Goal: Task Accomplishment & Management: Use online tool/utility

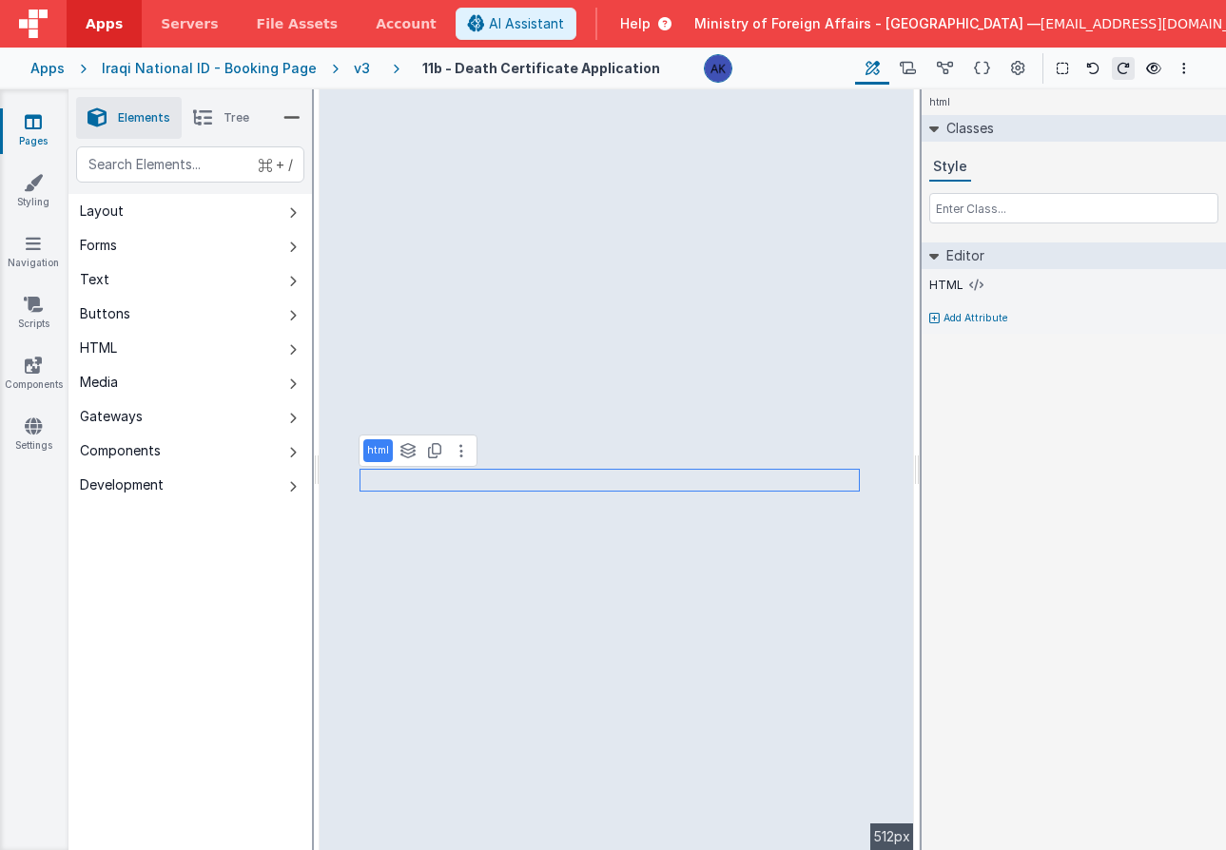
click at [354, 70] on div "v3" at bounding box center [366, 68] width 24 height 19
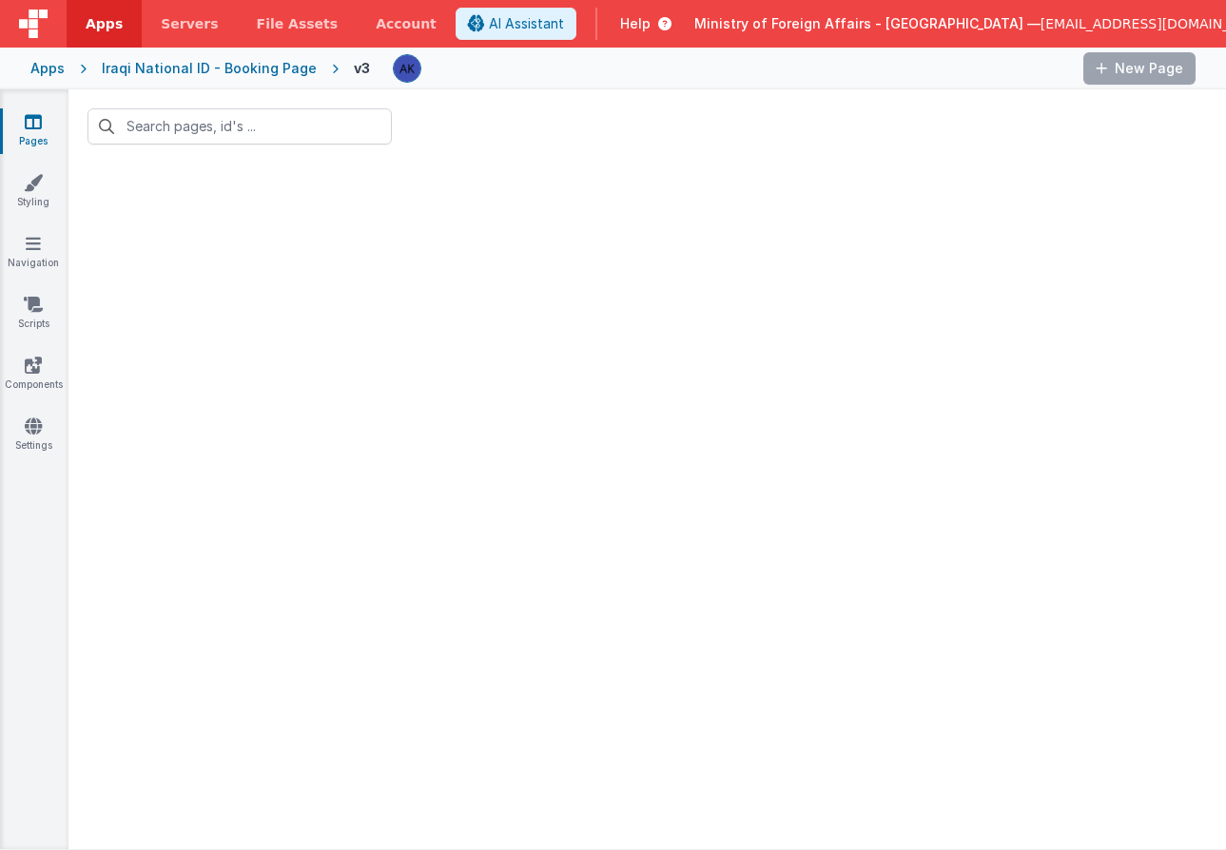
type input "11b"
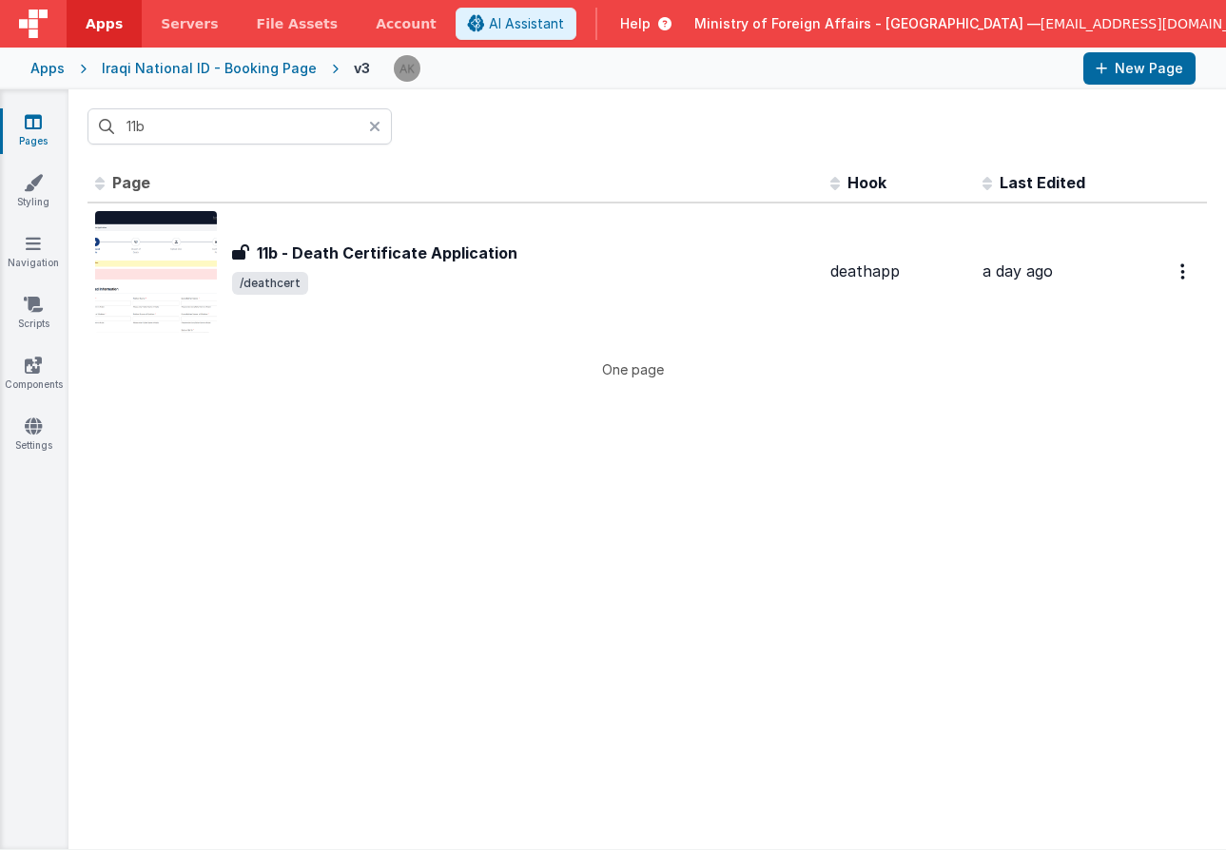
click at [381, 129] on div at bounding box center [380, 126] width 23 height 36
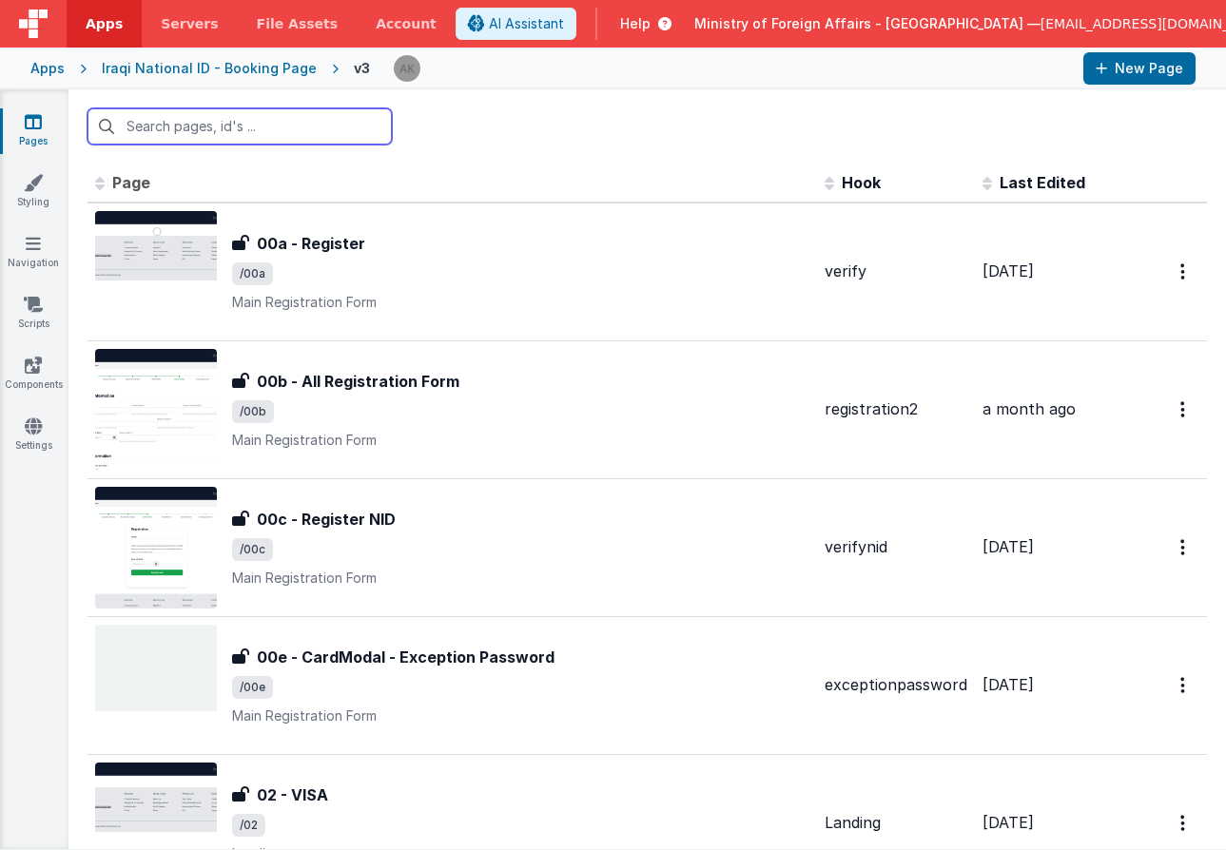
click at [294, 138] on input "text" at bounding box center [239, 126] width 304 height 36
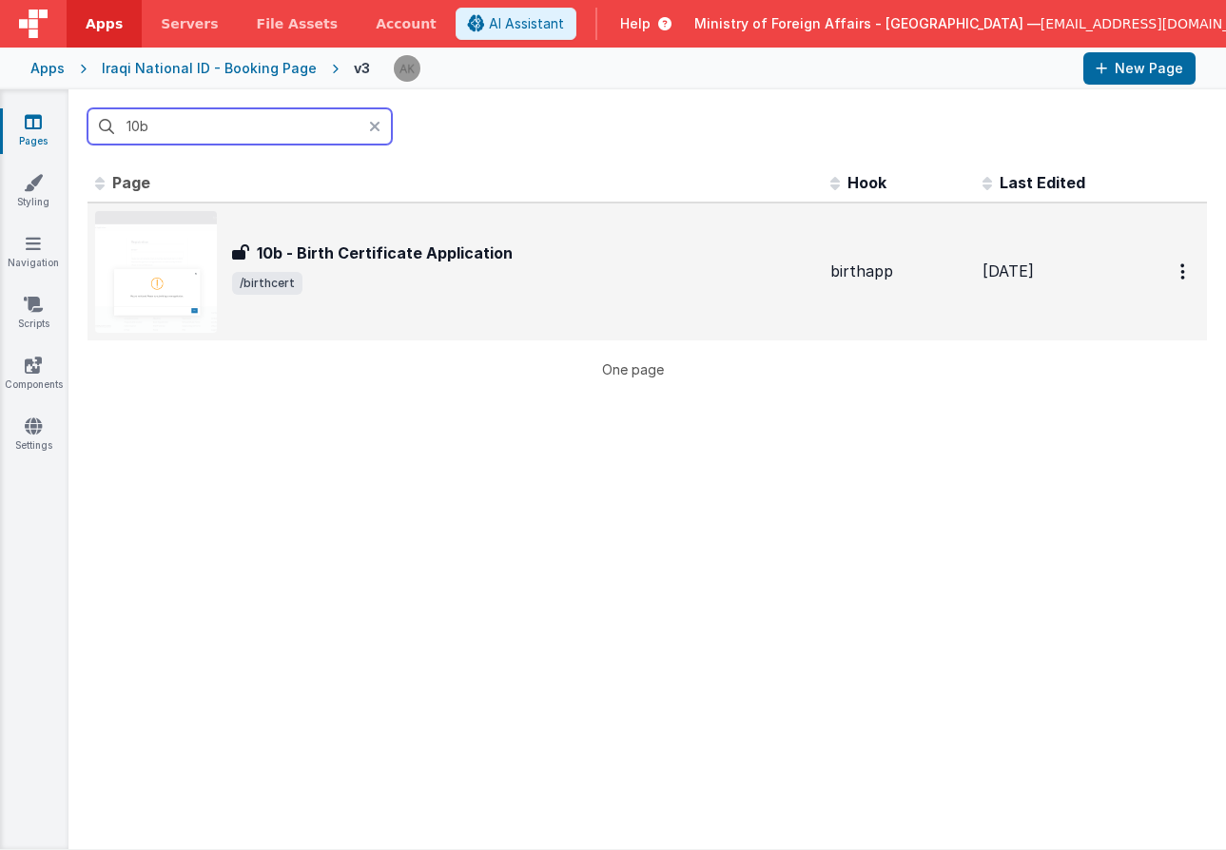
type input "10b"
click at [187, 301] on img at bounding box center [156, 272] width 122 height 122
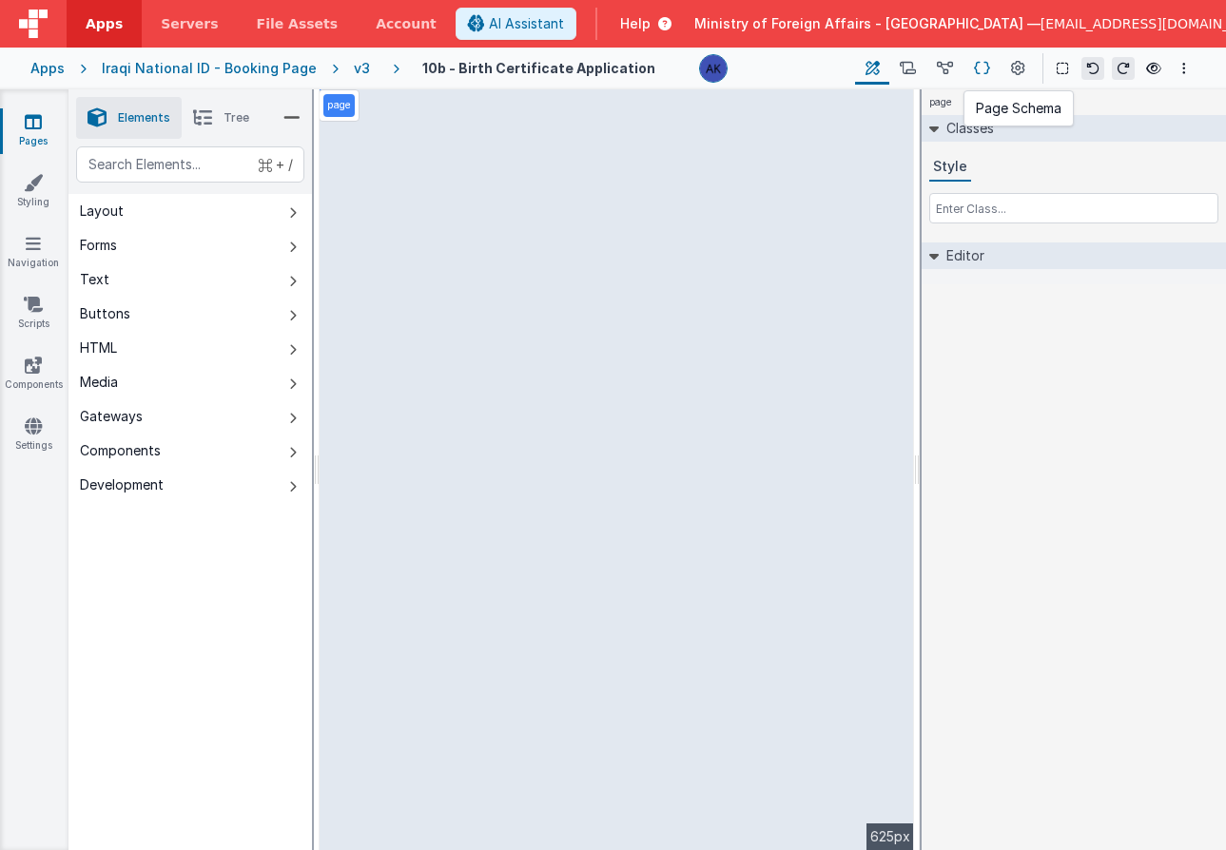
click at [977, 71] on icon at bounding box center [982, 69] width 16 height 20
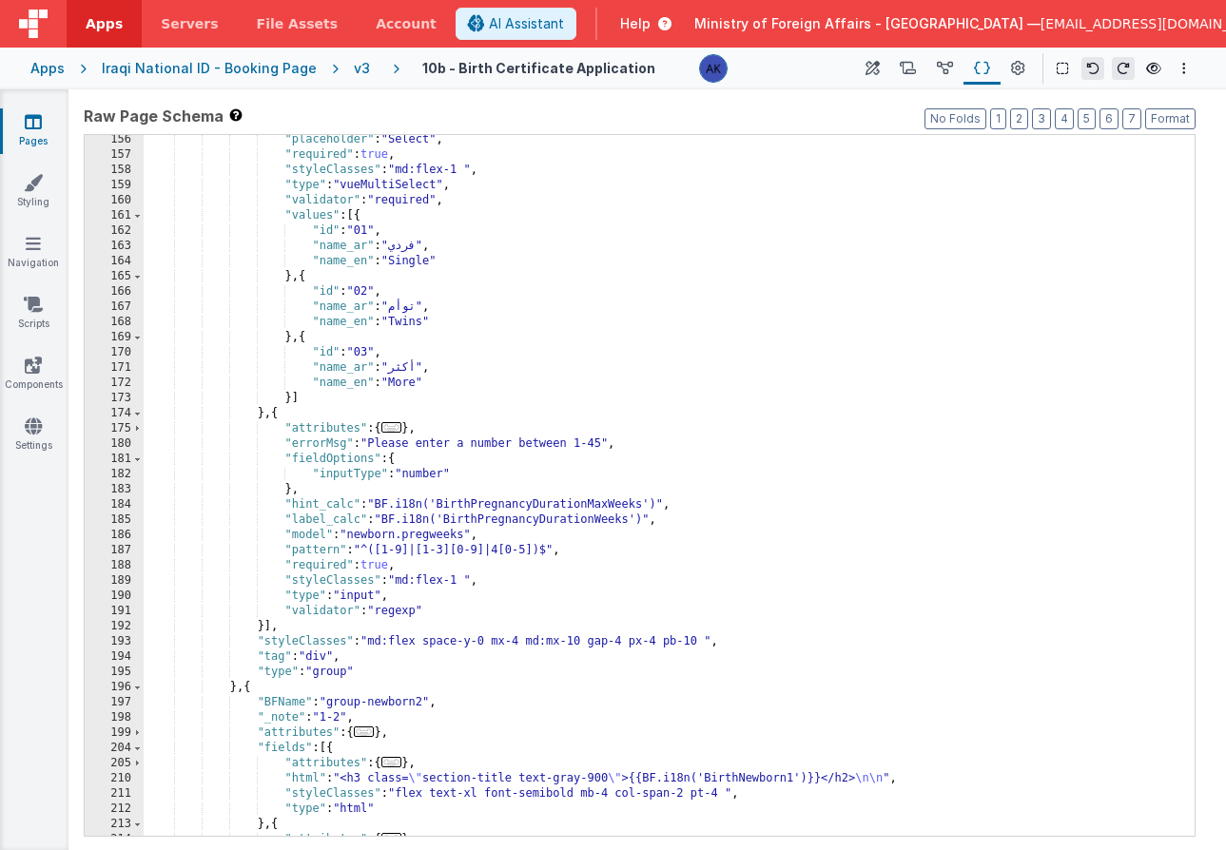
scroll to position [834, 0]
click at [1001, 297] on div ""placeholder" : "Select" , "required" : true , "styleClasses" : "md:flex-1 " , …" at bounding box center [662, 497] width 1037 height 731
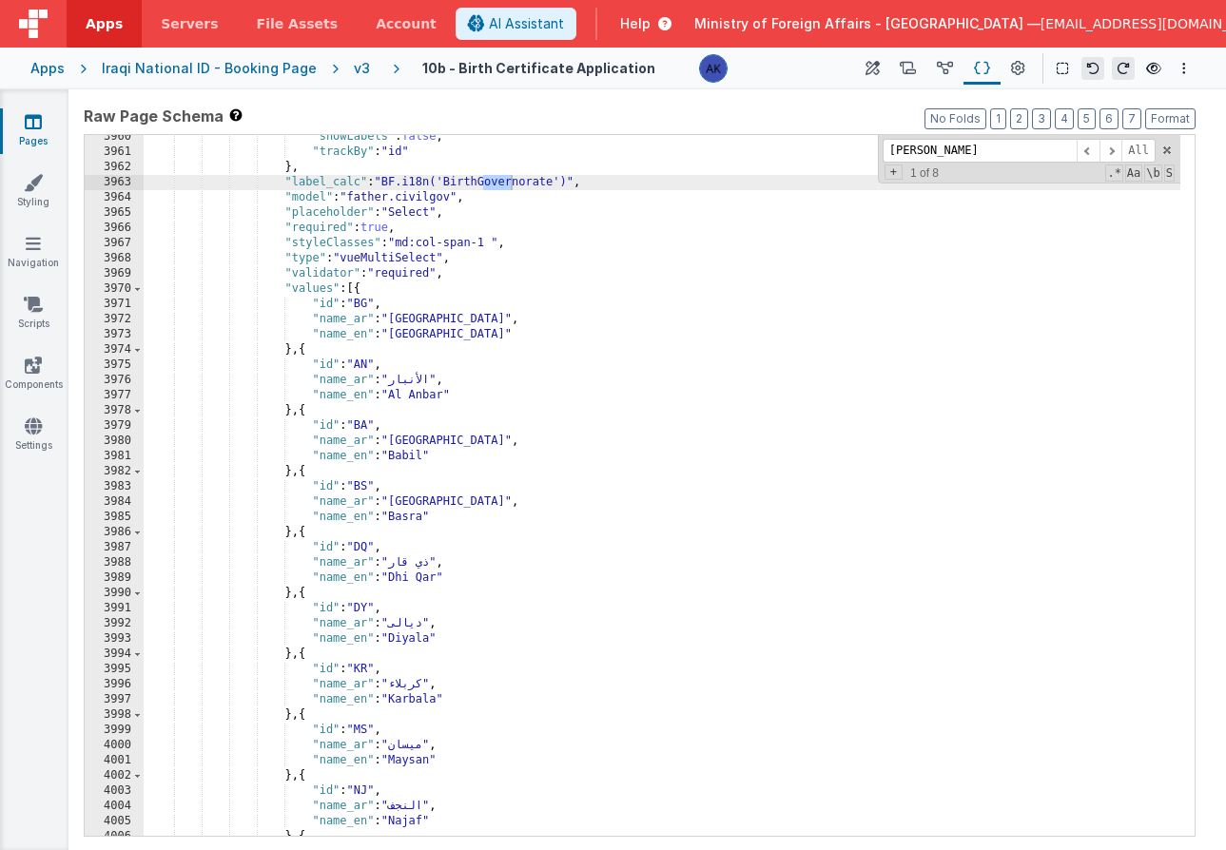
scroll to position [20856, 0]
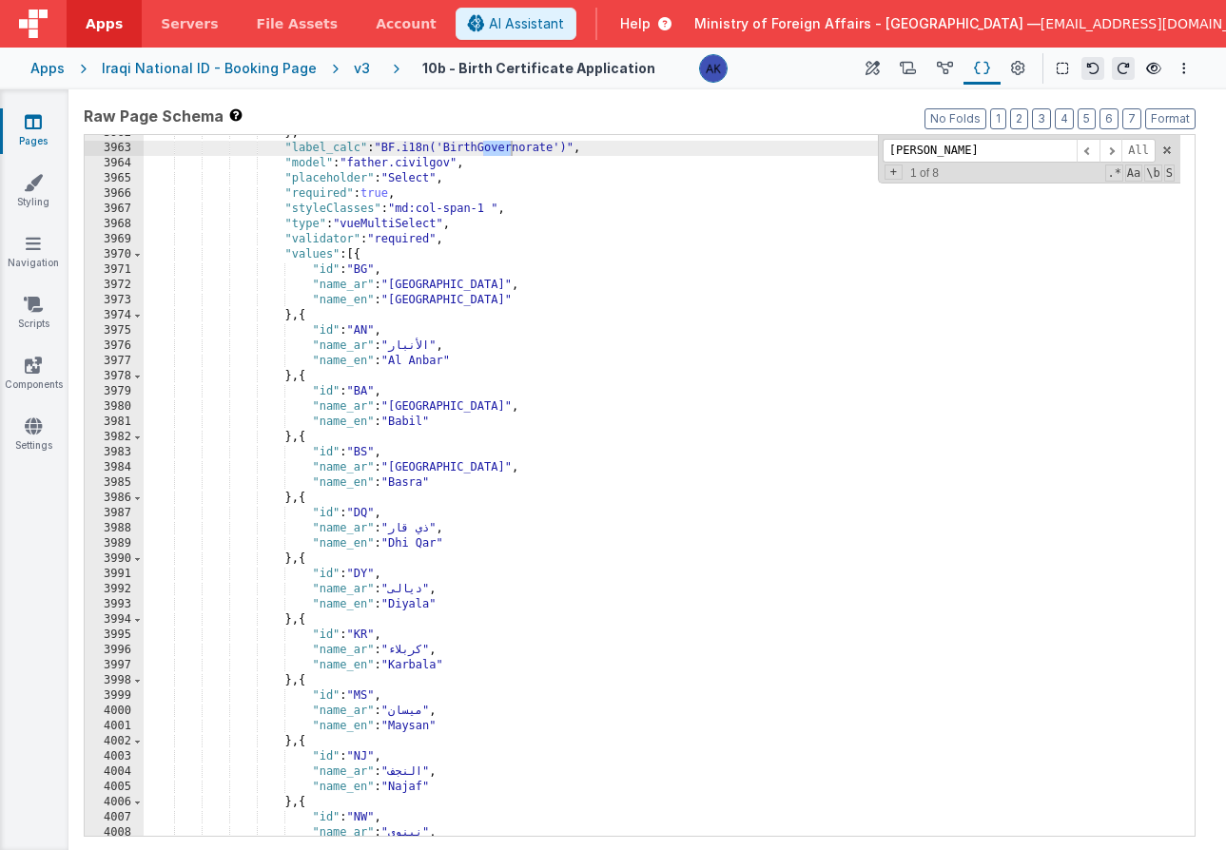
type input "[PERSON_NAME]"
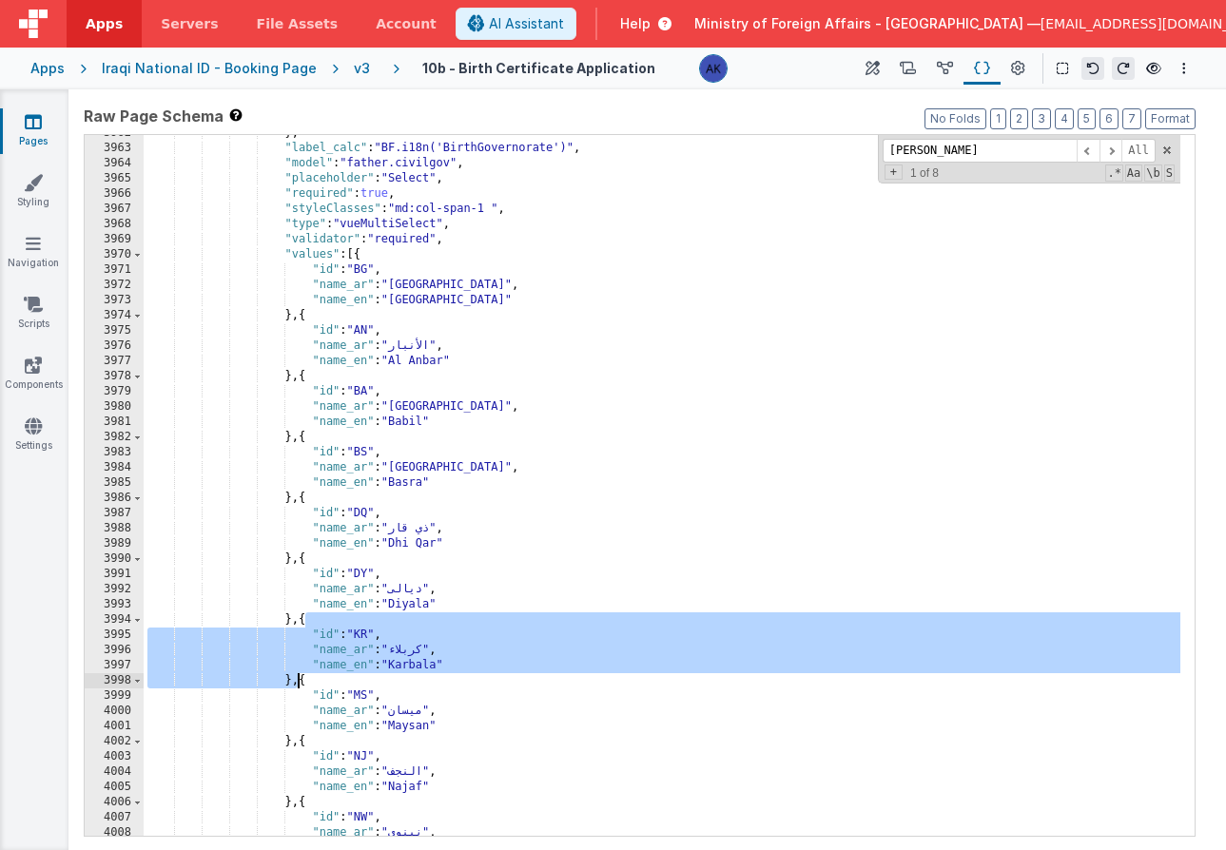
drag, startPoint x: 305, startPoint y: 621, endPoint x: 301, endPoint y: 679, distance: 58.2
click at [301, 679] on div "} , "label_calc" : "BF.i18n('BirthGovernorate')" , "model" : "father.civilgov" …" at bounding box center [662, 491] width 1037 height 731
click at [306, 681] on div "} , "label_calc" : "BF.i18n('BirthGovernorate')" , "model" : "father.civilgov" …" at bounding box center [662, 491] width 1037 height 731
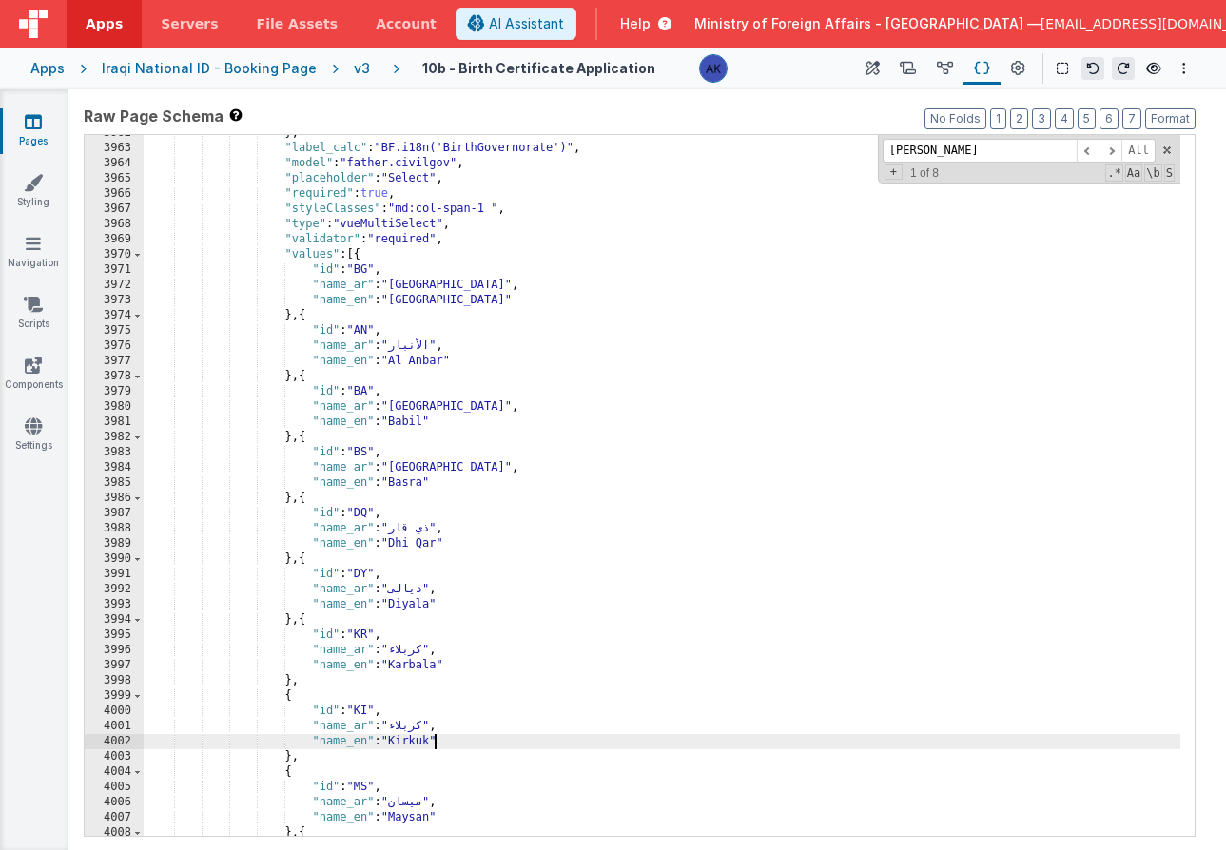
click at [410, 729] on div "} , "label_calc" : "BF.i18n('BirthGovernorate')" , "model" : "father.civilgov" …" at bounding box center [662, 491] width 1037 height 731
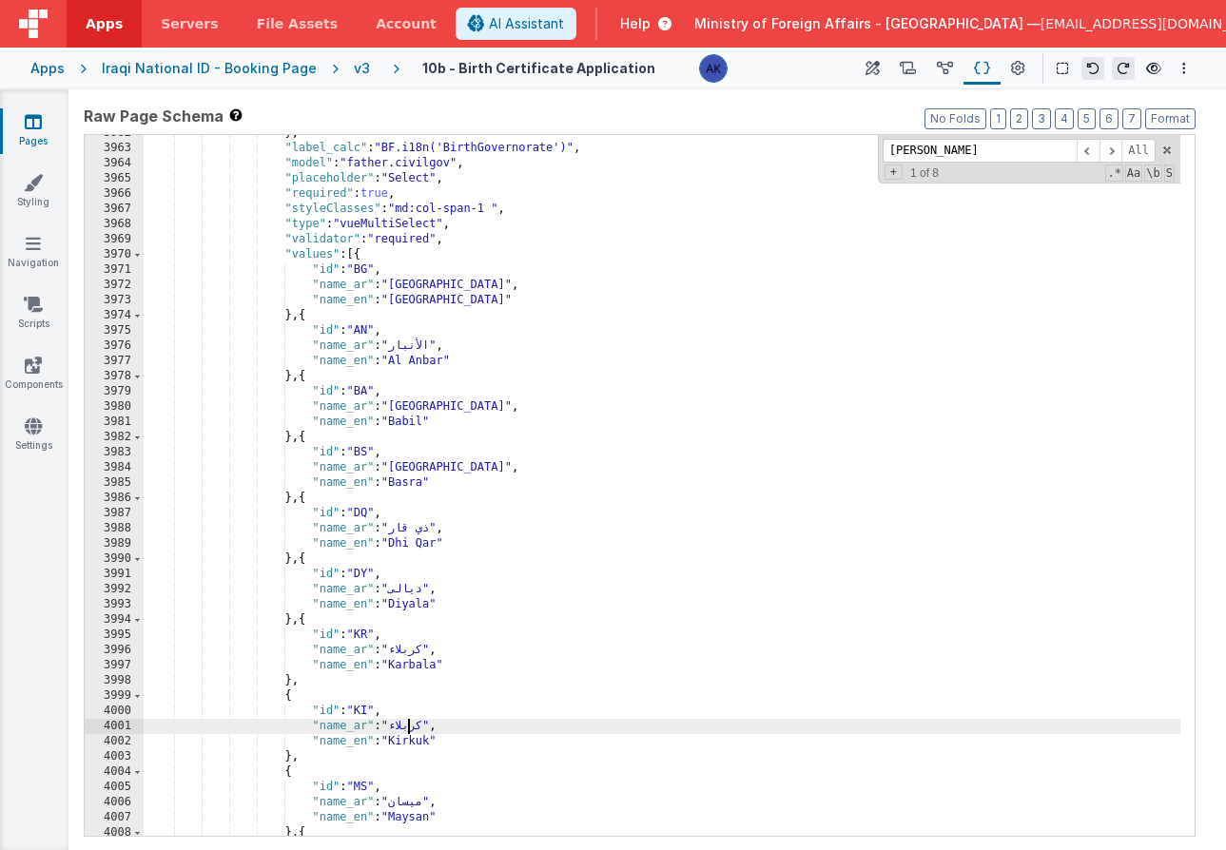
click at [410, 729] on div "} , "label_calc" : "BF.i18n('BirthGovernorate')" , "model" : "father.civilgov" …" at bounding box center [662, 491] width 1037 height 731
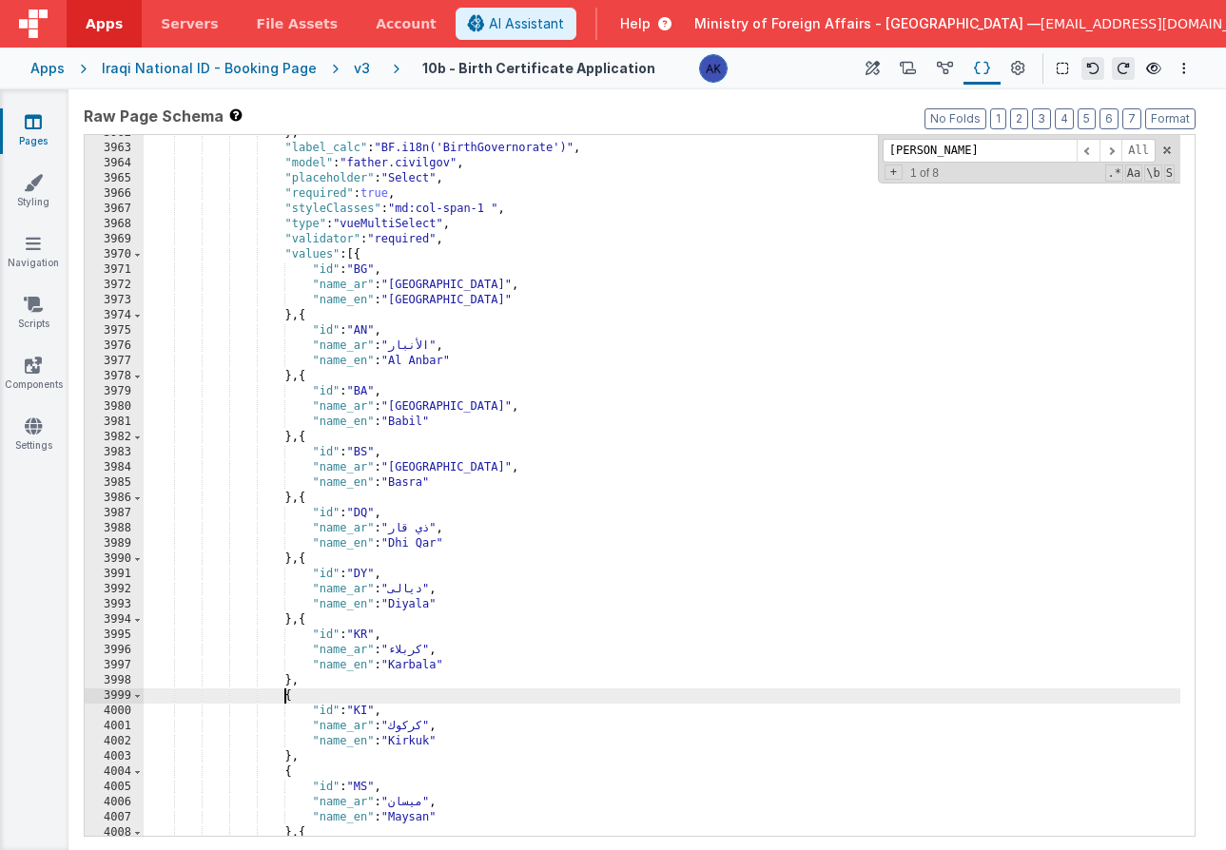
click at [282, 699] on div "} , "label_calc" : "BF.i18n('BirthGovernorate')" , "model" : "father.civilgov" …" at bounding box center [662, 491] width 1037 height 731
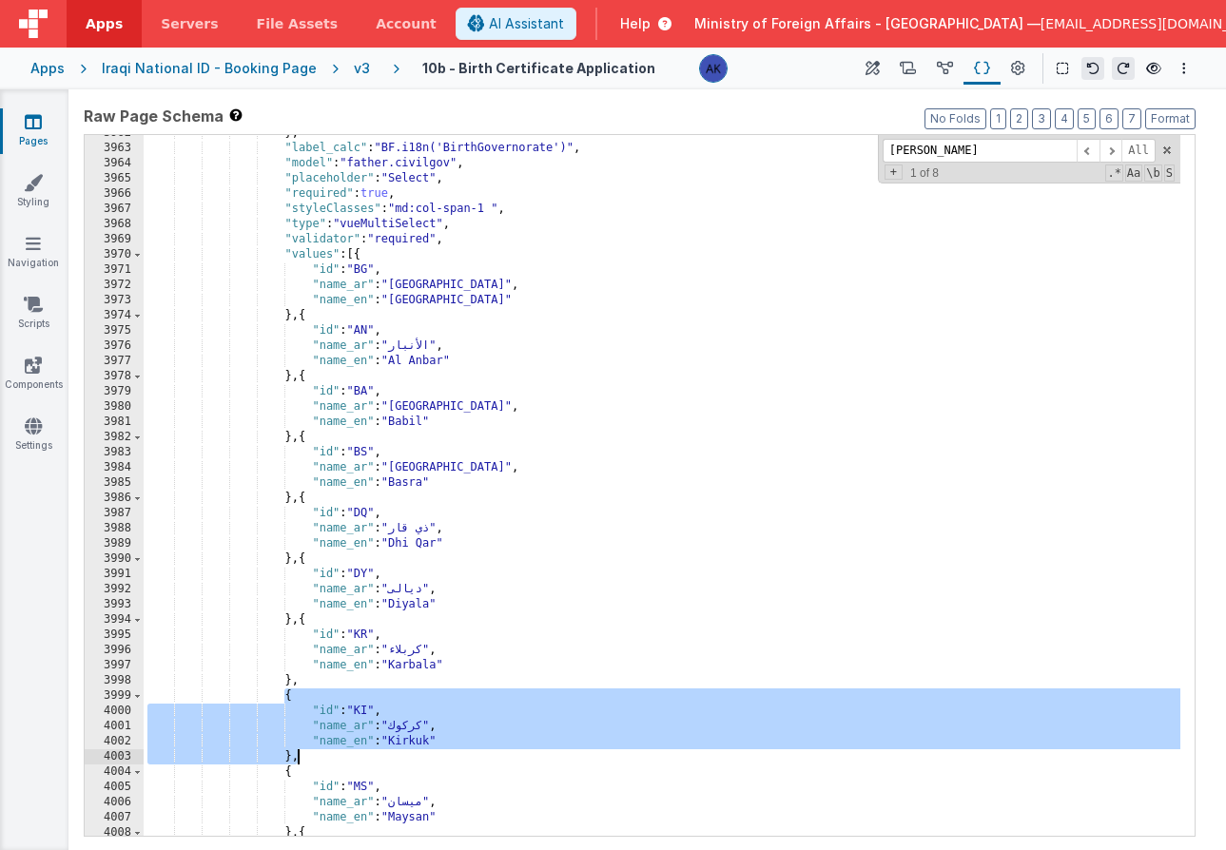
drag, startPoint x: 283, startPoint y: 697, endPoint x: 301, endPoint y: 753, distance: 58.7
click at [301, 753] on div "} , "label_calc" : "BF.i18n('BirthGovernorate')" , "model" : "father.civilgov" …" at bounding box center [662, 491] width 1037 height 731
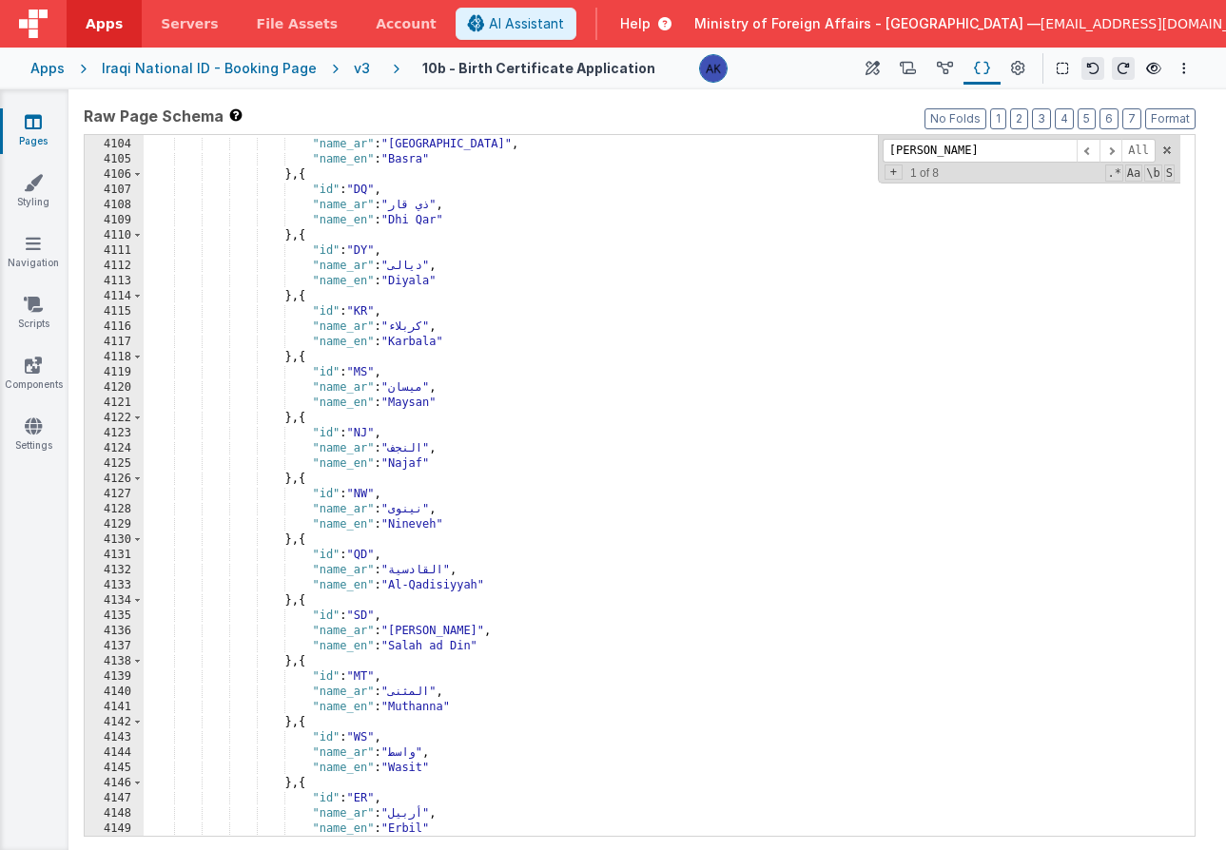
scroll to position [21587, 0]
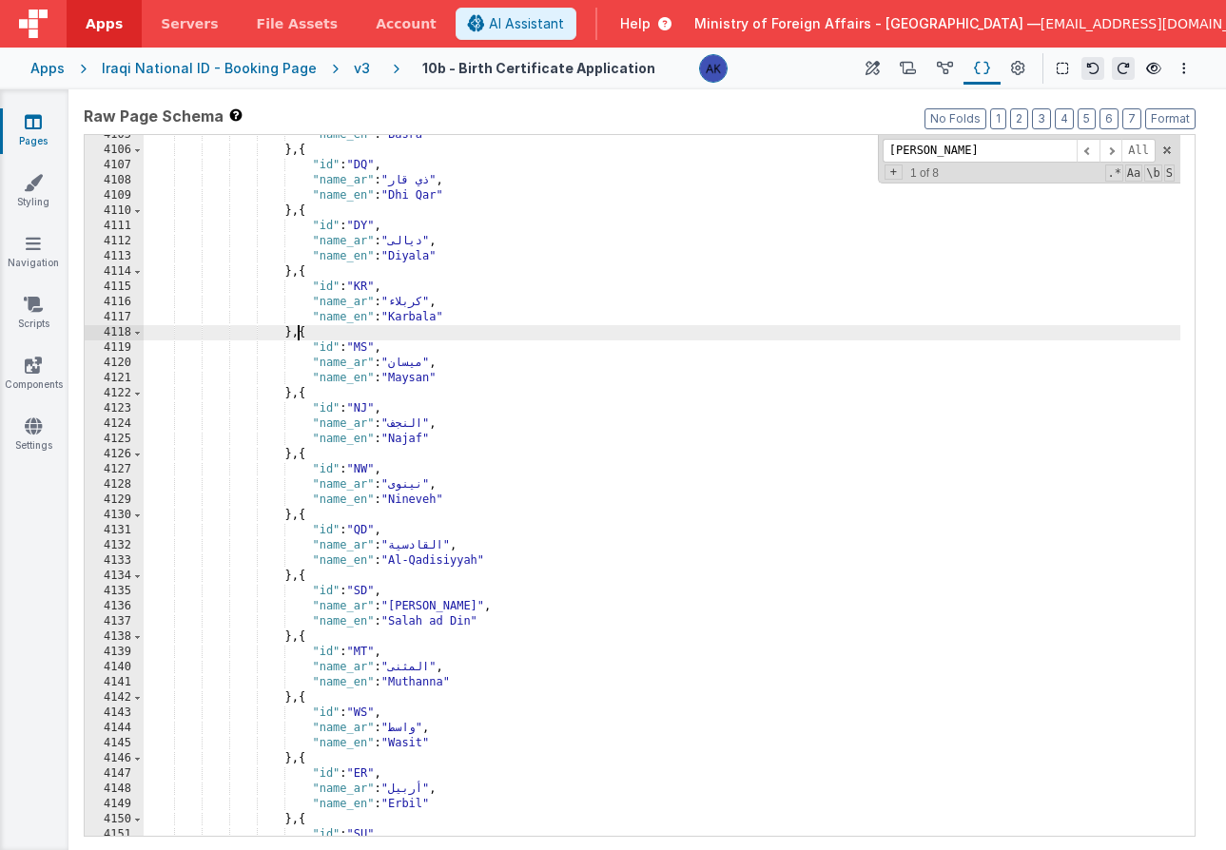
click at [300, 335] on div ""name_en" : "Basra" } , { "id" : "DQ" , "name_ar" : "ذي قار" , "name_en" : "Dhi…" at bounding box center [662, 492] width 1037 height 731
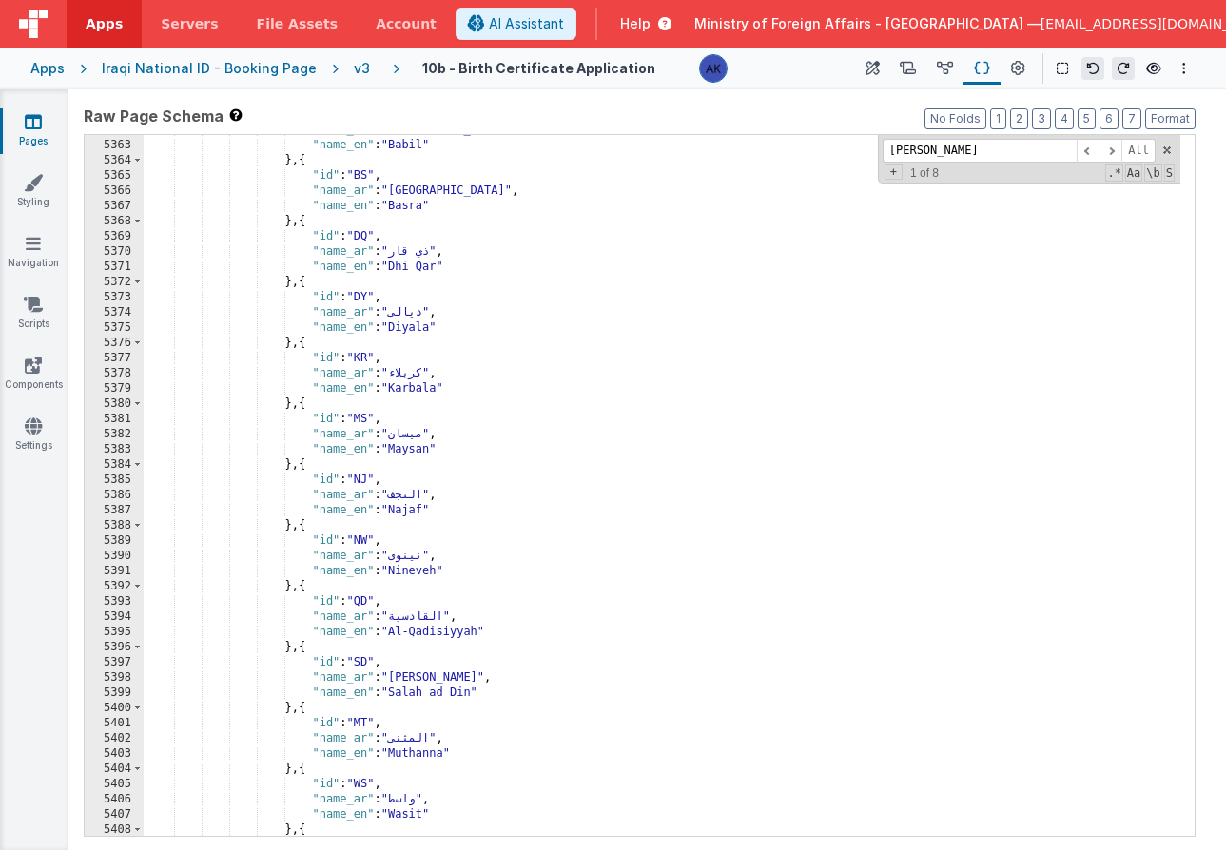
scroll to position [28037, 0]
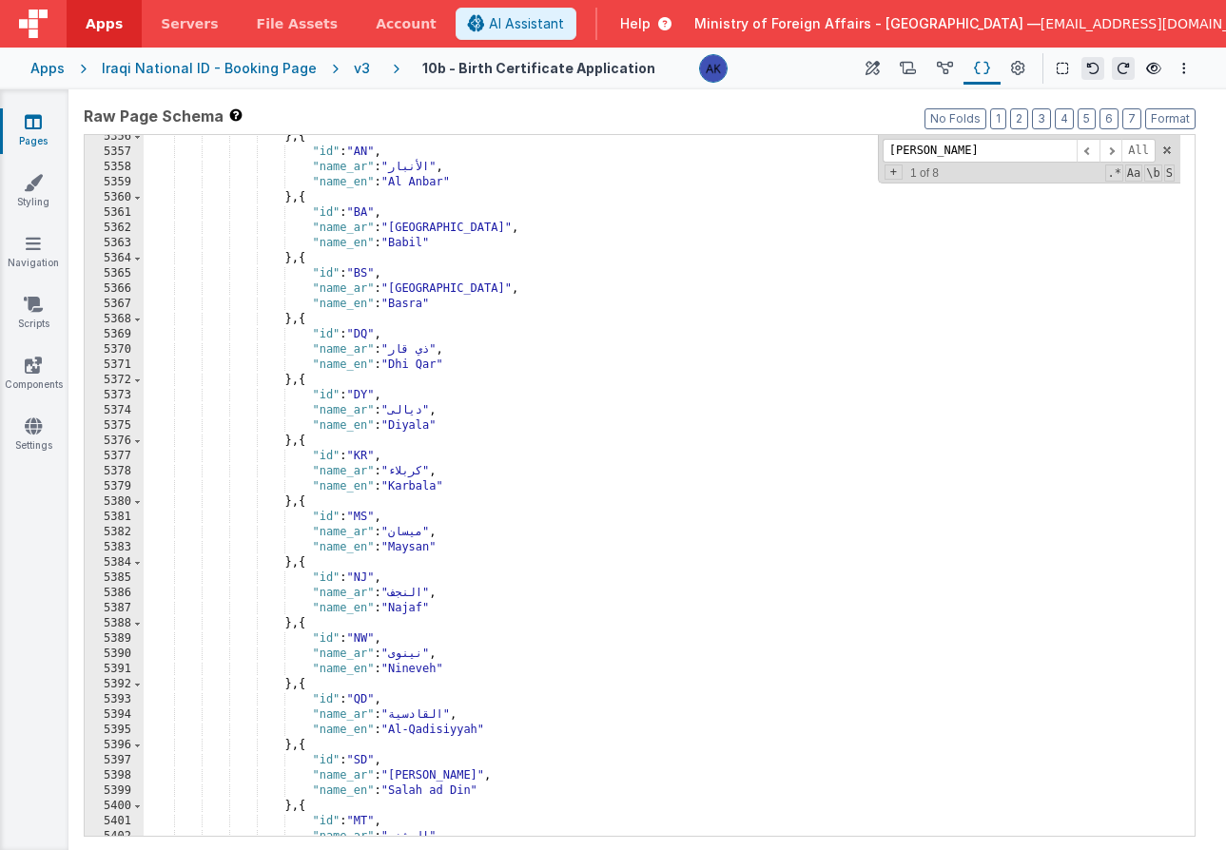
click at [304, 501] on div "} , { "id" : "AN" , "name_ar" : "الأنبار" , "name_en" : "Al Anbar" } , { "id" :…" at bounding box center [662, 494] width 1037 height 731
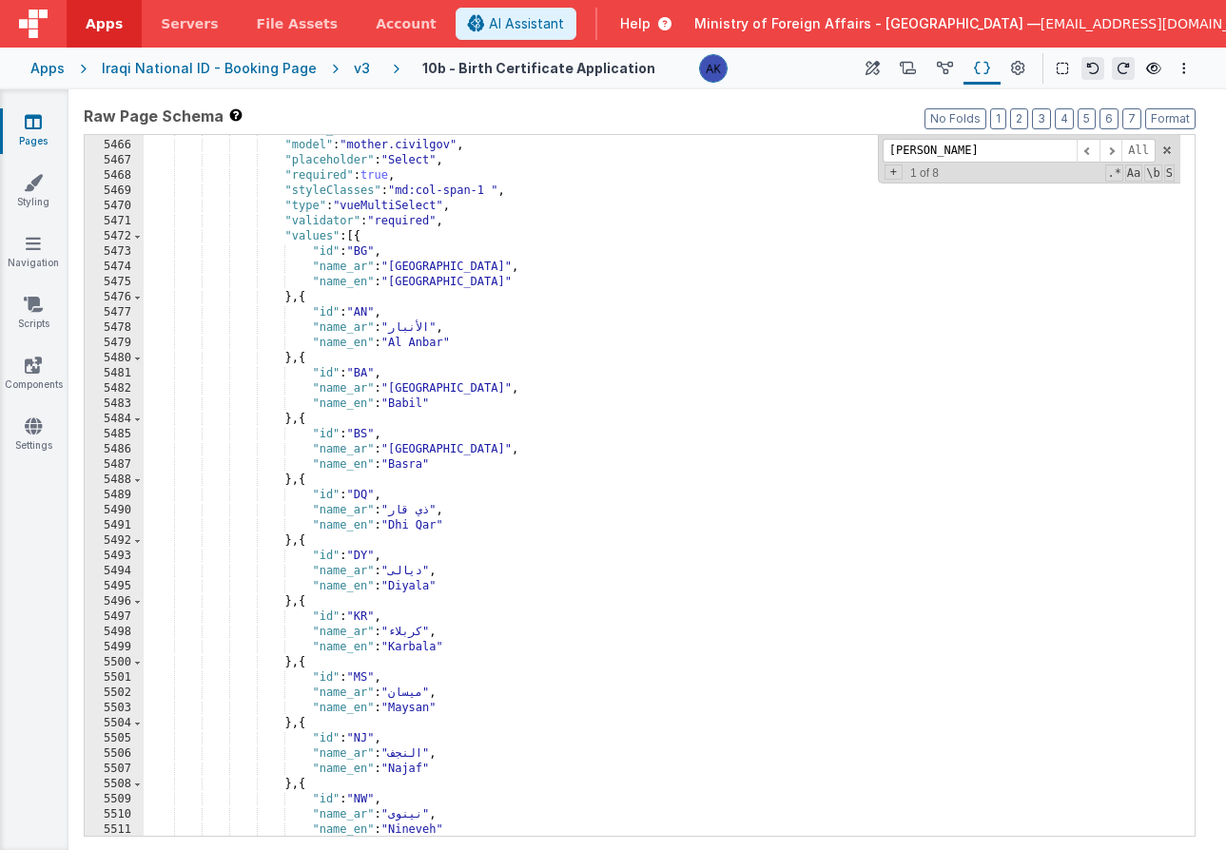
scroll to position [28576, 0]
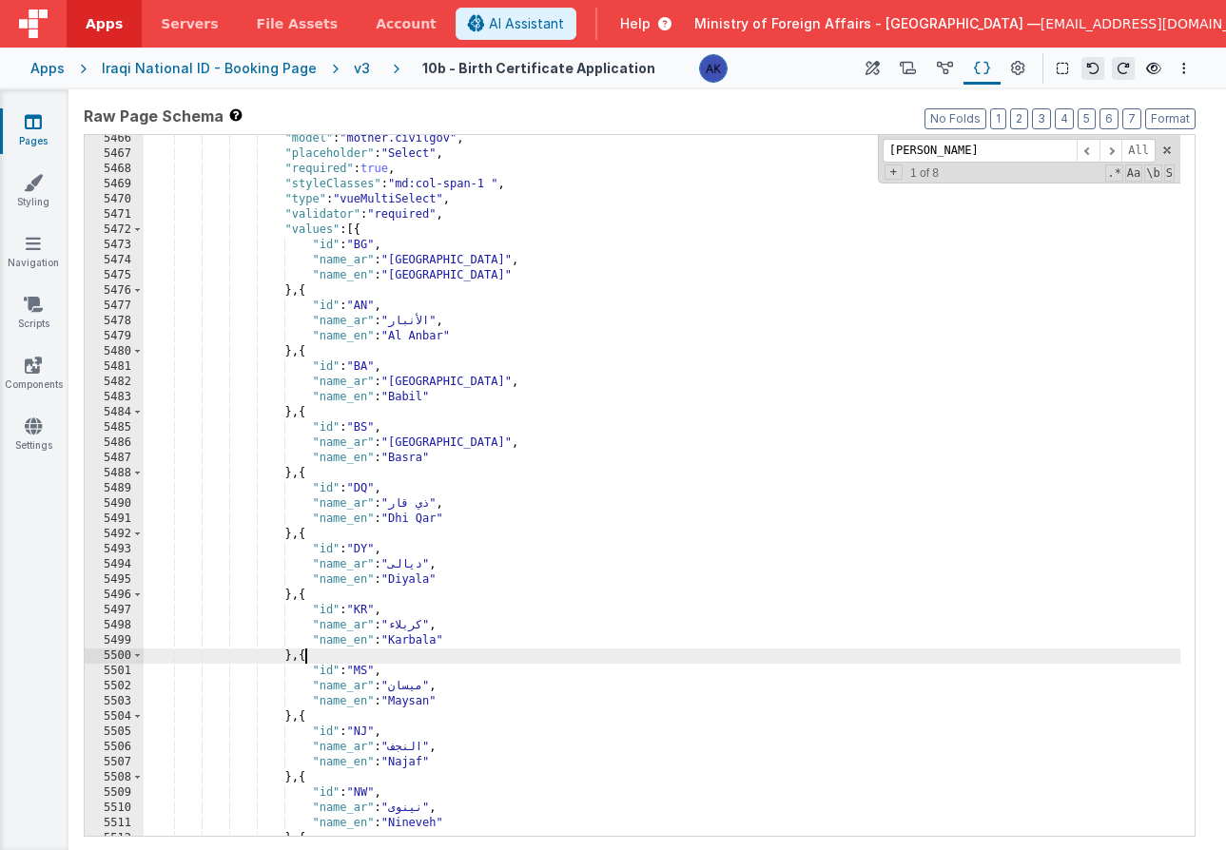
click at [306, 653] on div ""model" : "mother.civilgov" , "placeholder" : "Select" , "required" : true , "s…" at bounding box center [662, 496] width 1037 height 731
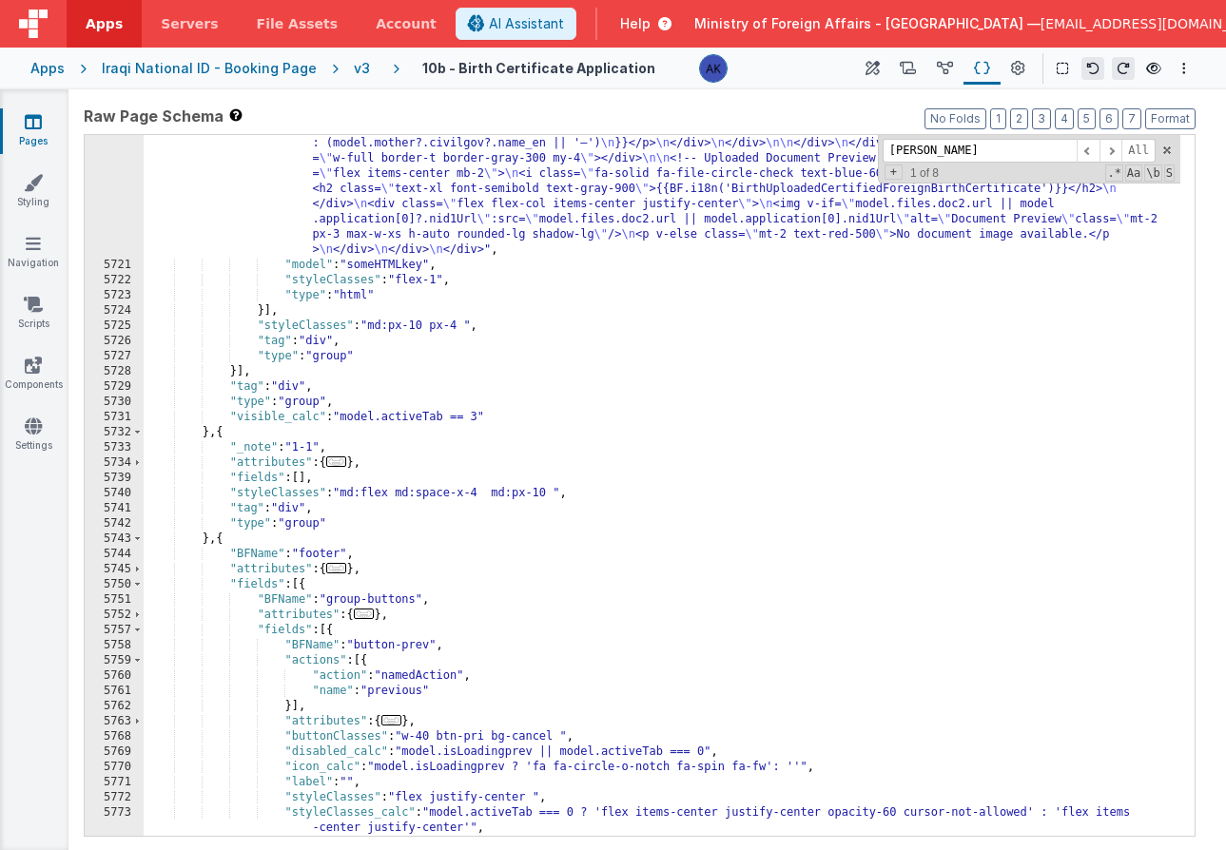
scroll to position [30463, 0]
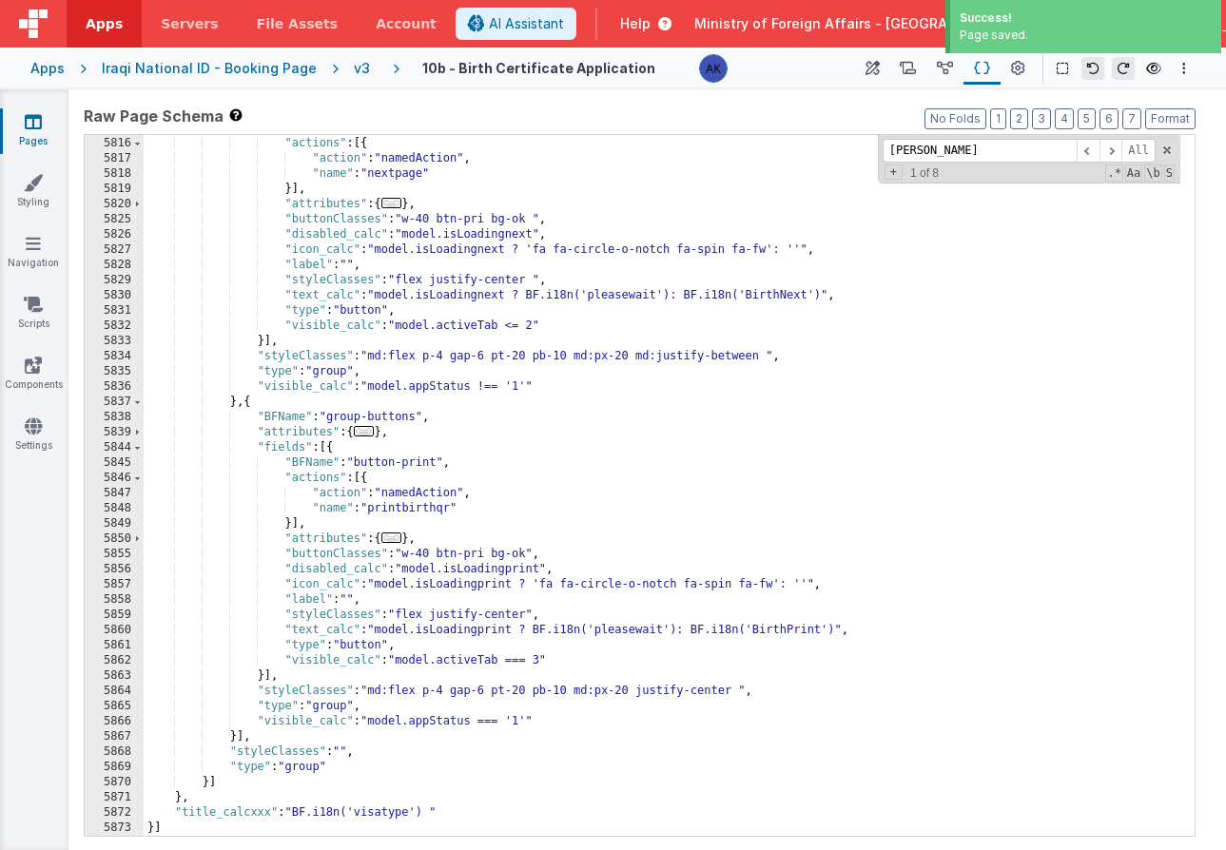
click at [354, 71] on div "v3" at bounding box center [366, 68] width 24 height 19
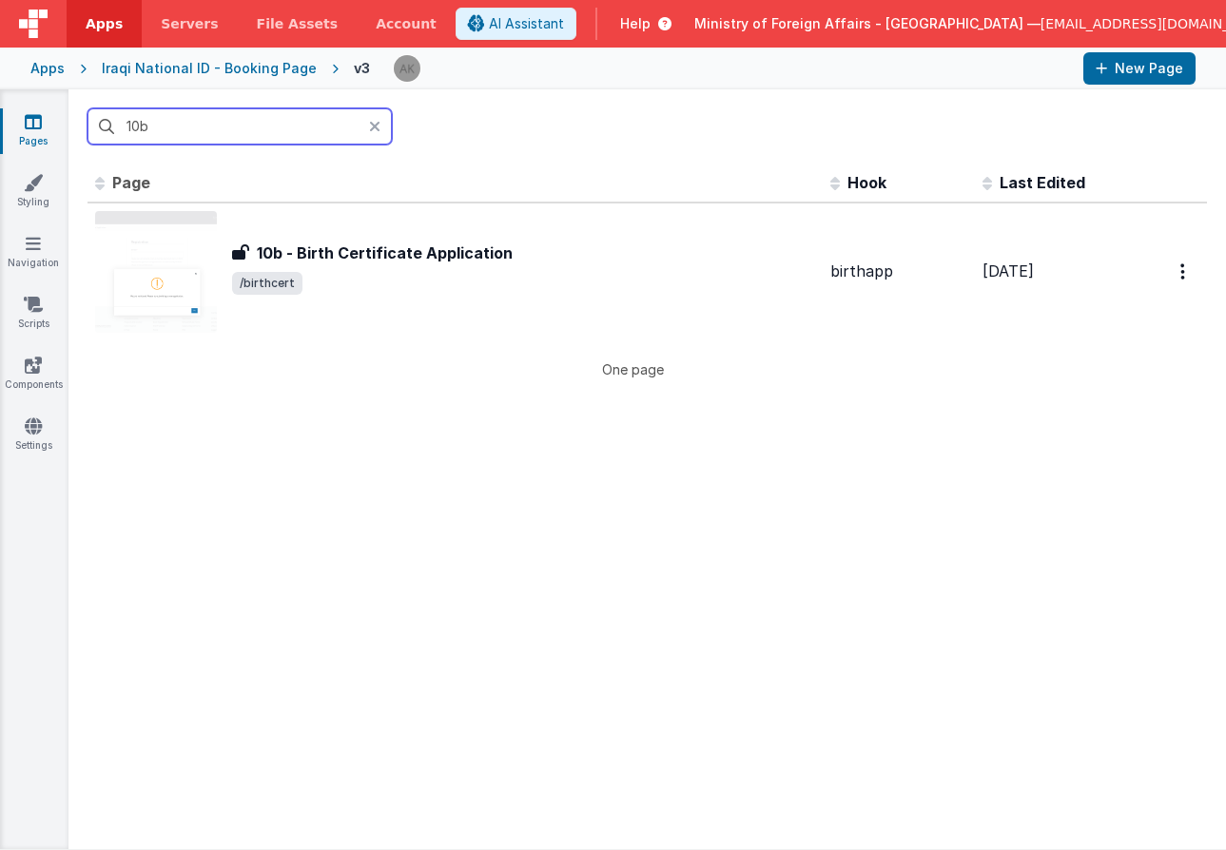
click at [292, 131] on input "10b" at bounding box center [239, 126] width 304 height 36
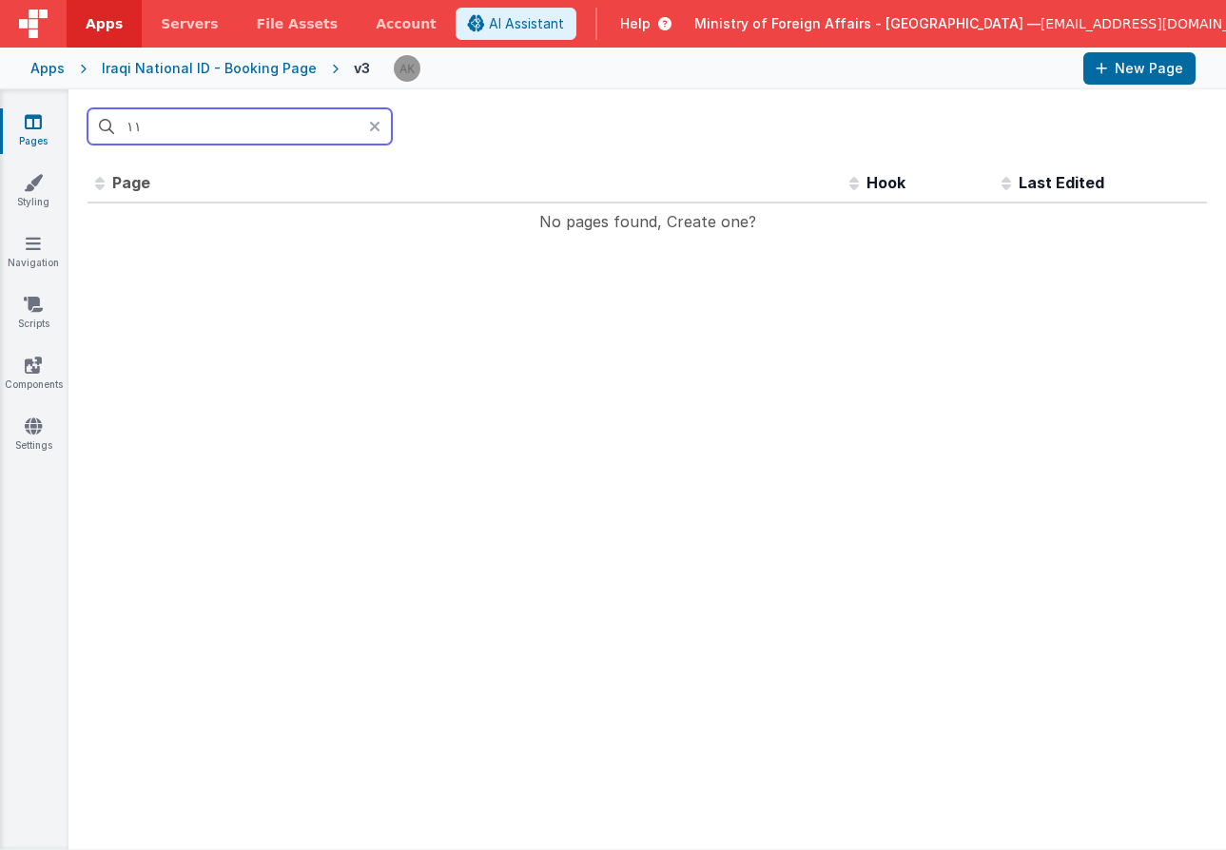
type input "١"
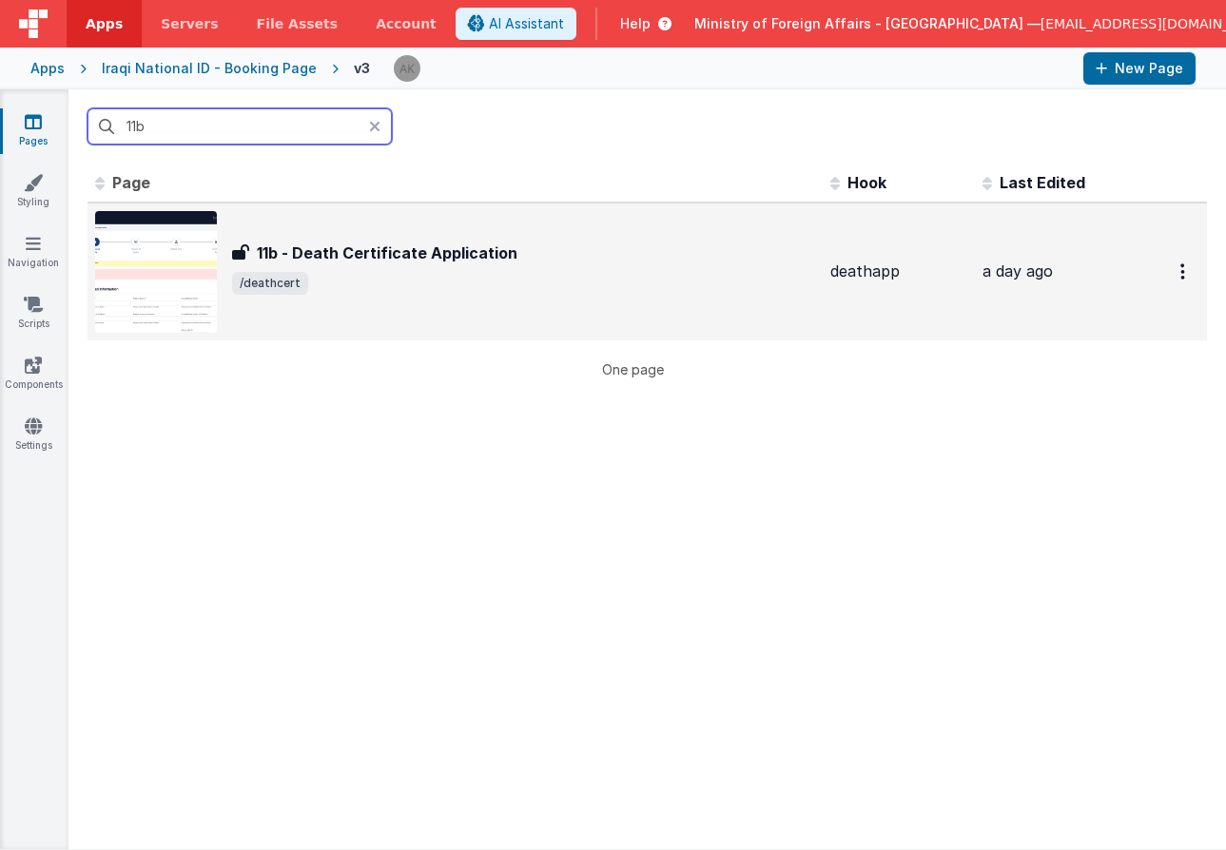
type input "11b"
click at [217, 280] on div "11b - Death Certificate Application 11b - Death Certificate Application /deathc…" at bounding box center [455, 272] width 720 height 122
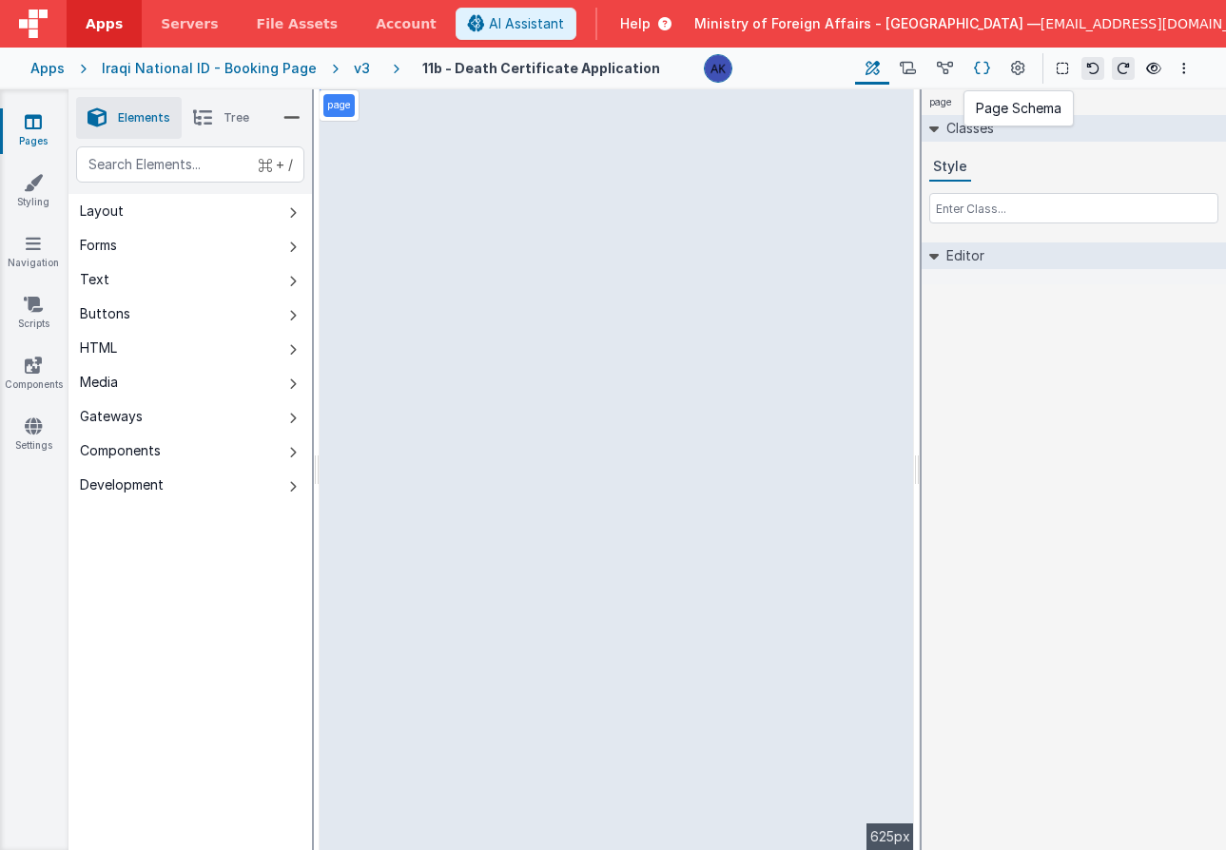
click at [990, 68] on icon at bounding box center [982, 69] width 16 height 20
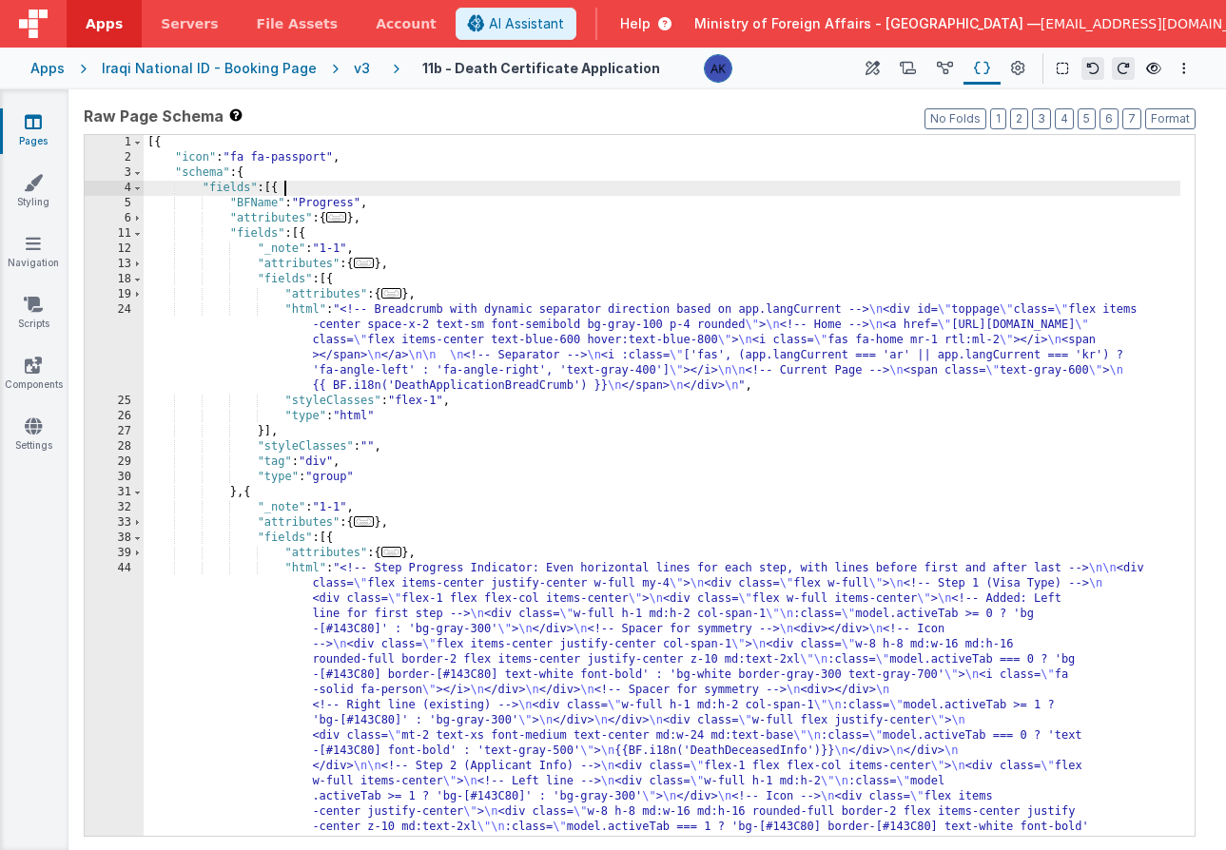
click at [985, 192] on div "[{ "icon" : "fa fa-passport" , "schema" : { "fields" : [{ "BFName" : "Progress"…" at bounding box center [662, 835] width 1037 height 1401
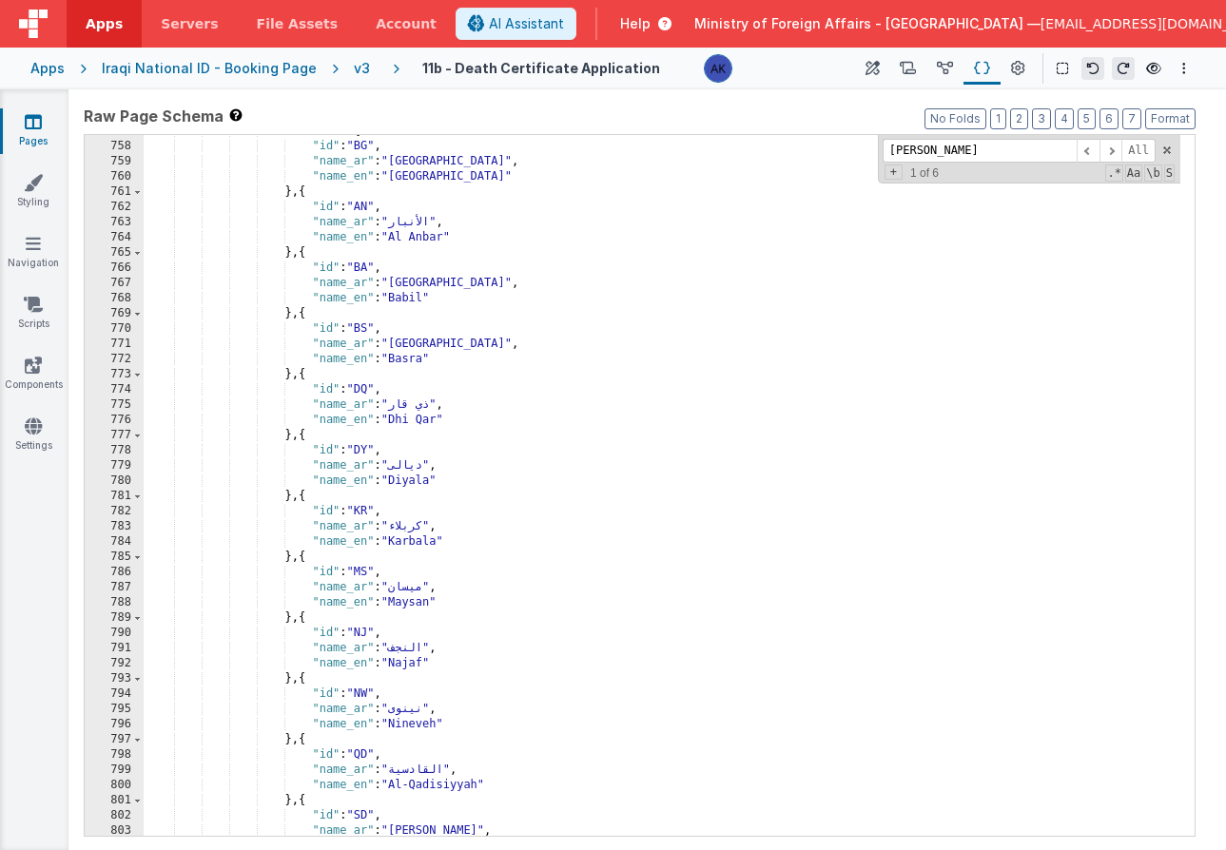
scroll to position [4336, 0]
type input "[PERSON_NAME]"
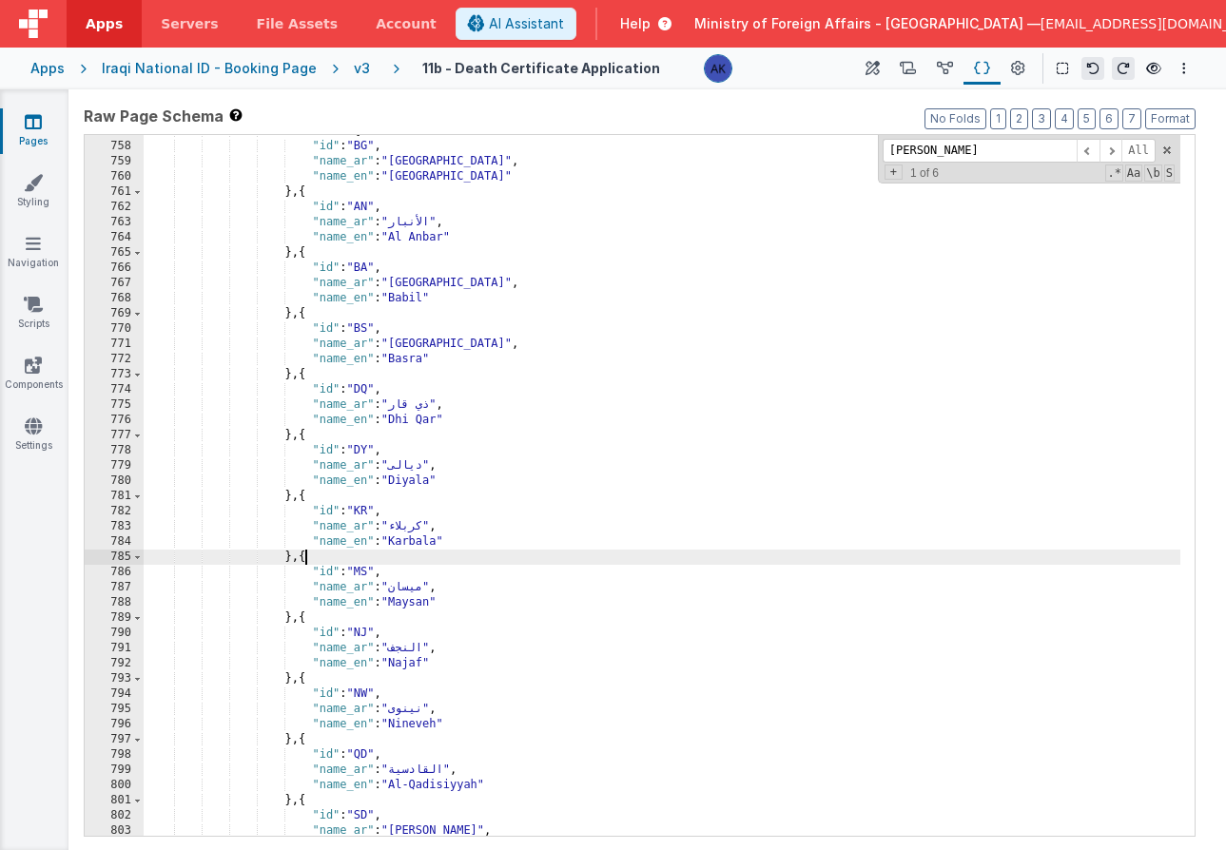
click at [303, 555] on div ""values" : [{ "id" : "BG" , "name_ar" : "بغداد" , "name_en" : "Baghdad" } , { "…" at bounding box center [662, 489] width 1037 height 731
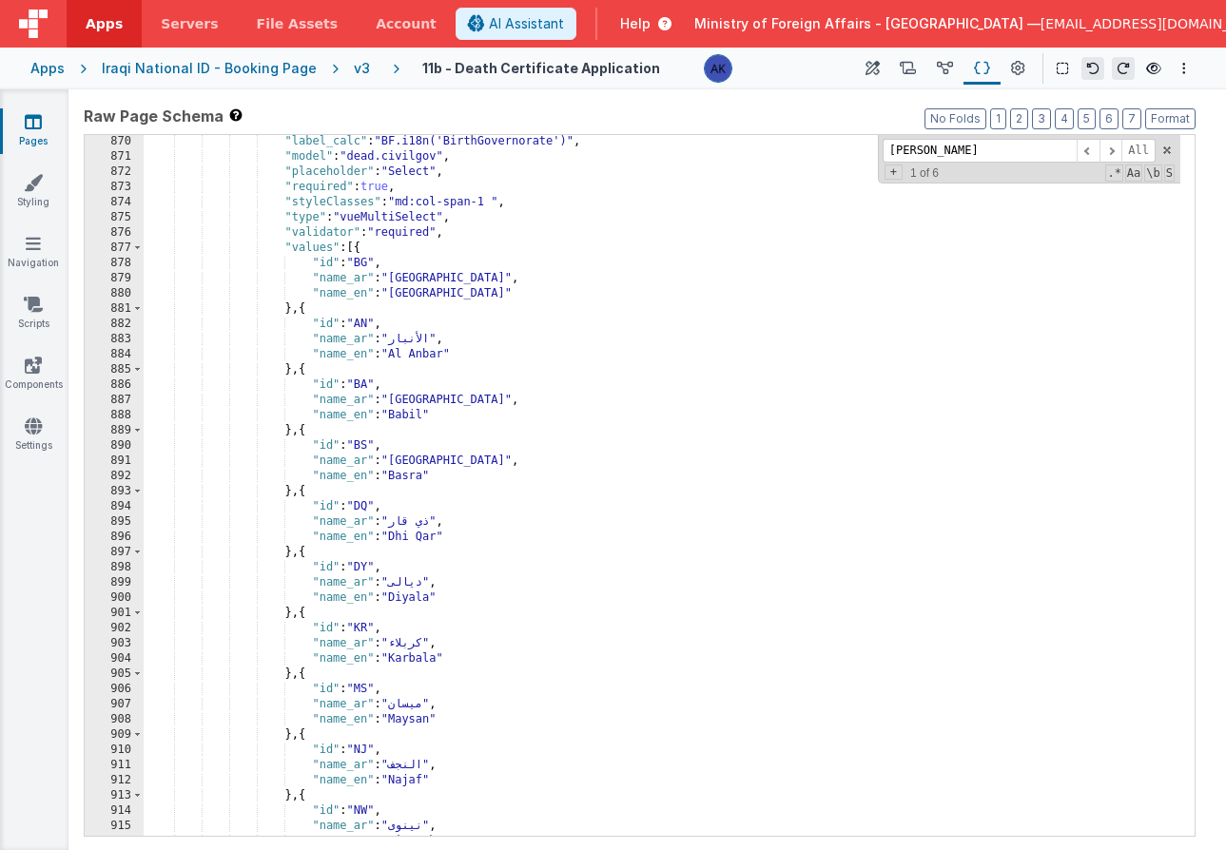
scroll to position [5034, 0]
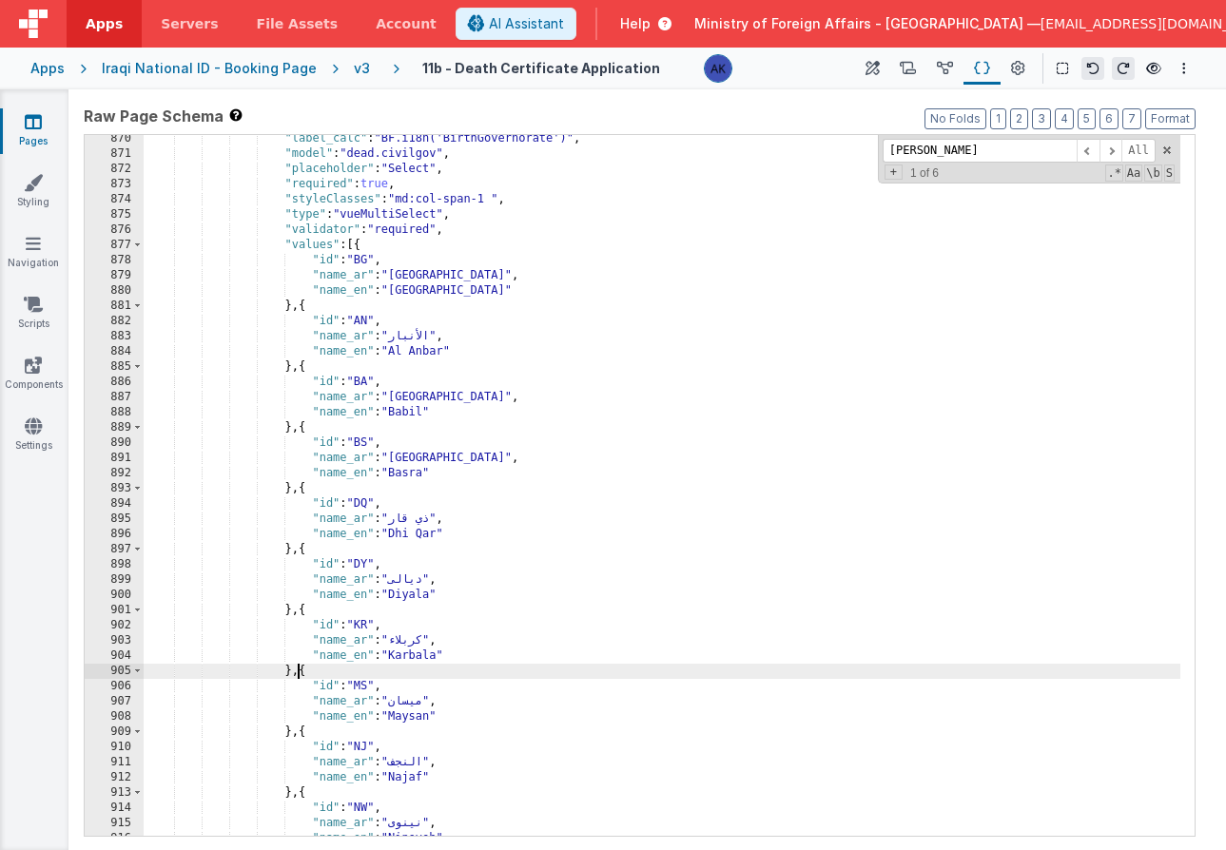
click at [301, 672] on div ""label_calc" : "BF.i18n('BirthGovernorate')" , "model" : "dead.civilgov" , "pla…" at bounding box center [662, 496] width 1037 height 731
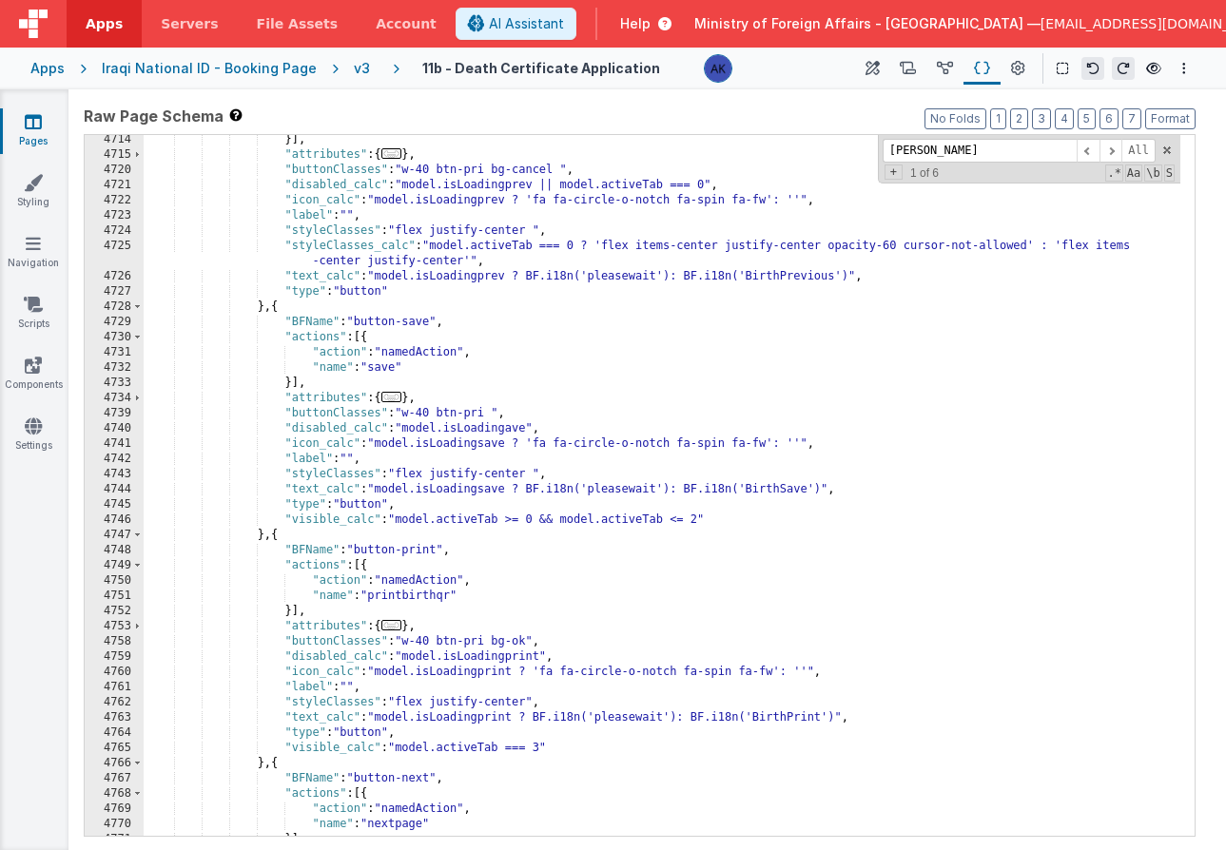
scroll to position [30463, 0]
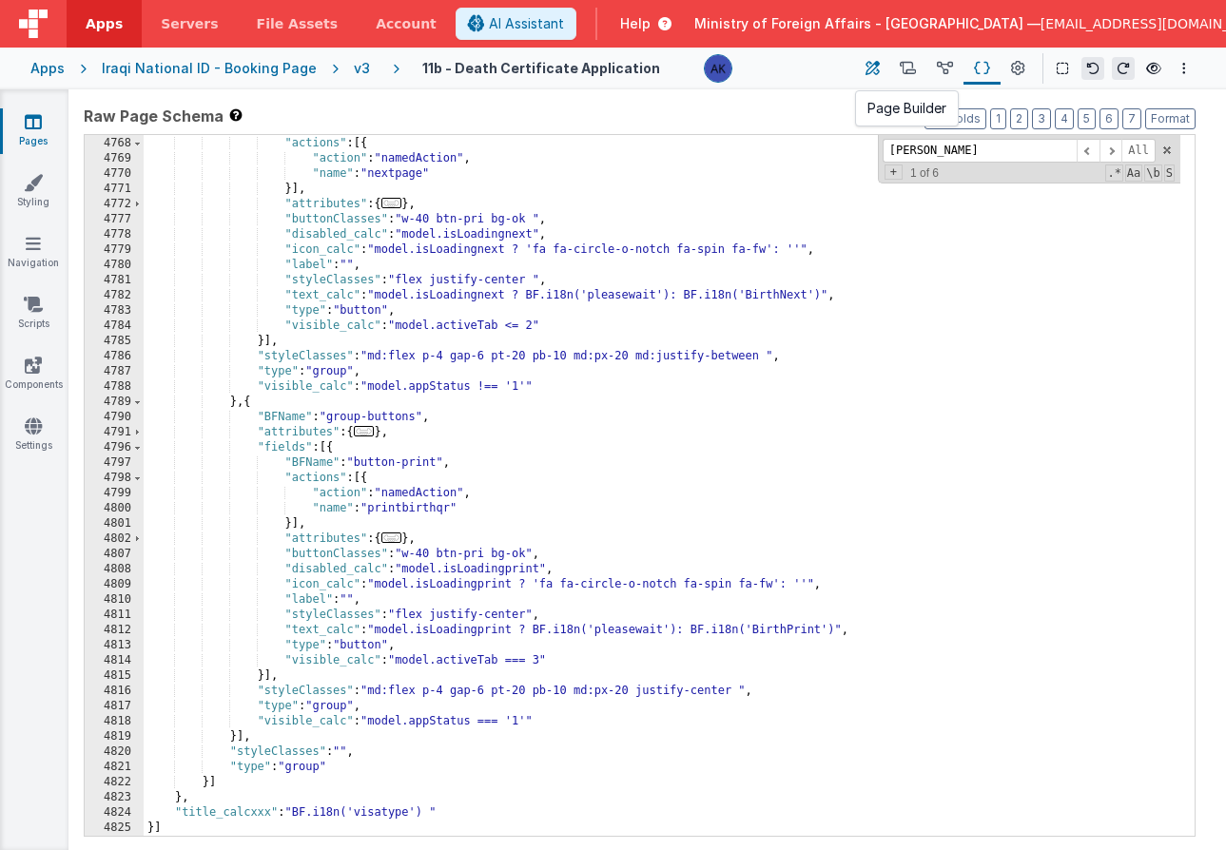
click at [864, 73] on button at bounding box center [872, 68] width 34 height 32
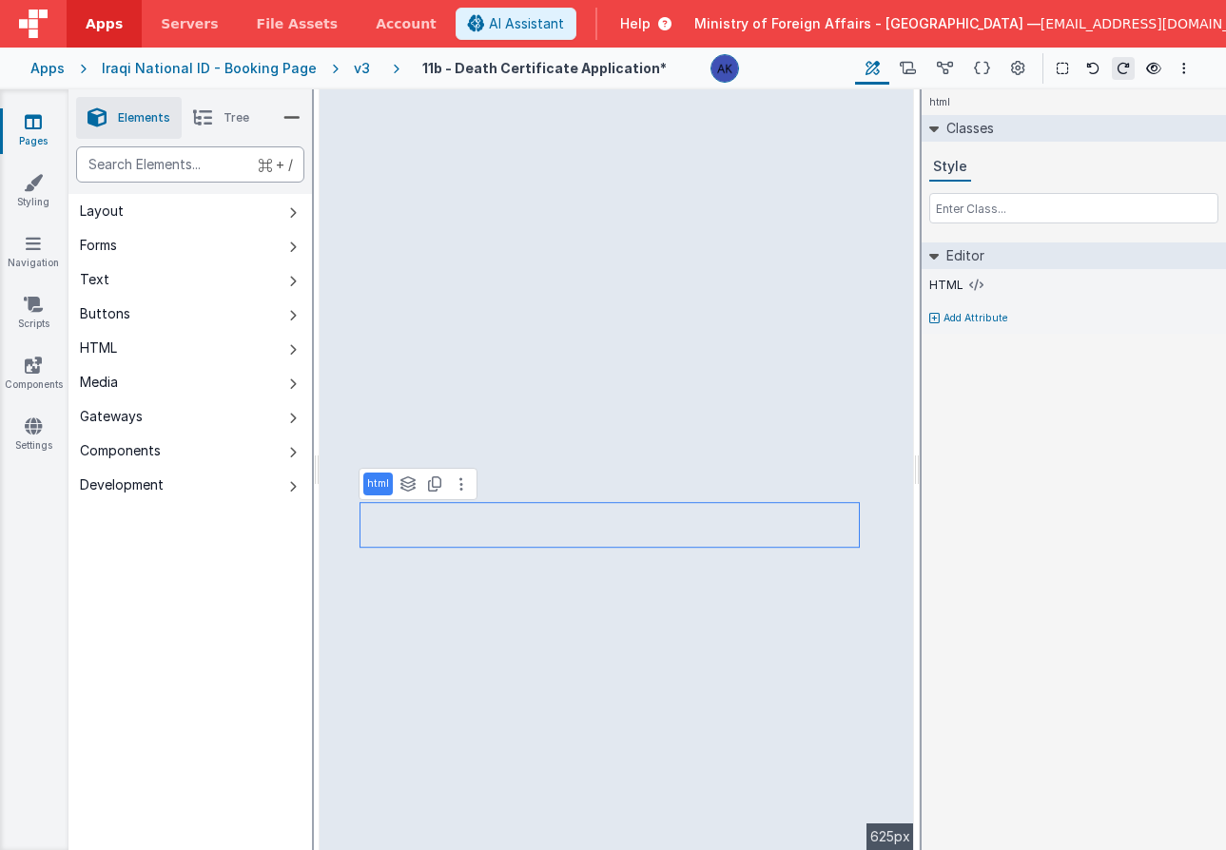
click at [218, 173] on div "text" at bounding box center [190, 164] width 228 height 36
click at [168, 256] on button "Forms" at bounding box center [189, 245] width 243 height 34
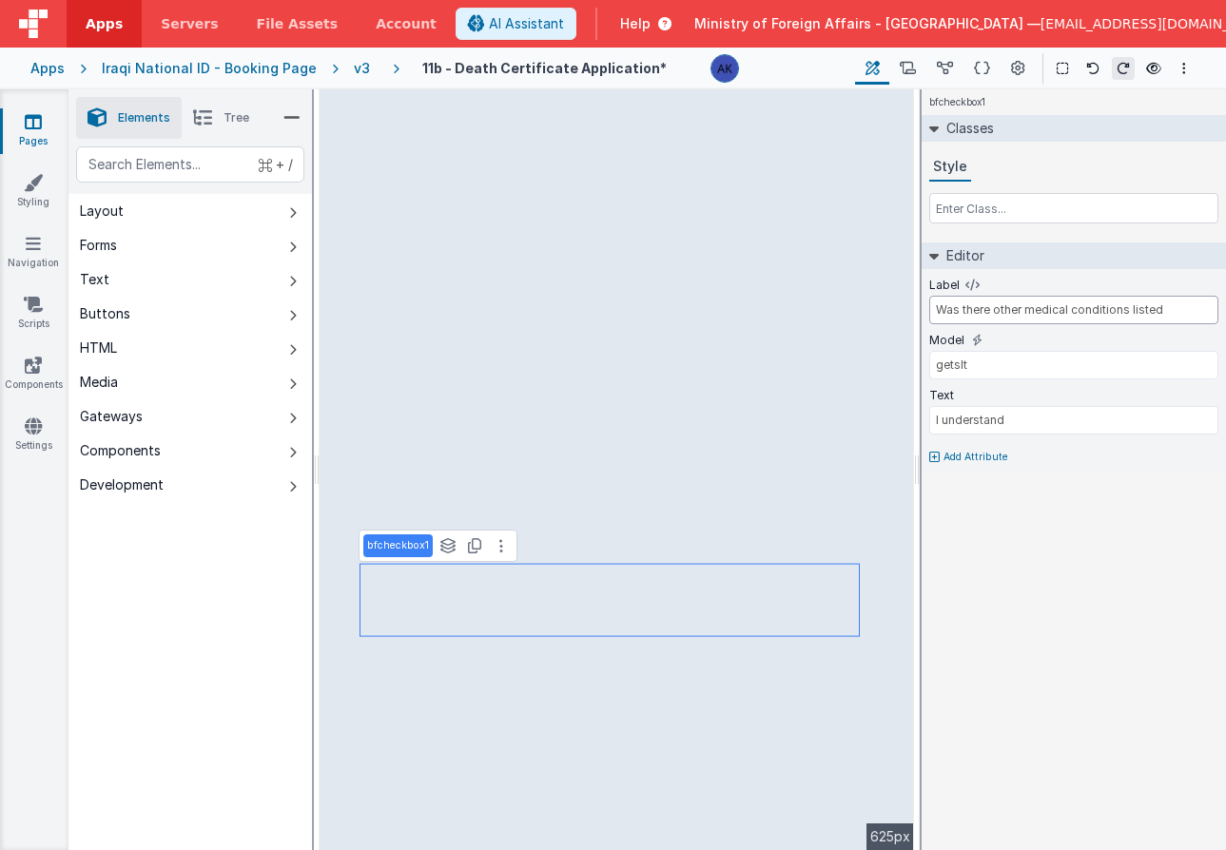
click at [1161, 309] on input "Was there other medical conditions listed" at bounding box center [1073, 310] width 289 height 29
type input "Was there other medical conditions that resulted to the main reason of death li…"
click at [1022, 419] on input "I understand" at bounding box center [1073, 420] width 289 height 29
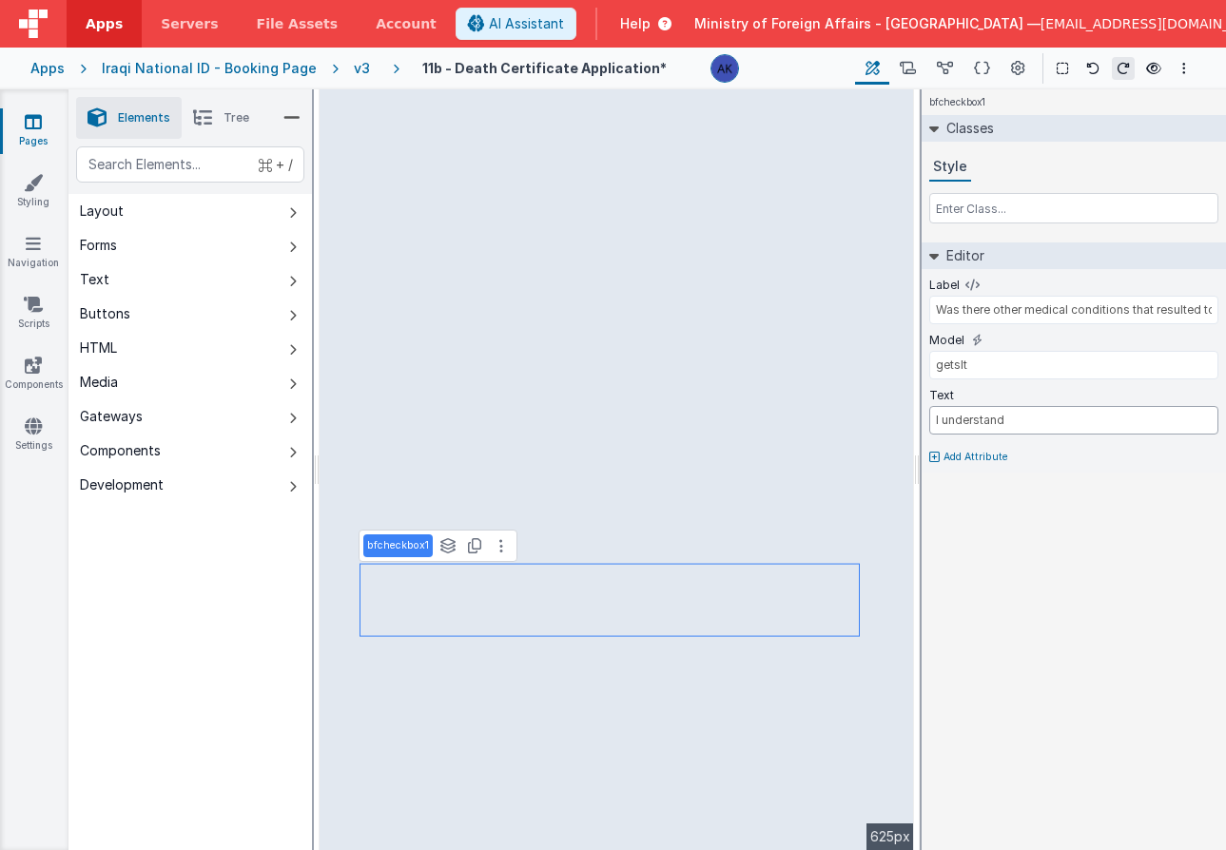
drag, startPoint x: 1022, startPoint y: 419, endPoint x: 922, endPoint y: 413, distance: 101.0
click at [922, 413] on div "Label Was there other medical conditions that resulted to the main reason of de…" at bounding box center [1074, 371] width 304 height 204
type input "Yes"
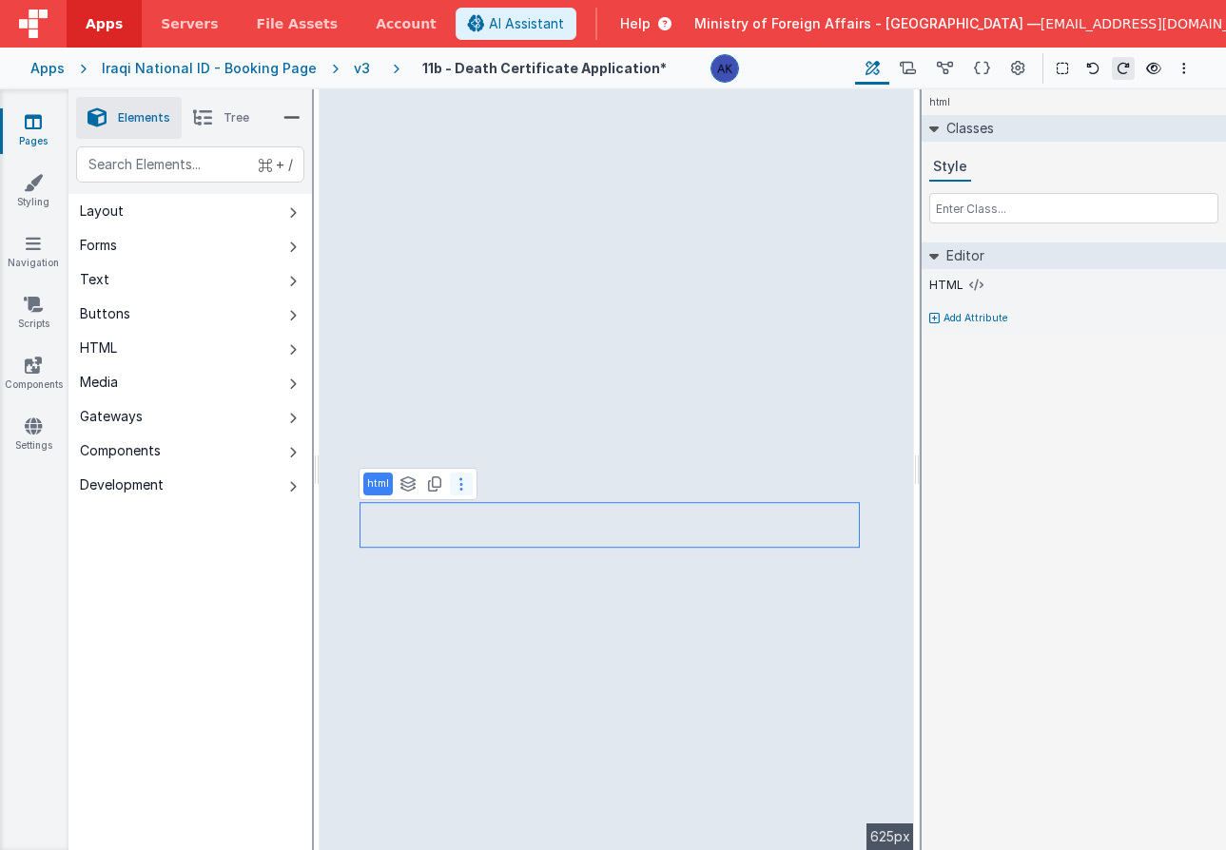
click at [462, 486] on button at bounding box center [461, 484] width 23 height 23
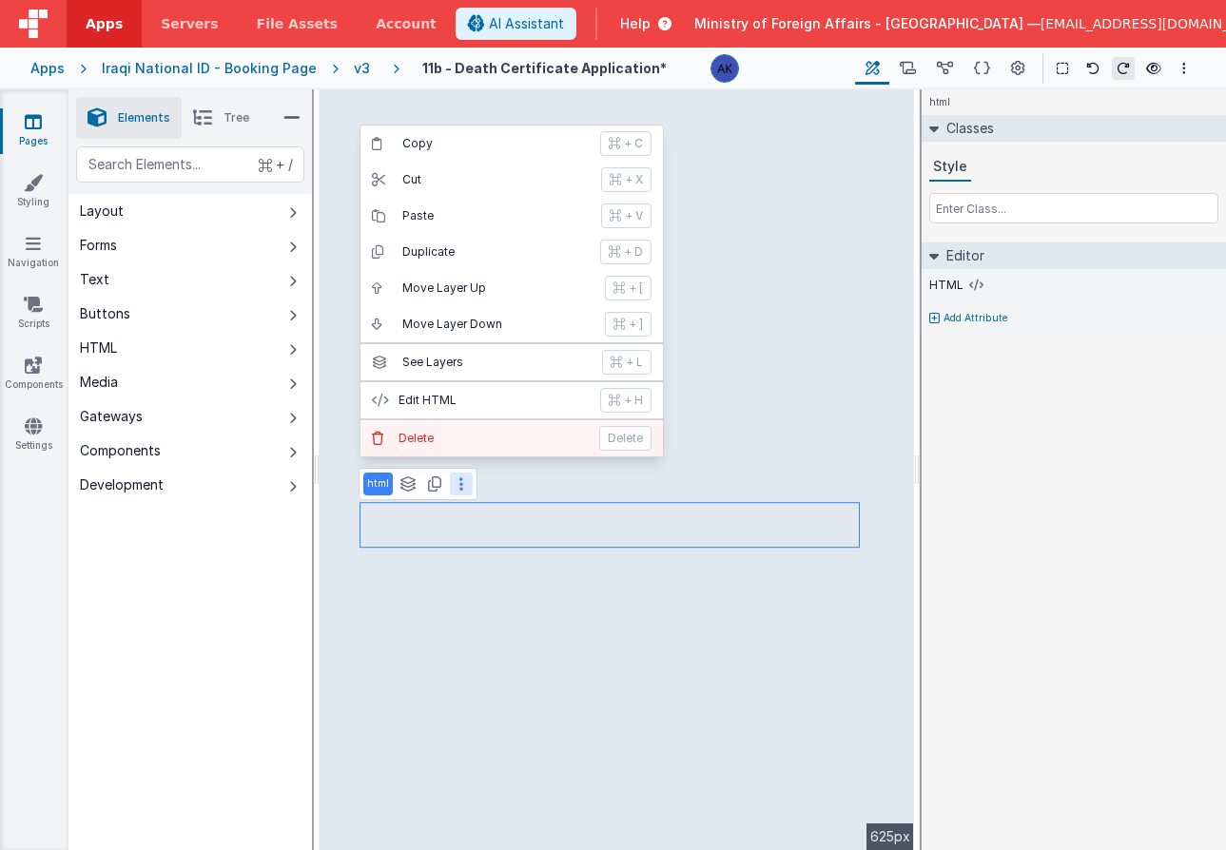
click at [440, 442] on p "Delete" at bounding box center [492, 438] width 189 height 15
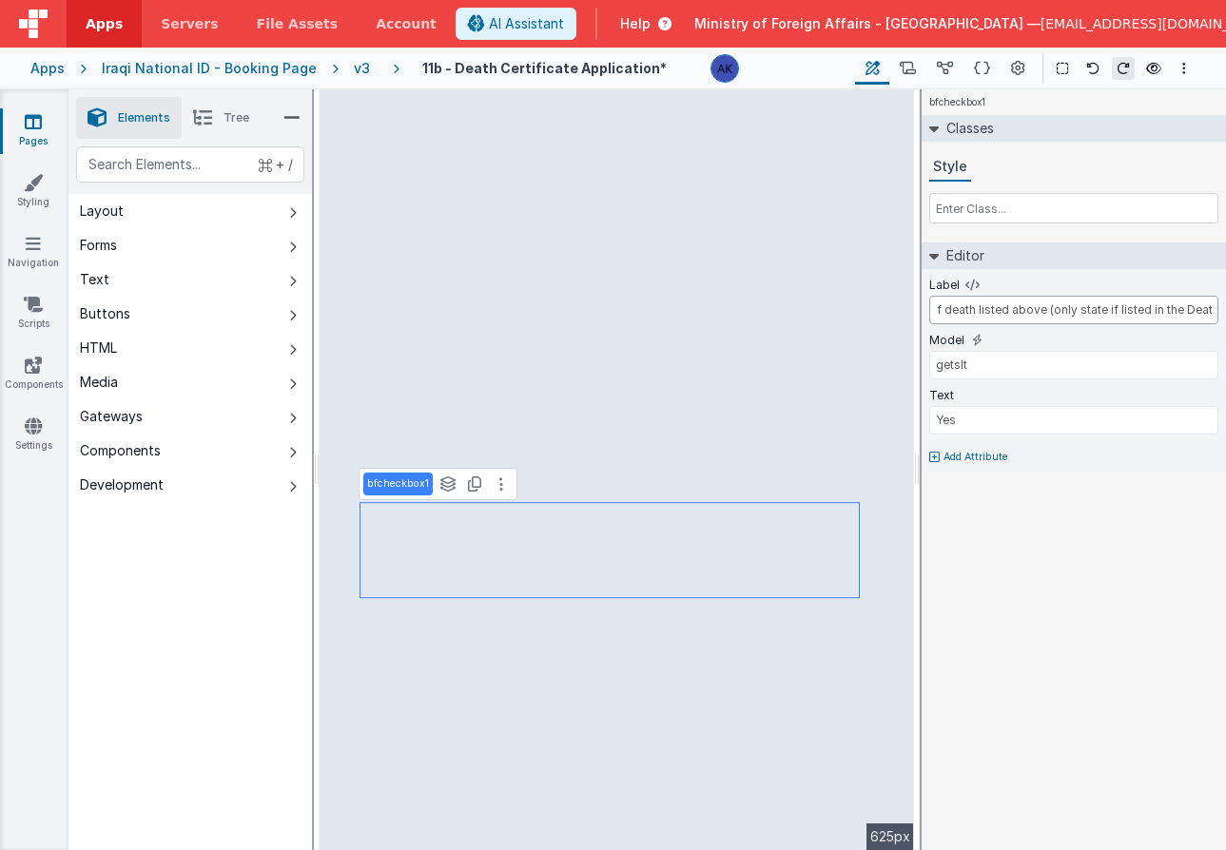
scroll to position [0, 438]
drag, startPoint x: 1182, startPoint y: 313, endPoint x: 1306, endPoint y: 297, distance: 124.7
click at [1225, 297] on html "Apps Servers File Assets Account Some FUTURE Slot AI Assistant Help Ministry of…" at bounding box center [613, 425] width 1226 height 850
click at [1213, 310] on input "Was there other medical conditions that resulted to the main reason of death li…" at bounding box center [1073, 310] width 289 height 29
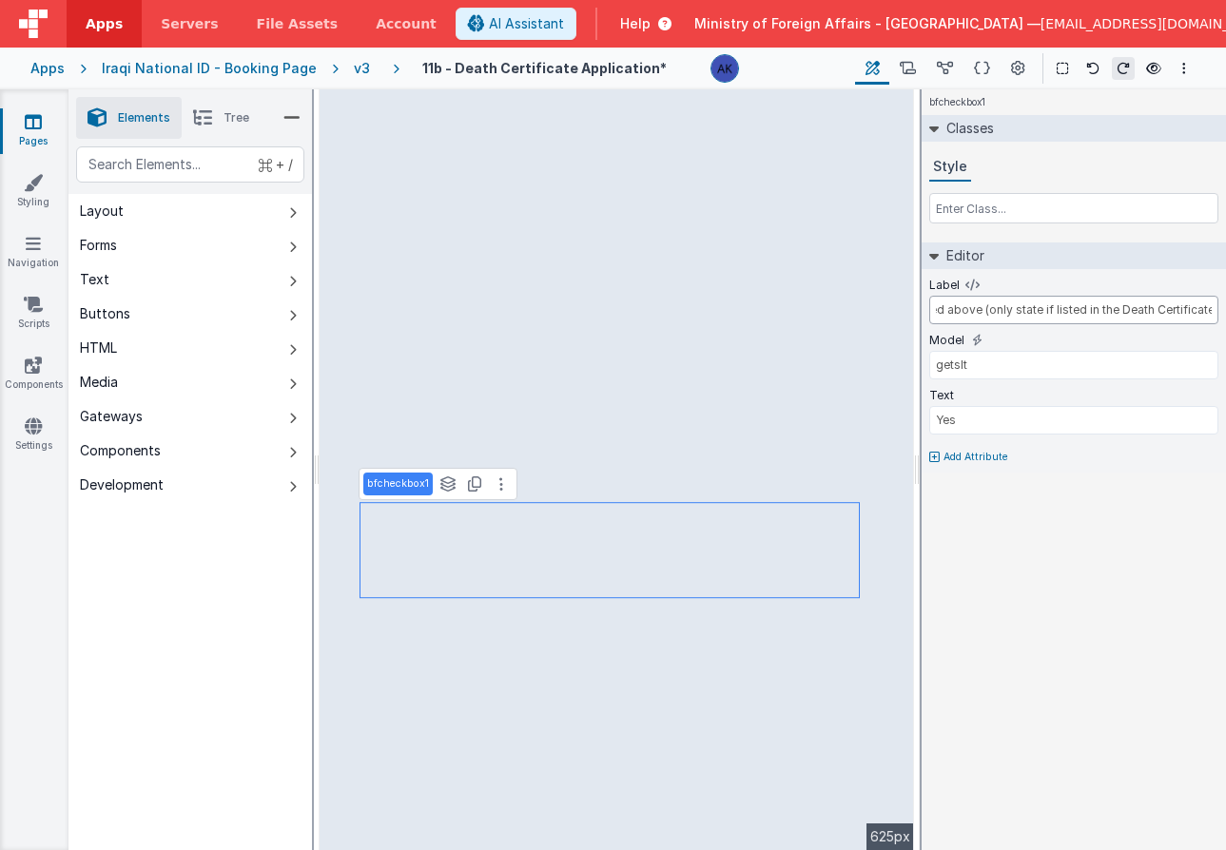
type input "Was there other medical conditions that resulted to the main reason of death li…"
click at [965, 500] on div "bfcheckbox1 Classes Style Editor Label Was there other medical conditions that …" at bounding box center [1074, 469] width 304 height 761
click at [980, 373] on input "getsIt" at bounding box center [1073, 365] width 289 height 29
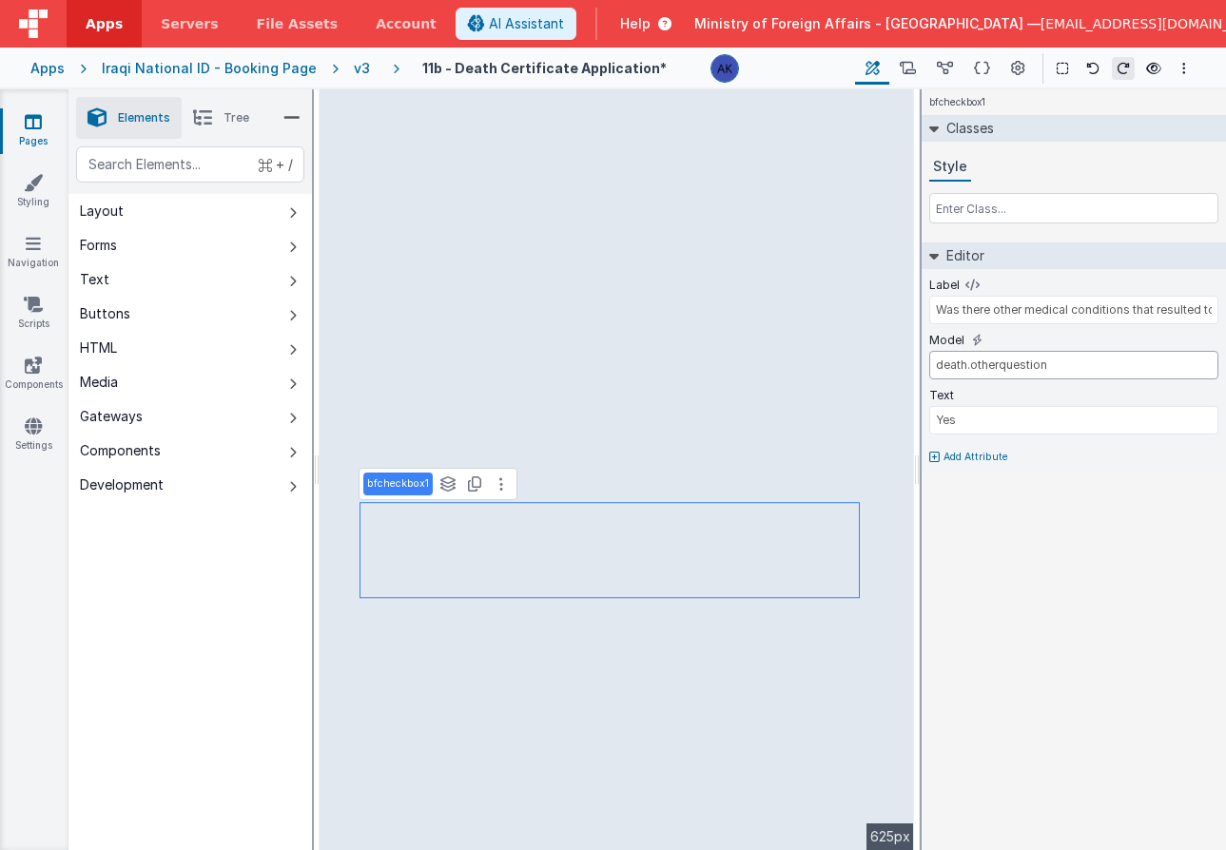
type input "death.otherquestion"
click at [972, 519] on div "bfcheckbox1 Classes Style Editor Label Was there other medical conditions that …" at bounding box center [1074, 469] width 304 height 761
type input "BF.i18n('DeathPleaseEnterinArabic')"
select select "regexp"
type input "BF.i18n('DeathPleaseEnterinArabic')"
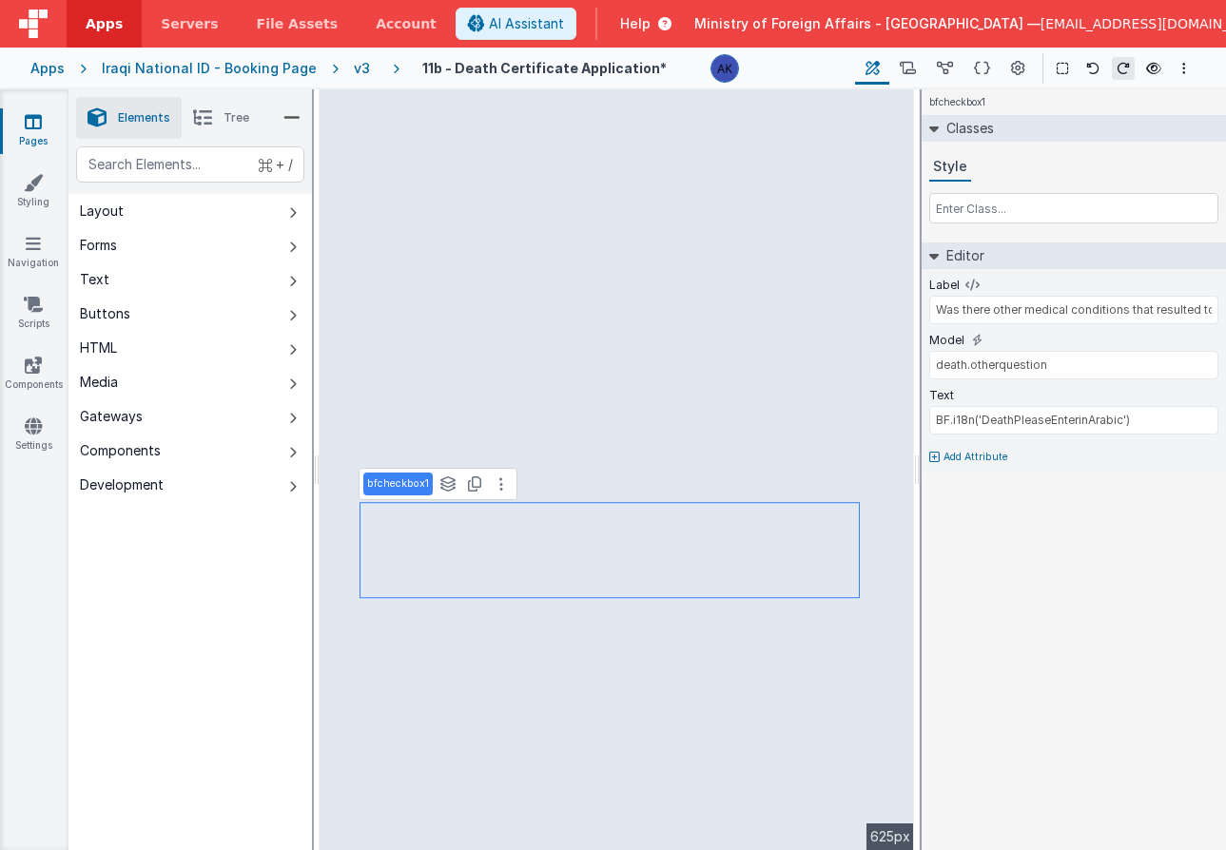
select select "regexp"
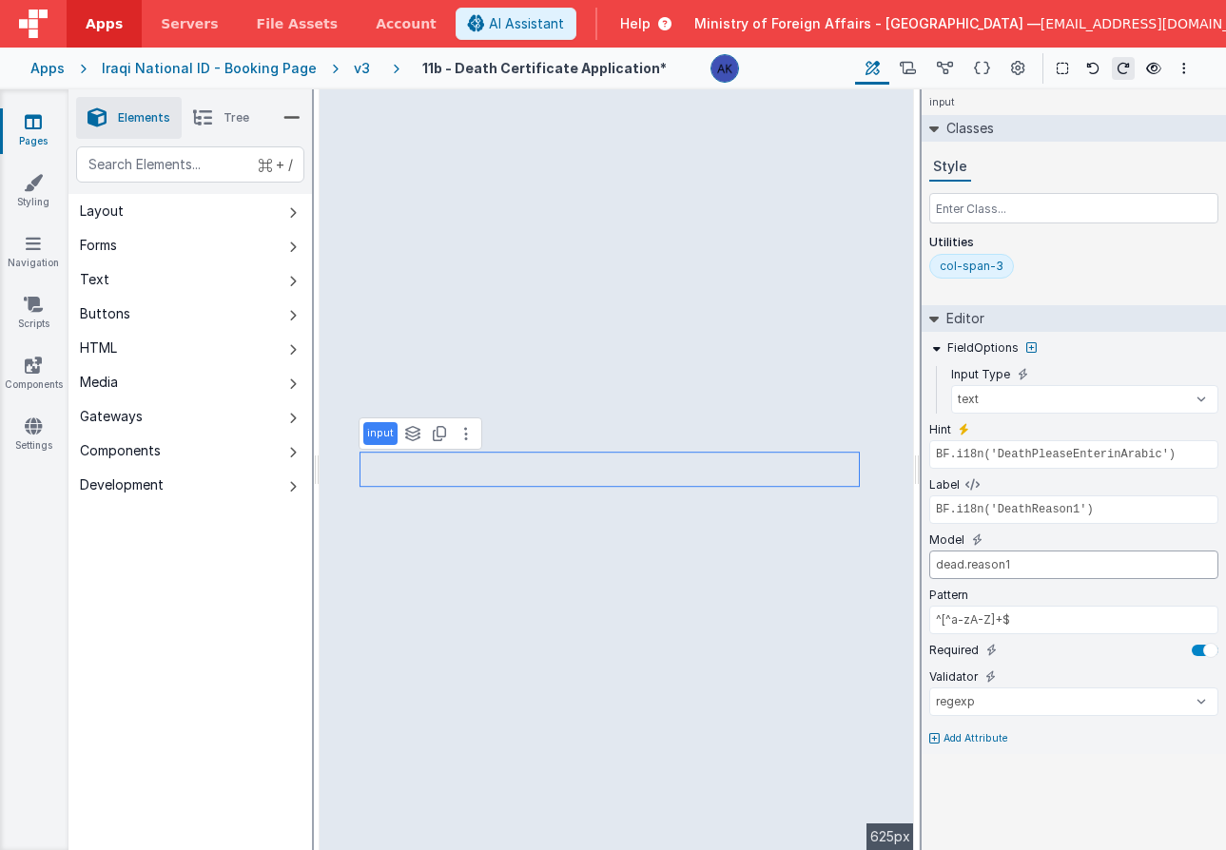
click at [948, 559] on input "dead.reason1" at bounding box center [1073, 565] width 289 height 29
type input "reason.reason1"
type input "Yes"
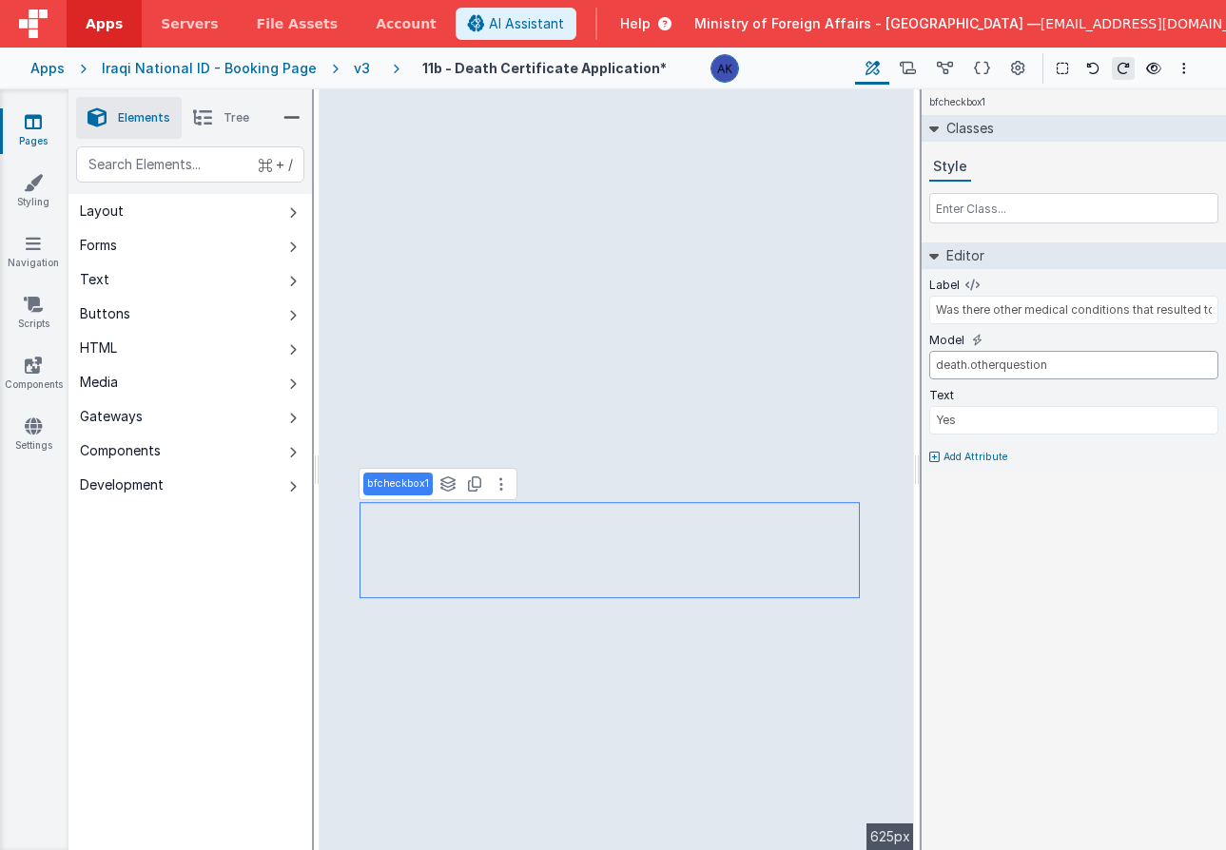
click at [957, 363] on input "death.otherquestion" at bounding box center [1073, 365] width 289 height 29
type input "reason.otherquestion"
click at [109, 252] on div "Forms" at bounding box center [98, 245] width 37 height 19
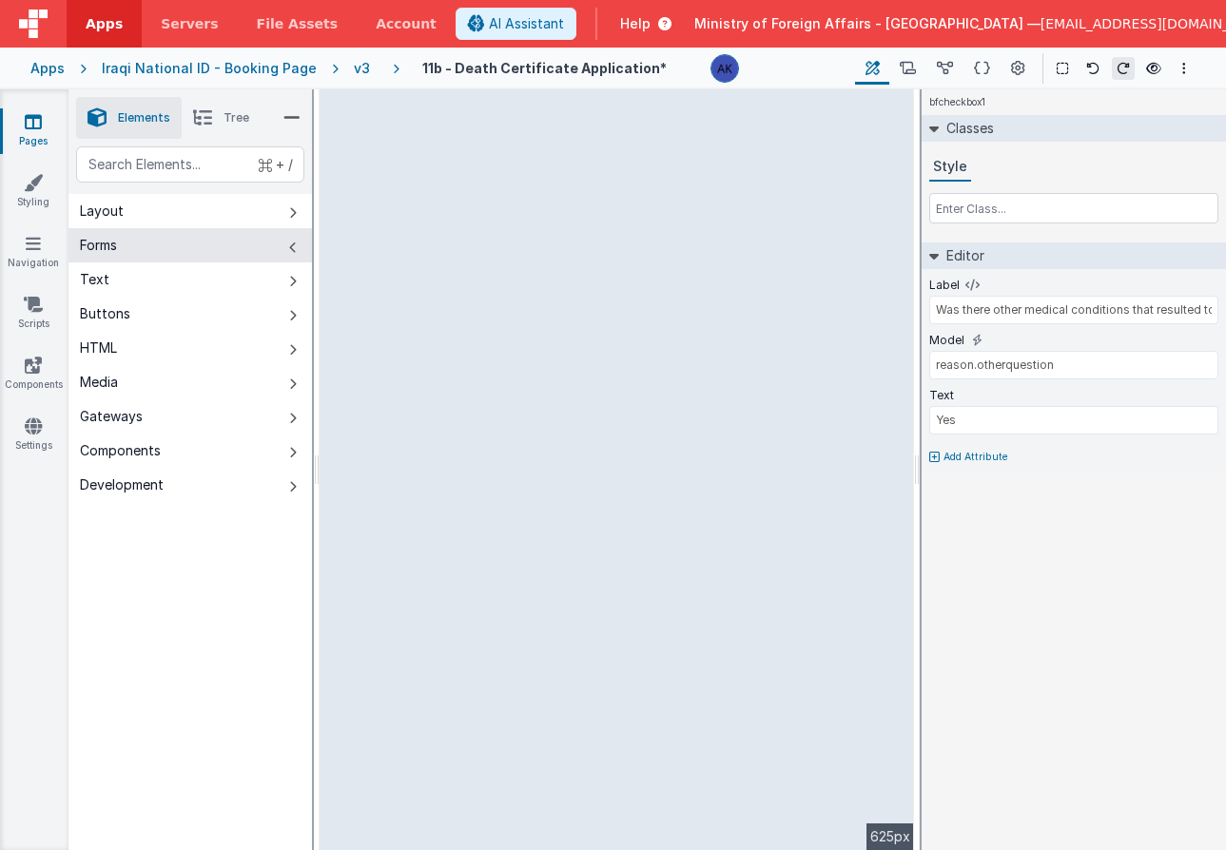
type input "Select a Toy (Select item)"
select select "required"
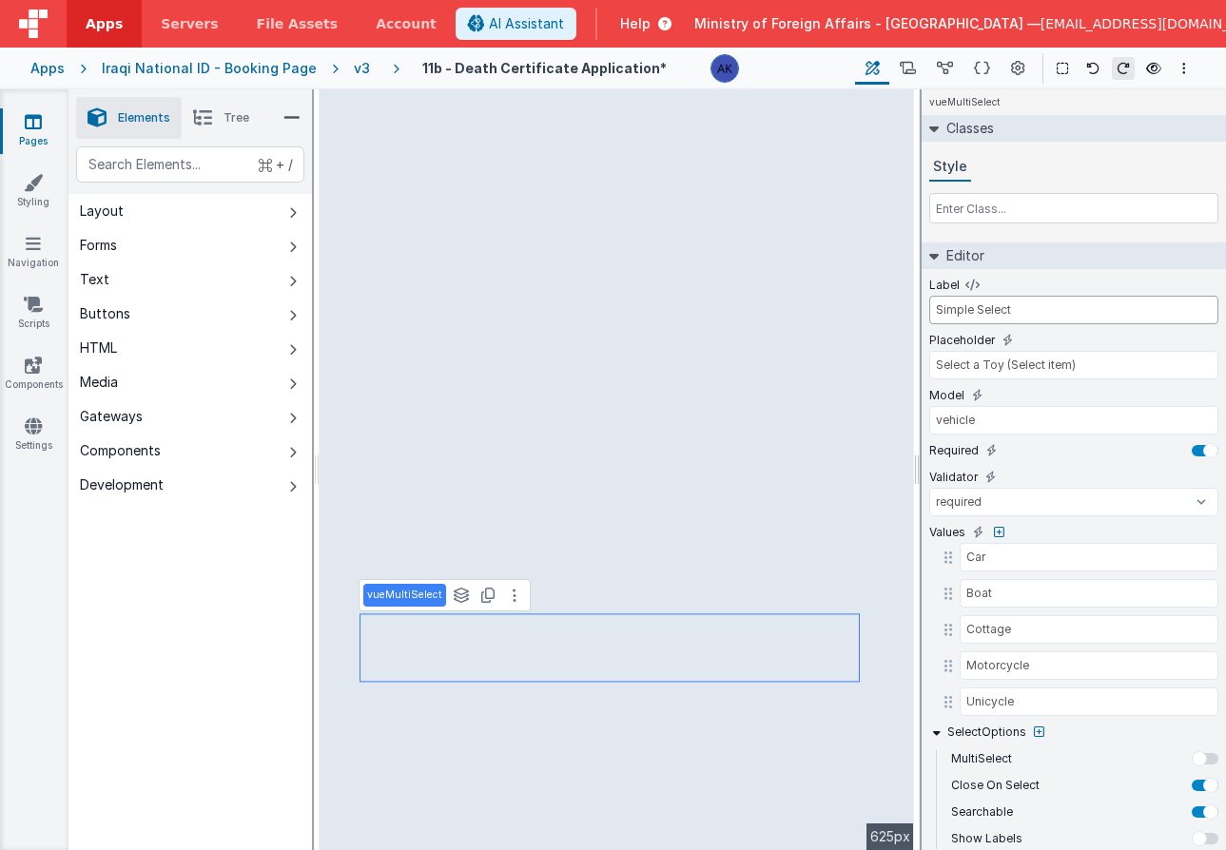
drag, startPoint x: 1035, startPoint y: 308, endPoint x: 1221, endPoint y: 368, distance: 195.8
click at [584, 218] on div "Elements Tree + / Layout Forms Text Buttons HTML Media Gateways Components Deve…" at bounding box center [646, 469] width 1157 height 761
type input "How many other medical conditions?"
click at [1110, 563] on input "Car" at bounding box center [1076, 557] width 232 height 29
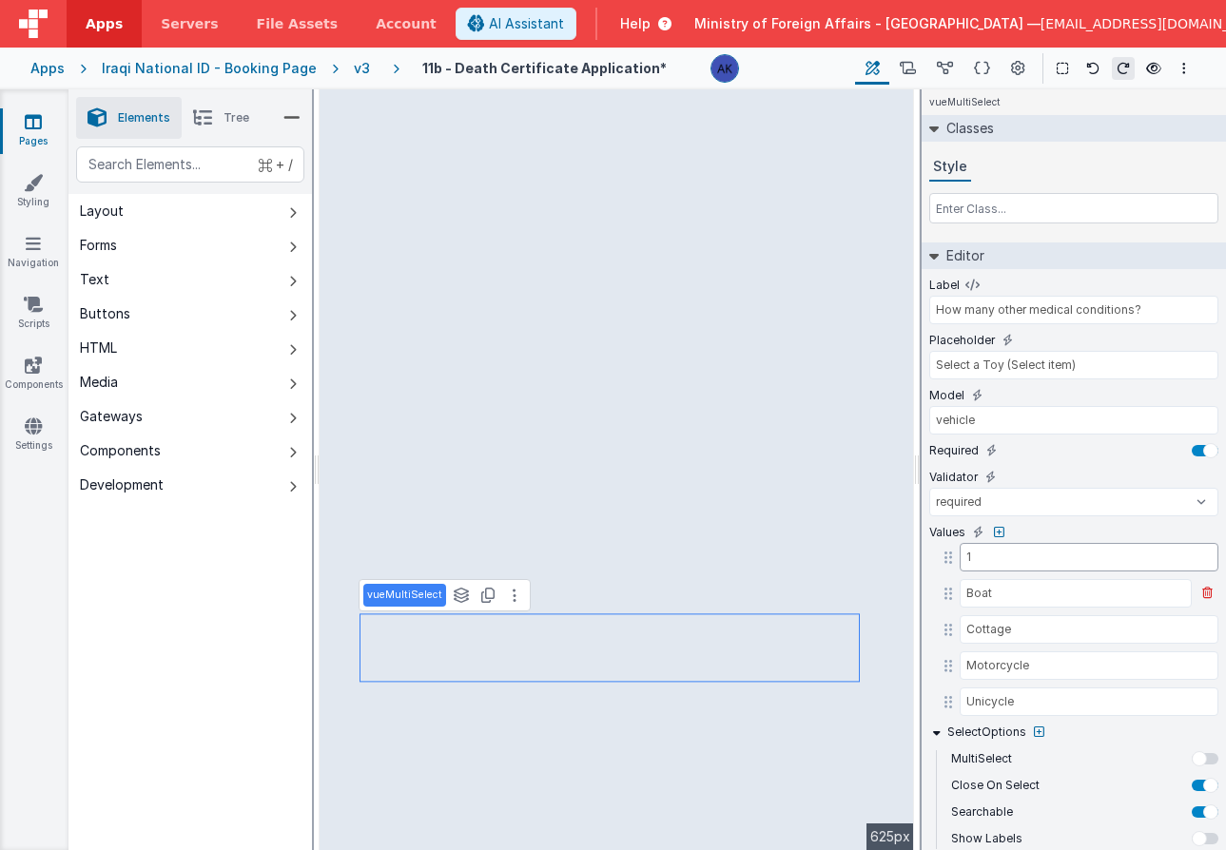
type input "1"
click at [1067, 582] on input "Boat" at bounding box center [1076, 593] width 232 height 29
type input "2"
click at [1035, 632] on input "Cottage" at bounding box center [1076, 629] width 232 height 29
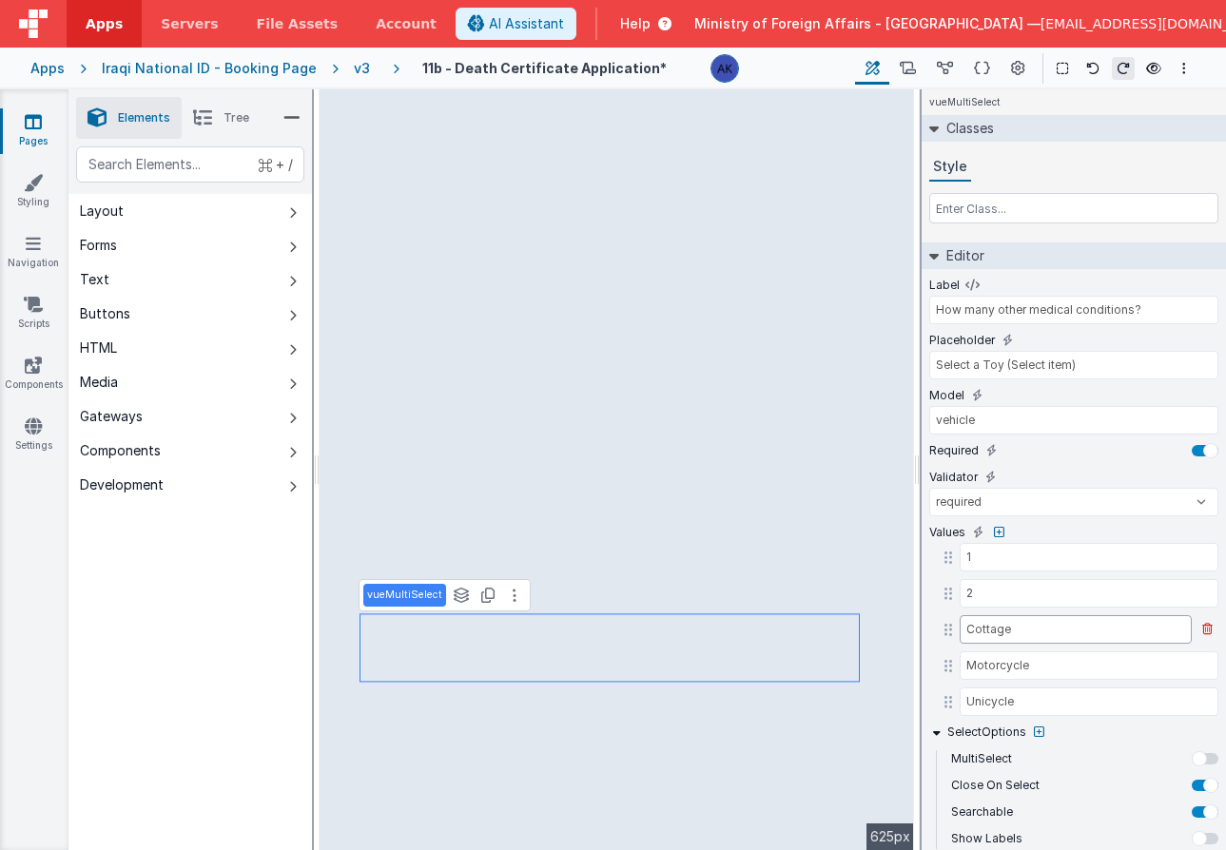
click at [1035, 632] on input "Cottage" at bounding box center [1076, 629] width 232 height 29
type input "3"
click at [1033, 660] on input "Motorcycle" at bounding box center [1076, 665] width 232 height 29
type input "4"
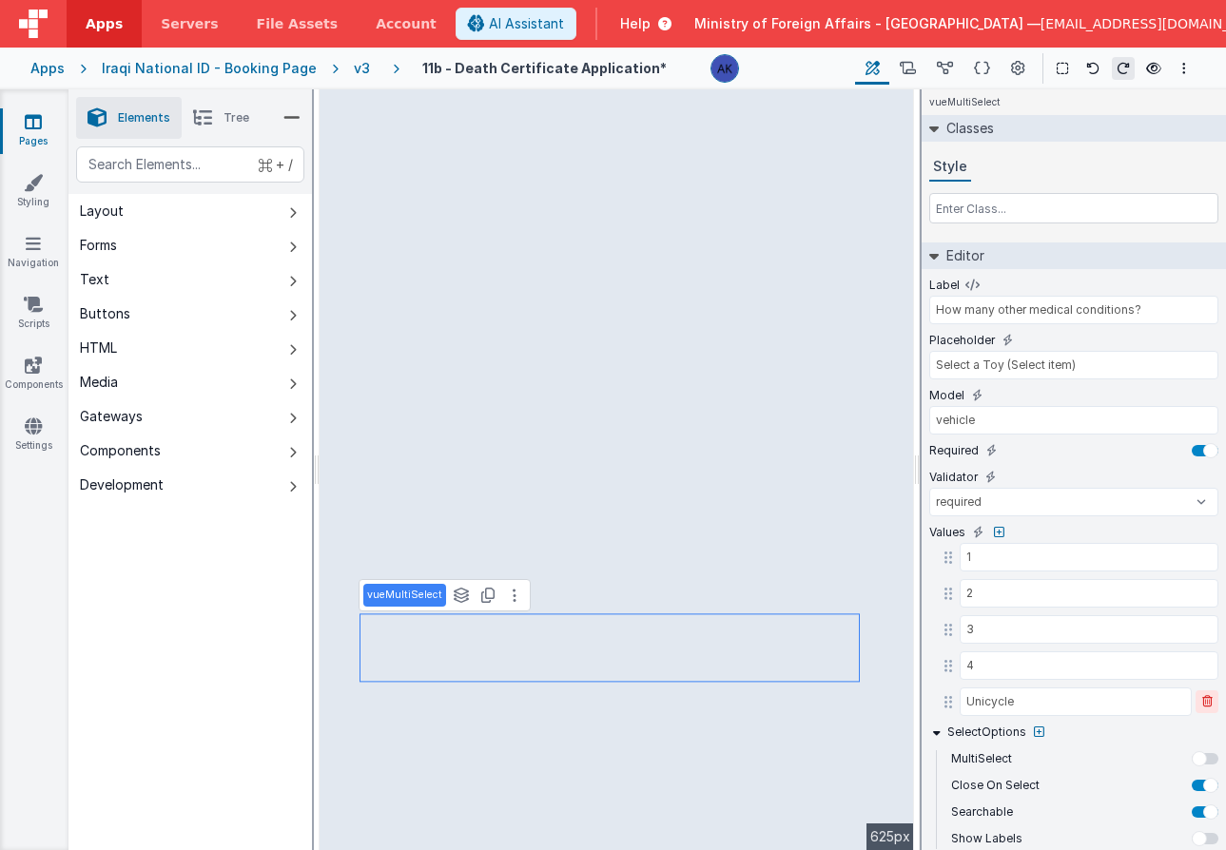
click at [1204, 699] on icon at bounding box center [1207, 701] width 10 height 11
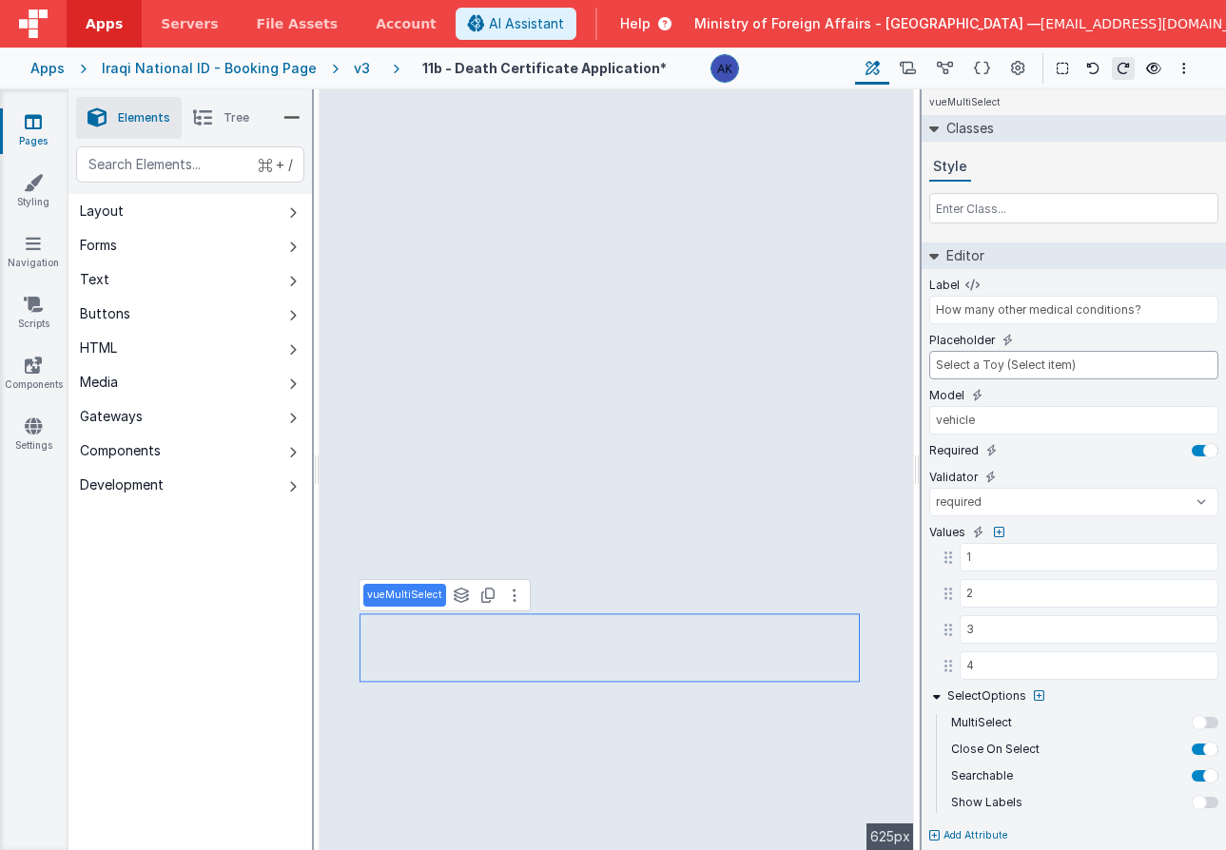
drag, startPoint x: 1045, startPoint y: 364, endPoint x: 984, endPoint y: 363, distance: 60.9
click at [984, 363] on input "Select a Toy (Select item)" at bounding box center [1073, 365] width 289 height 29
type input "Select"
click at [978, 419] on input "vehicle" at bounding box center [1073, 420] width 289 height 29
click at [977, 419] on input "vehicle" at bounding box center [1073, 420] width 289 height 29
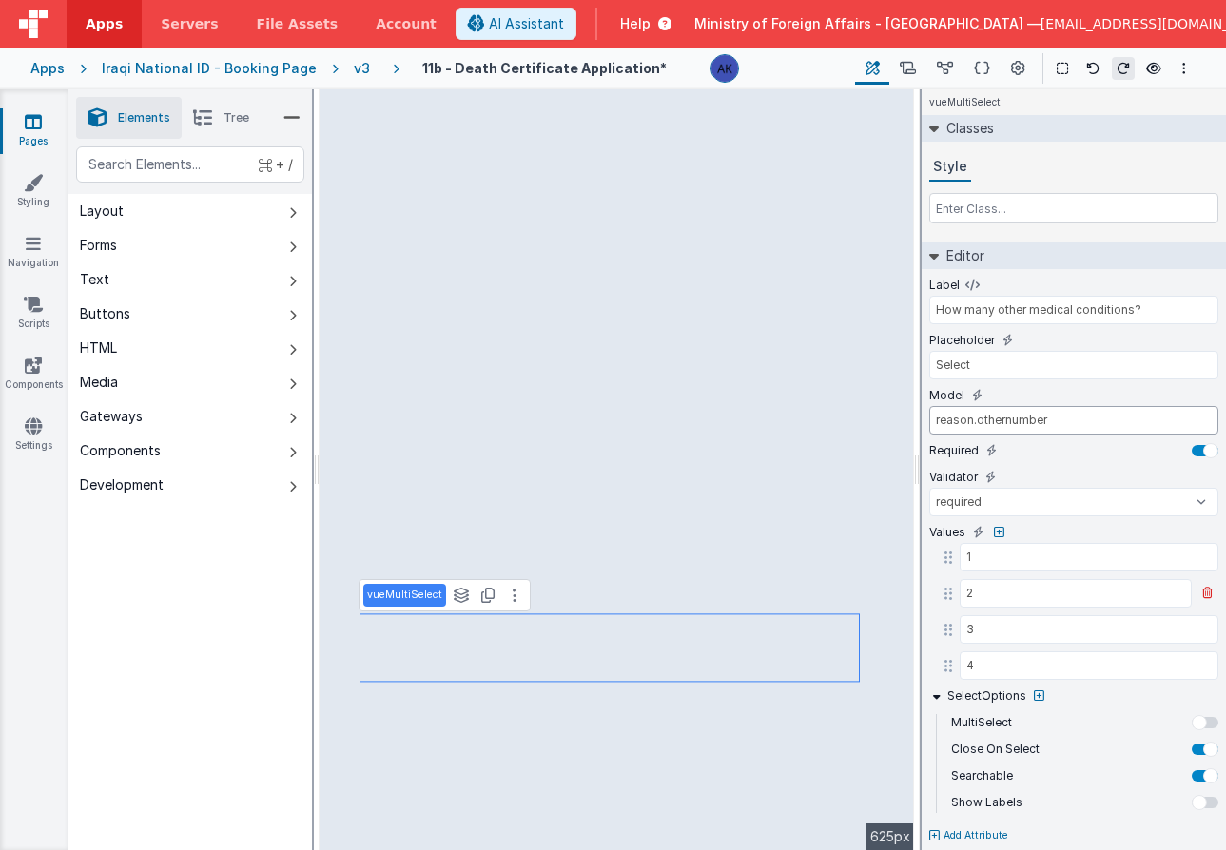
scroll to position [16, 0]
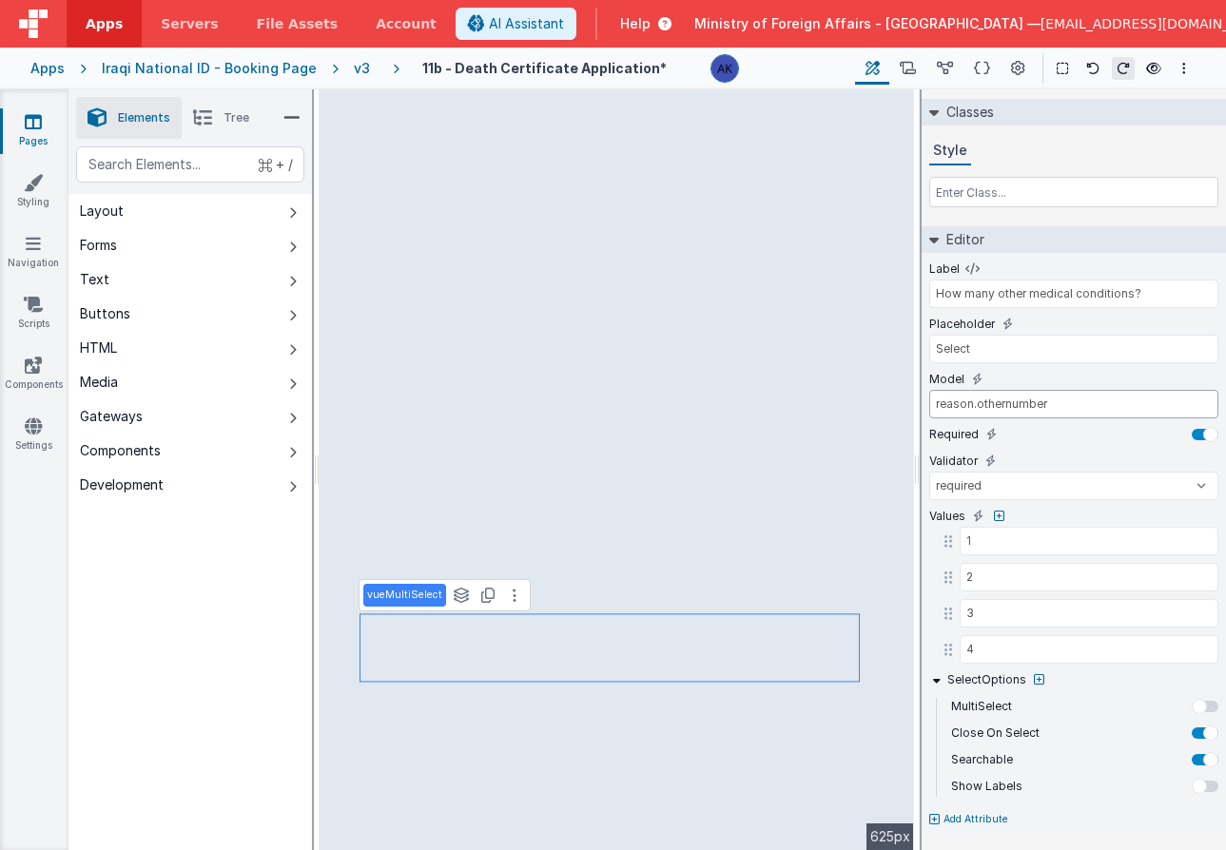
type input "reason.othernumber"
click at [982, 817] on p "Add Attribute" at bounding box center [975, 819] width 65 height 15
type input "visible"
click at [980, 809] on icon at bounding box center [979, 813] width 10 height 15
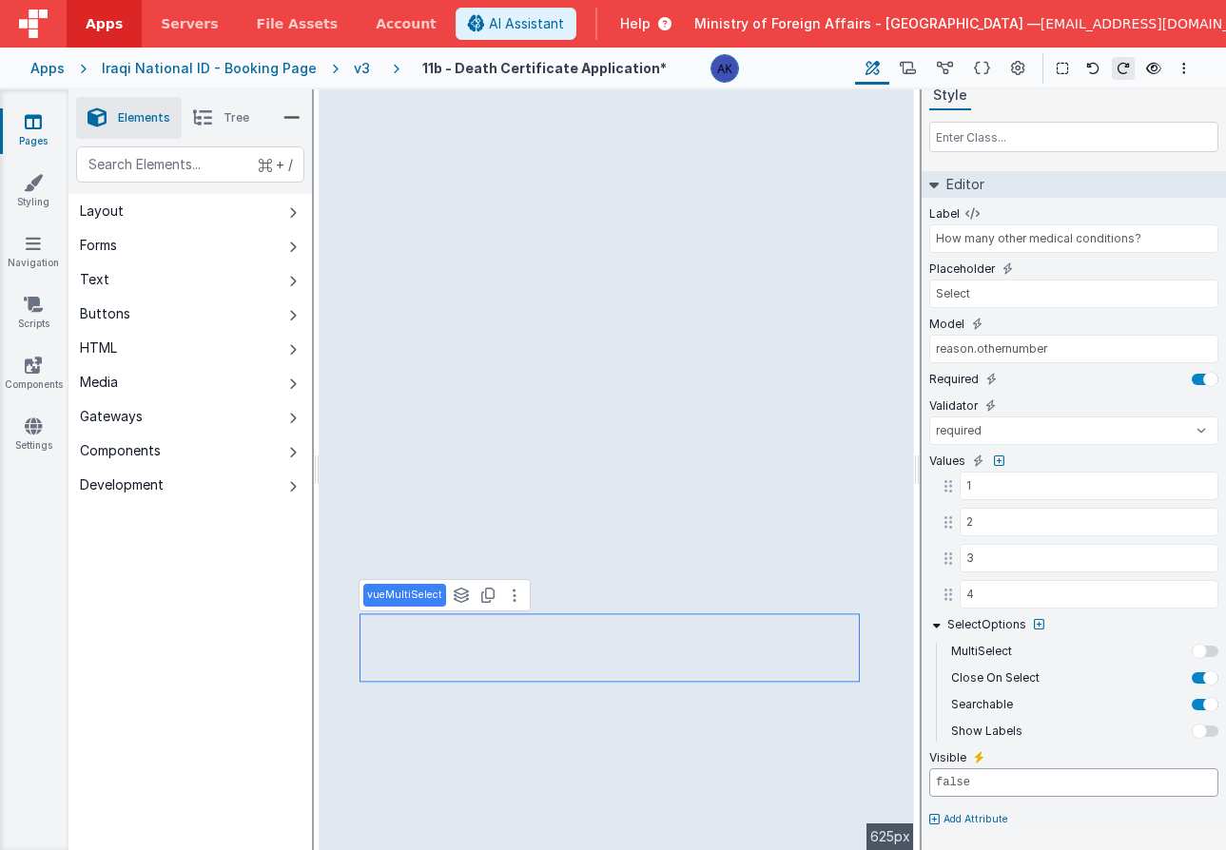
click at [989, 782] on input "false" at bounding box center [1073, 782] width 289 height 29
type input "model.reason."
click at [1209, 596] on icon at bounding box center [1207, 594] width 10 height 11
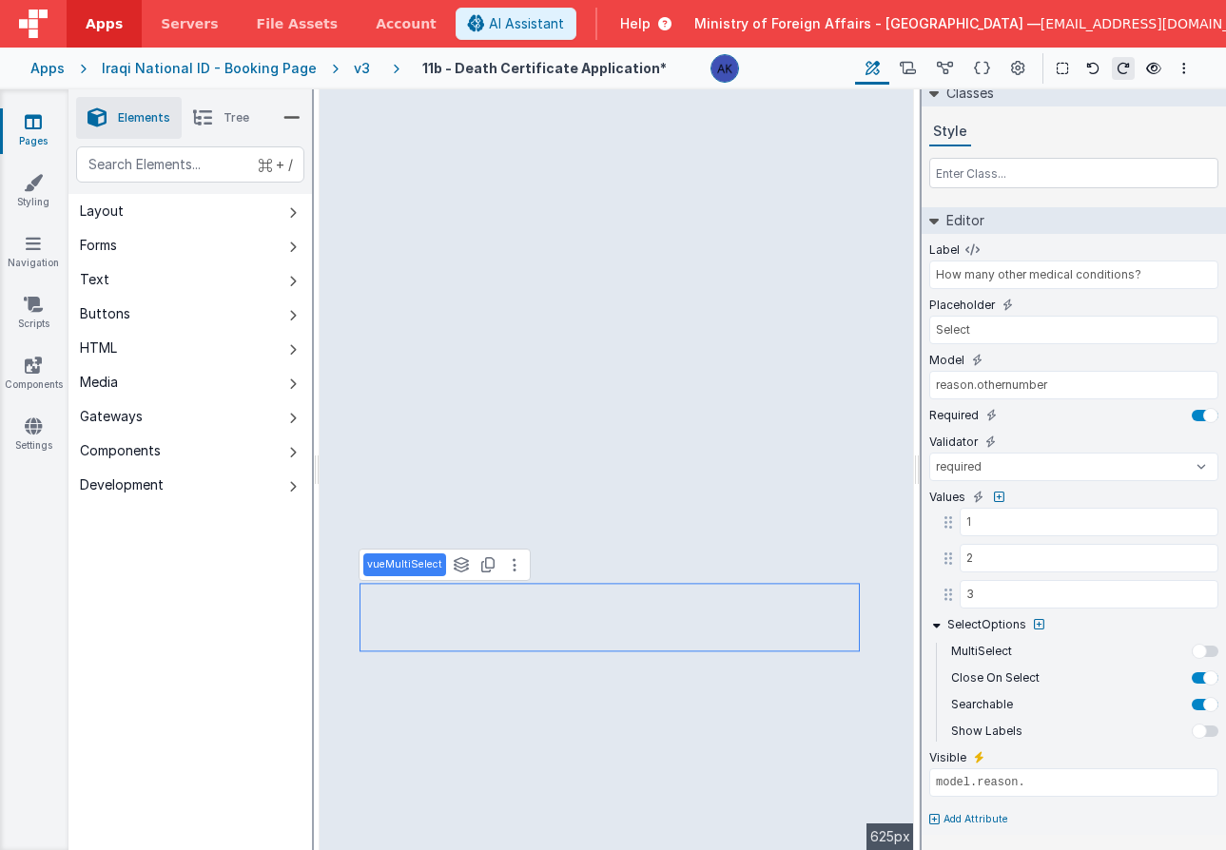
type input "Yes"
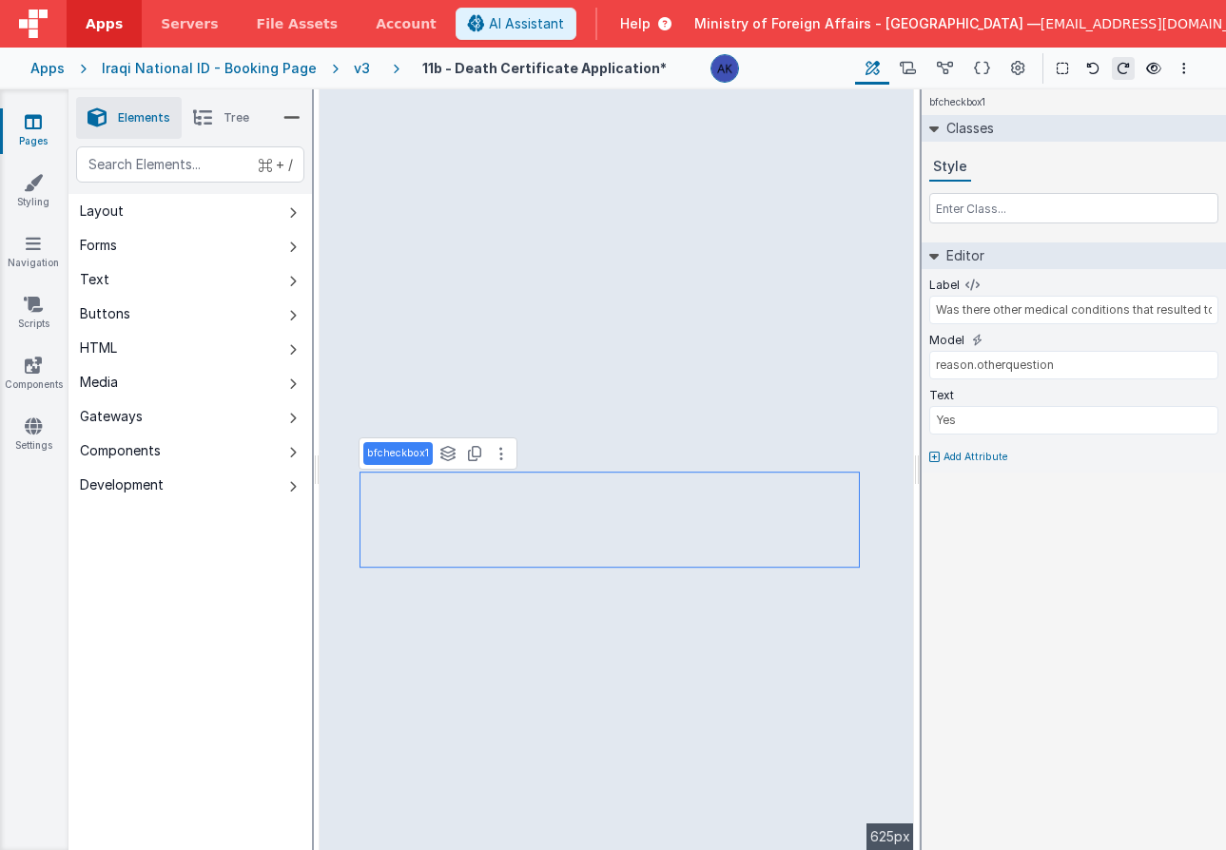
scroll to position [0, 0]
click at [1010, 367] on input "reason.otherquestion" at bounding box center [1073, 365] width 289 height 29
type input "Select"
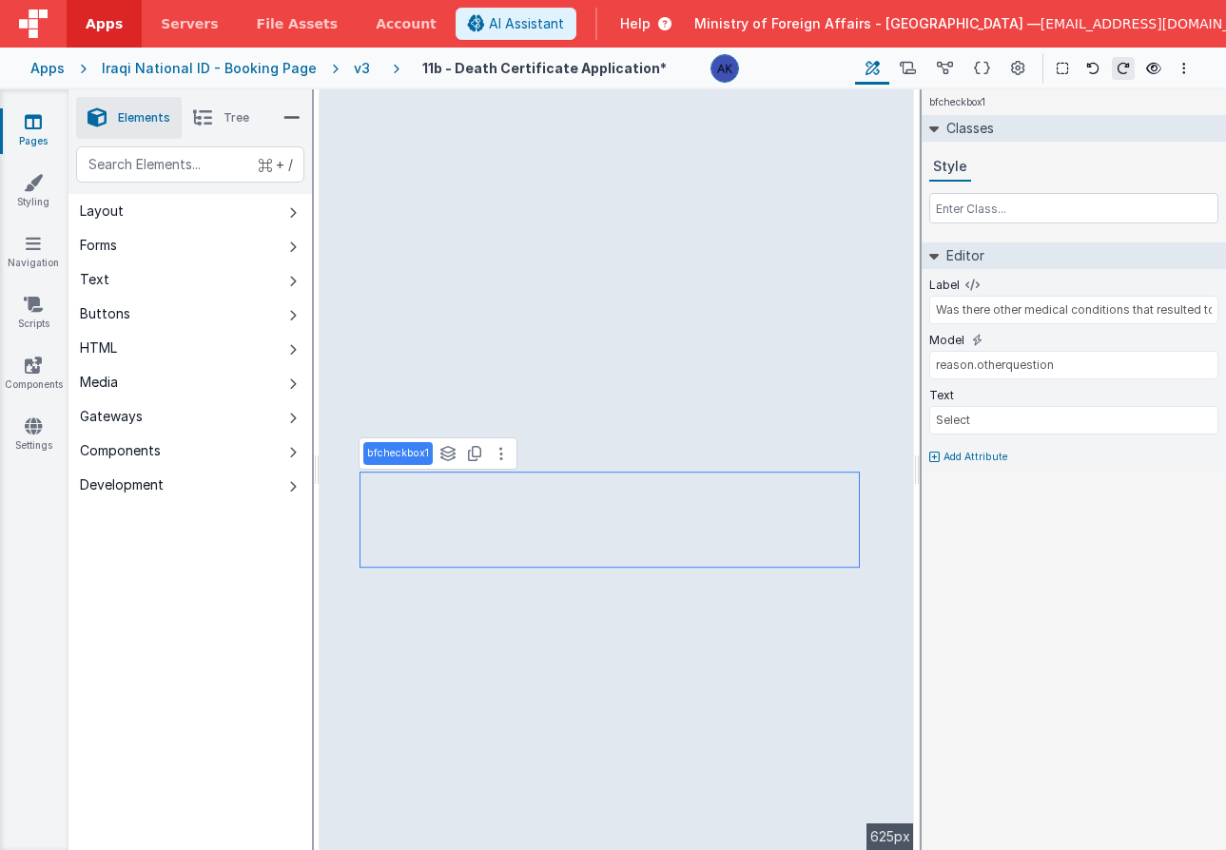
select select "required"
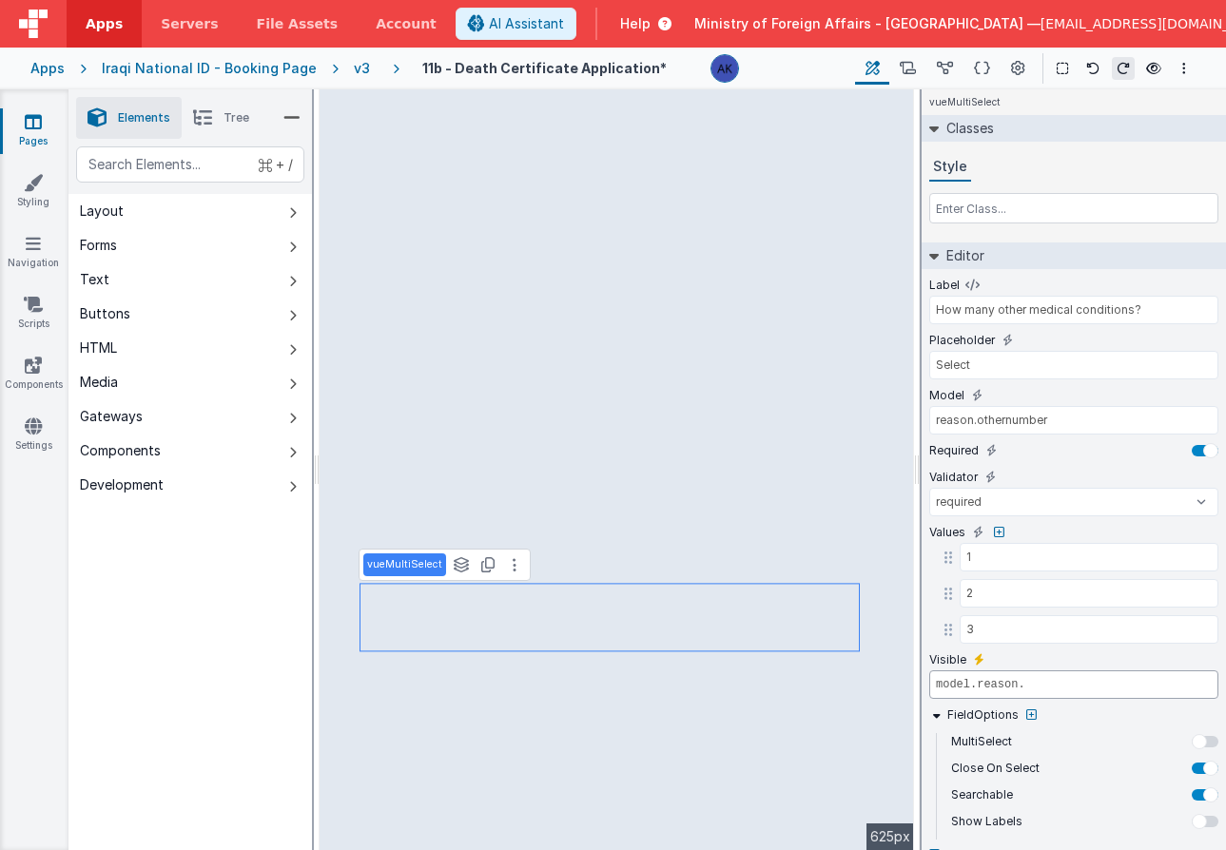
click at [1024, 684] on input "model.reason." at bounding box center [1073, 684] width 289 height 29
paste input "reason.otherquestion"
type input "model.reason.otherquestion === true"
type input "BF.i18n('BirthPleaseEnterProvinceArabic')"
type input "BF.i18n('DeathPlaceProvince')"
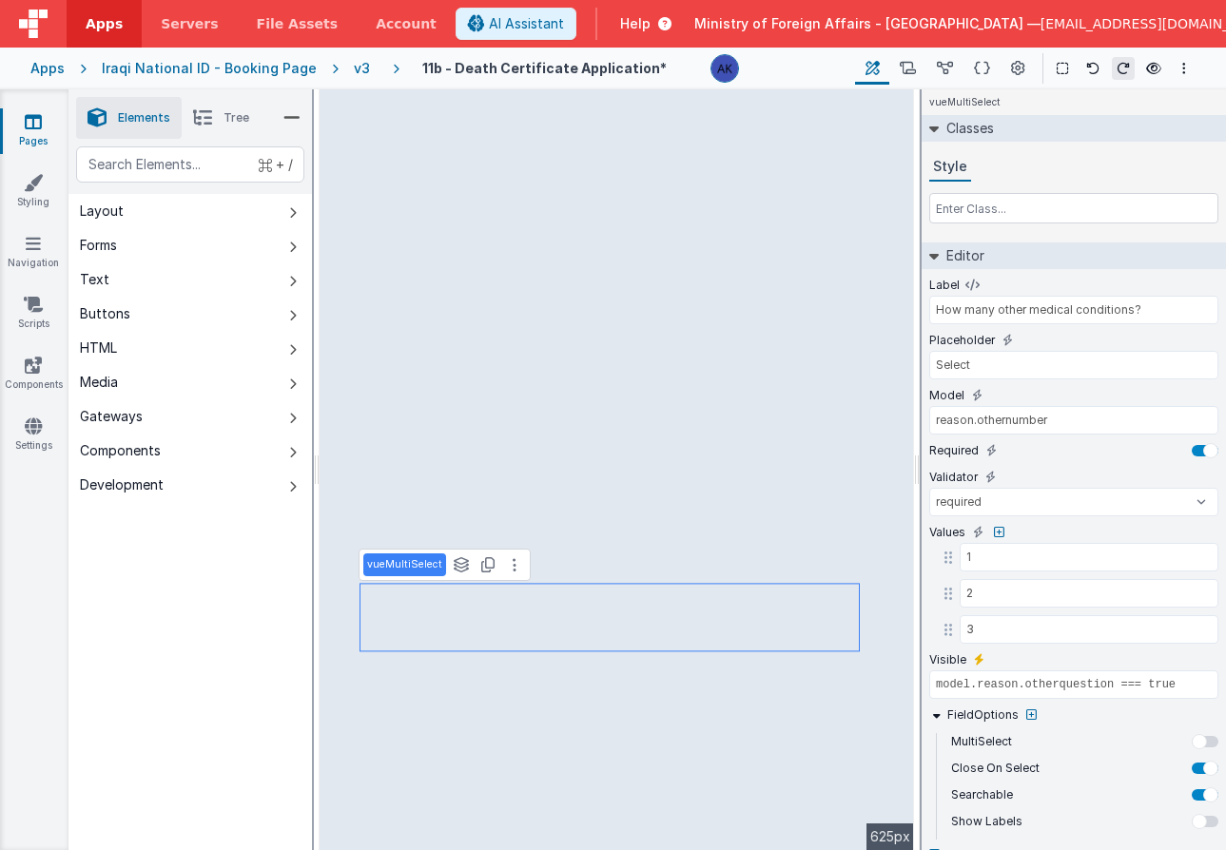
select select "regexp"
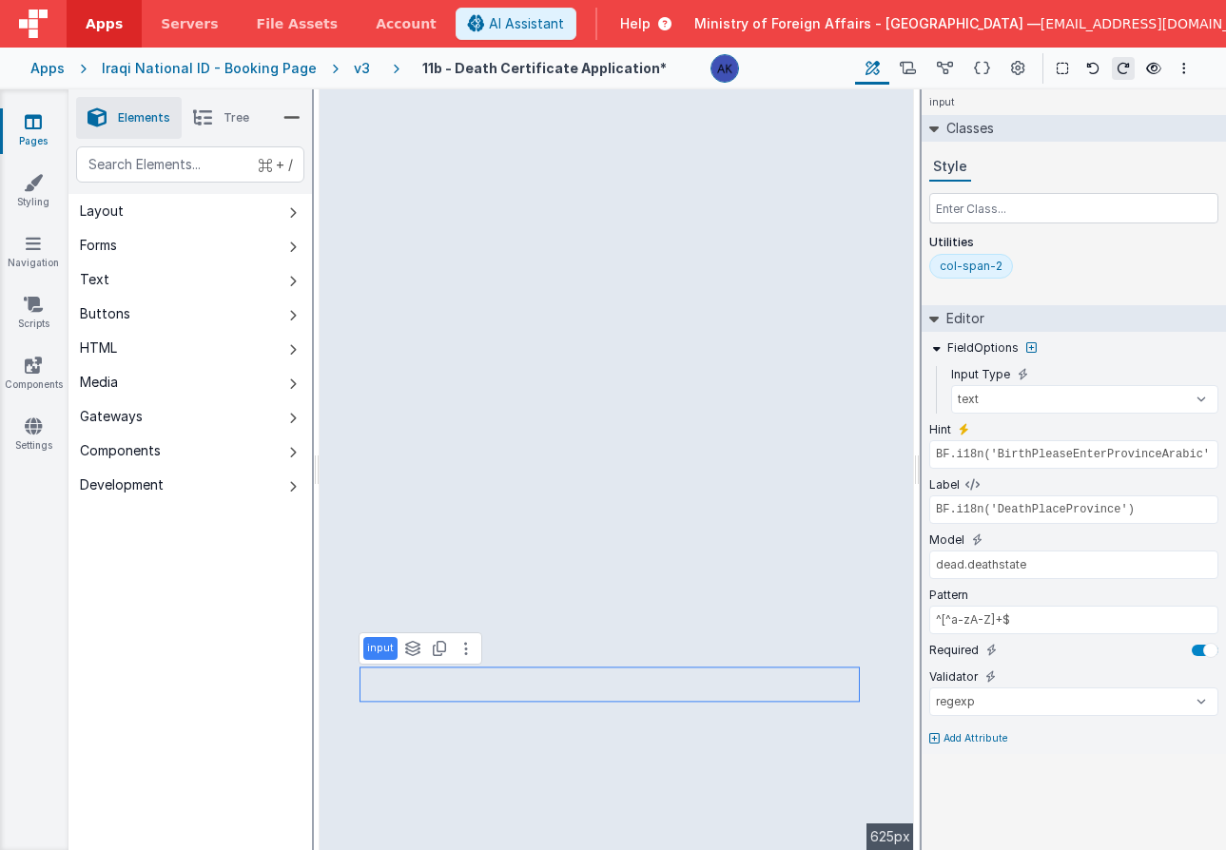
type input "BF.i18n('DeathPleaseEnterinArabic')"
type input "BF.i18n('DeathReason1')"
type input "reason.reason1"
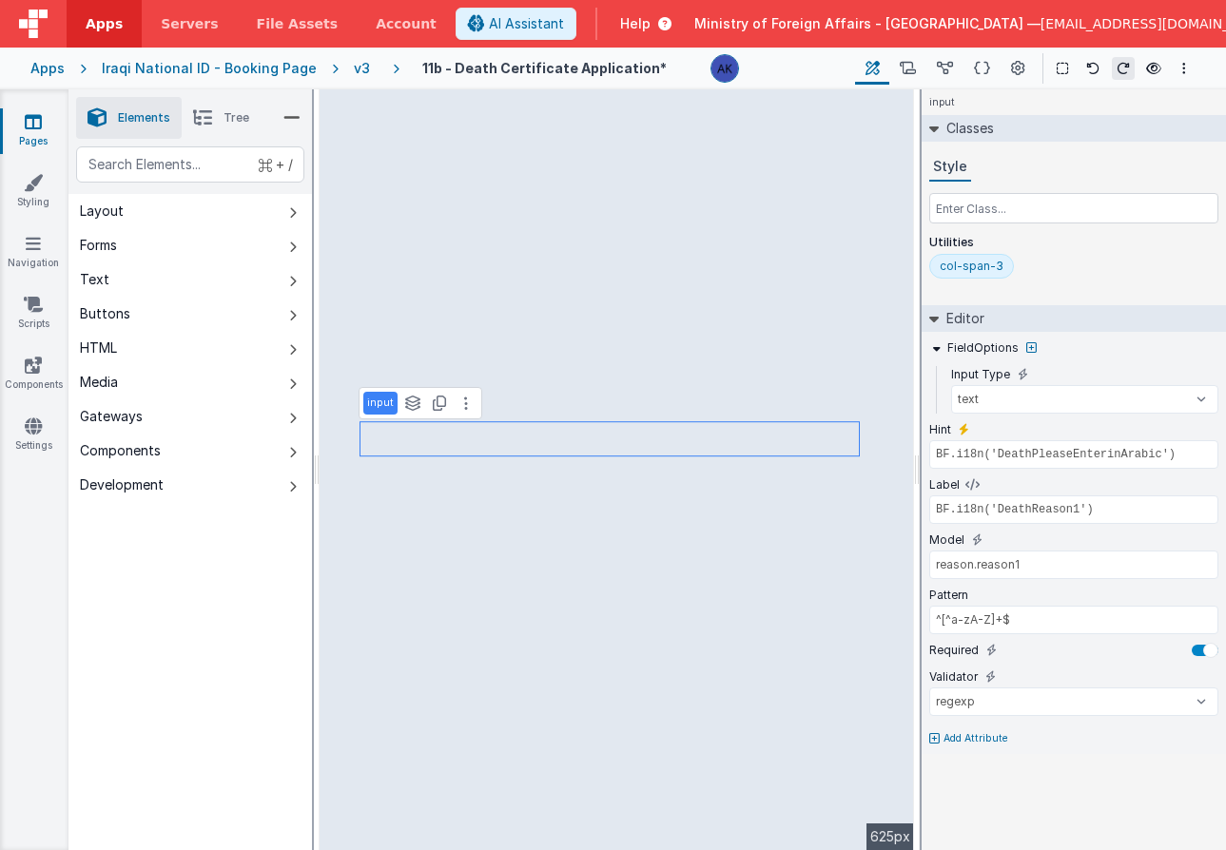
type input "BF.i18n('BirthPleaseEnterProvinceArabic')"
type input "BF.i18n('DeathPlaceProvince')"
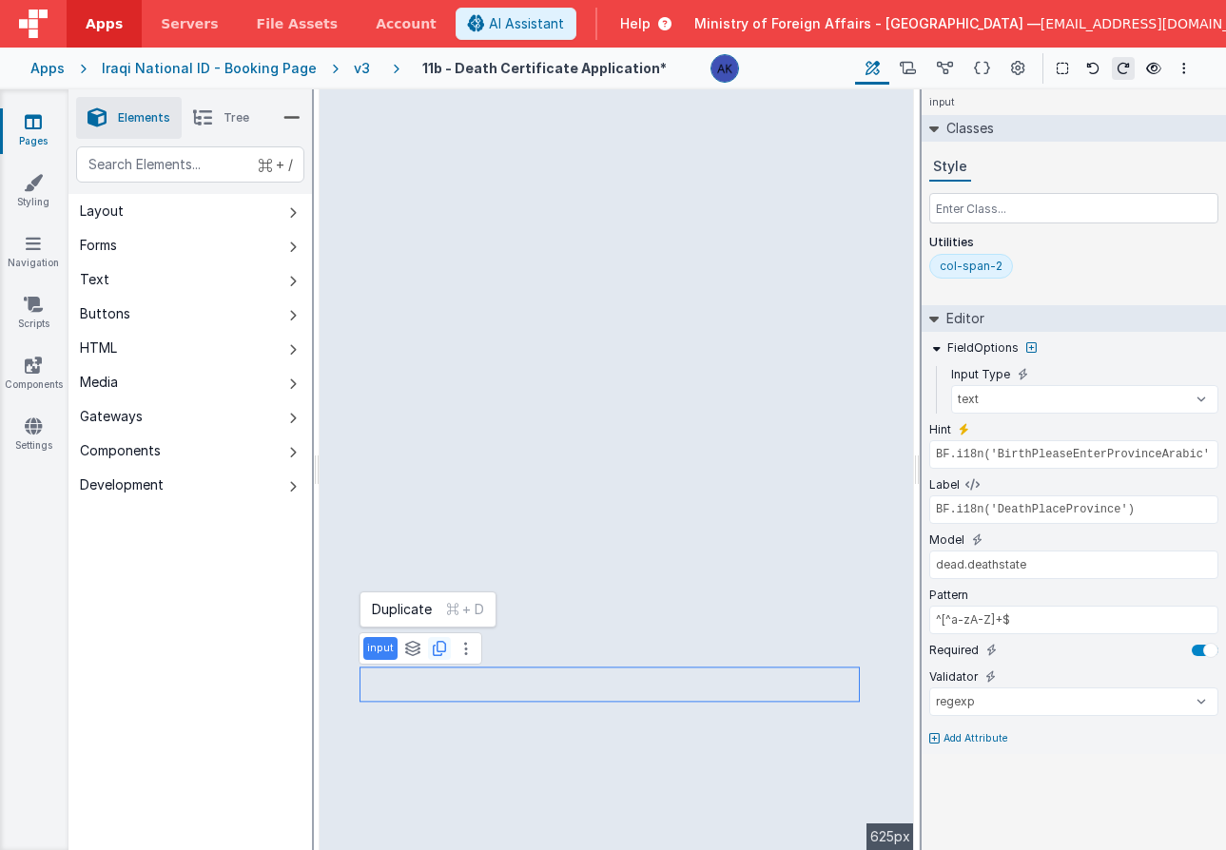
click at [441, 649] on icon at bounding box center [439, 648] width 13 height 15
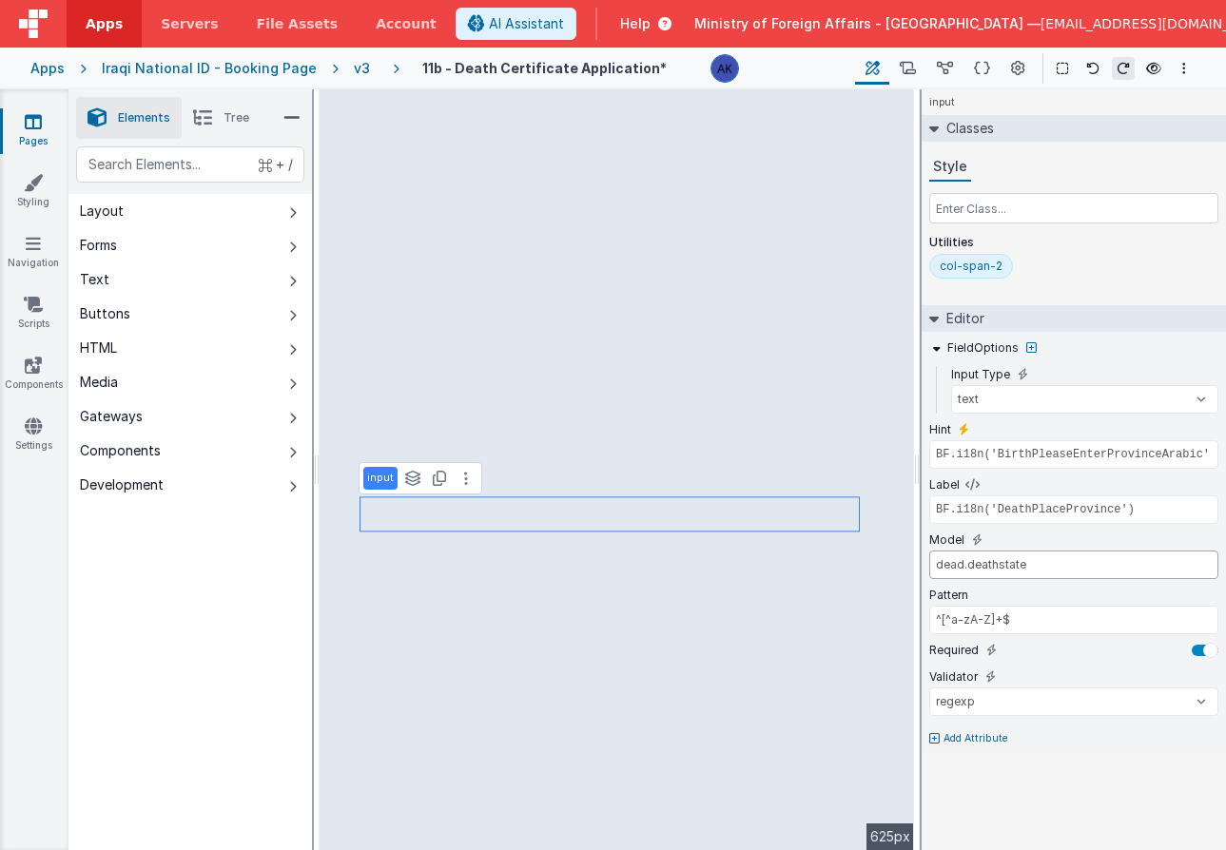
click at [986, 563] on input "dead.deathstate" at bounding box center [1073, 565] width 289 height 29
drag, startPoint x: 1041, startPoint y: 564, endPoint x: 919, endPoint y: 568, distance: 122.7
click at [919, 568] on div "Elements Tree + / Layout Forms Text Buttons HTML Media Gateways Components Deve…" at bounding box center [646, 469] width 1157 height 761
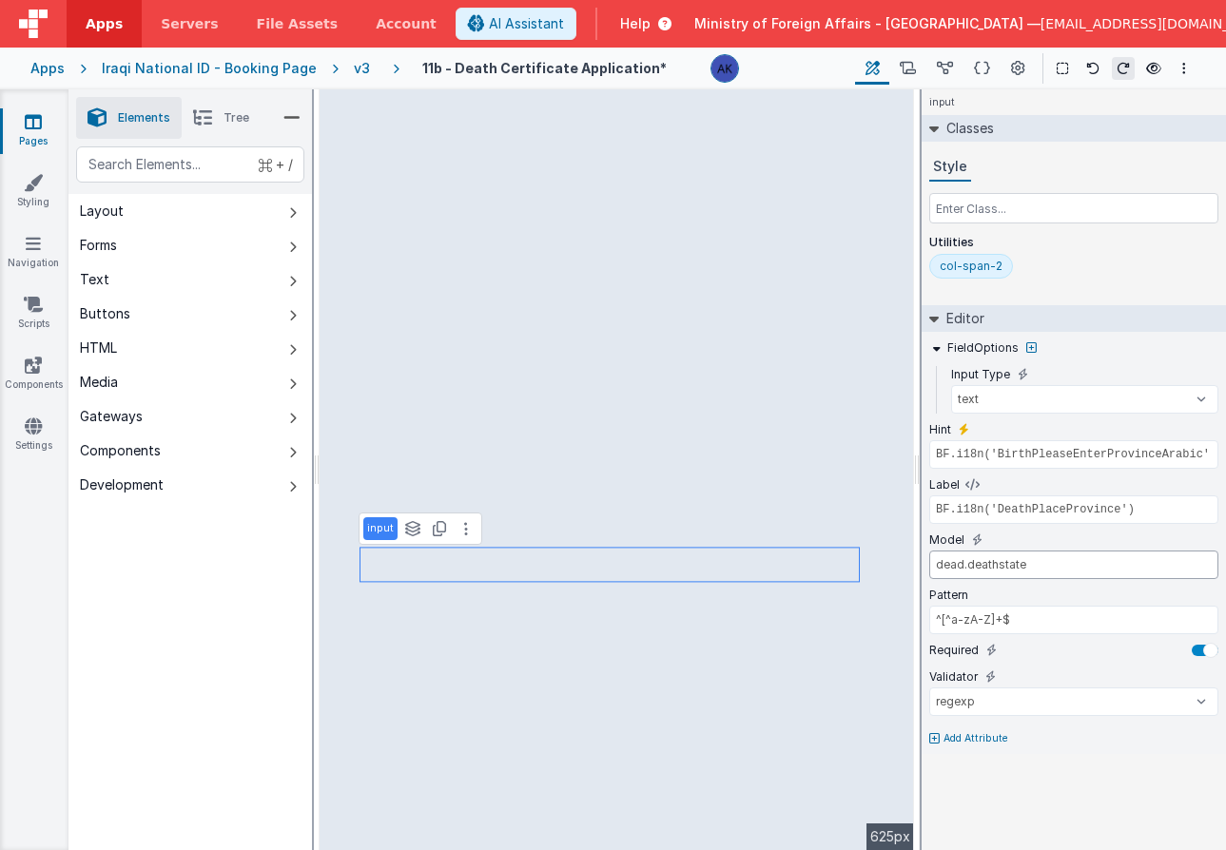
paste input "reason.reason2"
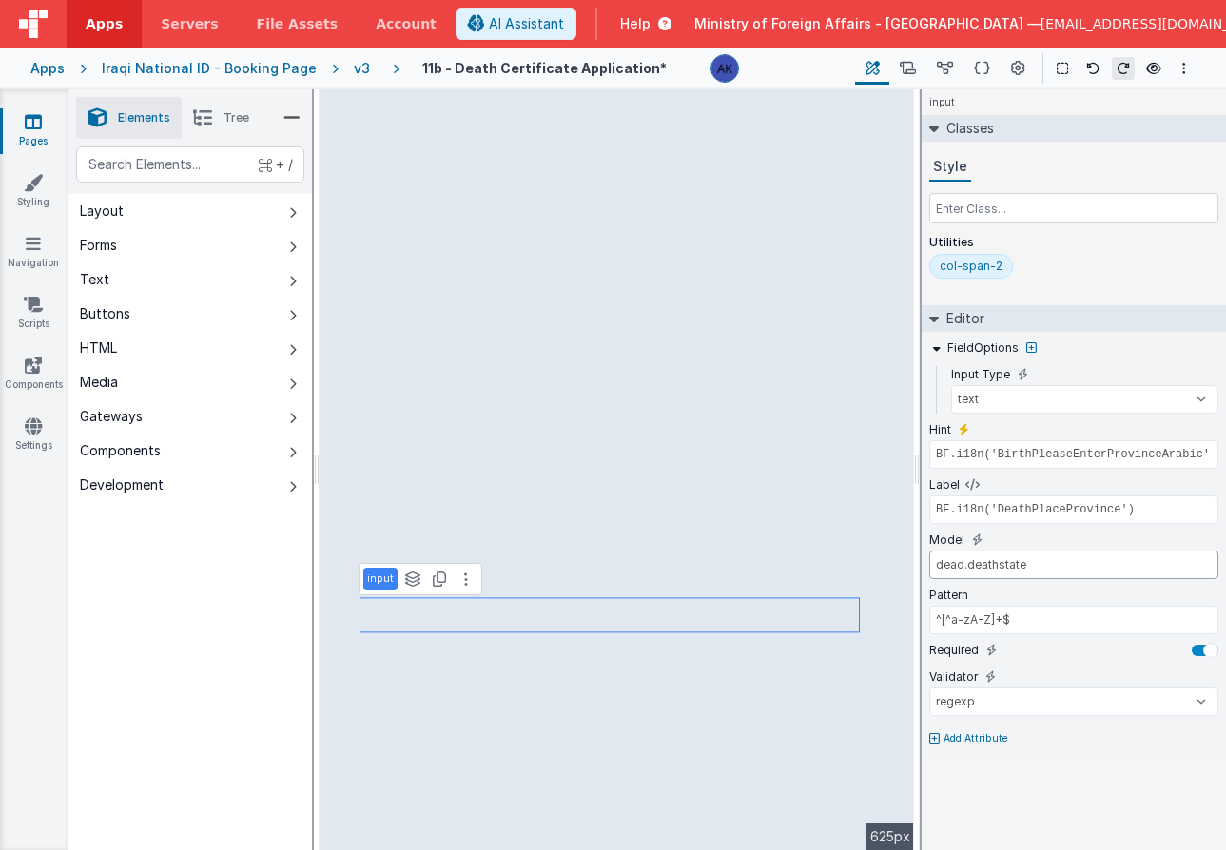
drag, startPoint x: 936, startPoint y: 567, endPoint x: 924, endPoint y: 567, distance: 11.4
click at [924, 567] on div "FieldOptions Input Type text number password email Hint BF.i18n('BirthPleaseEnt…" at bounding box center [1074, 543] width 304 height 422
paste input "reason.reason2"
type input "reason.reason4"
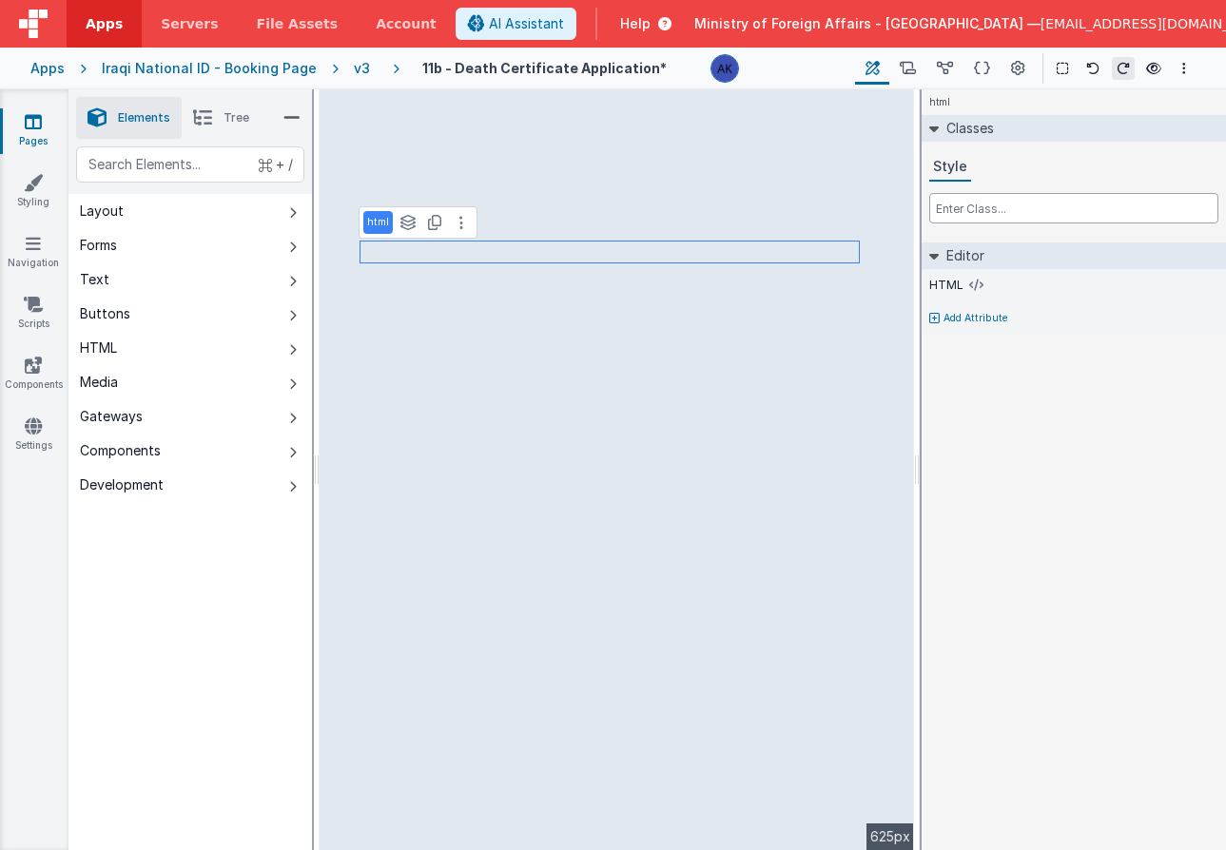
click at [981, 213] on input "text" at bounding box center [1073, 208] width 289 height 30
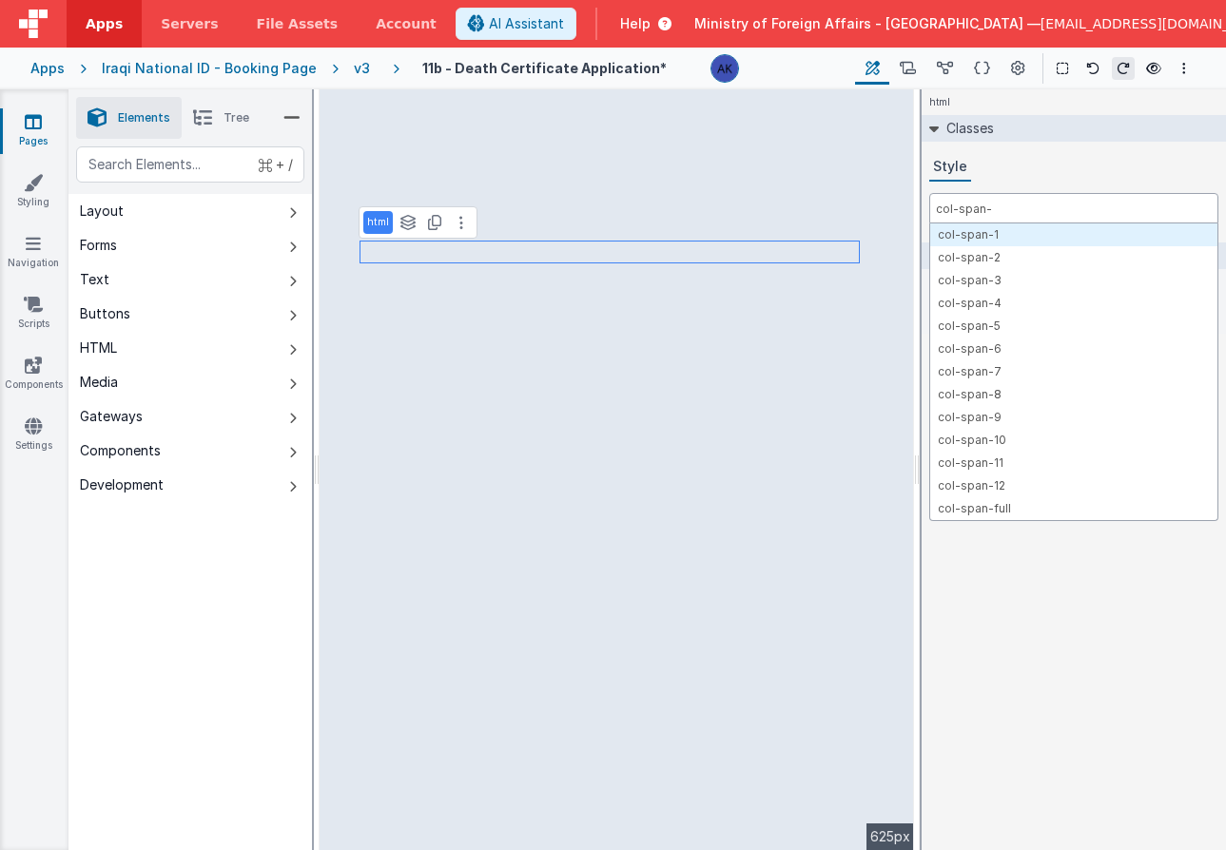
type input "col-span-3"
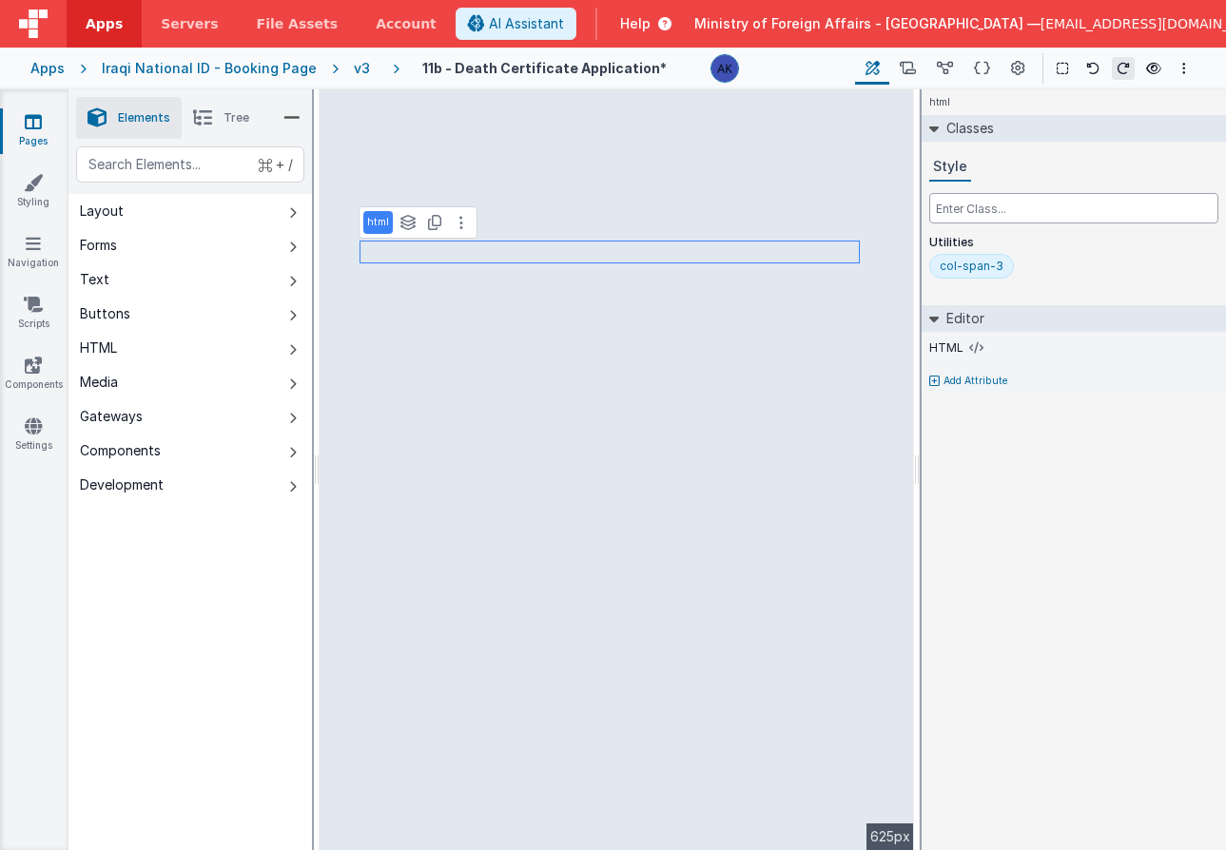
click at [1048, 205] on input "text" at bounding box center [1073, 208] width 289 height 30
select select "regexp"
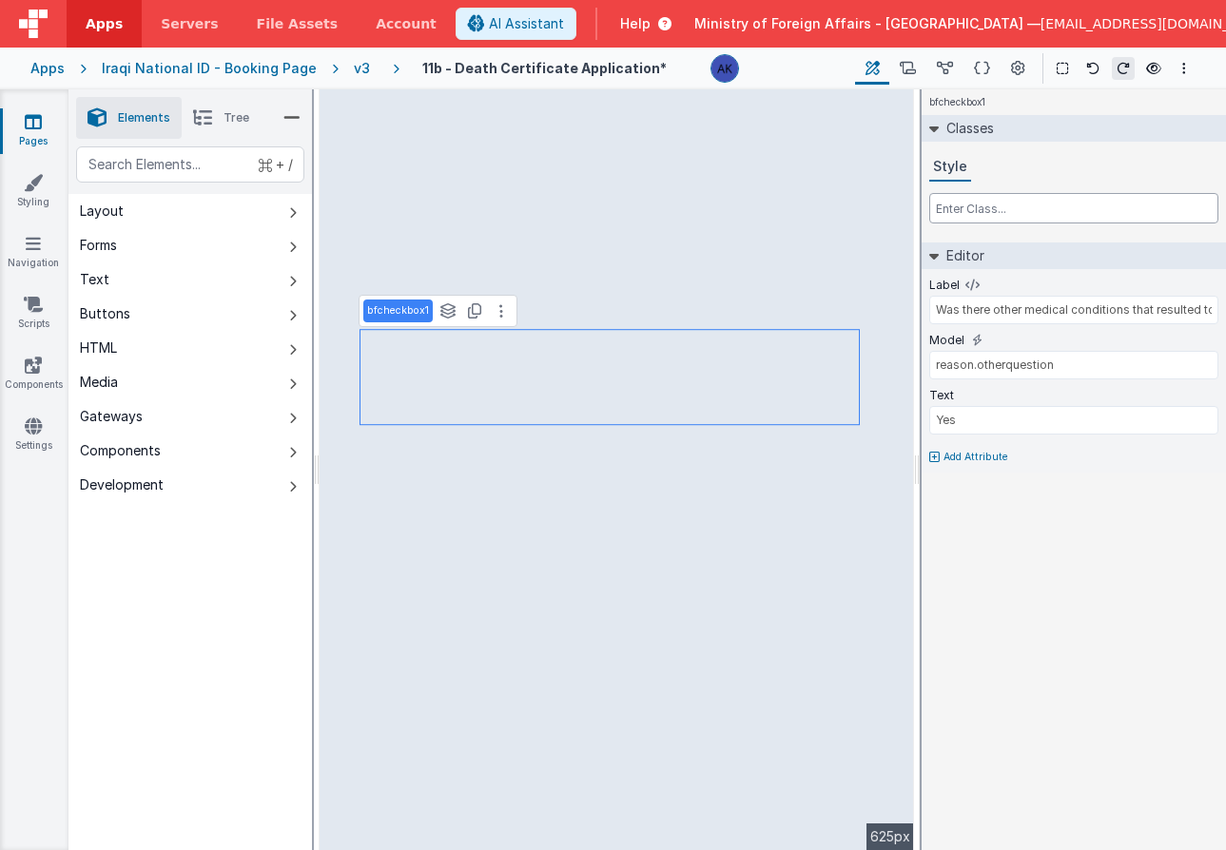
click at [1031, 209] on input "text" at bounding box center [1073, 208] width 289 height 30
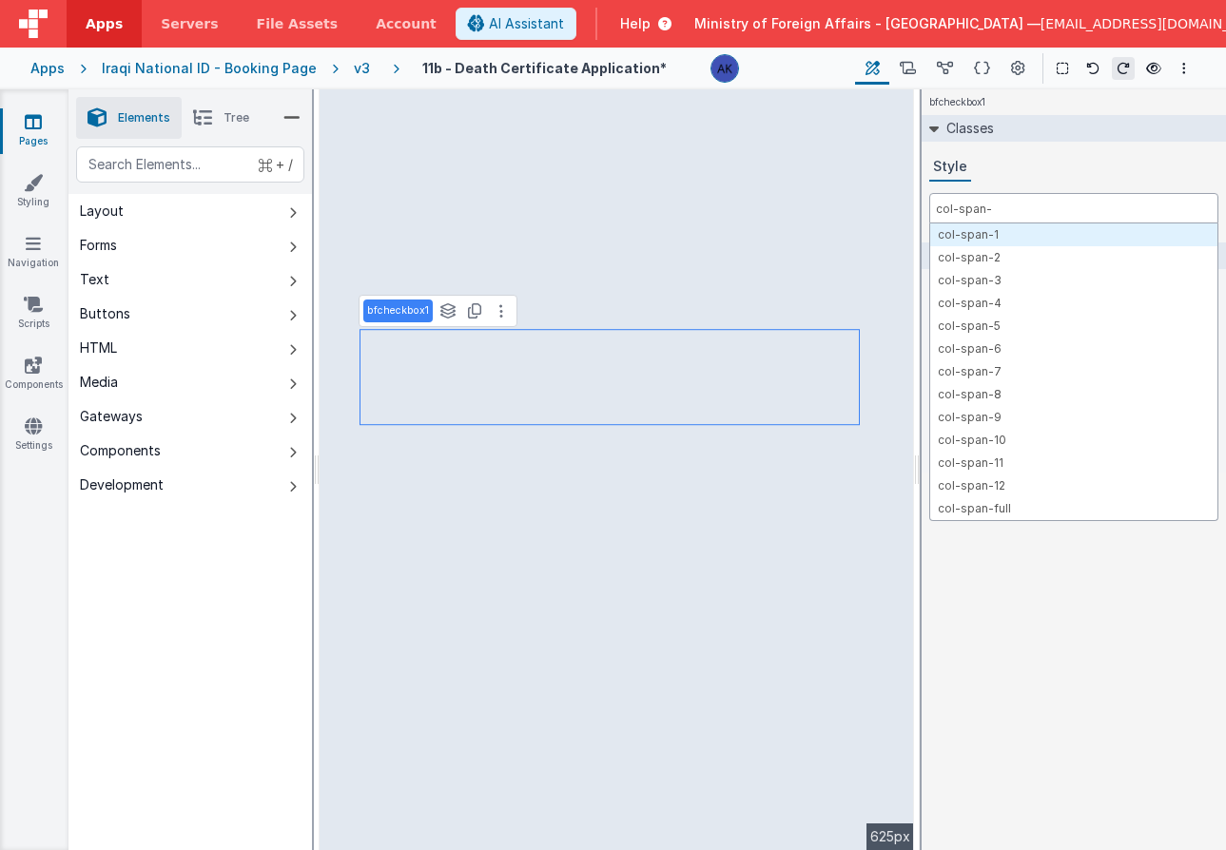
type input "col-span-3"
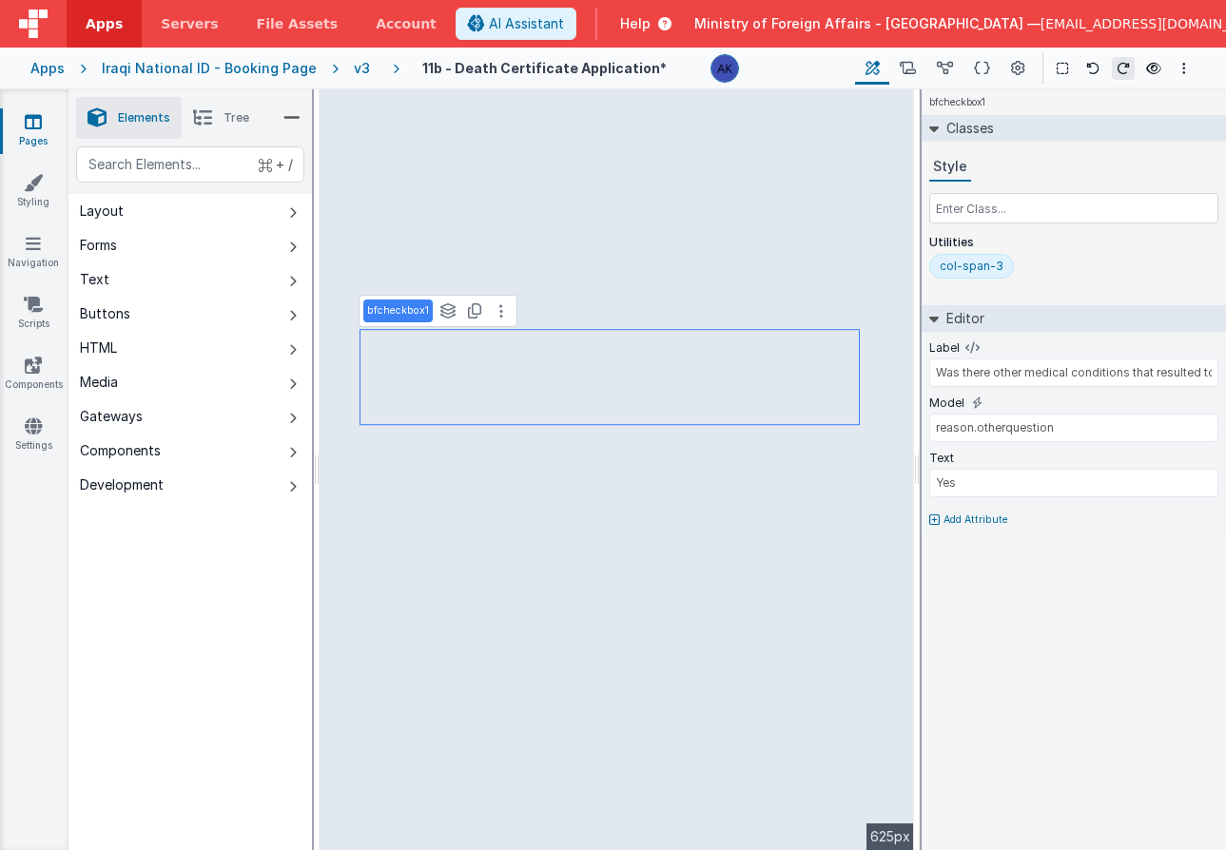
select select "required"
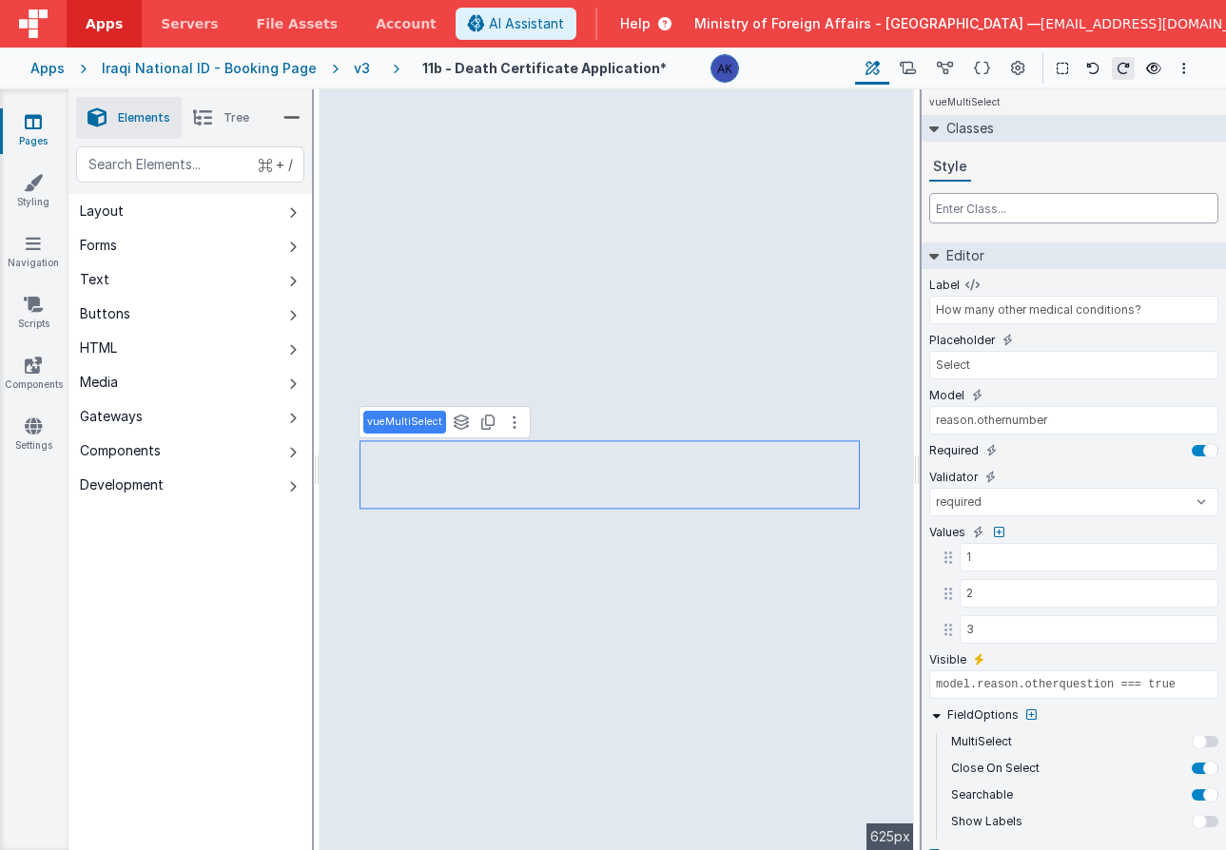
click at [1017, 214] on input "text" at bounding box center [1073, 208] width 289 height 30
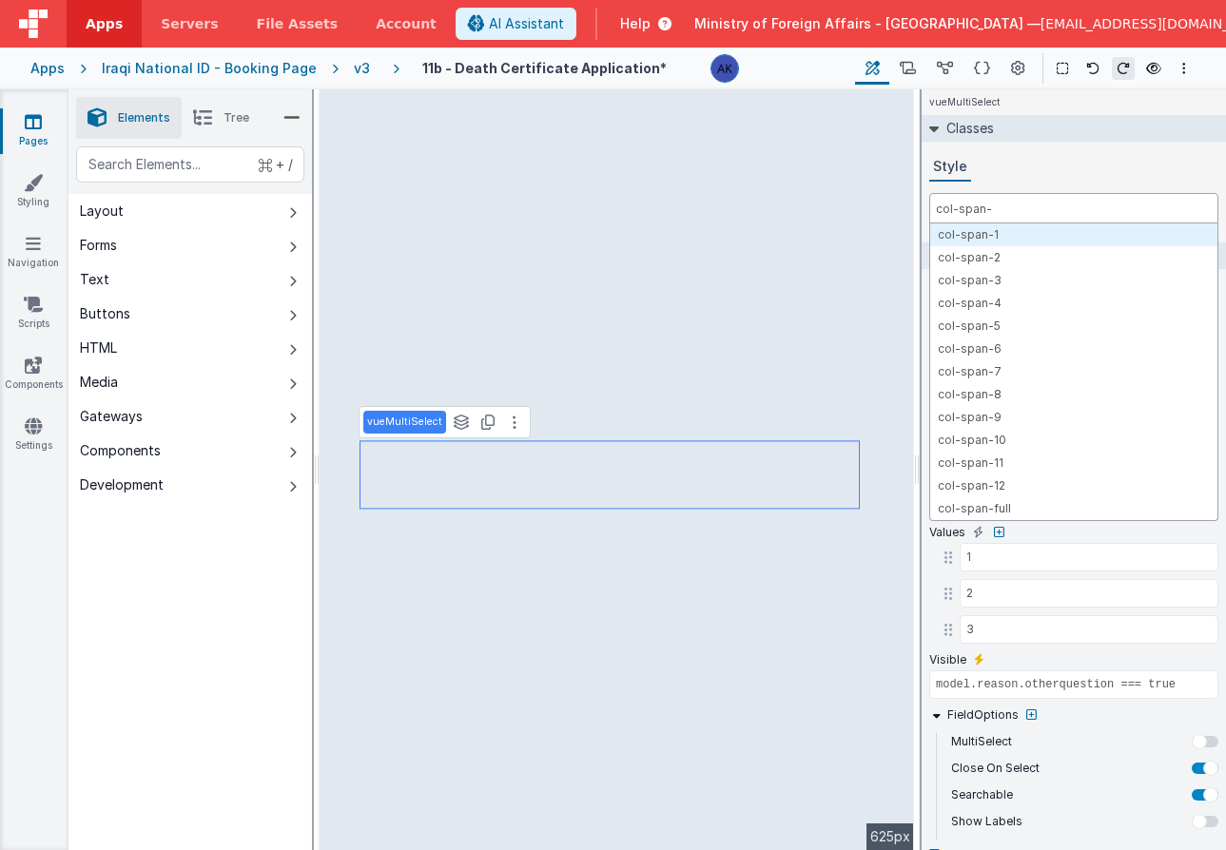
type input "col-span-3"
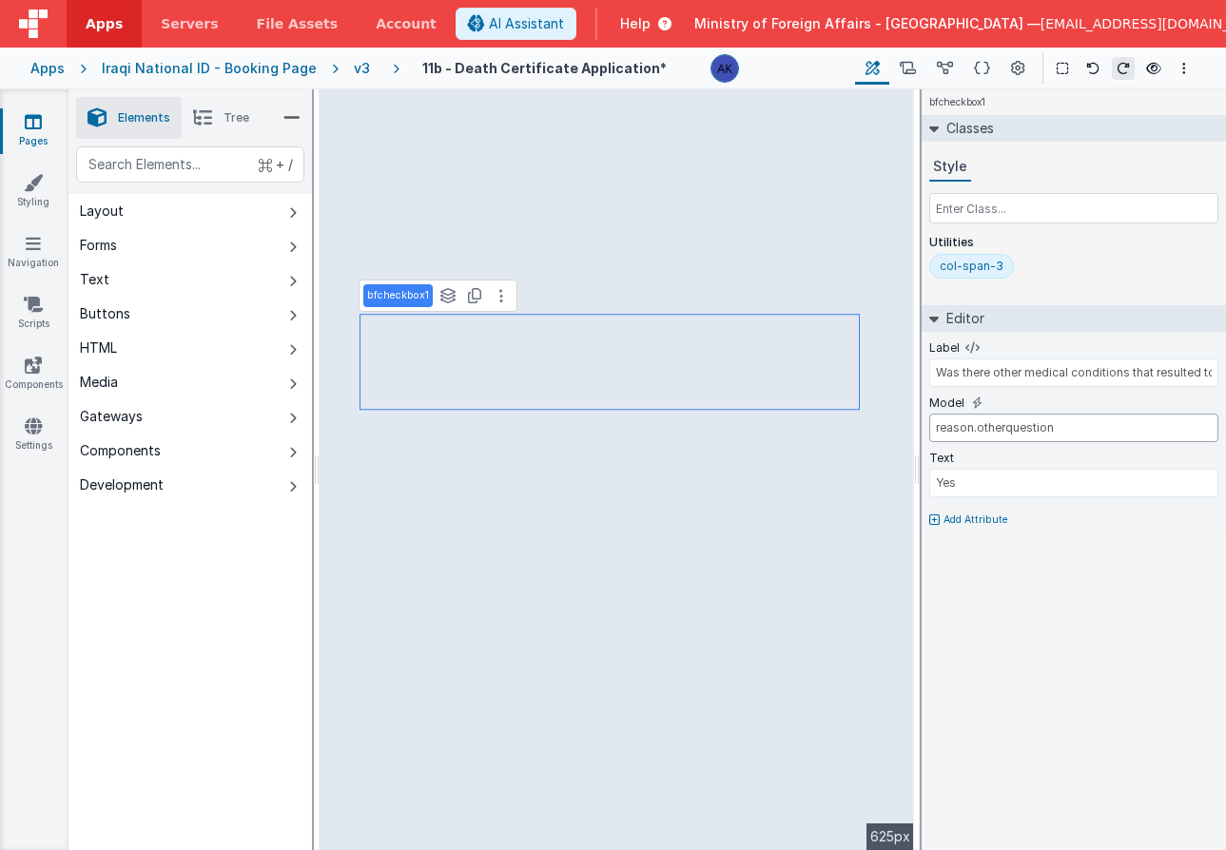
click at [1054, 429] on input "reason.otherquestion" at bounding box center [1073, 428] width 289 height 29
click at [476, 290] on icon at bounding box center [474, 295] width 13 height 15
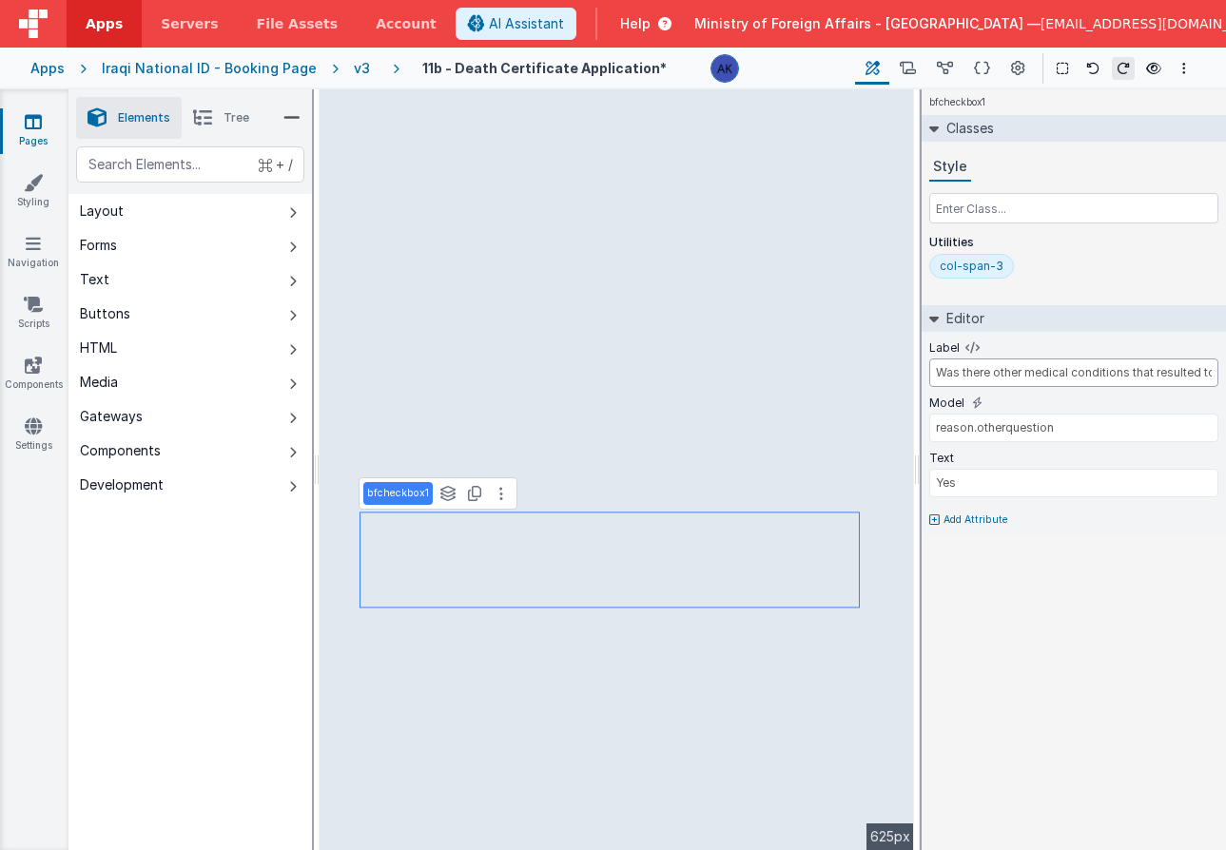
click at [1021, 371] on input "Was there other medical conditions that resulted to the main reason of death li…" at bounding box center [1073, 373] width 289 height 29
type input "O"
click at [991, 369] on input "Was there important factors" at bounding box center [1073, 373] width 289 height 29
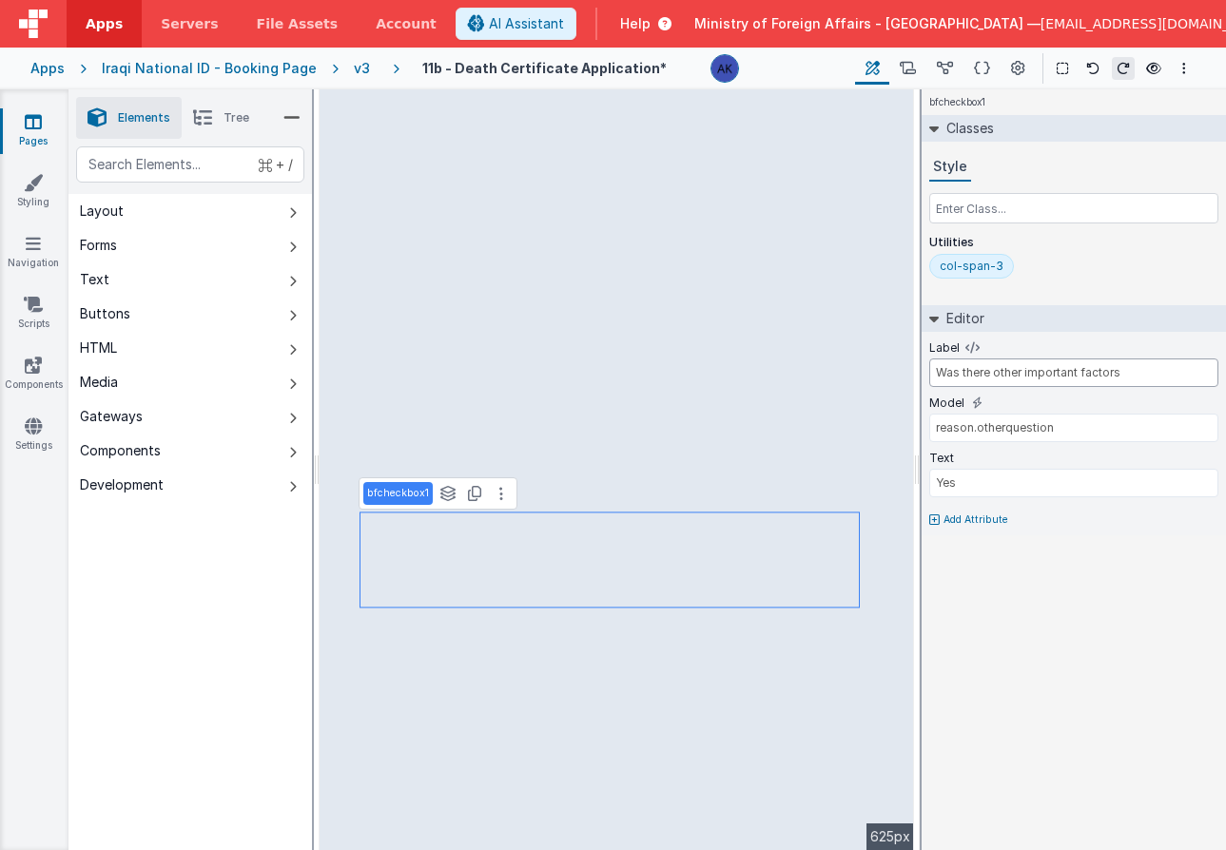
click at [1140, 380] on input "Was there other important factors" at bounding box center [1073, 373] width 289 height 29
click at [1088, 370] on input "Was there other important factors that" at bounding box center [1073, 373] width 289 height 29
paste input "Other significant conditions that contributed to death but were not related to …"
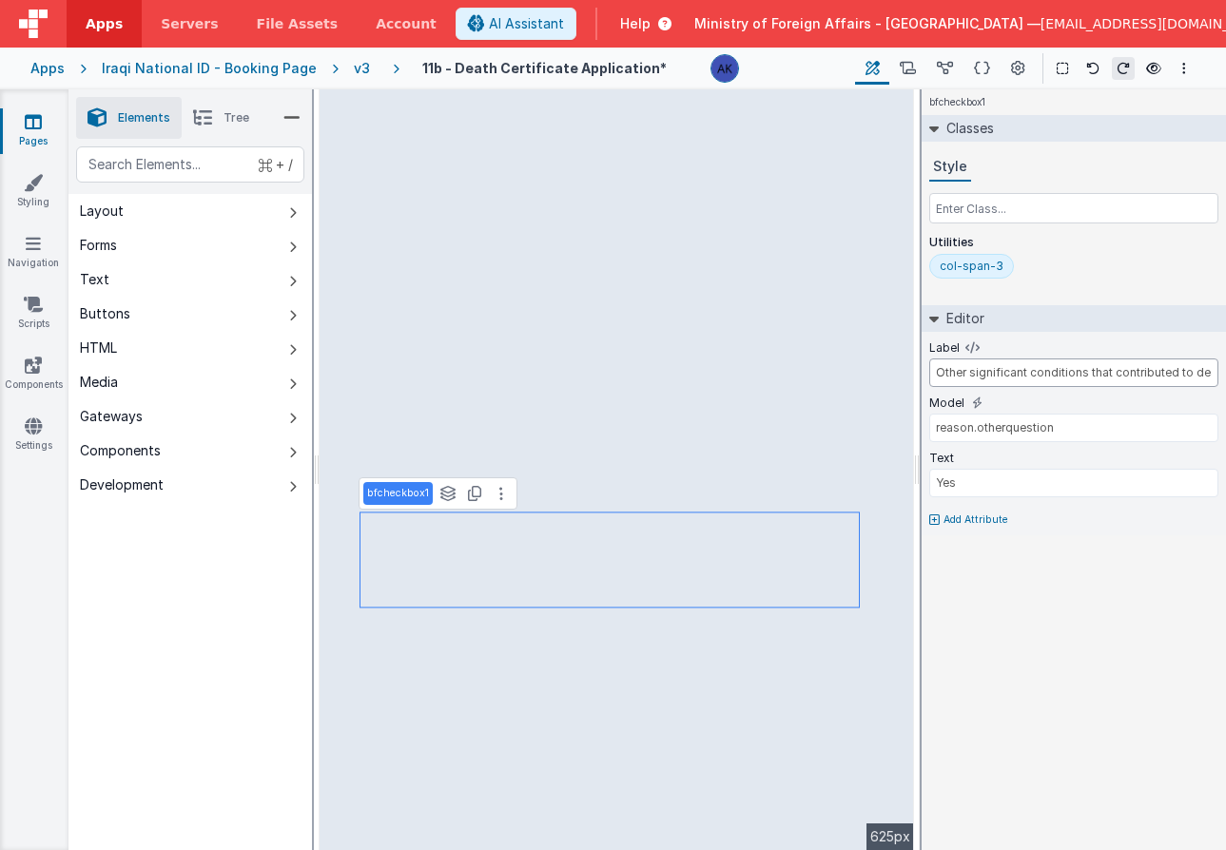
drag, startPoint x: 935, startPoint y: 368, endPoint x: 911, endPoint y: 368, distance: 23.8
click at [545, 283] on div "Elements Tree + / Layout Forms Text Buttons HTML Media Gateways Components Deve…" at bounding box center [646, 469] width 1157 height 761
click at [935, 379] on input "Other significant conditions that contributed to death but were not related to …" at bounding box center [1073, 373] width 289 height 29
drag, startPoint x: 1002, startPoint y: 376, endPoint x: 1345, endPoint y: 368, distance: 342.5
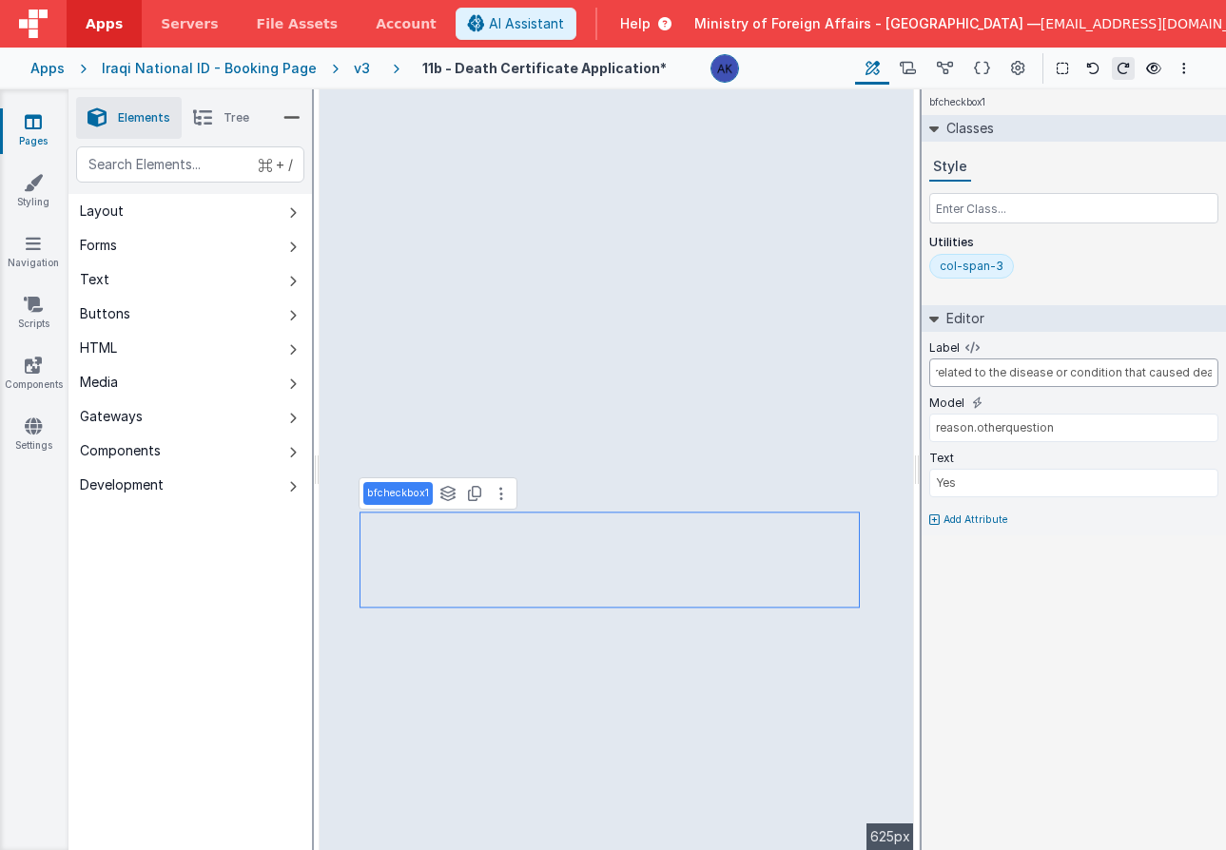
click at [1225, 368] on html "Apps Servers File Assets Account Some FUTURE Slot AI Assistant Help Ministry of…" at bounding box center [613, 425] width 1226 height 850
click at [1209, 373] on input "Was there other significant conditions that contributed to death but were not r…" at bounding box center [1073, 373] width 289 height 29
click at [1166, 373] on input "Was there other significant conditions that contributed to death but were not r…" at bounding box center [1073, 373] width 289 height 29
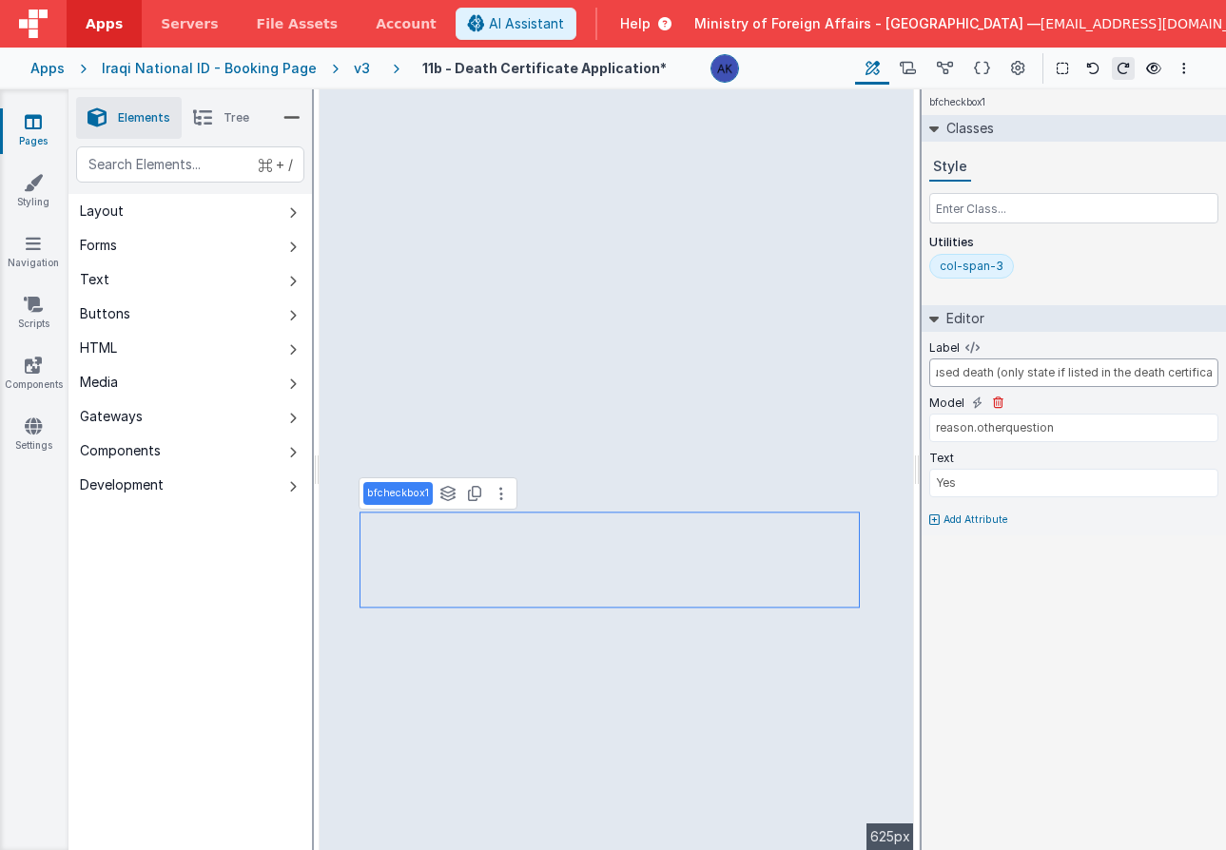
scroll to position [0, 657]
type input "Was there other significant conditions that contributed to death but were not r…"
click at [1020, 426] on input "reason.otherquestion" at bounding box center [1073, 428] width 289 height 29
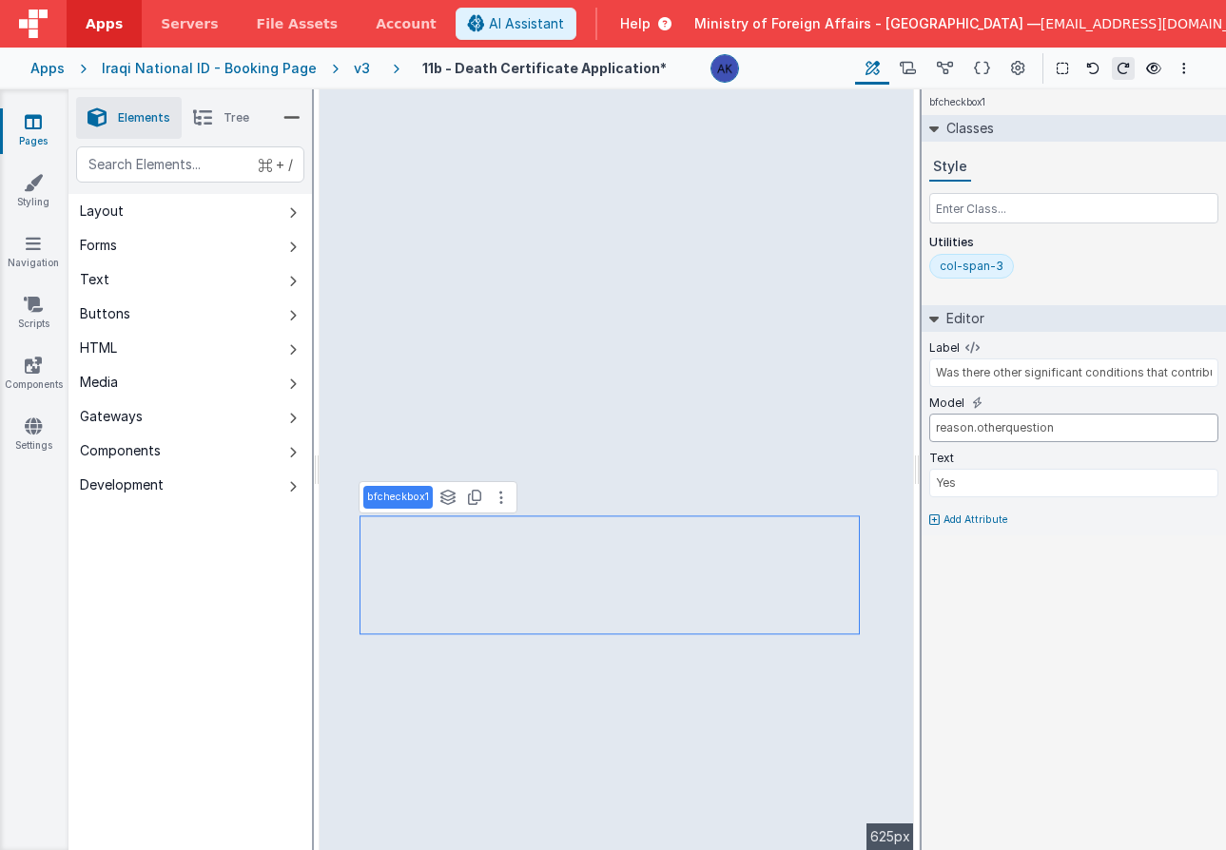
click at [1077, 432] on input "reason.otherquestion" at bounding box center [1073, 428] width 289 height 29
type input "reason.otherquestion2"
click at [1084, 587] on div "bfcheckbox1 Classes Style Utilities col-span-3 Editor Label Was there other sig…" at bounding box center [1074, 469] width 304 height 761
type input "BF.i18n('BirthPleaseEnterProvinceArabic')"
select select "regexp"
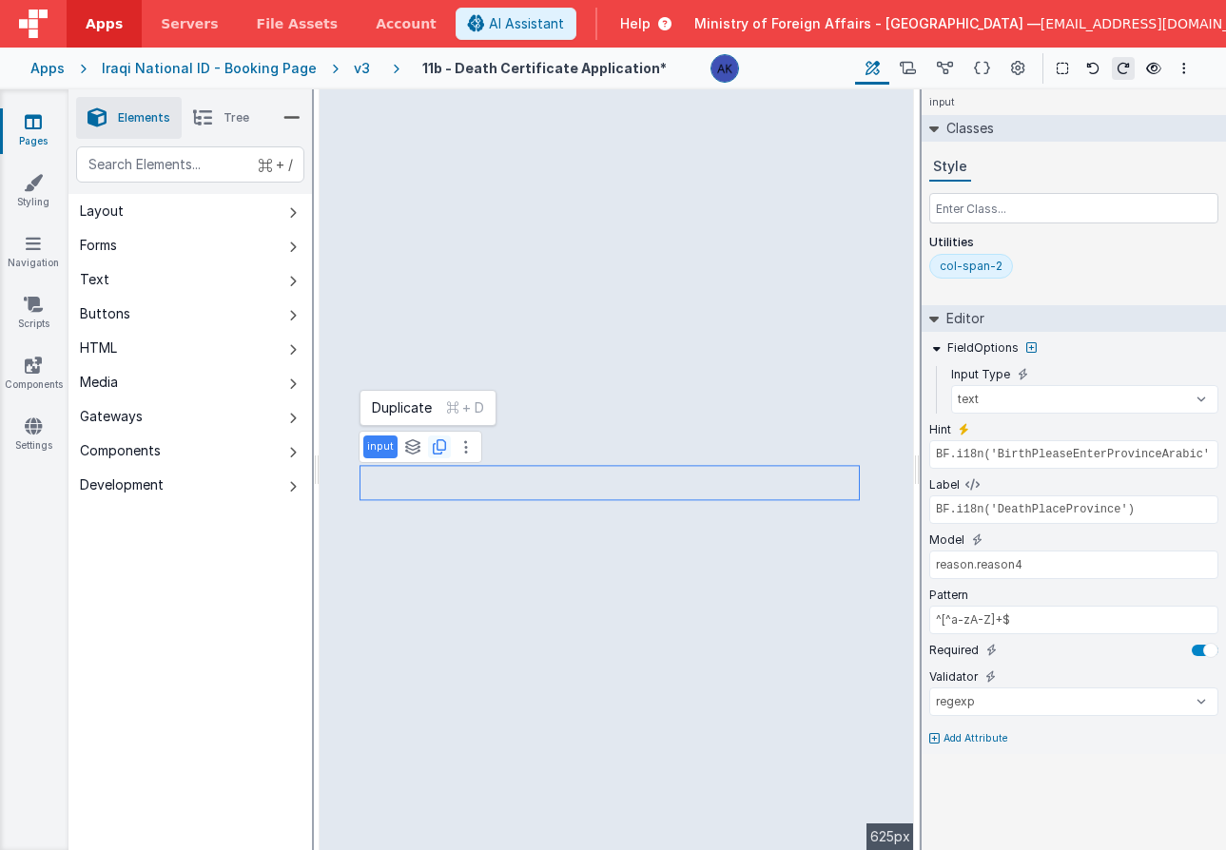
click at [437, 444] on icon at bounding box center [439, 446] width 13 height 15
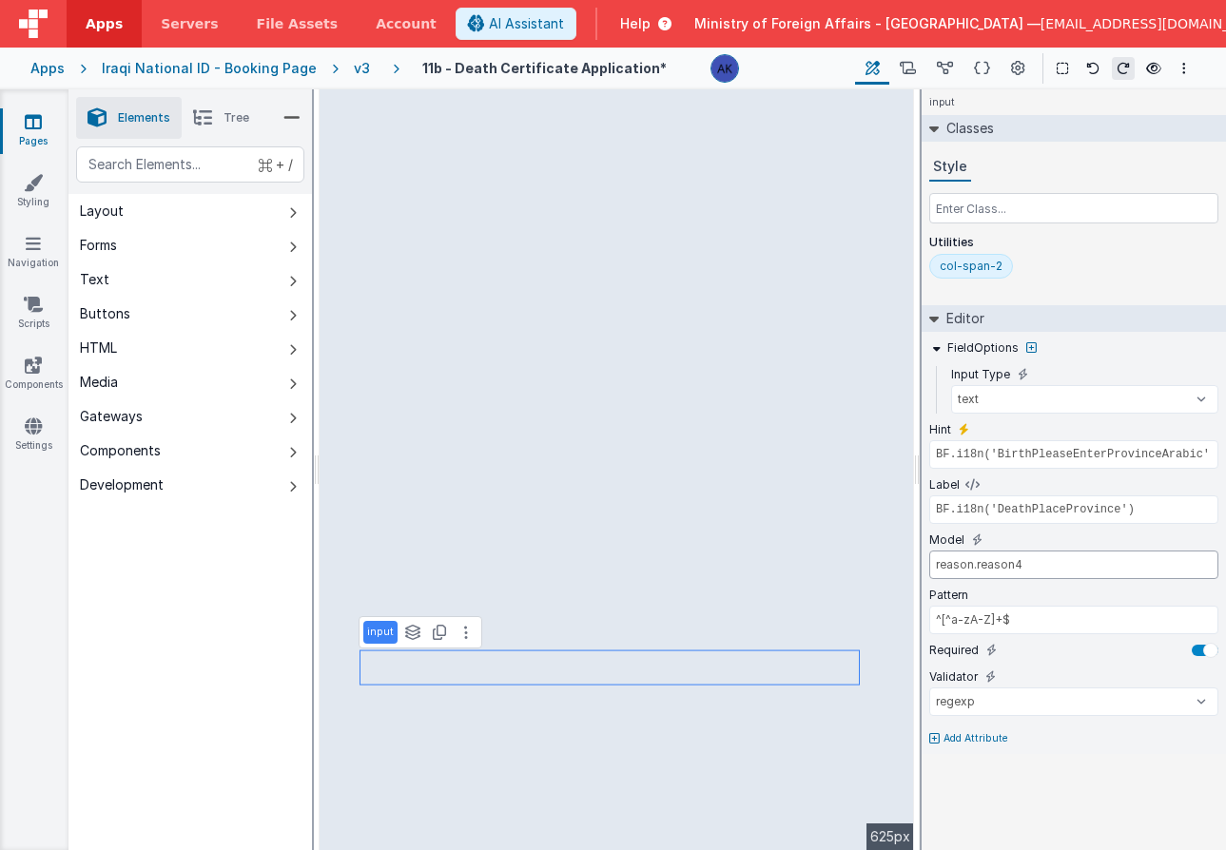
click at [1038, 564] on input "reason.reason4" at bounding box center [1073, 565] width 289 height 29
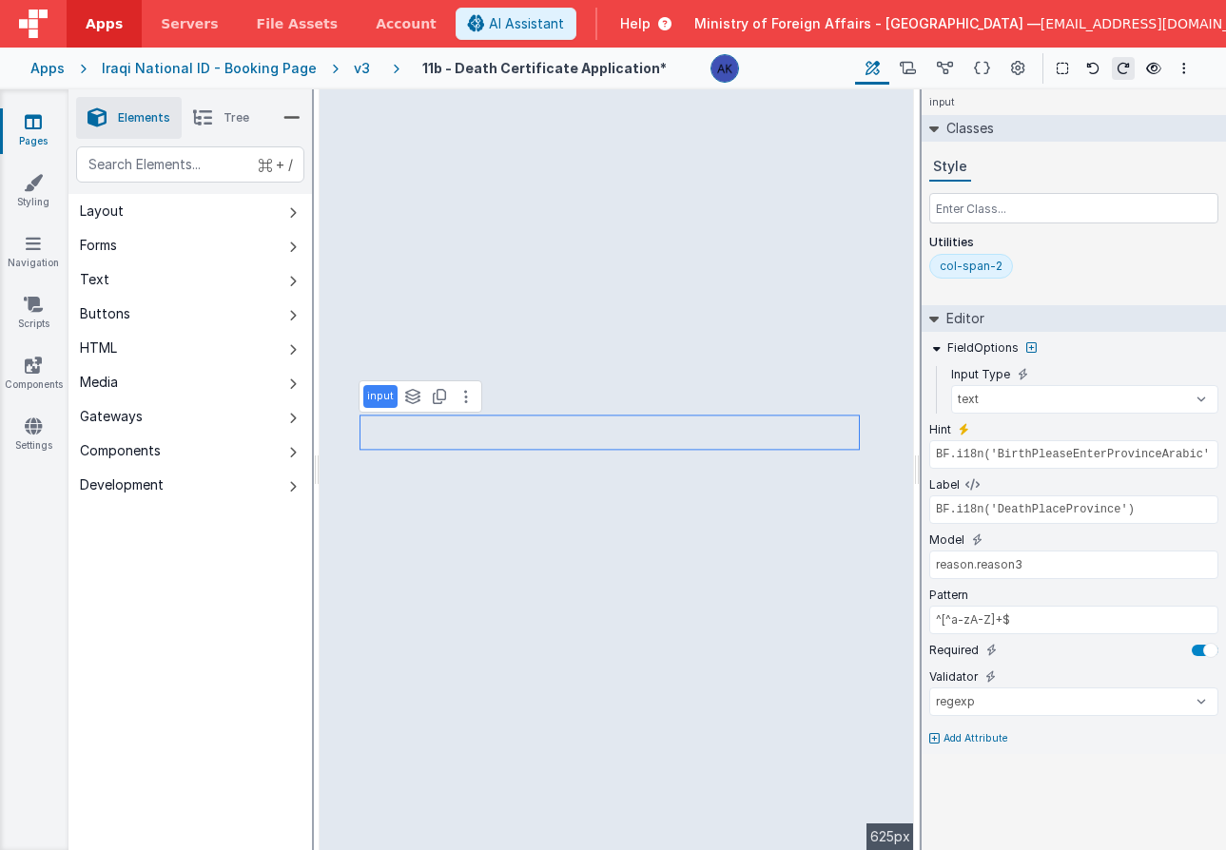
type input "reason.reason2"
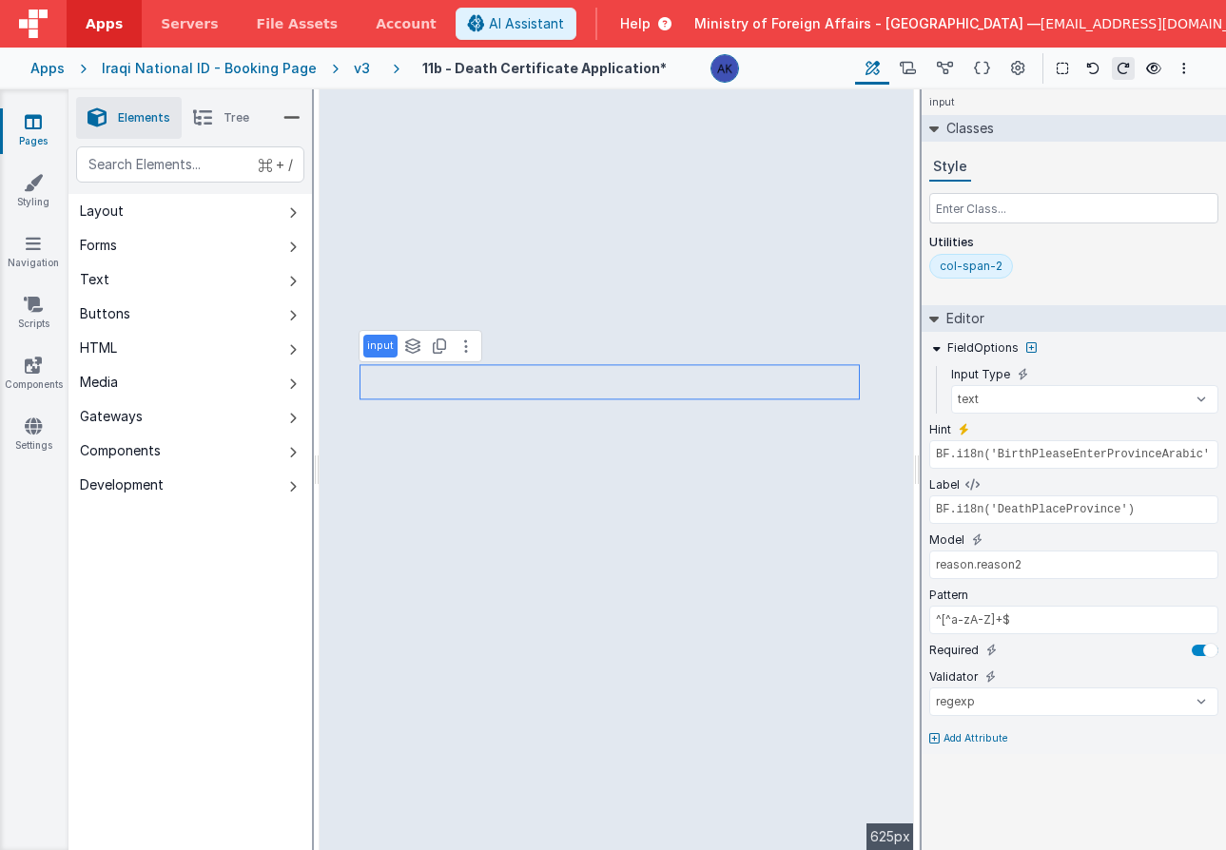
type input "BF.i18n('DeathPleaseEnterinArabic')"
type input "BF.i18n('DeathReason1')"
type input "reason.reason1"
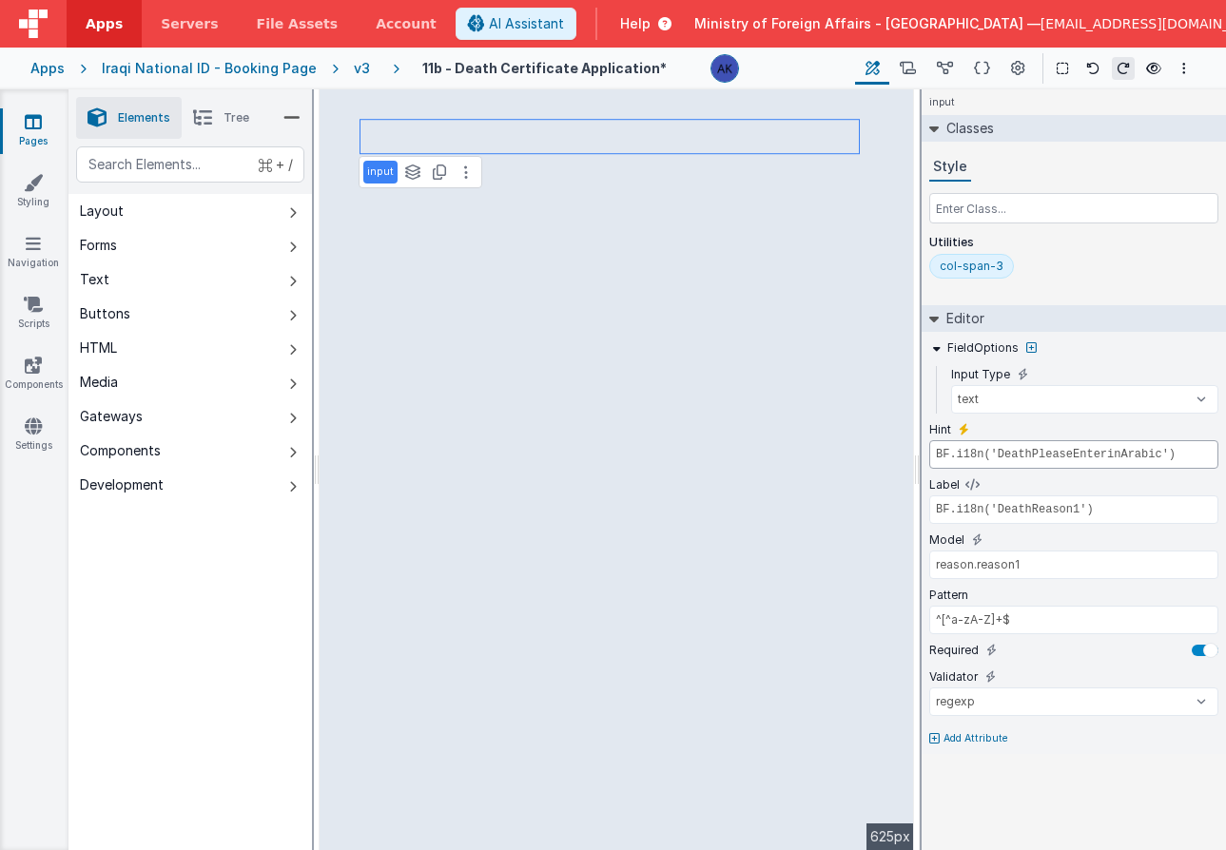
click at [1095, 450] on input "BF.i18n('DeathPleaseEnterinArabic')" at bounding box center [1073, 454] width 289 height 29
type input "BF.i18n('BirthPleaseEnterProvinceArabic')"
type input "BF.i18n('DeathPlaceProvince')"
type input "reason.reason2"
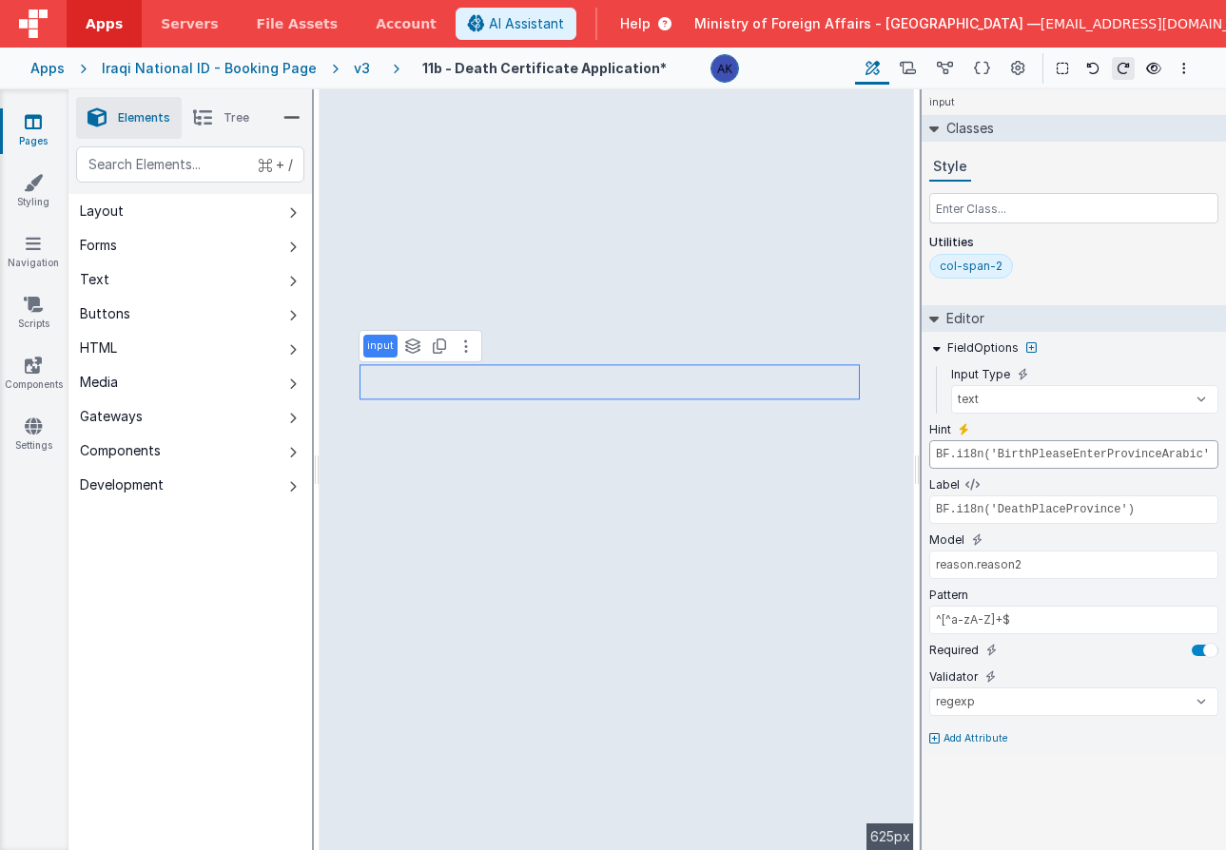
click at [1026, 450] on input "BF.i18n('BirthPleaseEnterProvinceArabic')" at bounding box center [1073, 454] width 289 height 29
paste input "DeathPleaseEnterin"
type input "BF.i18n('BirthPleaseEnterProvinceArabic')"
type input "reason.reason3"
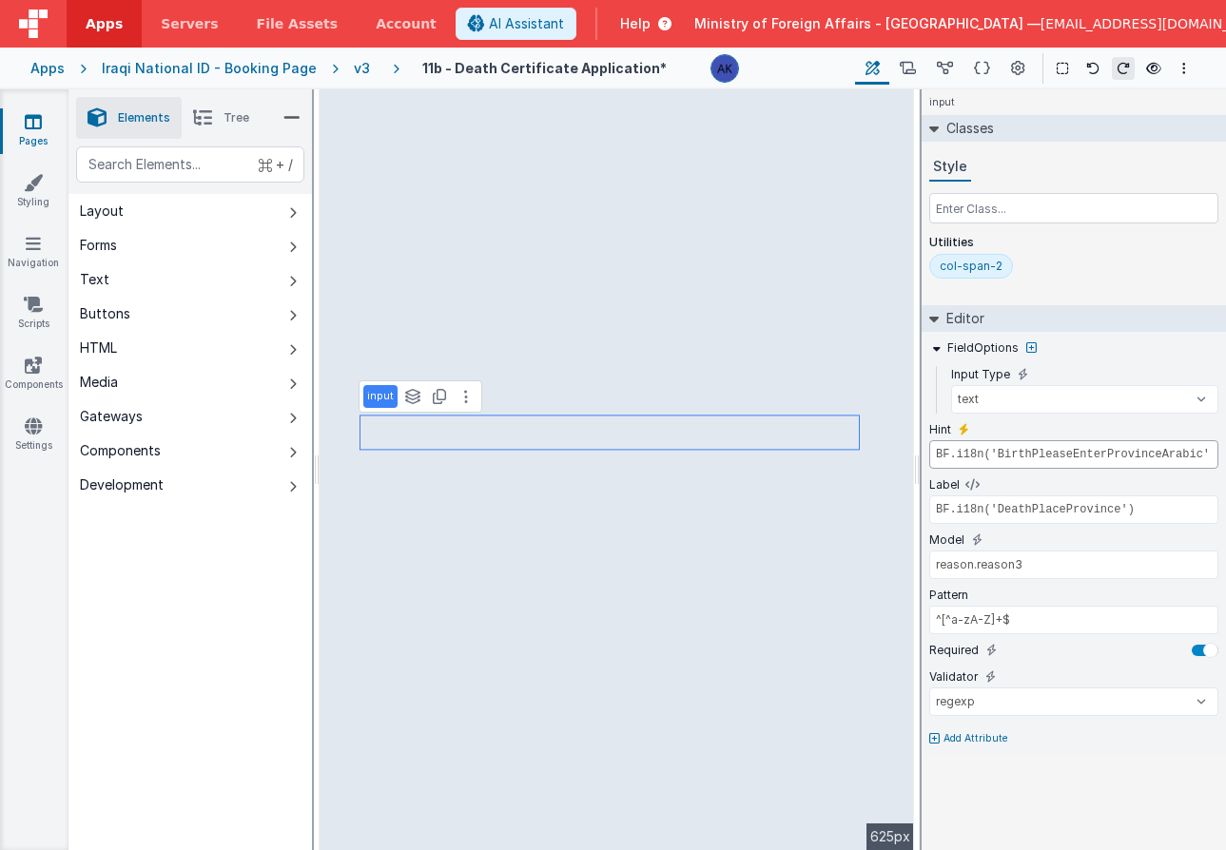
click at [1060, 457] on input "BF.i18n('BirthPleaseEnterProvinceArabic')" at bounding box center [1073, 454] width 289 height 29
paste input "DeathPleaseEnterin"
type input "BF.i18n('BirthPleaseEnterProvinceArabic')"
type input "reason.reason4"
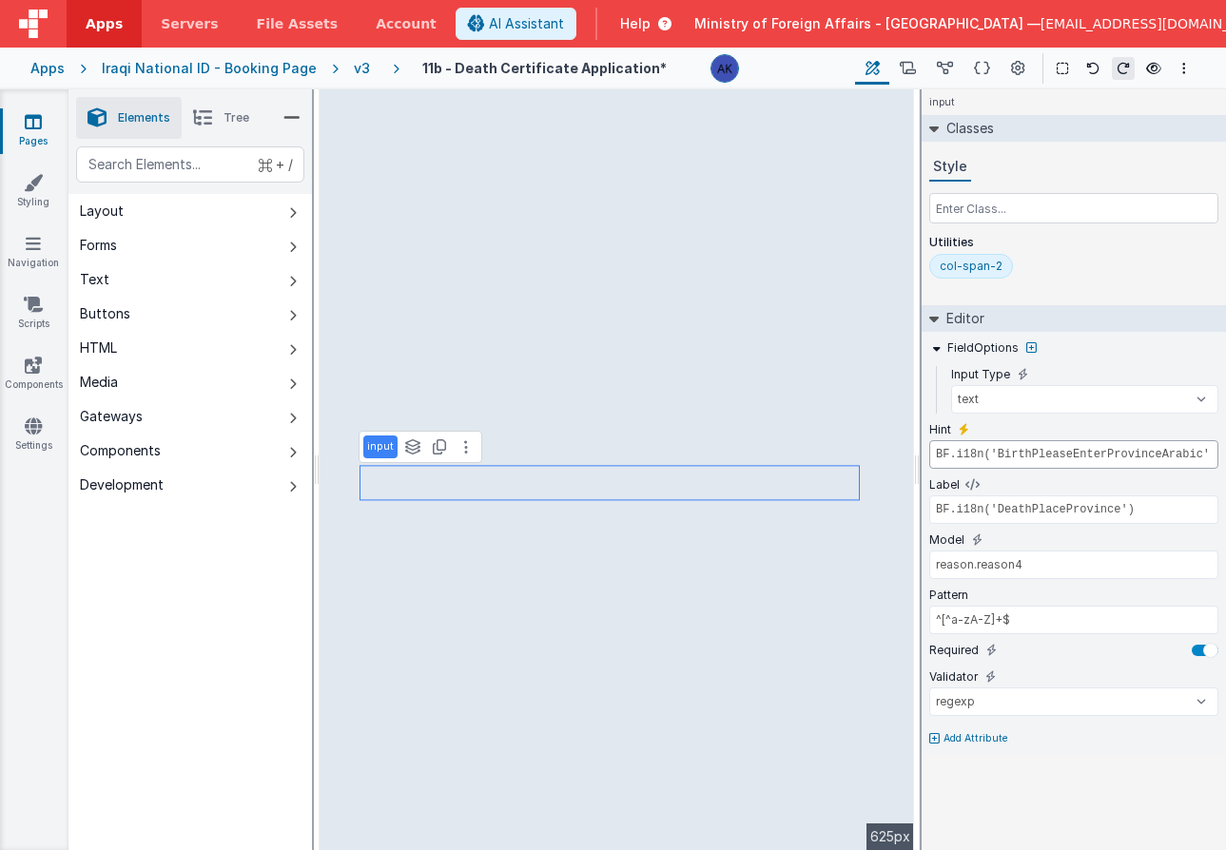
click at [1040, 452] on input "BF.i18n('BirthPleaseEnterProvinceArabic')" at bounding box center [1073, 454] width 289 height 29
paste input "DeathPleaseEnterin"
type input "BF.i18n('BirthPleaseEnterProvinceArabic')"
type input "reason.reason5"
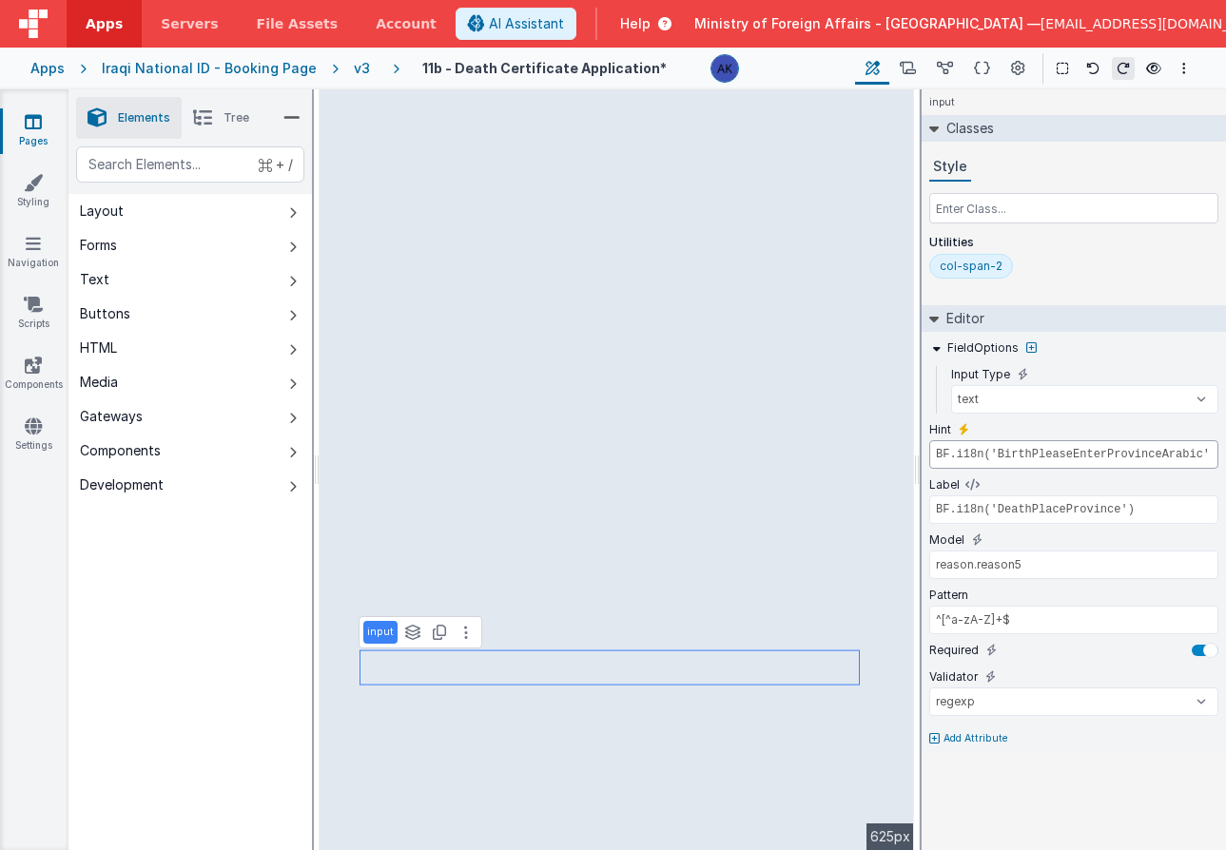
click at [1132, 456] on input "BF.i18n('BirthPleaseEnterProvinceArabic')" at bounding box center [1073, 454] width 289 height 29
paste input "DeathPleaseEnterin"
type input "BF.i18n('DeathPleaseEnterinArabic')"
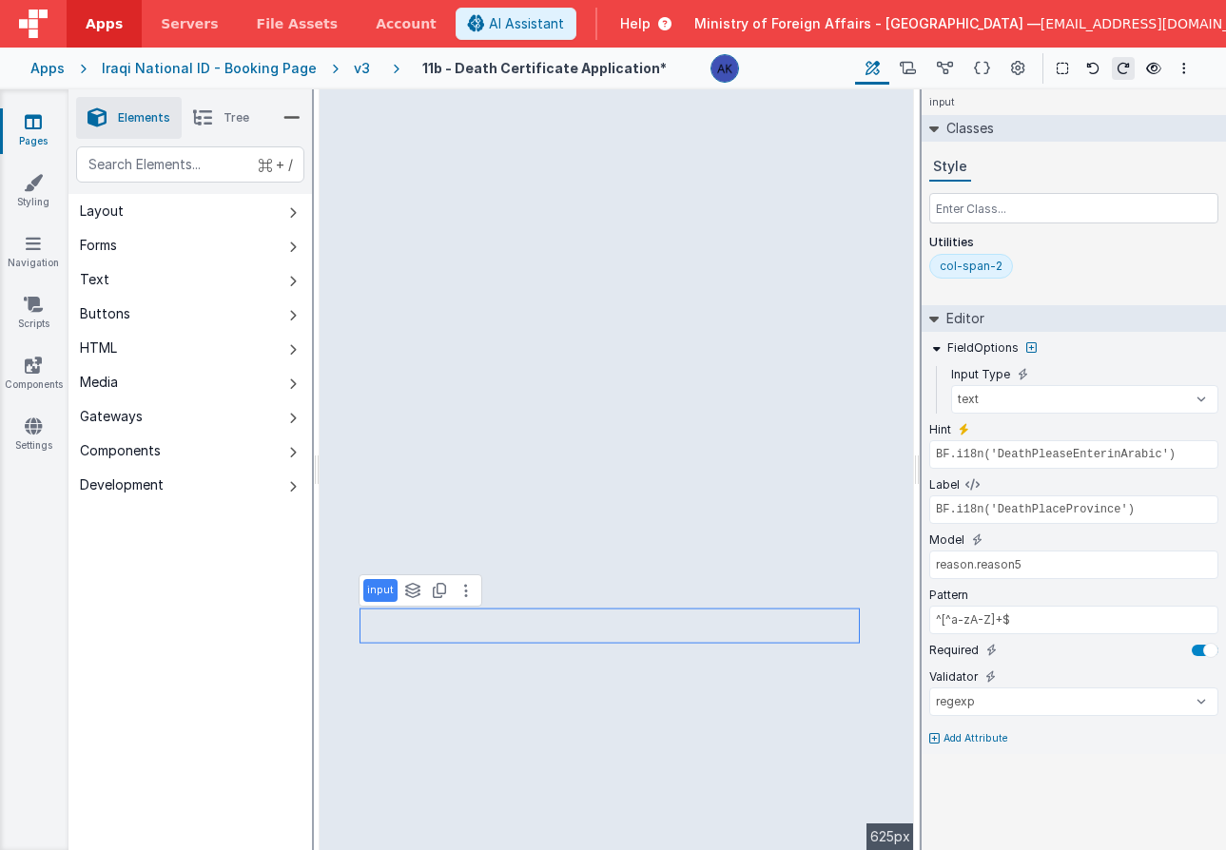
type input "reason.reason2"
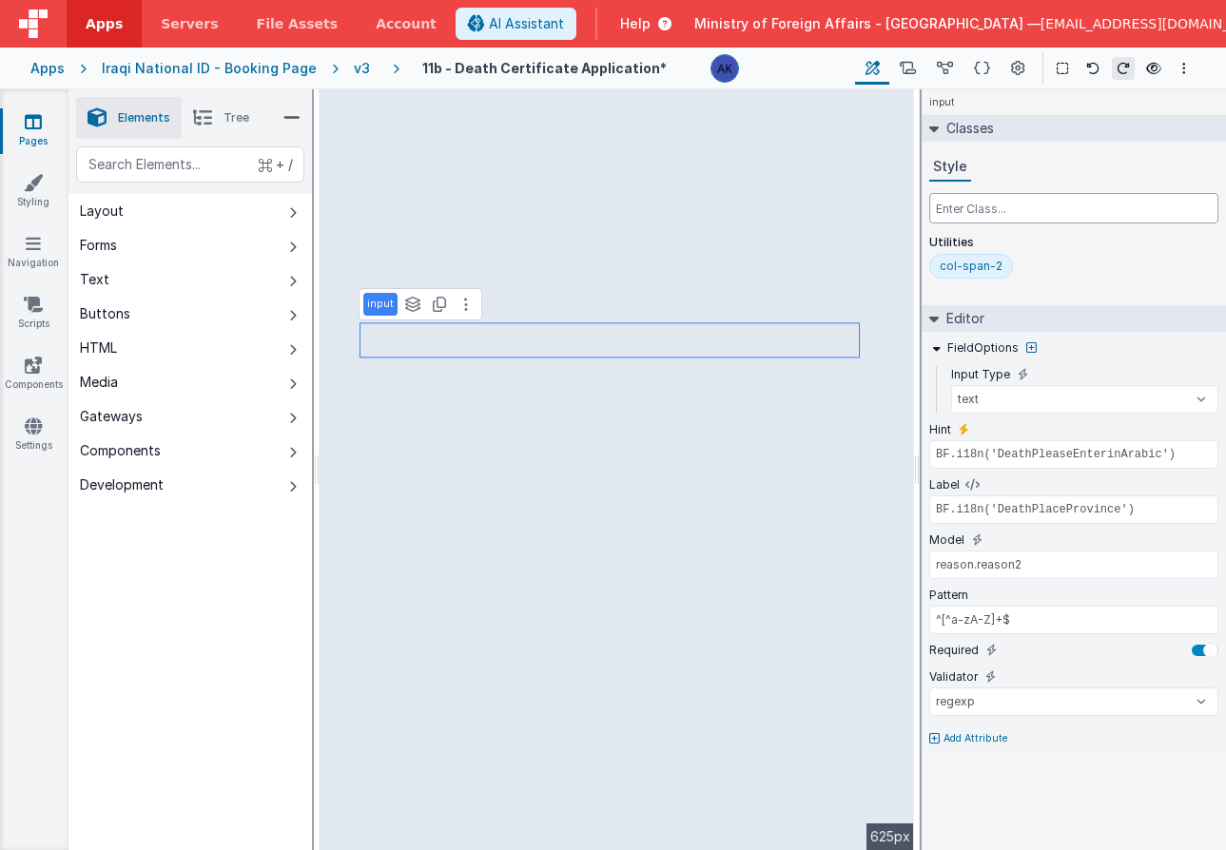
click at [988, 216] on input "text" at bounding box center [1073, 208] width 289 height 30
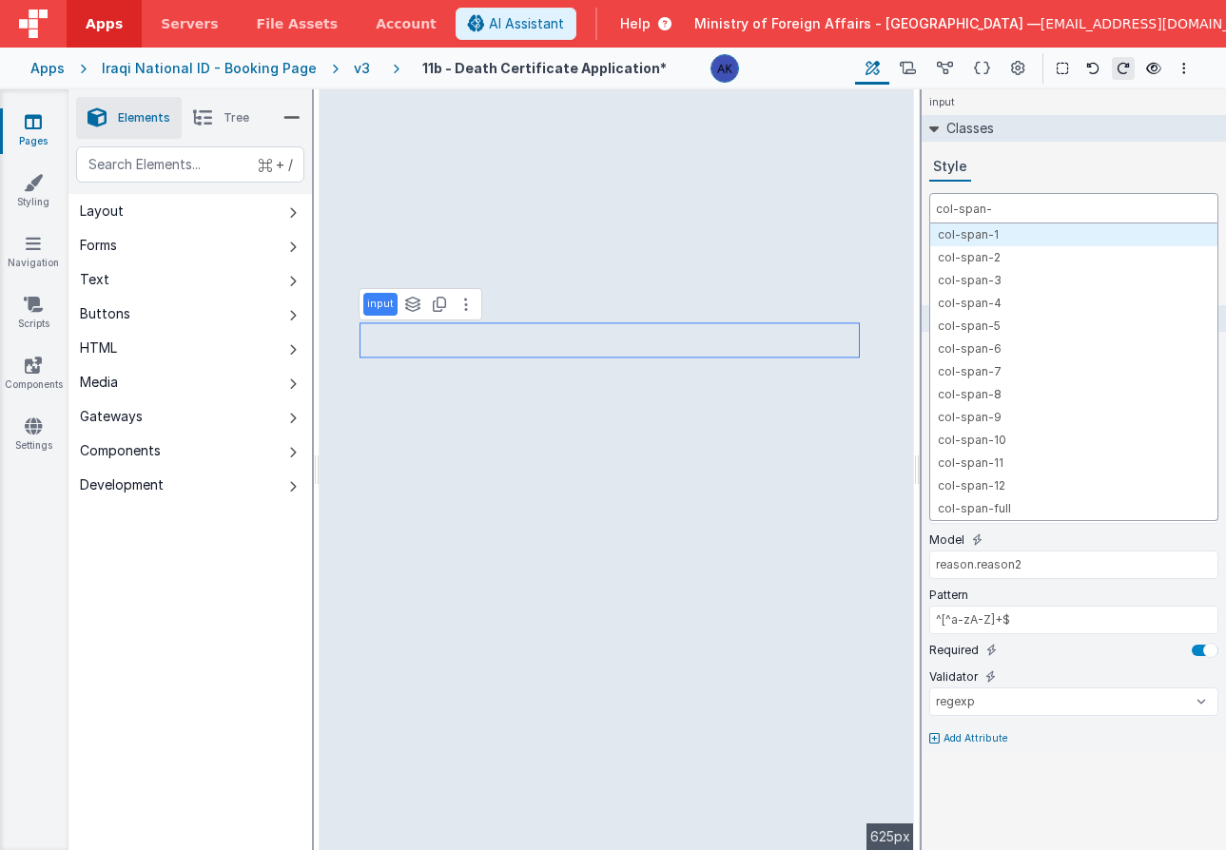
type input "col-span-3"
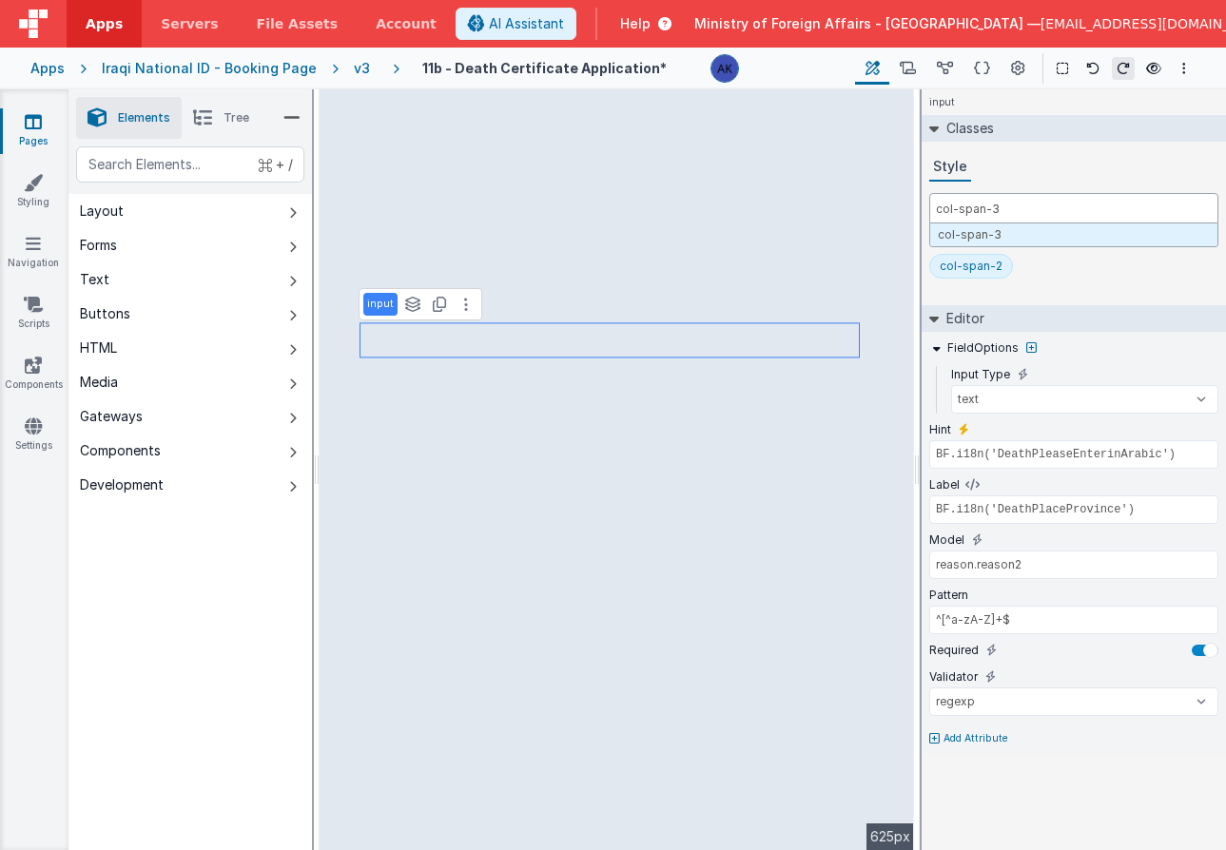
click at [1061, 206] on input "col-span-3" at bounding box center [1073, 208] width 289 height 30
click at [982, 260] on div "col-span-2" at bounding box center [971, 266] width 63 height 15
type input "reason.reason3"
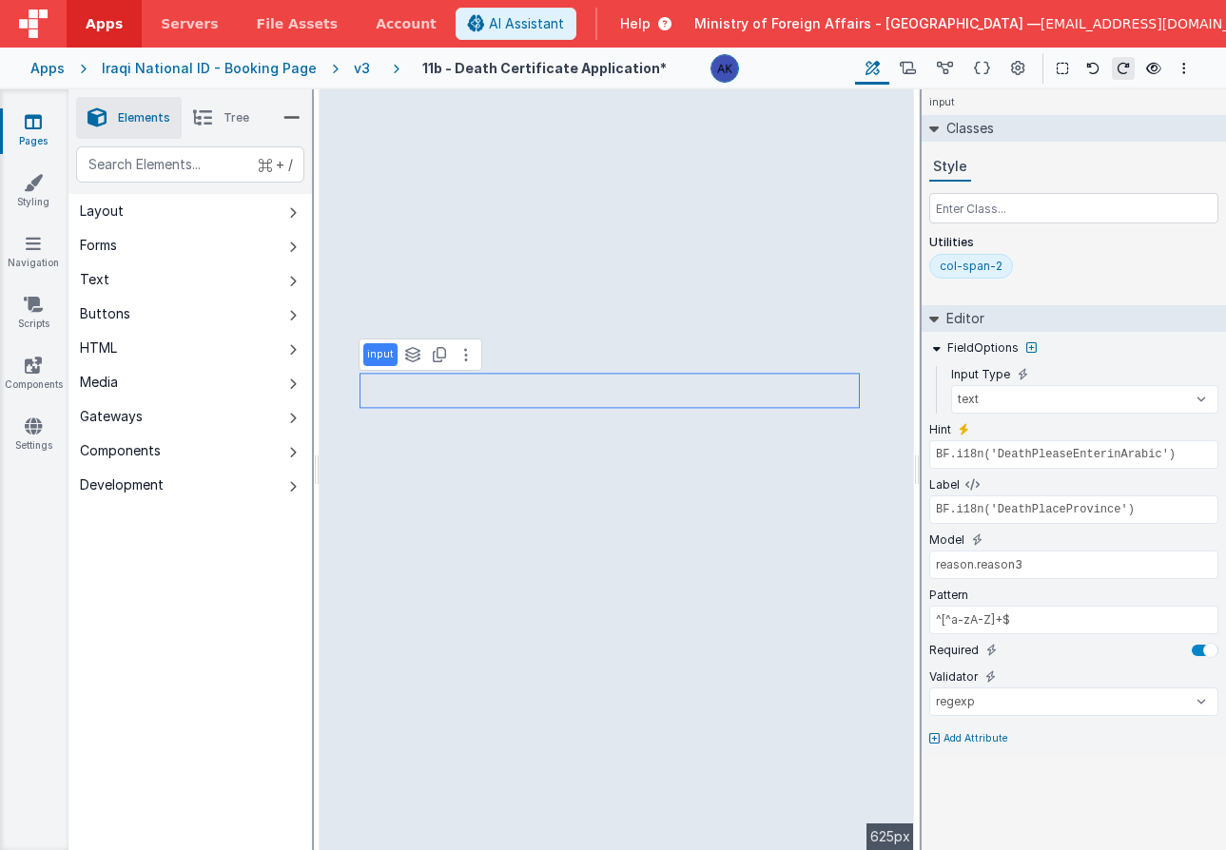
click at [988, 265] on div "col-span-2" at bounding box center [971, 266] width 63 height 15
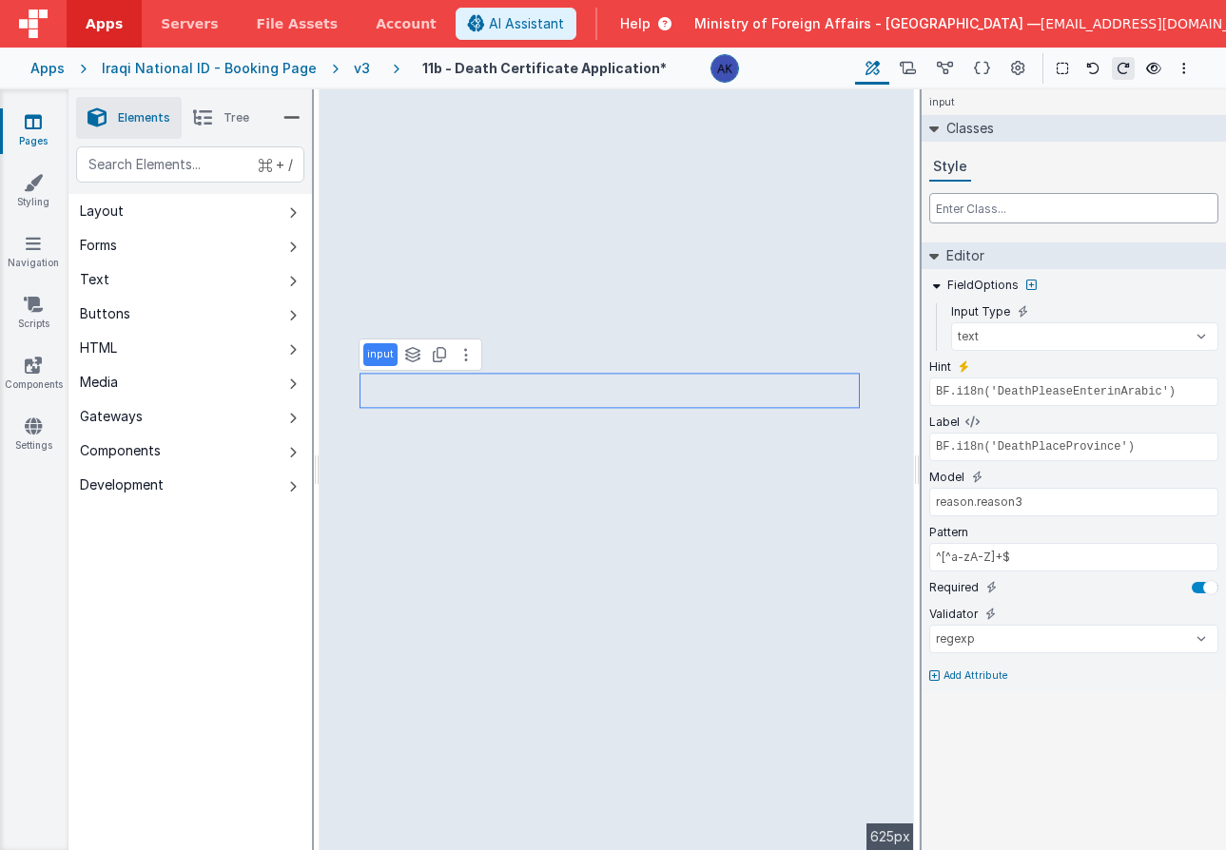
click at [979, 209] on input "text" at bounding box center [1073, 208] width 289 height 30
paste input "col-span-3"
type input "col-span-3"
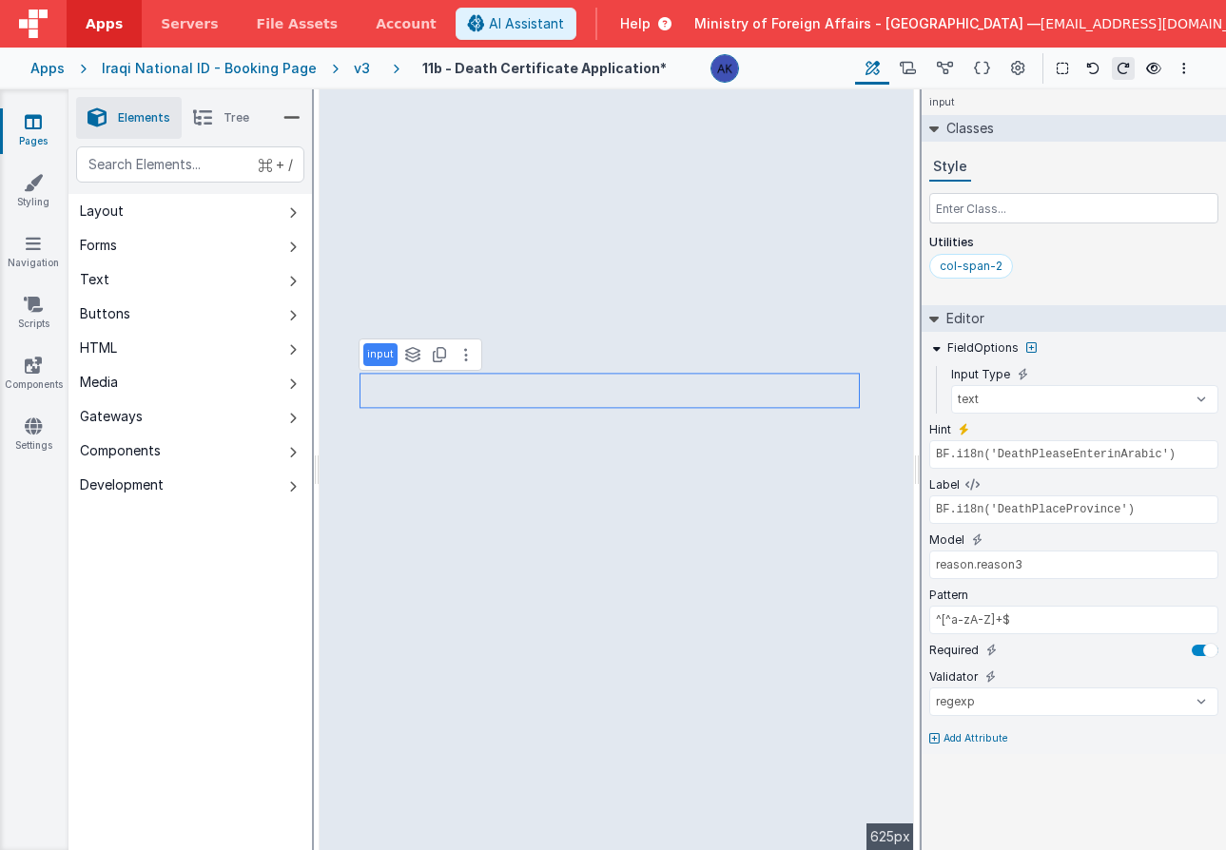
type input "reason.reason4"
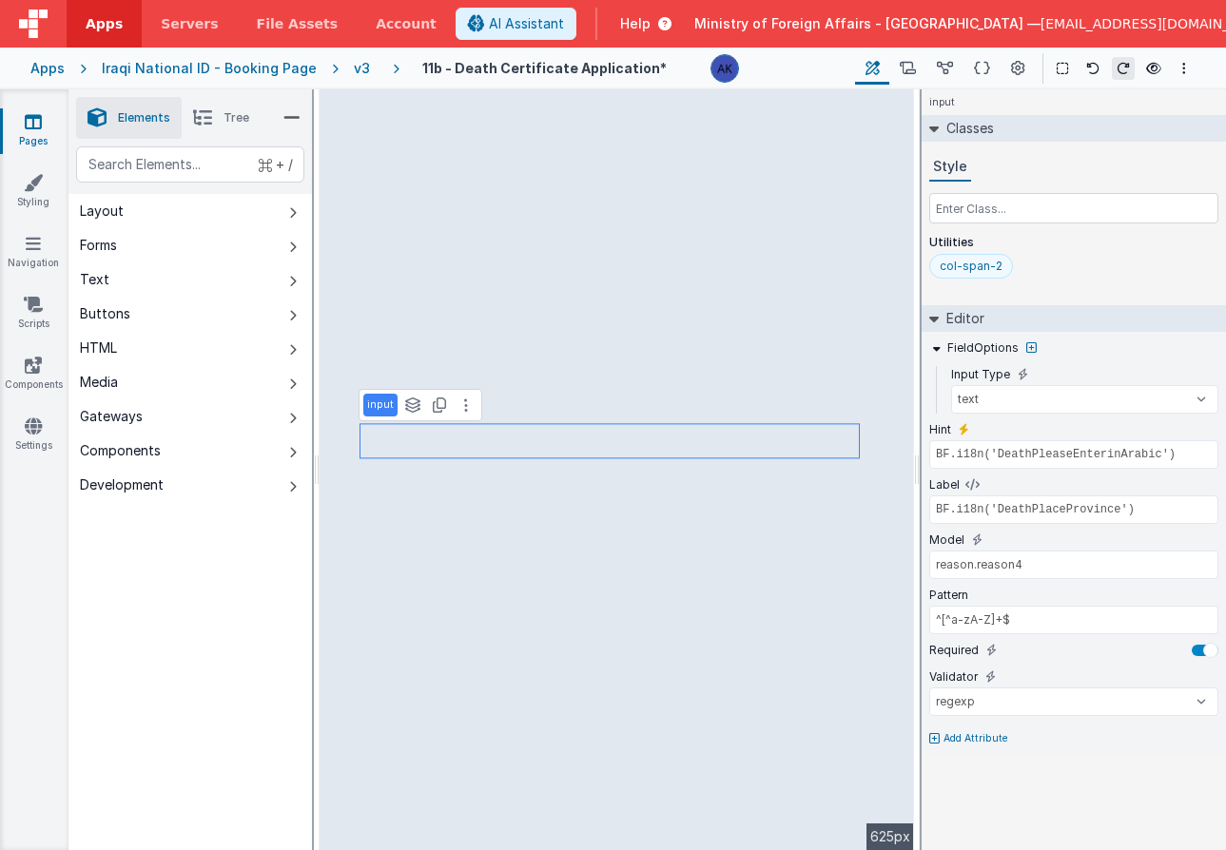
click at [970, 275] on div "col-span-2" at bounding box center [971, 266] width 84 height 25
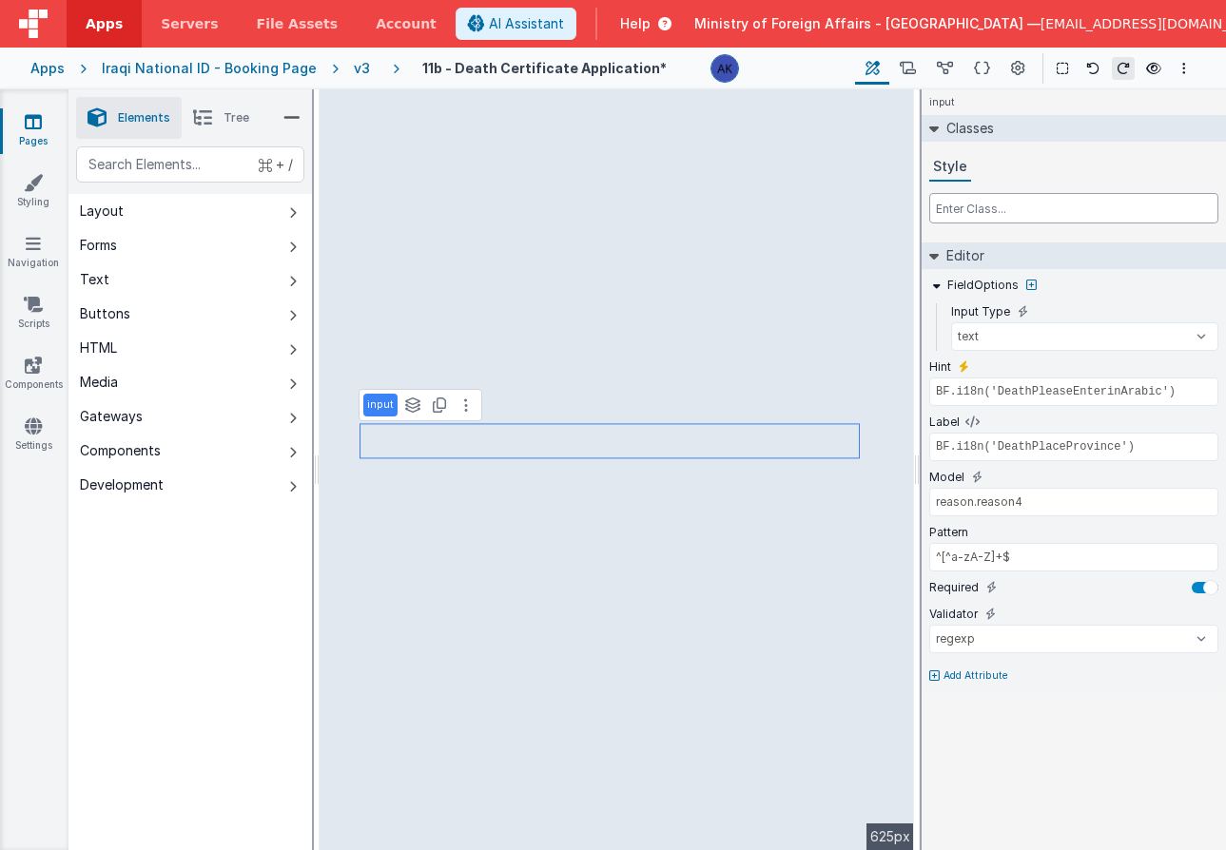
click at [961, 210] on input "text" at bounding box center [1073, 208] width 289 height 30
paste input "col-span-3"
type input "col-span-3"
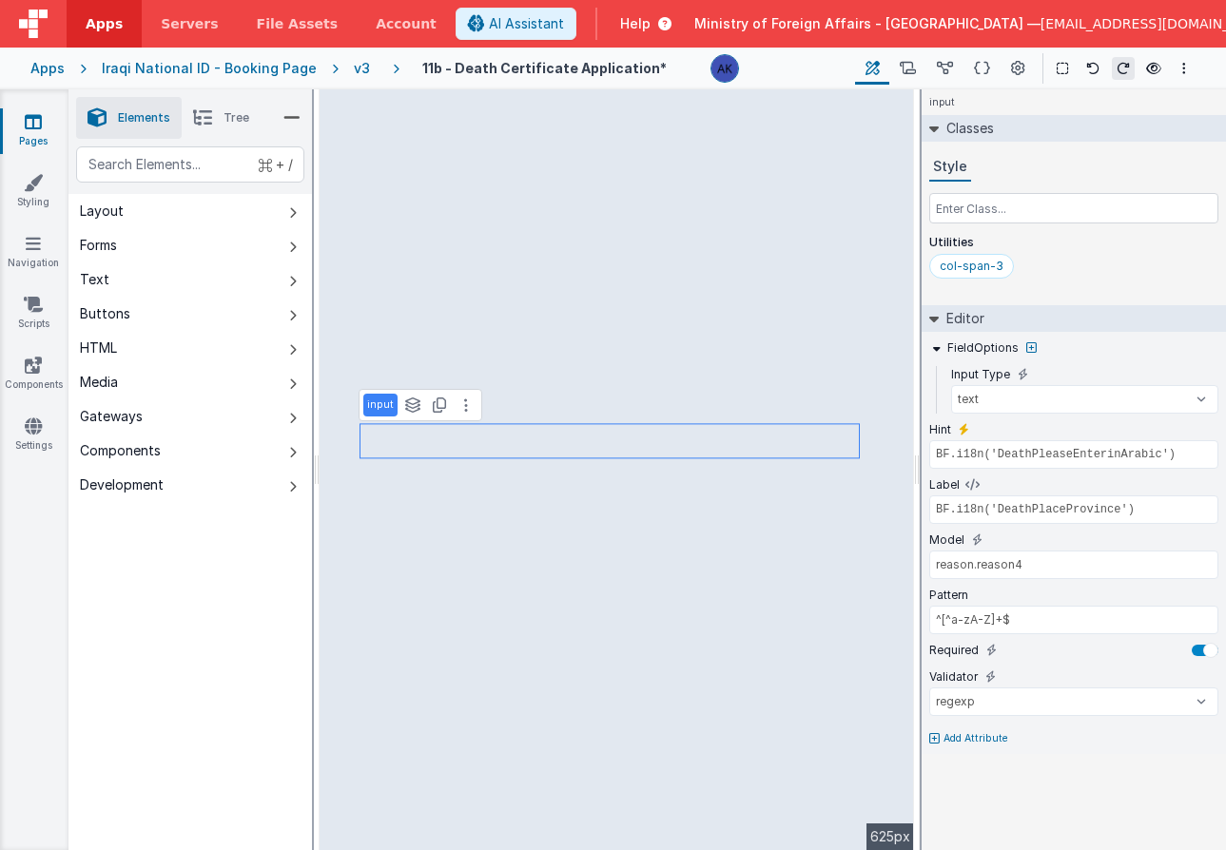
type input "reason.reason5"
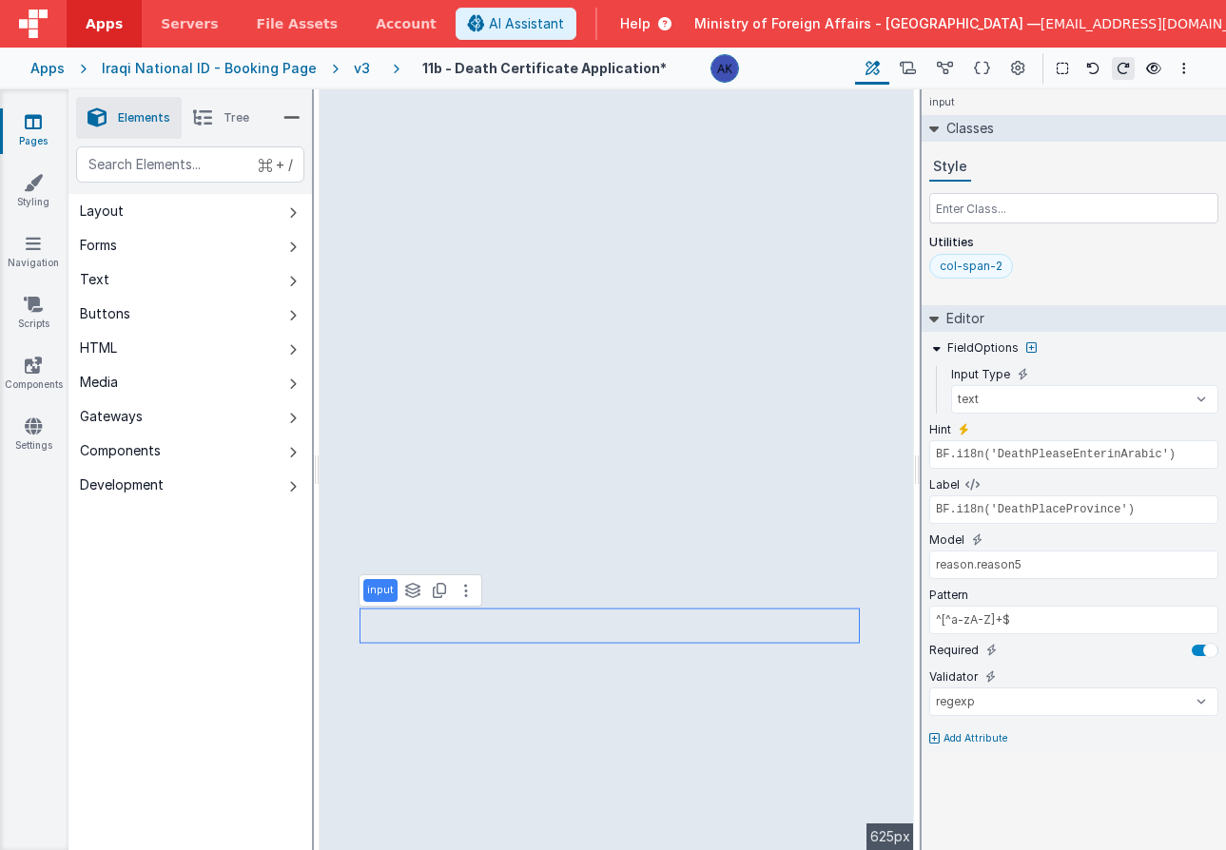
click at [977, 262] on div "col-span-2" at bounding box center [971, 266] width 63 height 15
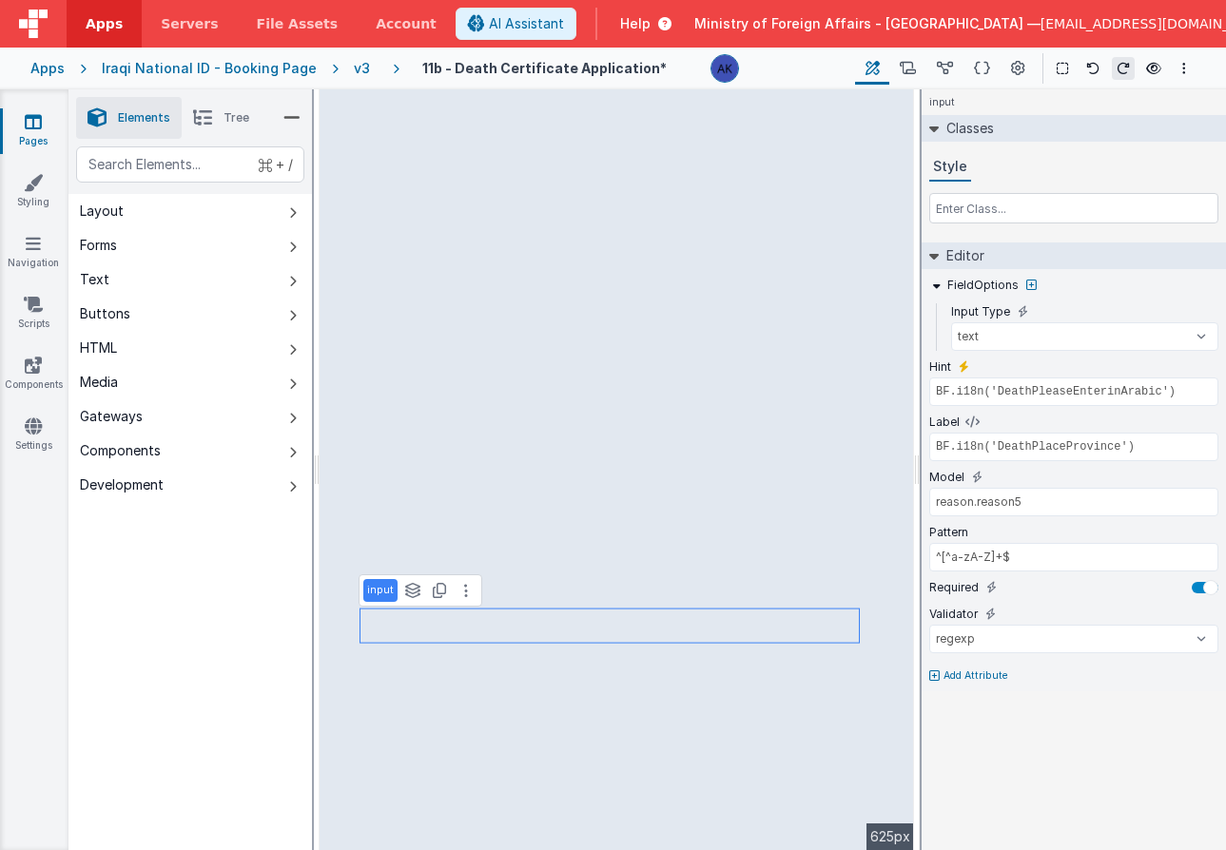
type input "Yes"
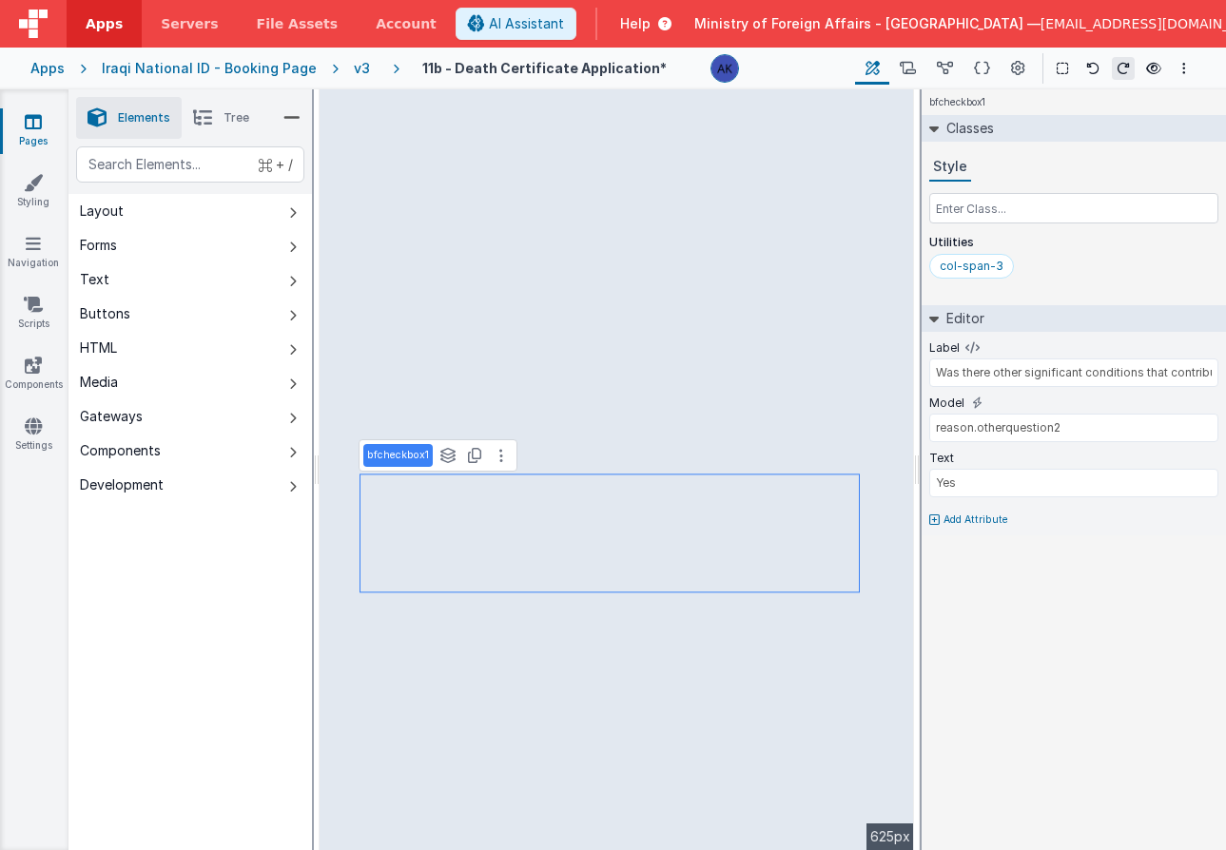
type input "BF.i18n('DeathPleaseEnterinArabic')"
select select "regexp"
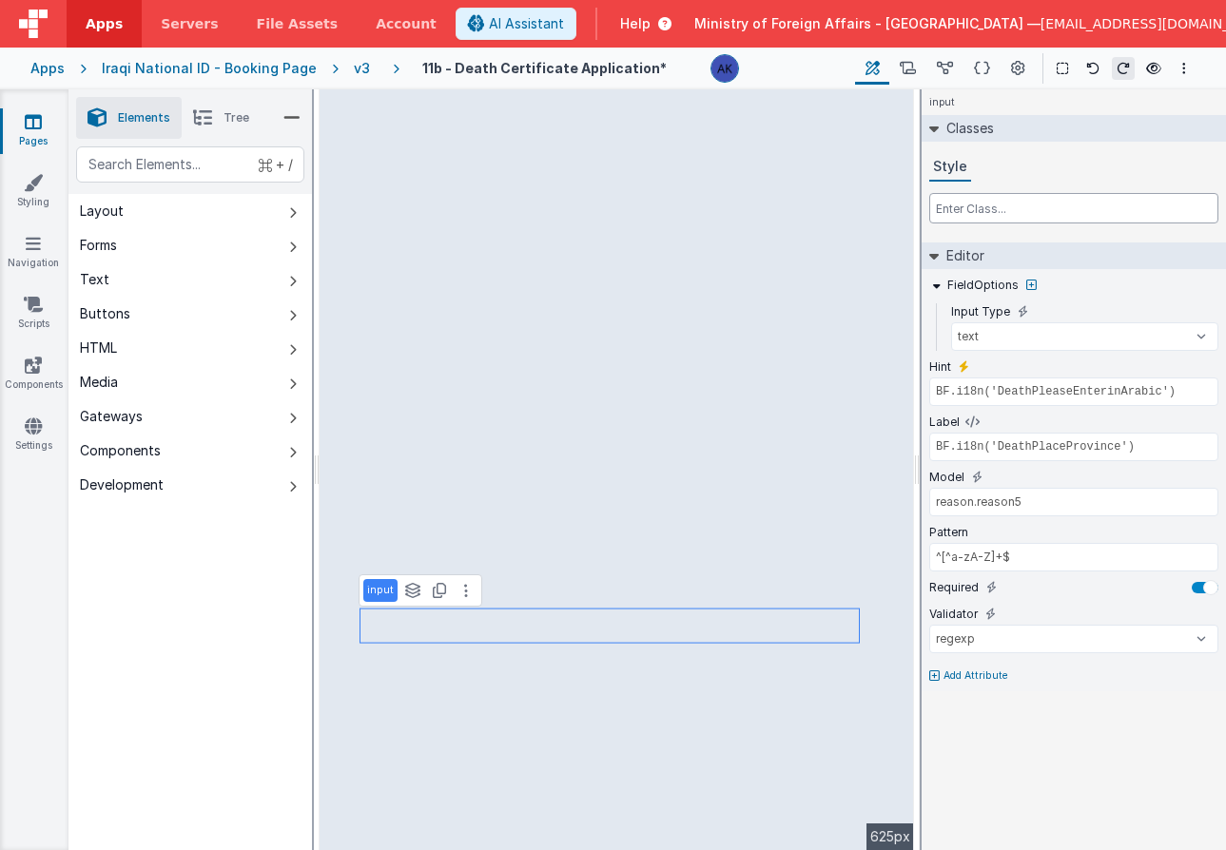
click at [963, 207] on input "text" at bounding box center [1073, 208] width 289 height 30
paste input "col-span-3"
type input "col-span-3"
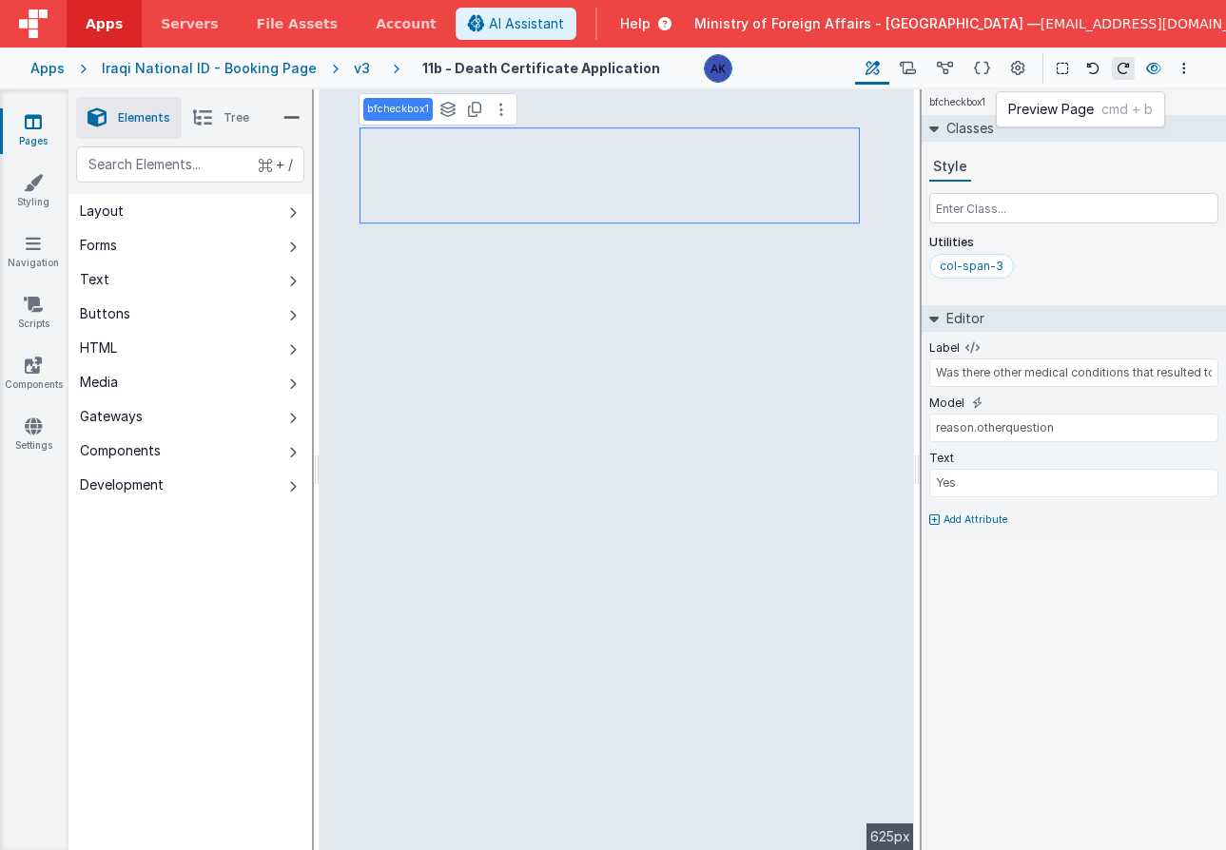
click at [1146, 62] on icon at bounding box center [1153, 68] width 15 height 13
type input "BF.i18n('DeathPleaseEnterinArabic')"
select select "regexp"
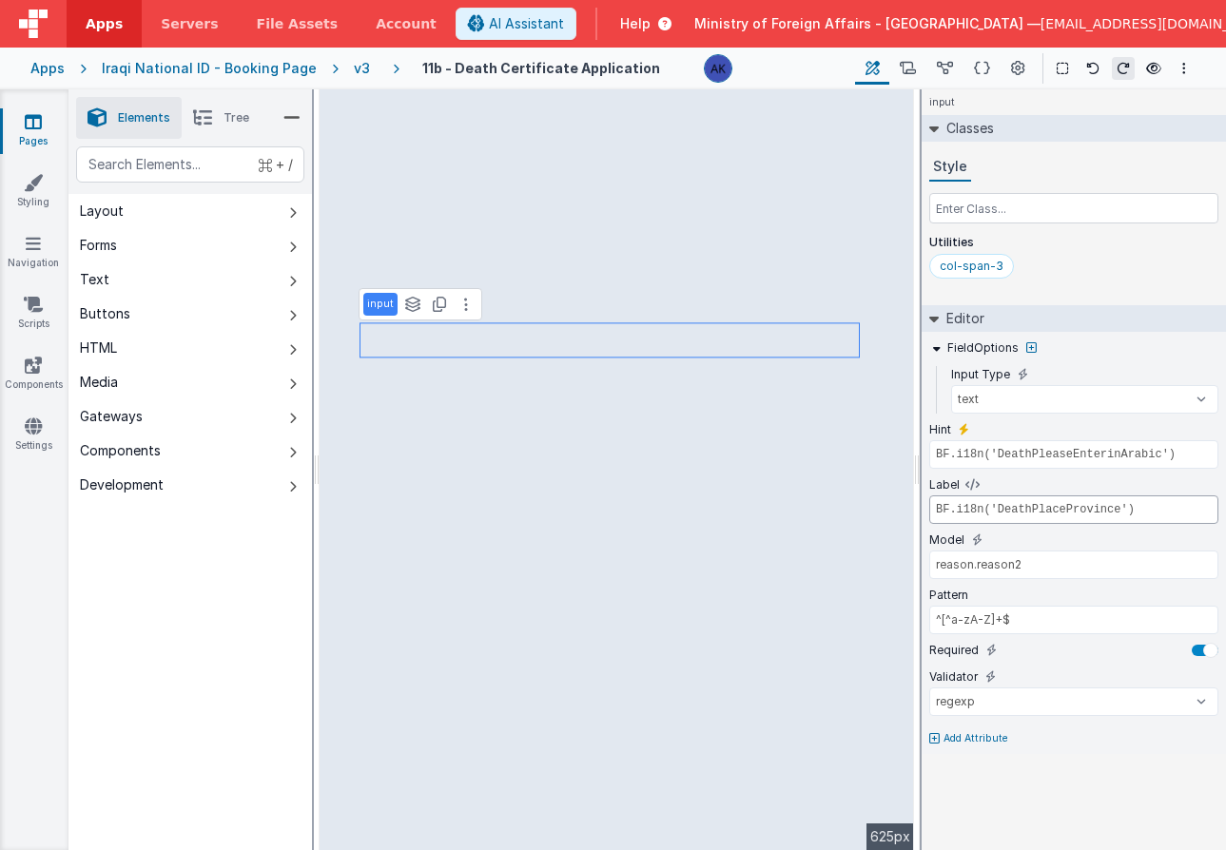
click at [1054, 508] on input "BF.i18n('DeathPlaceProvince')" at bounding box center [1073, 510] width 289 height 29
paste input "ListReason1"
type input "BF.i18n('DeathPlaceProvince')"
type input "reason.reason3"
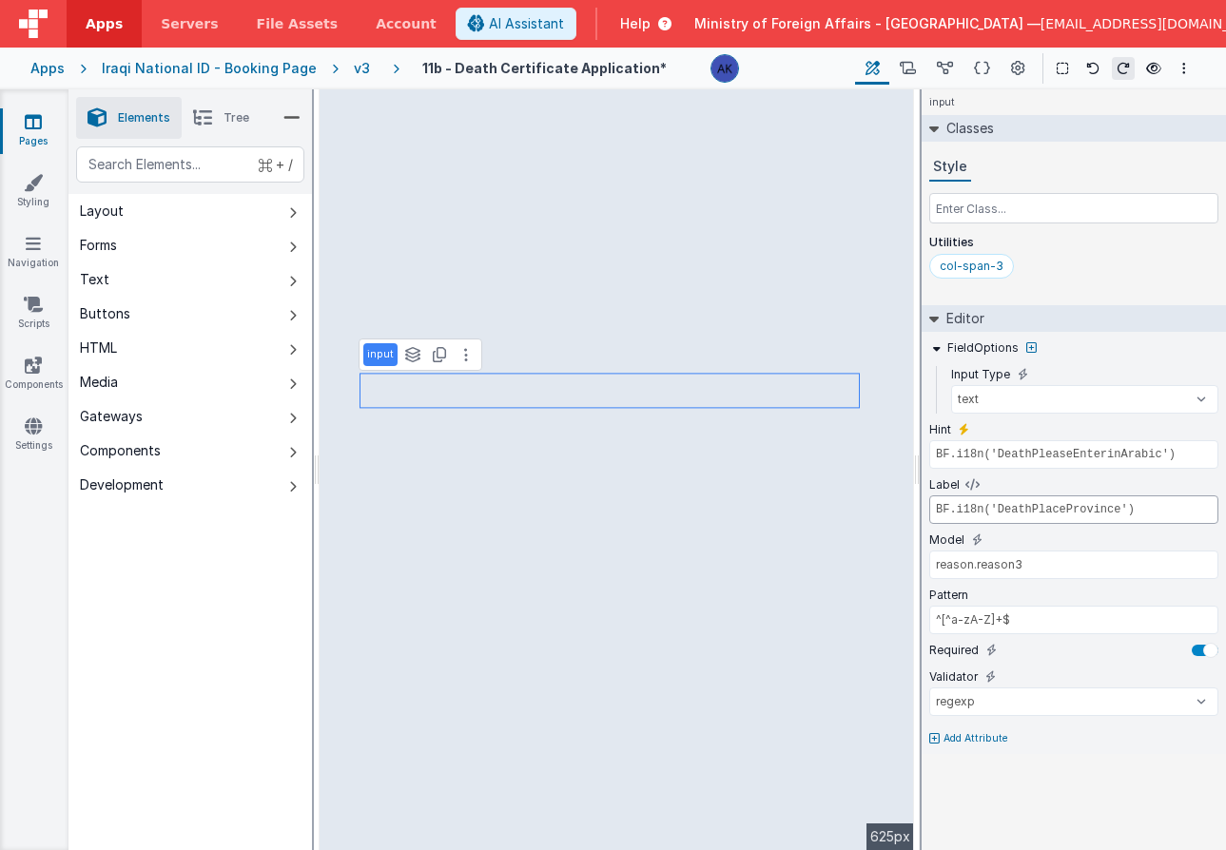
click at [1058, 506] on input "BF.i18n('DeathPlaceProvince')" at bounding box center [1073, 510] width 289 height 29
paste input "ListReason2"
type input "BF.i18n('DeathPlaceProvince')"
type input "reason.reason4"
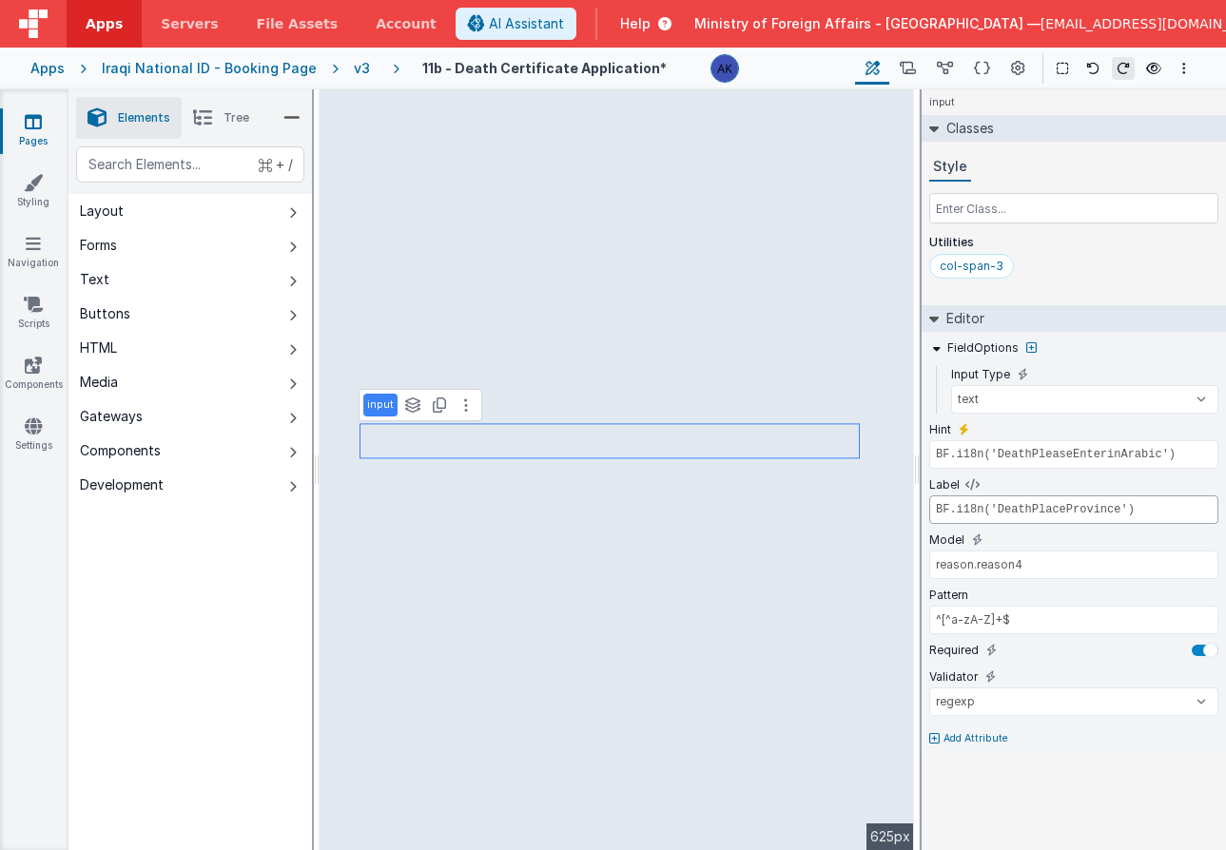
click at [1067, 503] on input "BF.i18n('DeathPlaceProvince')" at bounding box center [1073, 510] width 289 height 29
paste input "ListReason3"
type input "BF.i18n('DeathPlaceProvince')"
type input "reason.reason5"
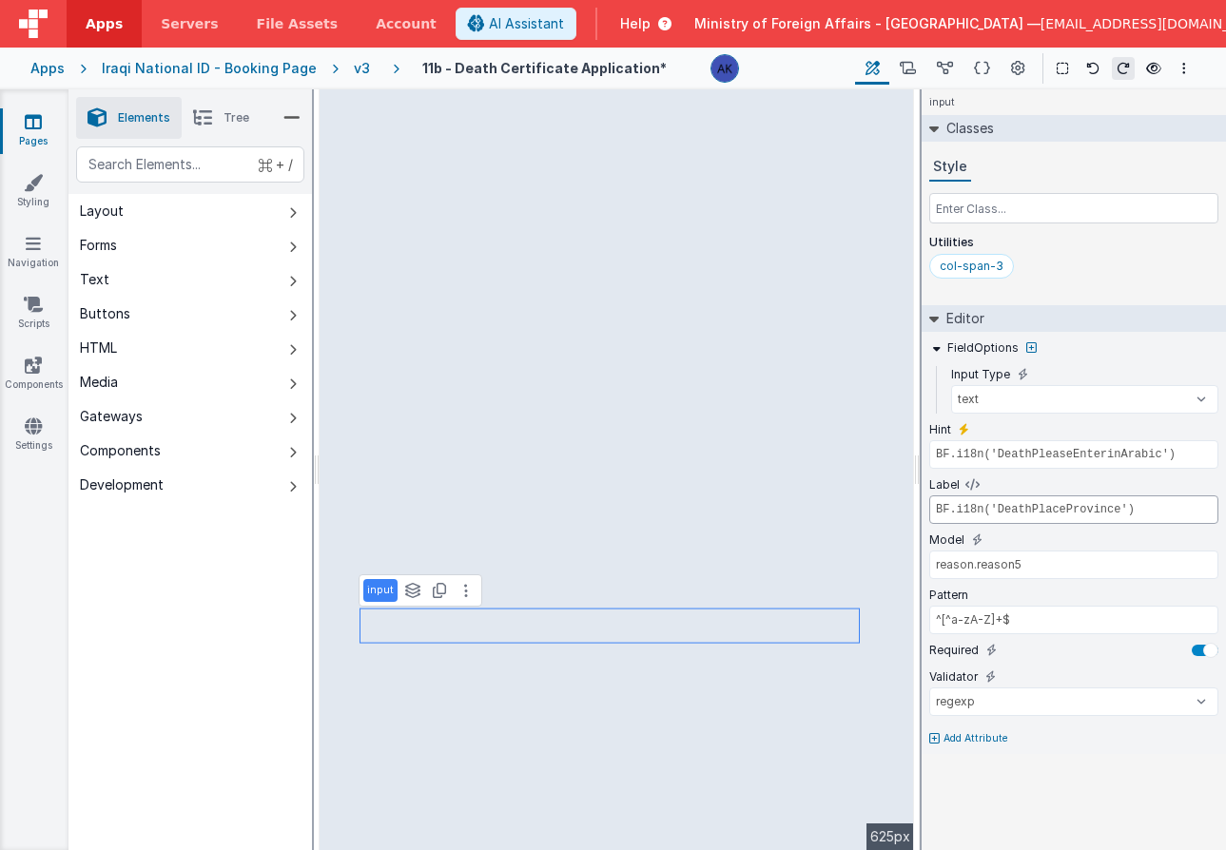
click at [1055, 513] on input "BF.i18n('DeathPlaceProvince')" at bounding box center [1073, 510] width 289 height 29
paste input "ListReason4"
type input "BF.i18n('DeathListReason4')"
type input "Select"
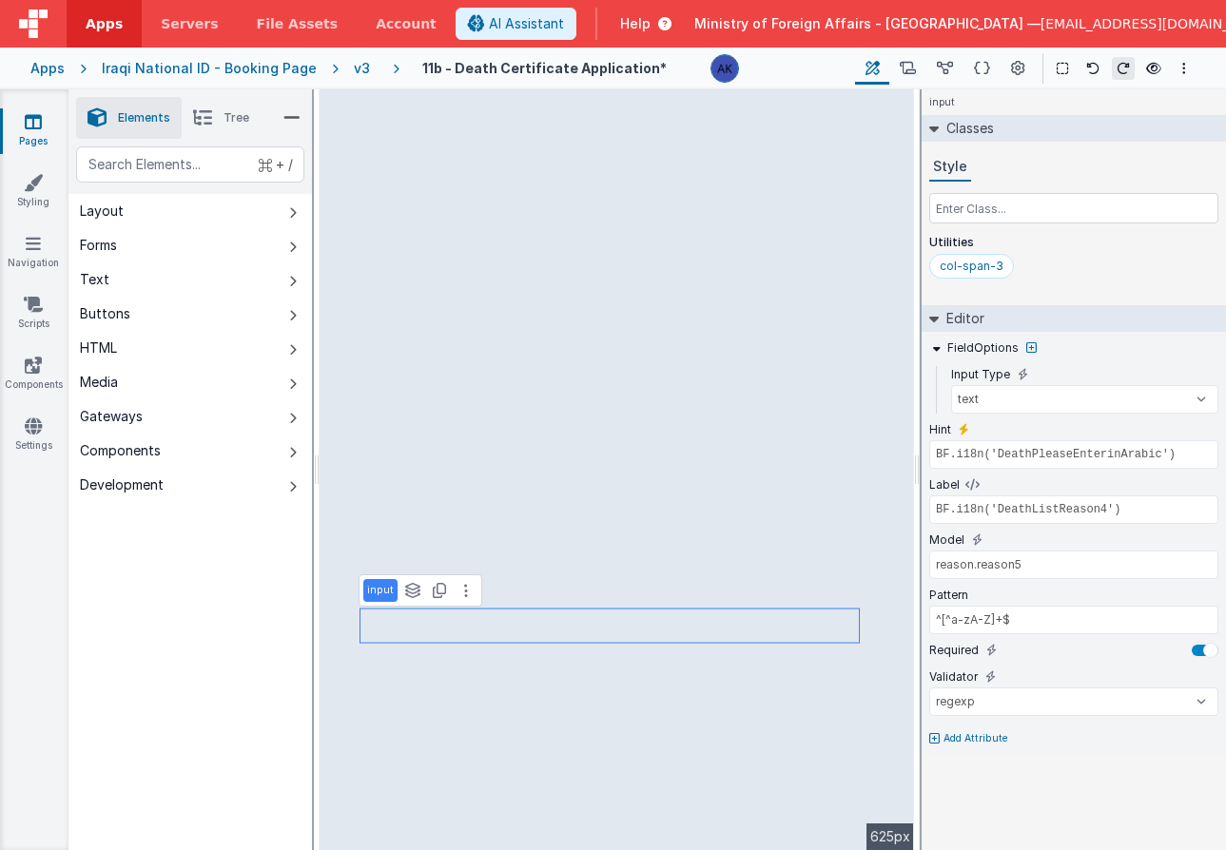
type input "reason.othernumber"
select select "required"
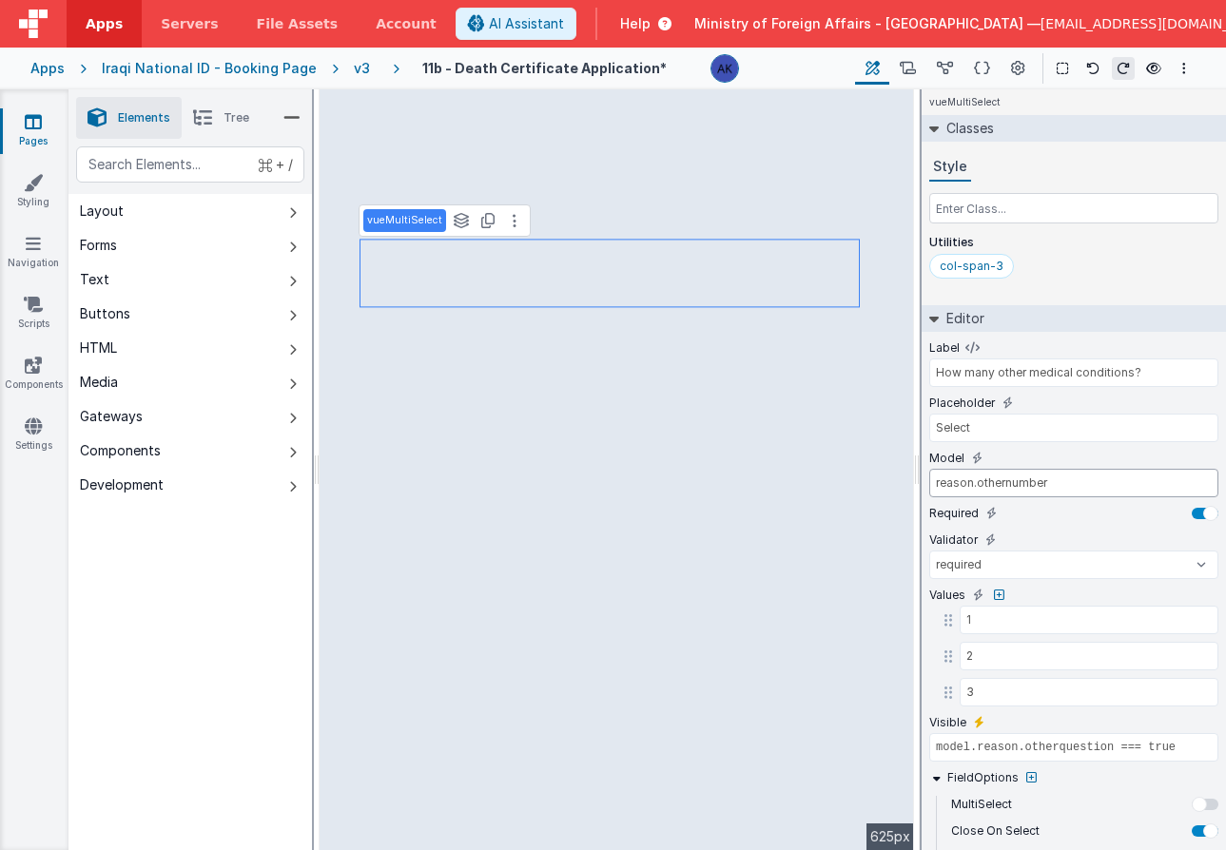
drag, startPoint x: 1059, startPoint y: 484, endPoint x: 911, endPoint y: 480, distance: 147.5
click at [592, 391] on div "Elements Tree + / Layout Forms Text Buttons HTML Media Gateways Components Deve…" at bounding box center [646, 469] width 1157 height 761
type input "BF.i18n('DeathPleaseEnterinArabic')"
type input "BF.i18n('DeathListReason1')"
select select "regexp"
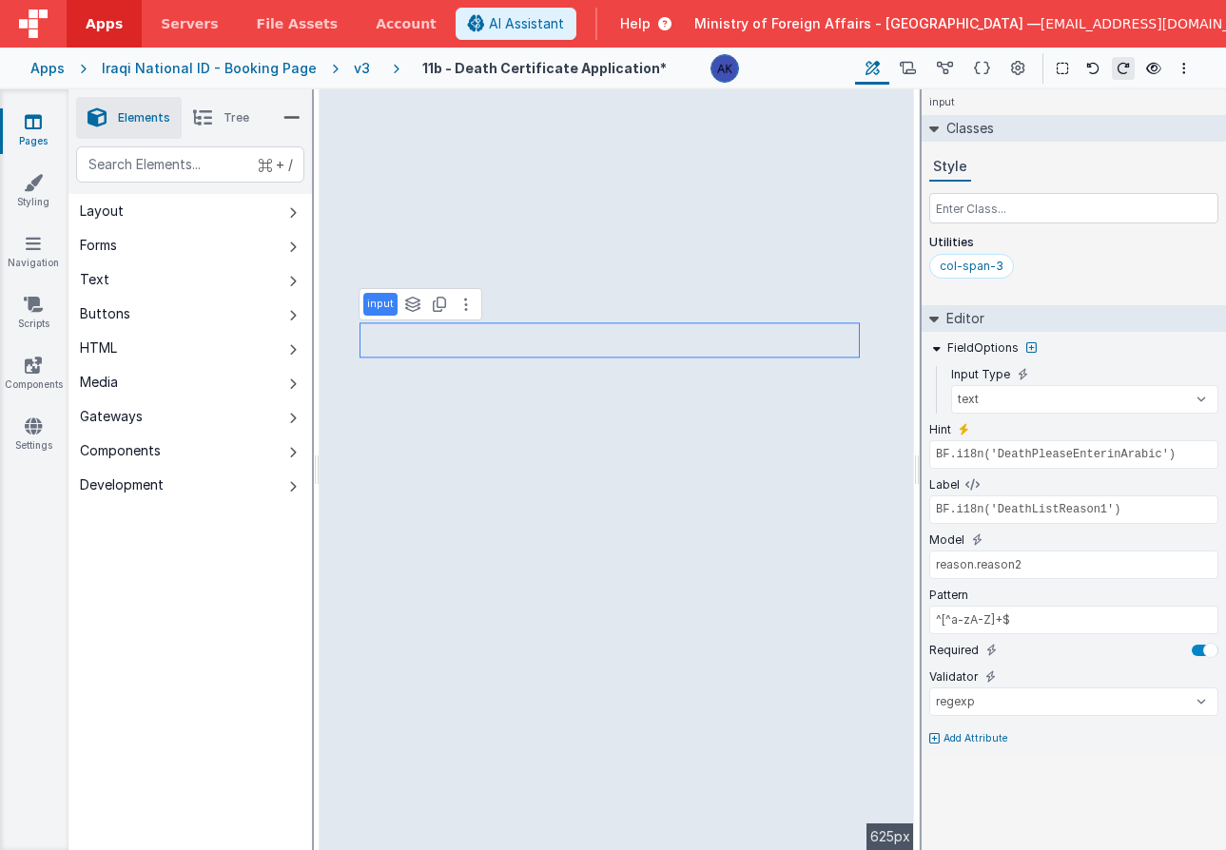
click at [967, 739] on p "Add Attribute" at bounding box center [975, 738] width 65 height 15
click at [980, 730] on icon at bounding box center [979, 732] width 10 height 15
click at [973, 758] on input "false" at bounding box center [1073, 757] width 289 height 29
paste input "reason.othernumber"
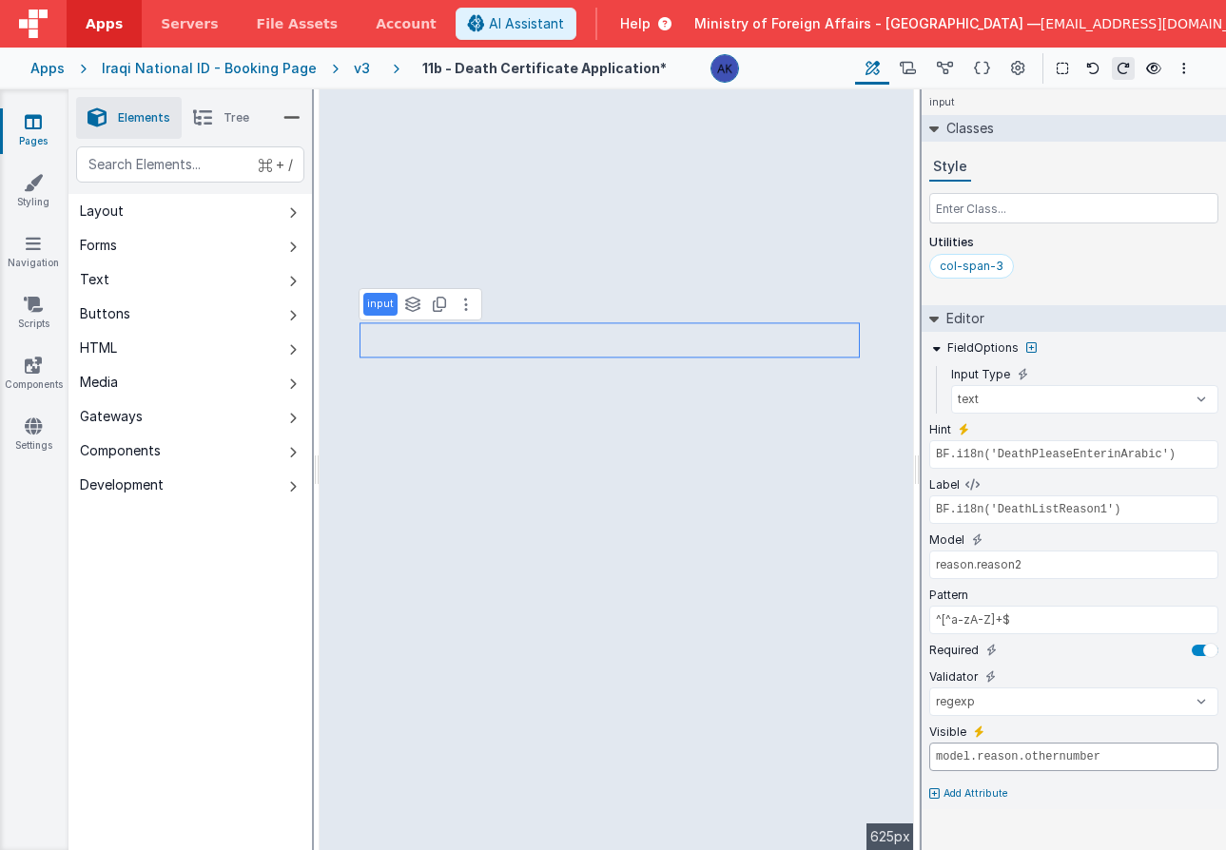
click at [1150, 758] on input "model.reason.othernumber" at bounding box center [1073, 757] width 289 height 29
drag, startPoint x: 1128, startPoint y: 758, endPoint x: 920, endPoint y: 751, distance: 208.4
click at [920, 751] on div "Elements Tree + / Layout Forms Text Buttons HTML Media Gateways Components Deve…" at bounding box center [646, 469] width 1157 height 761
click at [1113, 755] on input "model.reason.othernumber" at bounding box center [1073, 757] width 289 height 29
click at [1205, 763] on input "model.reason.othernumber === 1" at bounding box center [1073, 757] width 289 height 29
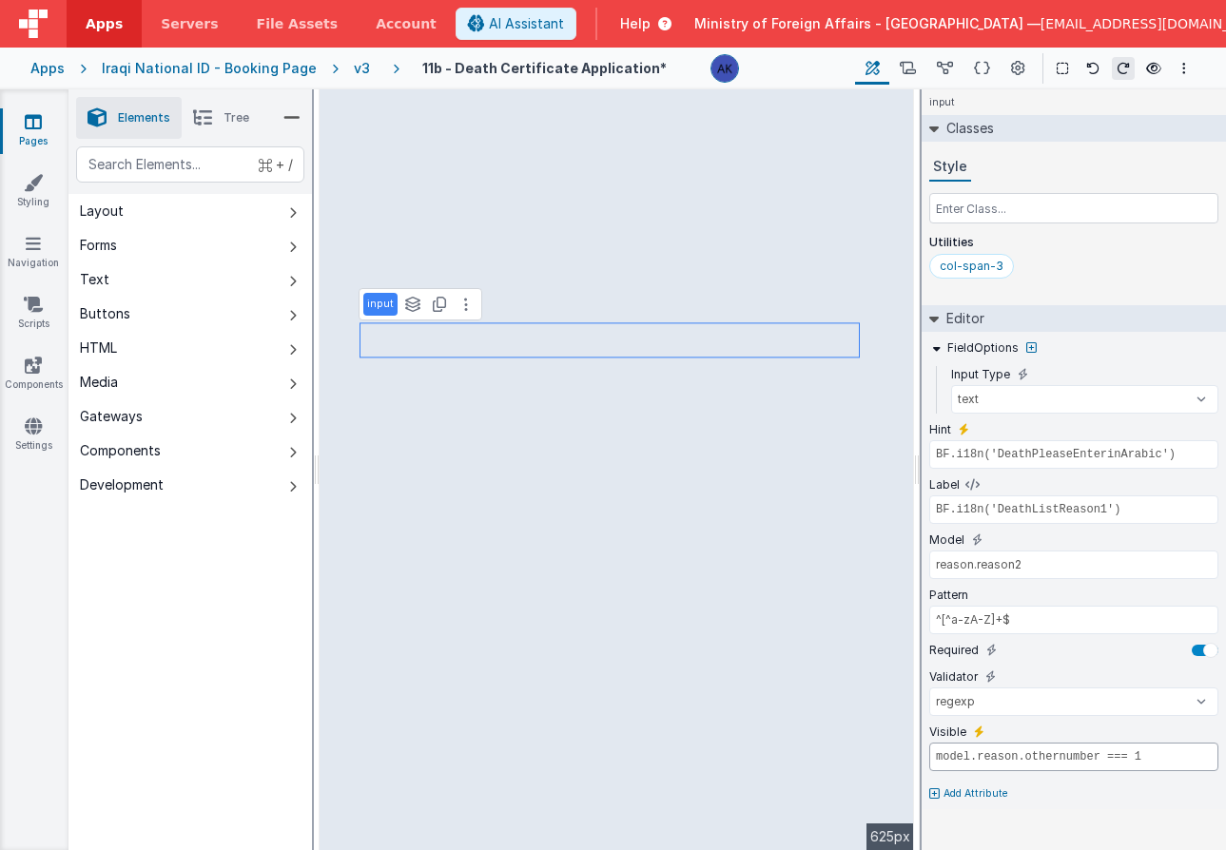
drag, startPoint x: 1200, startPoint y: 758, endPoint x: 928, endPoint y: 762, distance: 272.0
click at [929, 762] on input "model.reason.othernumber === 1" at bounding box center [1073, 757] width 289 height 29
type input "model.reason.othernumber === 1"
click at [564, 17] on span "AI Assistant" at bounding box center [526, 23] width 75 height 19
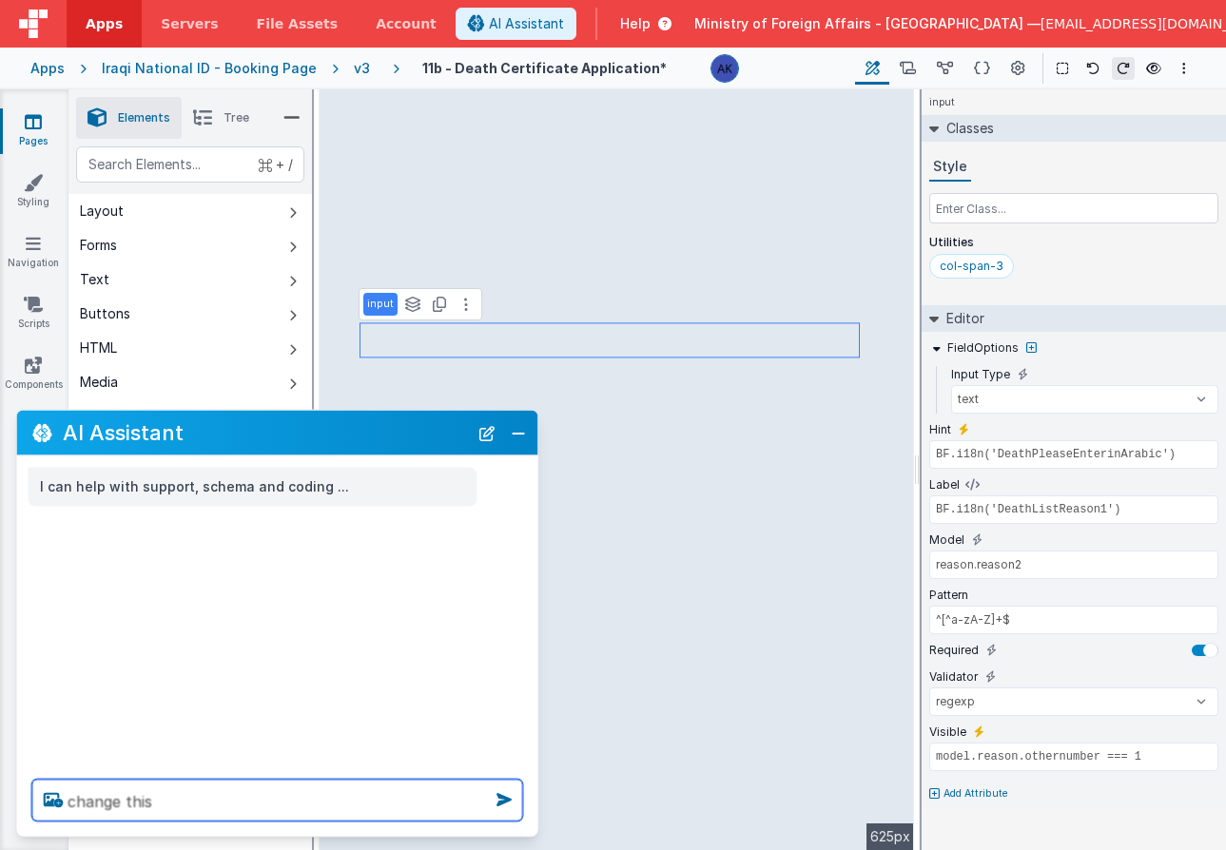
paste textarea "model.reason.othernumber === 1"
type textarea "change this model.reason.othernumber === 1 to be if equal to > 1"
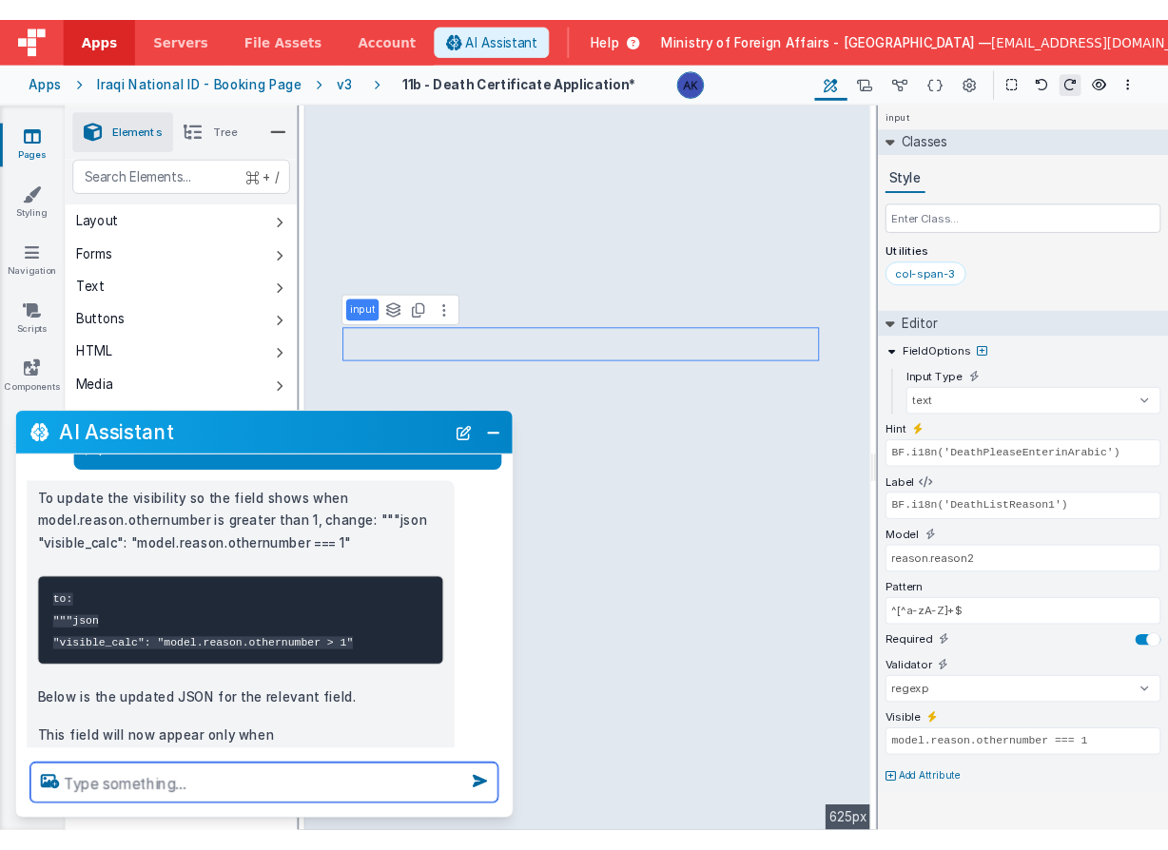
scroll to position [102, 0]
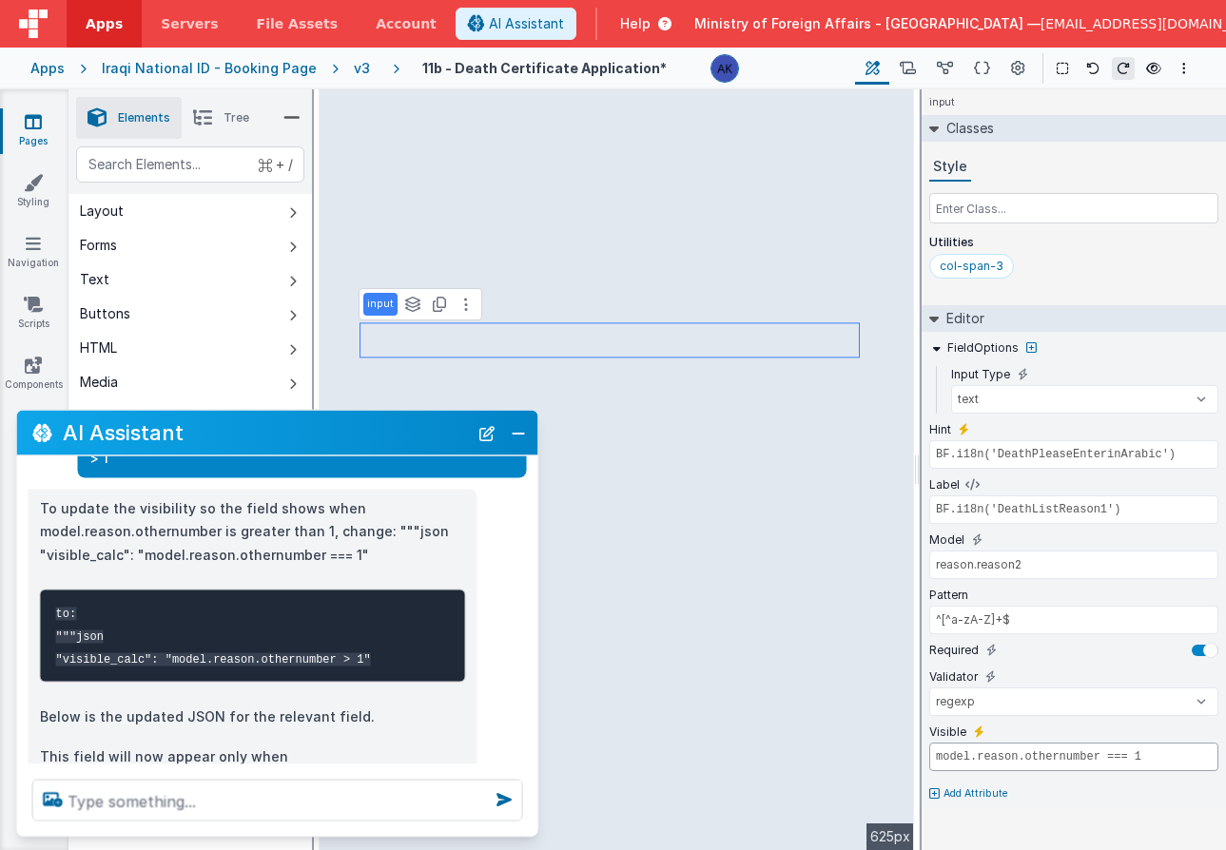
click at [1146, 757] on input "model.reason.othernumber === 1" at bounding box center [1073, 757] width 289 height 29
type input "model.reason.othernumber > 0"
drag, startPoint x: 1143, startPoint y: 754, endPoint x: 957, endPoint y: 752, distance: 186.4
click at [958, 752] on input "model.reason.othernumber > 0" at bounding box center [1073, 757] width 289 height 29
click at [1112, 755] on input "model.reason.othernumber > 0" at bounding box center [1073, 757] width 289 height 29
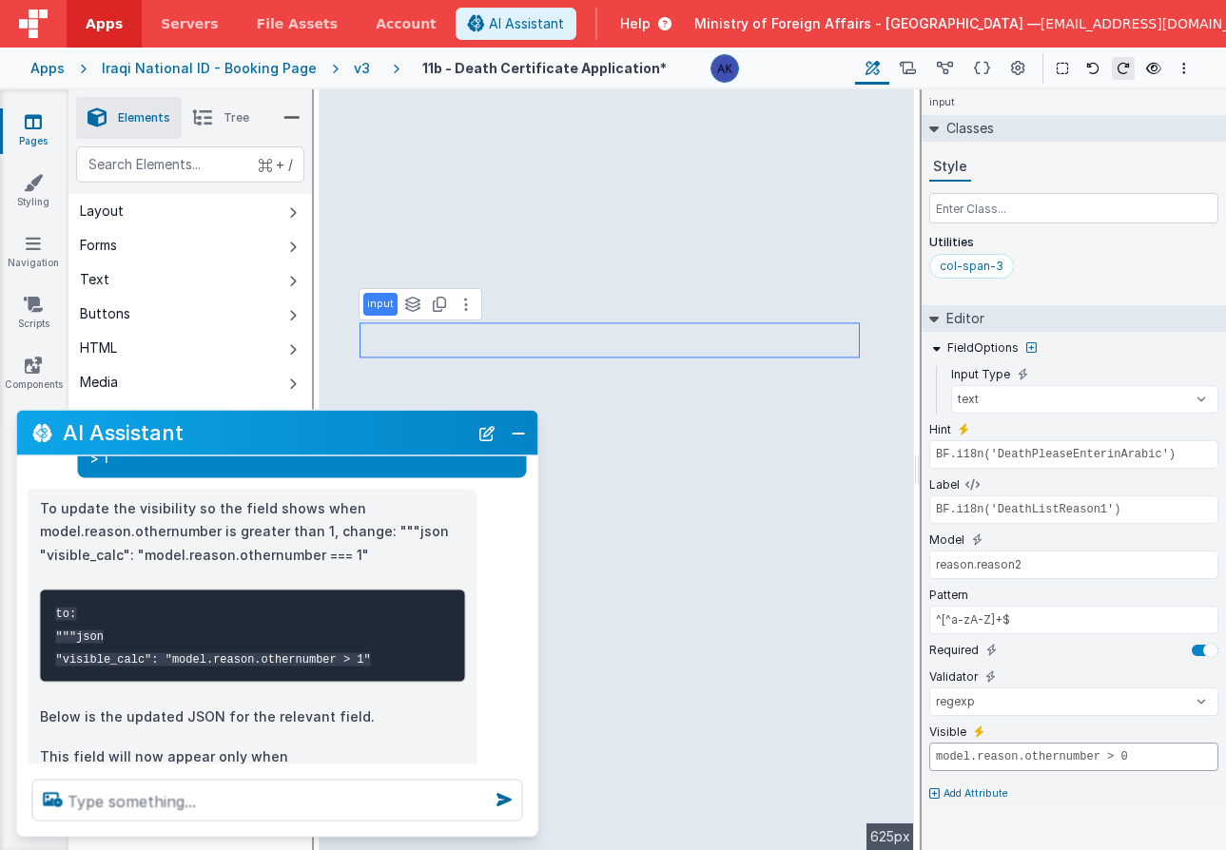
click at [1112, 755] on input "model.reason.othernumber > 0" at bounding box center [1073, 757] width 289 height 29
type input "BF.i18n('DeathListReason2')"
type input "reason.reason3"
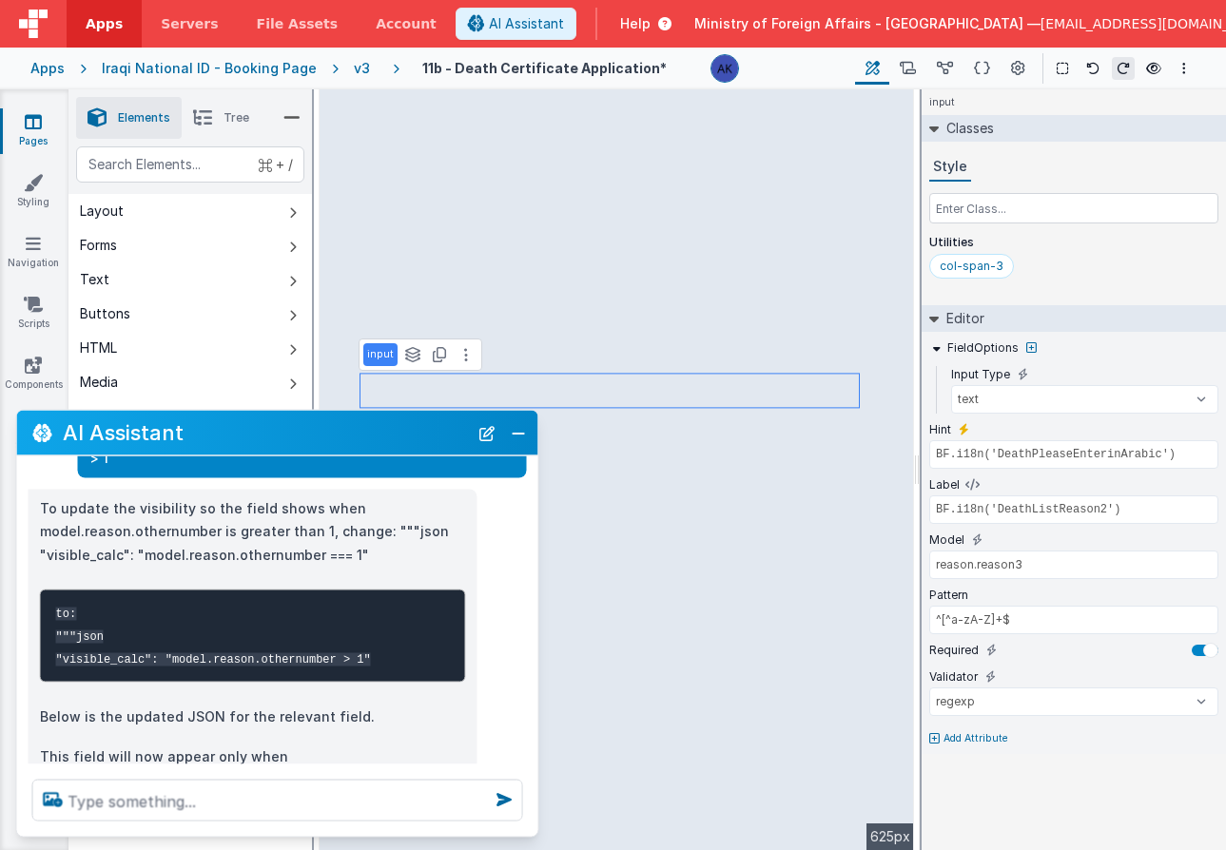
click at [943, 740] on p "Add Attribute" at bounding box center [975, 738] width 65 height 15
click at [982, 729] on button at bounding box center [978, 732] width 17 height 17
click at [985, 753] on input "false" at bounding box center [1073, 757] width 289 height 29
paste input "model.reason.othernumber > 0"
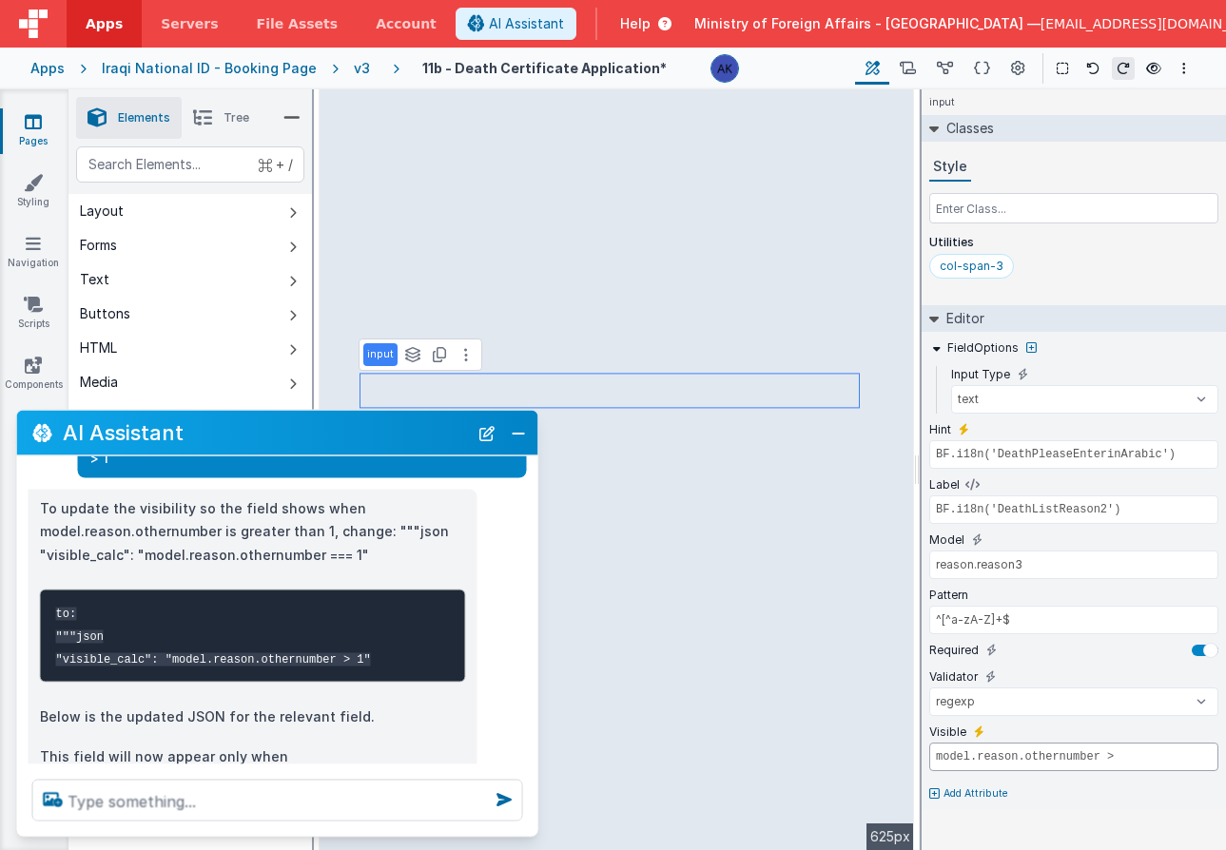
type input "model.reason.othernumber > 1"
type input "BF.i18n('DeathListReason3')"
type input "reason.reason4"
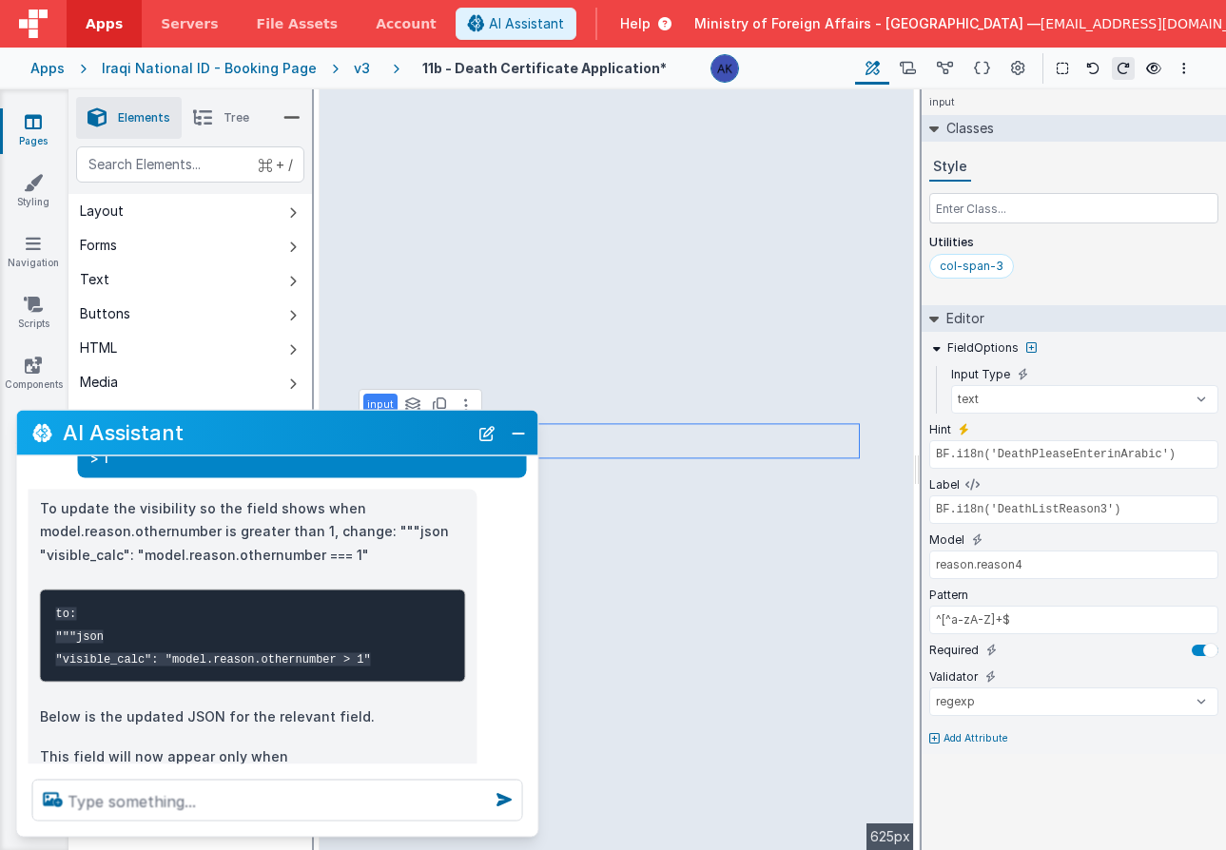
click at [962, 733] on p "Add Attribute" at bounding box center [975, 738] width 65 height 15
click at [982, 733] on button at bounding box center [978, 732] width 17 height 17
click at [979, 755] on input "false" at bounding box center [1073, 757] width 289 height 29
click at [977, 754] on input "false" at bounding box center [1073, 757] width 289 height 29
paste input "model.reason.othernumber > 0"
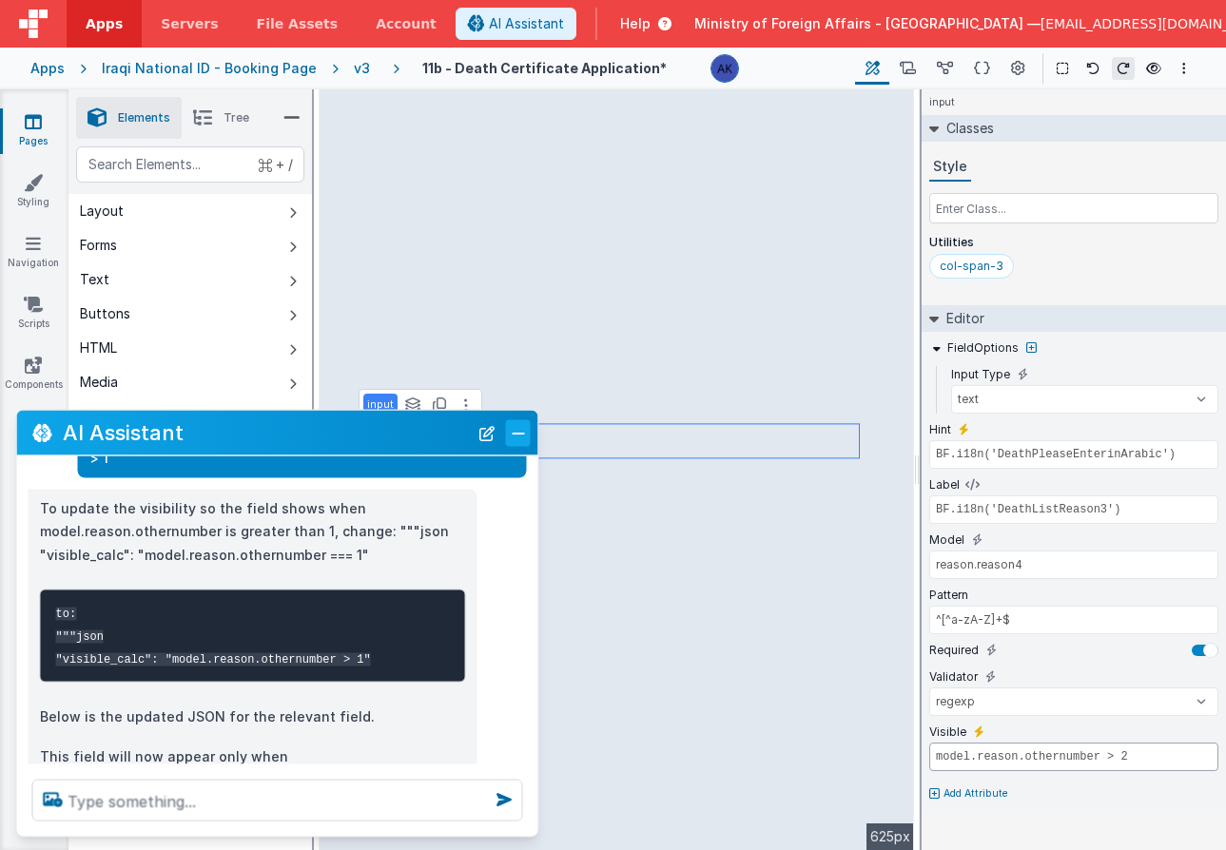
type input "model.reason.othernumber > 2"
click at [517, 435] on button "Close" at bounding box center [518, 432] width 25 height 27
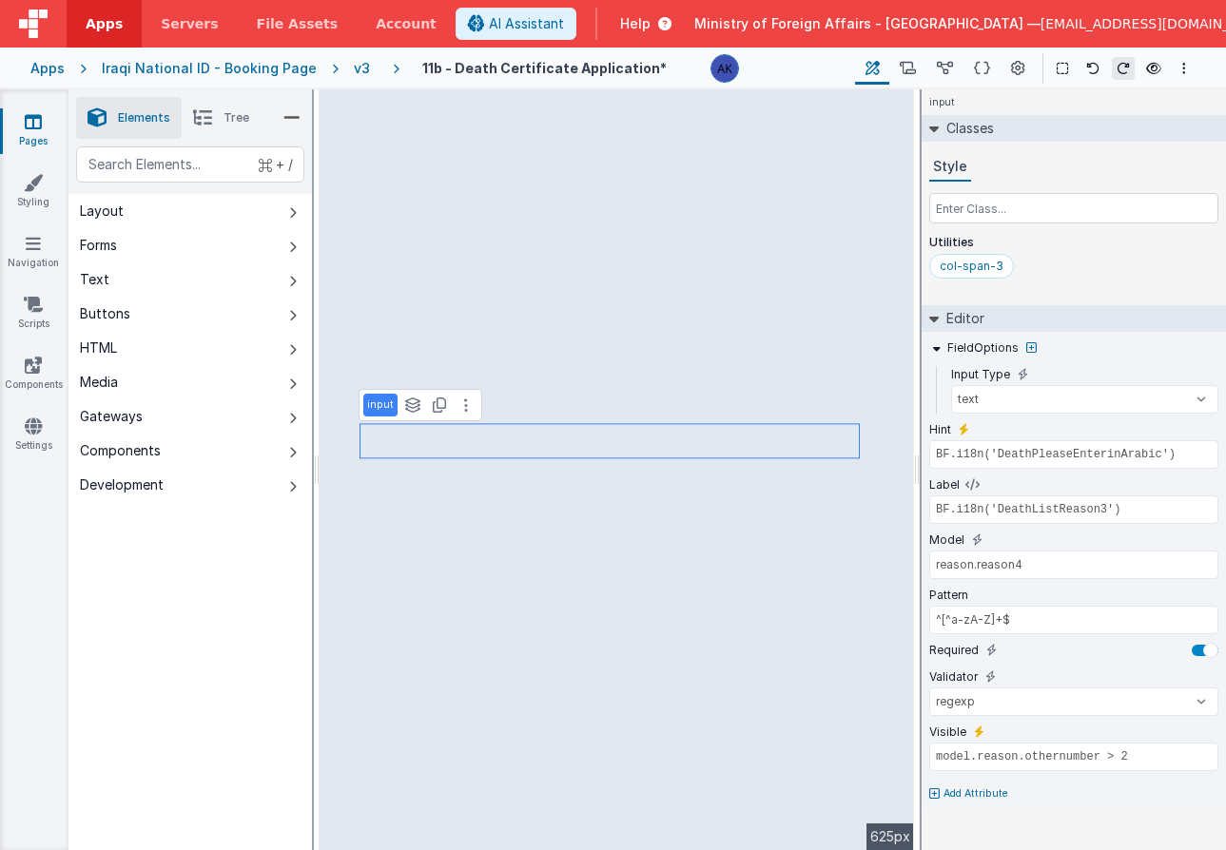
type input "Yes"
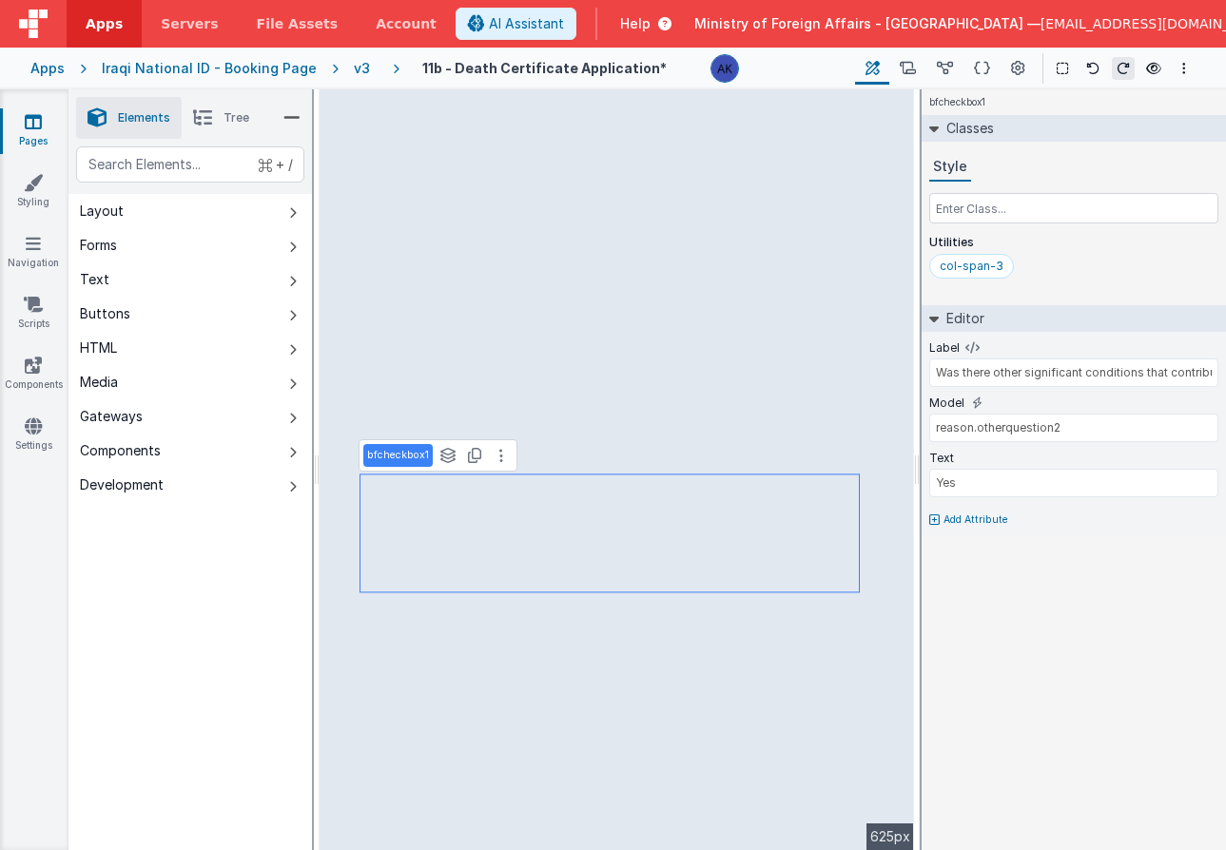
type input "Select"
select select "required"
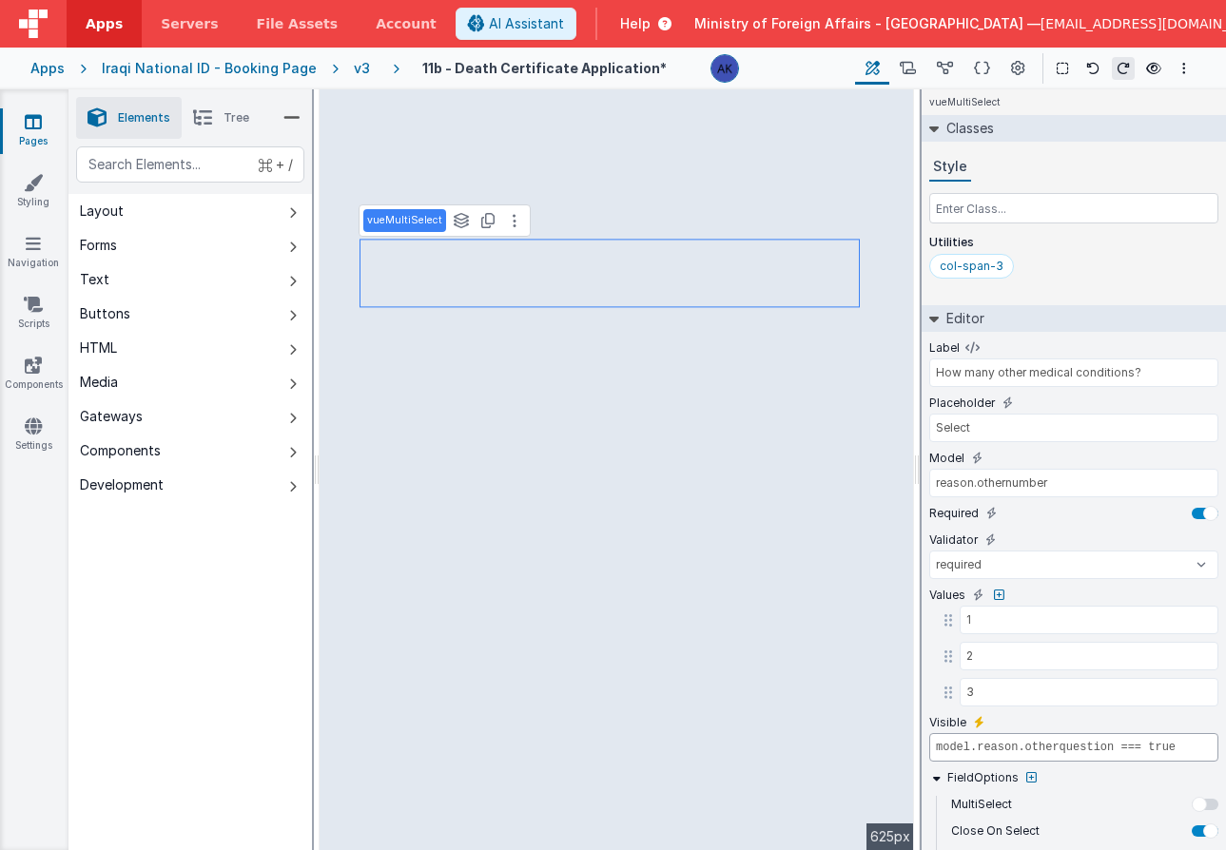
click at [1103, 751] on input "model.reason.otherquestion === true" at bounding box center [1073, 747] width 289 height 29
type input "BF.i18n('DeathPleaseEnterinArabic')"
type input "BF.i18n('DeathListReason4')"
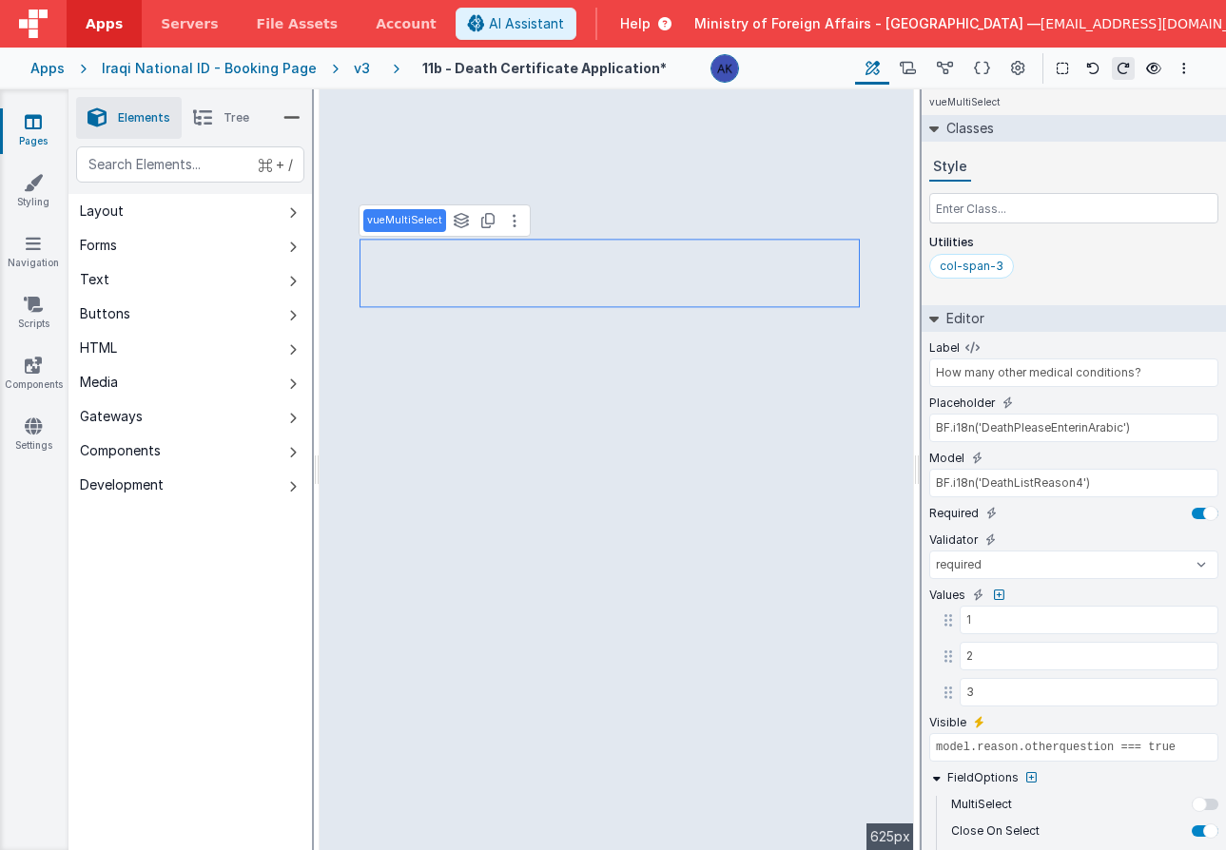
select select "regexp"
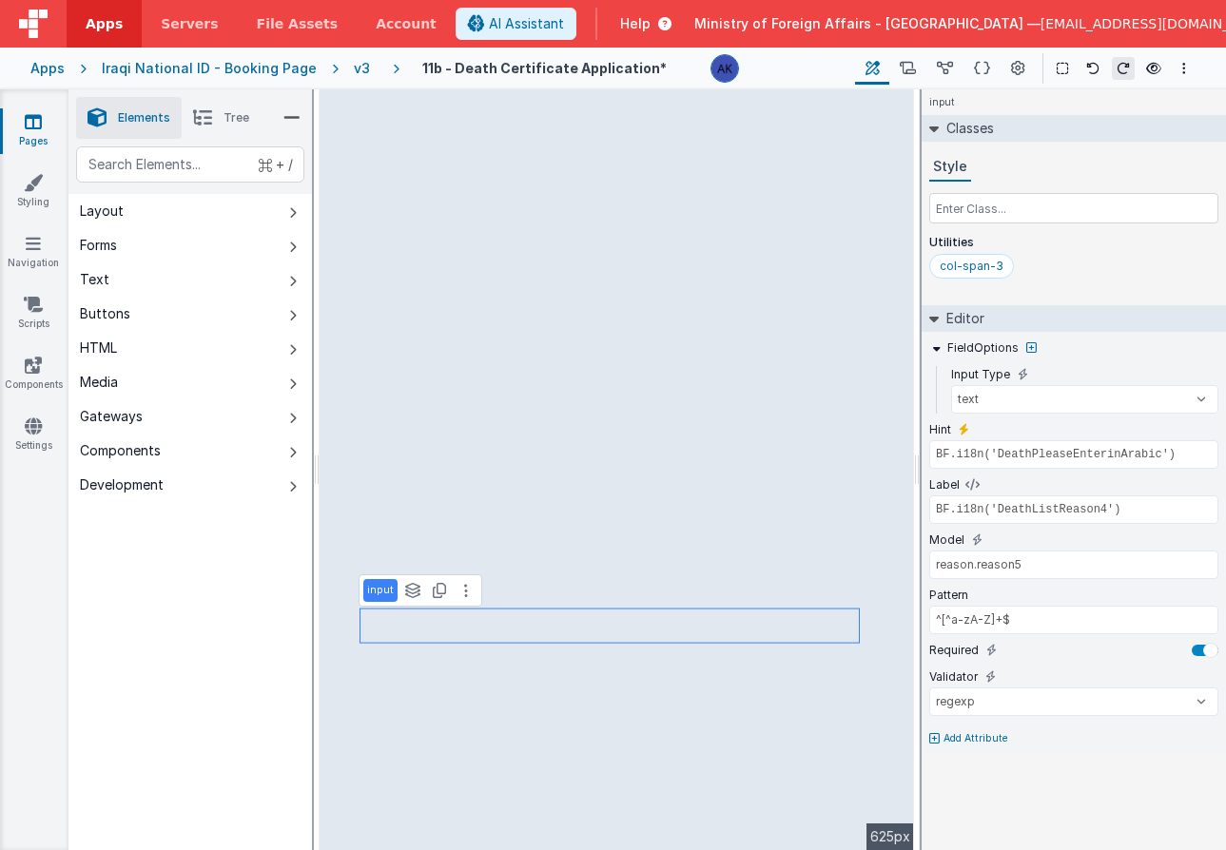
click at [962, 743] on p "Add Attribute" at bounding box center [975, 738] width 65 height 15
click at [971, 727] on button at bounding box center [978, 732] width 17 height 17
click at [964, 752] on input "false" at bounding box center [1073, 757] width 289 height 29
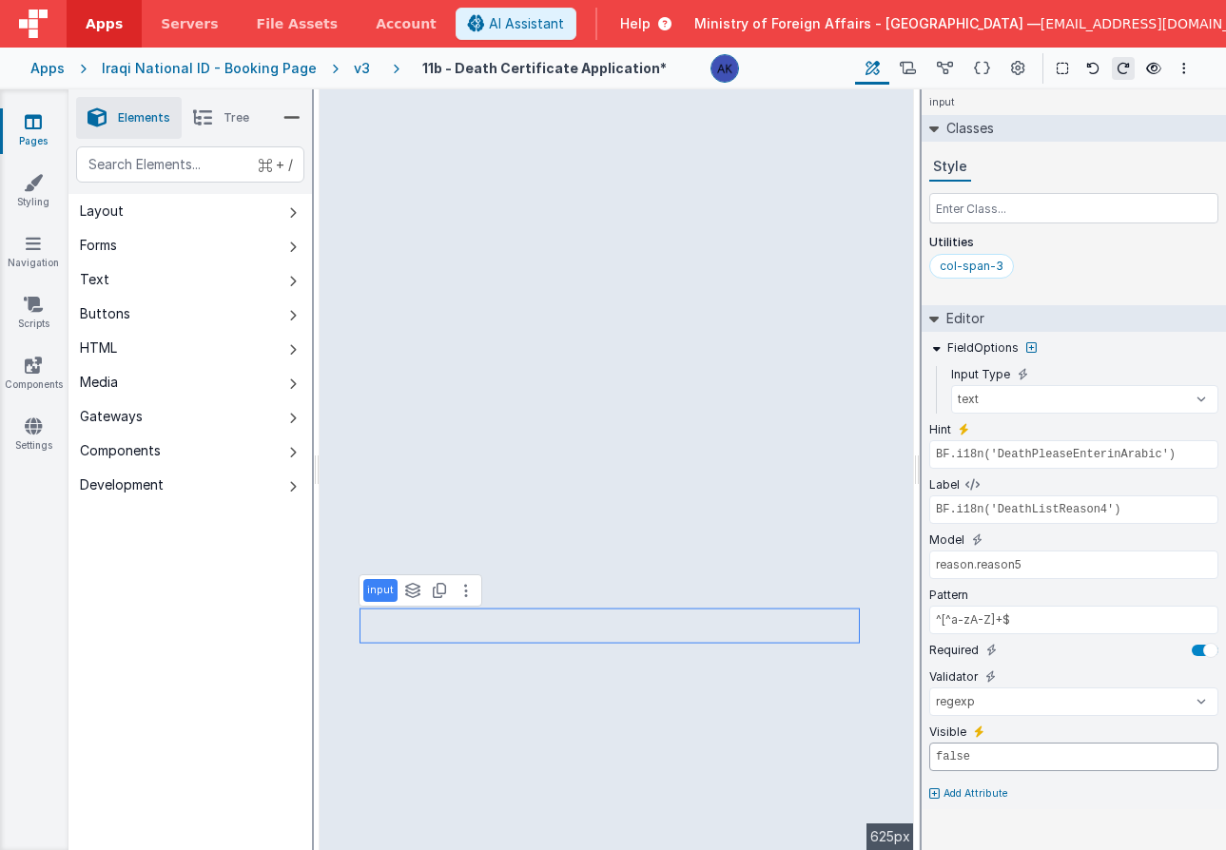
paste input "model.reason.otherquestion === tru"
type input "model.reason.otherquestion === true"
type input "Yes"
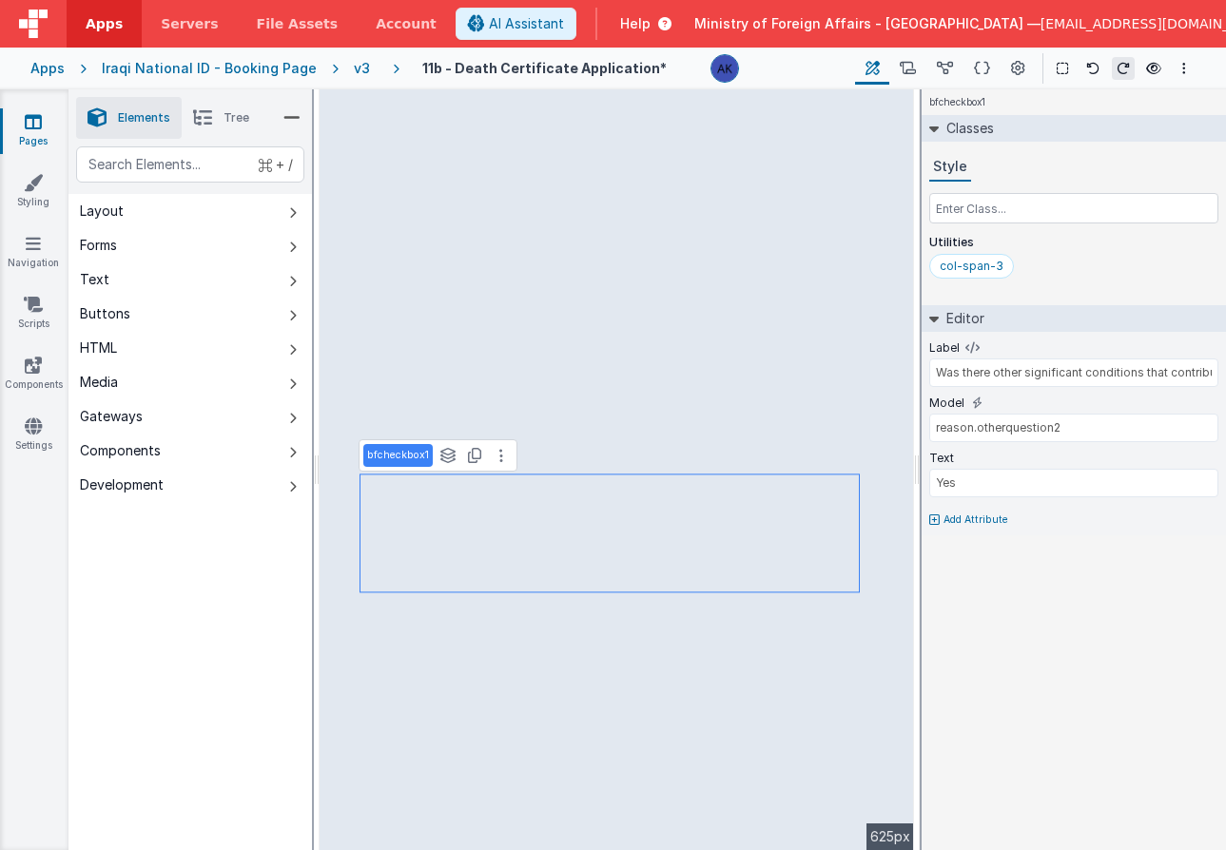
type input "BF.i18n('DeathPleaseEnterinArabic')"
select select "regexp"
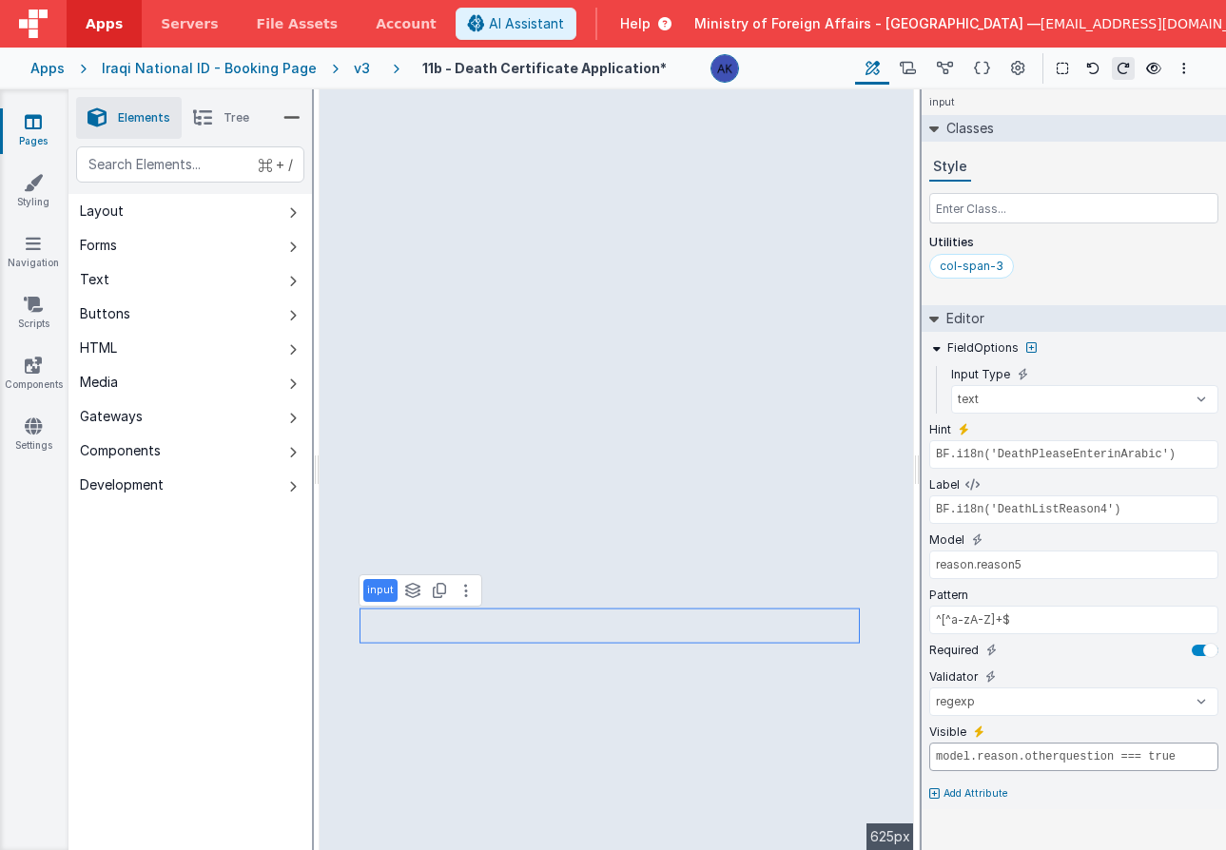
click at [1116, 756] on input "model.reason.otherquestion === true" at bounding box center [1073, 757] width 289 height 29
type input "model.reason.otherquestion2 === true"
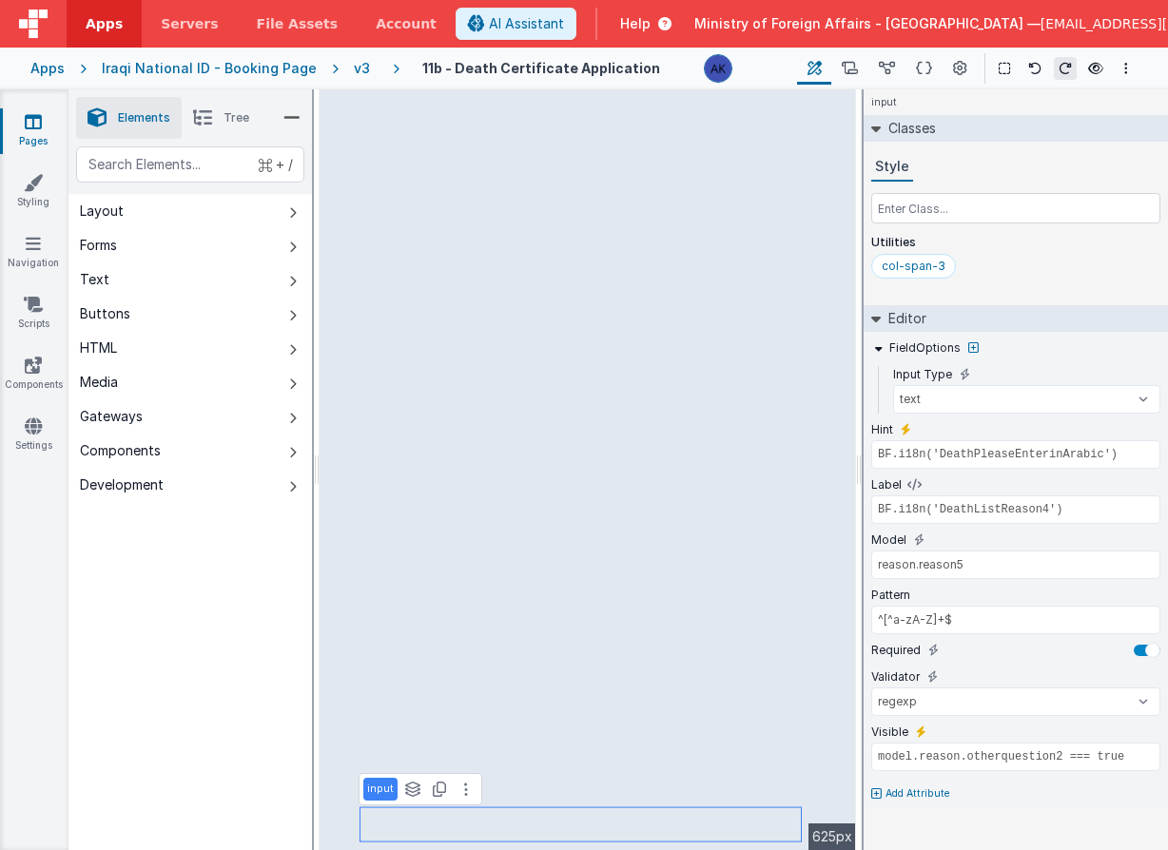
type input "Yes"
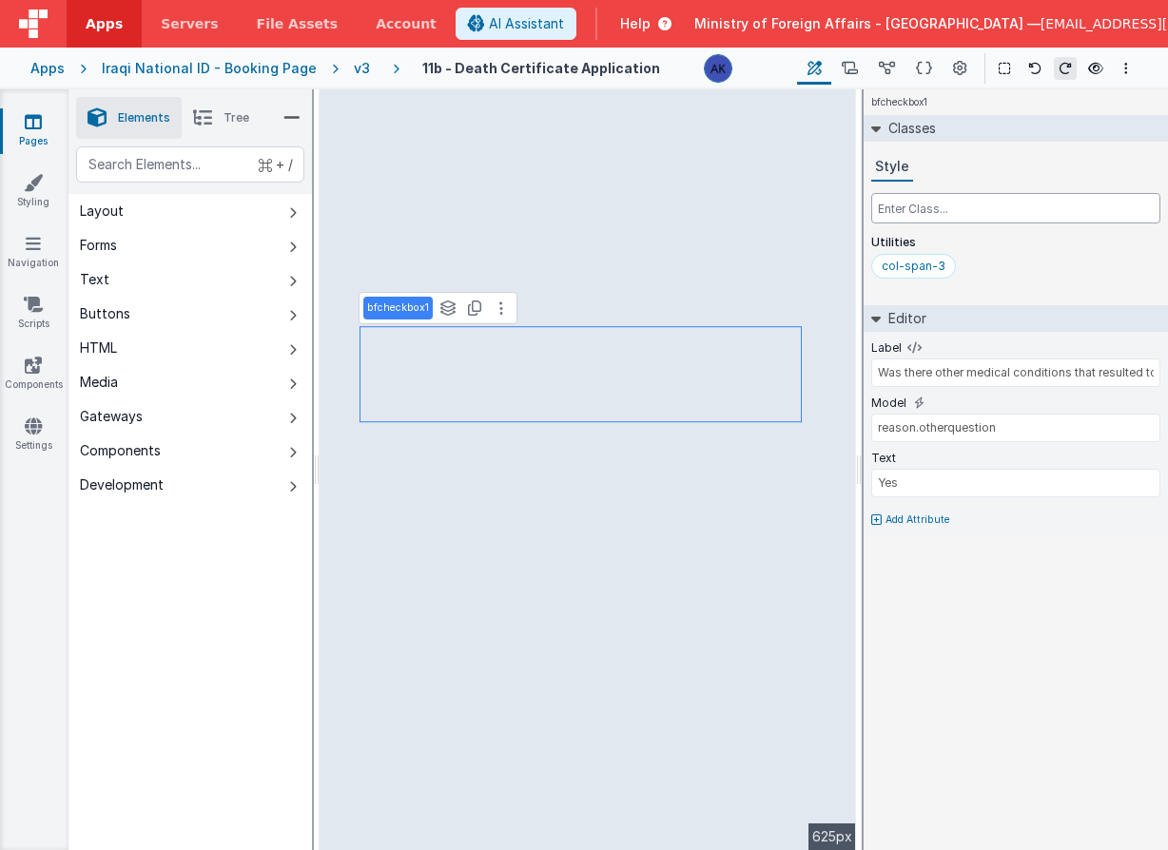
click at [967, 209] on input "text" at bounding box center [1015, 208] width 289 height 30
type input "col-span-1"
click at [916, 262] on div "col-span-3" at bounding box center [914, 266] width 64 height 15
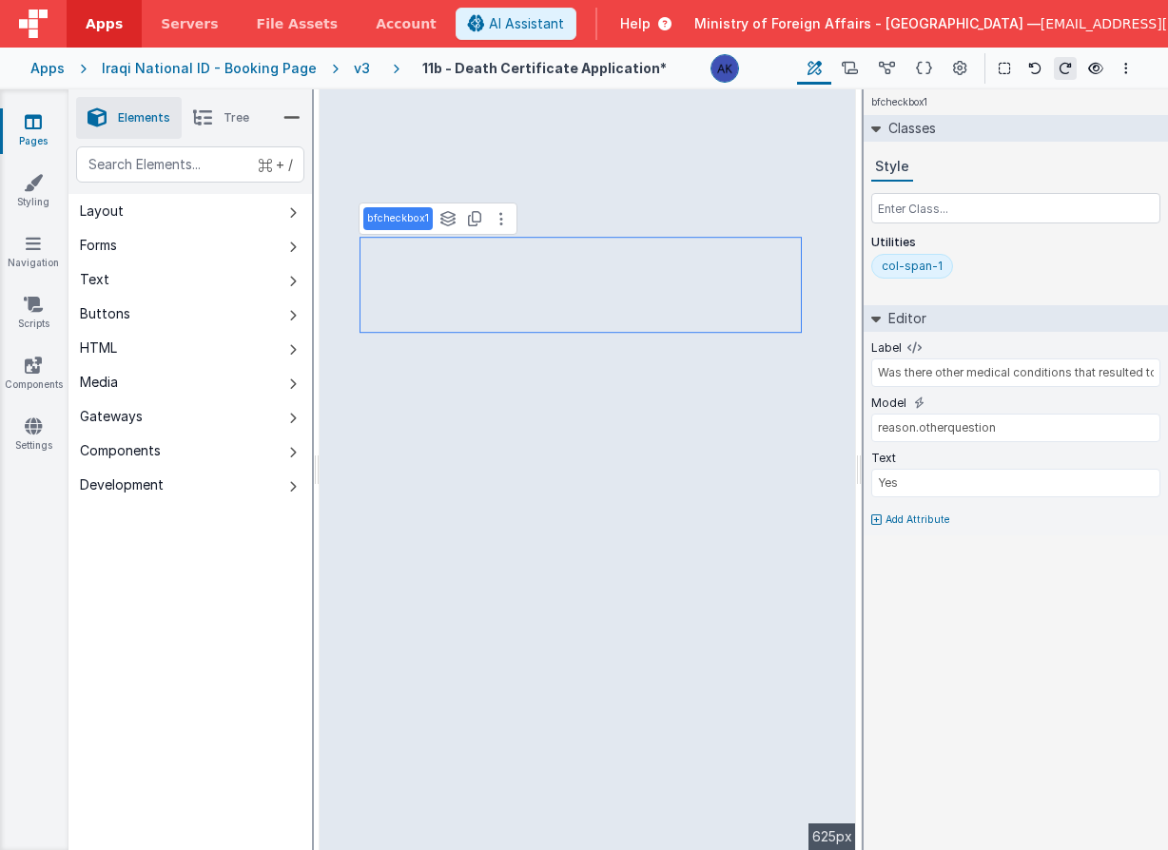
type input "Was there other significant conditions that contributed to death but were not r…"
type input "reason.otherquestion2"
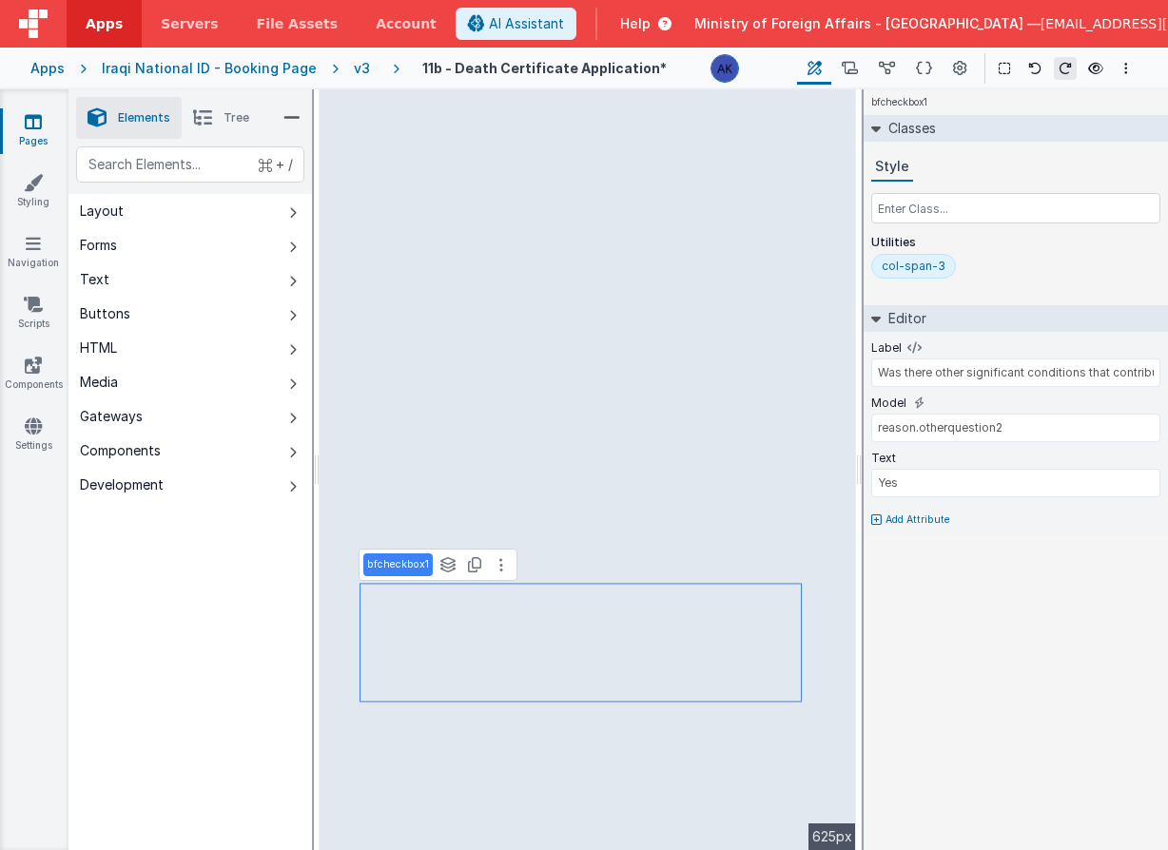
click at [932, 260] on div "col-span-3" at bounding box center [914, 266] width 64 height 15
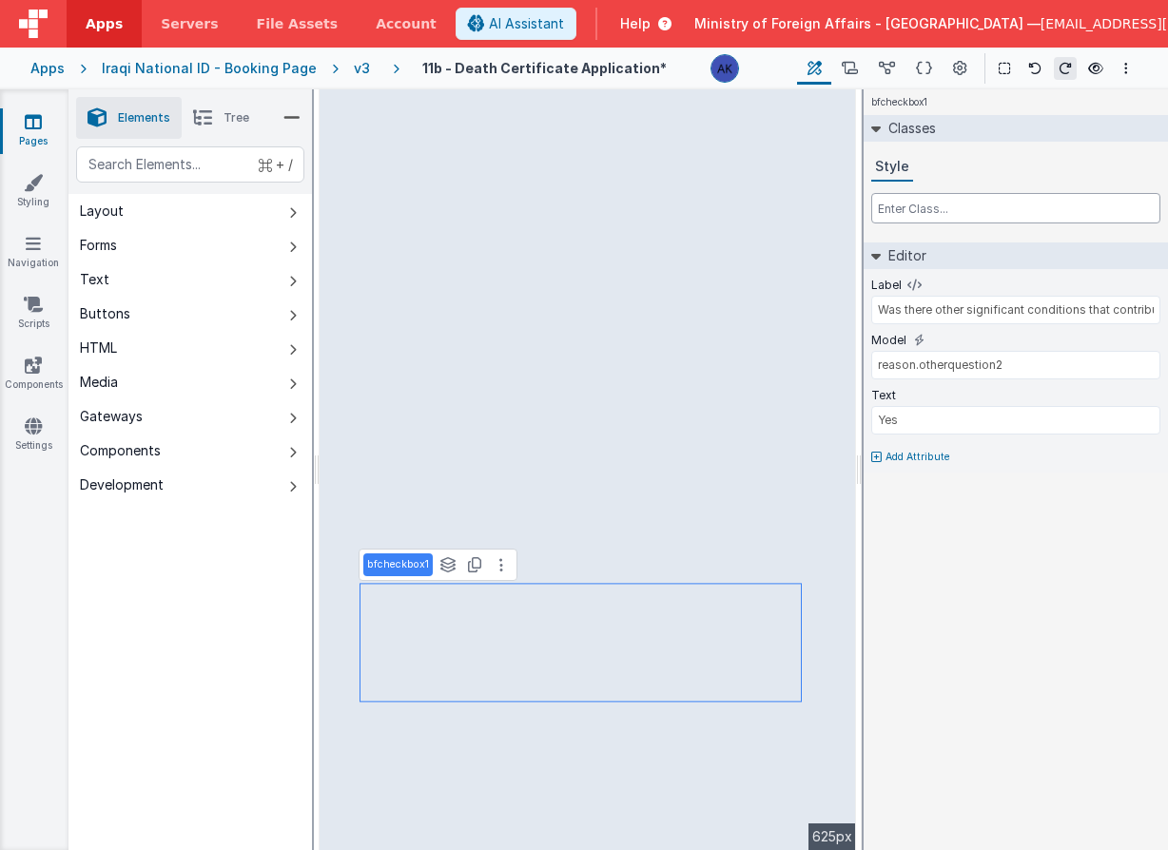
click at [931, 211] on input "text" at bounding box center [1015, 208] width 289 height 30
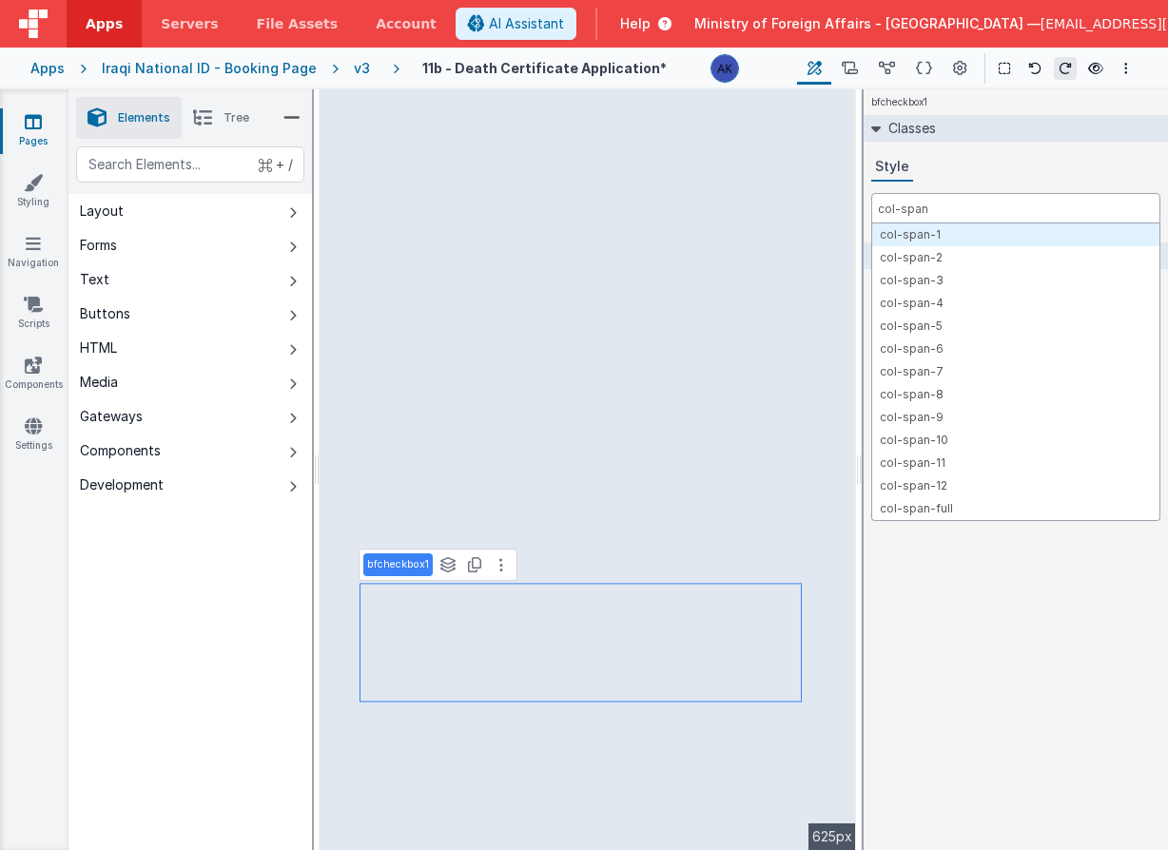
type input "col-span-"
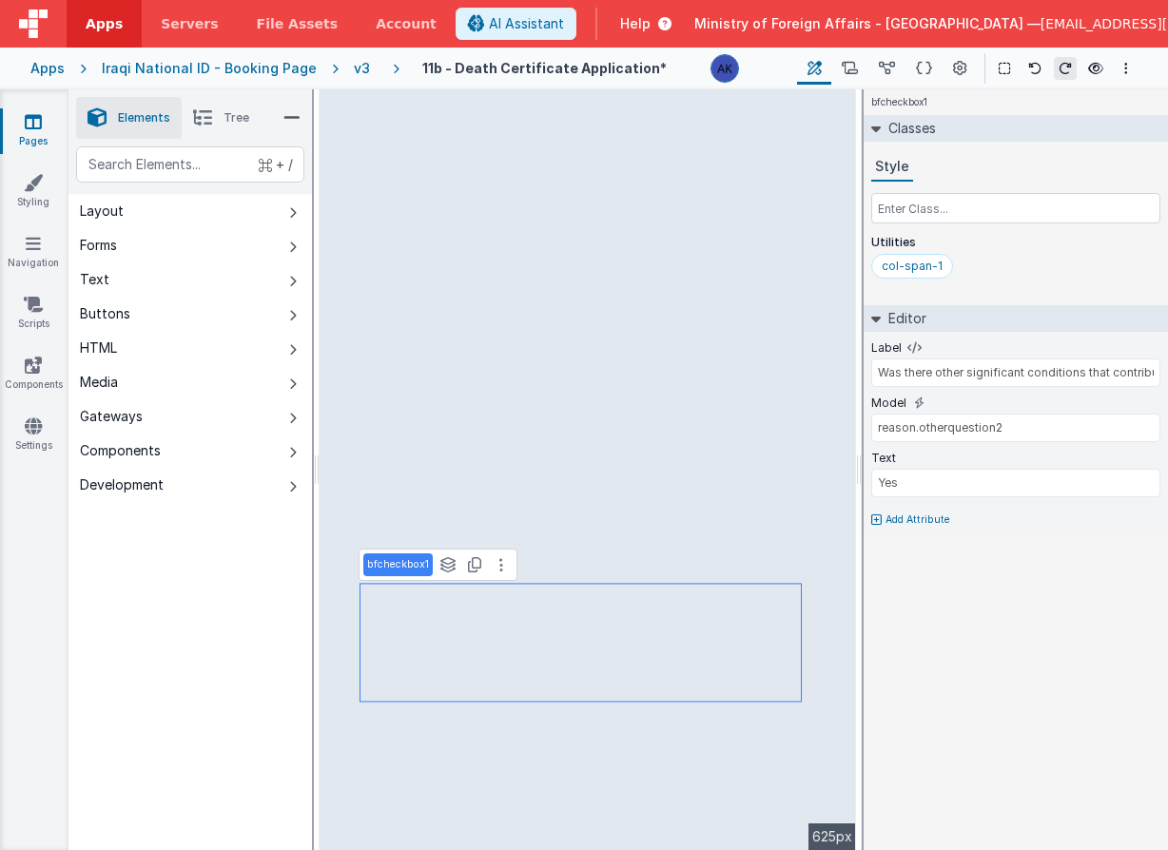
select select "required"
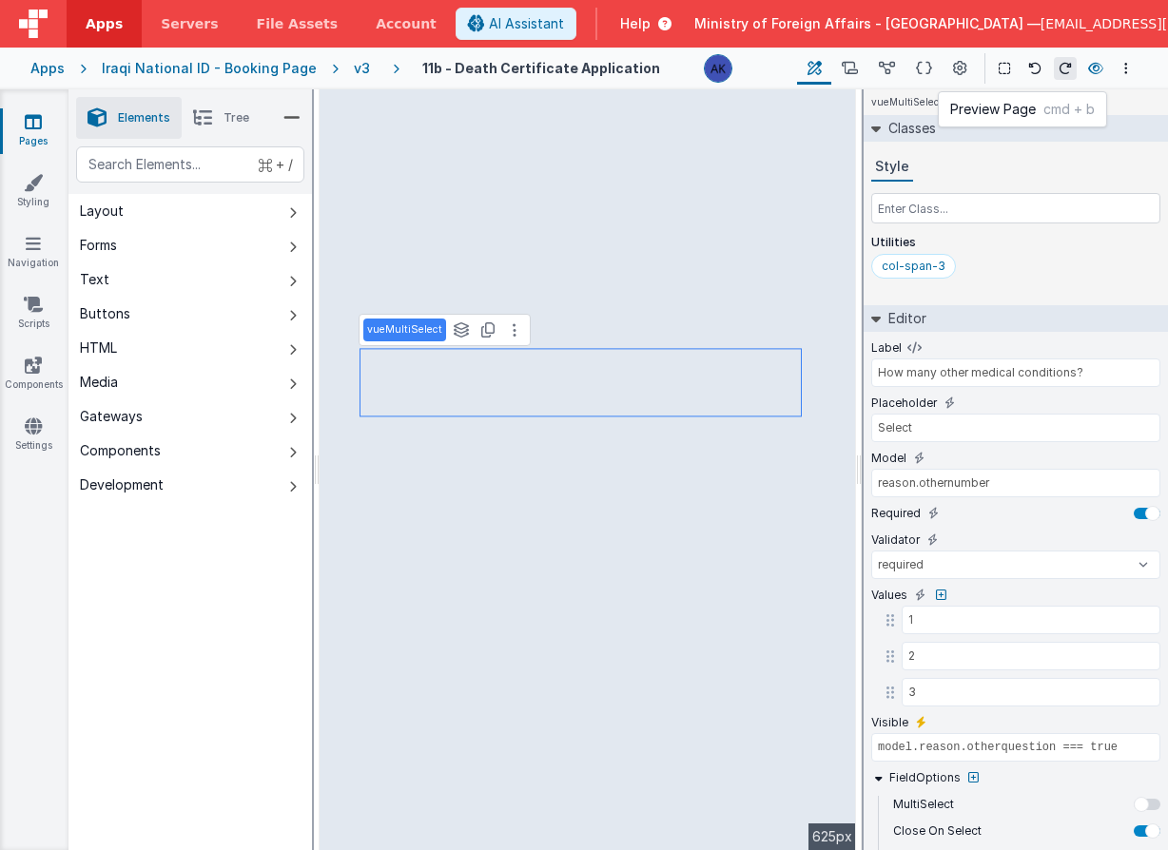
click at [1093, 69] on icon at bounding box center [1095, 68] width 15 height 13
type input "Yes"
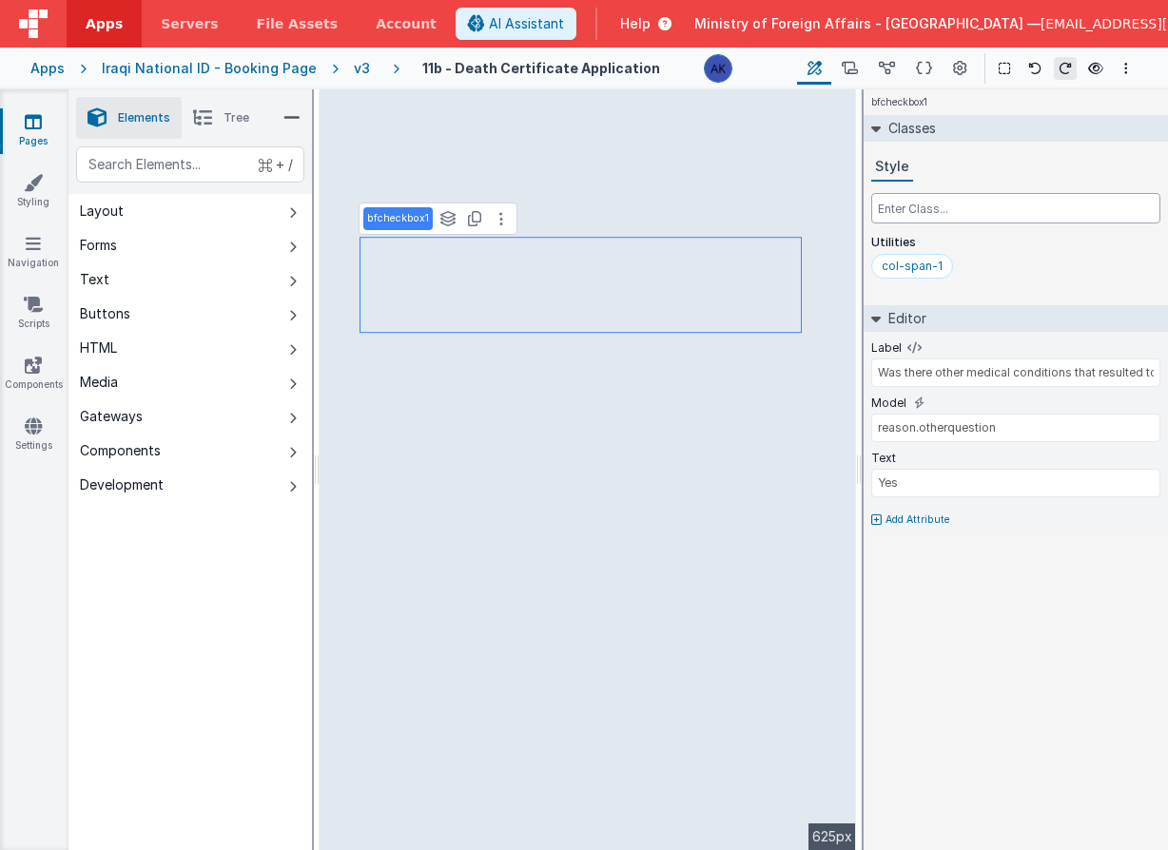
click at [956, 214] on input "text" at bounding box center [1015, 208] width 289 height 30
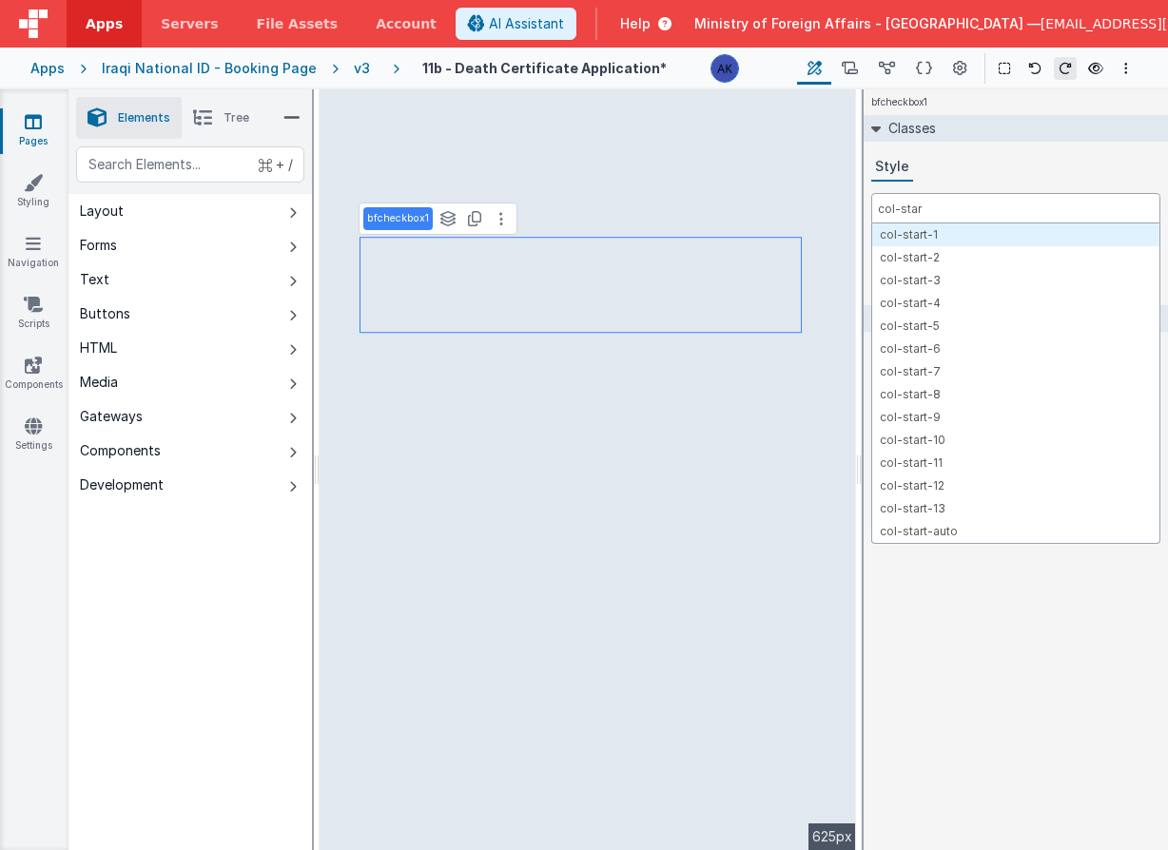
type input "col-start"
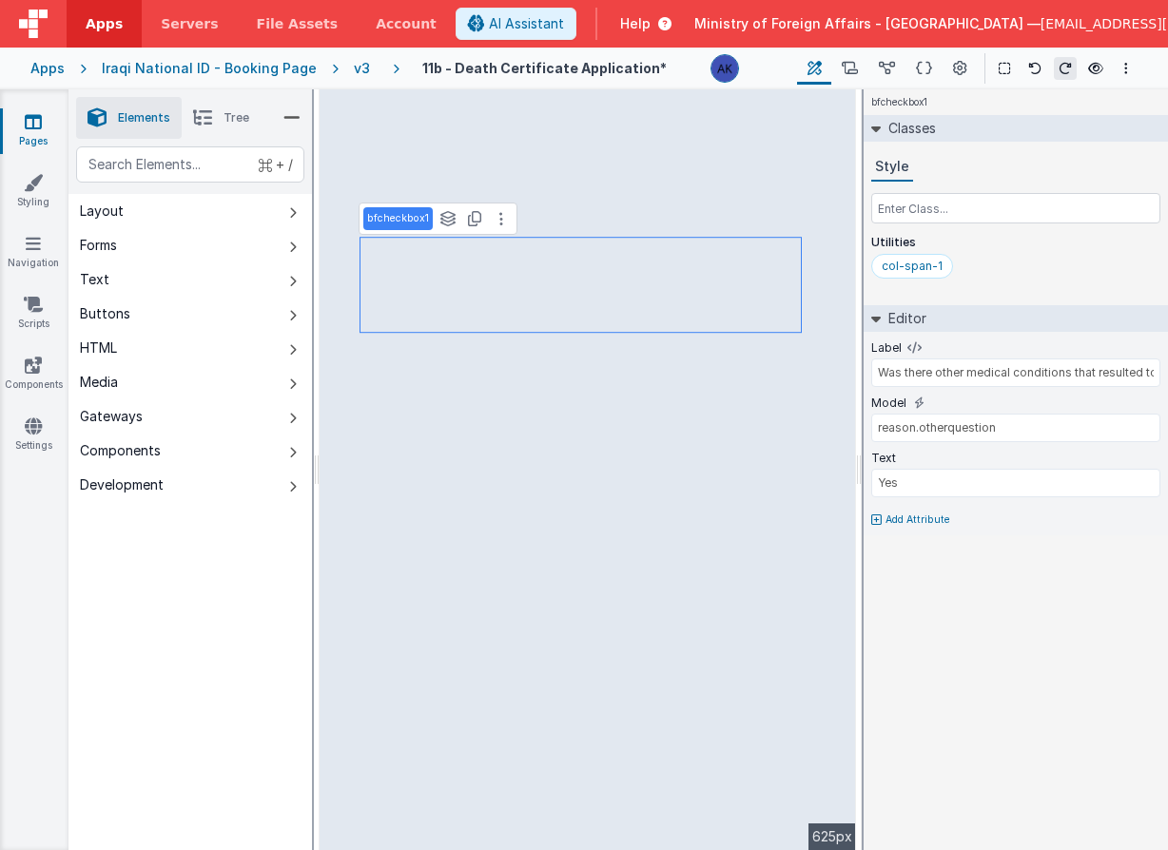
type input "Was there other significant conditions that contributed to death but were not r…"
type input "reason.otherquestion2"
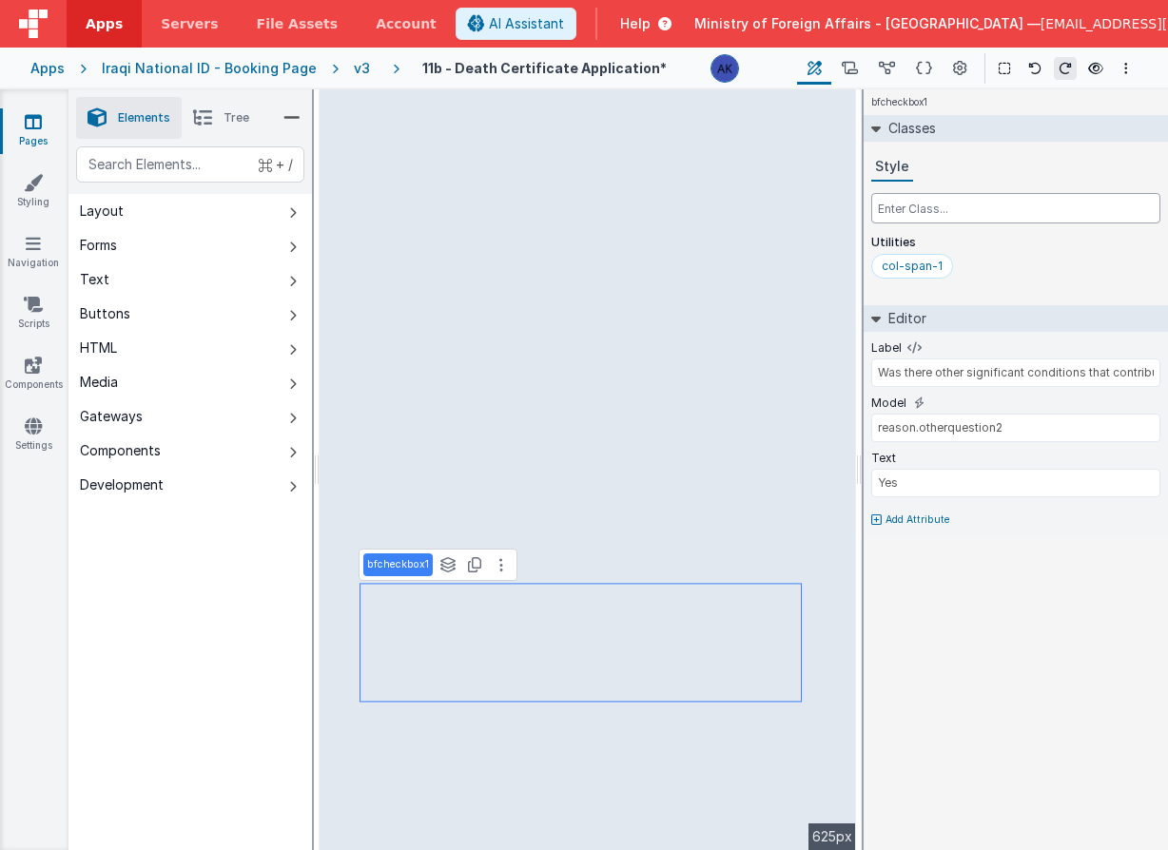
click at [955, 218] on input "text" at bounding box center [1015, 208] width 289 height 30
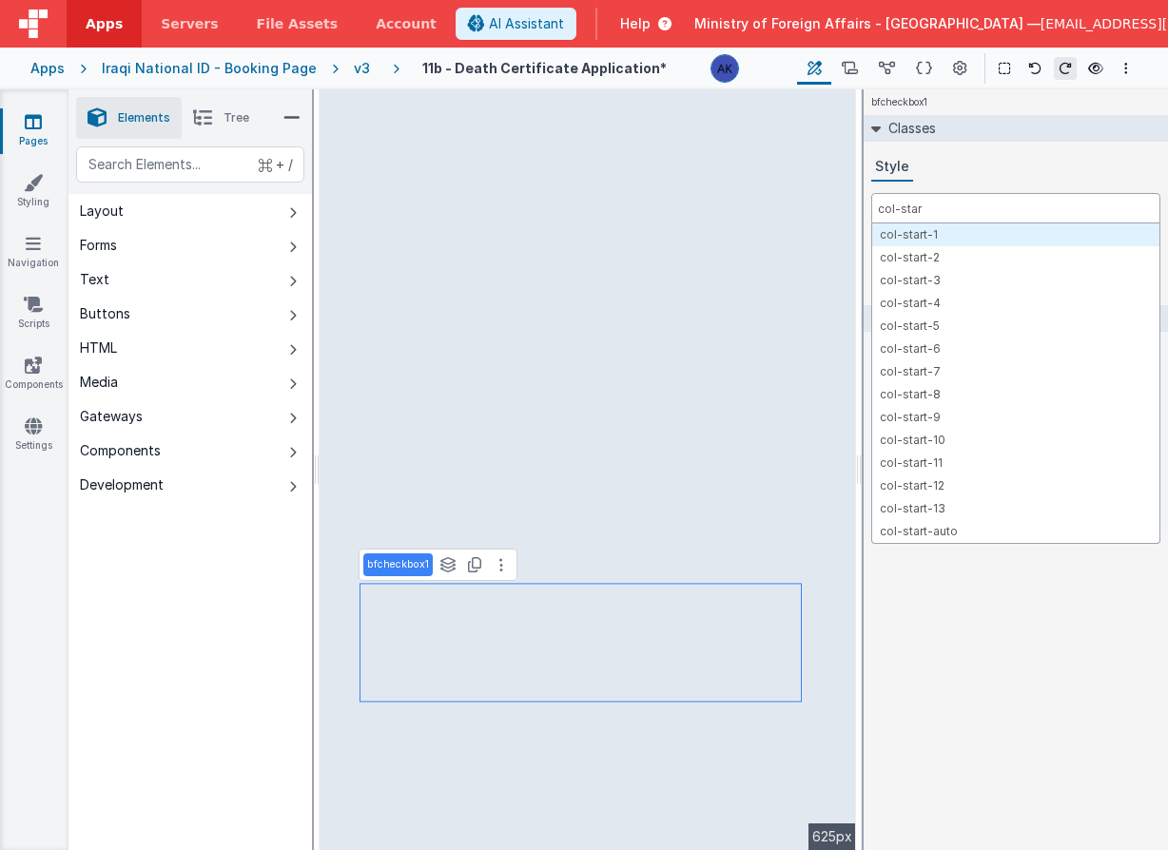
type input "col-start"
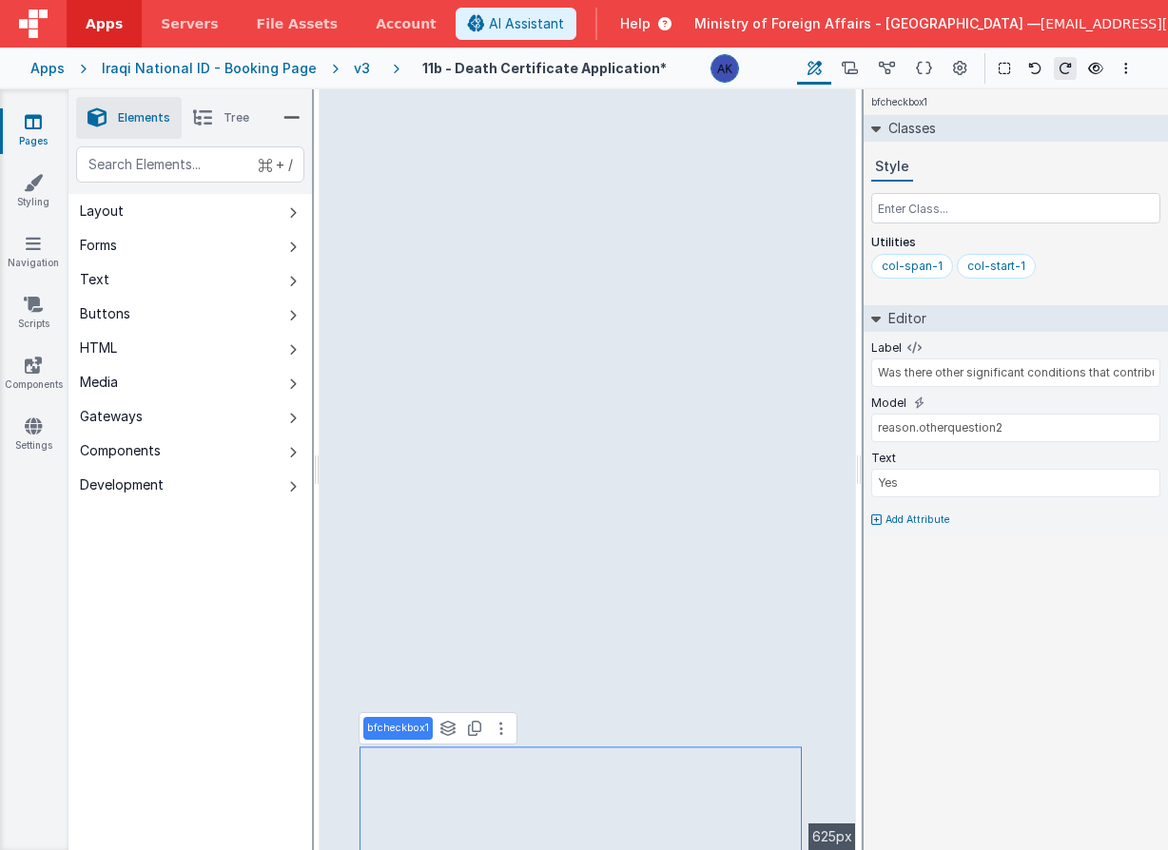
type input "Was there other medical conditions that resulted to the main reason of death li…"
type input "reason.otherquestion"
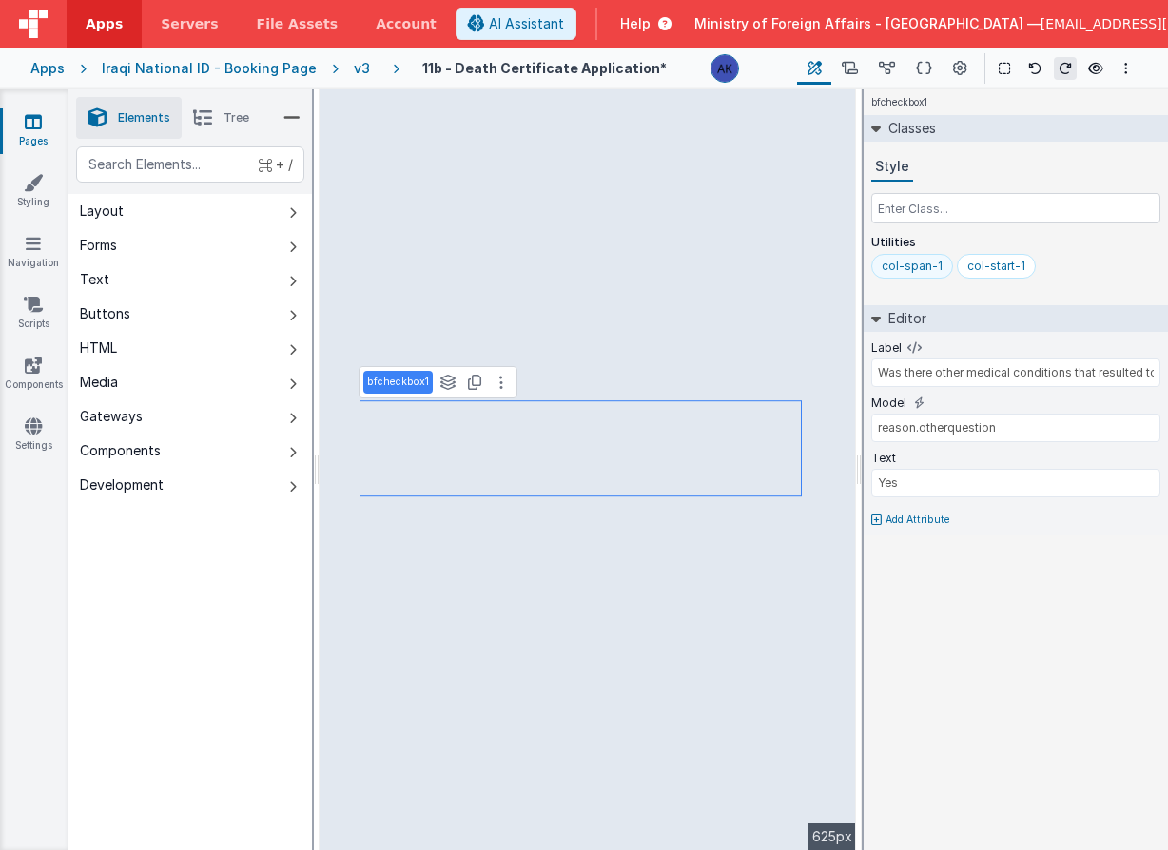
click at [939, 267] on div "col-span-1" at bounding box center [912, 266] width 82 height 25
click at [954, 212] on input "text" at bounding box center [1015, 208] width 289 height 30
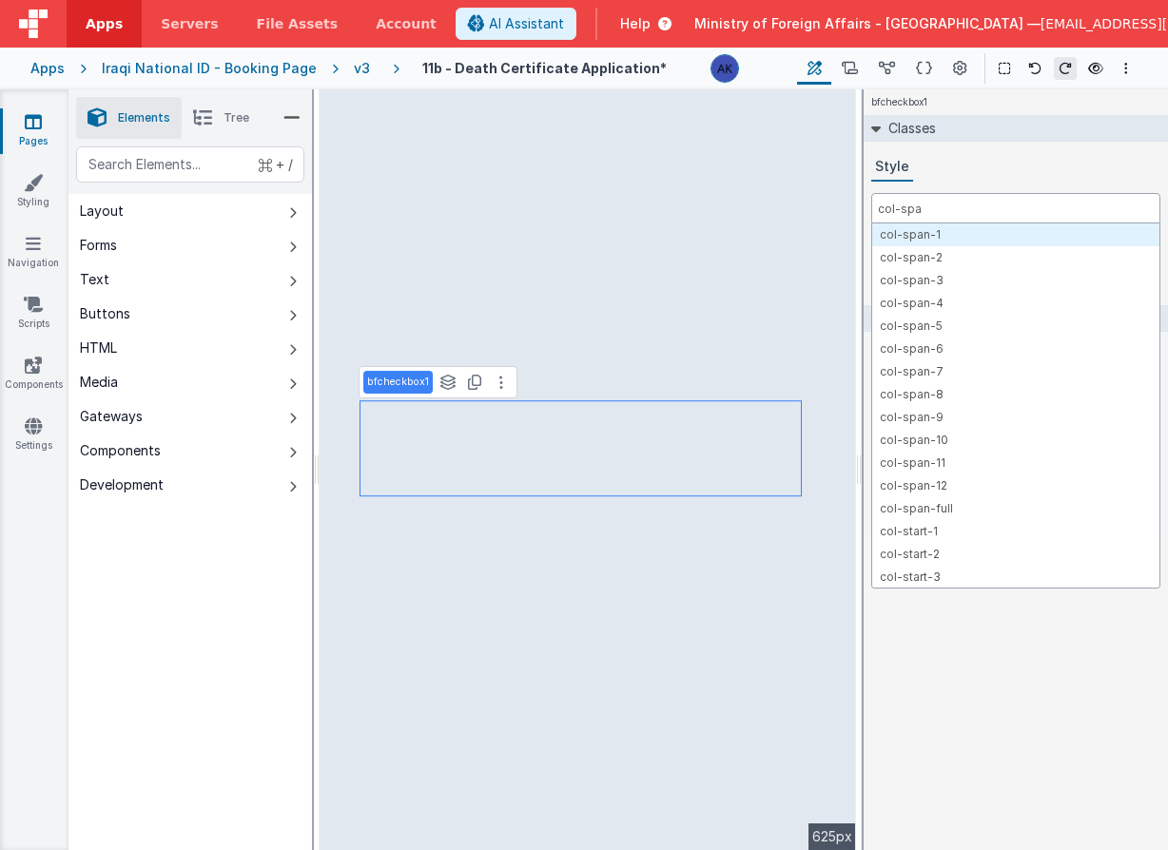
type input "col-span"
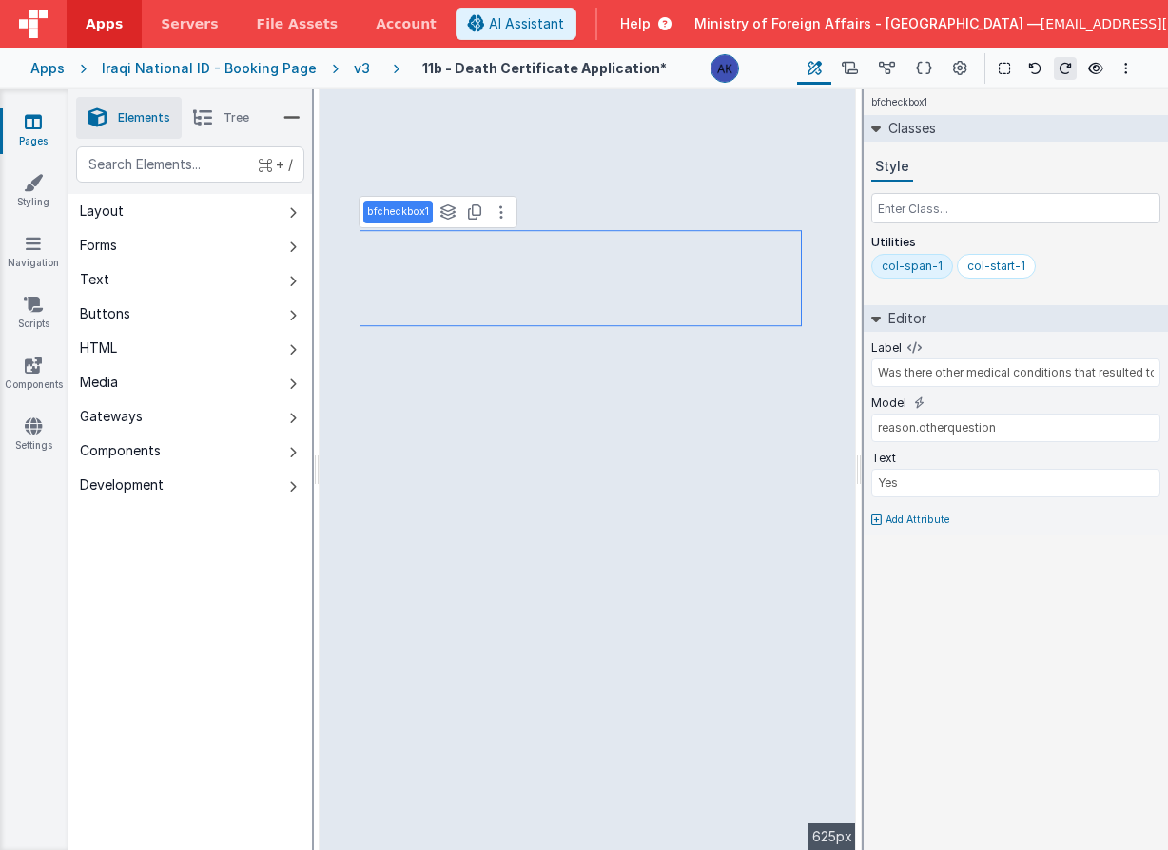
type input "Was there other significant conditions that contributed to death but were not r…"
type input "reason.otherquestion2"
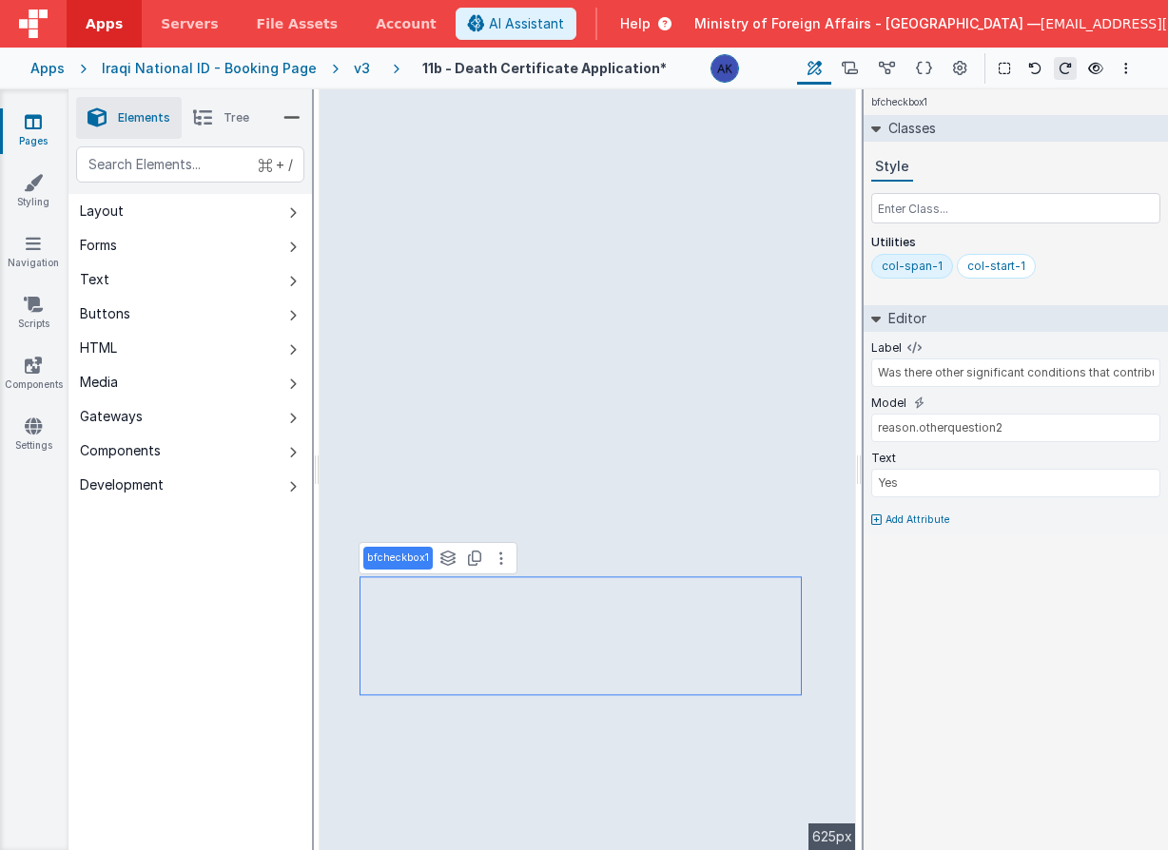
click at [933, 263] on div "col-span-1" at bounding box center [912, 266] width 61 height 15
click at [959, 202] on input "text" at bounding box center [1015, 208] width 289 height 30
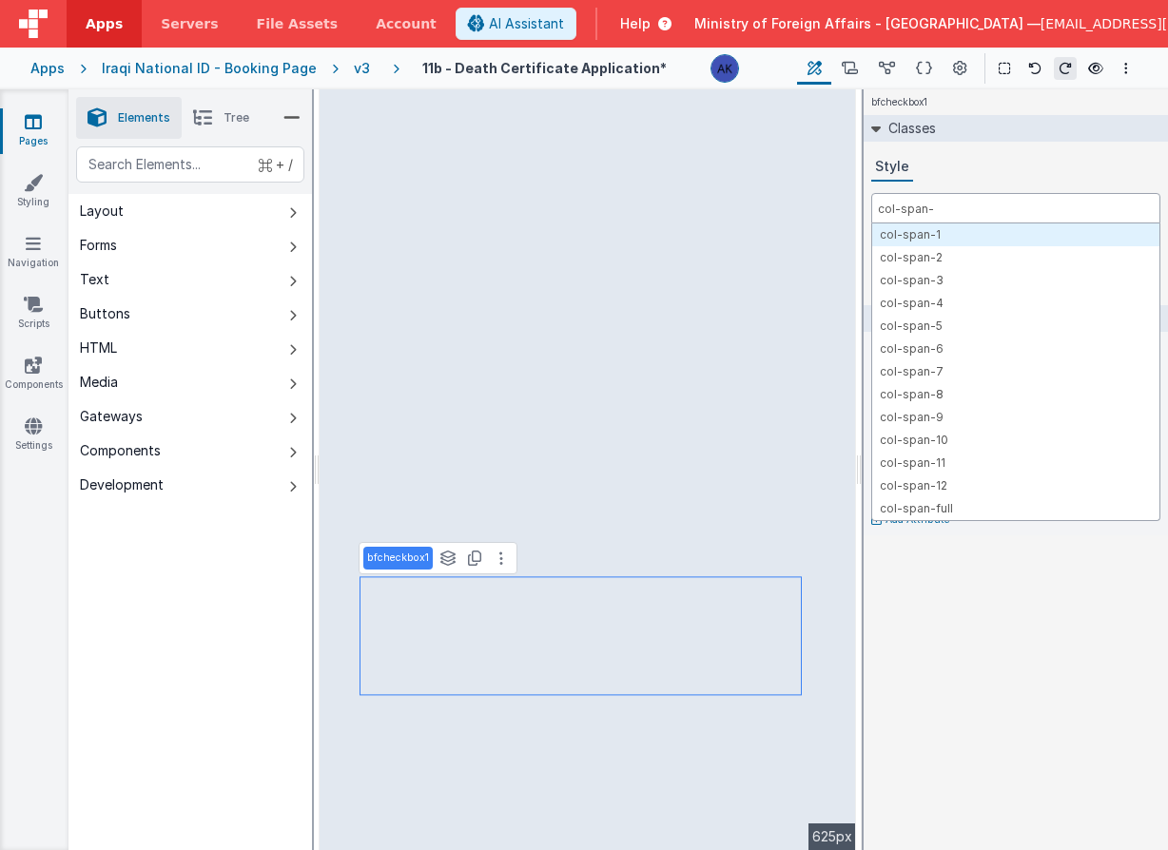
type input "col-span-2"
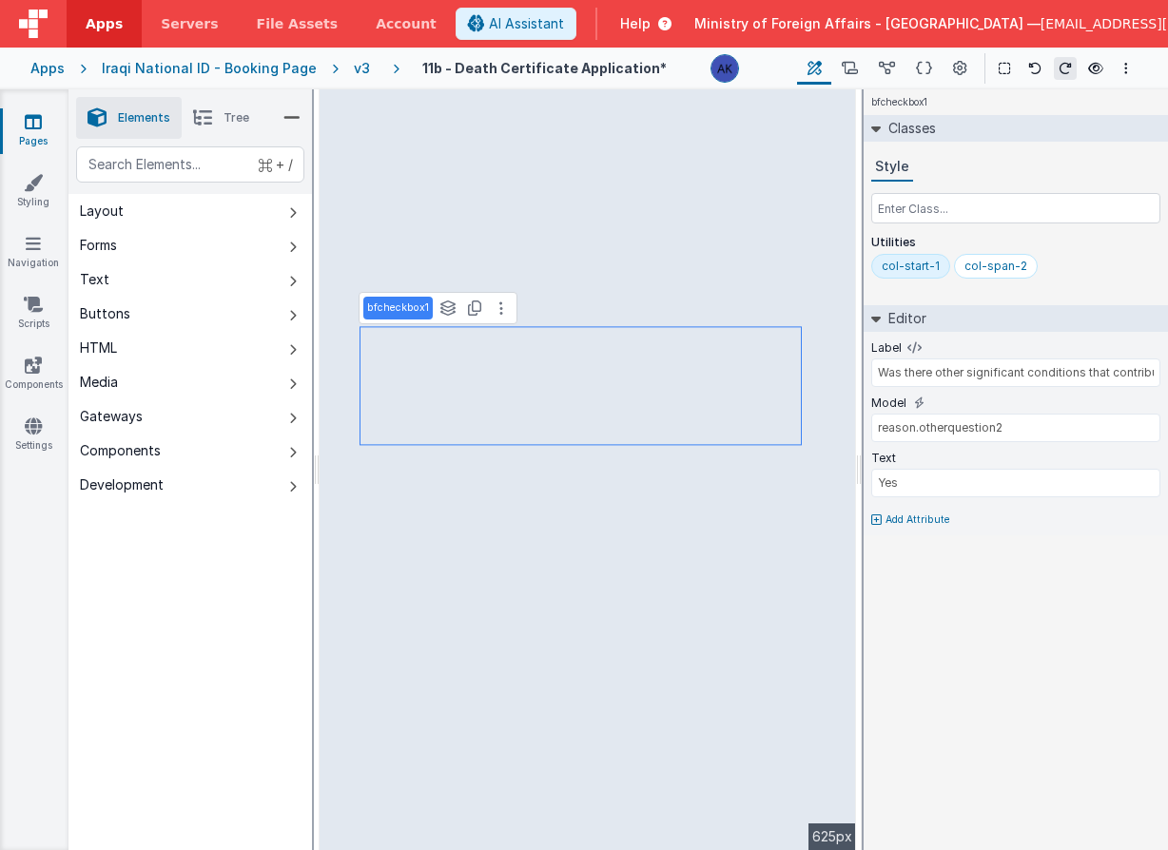
select select "required"
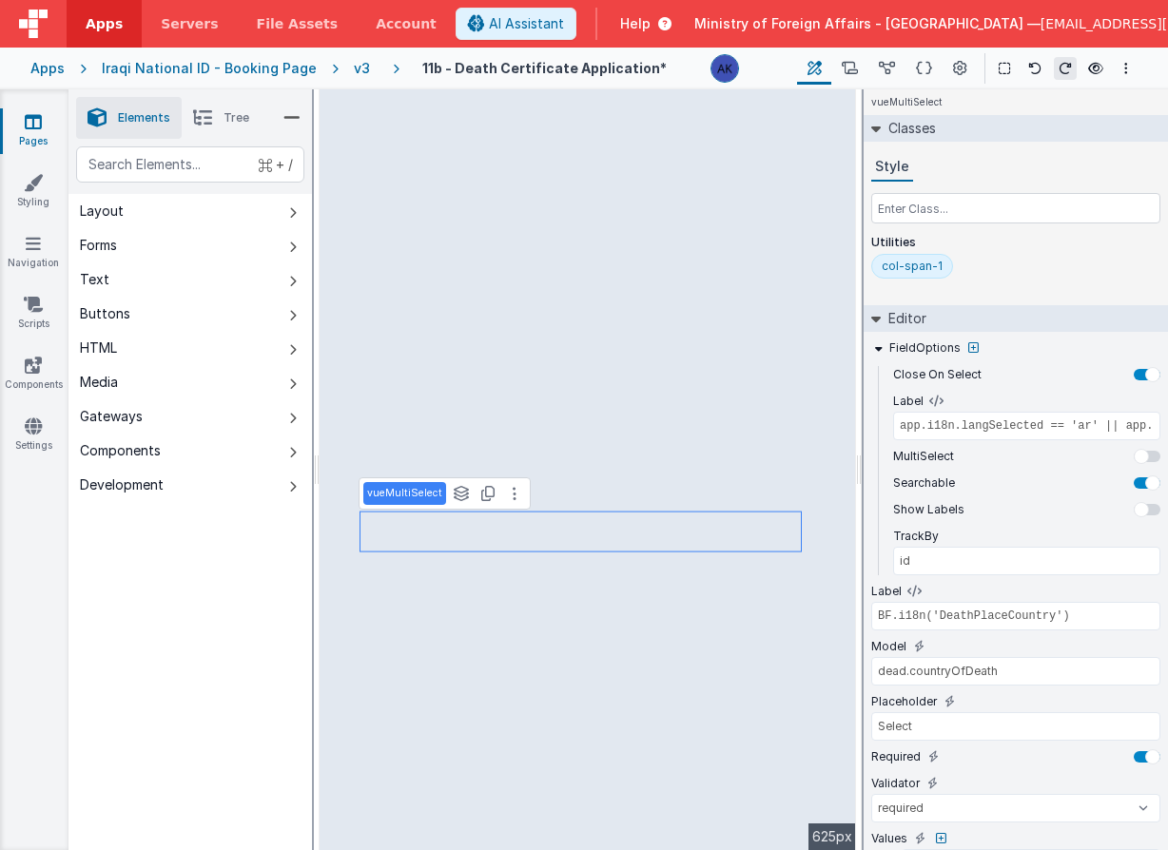
click at [924, 259] on div "col-span-1" at bounding box center [912, 266] width 61 height 15
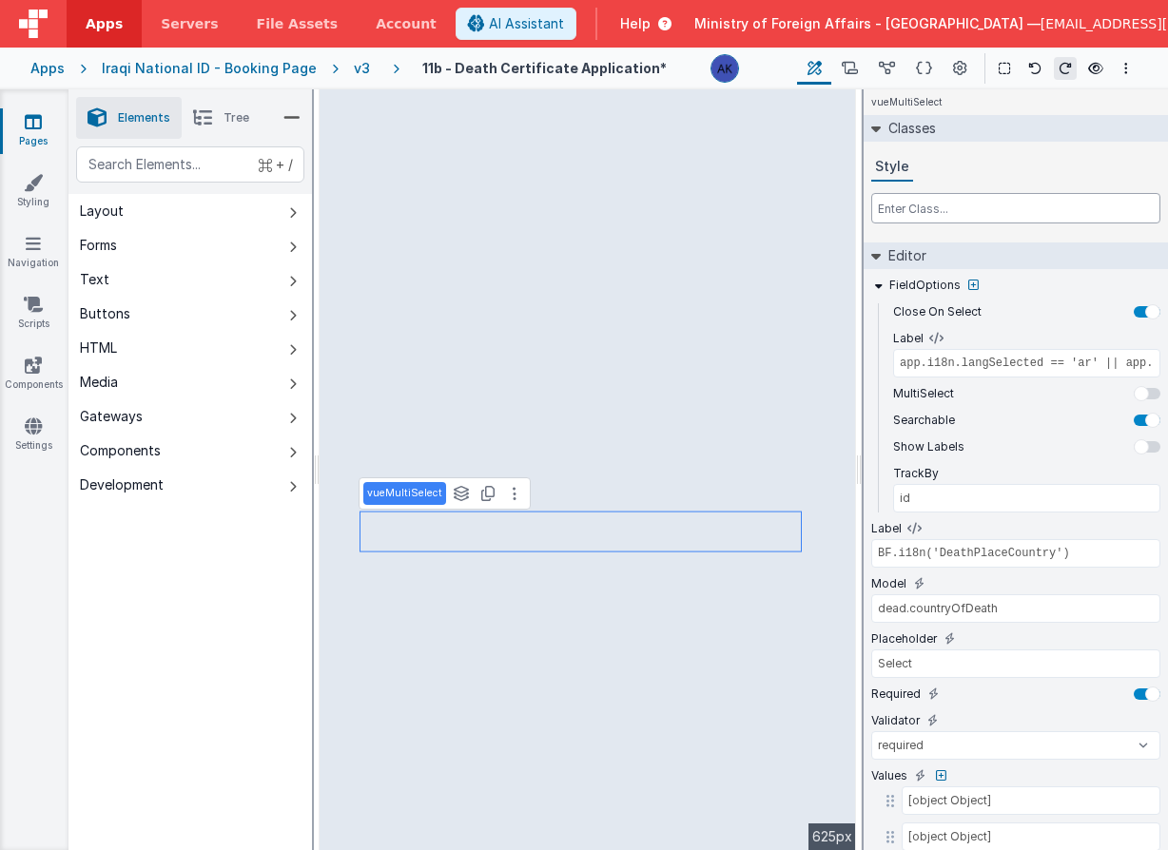
click at [939, 208] on input "text" at bounding box center [1015, 208] width 289 height 30
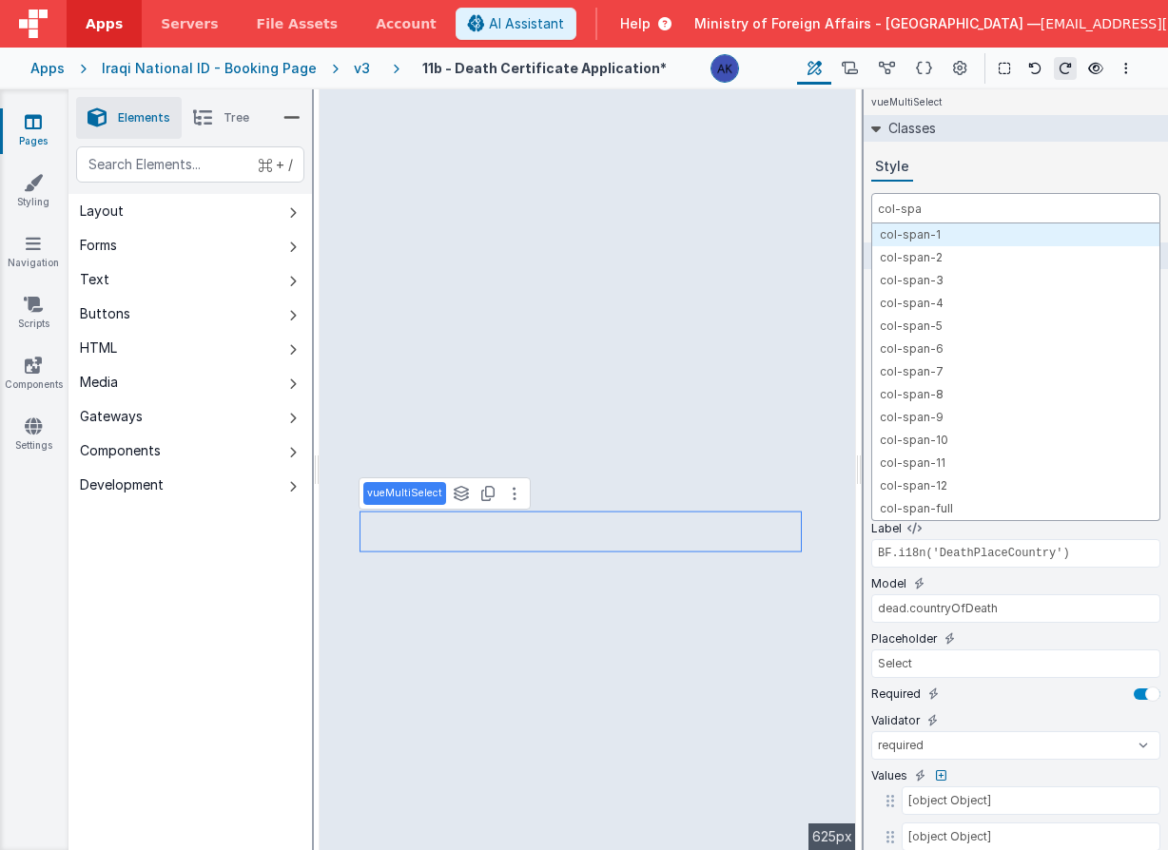
type input "col-span"
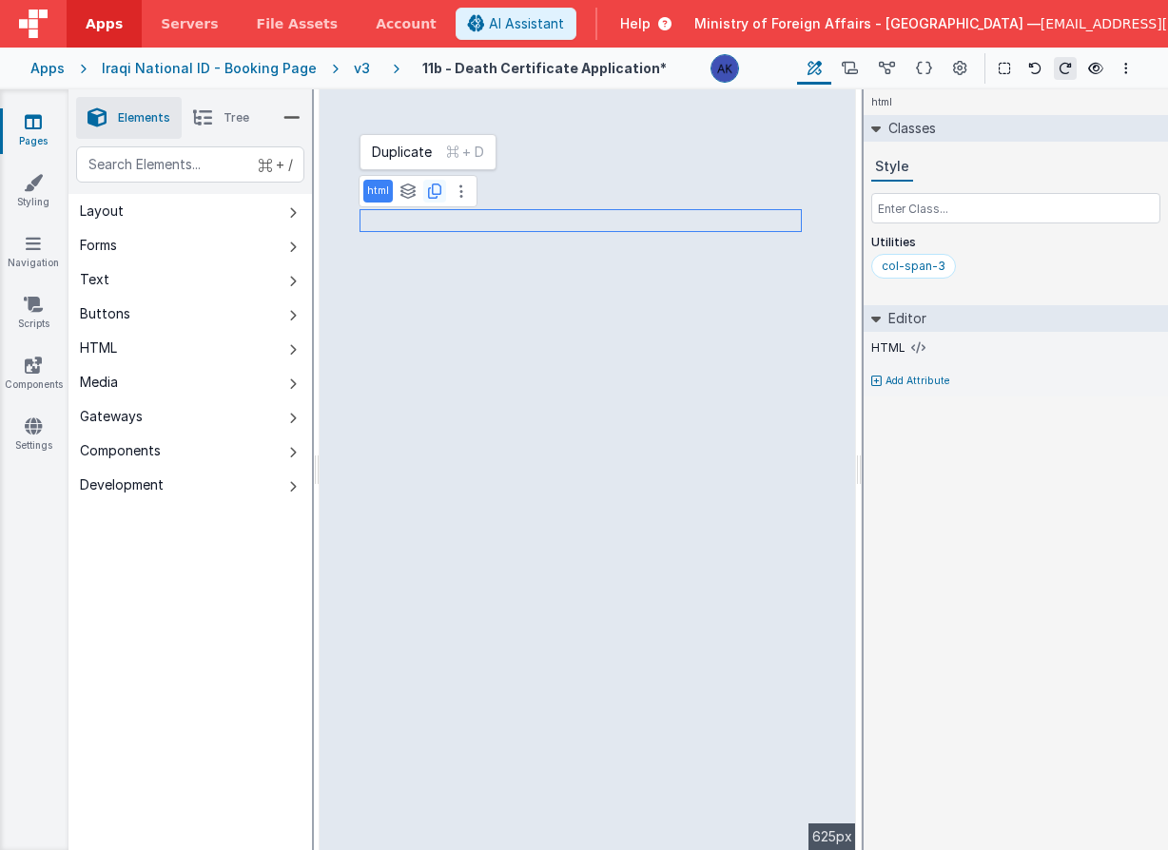
click at [437, 190] on icon at bounding box center [434, 191] width 13 height 15
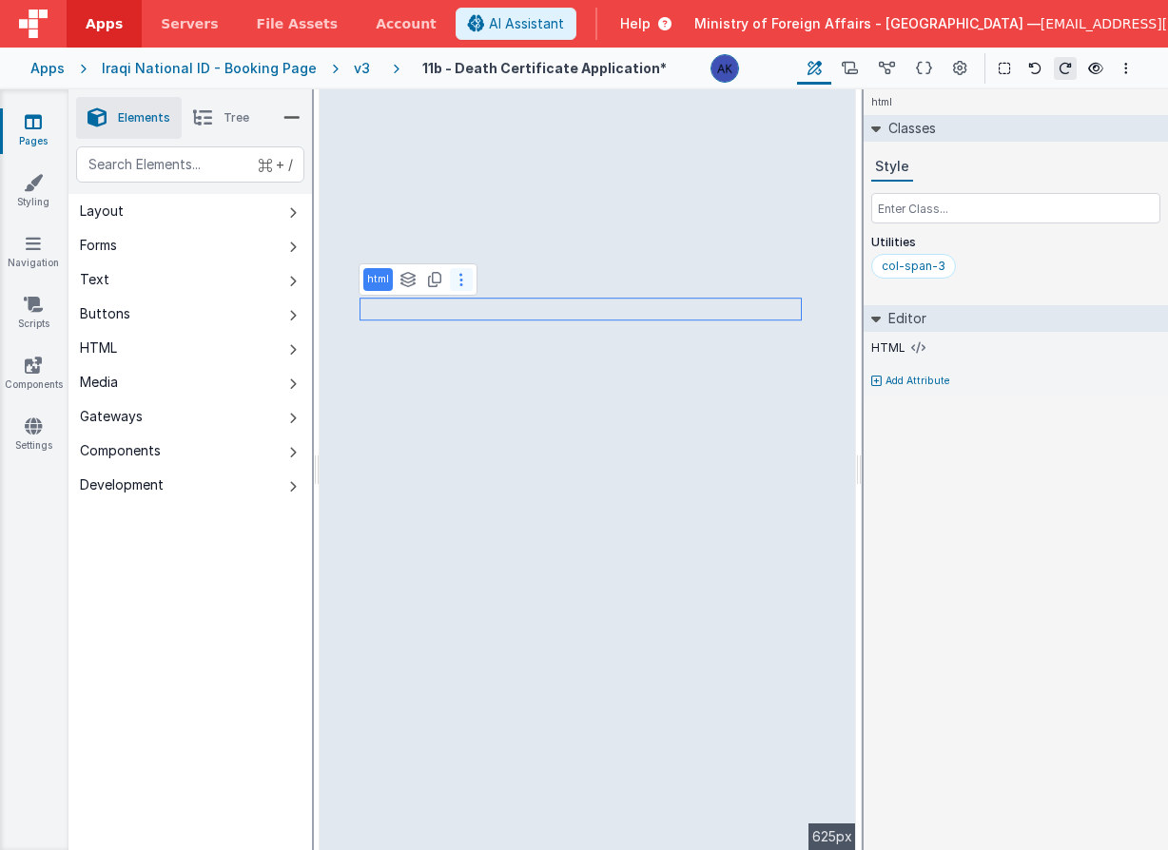
click at [464, 287] on button at bounding box center [461, 279] width 23 height 23
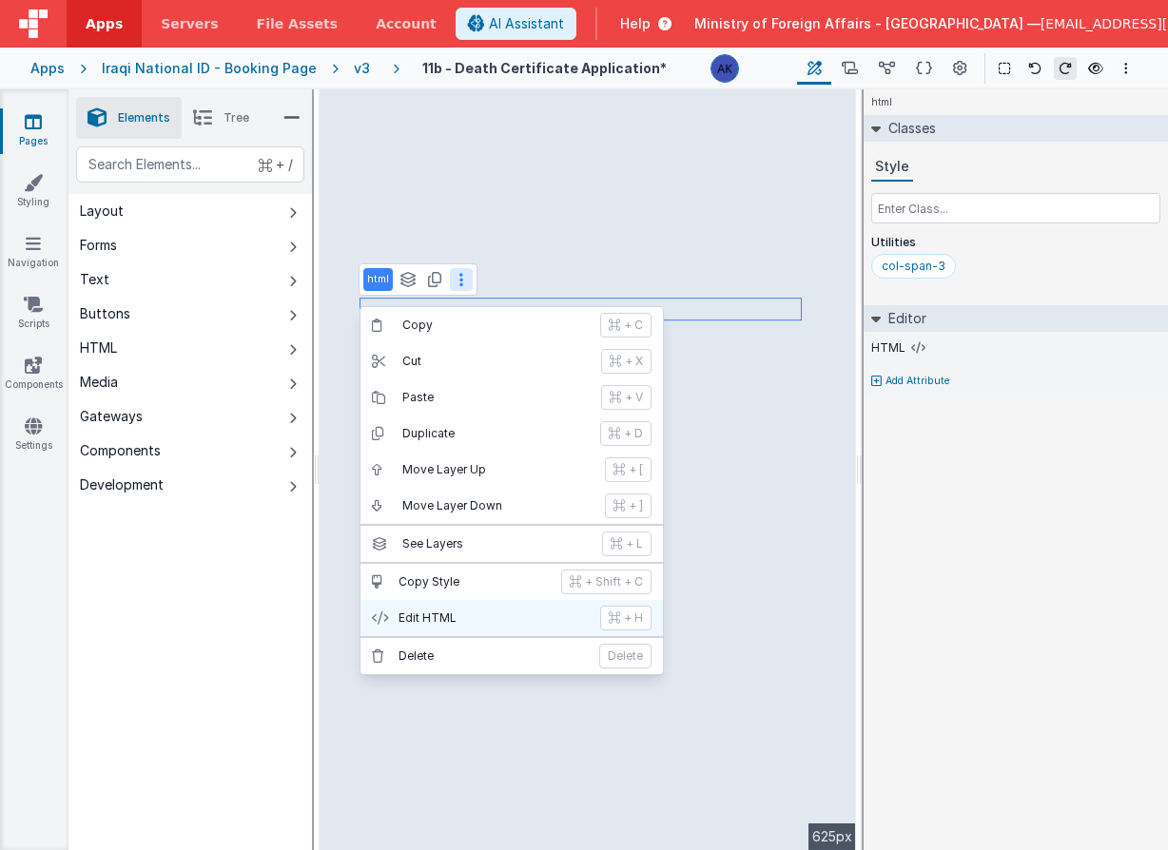
click at [485, 607] on button "Edit HTML + H" at bounding box center [511, 618] width 302 height 36
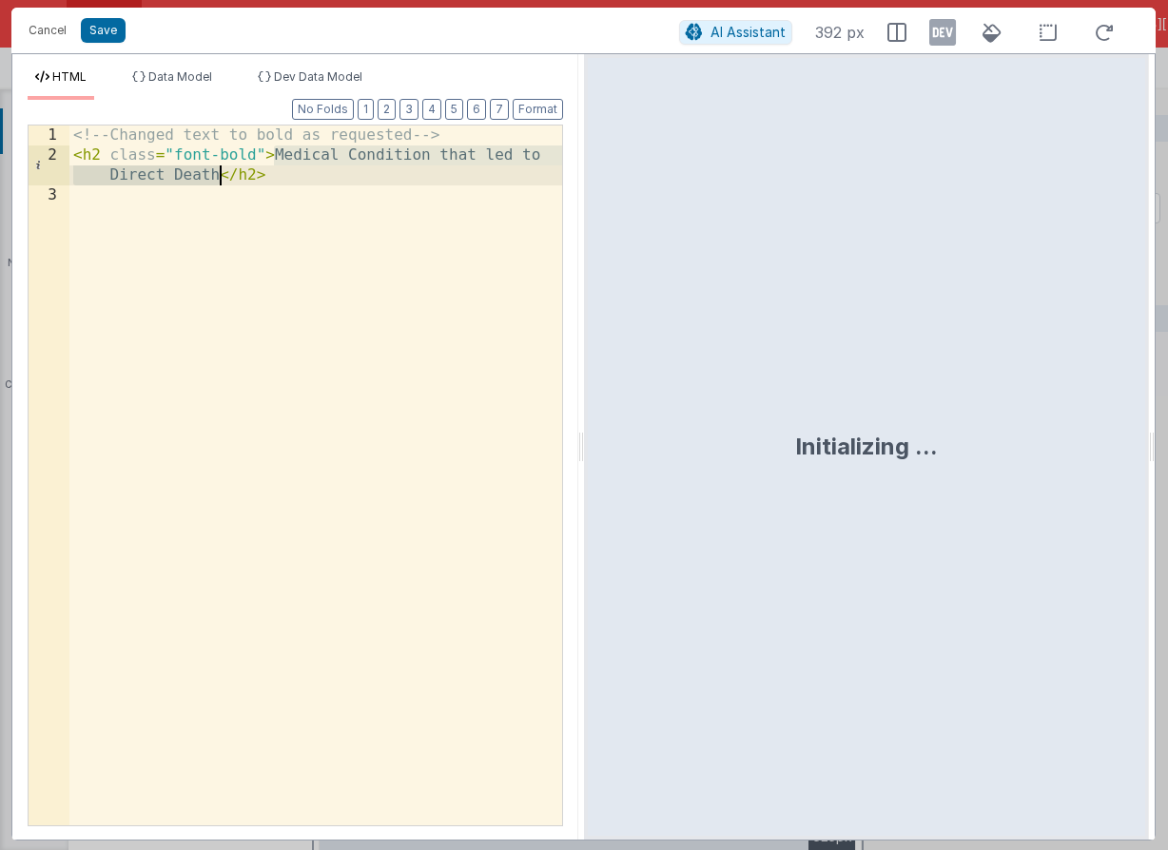
drag, startPoint x: 272, startPoint y: 157, endPoint x: 217, endPoint y: 178, distance: 59.0
click at [217, 178] on div "<!-- Changed text to bold as requested --> < h2 class = "font-bold" > Medical C…" at bounding box center [315, 496] width 493 height 740
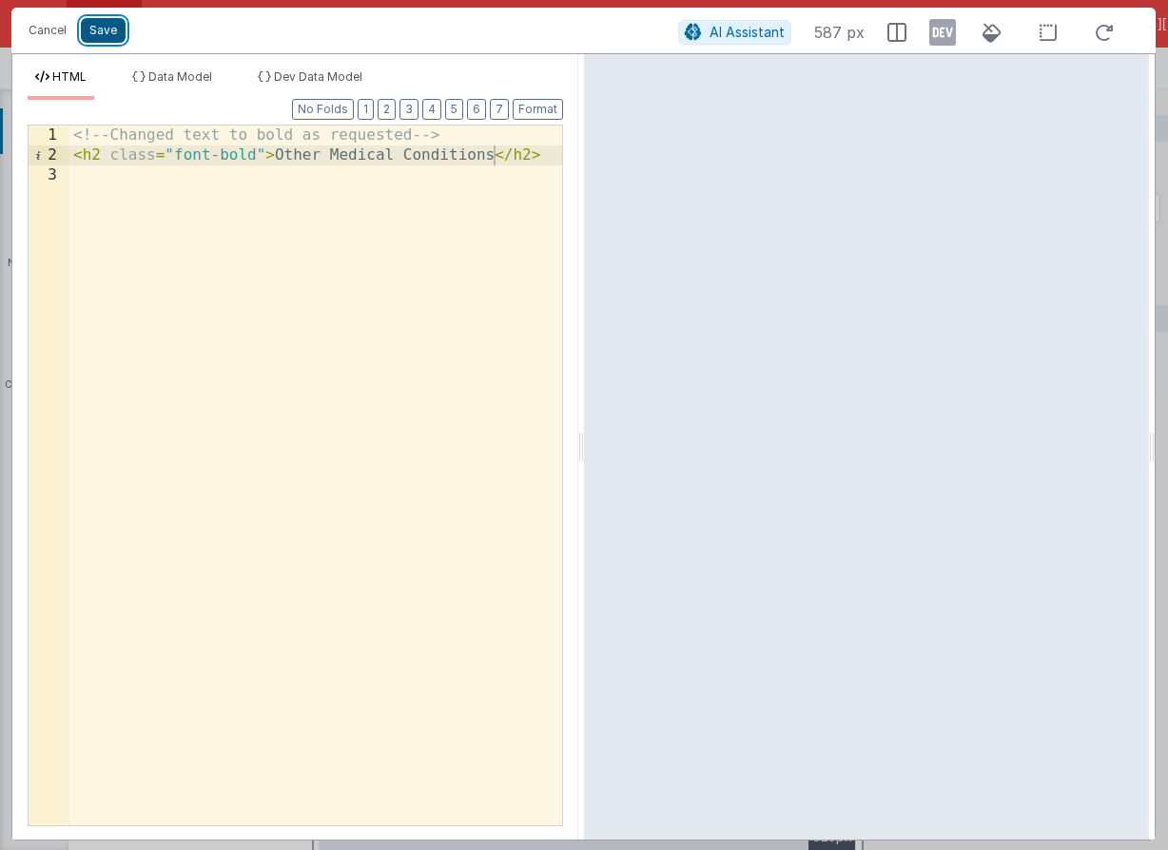
click at [109, 29] on button "Save" at bounding box center [103, 30] width 45 height 25
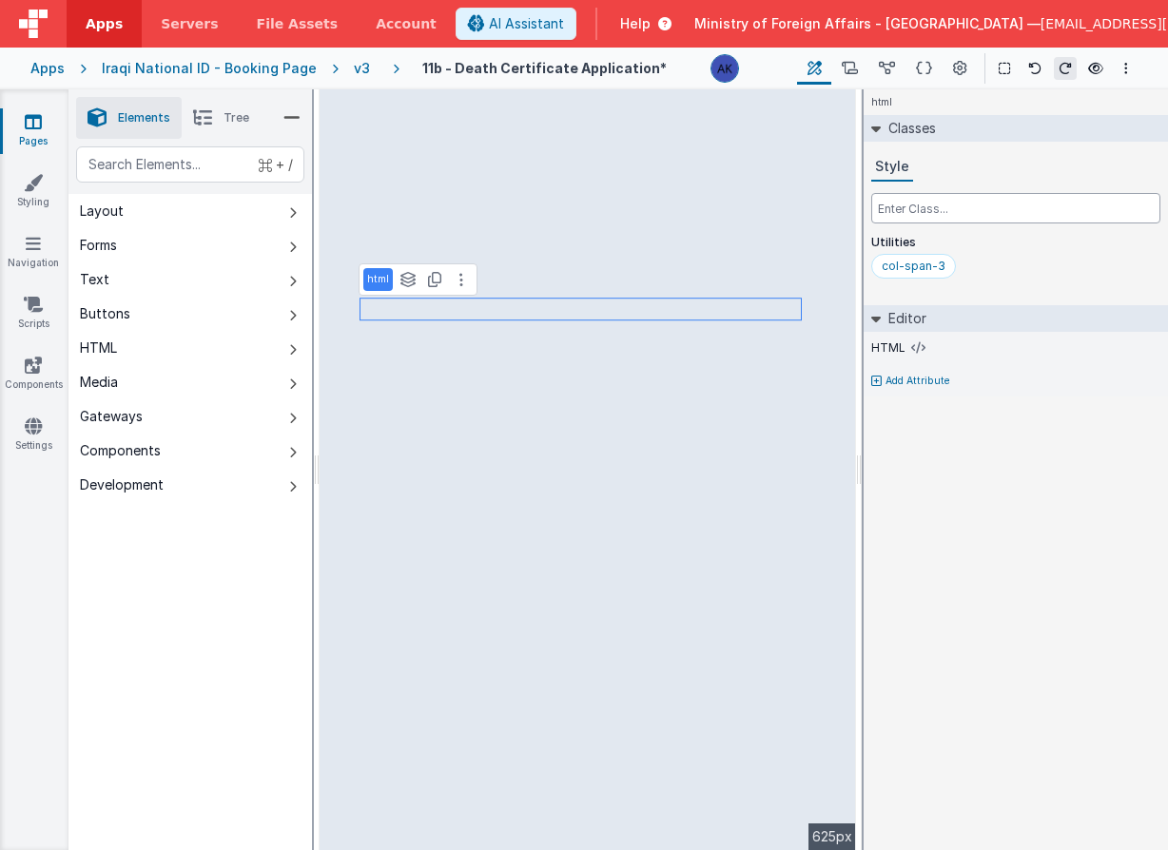
click at [943, 205] on input "text" at bounding box center [1015, 208] width 289 height 30
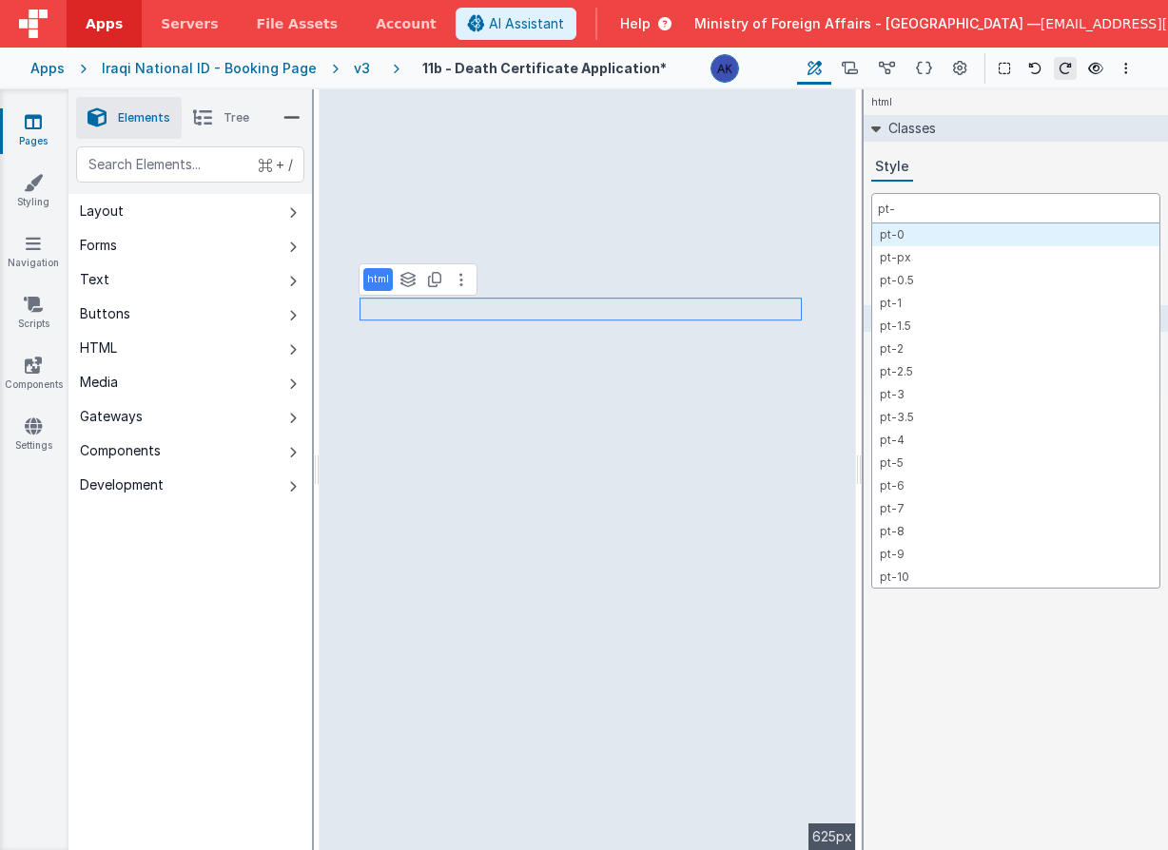
type input "pt-4"
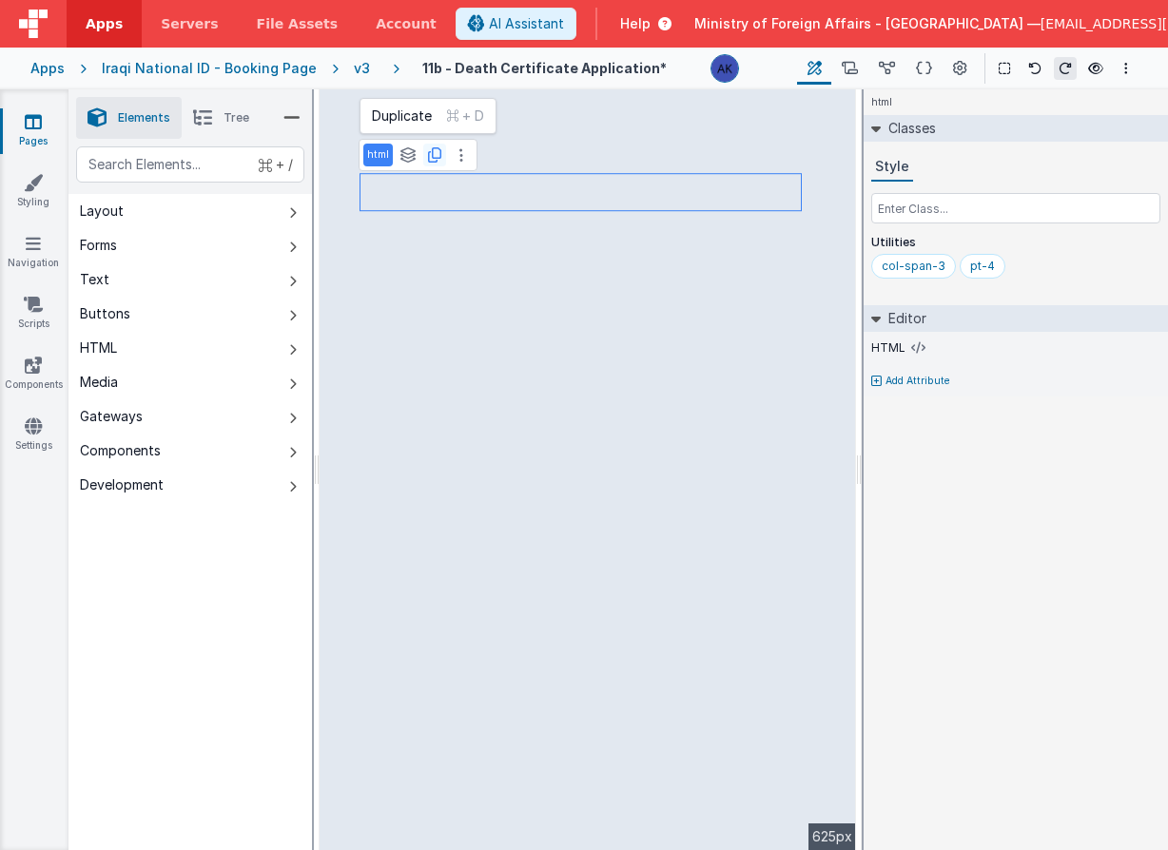
click at [441, 155] on button at bounding box center [434, 155] width 23 height 23
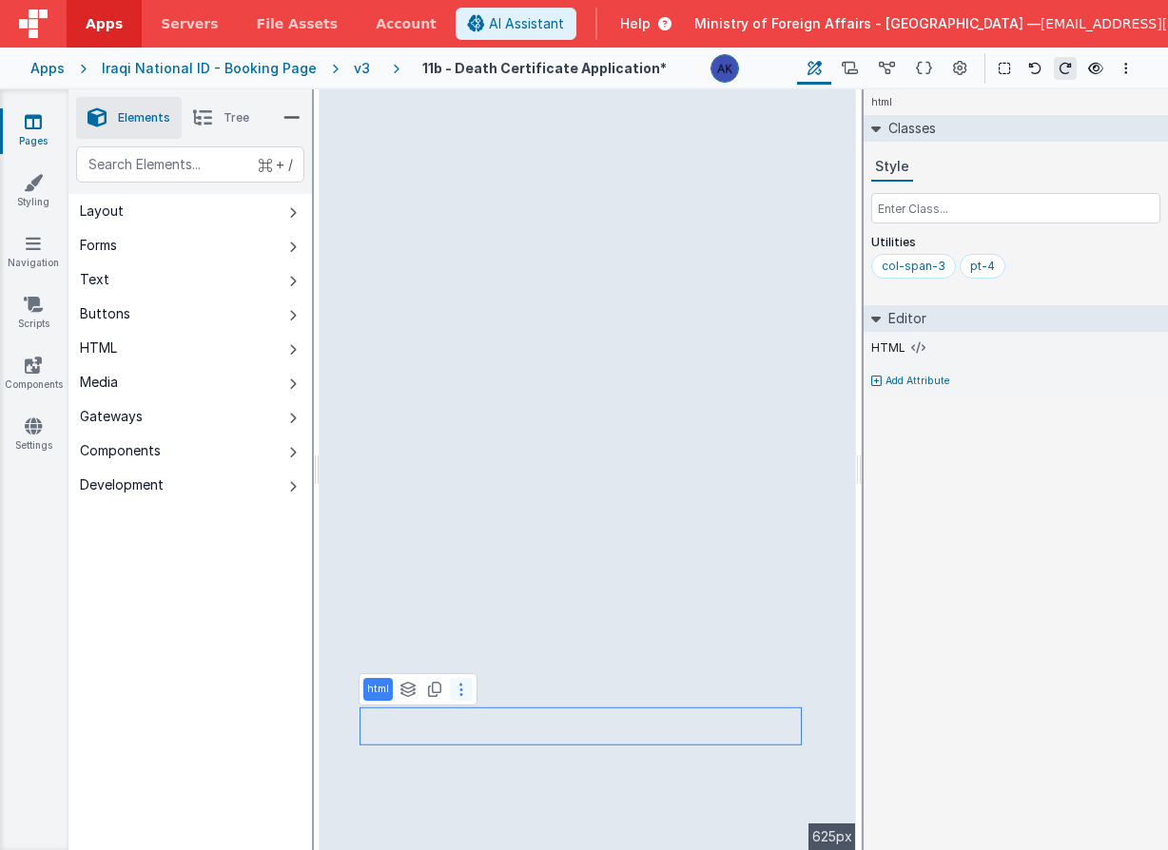
click at [461, 694] on button at bounding box center [461, 689] width 23 height 23
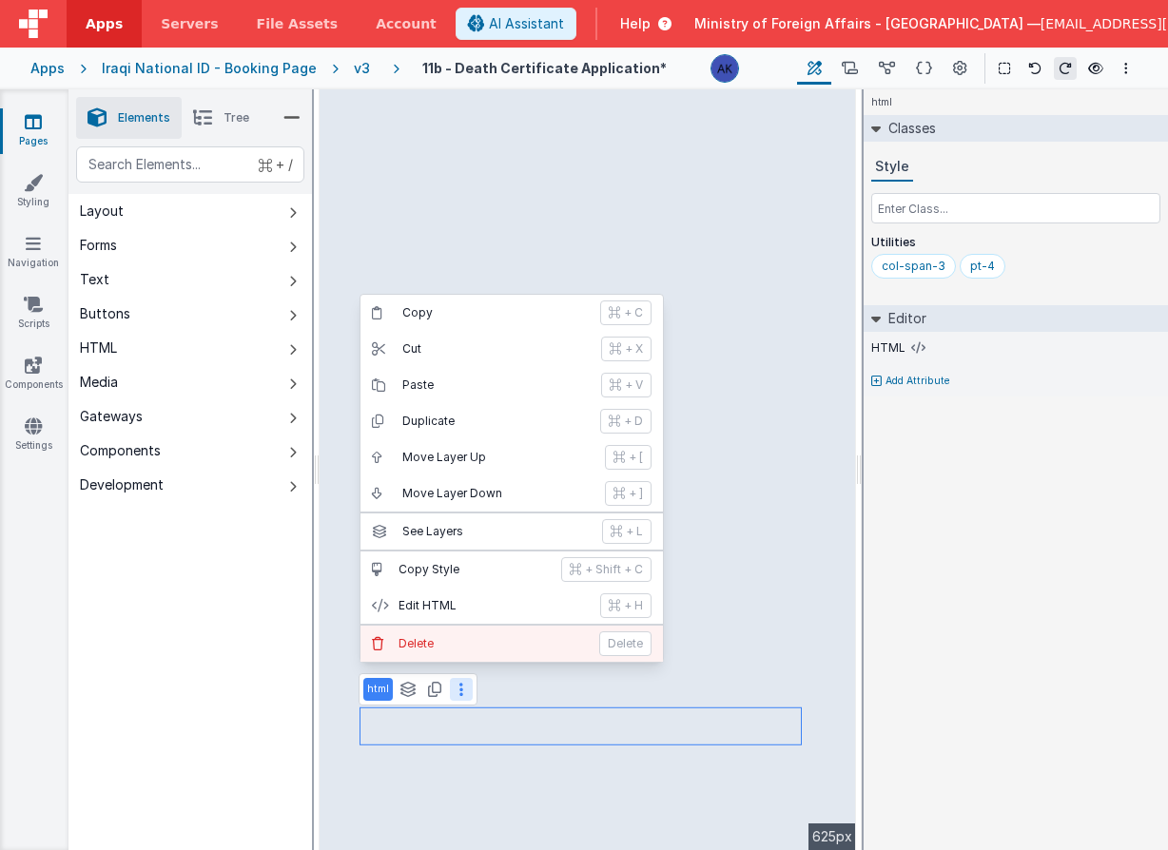
click at [467, 647] on p "Delete" at bounding box center [492, 643] width 189 height 15
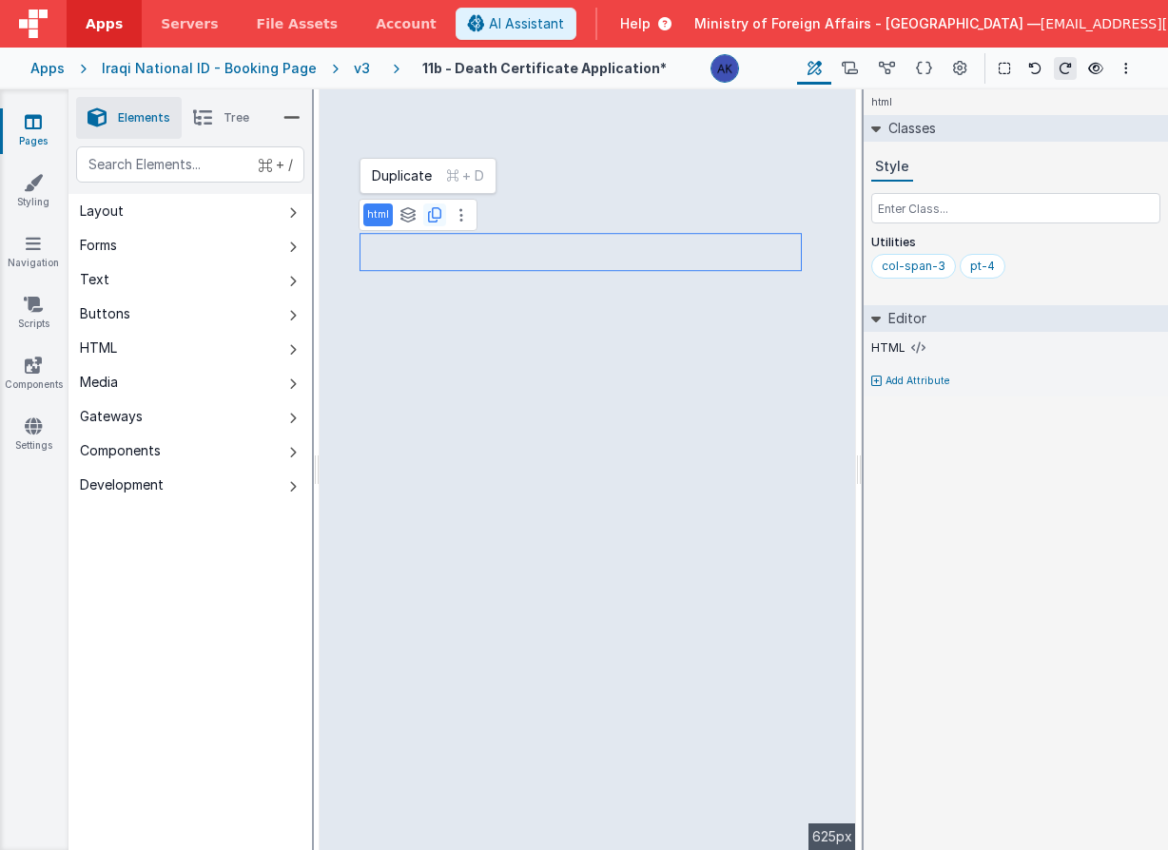
click at [429, 219] on icon at bounding box center [434, 214] width 13 height 15
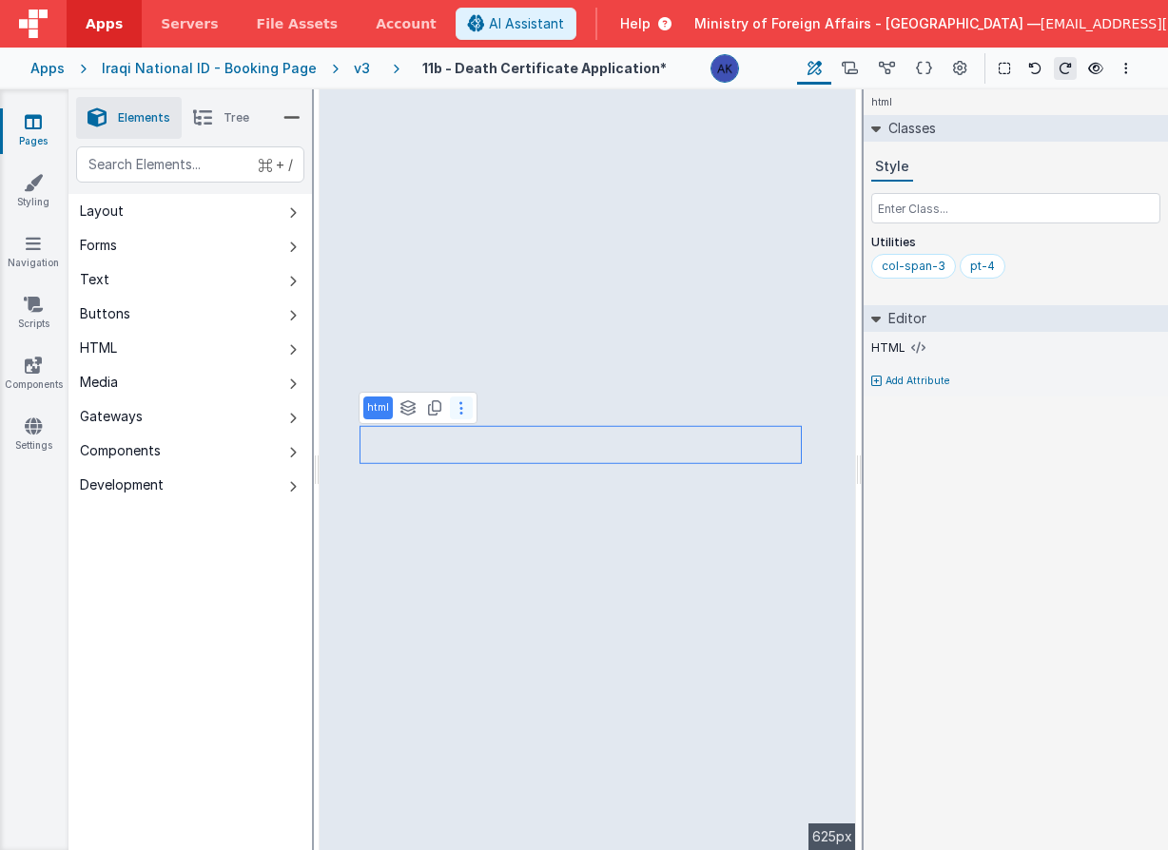
click at [465, 405] on button at bounding box center [461, 408] width 23 height 23
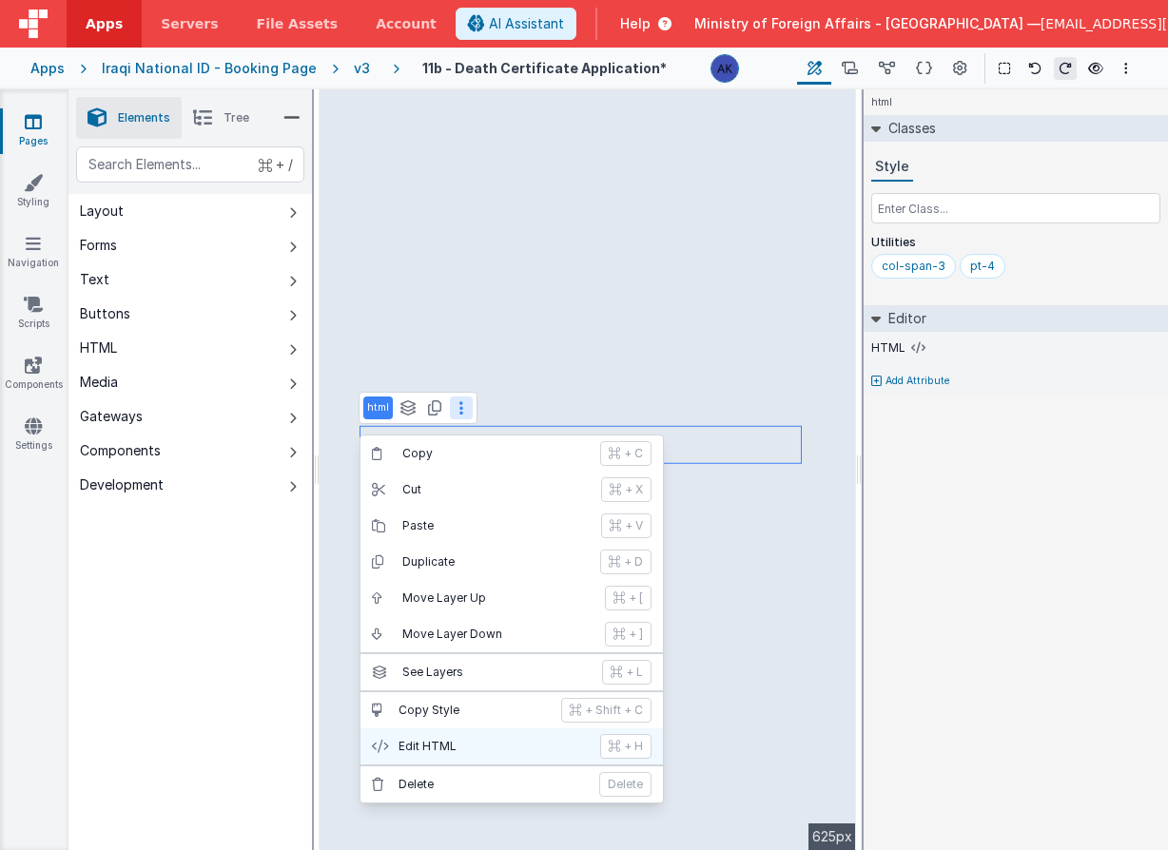
click at [454, 742] on p "Edit HTML" at bounding box center [493, 746] width 190 height 15
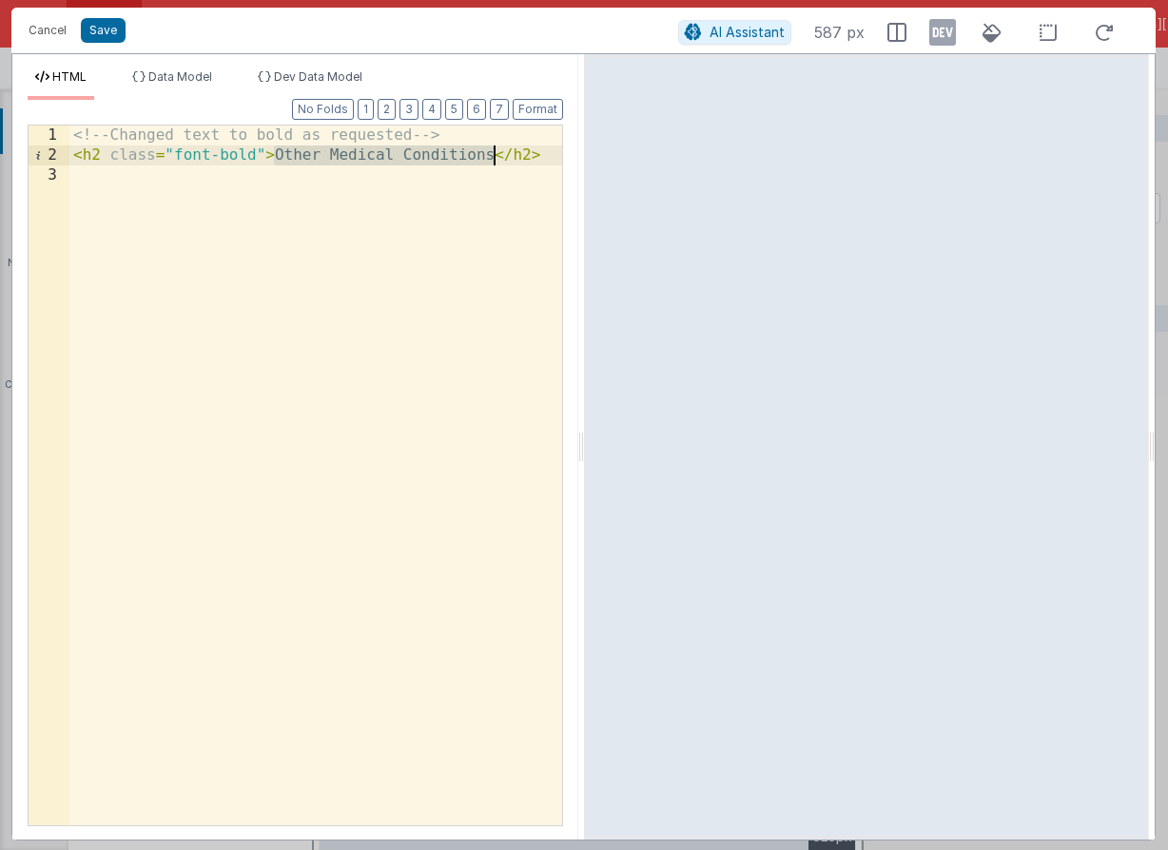
drag, startPoint x: 274, startPoint y: 154, endPoint x: 489, endPoint y: 156, distance: 214.9
click at [489, 156] on div "<!-- Changed text to bold as requested --> < h2 class = "font-bold" > Other Med…" at bounding box center [315, 496] width 493 height 740
click at [109, 32] on button "Save" at bounding box center [103, 30] width 45 height 25
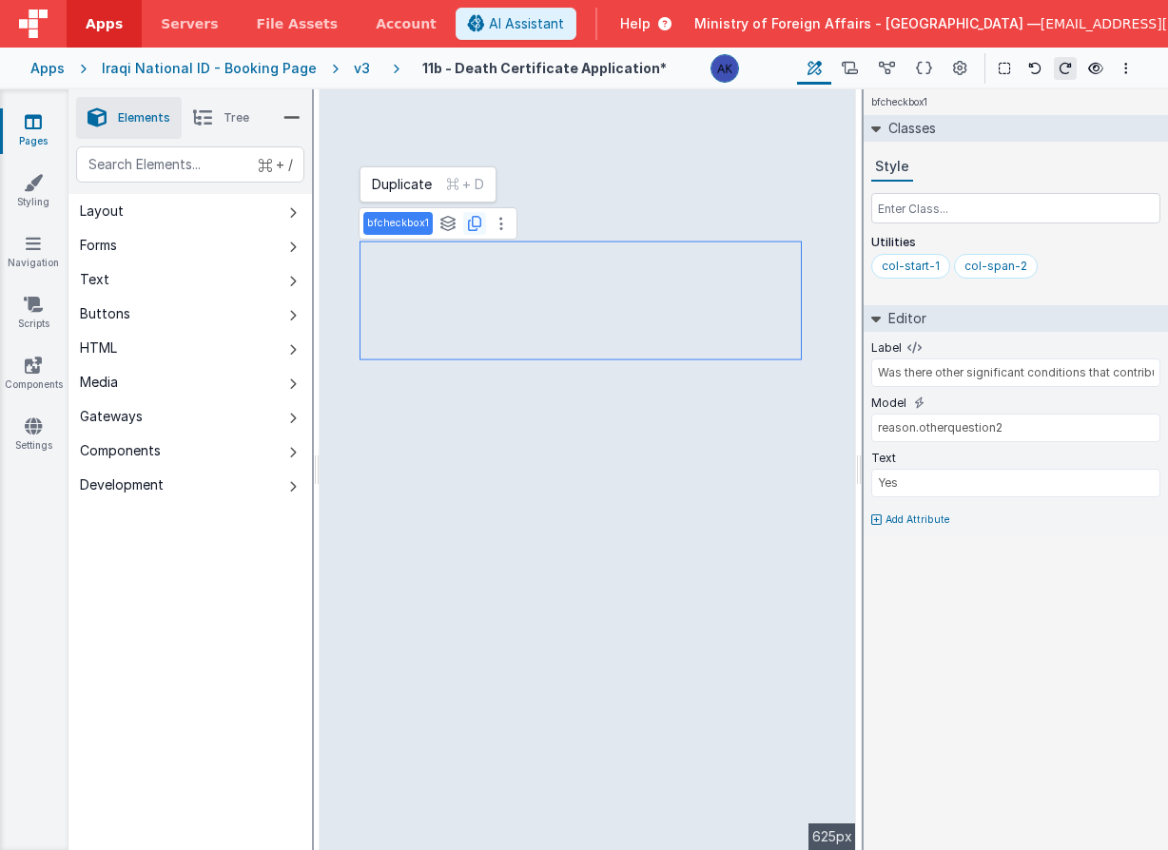
click at [470, 230] on icon at bounding box center [474, 223] width 13 height 15
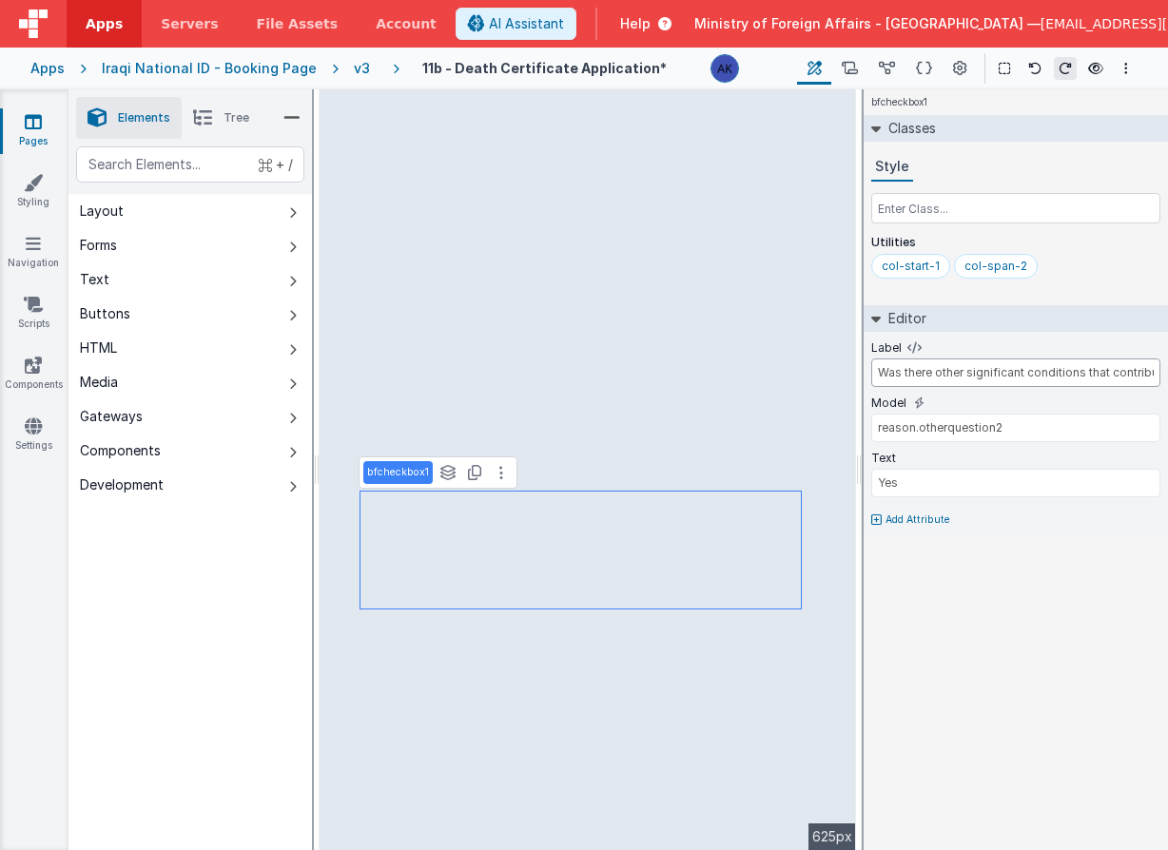
click at [936, 378] on input "Was there other significant conditions that contributed to death but were not r…" at bounding box center [1015, 373] width 289 height 29
click at [937, 378] on input "Was there other significant conditions that contributed to death but were not r…" at bounding box center [1015, 373] width 289 height 29
click at [938, 377] on input "Was there other significant conditions that contributed to death but were not r…" at bounding box center [1015, 373] width 289 height 29
click at [927, 373] on input "Was the female Pregnant During Death ?" at bounding box center [1015, 373] width 289 height 29
type input "Was the Female Pregnant During Death ?"
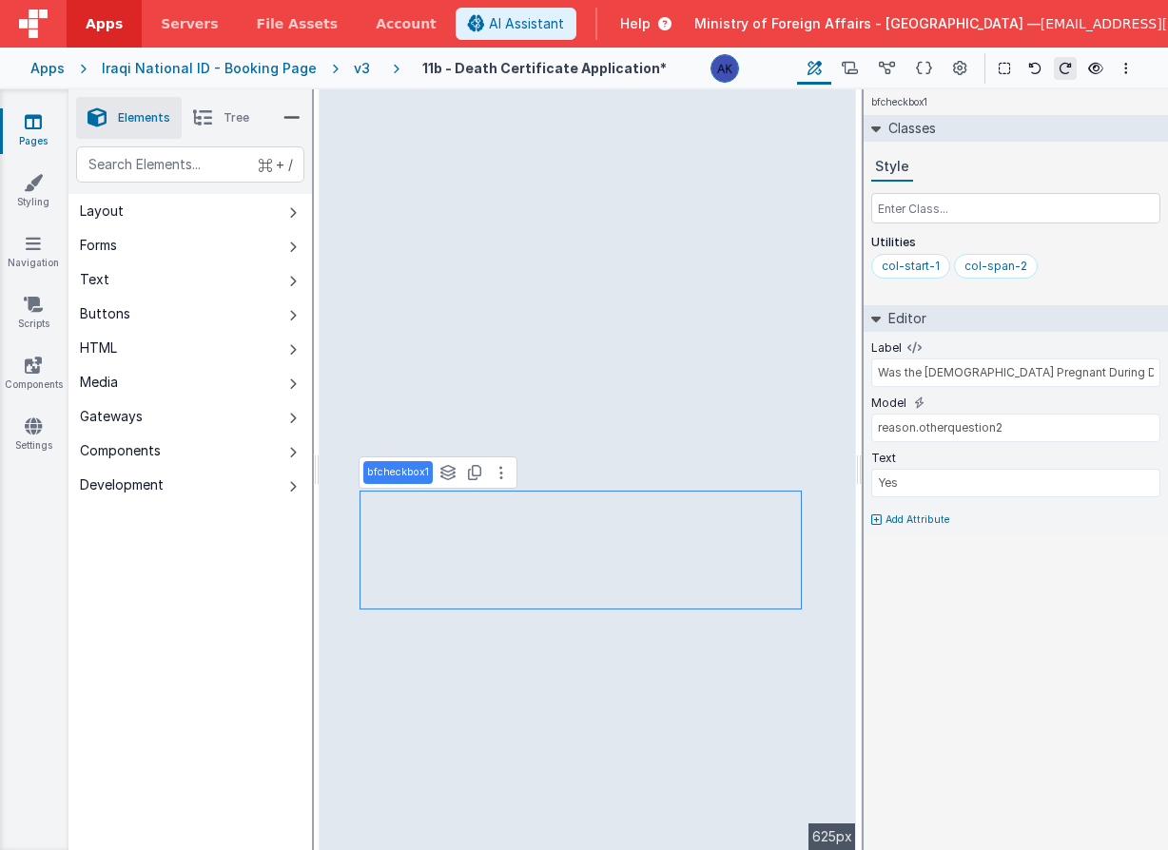
type input "app.i18n.langSelected == 'ar' || app.i18n.langSelected == 'kr' ? 'name_ar' : 'n…"
select select "required"
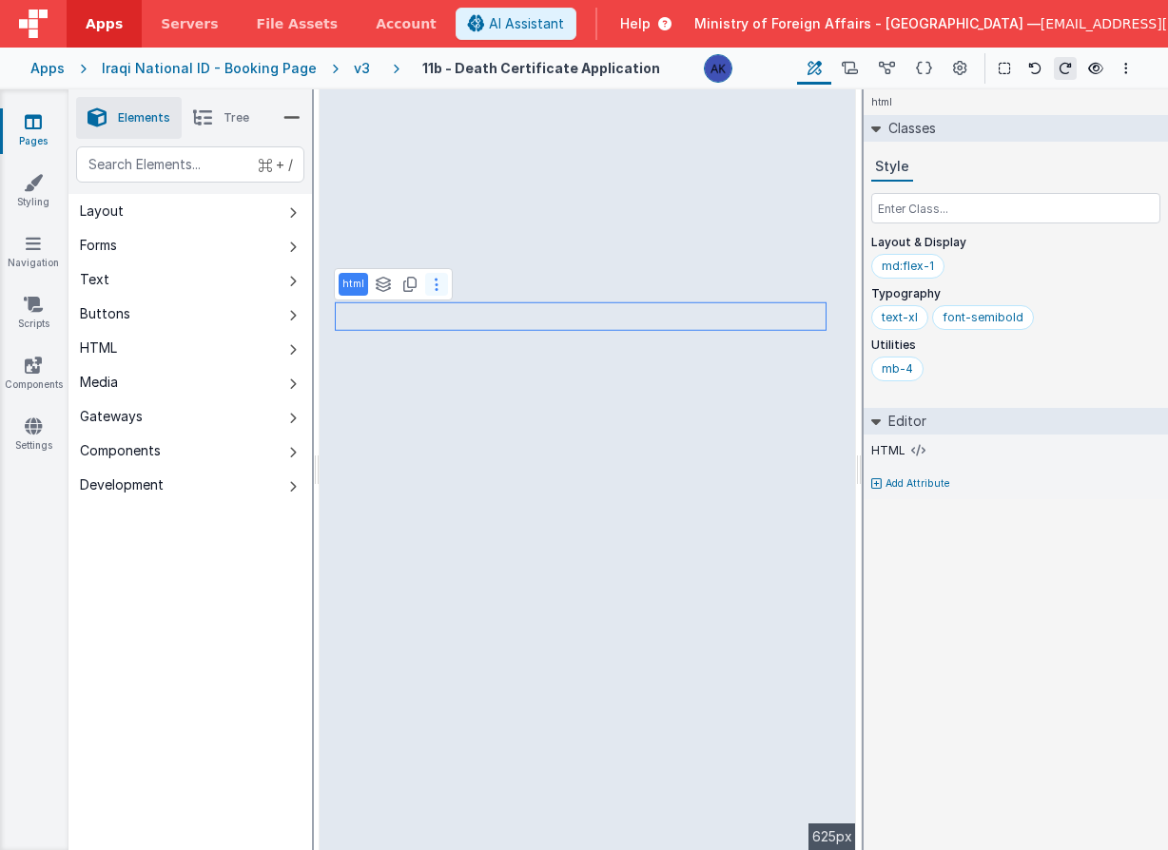
click at [431, 282] on button at bounding box center [436, 284] width 23 height 23
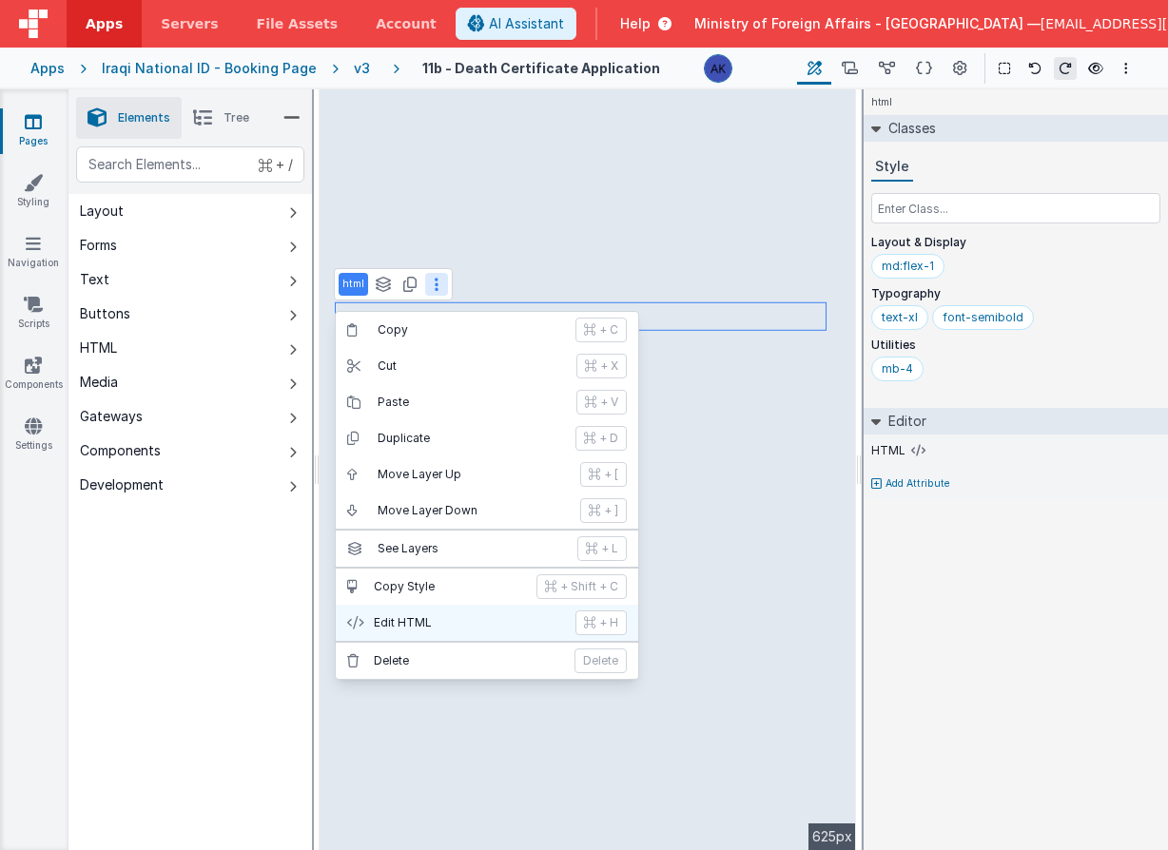
click at [449, 613] on button "Edit HTML + H" at bounding box center [487, 623] width 302 height 36
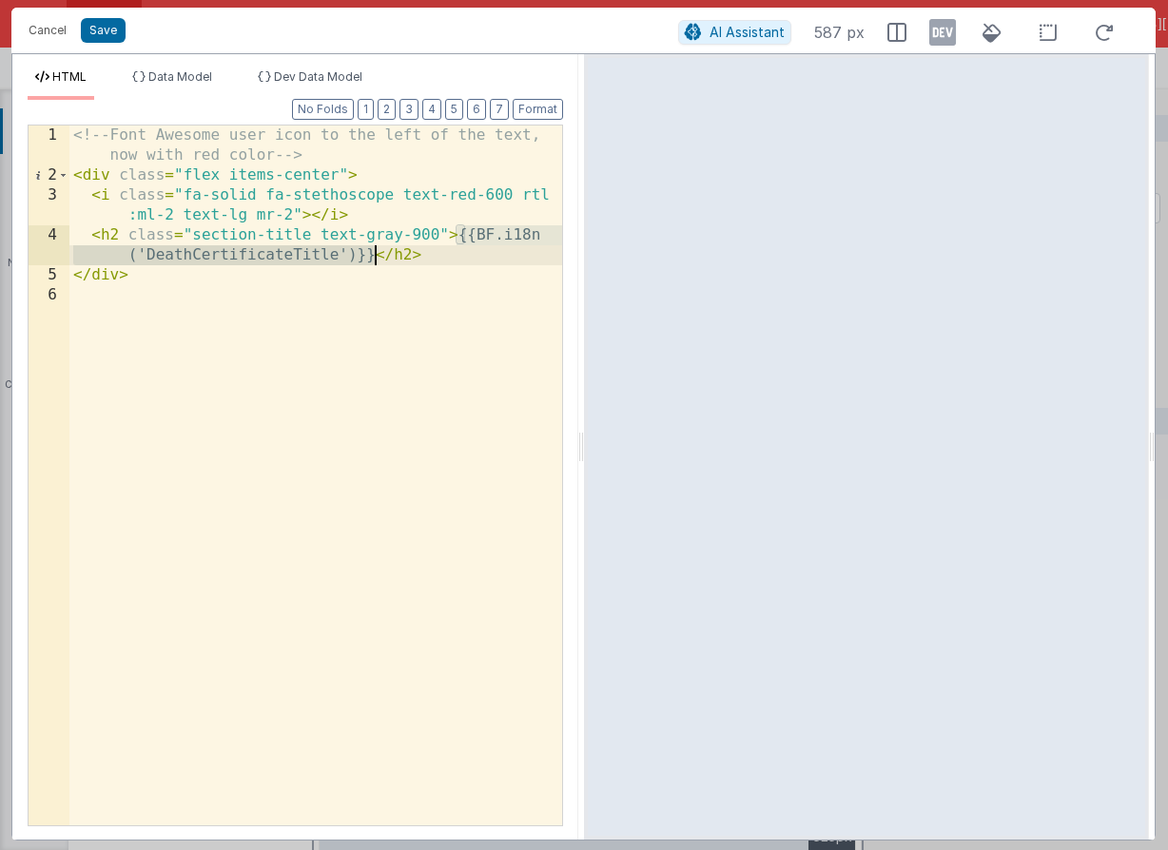
drag, startPoint x: 460, startPoint y: 238, endPoint x: 372, endPoint y: 257, distance: 90.5
click at [372, 257] on div "<!-- Font Awesome user icon to the left of the text, now with red color --> < d…" at bounding box center [315, 506] width 493 height 760
click at [34, 26] on button "Cancel" at bounding box center [47, 30] width 57 height 27
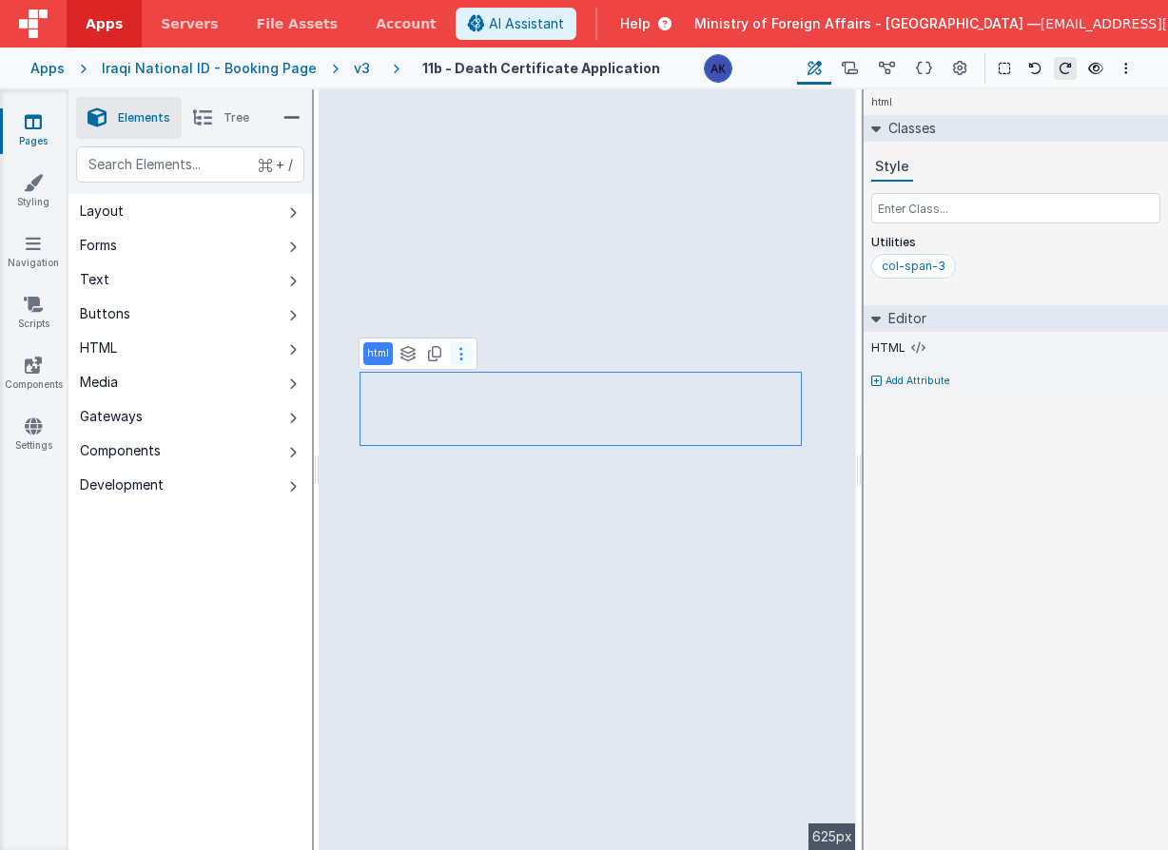
click at [459, 355] on icon at bounding box center [461, 353] width 4 height 15
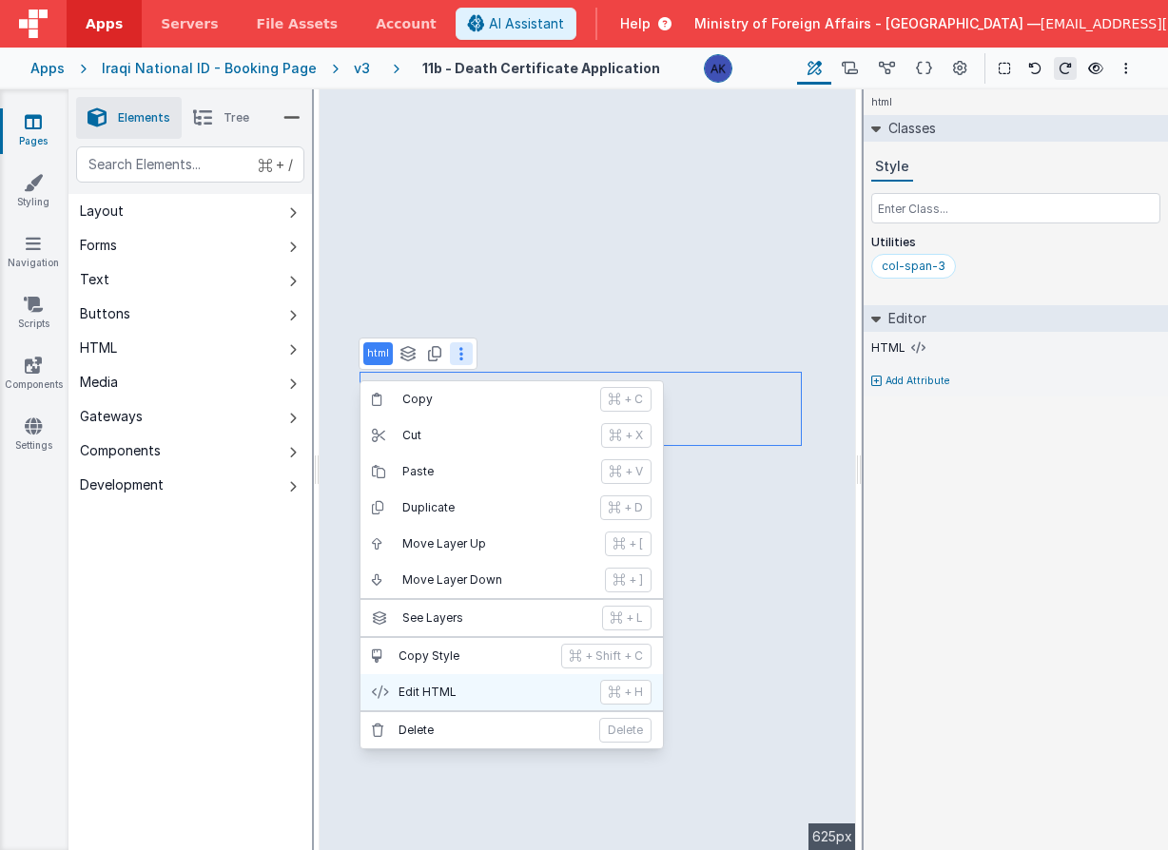
click at [449, 685] on p "Edit HTML" at bounding box center [493, 692] width 190 height 15
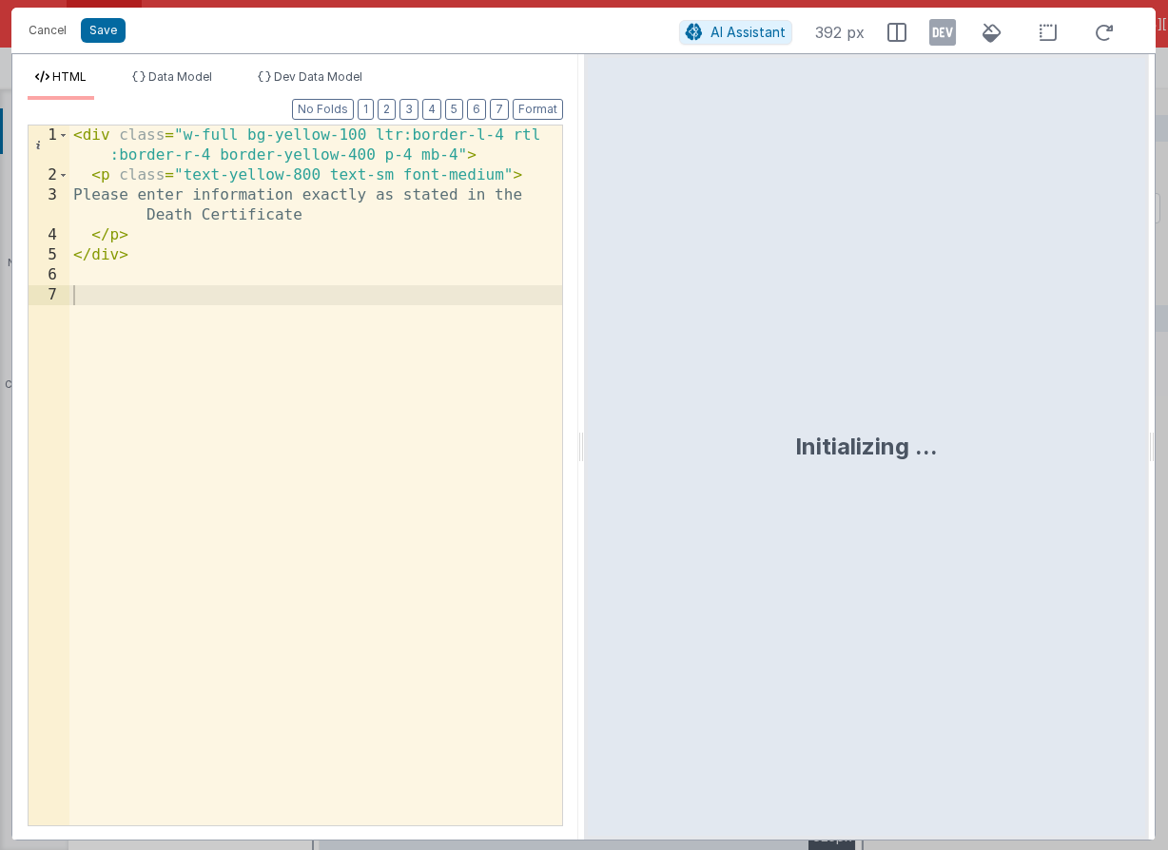
click at [335, 209] on div "< div class = "w-full bg-yellow-100 ltr:border-l-4 rtl :border-r-4 border-yello…" at bounding box center [315, 506] width 493 height 760
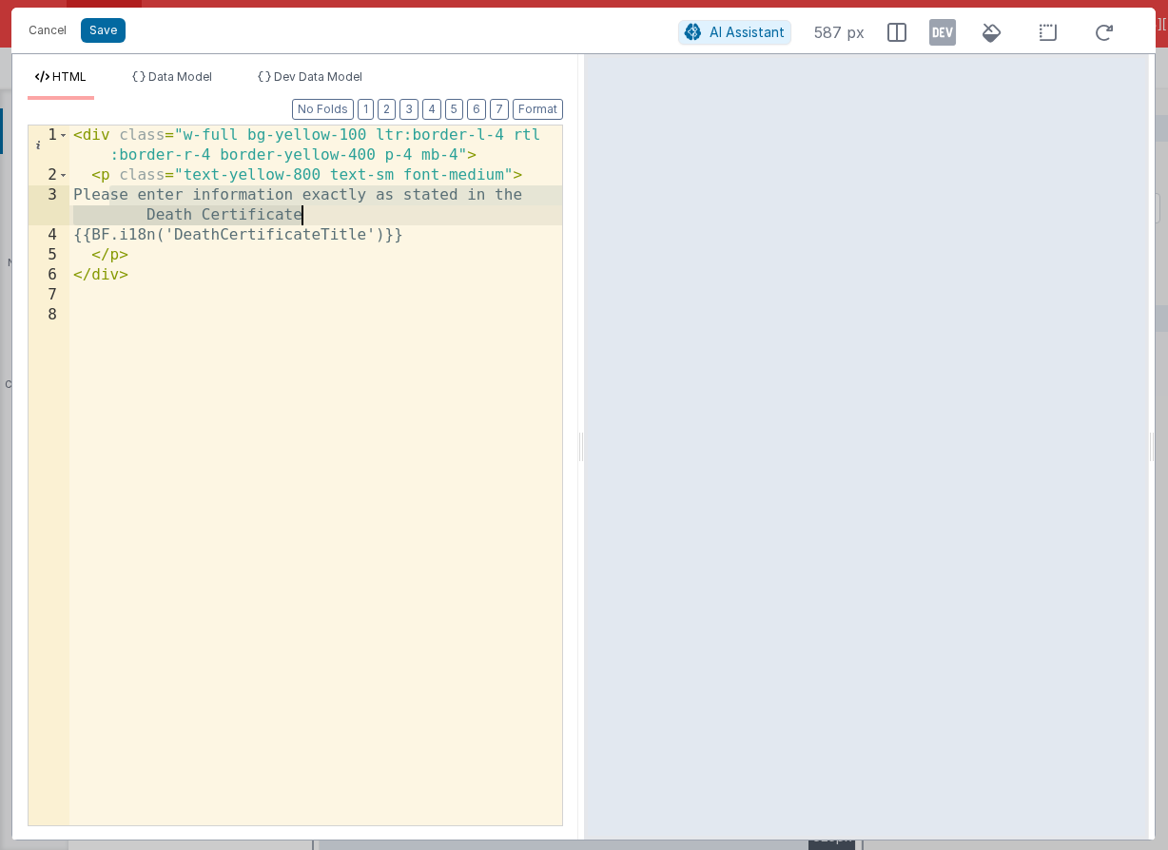
drag, startPoint x: 108, startPoint y: 195, endPoint x: 334, endPoint y: 208, distance: 225.8
click at [334, 208] on div "< div class = "w-full bg-yellow-100 ltr:border-l-4 rtl :border-r-4 border-yello…" at bounding box center [315, 506] width 493 height 760
click at [311, 240] on div "< div class = "w-full bg-yellow-100 ltr:border-l-4 rtl :border-r-4 border-yello…" at bounding box center [315, 506] width 493 height 760
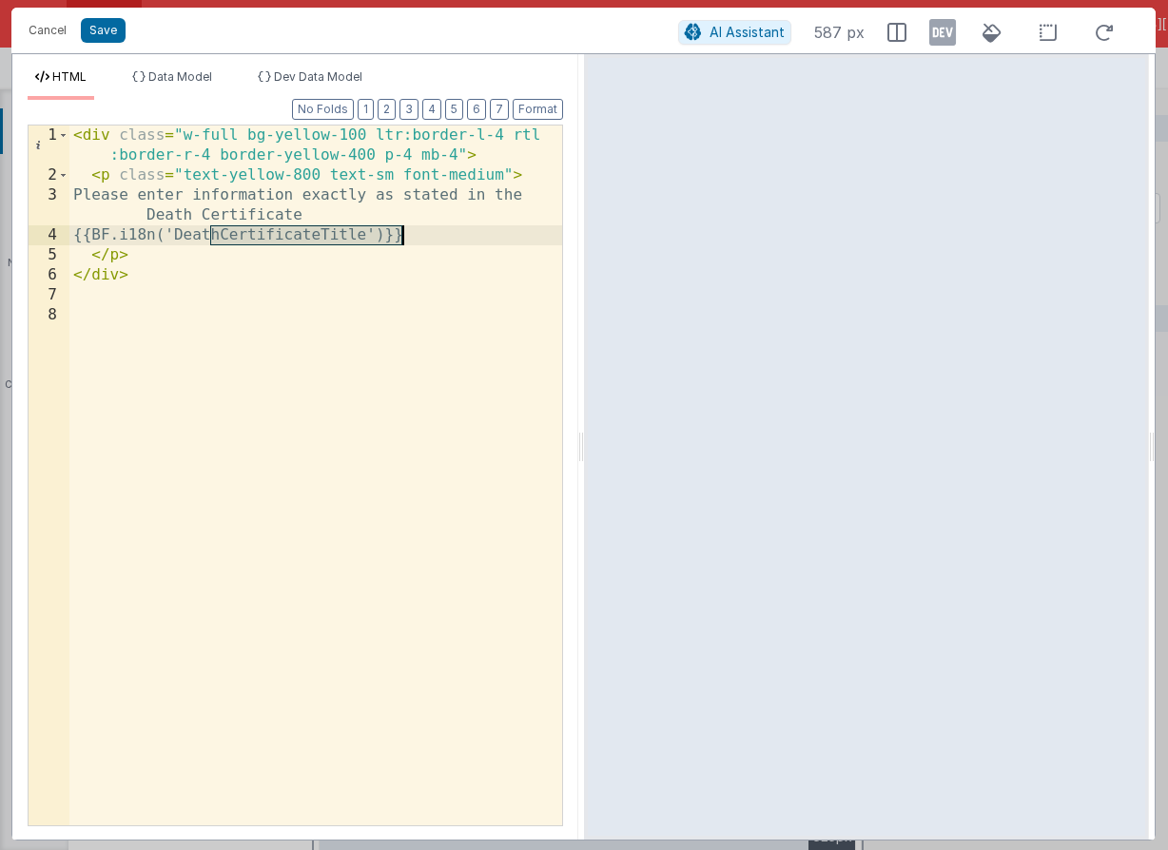
click at [312, 240] on div "< div class = "w-full bg-yellow-100 ltr:border-l-4 rtl :border-r-4 border-yello…" at bounding box center [315, 506] width 493 height 760
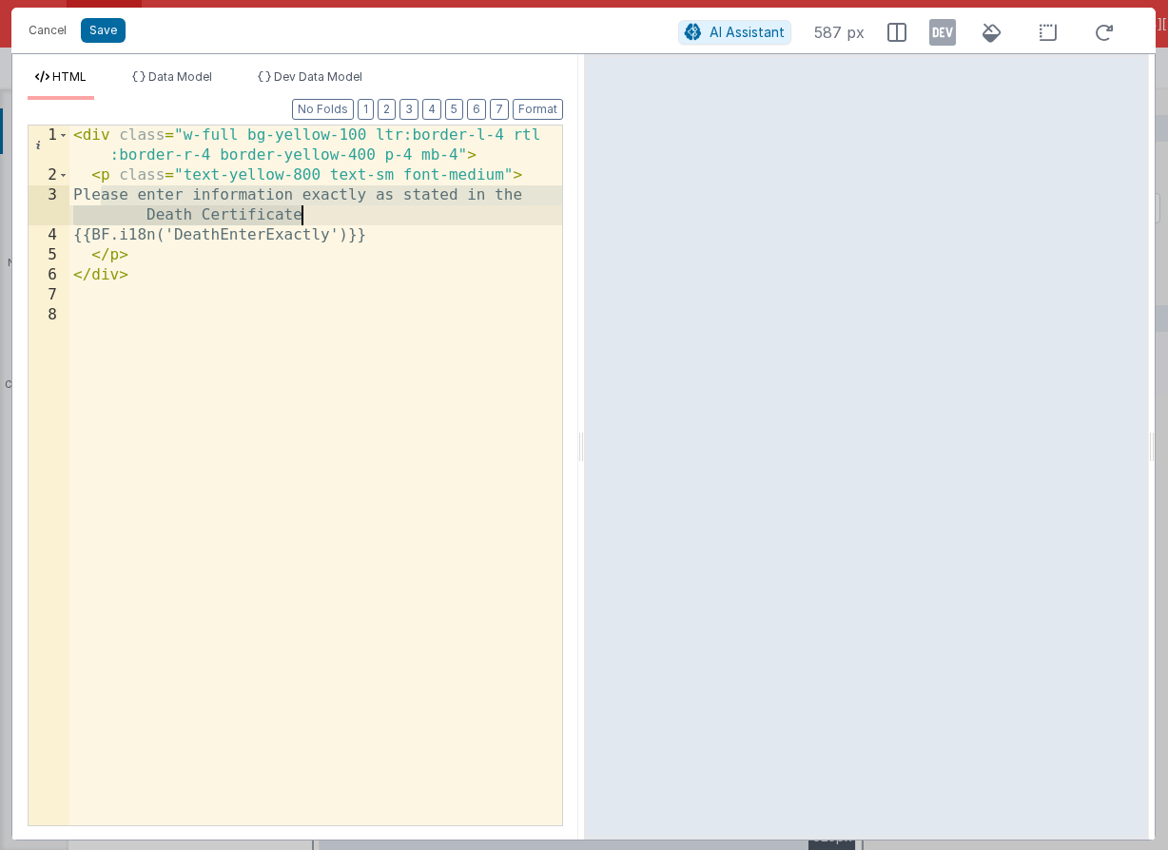
drag, startPoint x: 103, startPoint y: 197, endPoint x: 303, endPoint y: 214, distance: 201.4
click at [303, 214] on div "< div class = "w-full bg-yellow-100 ltr:border-l-4 rtl :border-r-4 border-yello…" at bounding box center [315, 506] width 493 height 760
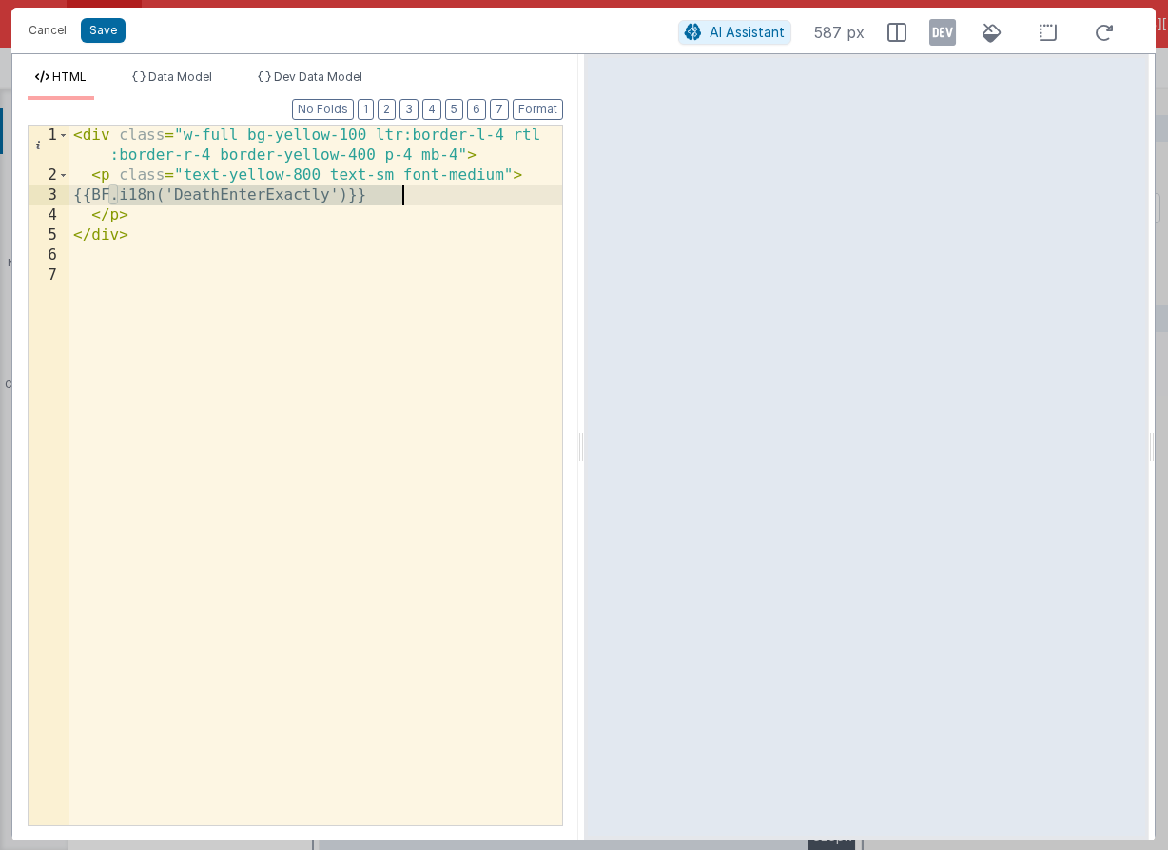
drag, startPoint x: 108, startPoint y: 196, endPoint x: 406, endPoint y: 201, distance: 297.7
click at [406, 201] on div "< div class = "w-full bg-yellow-100 ltr:border-l-4 rtl :border-r-4 border-yello…" at bounding box center [315, 506] width 493 height 760
click at [118, 34] on button "Save" at bounding box center [103, 30] width 45 height 25
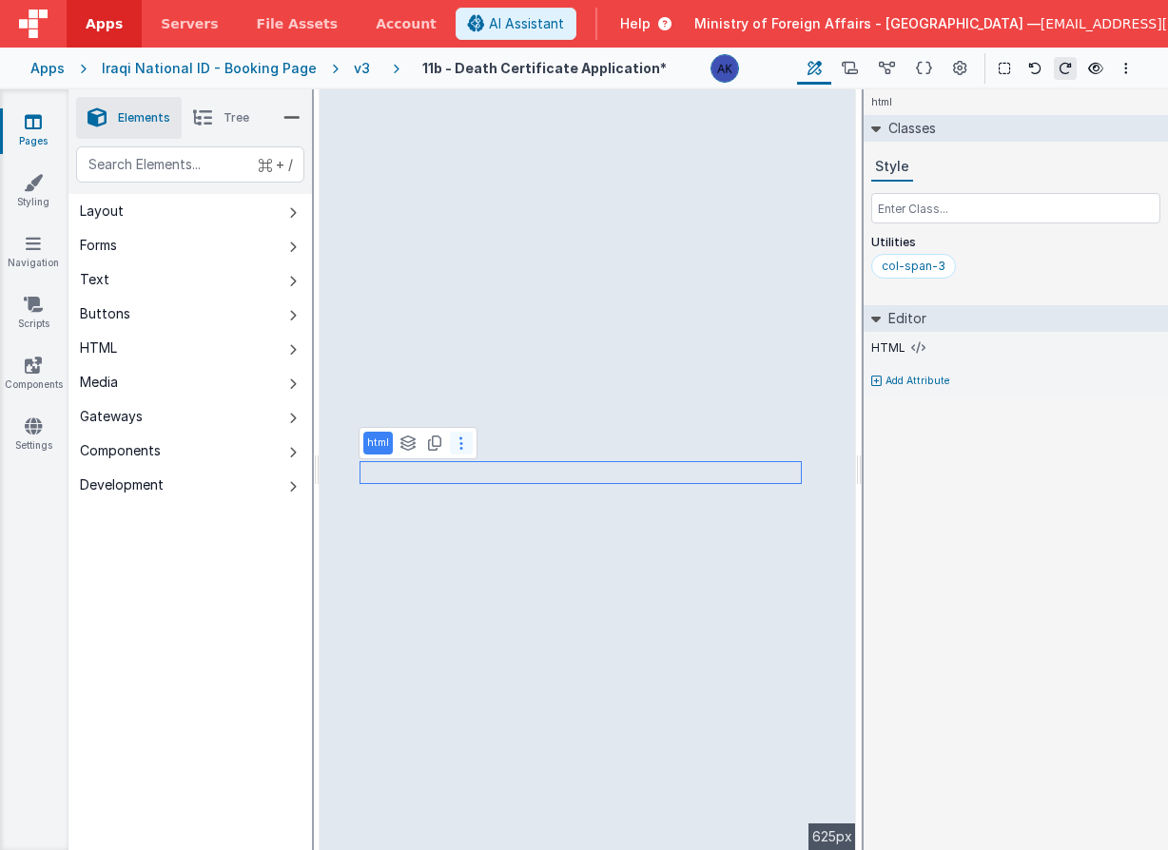
click at [464, 448] on button at bounding box center [461, 443] width 23 height 23
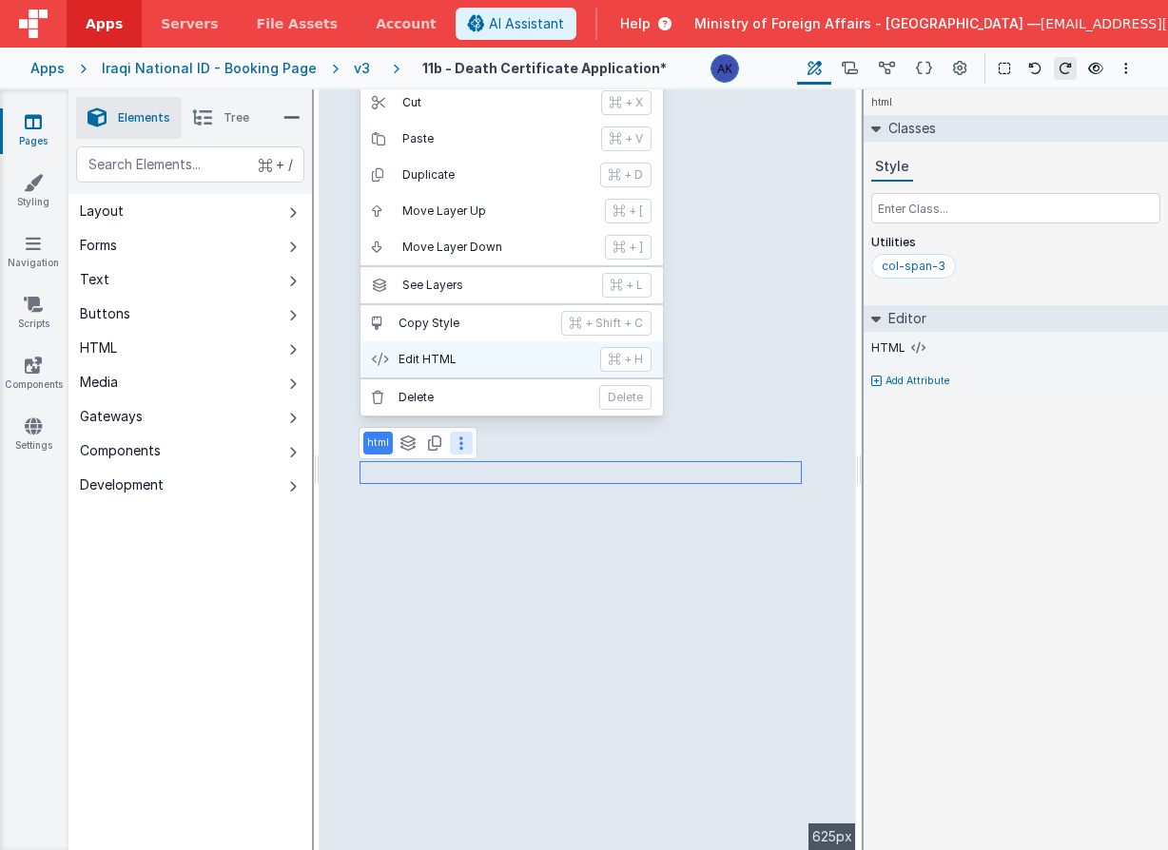
click at [457, 360] on p "Edit HTML" at bounding box center [493, 359] width 190 height 15
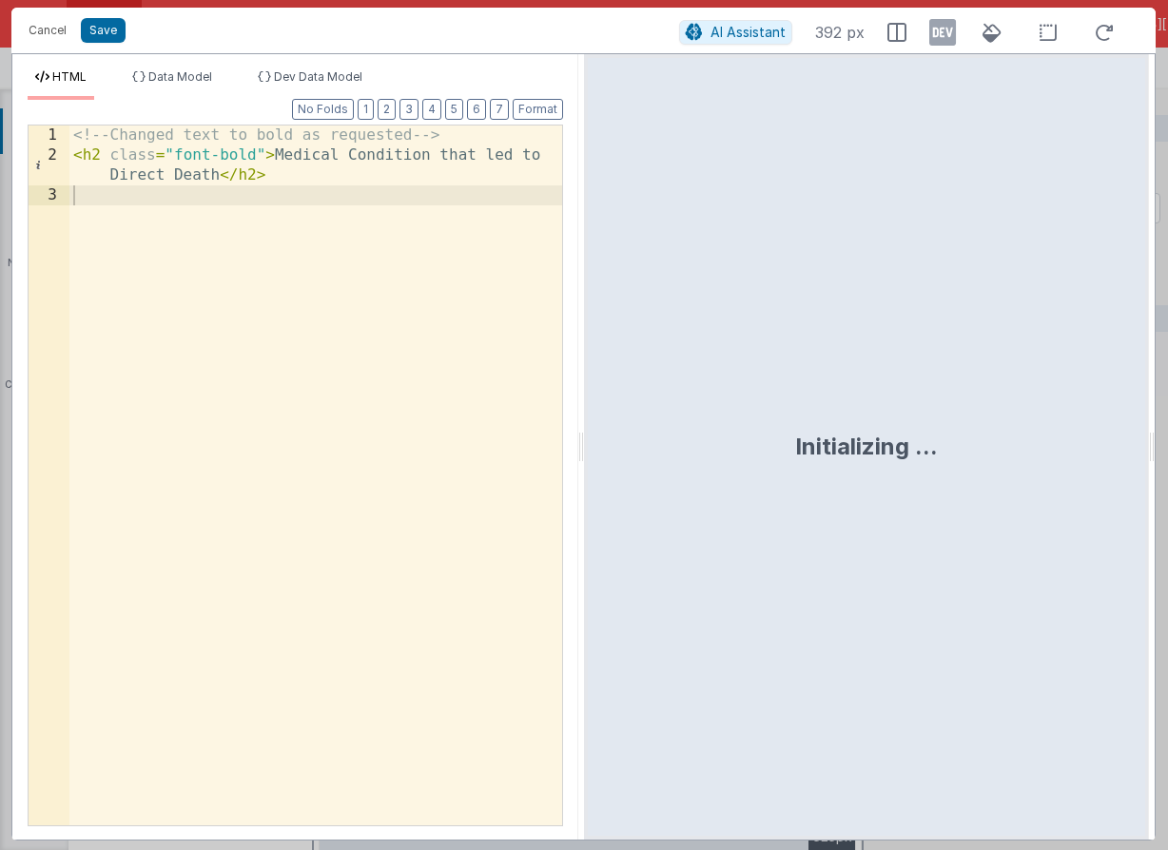
click at [219, 174] on div "<!-- Changed text to bold as requested --> < h2 class = "font-bold" > Medical C…" at bounding box center [315, 496] width 493 height 740
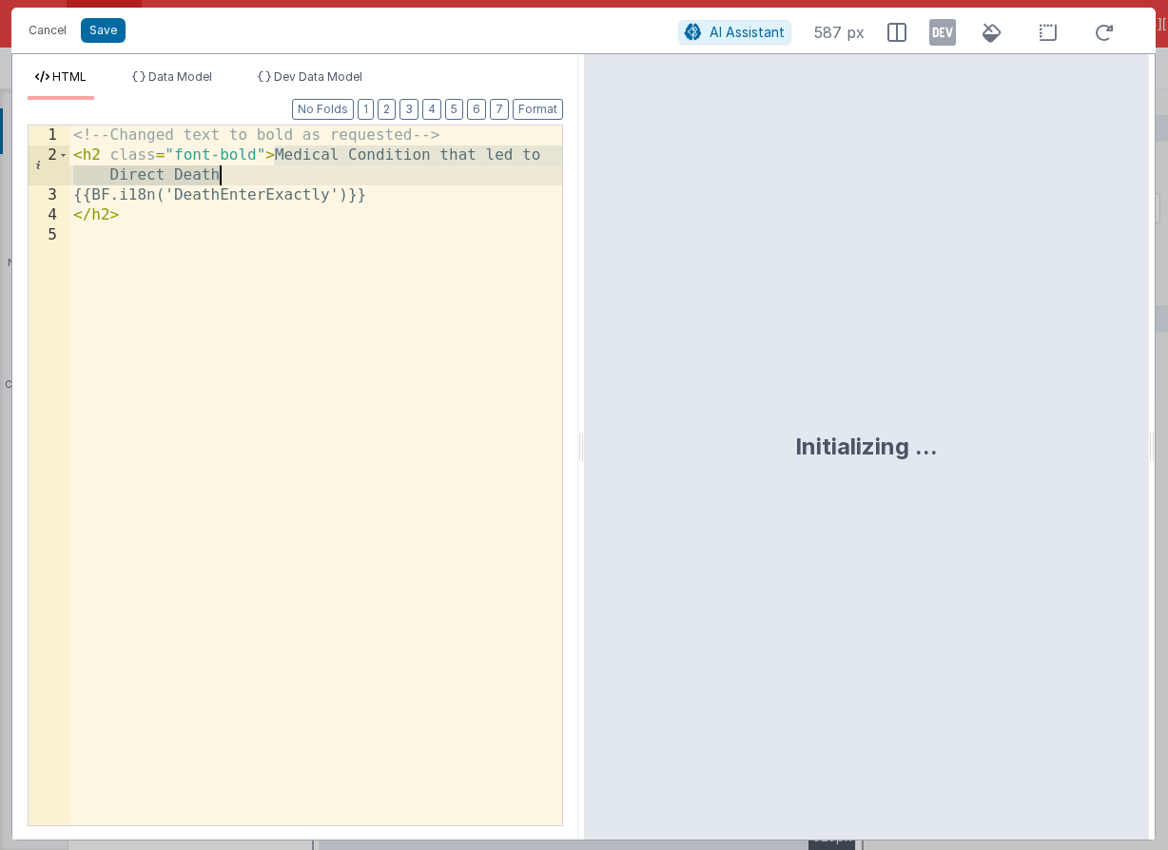
drag, startPoint x: 275, startPoint y: 157, endPoint x: 269, endPoint y: 171, distance: 15.4
click at [269, 171] on div "<!-- Changed text to bold as requested --> < h2 class = "font-bold" > Medical C…" at bounding box center [315, 496] width 493 height 740
click at [260, 201] on div "<!-- Changed text to bold as requested --> < h2 class = "font-bold" > Medical C…" at bounding box center [315, 496] width 493 height 740
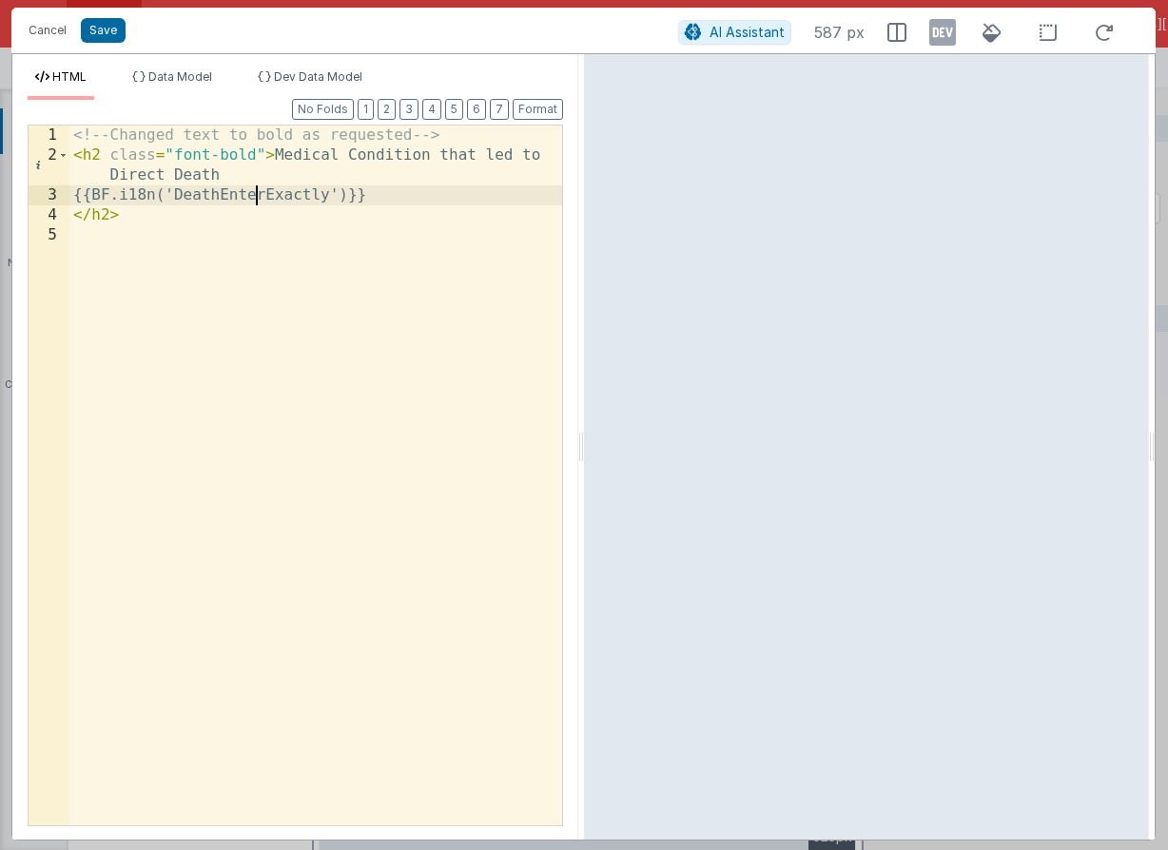
click at [260, 201] on div "<!-- Changed text to bold as requested --> < h2 class = "font-bold" > Medical C…" at bounding box center [315, 496] width 493 height 740
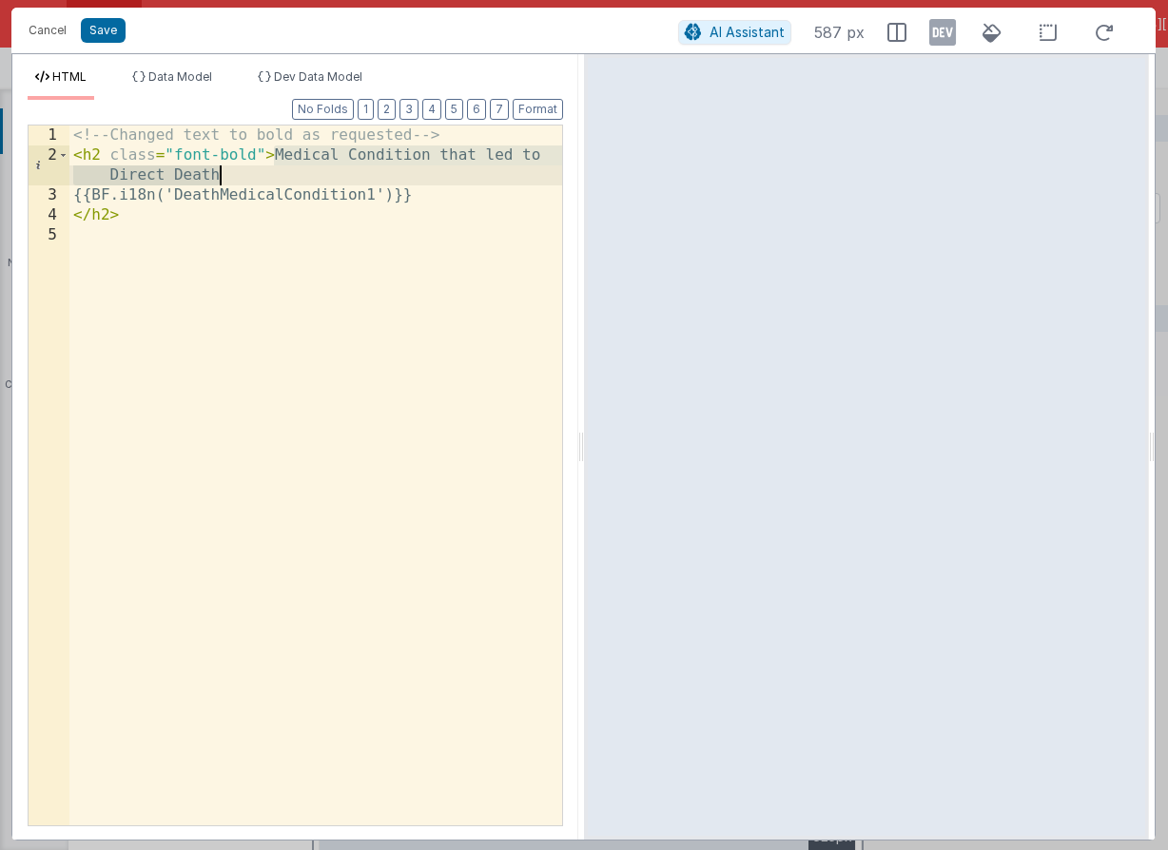
drag, startPoint x: 271, startPoint y: 156, endPoint x: 260, endPoint y: 171, distance: 19.0
click at [260, 171] on div "<!-- Changed text to bold as requested --> < h2 class = "font-bold" > Medical C…" at bounding box center [315, 496] width 493 height 740
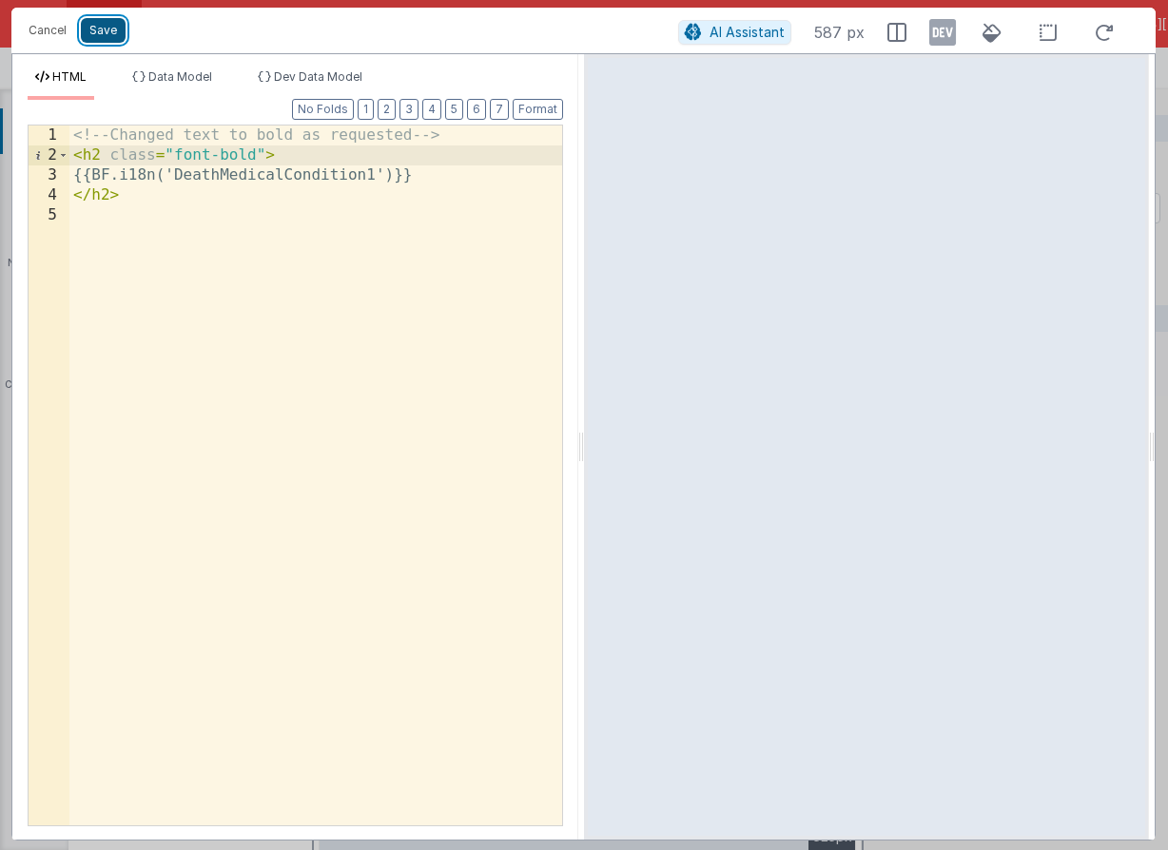
click at [93, 28] on button "Save" at bounding box center [103, 30] width 45 height 25
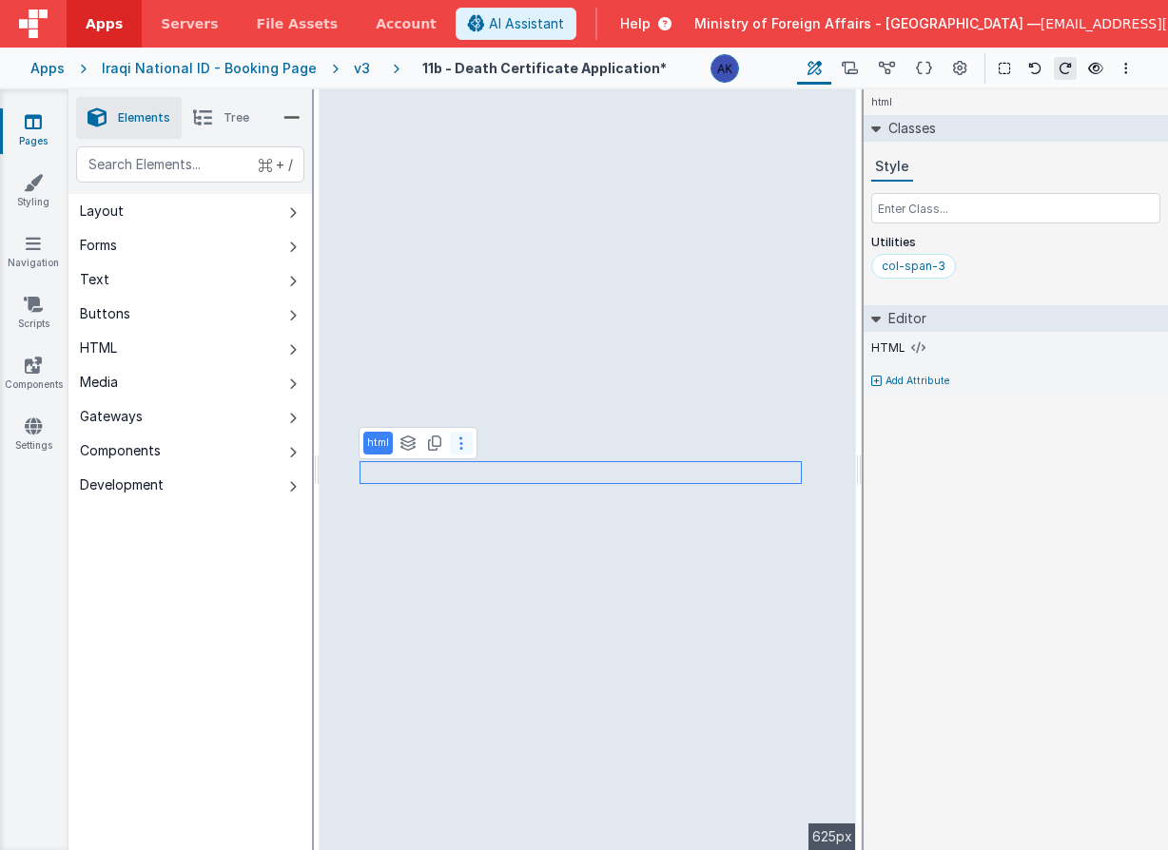
click at [465, 447] on button at bounding box center [461, 443] width 23 height 23
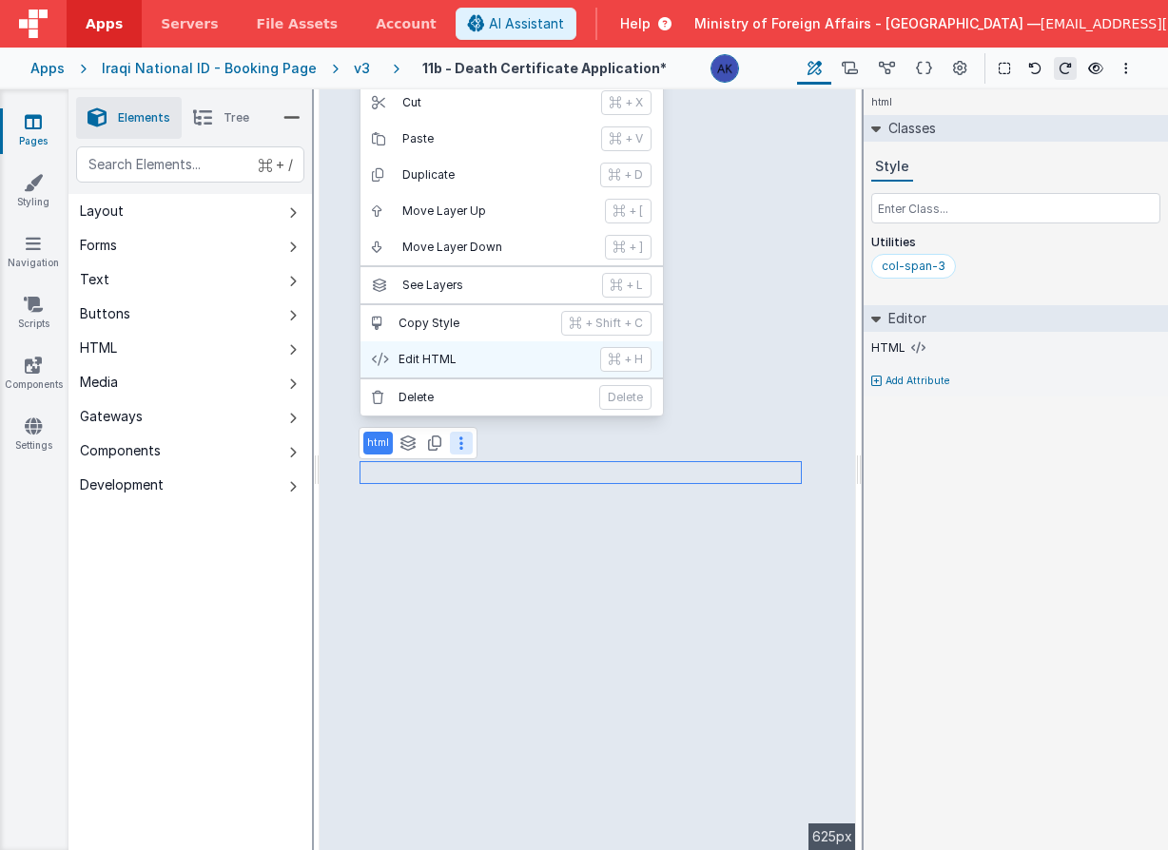
click at [452, 366] on p "Edit HTML" at bounding box center [493, 359] width 190 height 15
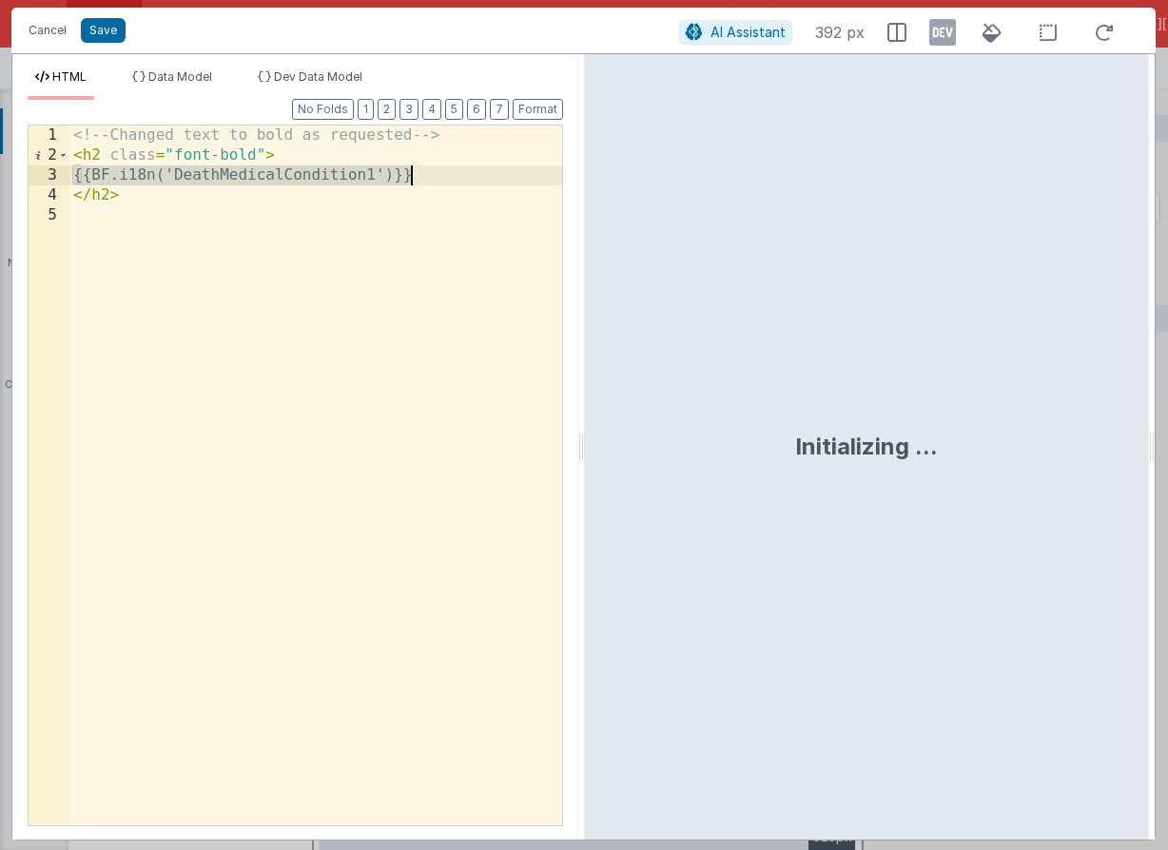
drag, startPoint x: 77, startPoint y: 172, endPoint x: 470, endPoint y: 170, distance: 392.8
click at [470, 170] on div "<!-- Changed text to bold as requested --> < h2 class = "font-bold" > {{BF.i18n…" at bounding box center [315, 496] width 493 height 740
click at [56, 24] on button "Cancel" at bounding box center [47, 30] width 57 height 27
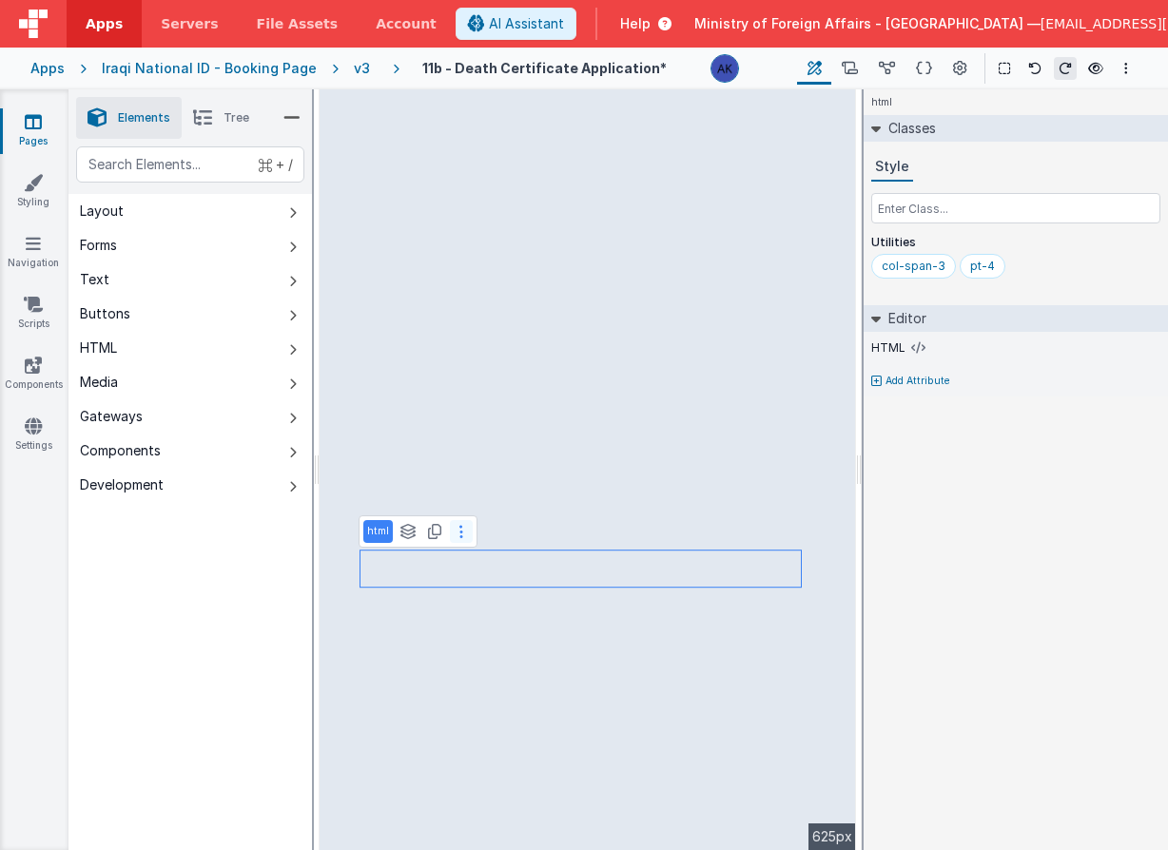
click at [467, 529] on button at bounding box center [461, 531] width 23 height 23
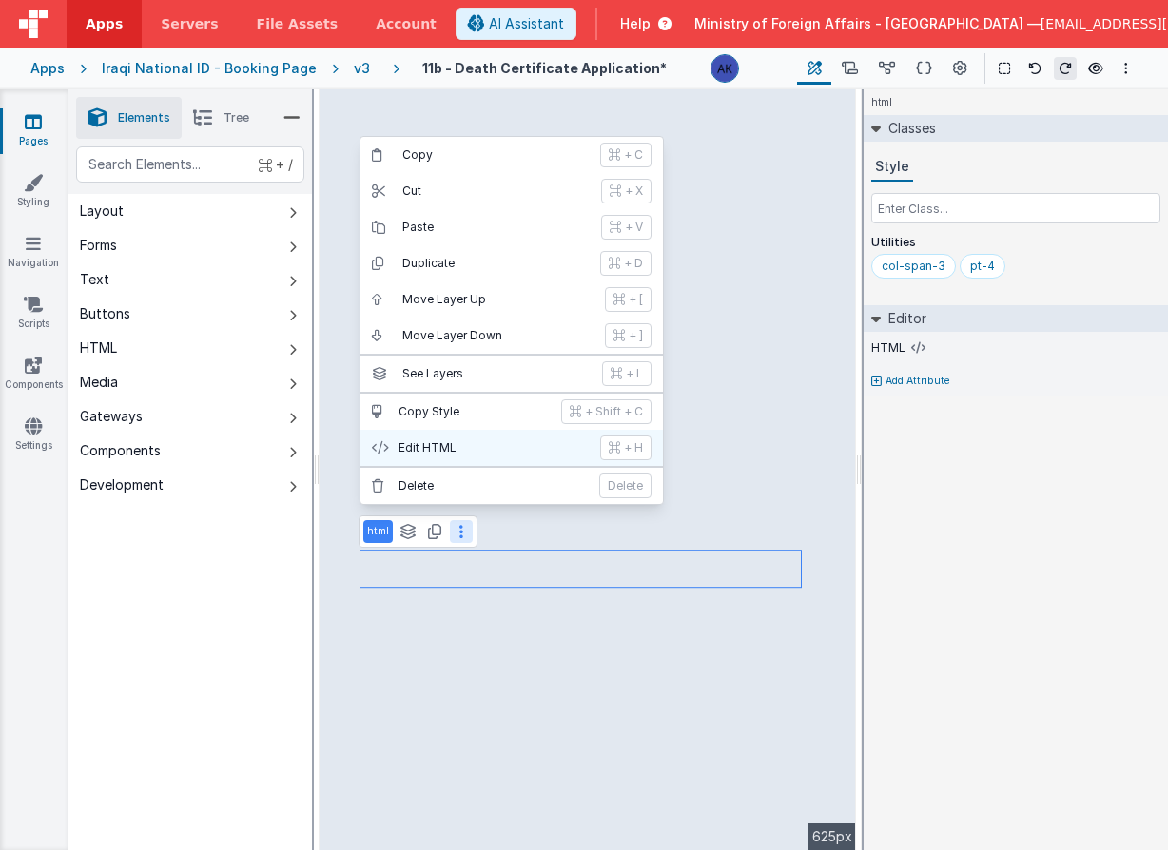
click at [472, 450] on p "Edit HTML" at bounding box center [493, 447] width 190 height 15
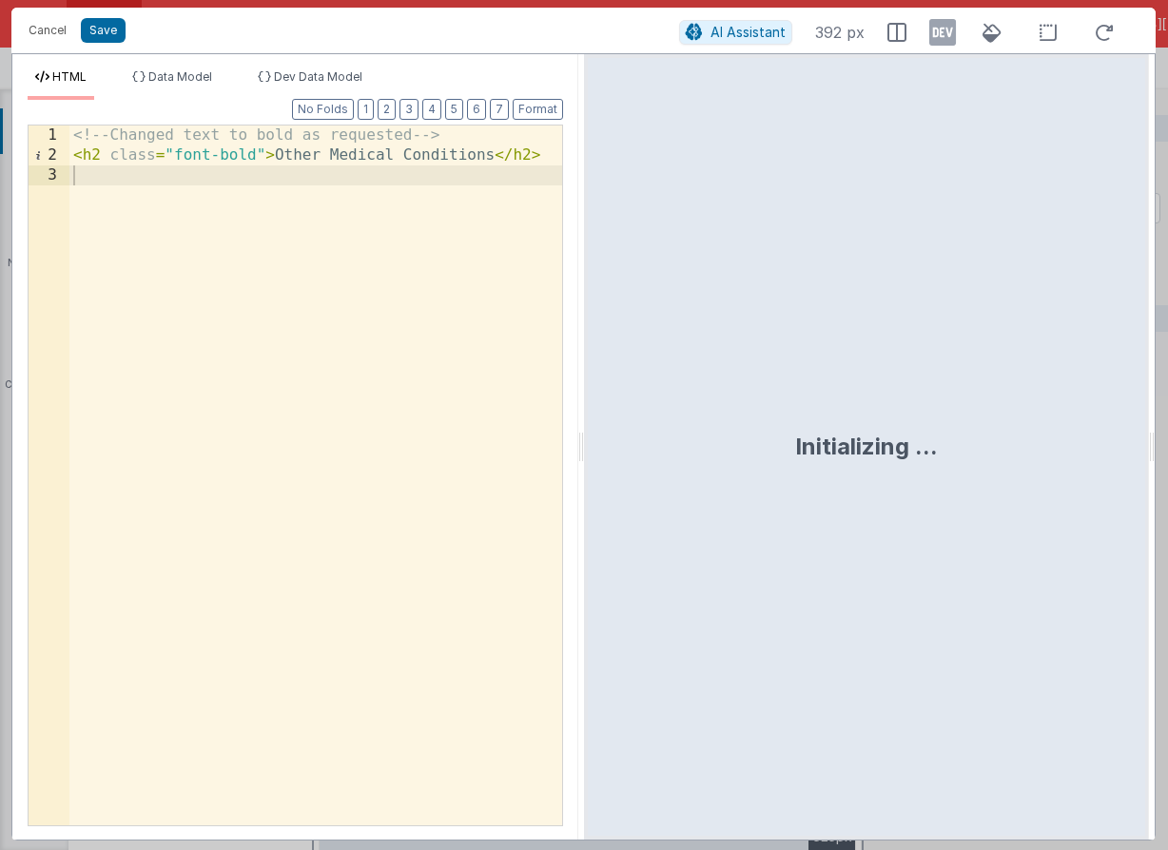
click at [274, 158] on div "<!-- Changed text to bold as requested --> < h2 class = "font-bold" > Other Med…" at bounding box center [315, 496] width 493 height 740
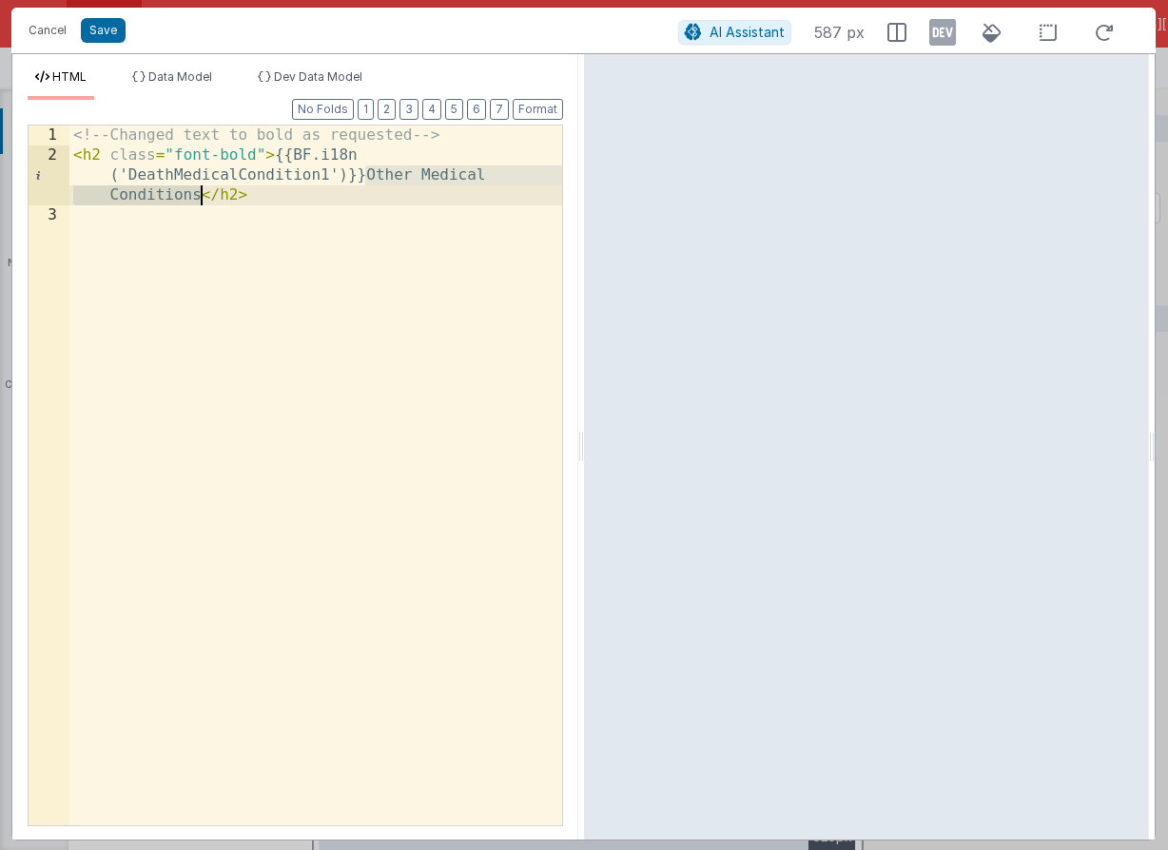
drag, startPoint x: 366, startPoint y: 177, endPoint x: 198, endPoint y: 196, distance: 169.4
click at [198, 196] on div "<!-- Changed text to bold as requested --> < h2 class = "font-bold" > {{BF.i18n…" at bounding box center [315, 496] width 493 height 740
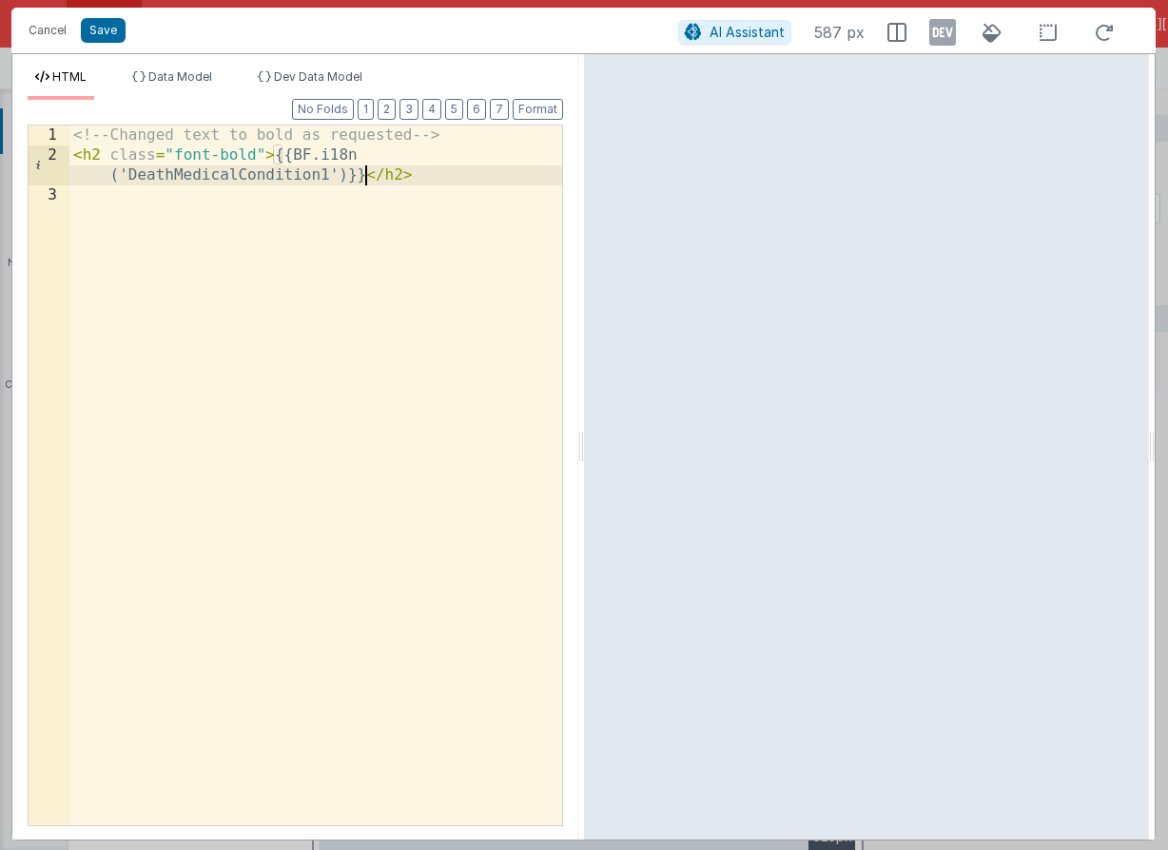
click at [231, 174] on div "<!-- Changed text to bold as requested --> < h2 class = "font-bold" > {{BF.i18n…" at bounding box center [315, 496] width 493 height 740
click at [87, 22] on button "Save" at bounding box center [103, 30] width 45 height 25
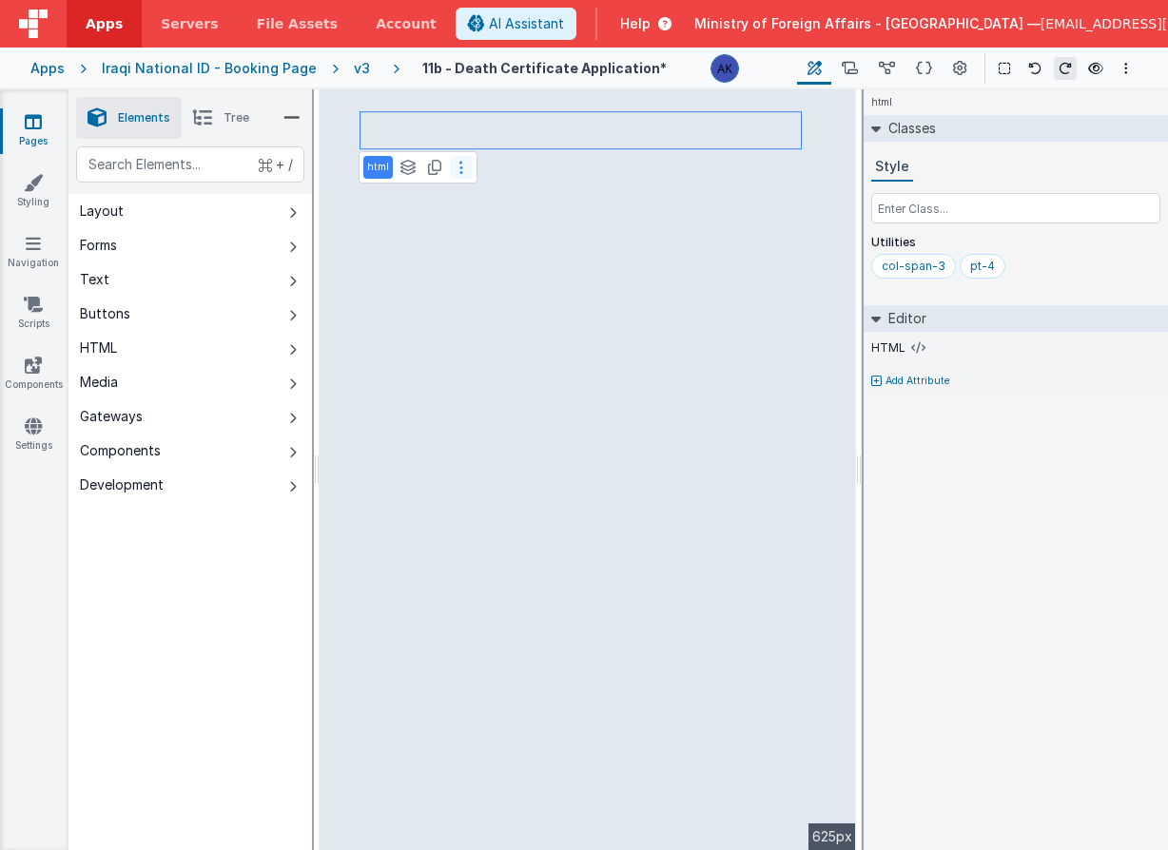
click at [462, 171] on button at bounding box center [461, 167] width 23 height 23
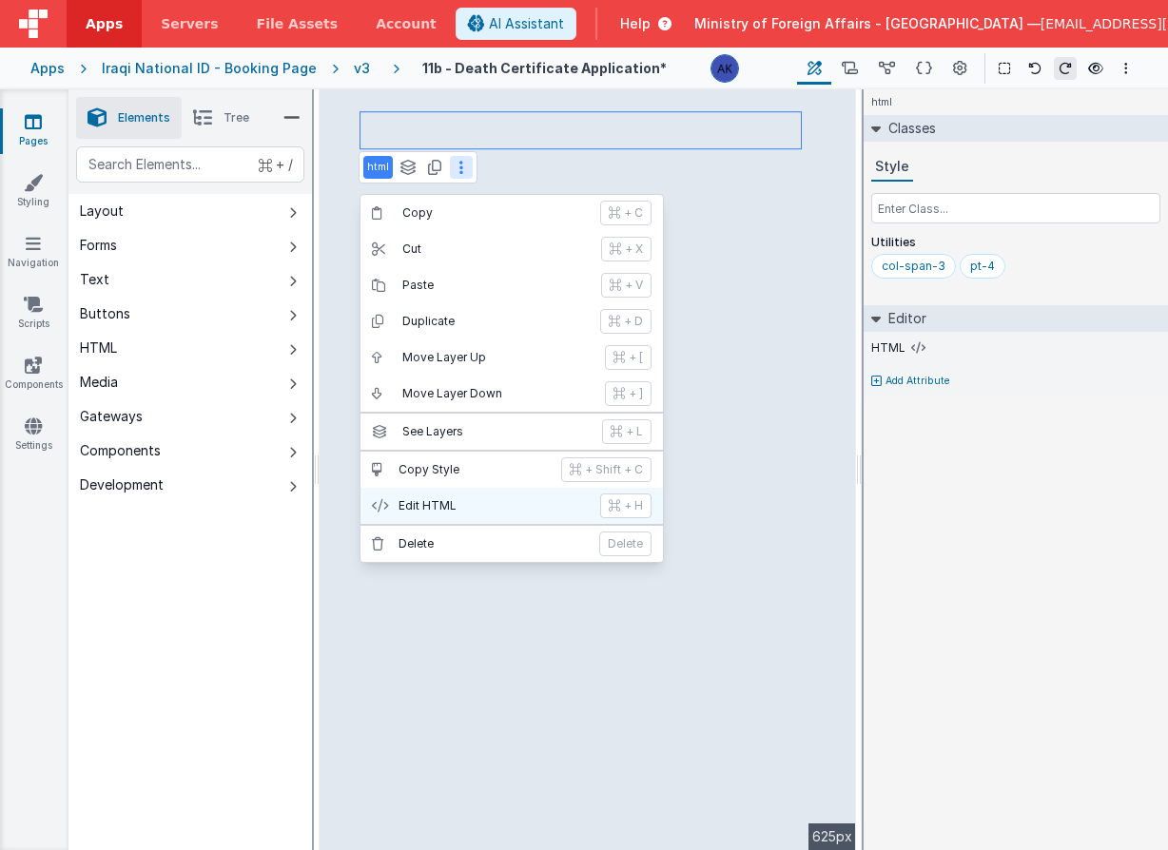
click at [504, 515] on button "Edit HTML + H" at bounding box center [511, 506] width 302 height 36
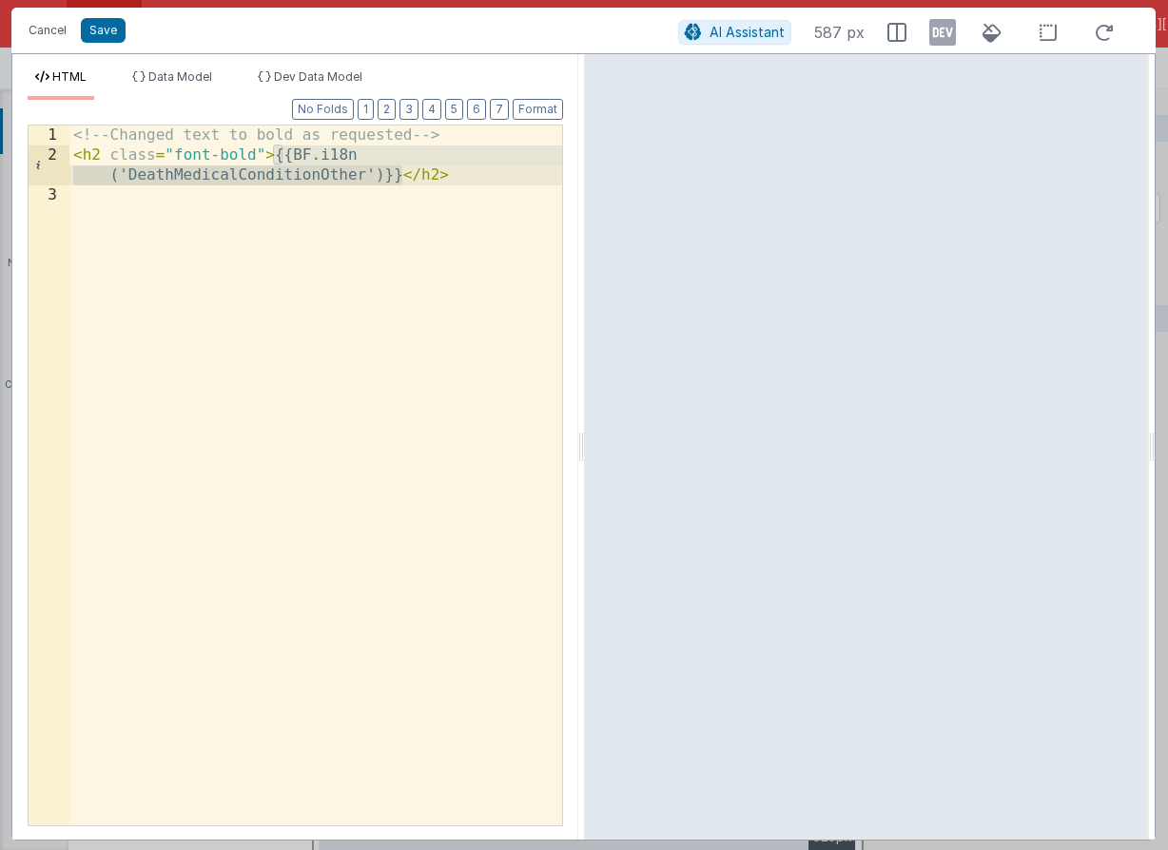
drag, startPoint x: 275, startPoint y: 158, endPoint x: 402, endPoint y: 183, distance: 129.8
click at [402, 183] on div "<!-- Changed text to bold as requested --> < h2 class = "font-bold" > {{BF.i18n…" at bounding box center [315, 496] width 493 height 740
click at [48, 29] on button "Cancel" at bounding box center [47, 30] width 57 height 27
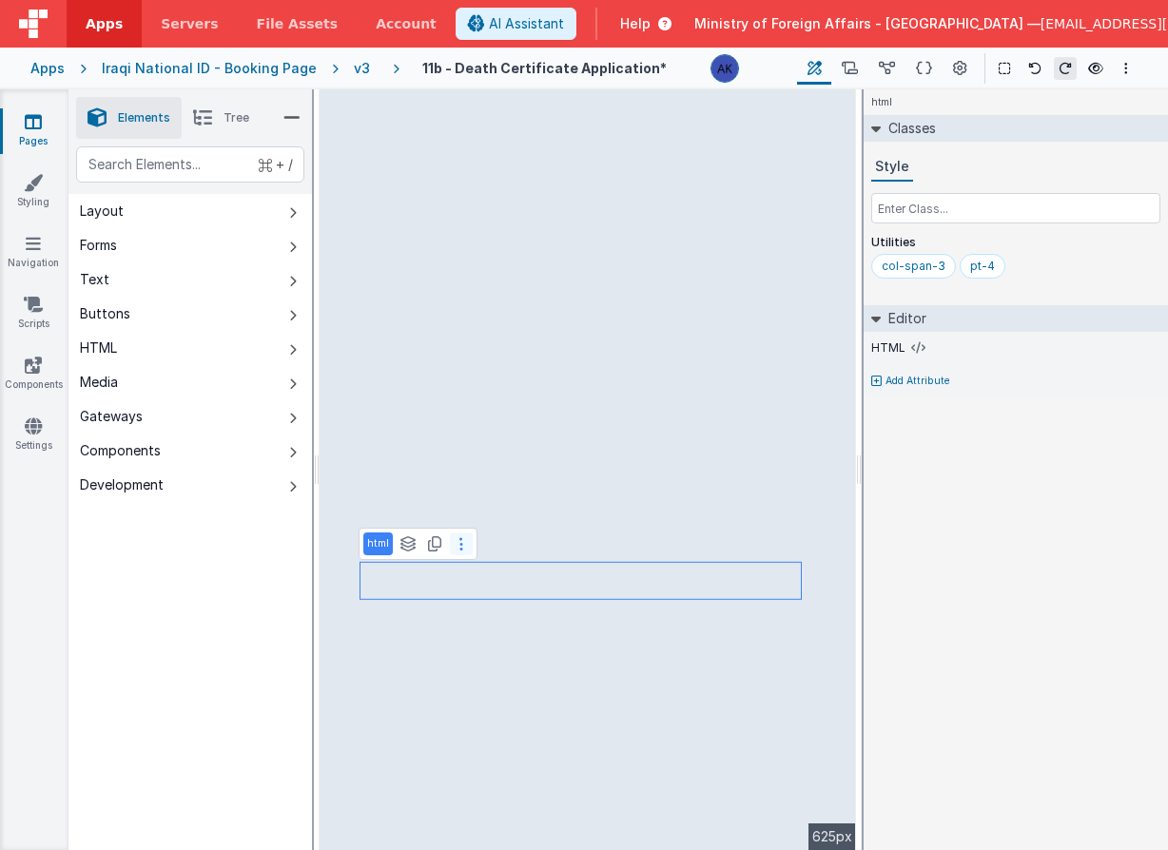
click at [462, 551] on button at bounding box center [461, 544] width 23 height 23
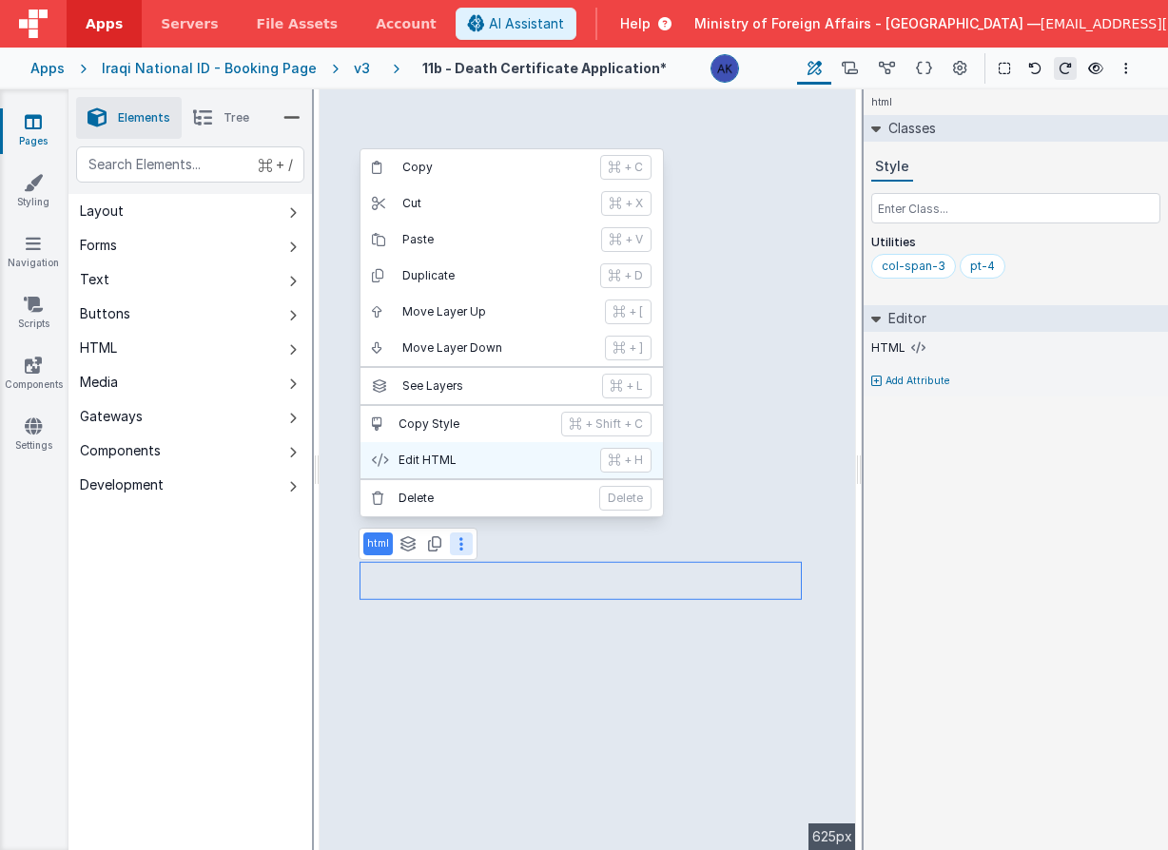
click at [454, 461] on p "Edit HTML" at bounding box center [493, 460] width 190 height 15
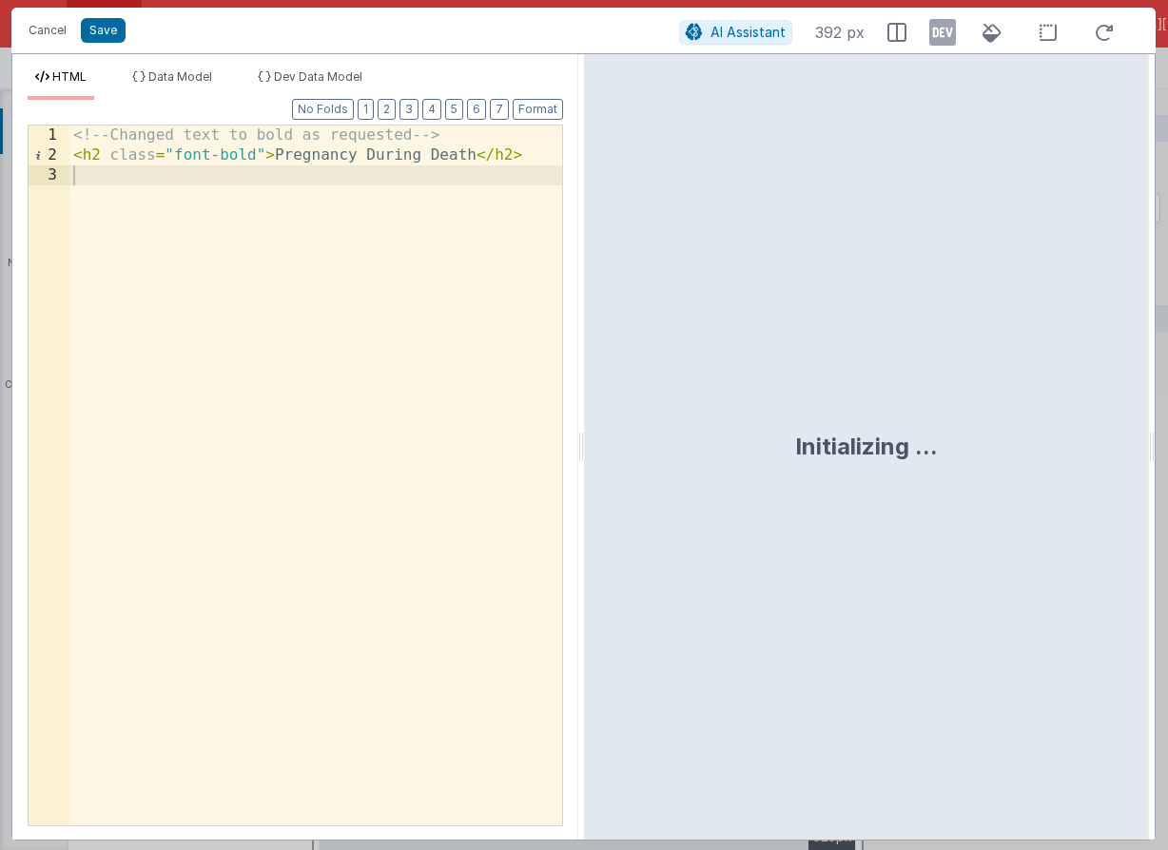
click at [275, 153] on div "<!-- Changed text to bold as requested --> < h2 class = "font-bold" > Pregnancy…" at bounding box center [315, 496] width 493 height 740
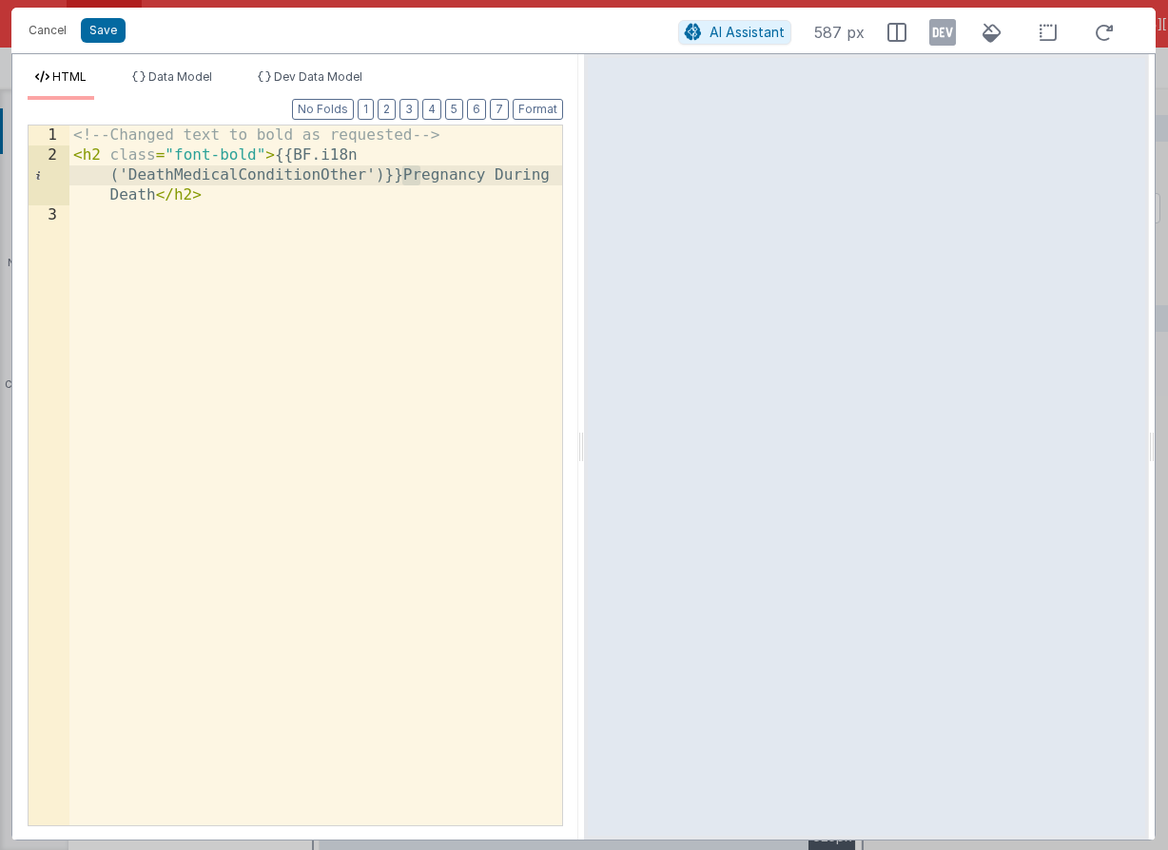
drag, startPoint x: 403, startPoint y: 180, endPoint x: 417, endPoint y: 185, distance: 14.1
click at [417, 185] on div "<!-- Changed text to bold as requested --> < h2 class = "font-bold" > {{BF.i18n…" at bounding box center [315, 496] width 493 height 740
click at [258, 173] on div "<!-- Changed text to bold as requested --> < h2 class = "font-bold" > {{BF.i18n…" at bounding box center [315, 496] width 493 height 740
drag, startPoint x: 349, startPoint y: 177, endPoint x: 555, endPoint y: 172, distance: 206.4
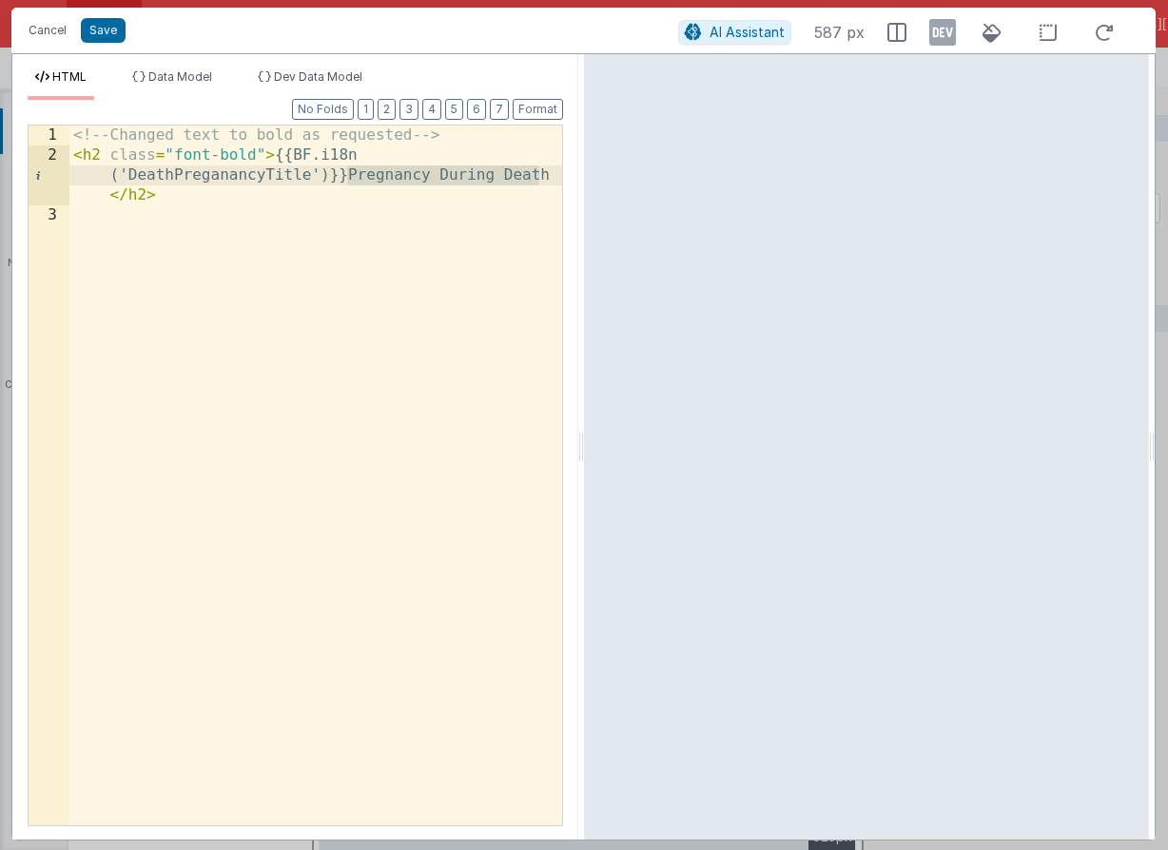
click at [555, 172] on div "<!-- Changed text to bold as requested --> < h2 class = "font-bold" > {{BF.i18n…" at bounding box center [315, 496] width 493 height 740
click at [115, 29] on button "Save" at bounding box center [103, 30] width 45 height 25
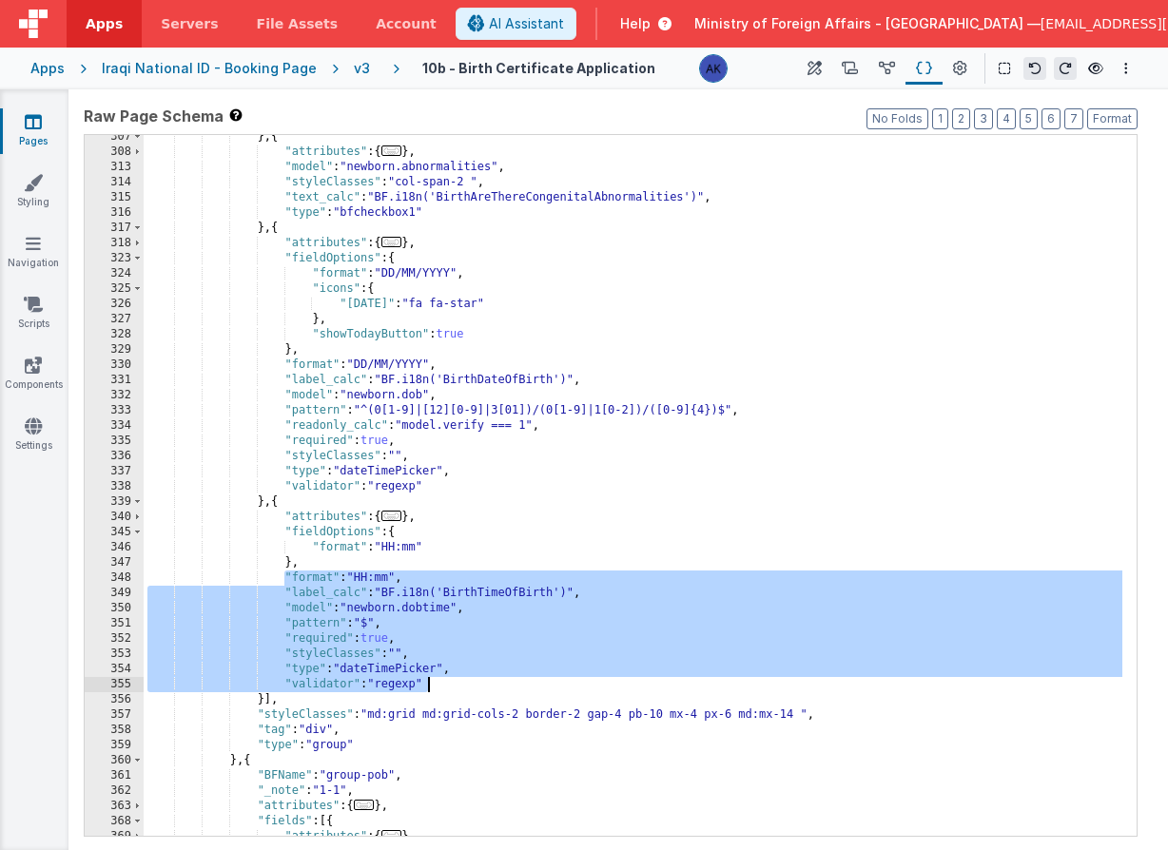
scroll to position [1534, 0]
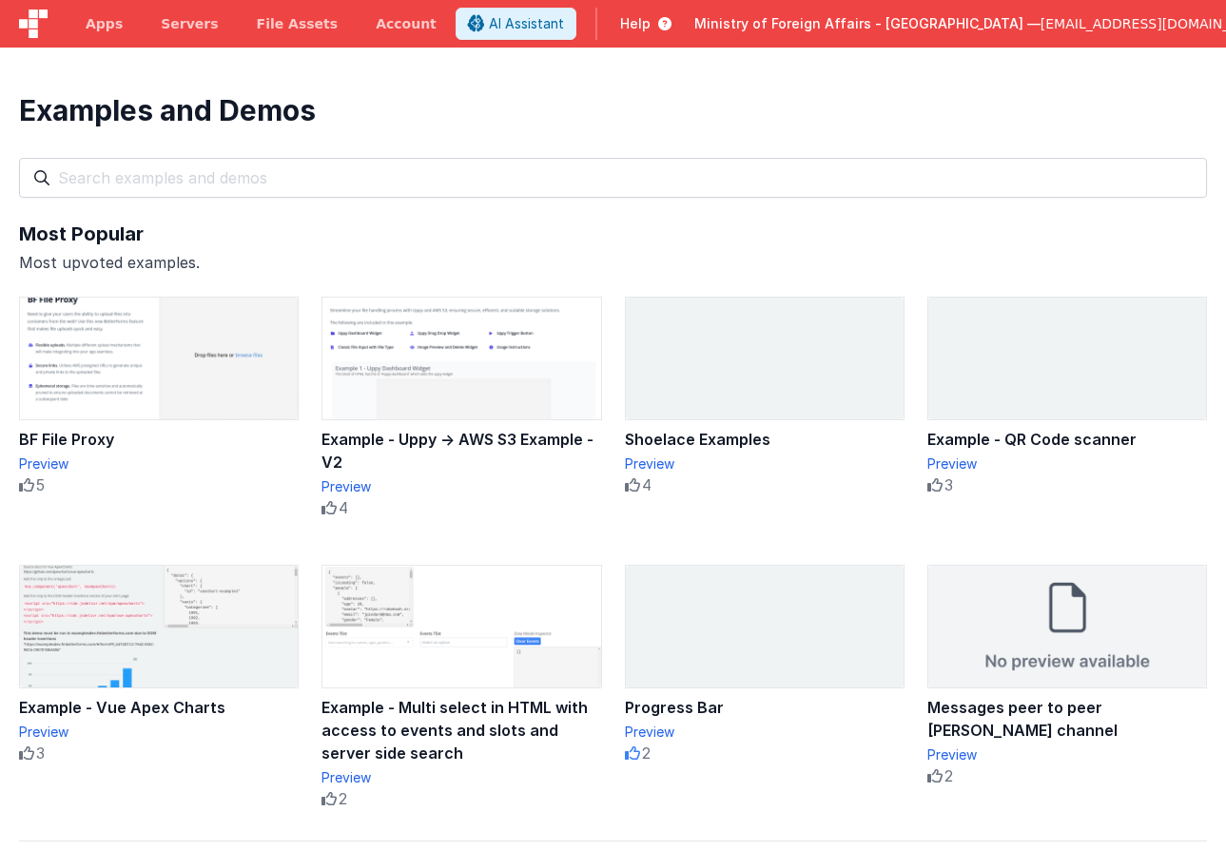
click at [105, 30] on span "Apps" at bounding box center [104, 23] width 37 height 19
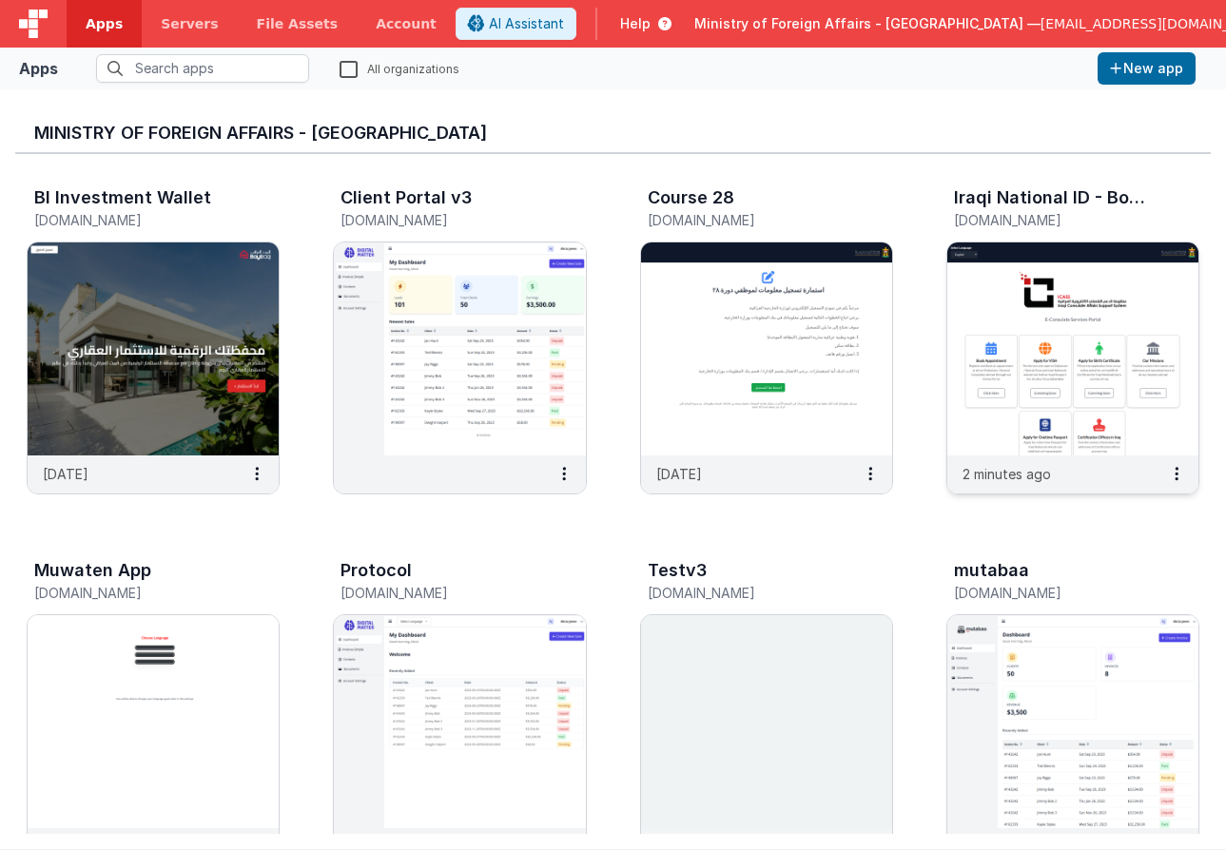
click at [996, 271] on img at bounding box center [1072, 349] width 251 height 213
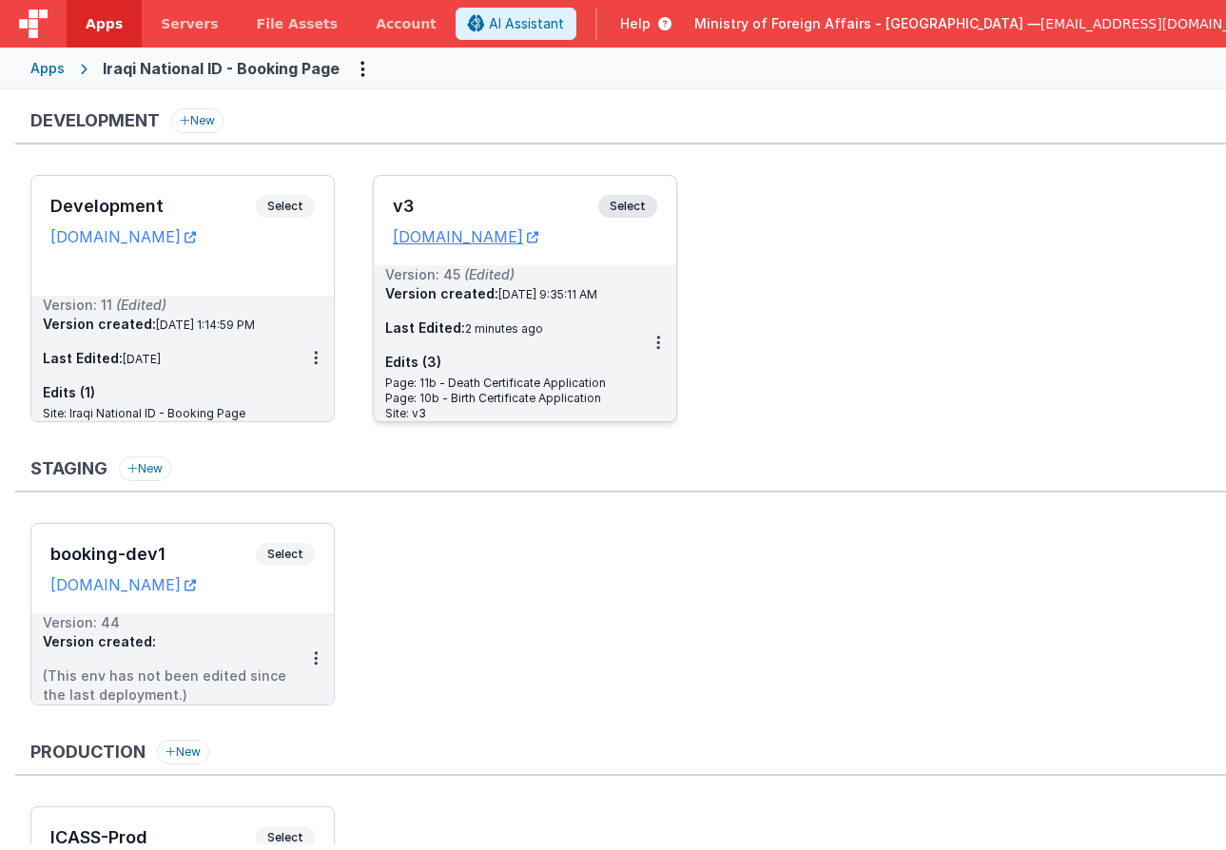
click at [636, 204] on span "Select" at bounding box center [627, 206] width 59 height 23
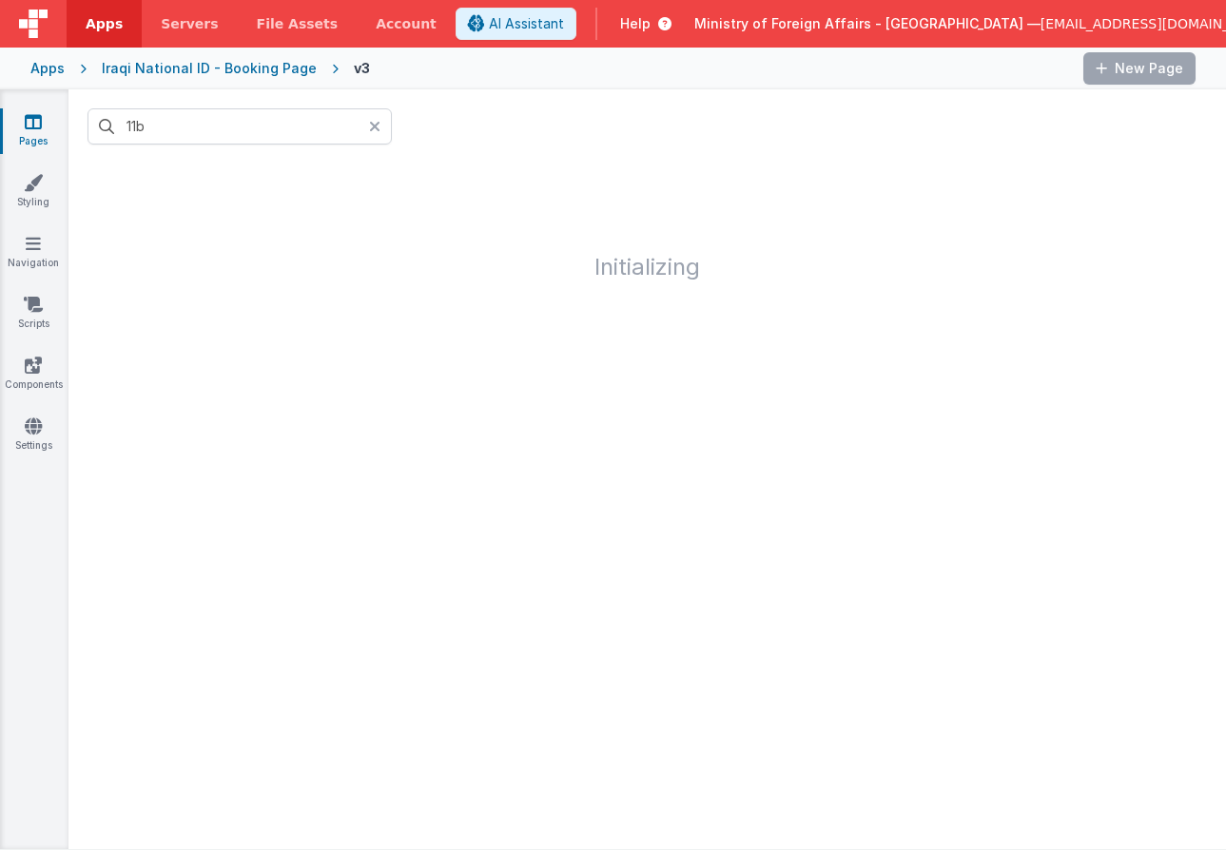
click at [379, 127] on icon at bounding box center [374, 126] width 11 height 15
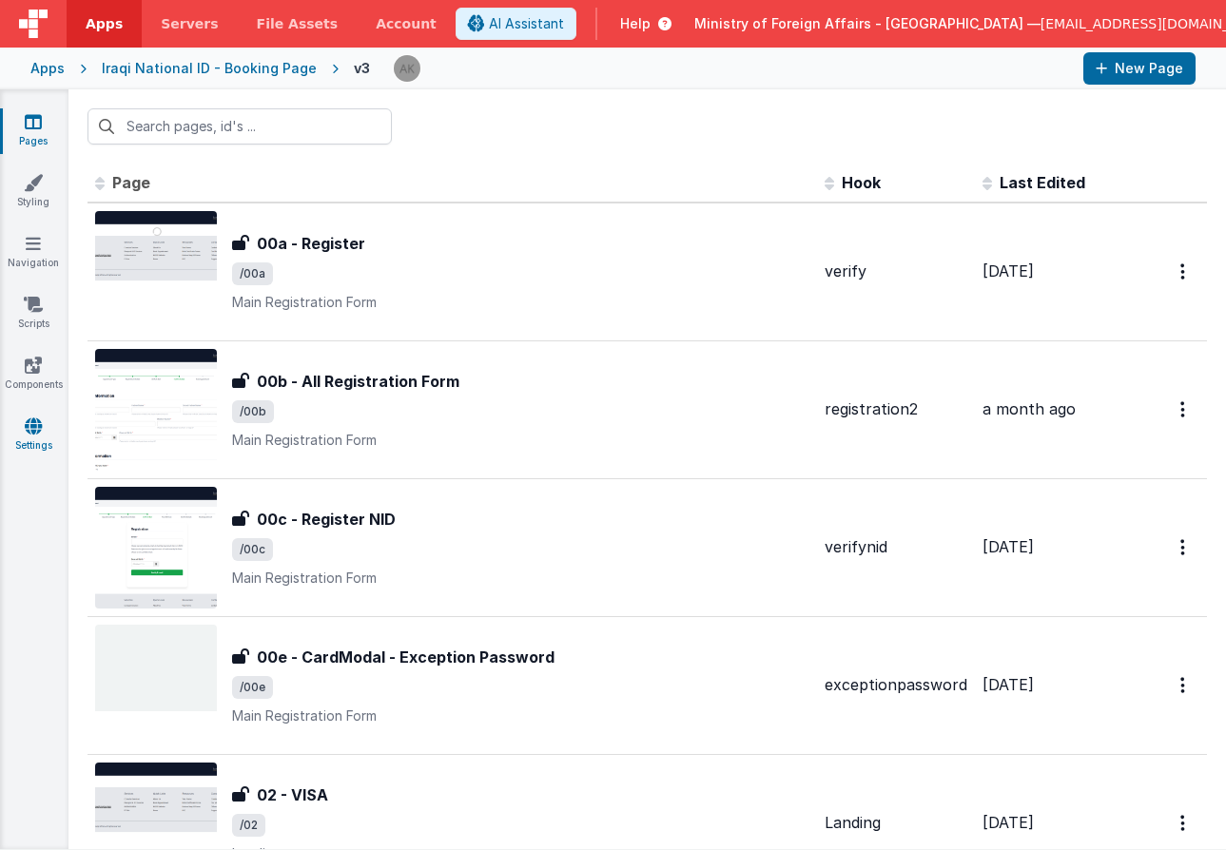
click at [37, 437] on link "Settings" at bounding box center [33, 436] width 68 height 38
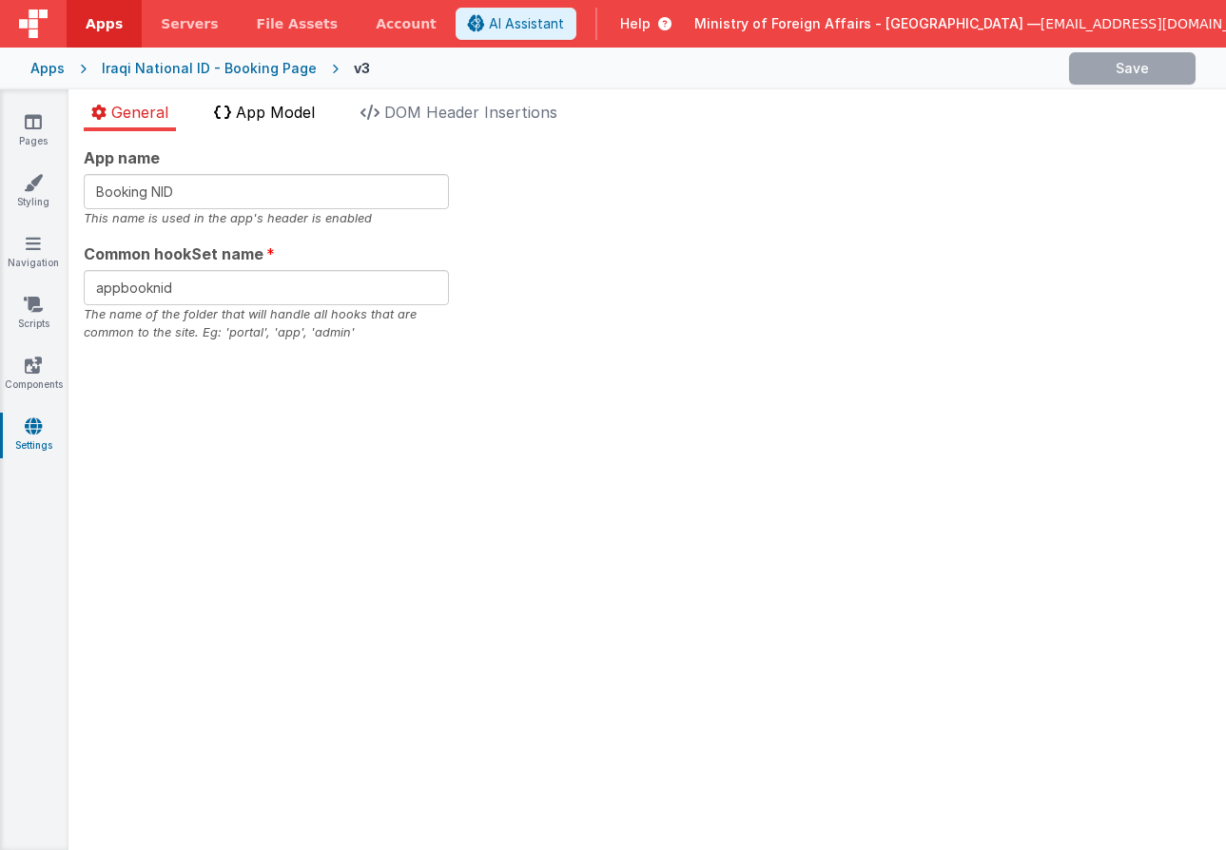
click at [309, 117] on span "App Model" at bounding box center [275, 112] width 79 height 19
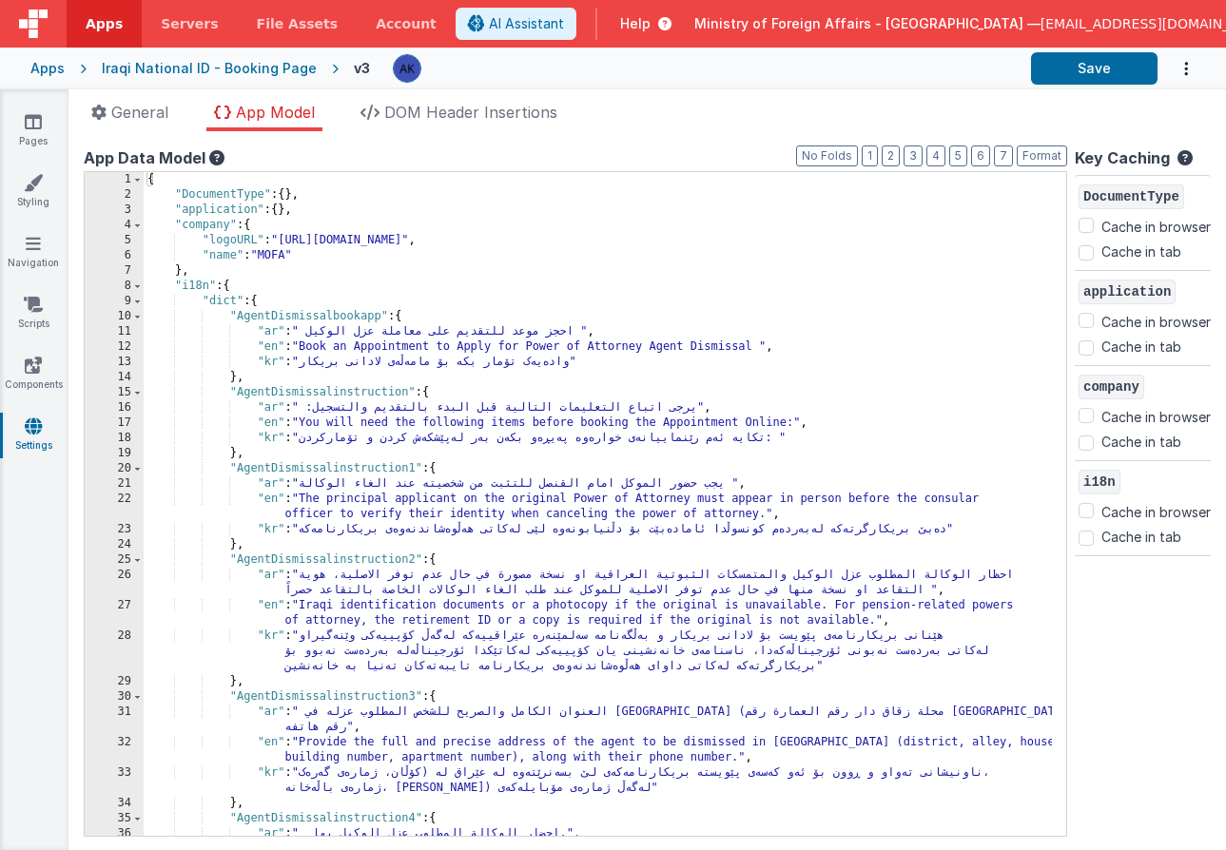
scroll to position [32, 0]
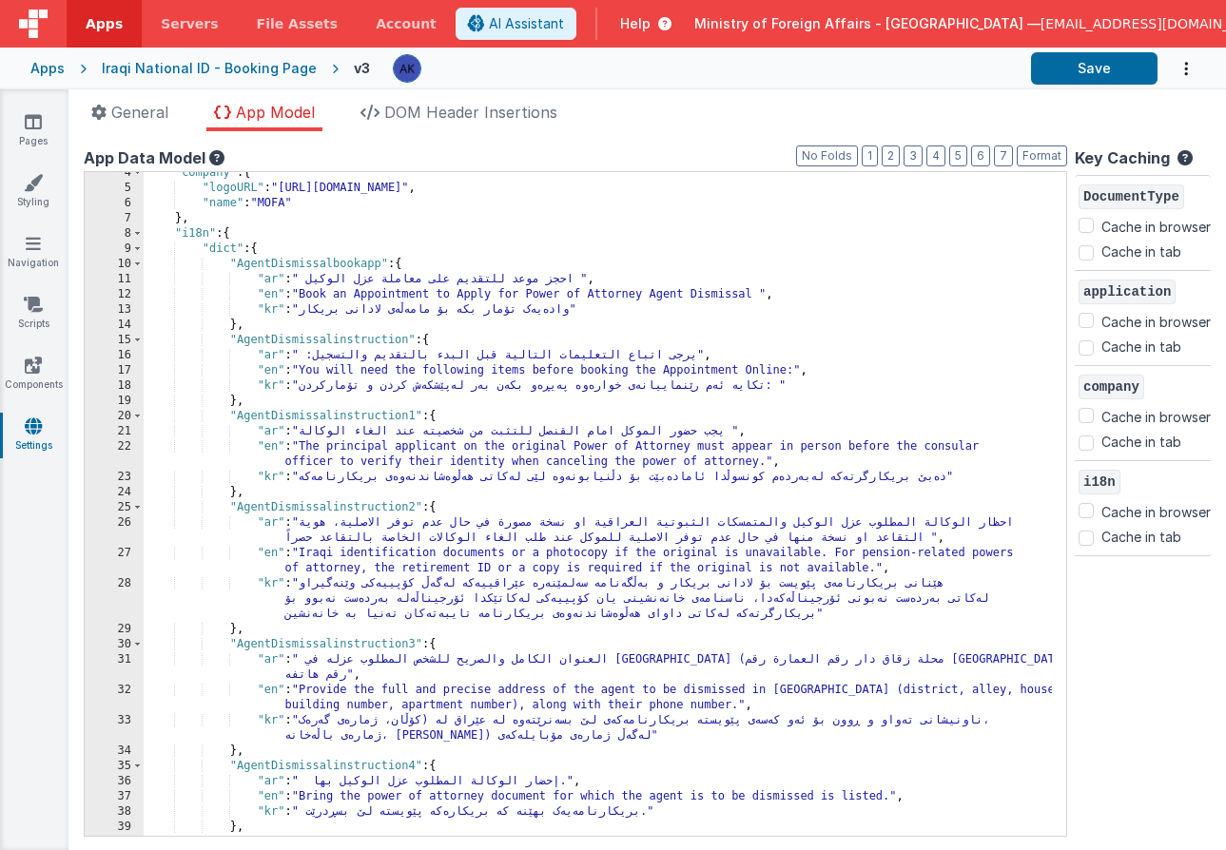
click at [941, 262] on div ""company" : { "logoURL" : "https://ucarecdn.com/09b3b0c1-68d1-41d8-94ff-a0e3e84…" at bounding box center [598, 512] width 908 height 694
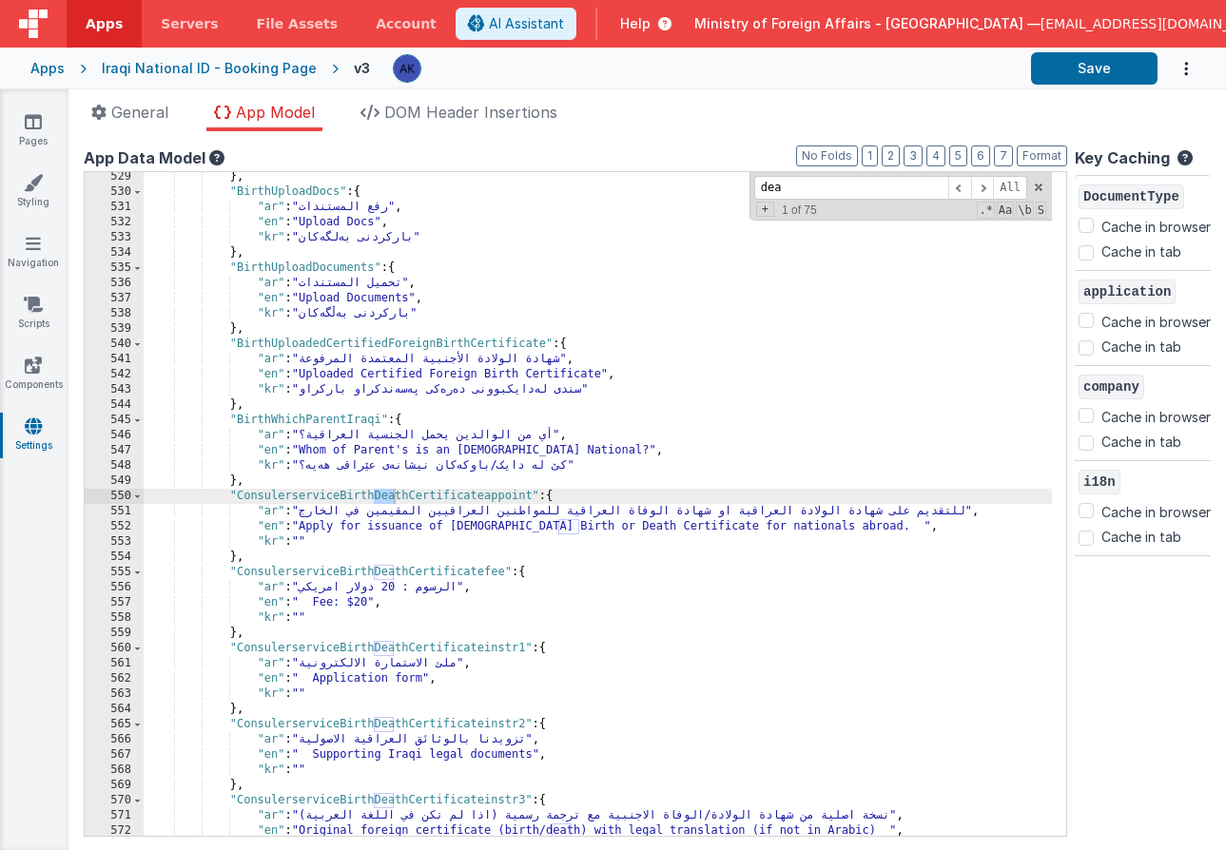
scroll to position [5095, 0]
type input "death"
click at [971, 187] on span at bounding box center [982, 188] width 23 height 24
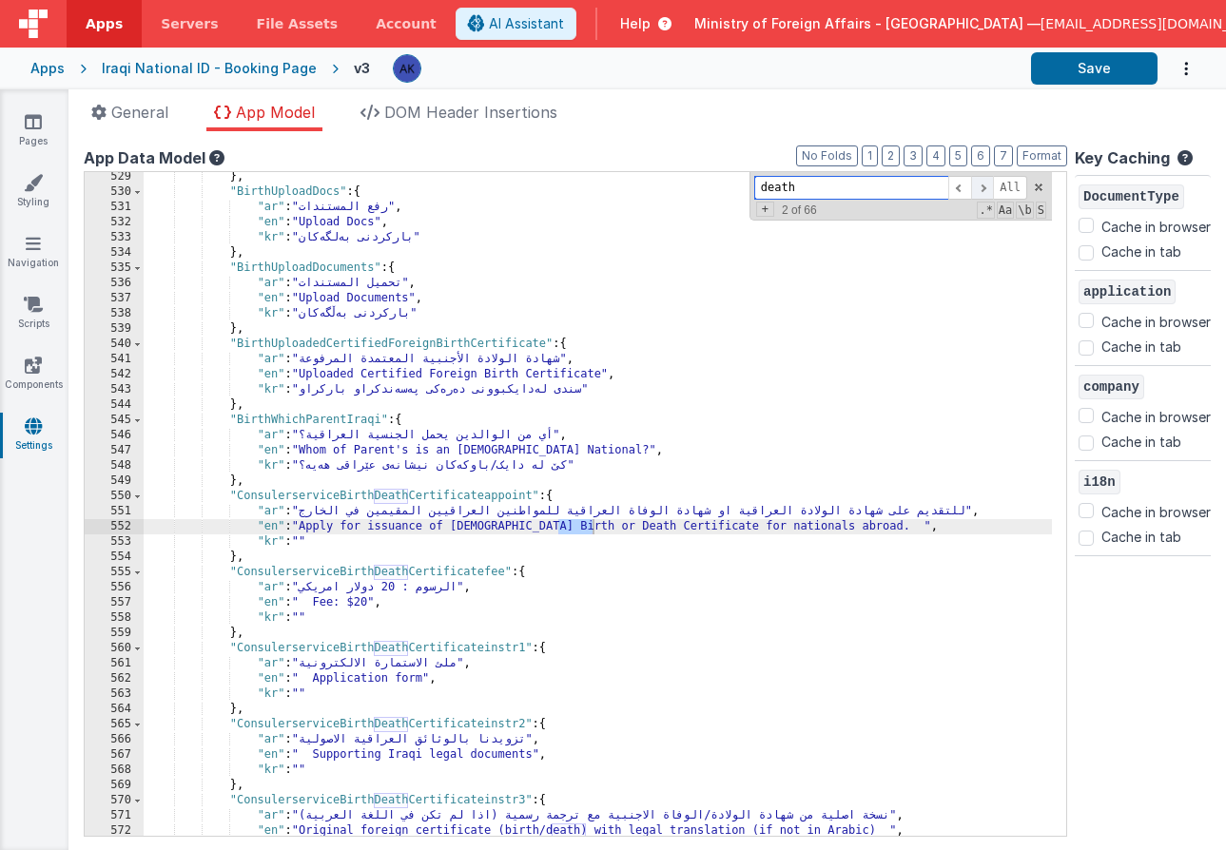
click at [971, 187] on span at bounding box center [982, 188] width 23 height 24
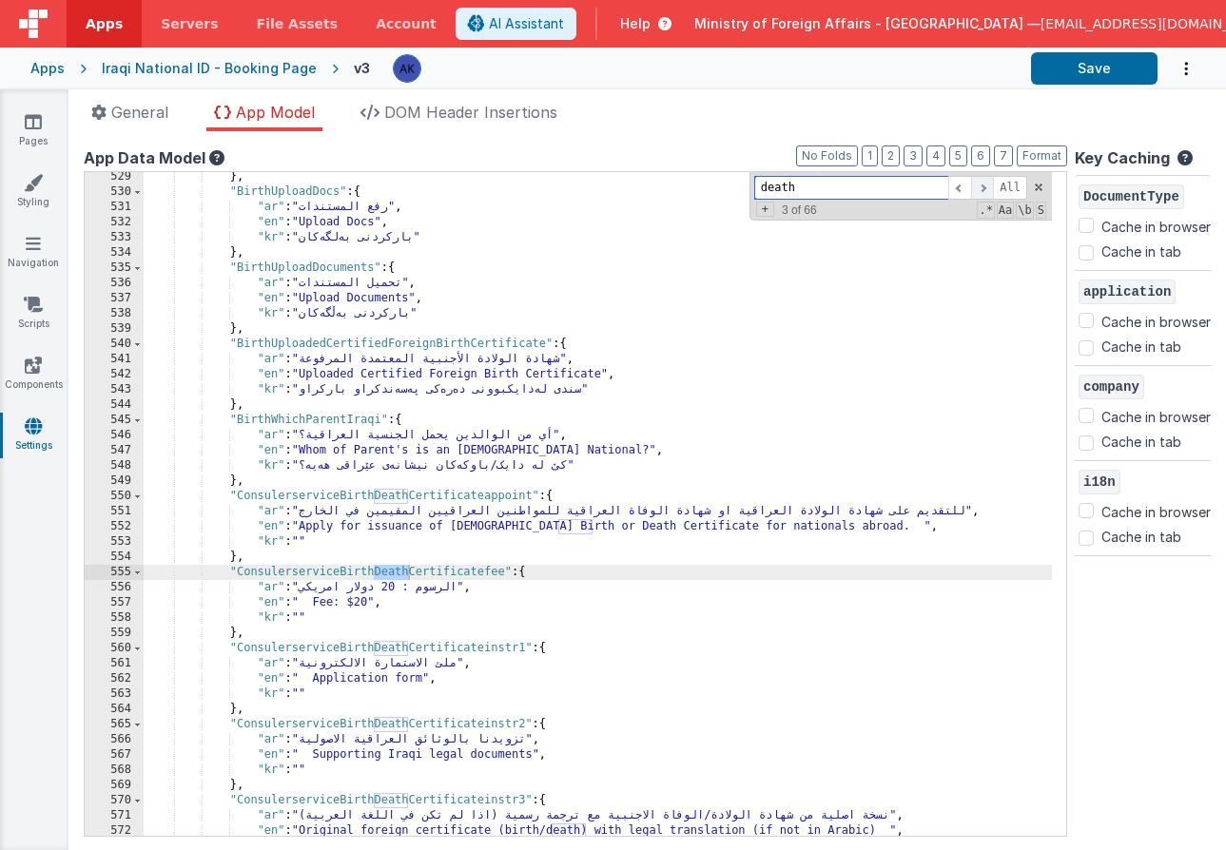
click at [971, 187] on span at bounding box center [982, 188] width 23 height 24
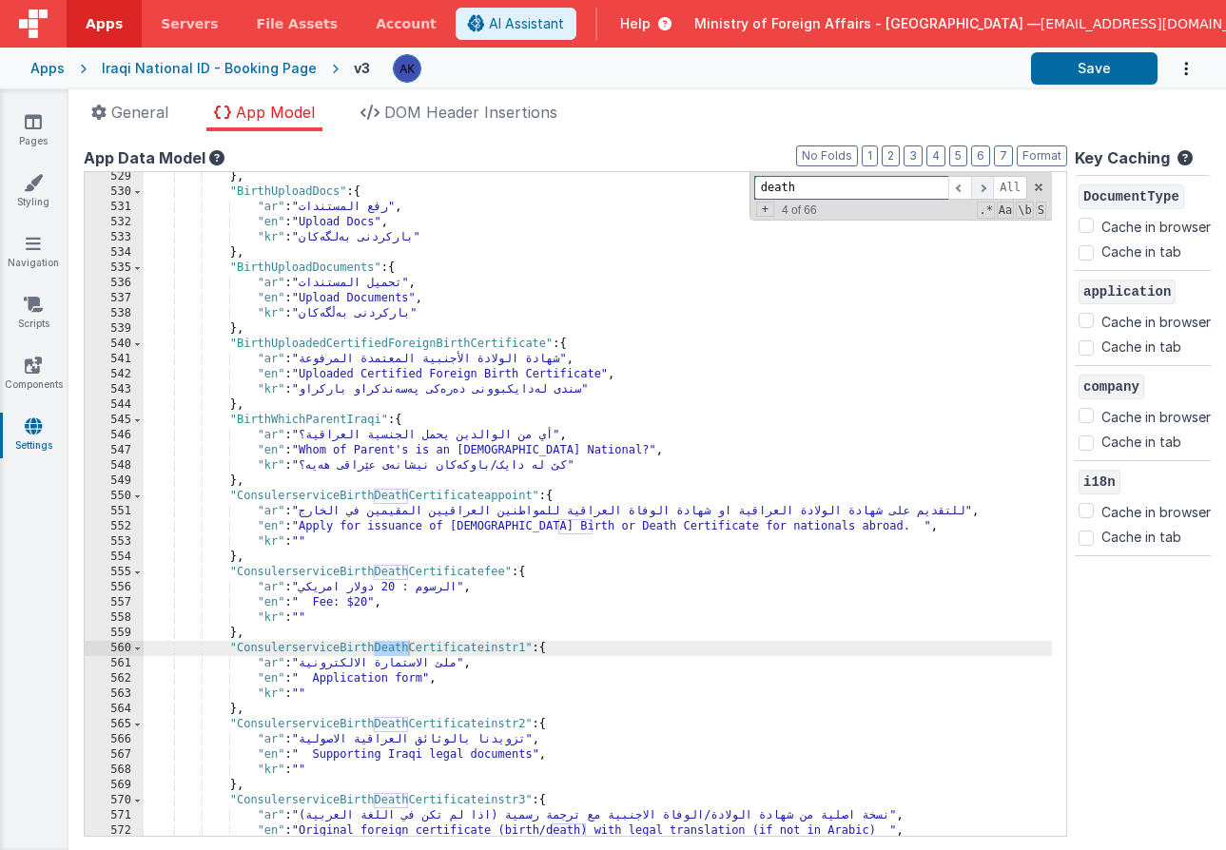
click at [971, 187] on span at bounding box center [982, 188] width 23 height 24
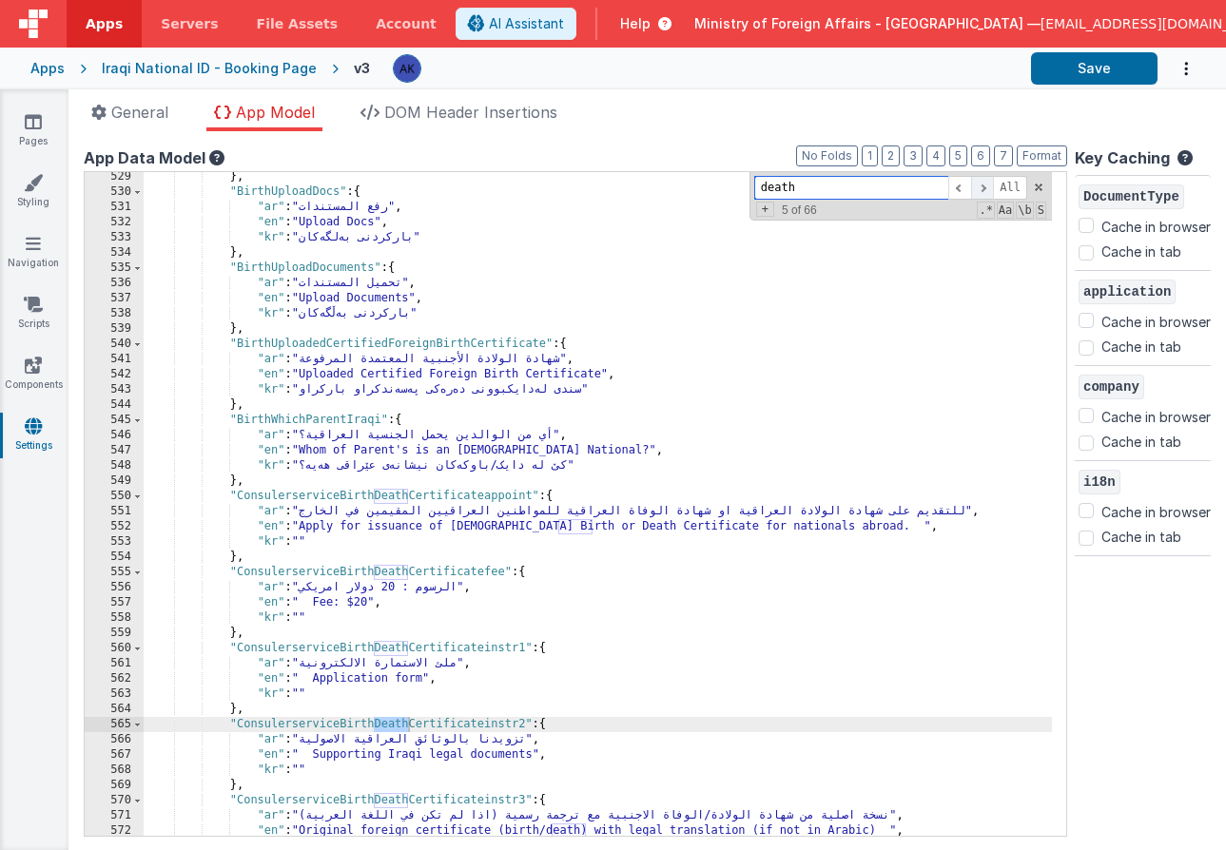
click at [971, 187] on span at bounding box center [982, 188] width 23 height 24
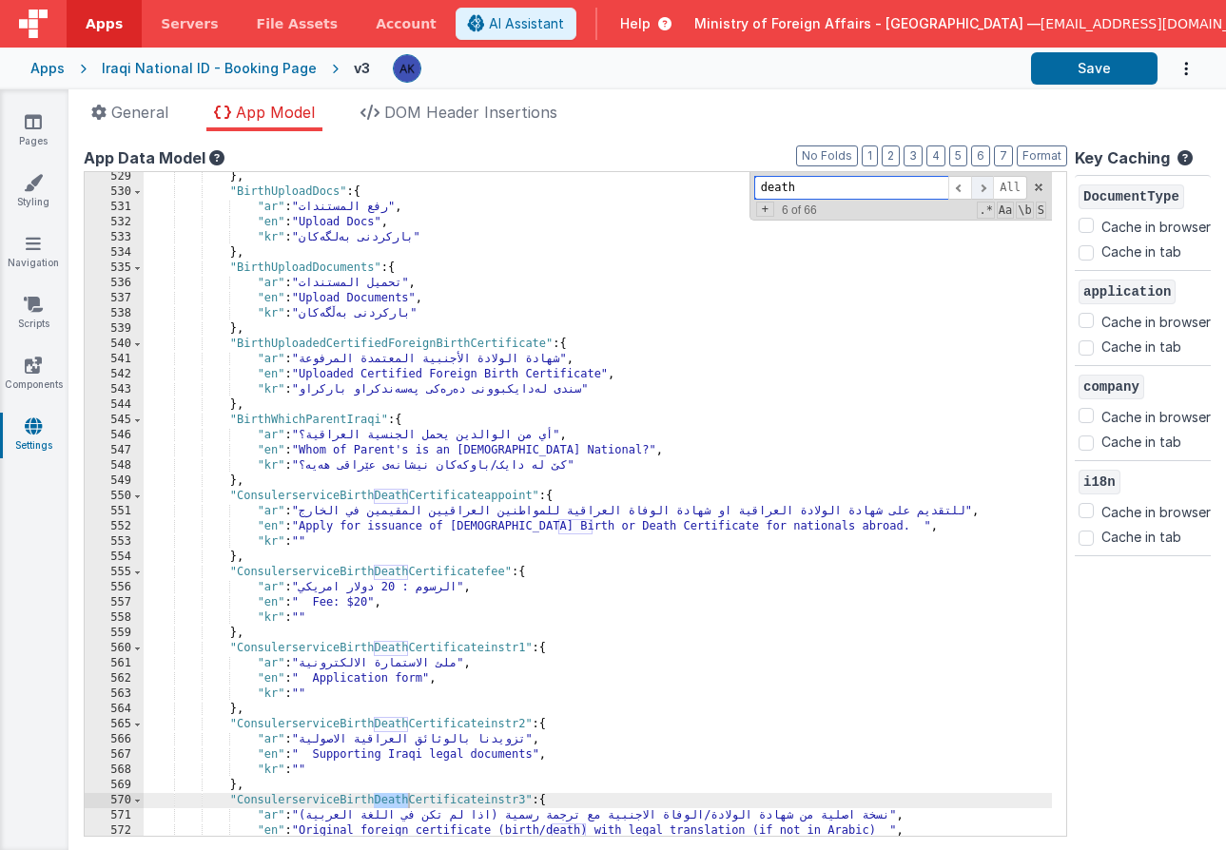
click at [971, 187] on span at bounding box center [982, 188] width 23 height 24
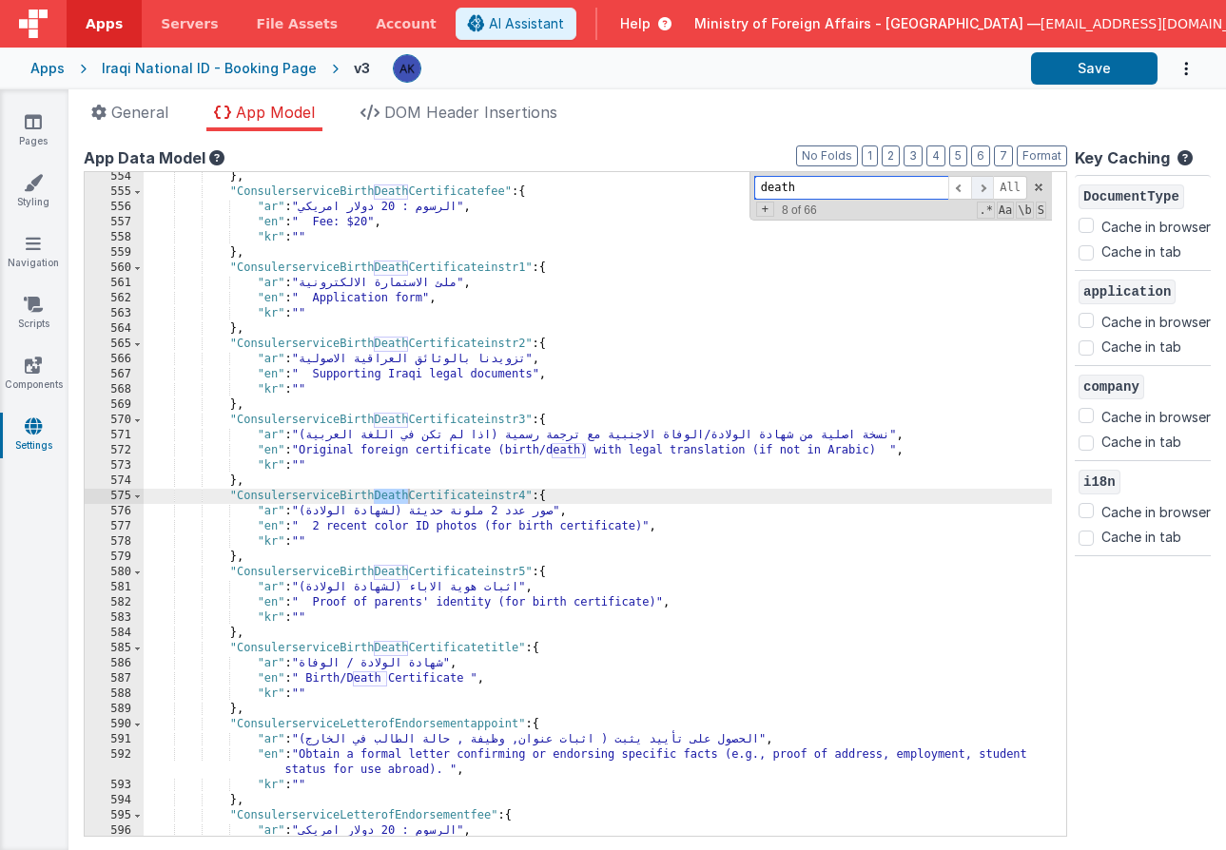
click at [971, 188] on span at bounding box center [982, 188] width 23 height 24
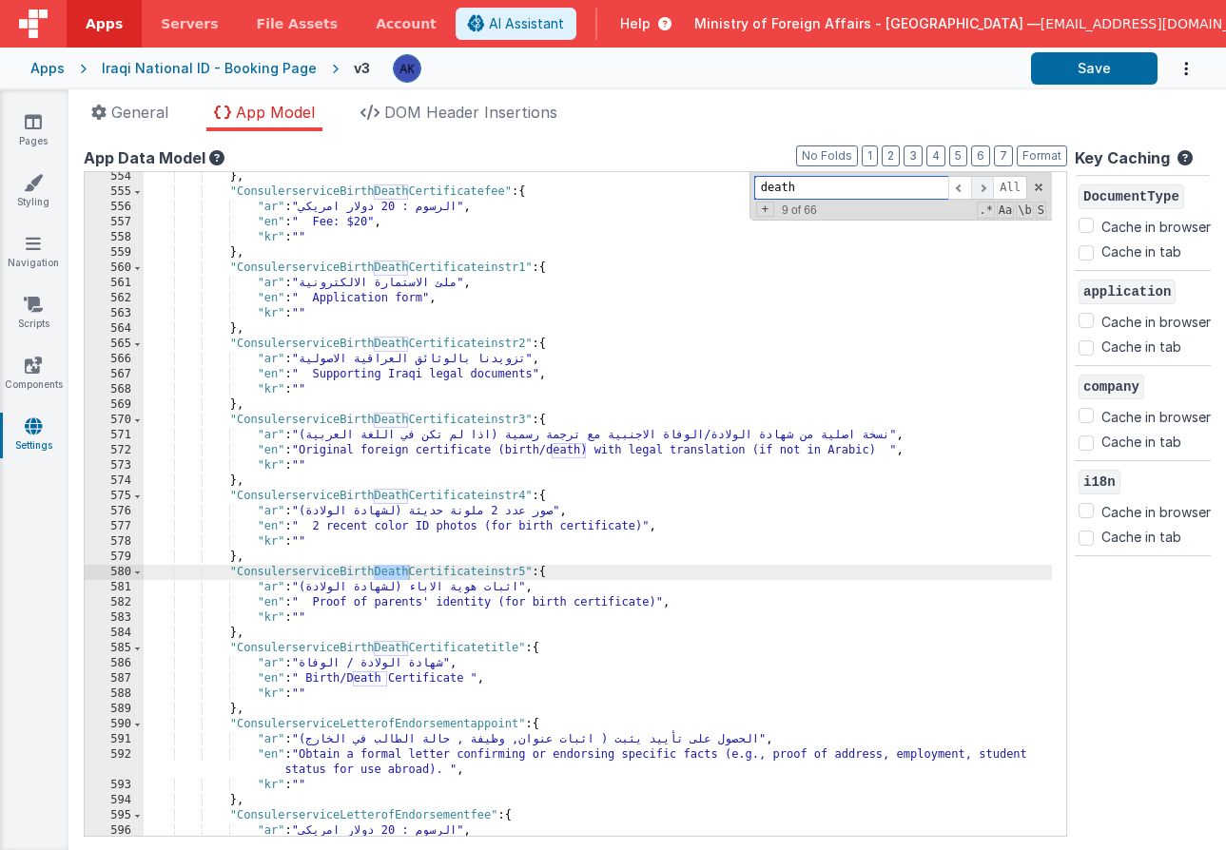
click at [971, 188] on span at bounding box center [982, 188] width 23 height 24
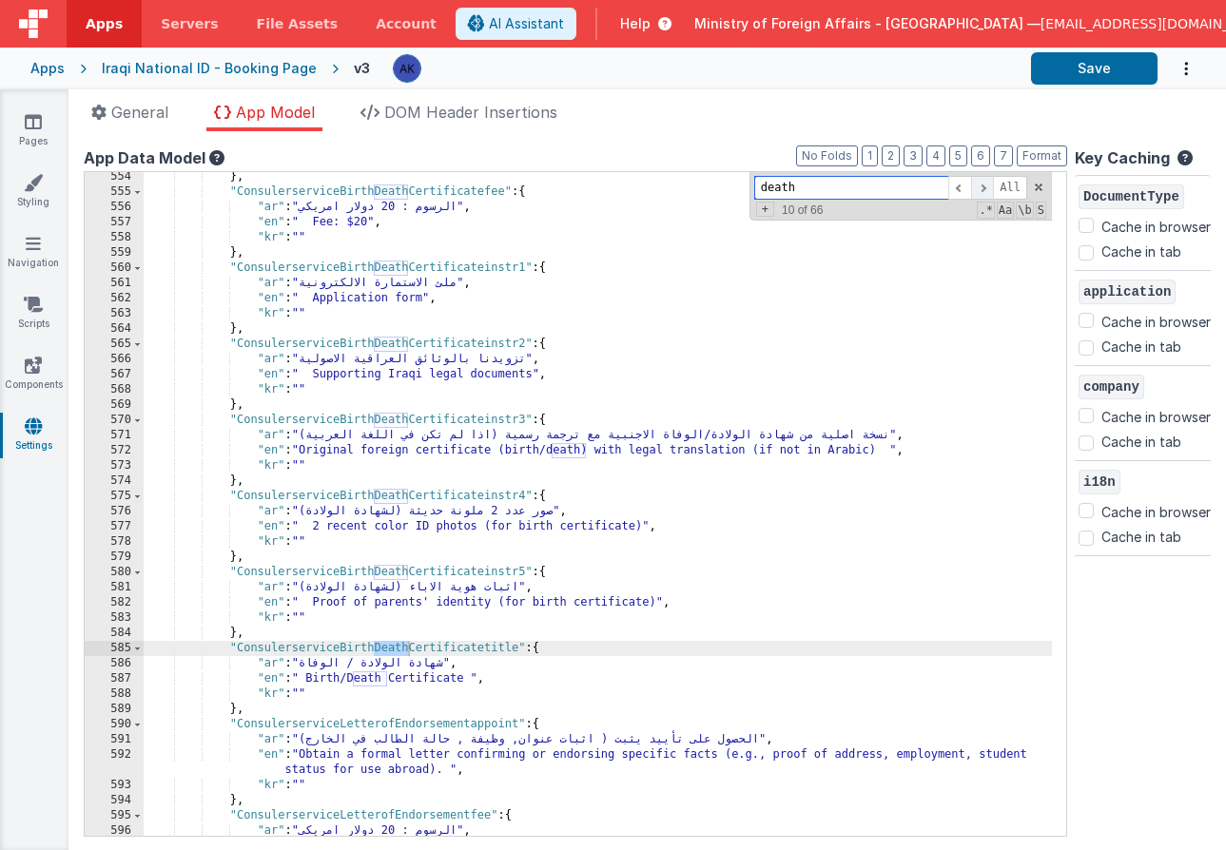
click at [971, 188] on span at bounding box center [982, 188] width 23 height 24
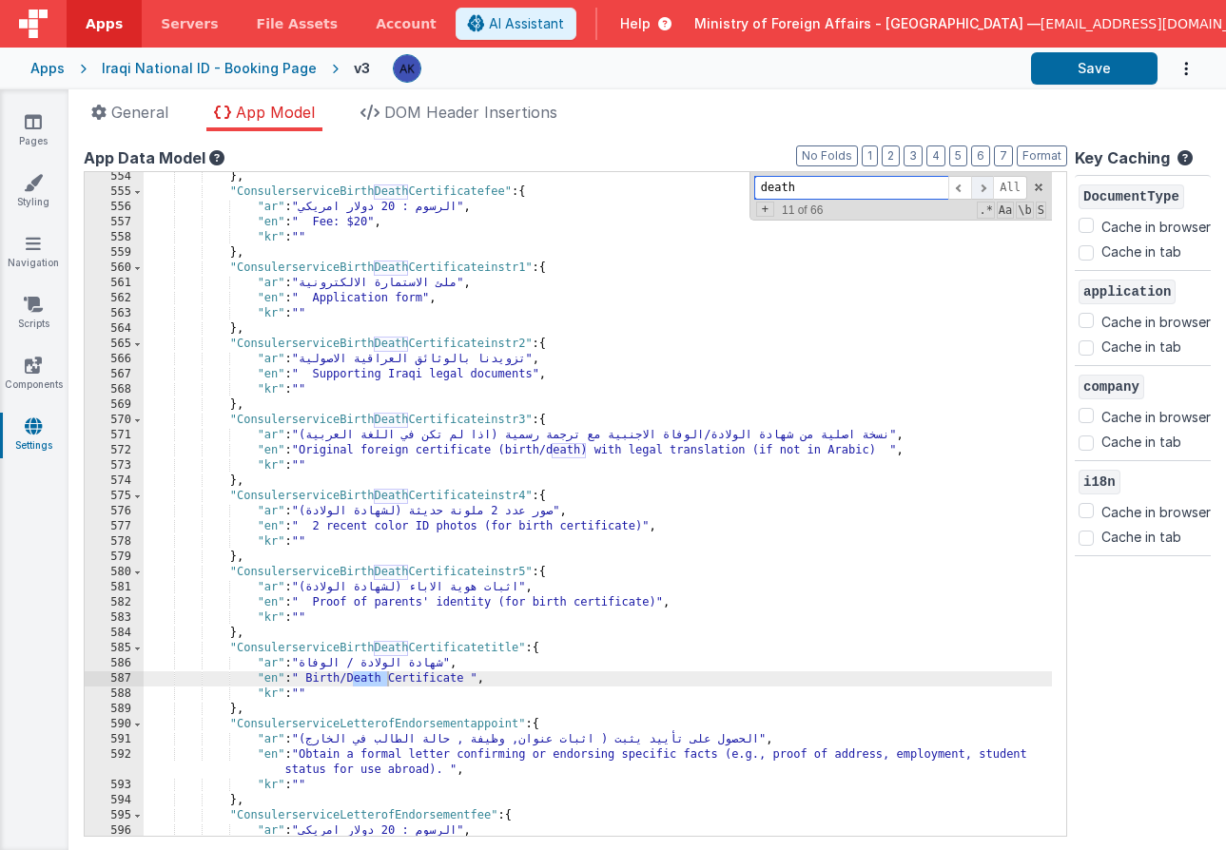
click at [971, 188] on span at bounding box center [982, 188] width 23 height 24
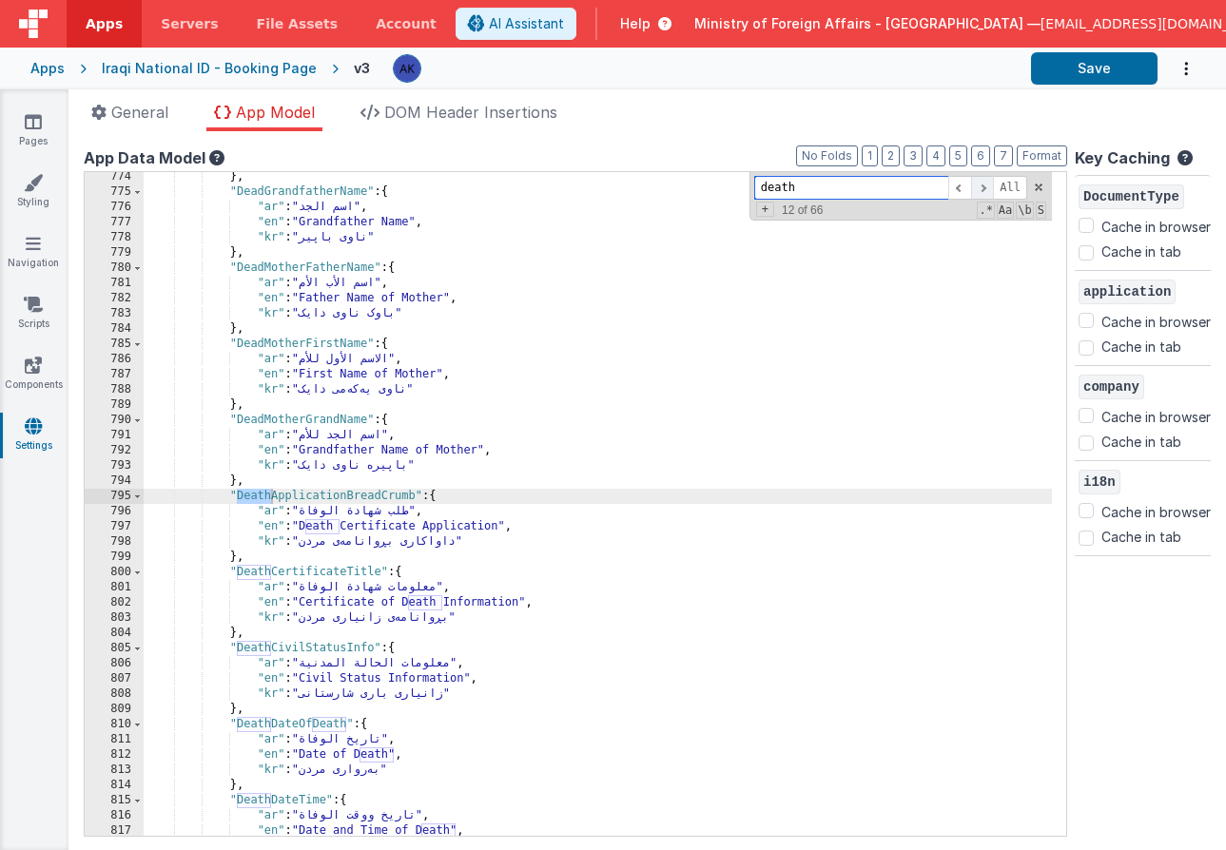
click at [971, 188] on span at bounding box center [982, 188] width 23 height 24
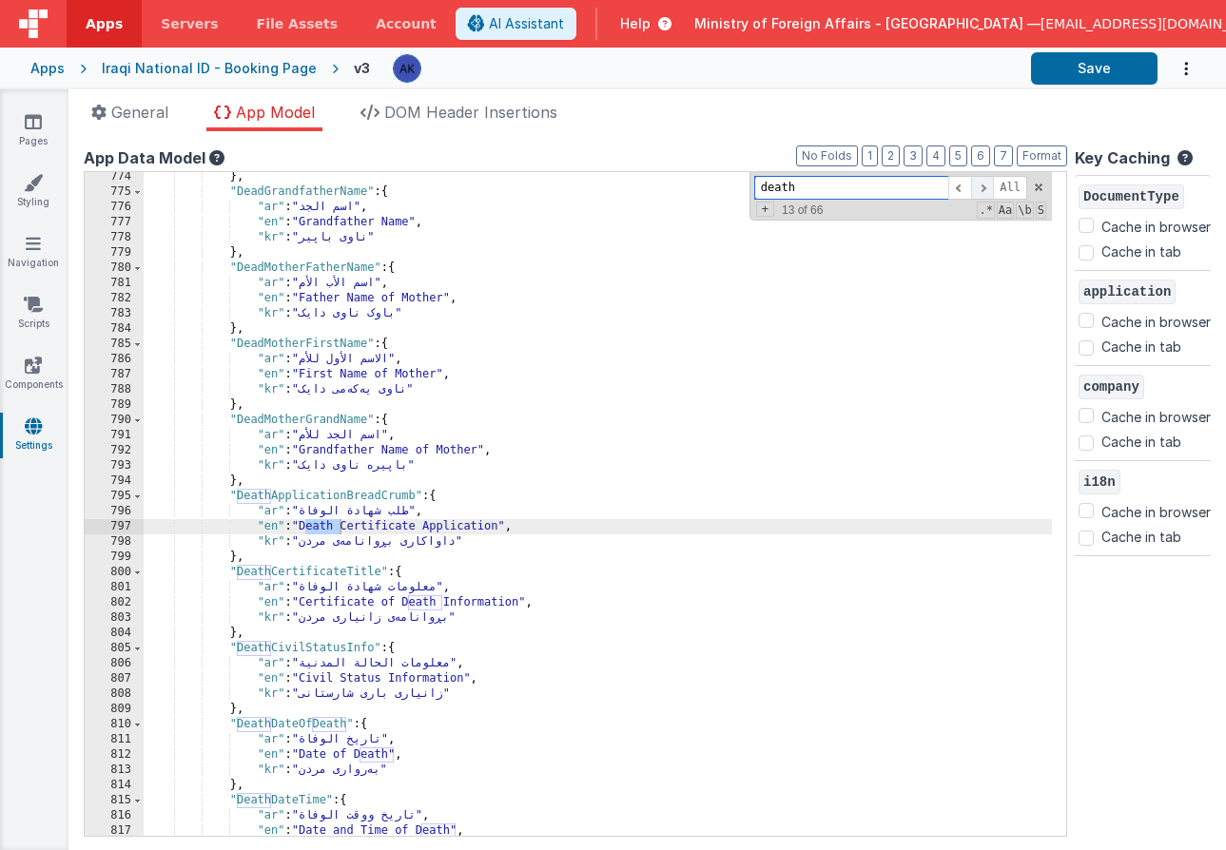
click at [971, 188] on span at bounding box center [982, 188] width 23 height 24
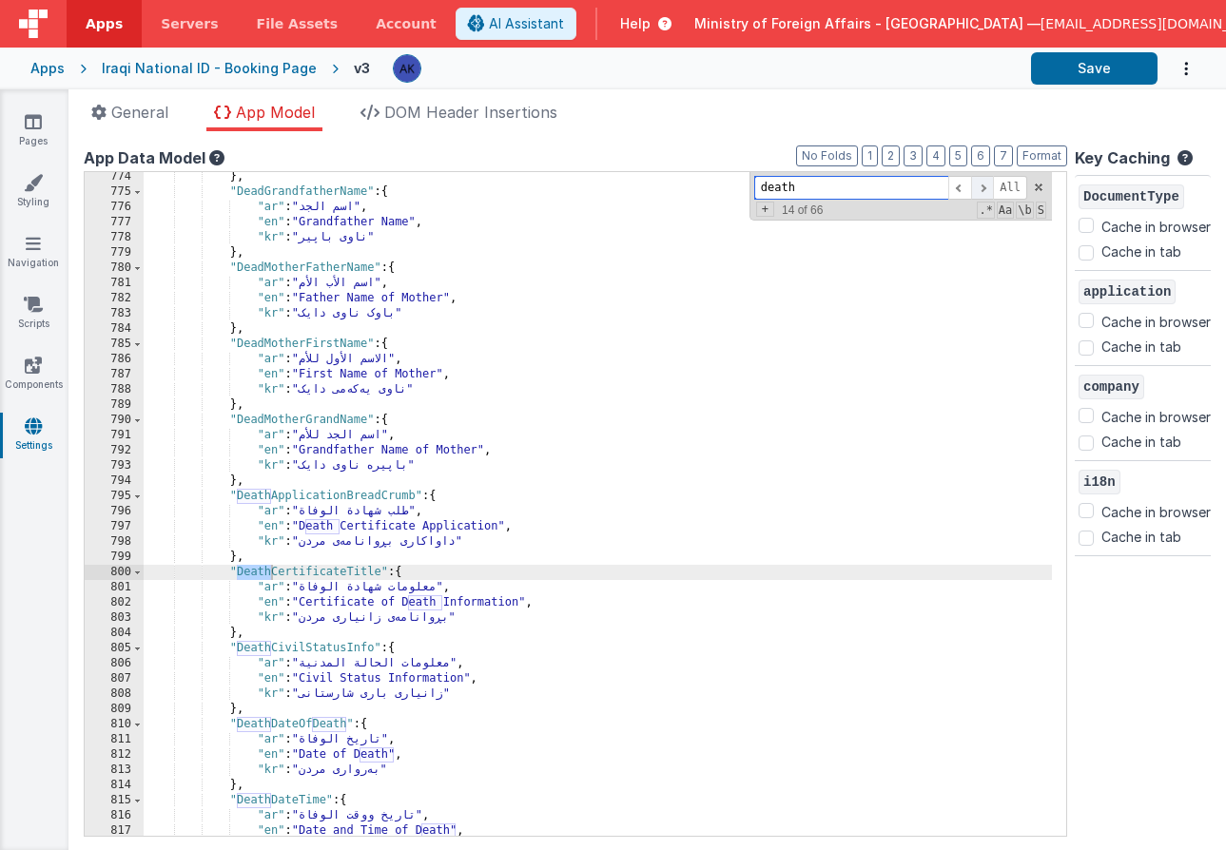
click at [971, 188] on span at bounding box center [982, 188] width 23 height 24
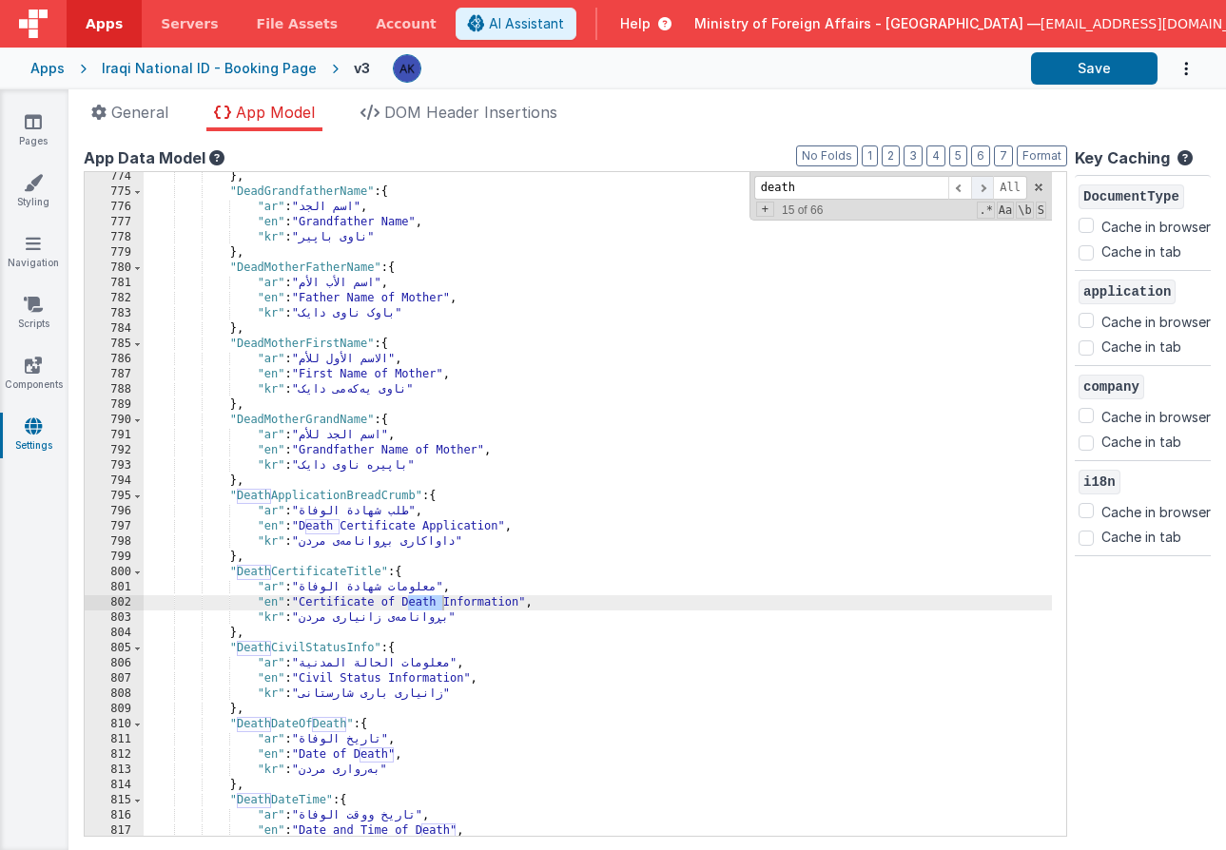
click at [971, 188] on span at bounding box center [982, 188] width 23 height 24
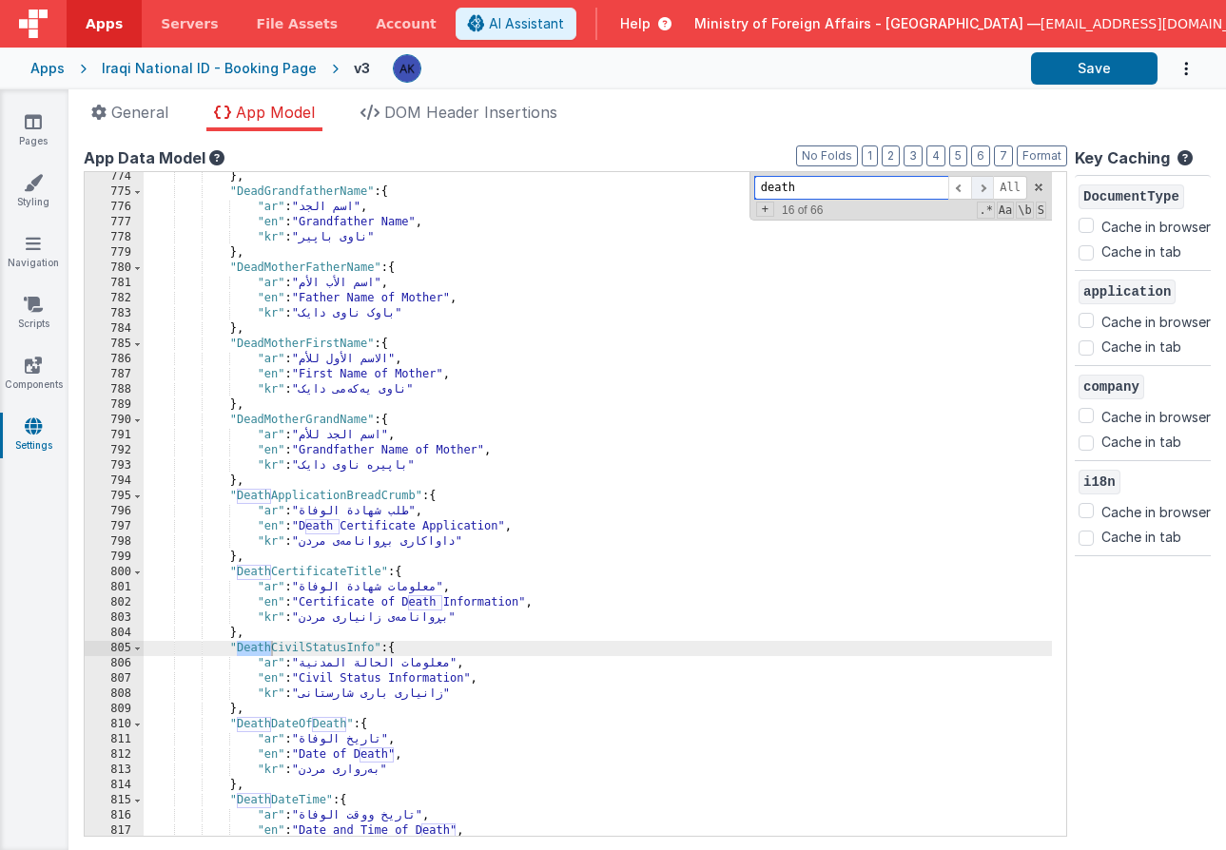
click at [971, 188] on span at bounding box center [982, 188] width 23 height 24
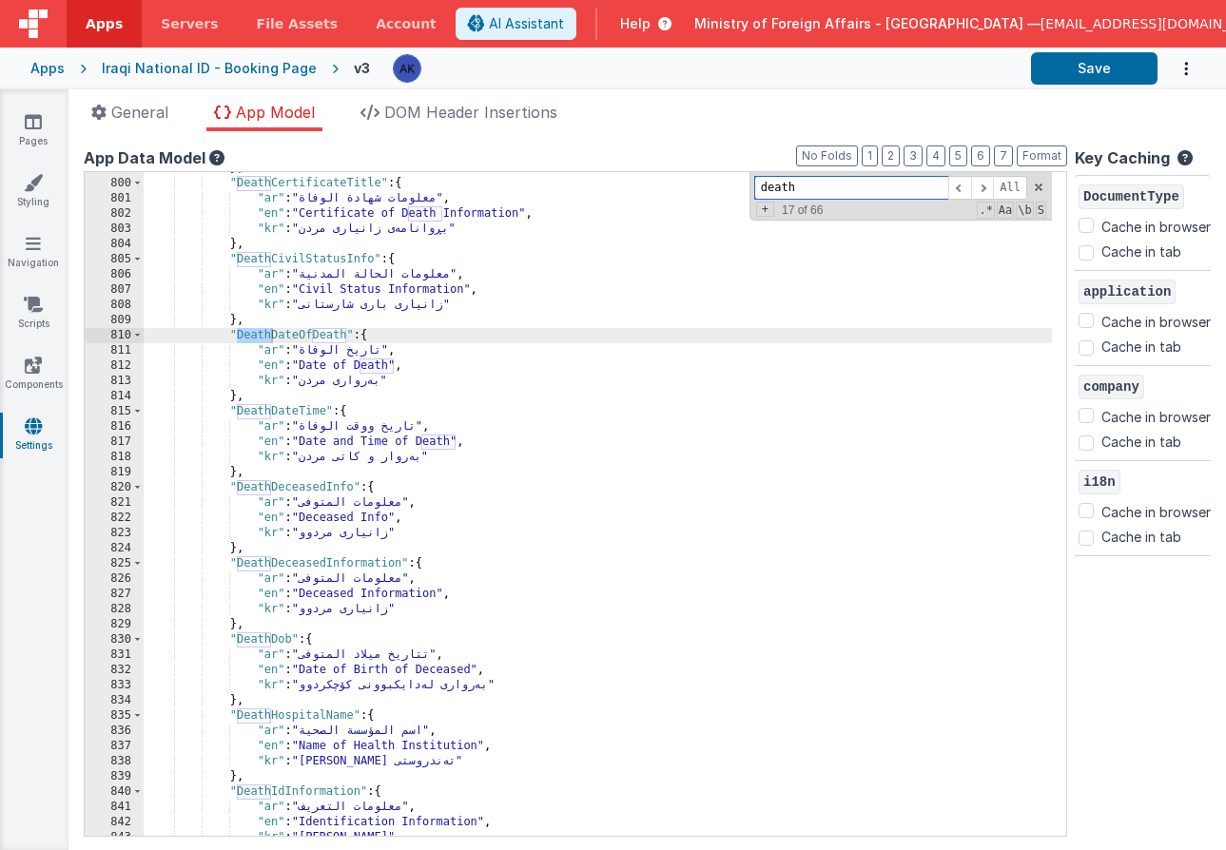
scroll to position [7686, 0]
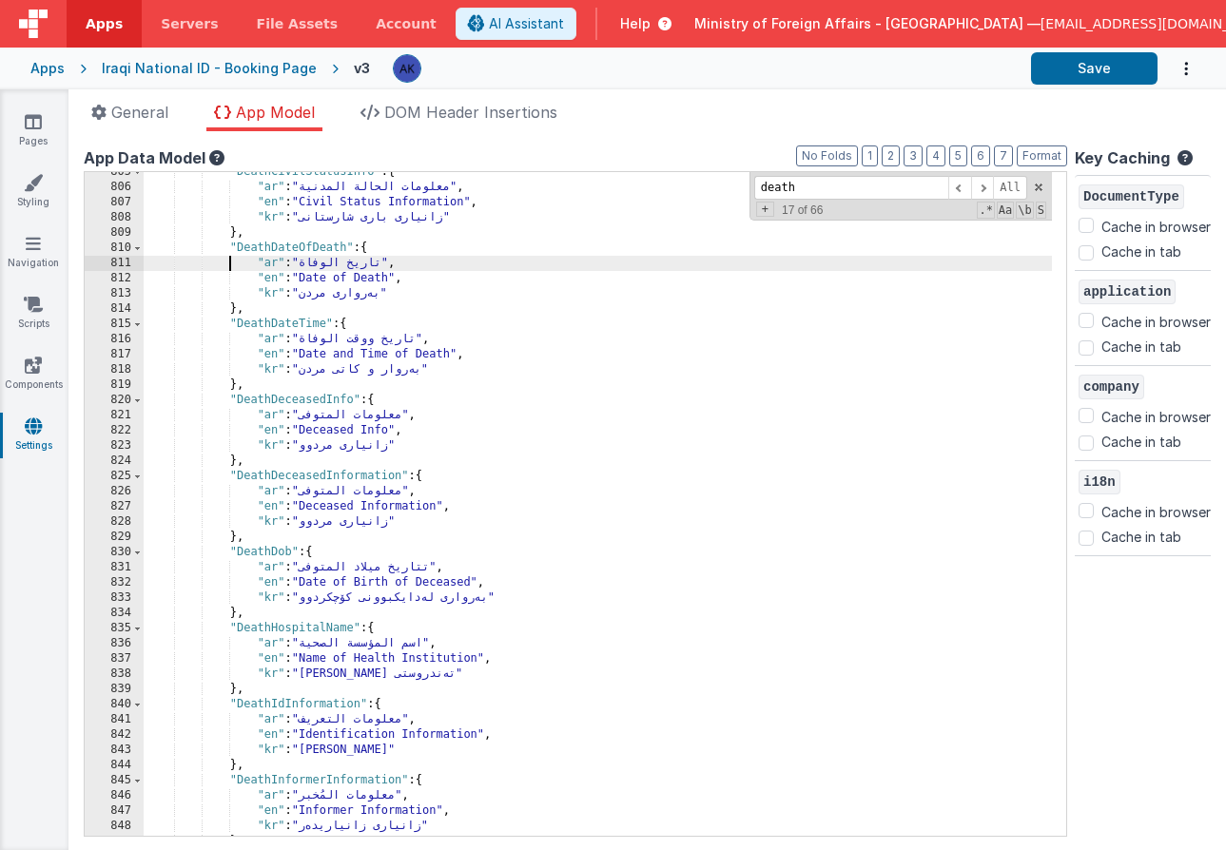
click at [230, 263] on div ""DeathCivilStatusInfo" : { "ar" : "معلومات الحالة المدنية" , "en" : "Civil Stat…" at bounding box center [598, 512] width 908 height 694
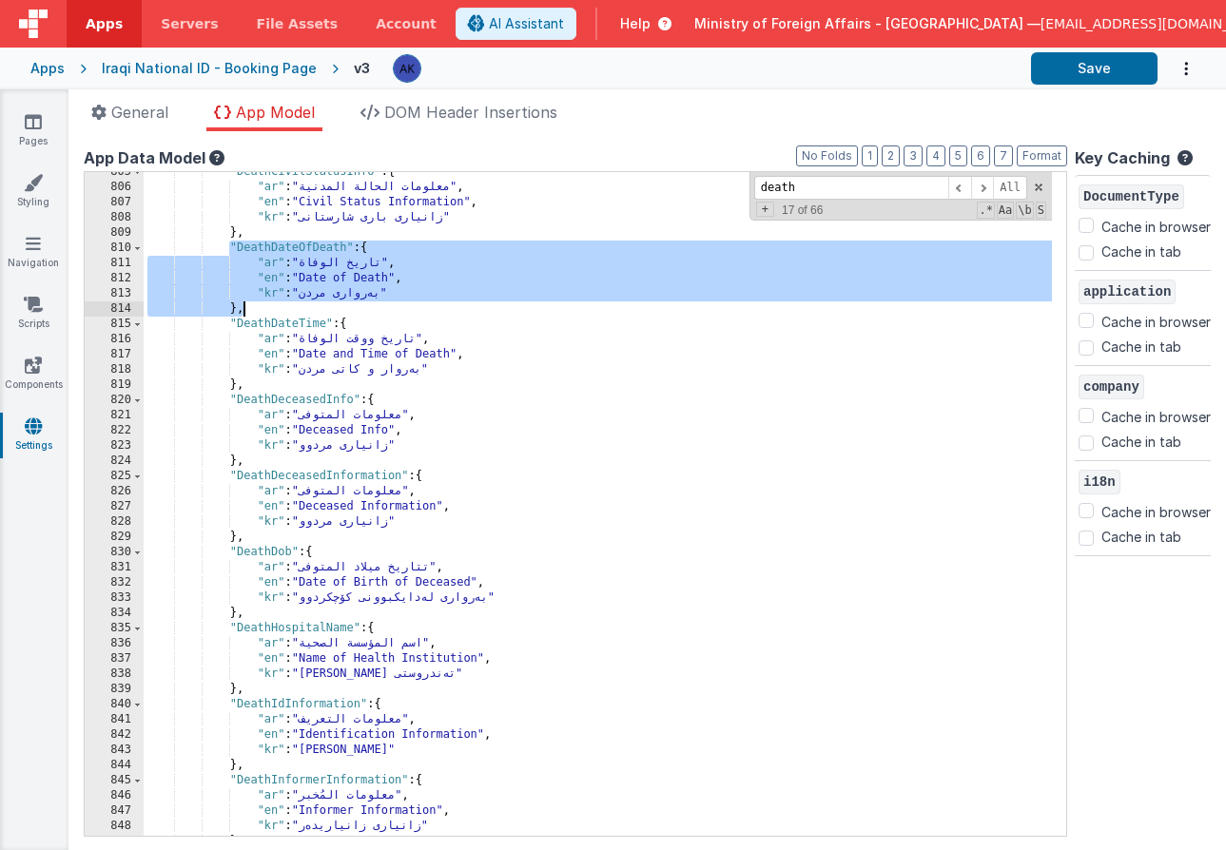
drag, startPoint x: 229, startPoint y: 247, endPoint x: 251, endPoint y: 303, distance: 60.2
click at [251, 303] on div ""DeathCivilStatusInfo" : { "ar" : "معلومات الحالة المدنية" , "en" : "Civil Stat…" at bounding box center [598, 512] width 908 height 694
click at [253, 306] on div ""DeathCivilStatusInfo" : { "ar" : "معلومات الحالة المدنية" , "en" : "Civil Stat…" at bounding box center [598, 512] width 908 height 694
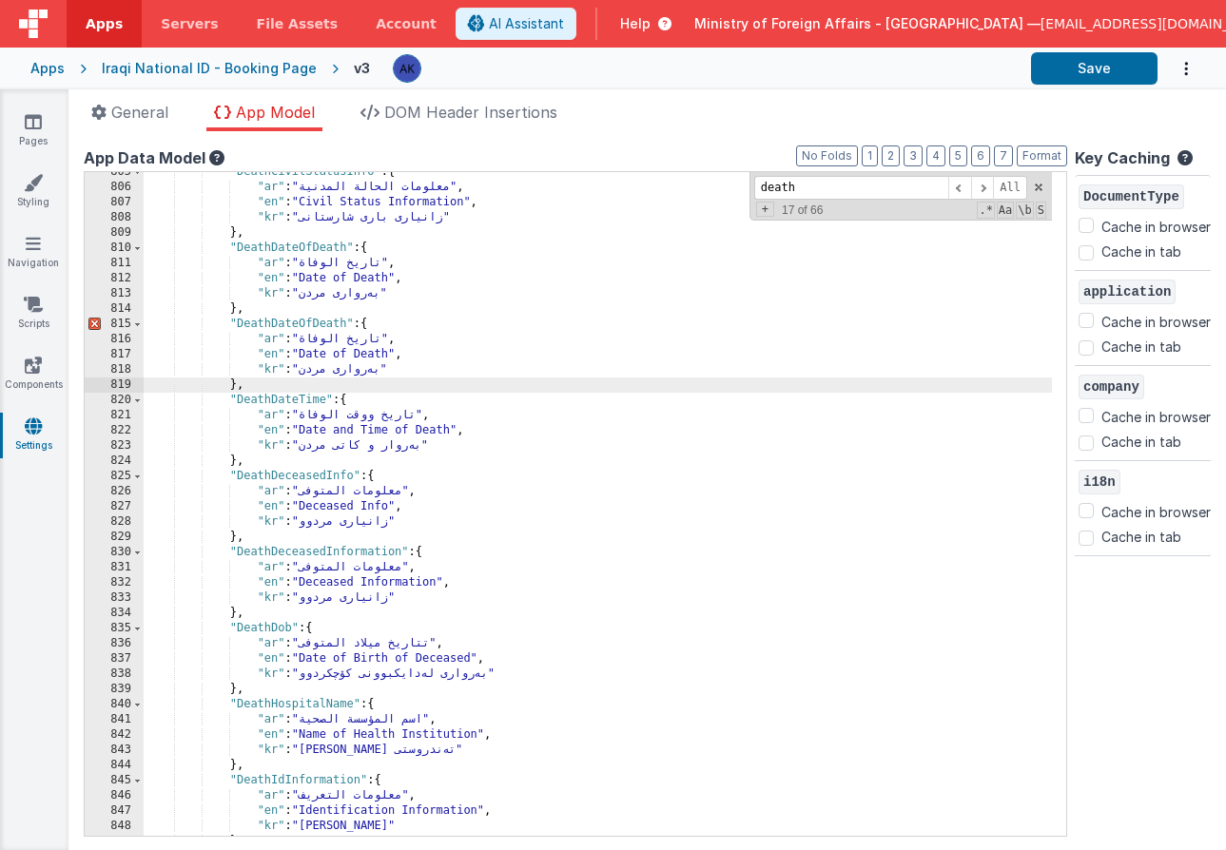
click at [347, 323] on div ""DeathCivilStatusInfo" : { "ar" : "معلومات الحالة المدنية" , "en" : "Civil Stat…" at bounding box center [598, 512] width 908 height 694
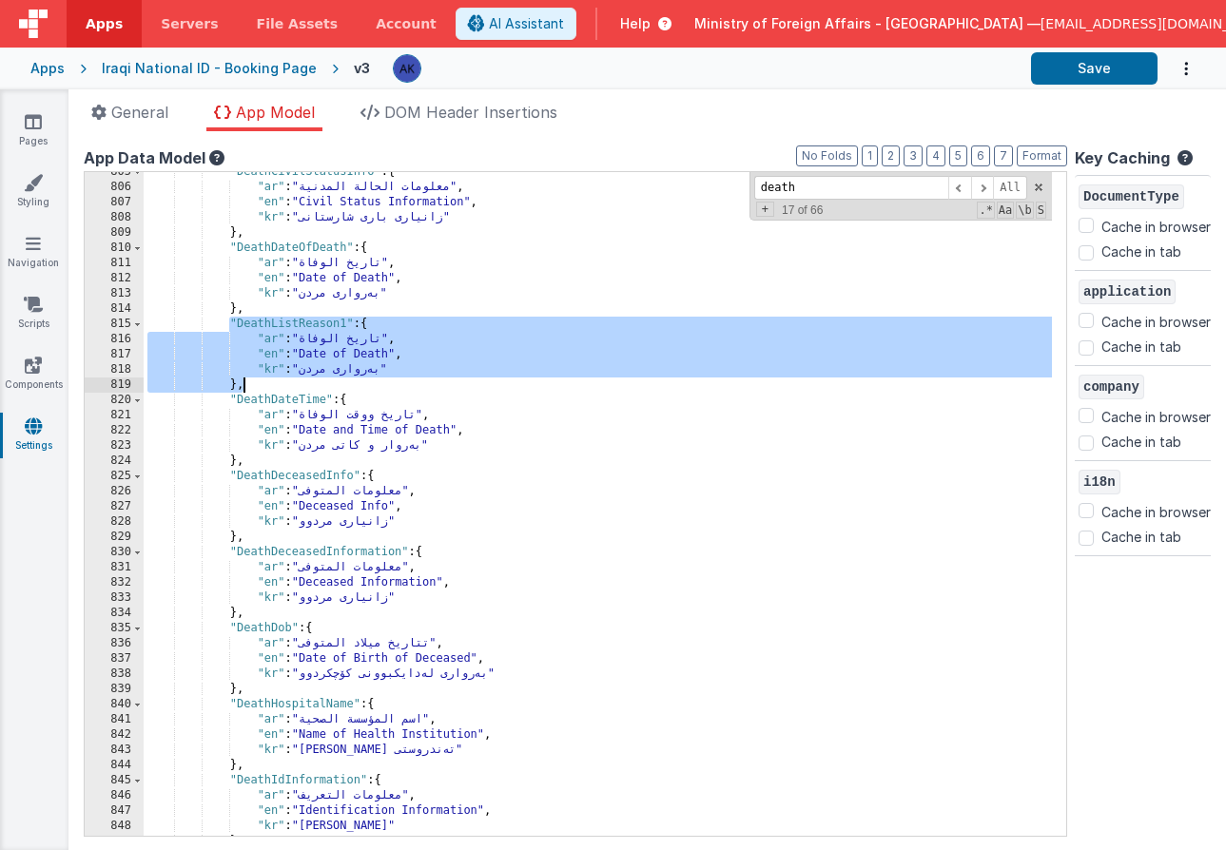
drag, startPoint x: 230, startPoint y: 325, endPoint x: 254, endPoint y: 386, distance: 65.3
click at [254, 386] on div ""DeathCivilStatusInfo" : { "ar" : "معلومات الحالة المدنية" , "en" : "Civil Stat…" at bounding box center [598, 512] width 908 height 694
click at [256, 386] on div ""DeathCivilStatusInfo" : { "ar" : "معلومات الحالة المدنية" , "en" : "Civil Stat…" at bounding box center [598, 512] width 908 height 694
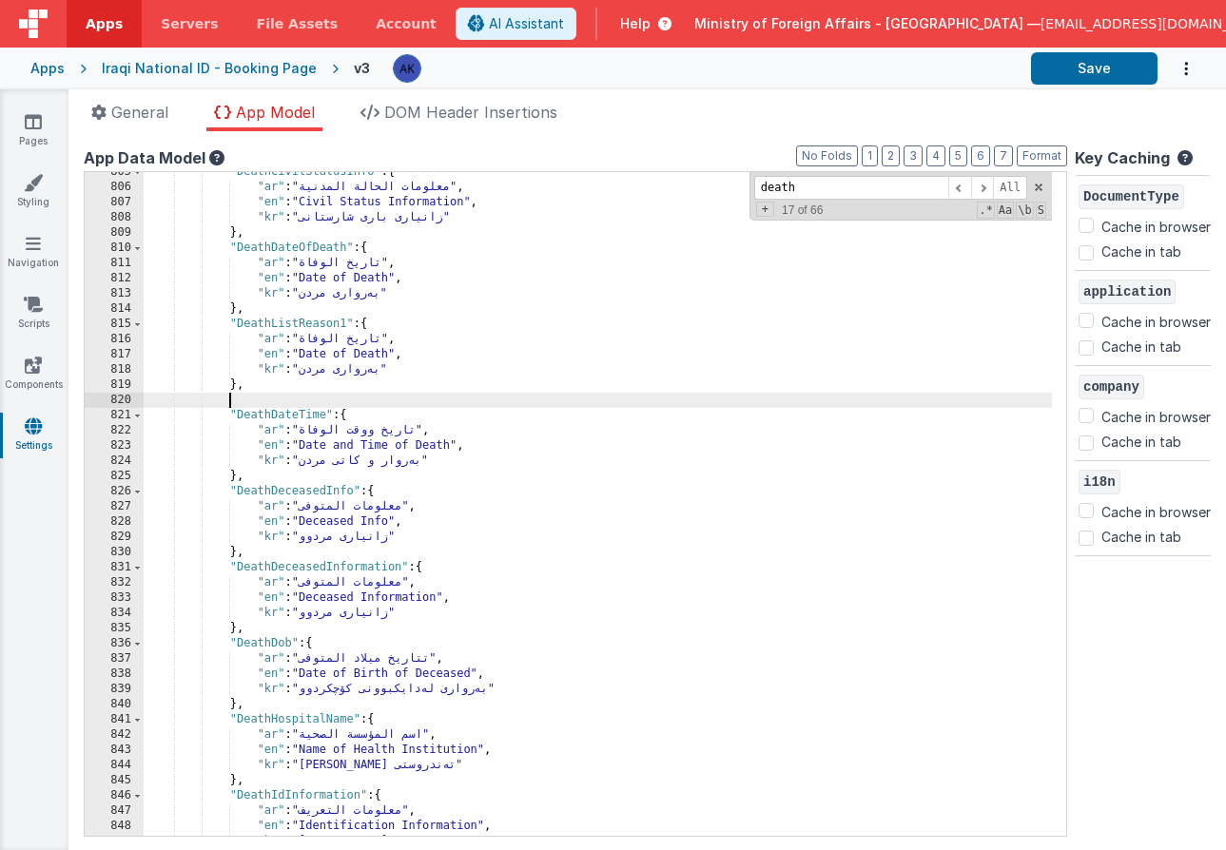
paste textarea
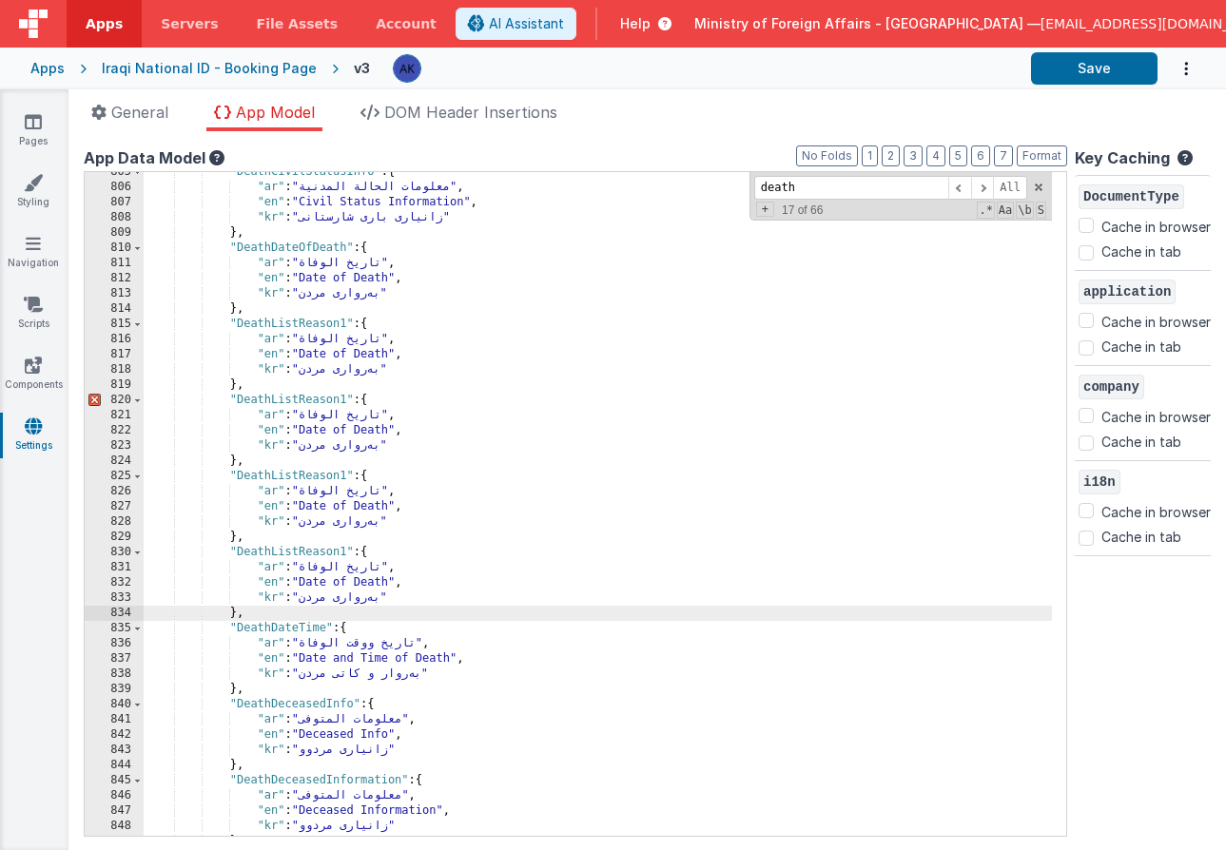
click at [345, 398] on div ""DeathCivilStatusInfo" : { "ar" : "معلومات الحالة المدنية" , "en" : "Civil Stat…" at bounding box center [598, 512] width 908 height 694
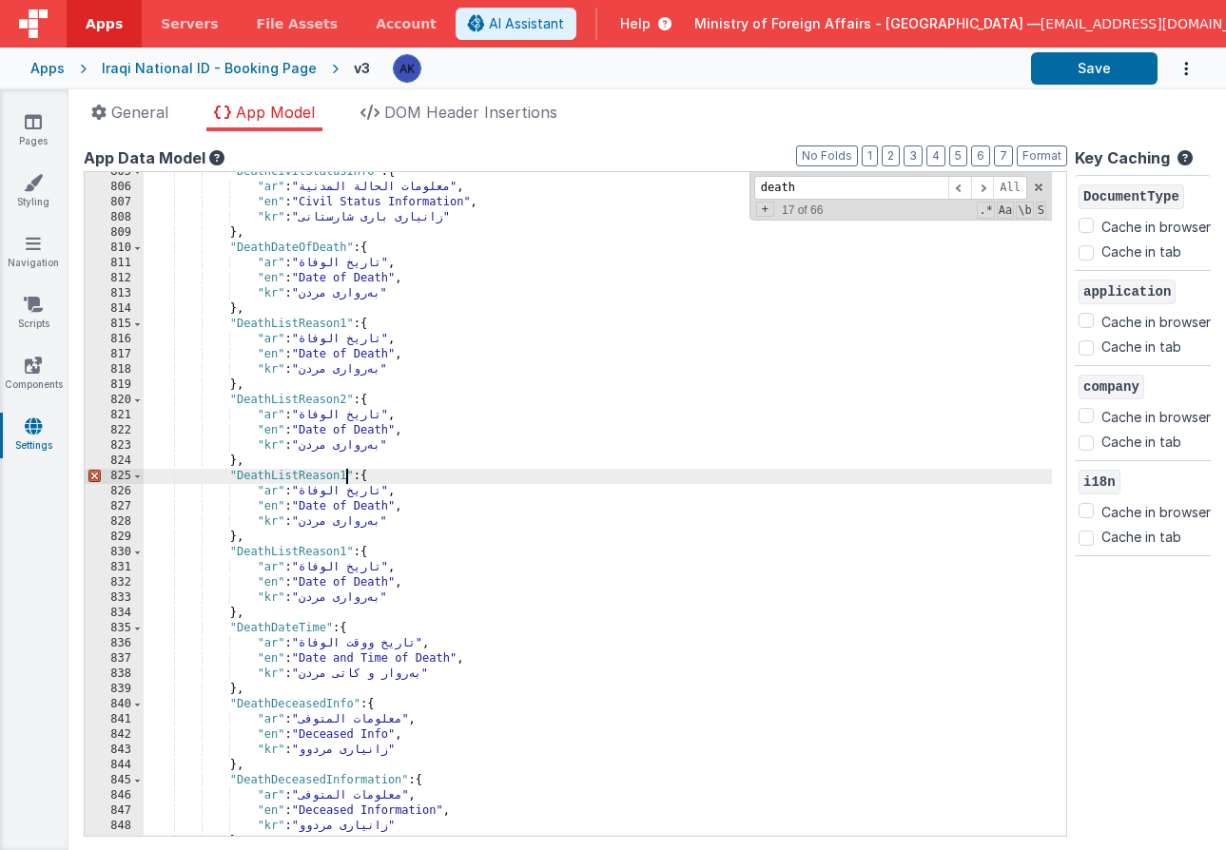
click at [345, 477] on div ""DeathCivilStatusInfo" : { "ar" : "معلومات الحالة المدنية" , "en" : "Civil Stat…" at bounding box center [598, 512] width 908 height 694
click at [344, 552] on div ""DeathCivilStatusInfo" : { "ar" : "معلومات الحالة المدنية" , "en" : "Civil Stat…" at bounding box center [598, 512] width 908 height 694
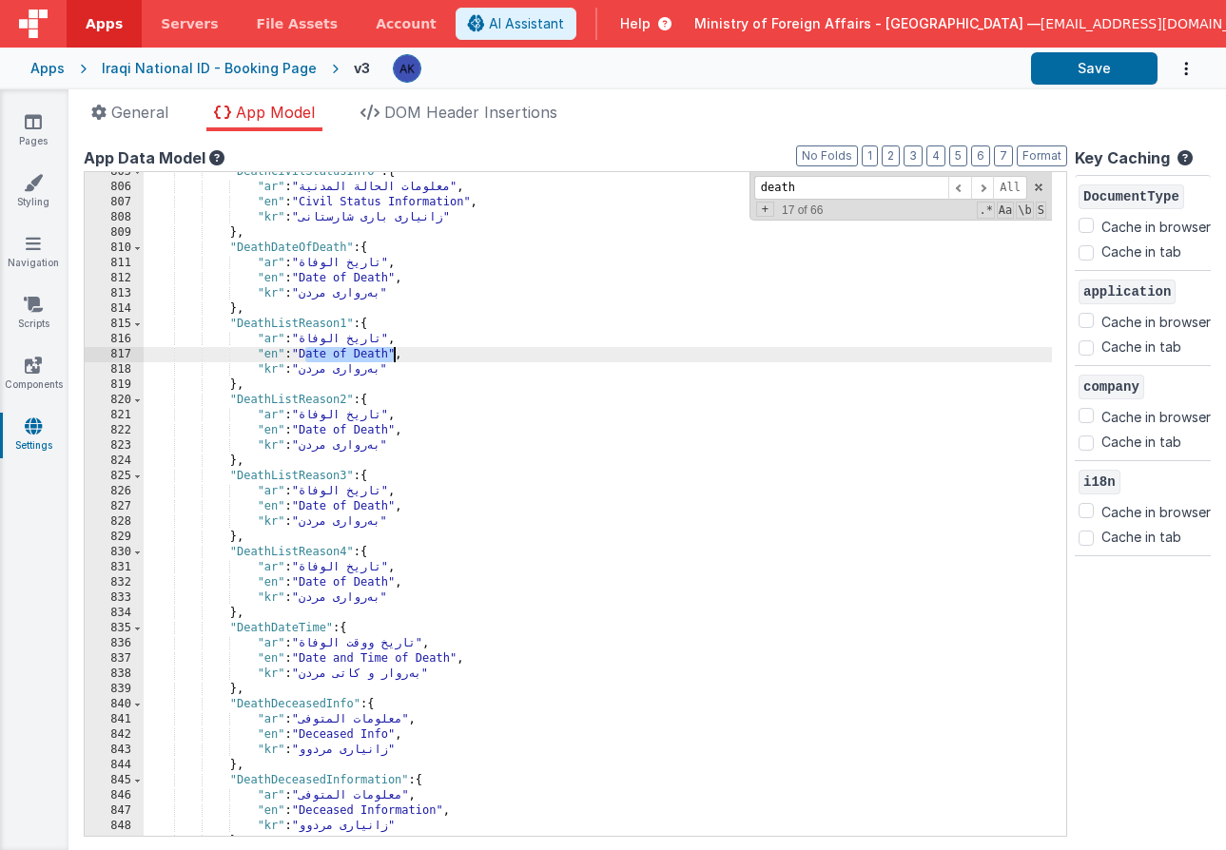
drag, startPoint x: 304, startPoint y: 352, endPoint x: 392, endPoint y: 350, distance: 87.5
click at [392, 350] on div ""DeathCivilStatusInfo" : { "ar" : "معلومات الحالة المدنية" , "en" : "Civil Stat…" at bounding box center [598, 512] width 908 height 694
click at [338, 353] on div ""DeathCivilStatusInfo" : { "ar" : "معلومات الحالة المدنية" , "en" : "Civil Stat…" at bounding box center [598, 512] width 908 height 694
drag, startPoint x: 306, startPoint y: 356, endPoint x: 495, endPoint y: 359, distance: 188.3
click at [495, 359] on div ""DeathCivilStatusInfo" : { "ar" : "معلومات الحالة المدنية" , "en" : "Civil Stat…" at bounding box center [598, 512] width 908 height 694
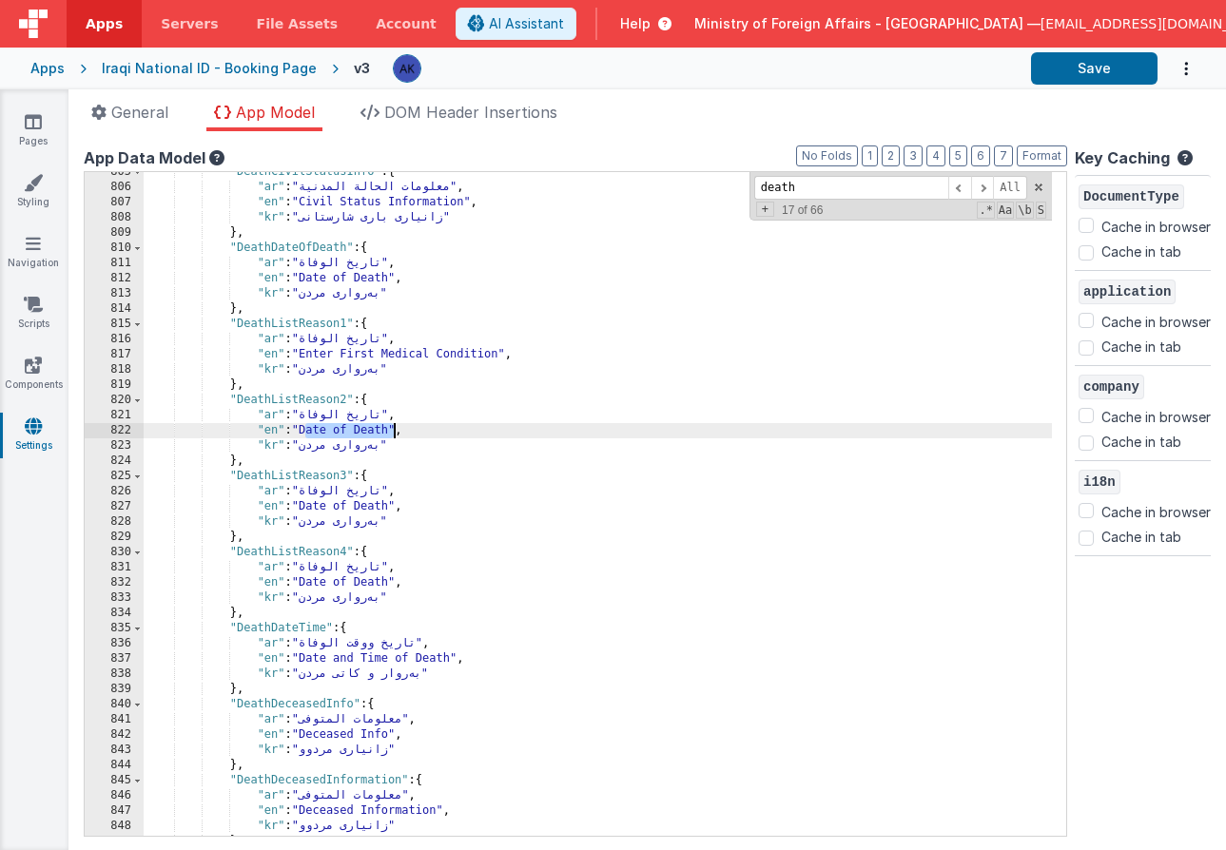
drag, startPoint x: 307, startPoint y: 430, endPoint x: 391, endPoint y: 428, distance: 83.7
click at [391, 428] on div ""DeathCivilStatusInfo" : { "ar" : "معلومات الحالة المدنية" , "en" : "Civil Stat…" at bounding box center [598, 512] width 908 height 694
paste textarea
click at [354, 434] on div ""DeathCivilStatusInfo" : { "ar" : "معلومات الحالة المدنية" , "en" : "Civil Stat…" at bounding box center [598, 512] width 908 height 694
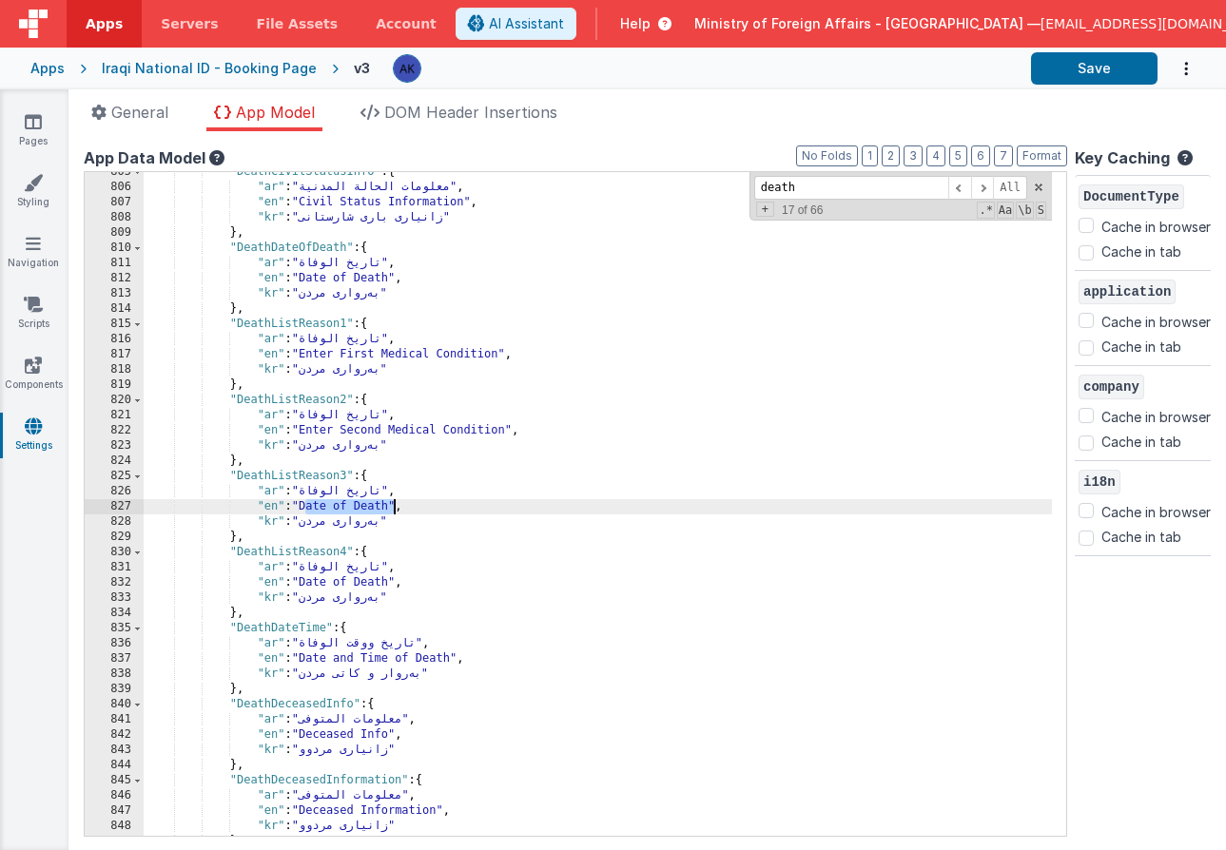
drag, startPoint x: 307, startPoint y: 505, endPoint x: 397, endPoint y: 509, distance: 89.5
click at [397, 509] on div ""DeathCivilStatusInfo" : { "ar" : "معلومات الحالة المدنية" , "en" : "Civil Stat…" at bounding box center [598, 512] width 908 height 694
paste textarea
click at [354, 504] on div ""DeathCivilStatusInfo" : { "ar" : "معلومات الحالة المدنية" , "en" : "Civil Stat…" at bounding box center [598, 512] width 908 height 694
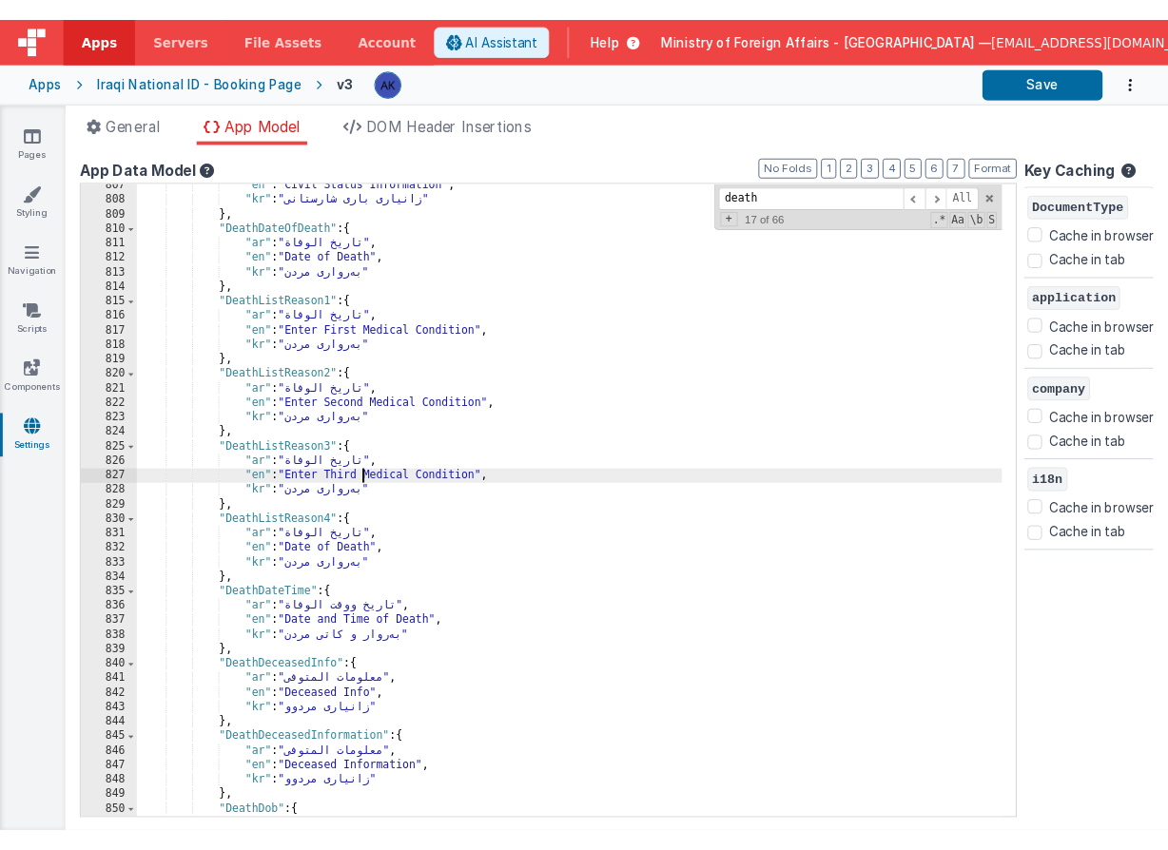
scroll to position [7667, 0]
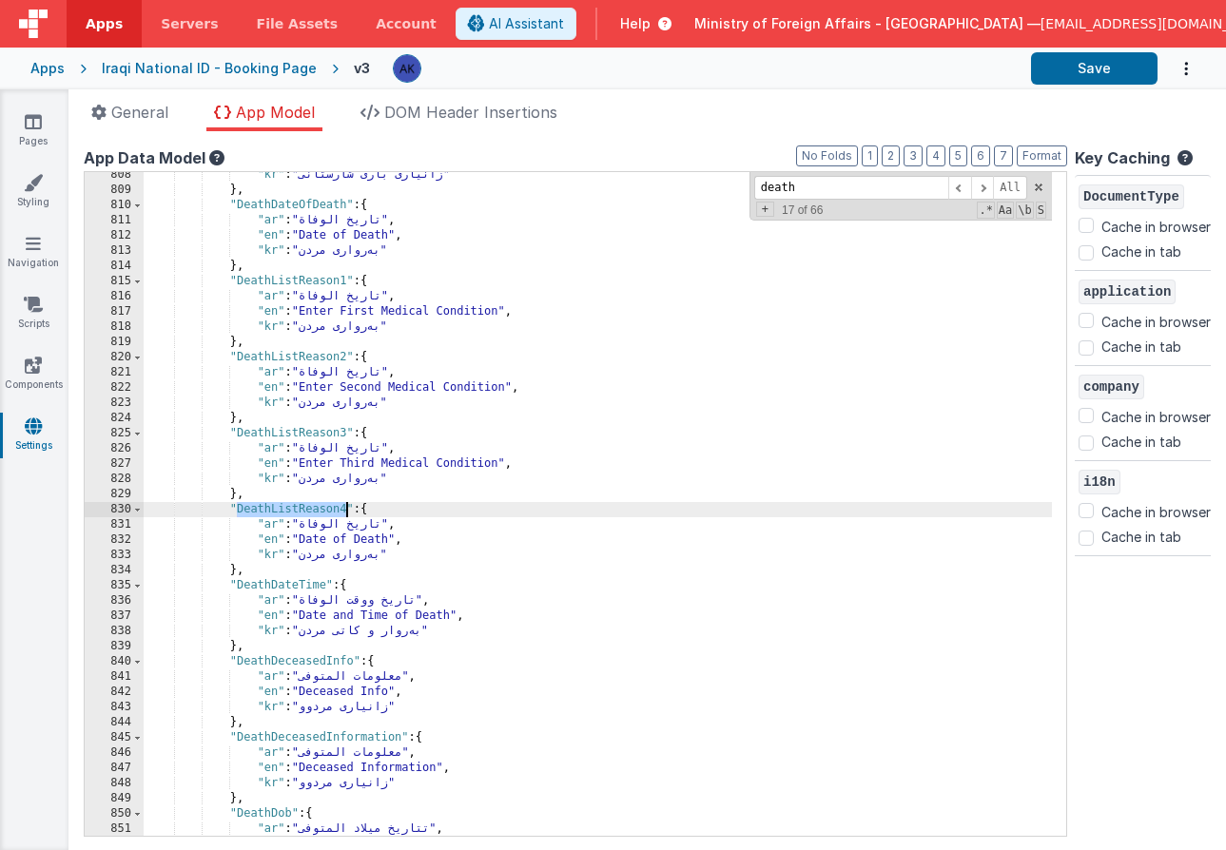
drag, startPoint x: 238, startPoint y: 511, endPoint x: 344, endPoint y: 509, distance: 106.5
click at [344, 509] on div ""kr" : "زانیاری باری شارستانی" } , "DeathDateOfDeath" : { "ar" : "تاريخ الوفاة"…" at bounding box center [598, 514] width 908 height 694
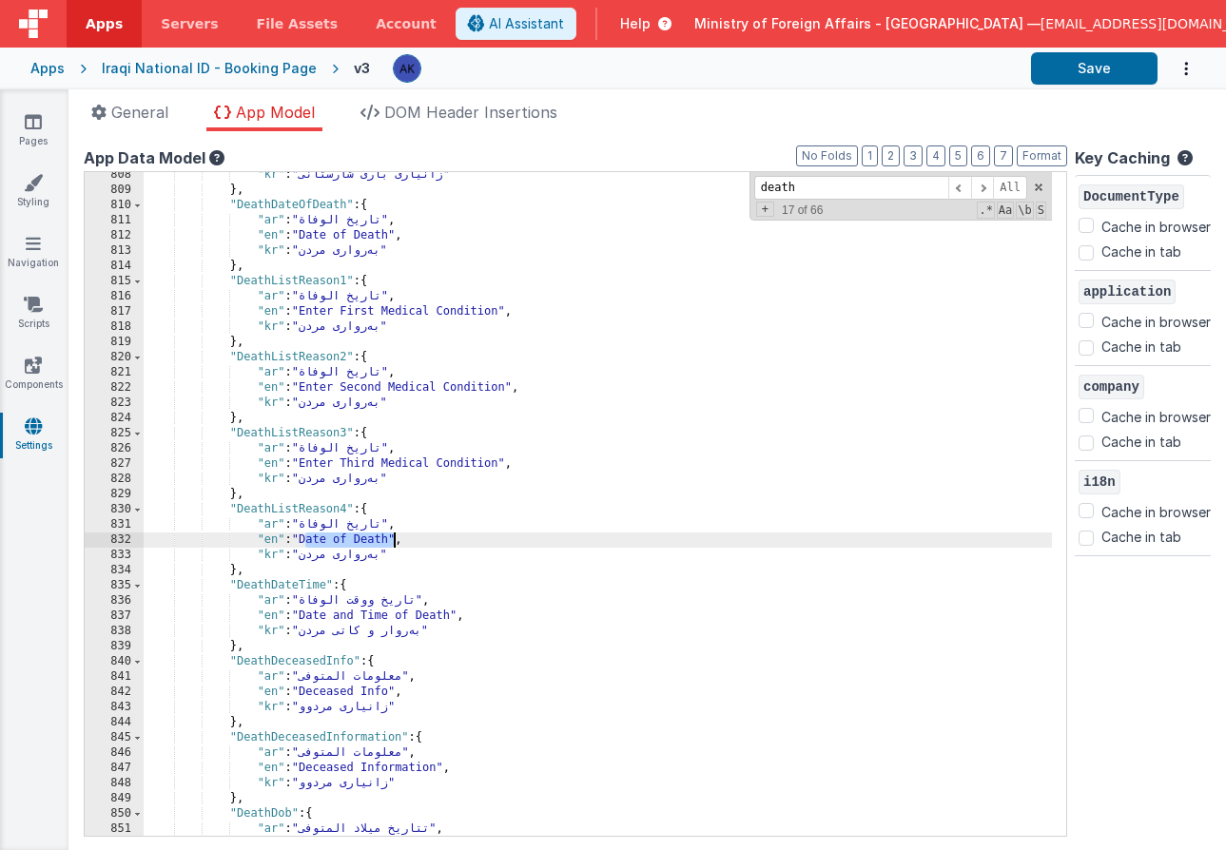
drag, startPoint x: 306, startPoint y: 541, endPoint x: 394, endPoint y: 538, distance: 87.5
click at [394, 538] on div ""kr" : "زانیاری باری شارستانی" } , "DeathDateOfDeath" : { "ar" : "تاريخ الوفاة"…" at bounding box center [598, 514] width 908 height 694
paste textarea
click at [368, 539] on div ""kr" : "زانیاری باری شارستانی" } , "DeathDateOfDeath" : { "ar" : "تاريخ الوفاة"…" at bounding box center [598, 514] width 908 height 694
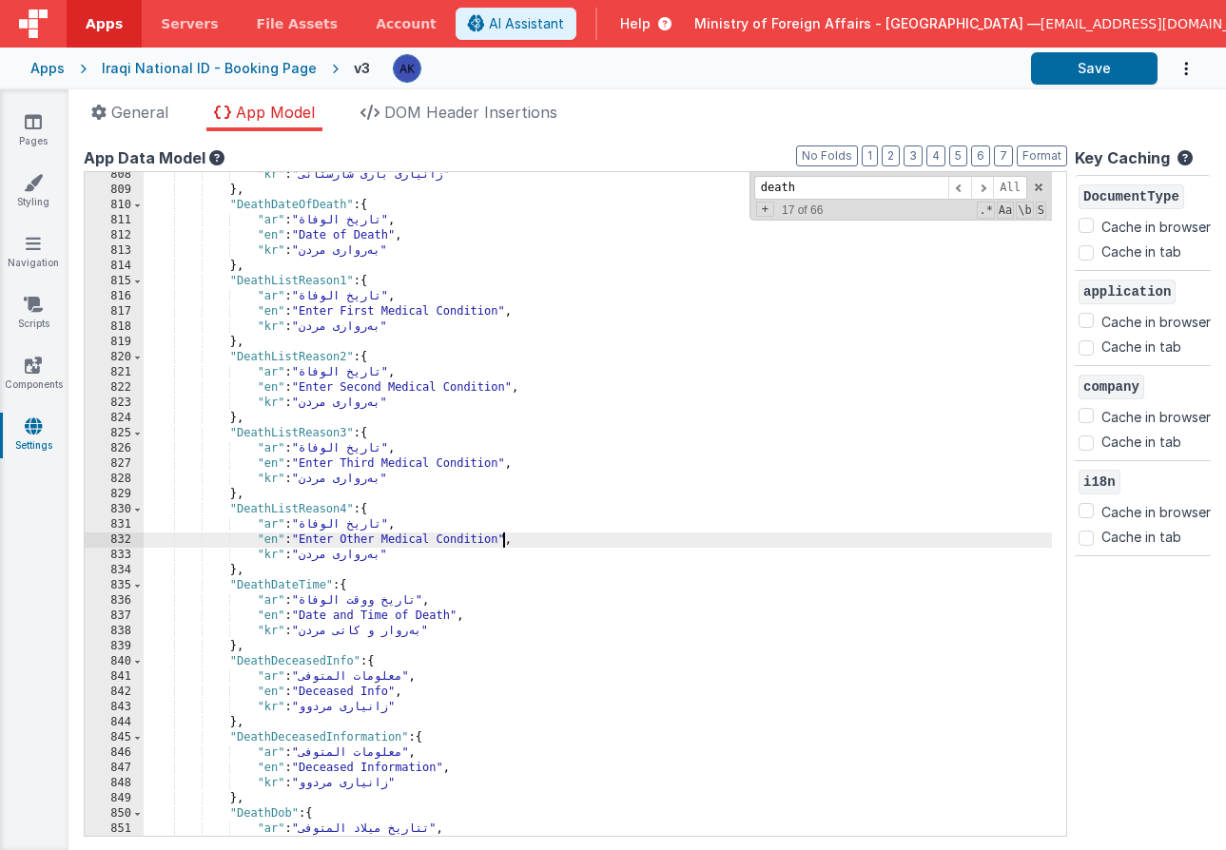
click at [502, 541] on div ""kr" : "زانیاری باری شارستانی" } , "DeathDateOfDeath" : { "ar" : "تاريخ الوفاة"…" at bounding box center [598, 514] width 908 height 694
click at [385, 538] on div ""kr" : "زانیاری باری شارستانی" } , "DeathDateOfDeath" : { "ar" : "تاريخ الوفاة"…" at bounding box center [598, 514] width 908 height 694
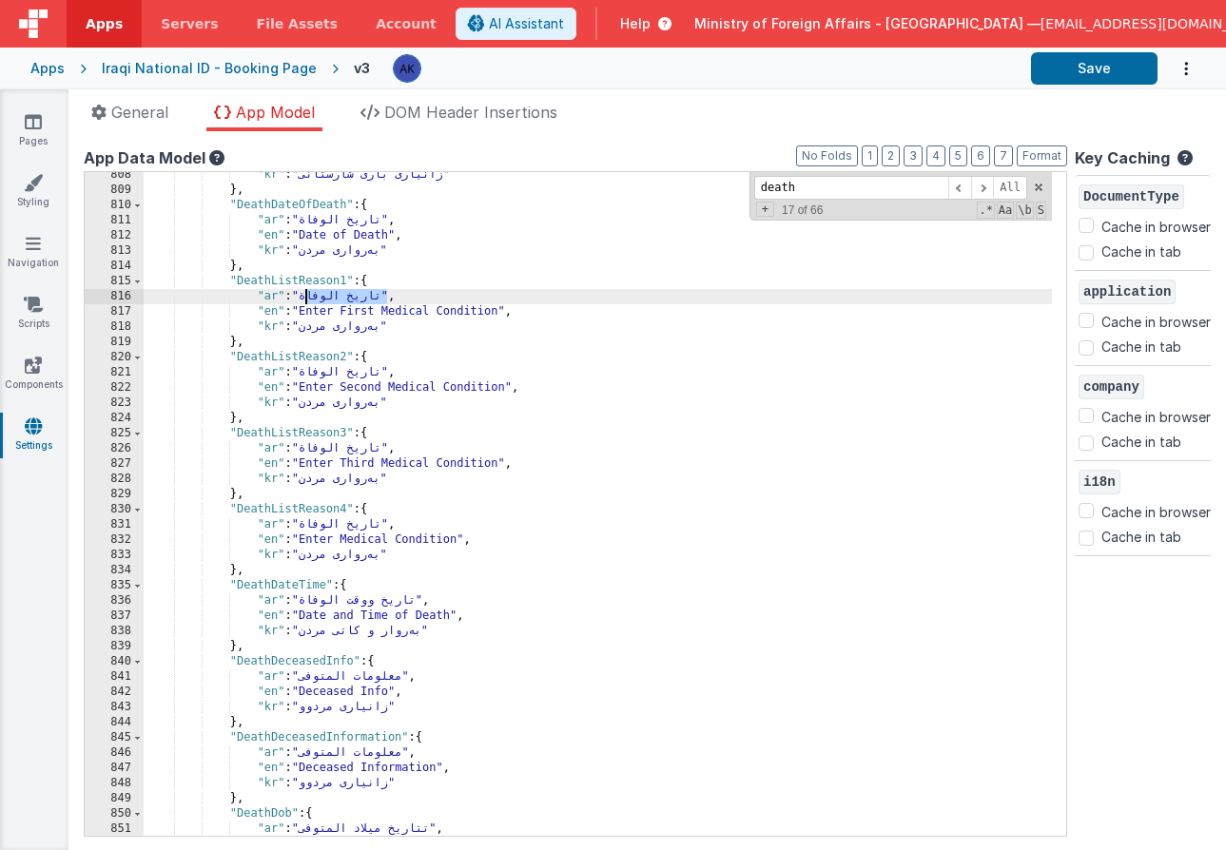
drag, startPoint x: 307, startPoint y: 297, endPoint x: 386, endPoint y: 292, distance: 79.1
click at [386, 292] on div ""kr" : "زانیاری باری شارستانی" } , "DeathDateOfDeath" : { "ar" : "تاريخ الوفاة"…" at bounding box center [598, 514] width 908 height 694
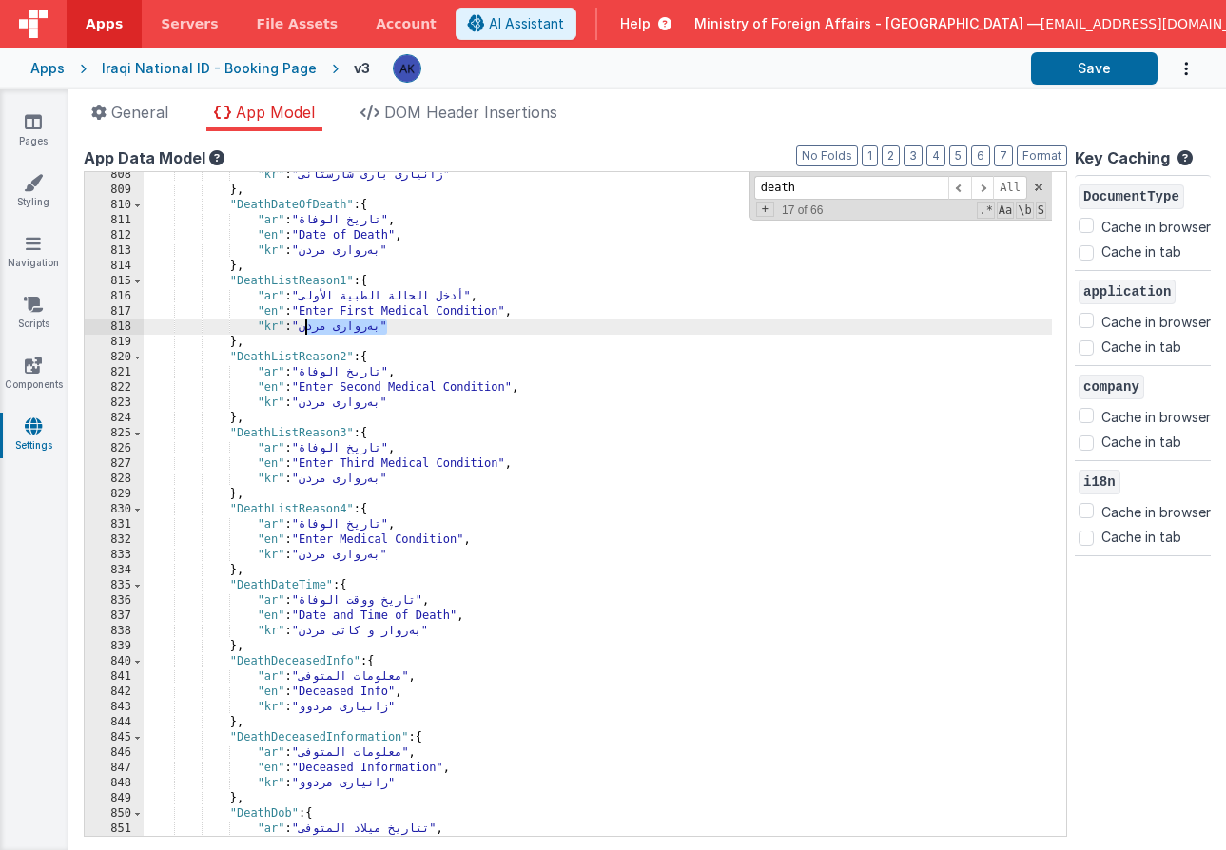
drag, startPoint x: 307, startPoint y: 325, endPoint x: 385, endPoint y: 329, distance: 78.1
click at [385, 329] on div ""kr" : "زانیاری باری شارستانی" } , "DeathDateOfDeath" : { "ar" : "تاريخ الوفاة"…" at bounding box center [598, 514] width 908 height 694
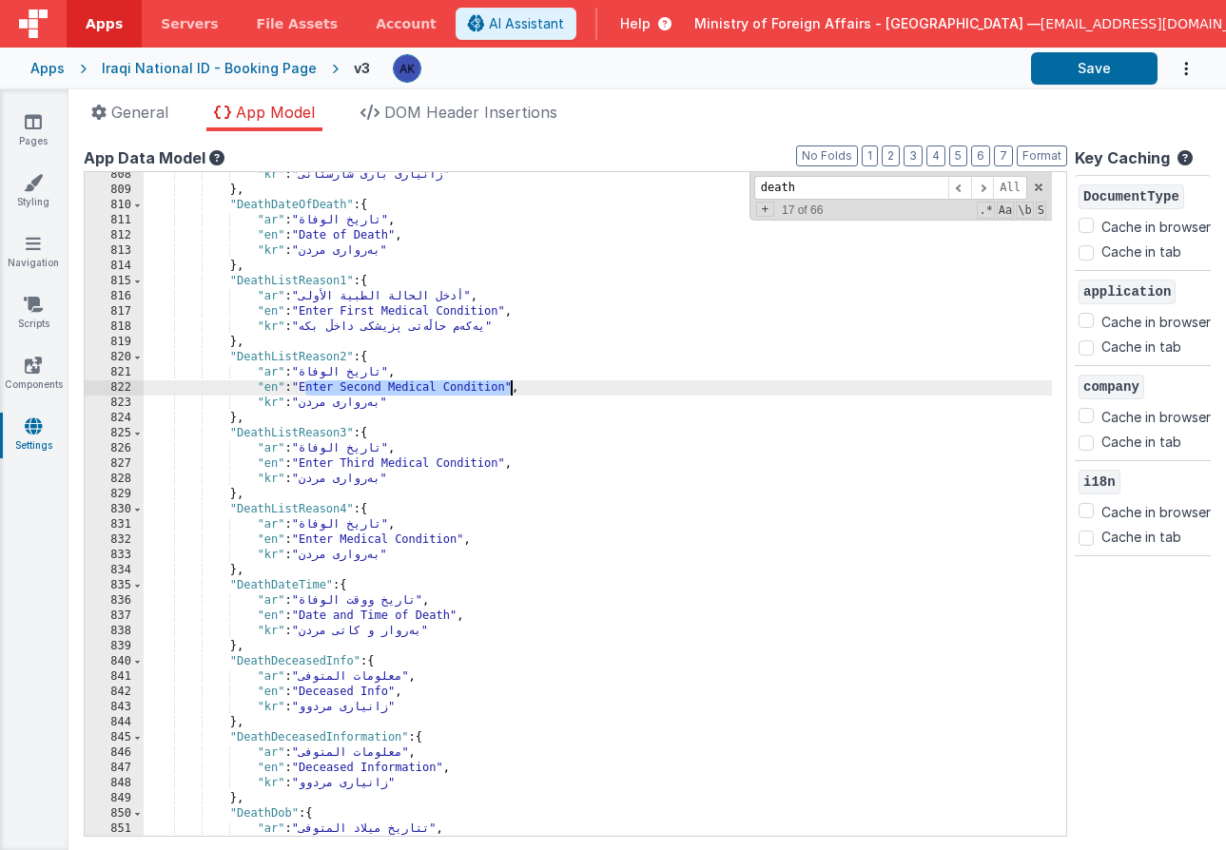
drag, startPoint x: 307, startPoint y: 390, endPoint x: 510, endPoint y: 393, distance: 202.6
click at [510, 393] on div ""kr" : "زانیاری باری شارستانی" } , "DeathDateOfDeath" : { "ar" : "تاريخ الوفاة"…" at bounding box center [598, 514] width 908 height 694
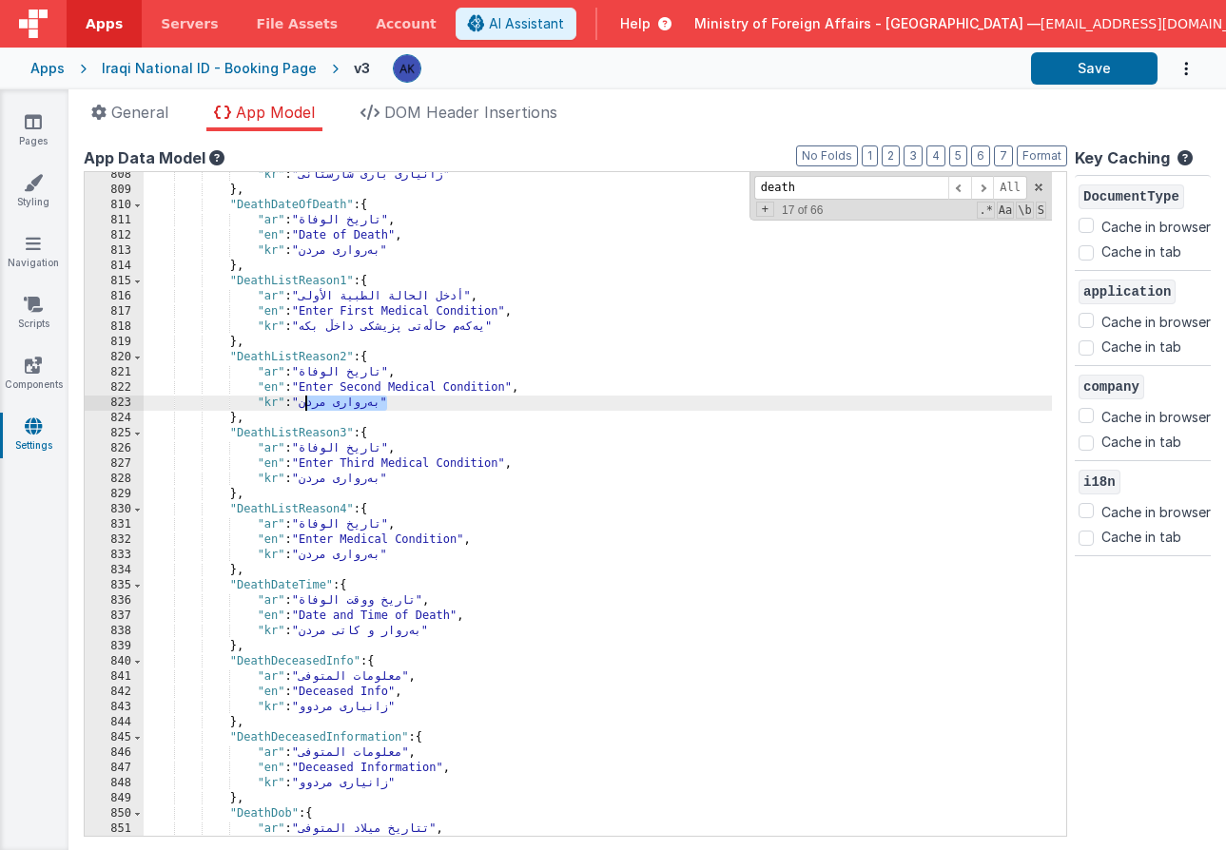
drag, startPoint x: 305, startPoint y: 404, endPoint x: 384, endPoint y: 408, distance: 79.0
click at [384, 408] on div ""kr" : "زانیاری باری شارستانی" } , "DeathDateOfDeath" : { "ar" : "تاريخ الوفاة"…" at bounding box center [598, 514] width 908 height 694
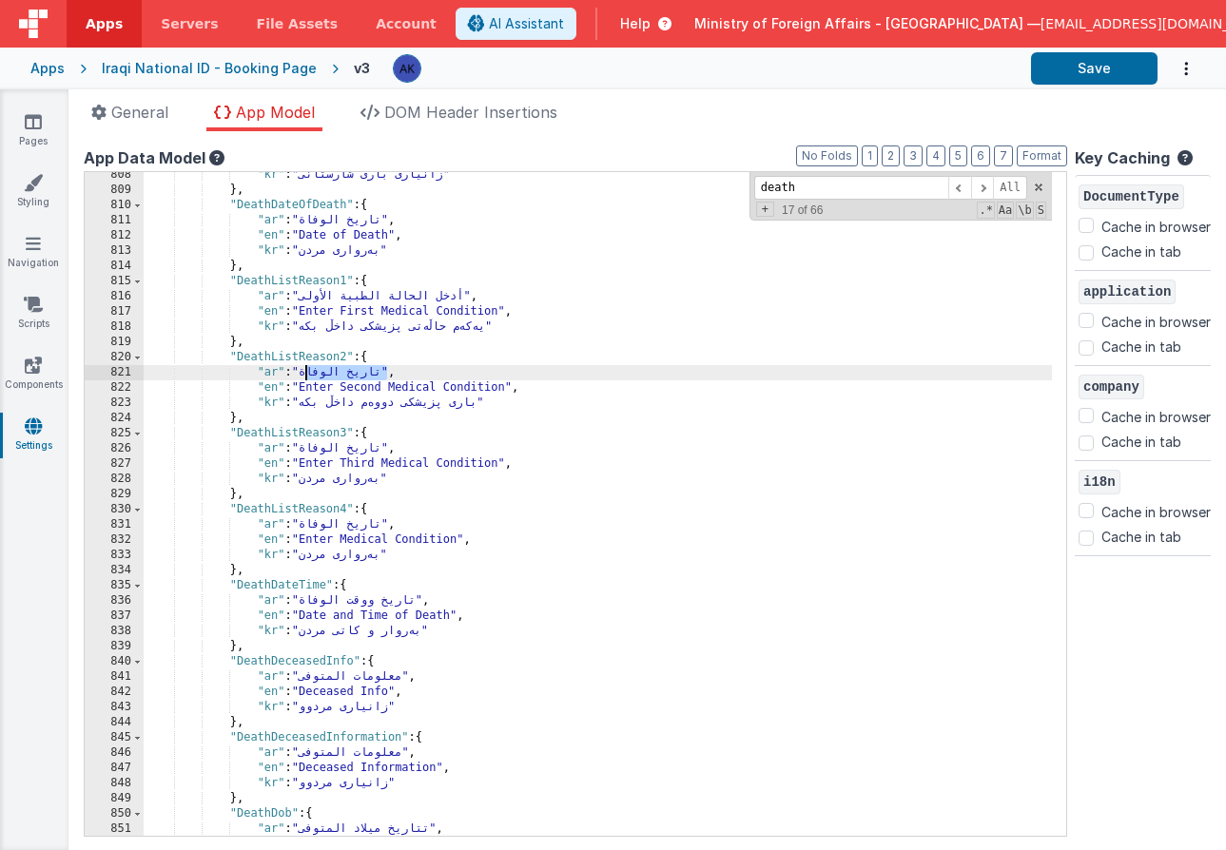
drag, startPoint x: 307, startPoint y: 374, endPoint x: 386, endPoint y: 378, distance: 79.0
click at [386, 378] on div ""kr" : "زانیاری باری شارستانی" } , "DeathDateOfDeath" : { "ar" : "تاريخ الوفاة"…" at bounding box center [598, 514] width 908 height 694
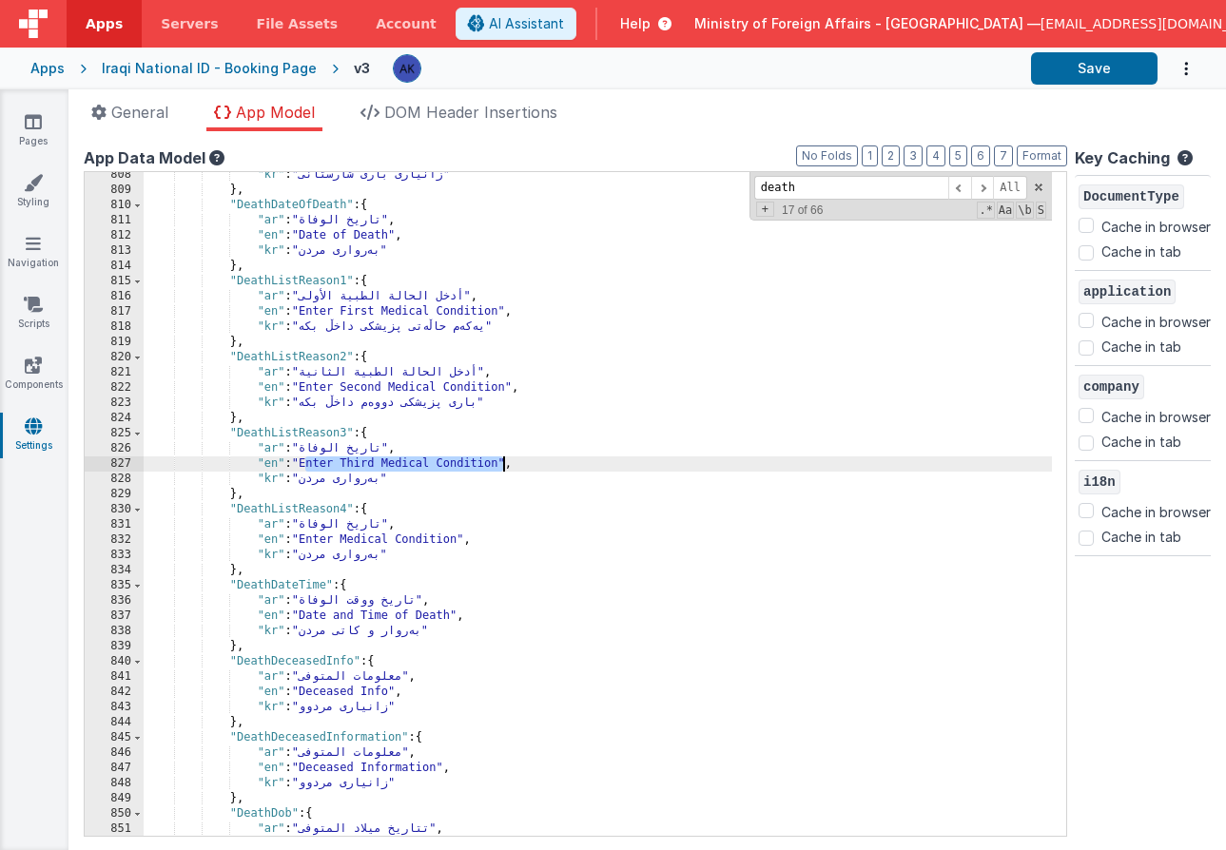
drag, startPoint x: 306, startPoint y: 468, endPoint x: 502, endPoint y: 468, distance: 195.9
click at [502, 468] on div ""kr" : "زانیاری باری شارستانی" } , "DeathDateOfDeath" : { "ar" : "تاريخ الوفاة"…" at bounding box center [598, 514] width 908 height 694
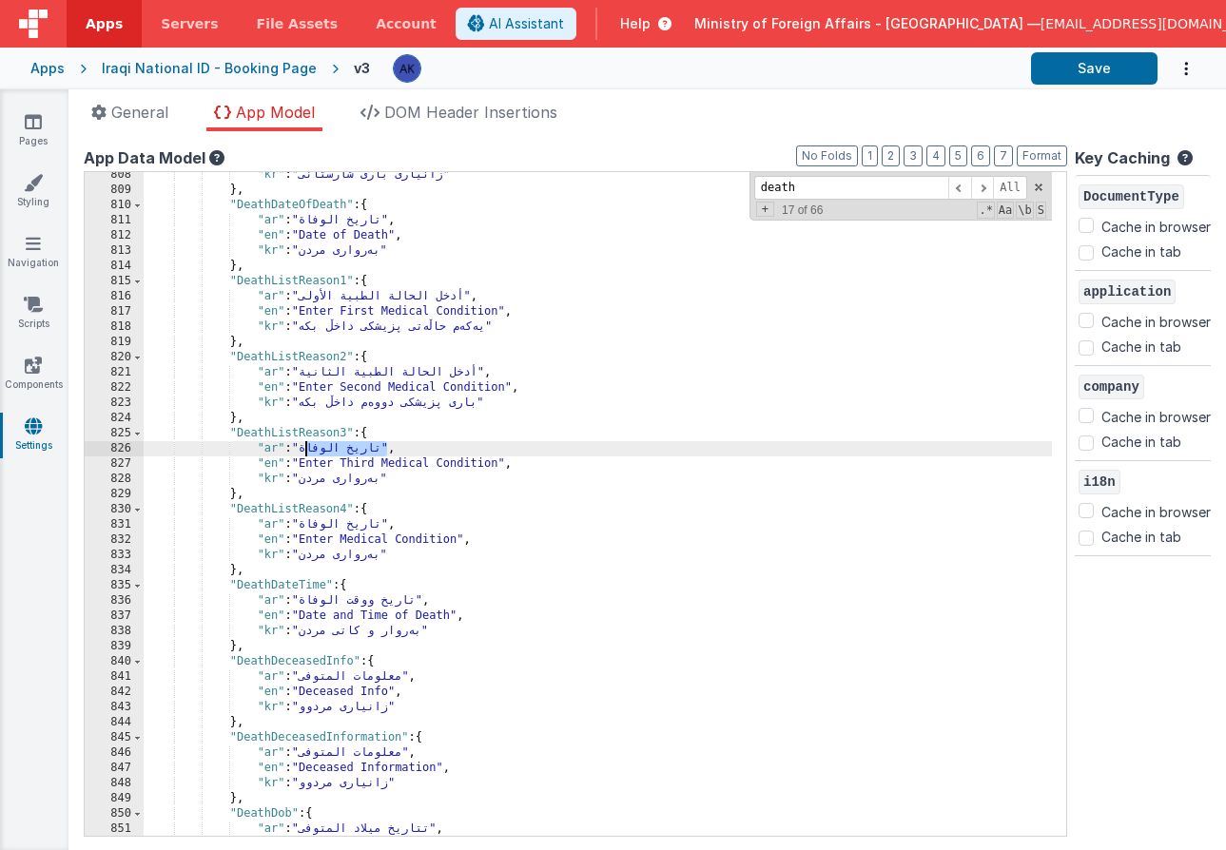
drag, startPoint x: 321, startPoint y: 447, endPoint x: 387, endPoint y: 448, distance: 65.6
click at [387, 448] on div ""kr" : "زانیاری باری شارستانی" } , "DeathDateOfDeath" : { "ar" : "تاريخ الوفاة"…" at bounding box center [598, 514] width 908 height 694
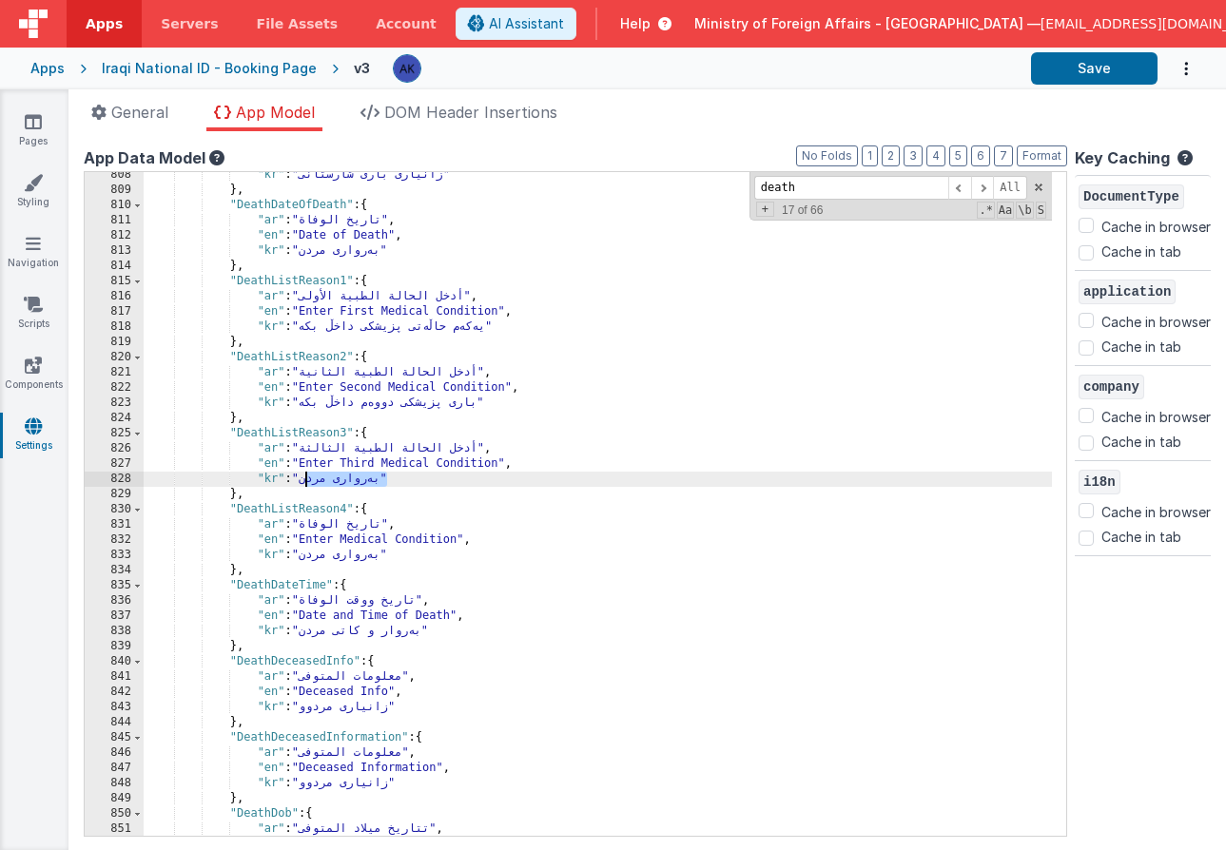
drag, startPoint x: 307, startPoint y: 482, endPoint x: 386, endPoint y: 481, distance: 78.9
click at [386, 481] on div ""kr" : "زانیاری باری شارستانی" } , "DeathDateOfDeath" : { "ar" : "تاريخ الوفاة"…" at bounding box center [598, 514] width 908 height 694
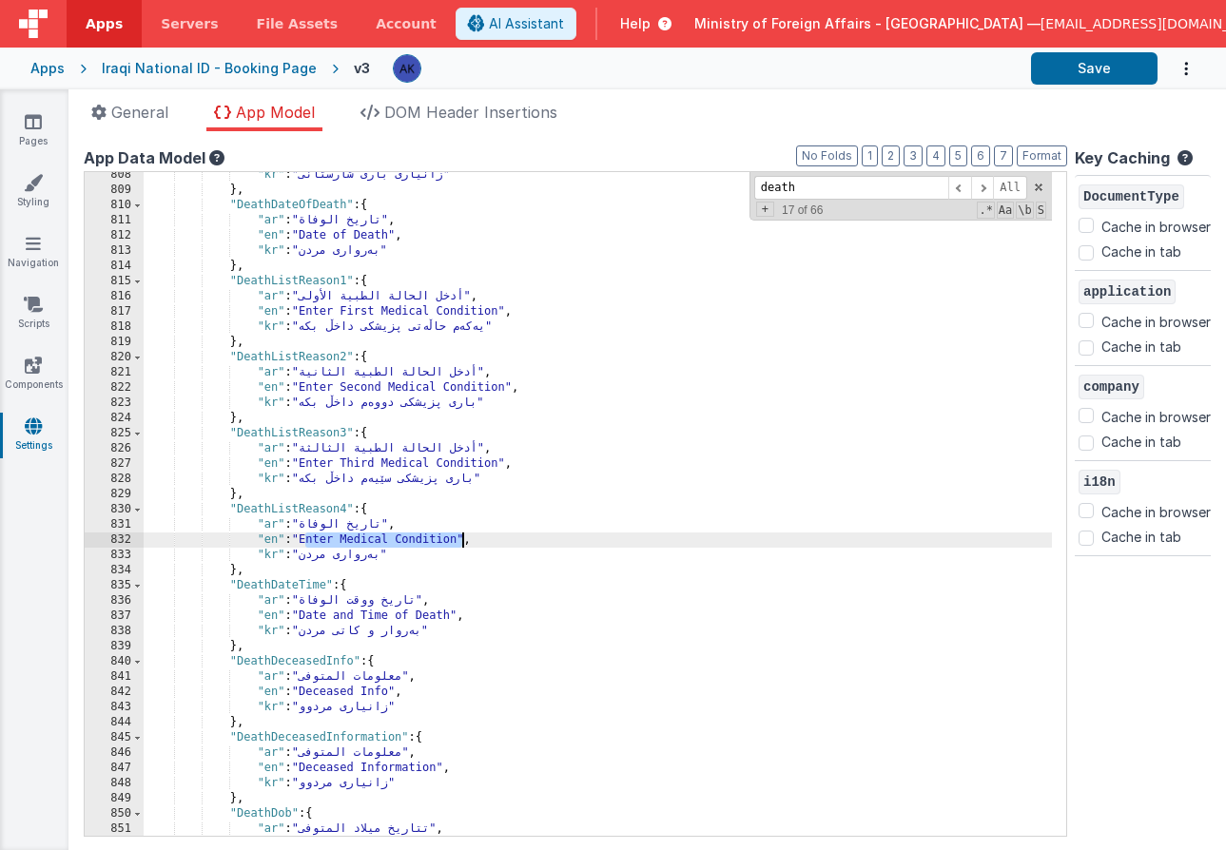
drag, startPoint x: 305, startPoint y: 541, endPoint x: 461, endPoint y: 542, distance: 156.0
click at [461, 542] on div ""kr" : "زانیاری باری شارستانی" } , "DeathDateOfDeath" : { "ar" : "تاريخ الوفاة"…" at bounding box center [598, 514] width 908 height 694
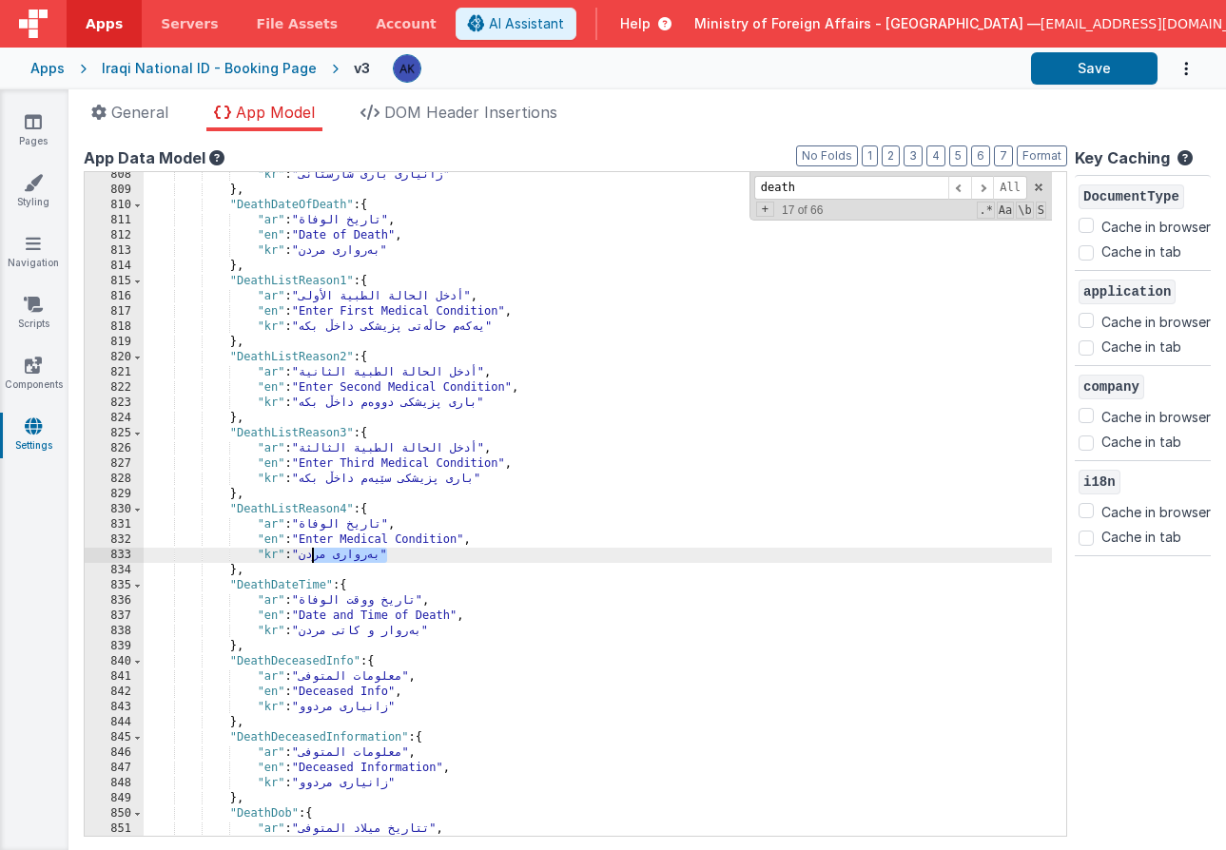
click at [312, 557] on div ""kr" : "زانیاری باری شارستانی" } , "DeathDateOfDeath" : { "ar" : "تاريخ الوفاة"…" at bounding box center [598, 514] width 908 height 694
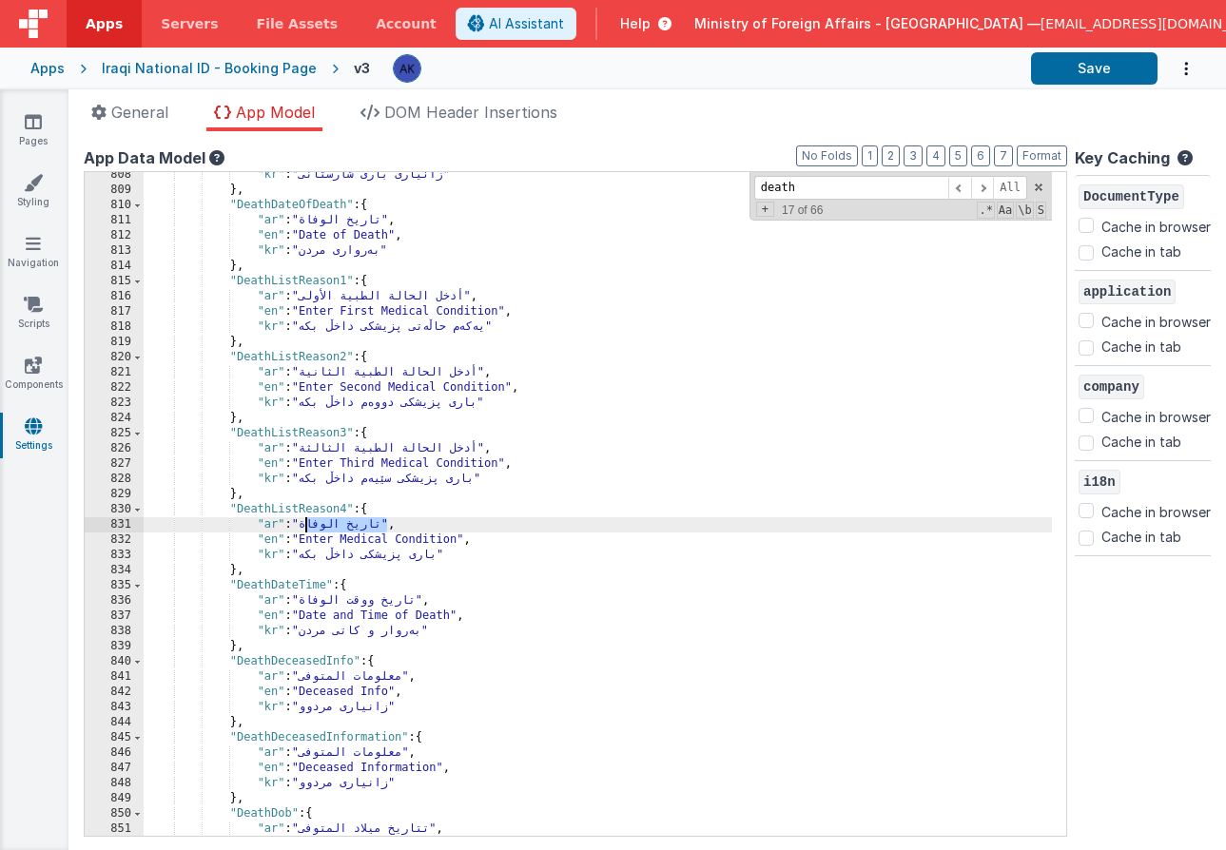
drag, startPoint x: 306, startPoint y: 527, endPoint x: 385, endPoint y: 523, distance: 79.0
click at [385, 523] on div ""kr" : "زانیاری باری شارستانی" } , "DeathDateOfDeath" : { "ar" : "تاريخ الوفاة"…" at bounding box center [598, 514] width 908 height 694
click at [288, 281] on div ""kr" : "زانیاری باری شارستانی" } , "DeathDateOfDeath" : { "ar" : "تاريخ الوفاة"…" at bounding box center [598, 514] width 908 height 694
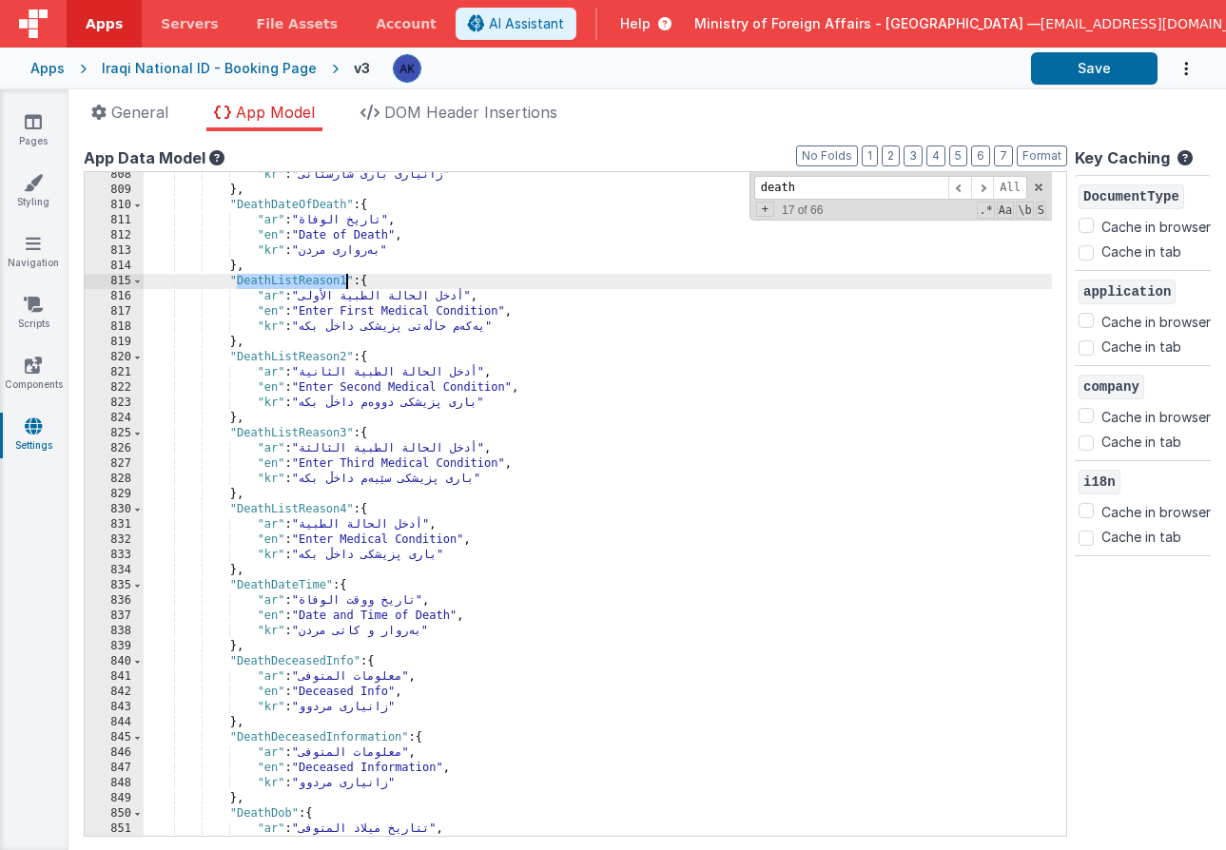
click at [288, 281] on div ""kr" : "زانیاری باری شارستانی" } , "DeathDateOfDeath" : { "ar" : "تاريخ الوفاة"…" at bounding box center [598, 514] width 908 height 694
click at [309, 363] on div ""kr" : "زانیاری باری شارستانی" } , "DeathDateOfDeath" : { "ar" : "تاريخ الوفاة"…" at bounding box center [598, 514] width 908 height 694
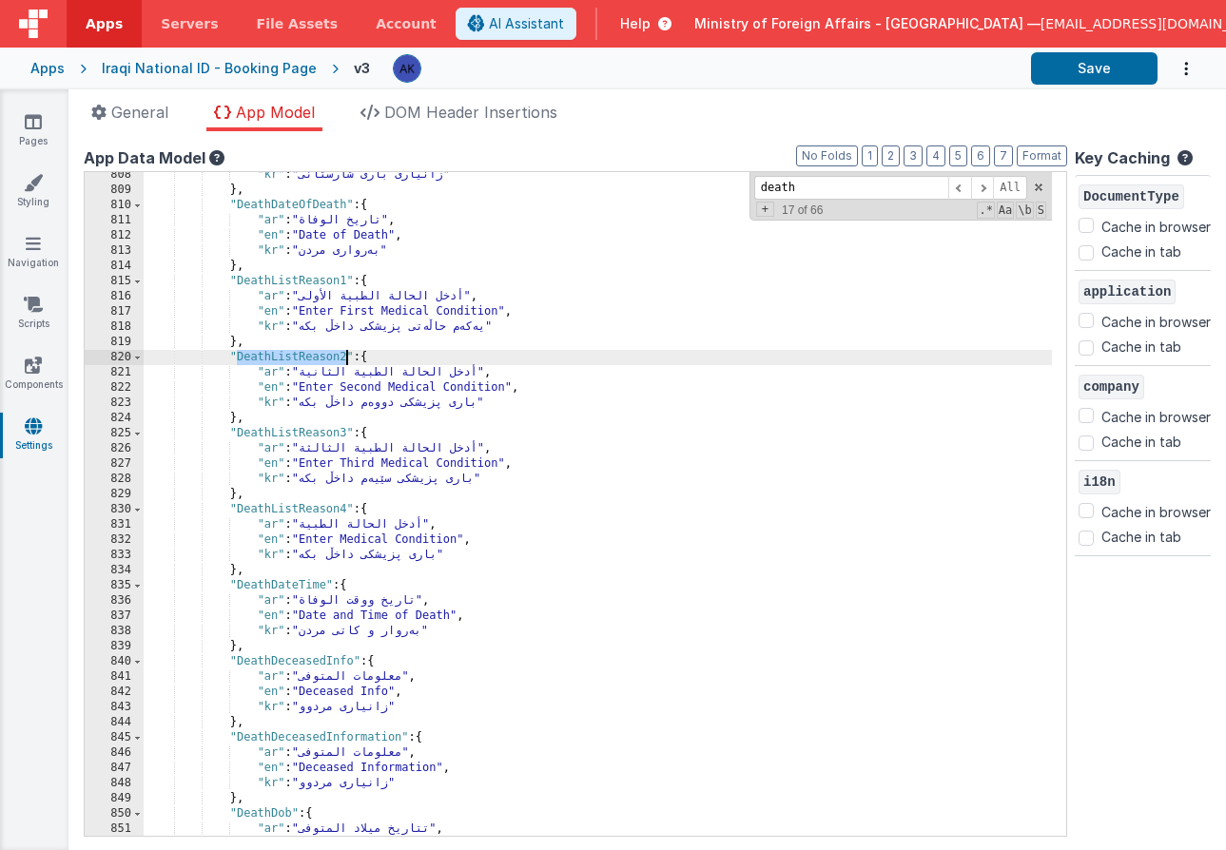
click at [309, 363] on div ""kr" : "زانیاری باری شارستانی" } , "DeathDateOfDeath" : { "ar" : "تاريخ الوفاة"…" at bounding box center [598, 514] width 908 height 694
click at [308, 433] on div ""kr" : "زانیاری باری شارستانی" } , "DeathDateOfDeath" : { "ar" : "تاريخ الوفاة"…" at bounding box center [598, 514] width 908 height 694
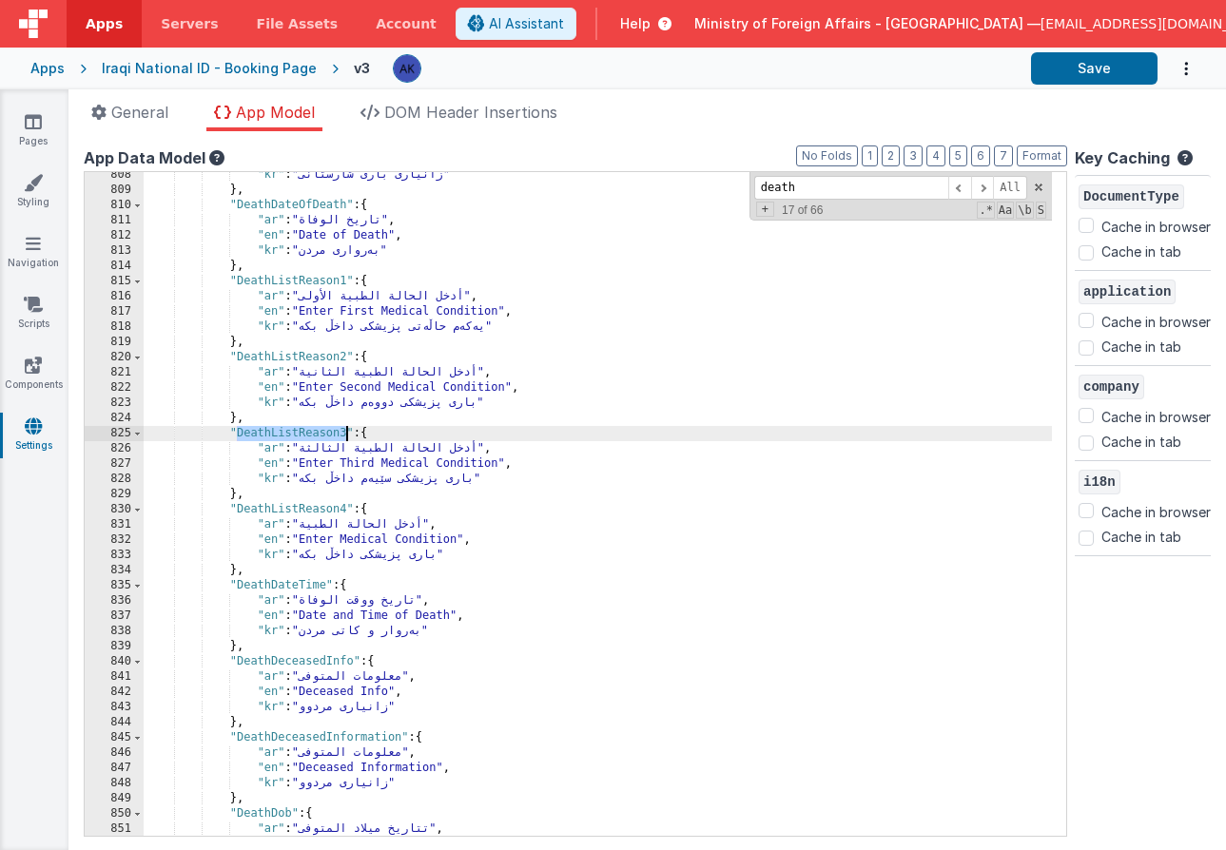
click at [308, 433] on div ""kr" : "زانیاری باری شارستانی" } , "DeathDateOfDeath" : { "ar" : "تاريخ الوفاة"…" at bounding box center [598, 514] width 908 height 694
click at [317, 505] on div ""kr" : "زانیاری باری شارستانی" } , "DeathDateOfDeath" : { "ar" : "تاريخ الوفاة"…" at bounding box center [598, 514] width 908 height 694
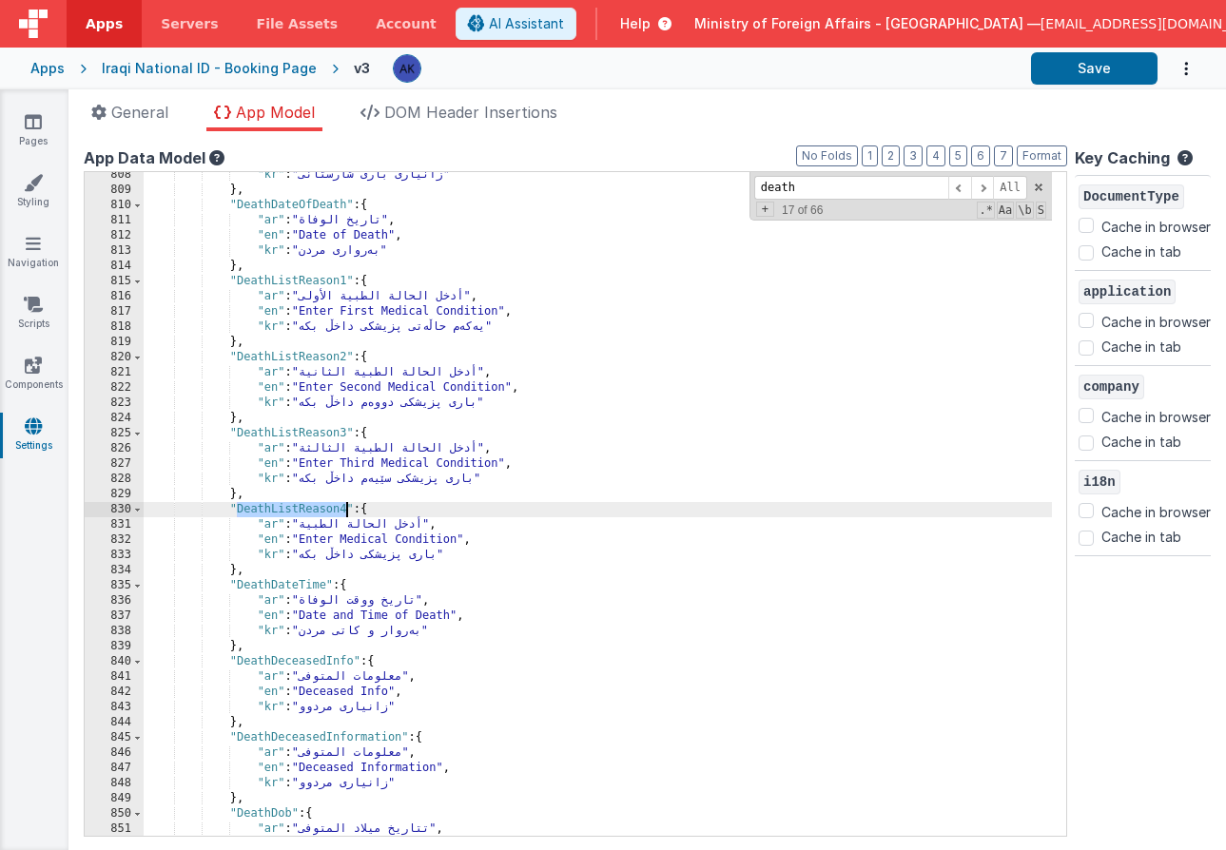
click at [317, 505] on div ""kr" : "زانیاری باری شارستانی" } , "DeathDateOfDeath" : { "ar" : "تاريخ الوفاة"…" at bounding box center [598, 514] width 908 height 694
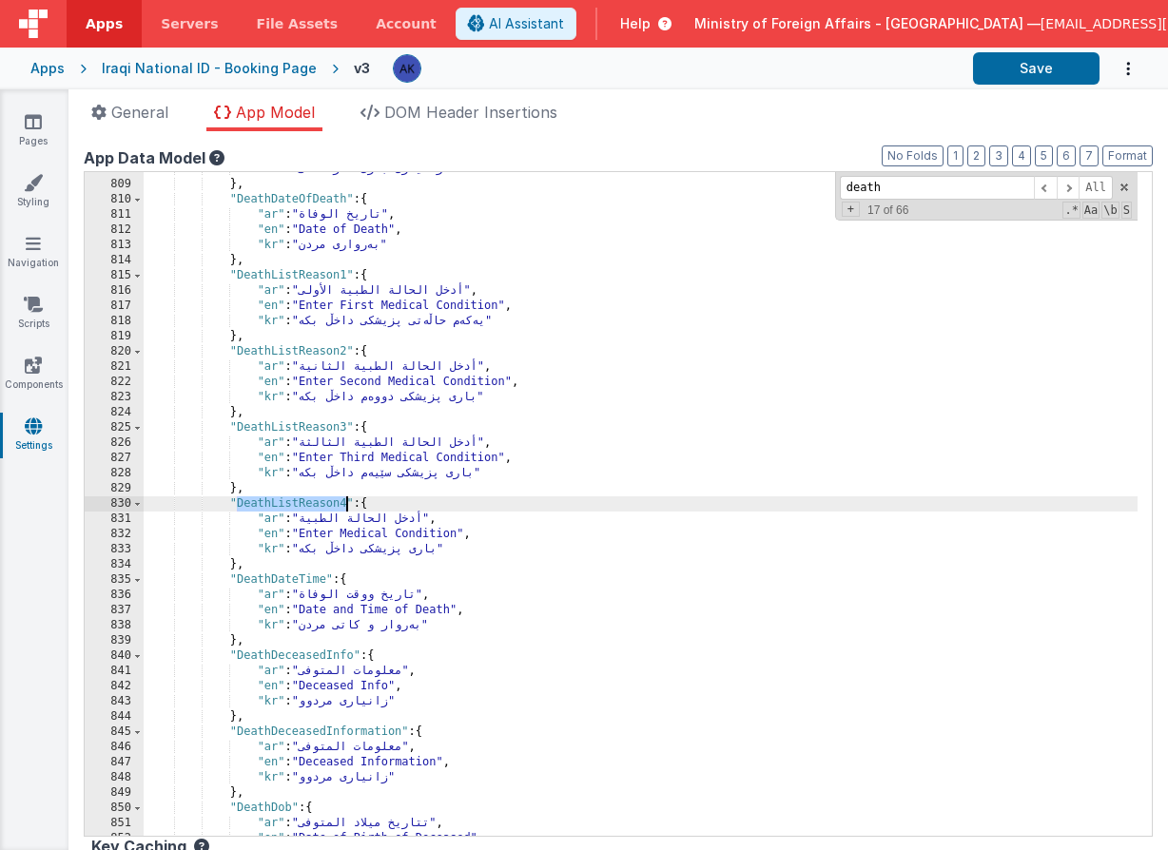
scroll to position [7753, 0]
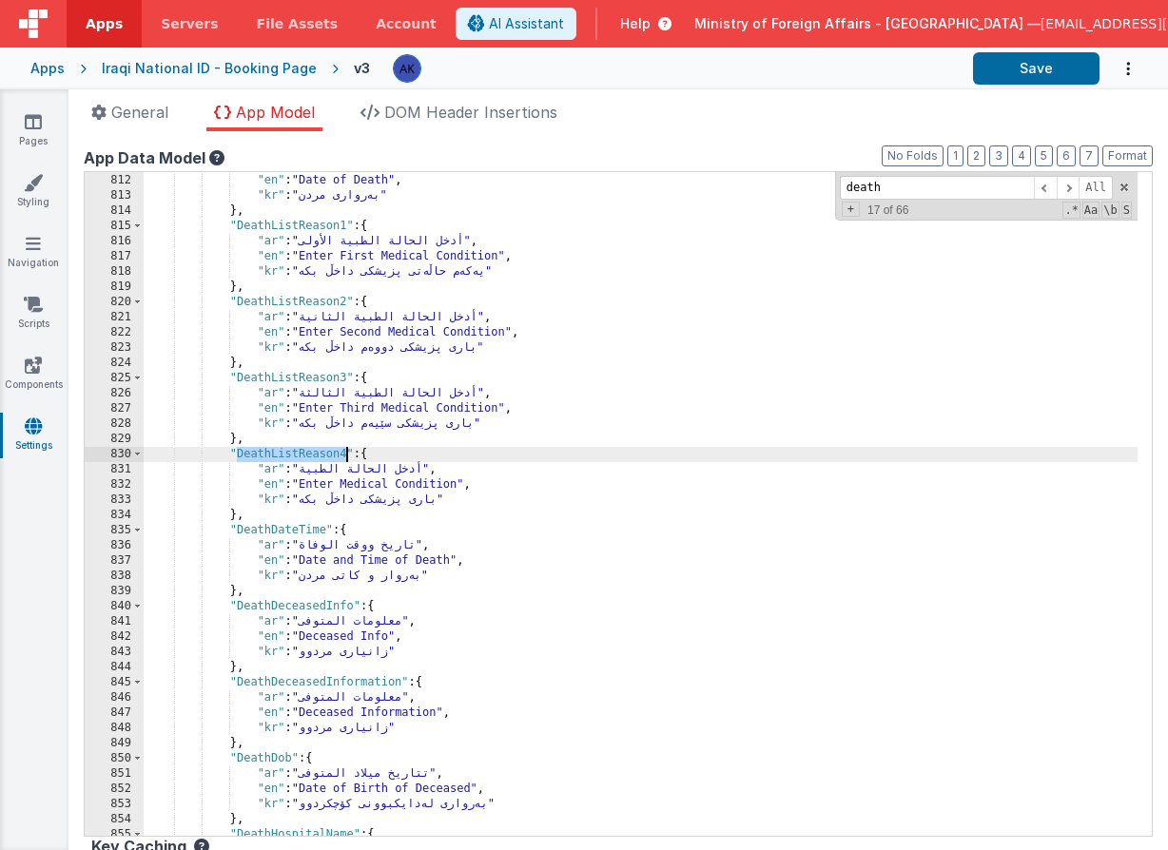
click at [229, 455] on div ""ar" : "تاريخ الوفاة" , "en" : "Date of Death" , "kr" : "بەرواری مردن" } , "Dea…" at bounding box center [641, 505] width 994 height 694
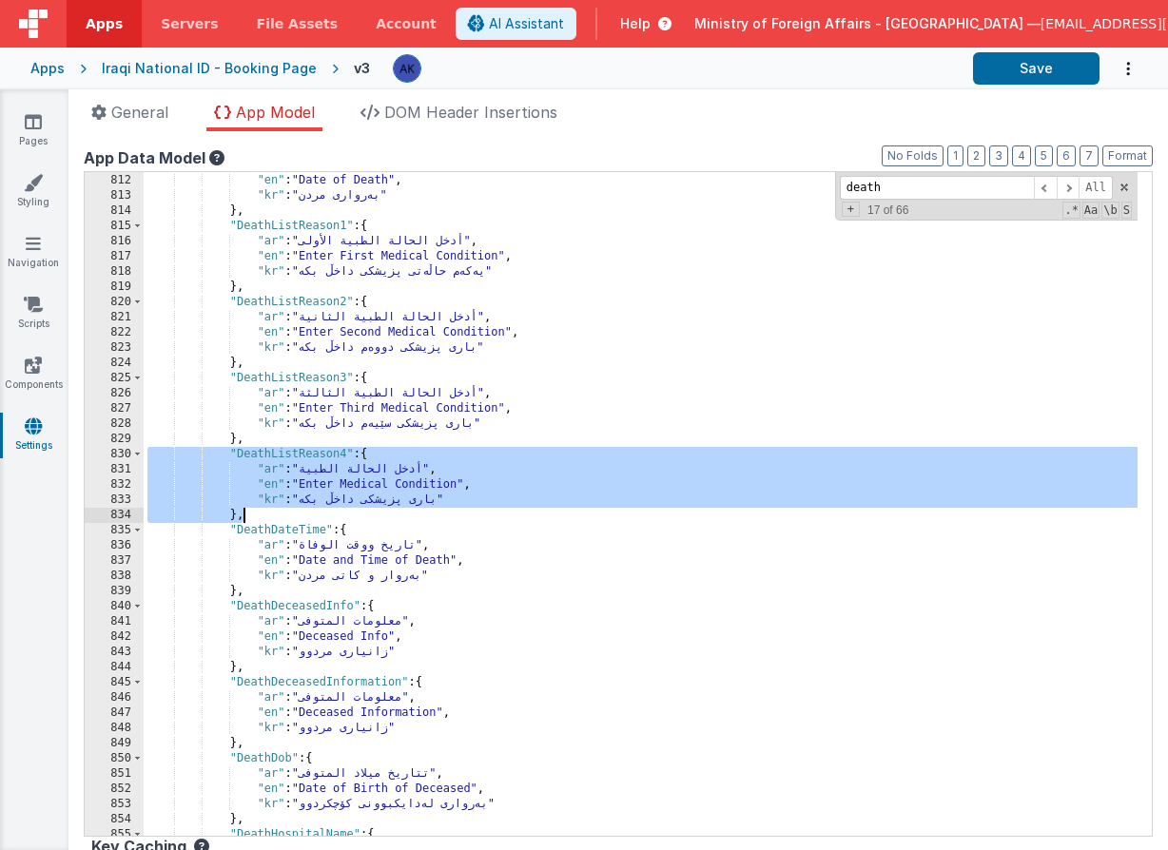
drag, startPoint x: 229, startPoint y: 455, endPoint x: 266, endPoint y: 516, distance: 72.1
click at [266, 516] on div ""ar" : "تاريخ الوفاة" , "en" : "Date of Death" , "kr" : "بەرواری مردن" } , "Dea…" at bounding box center [641, 505] width 994 height 694
click at [267, 515] on div ""ar" : "تاريخ الوفاة" , "en" : "Date of Death" , "kr" : "بەرواری مردن" } , "Dea…" at bounding box center [641, 505] width 994 height 694
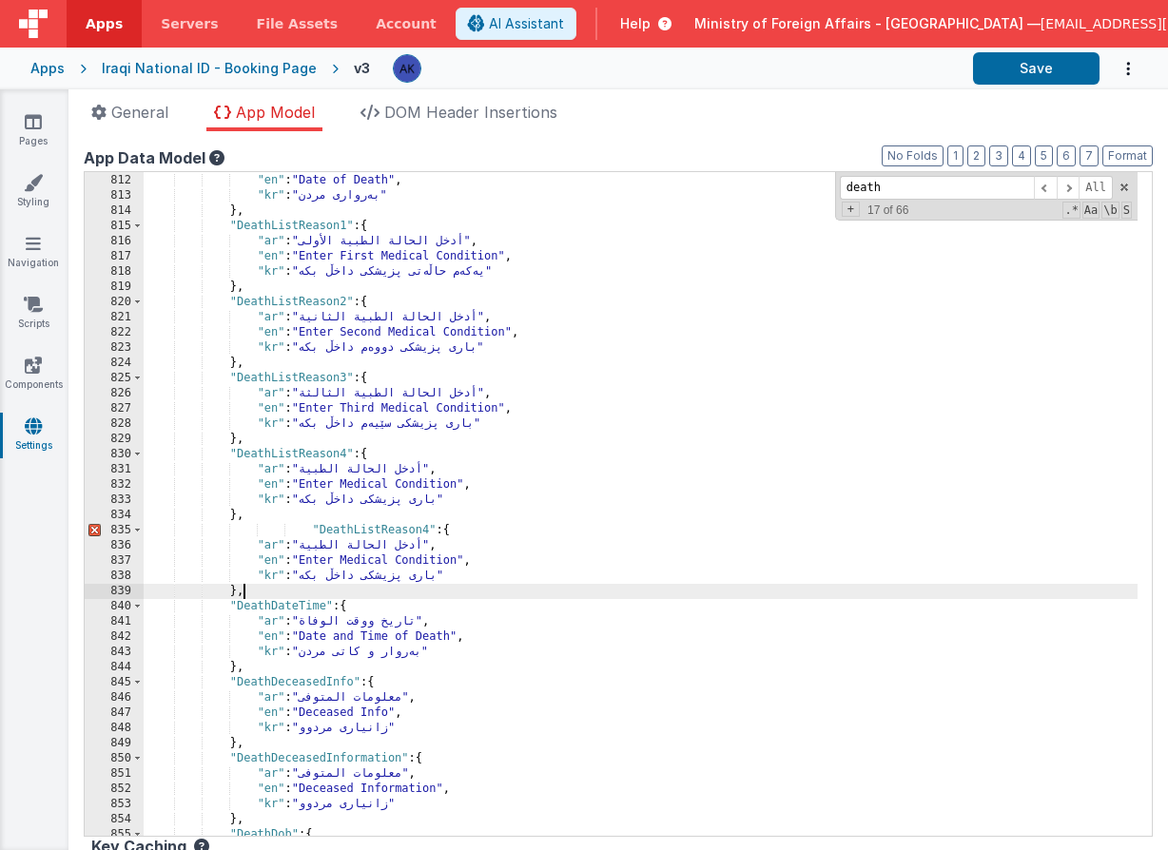
click at [311, 533] on div ""ar" : "تاريخ الوفاة" , "en" : "Date of Death" , "kr" : "بەرواری مردن" } , "Dea…" at bounding box center [641, 505] width 994 height 694
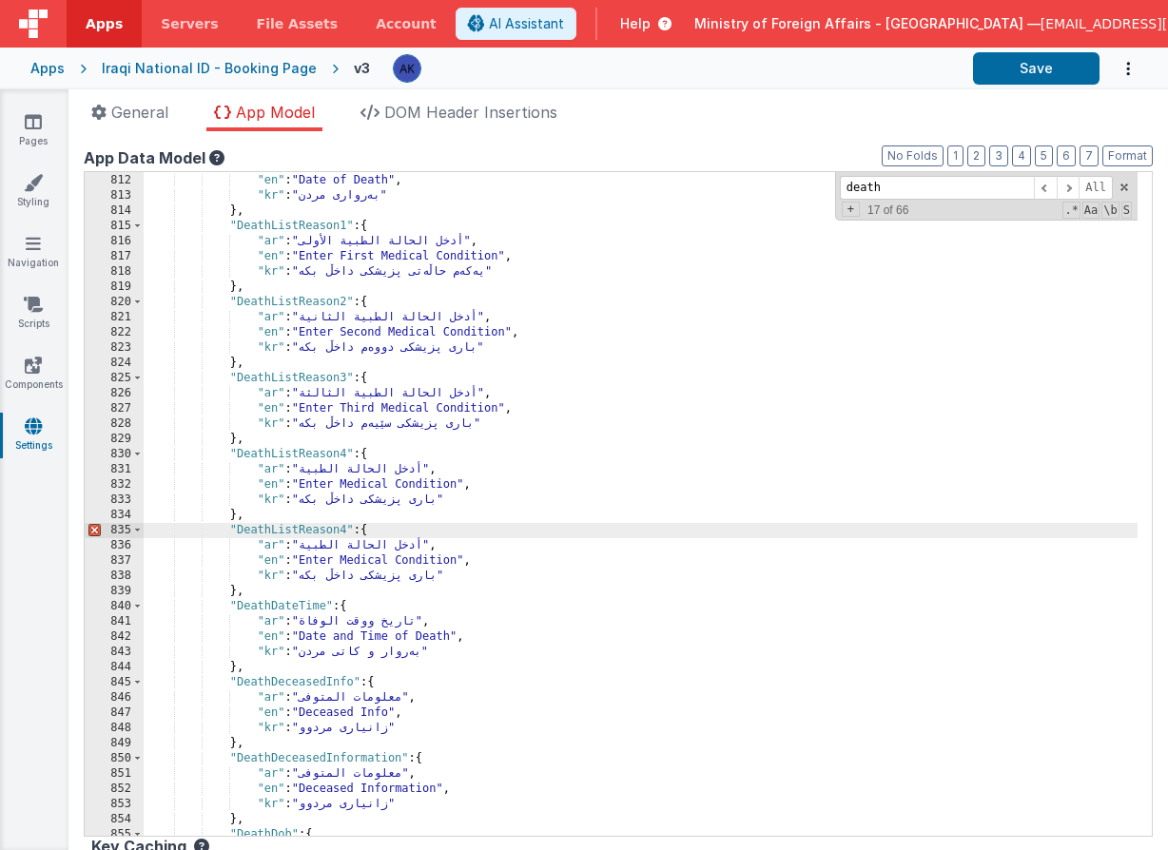
click at [321, 529] on div ""ar" : "تاريخ الوفاة" , "en" : "Date of Death" , "kr" : "بەرواری مردن" } , "Dea…" at bounding box center [641, 505] width 994 height 694
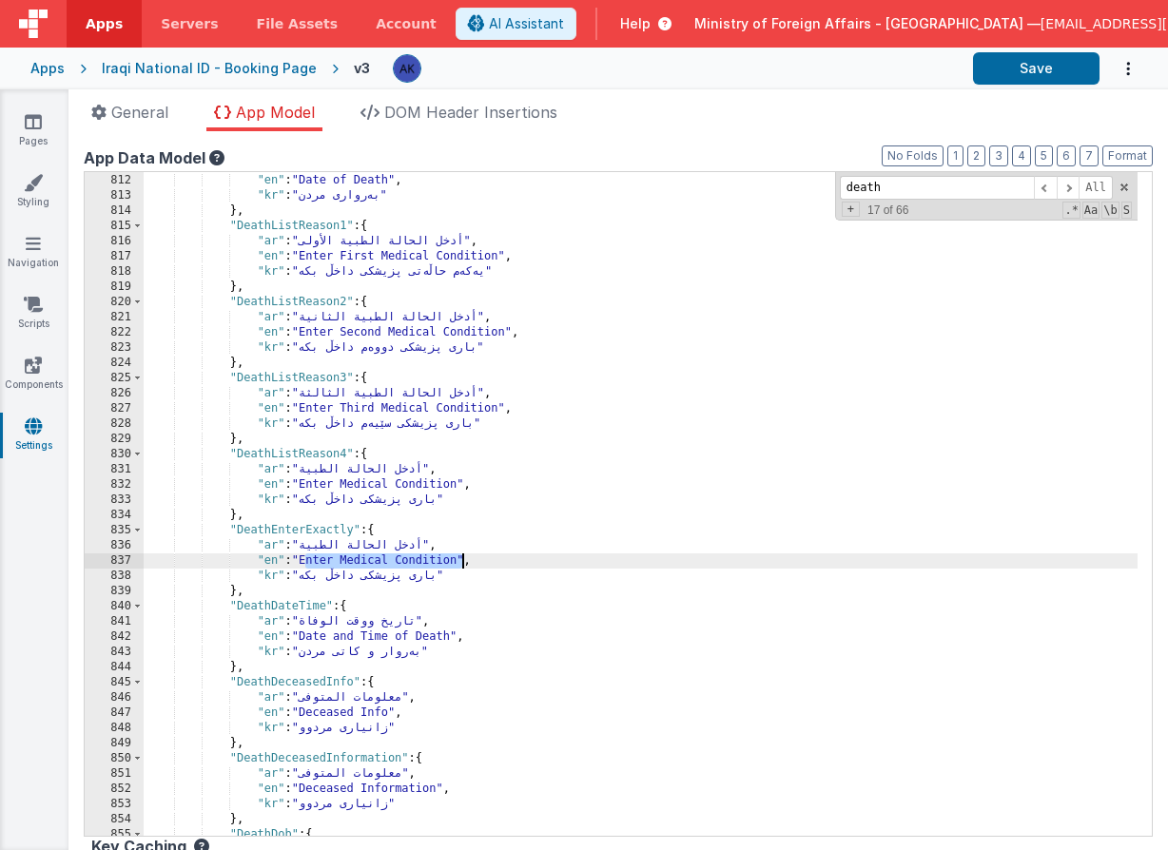
drag, startPoint x: 305, startPoint y: 557, endPoint x: 463, endPoint y: 556, distance: 157.9
click at [463, 556] on div ""ar" : "تاريخ الوفاة" , "en" : "Date of Death" , "kr" : "بەرواری مردن" } , "Dea…" at bounding box center [641, 505] width 994 height 694
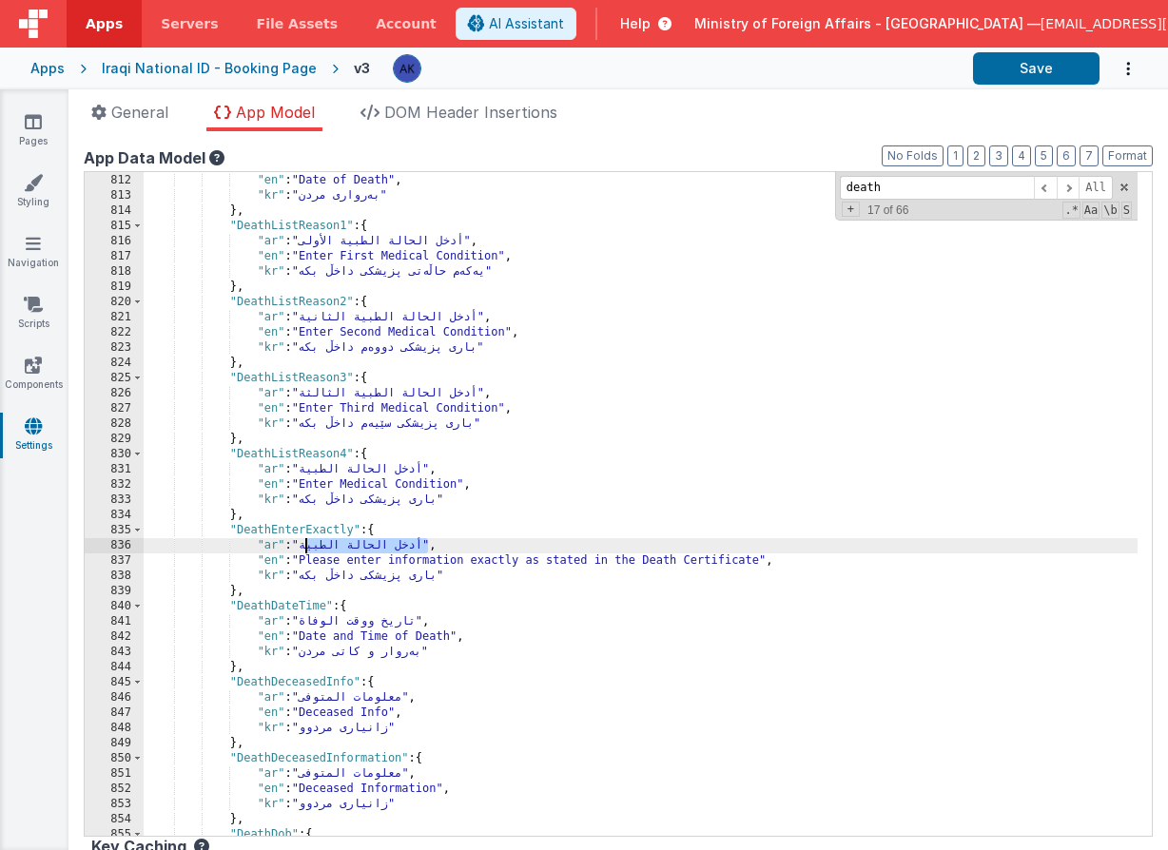
drag, startPoint x: 307, startPoint y: 546, endPoint x: 425, endPoint y: 545, distance: 117.9
click at [425, 545] on div ""ar" : "تاريخ الوفاة" , "en" : "Date of Death" , "kr" : "بەرواری مردن" } , "Dea…" at bounding box center [641, 505] width 994 height 694
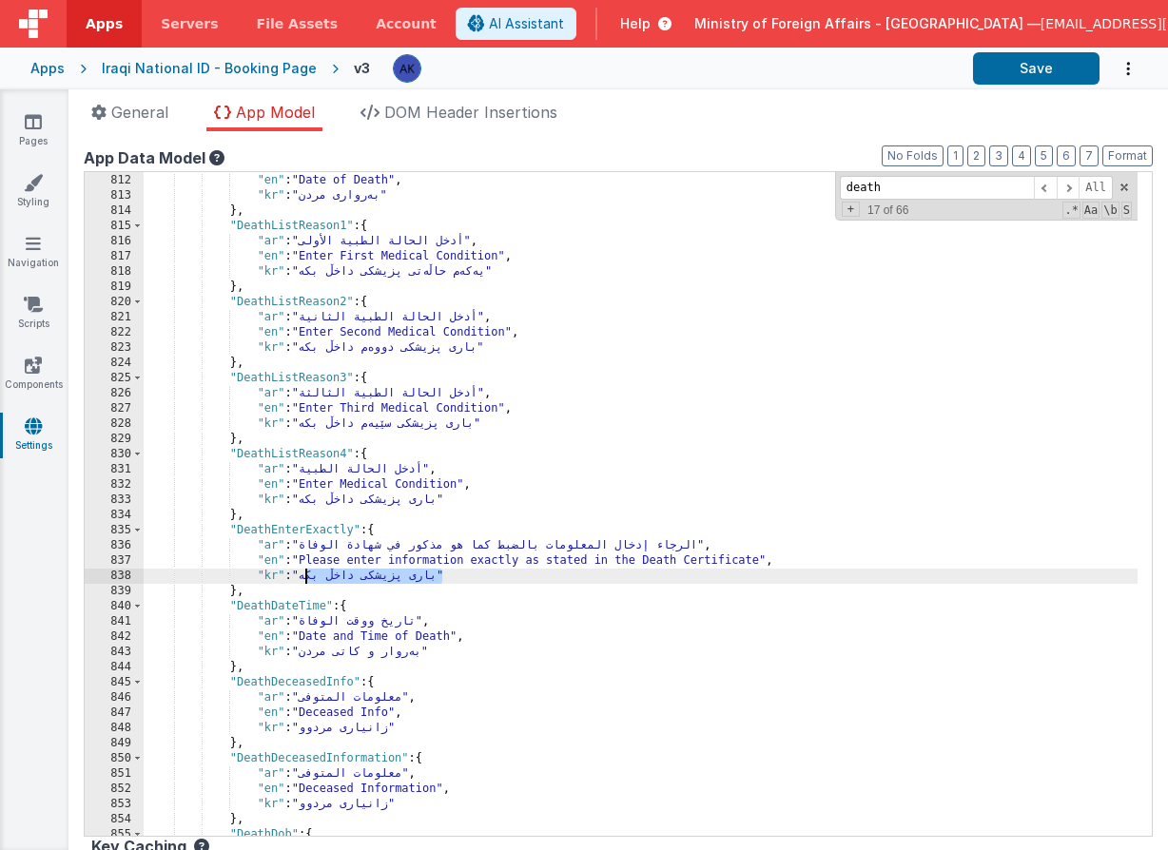
drag, startPoint x: 305, startPoint y: 579, endPoint x: 441, endPoint y: 576, distance: 136.0
click at [441, 576] on div ""ar" : "تاريخ الوفاة" , "en" : "Date of Death" , "kr" : "بەرواری مردن" } , "Dea…" at bounding box center [641, 505] width 994 height 694
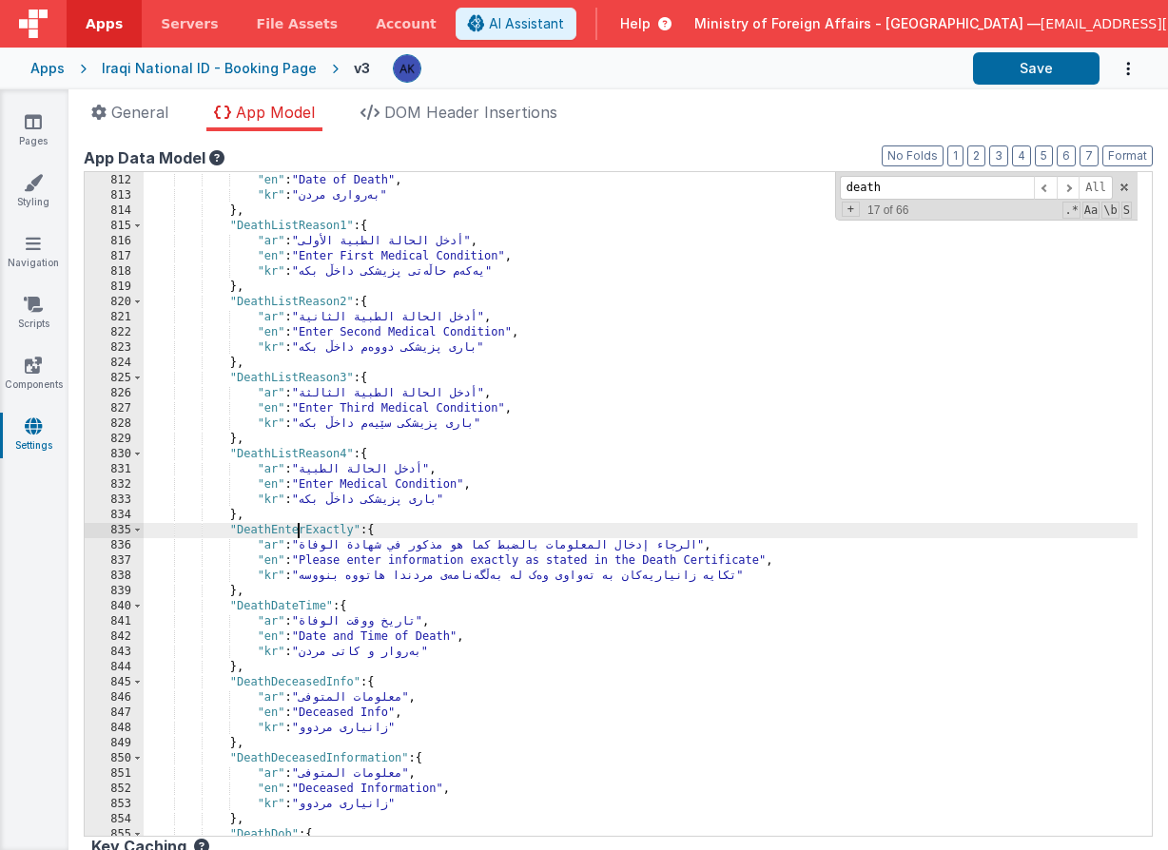
click at [300, 527] on div ""ar" : "تاريخ الوفاة" , "en" : "Date of Death" , "kr" : "بەرواری مردن" } , "Dea…" at bounding box center [641, 505] width 994 height 694
click at [256, 551] on div ""ar" : "تاريخ الوفاة" , "en" : "Date of Death" , "kr" : "بەرواری مردن" } , "Dea…" at bounding box center [641, 505] width 994 height 694
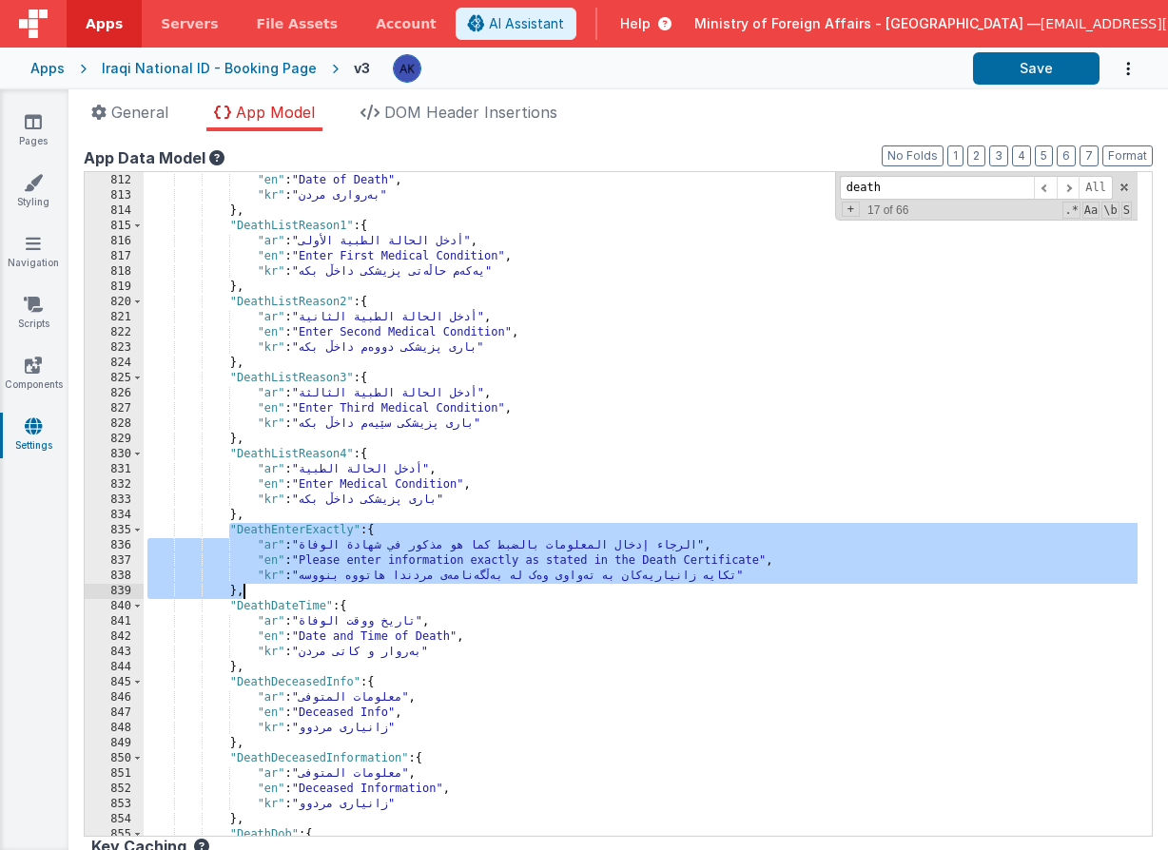
drag, startPoint x: 229, startPoint y: 529, endPoint x: 263, endPoint y: 593, distance: 72.3
click at [263, 593] on div ""ar" : "تاريخ الوفاة" , "en" : "Date of Death" , "kr" : "بەرواری مردن" } , "Dea…" at bounding box center [641, 505] width 994 height 694
click at [265, 593] on div ""ar" : "تاريخ الوفاة" , "en" : "Date of Death" , "kr" : "بەرواری مردن" } , "Dea…" at bounding box center [641, 505] width 994 height 694
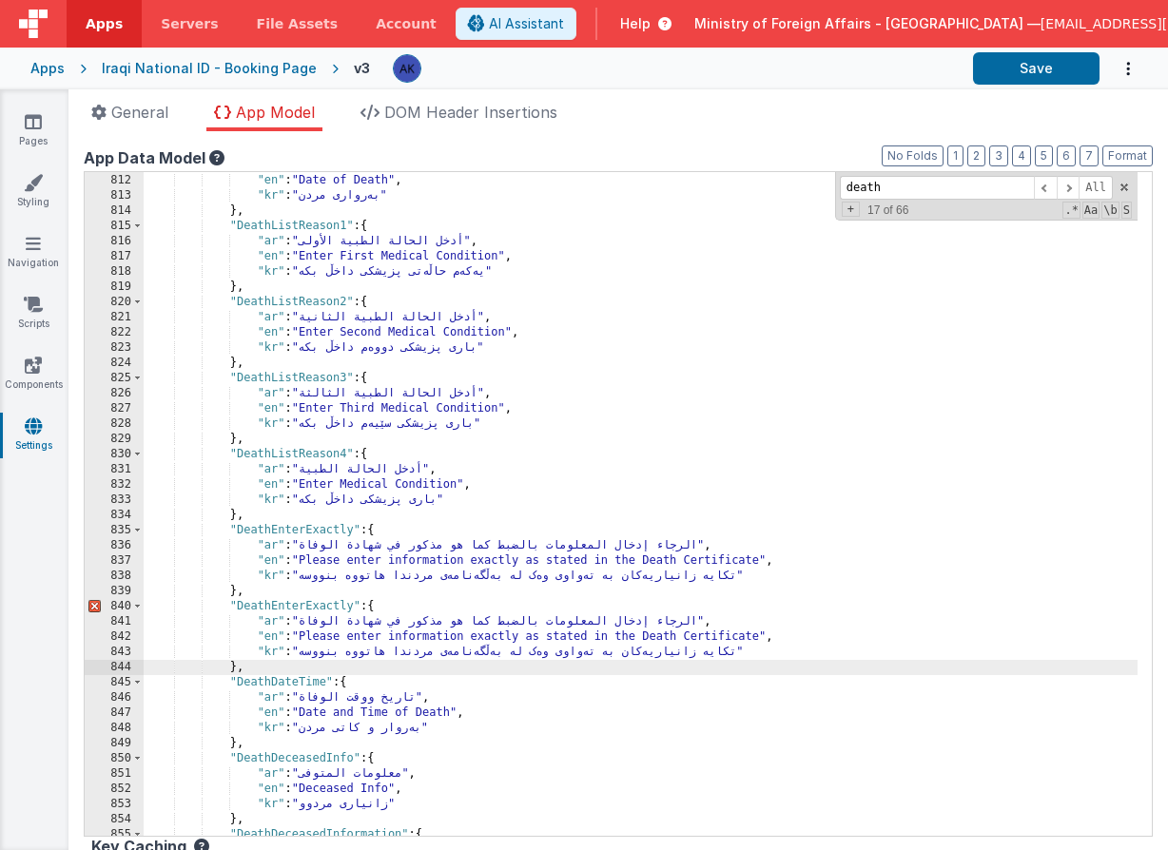
click at [303, 606] on div ""ar" : "تاريخ الوفاة" , "en" : "Date of Death" , "kr" : "بەرواری مردن" } , "Dea…" at bounding box center [641, 505] width 994 height 694
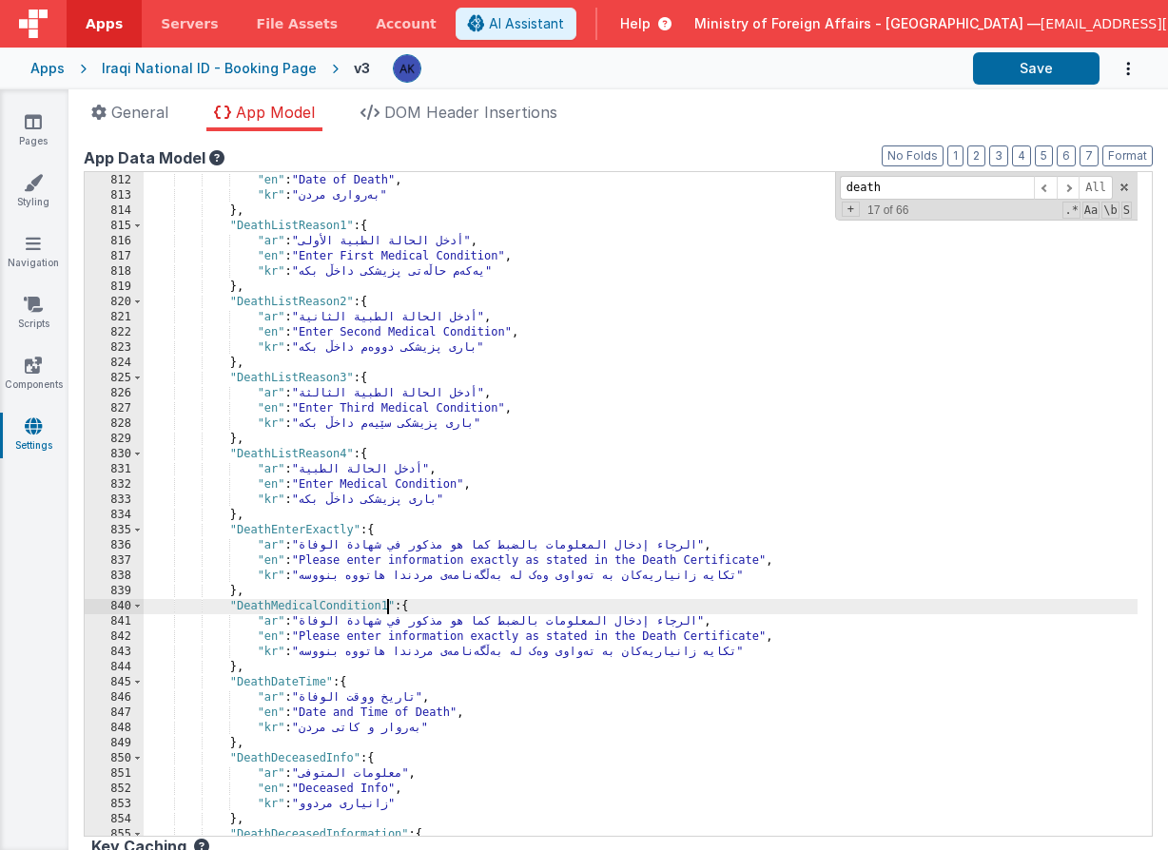
click at [307, 609] on div ""ar" : "تاريخ الوفاة" , "en" : "Date of Death" , "kr" : "بەرواری مردن" } , "Dea…" at bounding box center [641, 505] width 994 height 694
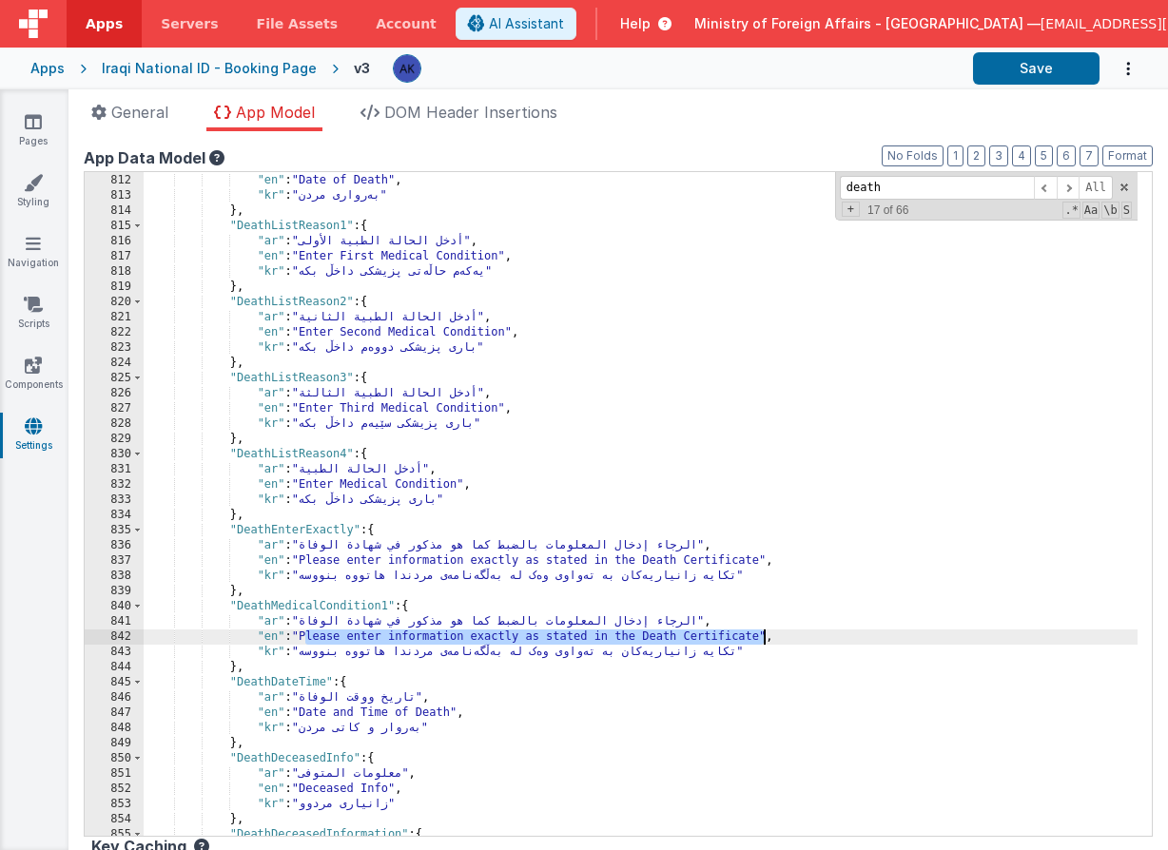
drag, startPoint x: 307, startPoint y: 636, endPoint x: 762, endPoint y: 634, distance: 454.6
click at [762, 634] on div ""ar" : "تاريخ الوفاة" , "en" : "Date of Death" , "kr" : "بەرواری مردن" } , "Dea…" at bounding box center [641, 505] width 994 height 694
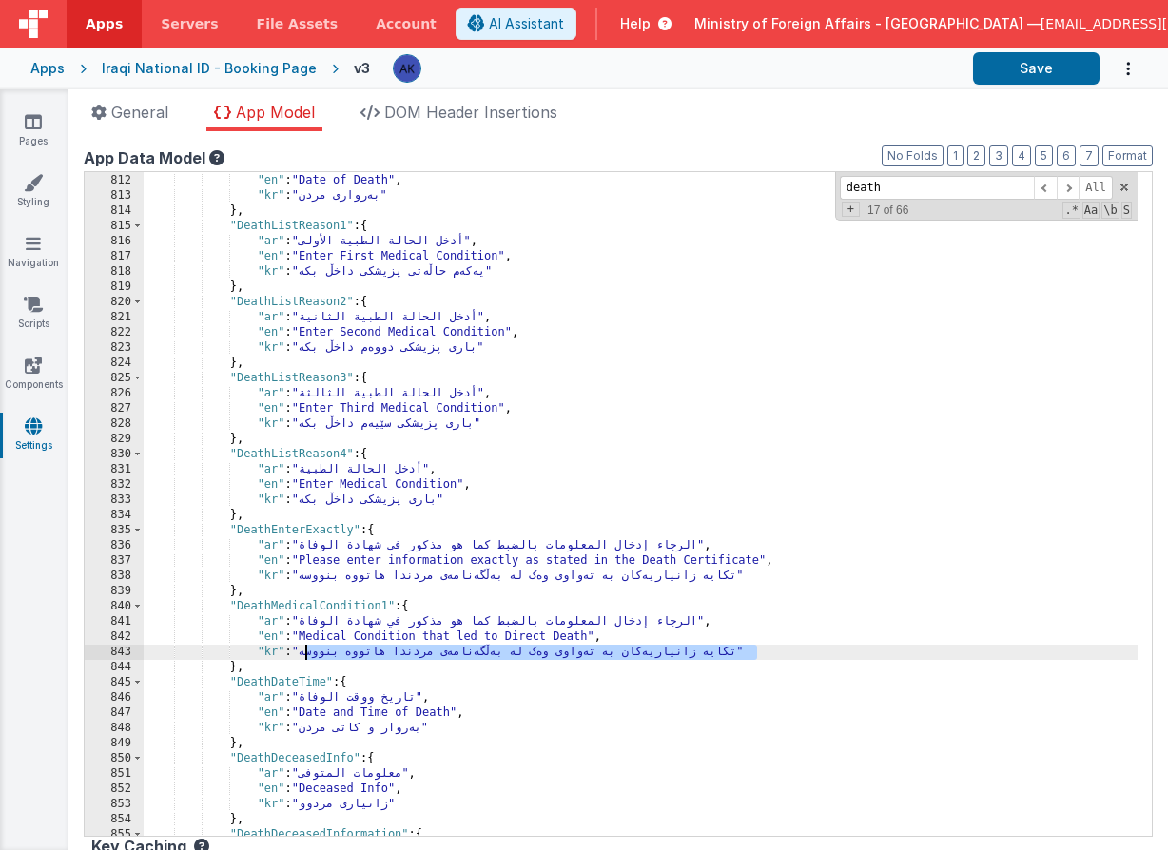
drag, startPoint x: 307, startPoint y: 654, endPoint x: 754, endPoint y: 652, distance: 447.0
click at [754, 652] on div ""ar" : "تاريخ الوفاة" , "en" : "Date of Death" , "kr" : "بەرواری مردن" } , "Dea…" at bounding box center [641, 505] width 994 height 694
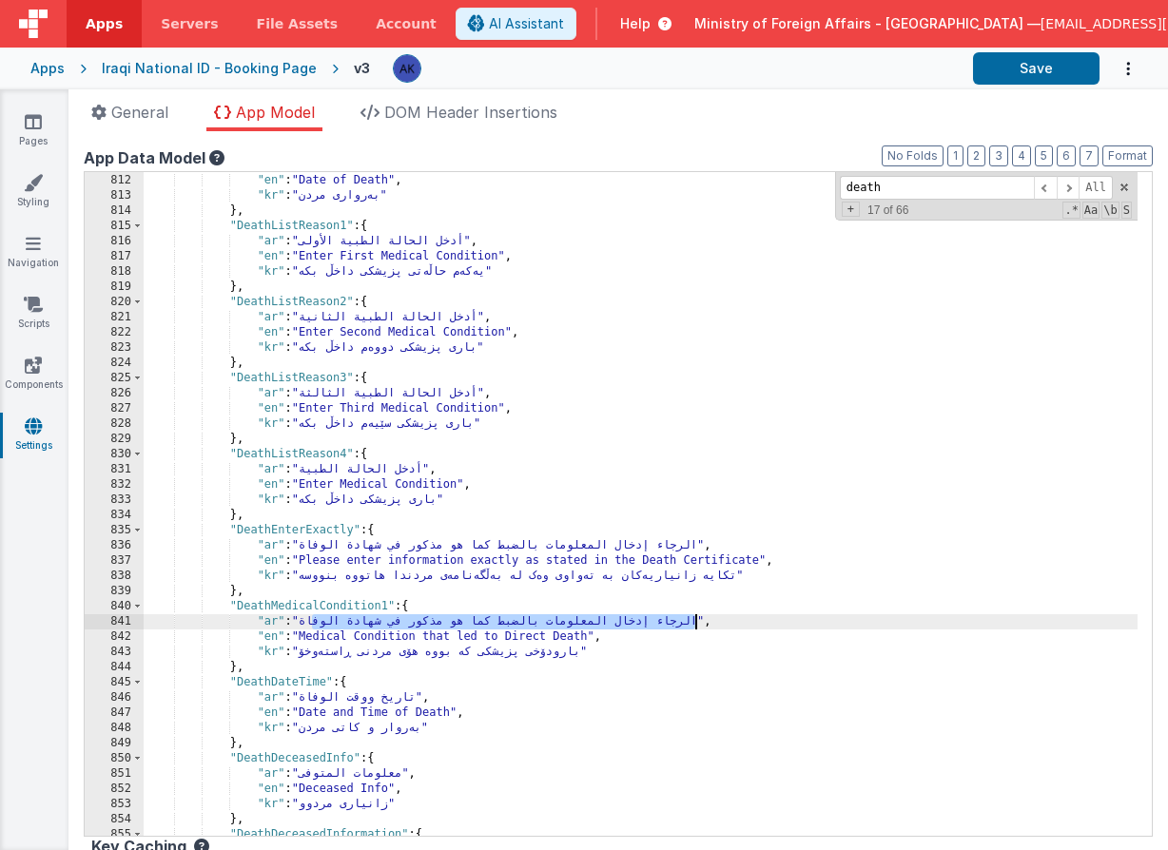
drag, startPoint x: 309, startPoint y: 621, endPoint x: 698, endPoint y: 622, distance: 389.0
click at [698, 622] on div ""ar" : "تاريخ الوفاة" , "en" : "Date of Death" , "kr" : "بەرواری مردن" } , "Dea…" at bounding box center [641, 505] width 994 height 694
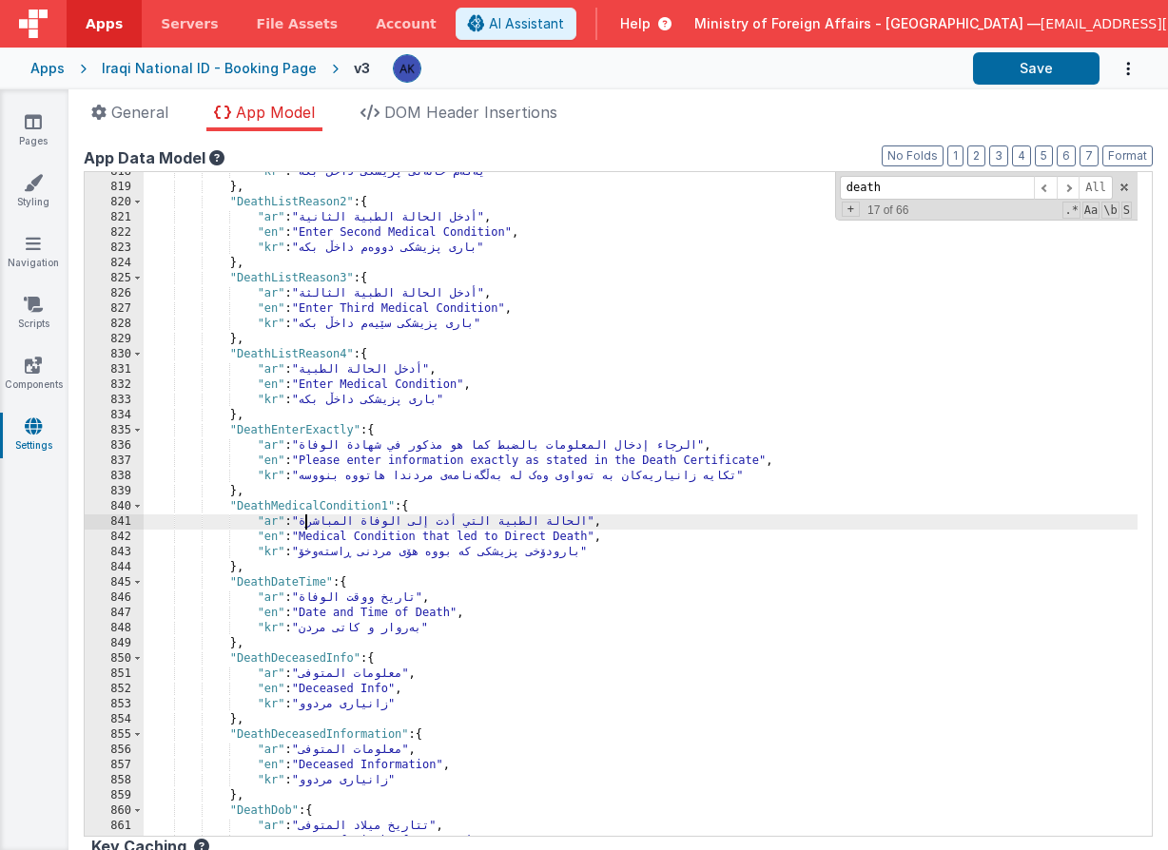
scroll to position [7792, 0]
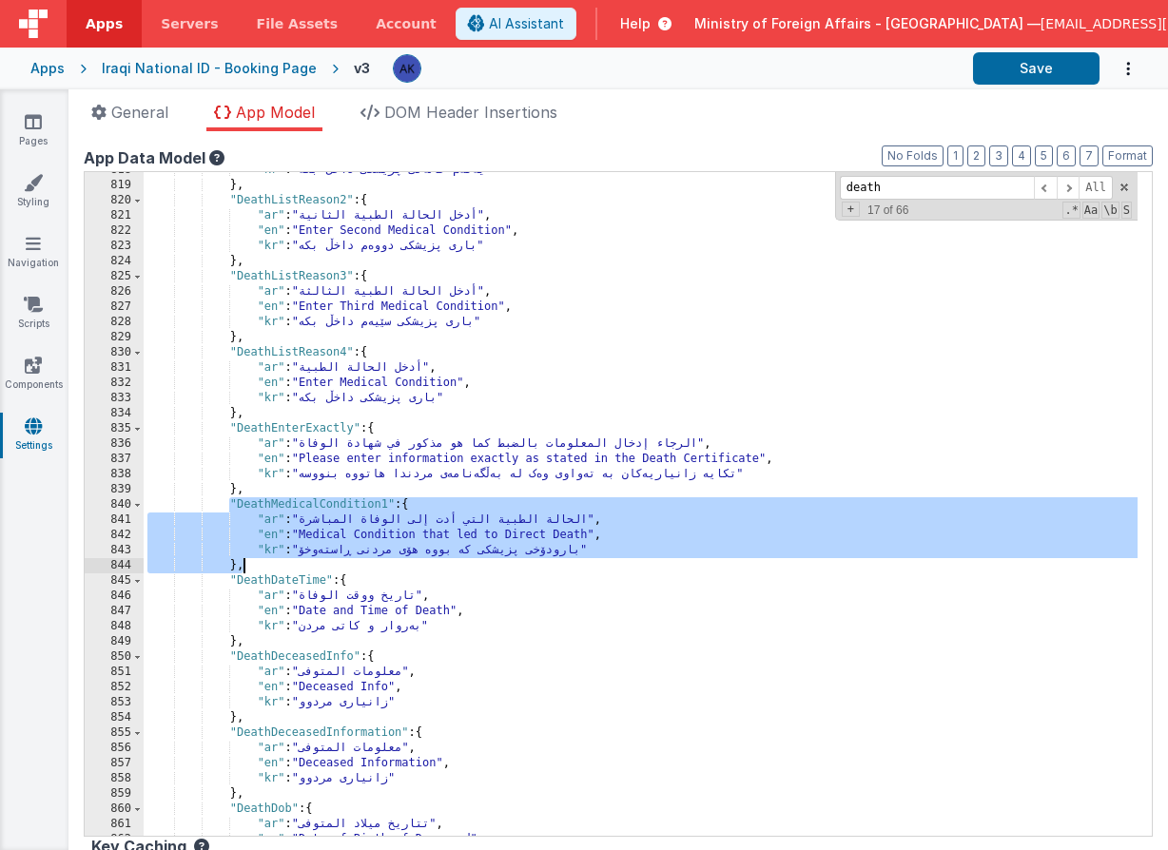
drag, startPoint x: 227, startPoint y: 506, endPoint x: 262, endPoint y: 569, distance: 72.0
click at [262, 569] on div ""kr" : "یەکەم حاڵەتی پزیشکی داخڵ بکە" } , "DeathListReason2" : { "ar" : "أدخل ا…" at bounding box center [641, 510] width 994 height 694
click at [262, 568] on div ""kr" : "یەکەم حاڵەتی پزیشکی داخڵ بکە" } , "DeathListReason2" : { "ar" : "أدخل ا…" at bounding box center [641, 510] width 994 height 694
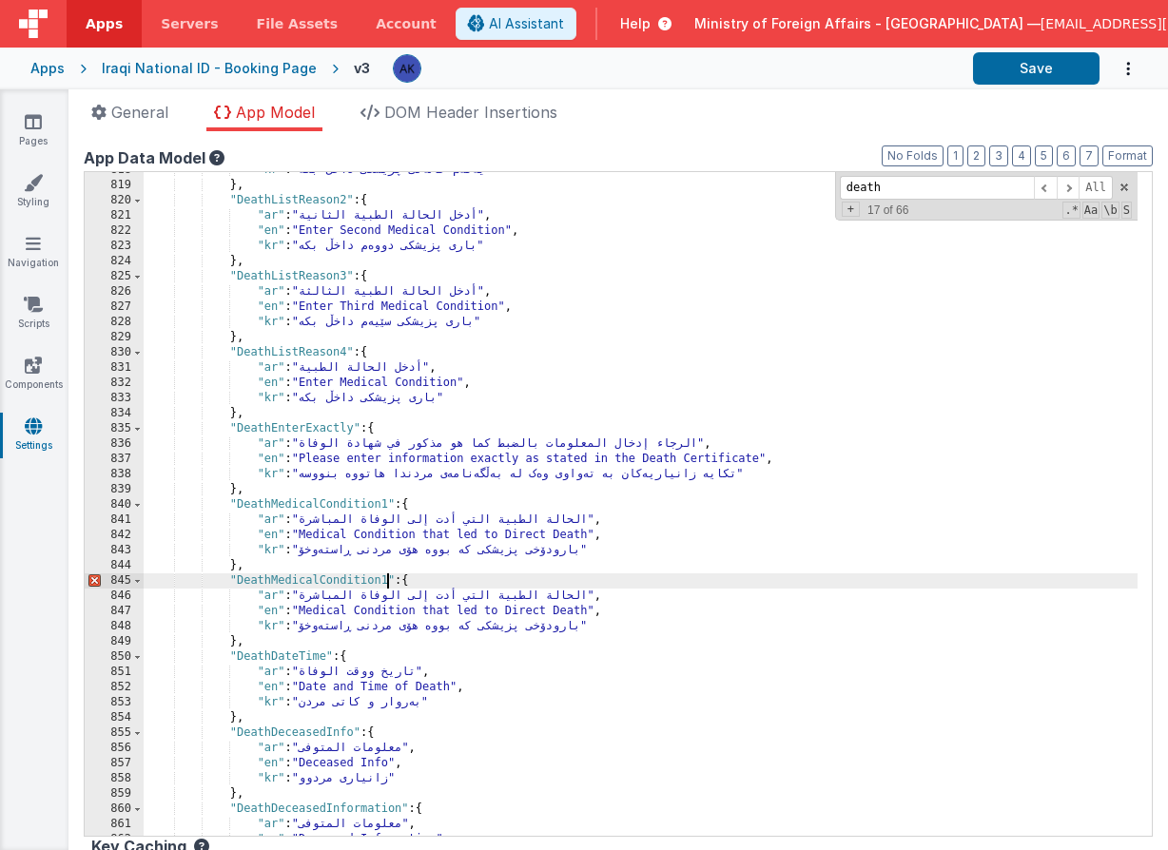
click at [385, 577] on div ""kr" : "یەکەم حاڵەتی پزیشکی داخڵ بکە" } , "DeathListReason2" : { "ar" : "أدخل ا…" at bounding box center [641, 510] width 994 height 694
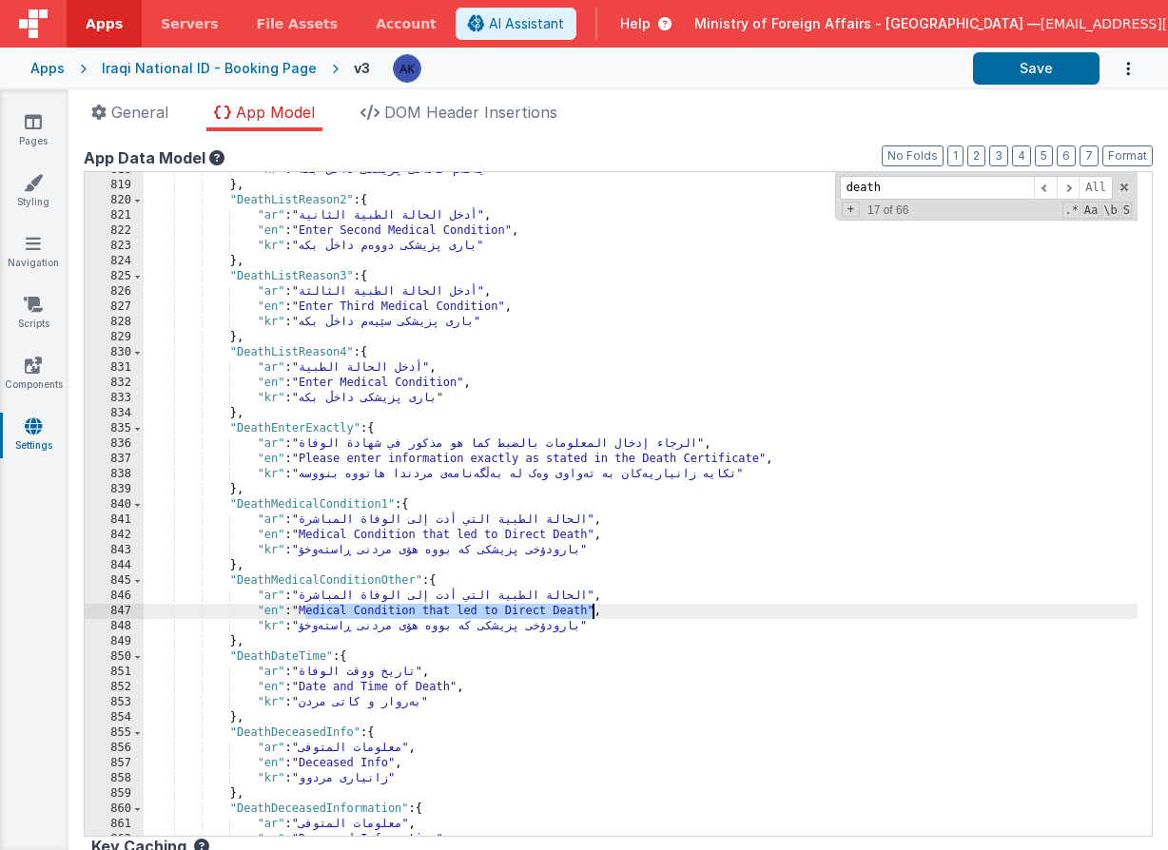
drag, startPoint x: 303, startPoint y: 612, endPoint x: 593, endPoint y: 615, distance: 290.1
click at [593, 615] on div ""kr" : "یەکەم حاڵەتی پزیشکی داخڵ بکە" } , "DeathListReason2" : { "ar" : "أدخل ا…" at bounding box center [641, 510] width 994 height 694
drag, startPoint x: 308, startPoint y: 611, endPoint x: 467, endPoint y: 612, distance: 158.8
click at [467, 612] on div ""kr" : "یەکەم حاڵەتی پزیشکی داخڵ بکە" } , "DeathListReason2" : { "ar" : "أدخل ا…" at bounding box center [641, 510] width 994 height 694
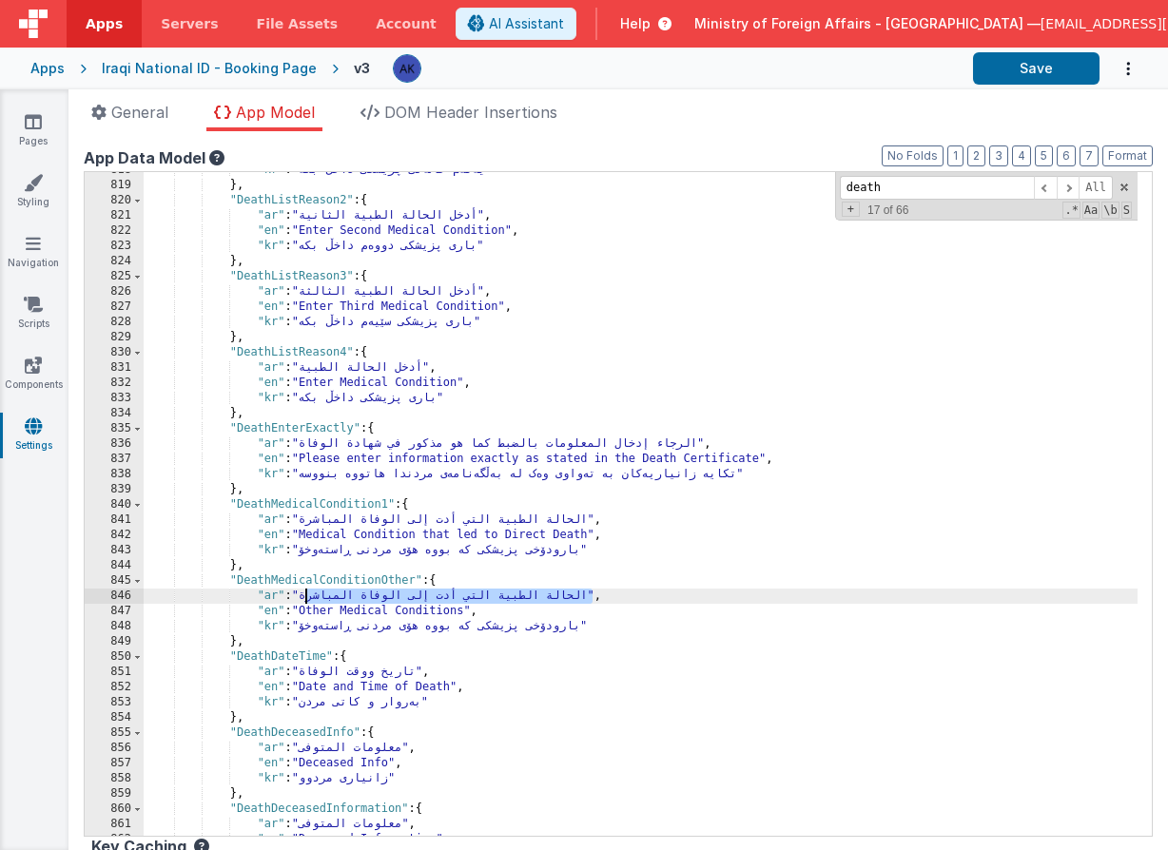
drag, startPoint x: 307, startPoint y: 594, endPoint x: 591, endPoint y: 596, distance: 283.4
click at [591, 596] on div ""kr" : "یەکەم حاڵەتی پزیشکی داخڵ بکە" } , "DeathListReason2" : { "ar" : "أدخل ا…" at bounding box center [641, 510] width 994 height 694
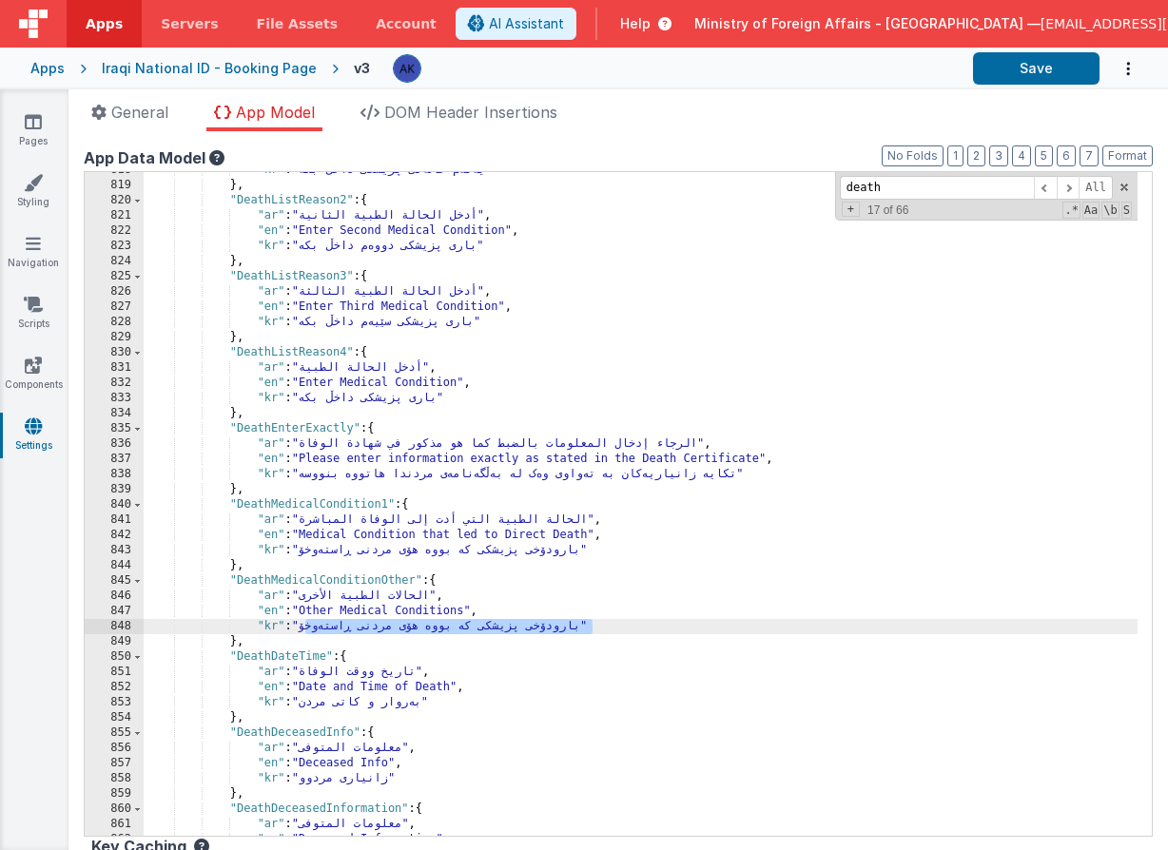
drag, startPoint x: 307, startPoint y: 624, endPoint x: 590, endPoint y: 632, distance: 282.6
click at [590, 632] on div ""kr" : "یەکەم حاڵەتی پزیشکی داخڵ بکە" } , "DeathListReason2" : { "ar" : "أدخل ا…" at bounding box center [641, 510] width 994 height 694
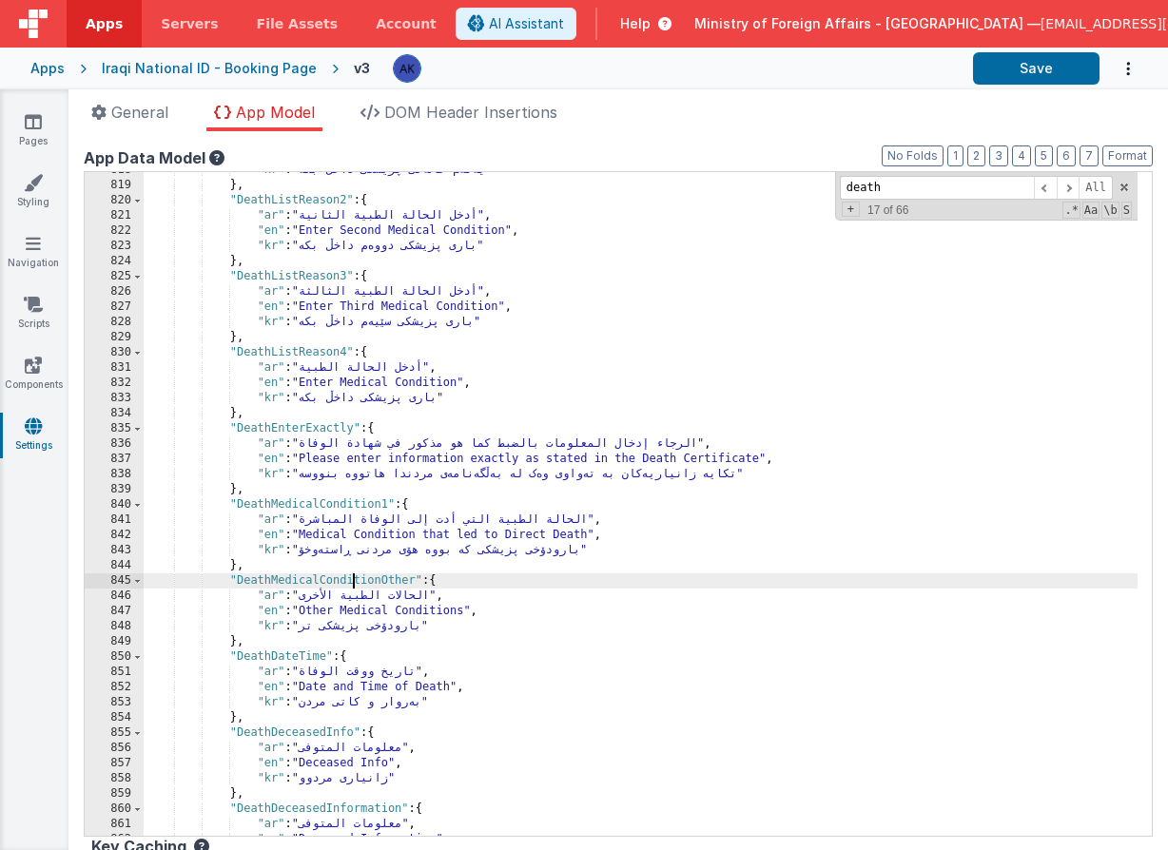
click at [352, 578] on div ""kr" : "یەکەم حاڵەتی پزیشکی داخڵ بکە" } , "DeathListReason2" : { "ar" : "أدخل ا…" at bounding box center [641, 510] width 994 height 694
click at [293, 560] on div ""kr" : "یەکەم حاڵەتی پزیشکی داخڵ بکە" } , "DeathListReason2" : { "ar" : "أدخل ا…" at bounding box center [641, 510] width 994 height 694
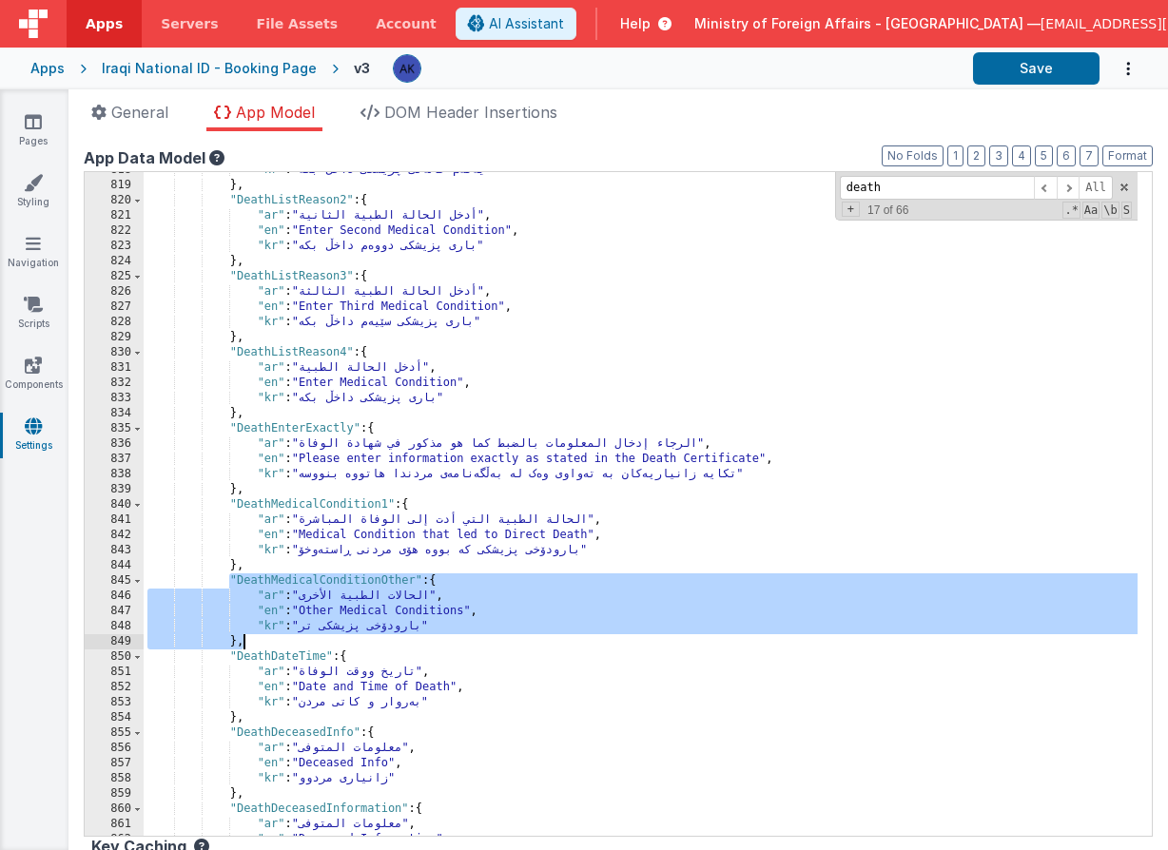
drag, startPoint x: 227, startPoint y: 581, endPoint x: 278, endPoint y: 640, distance: 77.6
click at [278, 640] on div ""kr" : "یەکەم حاڵەتی پزیشکی داخڵ بکە" } , "DeathListReason2" : { "ar" : "أدخل ا…" at bounding box center [641, 510] width 994 height 694
click at [277, 648] on div ""kr" : "یەکەم حاڵەتی پزیشکی داخڵ بکە" } , "DeathListReason2" : { "ar" : "أدخل ا…" at bounding box center [641, 510] width 994 height 694
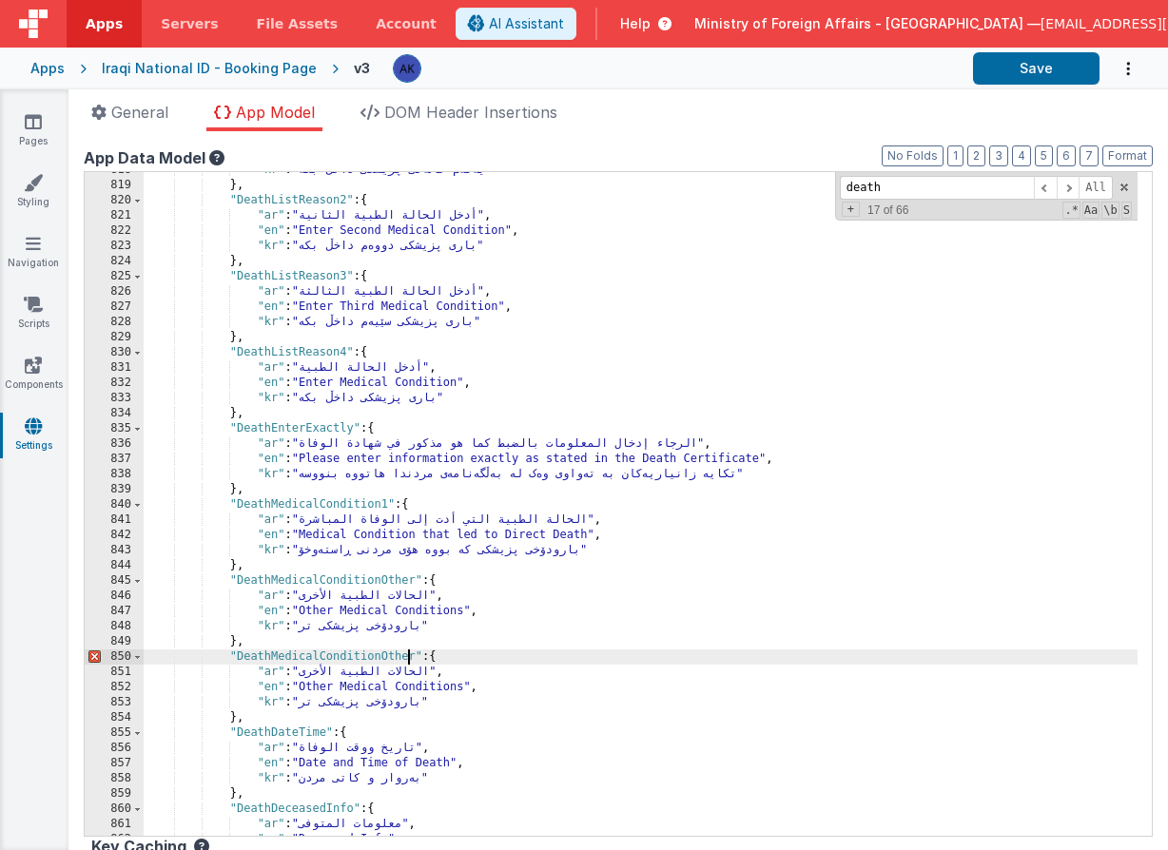
click at [410, 655] on div ""kr" : "یەکەم حاڵەتی پزیشکی داخڵ بکە" } , "DeathListReason2" : { "ar" : "أدخل ا…" at bounding box center [641, 510] width 994 height 694
click at [289, 655] on div ""kr" : "یەکەم حاڵەتی پزیشکی داخڵ بکە" } , "DeathListReason2" : { "ar" : "أدخل ا…" at bounding box center [641, 510] width 994 height 694
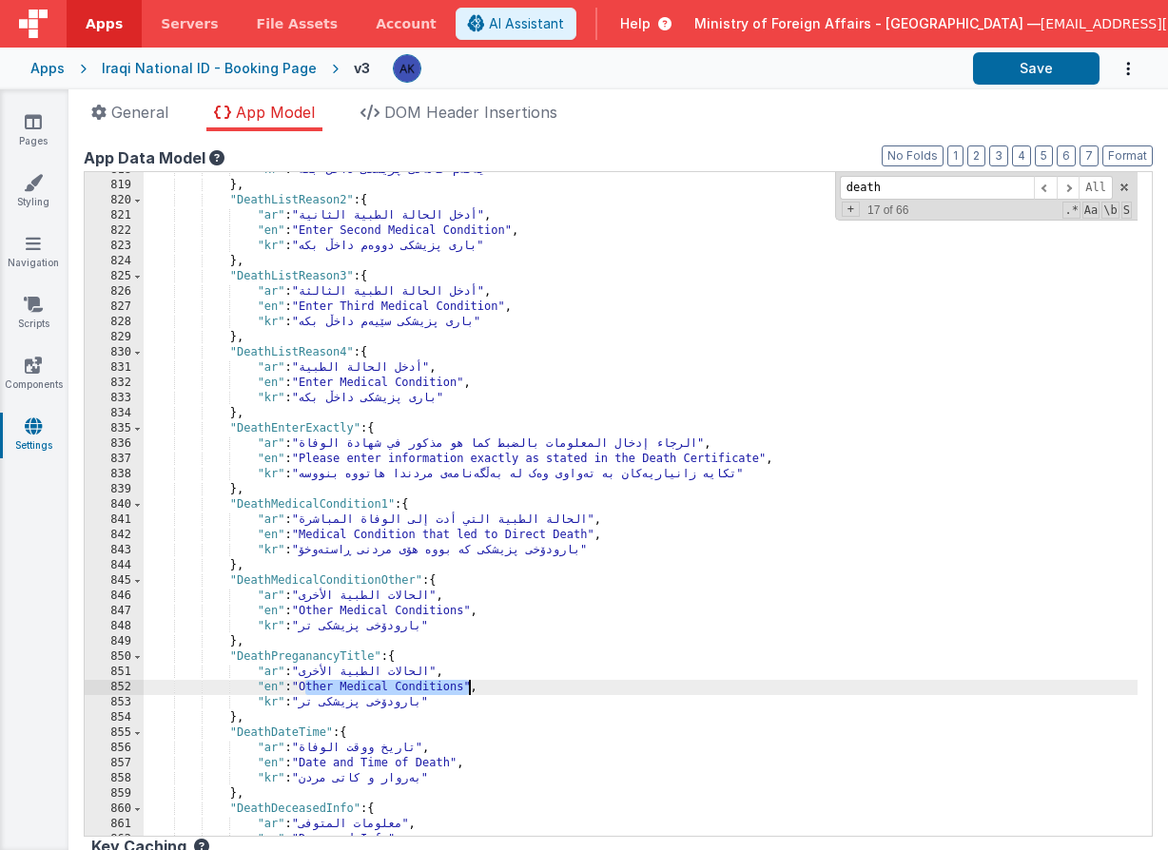
drag, startPoint x: 306, startPoint y: 689, endPoint x: 467, endPoint y: 686, distance: 160.8
click at [467, 686] on div ""kr" : "یەکەم حاڵەتی پزیشکی داخڵ بکە" } , "DeathListReason2" : { "ar" : "أدخل ا…" at bounding box center [641, 510] width 994 height 694
drag, startPoint x: 304, startPoint y: 686, endPoint x: 456, endPoint y: 683, distance: 151.2
click at [456, 683] on div ""kr" : "یەکەم حاڵەتی پزیشکی داخڵ بکە" } , "DeathListReason2" : { "ar" : "أدخل ا…" at bounding box center [641, 510] width 994 height 694
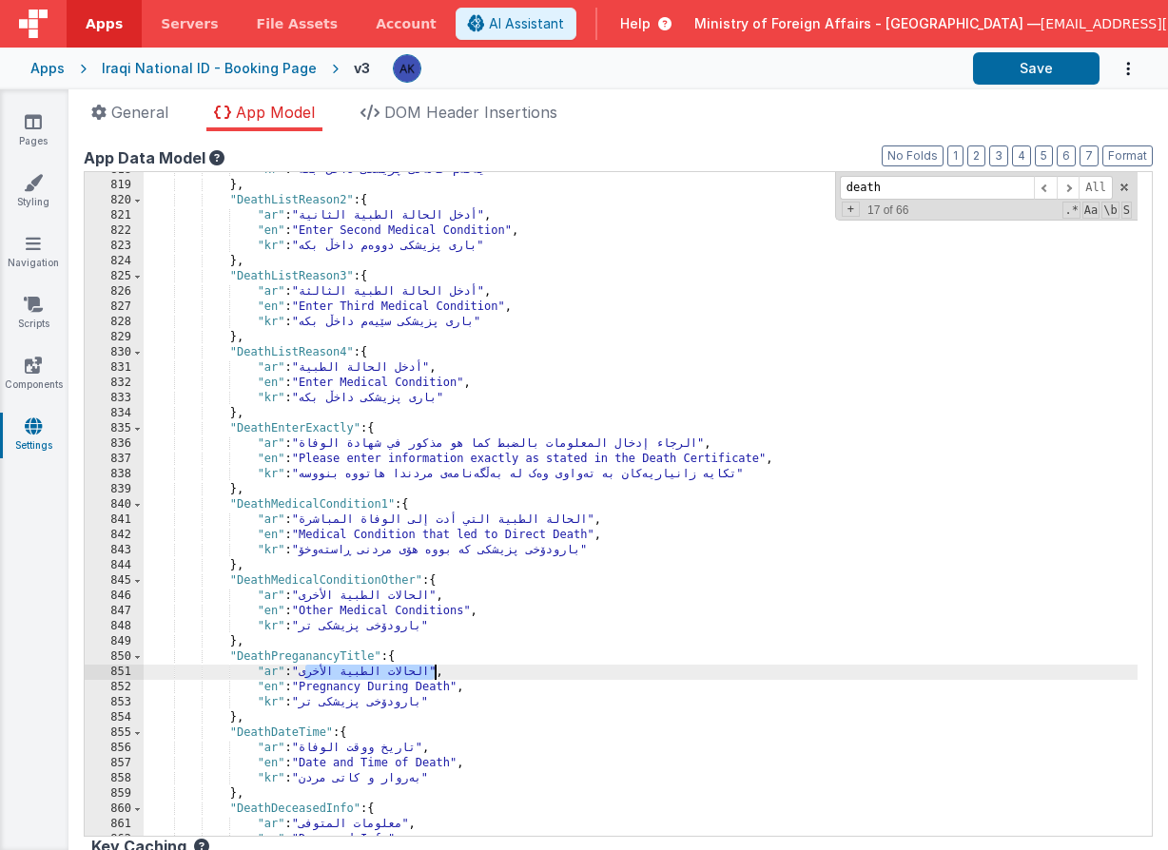
drag, startPoint x: 307, startPoint y: 678, endPoint x: 436, endPoint y: 674, distance: 128.4
click at [436, 674] on div ""kr" : "یەکەم حاڵەتی پزیشکی داخڵ بکە" } , "DeathListReason2" : { "ar" : "أدخل ا…" at bounding box center [641, 510] width 994 height 694
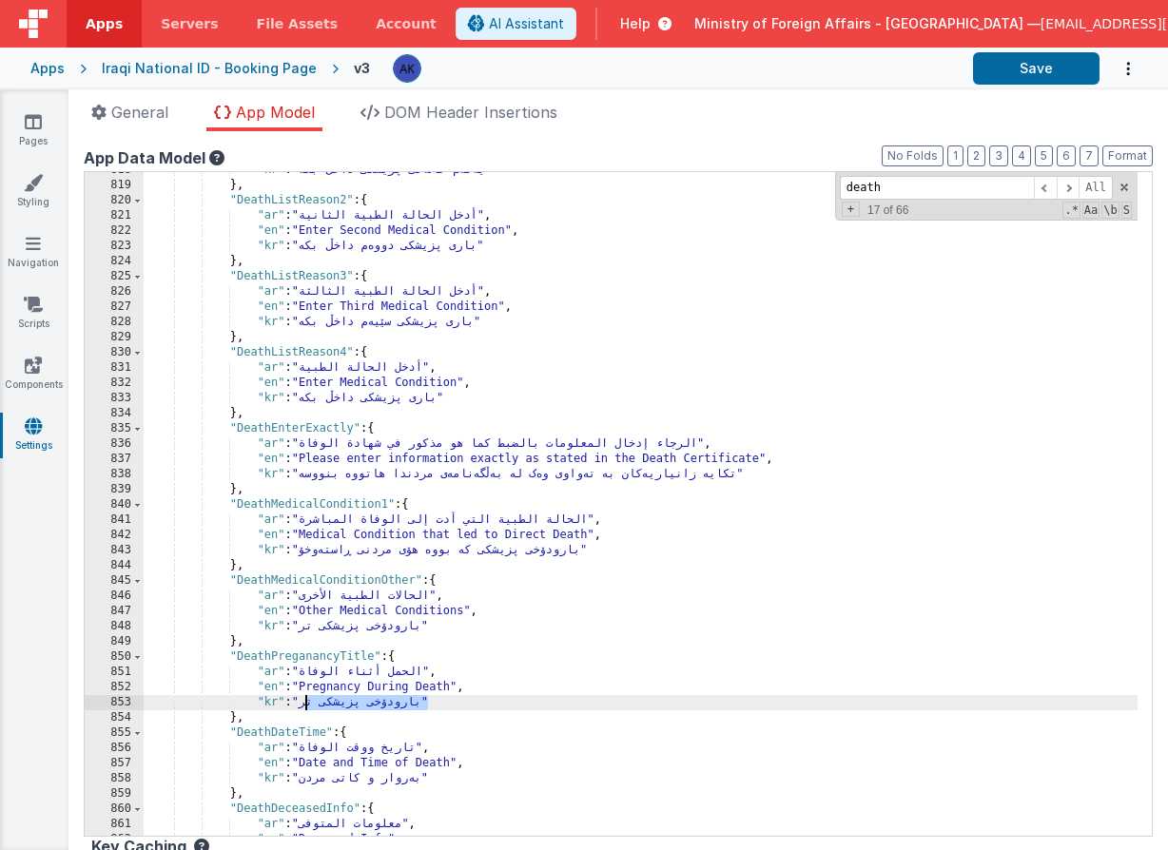
drag, startPoint x: 306, startPoint y: 701, endPoint x: 428, endPoint y: 707, distance: 121.9
click at [428, 707] on div ""kr" : "یەکەم حاڵەتی پزیشکی داخڵ بکە" } , "DeathListReason2" : { "ar" : "أدخل ا…" at bounding box center [641, 510] width 994 height 694
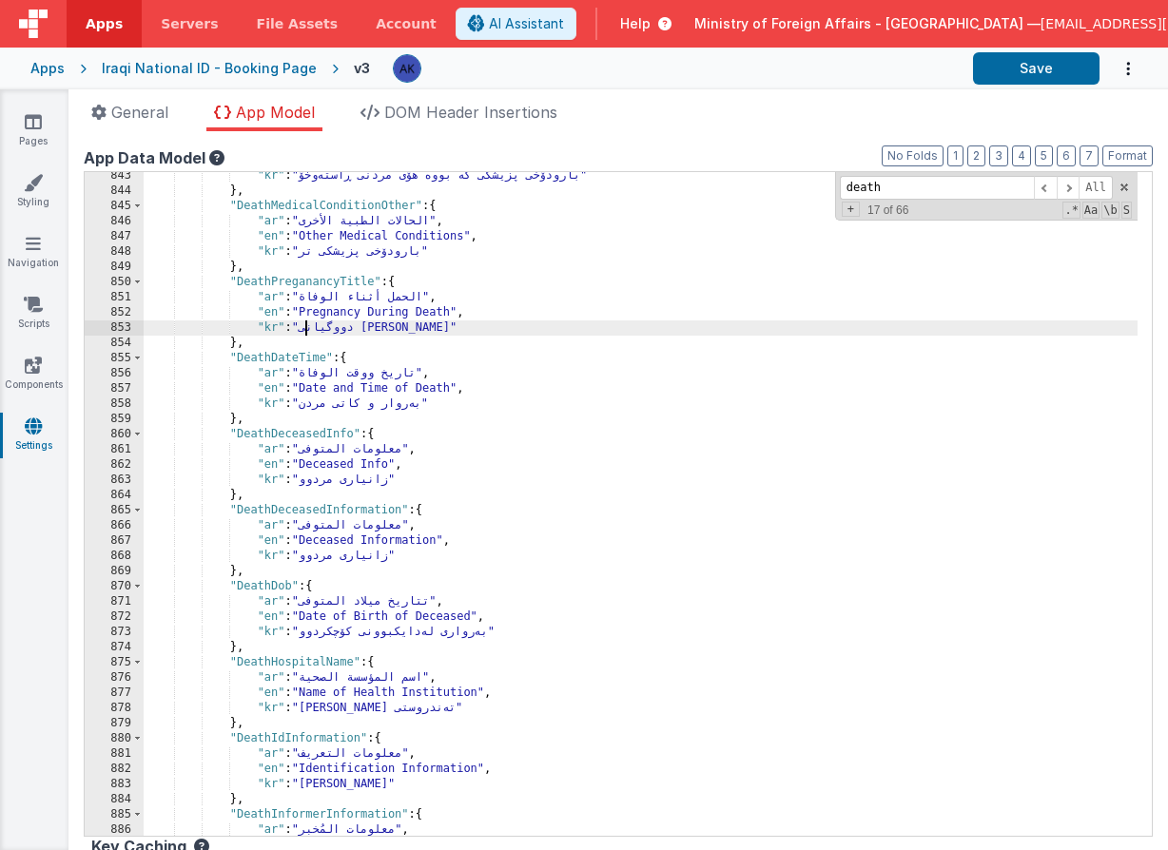
scroll to position [7998, 0]
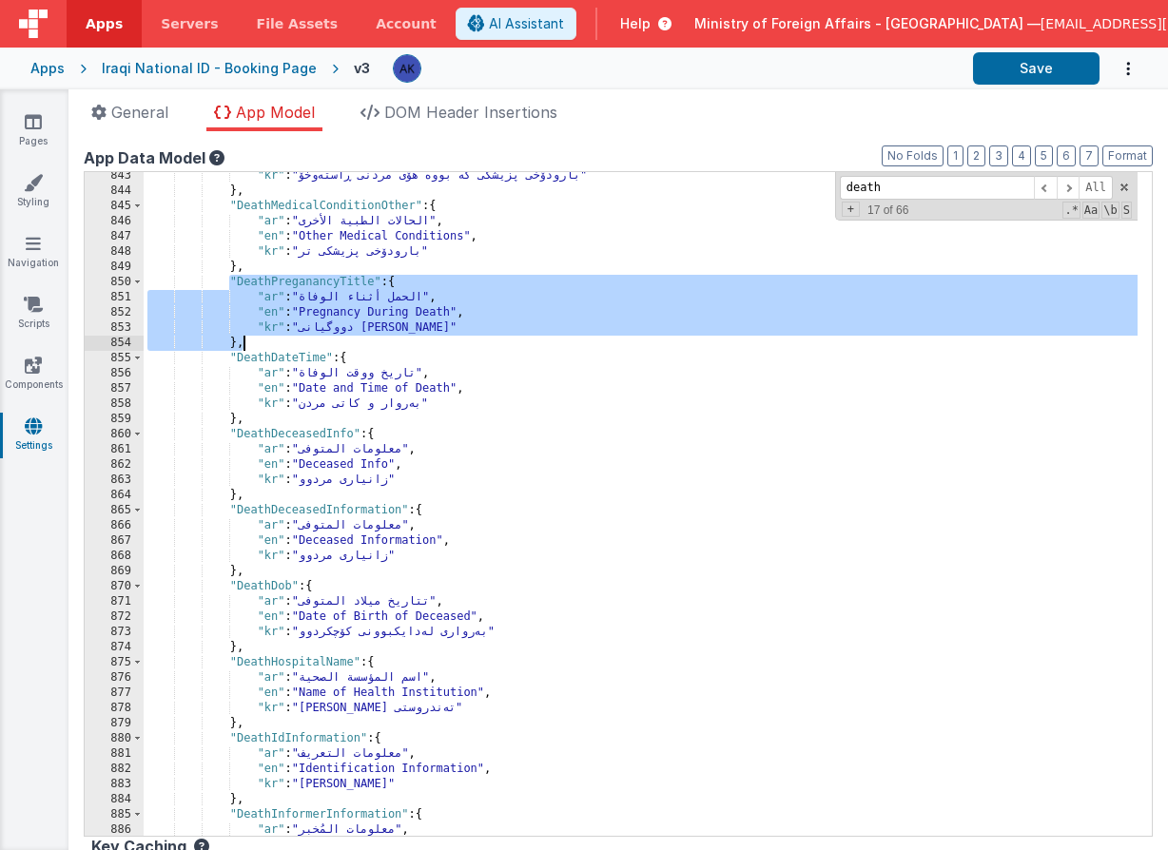
drag, startPoint x: 232, startPoint y: 283, endPoint x: 271, endPoint y: 337, distance: 66.0
click at [271, 337] on div ""kr" : "بارودۆخی پزیشکی کە بووە هۆی مردنی ڕاستەوخۆ" } , "DeathMedicalConditionO…" at bounding box center [641, 515] width 994 height 694
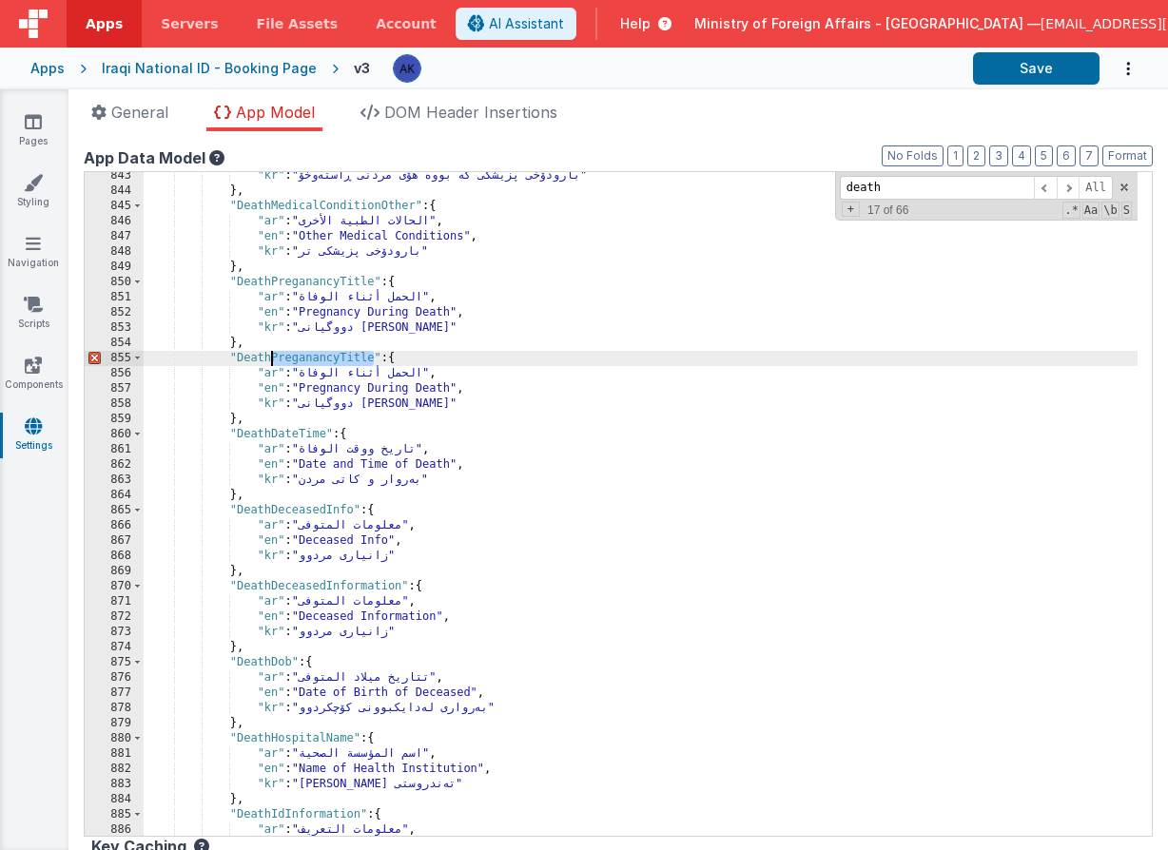
drag, startPoint x: 375, startPoint y: 354, endPoint x: 273, endPoint y: 359, distance: 101.9
click at [273, 359] on div ""kr" : "بارودۆخی پزیشکی کە بووە هۆی مردنی ڕاستەوخۆ" } , "DeathMedicalConditionO…" at bounding box center [641, 515] width 994 height 694
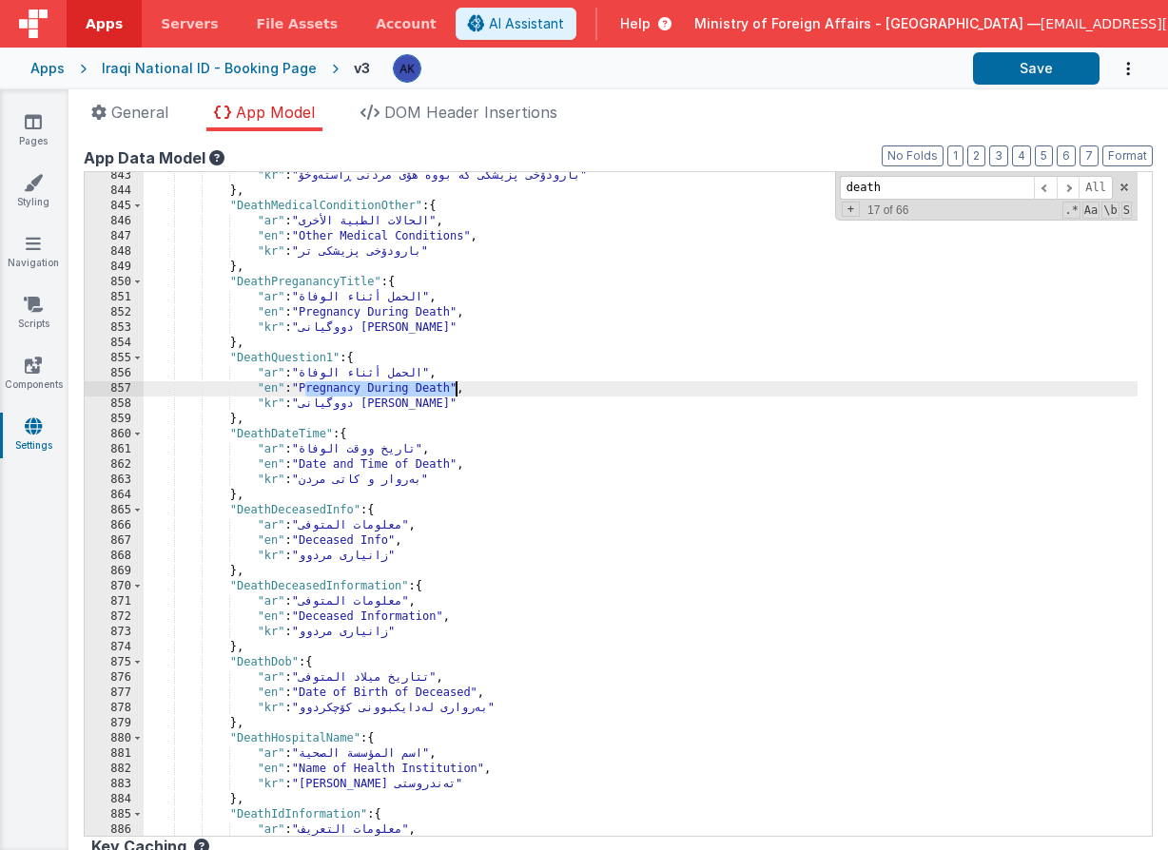
drag, startPoint x: 306, startPoint y: 389, endPoint x: 456, endPoint y: 390, distance: 149.3
click at [456, 390] on div ""kr" : "بارودۆخی پزیشکی کە بووە هۆی مردنی ڕاستەوخۆ" } , "DeathMedicalConditionO…" at bounding box center [641, 515] width 994 height 694
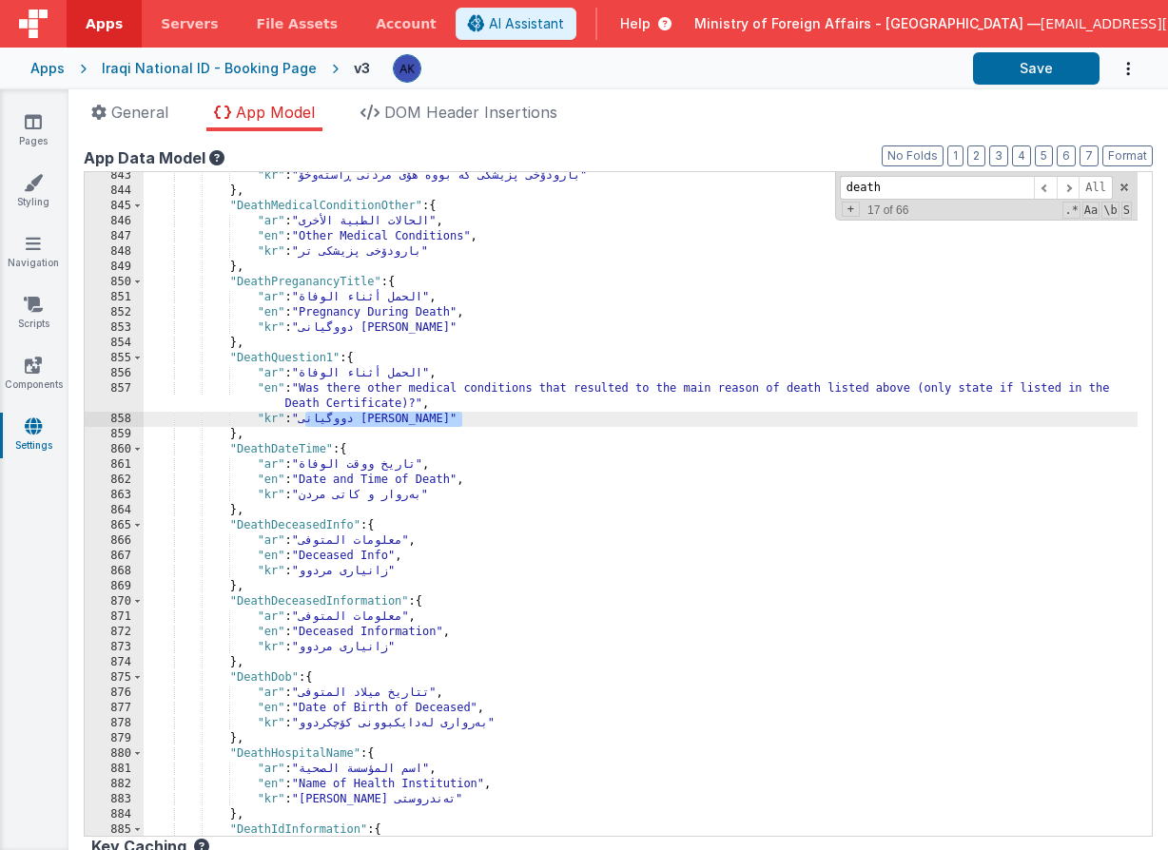
drag, startPoint x: 305, startPoint y: 421, endPoint x: 461, endPoint y: 419, distance: 156.0
click at [461, 419] on div ""kr" : "بارودۆخی پزیشکی کە بووە هۆی مردنی ڕاستەوخۆ" } , "DeathMedicalConditionO…" at bounding box center [641, 515] width 994 height 694
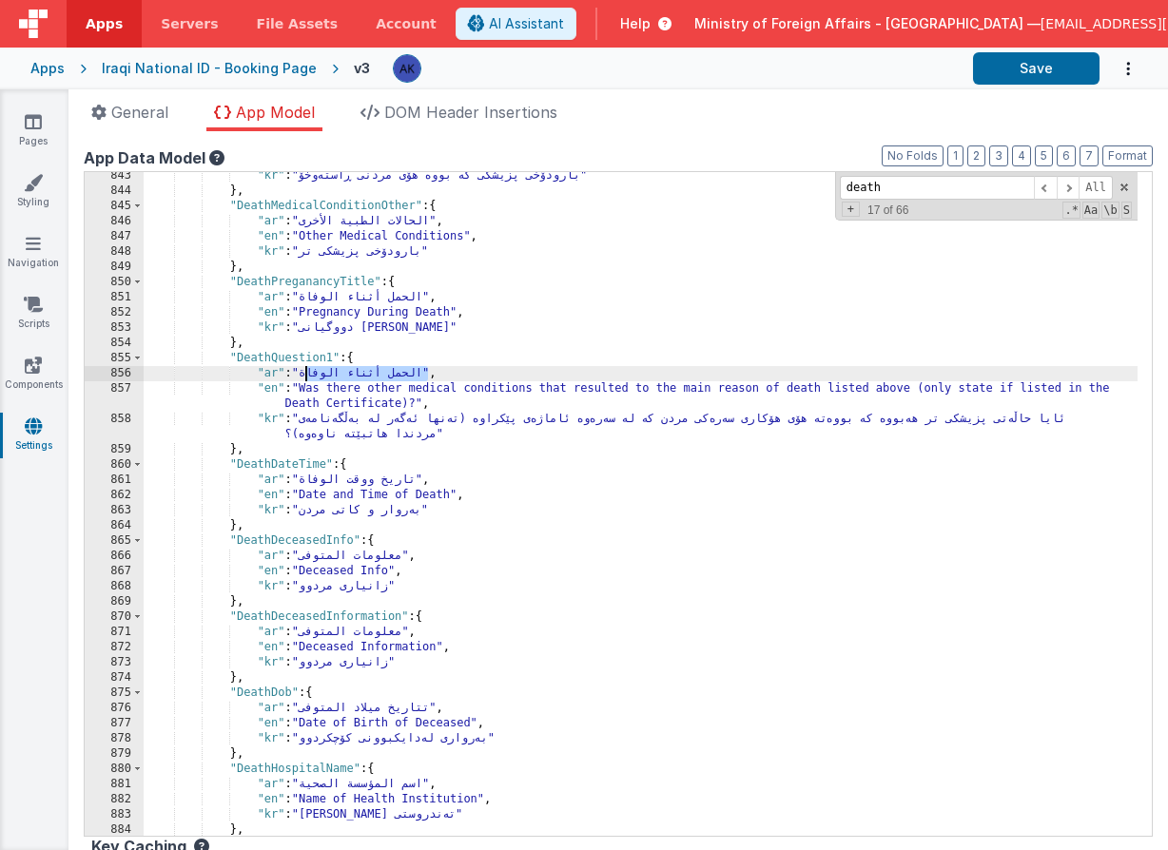
drag, startPoint x: 305, startPoint y: 372, endPoint x: 427, endPoint y: 378, distance: 121.9
click at [427, 378] on div ""kr" : "بارودۆخی پزیشکی کە بووە هۆی مردنی ڕاستەوخۆ" } , "DeathMedicalConditionO…" at bounding box center [641, 515] width 994 height 694
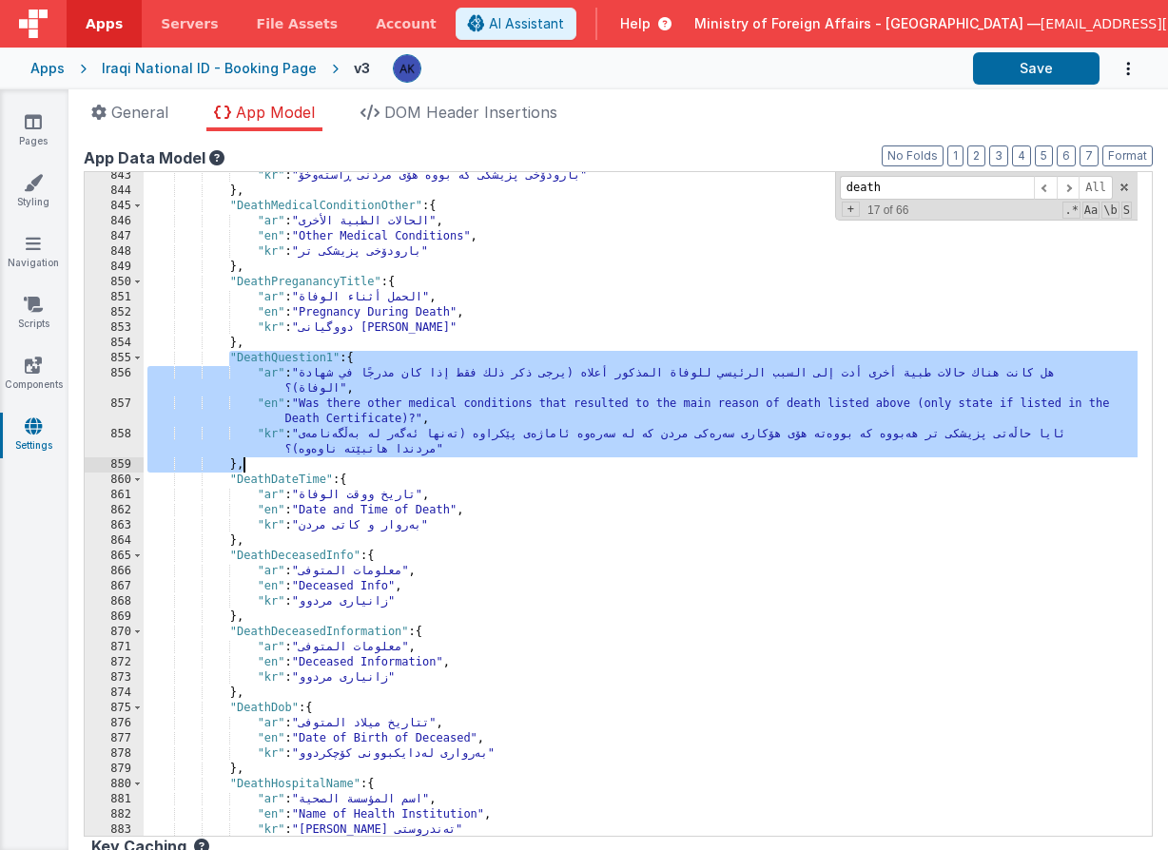
drag, startPoint x: 227, startPoint y: 357, endPoint x: 341, endPoint y: 460, distance: 154.2
click at [341, 460] on div ""kr" : "بارودۆخی پزیشکی کە بووە هۆی مردنی ڕاستەوخۆ" } , "DeathMedicalConditionO…" at bounding box center [641, 515] width 994 height 694
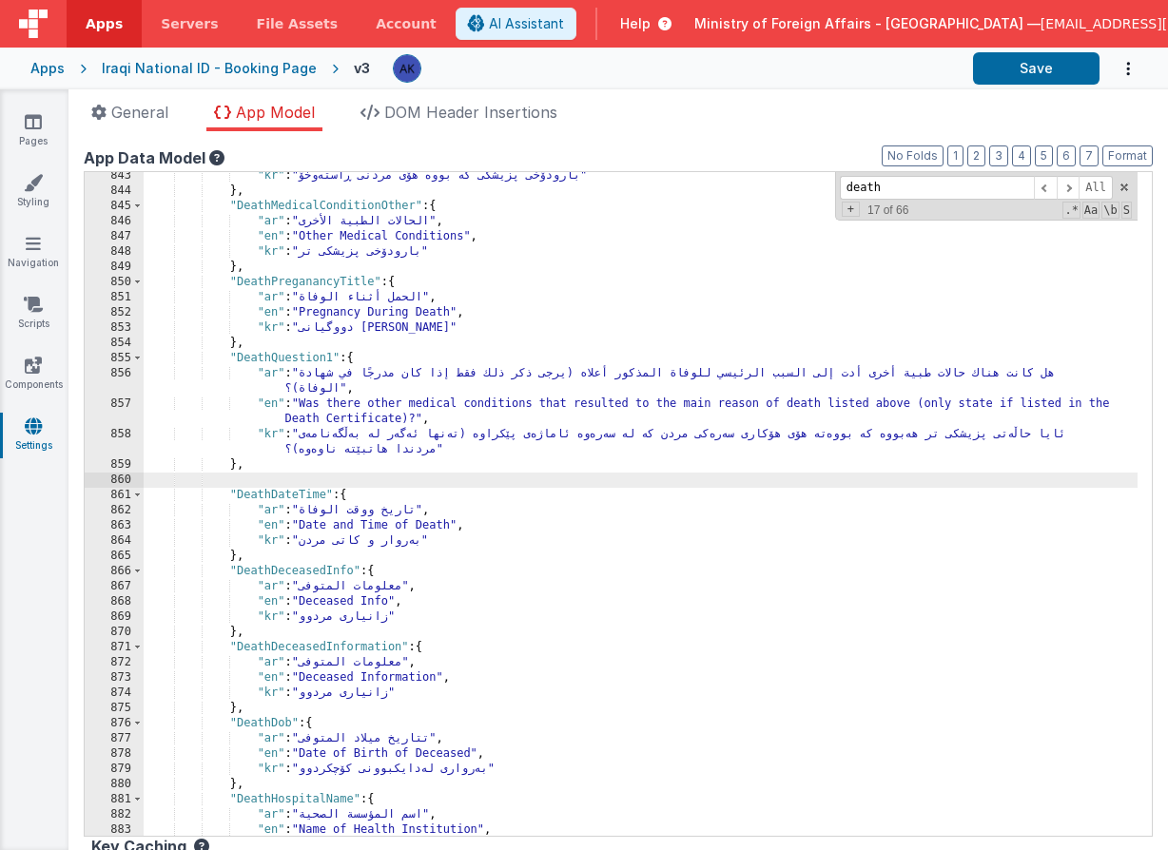
paste textarea
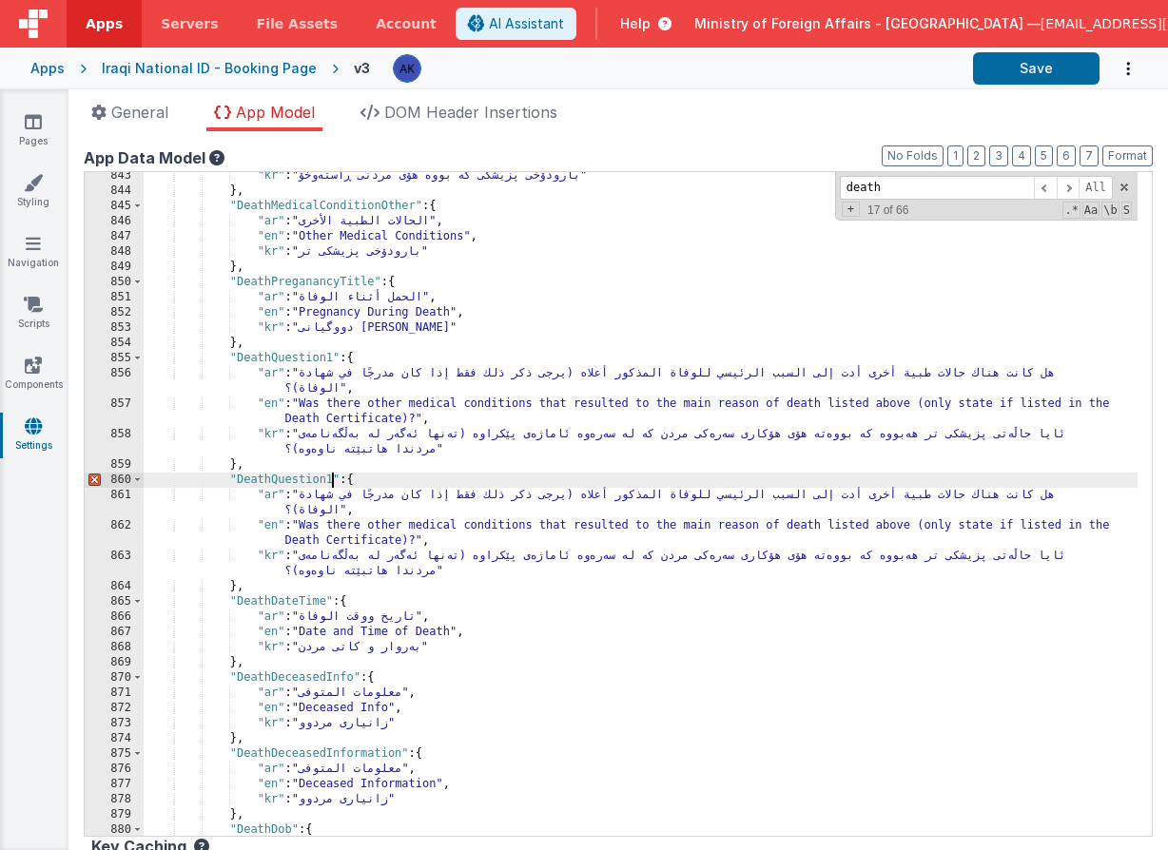
click at [332, 483] on div ""kr" : "بارودۆخی پزیشکی کە بووە هۆی مردنی ڕاستەوخۆ" } , "DeathMedicalConditionO…" at bounding box center [641, 515] width 994 height 694
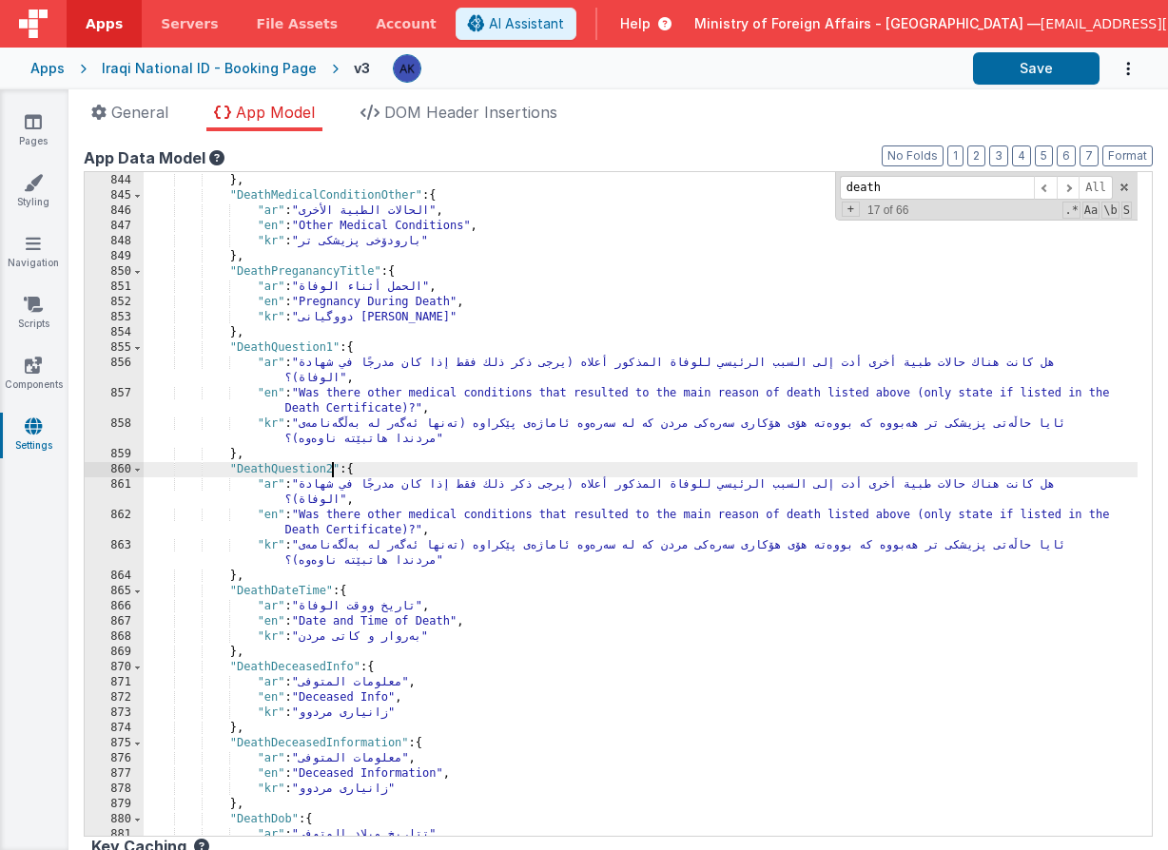
scroll to position [7967, 0]
click at [319, 345] on div ""kr" : "بارودۆخی پزیشکی کە بووە هۆی مردنی ڕاستەوخۆ" } , "DeathMedicalConditionO…" at bounding box center [641, 505] width 994 height 694
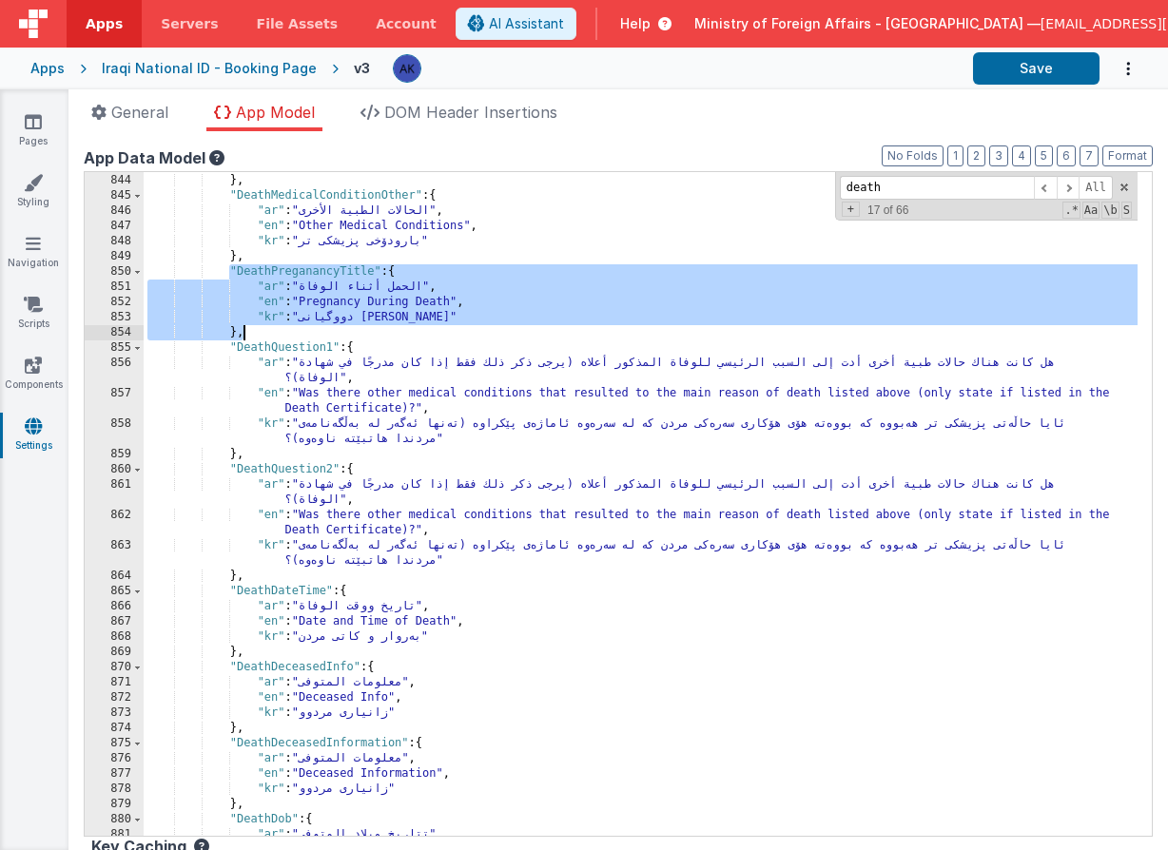
drag, startPoint x: 228, startPoint y: 270, endPoint x: 282, endPoint y: 326, distance: 77.4
click at [282, 326] on div ""kr" : "بارودۆخی پزیشکی کە بووە هۆی مردنی ڕاستەوخۆ" } , "DeathMedicalConditionO…" at bounding box center [641, 505] width 994 height 694
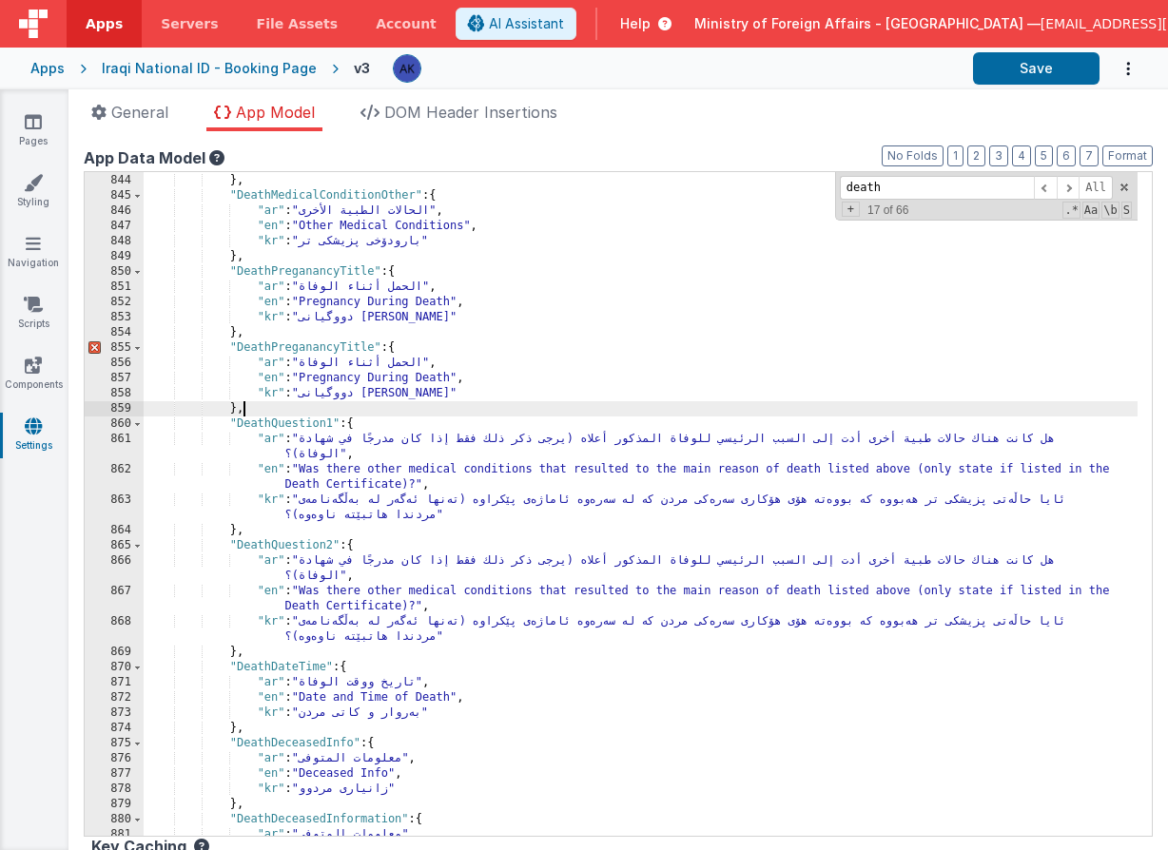
click at [375, 344] on div ""kr" : "بارودۆخی پزیشکی کە بووە هۆی مردنی ڕاستەوخۆ" } , "DeathMedicalConditionO…" at bounding box center [641, 505] width 994 height 694
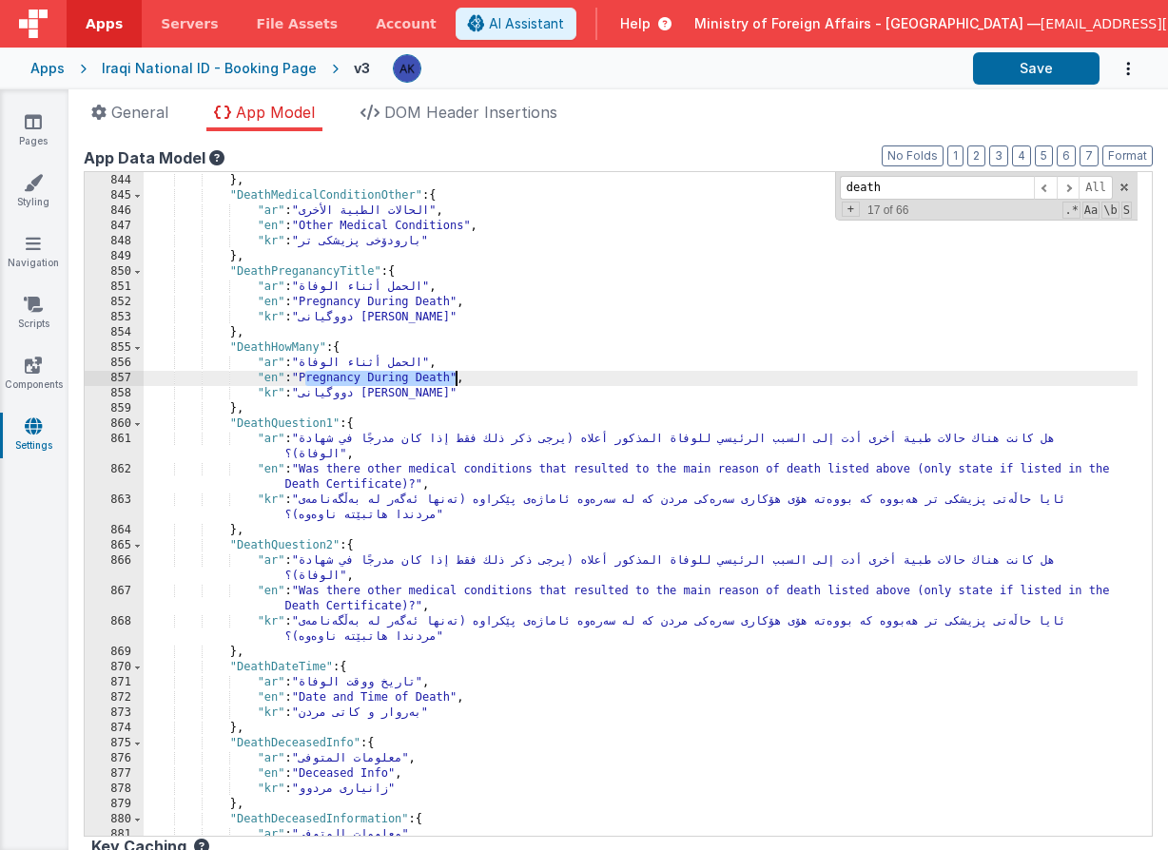
drag, startPoint x: 307, startPoint y: 375, endPoint x: 454, endPoint y: 378, distance: 146.5
click at [454, 378] on div ""kr" : "بارودۆخی پزیشکی کە بووە هۆی مردنی ڕاستەوخۆ" } , "DeathMedicalConditionO…" at bounding box center [641, 505] width 994 height 694
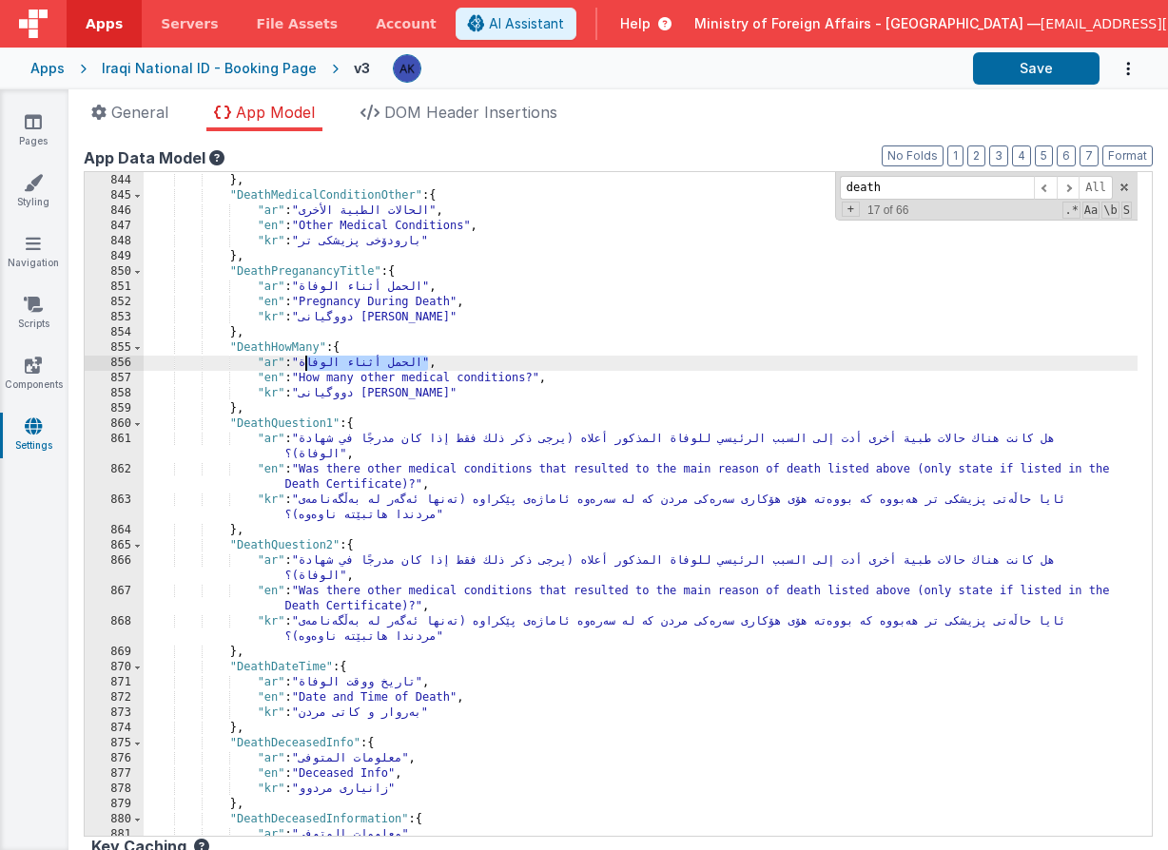
drag, startPoint x: 306, startPoint y: 362, endPoint x: 427, endPoint y: 365, distance: 120.8
click at [427, 365] on div ""kr" : "بارودۆخی پزیشکی کە بووە هۆی مردنی ڕاستەوخۆ" } , "DeathMedicalConditionO…" at bounding box center [641, 505] width 994 height 694
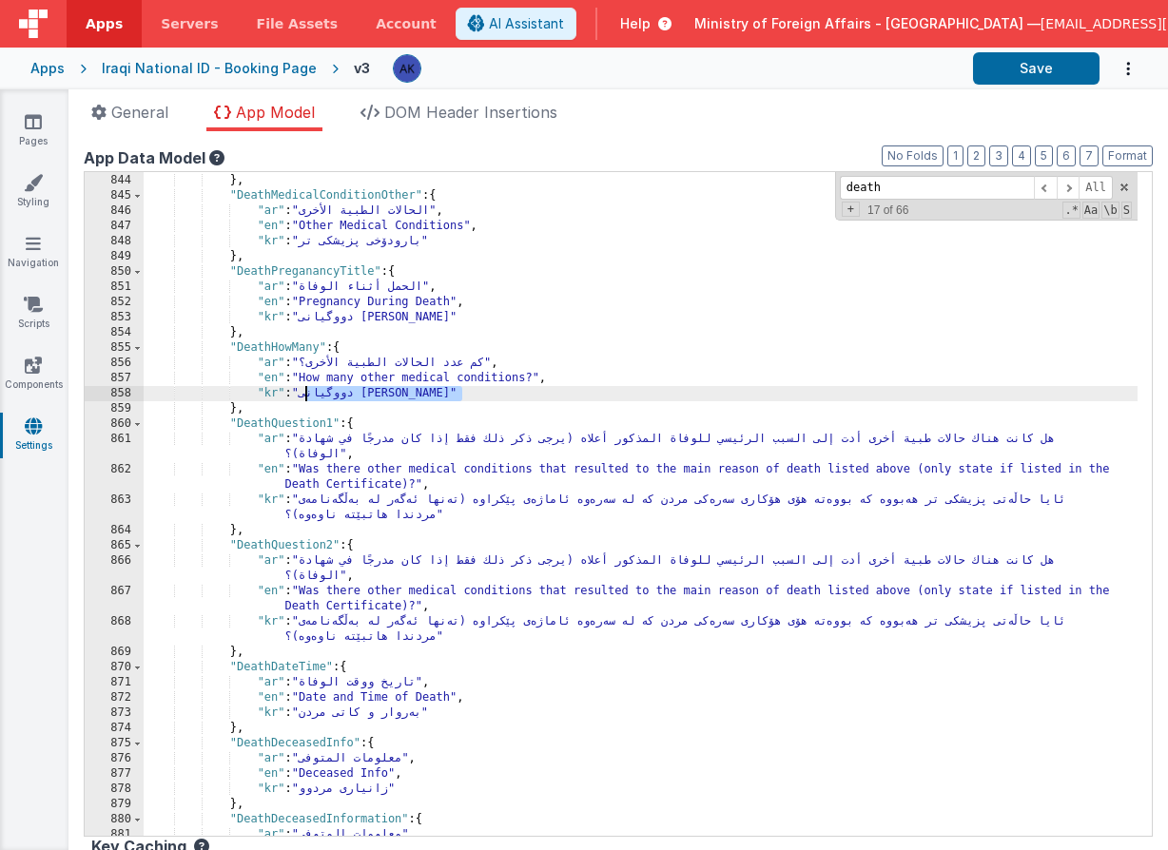
click at [307, 399] on div ""kr" : "بارودۆخی پزیشکی کە بووە هۆی مردنی ڕاستەوخۆ" } , "DeathMedicalConditionO…" at bounding box center [641, 505] width 994 height 694
click at [274, 345] on div ""kr" : "بارودۆخی پزیشکی کە بووە هۆی مردنی ڕاستەوخۆ" } , "DeathMedicalConditionO…" at bounding box center [641, 505] width 994 height 694
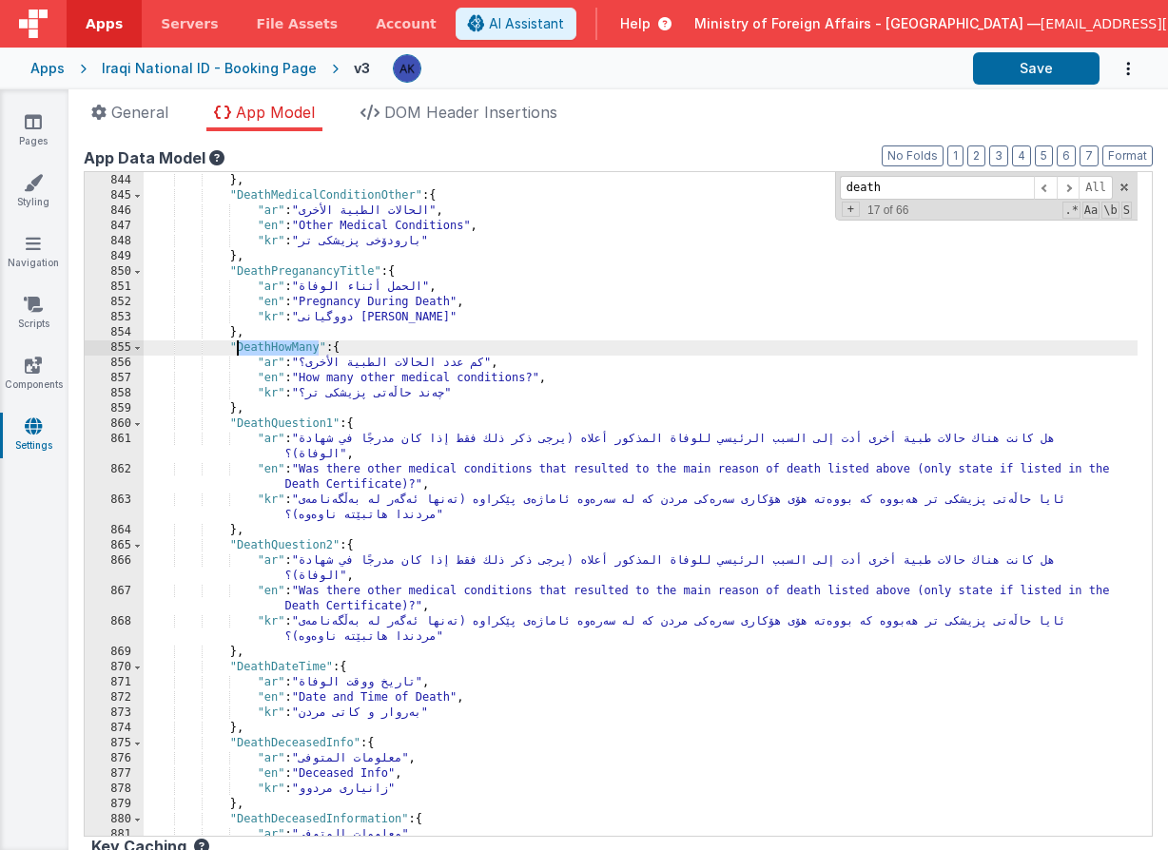
click at [274, 345] on div ""kr" : "بارودۆخی پزیشکی کە بووە هۆی مردنی ڕاستەوخۆ" } , "DeathMedicalConditionO…" at bounding box center [641, 505] width 994 height 694
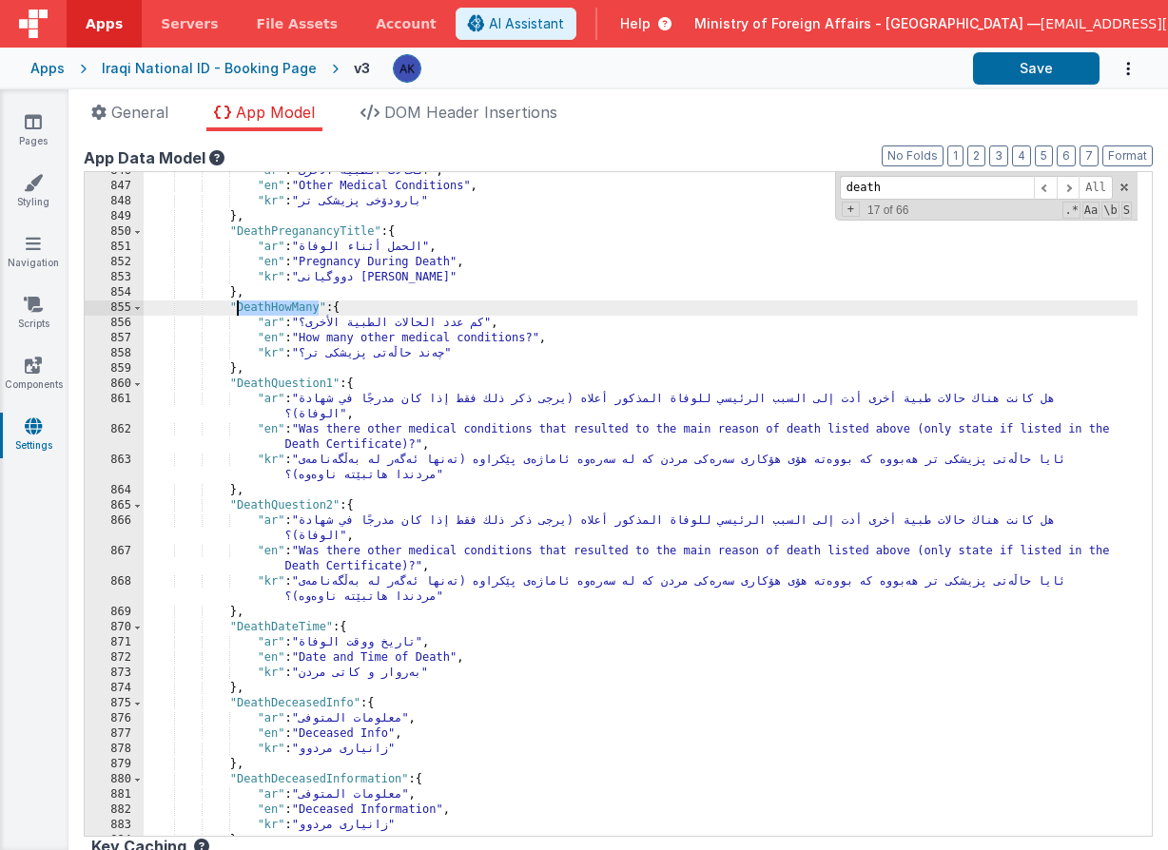
scroll to position [7982, 0]
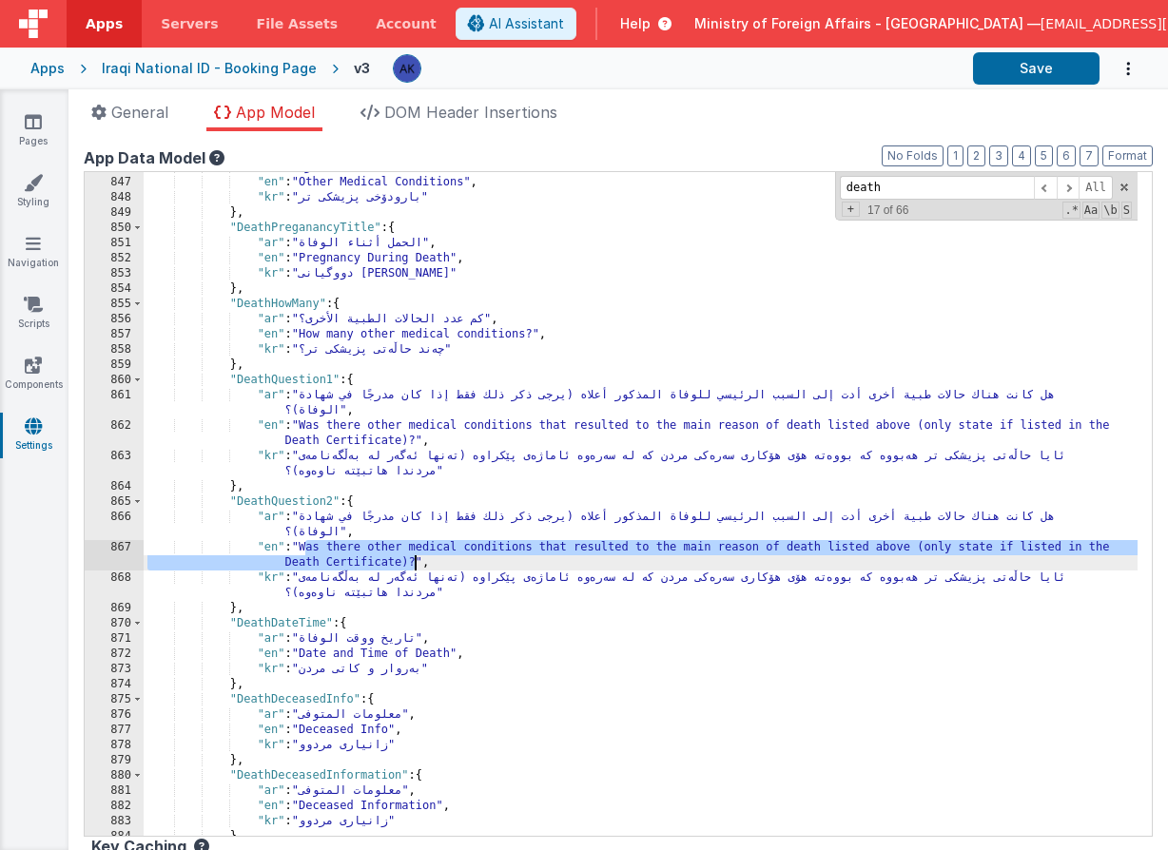
drag, startPoint x: 305, startPoint y: 548, endPoint x: 414, endPoint y: 563, distance: 109.5
click at [414, 563] on div ""ar" : "الحالات الطبية الأخرى" , "en" : "Other Medical Conditions" , "kr" : "با…" at bounding box center [641, 507] width 994 height 694
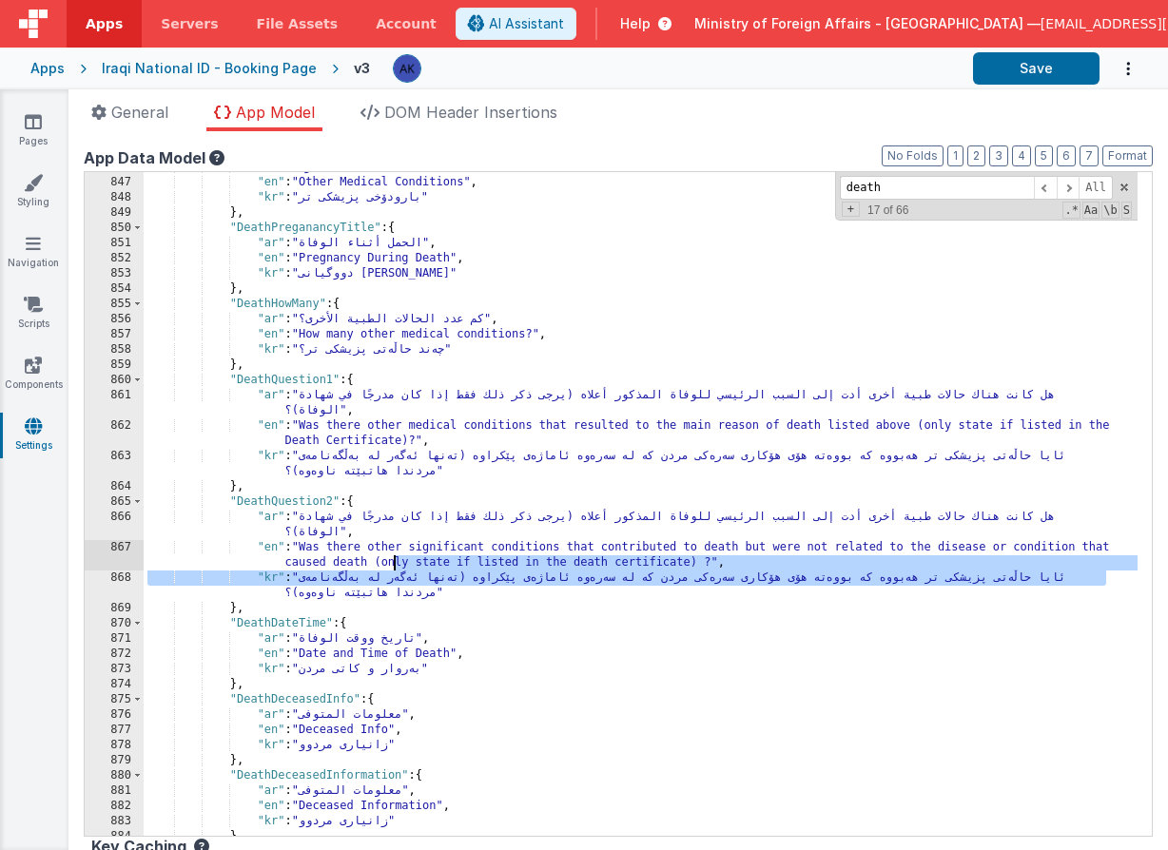
drag, startPoint x: 307, startPoint y: 581, endPoint x: 389, endPoint y: 561, distance: 84.2
click at [390, 561] on div ""ar" : "الحالات الطبية الأخرى" , "en" : "Other Medical Conditions" , "kr" : "با…" at bounding box center [641, 507] width 994 height 694
click at [348, 582] on div ""ar" : "الحالات الطبية الأخرى" , "en" : "Other Medical Conditions" , "kr" : "با…" at bounding box center [641, 507] width 994 height 694
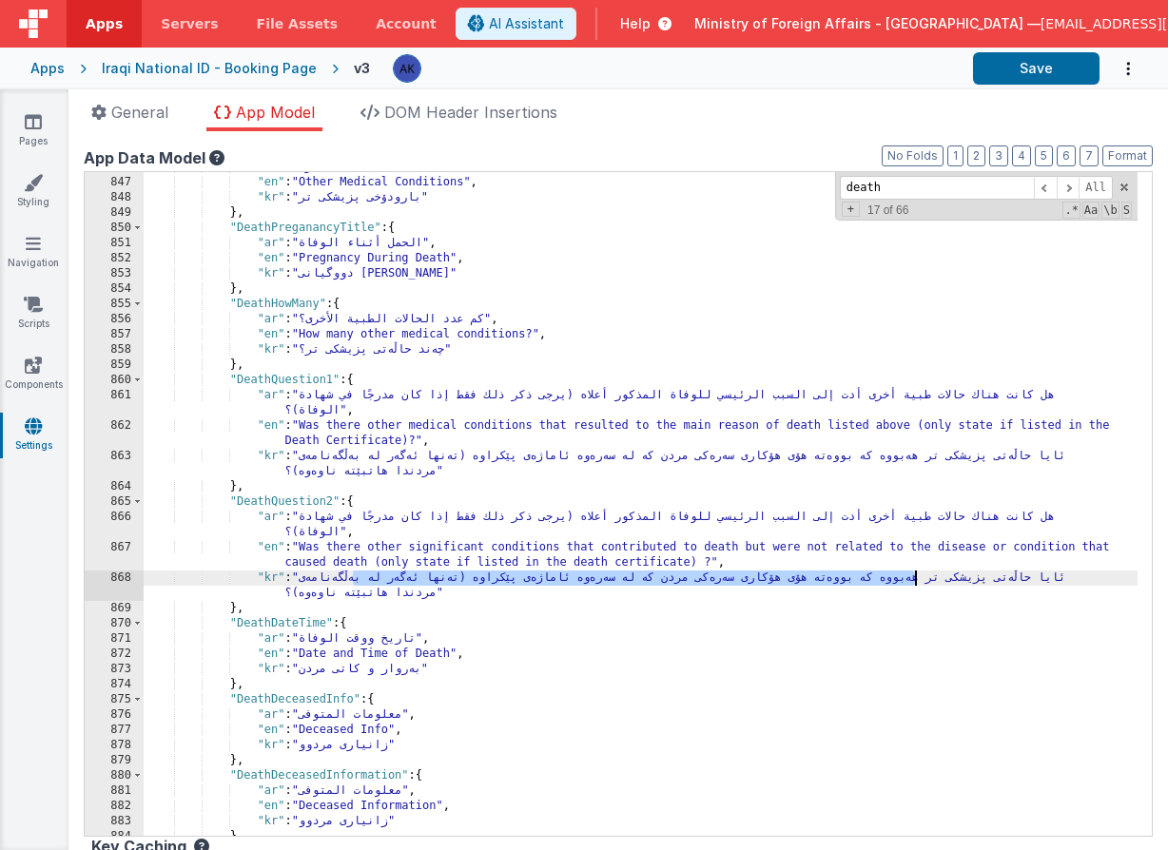
drag, startPoint x: 350, startPoint y: 580, endPoint x: 913, endPoint y: 575, distance: 563.0
click at [913, 575] on div ""ar" : "الحالات الطبية الأخرى" , "en" : "Other Medical Conditions" , "kr" : "با…" at bounding box center [641, 507] width 994 height 694
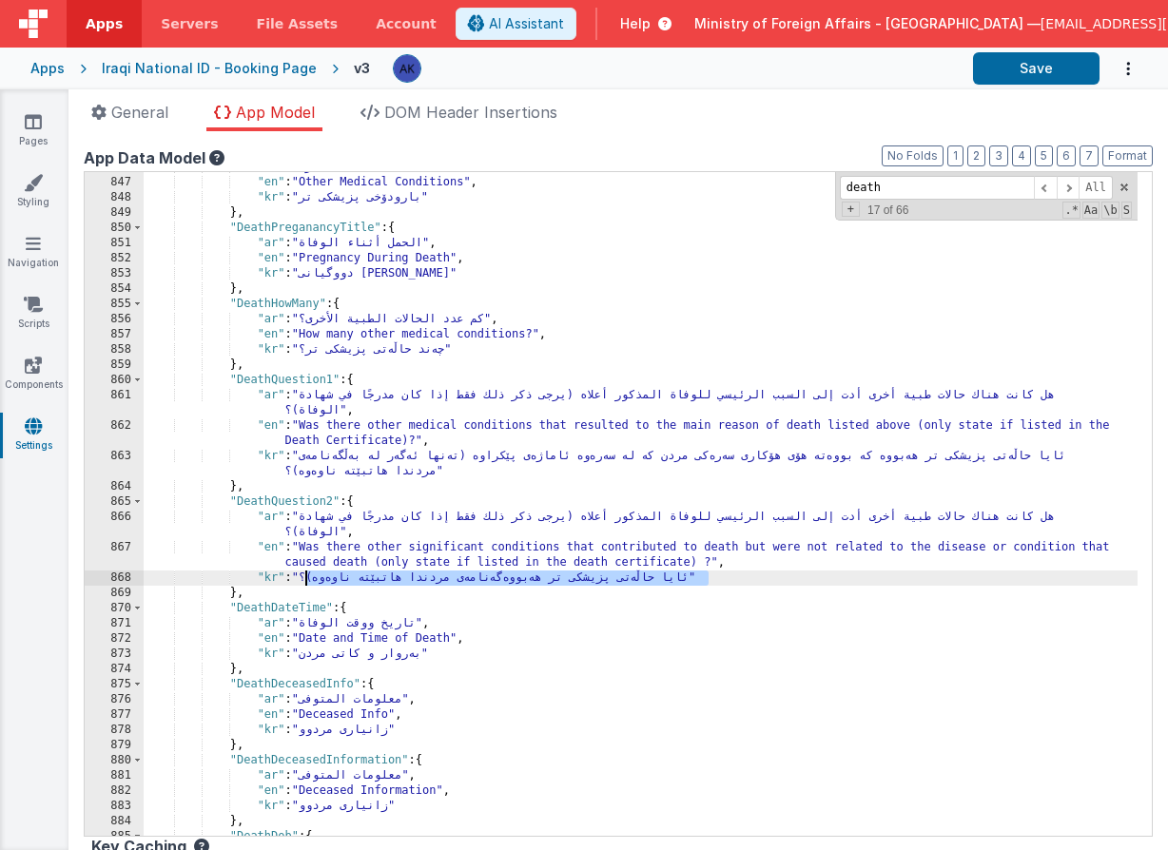
drag, startPoint x: 306, startPoint y: 577, endPoint x: 707, endPoint y: 578, distance: 400.4
click at [707, 578] on div ""ar" : "الحالات الطبية الأخرى" , "en" : "Other Medical Conditions" , "kr" : "با…" at bounding box center [641, 507] width 994 height 694
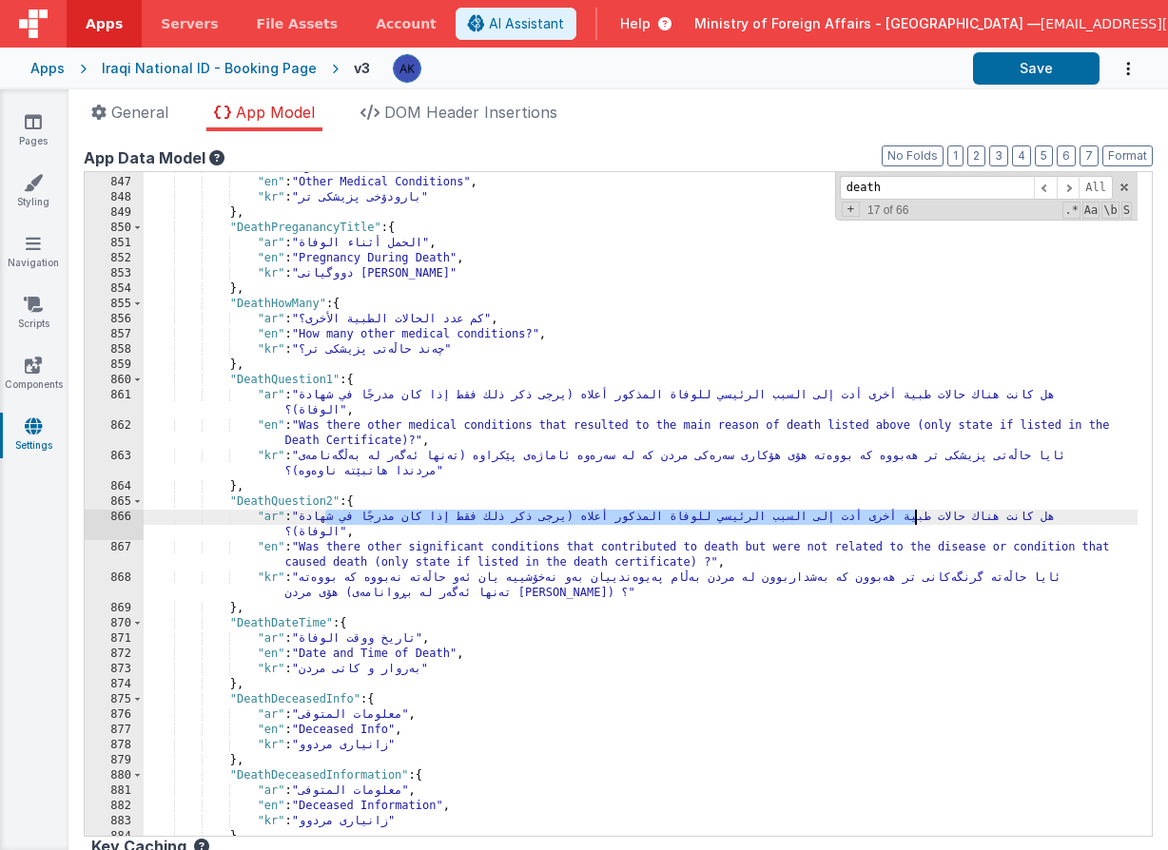
drag, startPoint x: 333, startPoint y: 522, endPoint x: 918, endPoint y: 517, distance: 584.9
click at [918, 517] on div ""ar" : "الحالات الطبية الأخرى" , "en" : "Other Medical Conditions" , "kr" : "با…" at bounding box center [641, 507] width 994 height 694
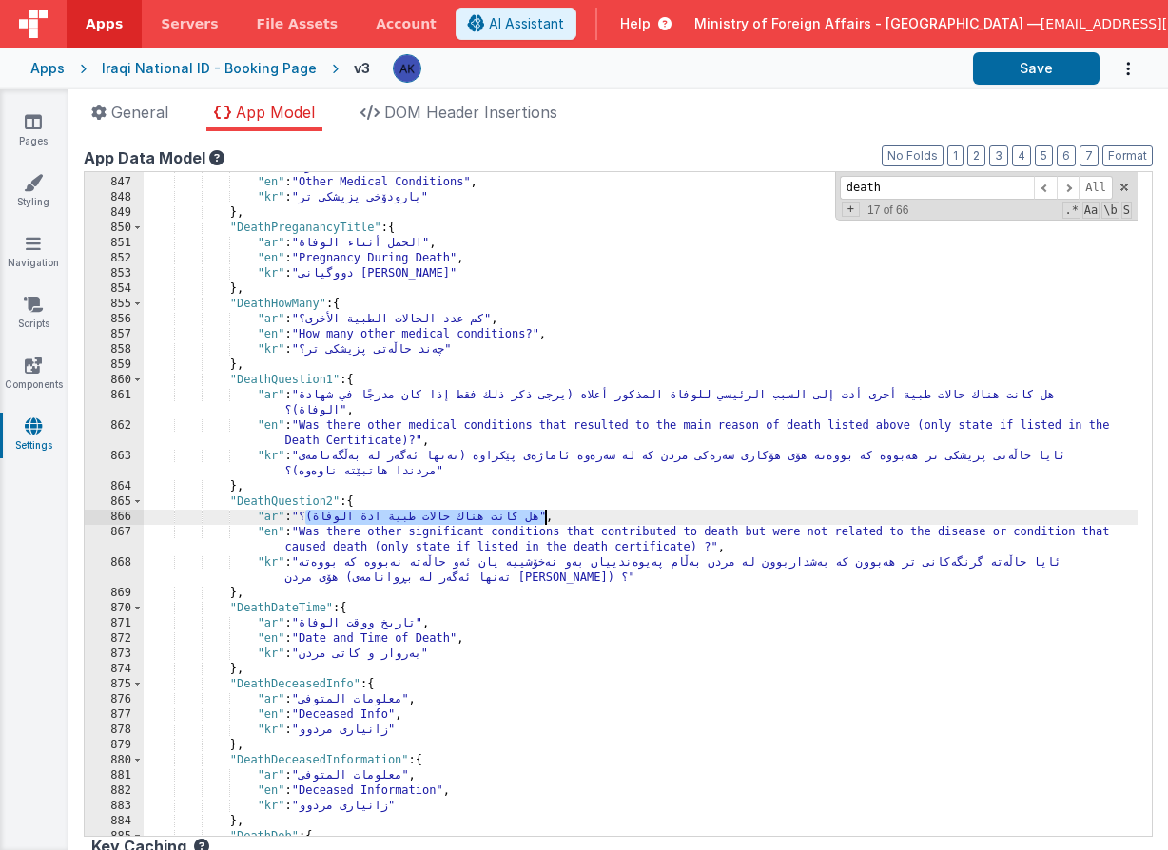
drag, startPoint x: 308, startPoint y: 518, endPoint x: 542, endPoint y: 521, distance: 234.0
click at [542, 521] on div ""ar" : "الحالات الطبية الأخرى" , "en" : "Other Medical Conditions" , "kr" : "با…" at bounding box center [641, 507] width 994 height 694
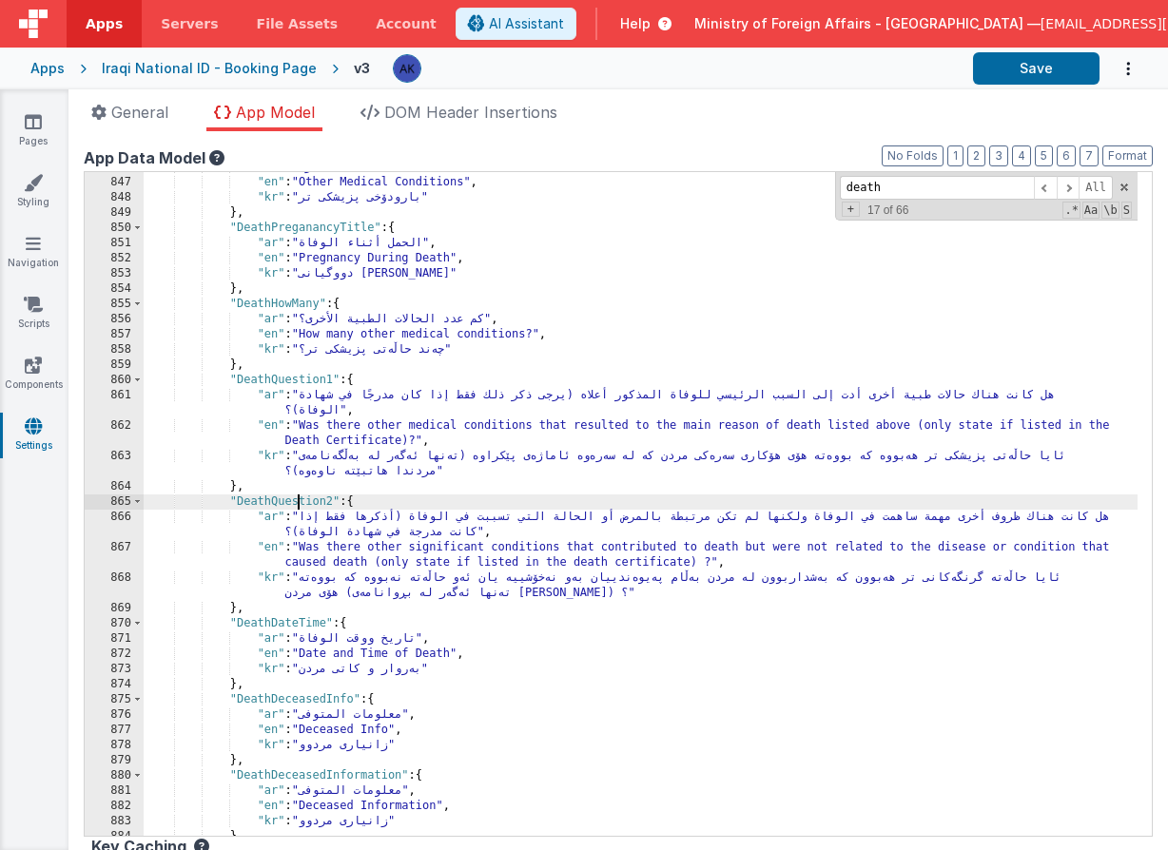
click at [295, 505] on div ""ar" : "الحالات الطبية الأخرى" , "en" : "Other Medical Conditions" , "kr" : "با…" at bounding box center [641, 507] width 994 height 694
click at [294, 504] on div ""ar" : "الحالات الطبية الأخرى" , "en" : "Other Medical Conditions" , "kr" : "با…" at bounding box center [641, 507] width 994 height 694
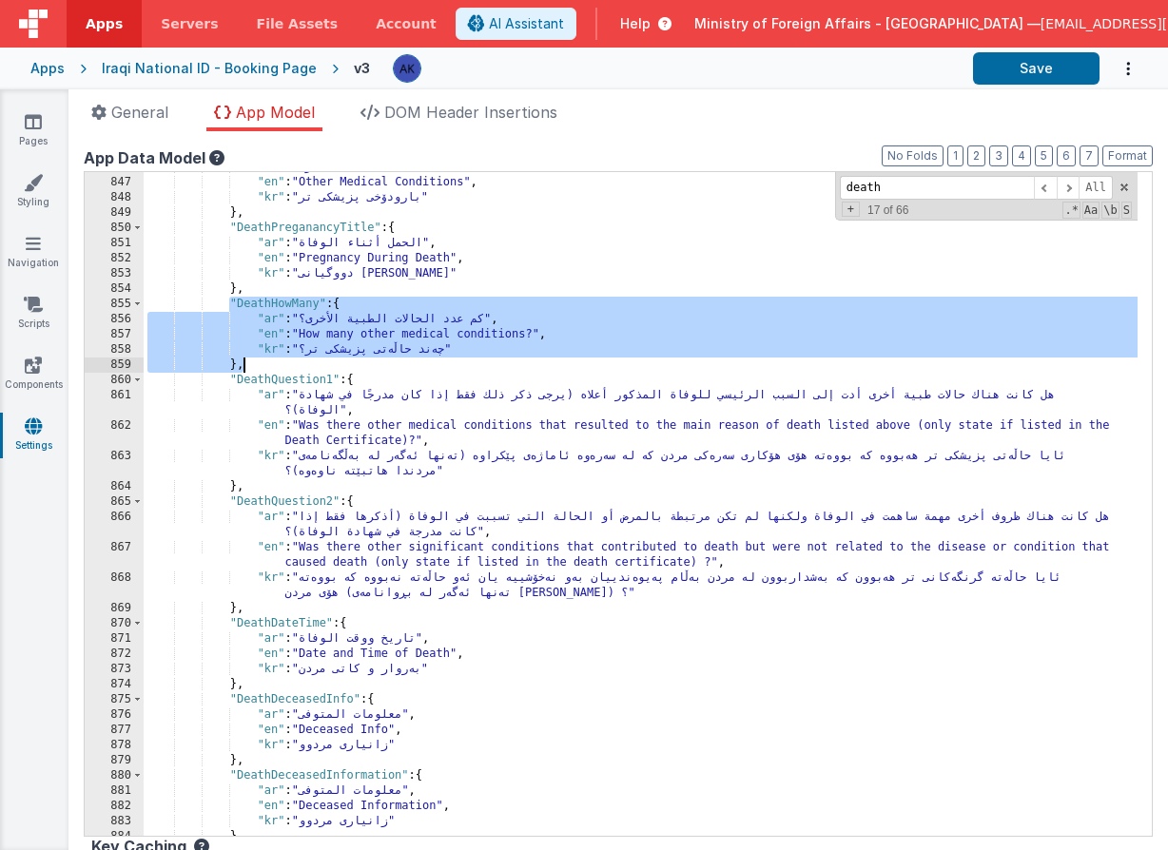
drag, startPoint x: 231, startPoint y: 304, endPoint x: 456, endPoint y: 358, distance: 230.7
click at [456, 358] on div ""ar" : "الحالات الطبية الأخرى" , "en" : "Other Medical Conditions" , "kr" : "با…" at bounding box center [641, 507] width 994 height 694
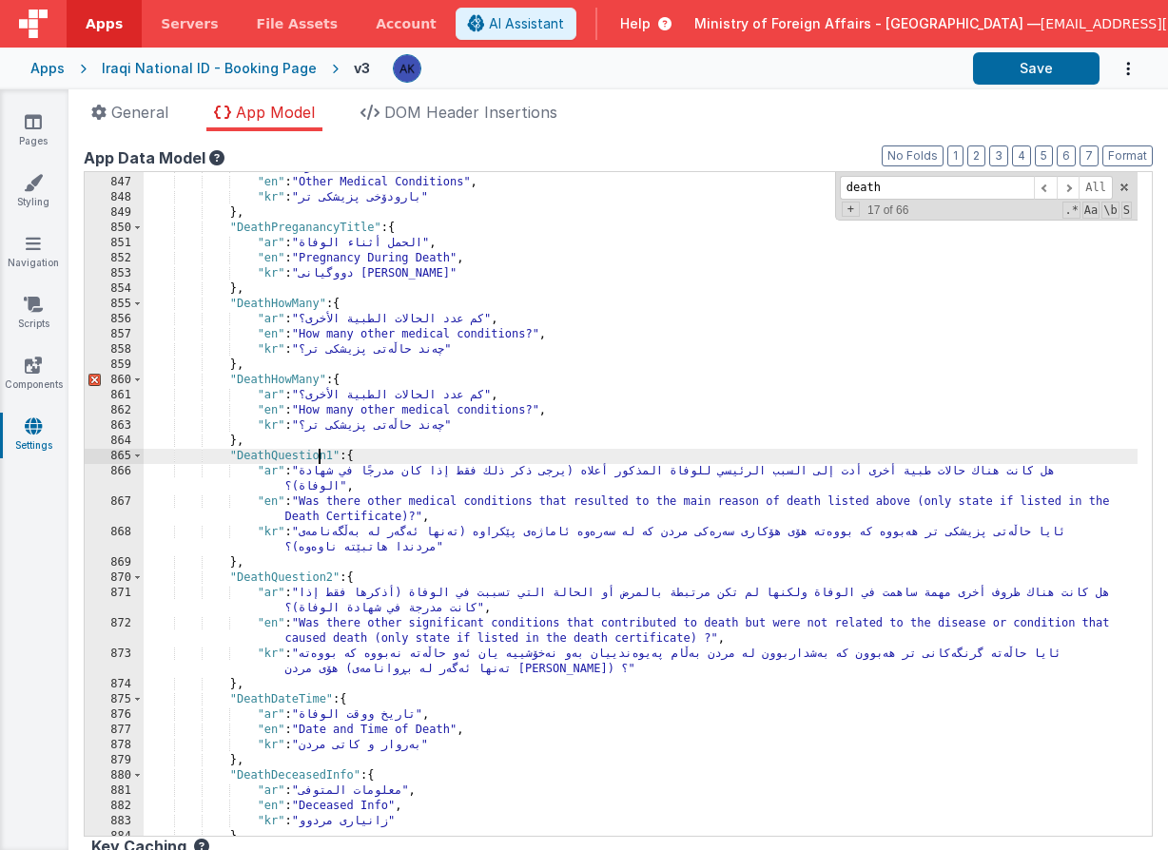
click at [319, 450] on div ""ar" : "الحالات الطبية الأخرى" , "en" : "Other Medical Conditions" , "kr" : "با…" at bounding box center [641, 507] width 994 height 694
click at [296, 381] on div ""ar" : "الحالات الطبية الأخرى" , "en" : "Other Medical Conditions" , "kr" : "با…" at bounding box center [641, 507] width 994 height 694
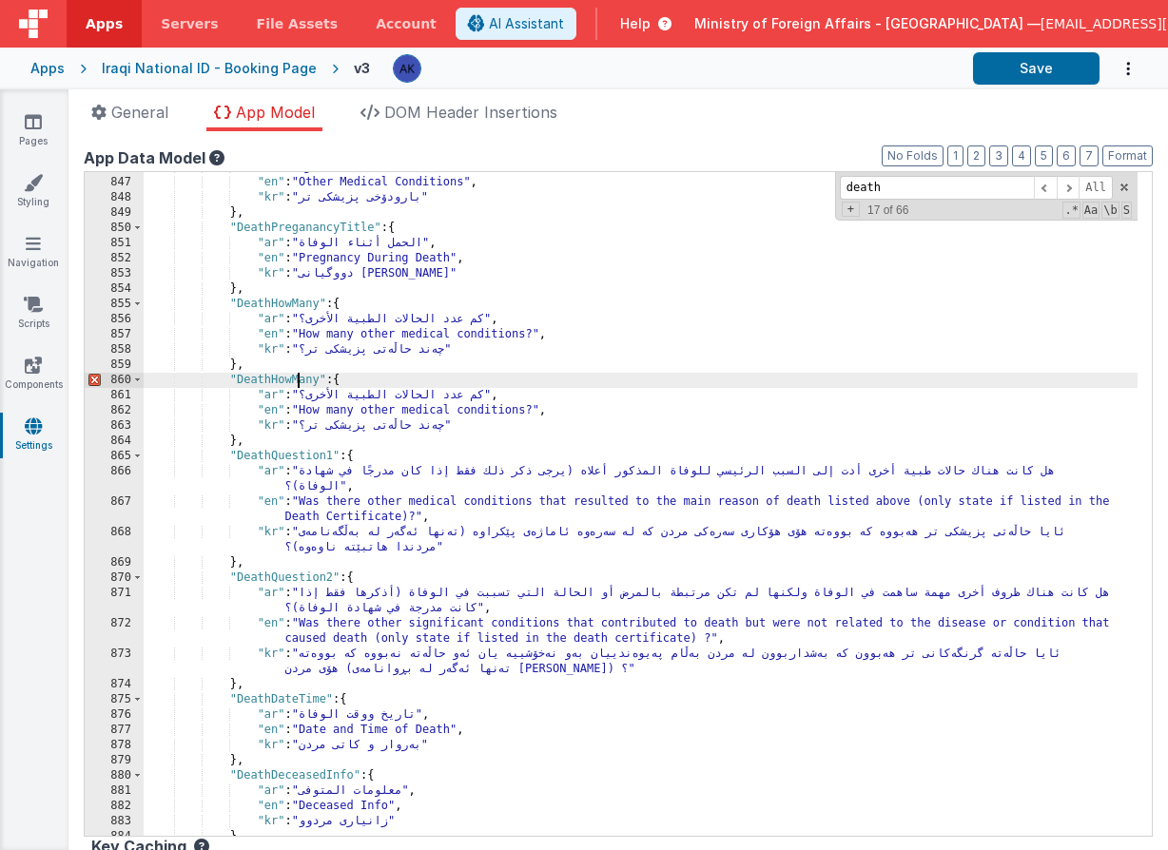
click at [296, 381] on div ""ar" : "الحالات الطبية الأخرى" , "en" : "Other Medical Conditions" , "kr" : "با…" at bounding box center [641, 507] width 994 height 694
paste textarea
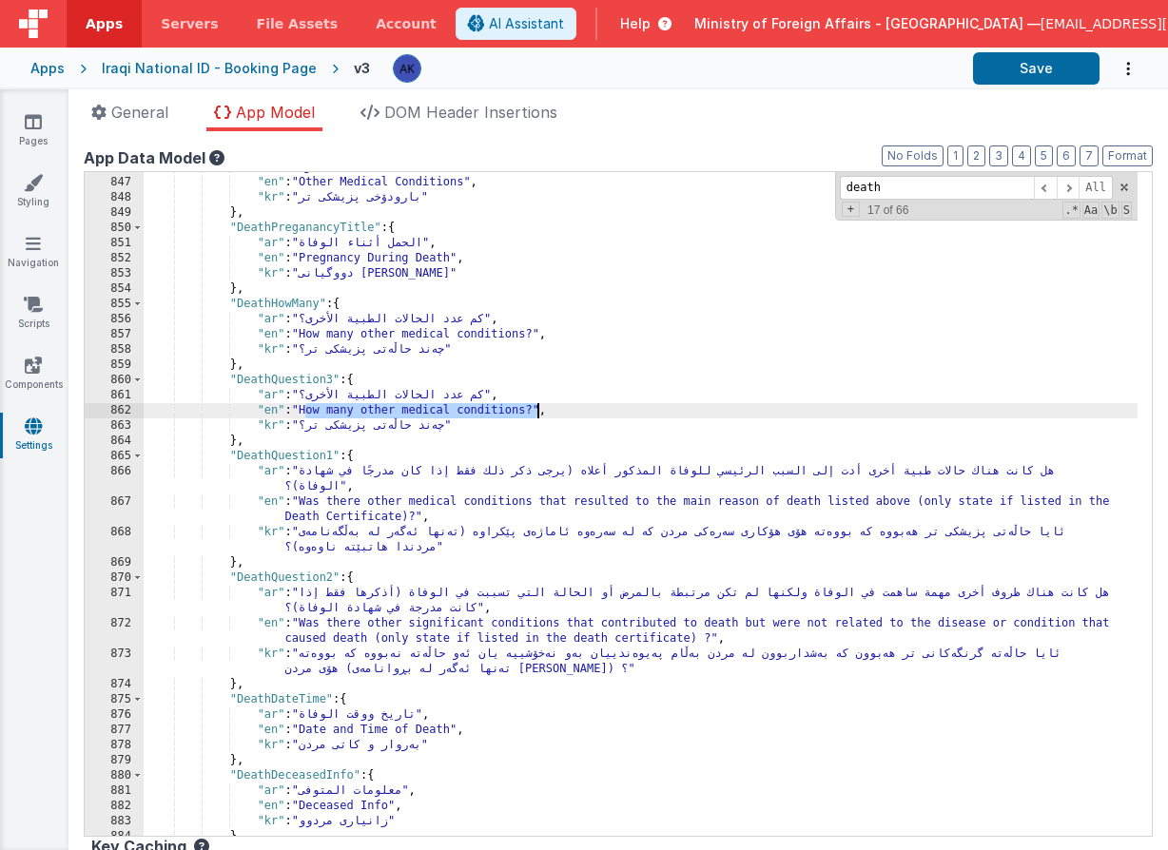
drag, startPoint x: 306, startPoint y: 410, endPoint x: 540, endPoint y: 417, distance: 234.1
click at [540, 417] on div ""ar" : "الحالات الطبية الأخرى" , "en" : "Other Medical Conditions" , "kr" : "با…" at bounding box center [641, 507] width 994 height 694
click at [559, 414] on div ""ar" : "الحالات الطبية الأخرى" , "en" : "Other Medical Conditions" , "kr" : "با…" at bounding box center [641, 507] width 994 height 694
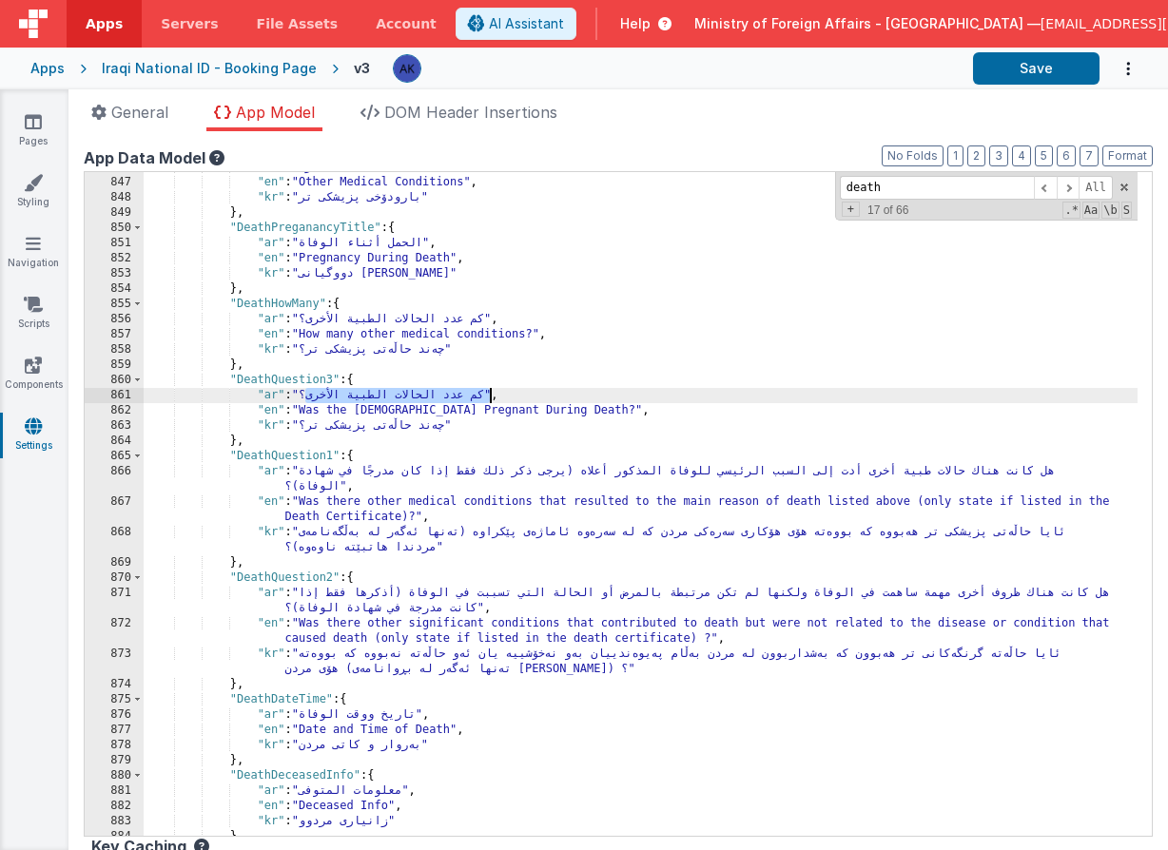
drag, startPoint x: 307, startPoint y: 398, endPoint x: 492, endPoint y: 398, distance: 184.5
click at [492, 398] on div ""ar" : "الحالات الطبية الأخرى" , "en" : "Other Medical Conditions" , "kr" : "با…" at bounding box center [641, 507] width 994 height 694
click at [317, 378] on div ""ar" : "الحالات الطبية الأخرى" , "en" : "Other Medical Conditions" , "kr" : "با…" at bounding box center [641, 507] width 994 height 694
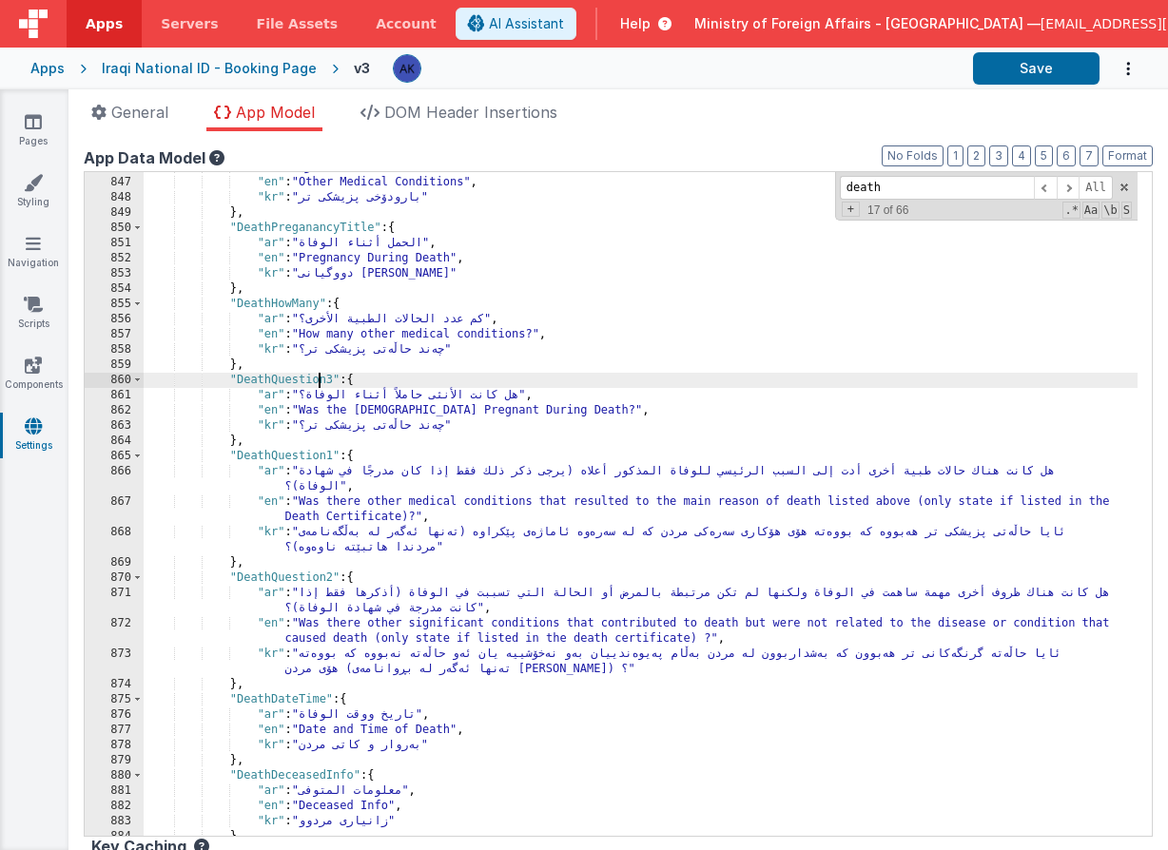
click at [317, 378] on div ""ar" : "الحالات الطبية الأخرى" , "en" : "Other Medical Conditions" , "kr" : "با…" at bounding box center [641, 507] width 994 height 694
click at [278, 387] on div ""ar" : "الحالات الطبية الأخرى" , "en" : "Other Medical Conditions" , "kr" : "با…" at bounding box center [641, 507] width 994 height 694
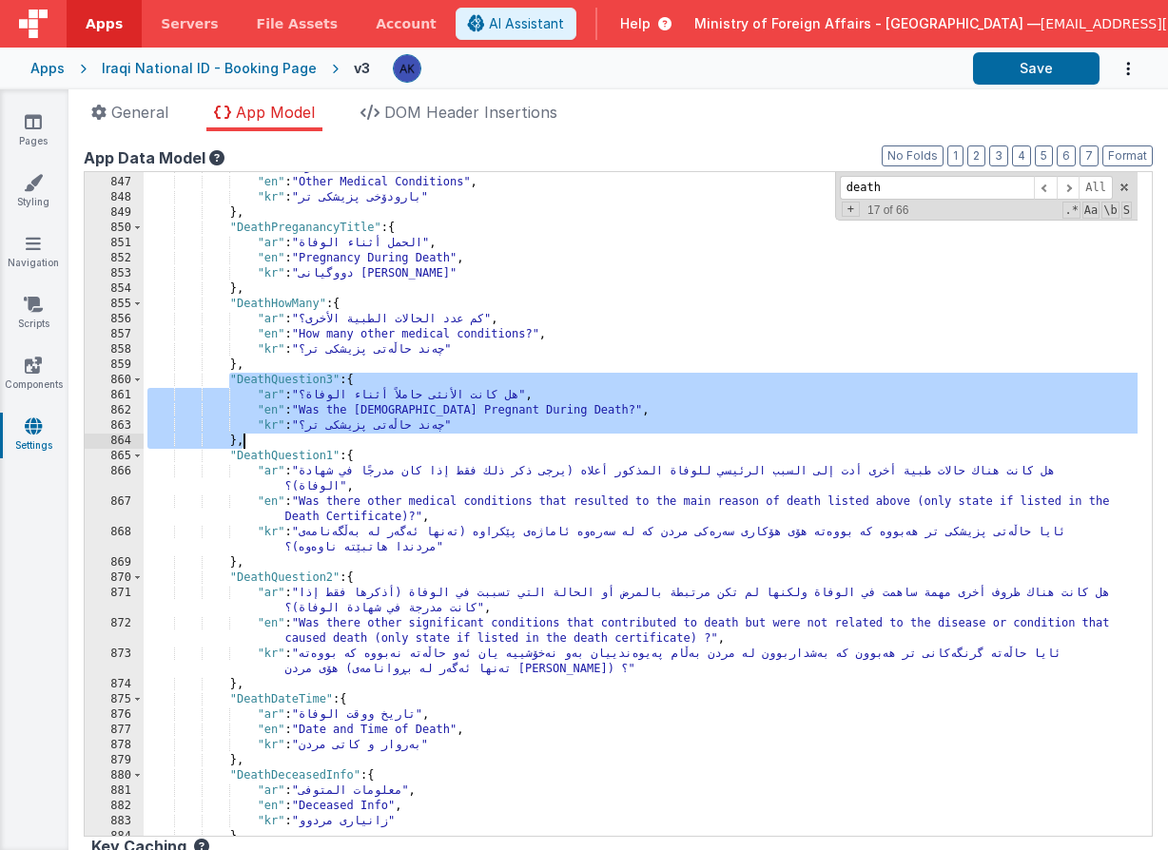
drag, startPoint x: 242, startPoint y: 385, endPoint x: 262, endPoint y: 437, distance: 55.5
click at [262, 437] on div ""ar" : "الحالات الطبية الأخرى" , "en" : "Other Medical Conditions" , "kr" : "با…" at bounding box center [641, 507] width 994 height 694
click at [271, 439] on div ""ar" : "الحالات الطبية الأخرى" , "en" : "Other Medical Conditions" , "kr" : "با…" at bounding box center [641, 507] width 994 height 694
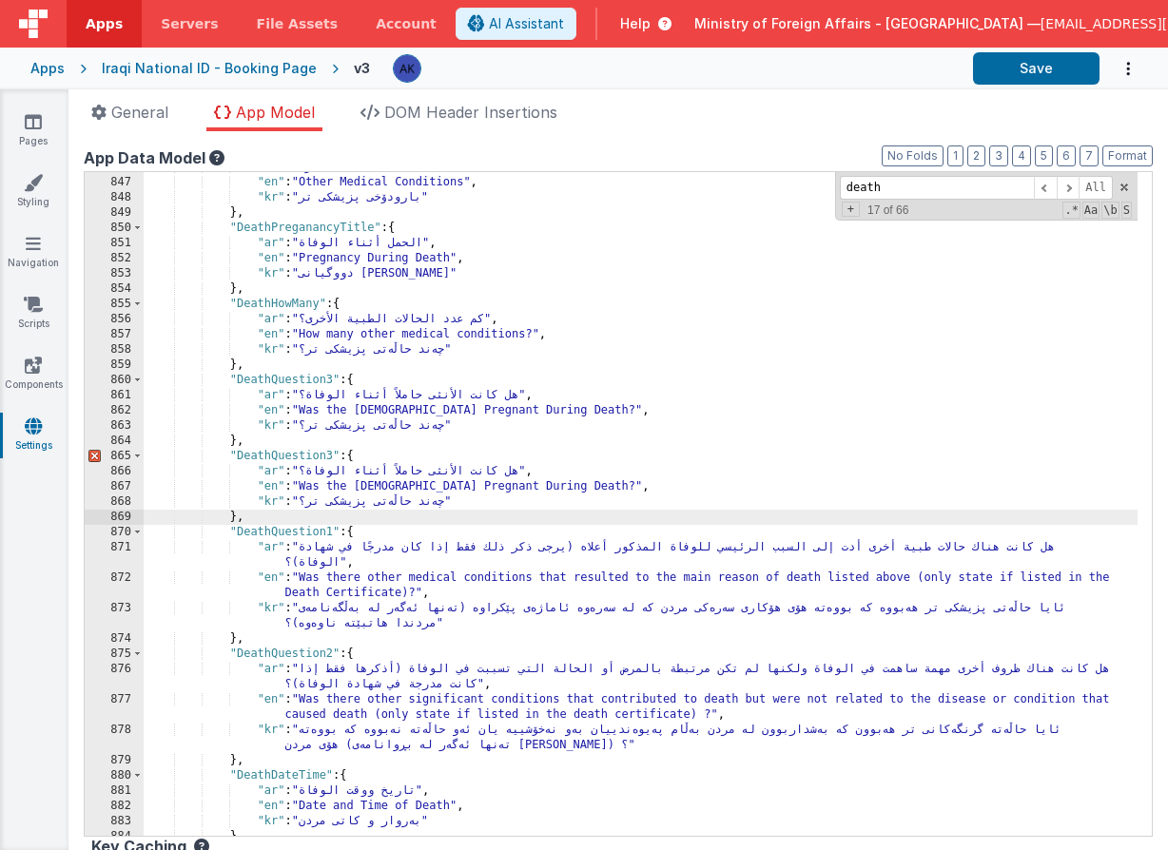
click at [332, 457] on div ""ar" : "الحالات الطبية الأخرى" , "en" : "Other Medical Conditions" , "kr" : "با…" at bounding box center [641, 507] width 994 height 694
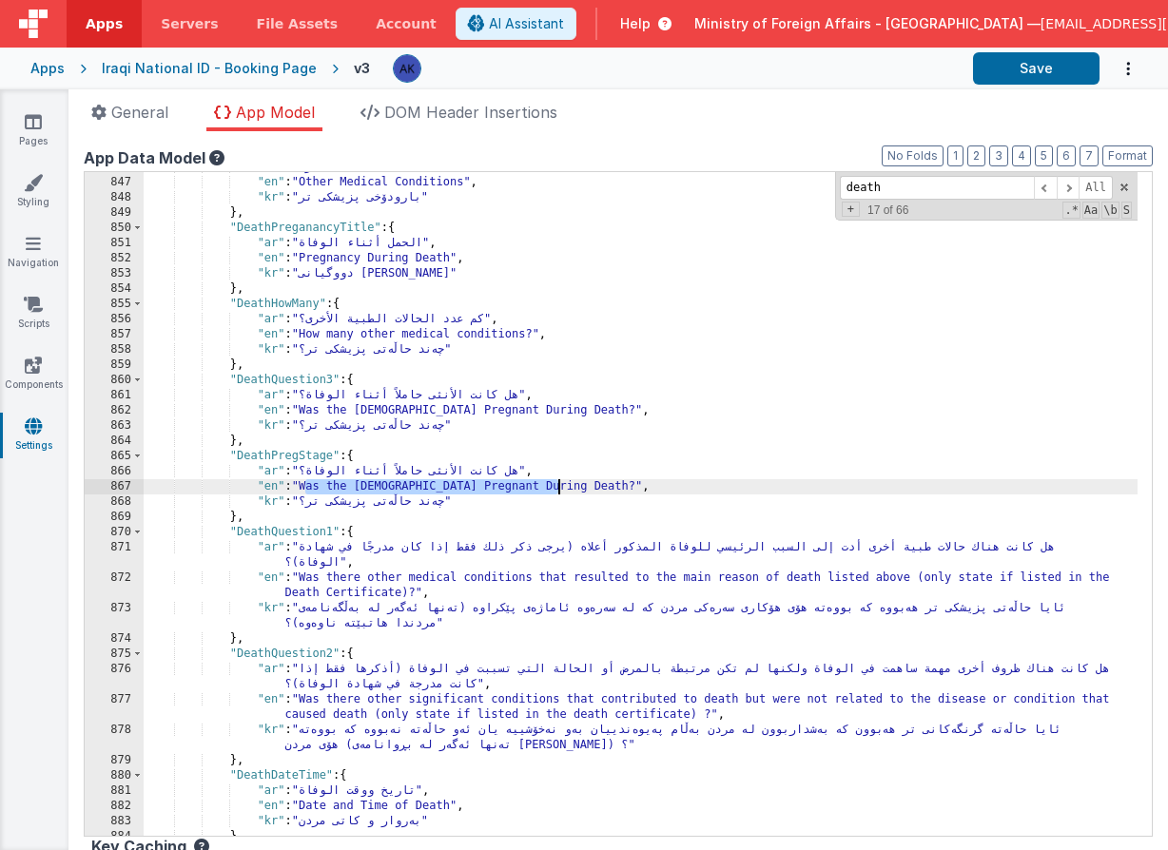
drag, startPoint x: 305, startPoint y: 489, endPoint x: 556, endPoint y: 489, distance: 251.1
click at [556, 489] on div ""ar" : "الحالات الطبية الأخرى" , "en" : "Other Medical Conditions" , "kr" : "با…" at bounding box center [641, 507] width 994 height 694
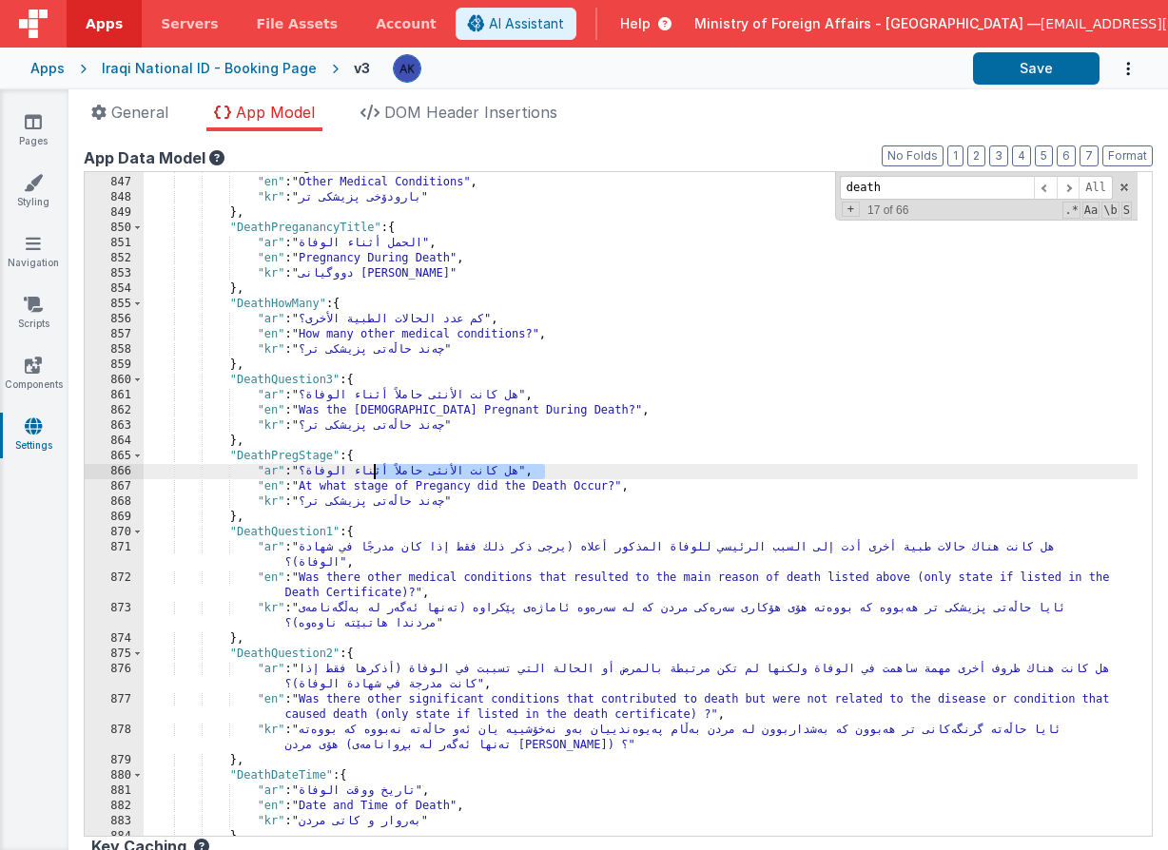
drag, startPoint x: 304, startPoint y: 473, endPoint x: 376, endPoint y: 468, distance: 71.5
click at [376, 468] on div ""ar" : "الحالات الطبية الأخرى" , "en" : "Other Medical Conditions" , "kr" : "با…" at bounding box center [641, 507] width 994 height 694
click at [373, 469] on div ""ar" : "الحالات الطبية الأخرى" , "en" : "Other Medical Conditions" , "kr" : "با…" at bounding box center [641, 507] width 994 height 694
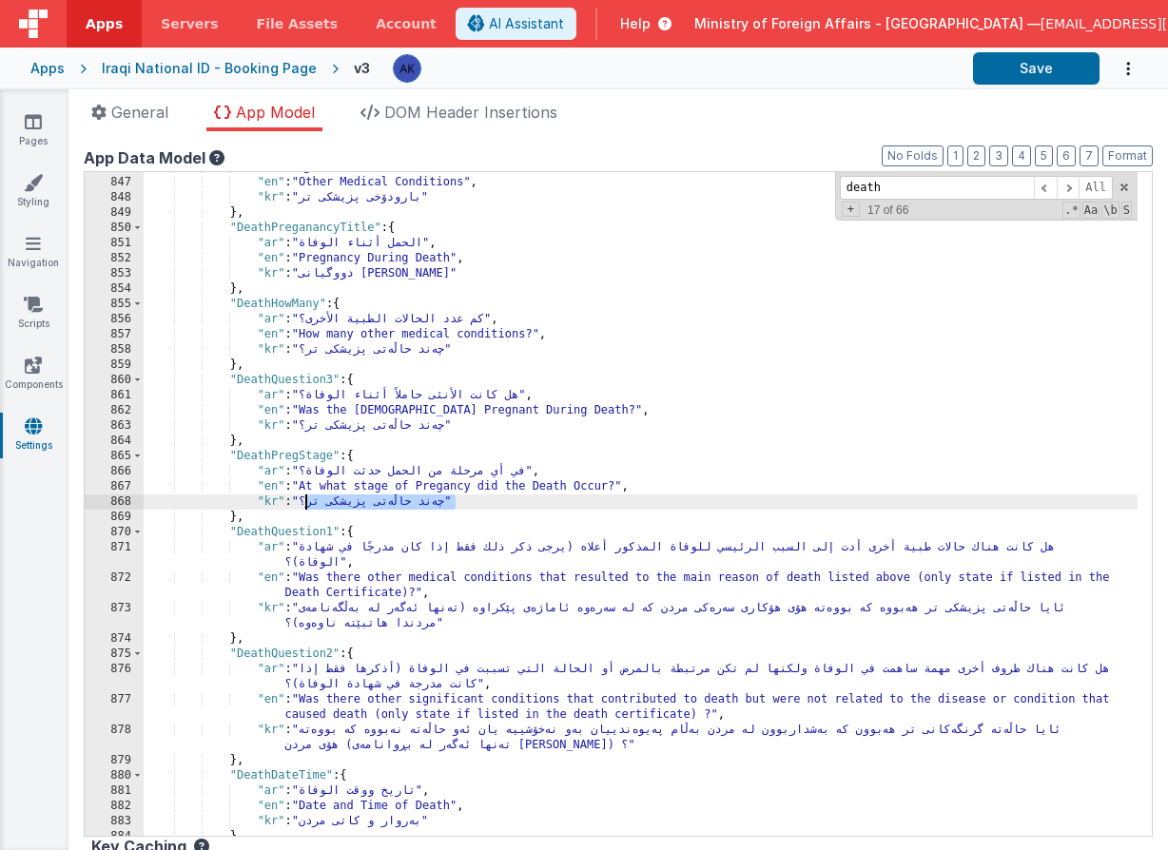
drag, startPoint x: 305, startPoint y: 502, endPoint x: 454, endPoint y: 506, distance: 148.4
click at [454, 506] on div ""ar" : "الحالات الطبية الأخرى" , "en" : "Other Medical Conditions" , "kr" : "با…" at bounding box center [641, 507] width 994 height 694
click at [302, 457] on div ""ar" : "الحالات الطبية الأخرى" , "en" : "Other Medical Conditions" , "kr" : "با…" at bounding box center [641, 507] width 994 height 694
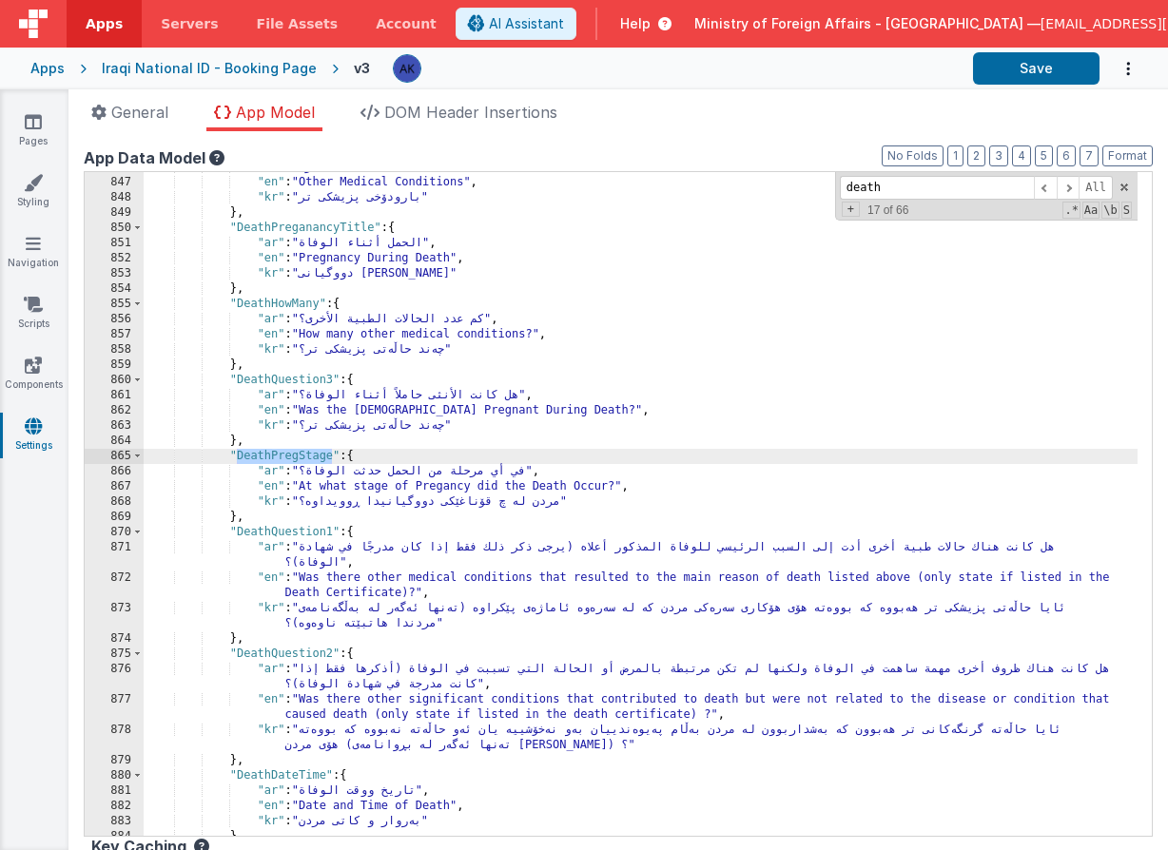
click at [581, 453] on div ""ar" : "الحالات الطبية الأخرى" , "en" : "Other Medical Conditions" , "kr" : "با…" at bounding box center [641, 507] width 994 height 694
click at [965, 186] on input "death" at bounding box center [937, 188] width 194 height 24
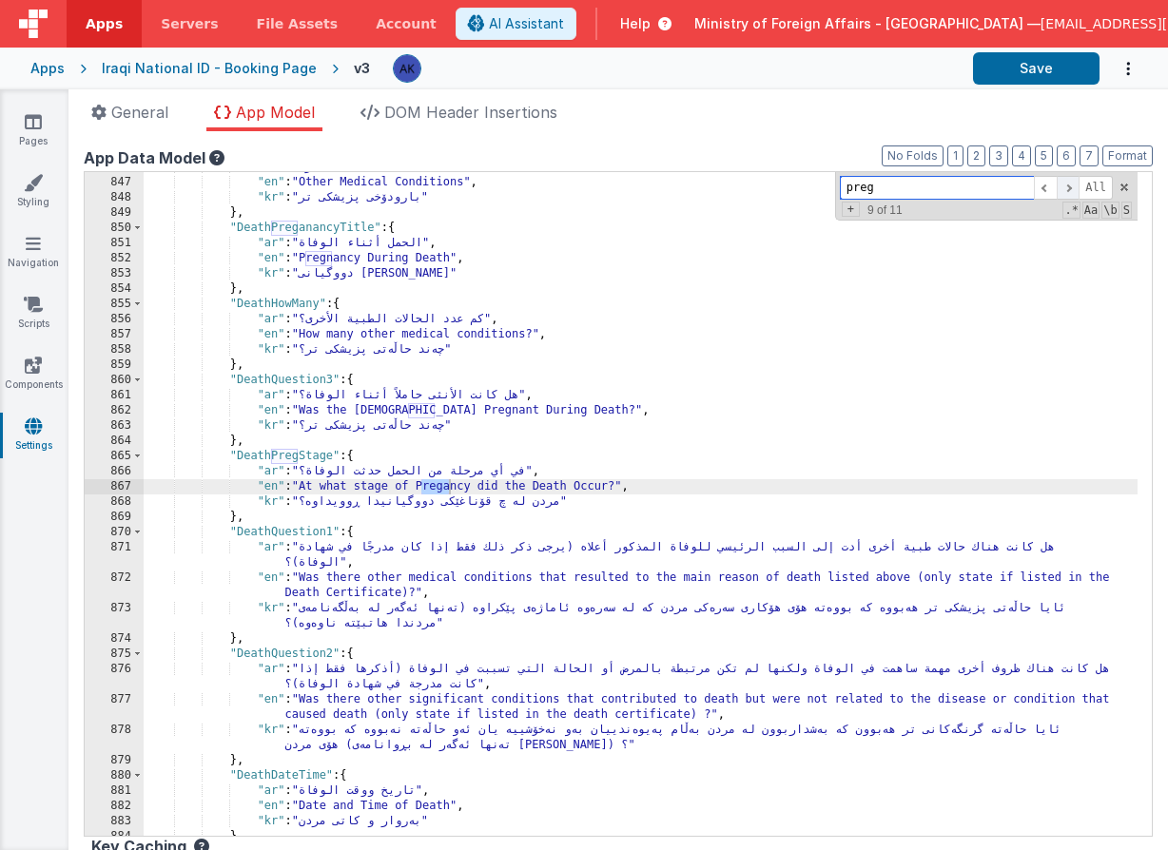
type input "preg"
click at [1059, 191] on span at bounding box center [1068, 188] width 23 height 24
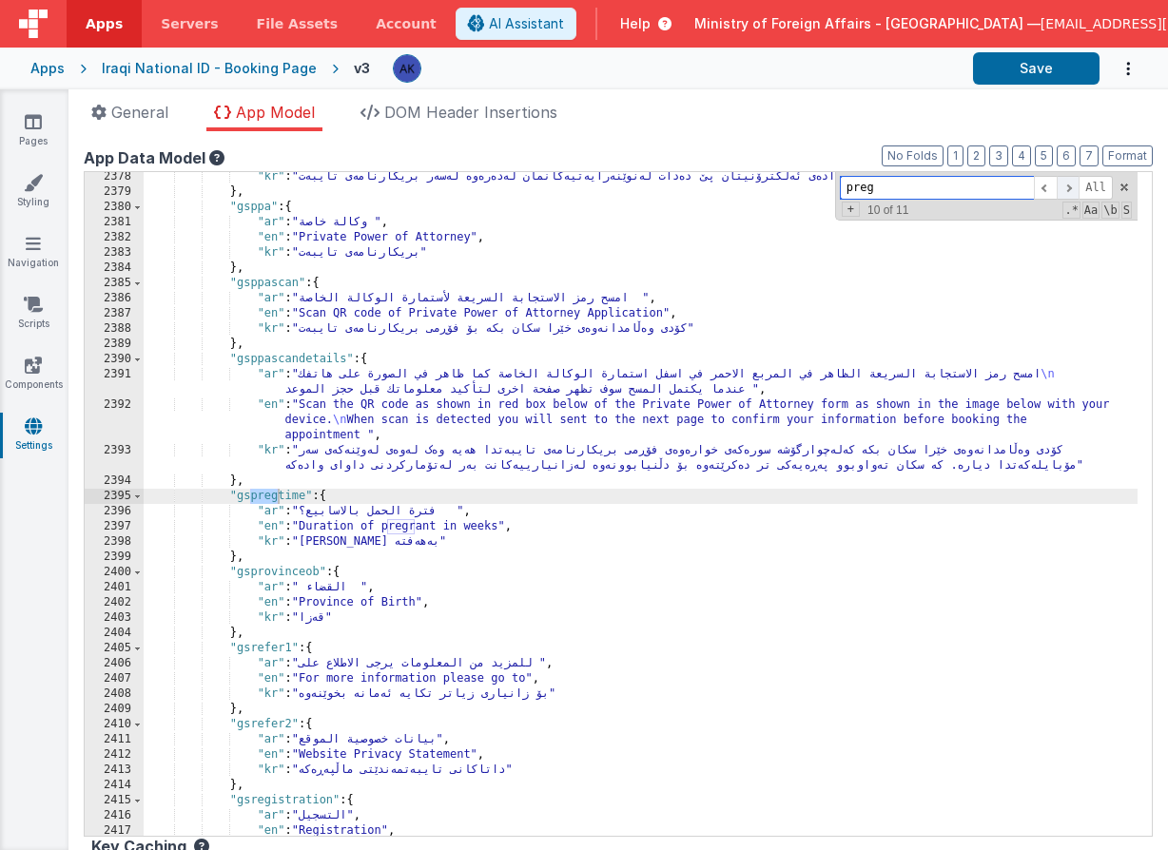
scroll to position [22764, 0]
click at [1059, 191] on span at bounding box center [1068, 188] width 23 height 24
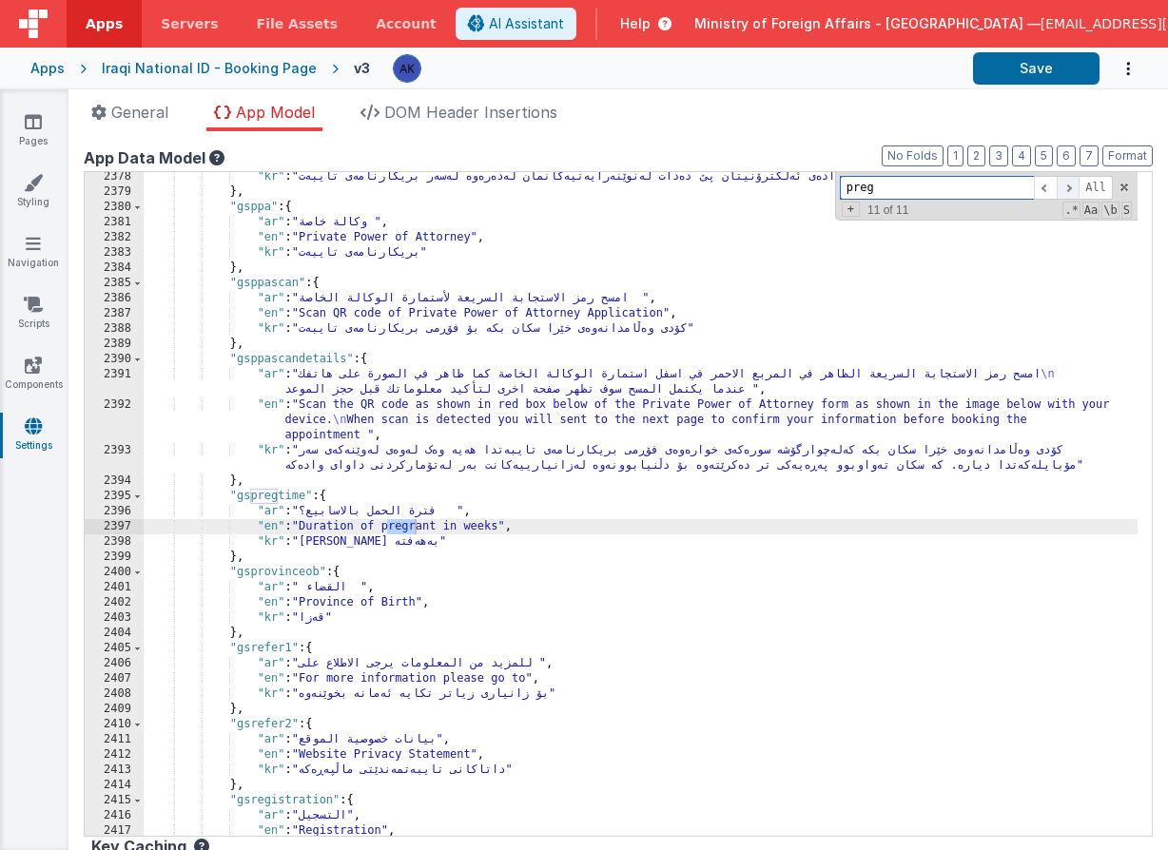
click at [1059, 191] on span at bounding box center [1068, 188] width 23 height 24
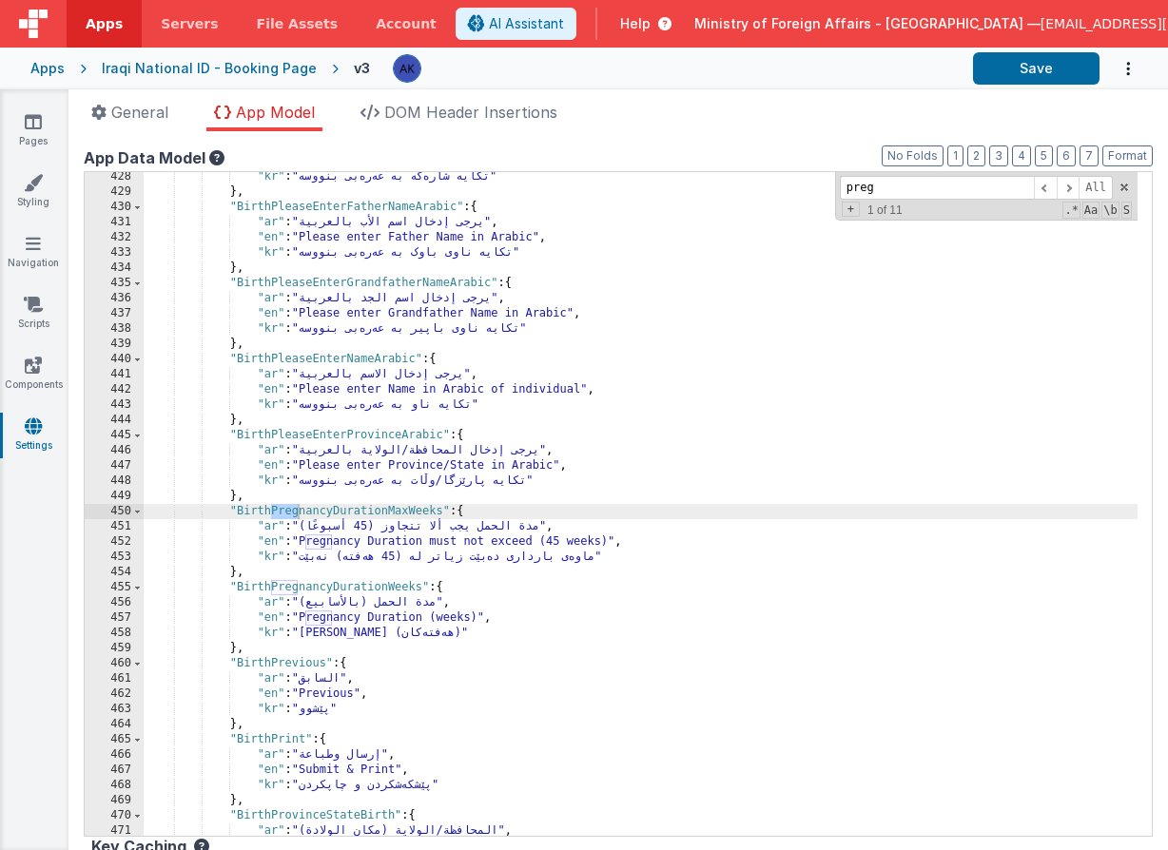
click at [379, 584] on div ""kr" : "تکایە شارەکە بە عەرەبی بنووسە" } , "BirthPleaseEnterFatherNameArabic" :…" at bounding box center [641, 516] width 994 height 694
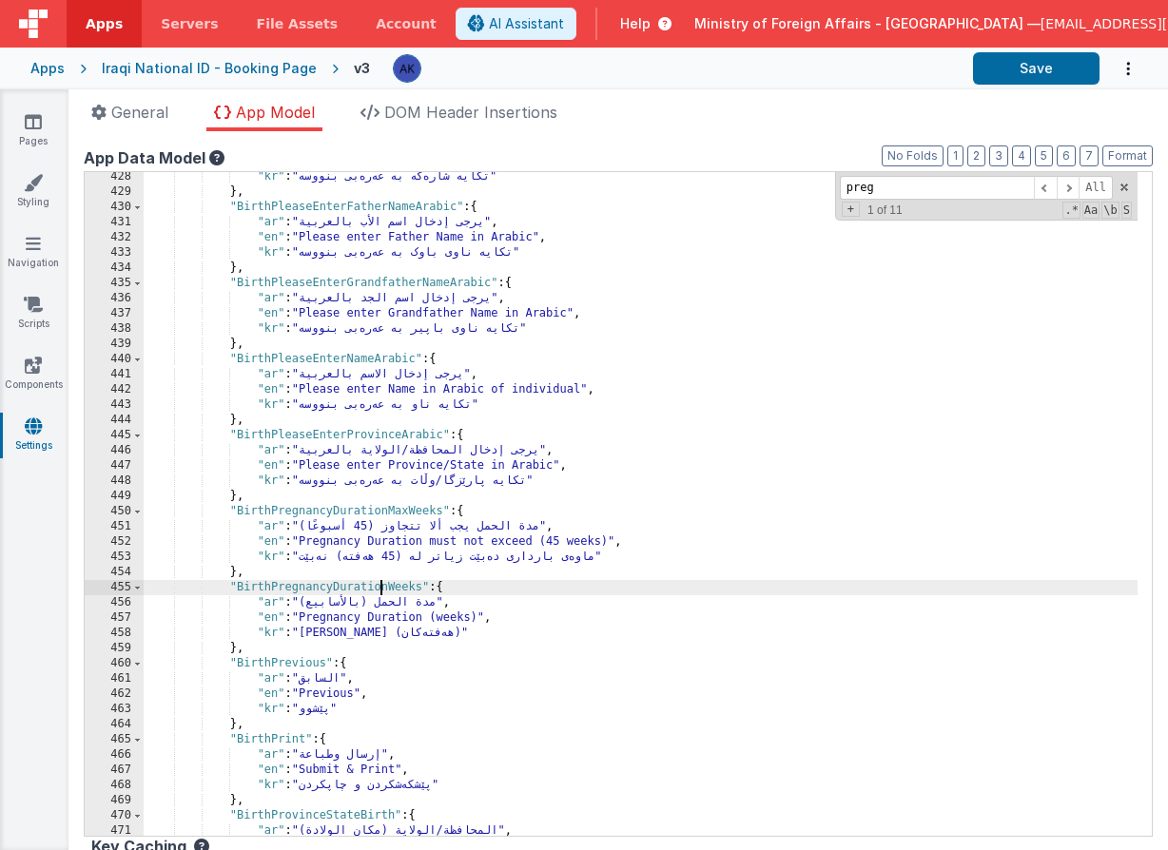
click at [379, 584] on div ""kr" : "تکایە شارەکە بە عەرەبی بنووسە" } , "BirthPleaseEnterFatherNameArabic" :…" at bounding box center [641, 516] width 994 height 694
click at [405, 508] on div ""kr" : "تکایە شارەکە بە عەرەبی بنووسە" } , "BirthPleaseEnterFatherNameArabic" :…" at bounding box center [641, 516] width 994 height 694
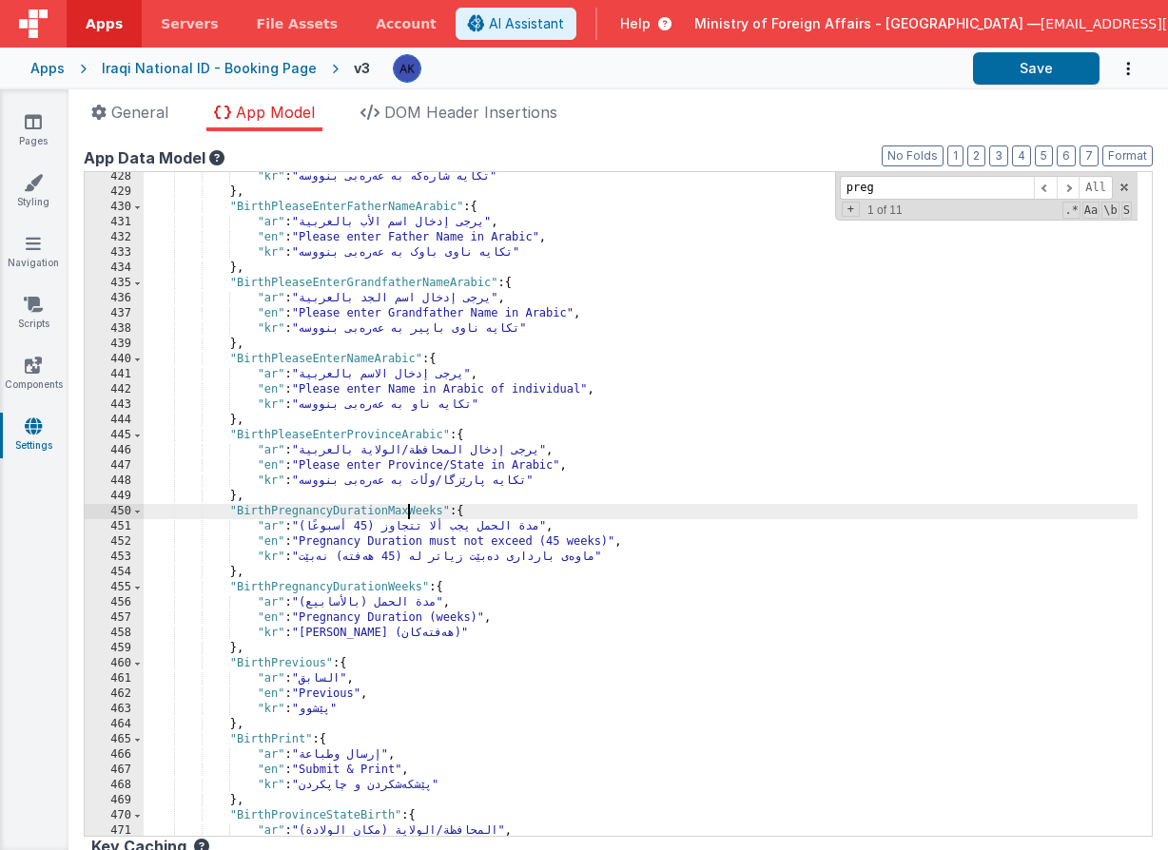
click at [405, 508] on div ""kr" : "تکایە شارەکە بە عەرەبی بنووسە" } , "BirthPleaseEnterFatherNameArabic" :…" at bounding box center [641, 516] width 994 height 694
click at [48, 136] on link "Pages" at bounding box center [33, 131] width 68 height 38
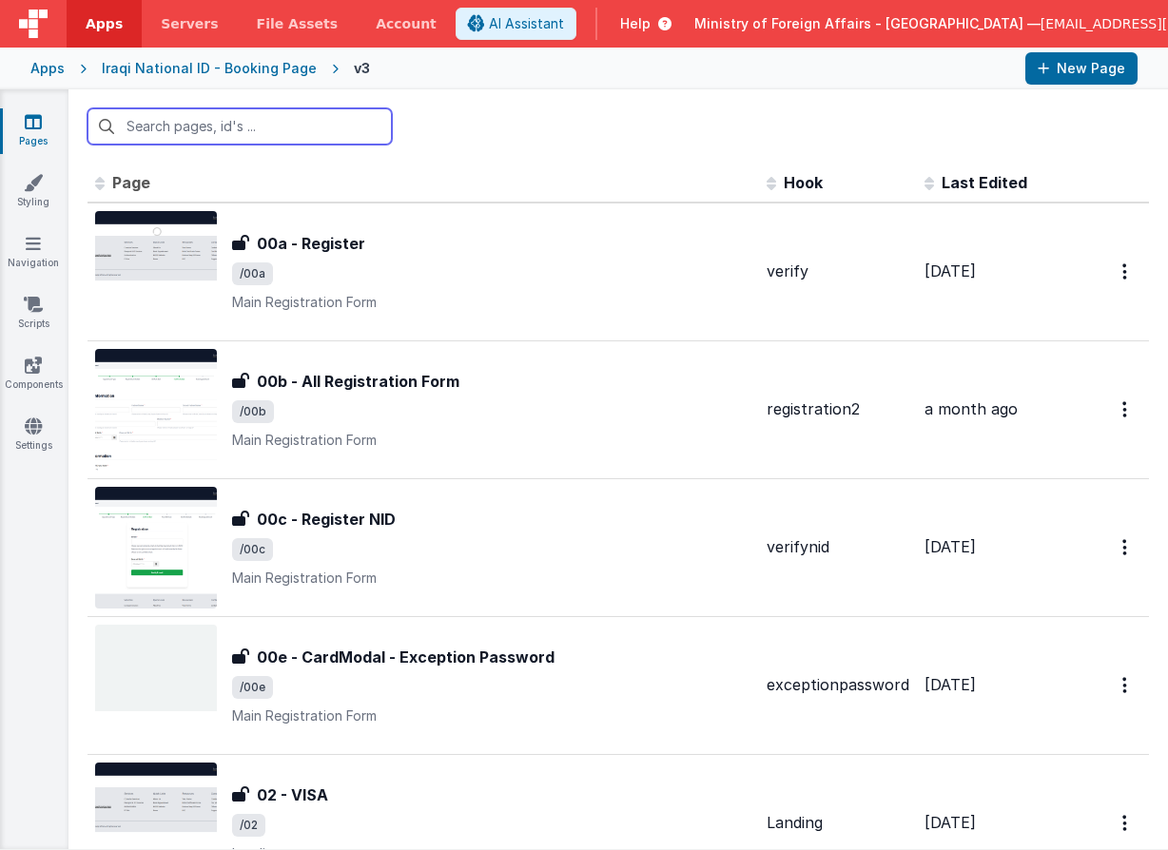
click at [173, 131] on input "text" at bounding box center [239, 126] width 304 height 36
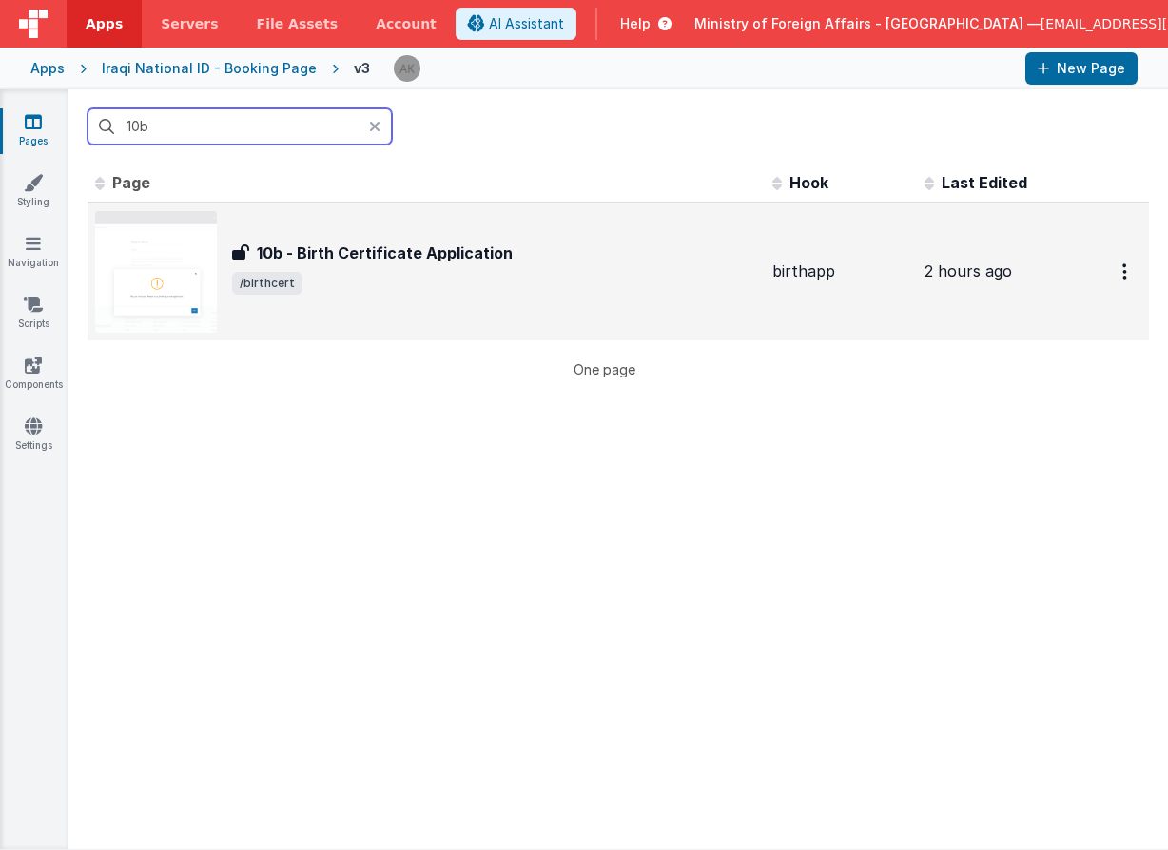
type input "10b"
click at [193, 242] on img at bounding box center [156, 272] width 122 height 122
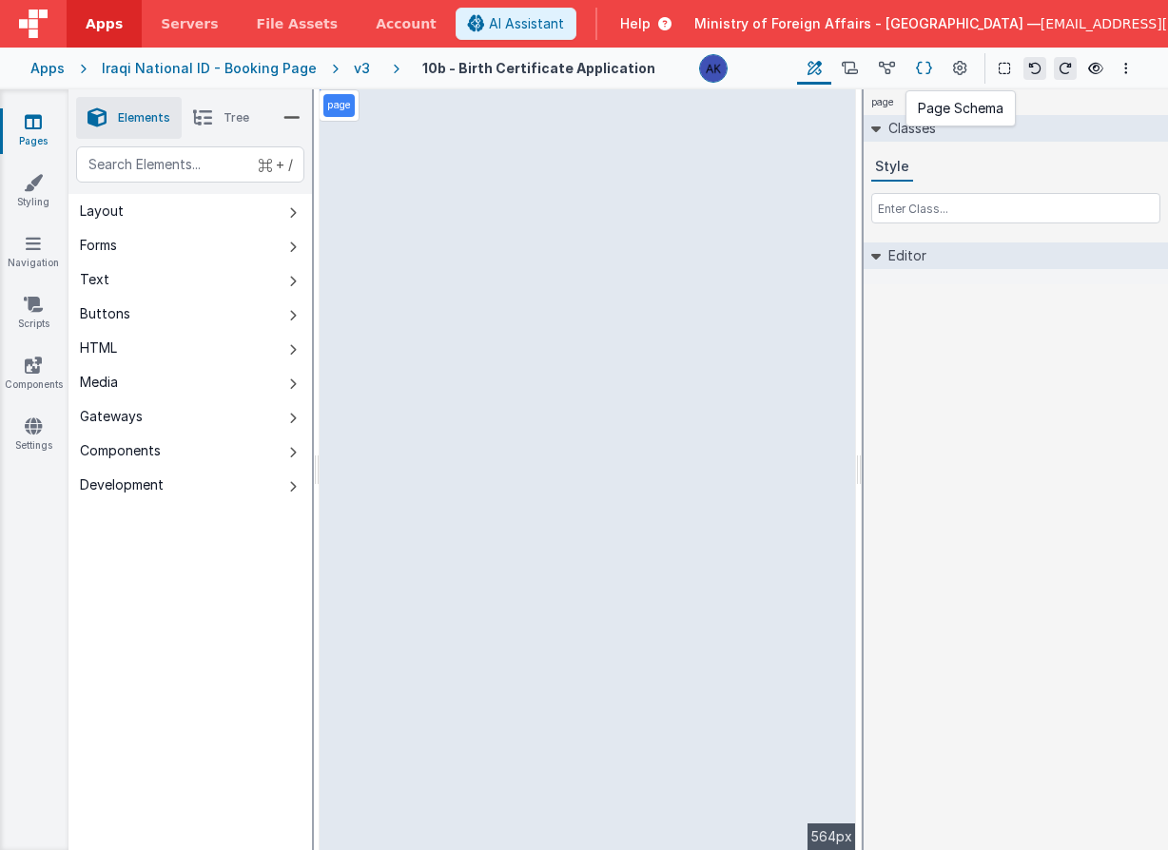
click at [921, 65] on icon at bounding box center [924, 69] width 16 height 20
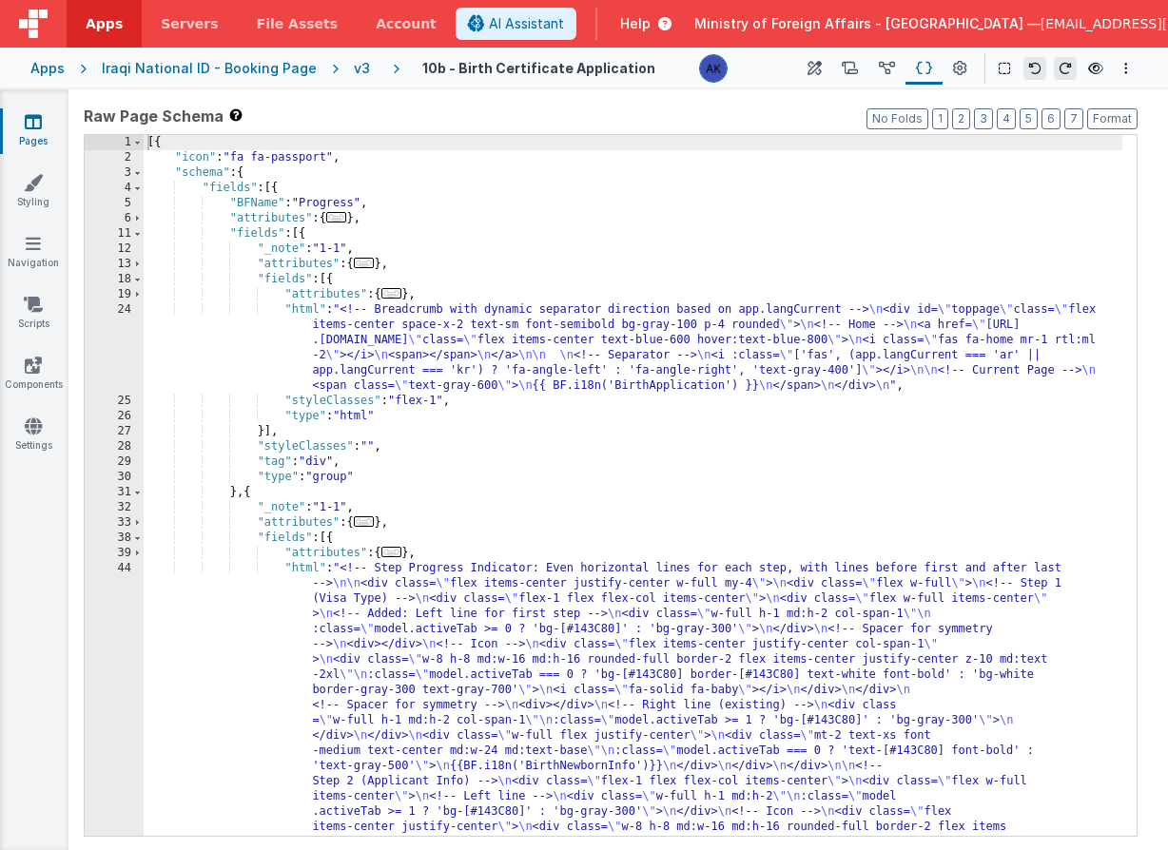
click at [857, 254] on div "[{ "icon" : "fa fa-passport" , "schema" : { "fields" : [{ "BFName" : "Progress"…" at bounding box center [633, 858] width 979 height 1447
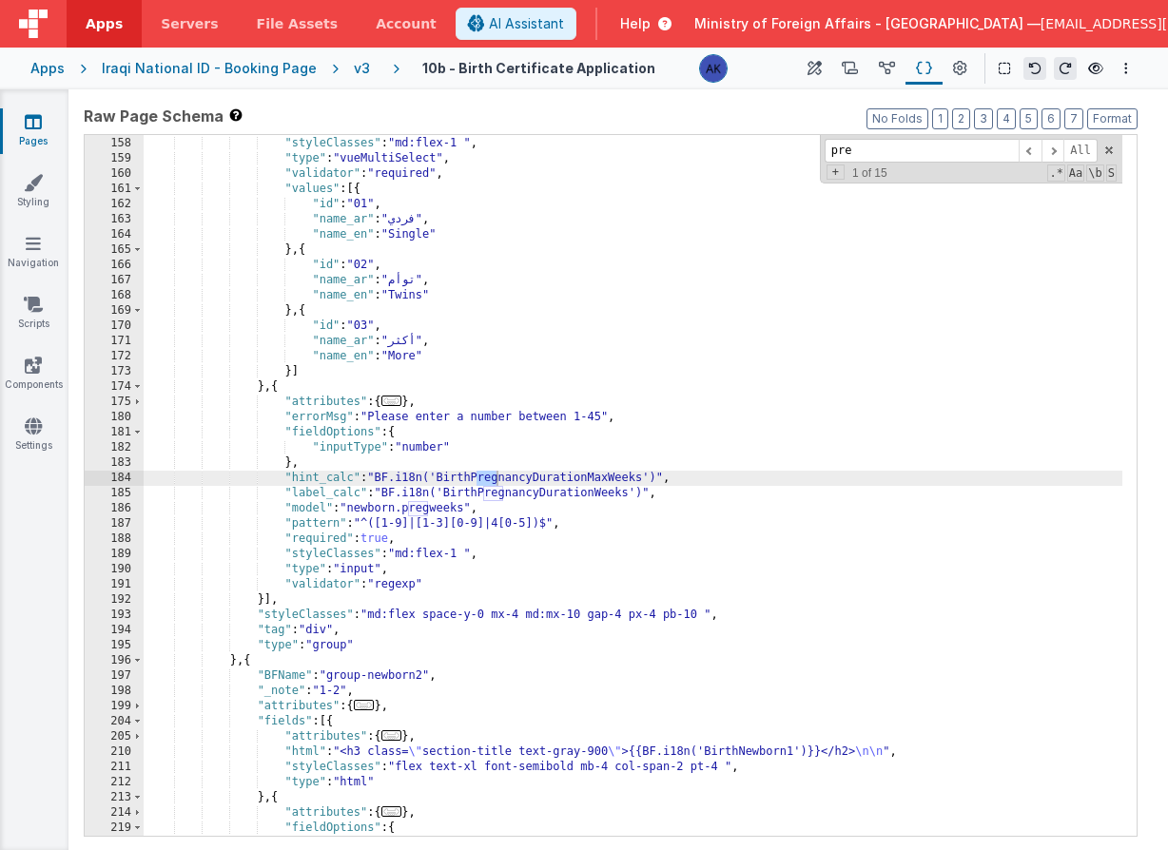
scroll to position [855, 0]
type input "pre"
click at [479, 511] on div ""required" : true , "styleClasses" : "md:flex-1 " , "type" : "vueMultiSelect" ,…" at bounding box center [633, 486] width 979 height 731
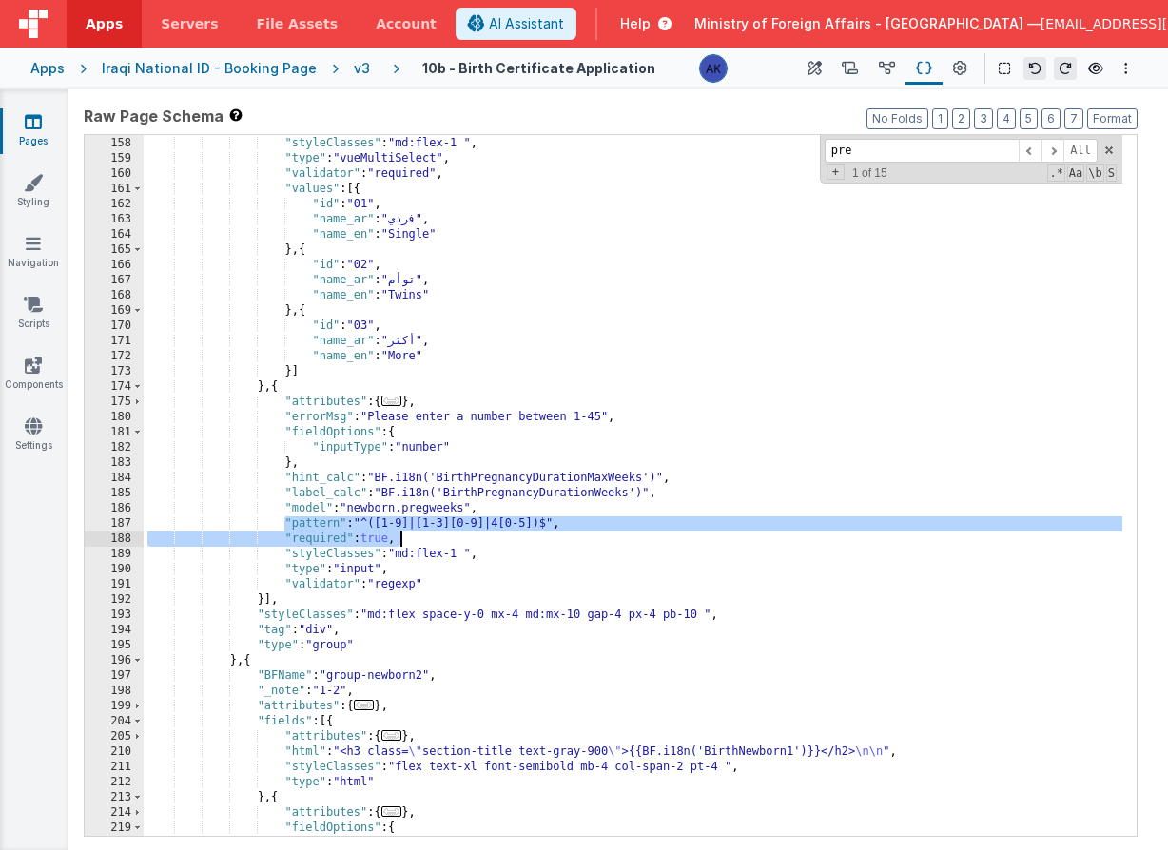
drag, startPoint x: 286, startPoint y: 525, endPoint x: 582, endPoint y: 526, distance: 295.8
click at [582, 526] on div ""required" : true , "styleClasses" : "md:flex-1 " , "type" : "vueMultiSelect" ,…" at bounding box center [633, 486] width 979 height 731
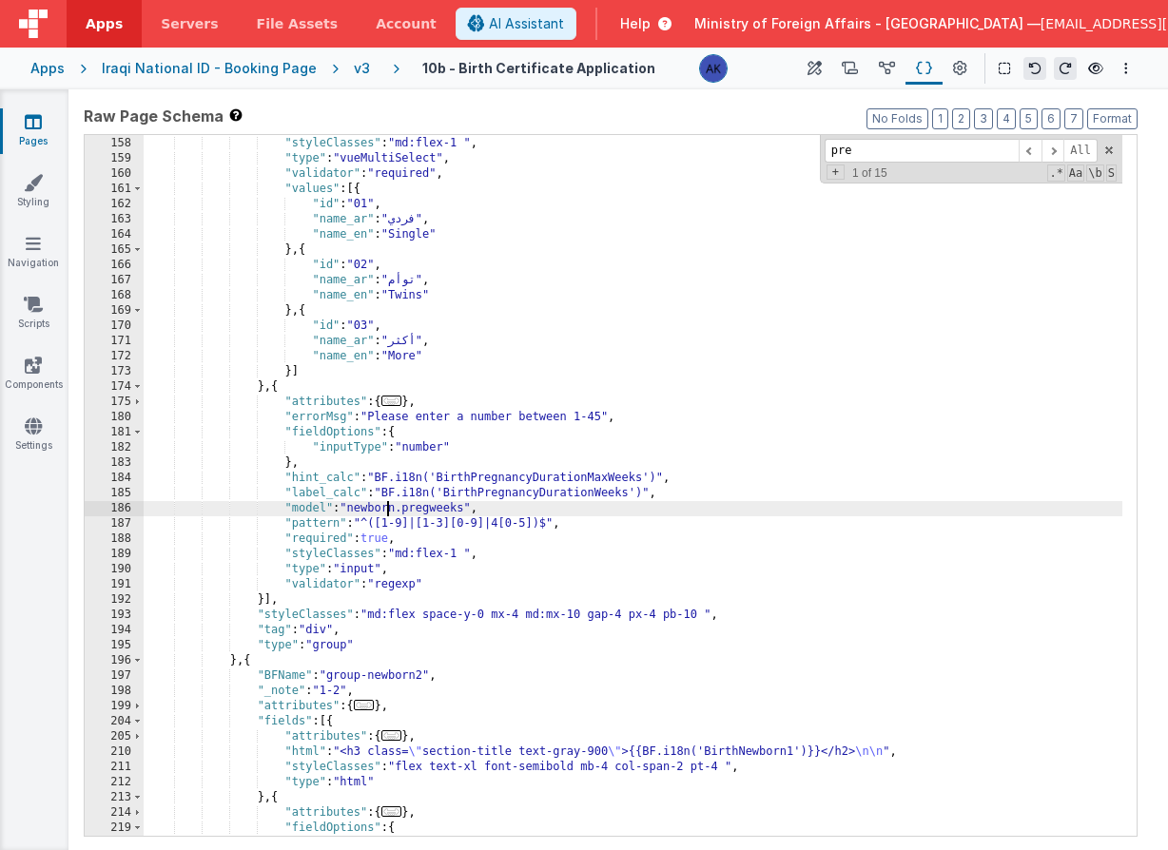
click at [386, 505] on div ""required" : true , "styleClasses" : "md:flex-1 " , "type" : "vueMultiSelect" ,…" at bounding box center [633, 486] width 979 height 731
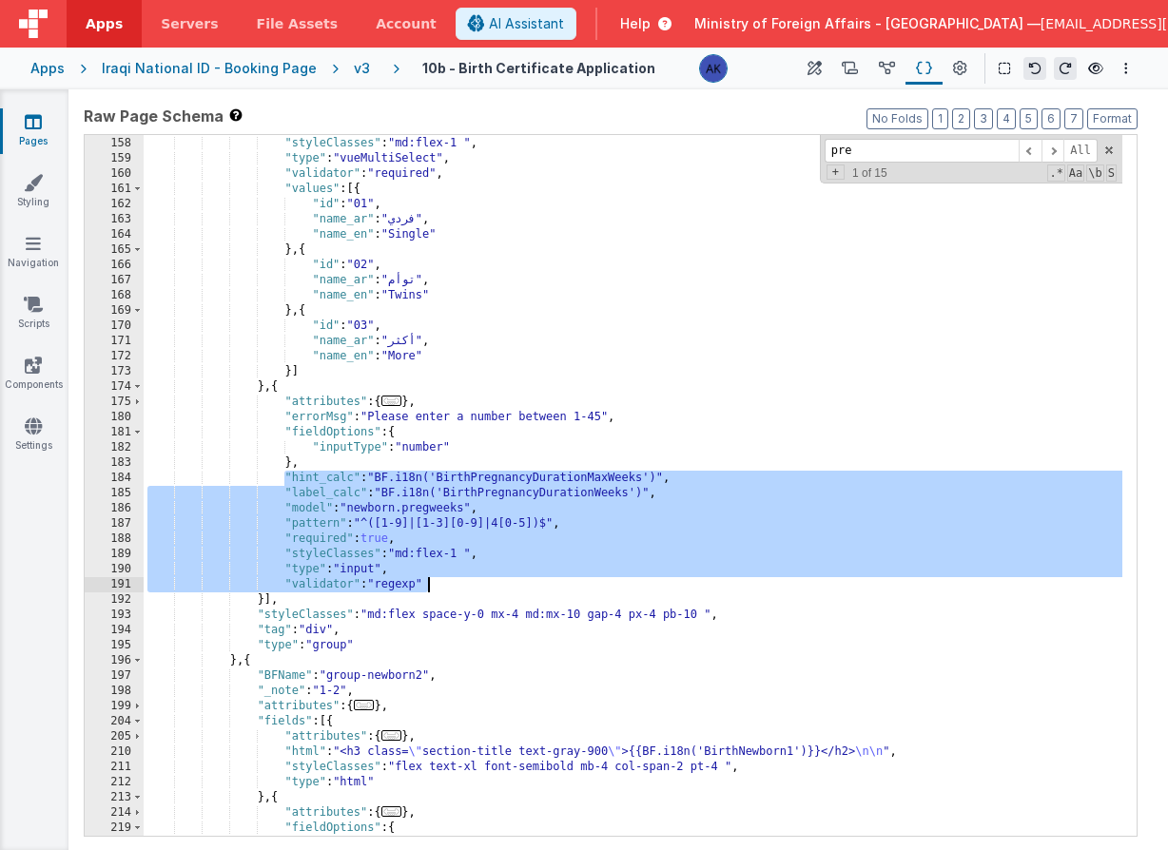
drag, startPoint x: 282, startPoint y: 478, endPoint x: 441, endPoint y: 587, distance: 192.3
click at [441, 587] on div ""required" : true , "styleClasses" : "md:flex-1 " , "type" : "vueMultiSelect" ,…" at bounding box center [633, 486] width 979 height 731
click at [432, 560] on div ""required" : true , "styleClasses" : "md:flex-1 " , "type" : "vueMultiSelect" ,…" at bounding box center [633, 486] width 979 height 731
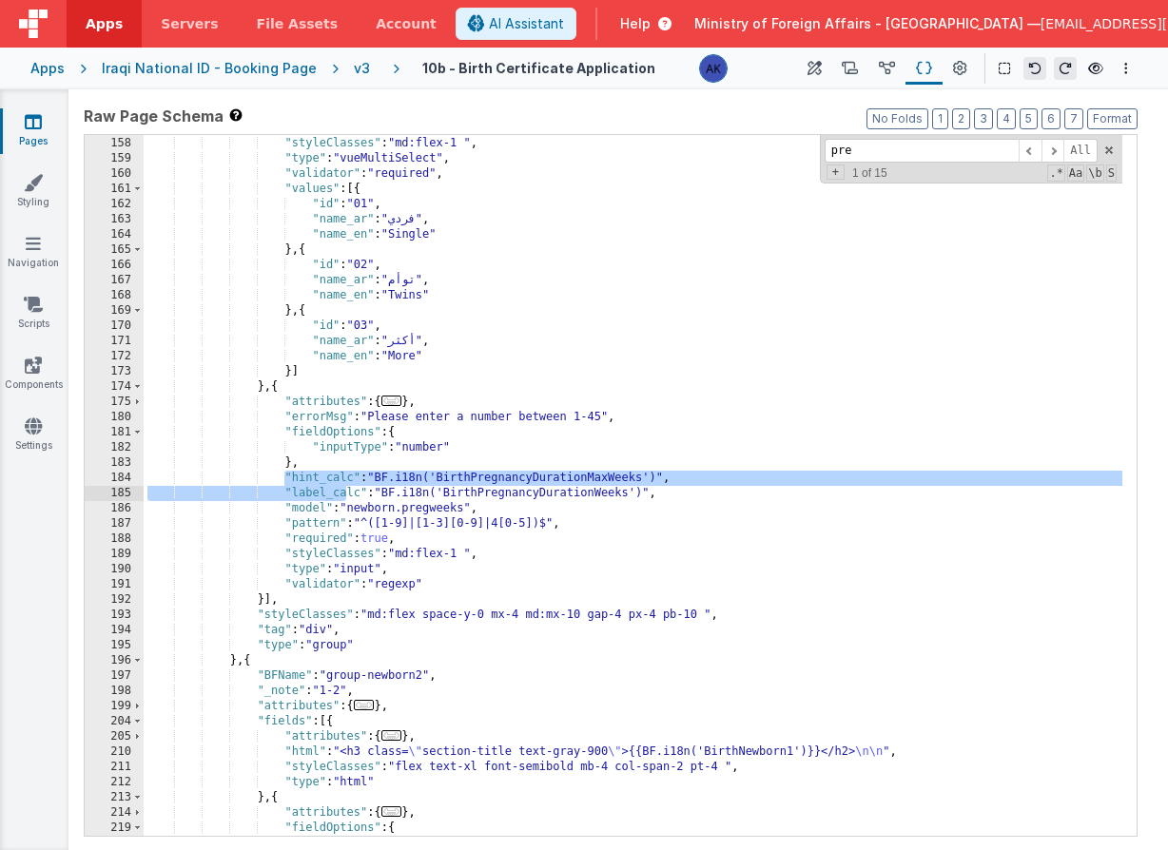
drag, startPoint x: 282, startPoint y: 477, endPoint x: 345, endPoint y: 487, distance: 63.5
click at [345, 487] on div ""required" : true , "styleClasses" : "md:flex-1 " , "type" : "vueMultiSelect" ,…" at bounding box center [633, 486] width 979 height 731
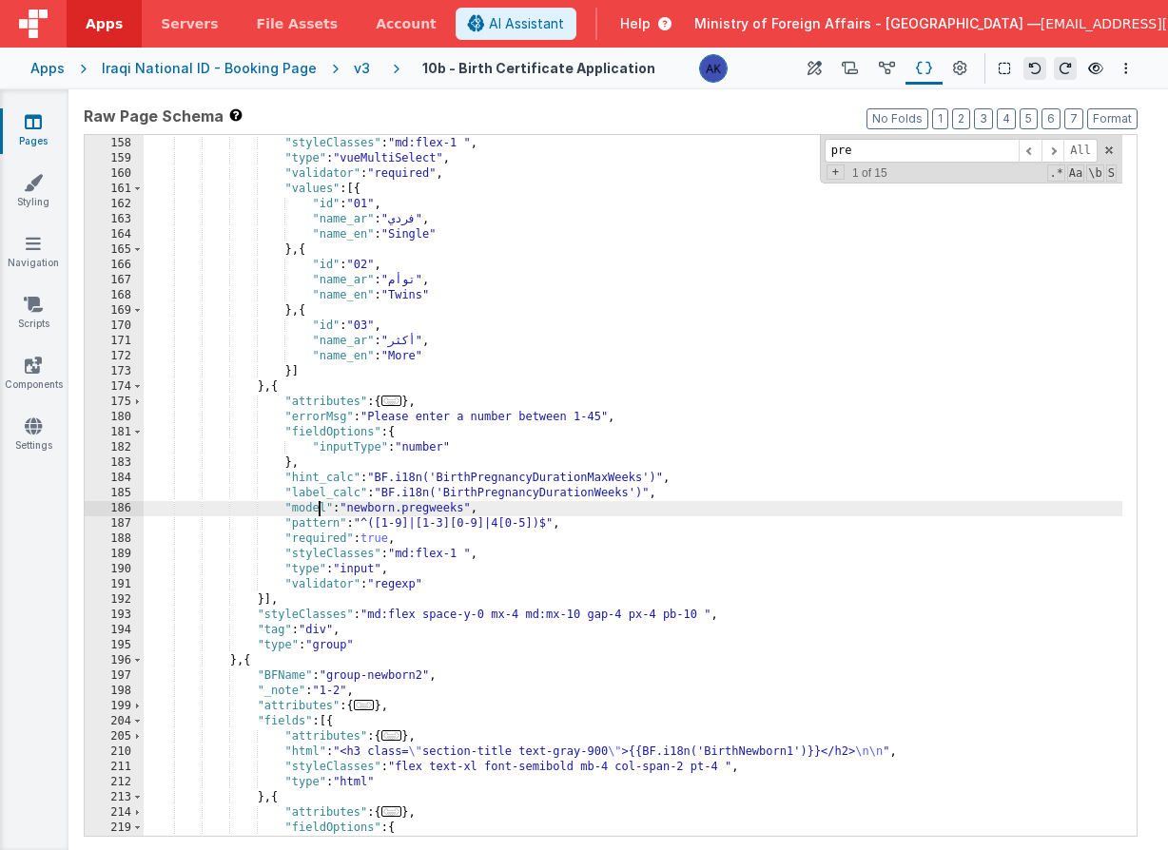
click at [320, 509] on div ""required" : true , "styleClasses" : "md:flex-1 " , "type" : "vueMultiSelect" ,…" at bounding box center [633, 486] width 979 height 731
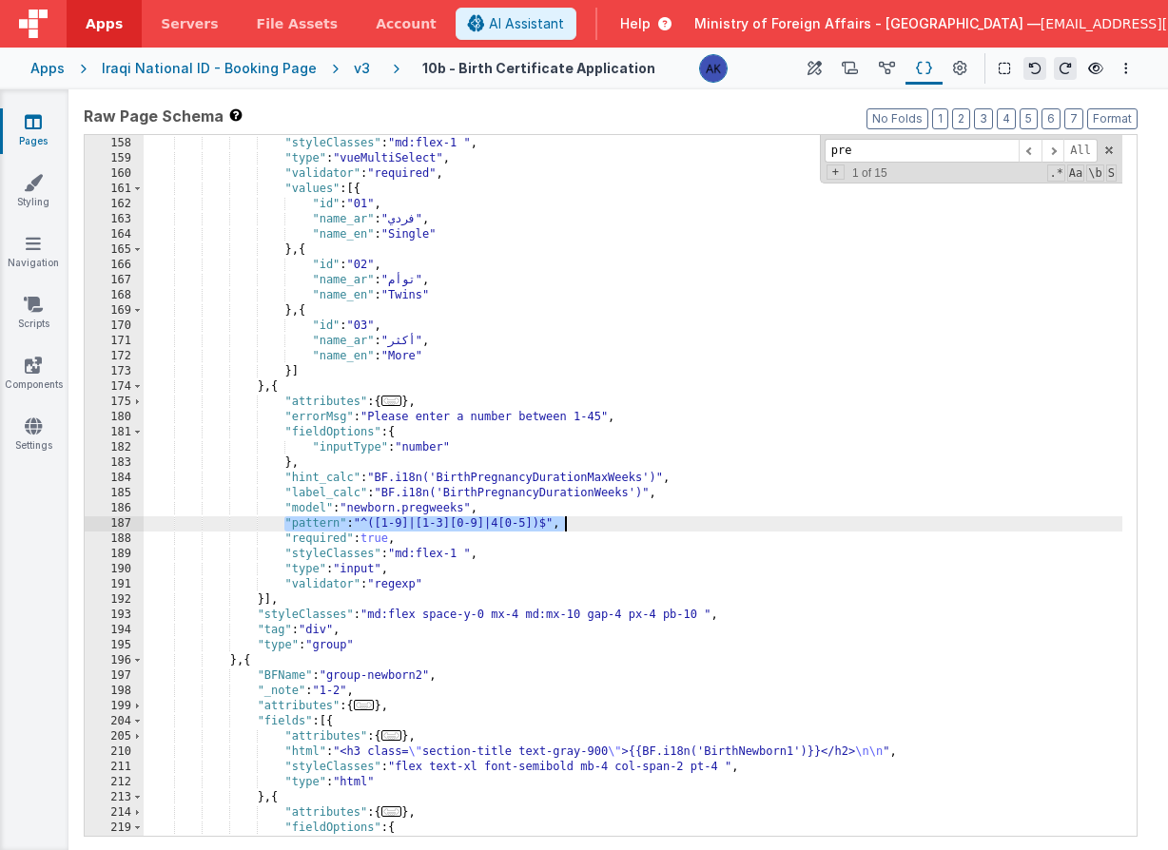
drag, startPoint x: 285, startPoint y: 524, endPoint x: 603, endPoint y: 529, distance: 317.7
click at [603, 529] on div ""required" : true , "styleClasses" : "md:flex-1 " , "type" : "vueMultiSelect" ,…" at bounding box center [633, 486] width 979 height 731
click at [44, 428] on link "Settings" at bounding box center [33, 436] width 68 height 38
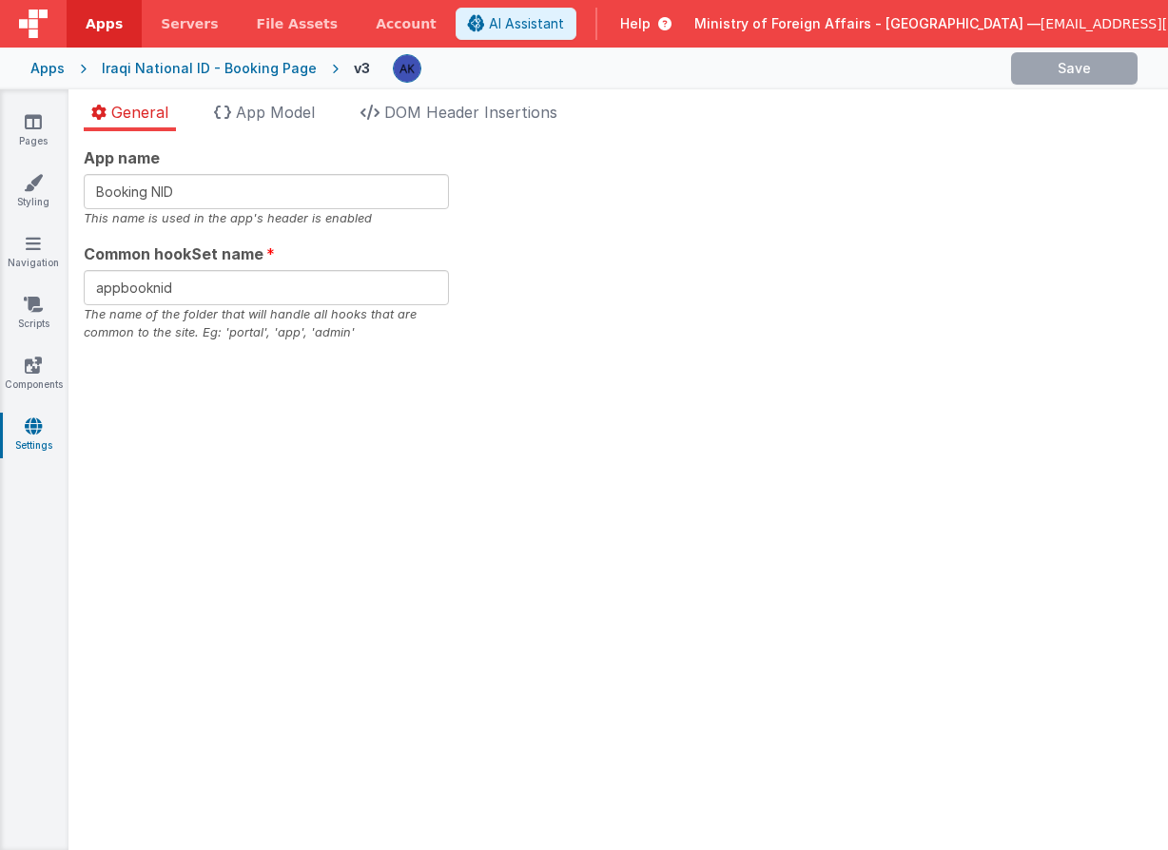
click at [41, 429] on icon at bounding box center [33, 426] width 17 height 19
click at [252, 117] on span "App Model" at bounding box center [275, 112] width 79 height 19
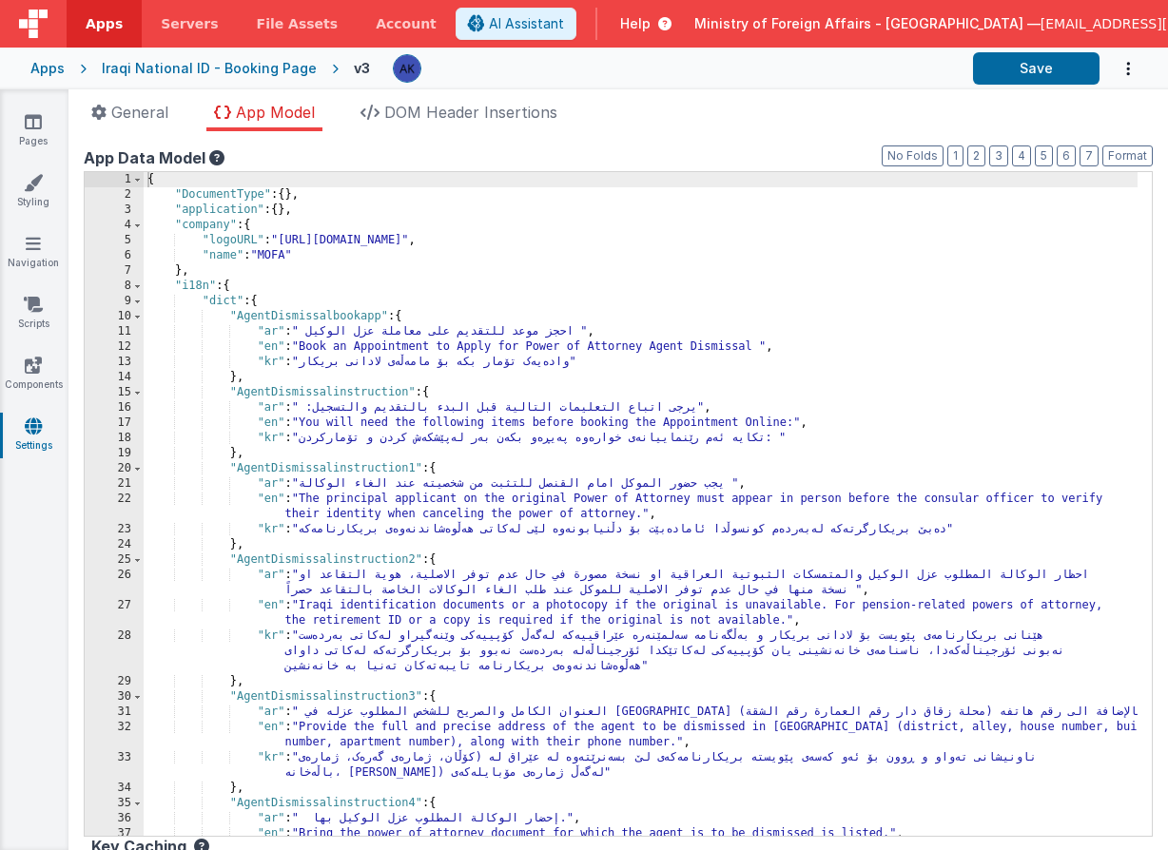
click at [853, 239] on div "{ "DocumentType" : { } , "application" : { } , "company" : { "logoURL" : "https…" at bounding box center [641, 519] width 994 height 694
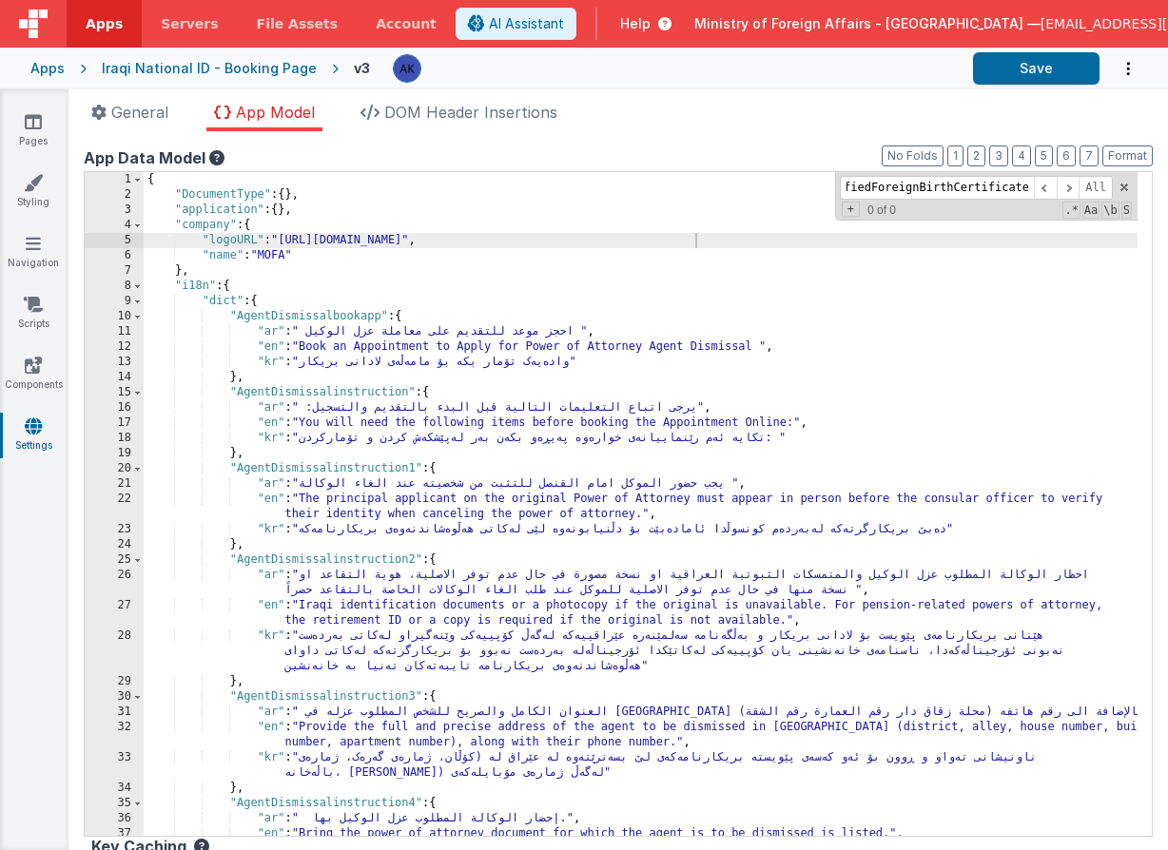
scroll to position [1276, 0]
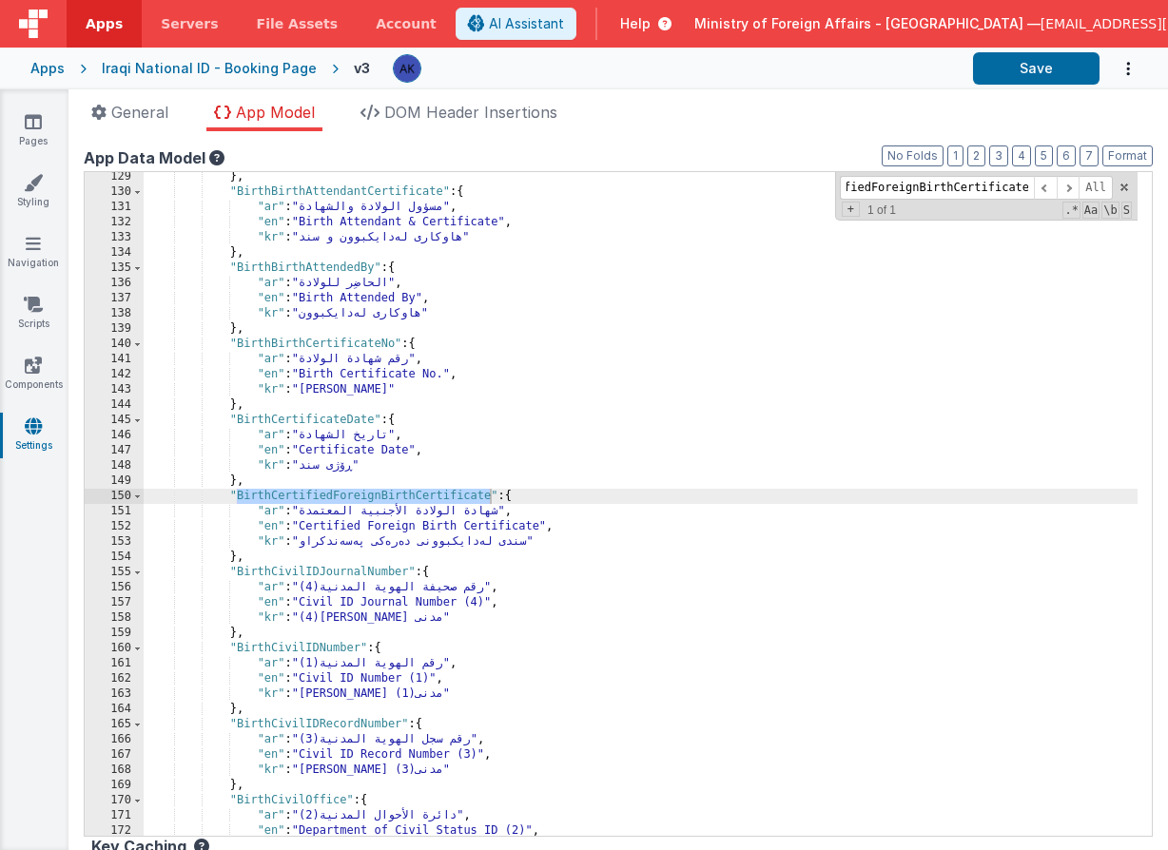
type input "BirthCertifiedForeignBirthCertificate"
click at [407, 487] on div "} , "BirthBirthAttendantCertificate" : { "ar" : "مسؤول الولادة والشهادة" , "en"…" at bounding box center [641, 516] width 994 height 694
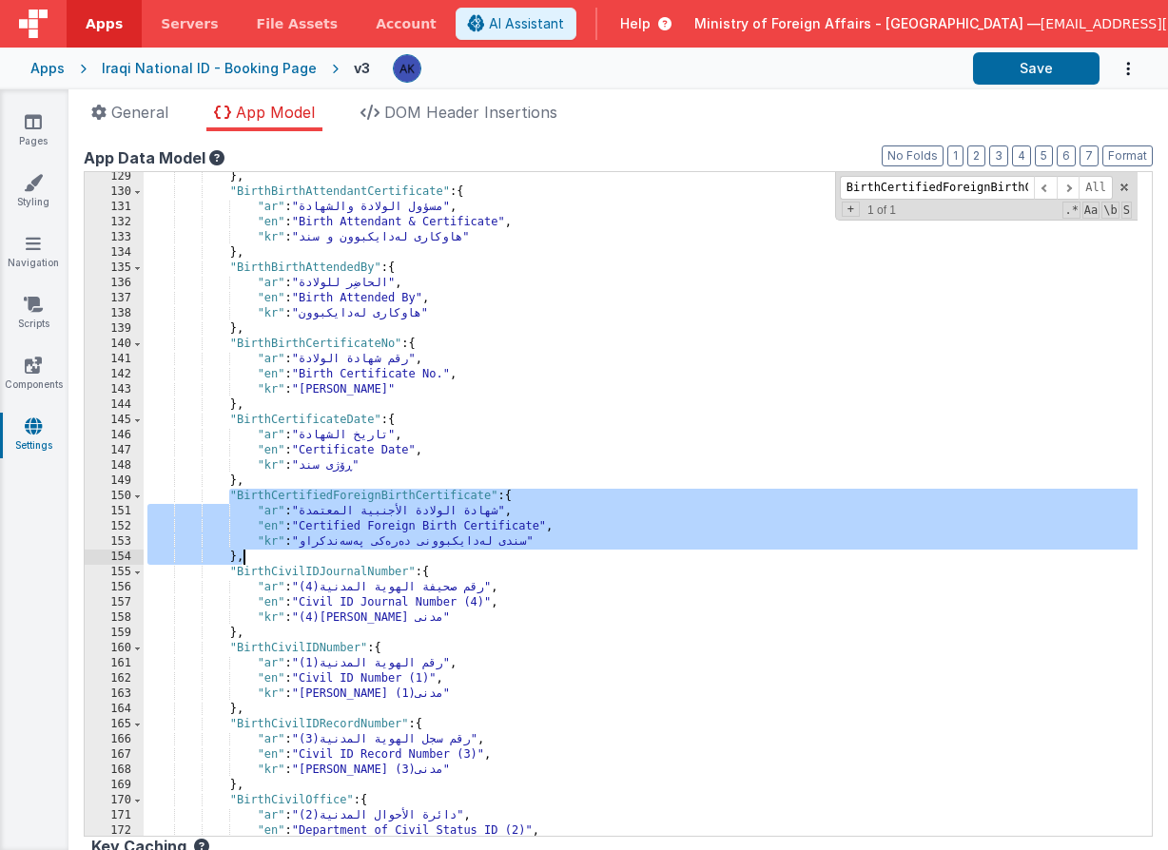
drag, startPoint x: 229, startPoint y: 496, endPoint x: 261, endPoint y: 556, distance: 68.5
click at [261, 556] on div "} , "BirthBirthAttendantCertificate" : { "ar" : "مسؤول الولادة والشهادة" , "en"…" at bounding box center [641, 516] width 994 height 694
click at [270, 557] on div "} , "BirthBirthAttendantCertificate" : { "ar" : "مسؤول الولادة والشهادة" , "en"…" at bounding box center [641, 516] width 994 height 694
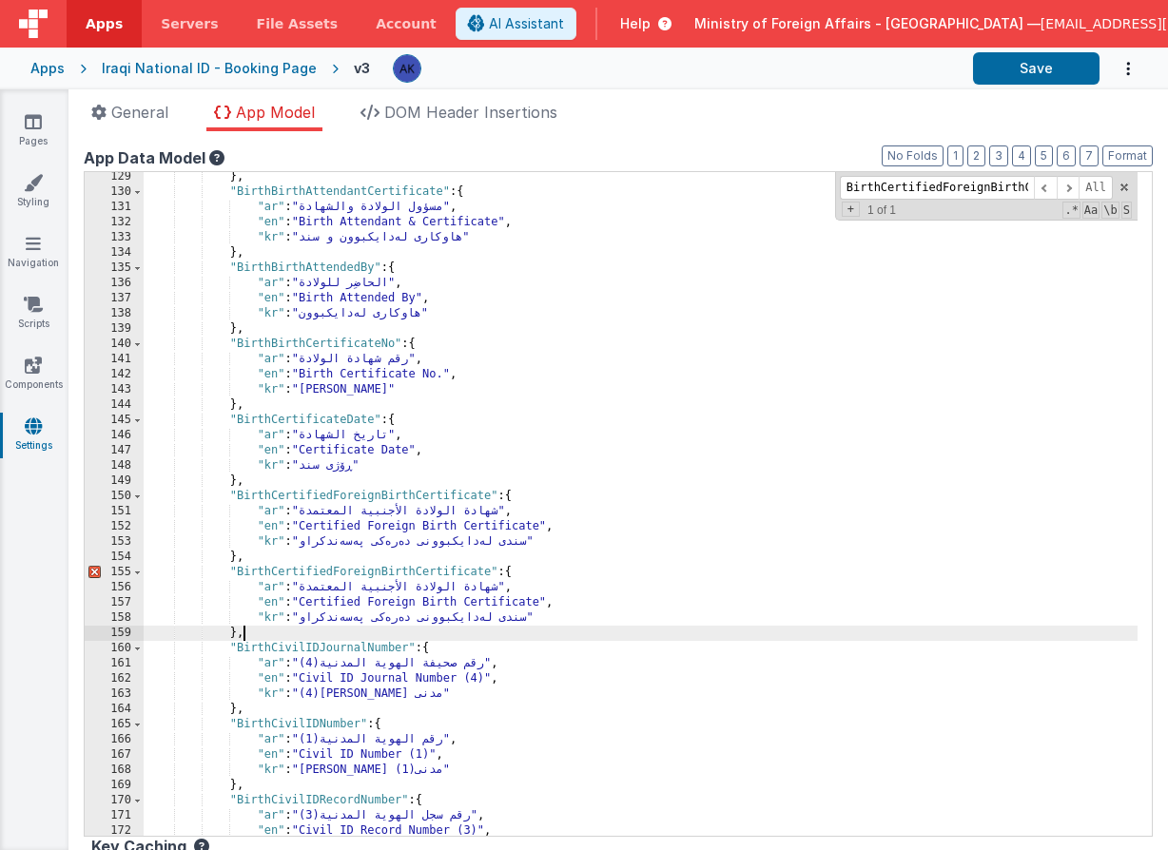
click at [276, 568] on div "} , "BirthBirthAttendantCertificate" : { "ar" : "مسؤول الولادة والشهادة" , "en"…" at bounding box center [641, 516] width 994 height 694
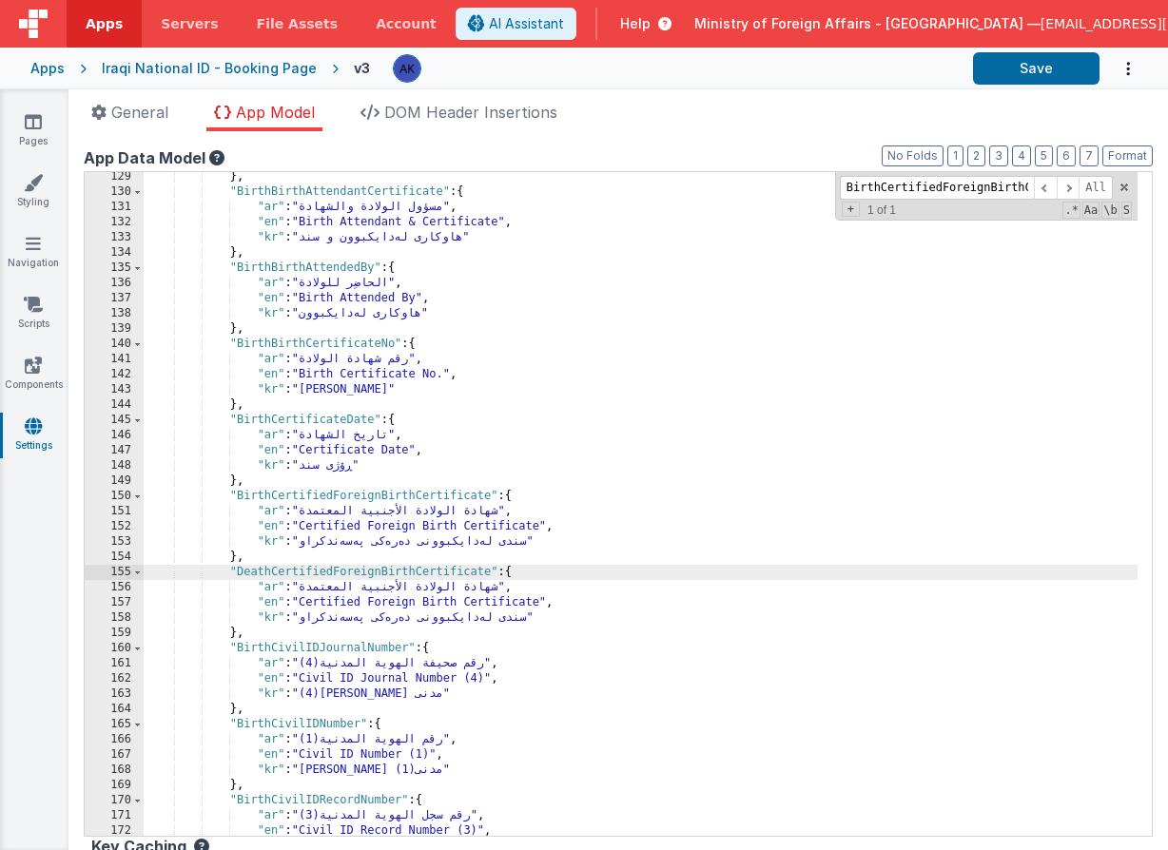
click at [460, 602] on div "} , "BirthBirthAttendantCertificate" : { "ar" : "مسؤول الولادة والشهادة" , "en"…" at bounding box center [641, 516] width 994 height 694
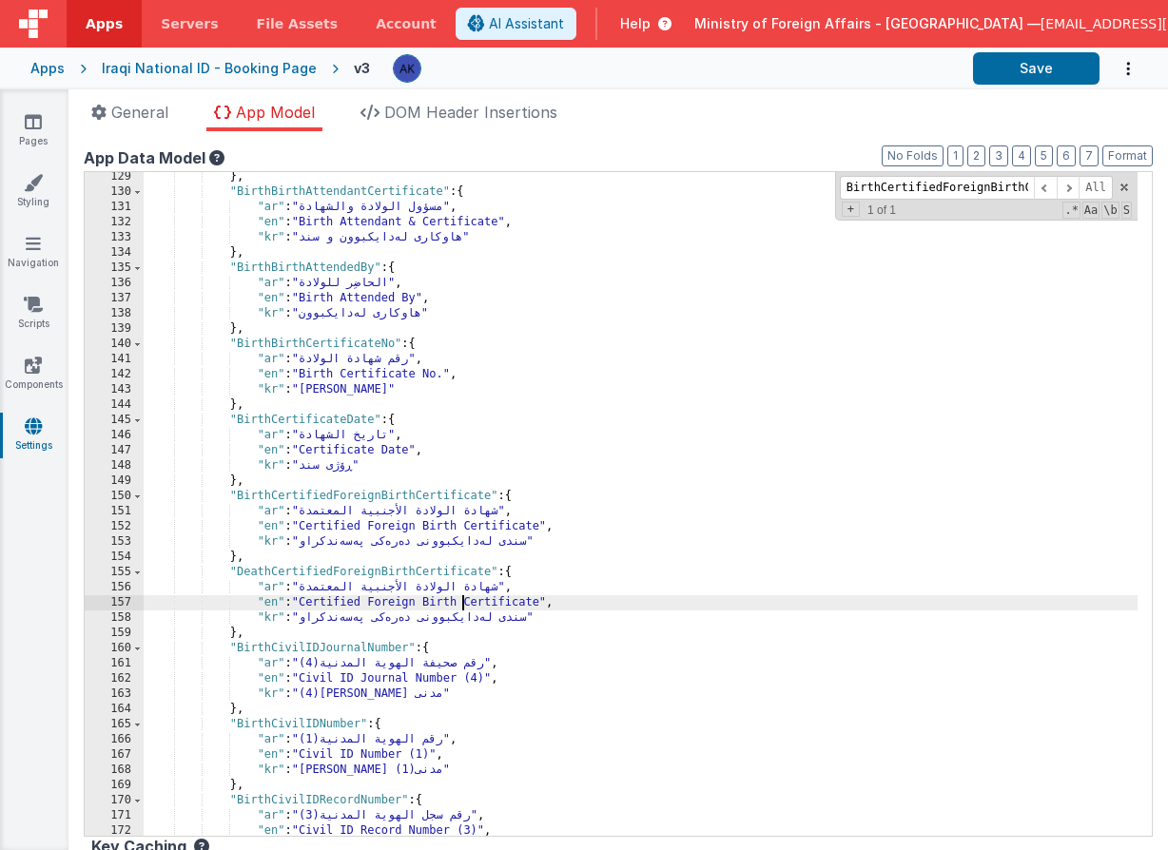
click at [459, 602] on div "} , "BirthBirthAttendantCertificate" : { "ar" : "مسؤول الولادة والشهادة" , "en"…" at bounding box center [641, 516] width 994 height 694
click at [450, 572] on div "} , "BirthBirthAttendantCertificate" : { "ar" : "مسؤول الولادة والشهادة" , "en"…" at bounding box center [641, 516] width 994 height 694
drag, startPoint x: 305, startPoint y: 602, endPoint x: 544, endPoint y: 600, distance: 238.7
click at [544, 600] on div "} , "BirthBirthAttendantCertificate" : { "ar" : "مسؤول الولادة والشهادة" , "en"…" at bounding box center [641, 516] width 994 height 694
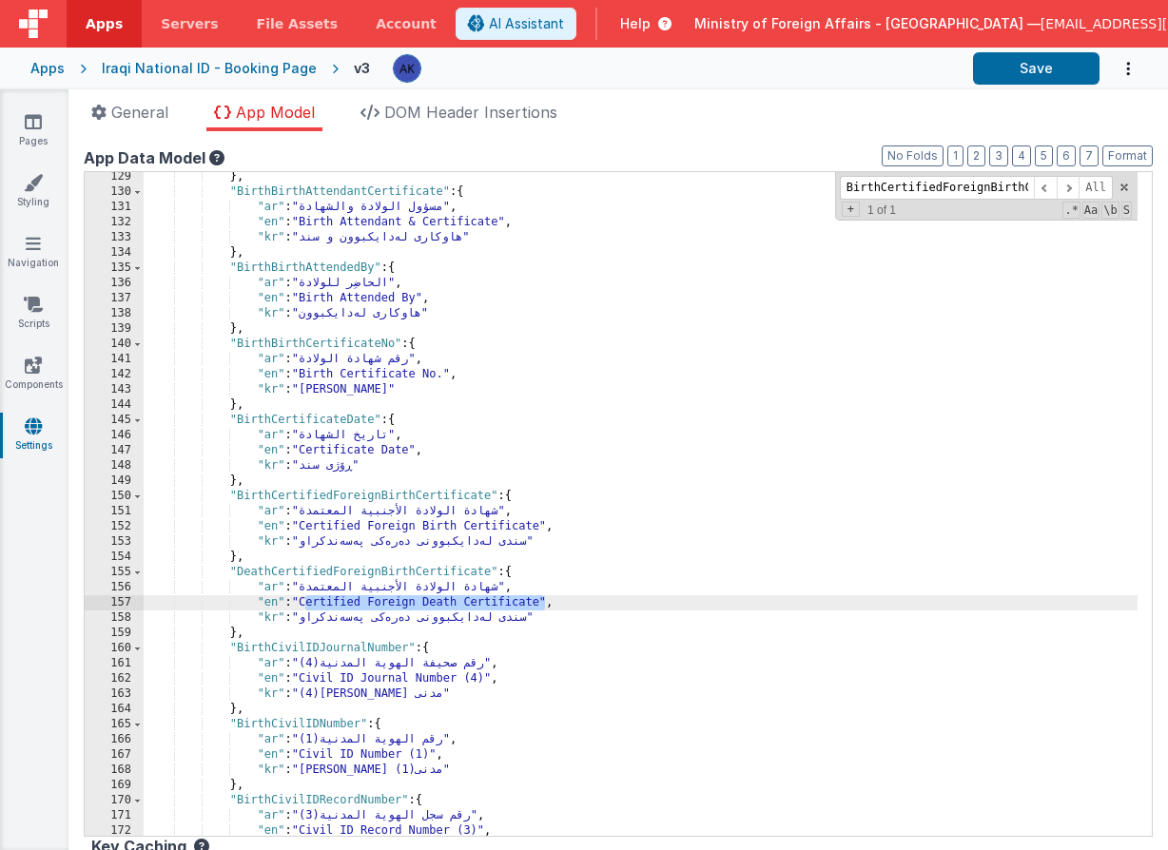
click at [314, 584] on div "} , "BirthBirthAttendantCertificate" : { "ar" : "مسؤول الولادة والشهادة" , "en"…" at bounding box center [641, 516] width 994 height 694
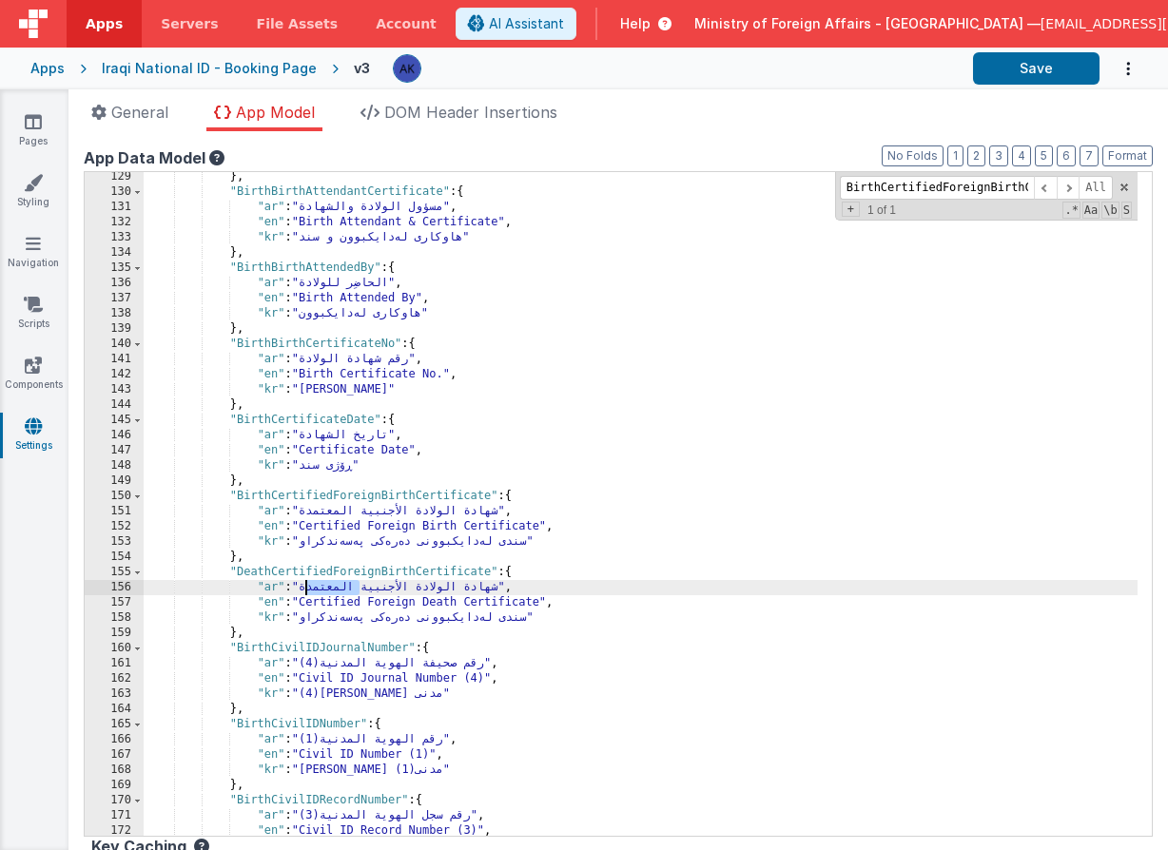
click at [314, 584] on div "} , "BirthBirthAttendantCertificate" : { "ar" : "مسؤول الولادة والشهادة" , "en"…" at bounding box center [641, 516] width 994 height 694
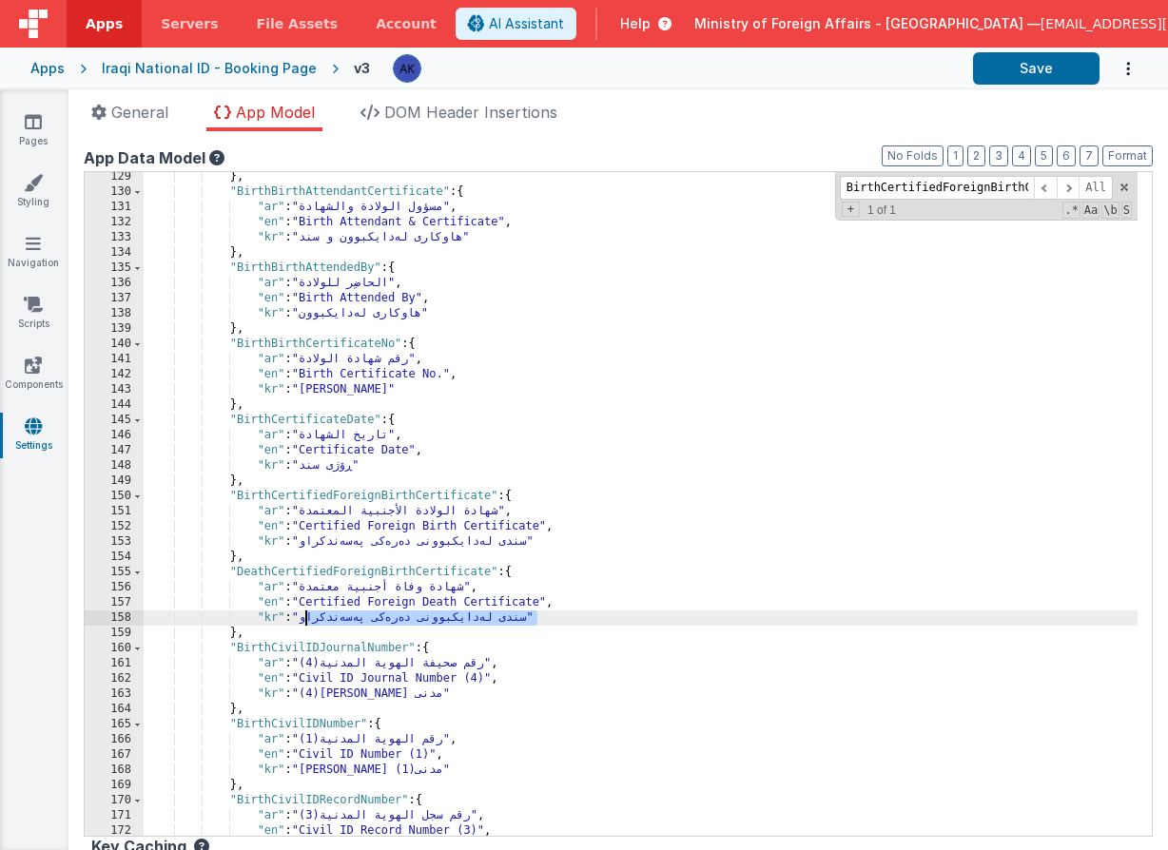
drag, startPoint x: 308, startPoint y: 622, endPoint x: 536, endPoint y: 623, distance: 228.3
click at [536, 623] on div "} , "BirthBirthAttendantCertificate" : { "ar" : "مسؤول الولادة والشهادة" , "en"…" at bounding box center [641, 516] width 994 height 694
click at [972, 178] on input "BirthCertifiedForeignBirthCertificate" at bounding box center [937, 188] width 194 height 24
paste input "RequiredDocumentsAppointment"
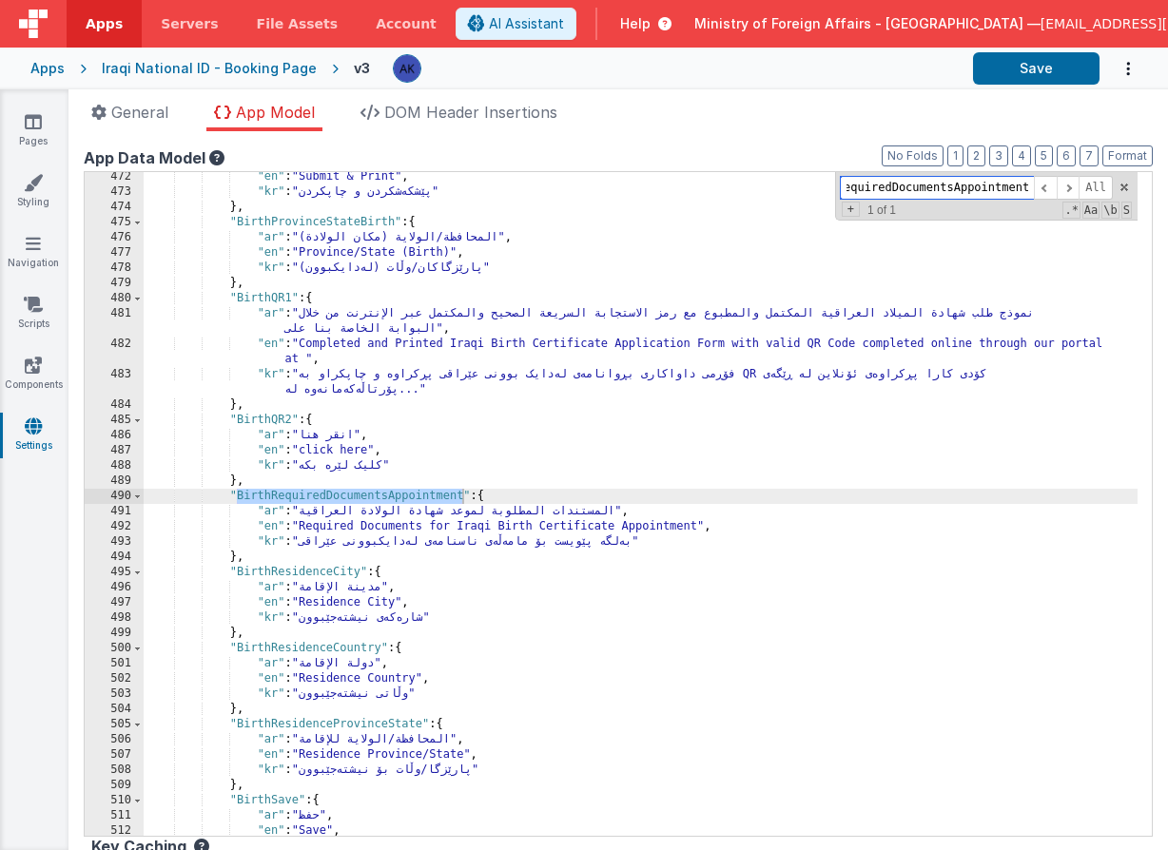
scroll to position [4455, 0]
type input "BirthRequiredDocumentsAppointment"
click at [529, 502] on div ""en" : "Submit & Print" , "kr" : "پێشکەشکردن و چاپکردن" } , "BirthProvinceState…" at bounding box center [641, 516] width 994 height 694
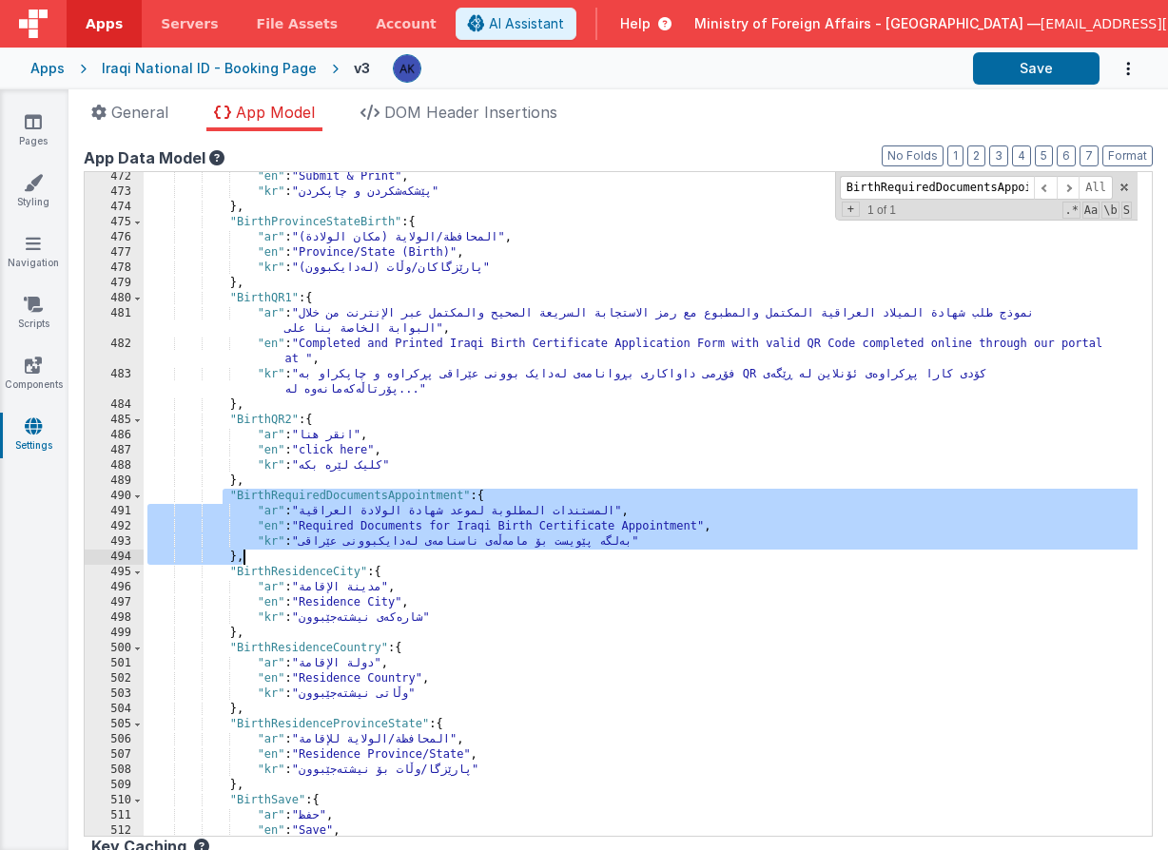
drag, startPoint x: 223, startPoint y: 494, endPoint x: 272, endPoint y: 556, distance: 79.3
click at [272, 556] on div ""en" : "Submit & Print" , "kr" : "پێشکەشکردن و چاپکردن" } , "BirthProvinceState…" at bounding box center [641, 516] width 994 height 694
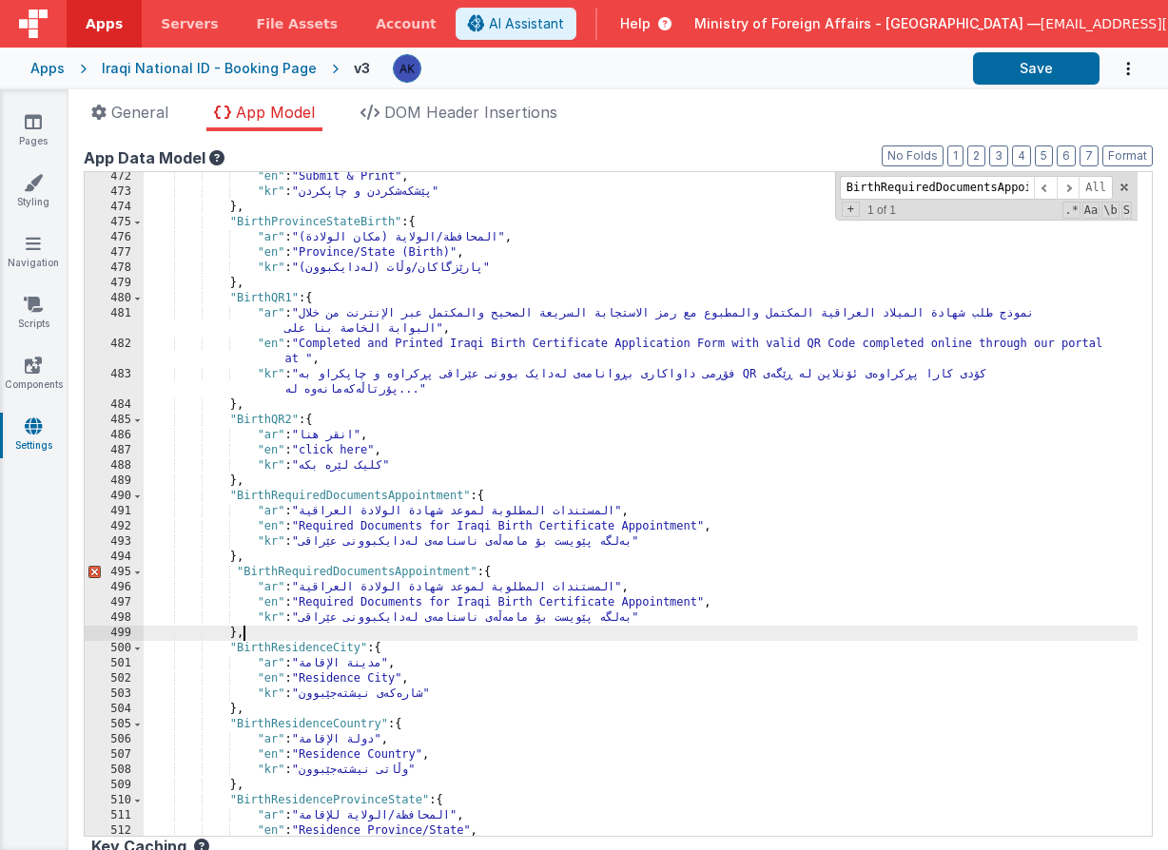
click at [262, 572] on div ""en" : "Submit & Print" , "kr" : "پێشکەشکردن و چاپکردن" } , "BirthProvinceState…" at bounding box center [641, 516] width 994 height 694
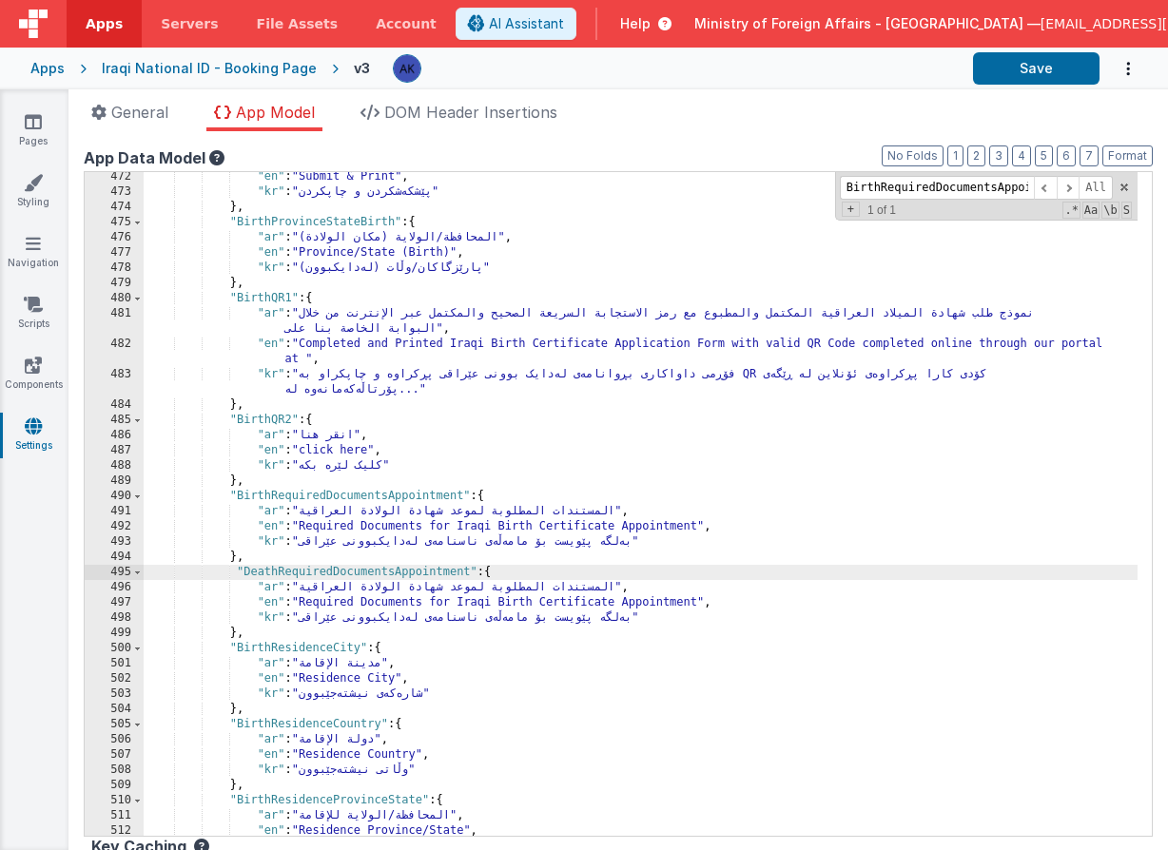
click at [518, 603] on div ""en" : "Submit & Print" , "kr" : "پێشکەشکردن و چاپکردن" } , "BirthProvinceState…" at bounding box center [641, 516] width 994 height 694
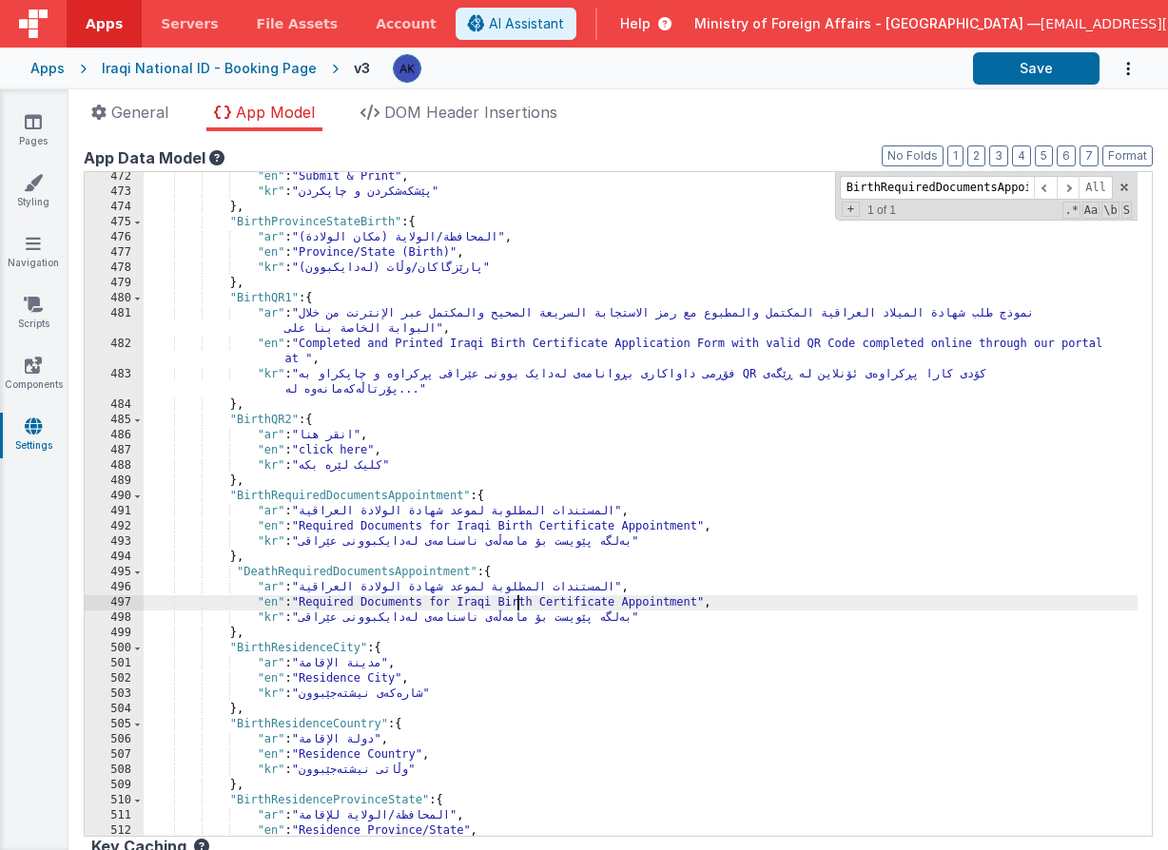
click at [518, 603] on div ""en" : "Submit & Print" , "kr" : "پێشکەشکردن و چاپکردن" } , "BirthProvinceState…" at bounding box center [641, 516] width 994 height 694
drag, startPoint x: 306, startPoint y: 599, endPoint x: 701, endPoint y: 598, distance: 394.7
click at [701, 598] on div ""en" : "Submit & Print" , "kr" : "پێشکەشکردن و چاپکردن" } , "BirthProvinceState…" at bounding box center [641, 516] width 994 height 694
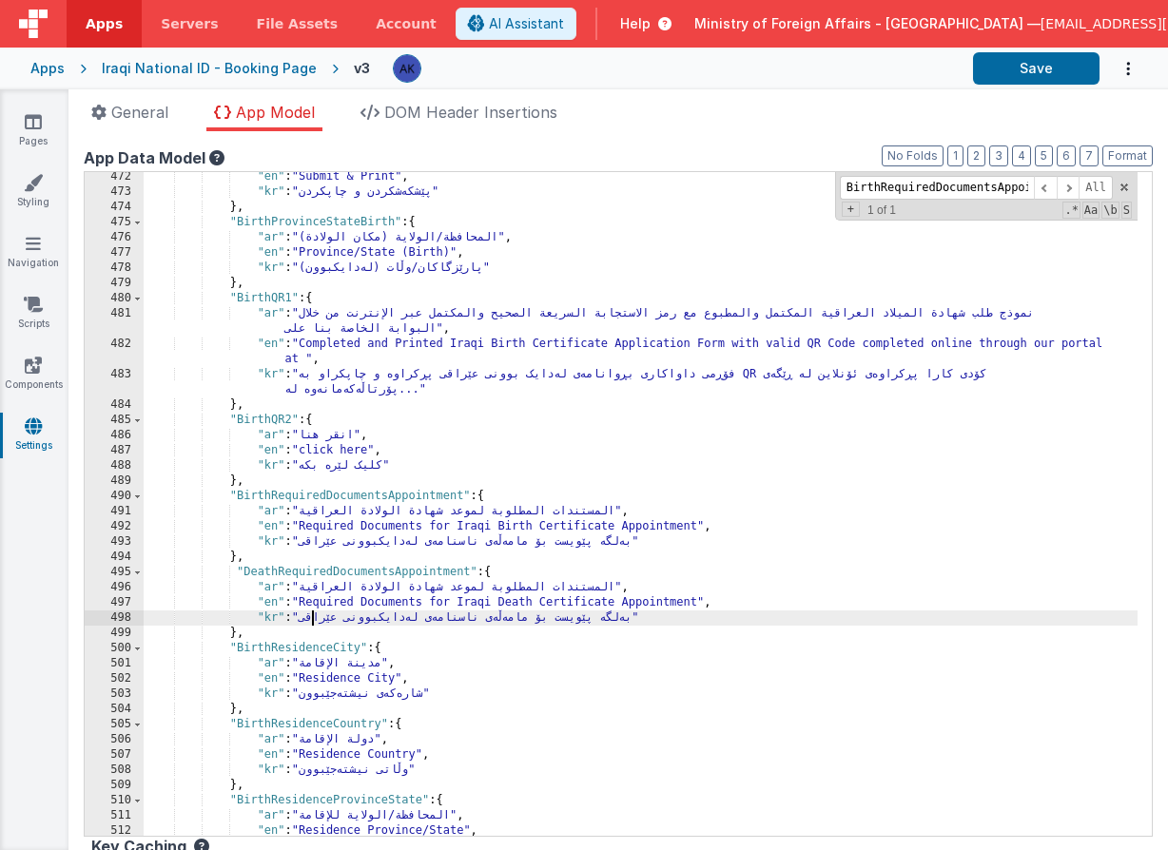
click at [310, 619] on div ""en" : "Submit & Print" , "kr" : "پێشکەشکردن و چاپکردن" } , "BirthProvinceState…" at bounding box center [641, 516] width 994 height 694
drag, startPoint x: 305, startPoint y: 621, endPoint x: 652, endPoint y: 615, distance: 347.2
click at [652, 615] on div ""en" : "Submit & Print" , "kr" : "پێشکەشکردن و چاپکردن" } , "BirthProvinceState…" at bounding box center [641, 516] width 994 height 694
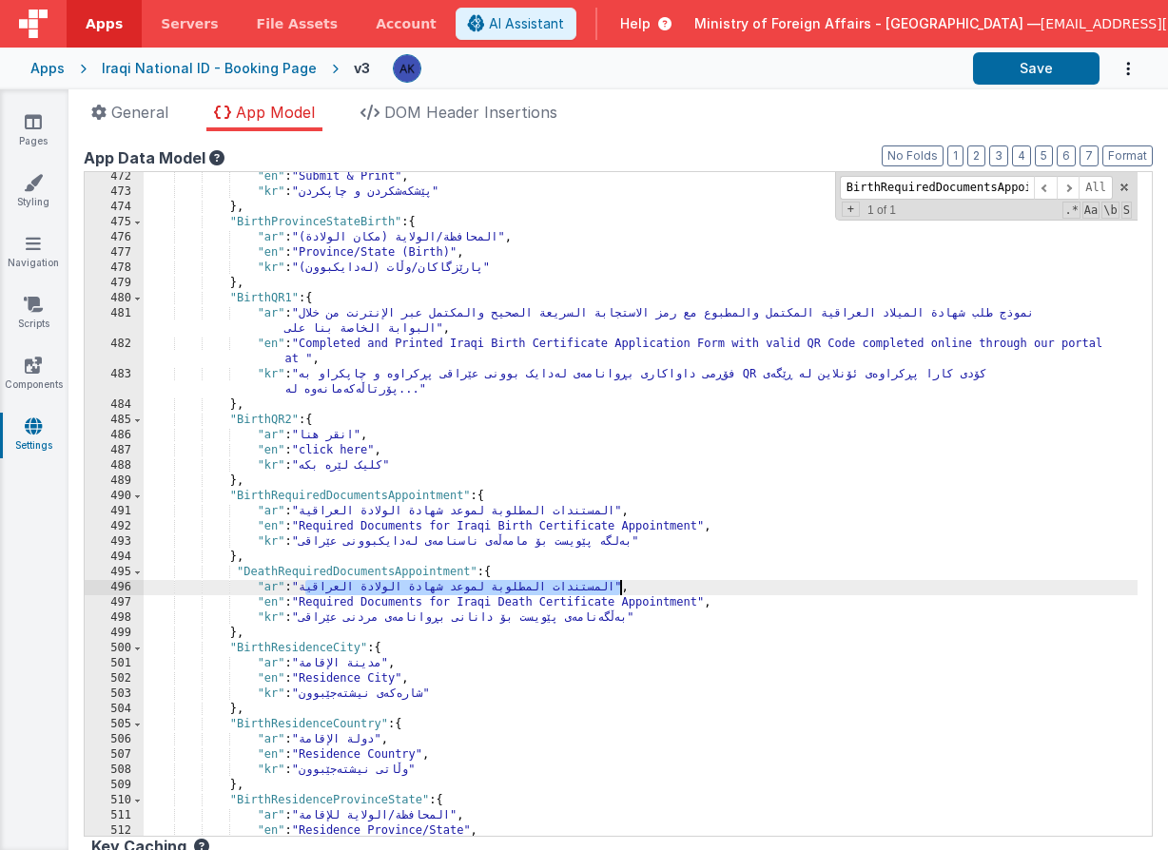
drag, startPoint x: 305, startPoint y: 584, endPoint x: 621, endPoint y: 588, distance: 315.8
click at [621, 588] on div ""en" : "Submit & Print" , "kr" : "پێشکەشکردن و چاپکردن" } , "BirthProvinceState…" at bounding box center [641, 516] width 994 height 694
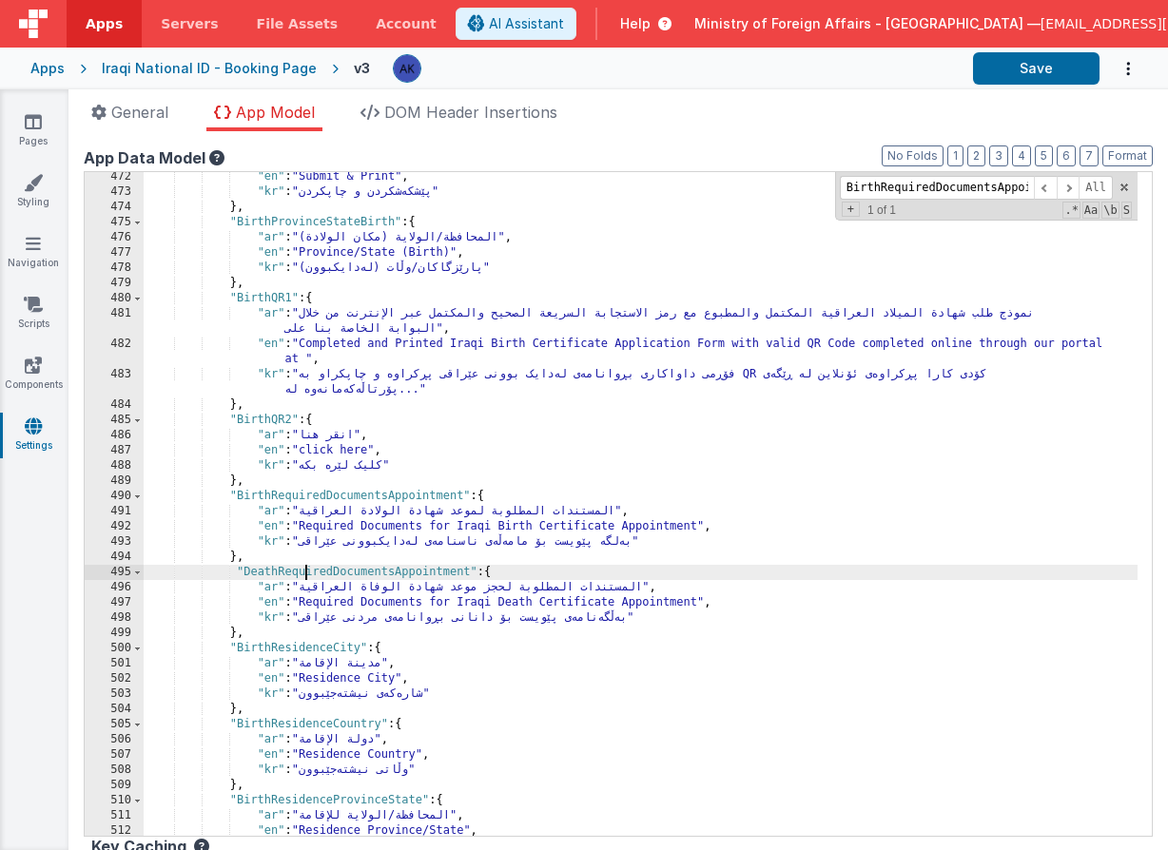
click at [303, 573] on div ""en" : "Submit & Print" , "kr" : "پێشکەشکردن و چاپکردن" } , "BirthProvinceState…" at bounding box center [641, 516] width 994 height 694
click at [884, 188] on input "BirthRequiredDocumentsAppointment" at bounding box center [937, 188] width 194 height 24
paste input "OriginalForeignBirthCertificate"
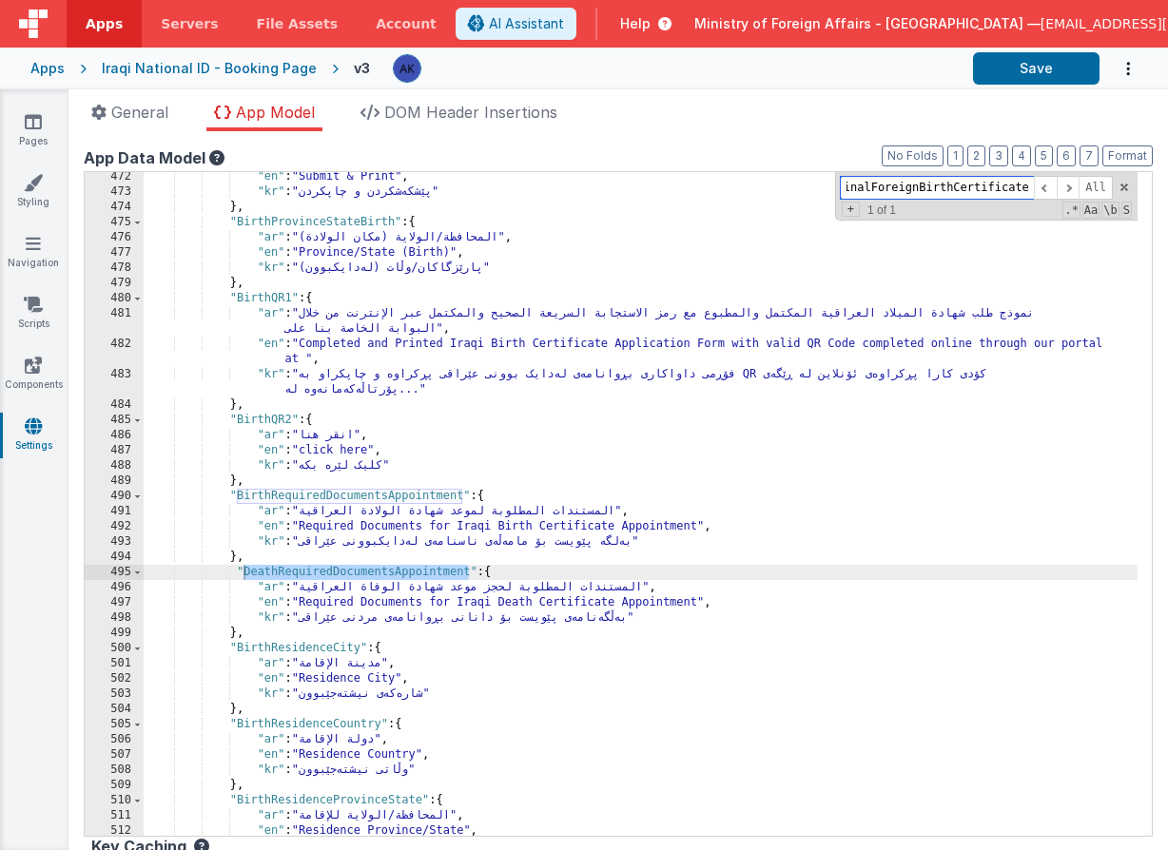
scroll to position [3472, 0]
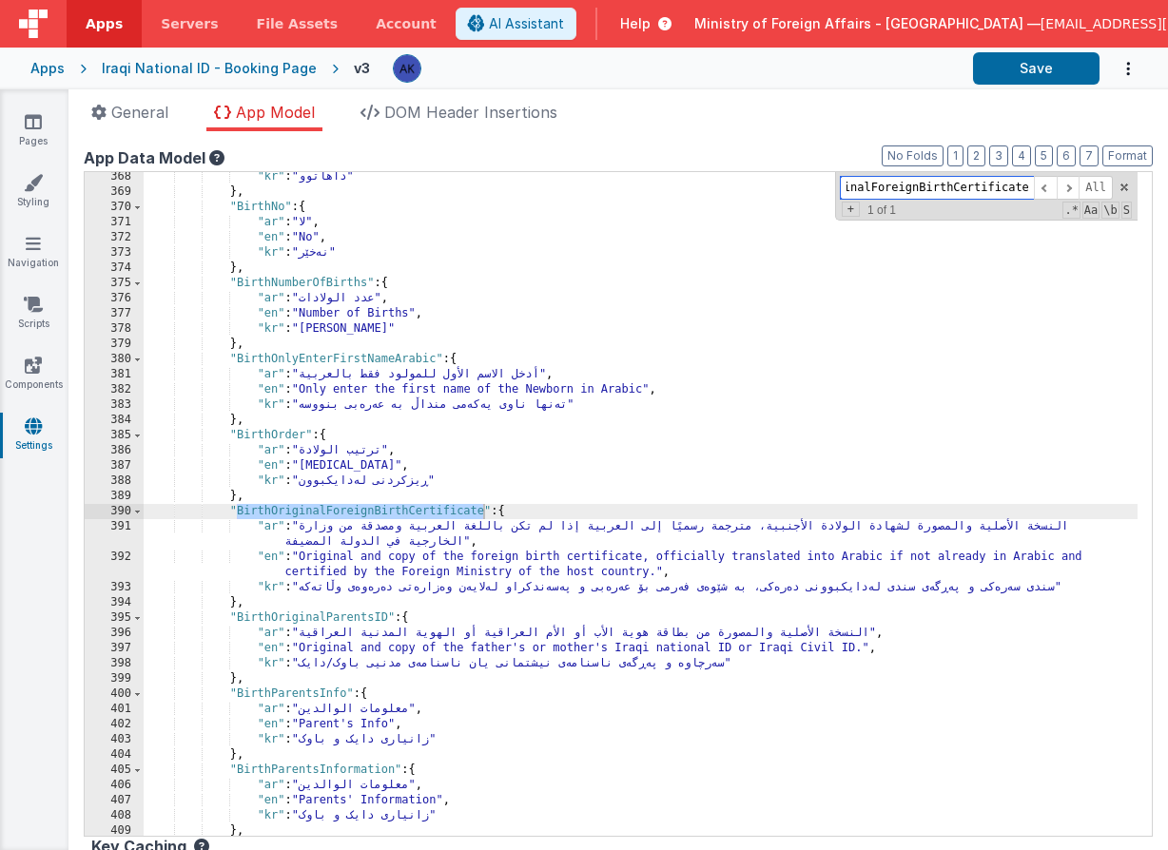
type input "BirthOriginalForeignBirthCertificate"
click at [355, 510] on div ""kr" : "داهاتوو" } , "BirthNo" : { "ar" : "لا" , "en" : "No" , "kr" : "نەخێر" }…" at bounding box center [641, 516] width 994 height 694
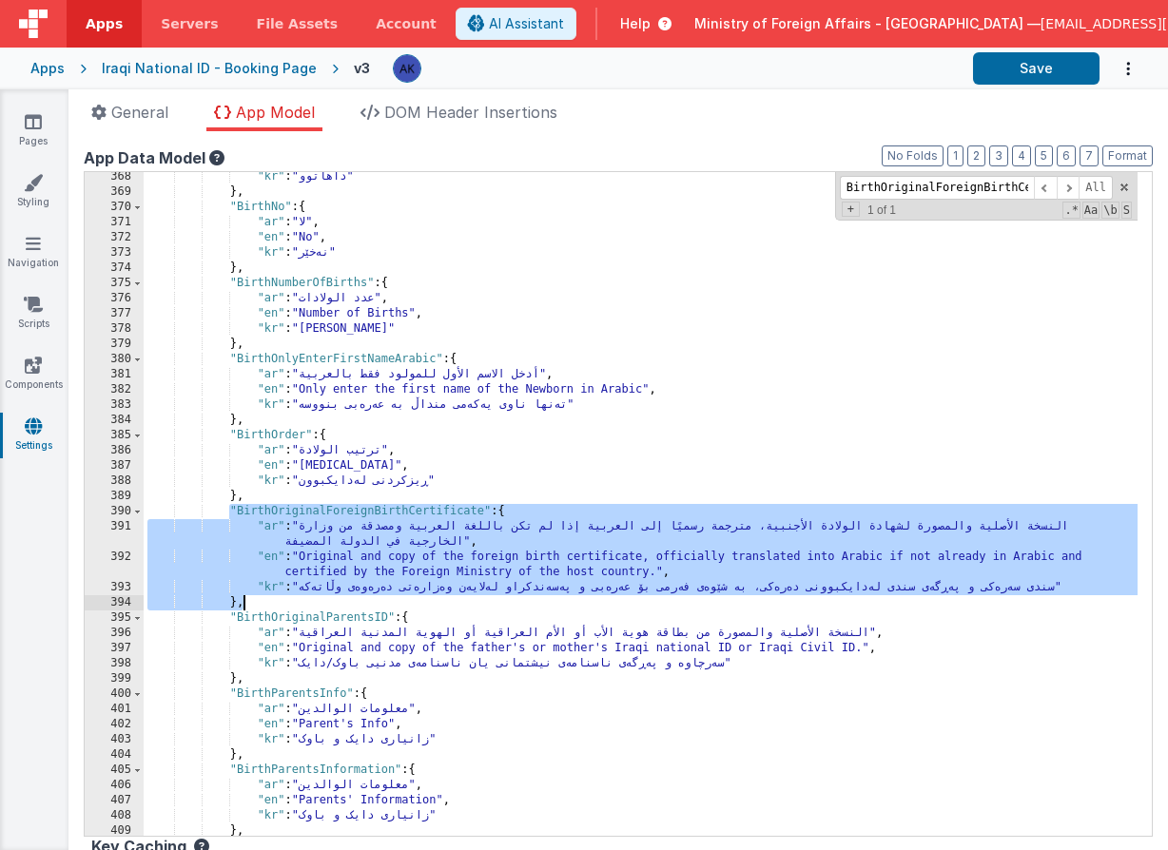
drag, startPoint x: 229, startPoint y: 508, endPoint x: 264, endPoint y: 607, distance: 105.0
click at [264, 607] on div ""kr" : "داهاتوو" } , "BirthNo" : { "ar" : "لا" , "en" : "No" , "kr" : "نەخێر" }…" at bounding box center [641, 516] width 994 height 694
click at [265, 604] on div ""kr" : "داهاتوو" } , "BirthNo" : { "ar" : "لا" , "en" : "No" , "kr" : "نەخێر" }…" at bounding box center [641, 516] width 994 height 694
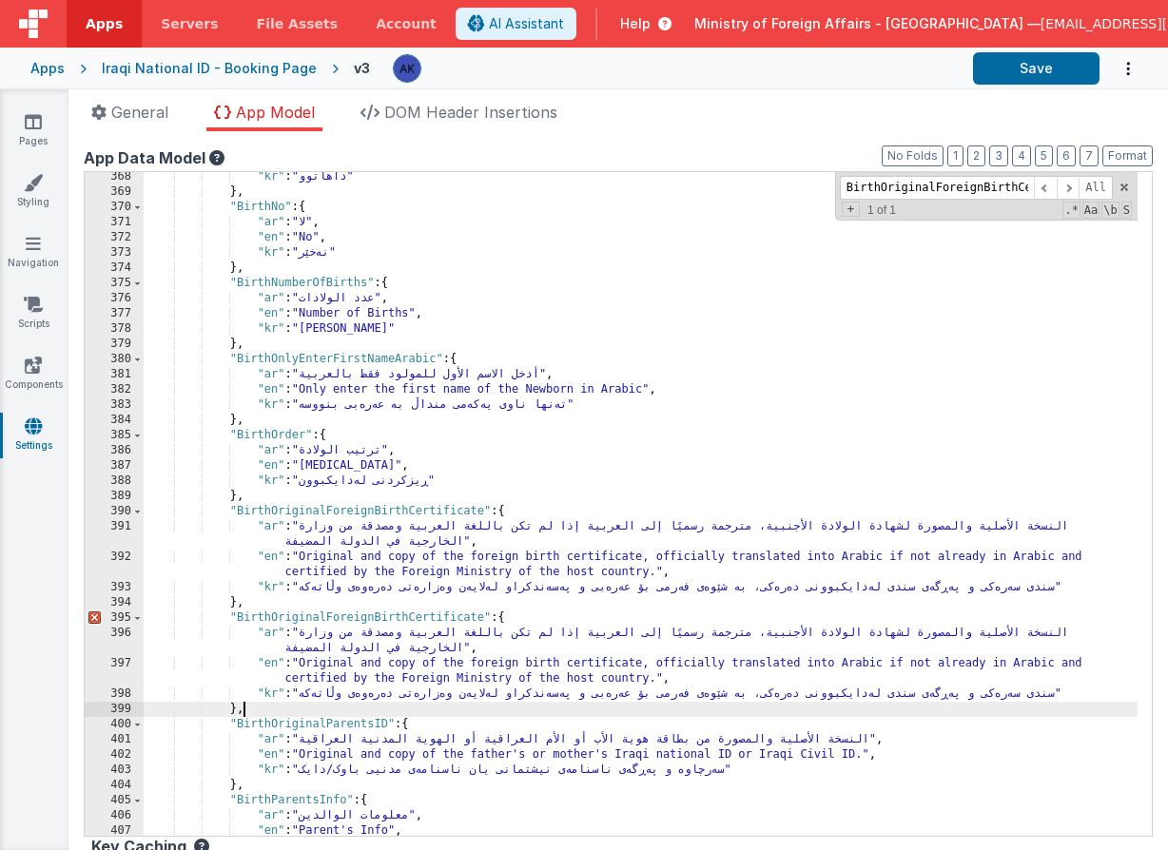
click at [273, 613] on div ""kr" : "داهاتوو" } , "BirthNo" : { "ar" : "لا" , "en" : "No" , "kr" : "نەخێر" }…" at bounding box center [641, 516] width 994 height 694
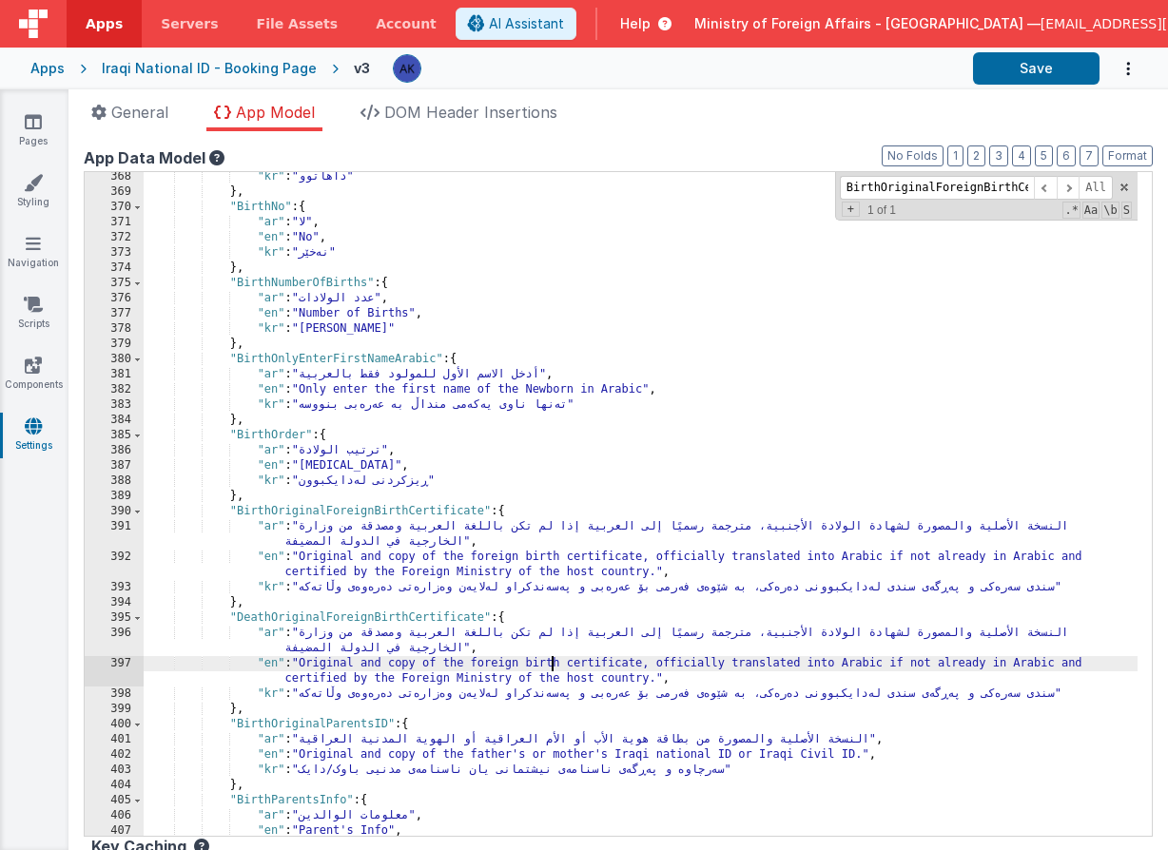
click at [550, 666] on div ""kr" : "داهاتوو" } , "BirthNo" : { "ar" : "لا" , "en" : "No" , "kr" : "نەخێر" }…" at bounding box center [641, 516] width 994 height 694
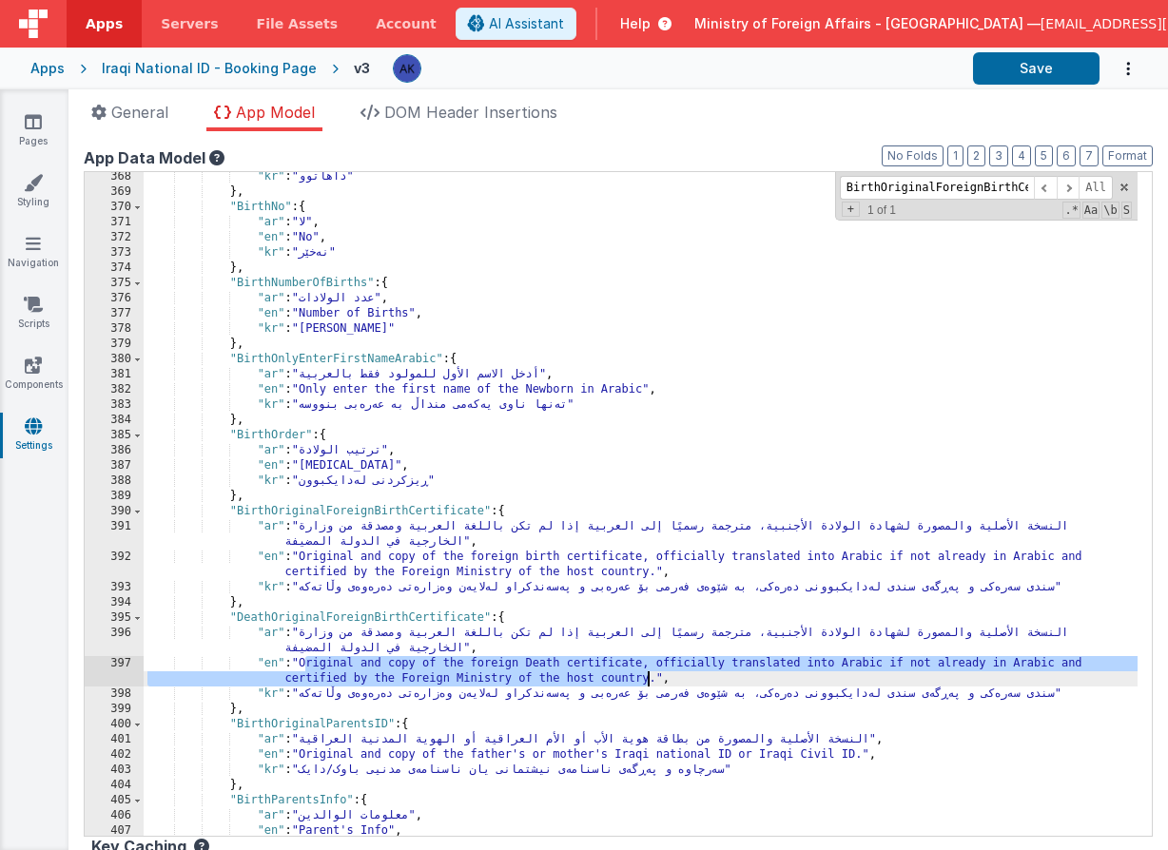
drag, startPoint x: 307, startPoint y: 665, endPoint x: 648, endPoint y: 680, distance: 340.8
click at [648, 680] on div ""kr" : "داهاتوو" } , "BirthNo" : { "ar" : "لا" , "en" : "No" , "kr" : "نەخێر" }…" at bounding box center [641, 516] width 994 height 694
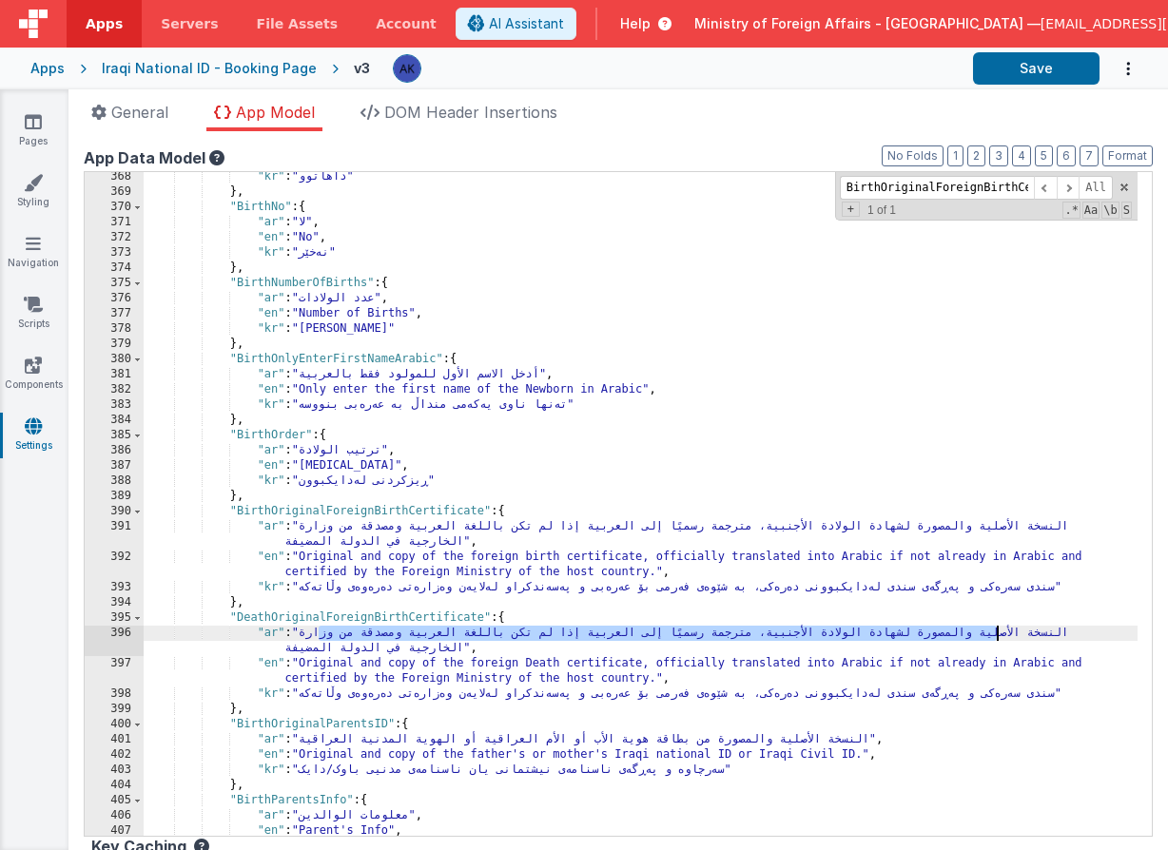
drag, startPoint x: 319, startPoint y: 637, endPoint x: 998, endPoint y: 632, distance: 679.1
click at [998, 632] on div ""kr" : "داهاتوو" } , "BirthNo" : { "ar" : "لا" , "en" : "No" , "kr" : "نەخێر" }…" at bounding box center [641, 516] width 994 height 694
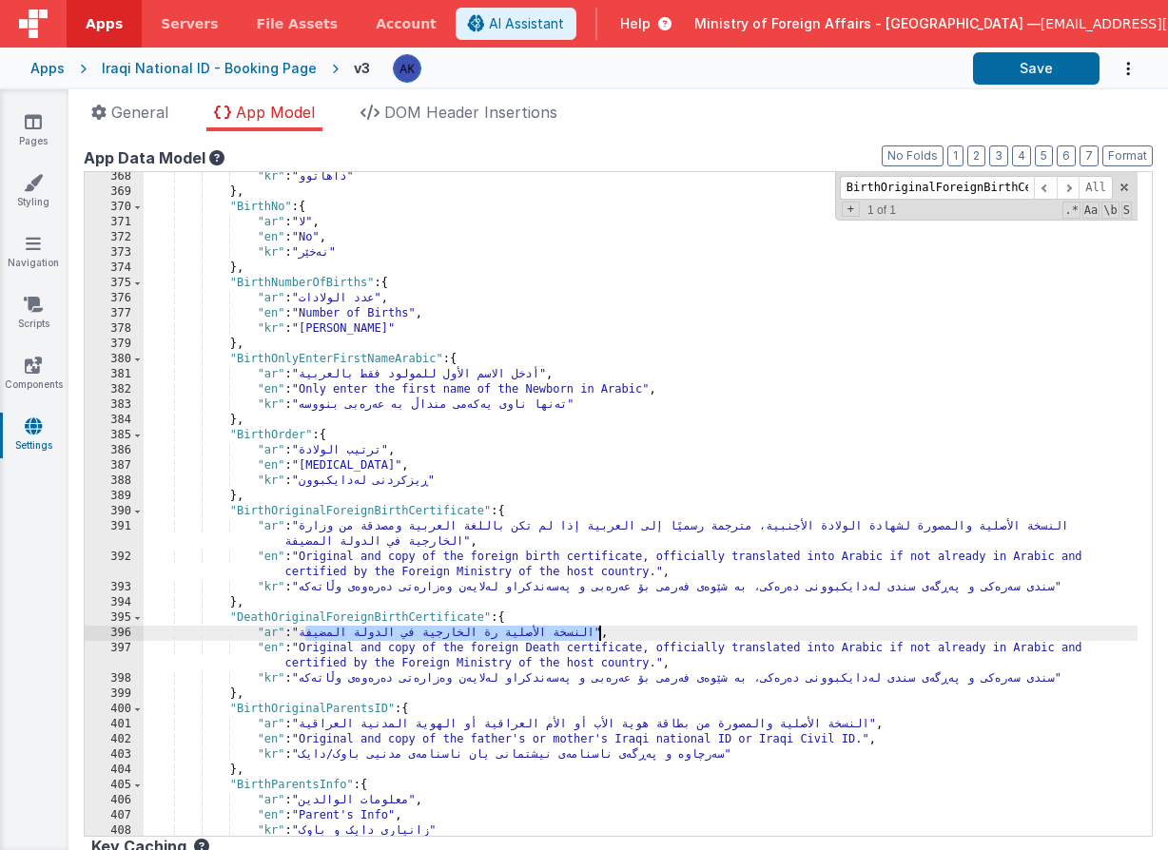
drag, startPoint x: 308, startPoint y: 633, endPoint x: 602, endPoint y: 632, distance: 293.9
click at [602, 632] on div ""kr" : "داهاتوو" } , "BirthNo" : { "ar" : "لا" , "en" : "No" , "kr" : "نەخێر" }…" at bounding box center [641, 516] width 994 height 694
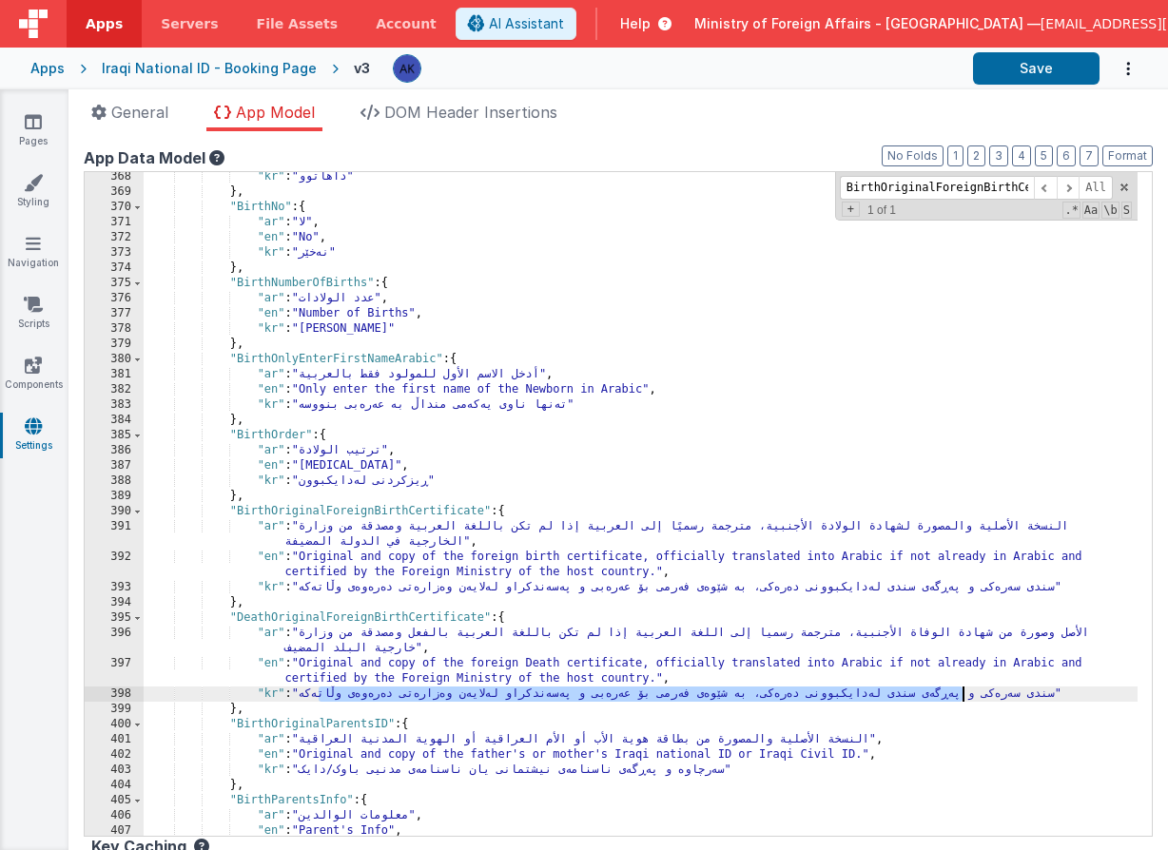
drag, startPoint x: 318, startPoint y: 693, endPoint x: 966, endPoint y: 701, distance: 648.7
click at [966, 701] on div ""kr" : "داهاتوو" } , "BirthNo" : { "ar" : "لا" , "en" : "No" , "kr" : "نەخێر" }…" at bounding box center [641, 516] width 994 height 694
drag, startPoint x: 326, startPoint y: 698, endPoint x: 445, endPoint y: 697, distance: 118.9
click at [445, 697] on div ""kr" : "داهاتوو" } , "BirthNo" : { "ar" : "لا" , "en" : "No" , "kr" : "نەخێر" }…" at bounding box center [641, 516] width 994 height 694
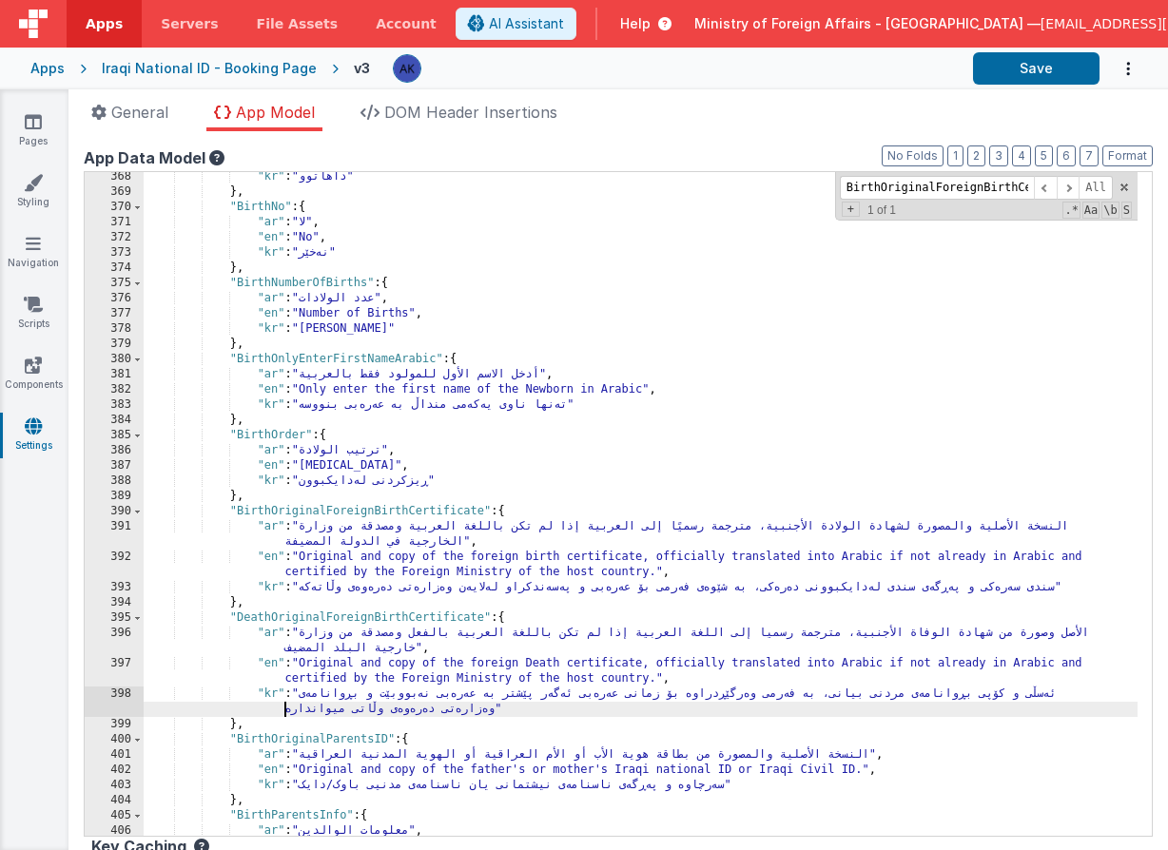
click at [390, 613] on div ""kr" : "داهاتوو" } , "BirthNo" : { "ar" : "لا" , "en" : "No" , "kr" : "نەخێر" }…" at bounding box center [641, 516] width 994 height 694
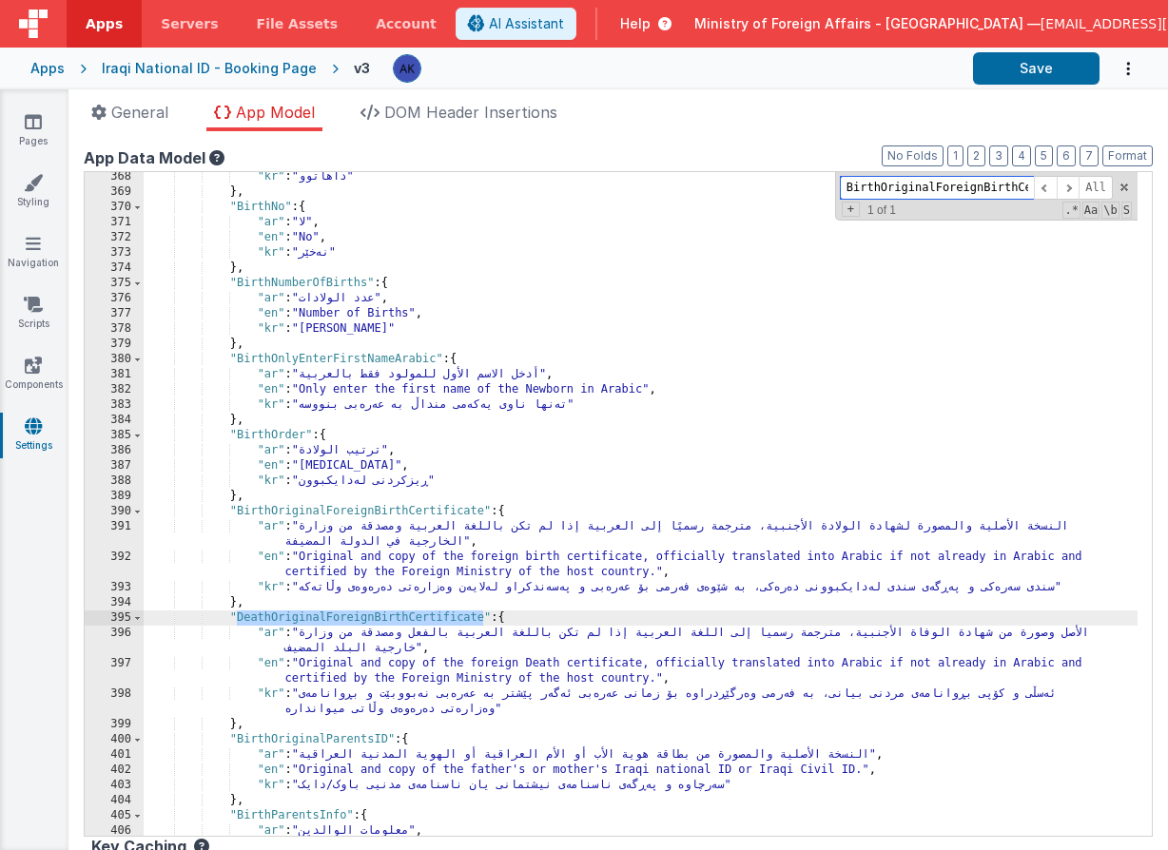
click at [977, 188] on input "BirthOriginalForeignBirthCertificate" at bounding box center [937, 188] width 194 height 24
paste input "ParentsID"
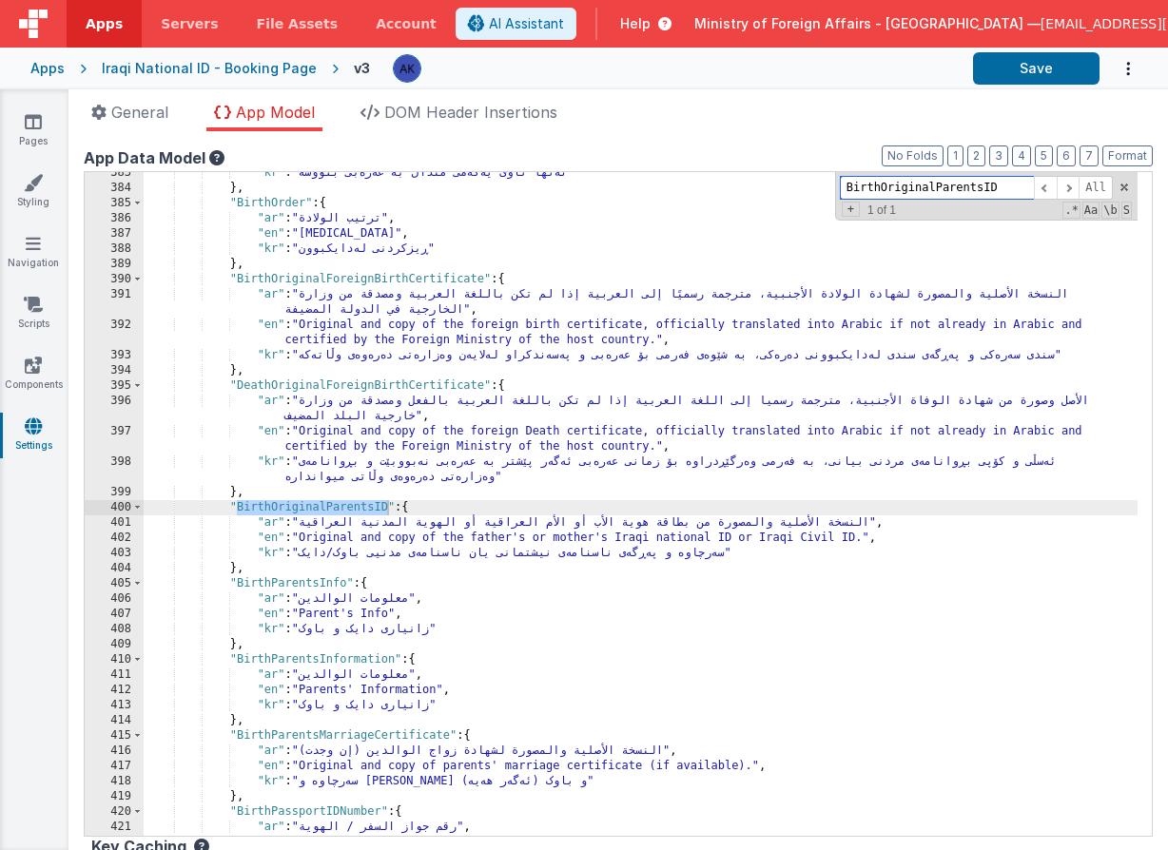
scroll to position [3605, 0]
type input "BirthOriginalParentsID"
click at [227, 512] on div ""kr" : "تەنها ناوی یەکەمی منداڵ بە عەرەبی بنووسە" } , "BirthOrder" : { "ar" : "…" at bounding box center [641, 512] width 994 height 694
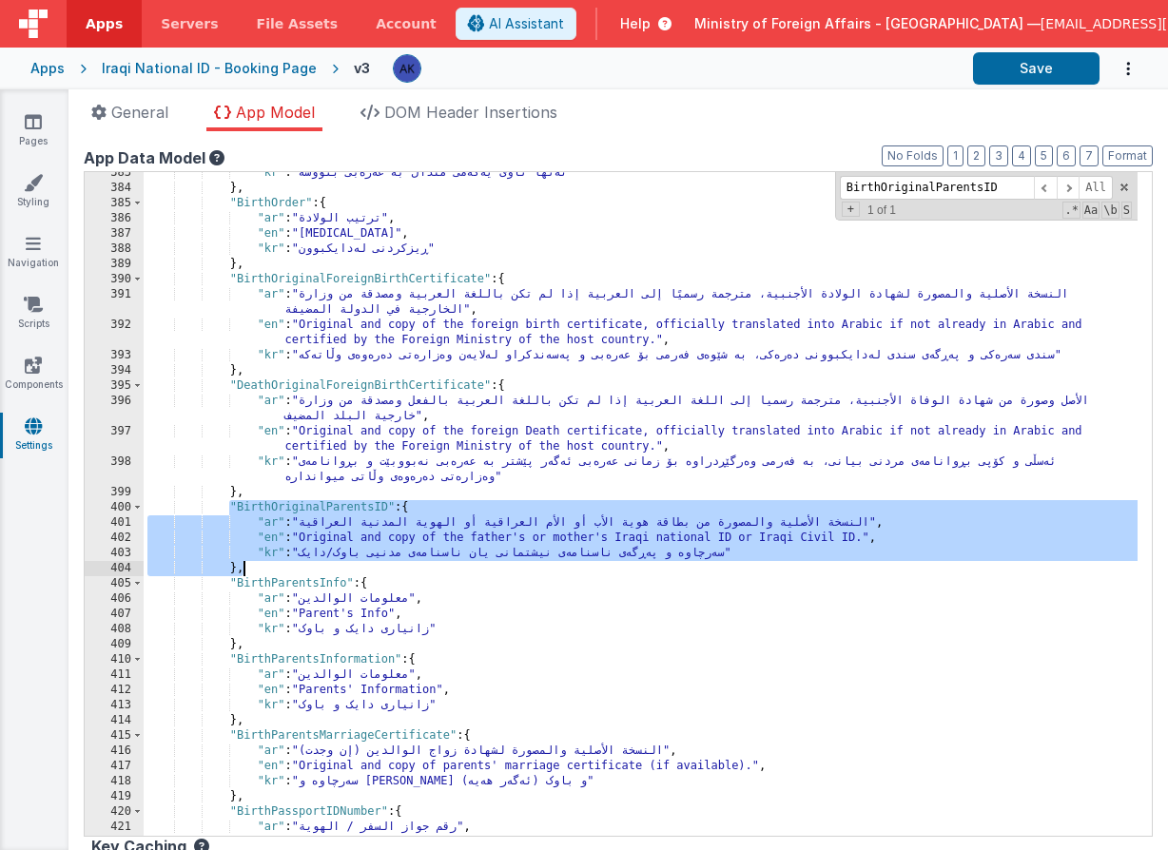
drag, startPoint x: 227, startPoint y: 512, endPoint x: 291, endPoint y: 567, distance: 84.3
click at [291, 567] on div ""kr" : "تەنها ناوی یەکەمی منداڵ بە عەرەبی بنووسە" } , "BirthOrder" : { "ar" : "…" at bounding box center [641, 512] width 994 height 694
click at [292, 567] on div ""kr" : "تەنها ناوی یەکەمی منداڵ بە عەرەبی بنووسە" } , "BirthOrder" : { "ar" : "…" at bounding box center [641, 512] width 994 height 694
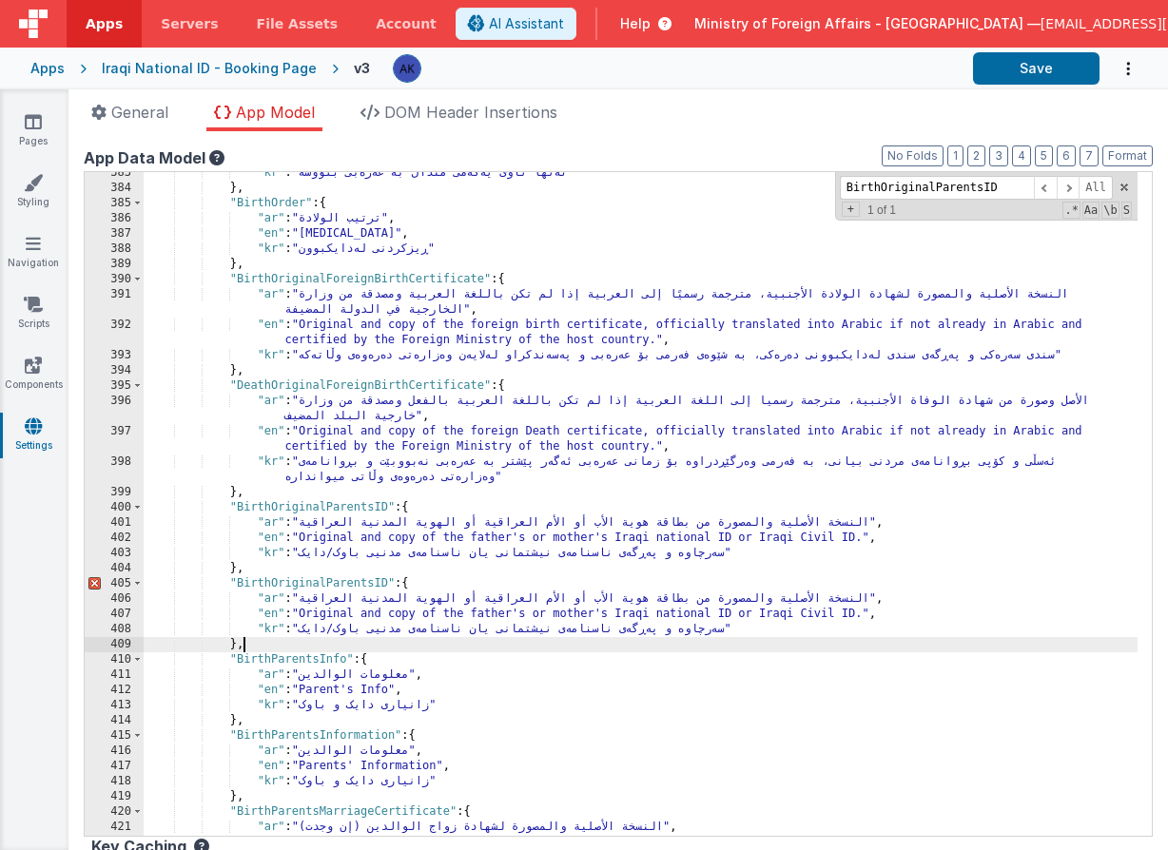
click at [371, 581] on div ""kr" : "تەنها ناوی یەکەمی منداڵ بە عەرەبی بنووسە" } , "BirthOrder" : { "ar" : "…" at bounding box center [641, 512] width 994 height 694
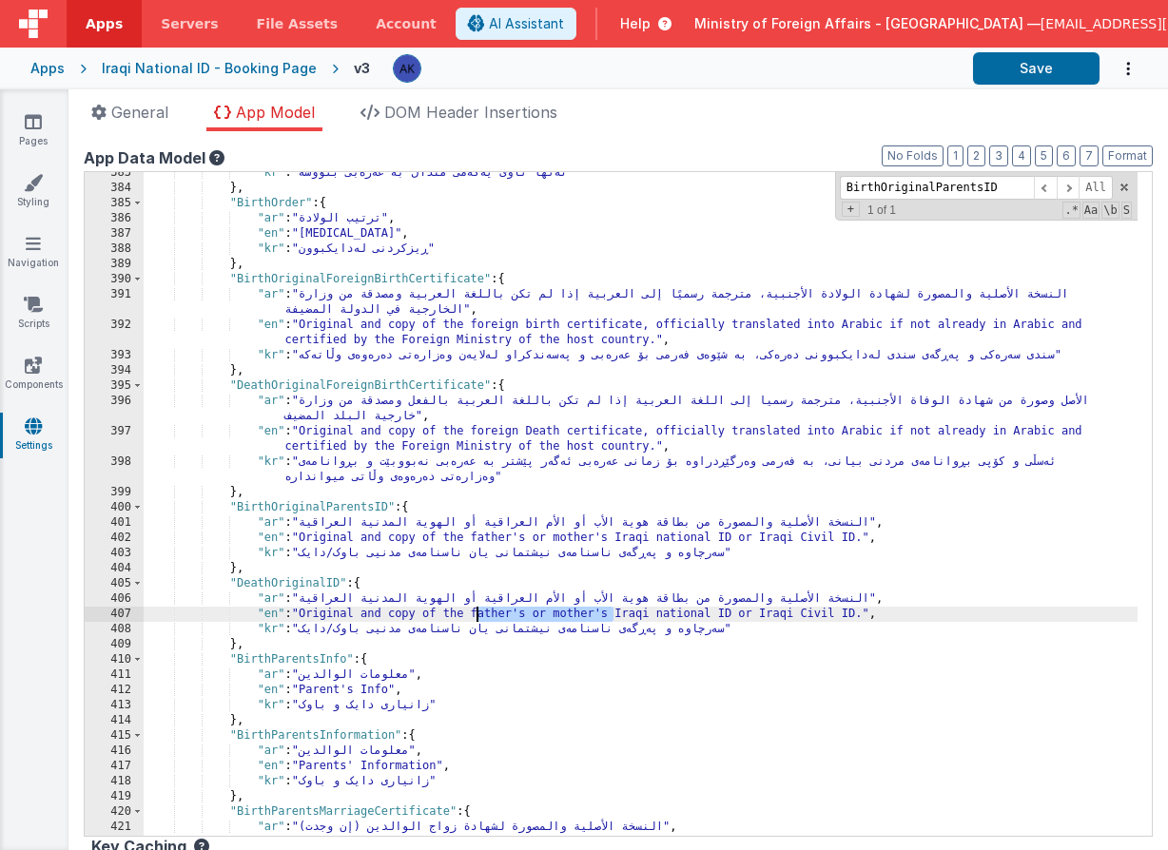
drag, startPoint x: 612, startPoint y: 616, endPoint x: 478, endPoint y: 616, distance: 133.1
click at [478, 616] on div ""kr" : "تەنها ناوی یەکەمی منداڵ بە عەرەبی بنووسە" } , "BirthOrder" : { "ar" : "…" at bounding box center [641, 512] width 994 height 694
drag, startPoint x: 305, startPoint y: 614, endPoint x: 554, endPoint y: 594, distance: 249.0
click at [718, 621] on div ""kr" : "تەنها ناوی یەکەمی منداڵ بە عەرەبی بنووسە" } , "BirthOrder" : { "ar" : "…" at bounding box center [641, 512] width 994 height 694
drag, startPoint x: 398, startPoint y: 616, endPoint x: 305, endPoint y: 614, distance: 92.3
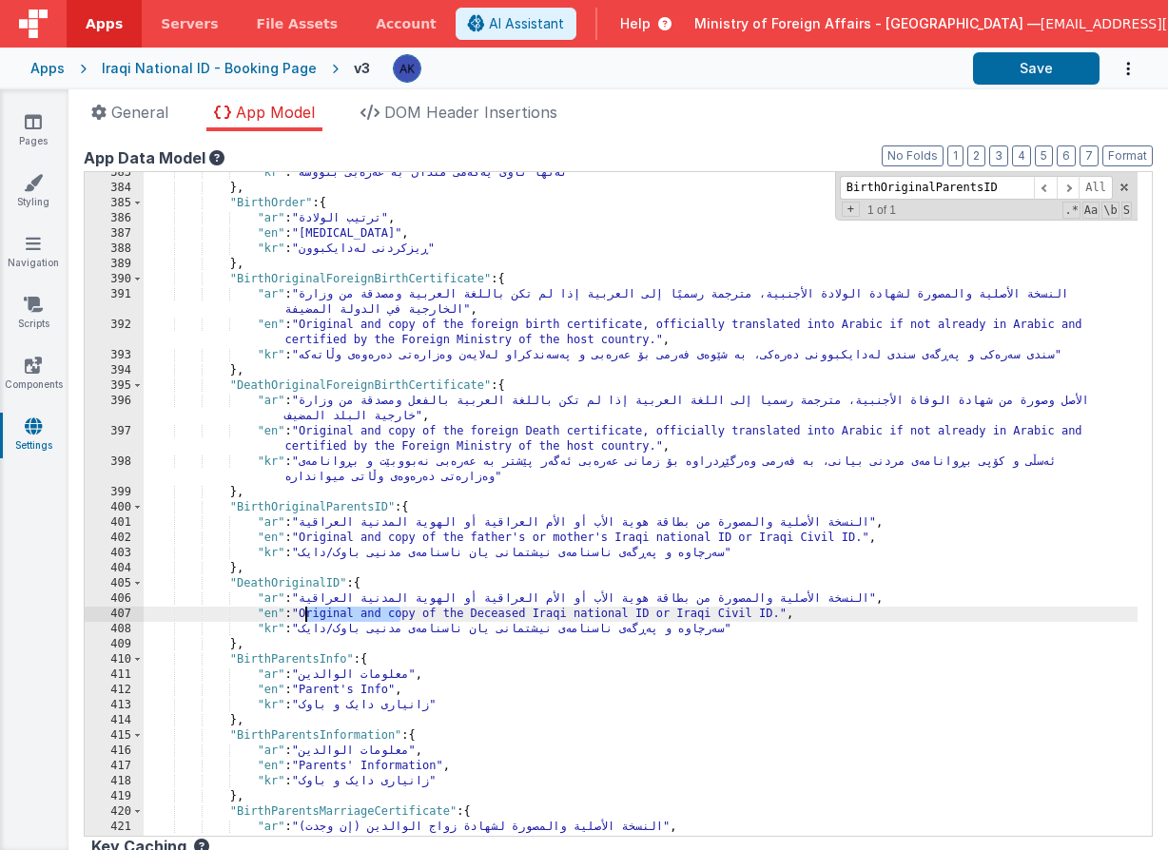
click at [305, 614] on div ""kr" : "تەنها ناوی یەکەمی منداڵ بە عەرەبی بنووسە" } , "BirthOrder" : { "ar" : "…" at bounding box center [641, 512] width 994 height 694
drag, startPoint x: 304, startPoint y: 613, endPoint x: 686, endPoint y: 612, distance: 381.4
click at [686, 612] on div ""kr" : "تەنها ناوی یەکەمی منداڵ بە عەرەبی بنووسە" } , "BirthOrder" : { "ar" : "…" at bounding box center [641, 512] width 994 height 694
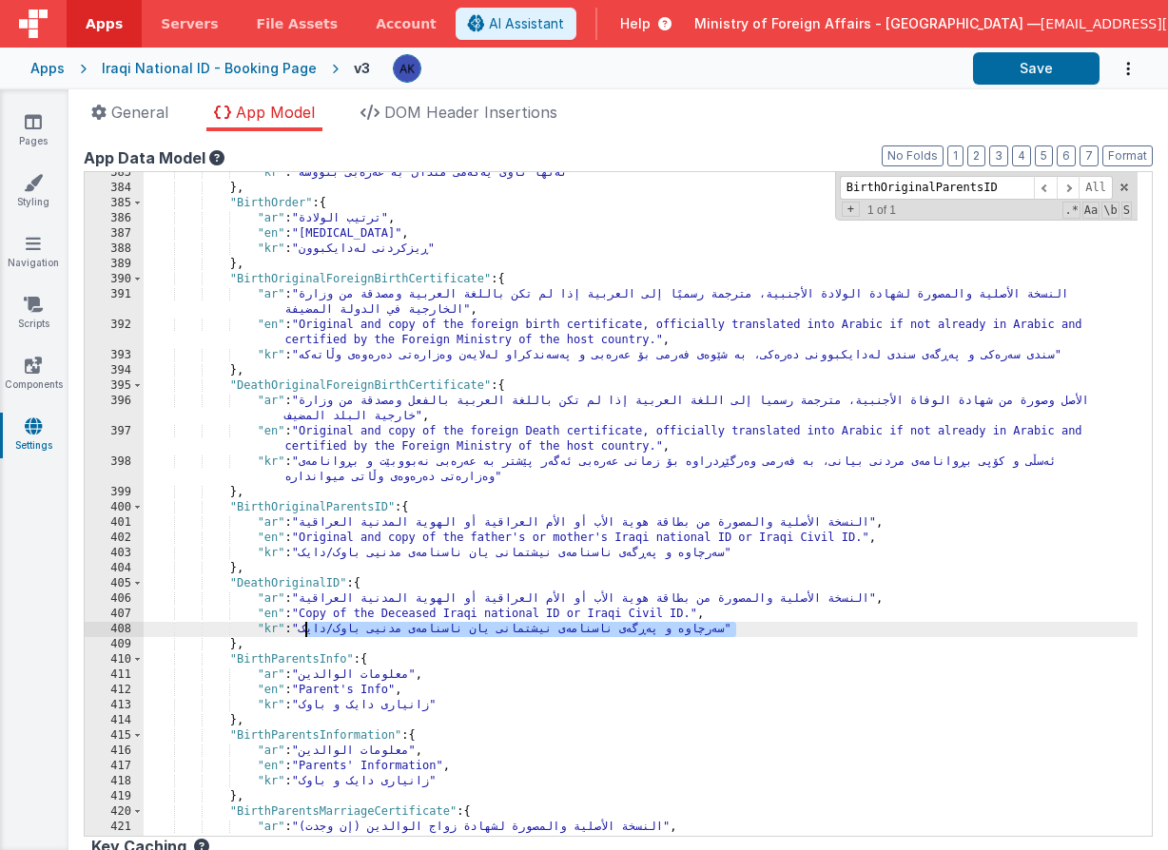
drag, startPoint x: 305, startPoint y: 634, endPoint x: 734, endPoint y: 633, distance: 428.9
click at [734, 633] on div ""kr" : "تەنها ناوی یەکەمی منداڵ بە عەرەبی بنووسە" } , "BirthOrder" : { "ar" : "…" at bounding box center [641, 512] width 994 height 694
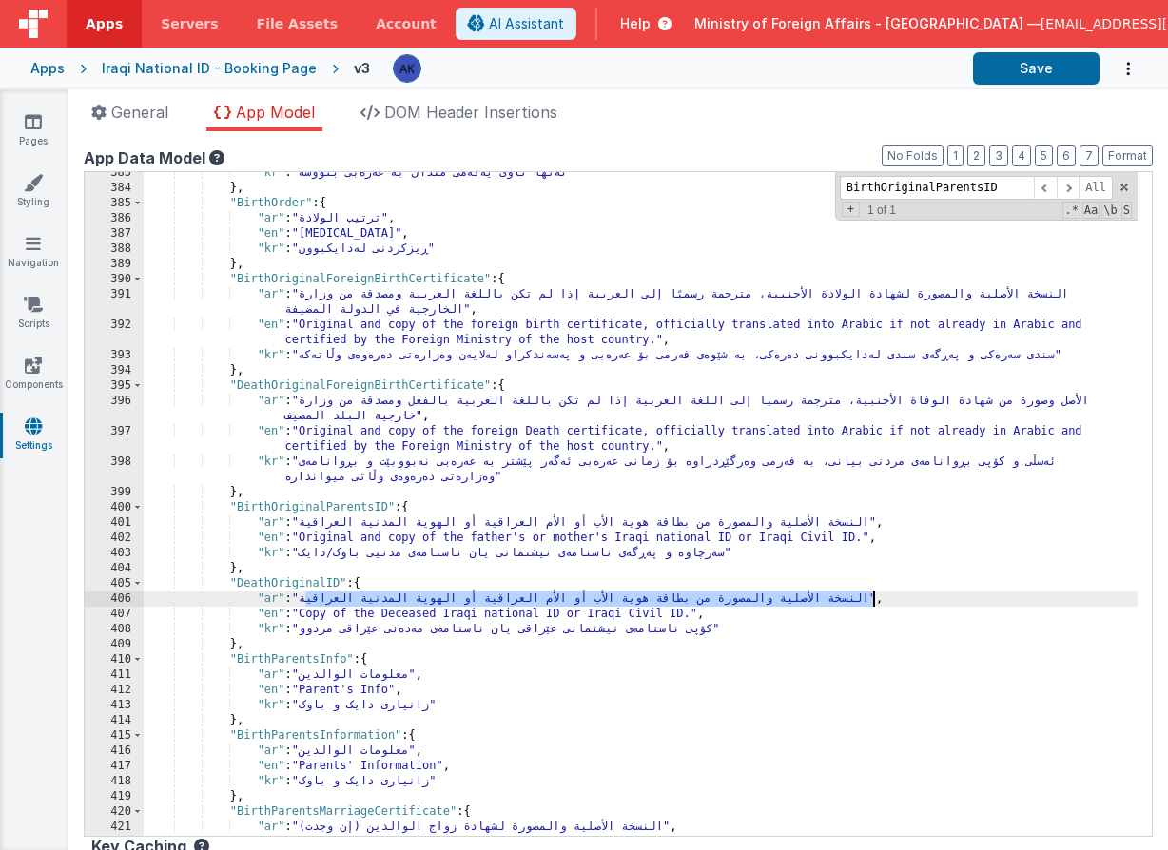
drag, startPoint x: 307, startPoint y: 600, endPoint x: 872, endPoint y: 599, distance: 564.9
click at [872, 599] on div ""kr" : "تەنها ناوی یەکەمی منداڵ بە عەرەبی بنووسە" } , "BirthOrder" : { "ar" : "…" at bounding box center [641, 512] width 994 height 694
click at [311, 585] on div ""kr" : "تەنها ناوی یەکەمی منداڵ بە عەرەبی بنووسە" } , "BirthOrder" : { "ar" : "…" at bounding box center [641, 512] width 994 height 694
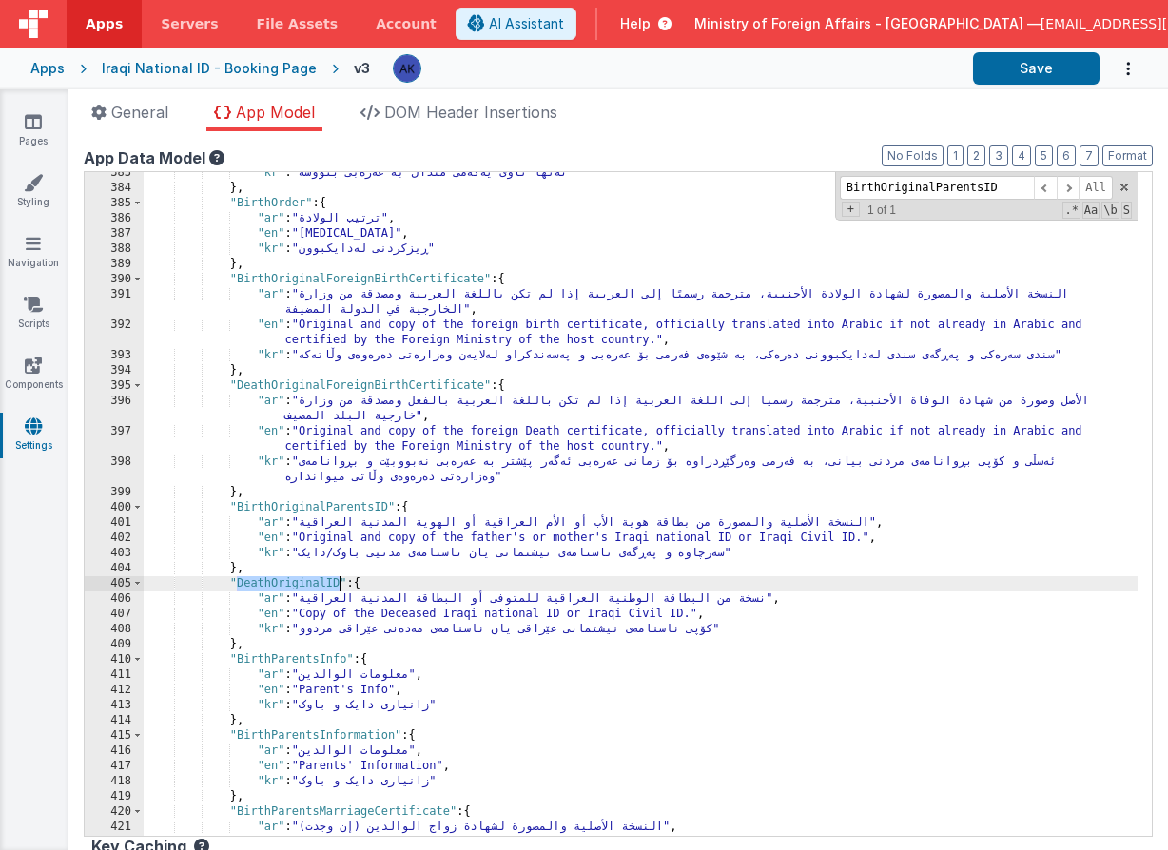
click at [311, 585] on div ""kr" : "تەنها ناوی یەکەمی منداڵ بە عەرەبی بنووسە" } , "BirthOrder" : { "ar" : "…" at bounding box center [641, 512] width 994 height 694
click at [307, 585] on div ""kr" : "تەنها ناوی یەکەمی منداڵ بە عەرەبی بنووسە" } , "BirthOrder" : { "ar" : "…" at bounding box center [641, 512] width 994 height 694
click at [865, 185] on input "BirthOriginalParentsID" at bounding box center [937, 188] width 194 height 24
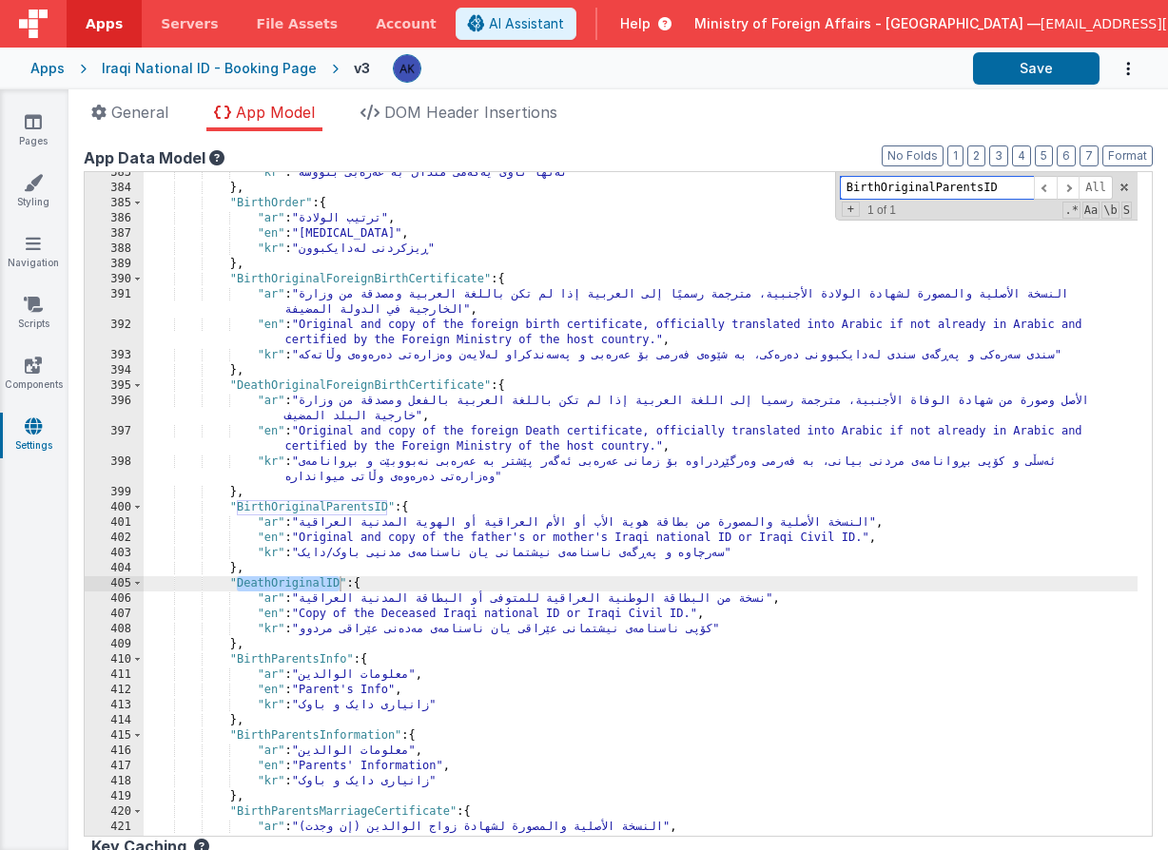
click at [865, 185] on input "BirthOriginalParentsID" at bounding box center [937, 188] width 194 height 24
paste input "ParentsMarriageCertificate"
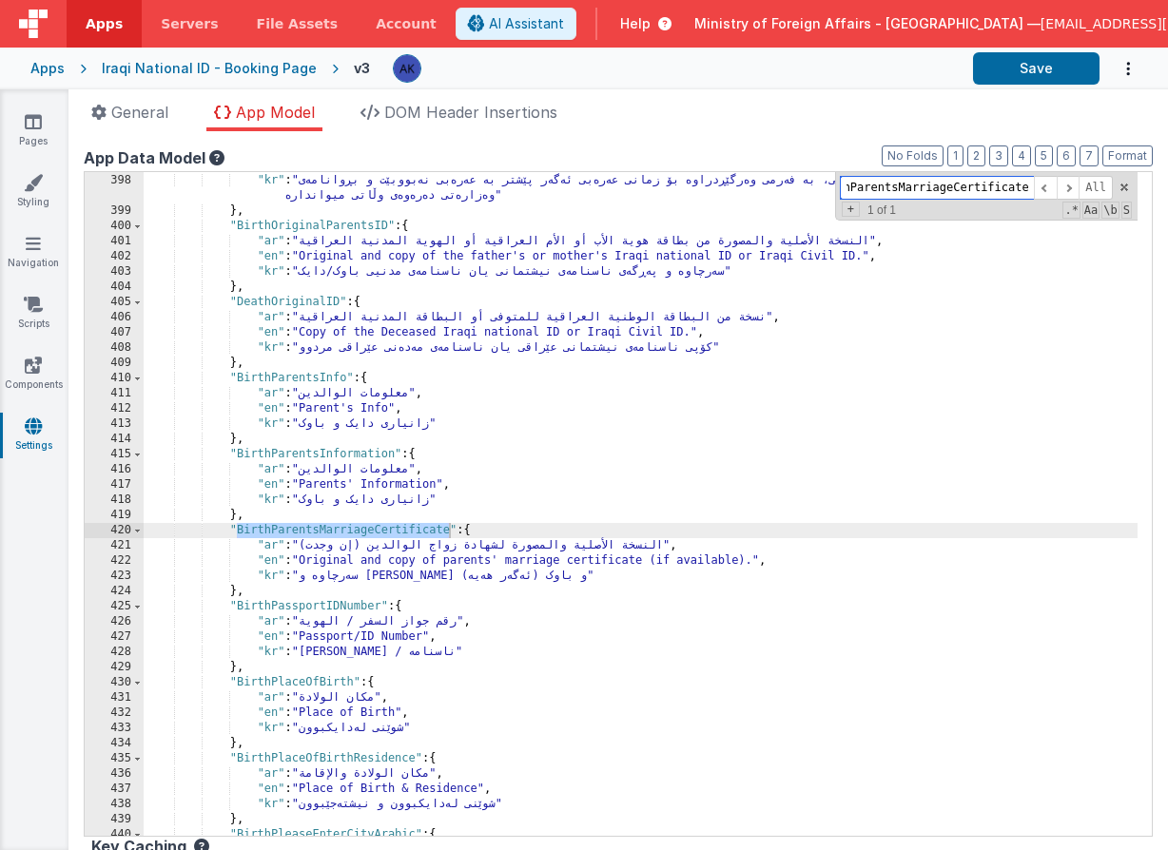
scroll to position [3847, 0]
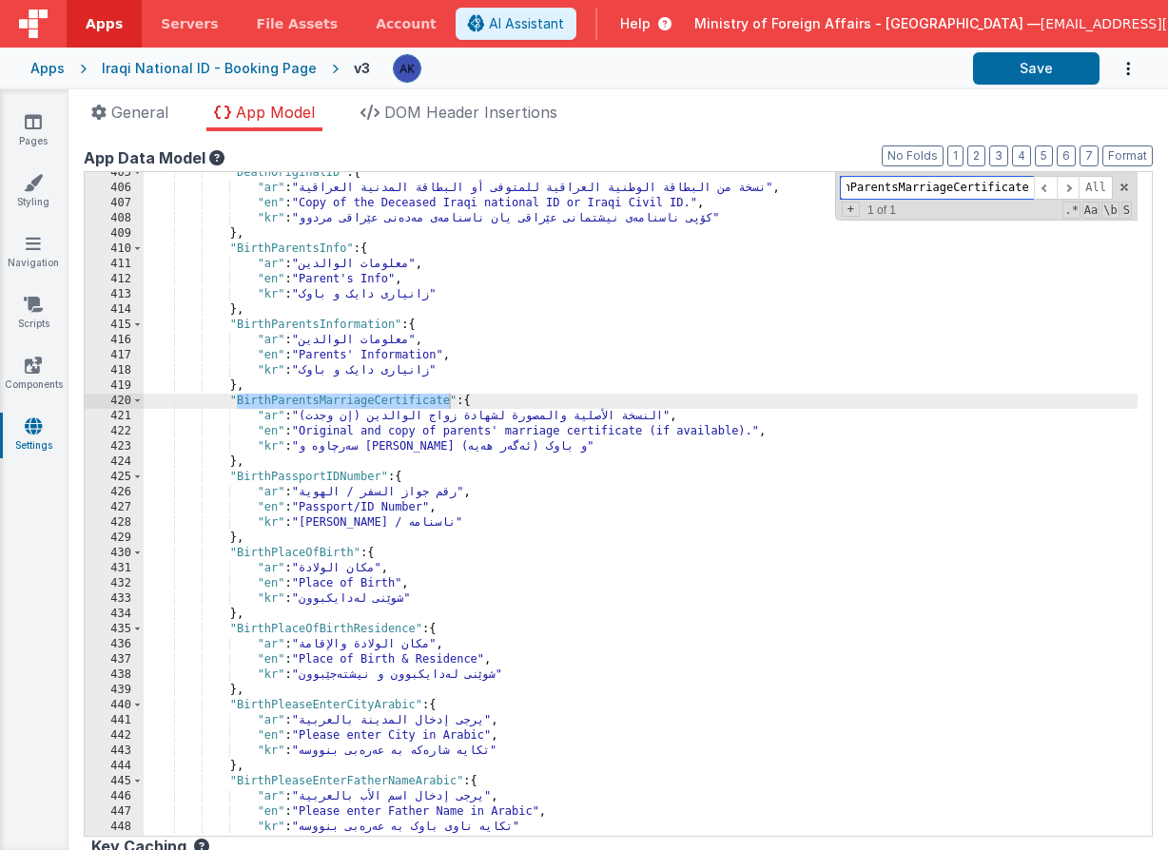
type input "BirthParentsMarriageCertificate"
click at [233, 407] on div ""DeathOriginalID" : { "ar" : "نسخة من البطاقة الوطنية العراقية للمتوفى أو البطا…" at bounding box center [641, 512] width 994 height 694
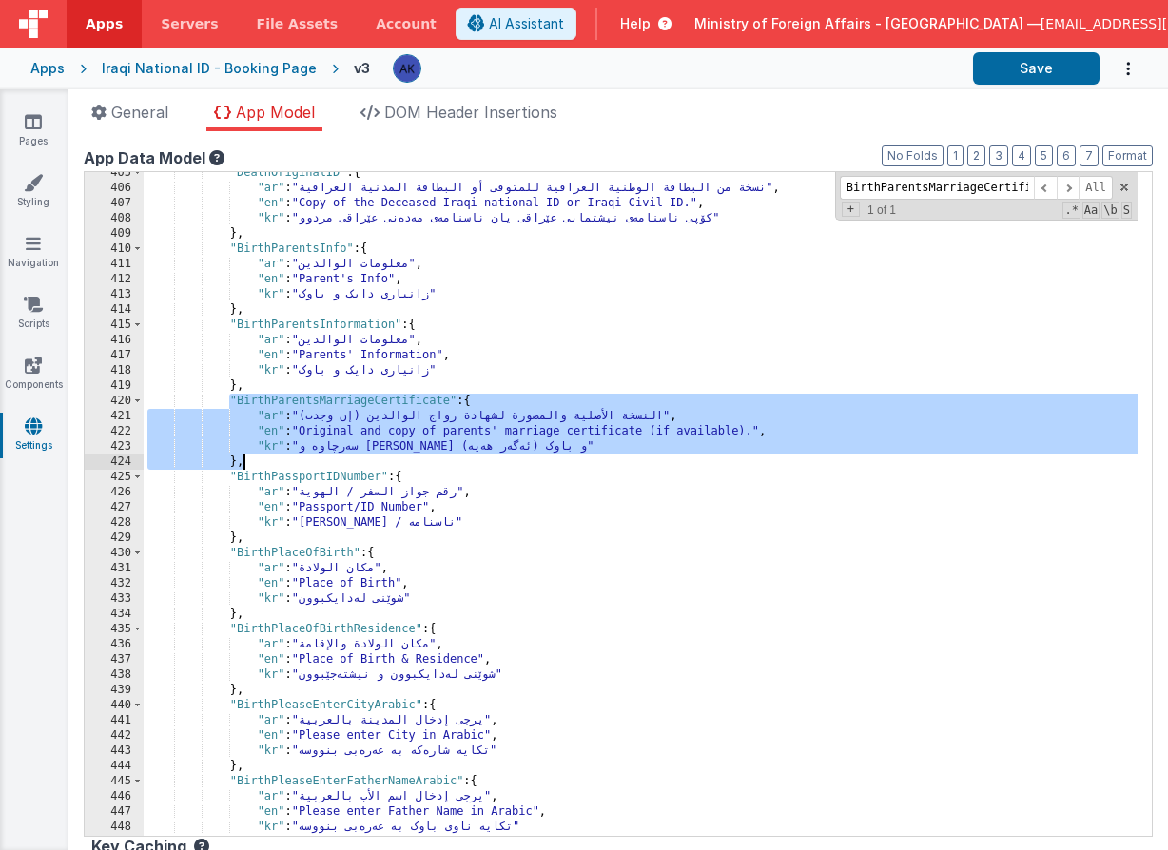
drag, startPoint x: 232, startPoint y: 405, endPoint x: 364, endPoint y: 456, distance: 141.5
click at [364, 456] on div ""DeathOriginalID" : { "ar" : "نسخة من البطاقة الوطنية العراقية للمتوفى أو البطا…" at bounding box center [641, 512] width 994 height 694
click at [360, 456] on div ""DeathOriginalID" : { "ar" : "نسخة من البطاقة الوطنية العراقية للمتوفى أو البطا…" at bounding box center [641, 512] width 994 height 694
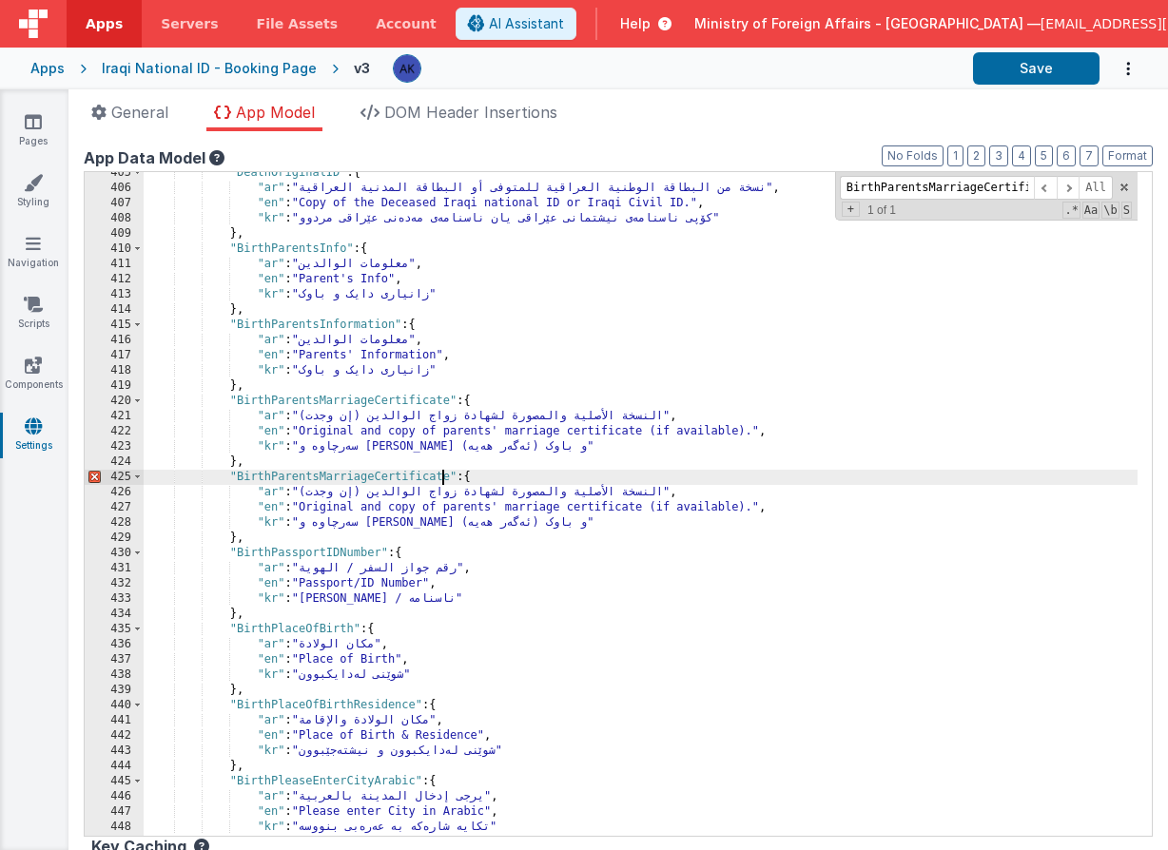
click at [443, 478] on div ""DeathOriginalID" : { "ar" : "نسخة من البطاقة الوطنية العراقية للمتوفى أو البطا…" at bounding box center [641, 512] width 994 height 694
drag, startPoint x: 449, startPoint y: 478, endPoint x: 235, endPoint y: 480, distance: 214.0
click at [235, 480] on div ""DeathOriginalID" : { "ar" : "نسخة من البطاقة الوطنية العراقية للمتوفى أو البطا…" at bounding box center [641, 512] width 994 height 694
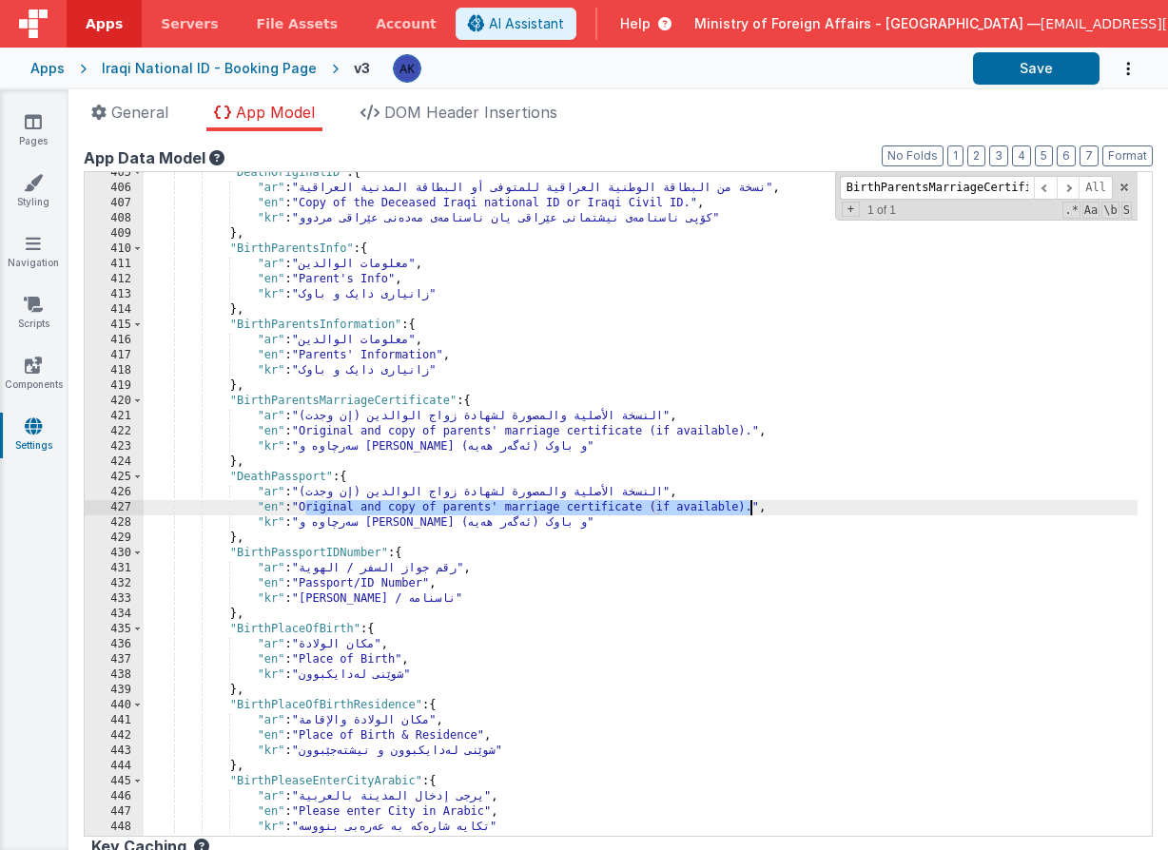
drag, startPoint x: 303, startPoint y: 509, endPoint x: 748, endPoint y: 507, distance: 444.2
click at [748, 507] on div ""DeathOriginalID" : { "ar" : "نسخة من البطاقة الوطنية العراقية للمتوفى أو البطا…" at bounding box center [641, 512] width 994 height 694
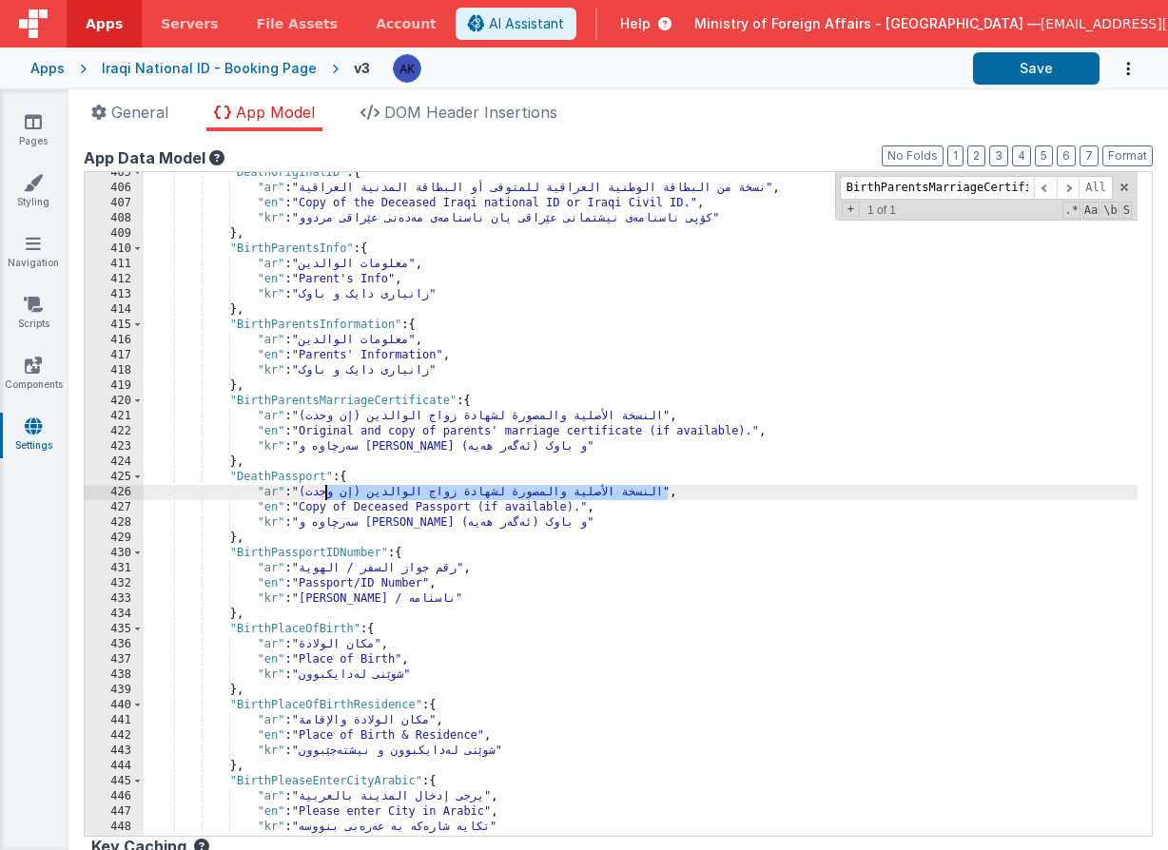
drag, startPoint x: 304, startPoint y: 493, endPoint x: 328, endPoint y: 494, distance: 23.8
click at [328, 494] on div ""DeathOriginalID" : { "ar" : "نسخة من البطاقة الوطنية العراقية للمتوفى أو البطا…" at bounding box center [641, 512] width 994 height 694
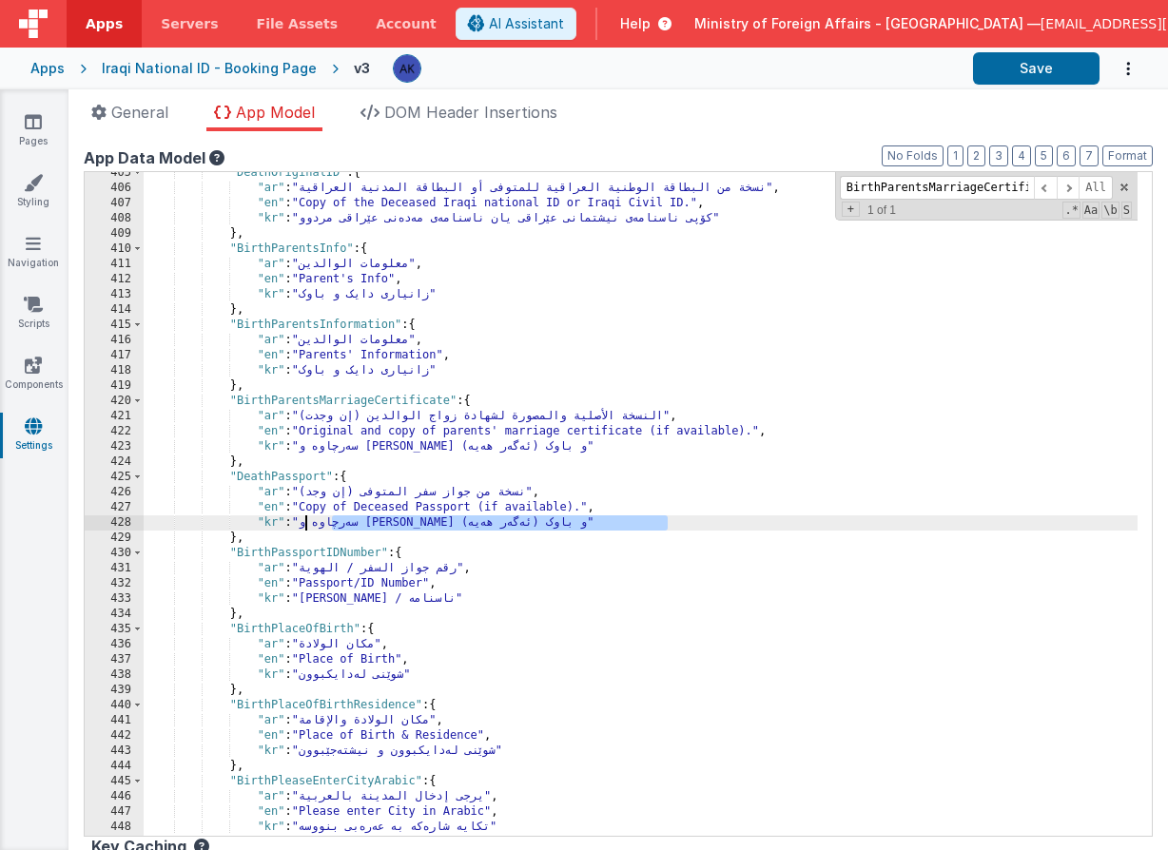
drag, startPoint x: 331, startPoint y: 526, endPoint x: 665, endPoint y: 529, distance: 333.8
click at [665, 529] on div ""DeathOriginalID" : { "ar" : "نسخة من البطاقة الوطنية العراقية للمتوفى أو البطا…" at bounding box center [641, 512] width 994 height 694
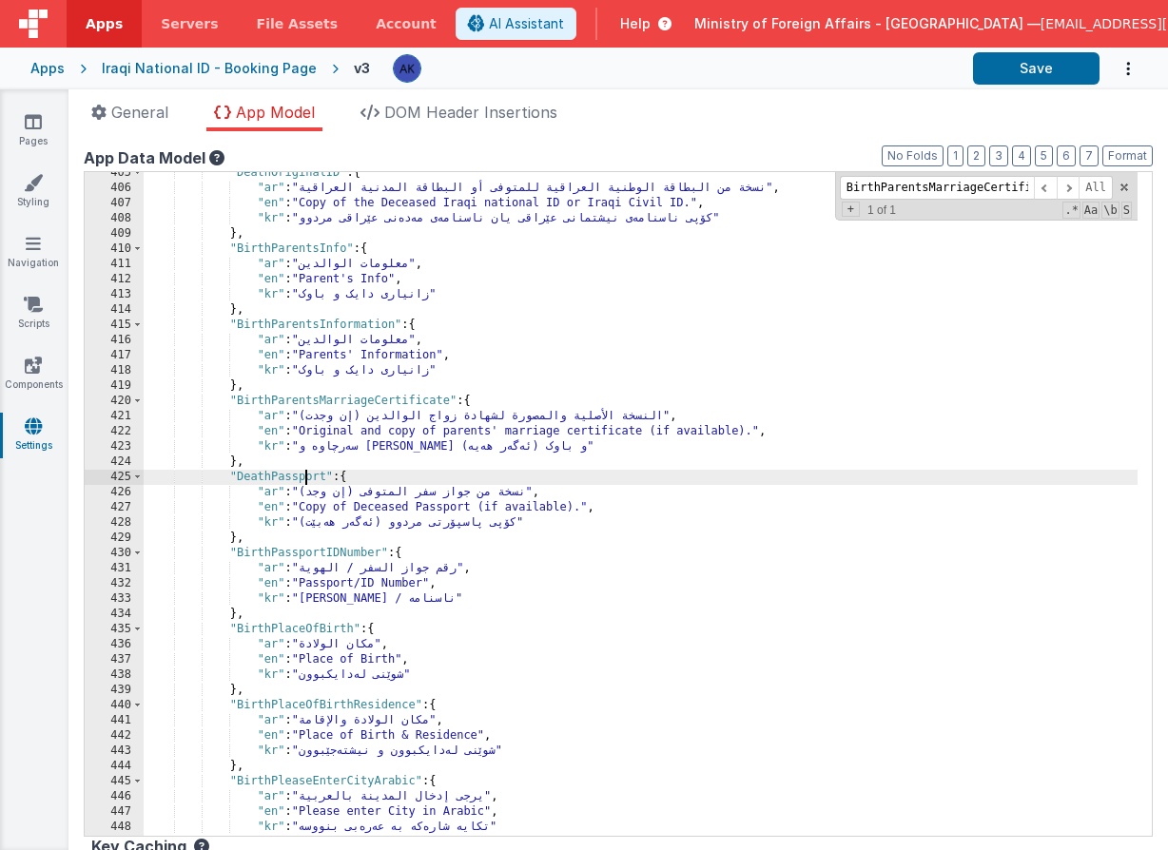
click at [305, 475] on div ""DeathOriginalID" : { "ar" : "نسخة من البطاقة الوطنية العراقية للمتوفى أو البطا…" at bounding box center [641, 512] width 994 height 694
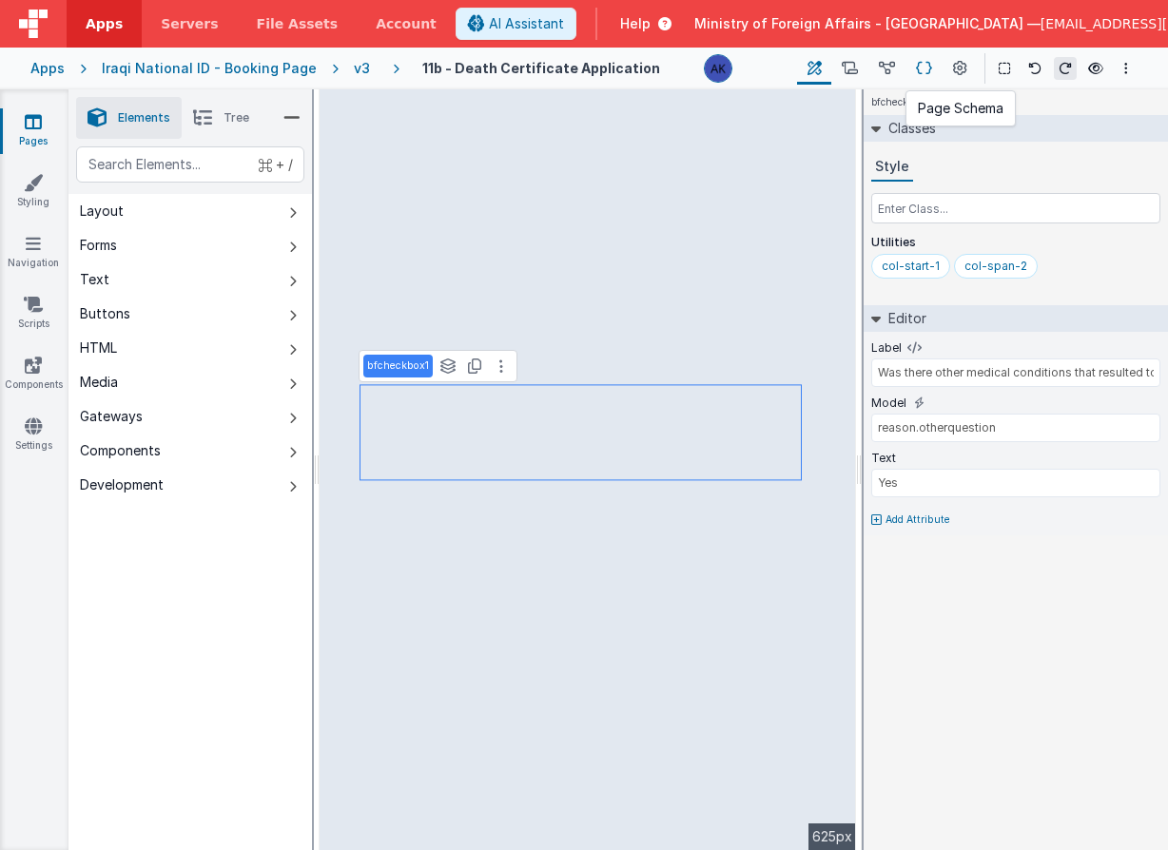
click at [925, 72] on icon at bounding box center [924, 69] width 16 height 20
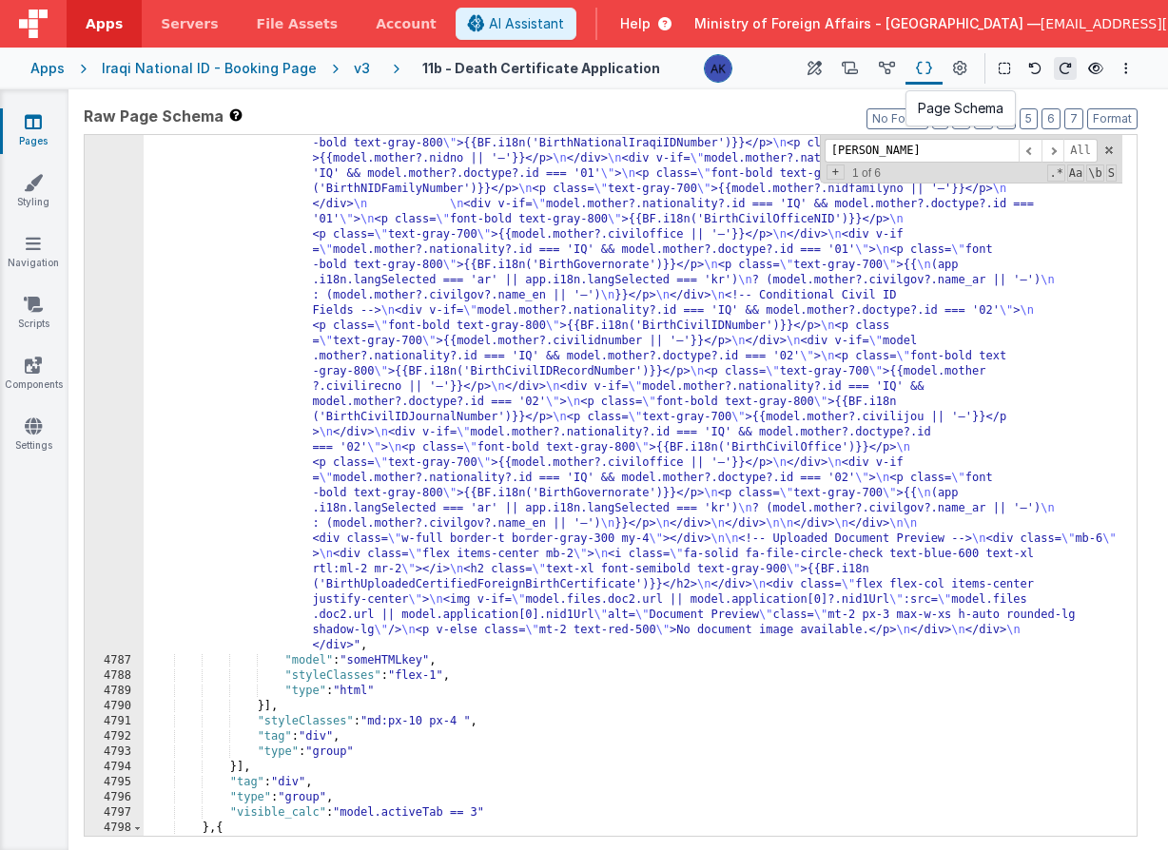
scroll to position [30164, 0]
click at [886, 143] on input "[PERSON_NAME]" at bounding box center [922, 151] width 194 height 24
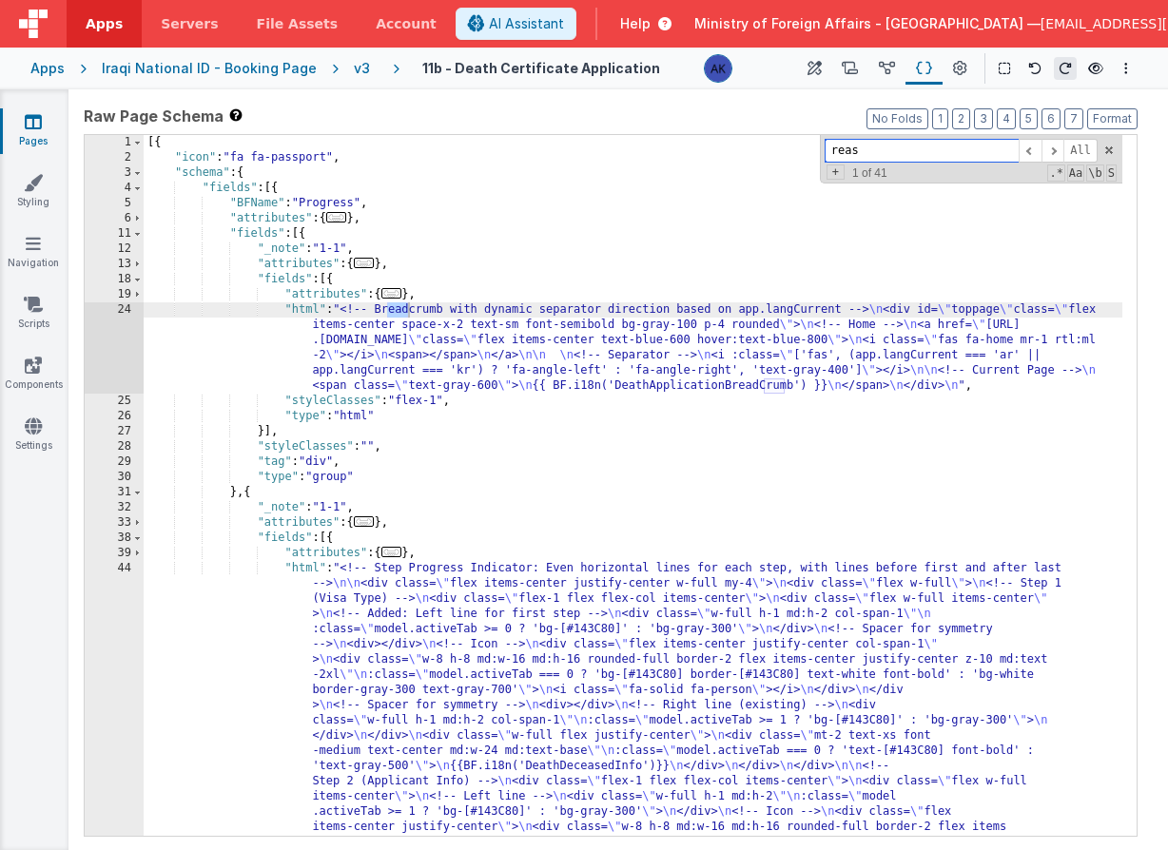
scroll to position [197, 0]
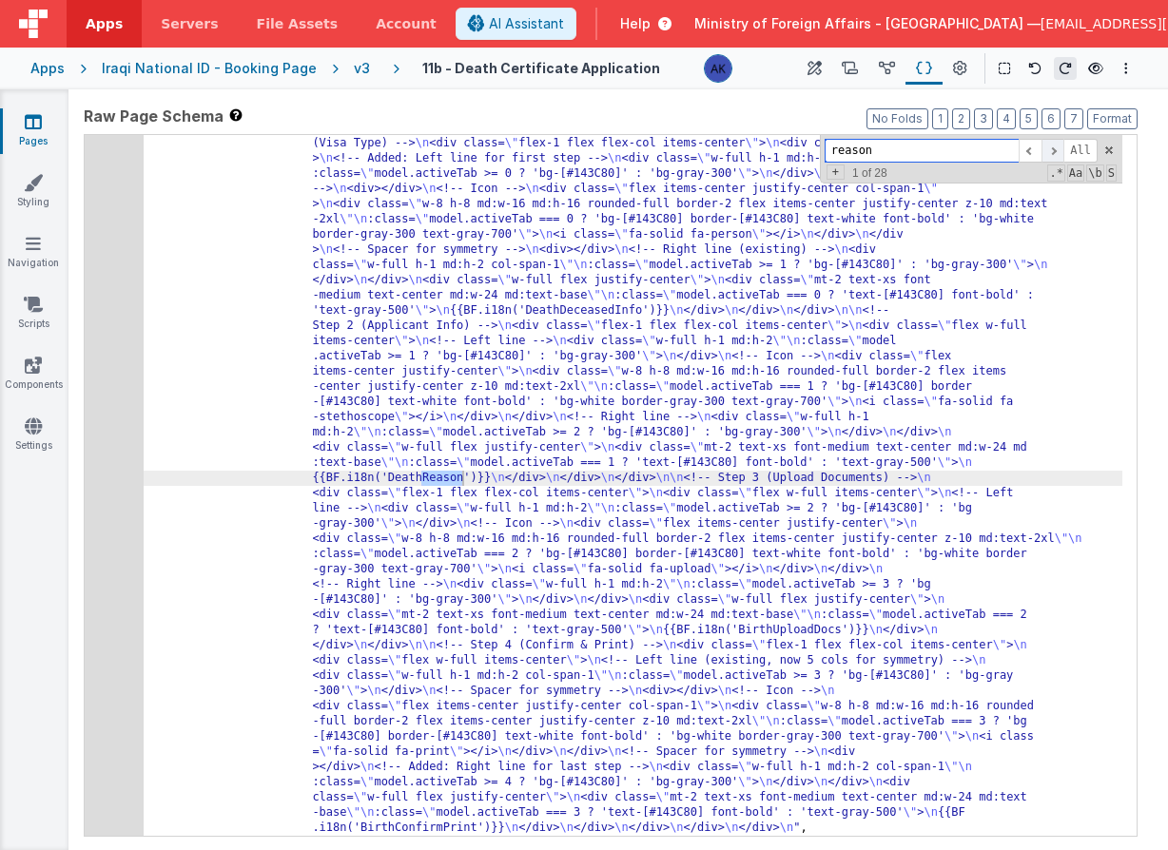
type input "reason"
click at [1058, 147] on span at bounding box center [1052, 151] width 23 height 24
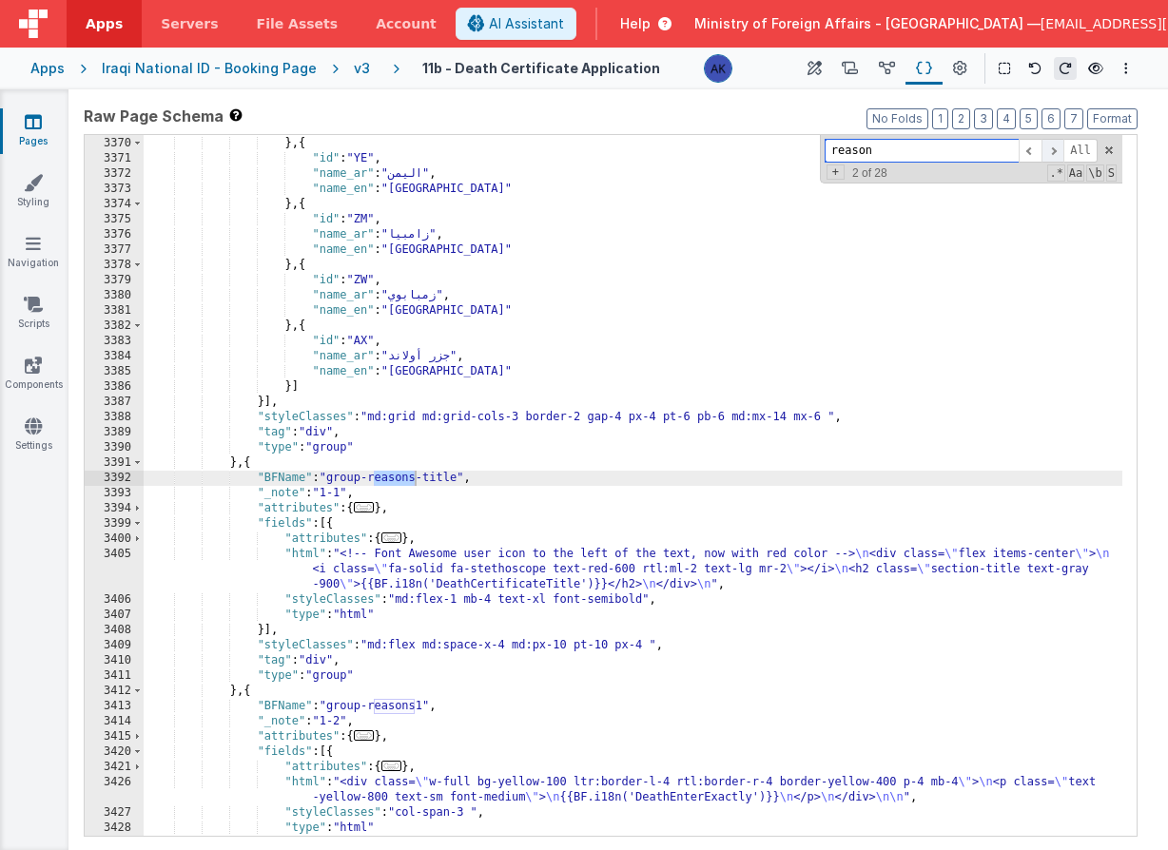
scroll to position [20752, 0]
click at [1057, 147] on span at bounding box center [1052, 151] width 23 height 24
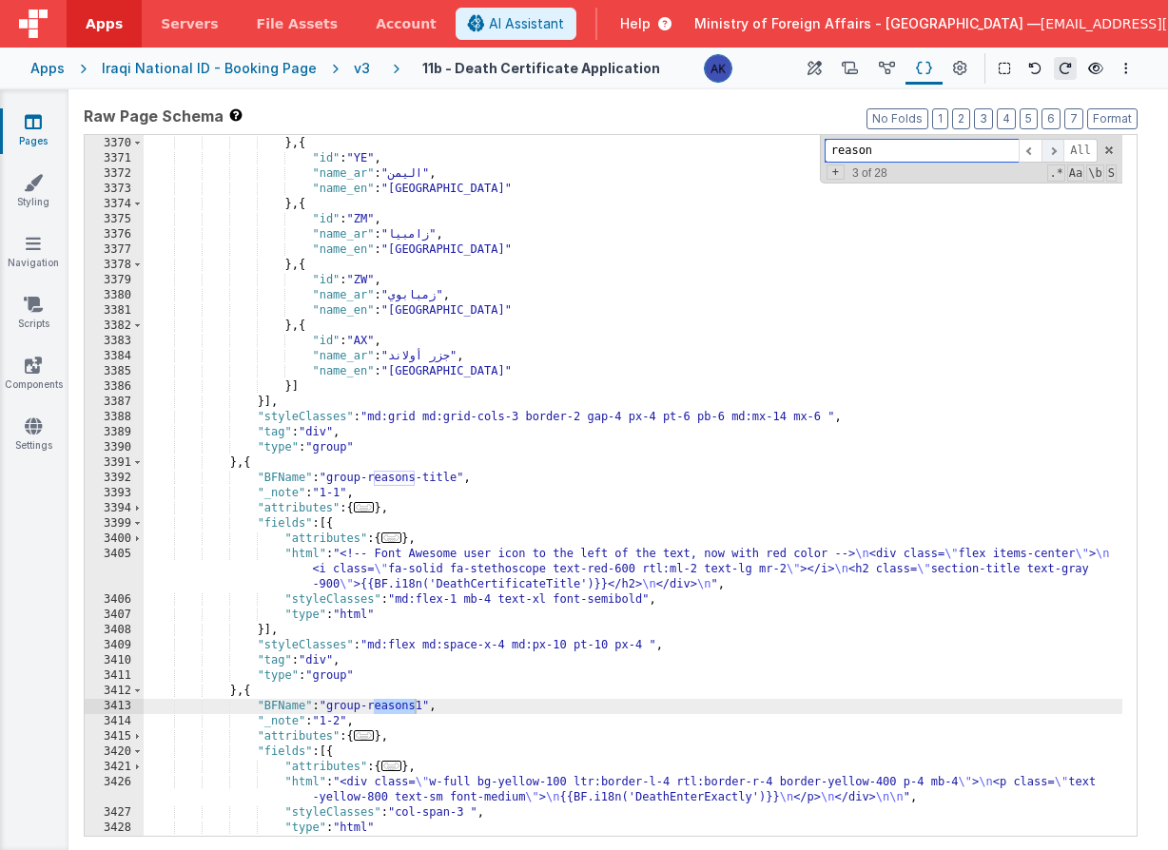
click at [1057, 147] on span at bounding box center [1052, 151] width 23 height 24
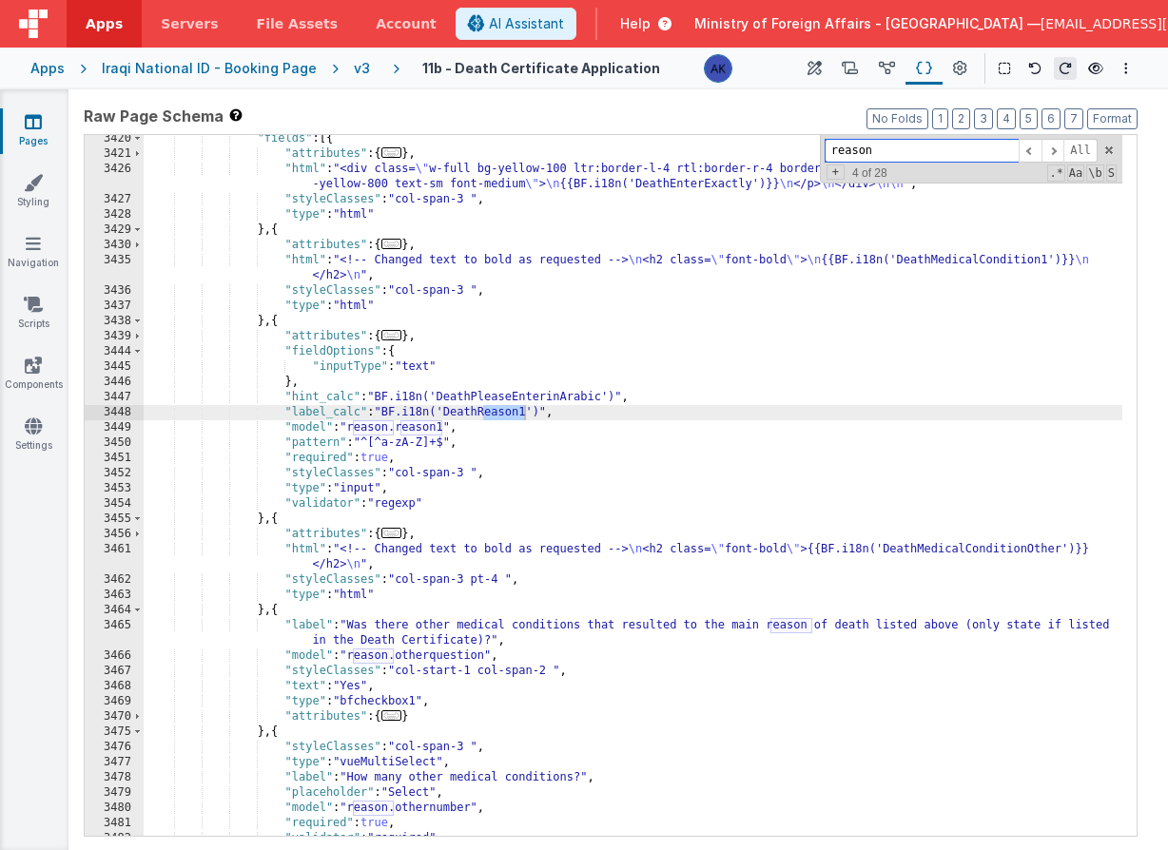
scroll to position [21018, 0]
drag, startPoint x: 284, startPoint y: 411, endPoint x: 577, endPoint y: 406, distance: 293.0
click at [577, 406] on div ""fields" : [{ "attributes" : { ... } , "html" : "<div class= \" w-full bg-yello…" at bounding box center [633, 494] width 979 height 731
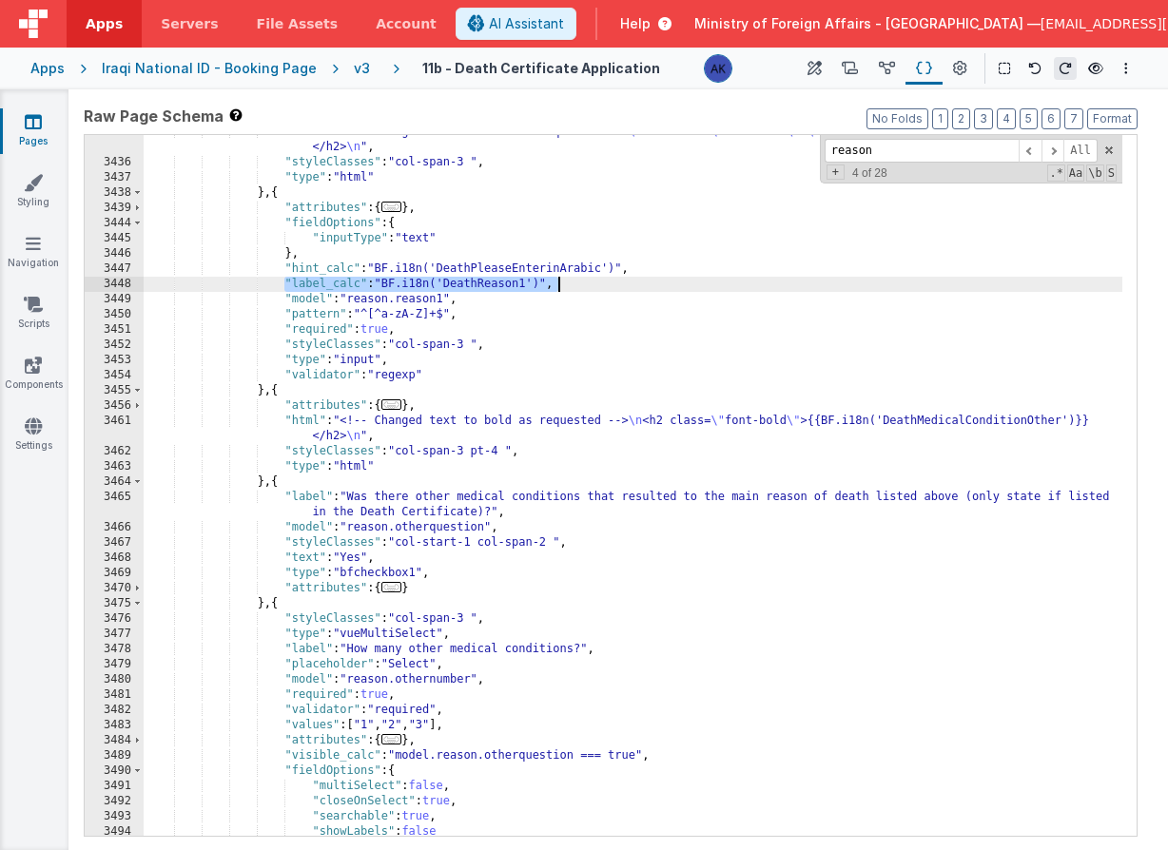
scroll to position [21073, 0]
click at [563, 512] on div ""html" : "<!-- Changed text to bold as requested --> \n <h2 class= \" font-bold…" at bounding box center [633, 498] width 979 height 747
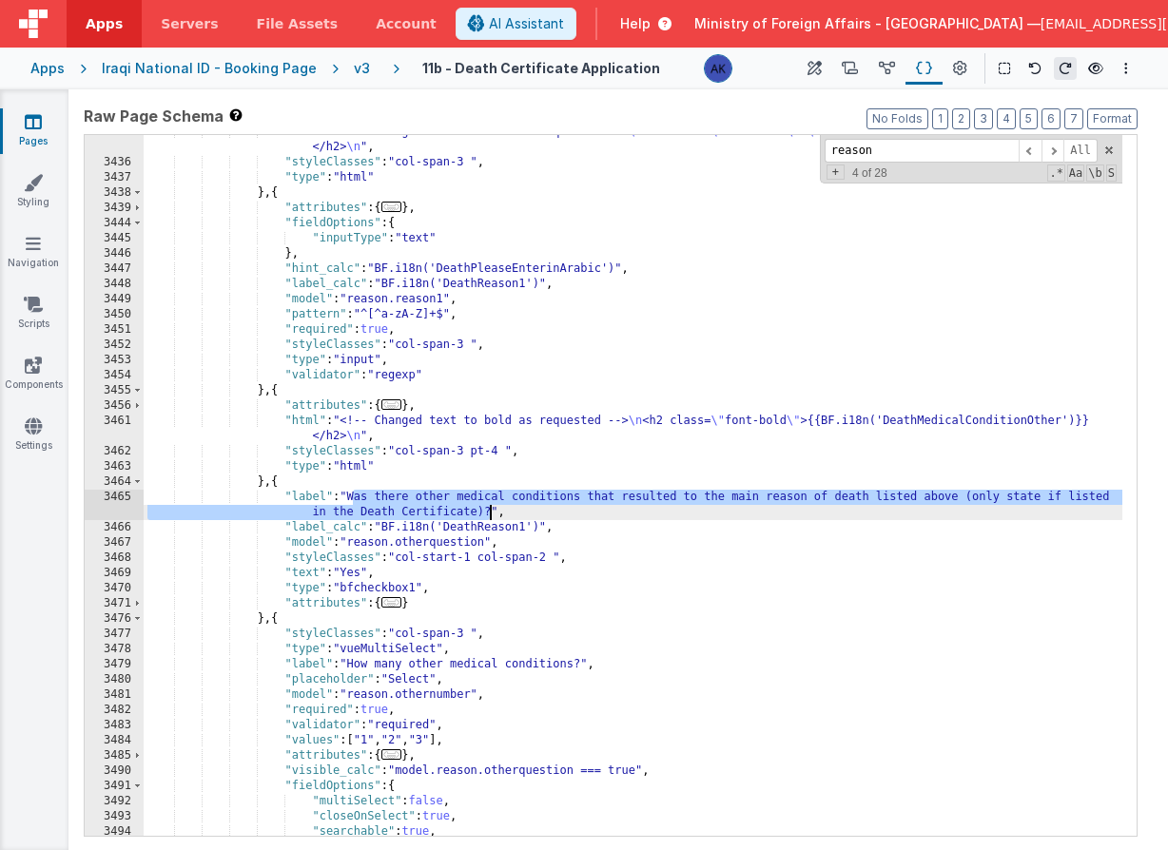
drag, startPoint x: 351, startPoint y: 499, endPoint x: 490, endPoint y: 511, distance: 139.3
click at [490, 511] on div ""html" : "<!-- Changed text to bold as requested --> \n <h2 class= \" font-bold…" at bounding box center [633, 498] width 979 height 747
click at [512, 527] on div ""html" : "<!-- Changed text to bold as requested --> \n <h2 class= \" font-bold…" at bounding box center [633, 498] width 979 height 747
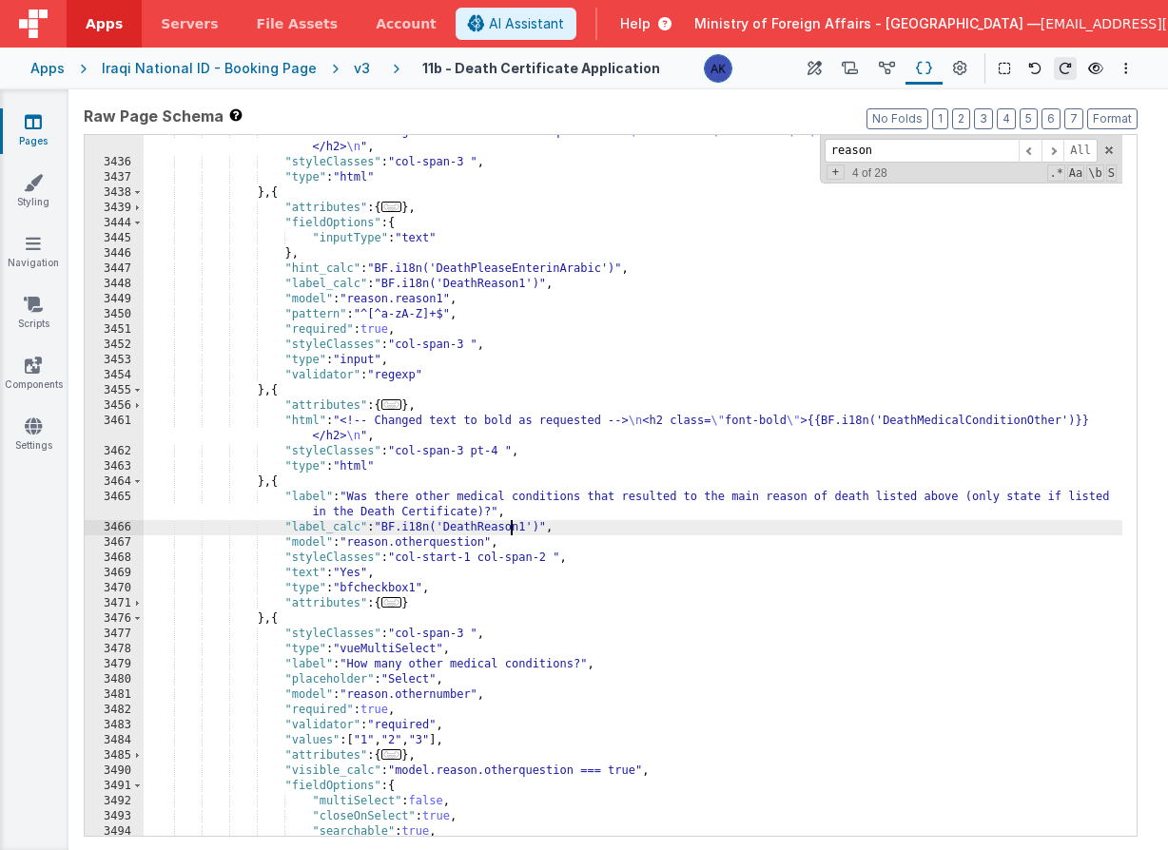
click at [512, 527] on div ""html" : "<!-- Changed text to bold as requested --> \n <h2 class= \" font-bold…" at bounding box center [633, 498] width 979 height 747
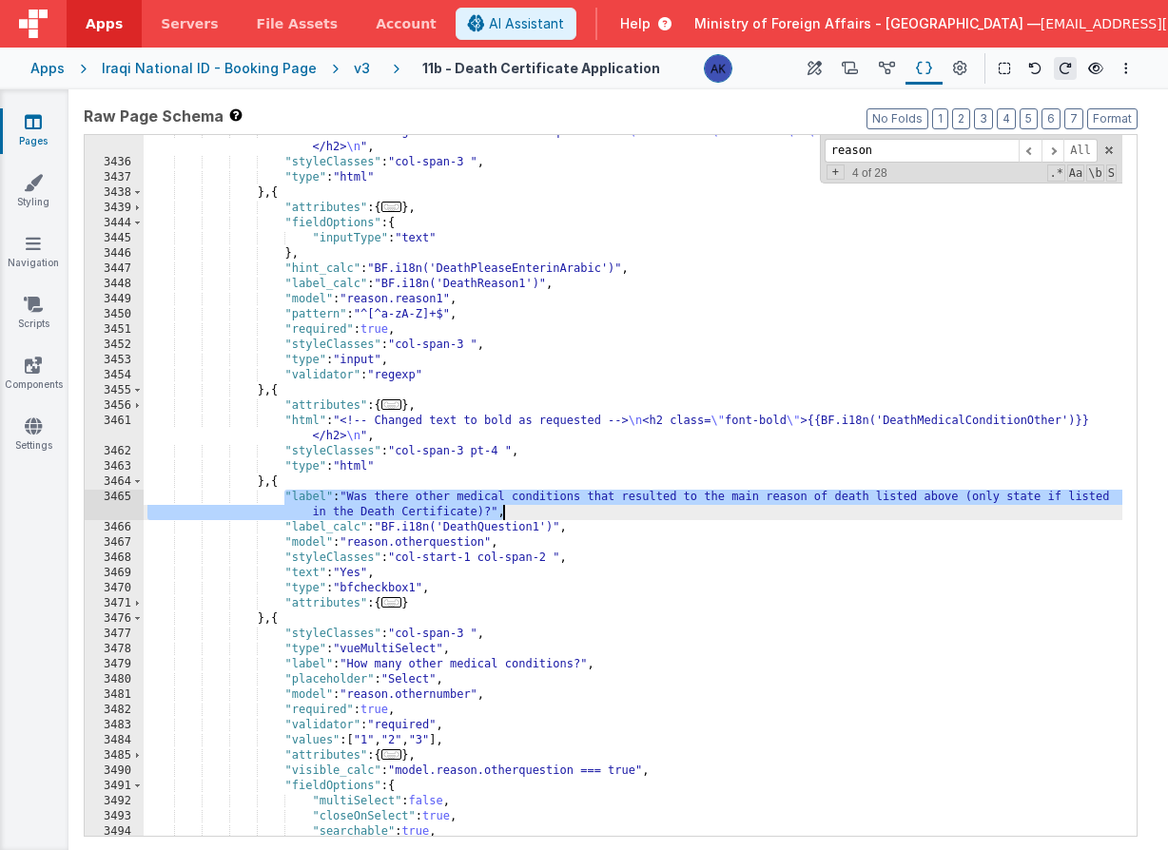
drag, startPoint x: 287, startPoint y: 497, endPoint x: 513, endPoint y: 511, distance: 225.8
click at [513, 511] on div ""html" : "<!-- Changed text to bold as requested --> \n <h2 class= \" font-bold…" at bounding box center [633, 498] width 979 height 747
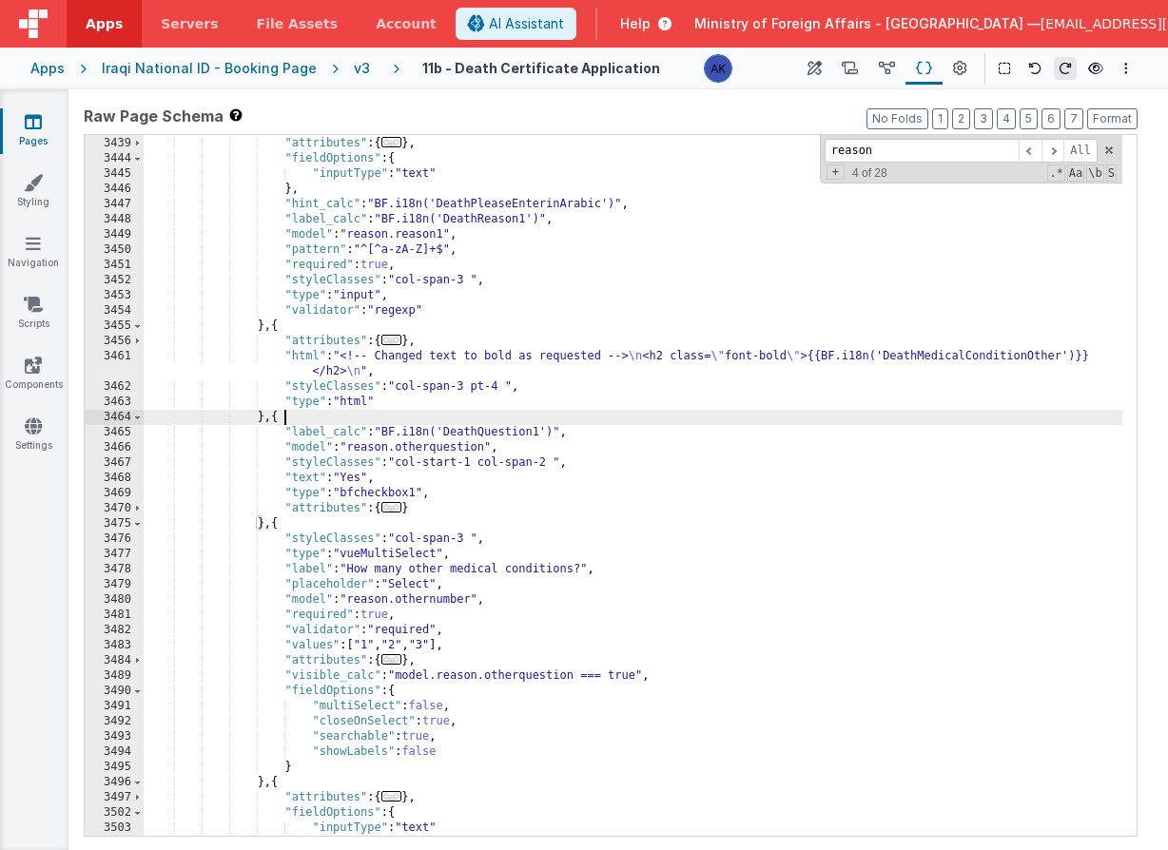
scroll to position [21105, 0]
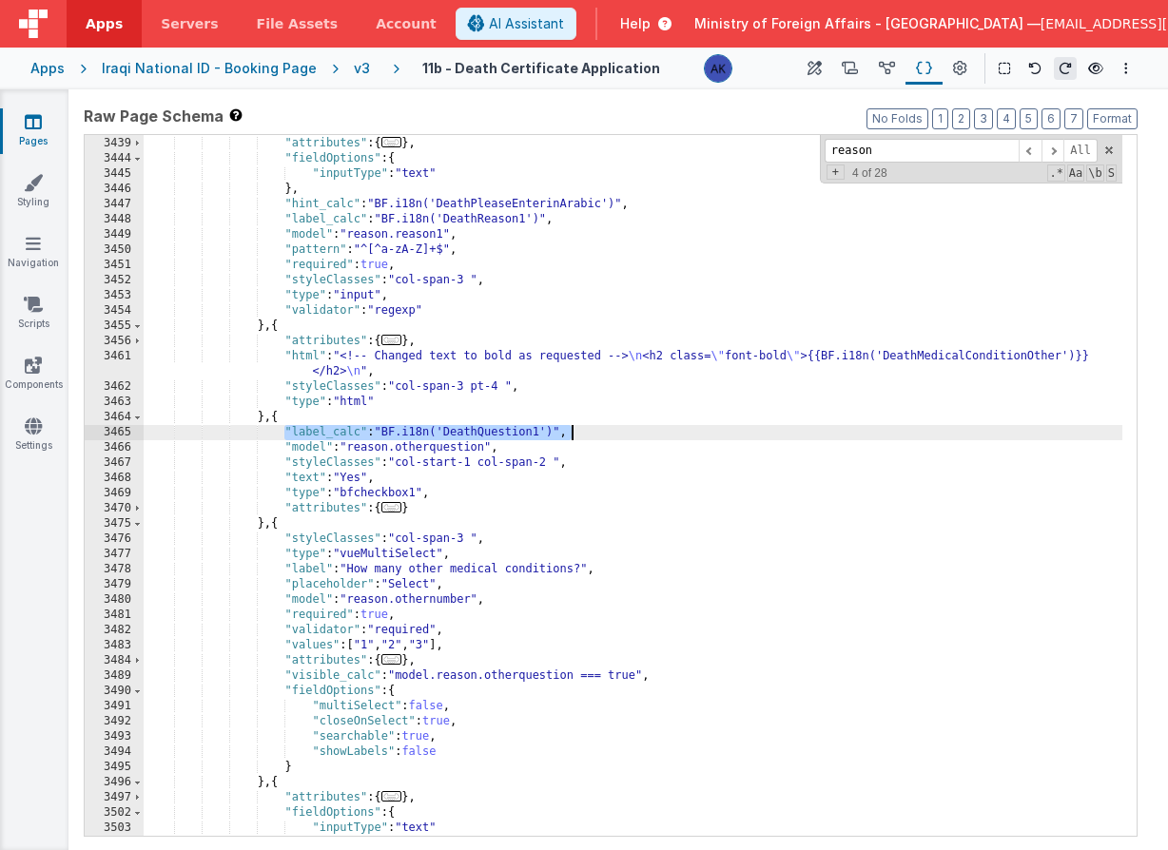
drag, startPoint x: 287, startPoint y: 430, endPoint x: 591, endPoint y: 430, distance: 303.4
click at [591, 430] on div "} , { "attributes" : { ... } , "fieldOptions" : { "inputType" : "text" } , "hin…" at bounding box center [633, 486] width 979 height 731
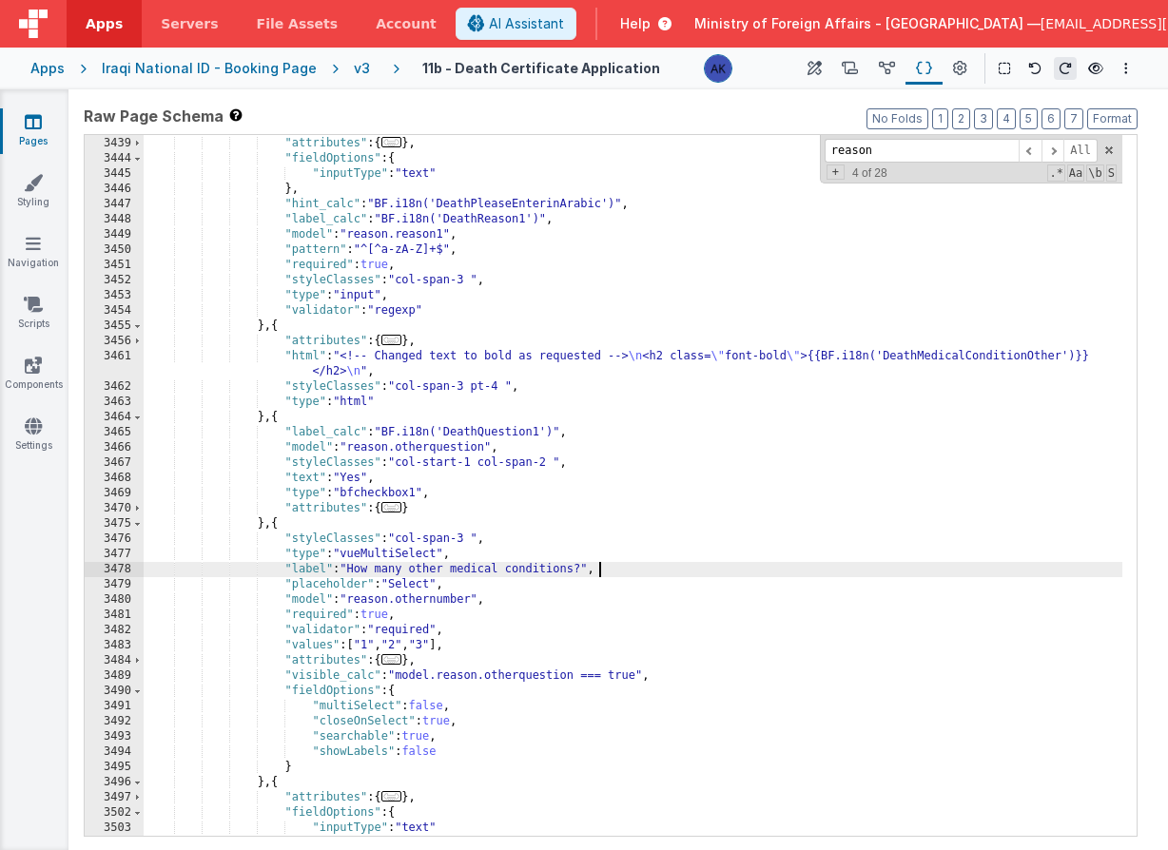
click at [603, 571] on div "} , { "attributes" : { ... } , "fieldOptions" : { "inputType" : "text" } , "hin…" at bounding box center [633, 486] width 979 height 731
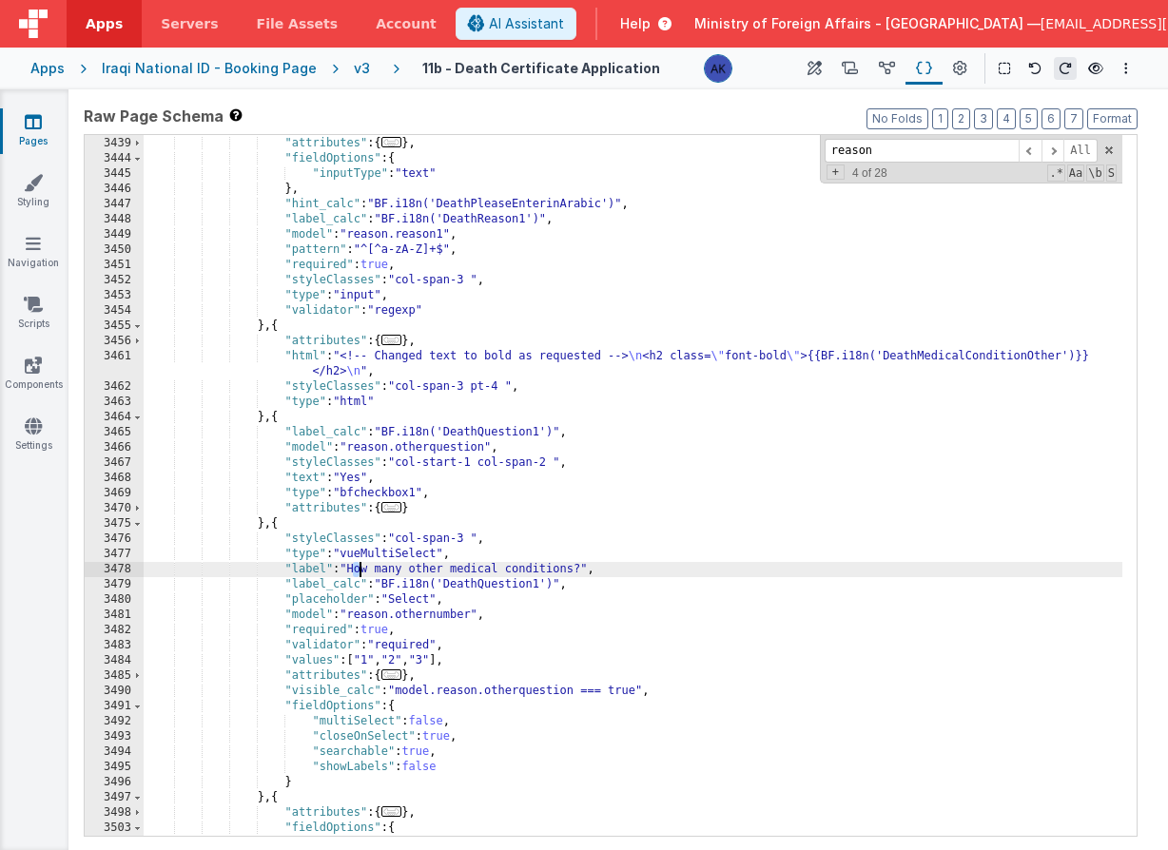
click at [357, 569] on div "} , { "attributes" : { ... } , "fieldOptions" : { "inputType" : "text" } , "hin…" at bounding box center [633, 486] width 979 height 731
click at [355, 574] on div "} , { "attributes" : { ... } , "fieldOptions" : { "inputType" : "text" } , "hin…" at bounding box center [633, 486] width 979 height 731
drag, startPoint x: 355, startPoint y: 570, endPoint x: 584, endPoint y: 572, distance: 229.2
click at [584, 572] on div "} , { "attributes" : { ... } , "fieldOptions" : { "inputType" : "text" } , "hin…" at bounding box center [633, 486] width 979 height 731
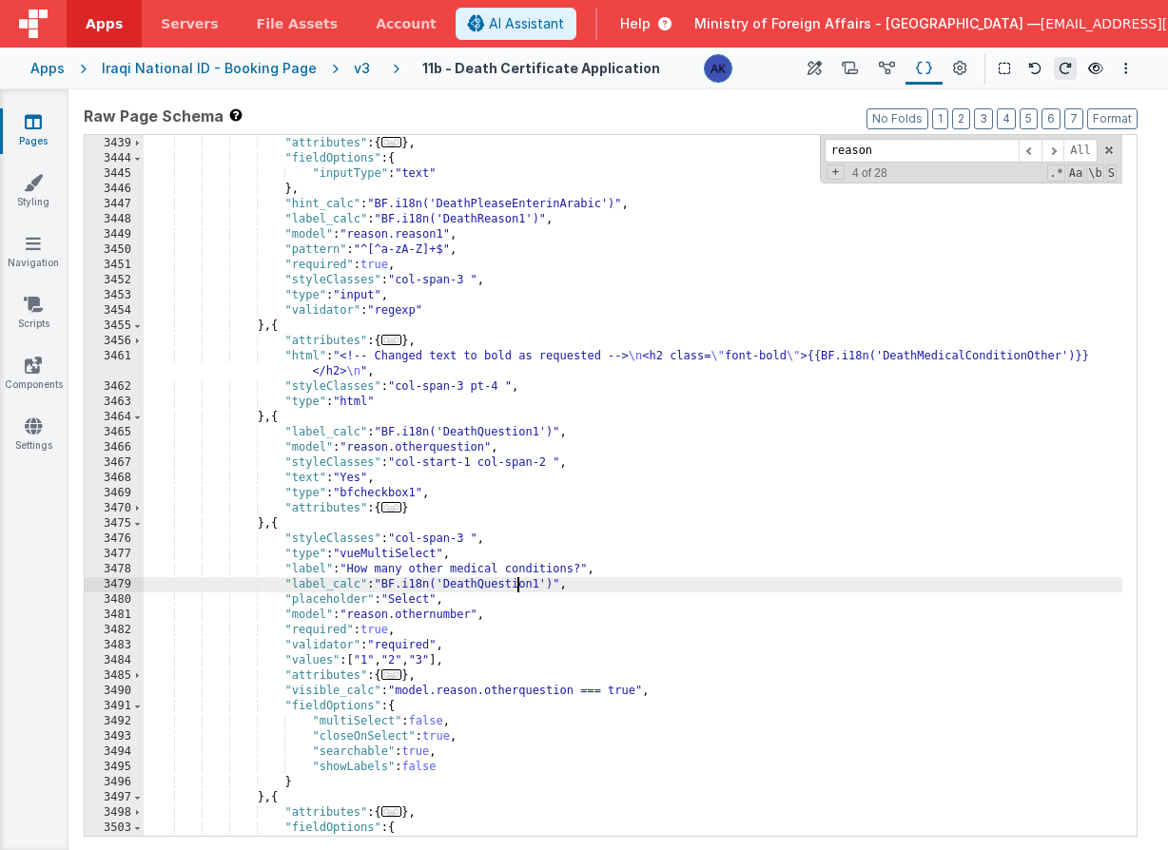
click at [517, 579] on div "} , { "attributes" : { ... } , "fieldOptions" : { "inputType" : "text" } , "hin…" at bounding box center [633, 486] width 979 height 731
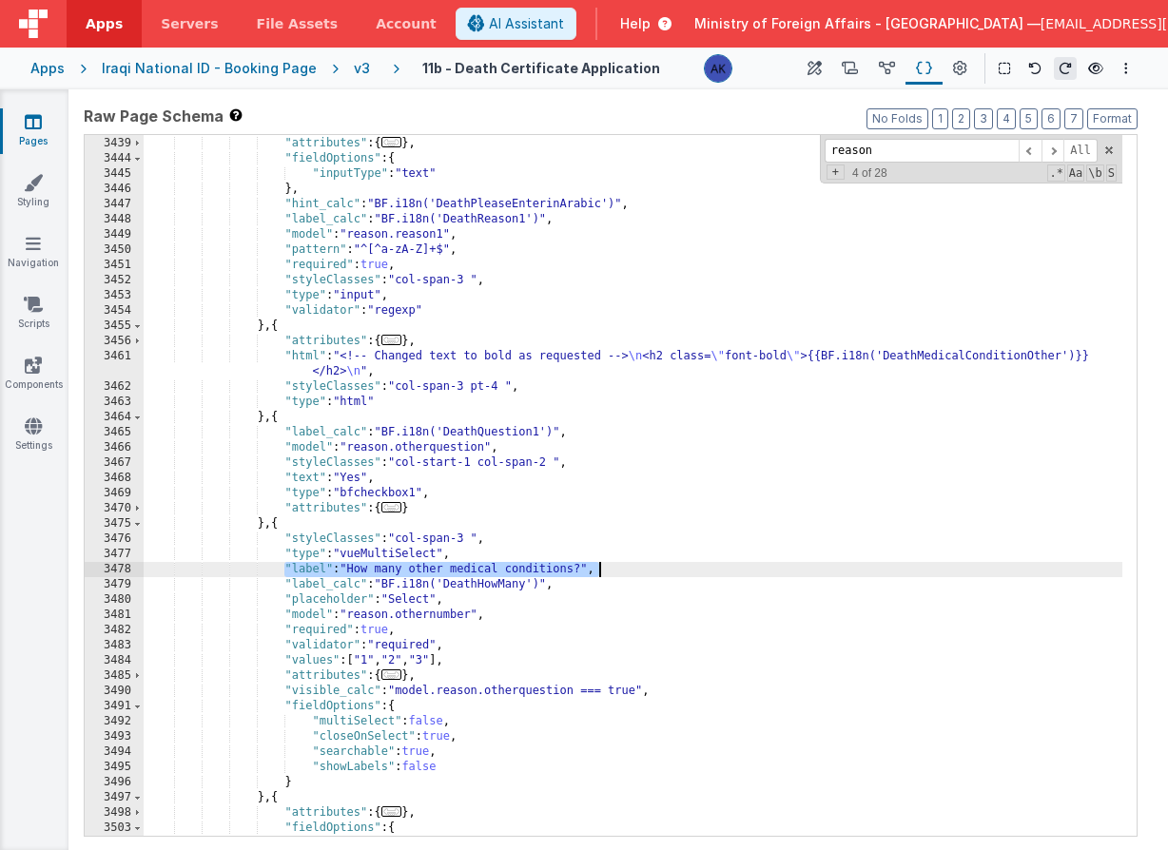
drag, startPoint x: 286, startPoint y: 570, endPoint x: 605, endPoint y: 565, distance: 318.6
click at [605, 565] on div "} , { "attributes" : { ... } , "fieldOptions" : { "inputType" : "text" } , "hin…" at bounding box center [633, 486] width 979 height 731
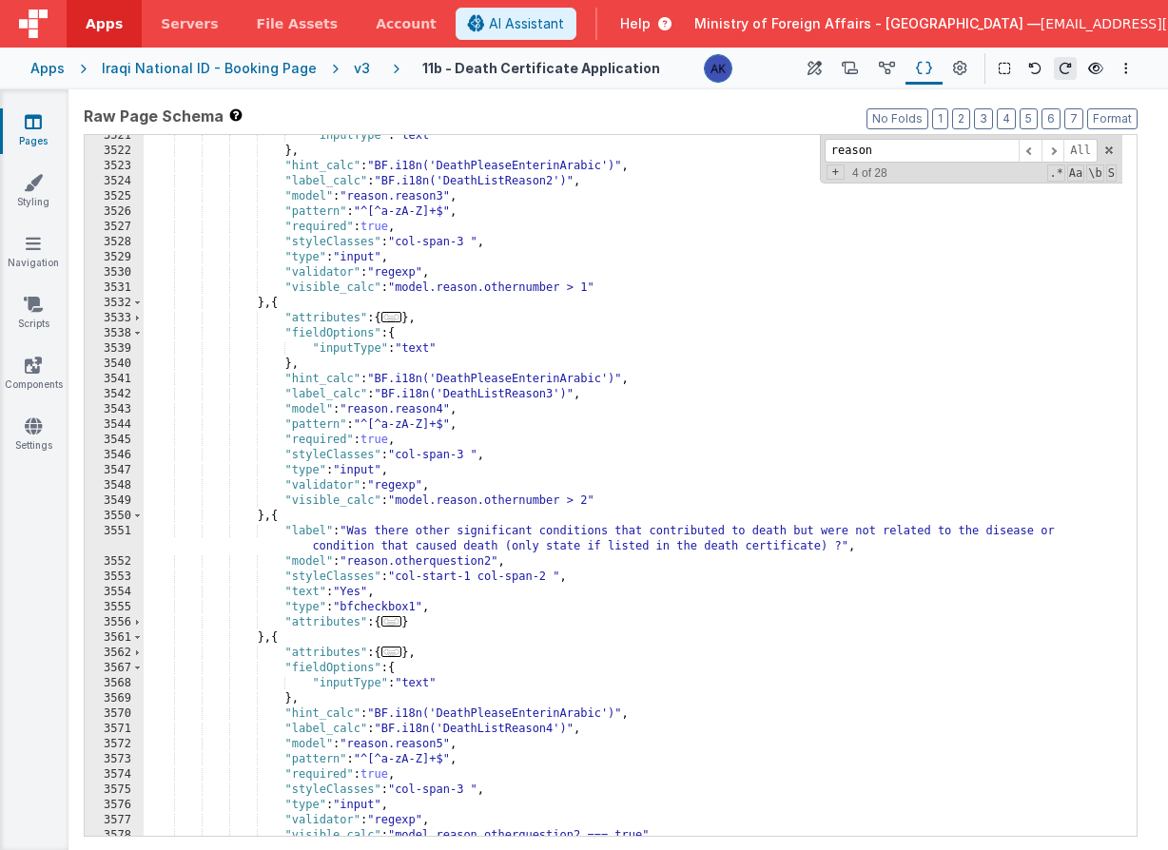
scroll to position [21497, 0]
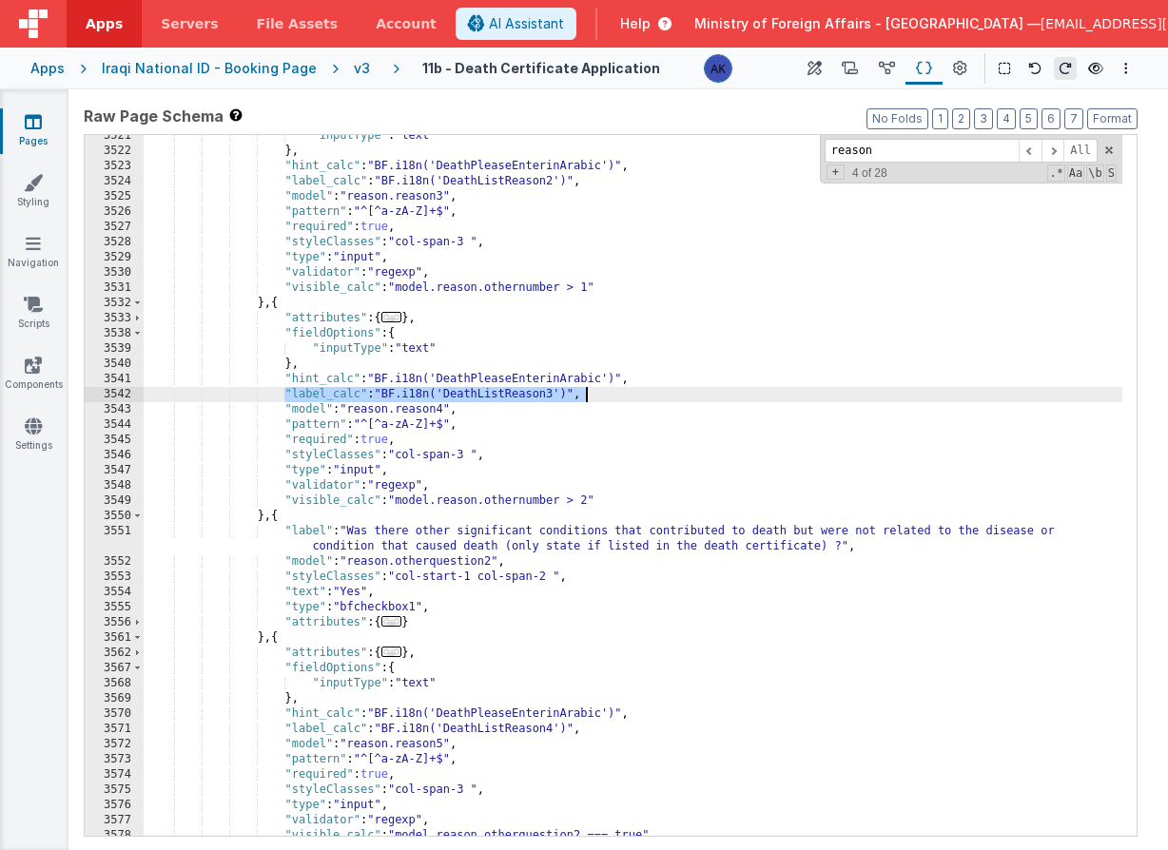
drag, startPoint x: 285, startPoint y: 394, endPoint x: 609, endPoint y: 391, distance: 323.4
click at [609, 391] on div ""inputType" : "text" } , "hint_calc" : "BF.i18n('DeathPleaseEnterinArabic')" , …" at bounding box center [633, 493] width 979 height 731
click at [537, 558] on div ""inputType" : "text" } , "hint_calc" : "BF.i18n('DeathPleaseEnterinArabic')" , …" at bounding box center [633, 493] width 979 height 731
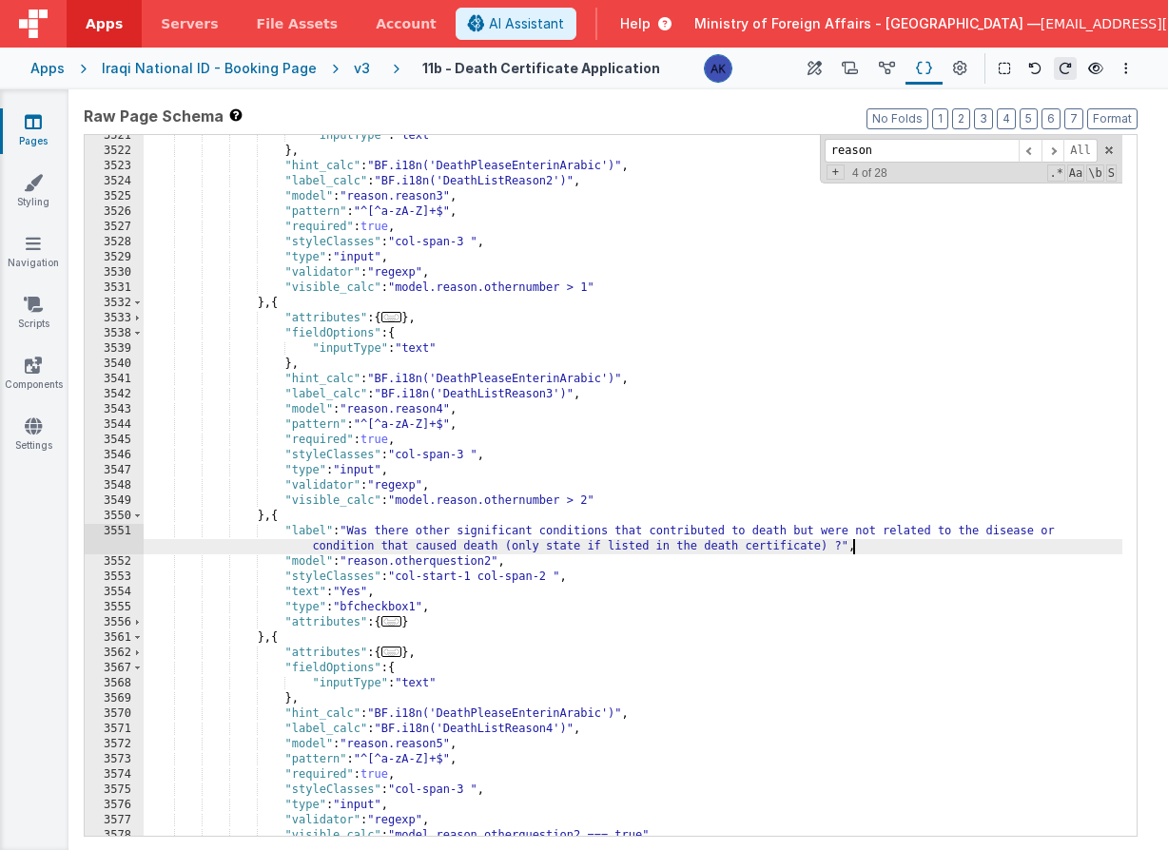
click at [891, 552] on div ""inputType" : "text" } , "hint_calc" : "BF.i18n('DeathPleaseEnterinArabic')" , …" at bounding box center [633, 493] width 979 height 731
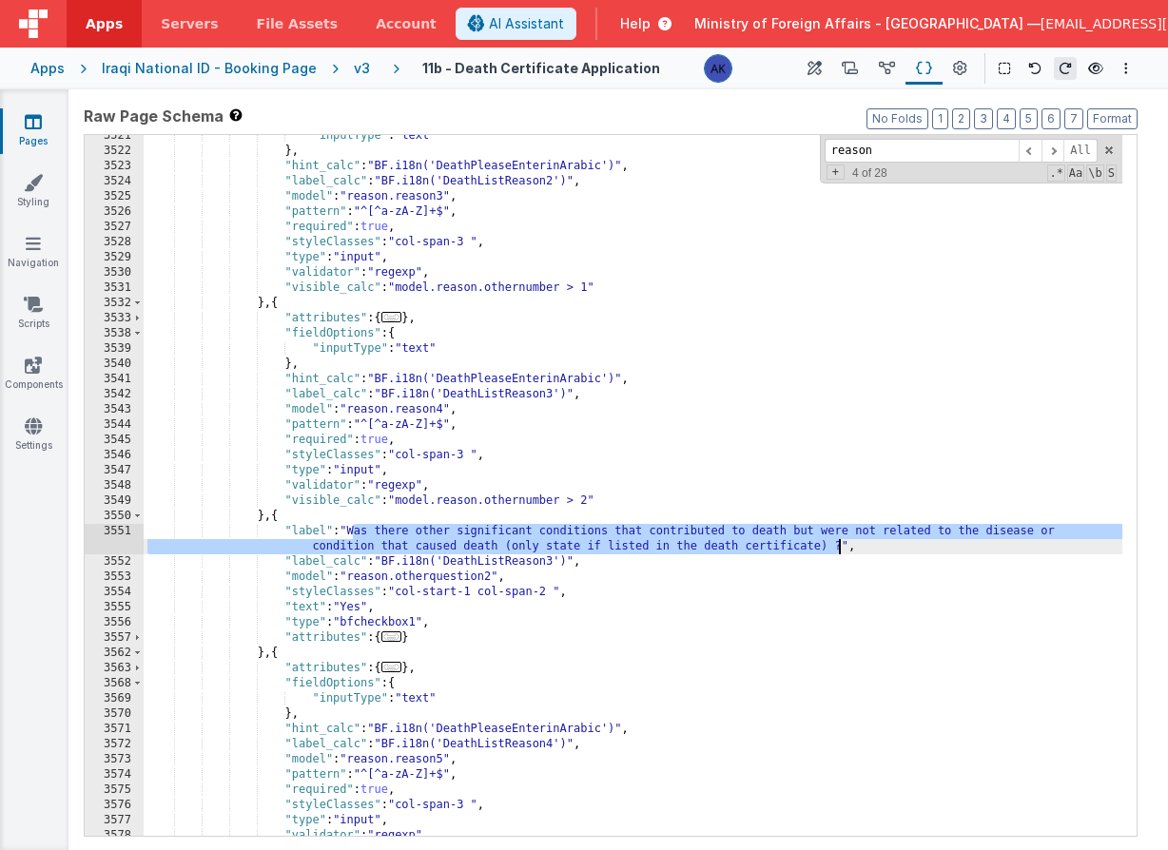
drag, startPoint x: 354, startPoint y: 531, endPoint x: 839, endPoint y: 541, distance: 485.2
click at [839, 541] on div ""inputType" : "text" } , "hint_calc" : "BF.i18n('DeathPleaseEnterinArabic')" , …" at bounding box center [633, 493] width 979 height 731
click at [491, 559] on div ""inputType" : "text" } , "hint_calc" : "BF.i18n('DeathPleaseEnterinArabic')" , …" at bounding box center [633, 493] width 979 height 731
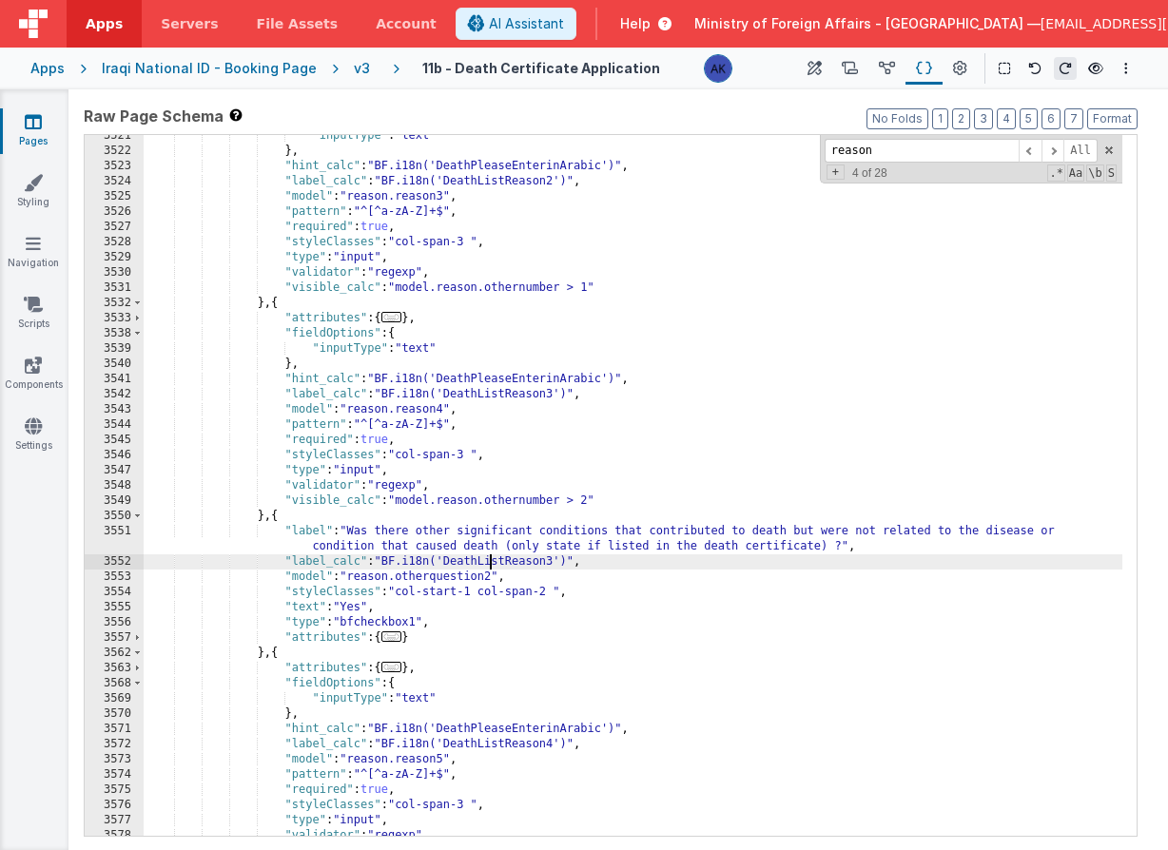
click at [491, 559] on div ""inputType" : "text" } , "hint_calc" : "BF.i18n('DeathPleaseEnterinArabic')" , …" at bounding box center [633, 493] width 979 height 731
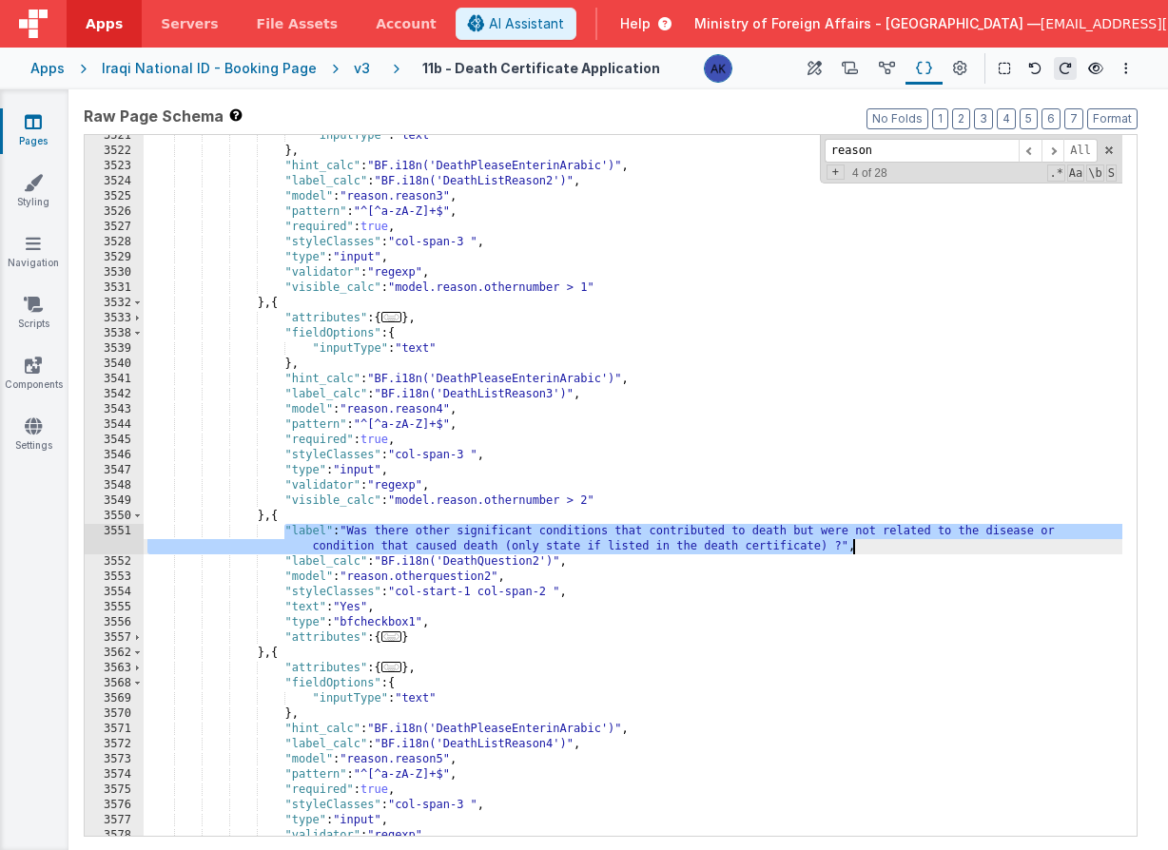
drag, startPoint x: 285, startPoint y: 534, endPoint x: 892, endPoint y: 545, distance: 606.9
click at [892, 545] on div ""inputType" : "text" } , "hint_calc" : "BF.i18n('DeathPleaseEnterinArabic')" , …" at bounding box center [633, 493] width 979 height 731
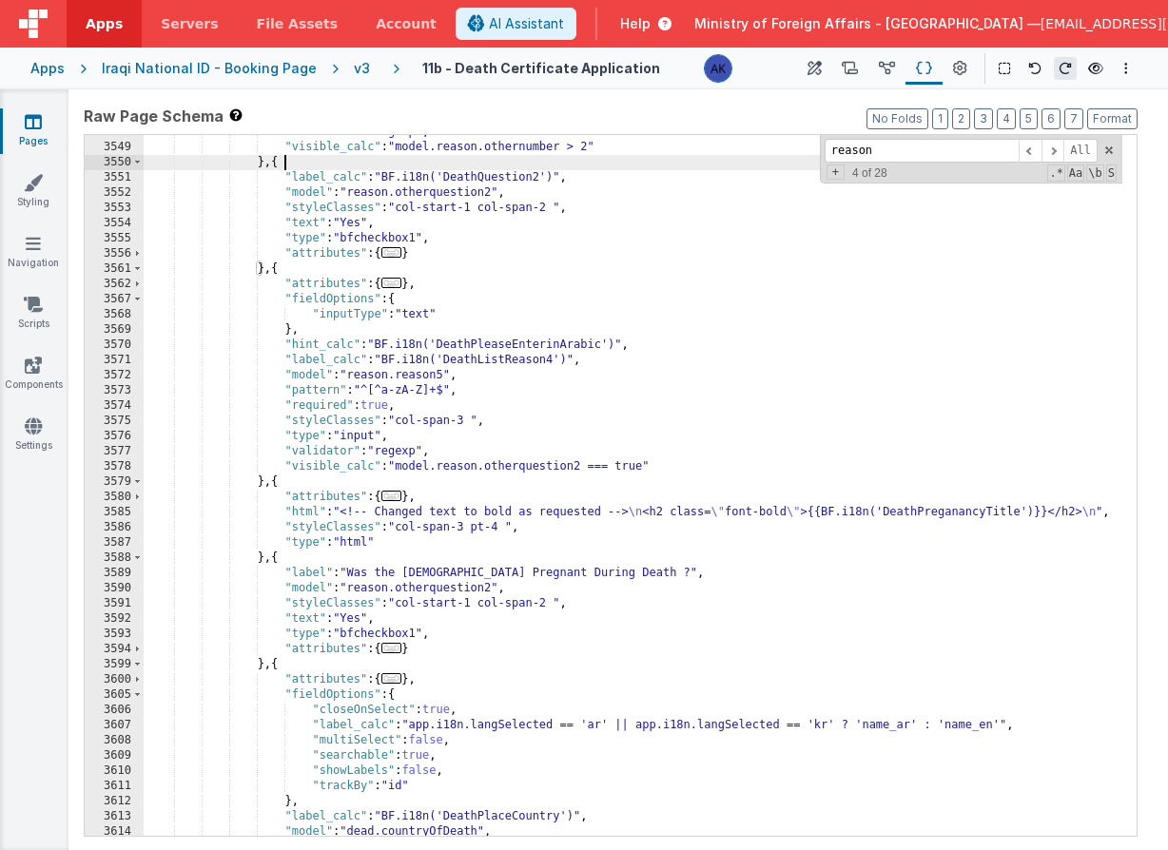
scroll to position [21654, 0]
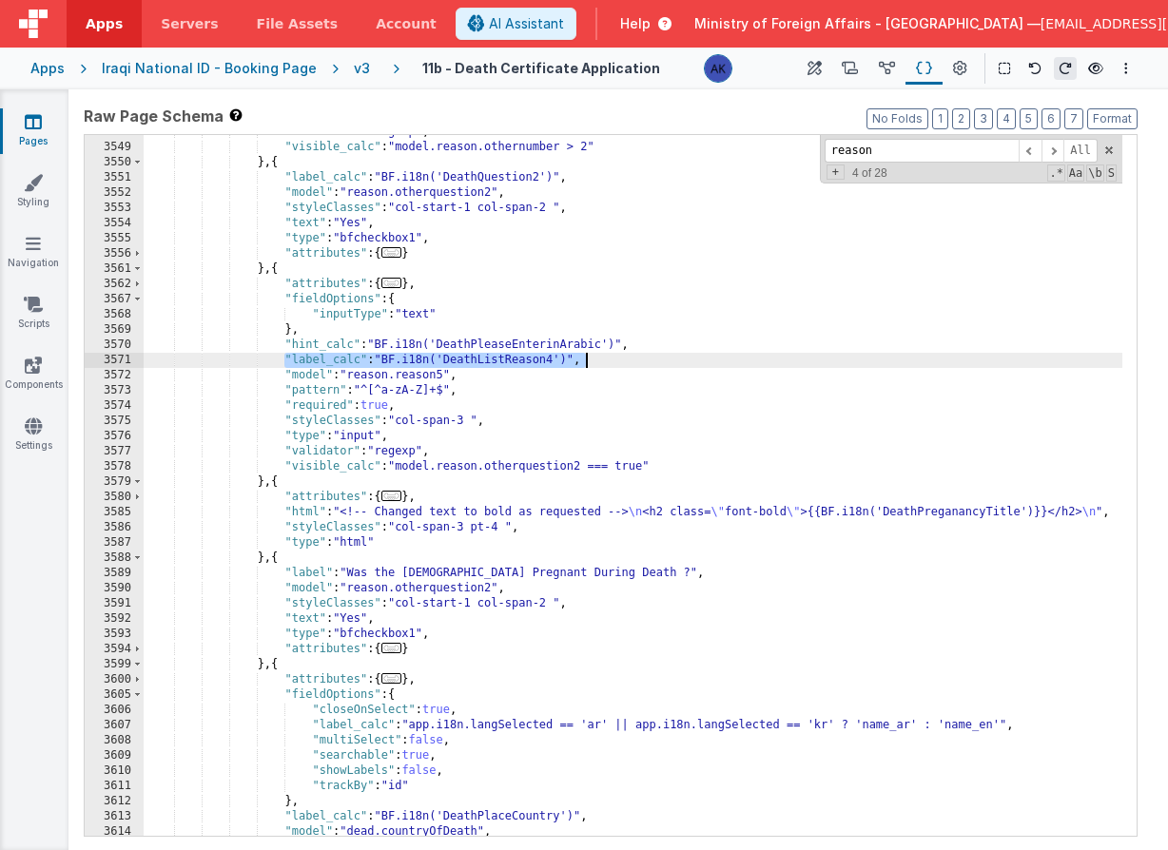
drag, startPoint x: 282, startPoint y: 361, endPoint x: 604, endPoint y: 365, distance: 321.5
click at [604, 365] on div ""validator" : "regexp" , "visible_calc" : "model.reason.othernumber > 2" } , { …" at bounding box center [633, 490] width 979 height 731
click at [644, 568] on div ""validator" : "regexp" , "visible_calc" : "model.reason.othernumber > 2" } , { …" at bounding box center [633, 490] width 979 height 731
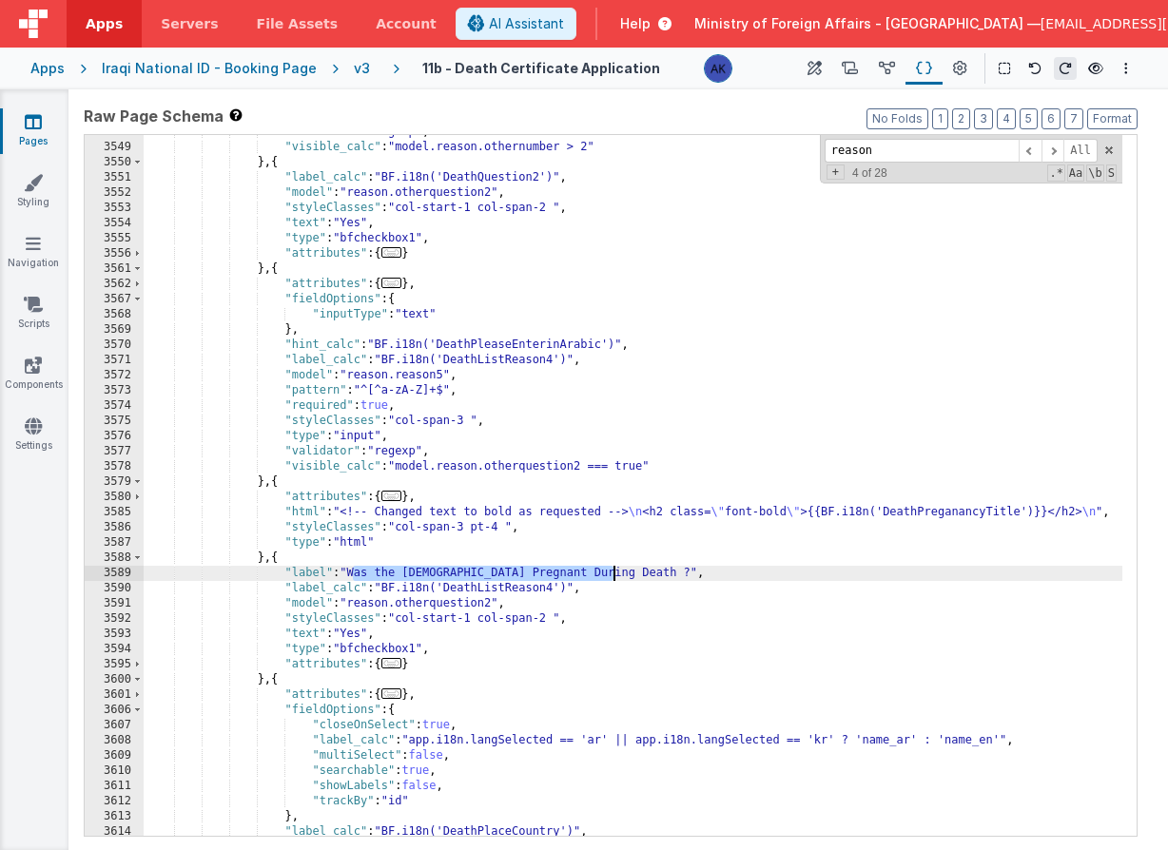
drag, startPoint x: 352, startPoint y: 571, endPoint x: 611, endPoint y: 577, distance: 258.8
click at [611, 577] on div ""validator" : "regexp" , "visible_calc" : "model.reason.othernumber > 2" } , { …" at bounding box center [633, 490] width 979 height 731
click at [541, 588] on div ""validator" : "regexp" , "visible_calc" : "model.reason.othernumber > 2" } , { …" at bounding box center [633, 490] width 979 height 731
drag, startPoint x: 285, startPoint y: 574, endPoint x: 638, endPoint y: 576, distance: 352.8
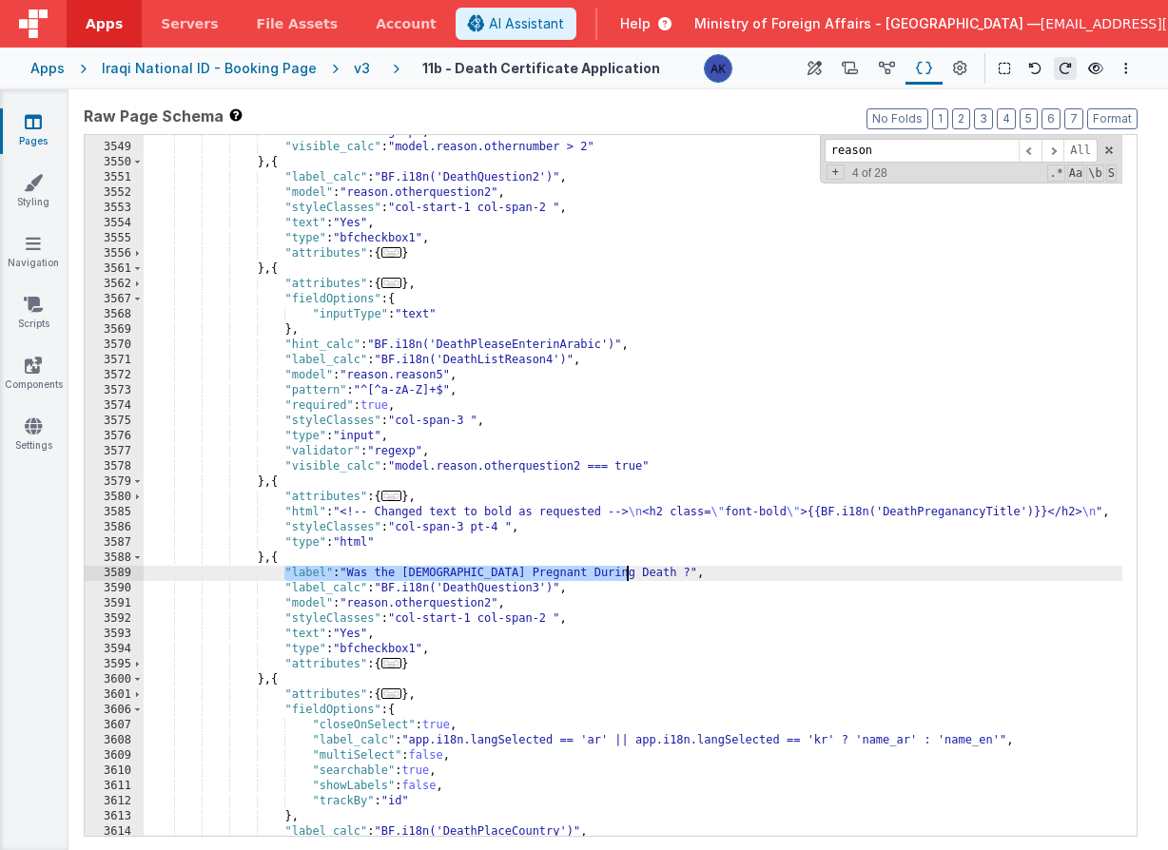
click at [638, 576] on div ""validator" : "regexp" , "visible_calc" : "model.reason.othernumber > 2" } , { …" at bounding box center [633, 490] width 979 height 731
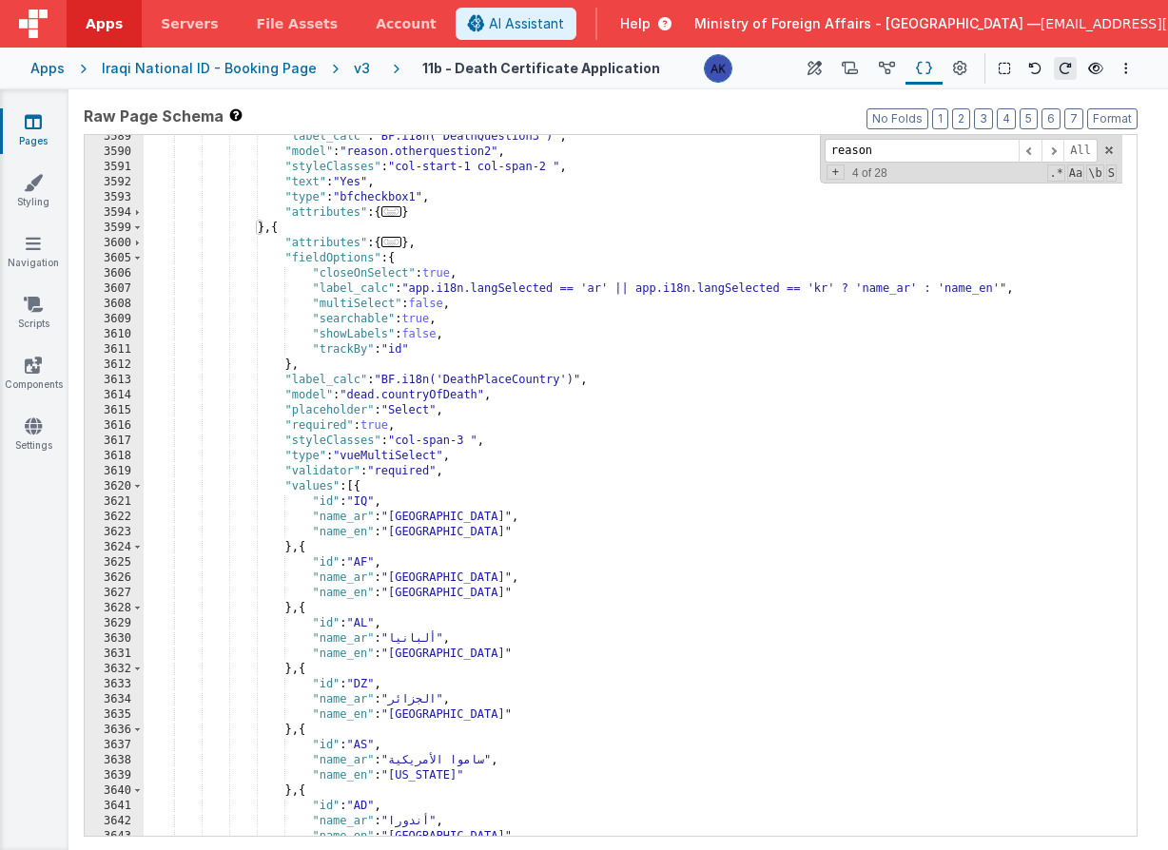
scroll to position [21843, 0]
click at [367, 496] on div ""label_calc" : "BF.i18n('DeathQuestion3')" , "model" : "reason.otherquestion2" …" at bounding box center [633, 494] width 979 height 731
click at [406, 380] on div ""label_calc" : "BF.i18n('DeathQuestion3')" , "model" : "reason.otherquestion2" …" at bounding box center [633, 494] width 979 height 731
click at [536, 379] on div ""label_calc" : "BF.i18n('DeathQuestion3')" , "model" : "reason.otherquestion2" …" at bounding box center [633, 494] width 979 height 731
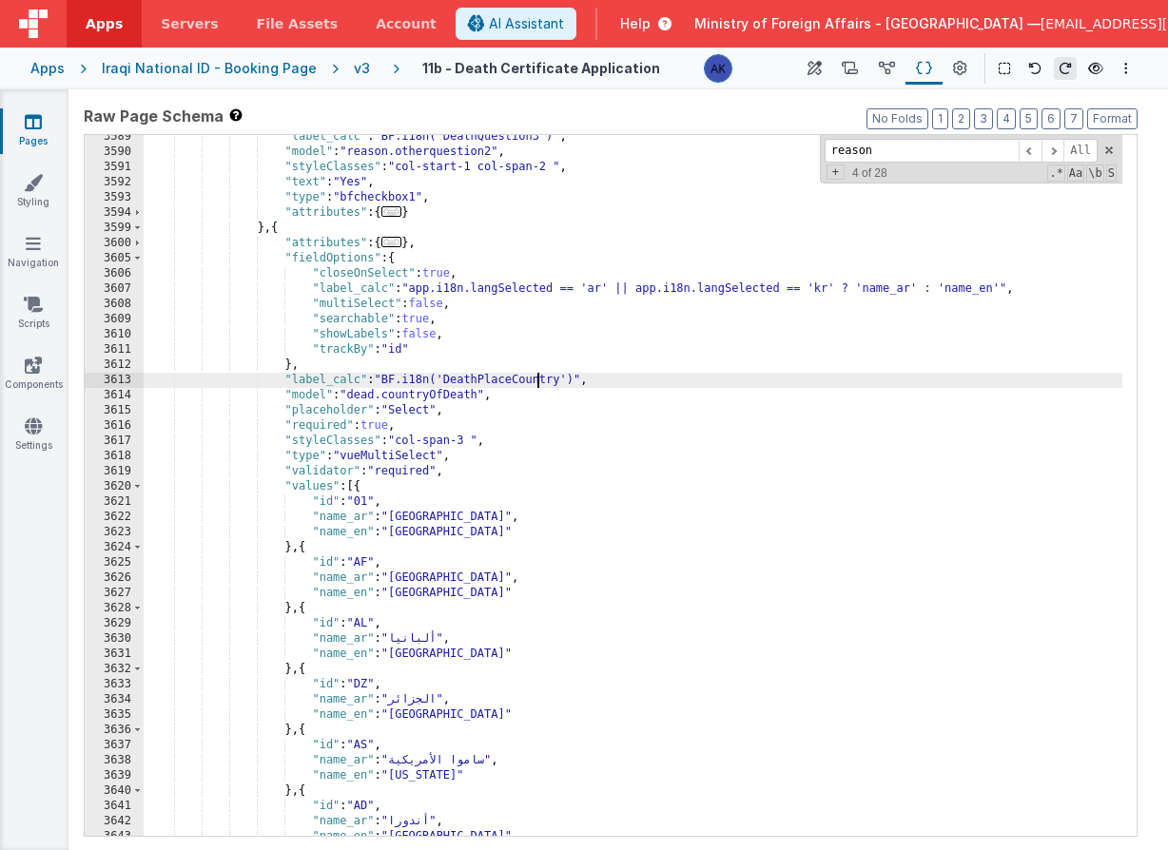
click at [536, 379] on div ""label_calc" : "BF.i18n('DeathQuestion3')" , "model" : "reason.otherquestion2" …" at bounding box center [633, 494] width 979 height 731
click at [402, 518] on div ""label_calc" : "BF.i18n('DeathQuestion3')" , "model" : "reason.otherquestion2" …" at bounding box center [633, 494] width 979 height 731
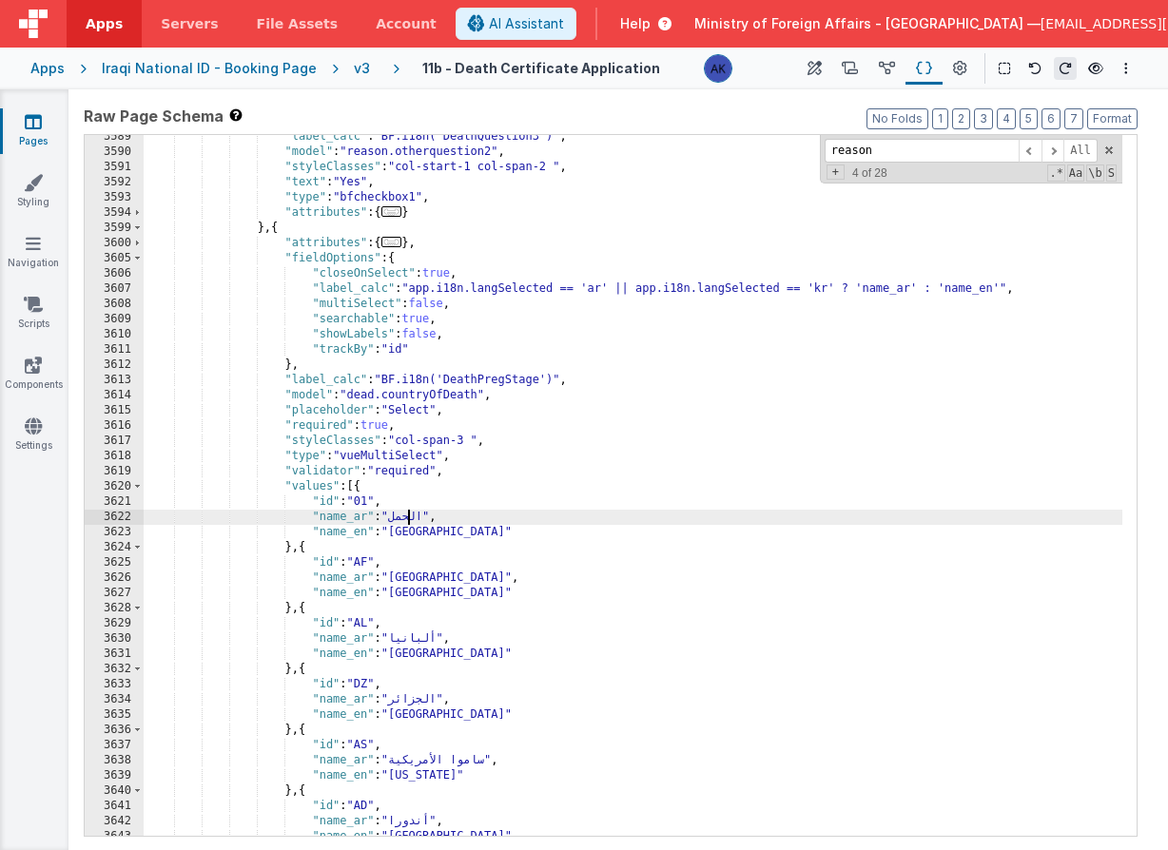
click at [414, 534] on div ""label_calc" : "BF.i18n('DeathQuestion3')" , "model" : "reason.otherquestion2" …" at bounding box center [633, 494] width 979 height 731
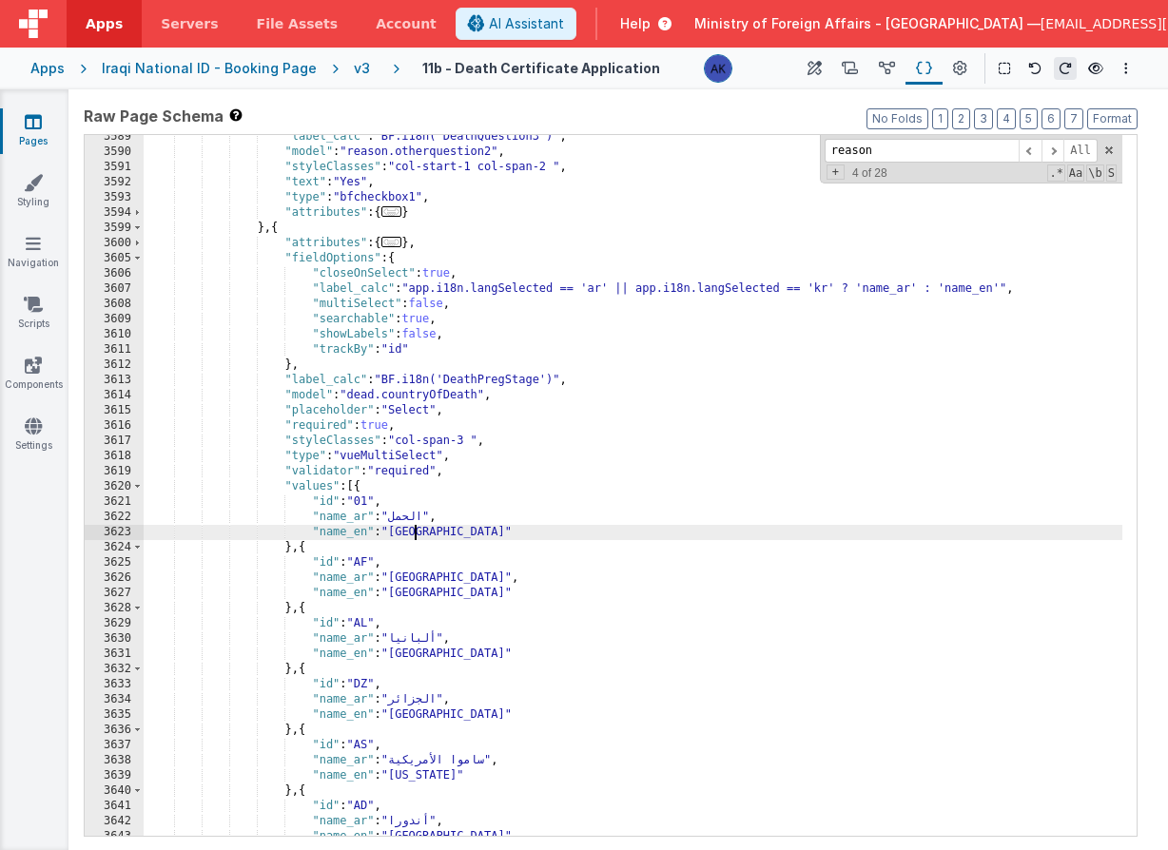
click at [414, 534] on div ""label_calc" : "BF.i18n('DeathQuestion3')" , "model" : "reason.otherquestion2" …" at bounding box center [633, 494] width 979 height 731
click at [362, 560] on div ""label_calc" : "BF.i18n('DeathQuestion3')" , "model" : "reason.otherquestion2" …" at bounding box center [633, 494] width 979 height 731
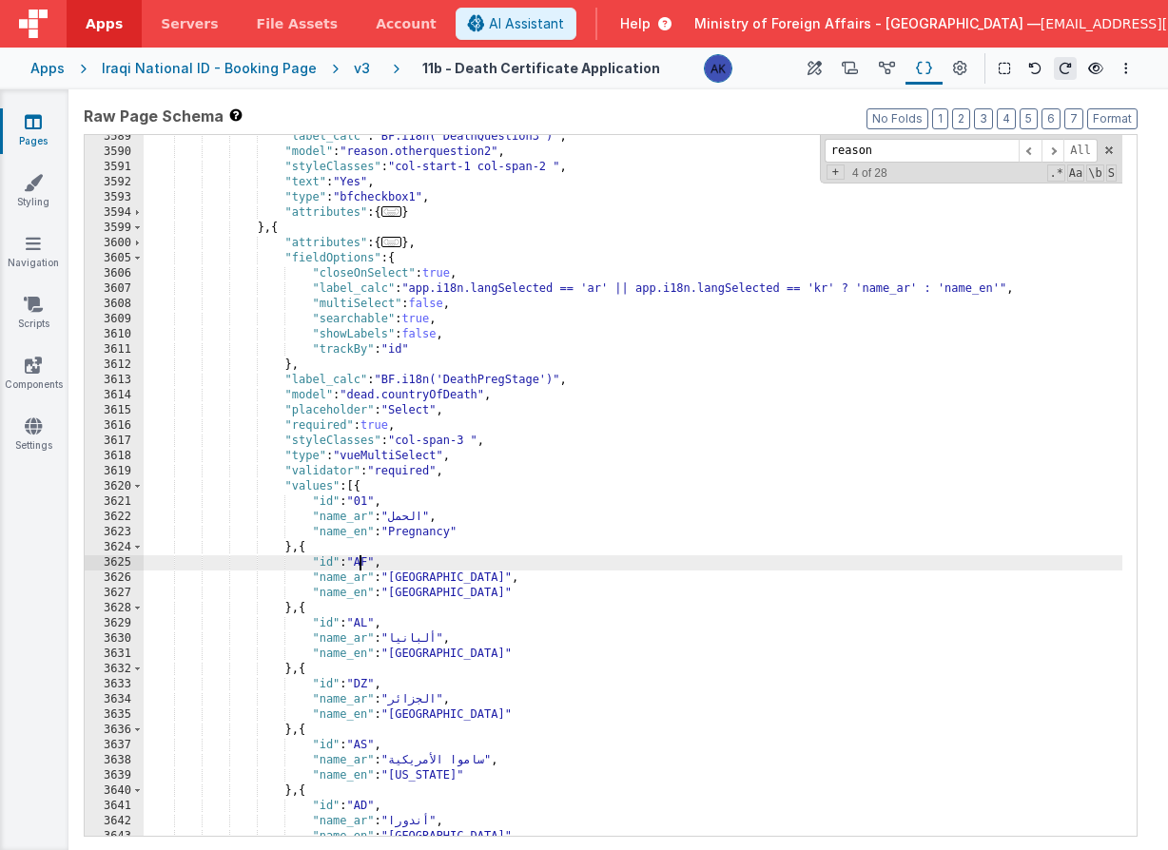
click at [362, 560] on div ""label_calc" : "BF.i18n('DeathQuestion3')" , "model" : "reason.otherquestion2" …" at bounding box center [633, 494] width 979 height 731
click at [432, 579] on div ""label_calc" : "BF.i18n('DeathQuestion3')" , "model" : "reason.otherquestion2" …" at bounding box center [633, 494] width 979 height 731
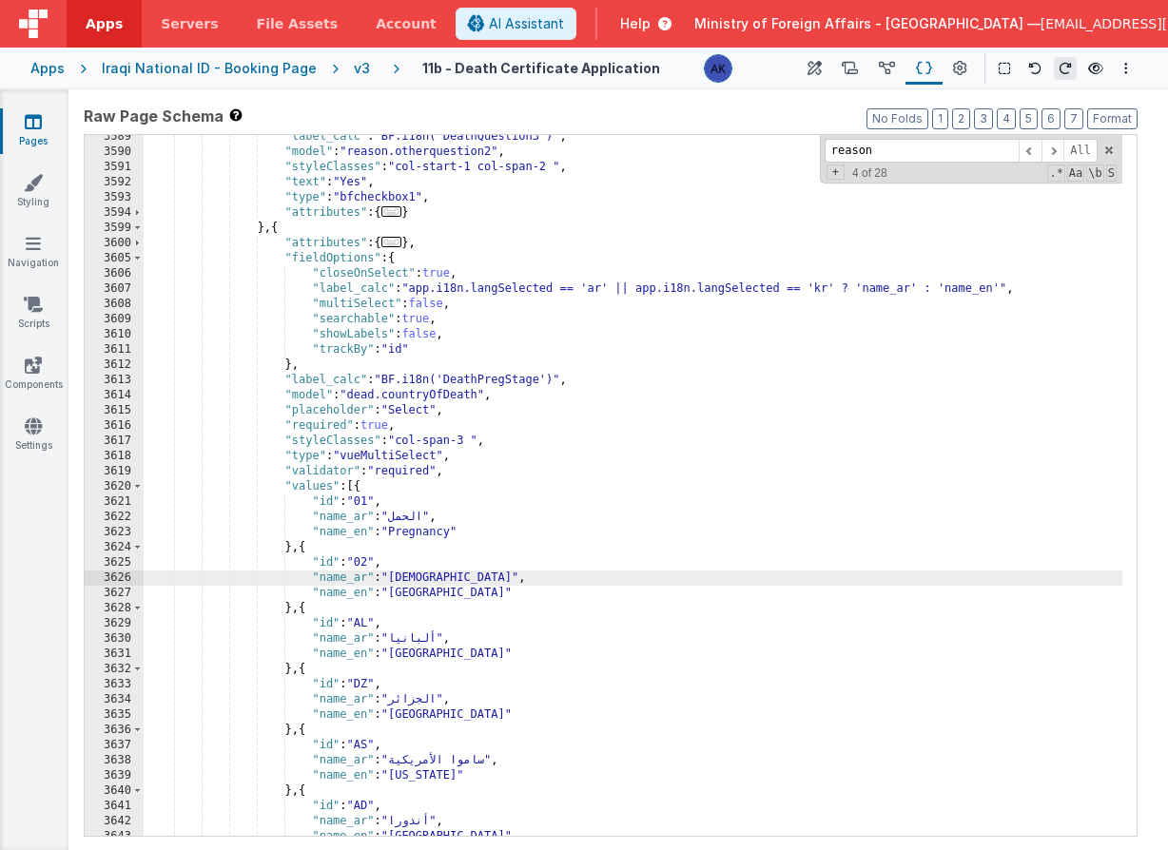
click at [432, 593] on div ""label_calc" : "BF.i18n('DeathQuestion3')" , "model" : "reason.otherquestion2" …" at bounding box center [633, 494] width 979 height 731
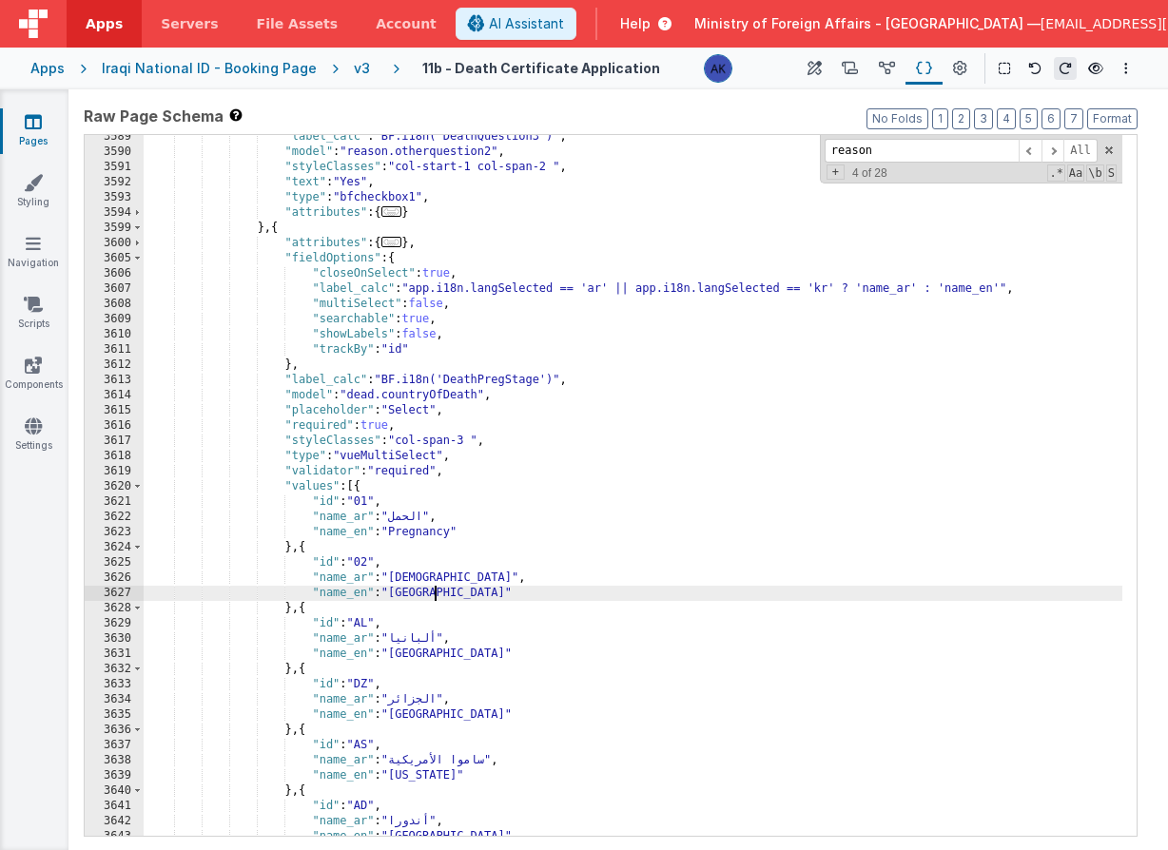
click at [432, 593] on div ""label_calc" : "BF.i18n('DeathQuestion3')" , "model" : "reason.otherquestion2" …" at bounding box center [633, 494] width 979 height 731
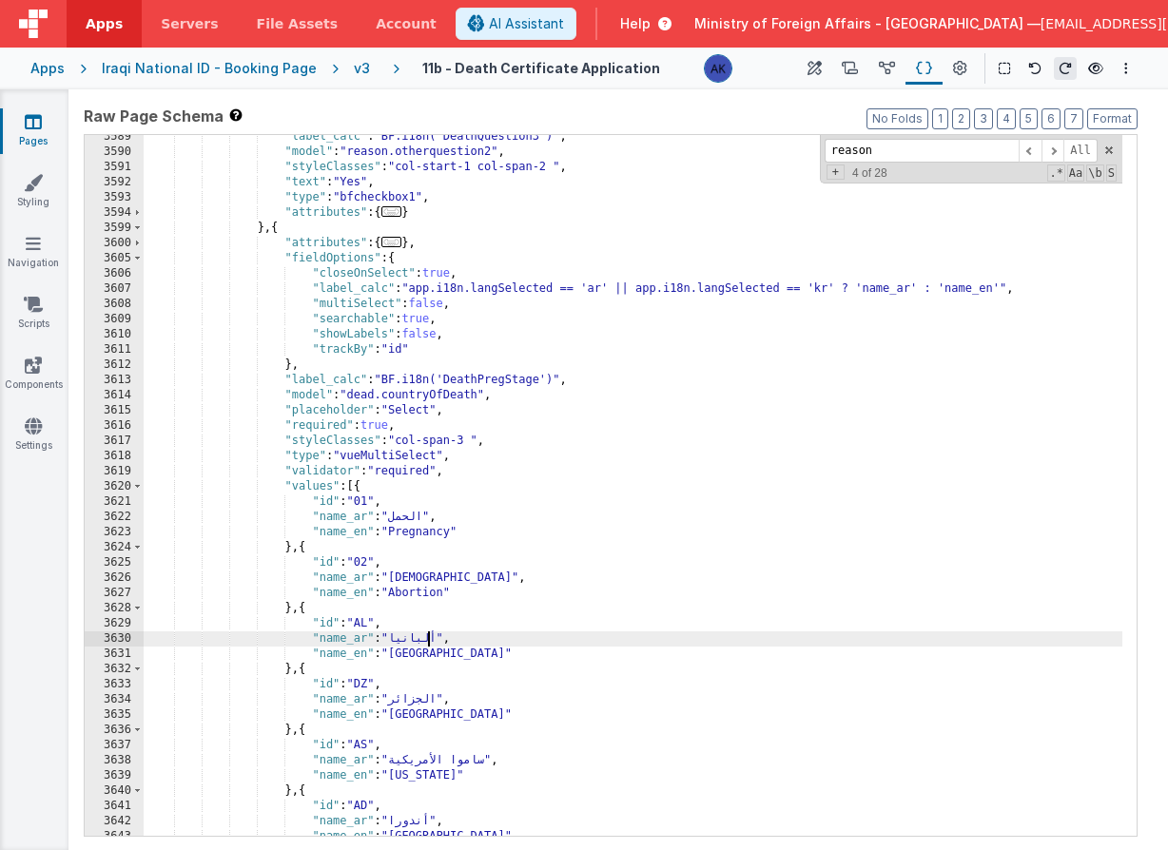
click at [427, 639] on div ""label_calc" : "BF.i18n('DeathQuestion3')" , "model" : "reason.otherquestion2" …" at bounding box center [633, 494] width 979 height 731
click at [366, 627] on div ""label_calc" : "BF.i18n('DeathQuestion3')" , "model" : "reason.otherquestion2" …" at bounding box center [633, 494] width 979 height 731
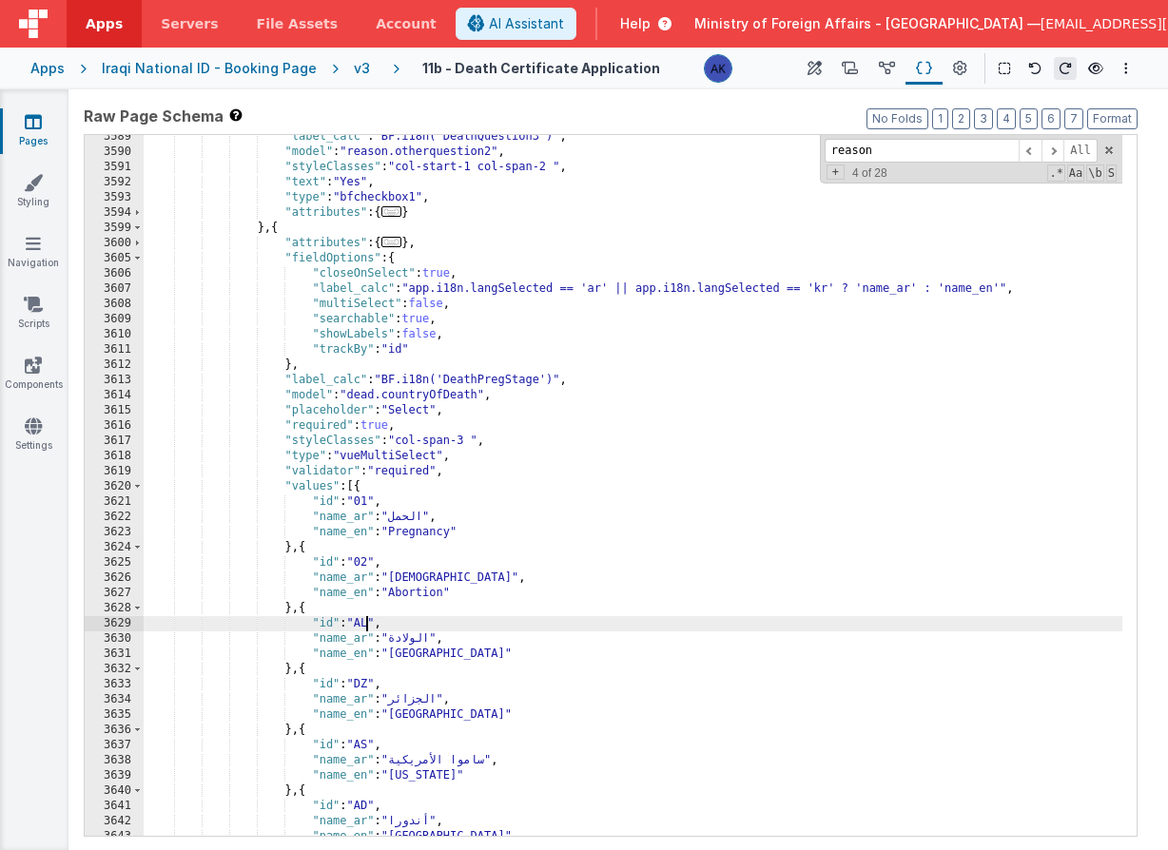
click at [366, 627] on div ""label_calc" : "BF.i18n('DeathQuestion3')" , "model" : "reason.otherquestion2" …" at bounding box center [633, 494] width 979 height 731
click at [429, 658] on div ""label_calc" : "BF.i18n('DeathQuestion3')" , "model" : "reason.otherquestion2" …" at bounding box center [633, 494] width 979 height 731
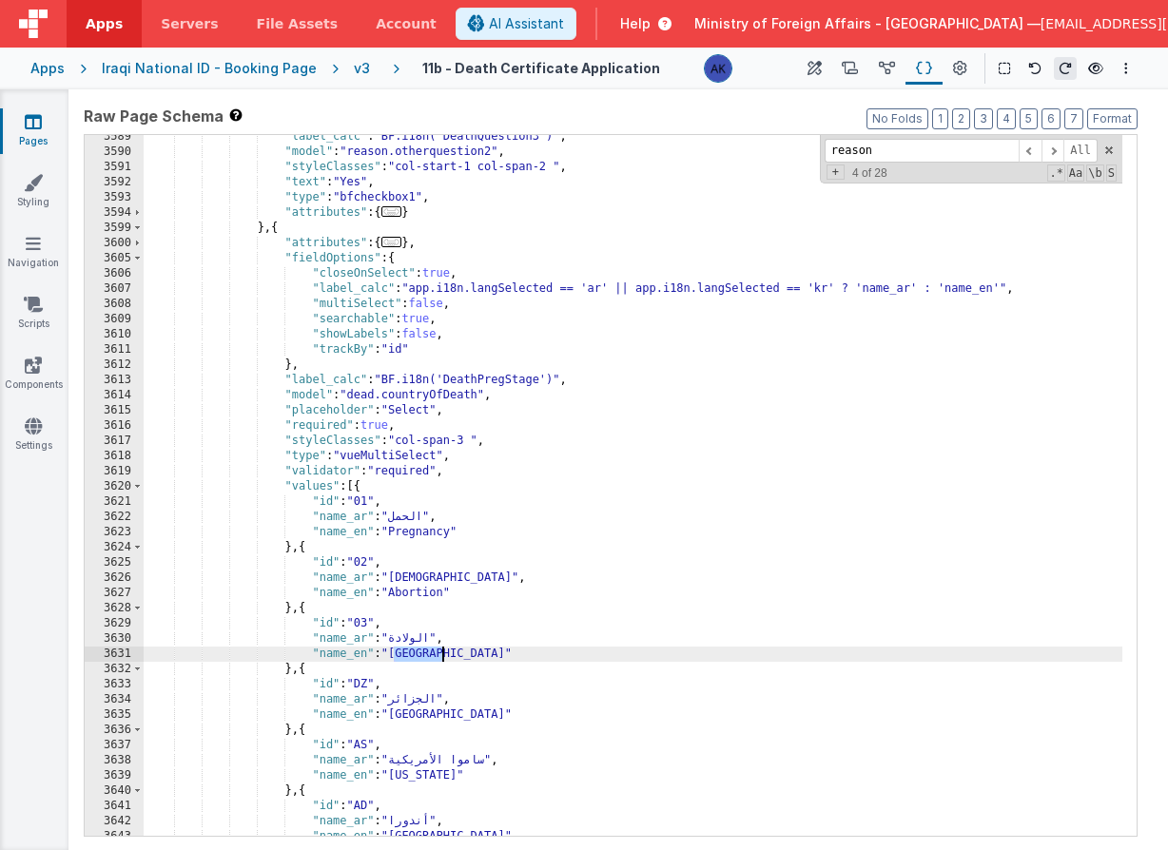
click at [429, 658] on div ""label_calc" : "BF.i18n('DeathQuestion3')" , "model" : "reason.otherquestion2" …" at bounding box center [633, 494] width 979 height 731
click at [424, 700] on div ""label_calc" : "BF.i18n('DeathQuestion3')" , "model" : "reason.otherquestion2" …" at bounding box center [633, 494] width 979 height 731
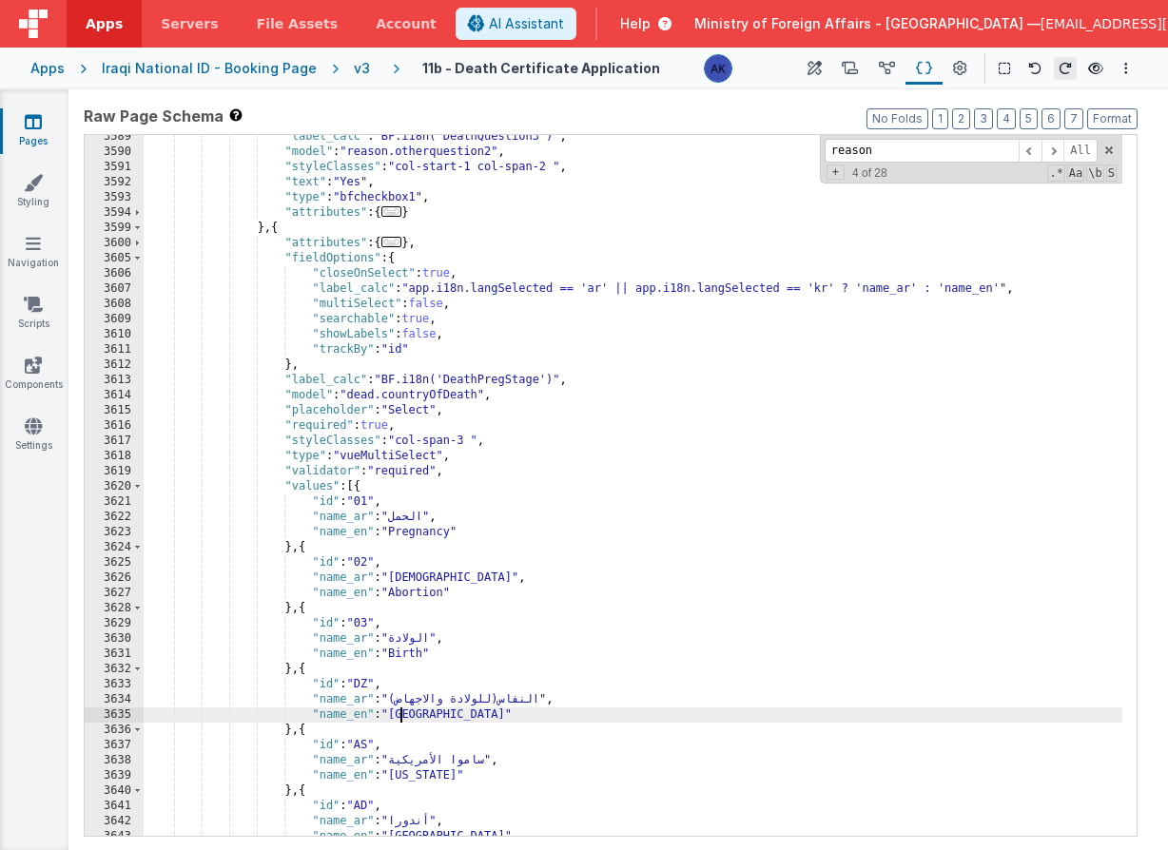
click at [398, 722] on div ""label_calc" : "BF.i18n('DeathQuestion3')" , "model" : "reason.otherquestion2" …" at bounding box center [633, 494] width 979 height 731
click at [365, 685] on div ""label_calc" : "BF.i18n('DeathQuestion3')" , "model" : "reason.otherquestion2" …" at bounding box center [633, 494] width 979 height 731
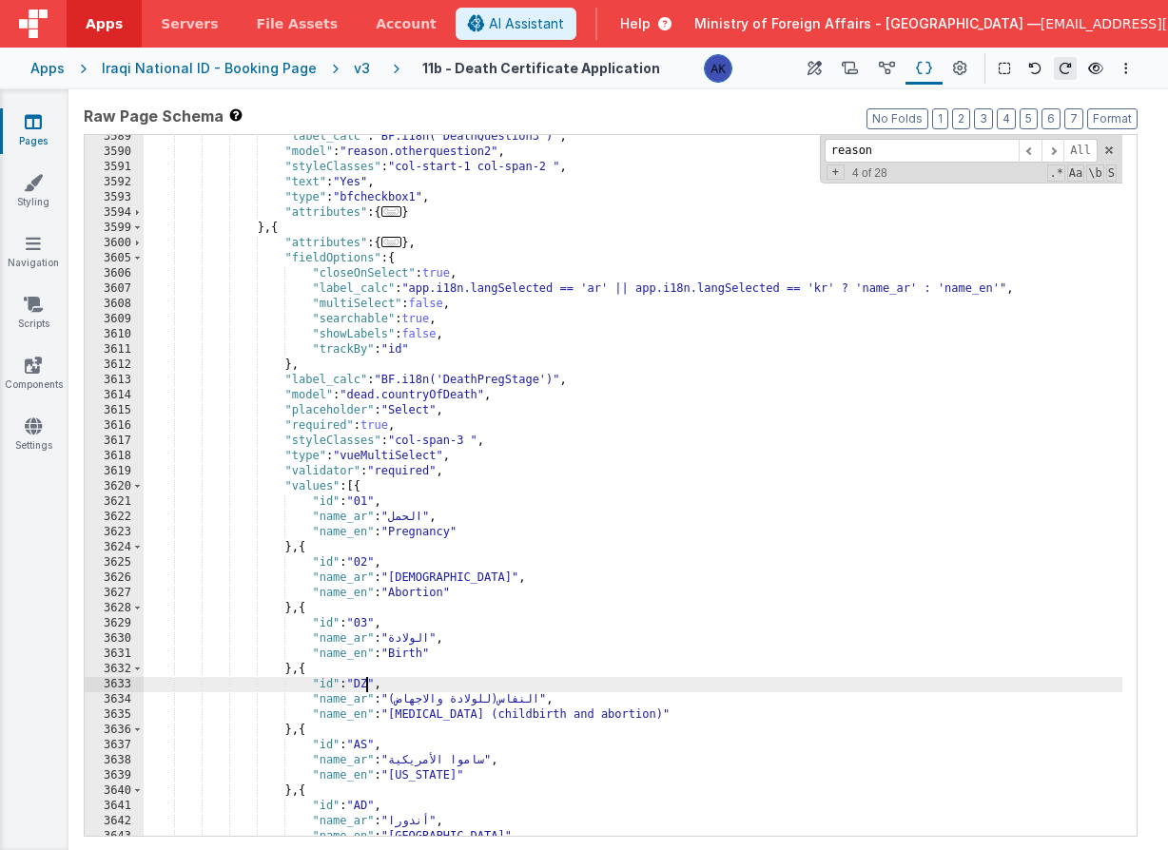
click at [365, 685] on div ""label_calc" : "BF.i18n('DeathQuestion3')" , "model" : "reason.otherquestion2" …" at bounding box center [633, 494] width 979 height 731
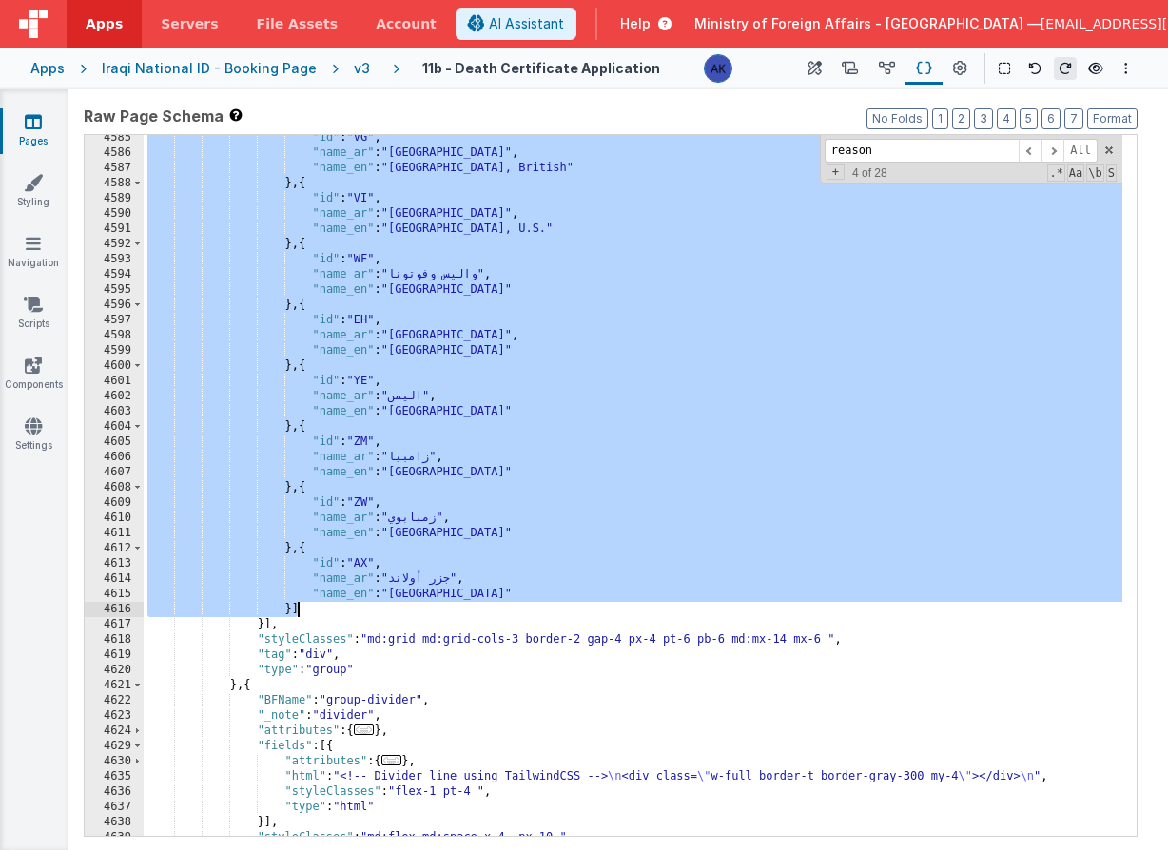
scroll to position [28340, 0]
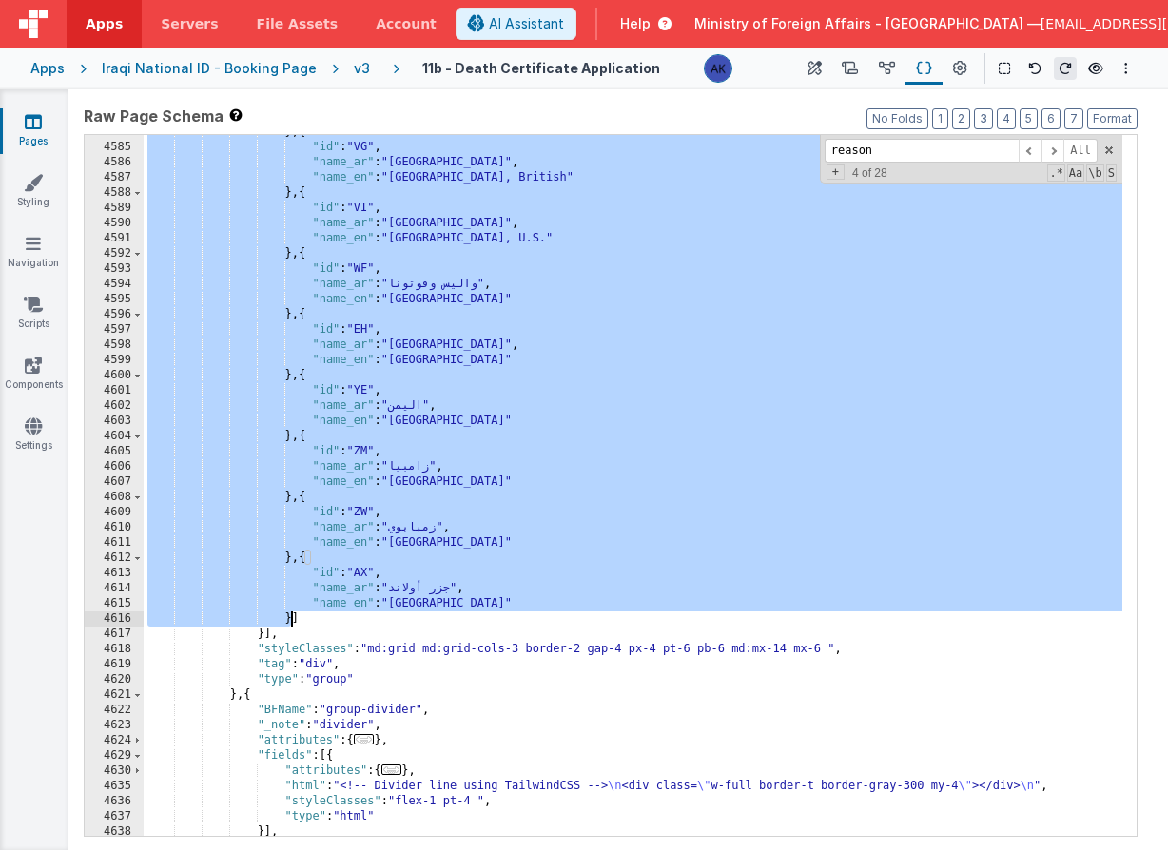
drag, startPoint x: 305, startPoint y: 555, endPoint x: 291, endPoint y: 614, distance: 60.7
click at [291, 614] on div "} , { "id" : "VG" , "name_ar" : "جزر العذراء البريطانية" , "name_en" : "Virgin …" at bounding box center [633, 490] width 979 height 731
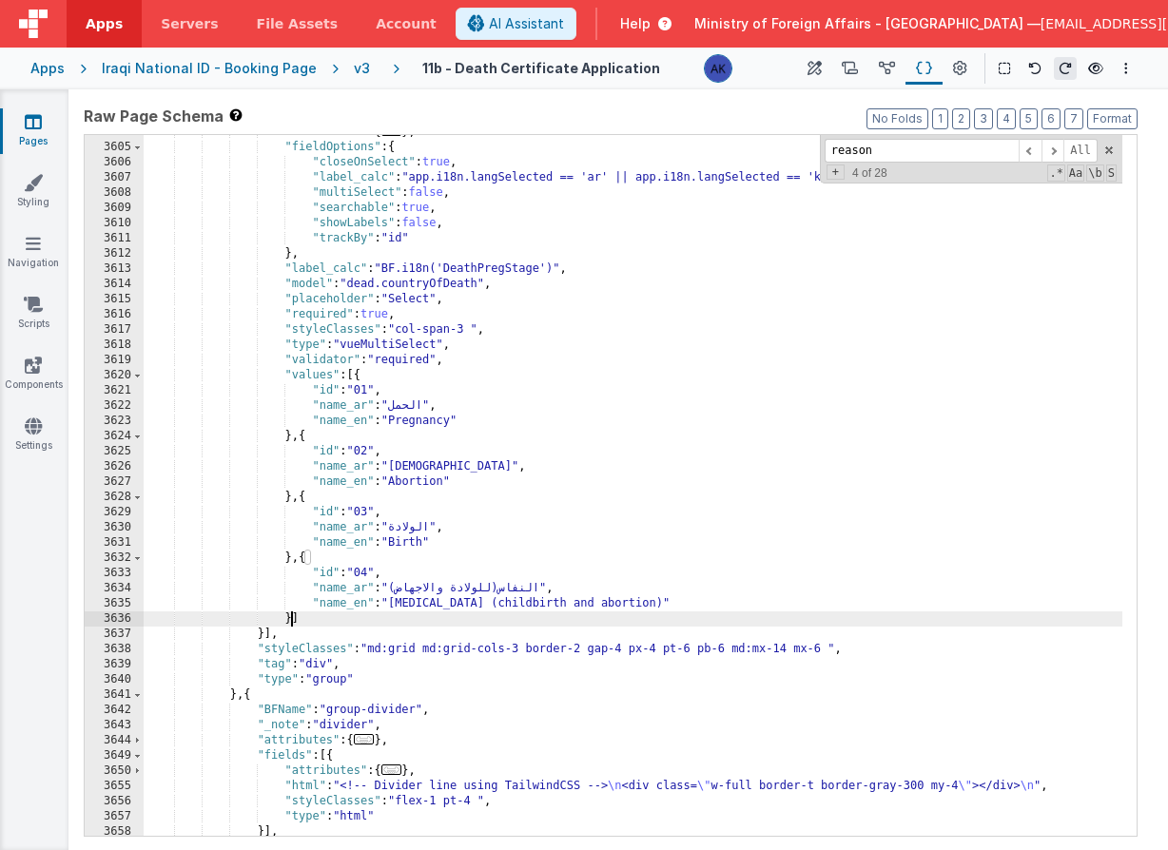
scroll to position [27593, 0]
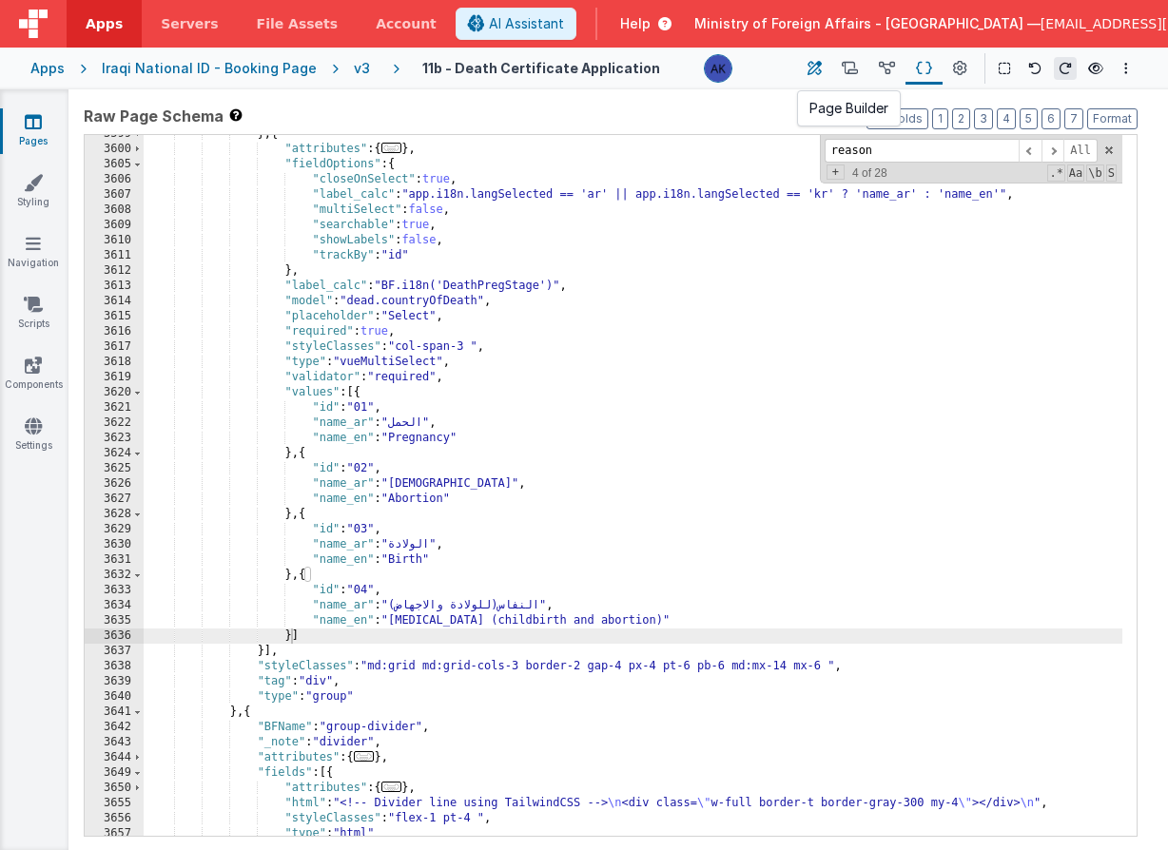
click at [811, 71] on icon at bounding box center [814, 69] width 14 height 20
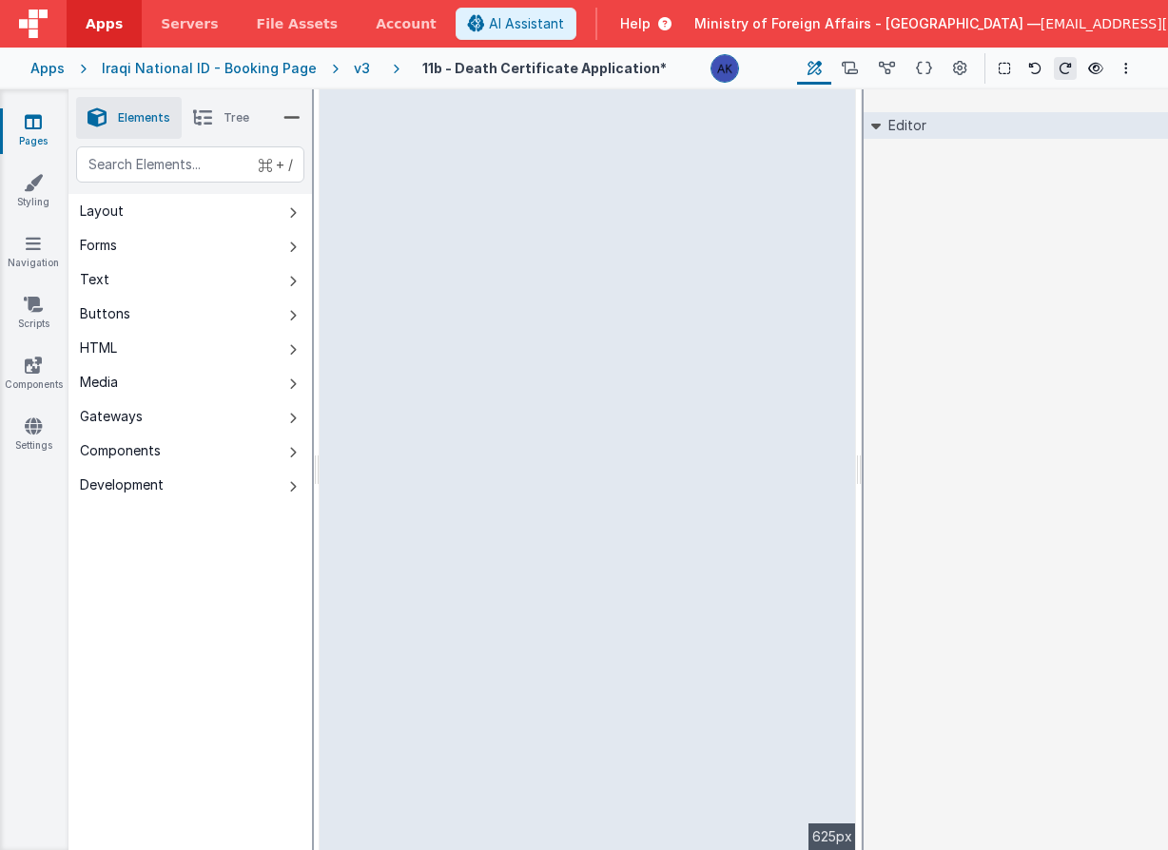
select select "required"
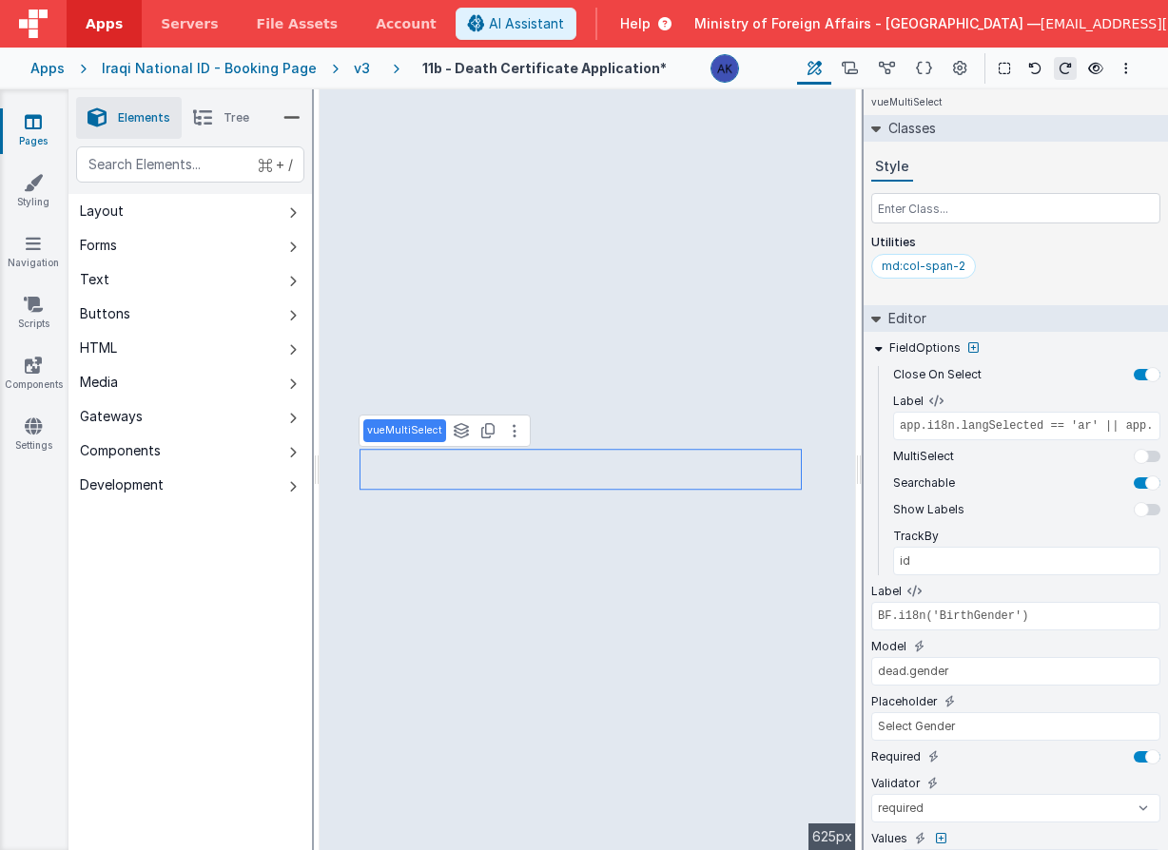
scroll to position [87, 0]
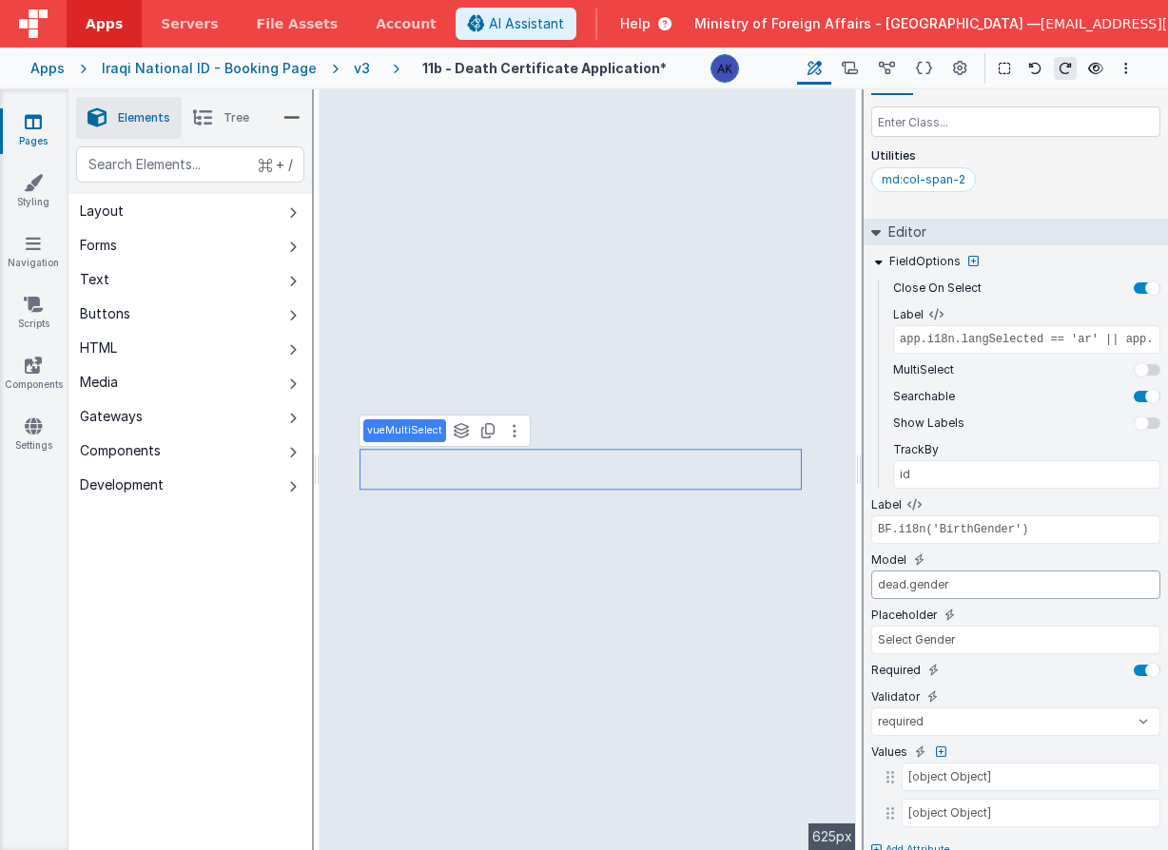
click at [960, 587] on input "dead.gender" at bounding box center [1015, 585] width 289 height 29
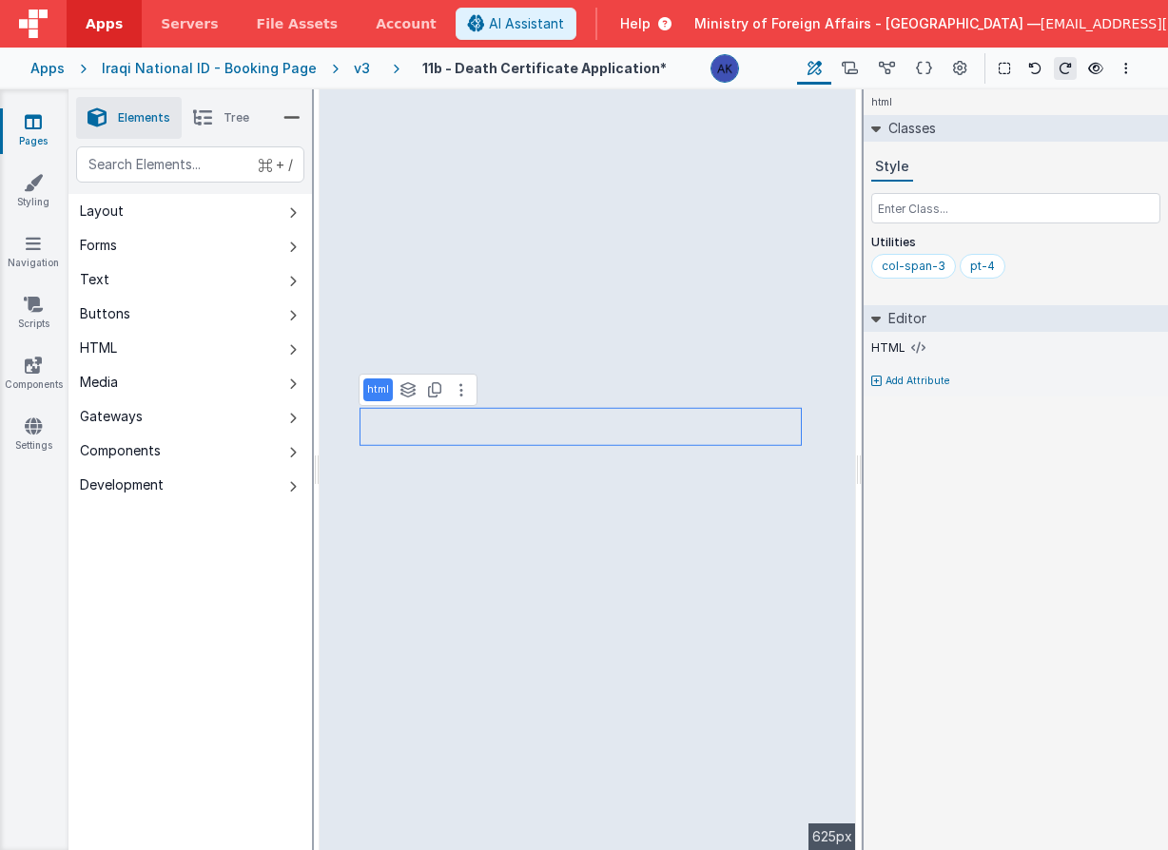
scroll to position [0, 0]
click at [926, 378] on p "Add Attribute" at bounding box center [917, 381] width 65 height 15
click at [922, 370] on icon at bounding box center [921, 374] width 10 height 15
click at [912, 393] on input "false" at bounding box center [1015, 399] width 289 height 29
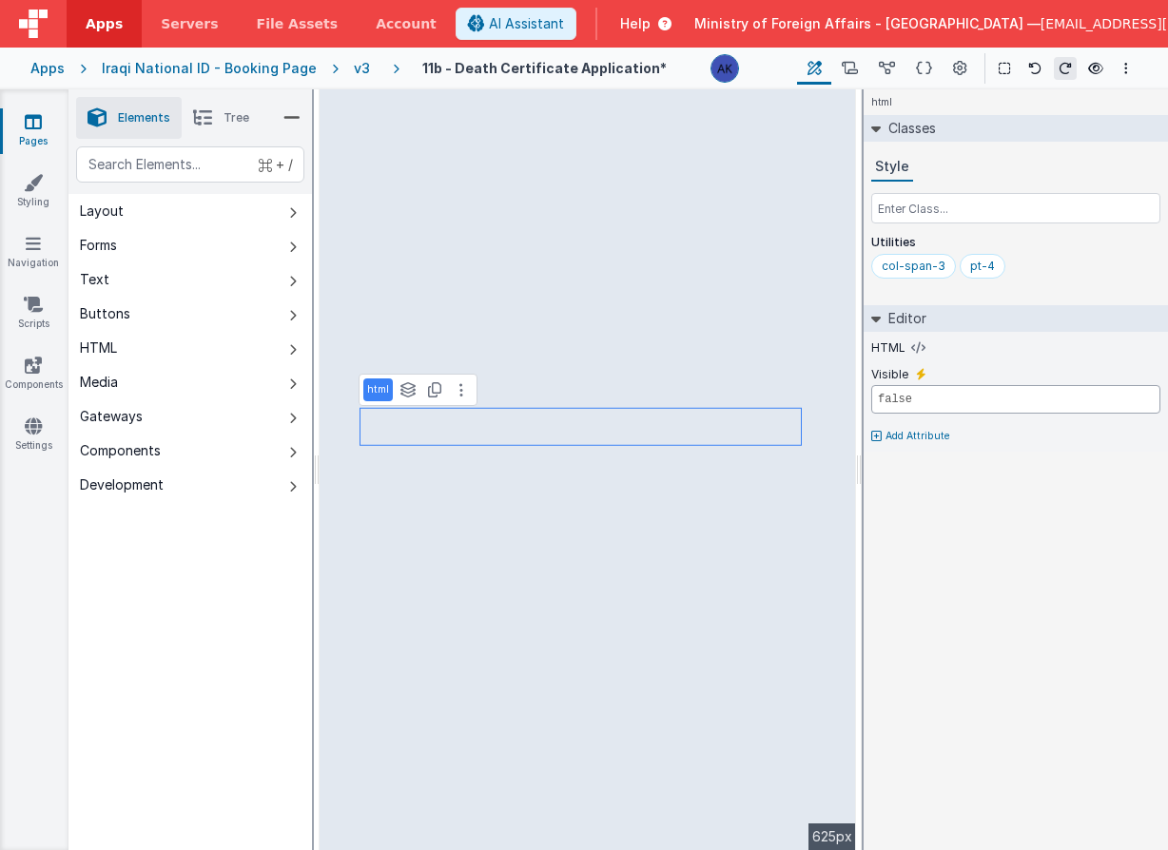
paste input "dead.gender"
click at [878, 401] on input "dead.gender" at bounding box center [1015, 399] width 289 height 29
type input "model.dead.gender.id === '02'"
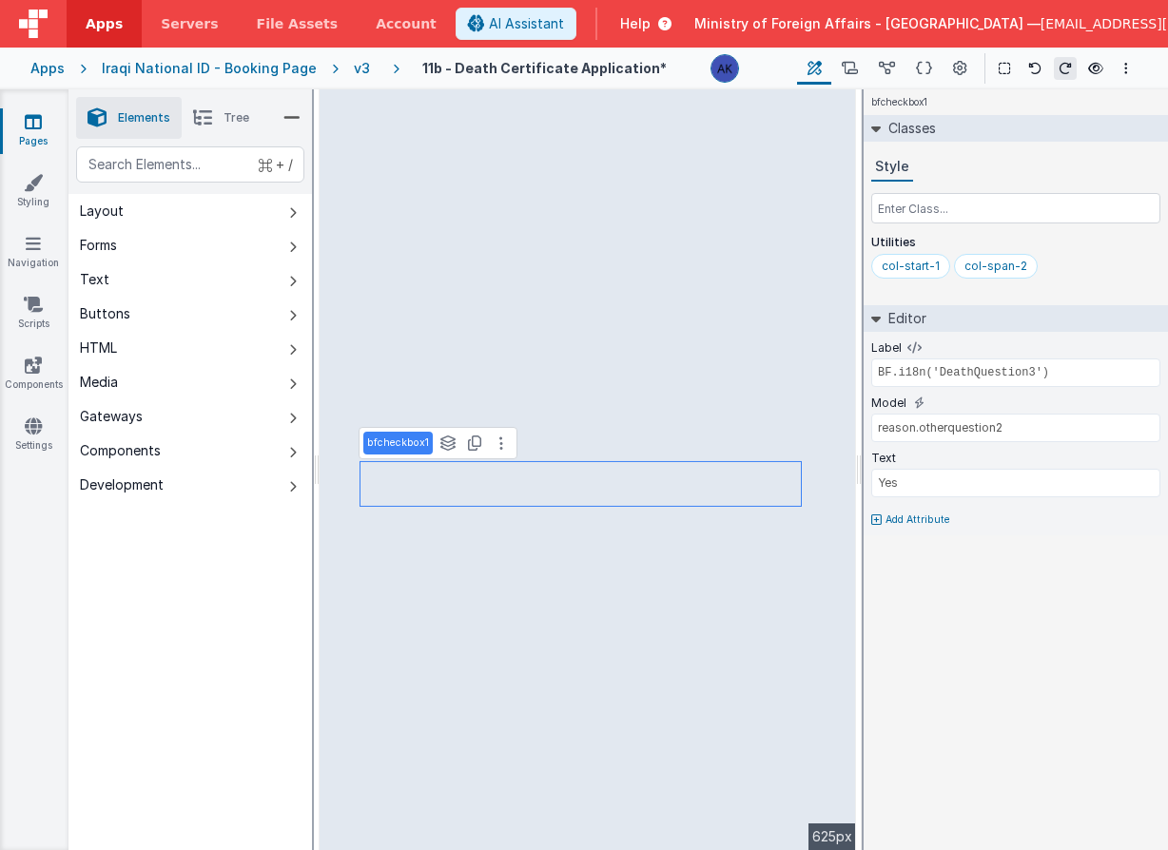
click at [894, 522] on p "Add Attribute" at bounding box center [917, 520] width 65 height 15
click at [916, 512] on icon at bounding box center [921, 513] width 10 height 15
click at [909, 534] on input "false" at bounding box center [1015, 538] width 289 height 29
paste input "model.dead.gender.id === '02'"
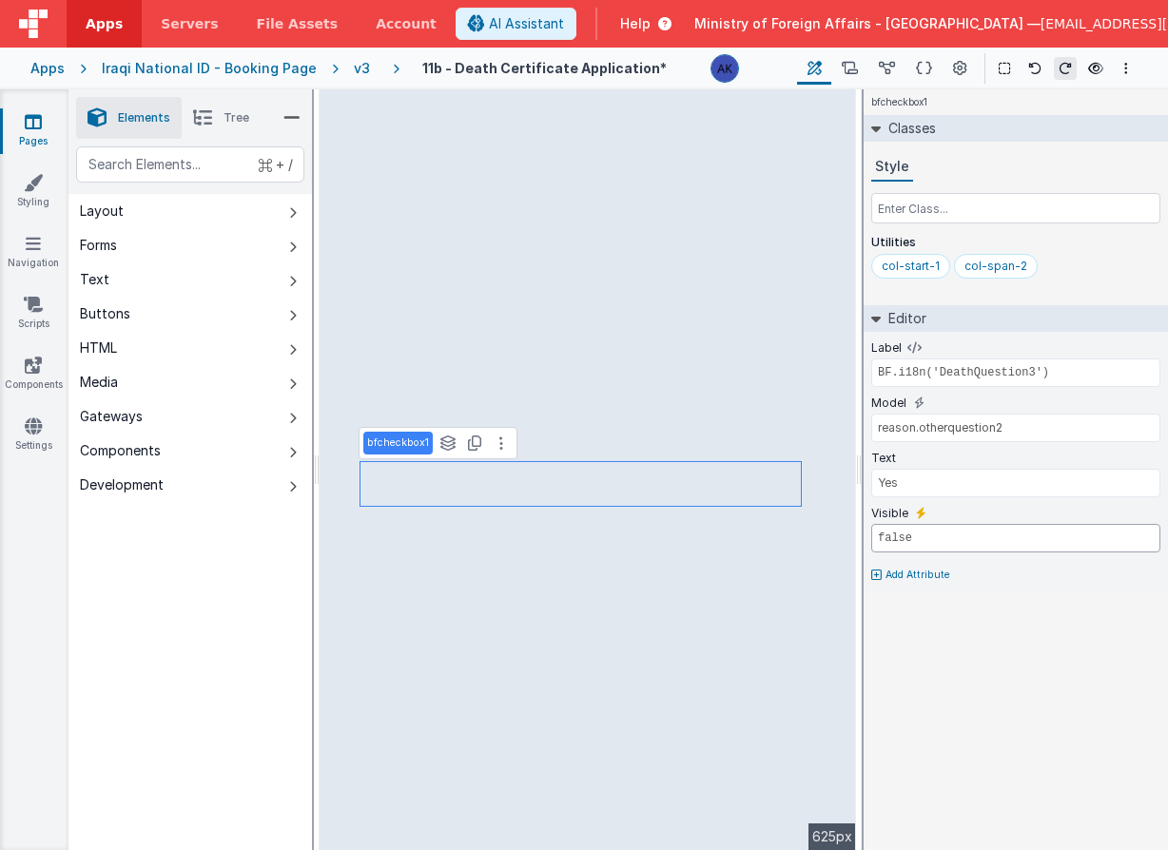
type input "model.dead.gender.id === '02'"
type input "app.i18n.langSelected == 'ar' || app.i18n.langSelected == 'kr' ? 'name_ar' : 'n…"
select select "required"
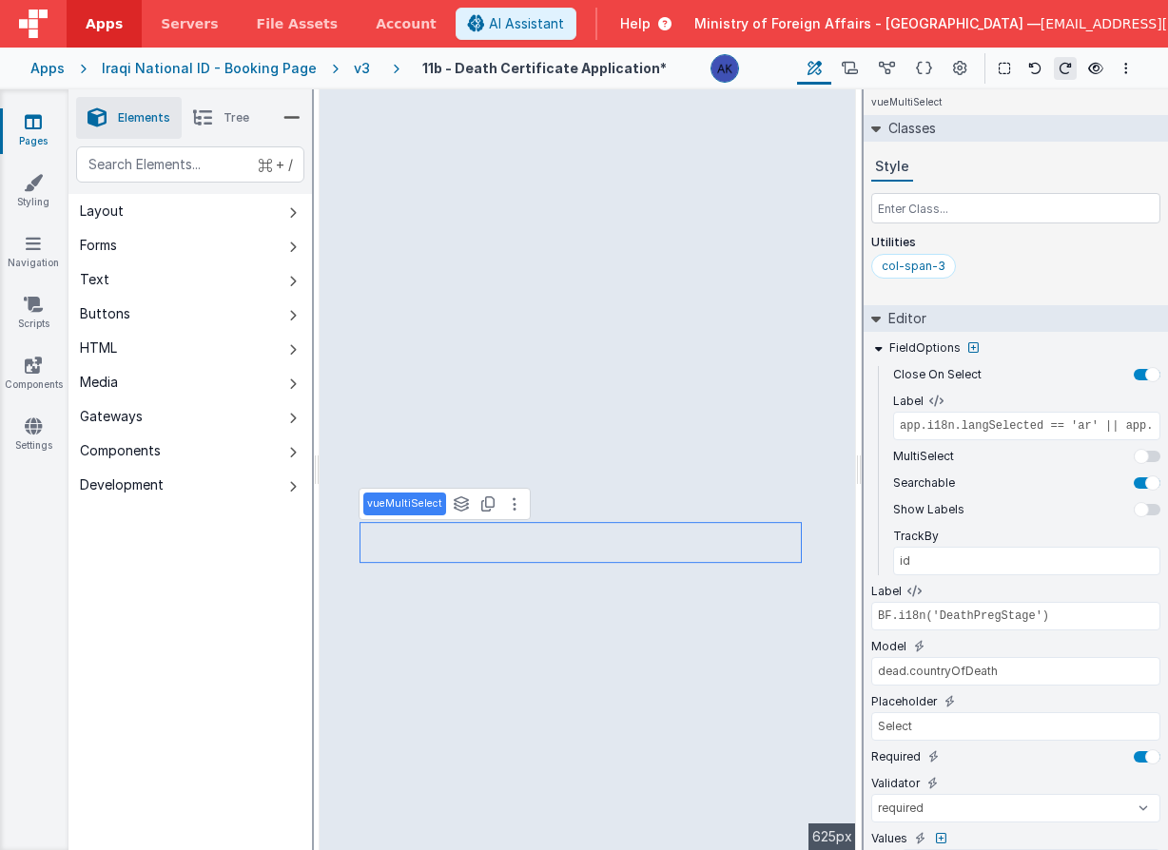
scroll to position [189, 0]
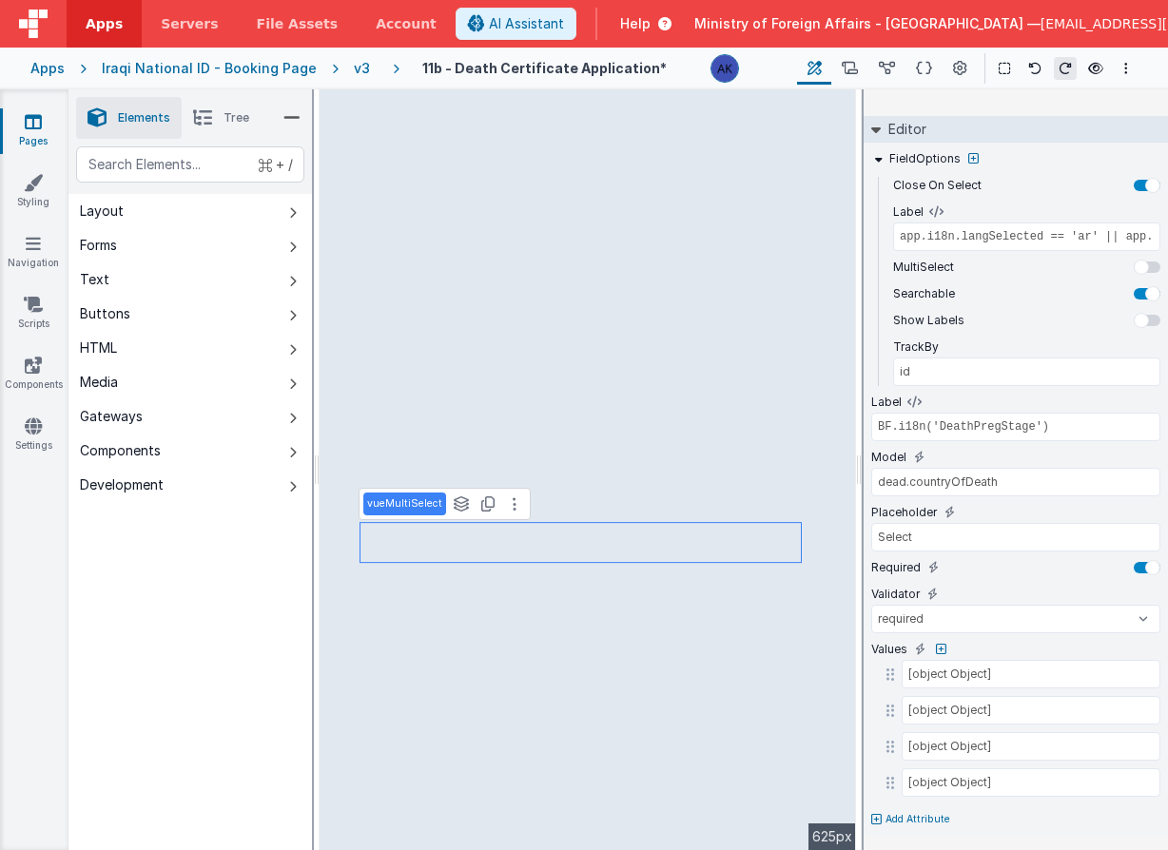
click at [896, 817] on p "Add Attribute" at bounding box center [917, 819] width 65 height 15
type input "visible"
click at [923, 807] on icon at bounding box center [921, 813] width 10 height 15
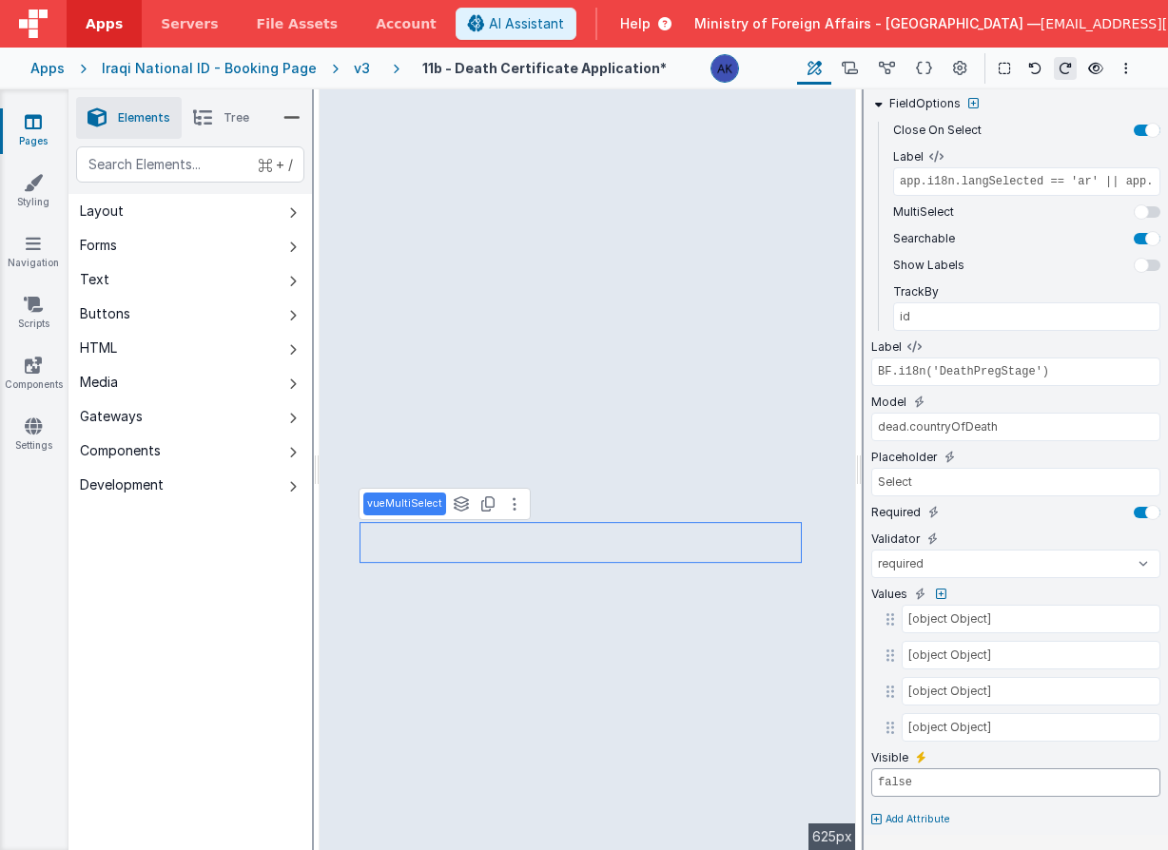
click at [943, 786] on input "false" at bounding box center [1015, 782] width 289 height 29
paste input "model.dead.gender.id === '02'"
type input "model.dead.gender.id === '02'"
type input "BF.i18n('DeathPleaseEnterinArabic')"
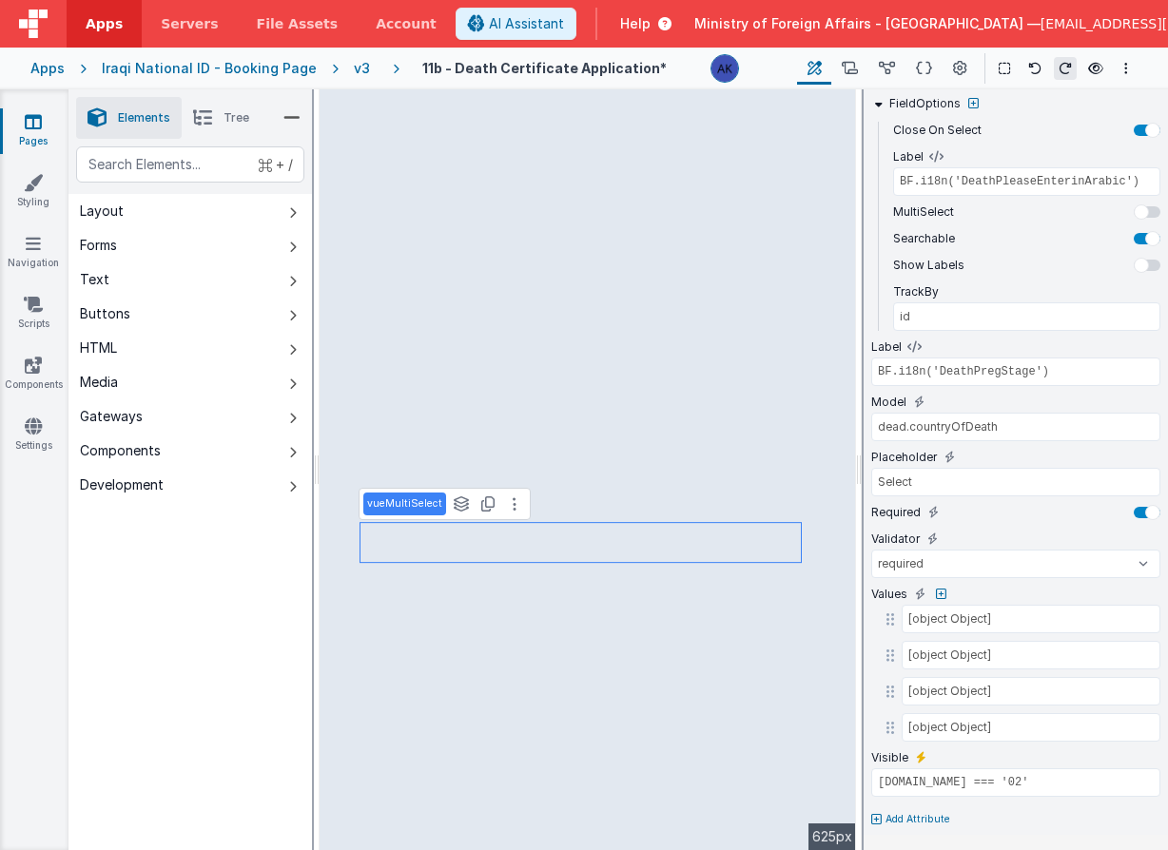
select select "regexp"
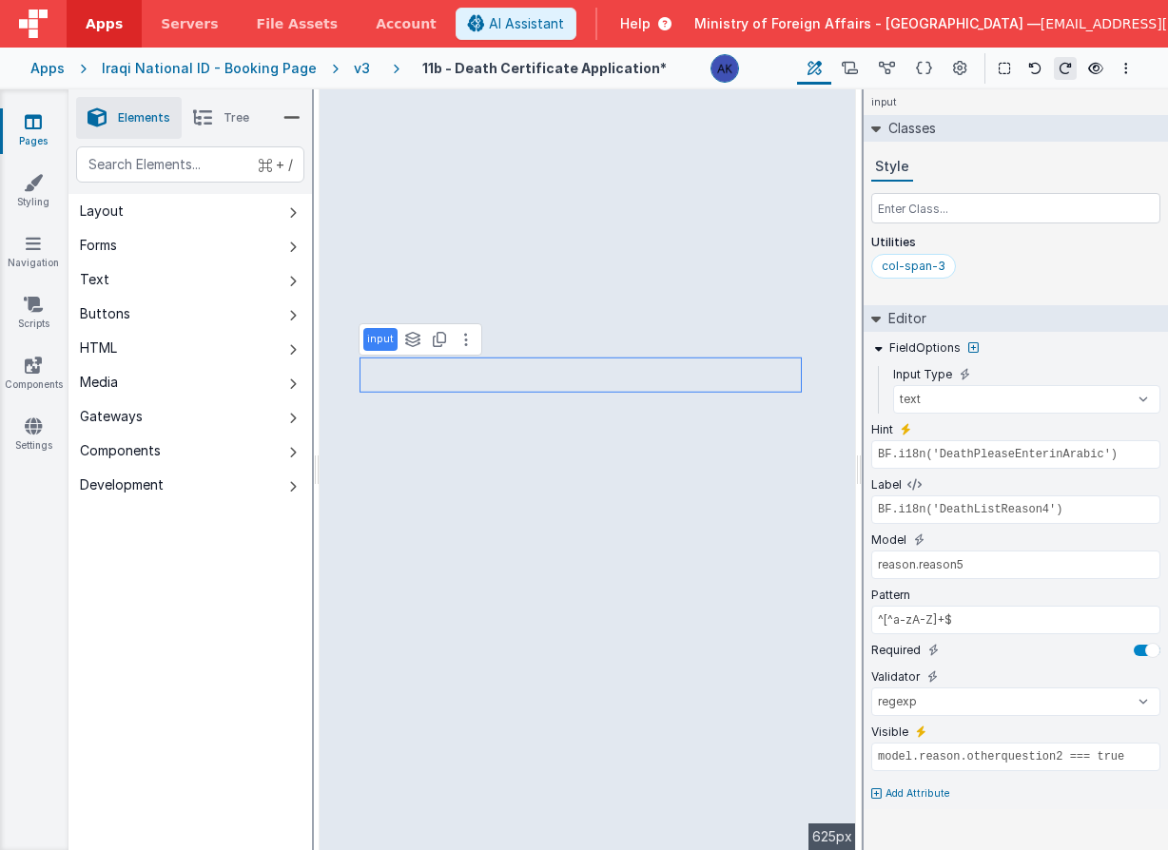
scroll to position [0, 0]
click at [433, 341] on icon at bounding box center [439, 339] width 13 height 15
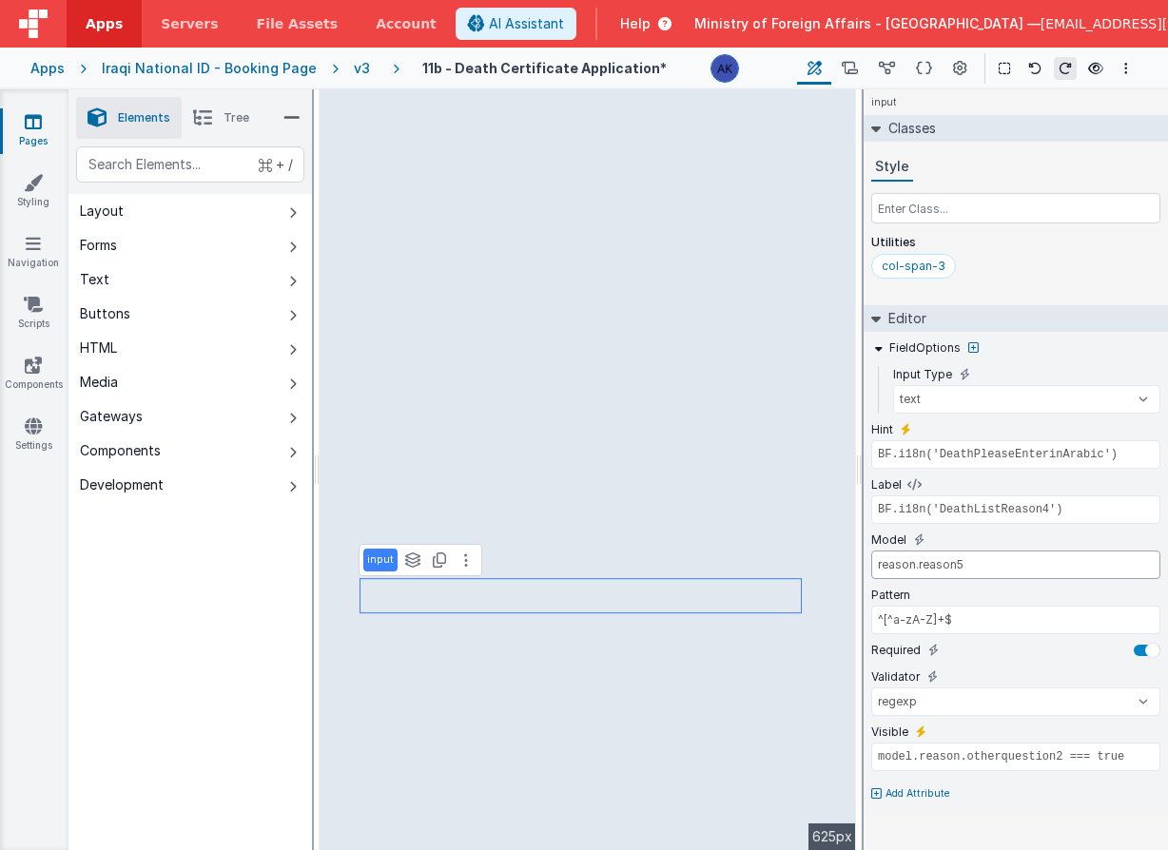
click at [971, 568] on input "reason.reason5" at bounding box center [1015, 565] width 289 height 29
type input "app.i18n.langSelected == 'ar' || app.i18n.langSelected == 'kr' ? 'name_ar' : 'n…"
select select "required"
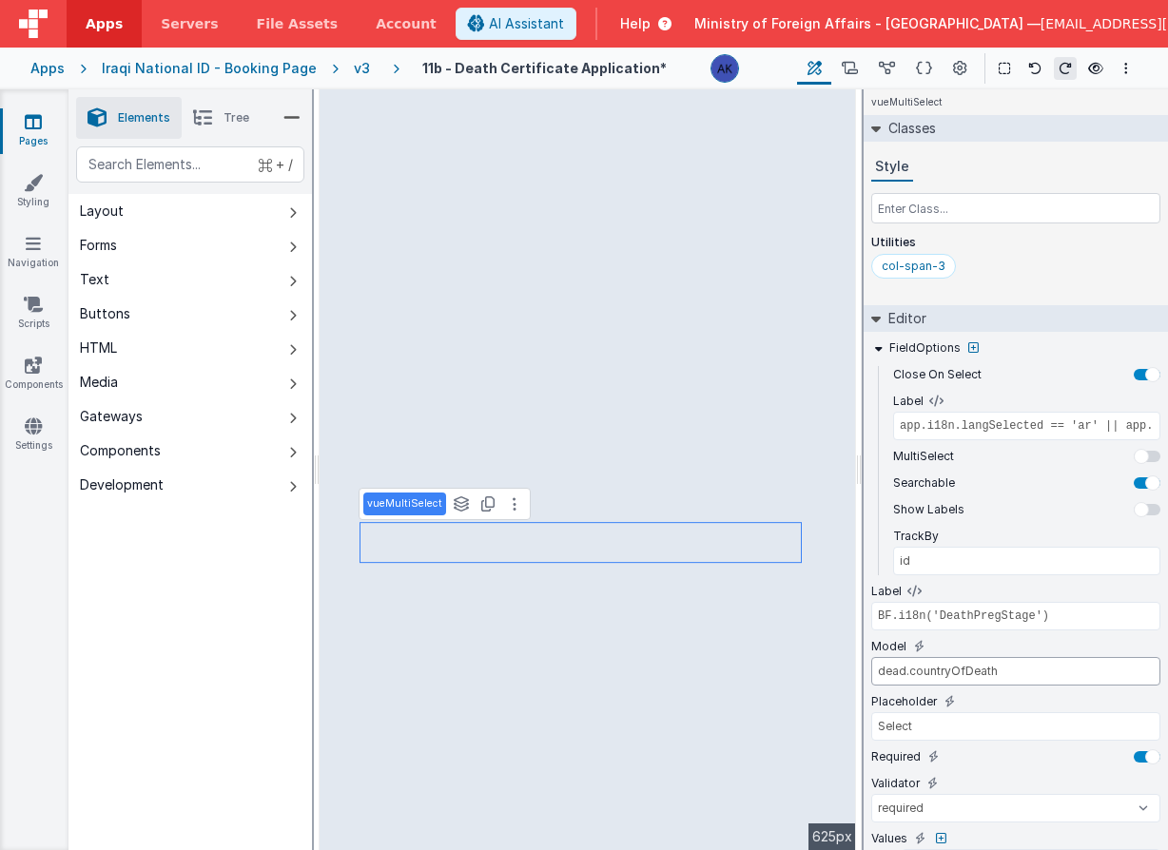
click at [963, 673] on input "dead.countryOfDeath" at bounding box center [1015, 671] width 289 height 29
click at [964, 673] on input "dead.countryOfDeath" at bounding box center [1015, 671] width 289 height 29
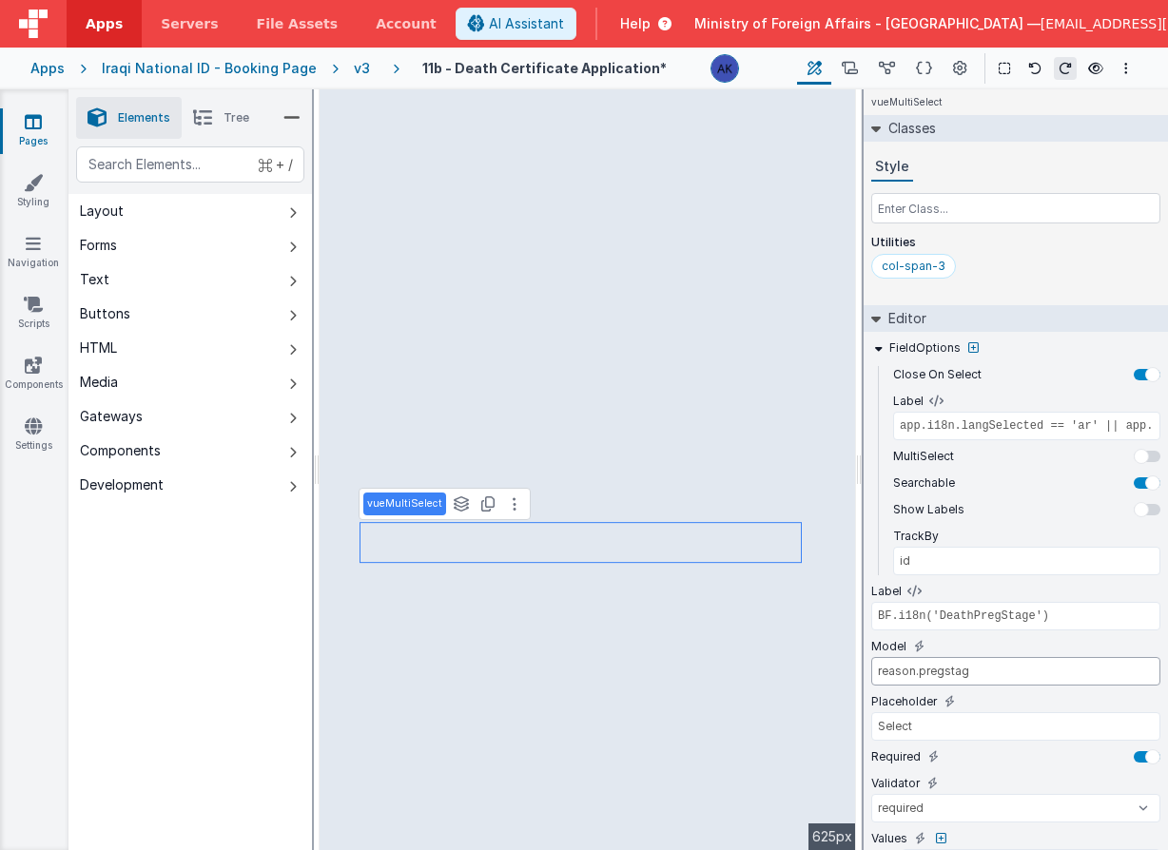
type input "reason.pregstage"
type input "BF.i18n('DeathPleaseEnterinArabic')"
select select "regexp"
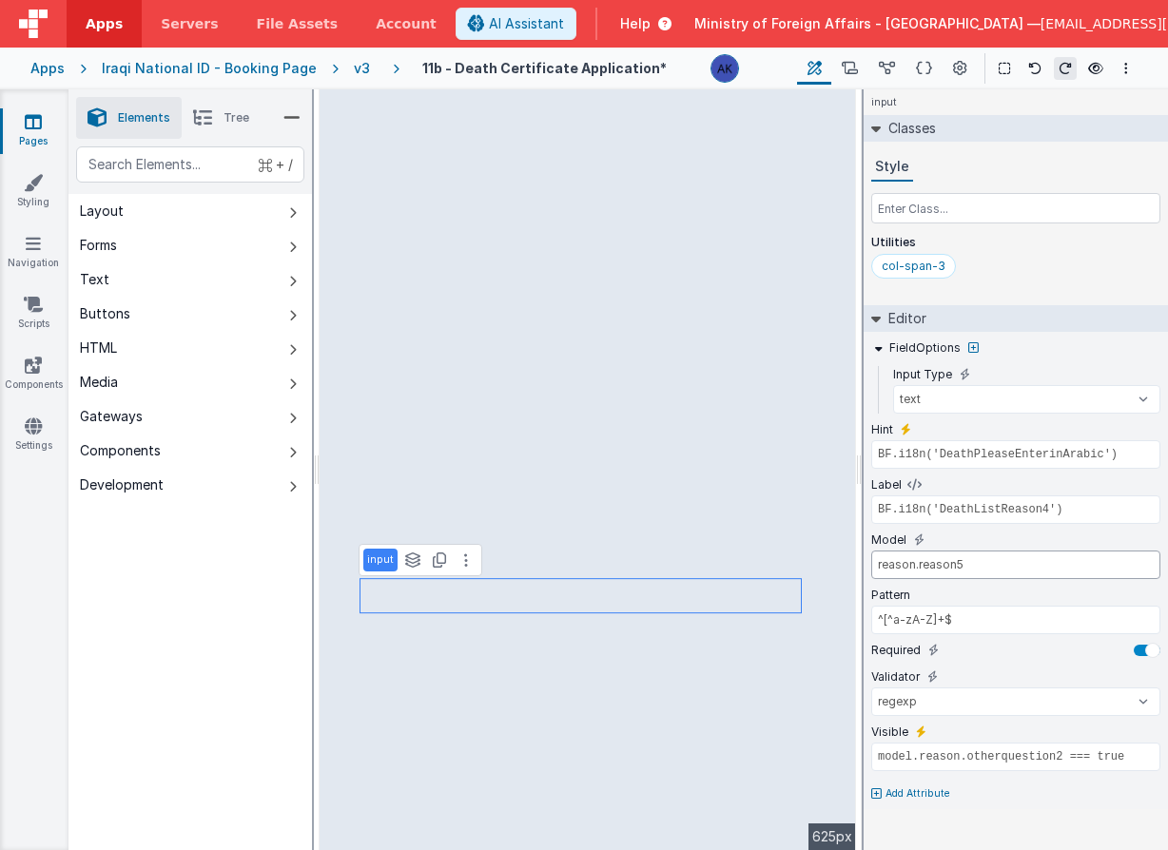
click at [938, 564] on input "reason.reason5" at bounding box center [1015, 565] width 289 height 29
type input "reason.pregtime"
click at [1014, 511] on input "BF.i18n('DeathListReason4')" at bounding box center [1015, 510] width 289 height 29
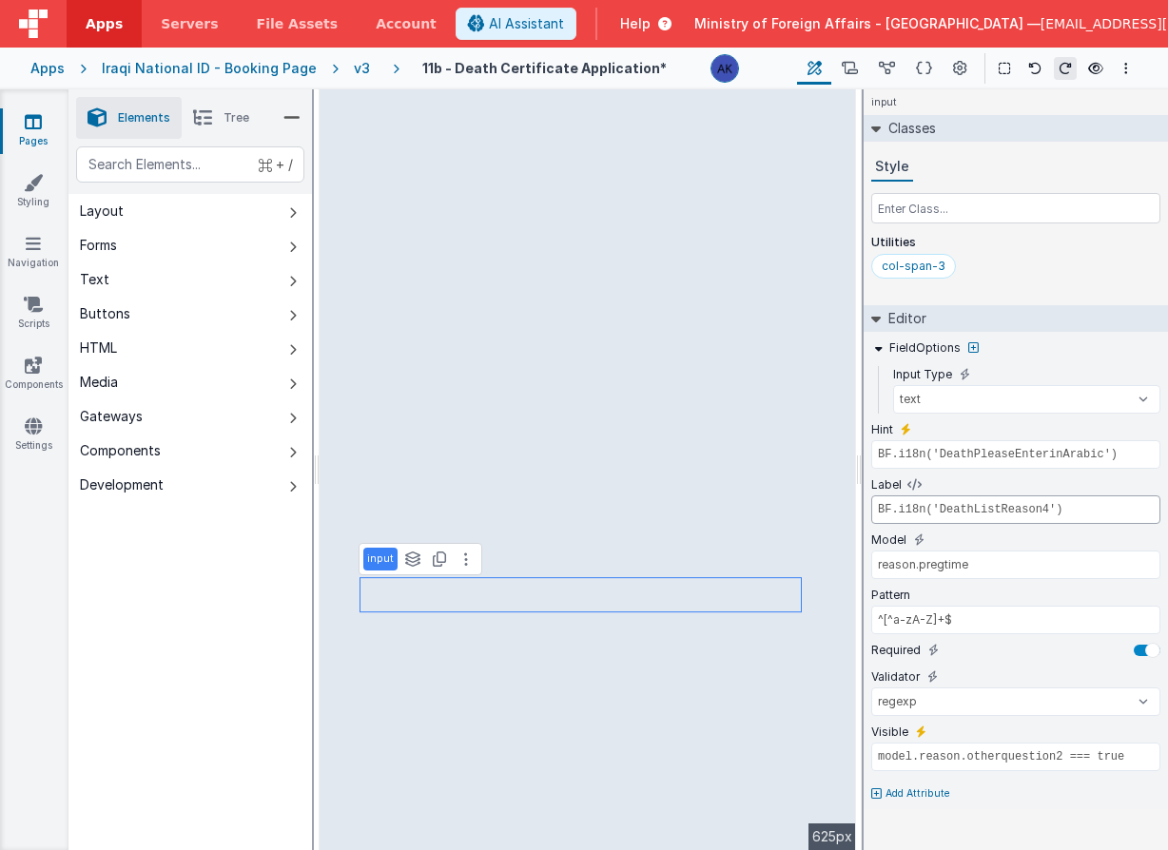
paste input "BirthPregnancyDurationWeeks"
type input "BF.i18n('BirthPregnancyDurationWeeks')"
click at [975, 458] on input "BF.i18n('DeathPleaseEnterinArabic')" at bounding box center [1015, 454] width 289 height 29
click at [1023, 450] on input "BF.i18n('DeathPleaseEnterinArabic')" at bounding box center [1015, 454] width 289 height 29
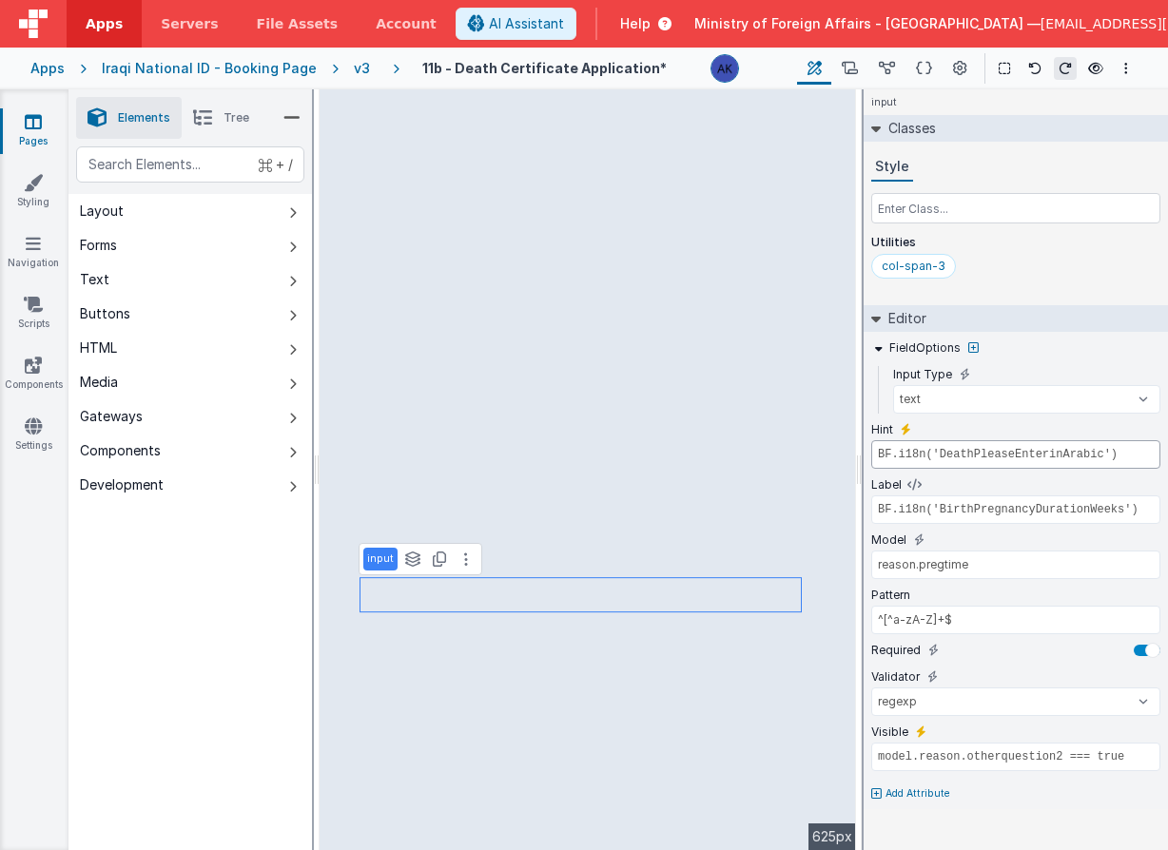
paste input "BirthPregnancyDurationMaxWeeks"
type input "app.i18n.langSelected == 'ar' || app.i18n.langSelected == 'kr' ? 'name_ar' : 'n…"
select select "required"
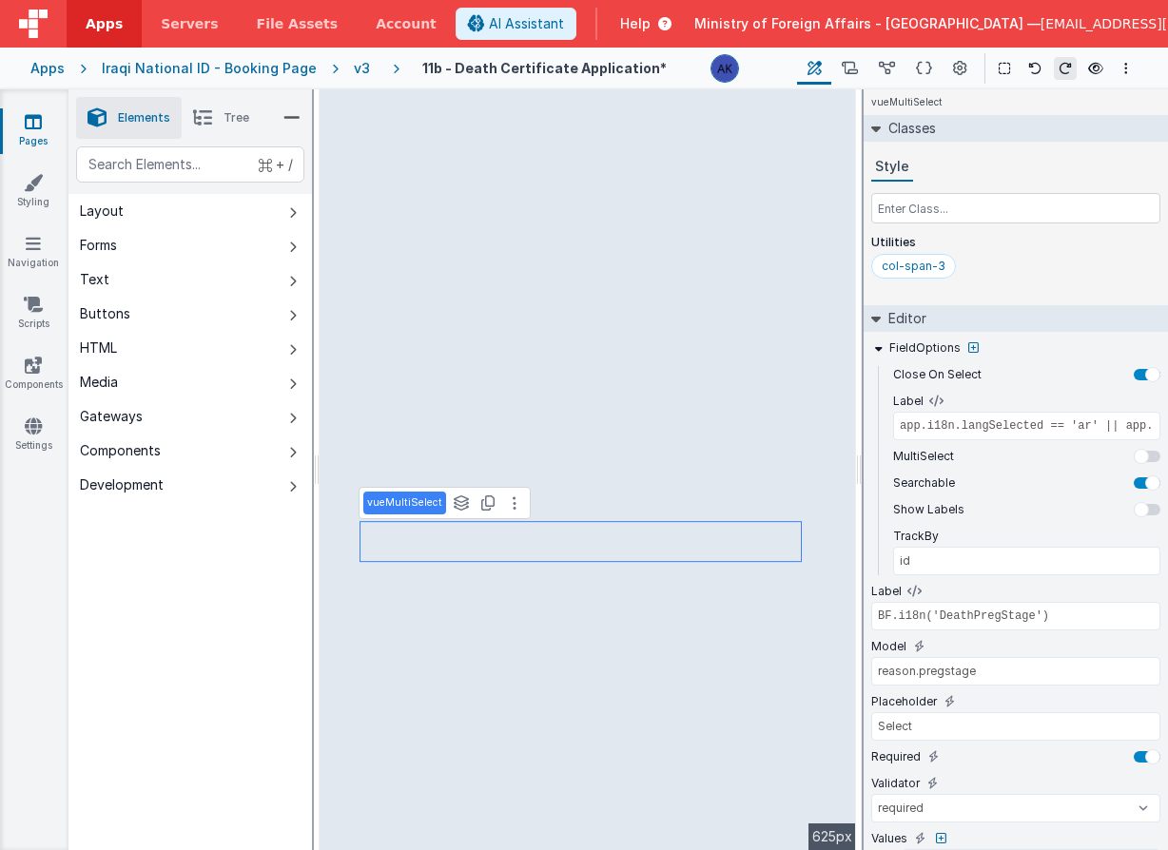
scroll to position [244, 0]
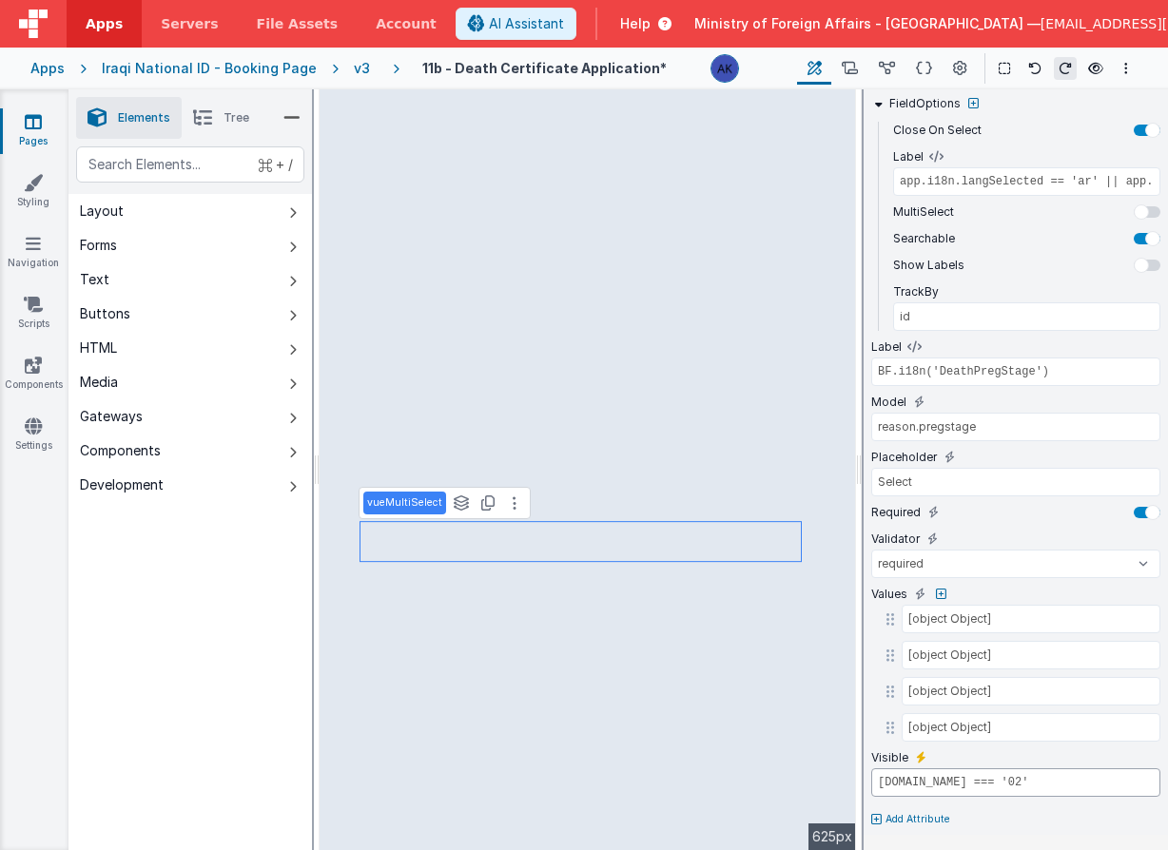
click at [966, 775] on input "model.dead.gender.id === '02'" at bounding box center [1015, 782] width 289 height 29
type input "BF.i18n('BirthPregnancyDurationMaxWeeks')"
select select "regexp"
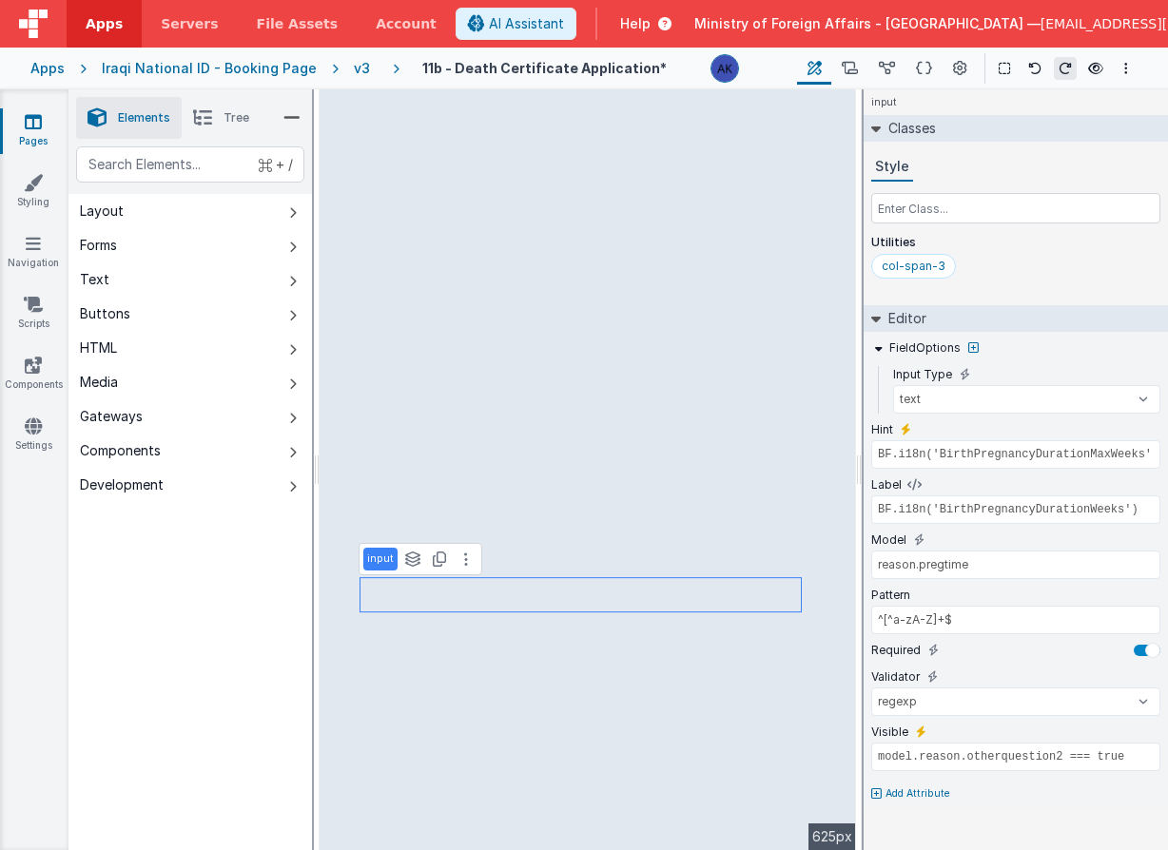
scroll to position [0, 0]
click at [1006, 768] on input "model.reason.otherquestion2 === true" at bounding box center [1015, 757] width 289 height 29
paste input "dead.gender.id === '02'"
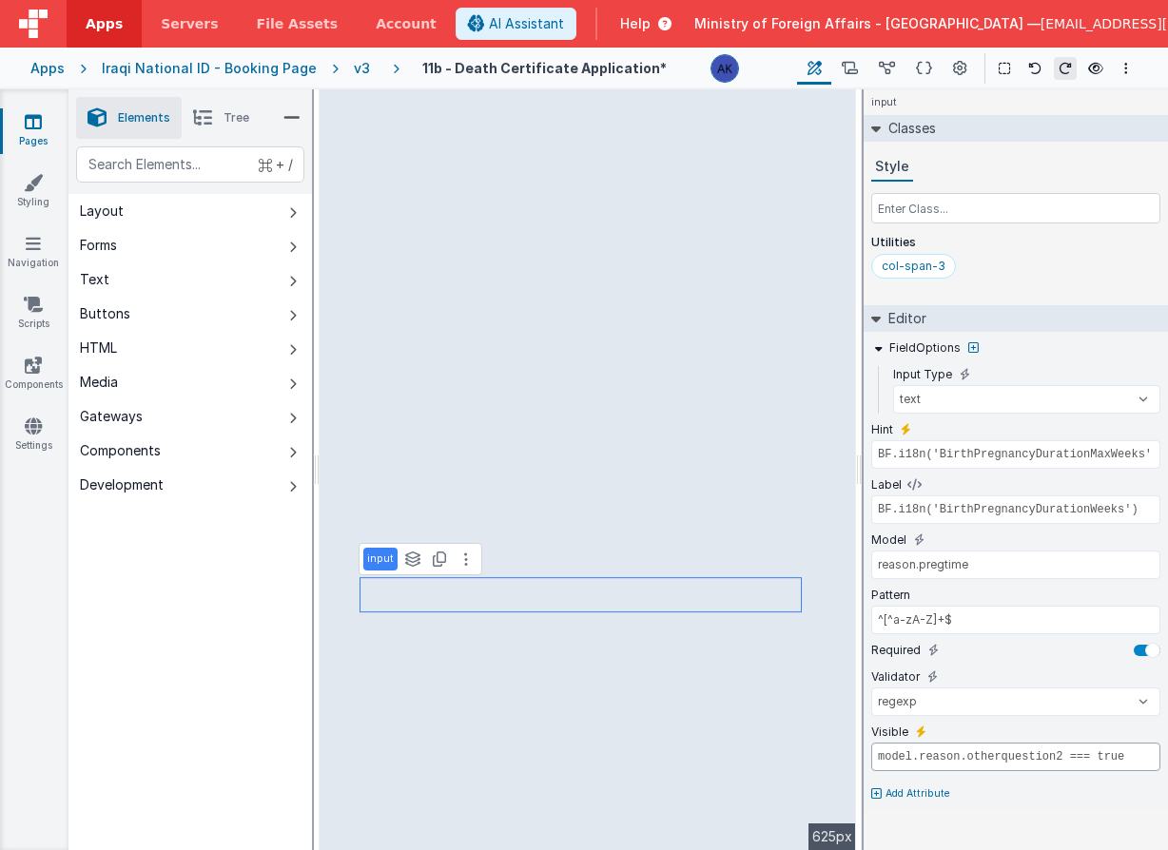
type input "model.dead.gender.id === '02'"
type input "Yes"
type input "model.dead.gender.id === '02'"
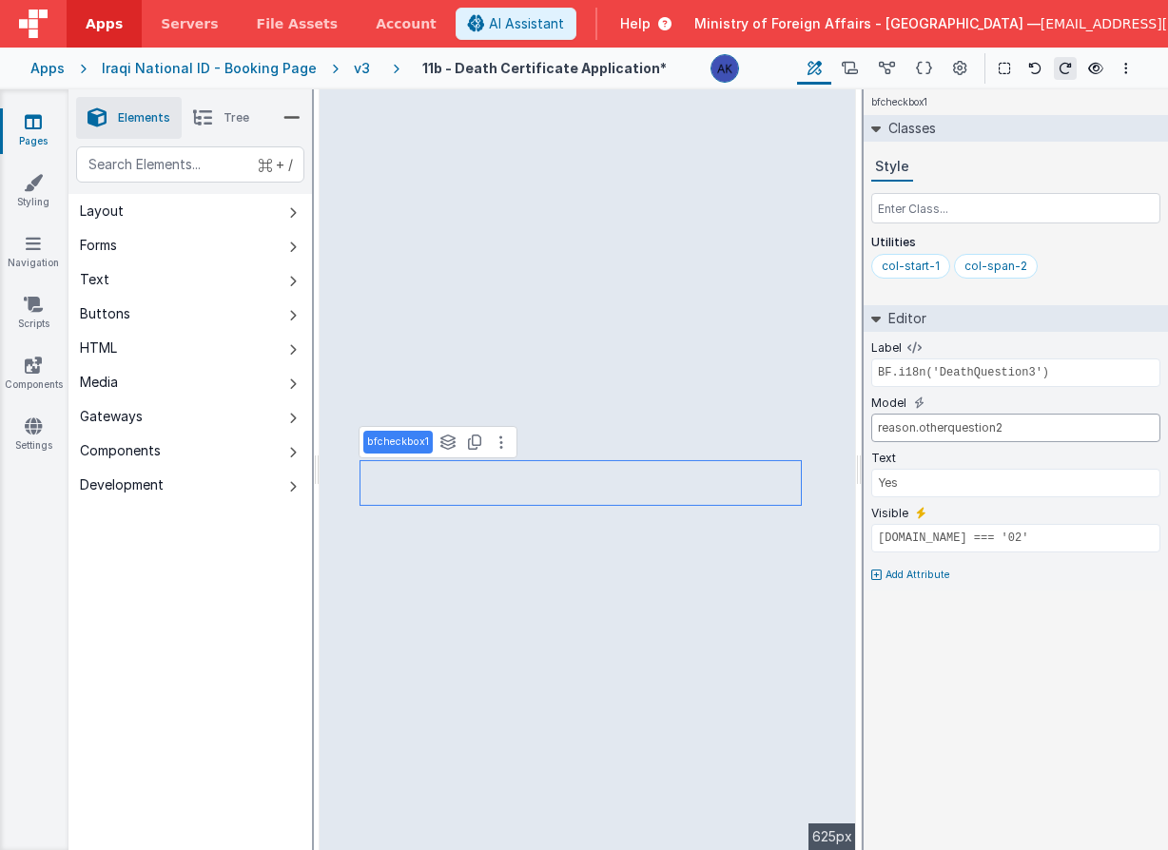
click at [999, 433] on input "reason.otherquestion2" at bounding box center [1015, 428] width 289 height 29
click at [999, 432] on input "reason.otherquestion2" at bounding box center [1015, 428] width 289 height 29
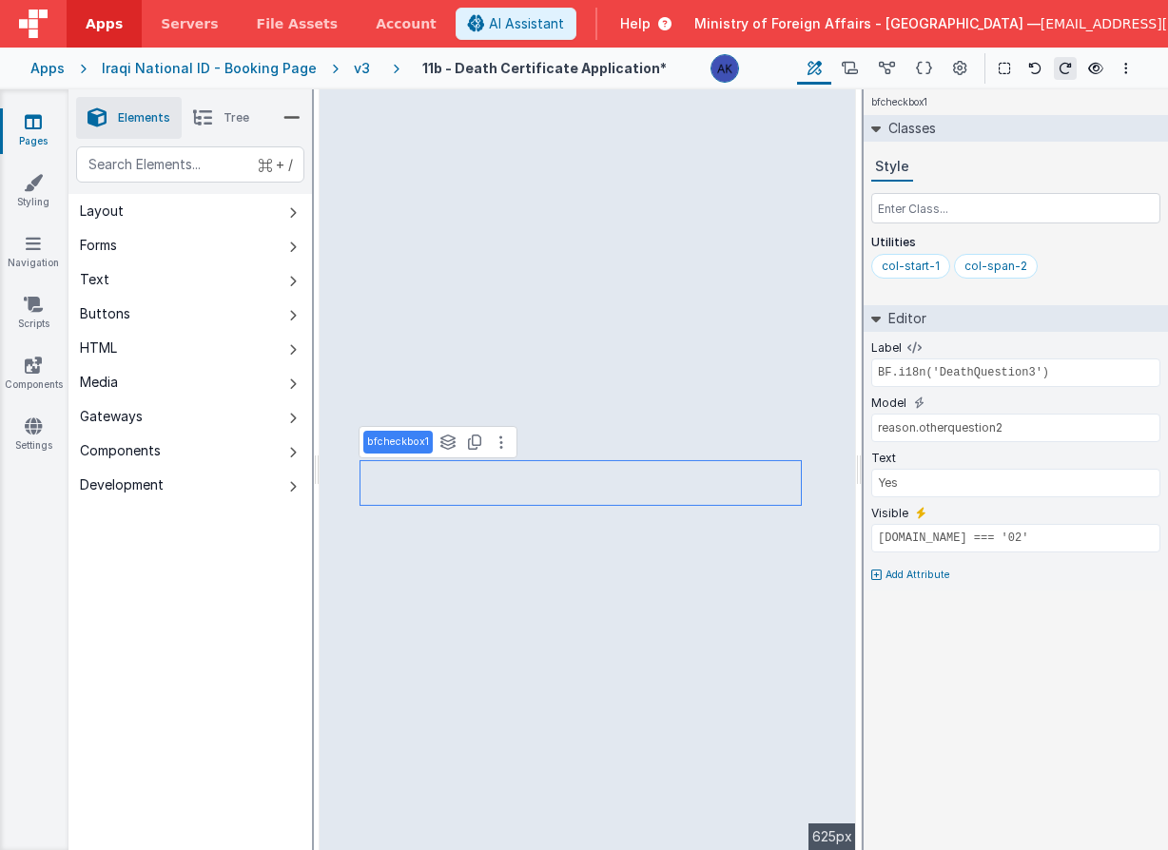
type input "app.i18n.langSelected == 'ar' || app.i18n.langSelected == 'kr' ? 'name_ar' : 'n…"
select select "required"
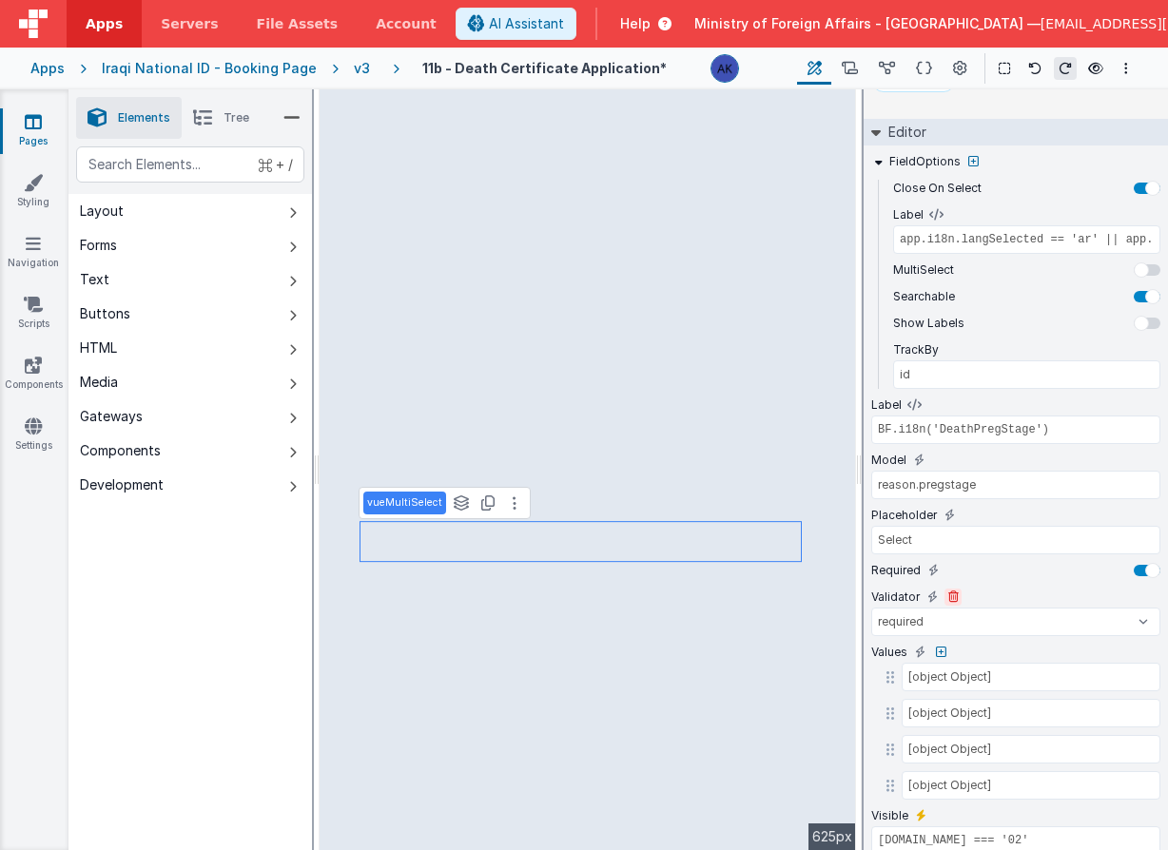
scroll to position [244, 0]
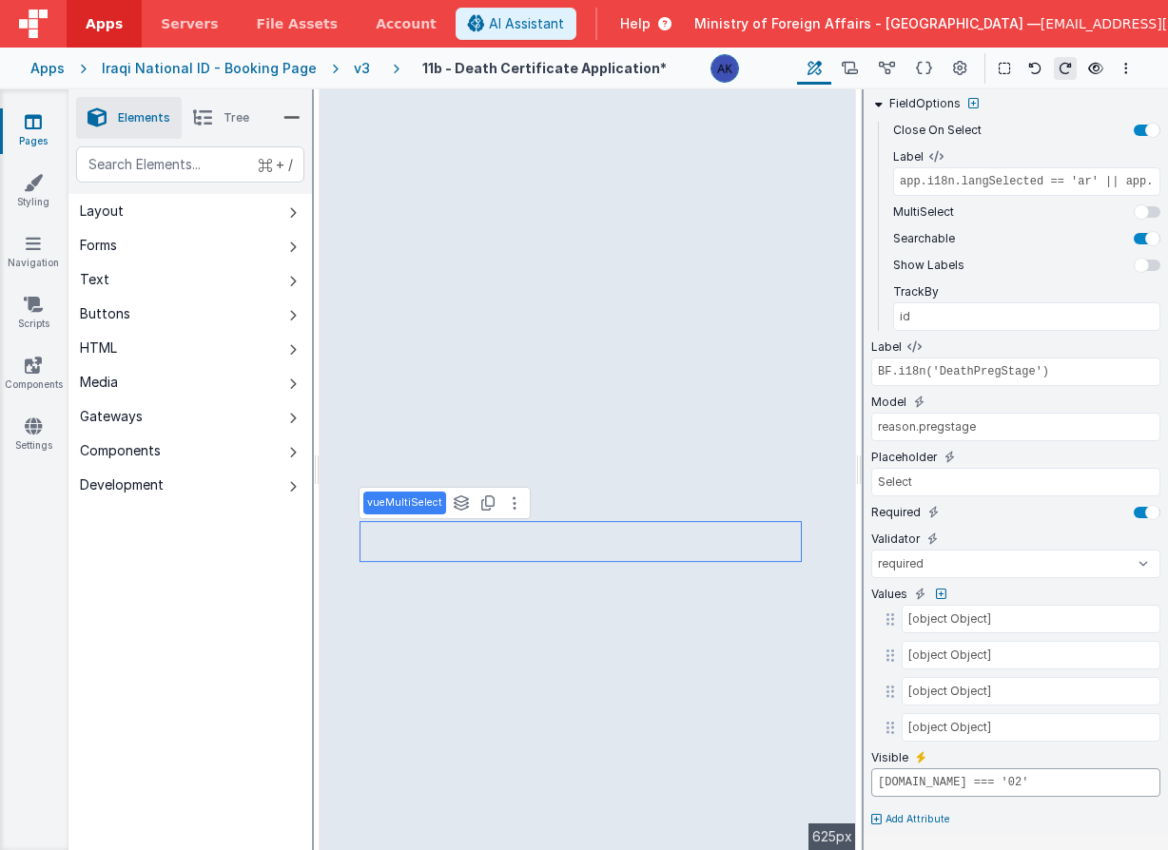
click at [1096, 778] on input "model.dead.gender.id === '02'" at bounding box center [1015, 782] width 289 height 29
paste input "reason.otherquestion2"
click at [1012, 784] on input "model.dead.gender.id === '02' && reason.otherquestion2" at bounding box center [1015, 782] width 289 height 29
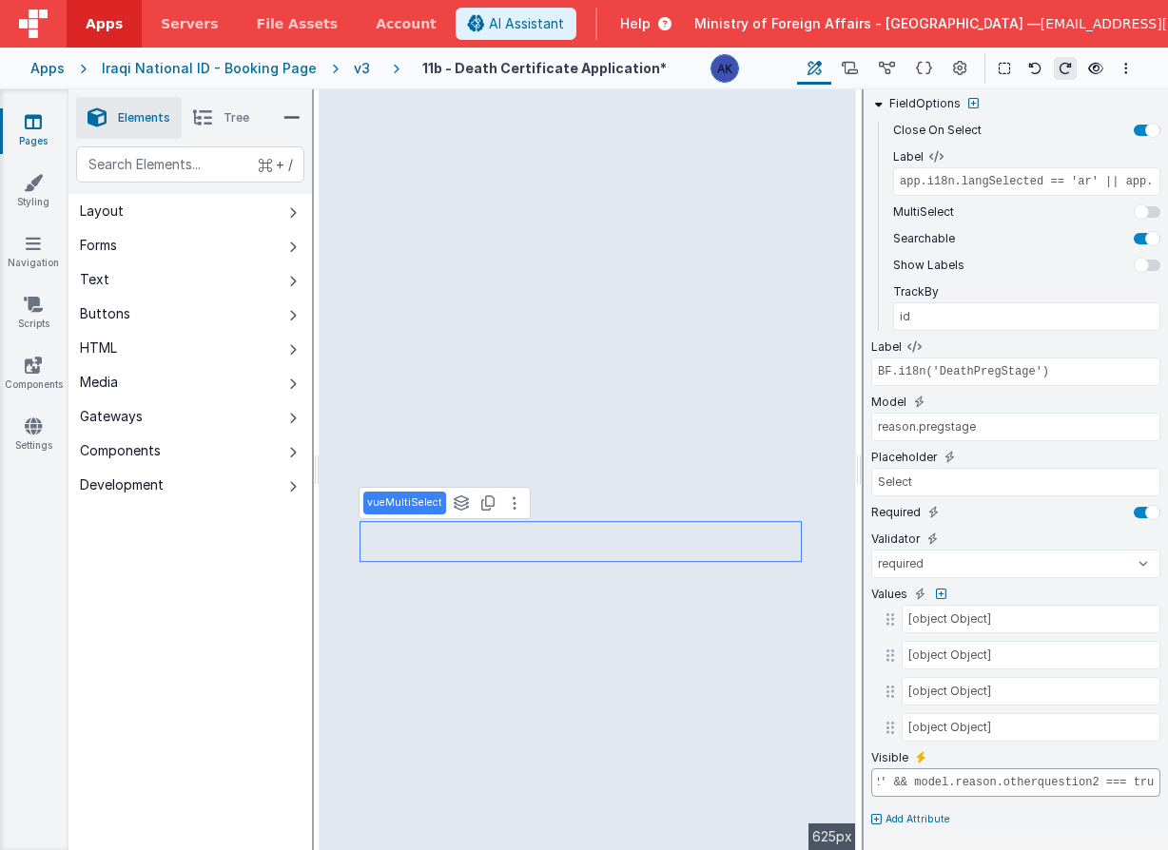
type input "model.dead.gender.id === '02' && model.reason.otherquestion2 === true"
type input "BF.i18n('BirthPregnancyDurationMaxWeeks')"
select select "regexp"
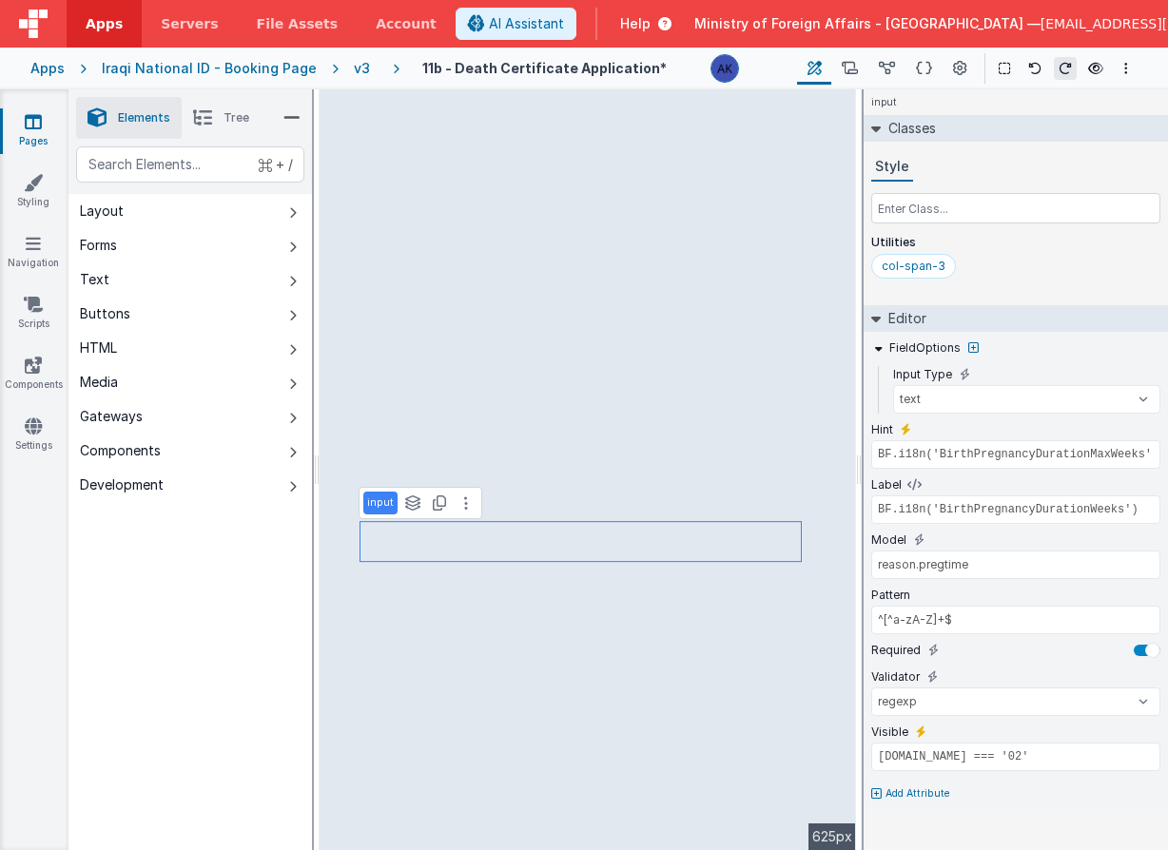
scroll to position [0, 0]
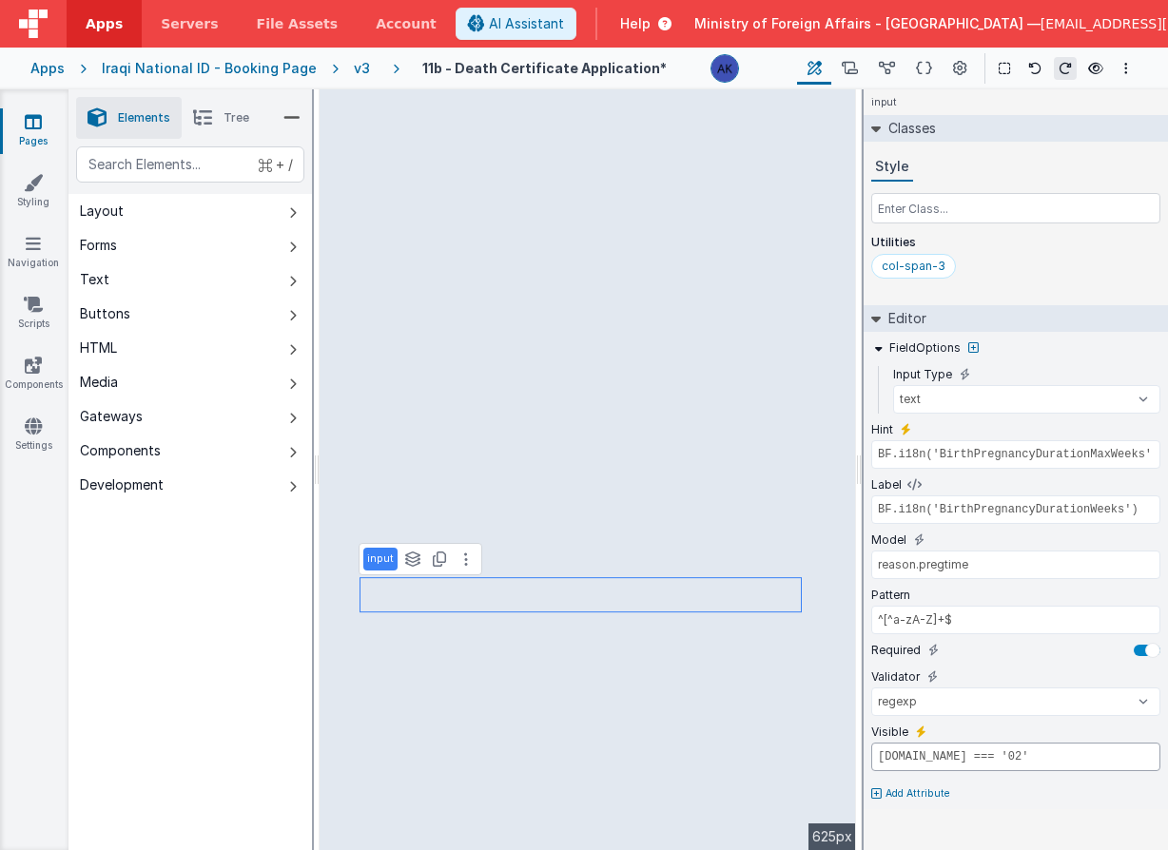
click at [974, 763] on input "model.dead.gender.id === '02'" at bounding box center [1015, 757] width 289 height 29
paste input "&& model.reason.otherquestion2 === true"
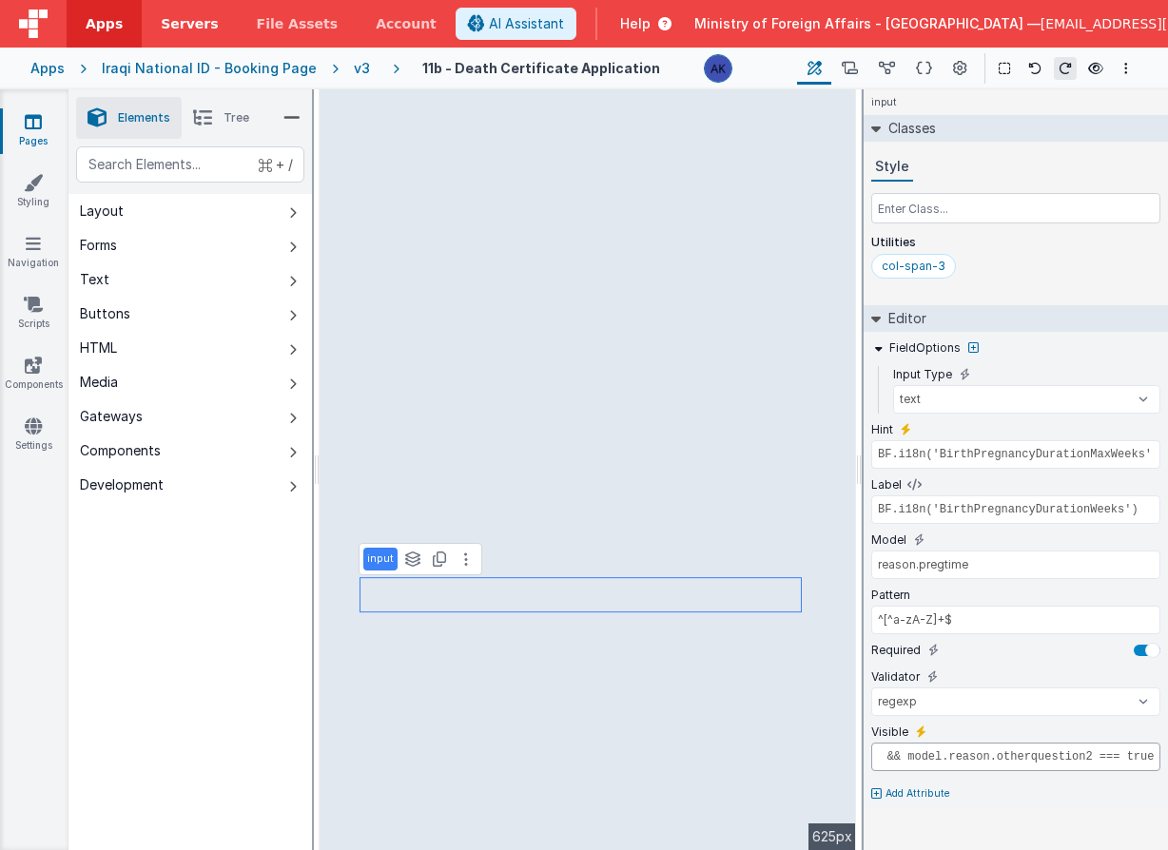
type input "model.dead.gender.id === '02' && model.reason.otherquestion2 === true"
click at [974, 613] on input "^[^a-zA-Z]+$" at bounding box center [1015, 620] width 289 height 29
paste input ""pattern": "^([1-9]|[1-3][0-9]|4[0-5])$","
type input ""pattern": "^([1-9]|[1-3][0-9]|4[0-5])$","
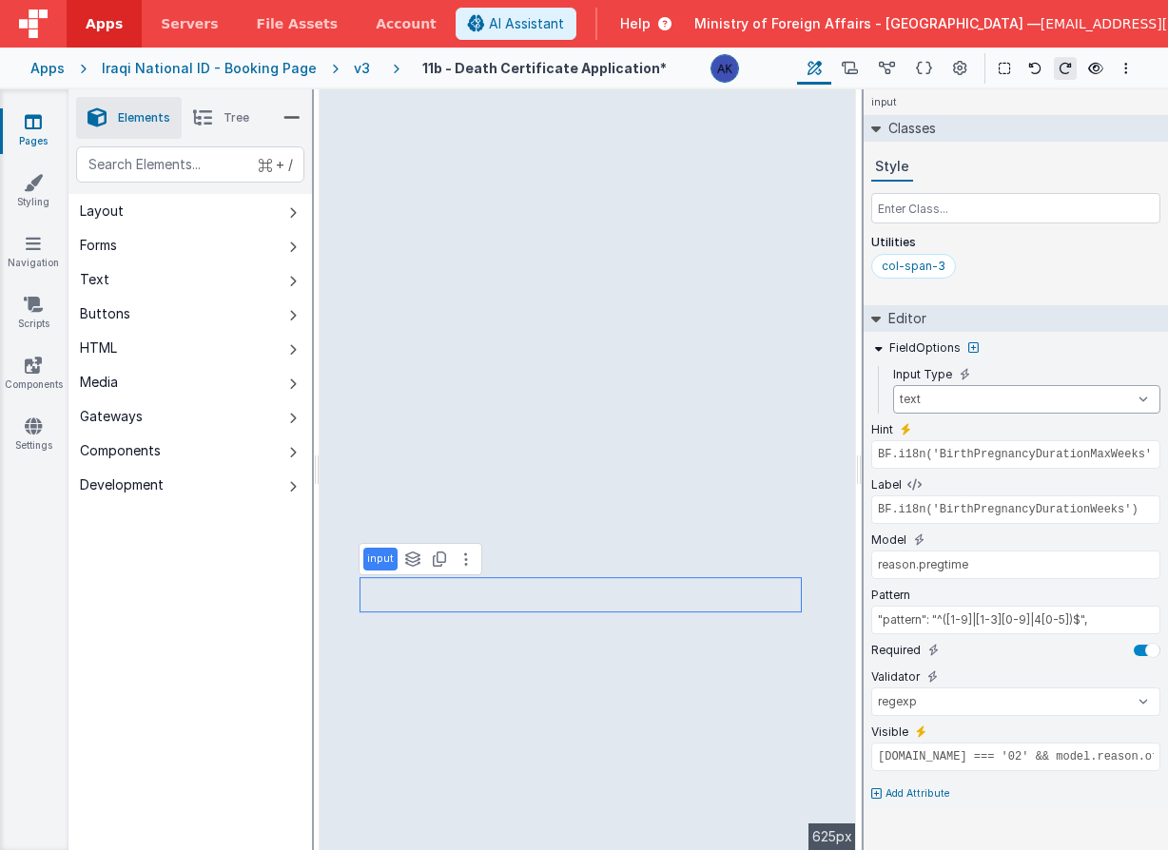
click at [972, 396] on select "text number password email" at bounding box center [1026, 399] width 267 height 29
select select "number"
click at [893, 385] on select "text number password email" at bounding box center [1026, 399] width 267 height 29
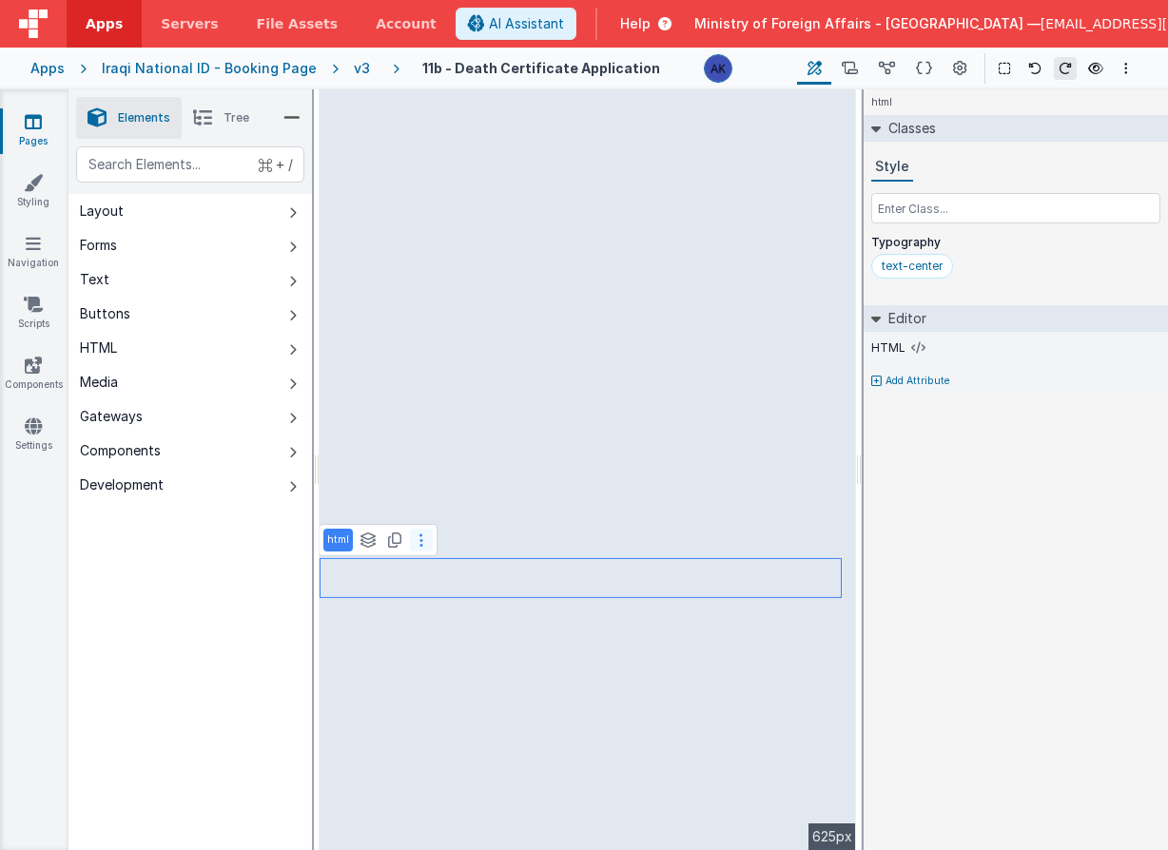
click at [419, 536] on icon at bounding box center [421, 540] width 4 height 15
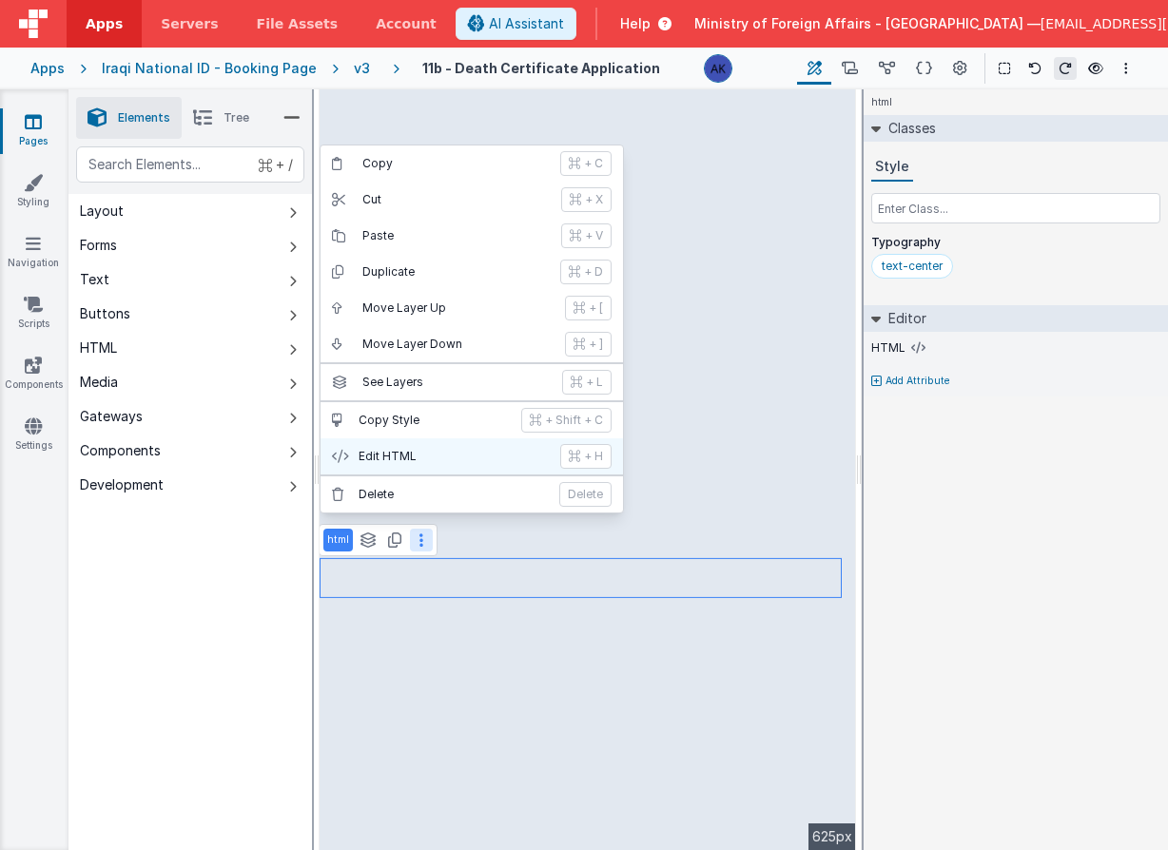
click at [419, 461] on p "Edit HTML" at bounding box center [454, 456] width 190 height 15
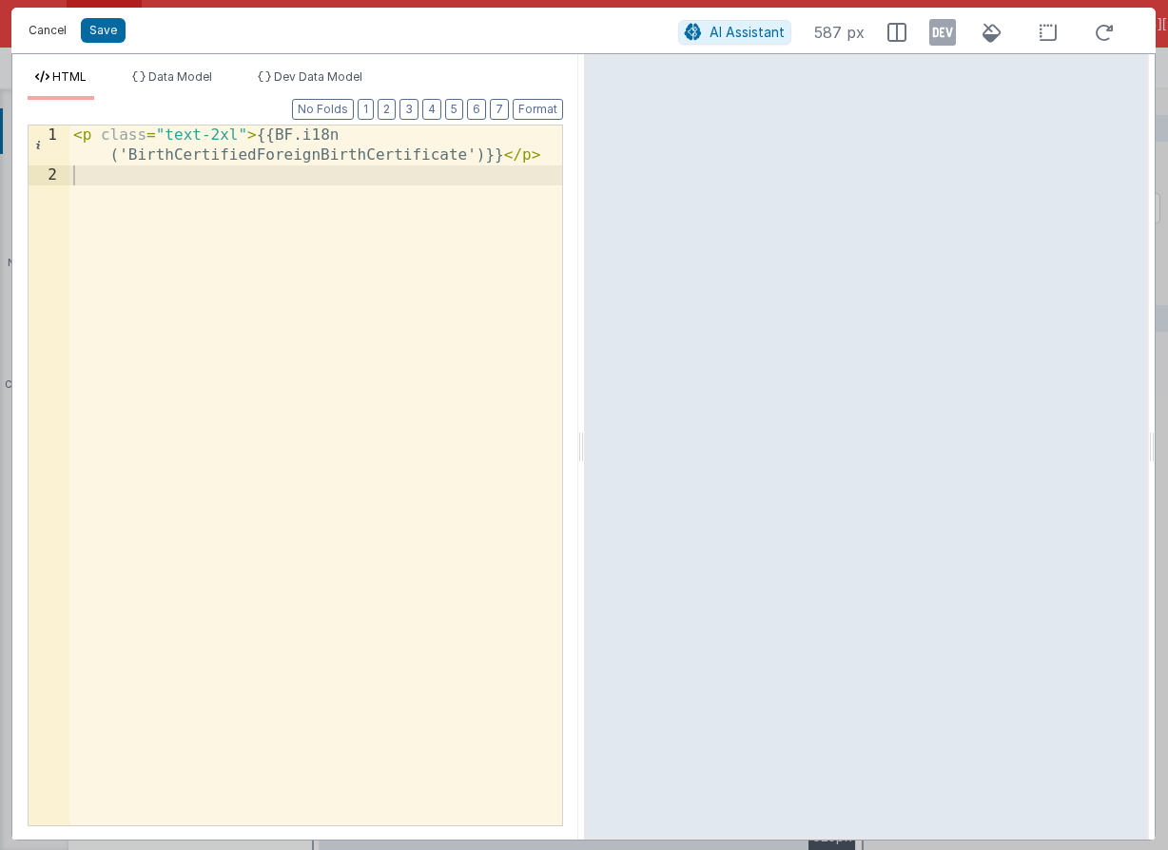
click at [42, 25] on button "Cancel" at bounding box center [47, 30] width 57 height 27
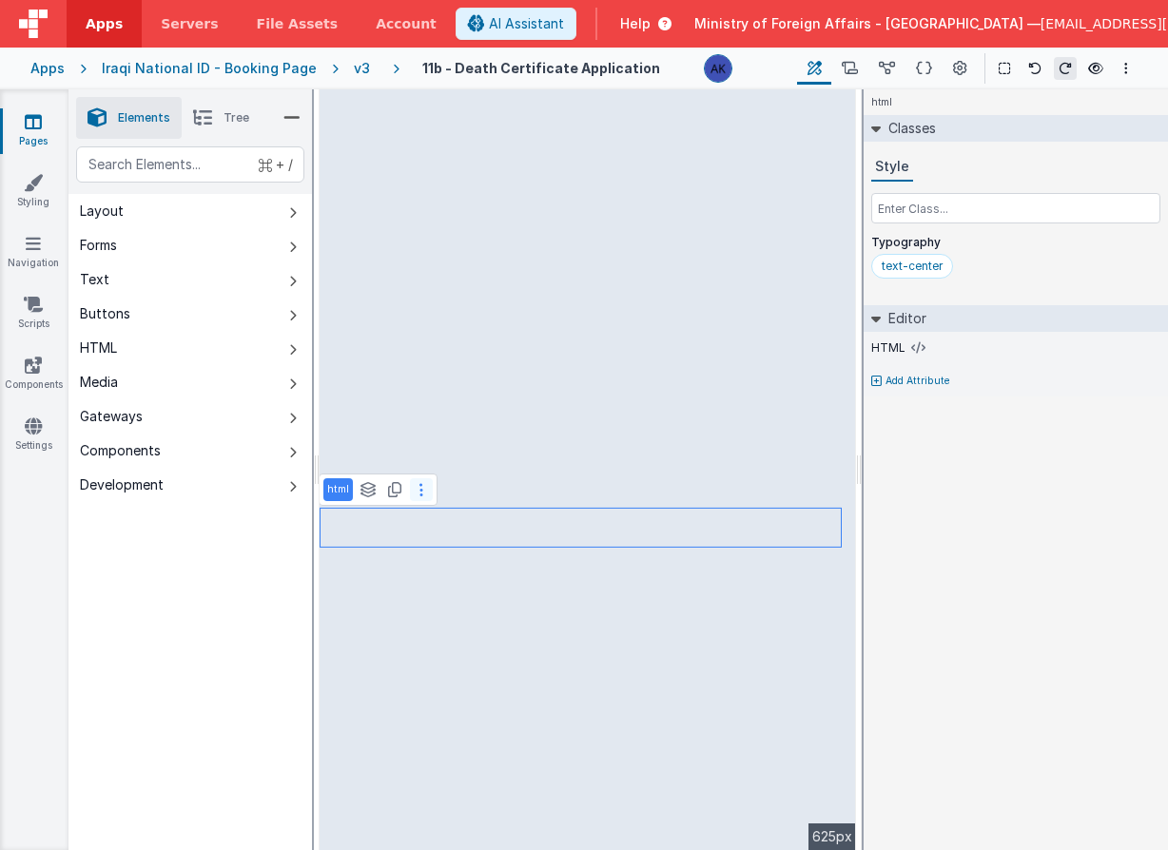
click at [424, 496] on button at bounding box center [421, 489] width 23 height 23
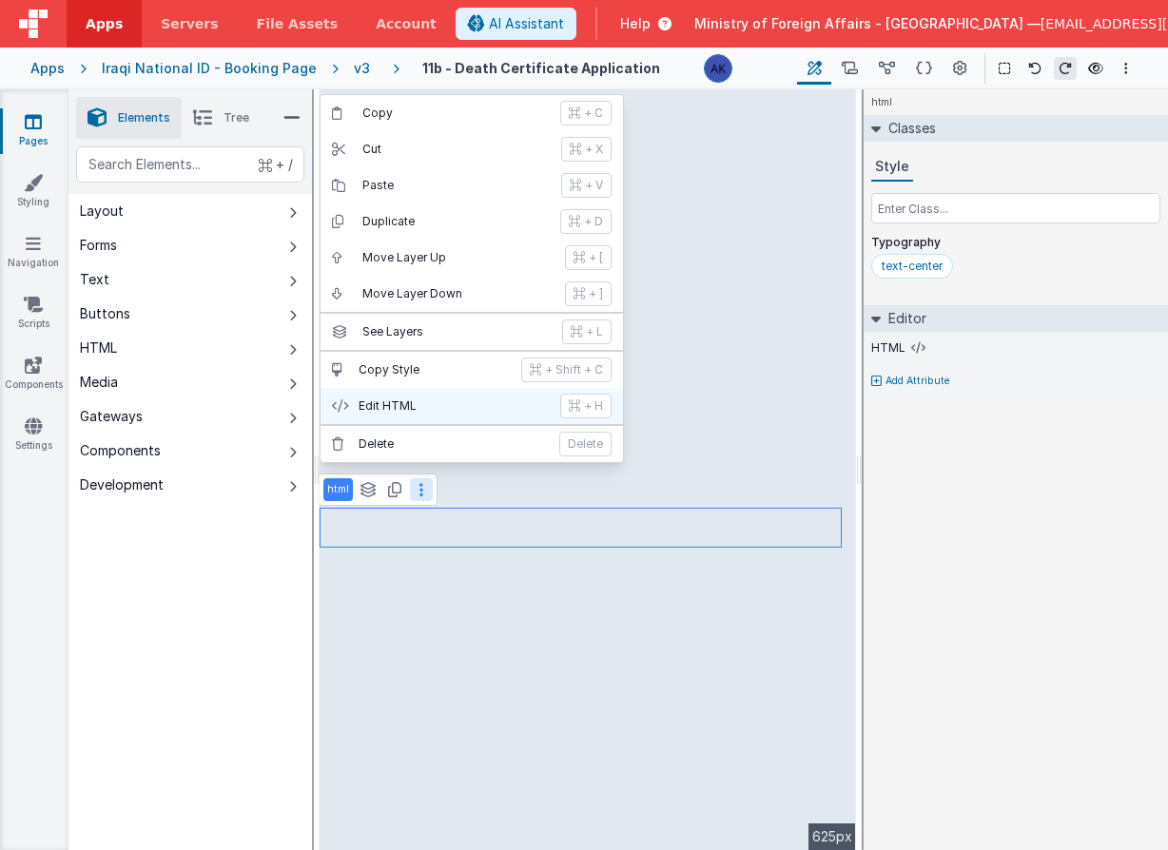
click at [436, 398] on p "Edit HTML" at bounding box center [454, 405] width 190 height 15
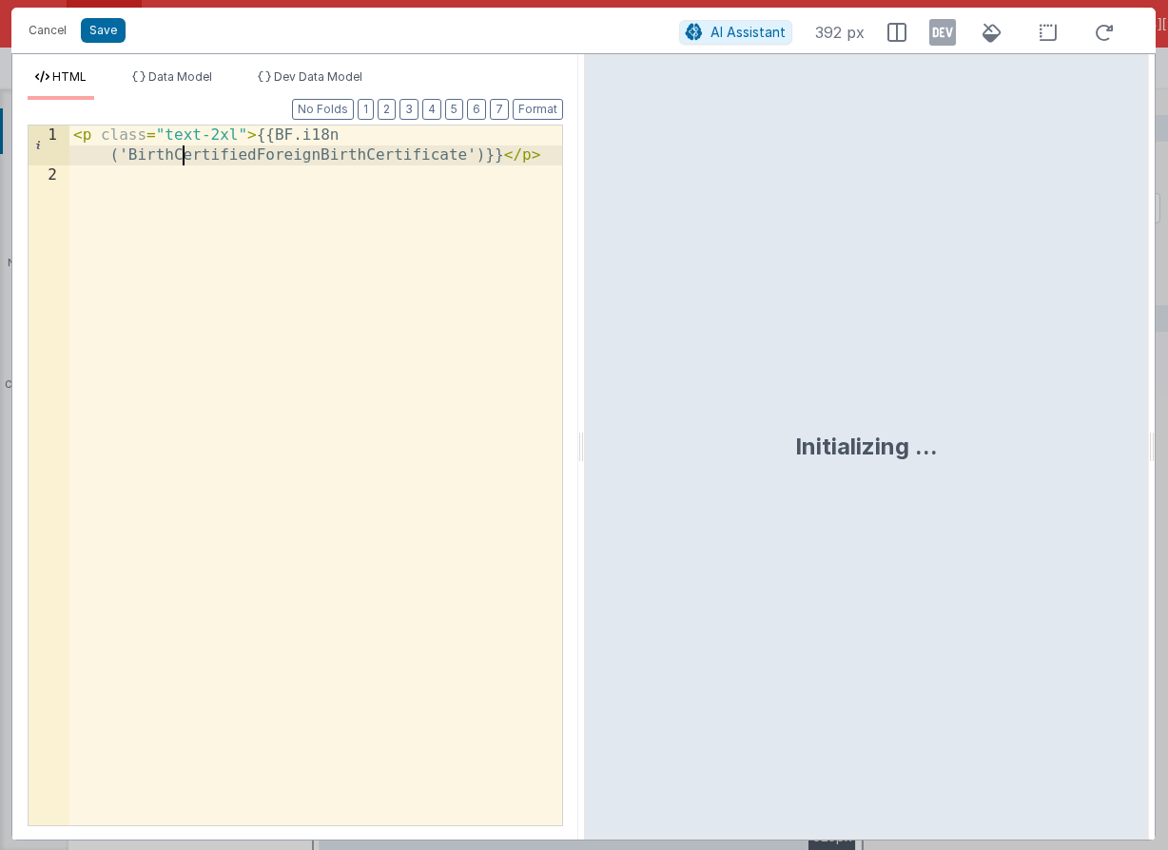
click at [180, 157] on div "< p class = "text-2xl" > {{BF.i18n ('BirthCertifiedForeignBirthCertificate')}} …" at bounding box center [315, 506] width 493 height 760
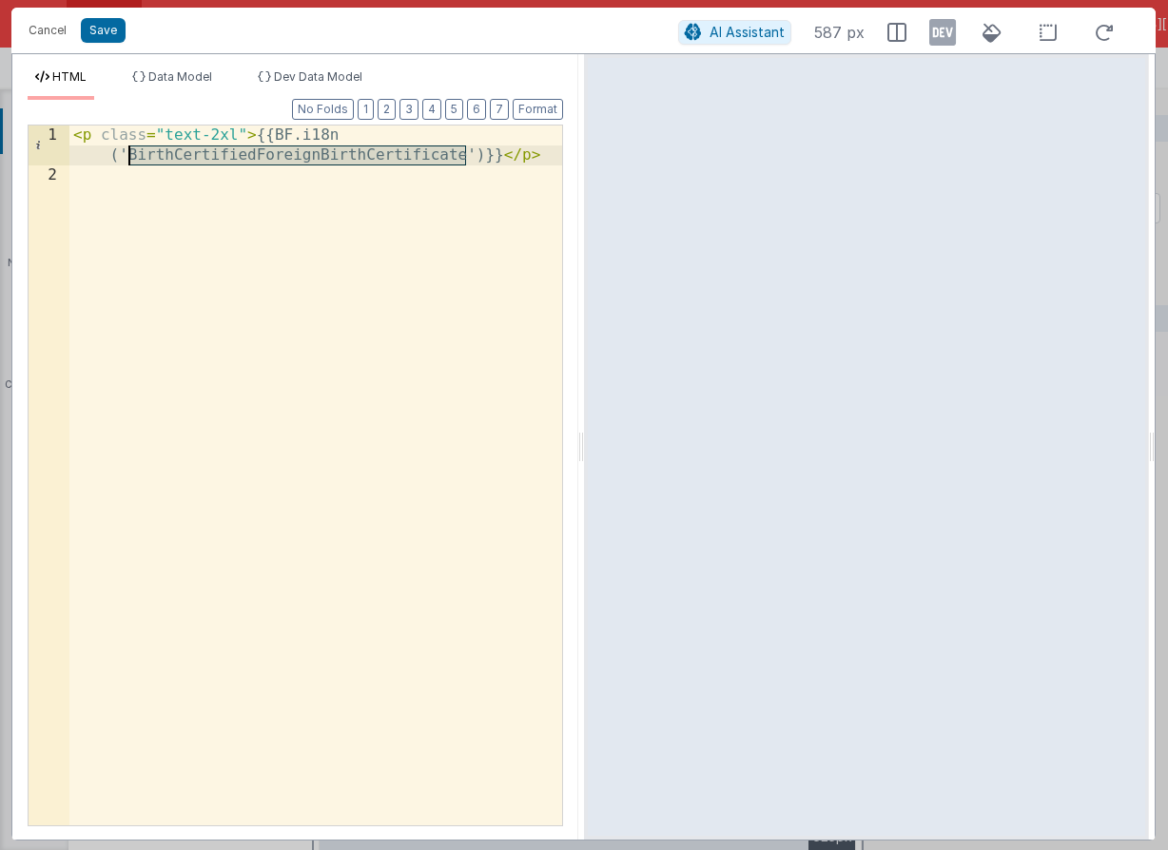
click at [288, 154] on div "< p class = "text-2xl" > {{BF.i18n ('BirthCertifiedForeignBirthCertificate')}} …" at bounding box center [315, 506] width 493 height 760
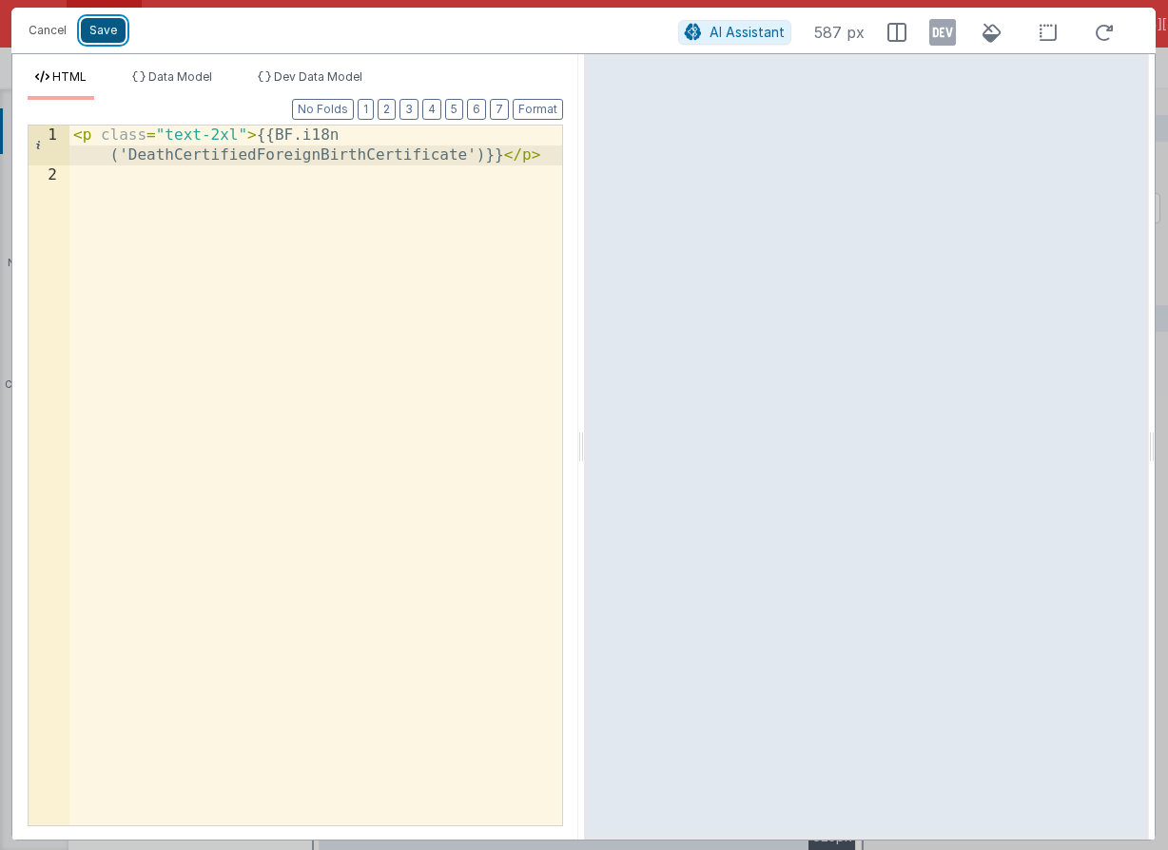
click at [115, 36] on button "Save" at bounding box center [103, 30] width 45 height 25
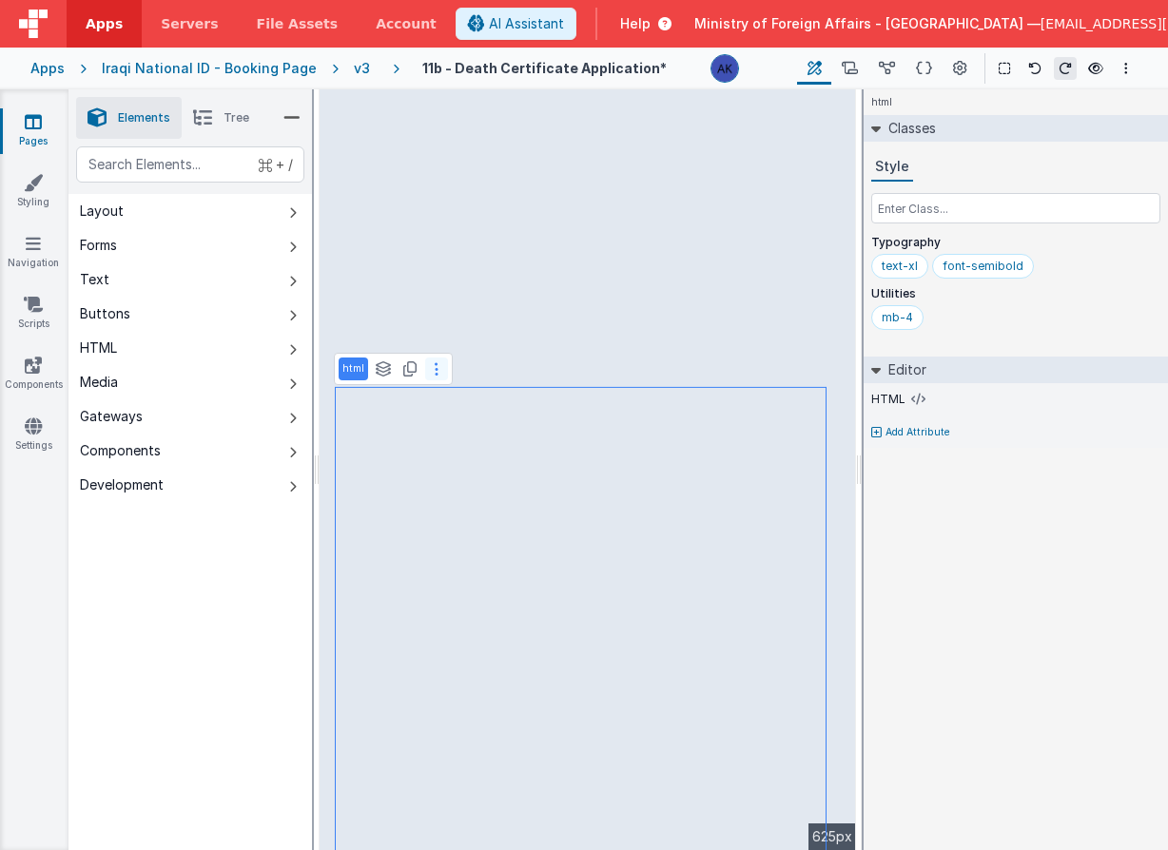
click at [430, 373] on button at bounding box center [436, 369] width 23 height 23
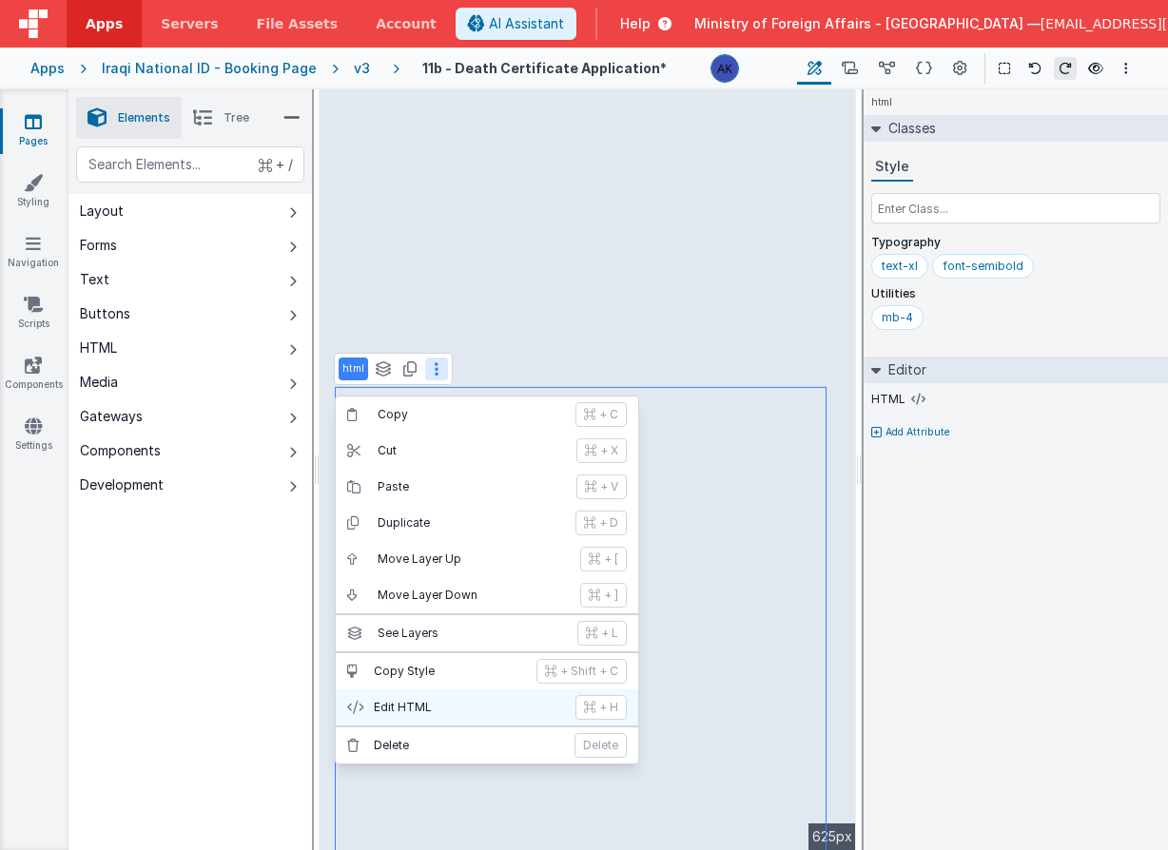
click at [441, 694] on button "Edit HTML + H" at bounding box center [487, 708] width 302 height 36
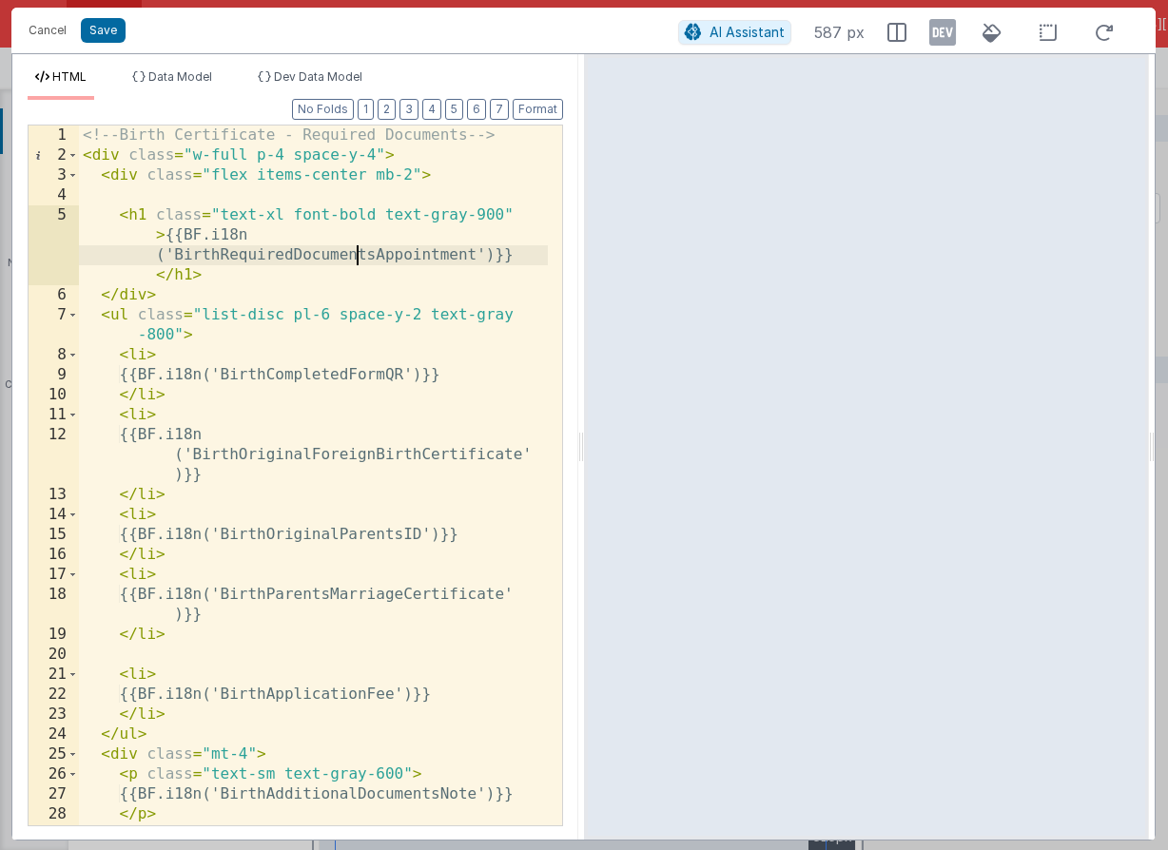
click at [356, 259] on div "<!-- Birth Certificate - Required Documents --> < div class = "w-full p-4 space…" at bounding box center [313, 496] width 469 height 740
click at [300, 256] on div "<!-- Birth Certificate - Required Documents --> < div class = "w-full p-4 space…" at bounding box center [313, 496] width 469 height 740
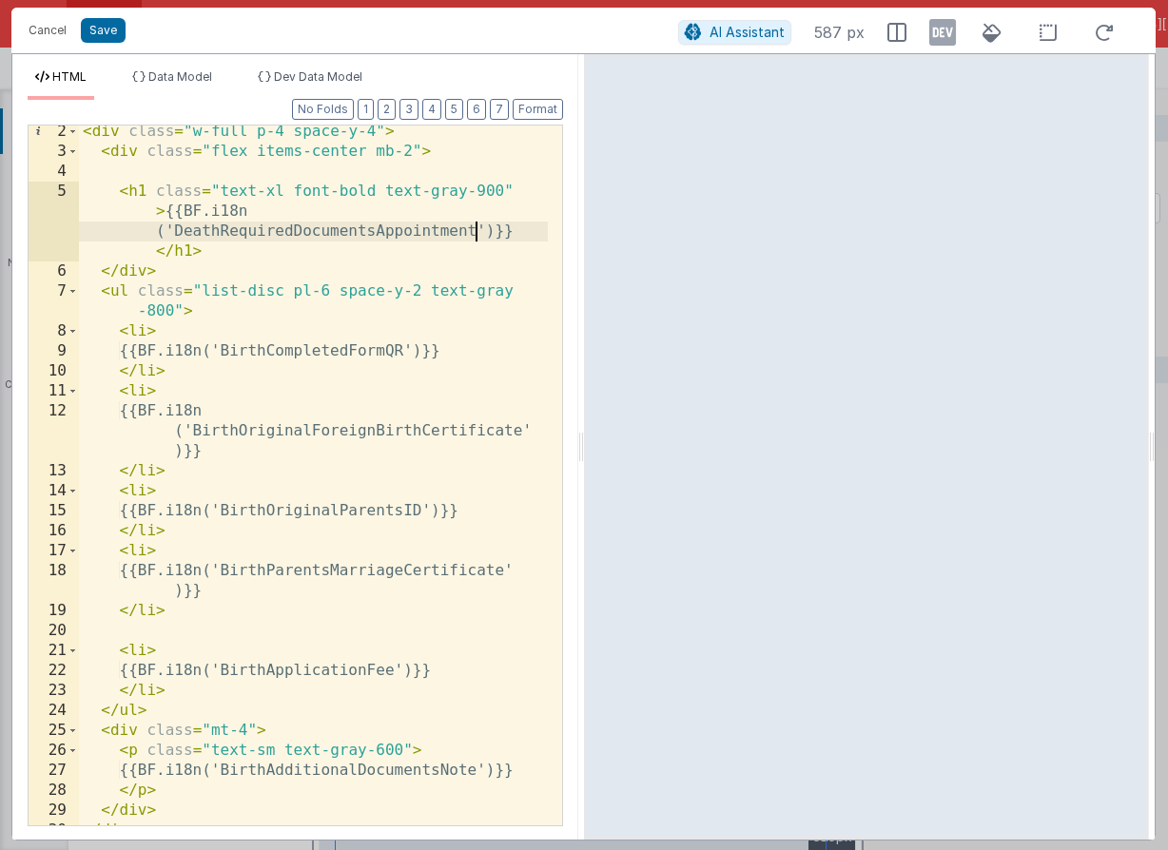
scroll to position [26, 0]
click at [273, 427] on div "< div class = "w-full p-4 space-y-4" > < div class = "flex items-center mb-2" >…" at bounding box center [313, 490] width 469 height 740
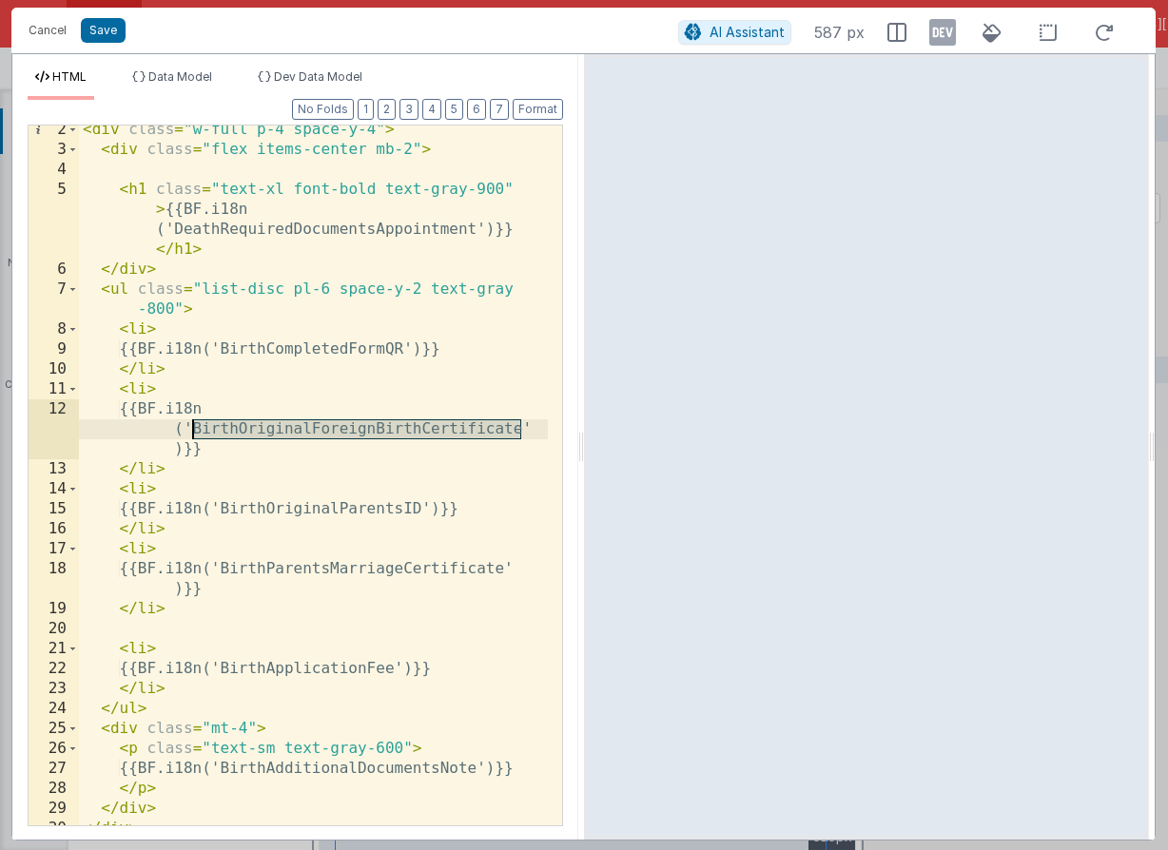
click at [273, 427] on div "< div class = "w-full p-4 space-y-4" > < div class = "flex items-center mb-2" >…" at bounding box center [313, 490] width 469 height 740
click at [370, 433] on div "< div class = "w-full p-4 space-y-4" > < div class = "flex items-center mb-2" >…" at bounding box center [313, 490] width 469 height 740
click at [369, 433] on div "< div class = "w-full p-4 space-y-4" > < div class = "flex items-center mb-2" >…" at bounding box center [313, 490] width 469 height 740
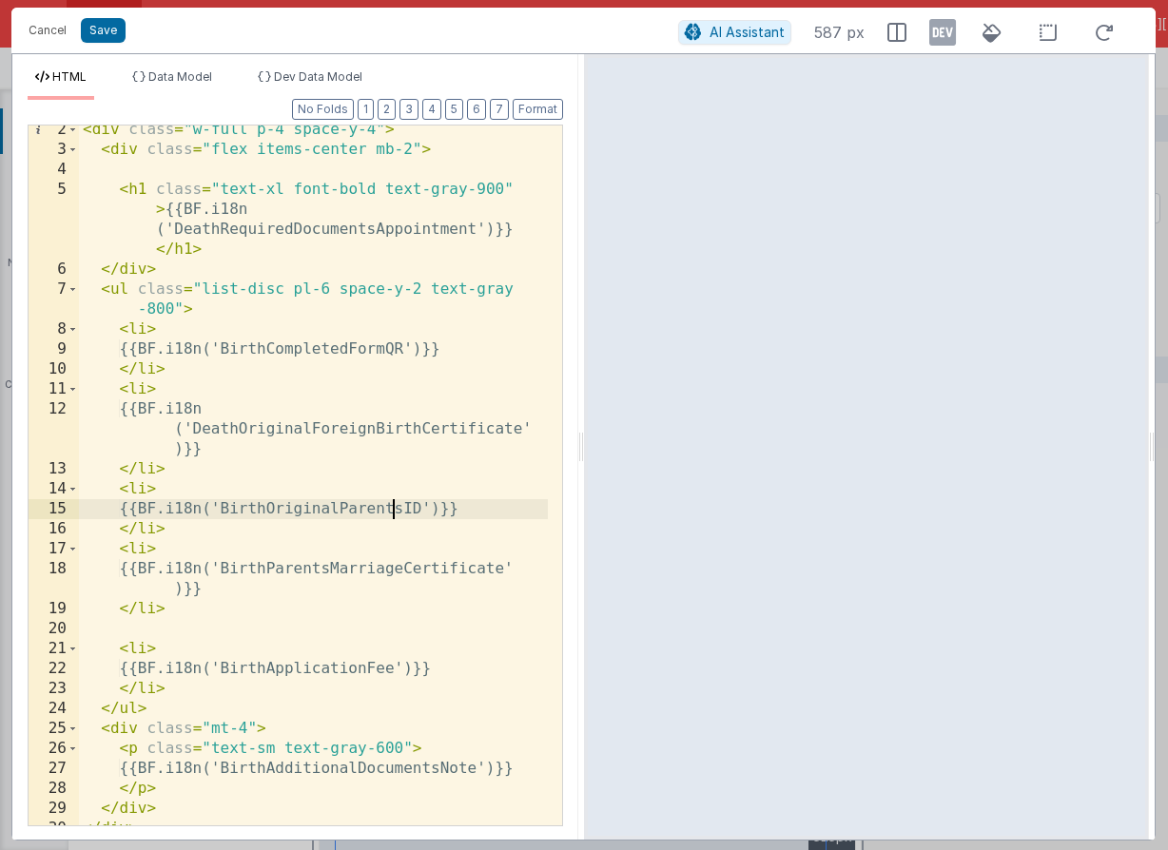
click at [393, 509] on div "< div class = "w-full p-4 space-y-4" > < div class = "flex items-center mb-2" >…" at bounding box center [313, 490] width 469 height 740
click at [388, 513] on div "< div class = "w-full p-4 space-y-4" > < div class = "flex items-center mb-2" >…" at bounding box center [313, 490] width 469 height 740
click at [388, 511] on div "< div class = "w-full p-4 space-y-4" > < div class = "flex items-center mb-2" >…" at bounding box center [313, 490] width 469 height 740
click at [390, 510] on div "< div class = "w-full p-4 space-y-4" > < div class = "flex items-center mb-2" >…" at bounding box center [313, 490] width 469 height 740
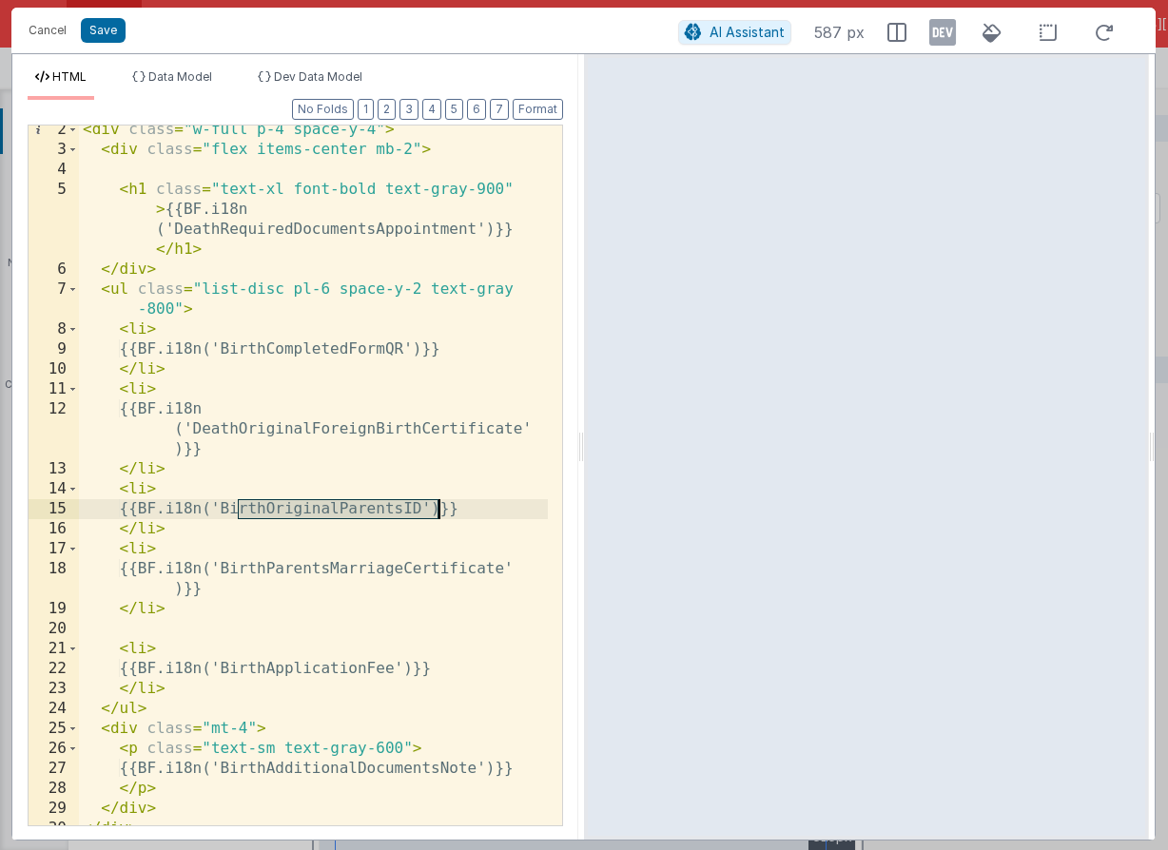
click at [390, 510] on div "< div class = "w-full p-4 space-y-4" > < div class = "flex items-center mb-2" >…" at bounding box center [313, 490] width 469 height 740
click at [402, 514] on div "< div class = "w-full p-4 space-y-4" > < div class = "flex items-center mb-2" >…" at bounding box center [313, 490] width 469 height 740
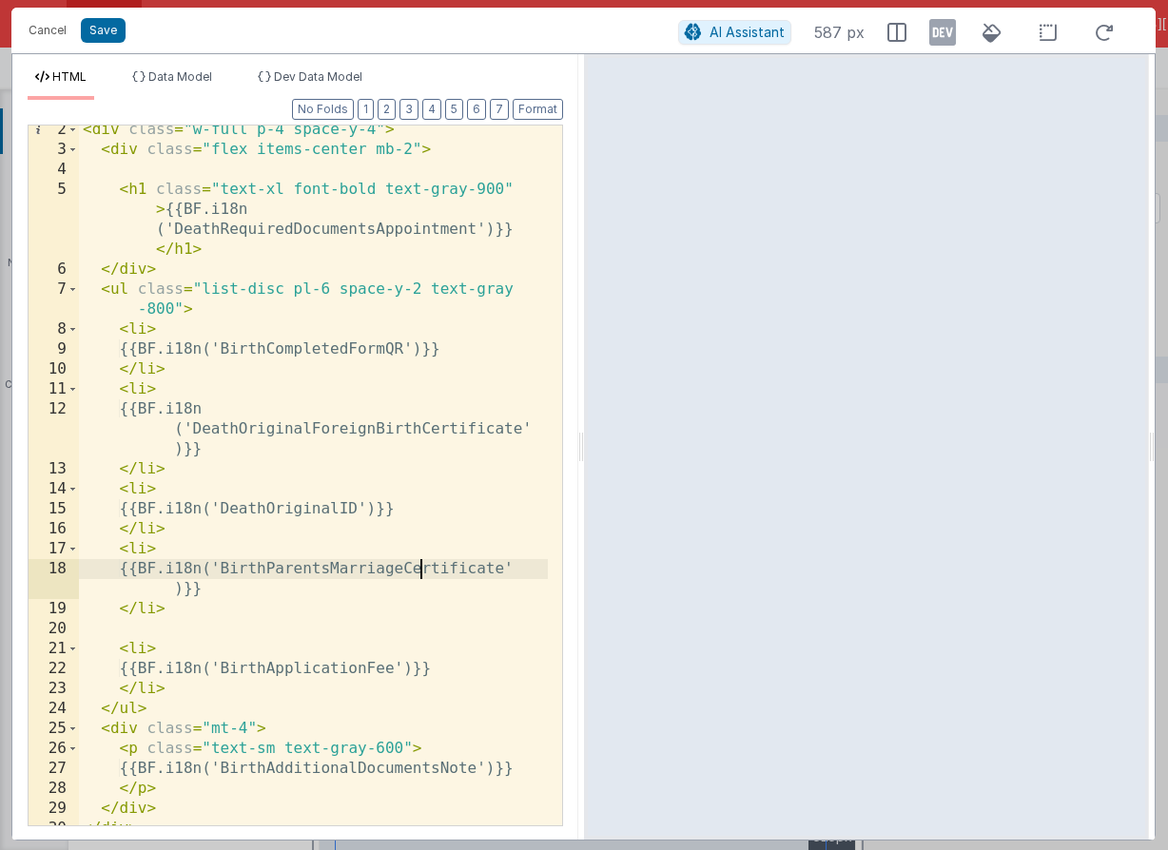
click at [418, 577] on div "< div class = "w-full p-4 space-y-4" > < div class = "flex items-center mb-2" >…" at bounding box center [313, 490] width 469 height 740
click at [420, 572] on div "< div class = "w-full p-4 space-y-4" > < div class = "flex items-center mb-2" >…" at bounding box center [313, 490] width 469 height 740
click at [356, 572] on div "< div class = "w-full p-4 space-y-4" > < div class = "flex items-center mb-2" >…" at bounding box center [313, 490] width 469 height 740
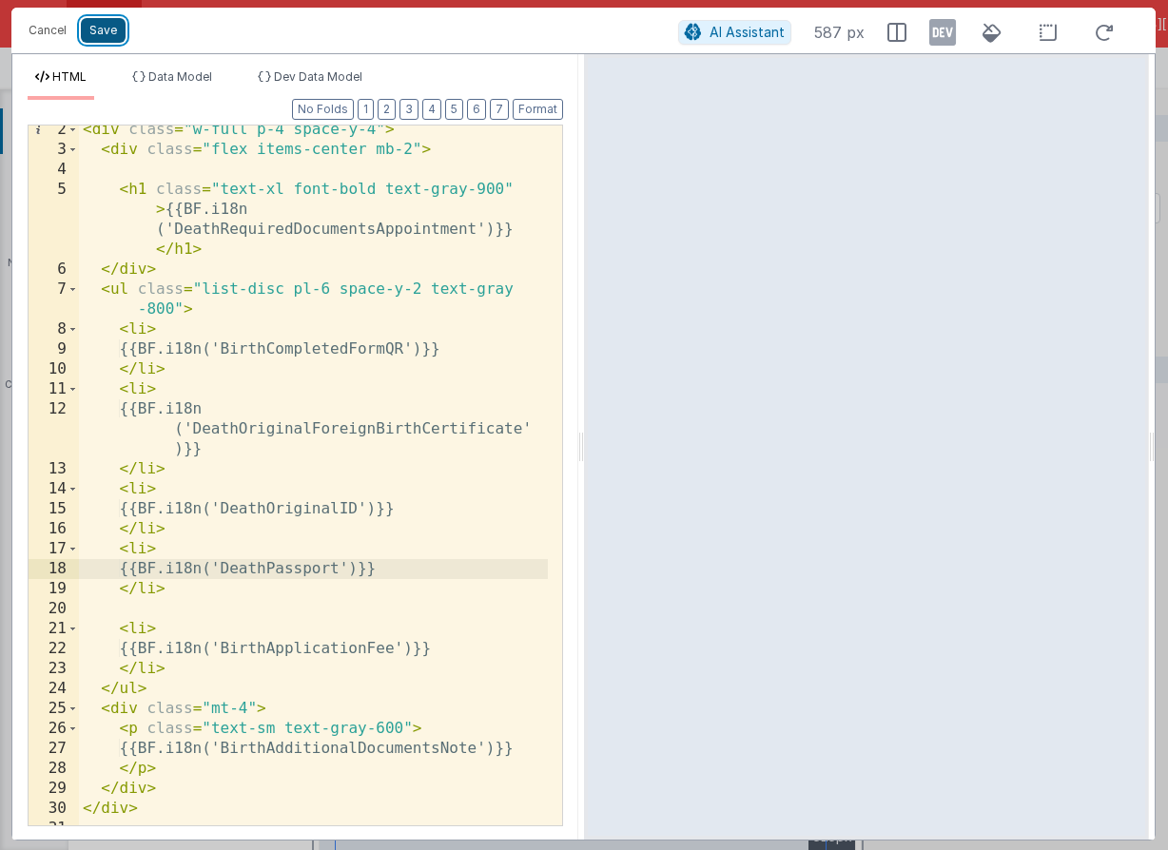
click at [110, 26] on button "Save" at bounding box center [103, 30] width 45 height 25
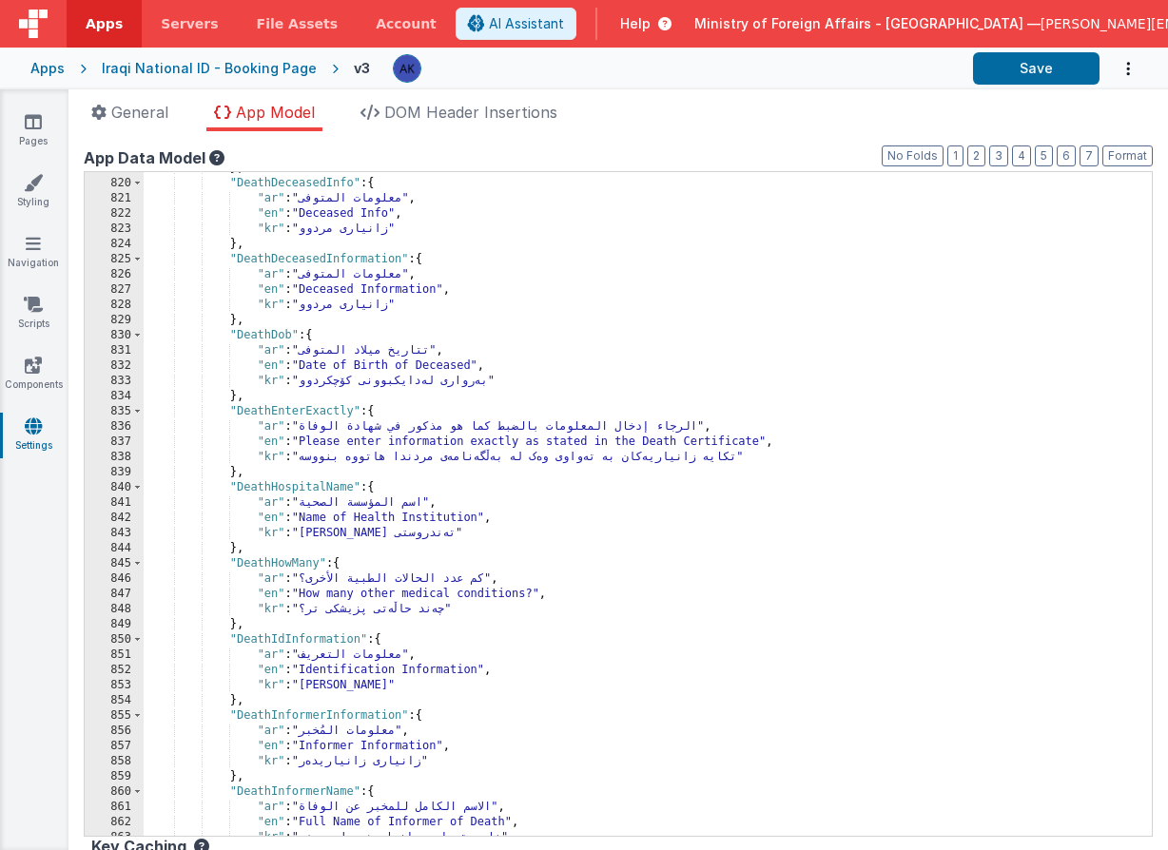
scroll to position [7708, 0]
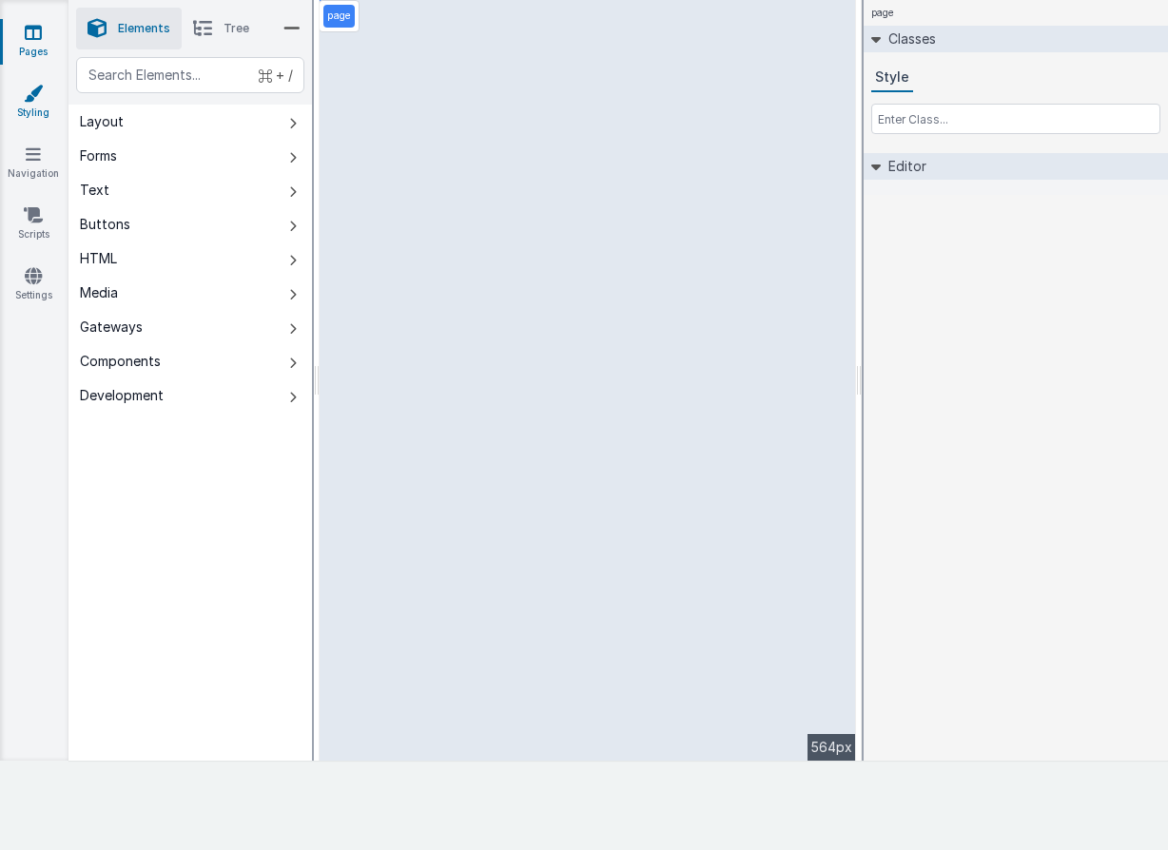
click at [40, 97] on icon at bounding box center [33, 93] width 19 height 19
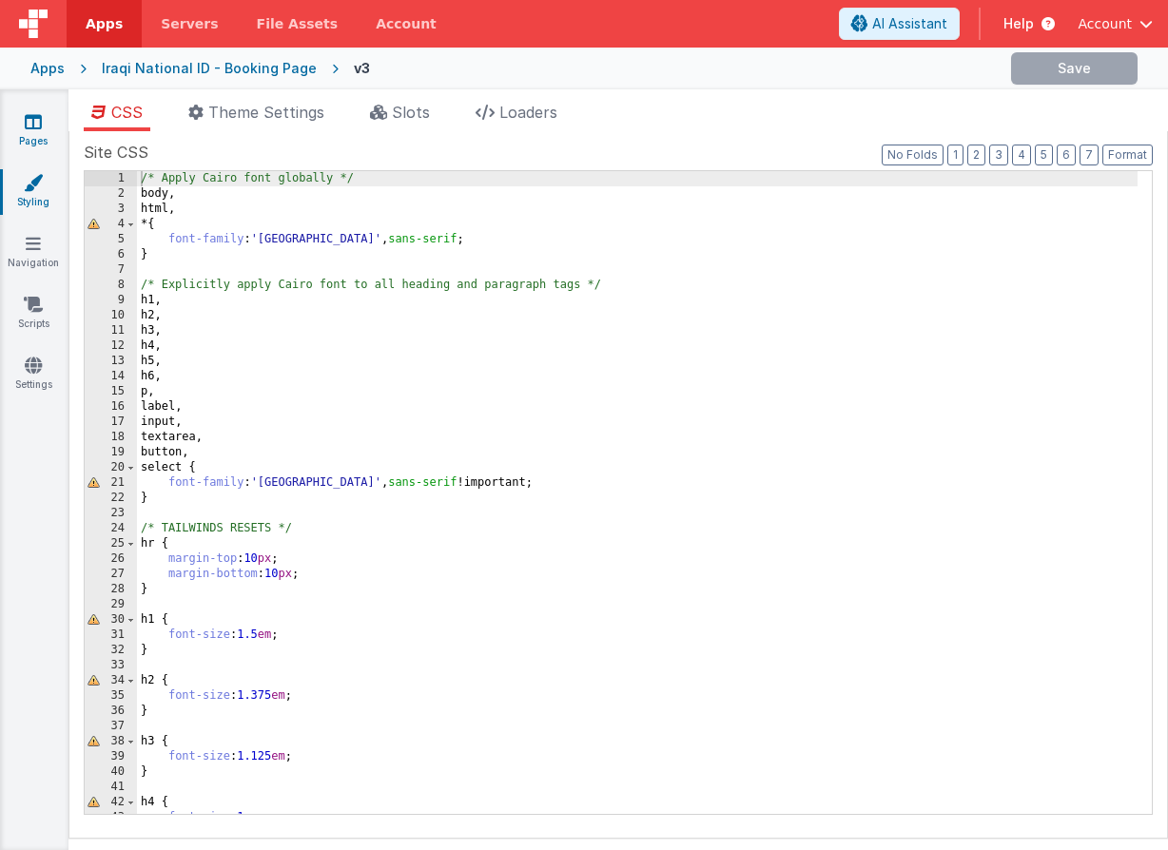
click at [35, 139] on link "Pages" at bounding box center [33, 131] width 68 height 38
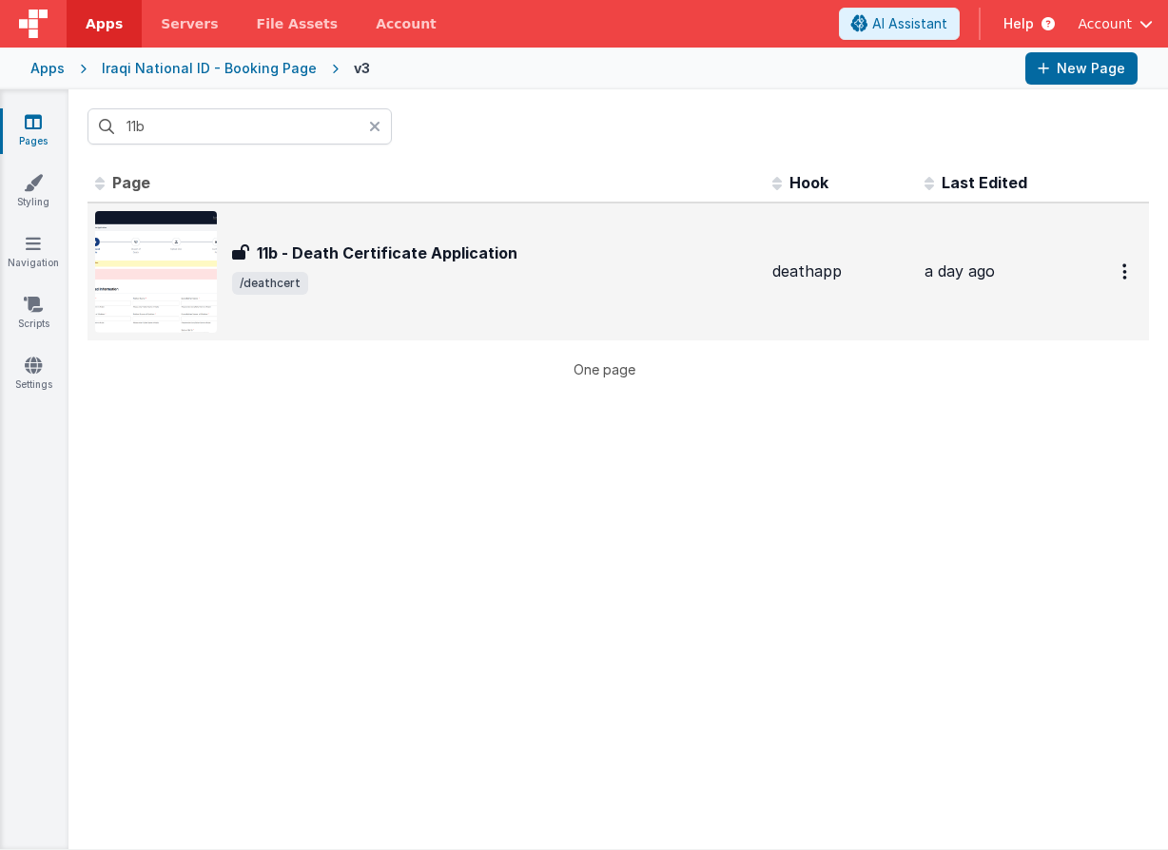
click at [181, 275] on img at bounding box center [156, 272] width 122 height 122
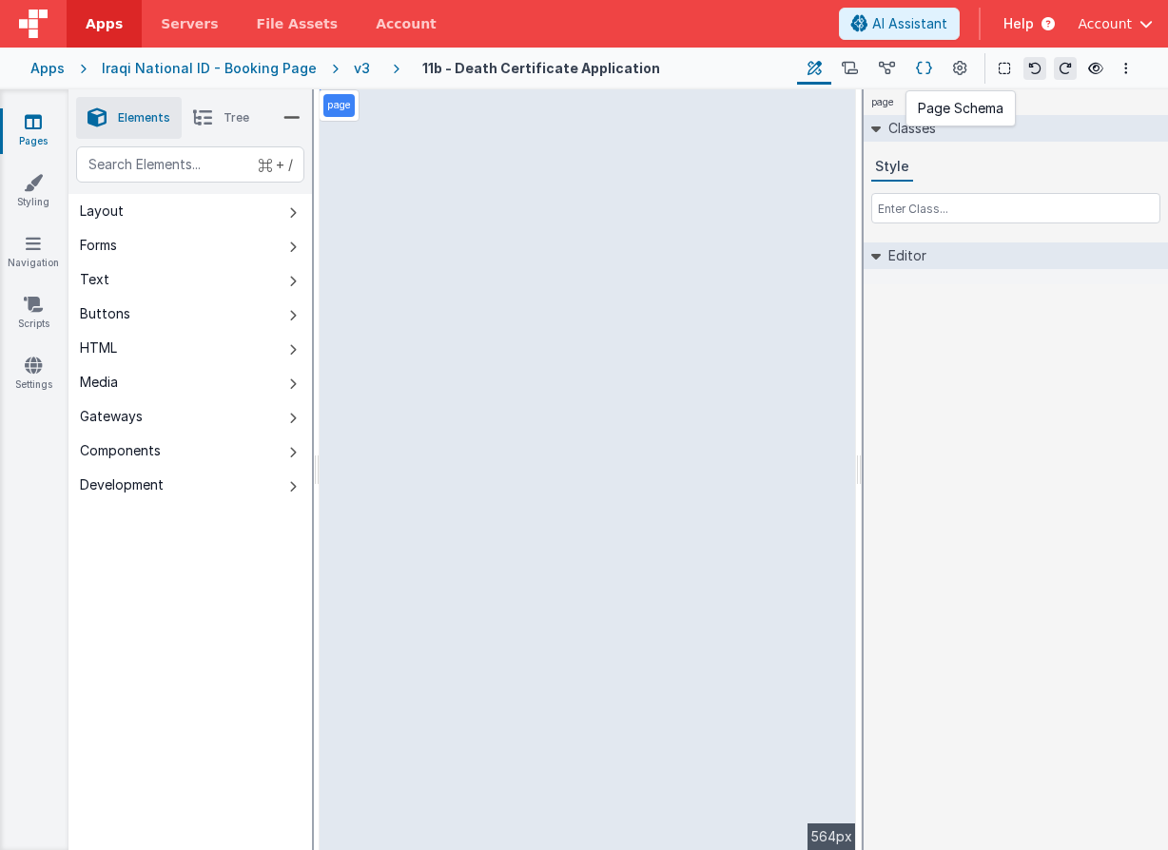
click at [923, 67] on icon at bounding box center [924, 69] width 16 height 20
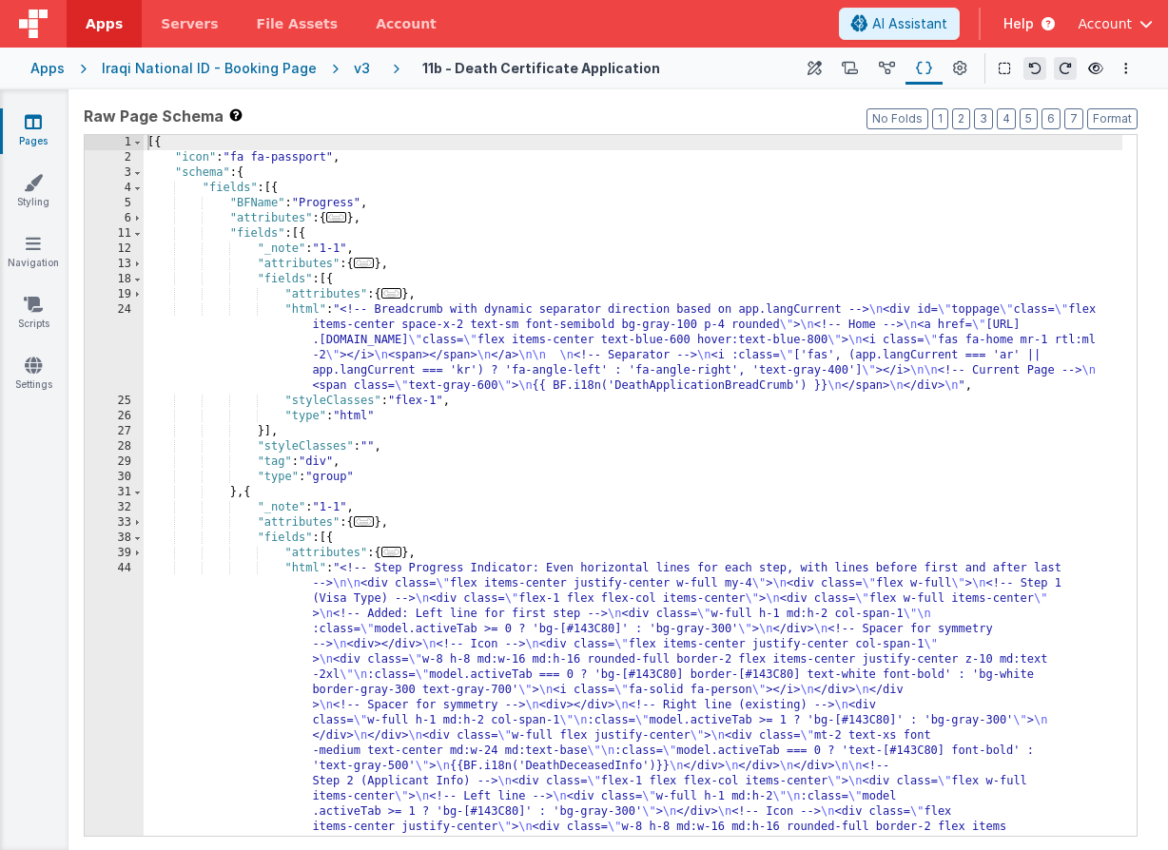
click at [753, 290] on div "[{ "icon" : "fa fa-passport" , "schema" : { "fields" : [{ "BFName" : "Progress"…" at bounding box center [633, 858] width 979 height 1447
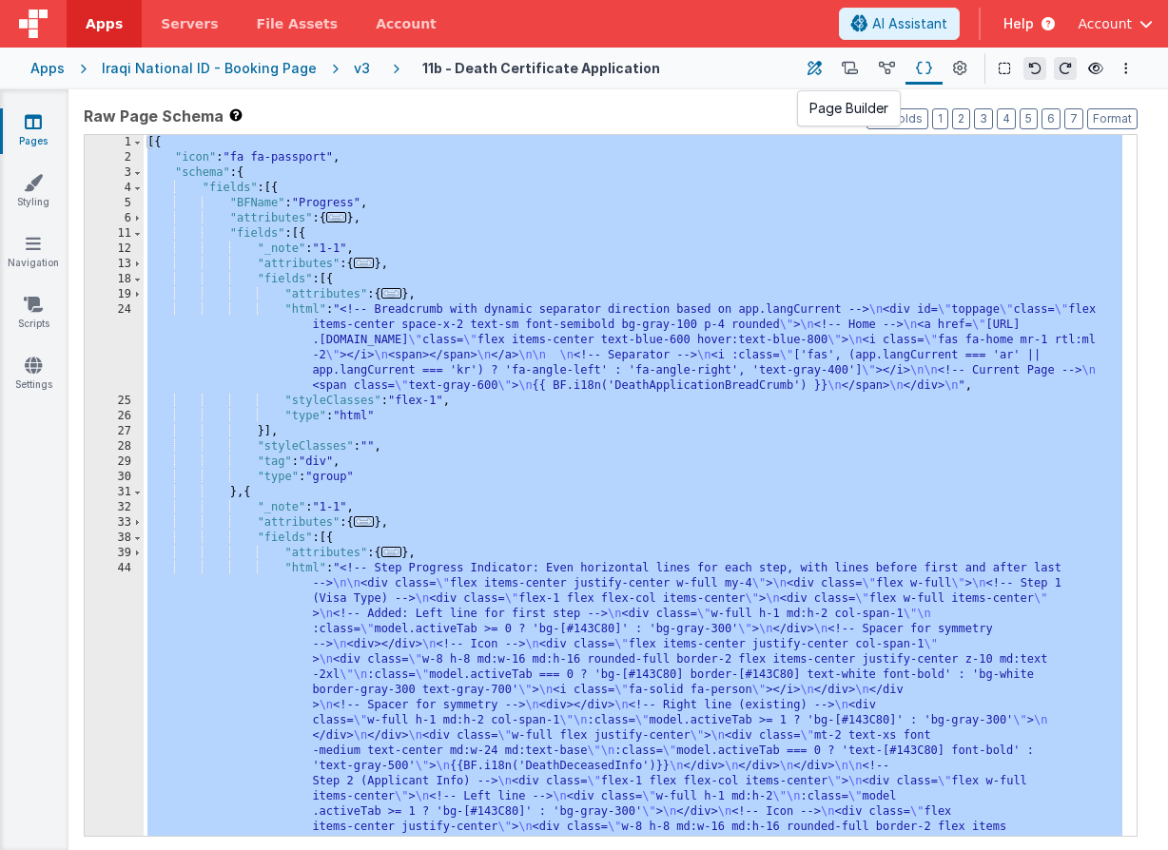
click at [815, 69] on icon at bounding box center [814, 69] width 14 height 20
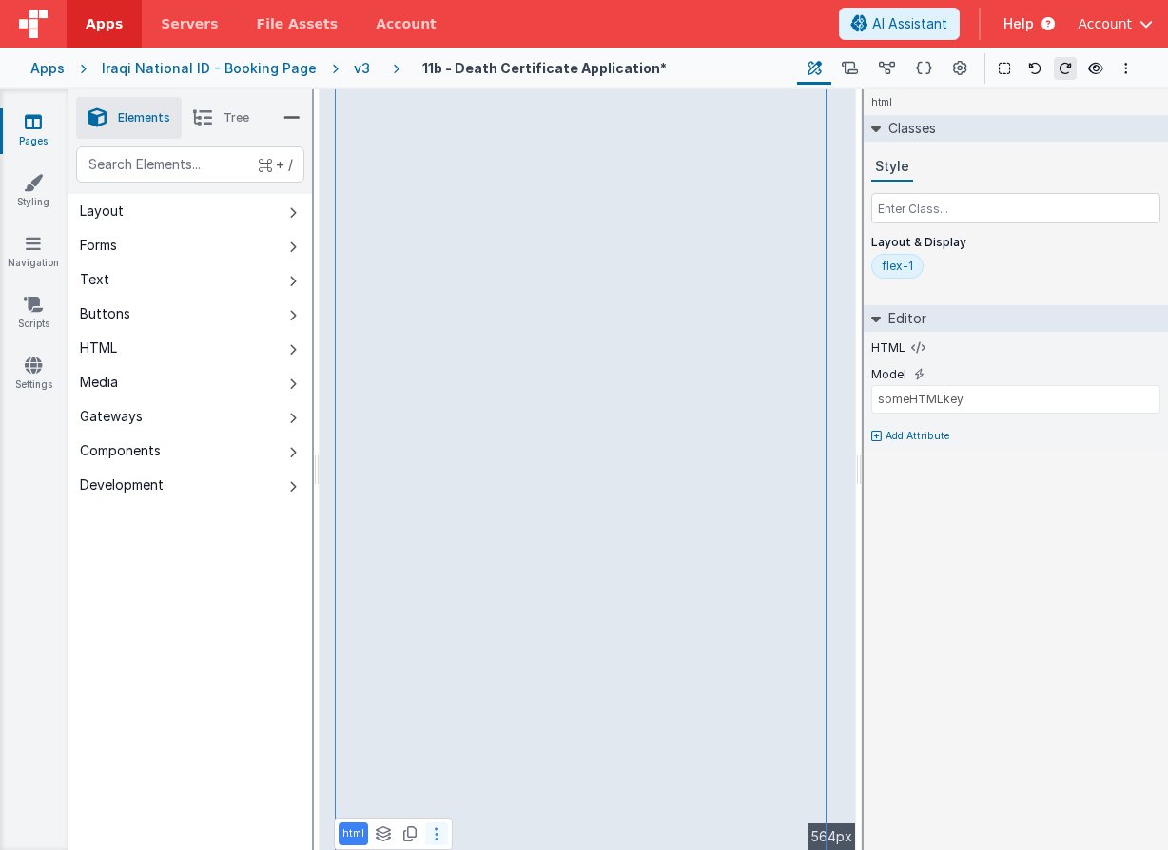
click at [435, 834] on icon at bounding box center [437, 833] width 4 height 15
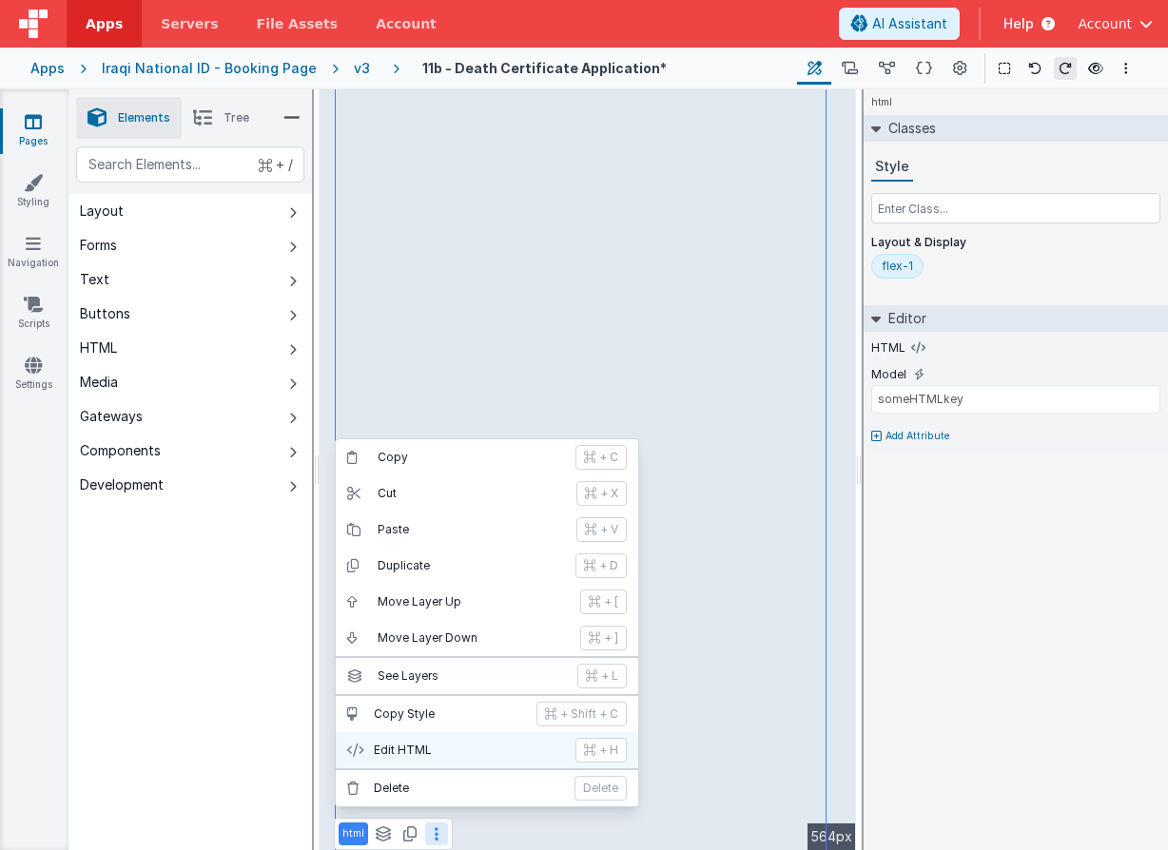
click at [437, 751] on p "Edit HTML" at bounding box center [469, 750] width 190 height 15
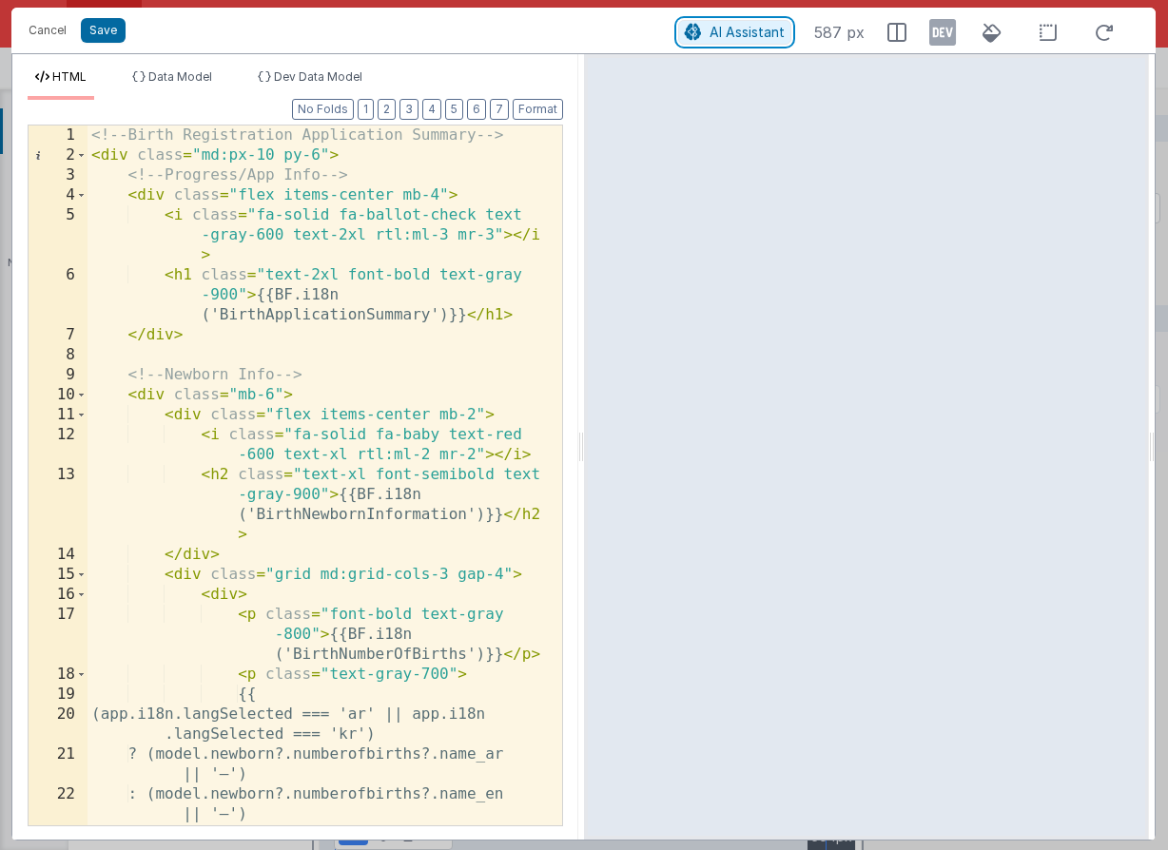
click at [738, 31] on span "AI Assistant" at bounding box center [746, 32] width 75 height 16
click at [382, 238] on div "<!-- Birth Registration Application Summary --> < div class = "md:px-10 py-6" >…" at bounding box center [317, 496] width 460 height 740
click at [713, 21] on button "AI Assistant" at bounding box center [734, 32] width 113 height 25
click at [713, 24] on span "AI Assistant" at bounding box center [746, 32] width 75 height 16
click at [58, 27] on button "Cancel" at bounding box center [47, 30] width 57 height 27
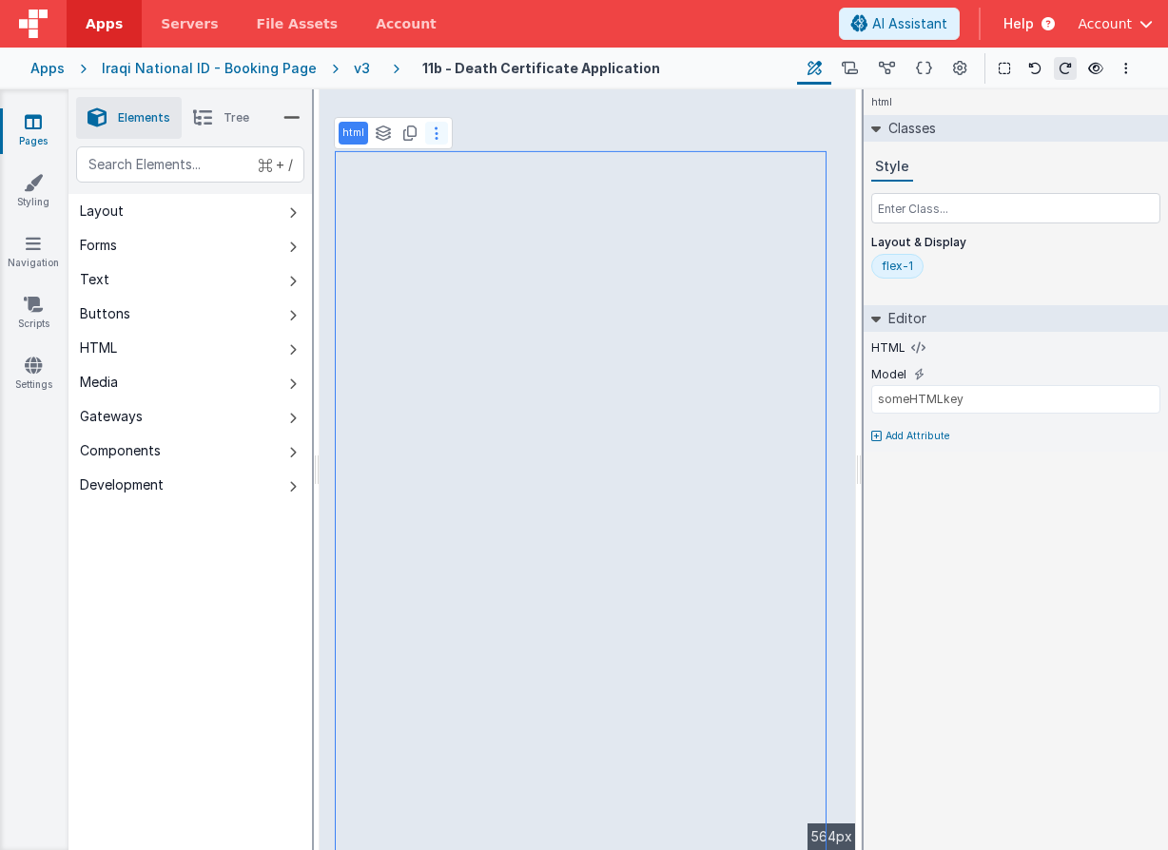
click at [435, 135] on icon at bounding box center [437, 133] width 4 height 15
click at [883, 29] on span "AI Assistant" at bounding box center [909, 23] width 75 height 19
click at [882, 30] on span "AI Assistant" at bounding box center [909, 23] width 75 height 19
click at [1093, 25] on span "Account" at bounding box center [1105, 23] width 54 height 19
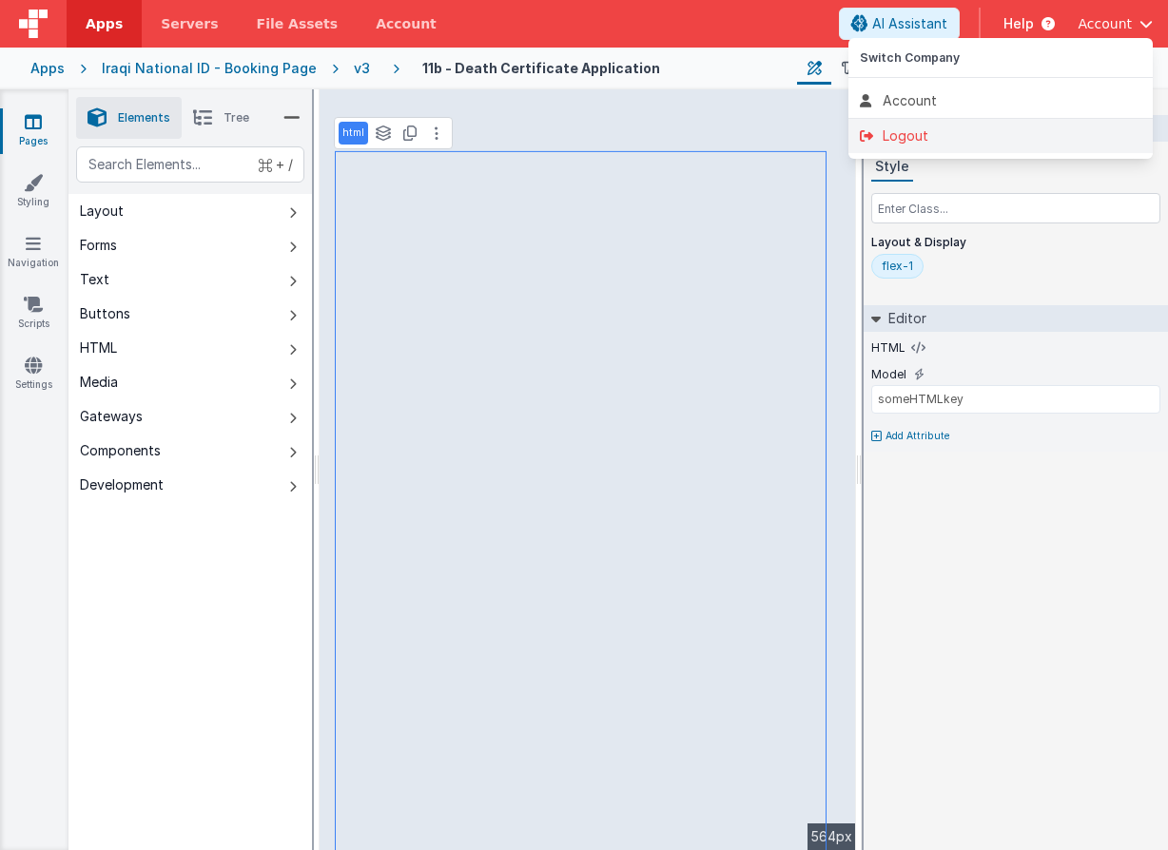
click at [956, 146] on li "Logout" at bounding box center [1000, 136] width 304 height 34
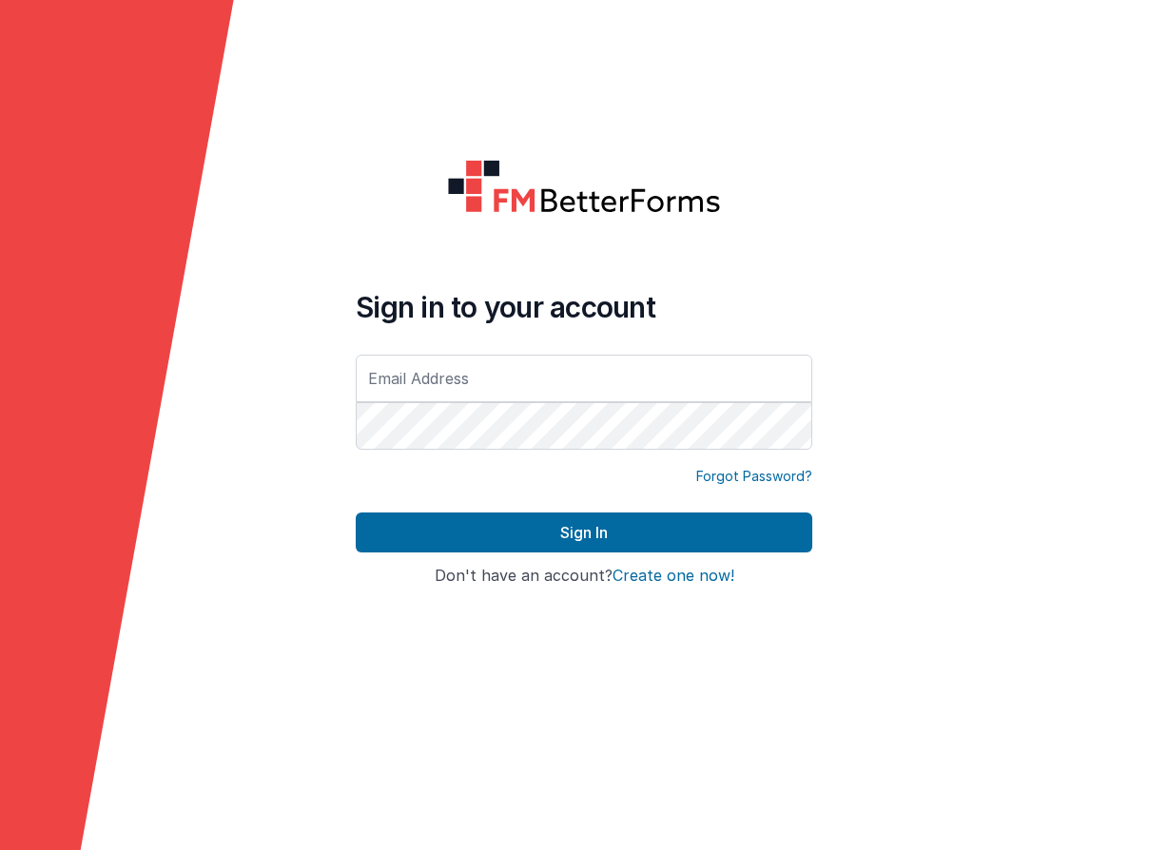
type input "[EMAIL_ADDRESS][DOMAIN_NAME]"
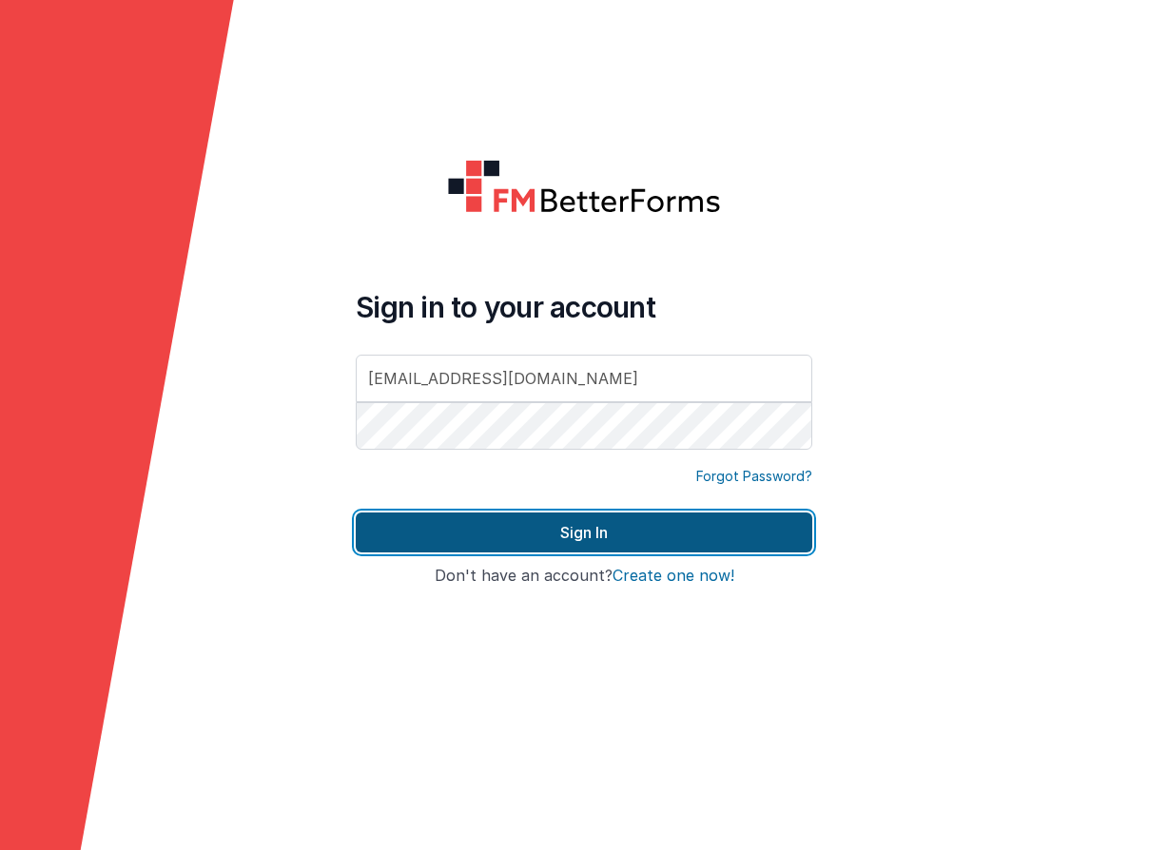
click at [758, 520] on button "Sign In" at bounding box center [584, 533] width 457 height 40
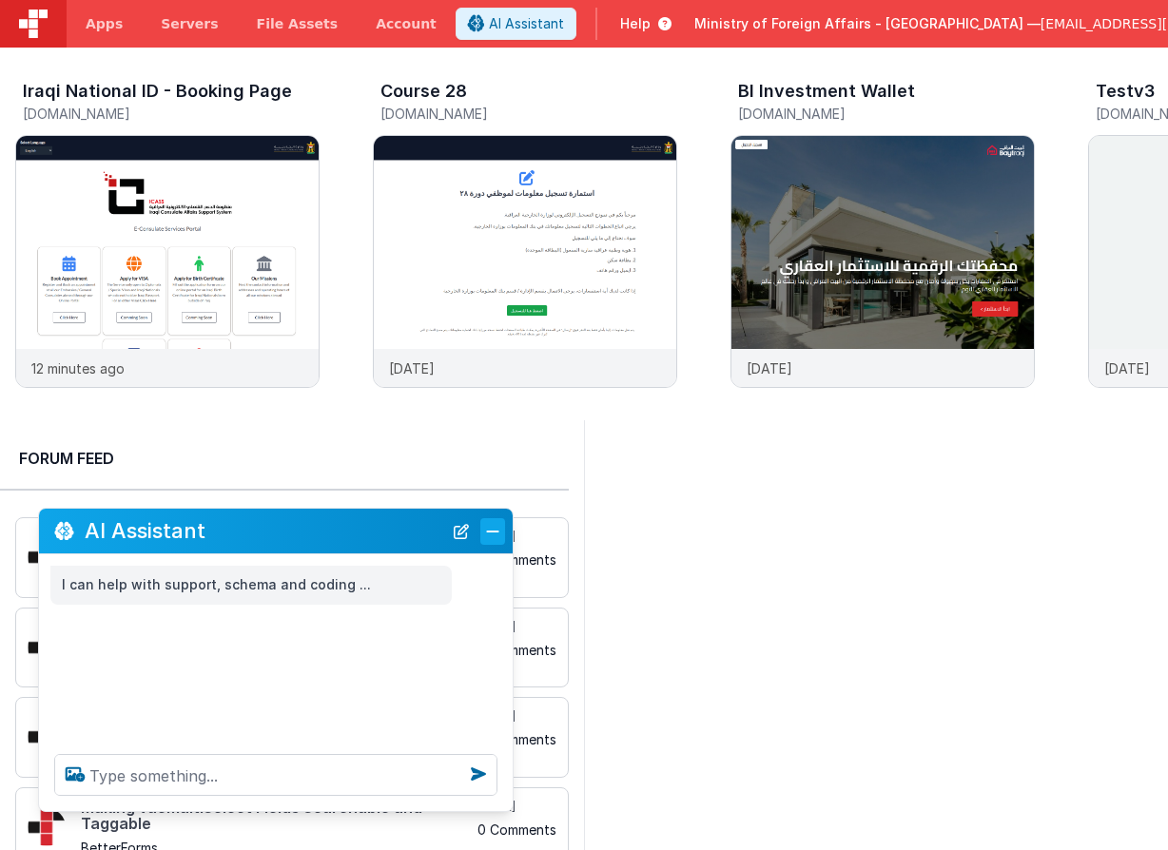
click at [487, 532] on button "Close" at bounding box center [492, 531] width 25 height 27
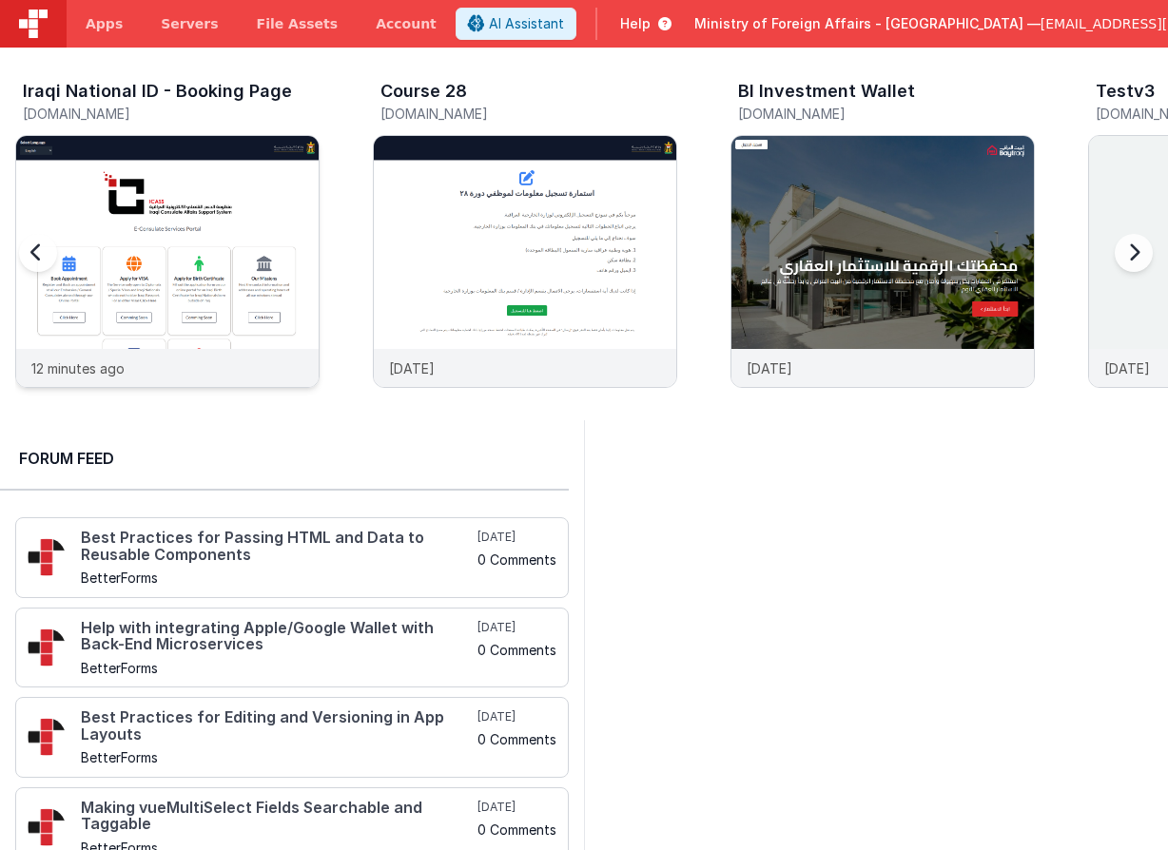
click at [232, 251] on img at bounding box center [167, 287] width 302 height 302
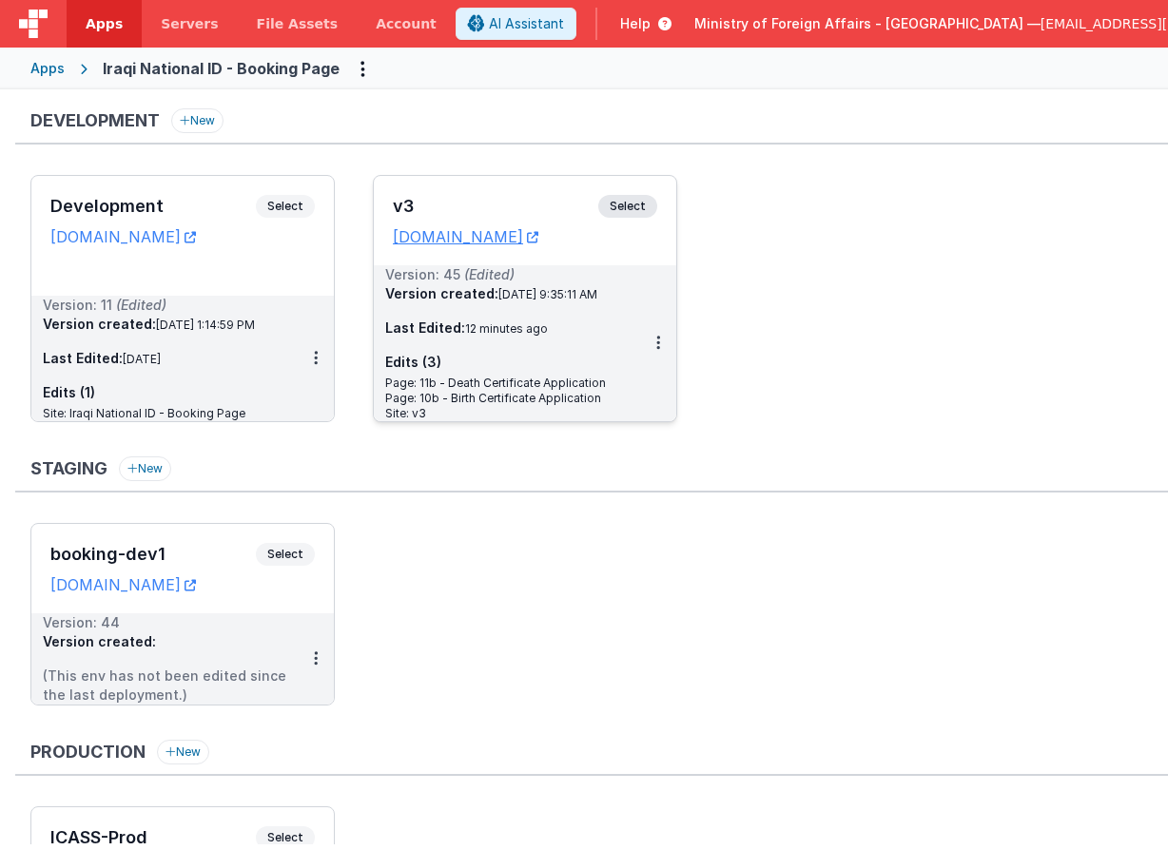
click at [642, 200] on span "Select" at bounding box center [627, 206] width 59 height 23
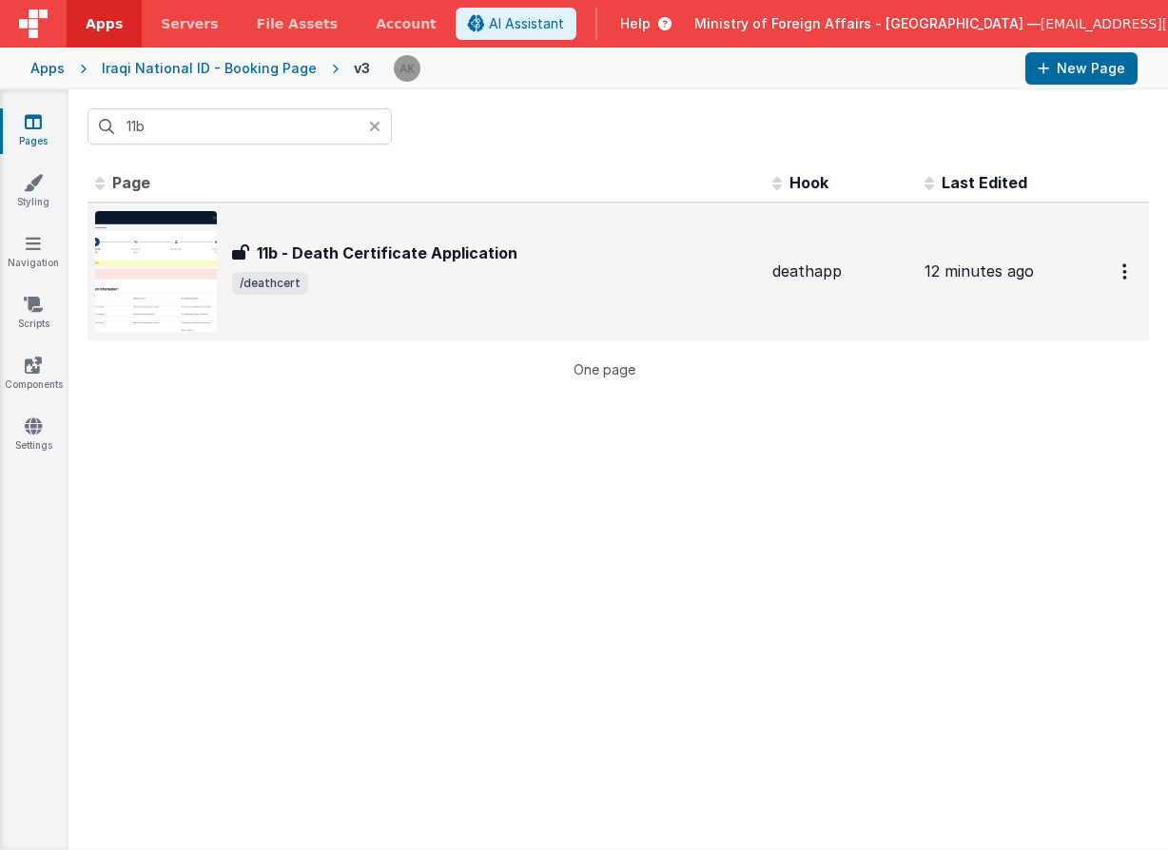
click at [351, 245] on h3 "11b - Death Certificate Application" at bounding box center [387, 253] width 261 height 23
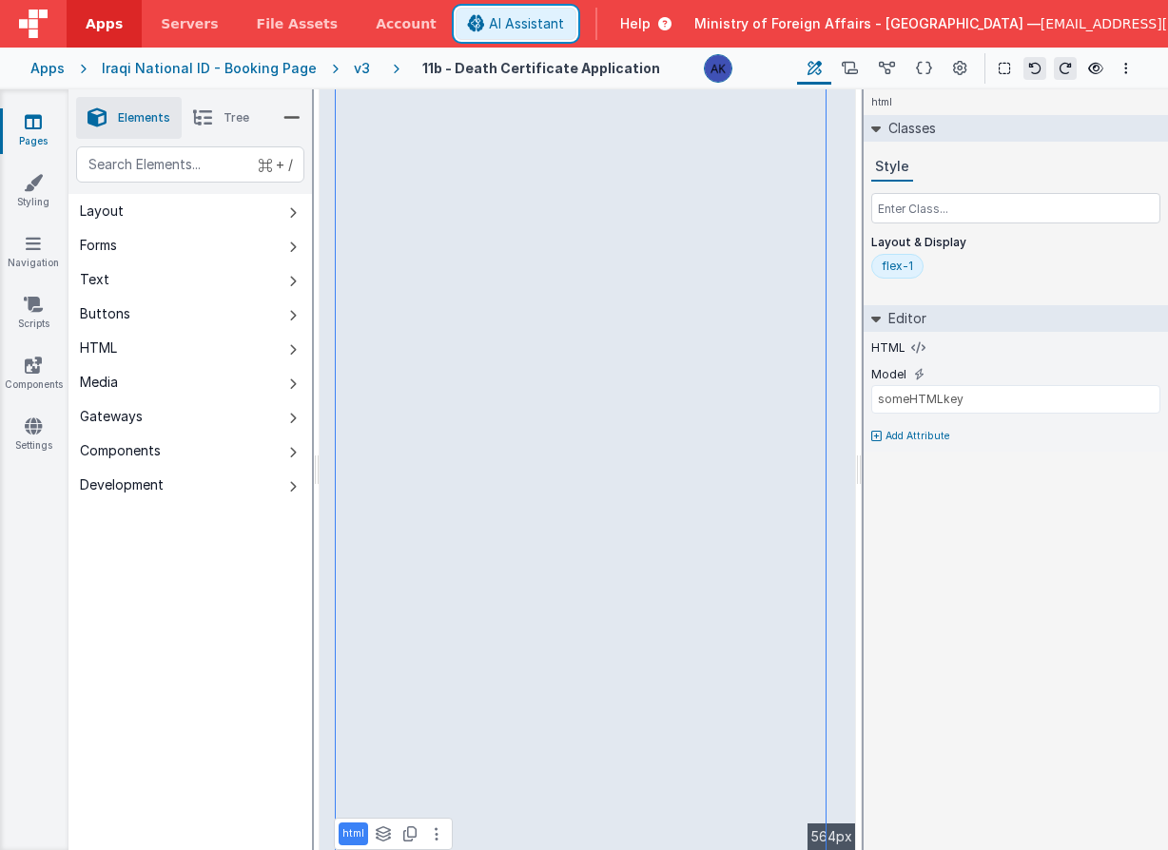
click at [564, 28] on span "AI Assistant" at bounding box center [526, 23] width 75 height 19
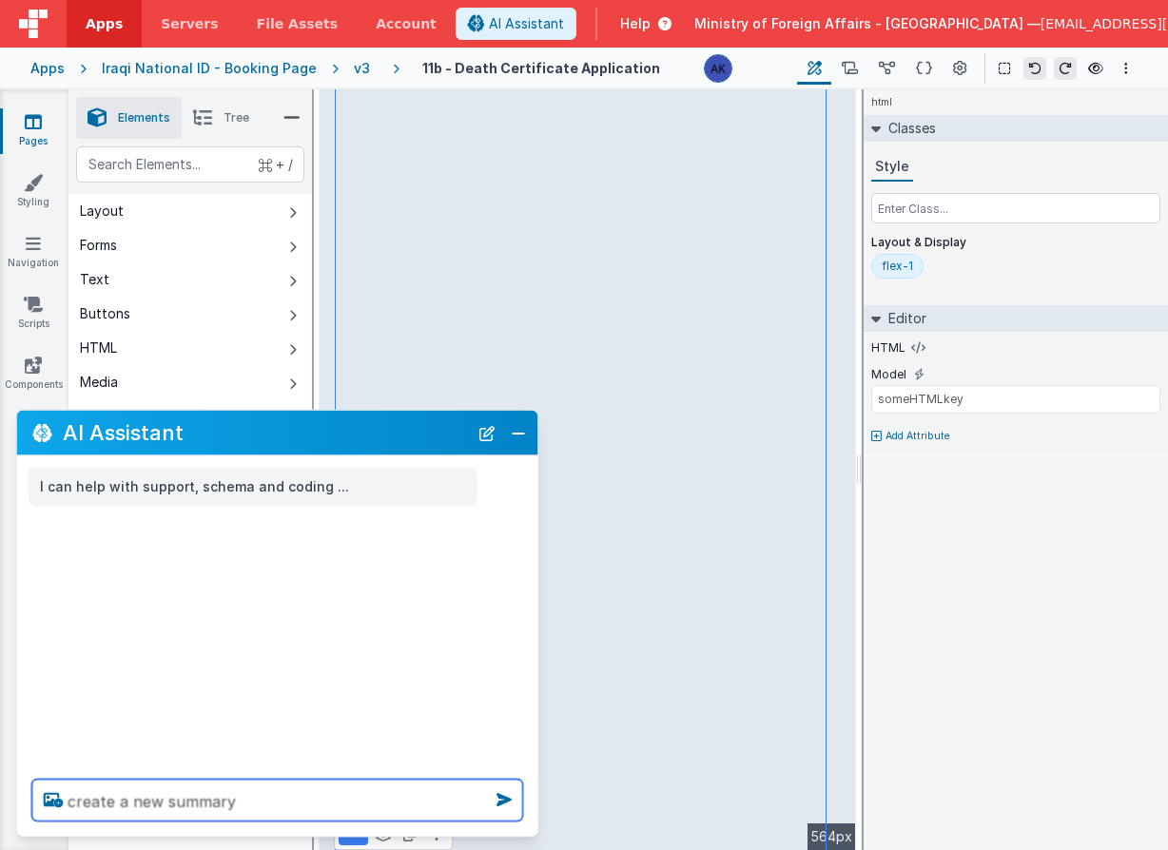
type textarea "create a new summary"
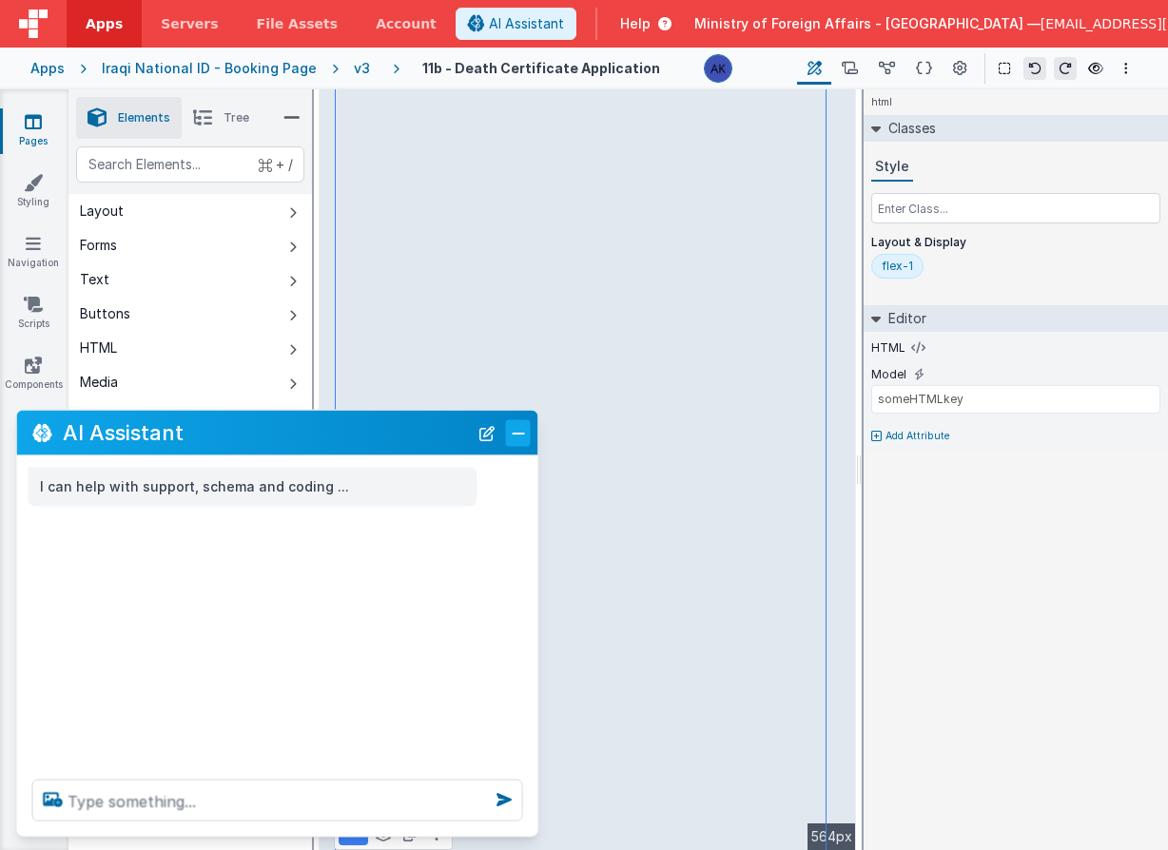
click at [528, 442] on button "Close" at bounding box center [518, 432] width 25 height 27
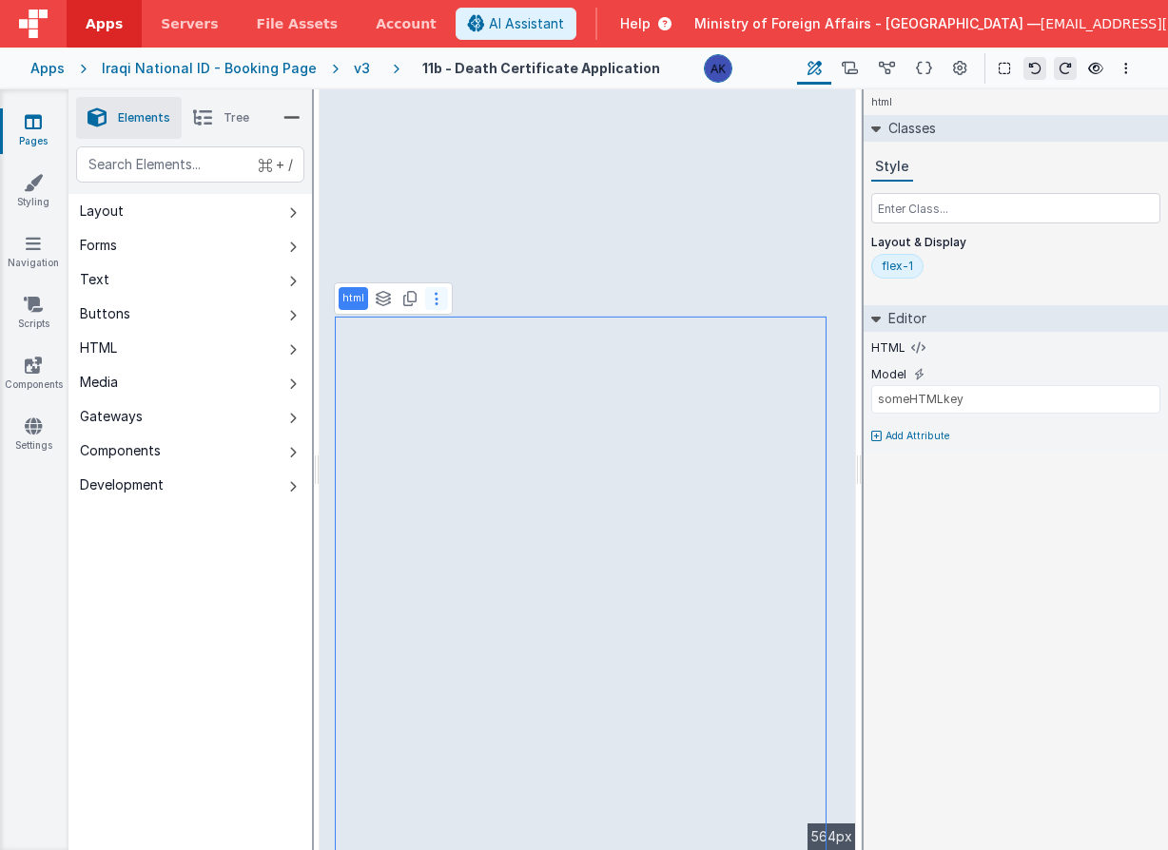
click at [435, 303] on icon at bounding box center [437, 298] width 4 height 15
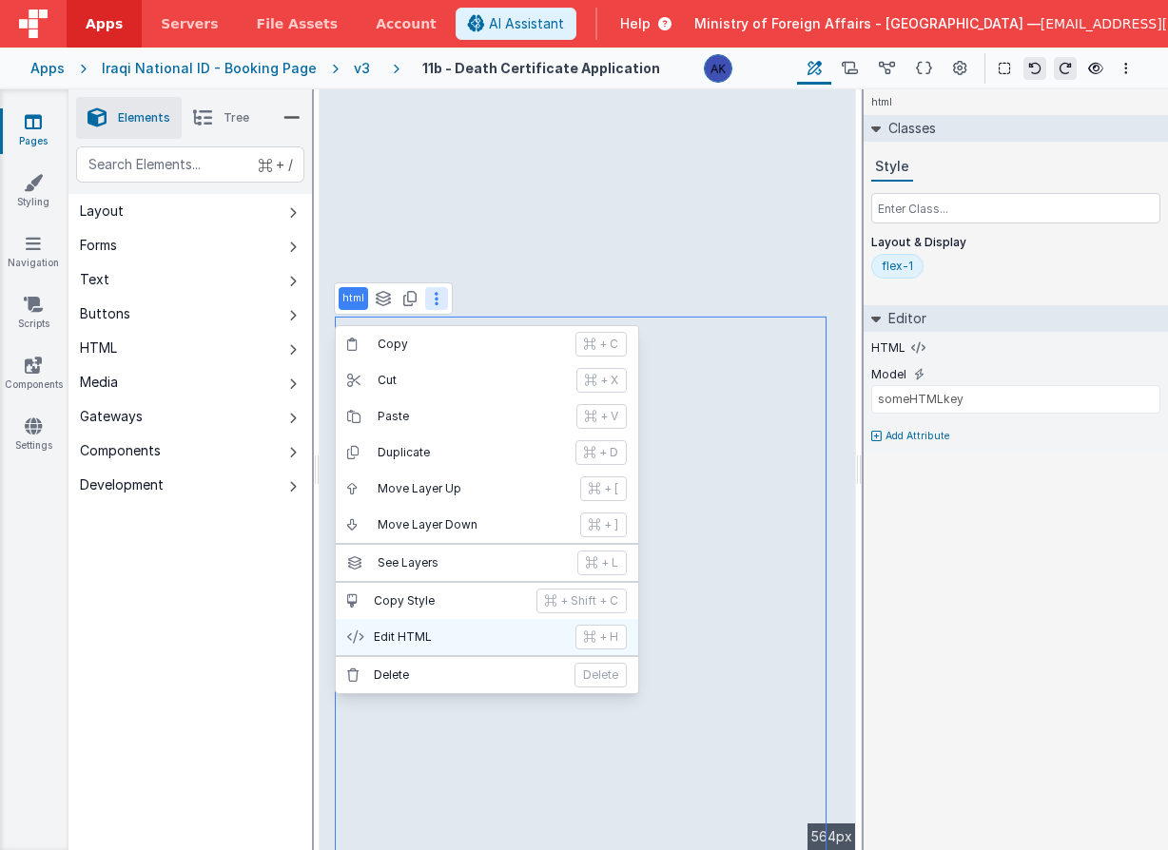
click at [463, 647] on button "Edit HTML + H" at bounding box center [487, 637] width 302 height 36
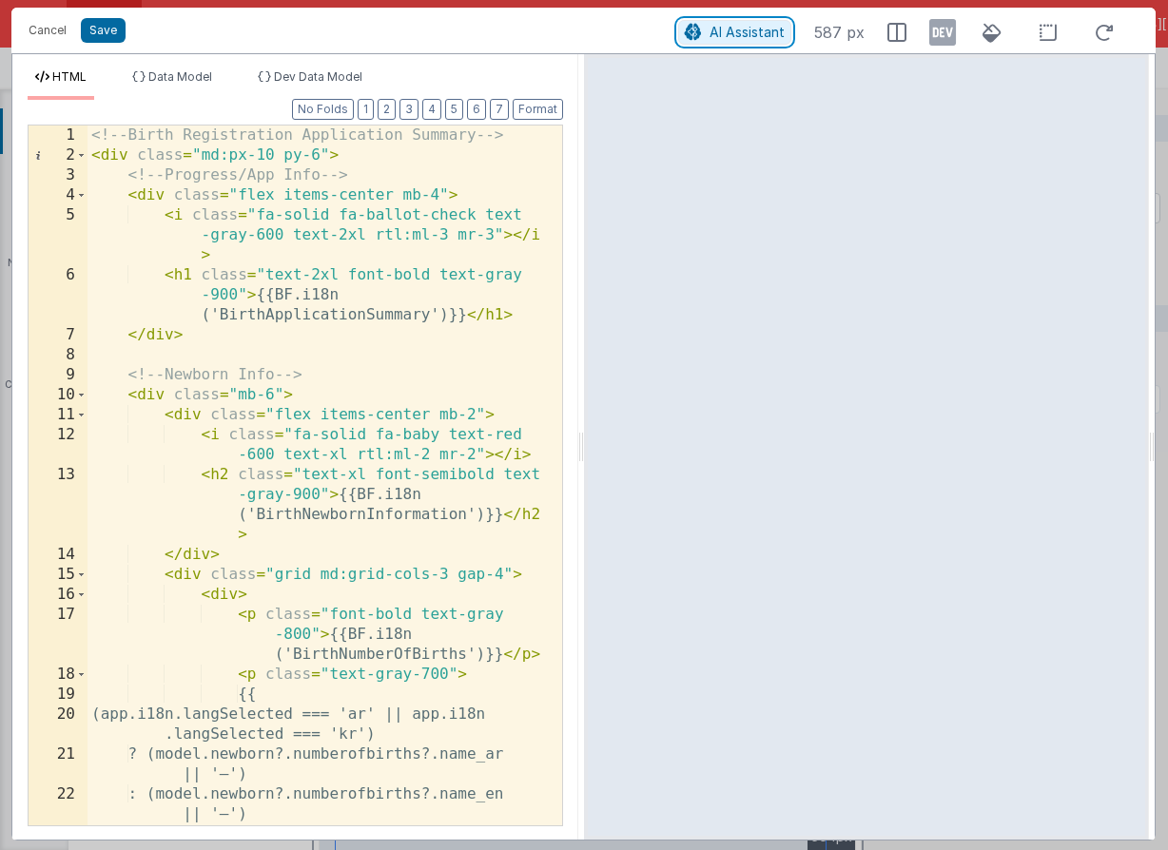
click at [712, 26] on span "AI Assistant" at bounding box center [746, 32] width 75 height 16
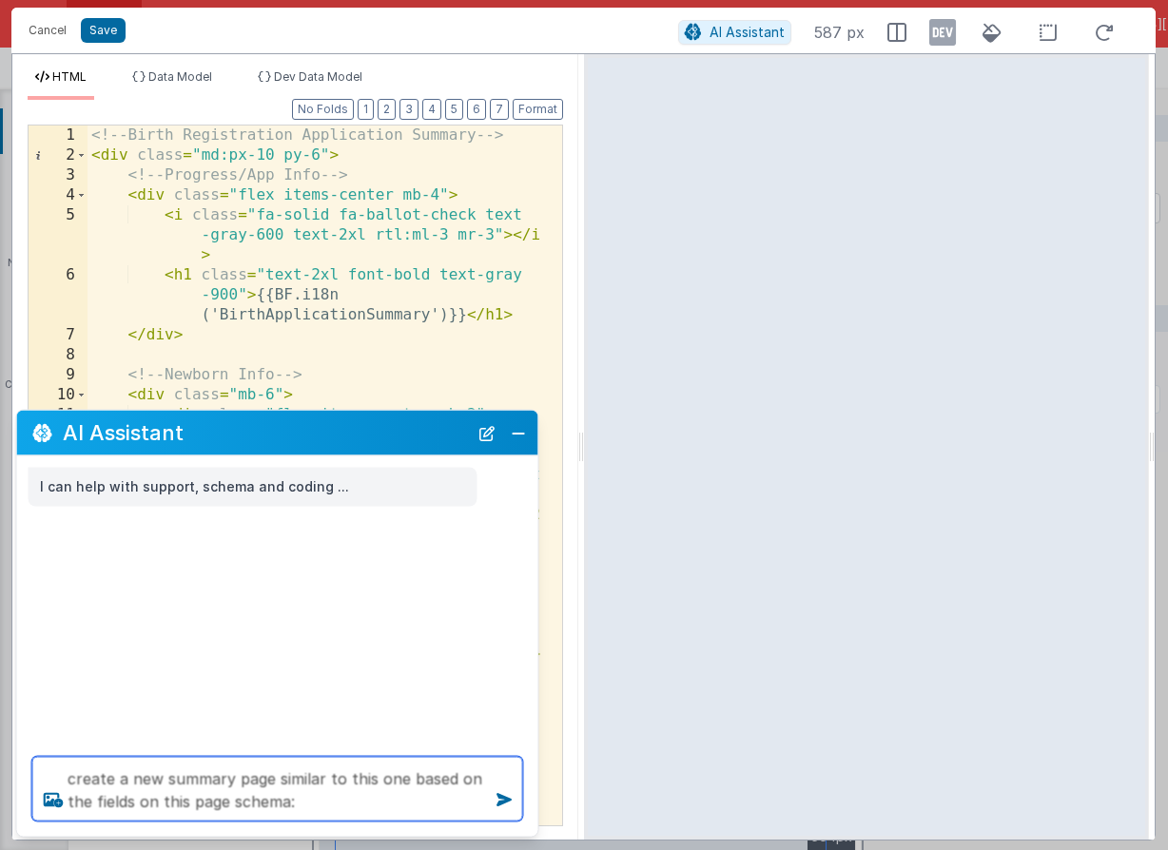
paste textarea "loremi dolo sitame conse adipisci، elitse doeius temporinci utlabo etd@mag.ali.…"
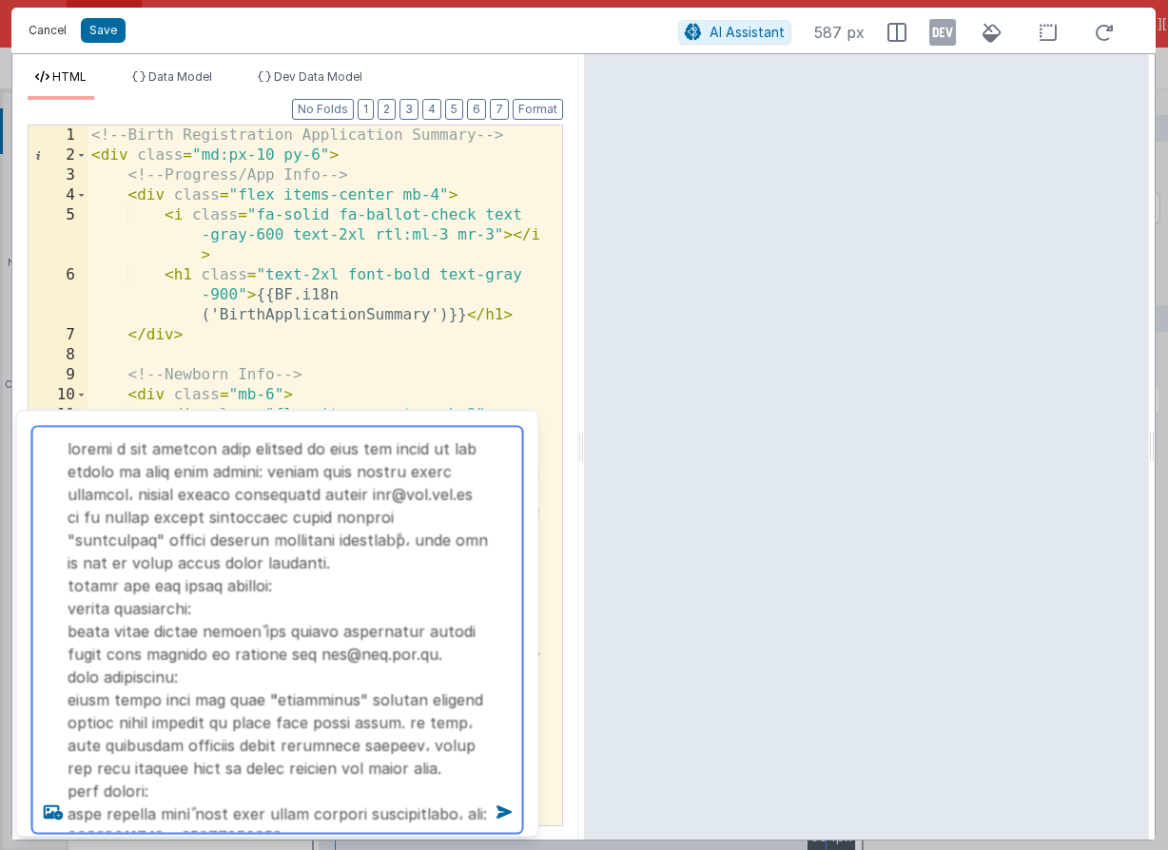
type textarea "loremi d sit ametcon adip elitsed do eius tem incid ut lab etdolo ma aliq enim …"
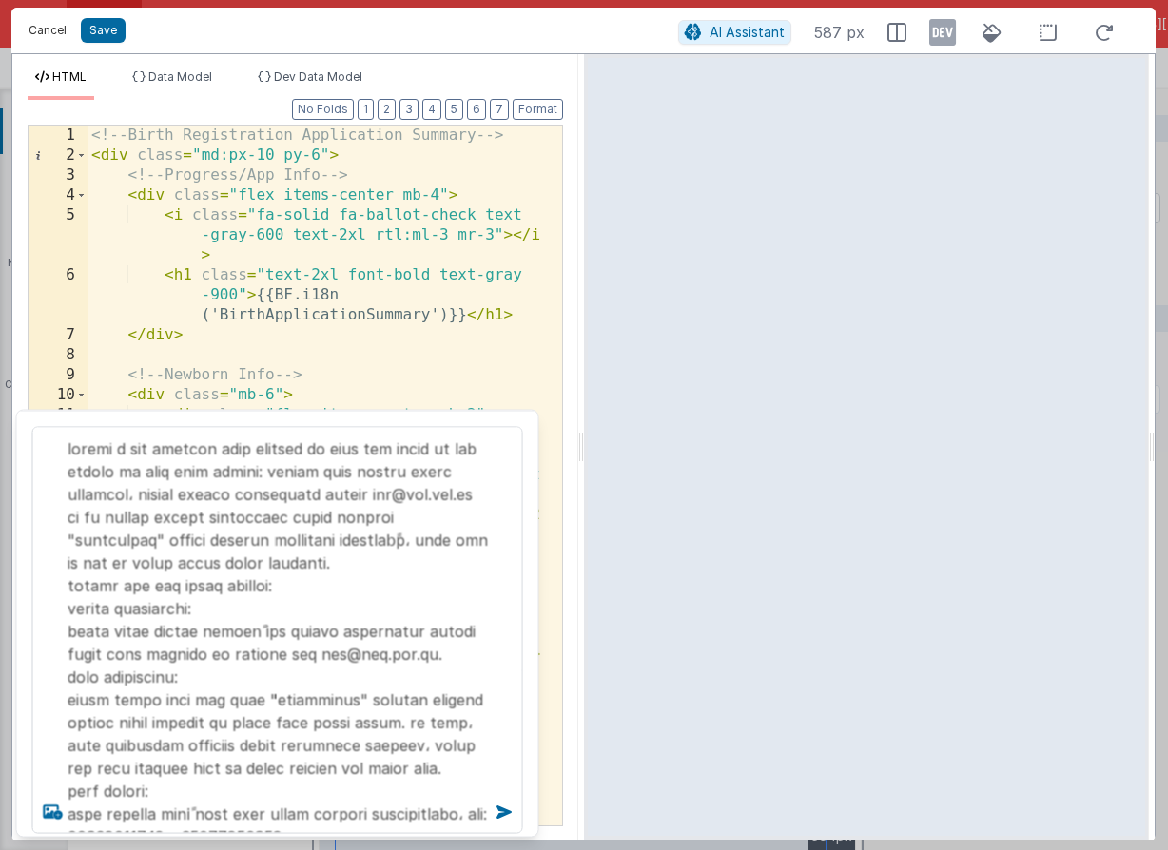
click at [64, 29] on button "Cancel" at bounding box center [47, 30] width 57 height 27
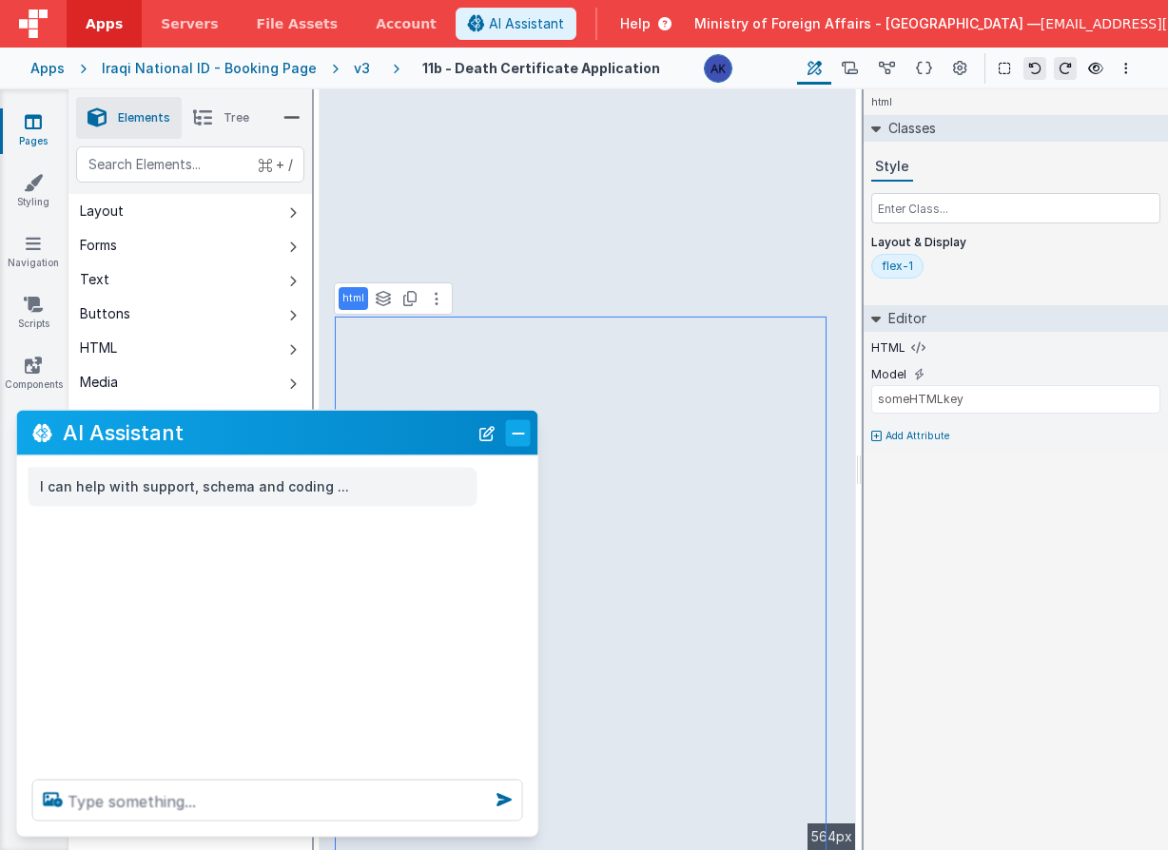
click at [517, 441] on button "Close" at bounding box center [518, 432] width 25 height 27
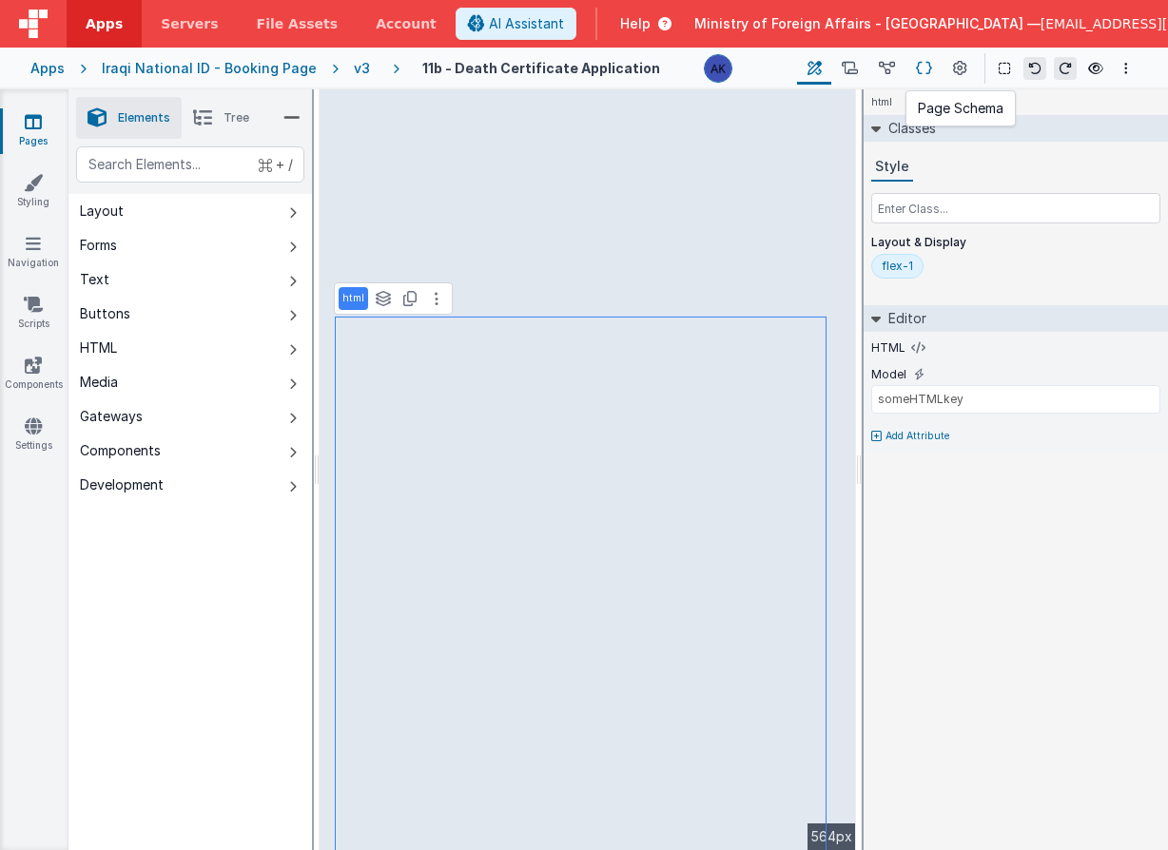
click at [929, 72] on icon at bounding box center [924, 69] width 16 height 20
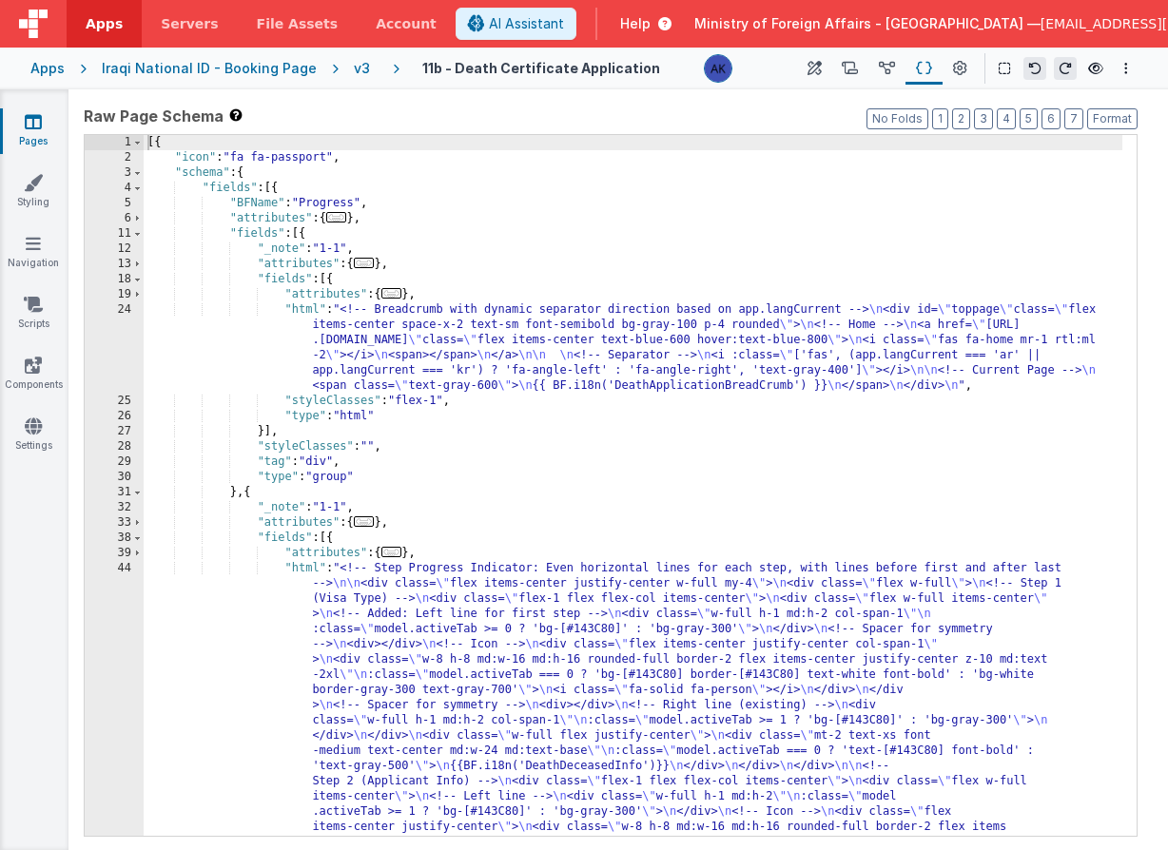
click at [673, 357] on div "[{ "icon" : "fa fa-passport" , "schema" : { "fields" : [{ "BFName" : "Progress"…" at bounding box center [633, 858] width 979 height 1447
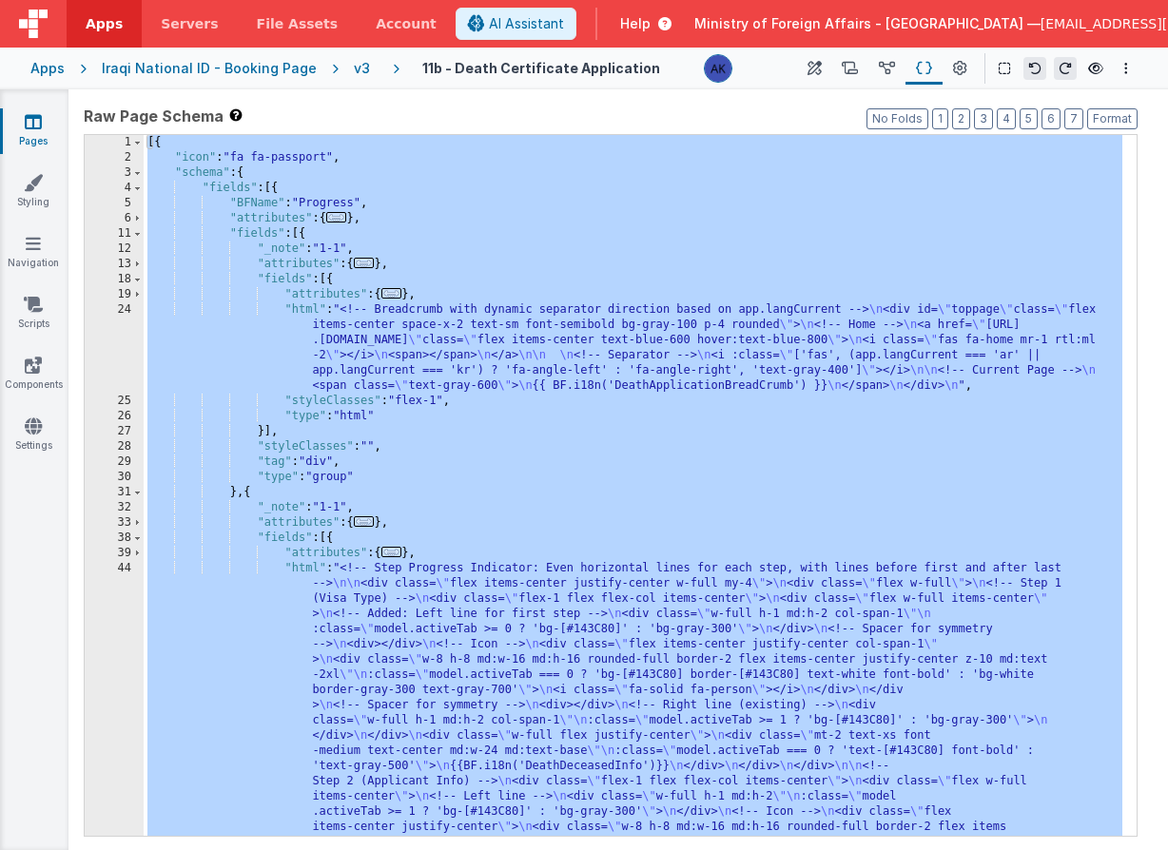
click at [673, 357] on div "[{ "icon" : "fa fa-passport" , "schema" : { "fields" : [{ "BFName" : "Progress"…" at bounding box center [633, 858] width 979 height 1447
click at [423, 233] on div "[{ "icon" : "fa fa-passport" , "schema" : { "fields" : [{ "BFName" : "Progress"…" at bounding box center [633, 858] width 979 height 1447
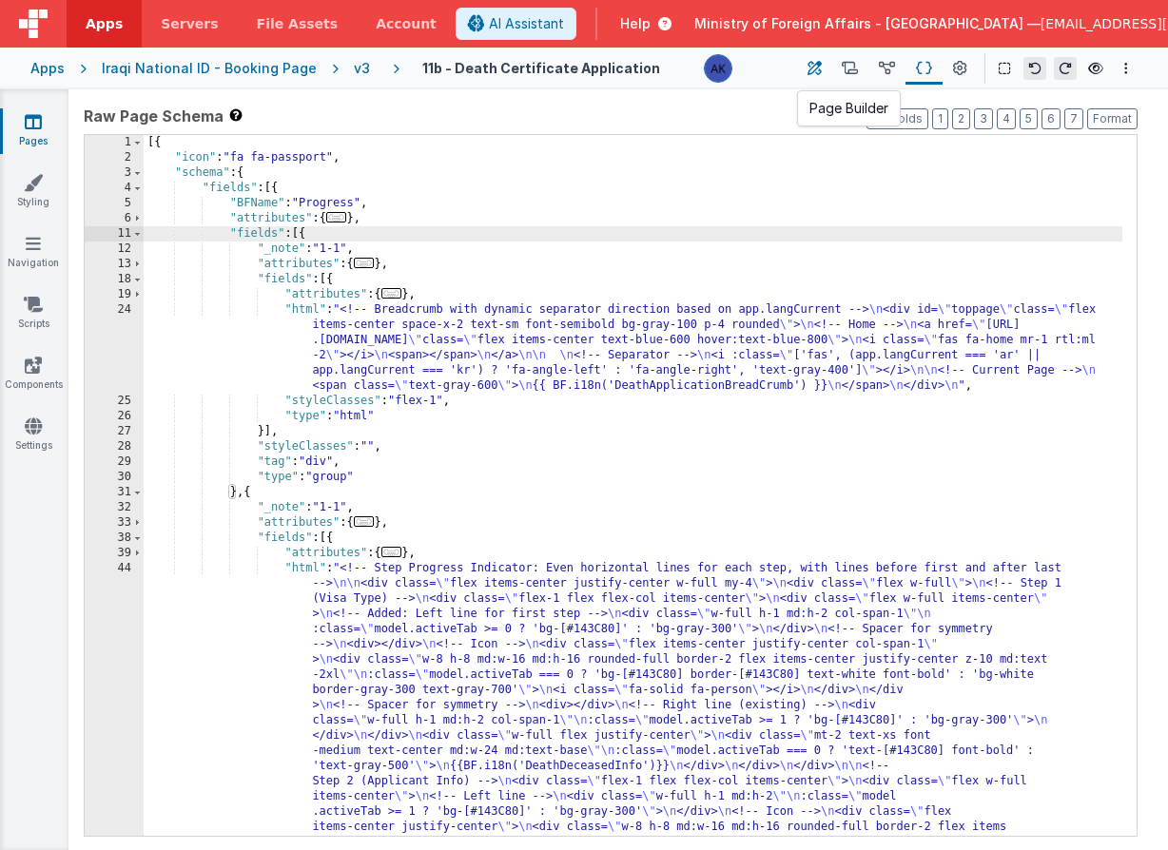
click at [815, 65] on icon at bounding box center [814, 69] width 14 height 20
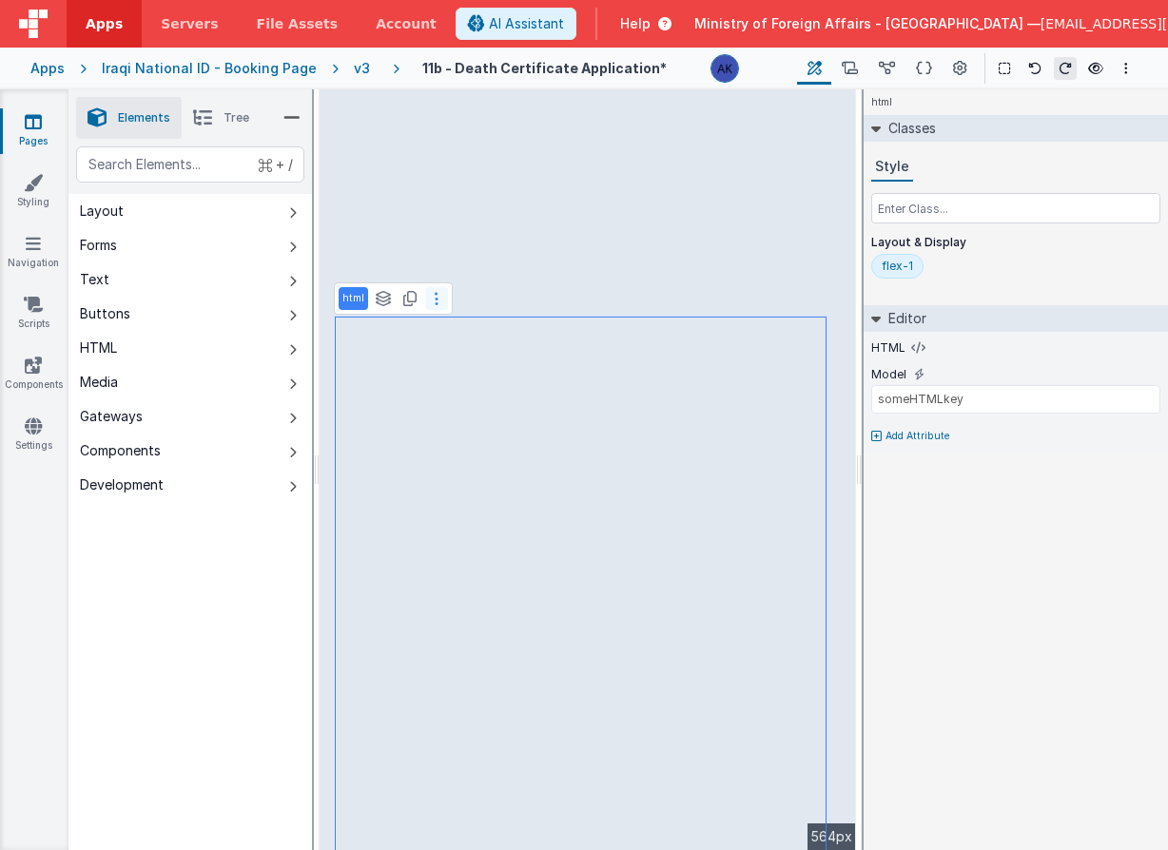
click at [441, 301] on button at bounding box center [436, 298] width 23 height 23
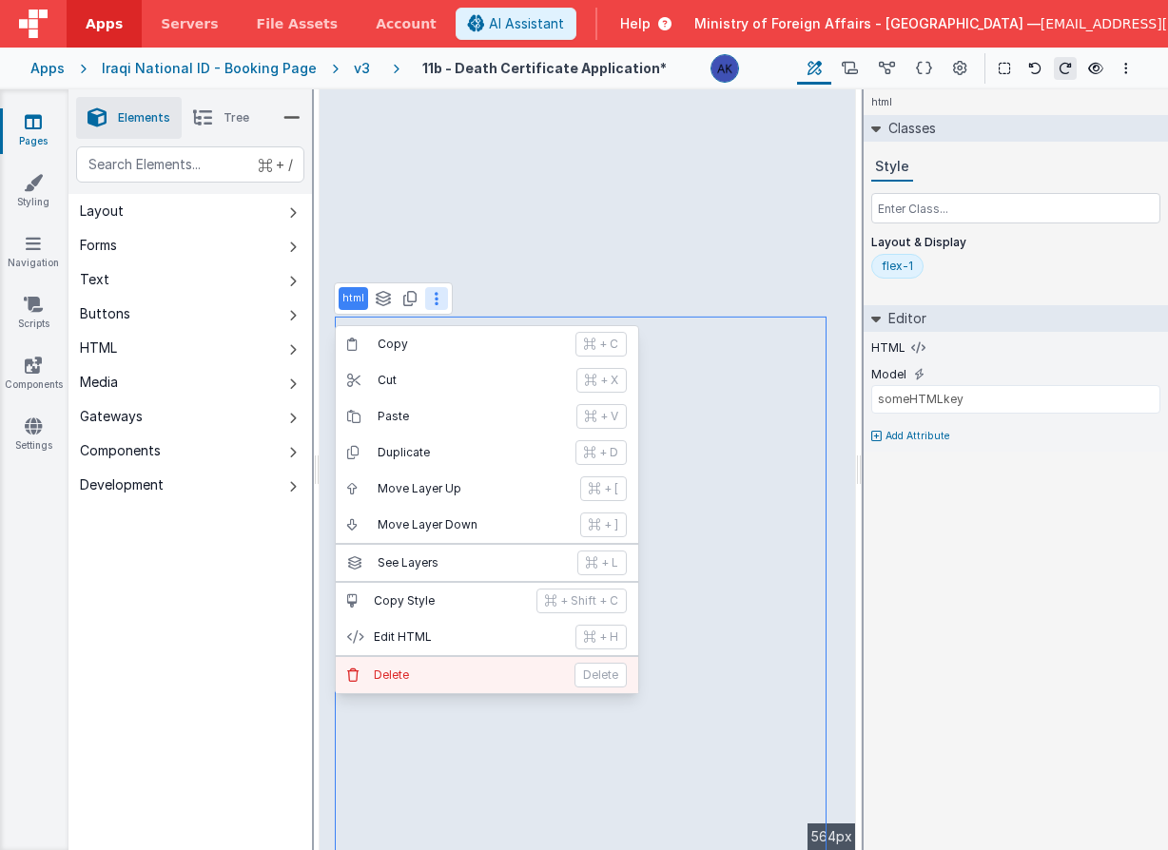
click at [435, 670] on p "Delete" at bounding box center [468, 675] width 189 height 15
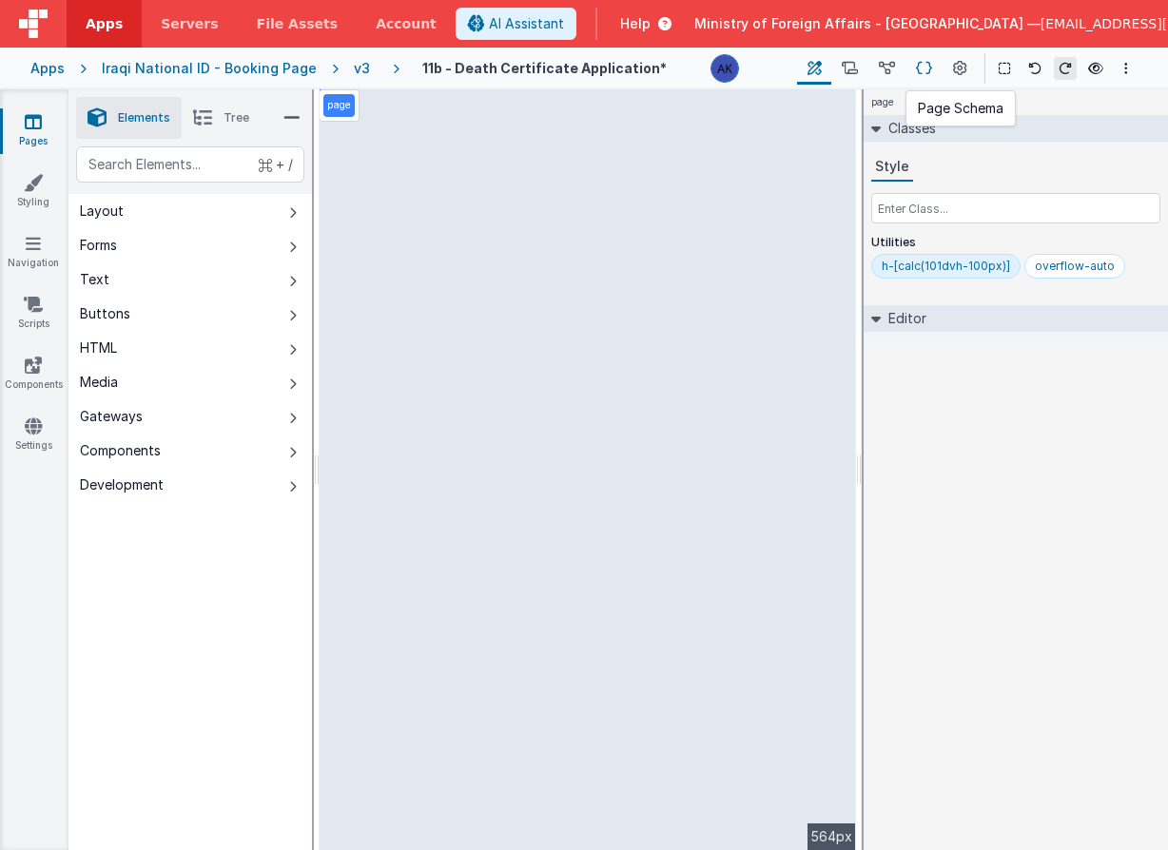
click at [920, 66] on icon at bounding box center [924, 69] width 16 height 20
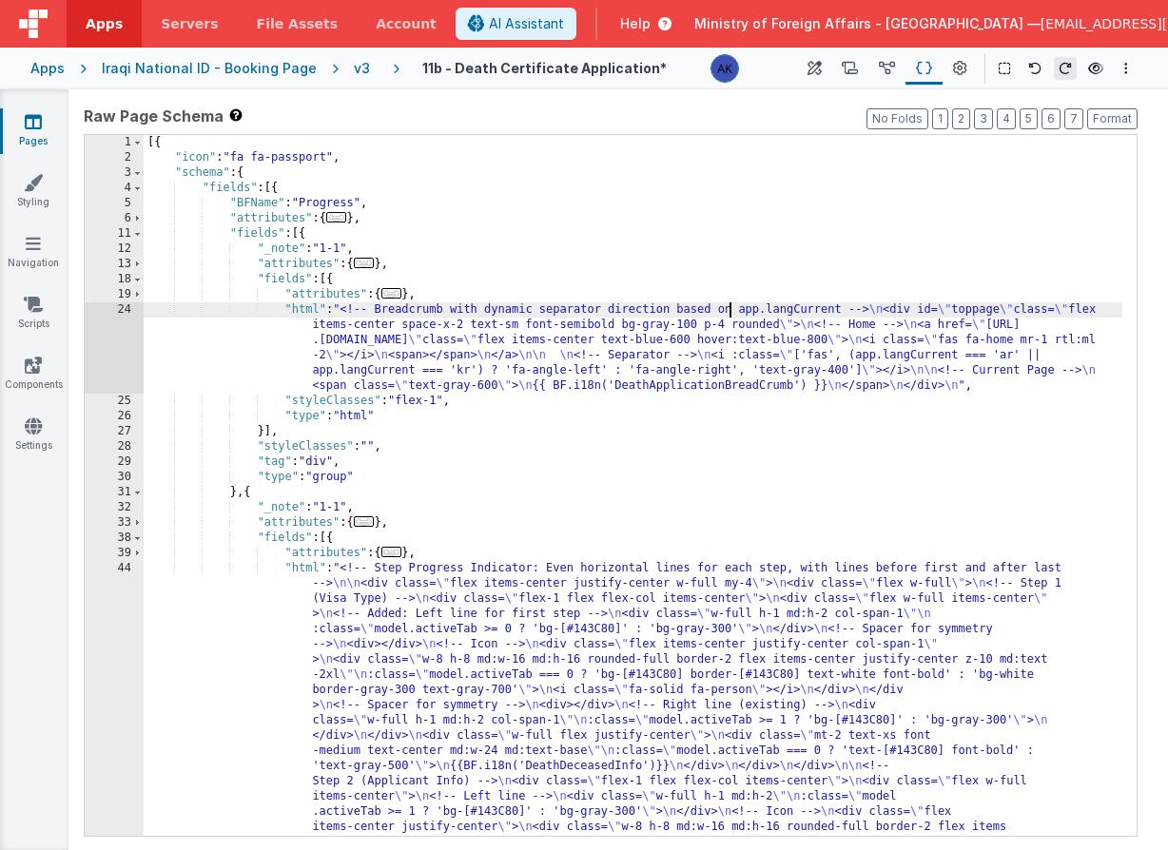
click at [731, 315] on div "[{ "icon" : "fa fa-passport" , "schema" : { "fields" : [{ "BFName" : "Progress"…" at bounding box center [633, 858] width 979 height 1447
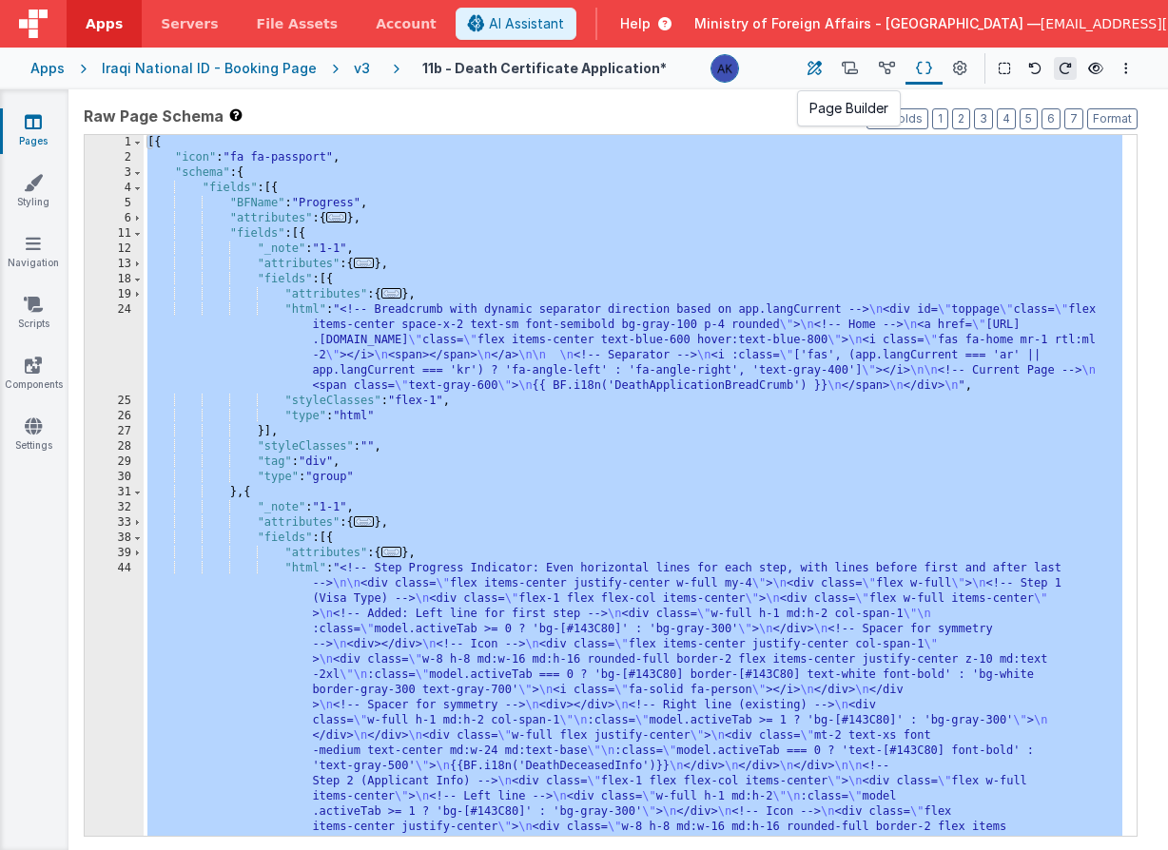
click at [820, 68] on icon at bounding box center [814, 69] width 14 height 20
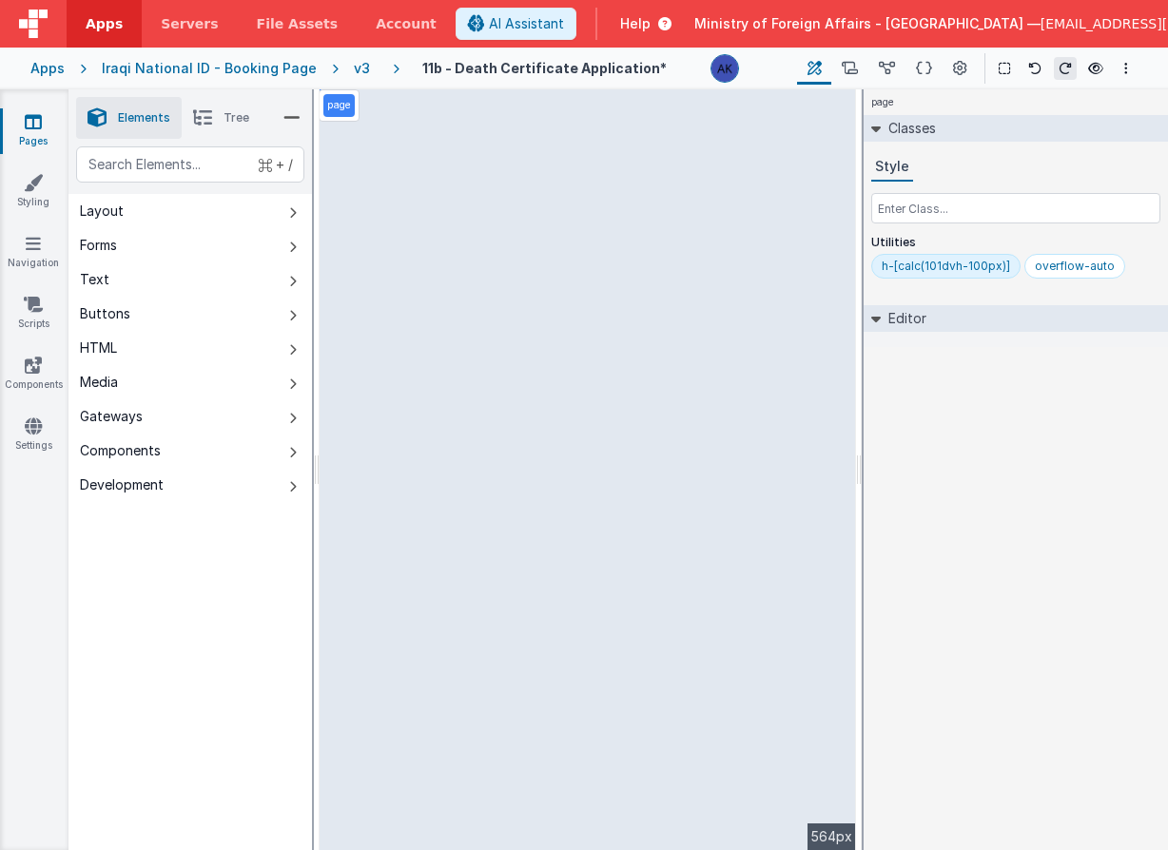
click at [354, 69] on div "v3" at bounding box center [366, 68] width 24 height 19
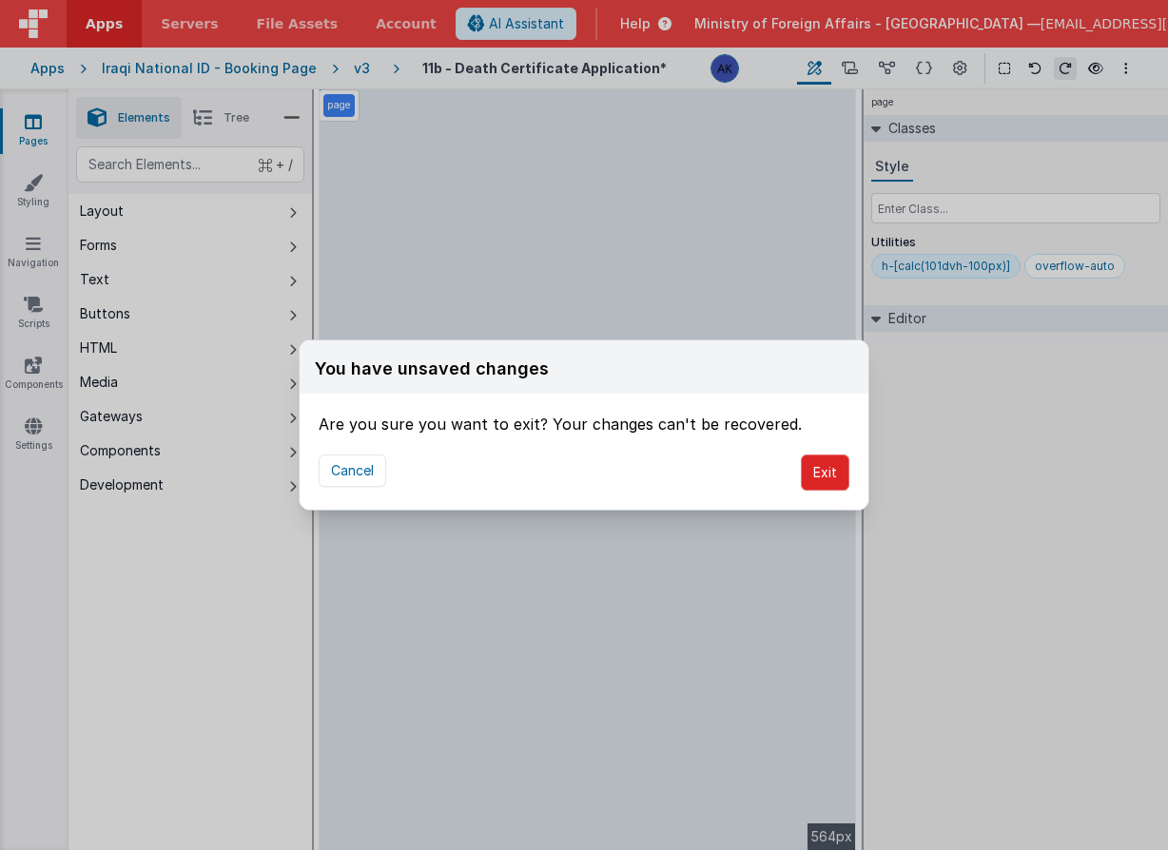
click at [806, 477] on button "Exit" at bounding box center [825, 473] width 49 height 36
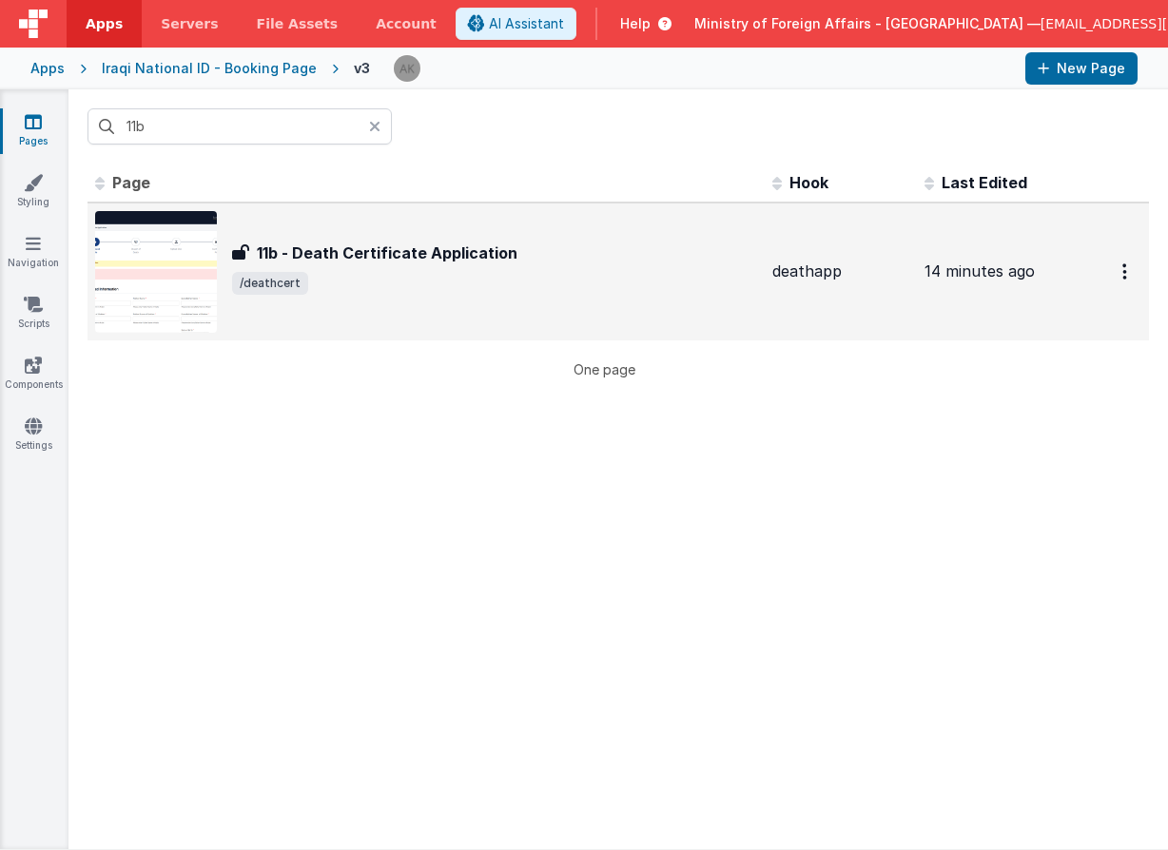
click at [195, 282] on img at bounding box center [156, 272] width 122 height 122
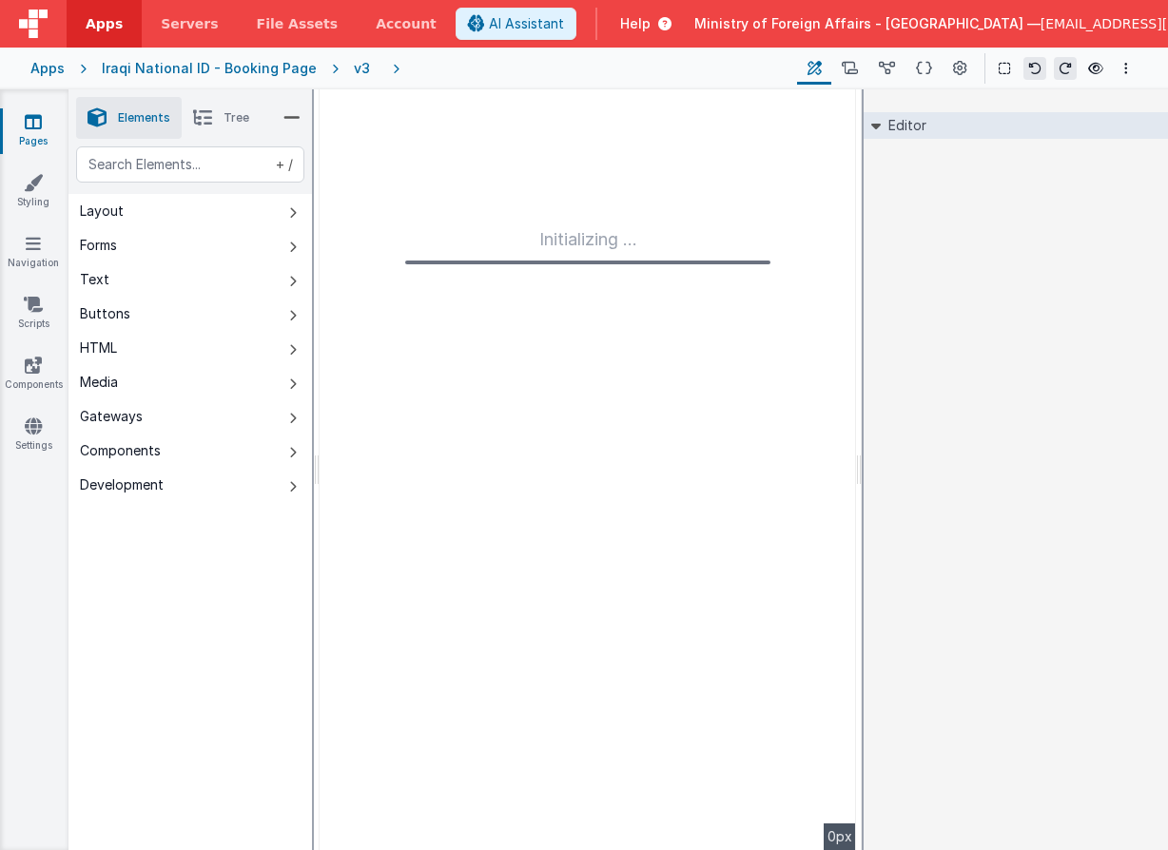
click at [441, 101] on div "Initializing ..." at bounding box center [588, 469] width 536 height 761
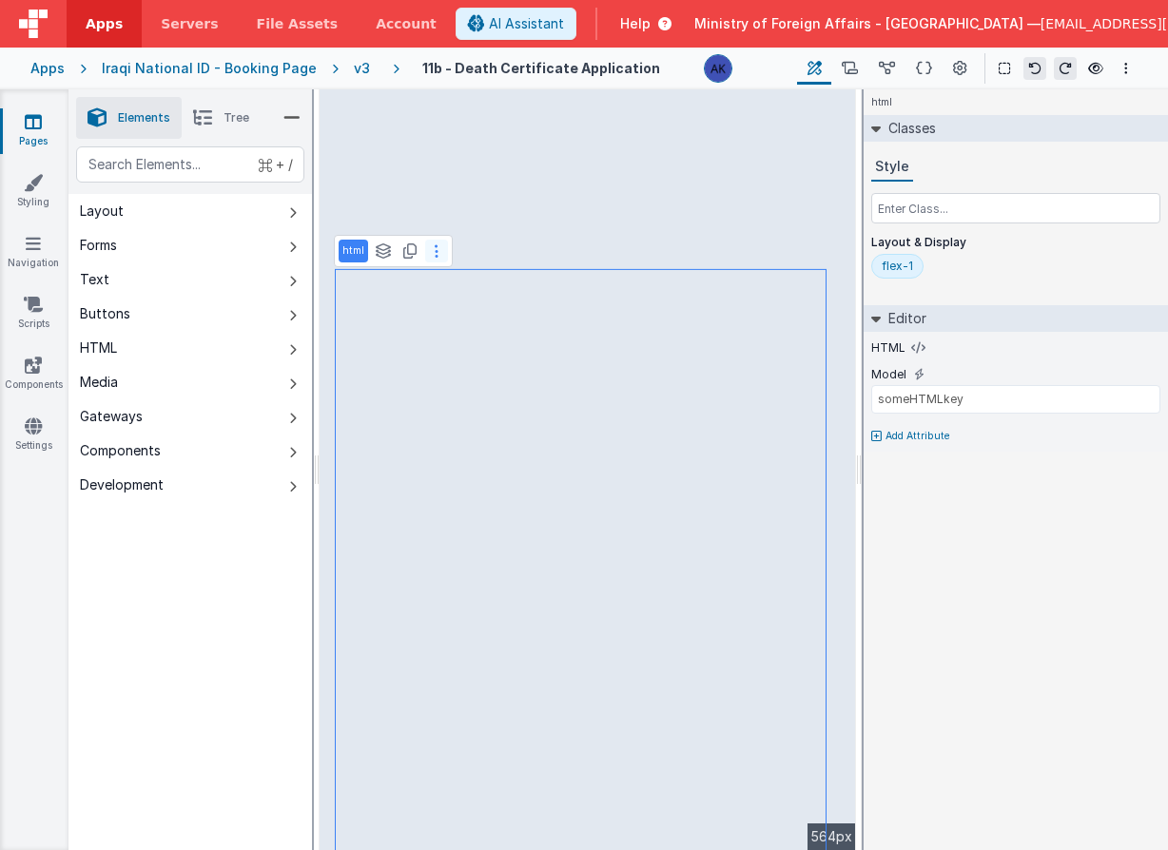
click at [431, 258] on button at bounding box center [436, 251] width 23 height 23
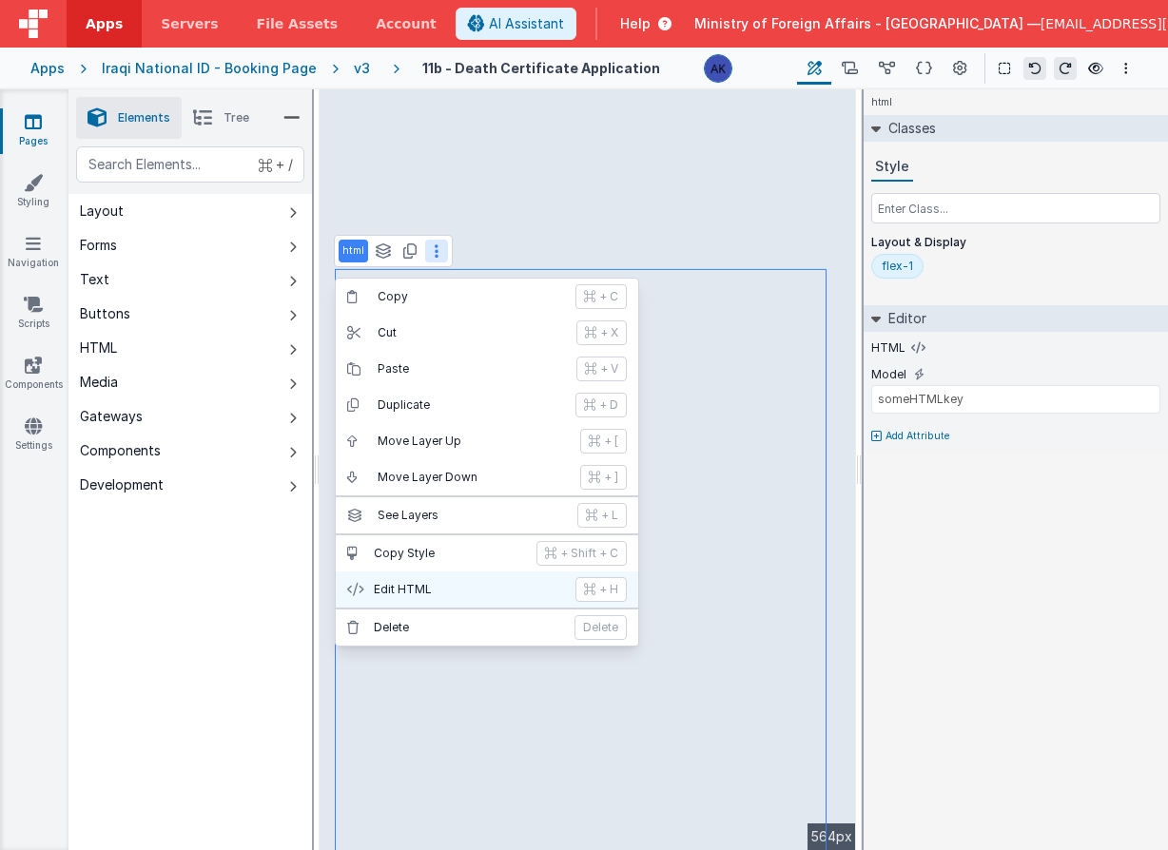
click at [403, 579] on button "Edit HTML + H" at bounding box center [487, 590] width 302 height 36
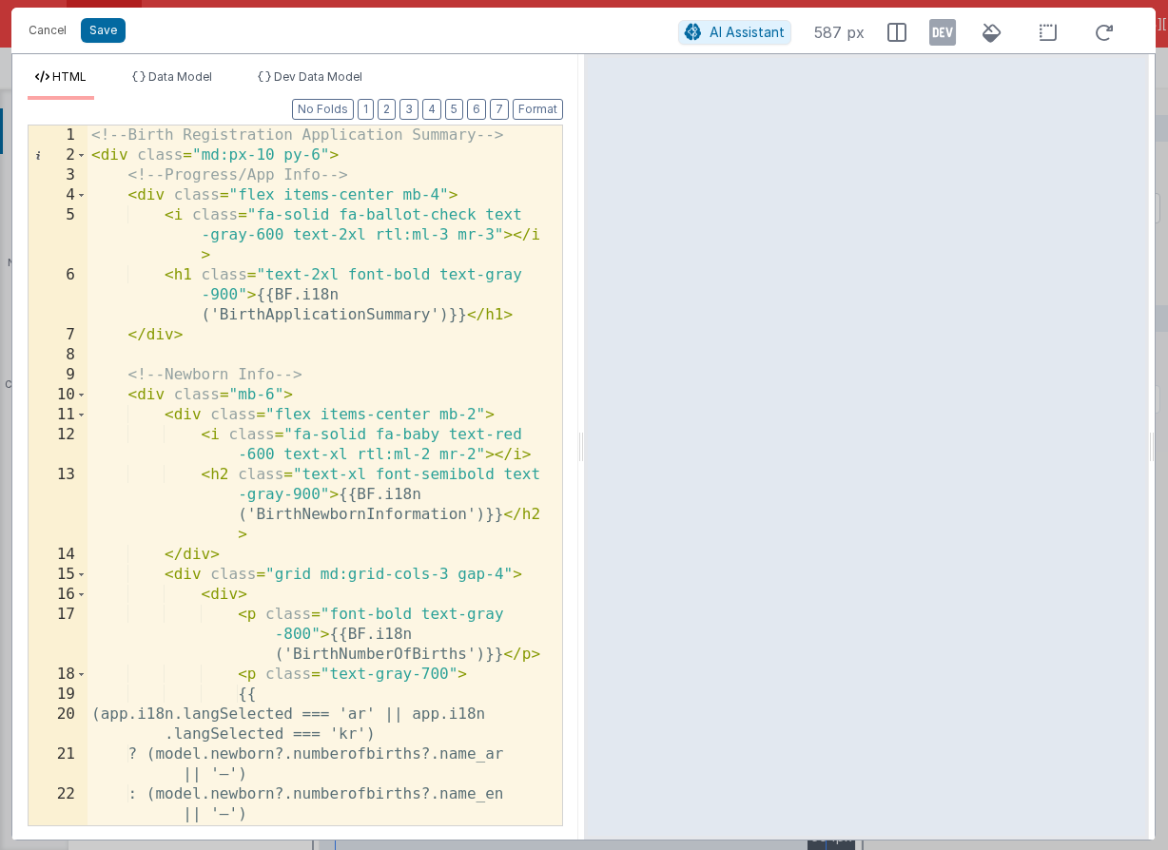
click at [421, 321] on div "<!-- Birth Registration Application Summary --> < div class = "md:px-10 py-6" >…" at bounding box center [317, 496] width 460 height 740
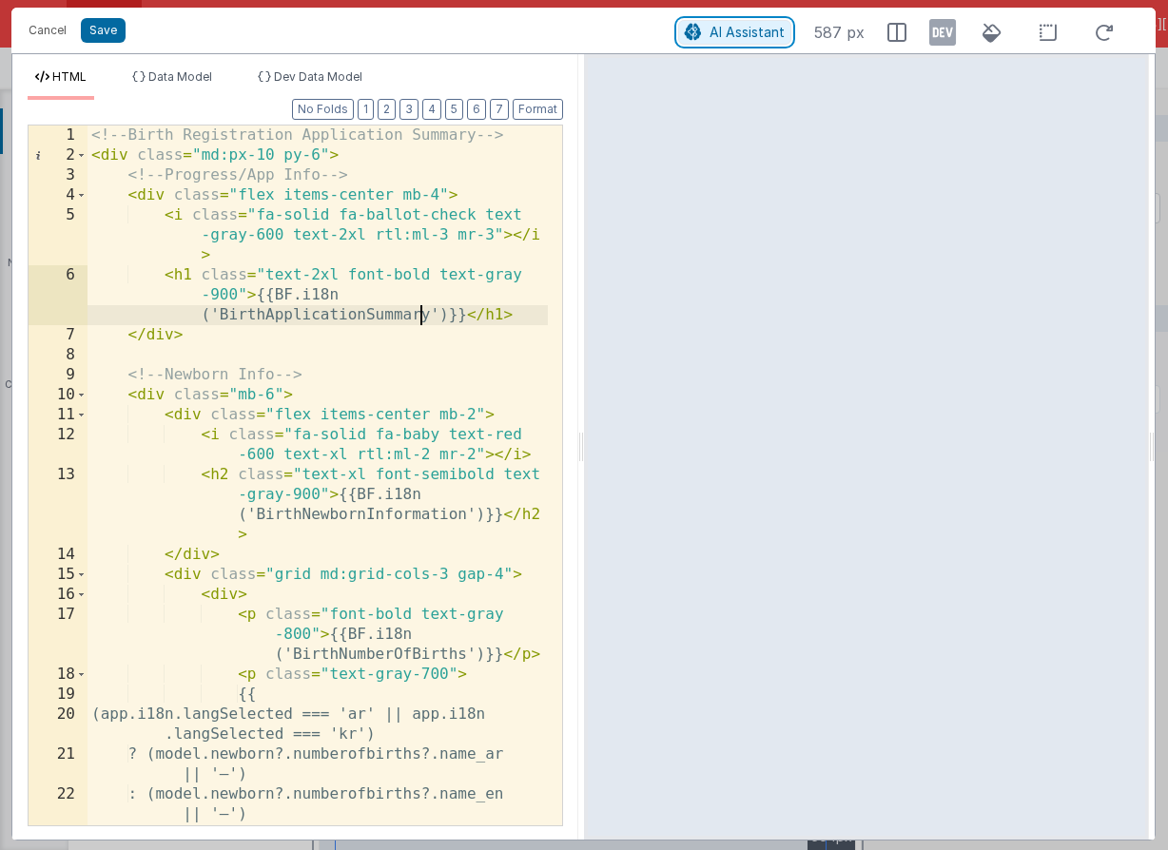
click at [715, 31] on span "AI Assistant" at bounding box center [746, 32] width 75 height 16
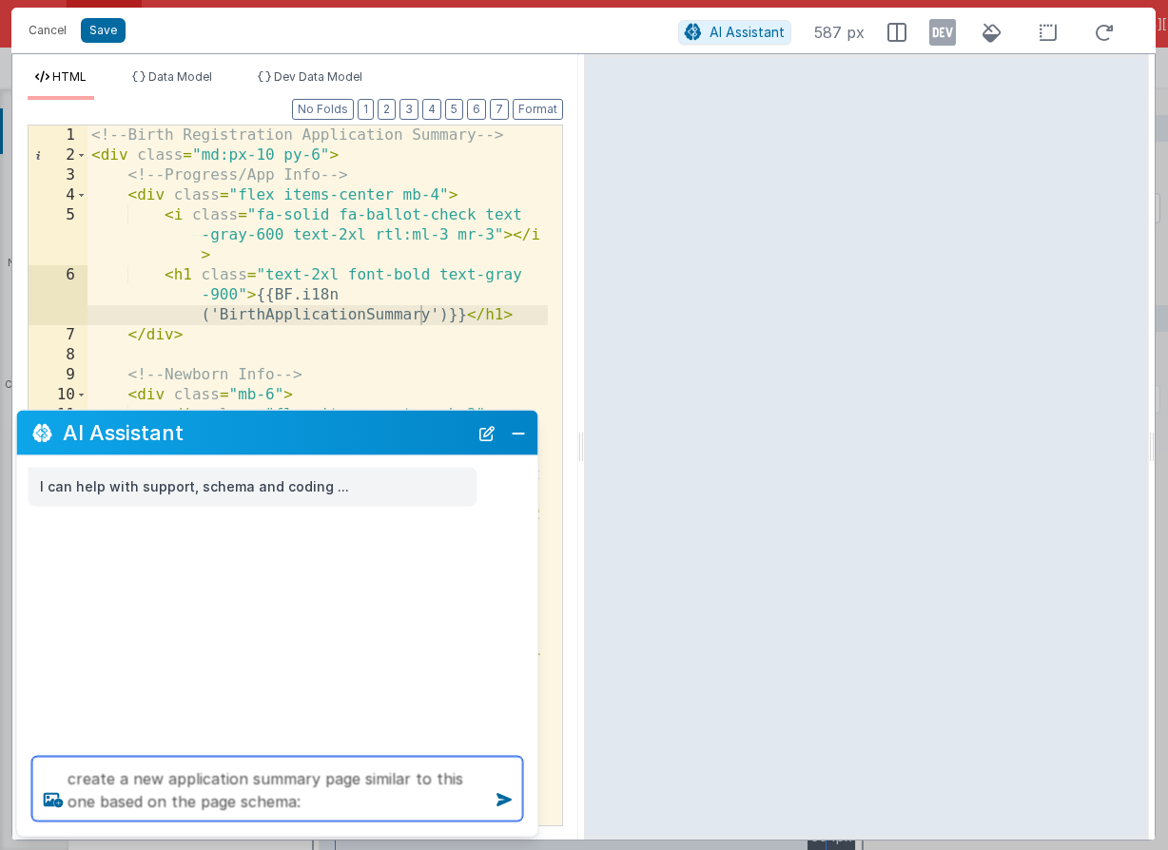
paste textarea "[{ "icon": "fa fa-passport", "schema": { "fields": [{ "BFName": "Progress", "at…"
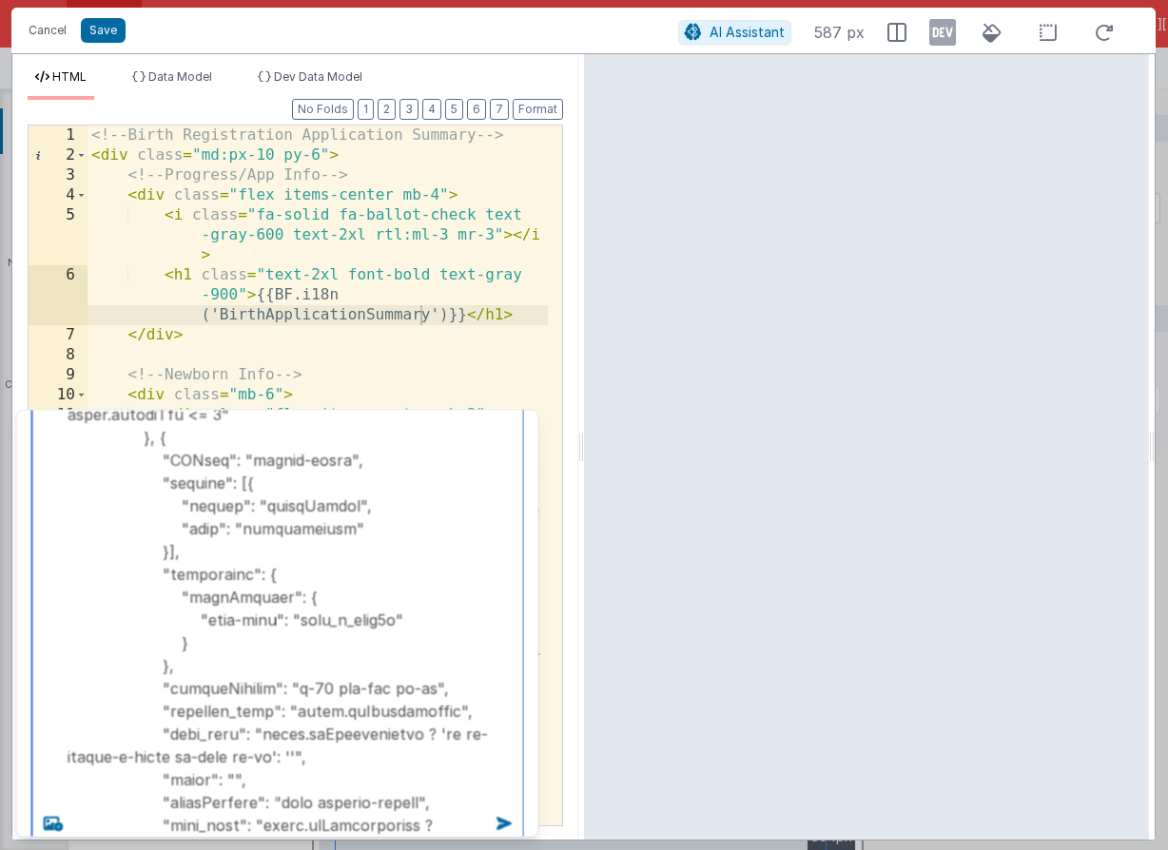
type textarea "create a new application summary page similar to this one based on the page sch…"
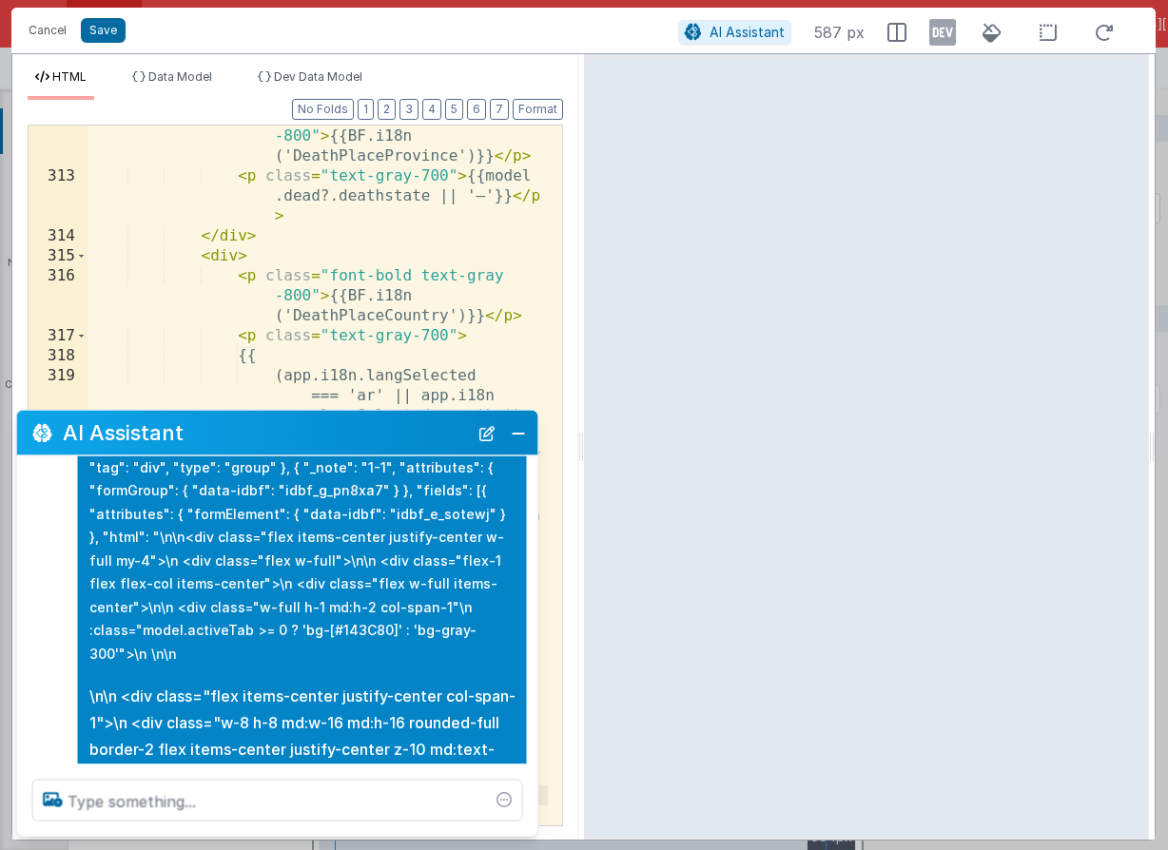
scroll to position [0, 0]
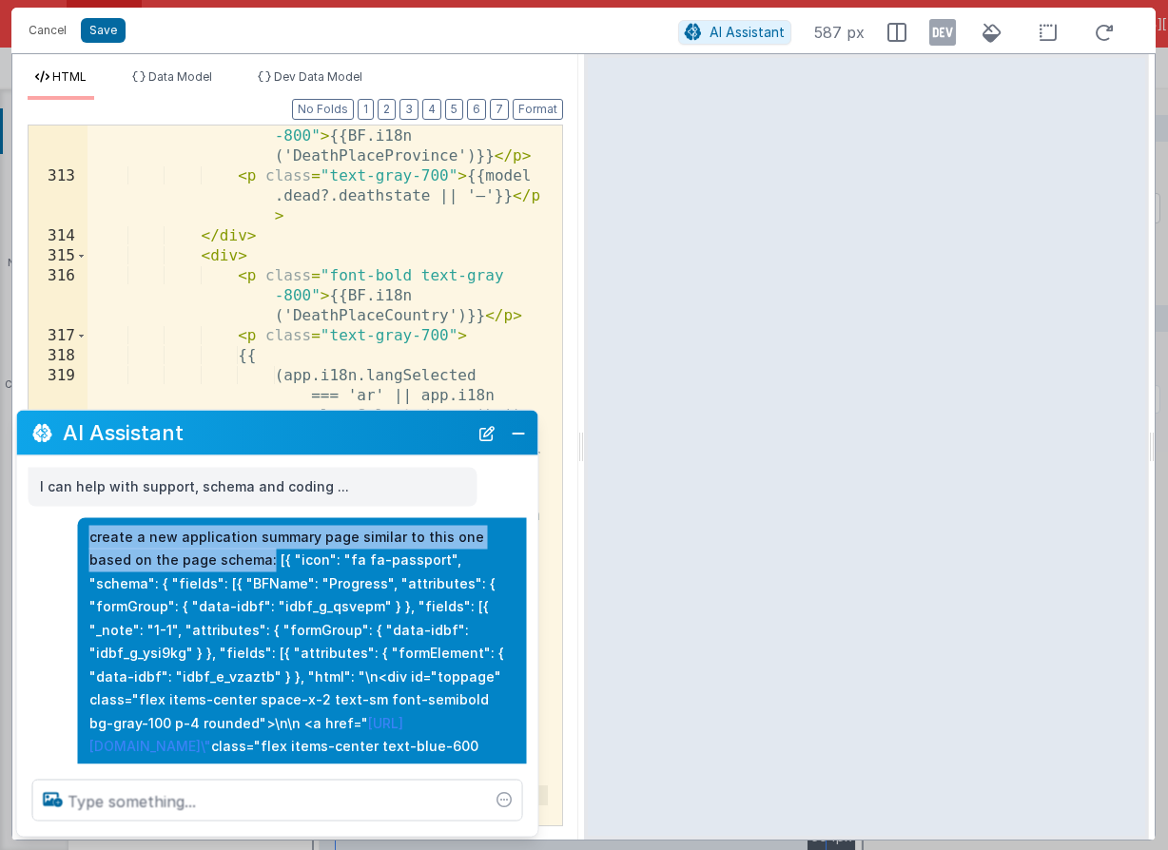
drag, startPoint x: 91, startPoint y: 537, endPoint x: 223, endPoint y: 560, distance: 134.2
click at [223, 560] on p "create a new application summary page similar to this one based on the page sch…" at bounding box center [302, 816] width 426 height 583
copy p "create a new application summary page similar to this one based on the page sch…"
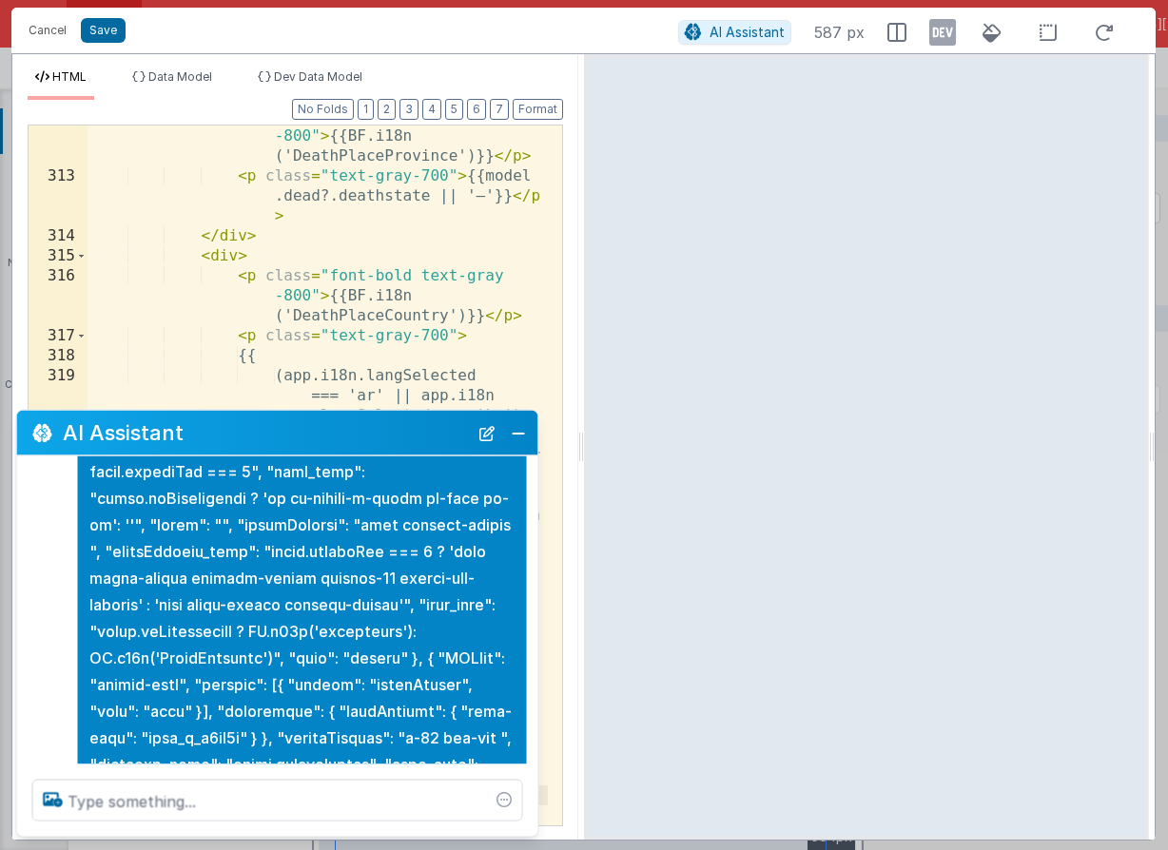
scroll to position [39217, 0]
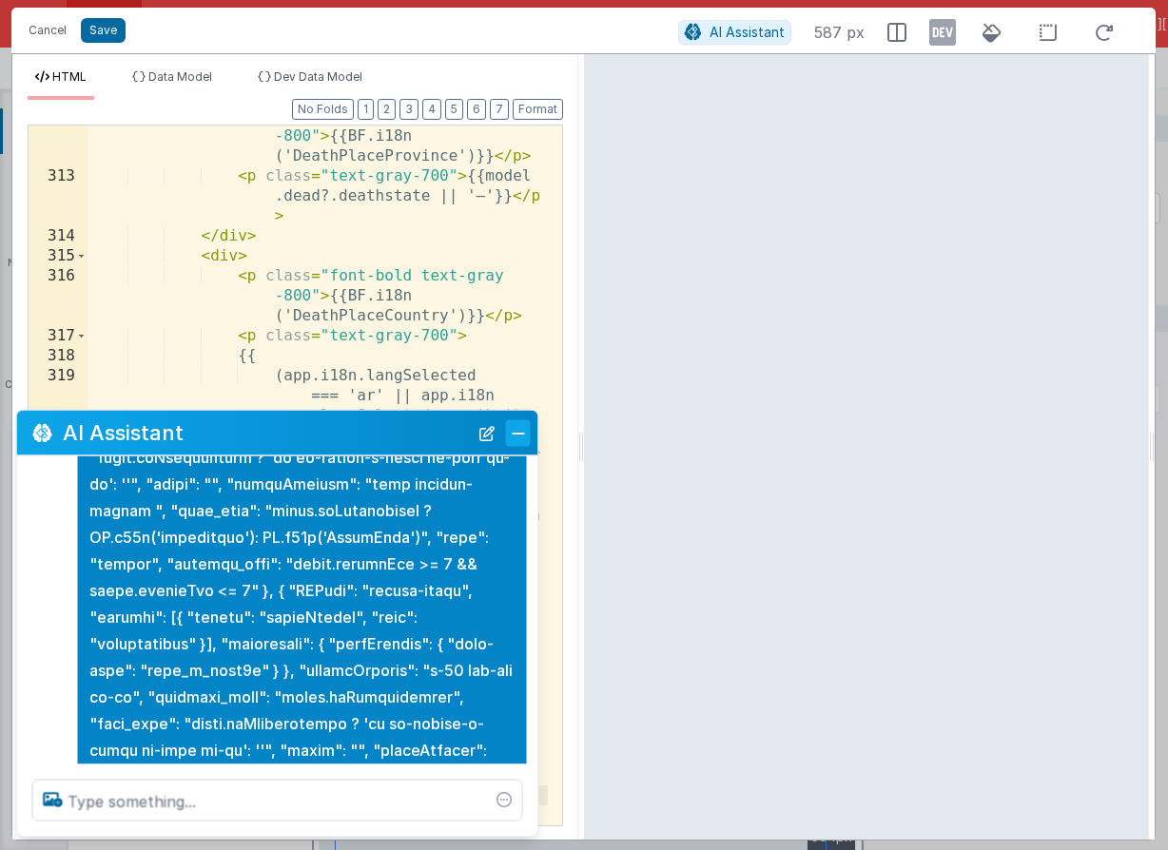
click at [513, 440] on button "Close" at bounding box center [518, 432] width 25 height 27
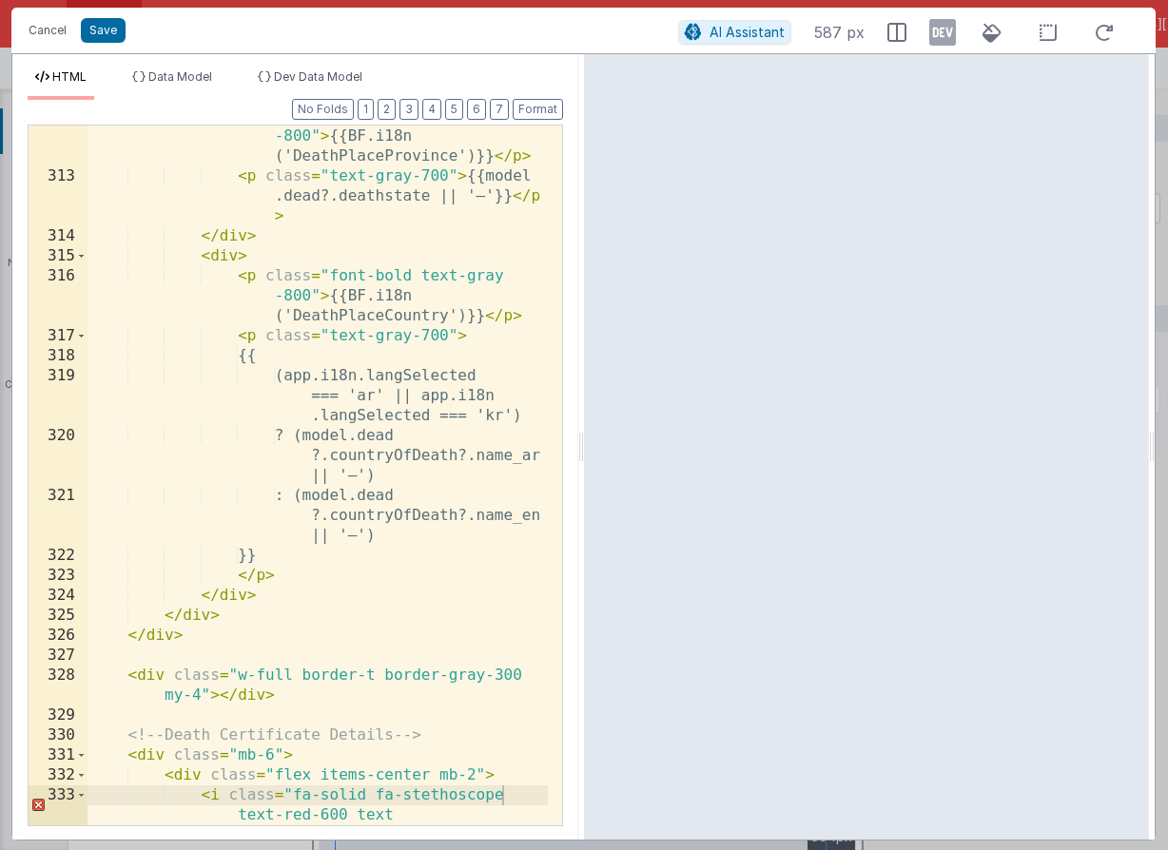
click at [462, 772] on div "< p class = "font-bold text-gray -800" > {{BF.i18n ('DeathPlaceProvince')}} </ …" at bounding box center [317, 507] width 460 height 800
click at [53, 23] on button "Cancel" at bounding box center [47, 30] width 57 height 27
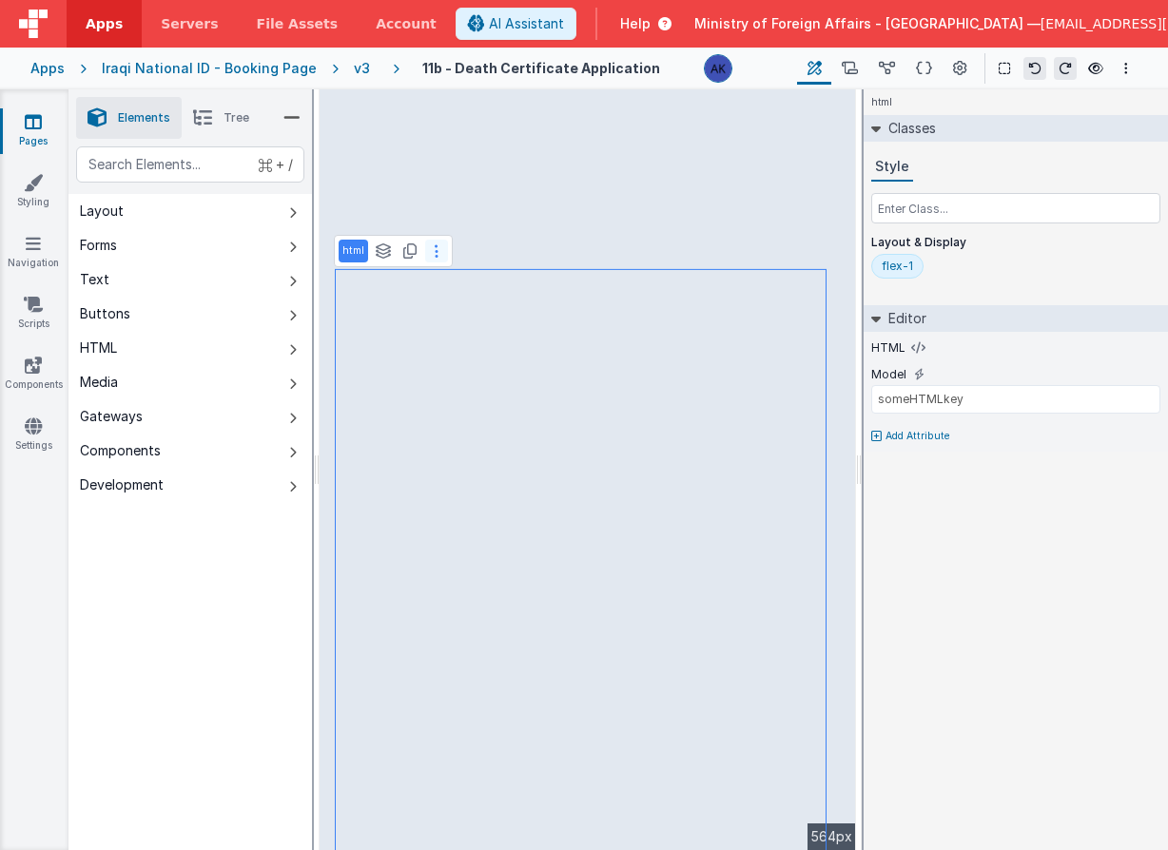
click at [437, 257] on button at bounding box center [436, 251] width 23 height 23
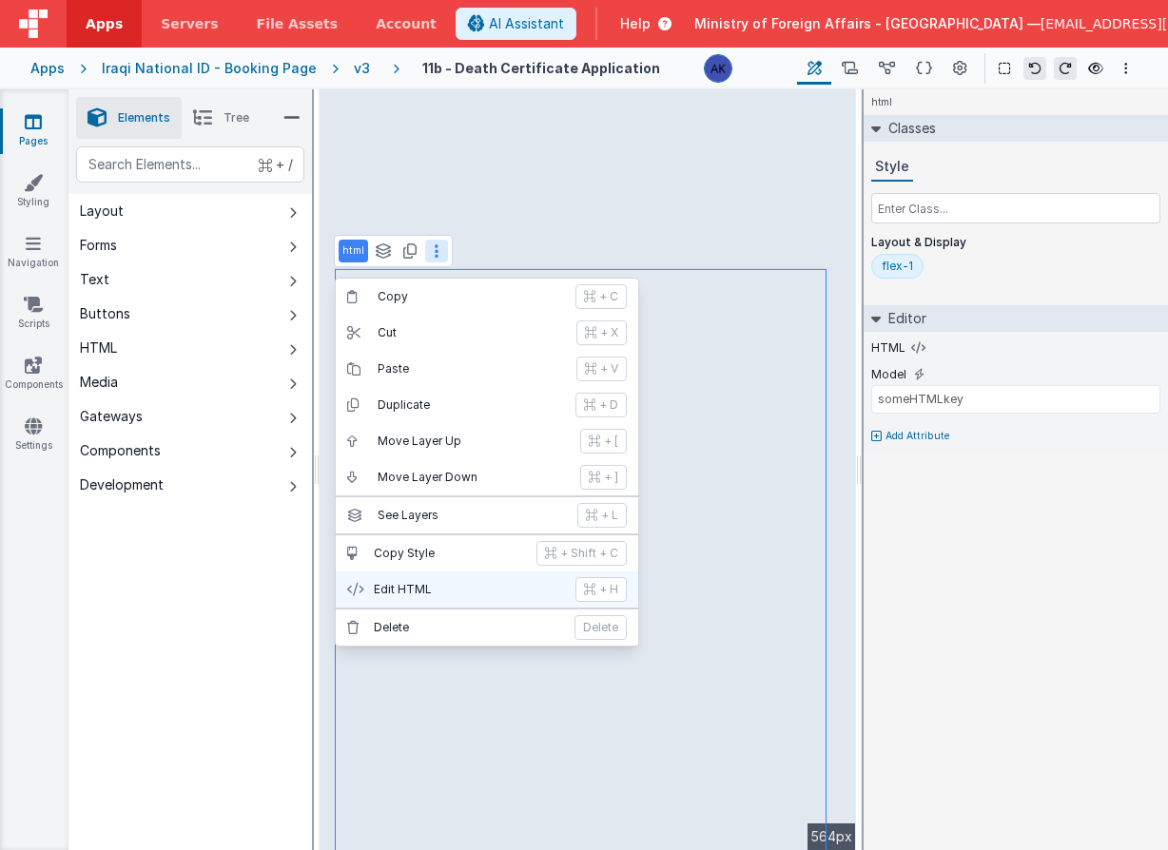
click at [437, 587] on p "Edit HTML" at bounding box center [469, 589] width 190 height 15
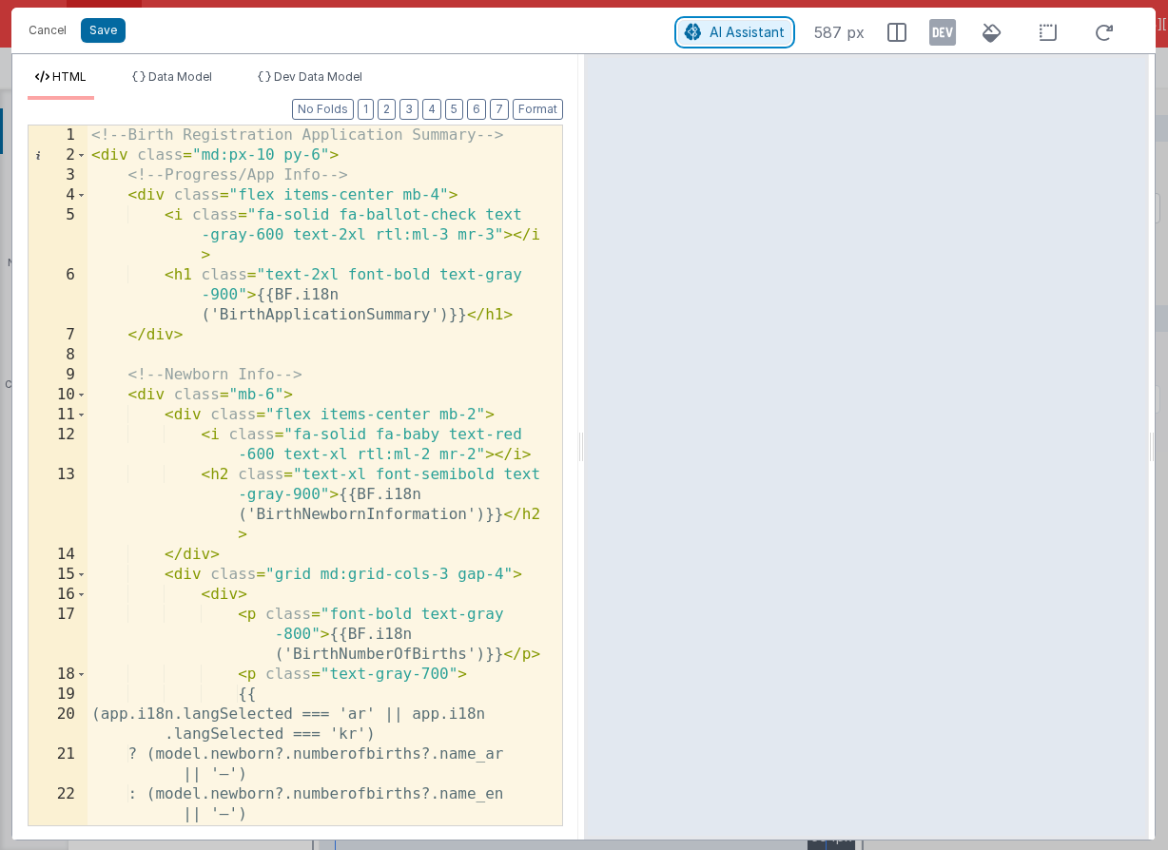
click at [774, 33] on span "AI Assistant" at bounding box center [746, 32] width 75 height 16
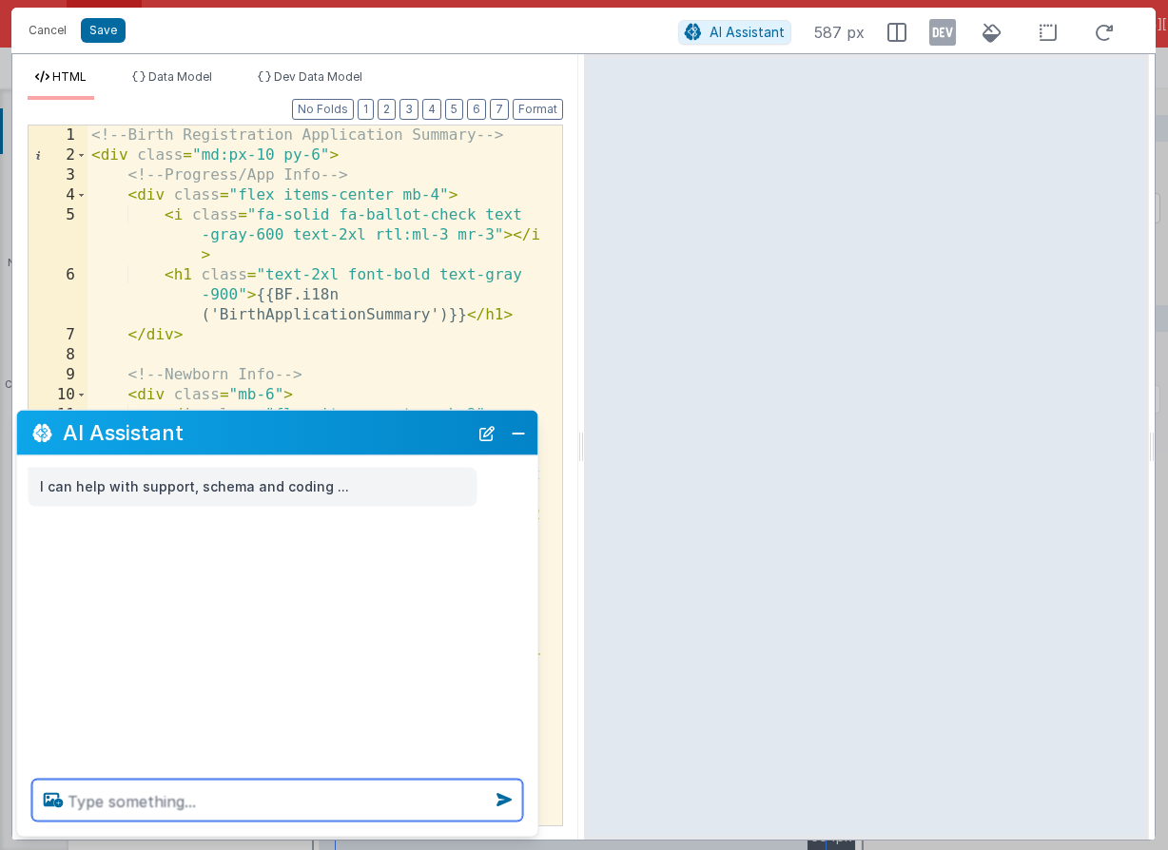
paste textarea "create a new application summary page similar to this one based on the page sch…"
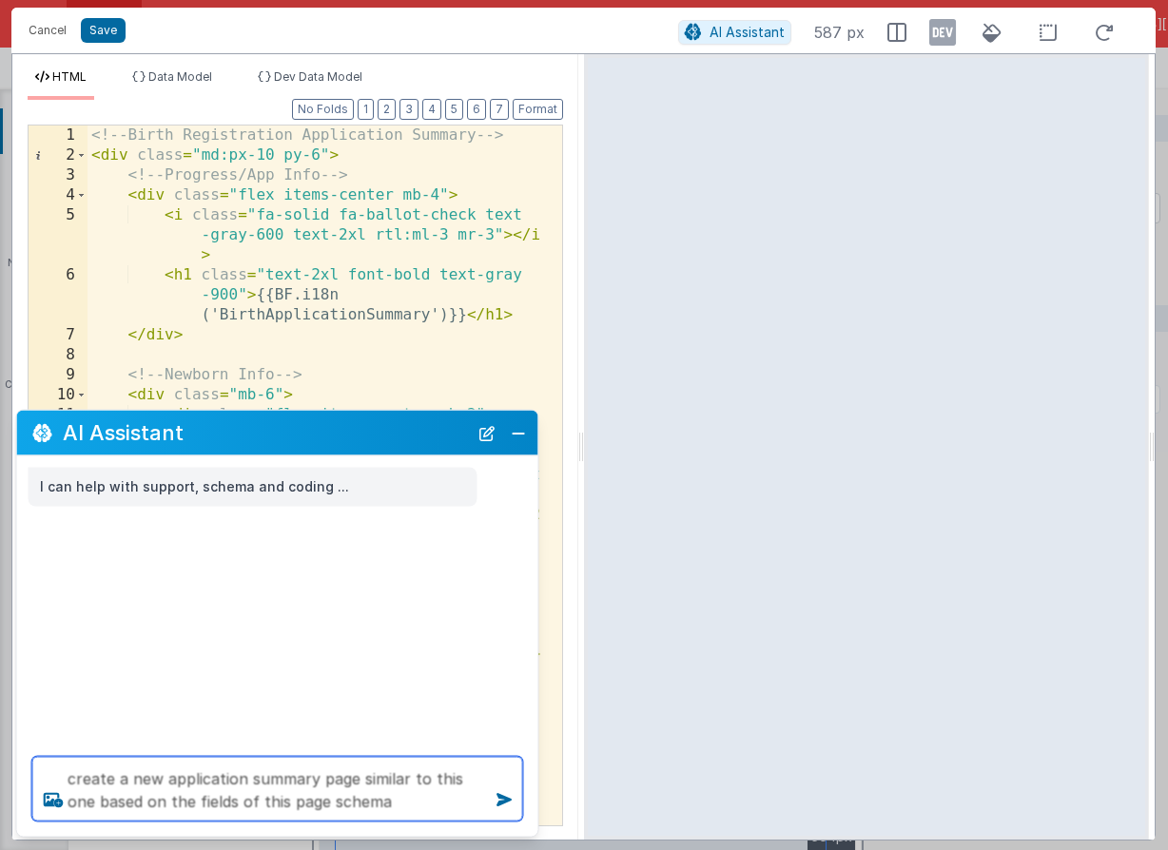
type textarea "create a new application summary page similar to this one based on the fields o…"
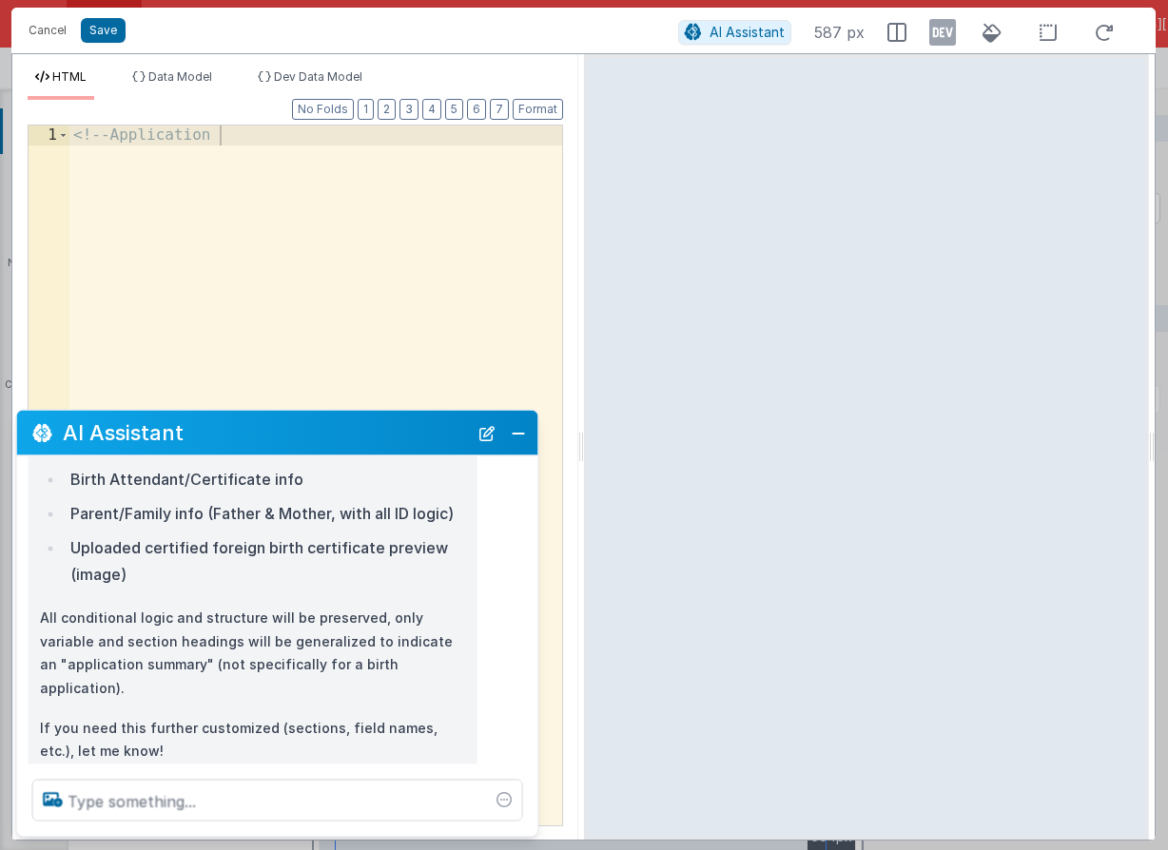
scroll to position [337, 0]
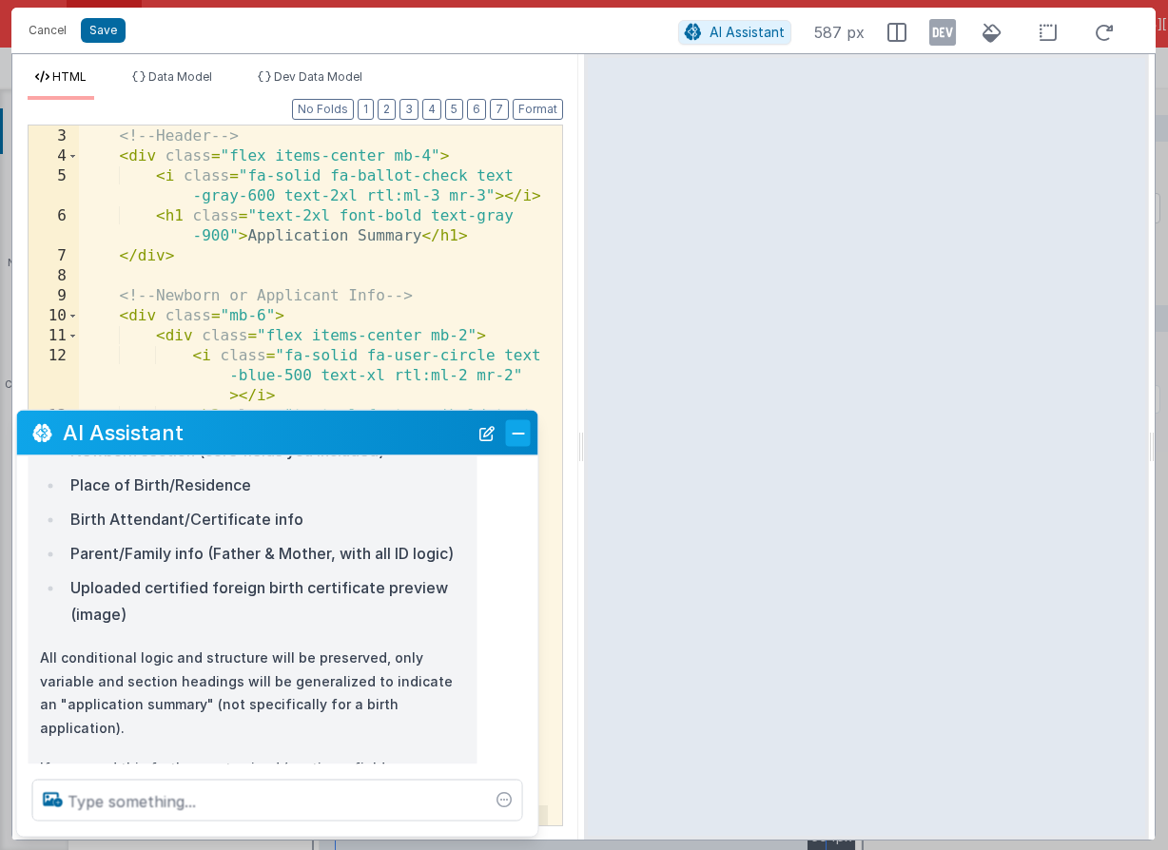
click at [526, 430] on button "Close" at bounding box center [518, 432] width 25 height 27
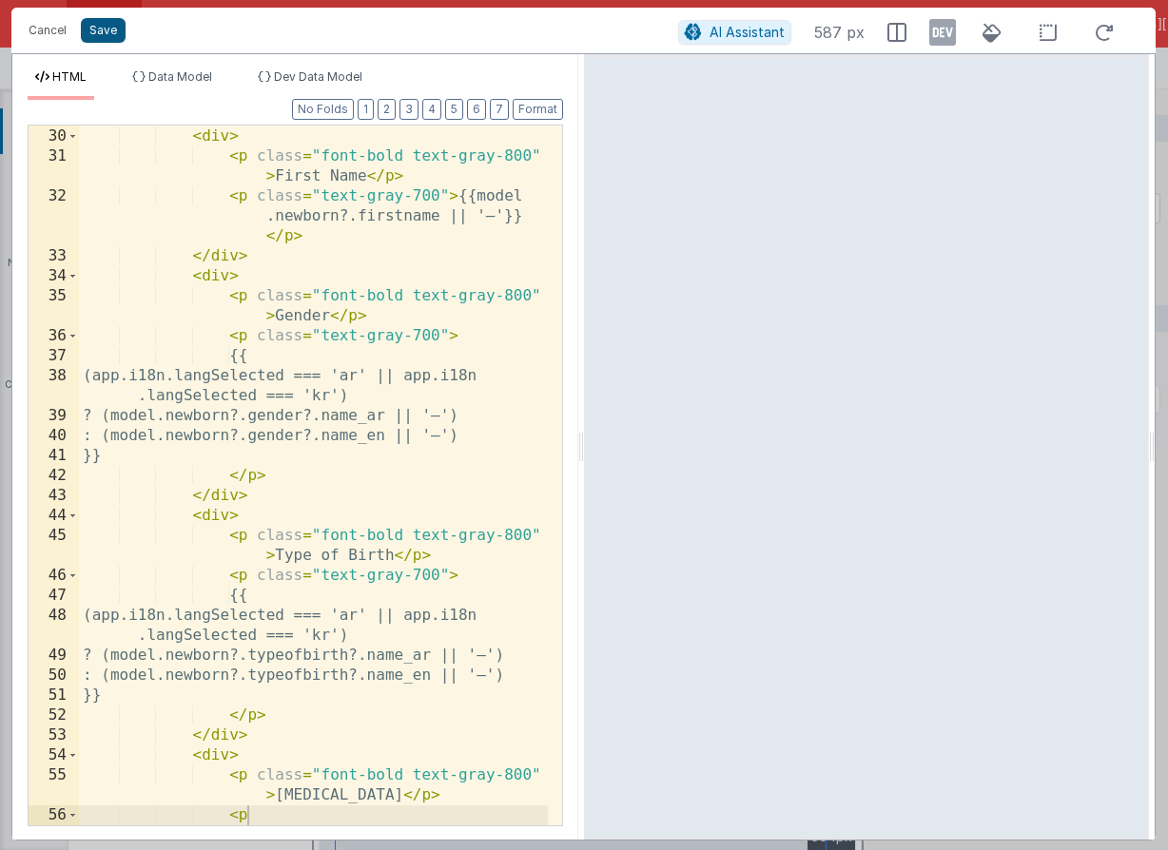
scroll to position [858, 0]
click at [64, 38] on button "Cancel" at bounding box center [47, 30] width 57 height 27
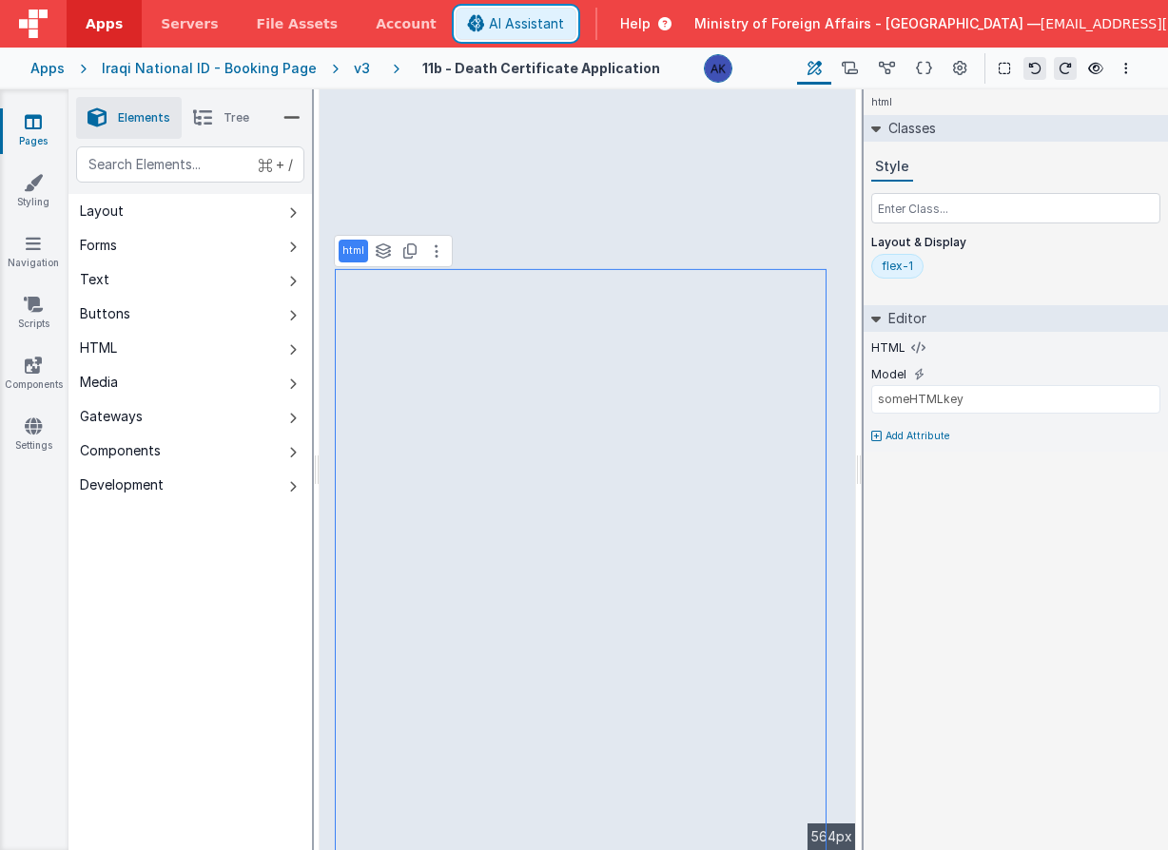
click at [564, 27] on span "AI Assistant" at bounding box center [526, 23] width 75 height 19
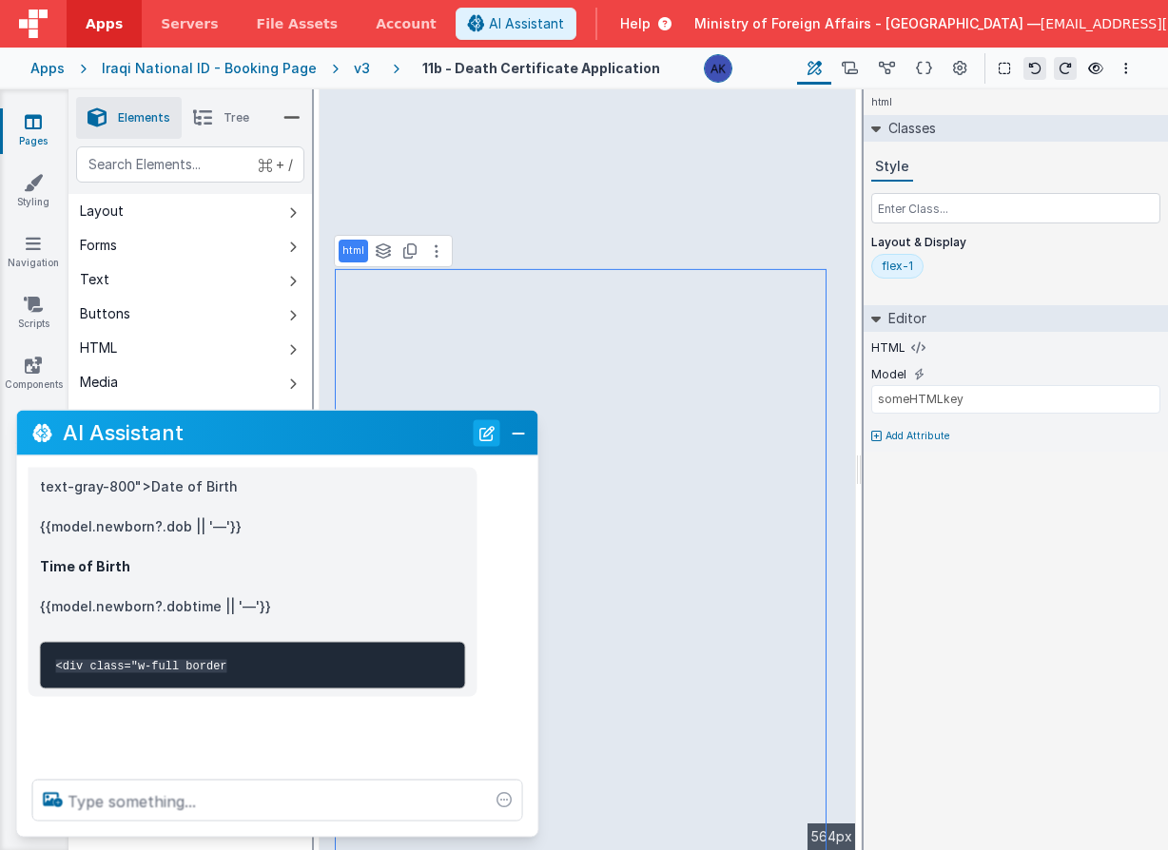
click at [478, 433] on button "New Chat" at bounding box center [487, 432] width 27 height 27
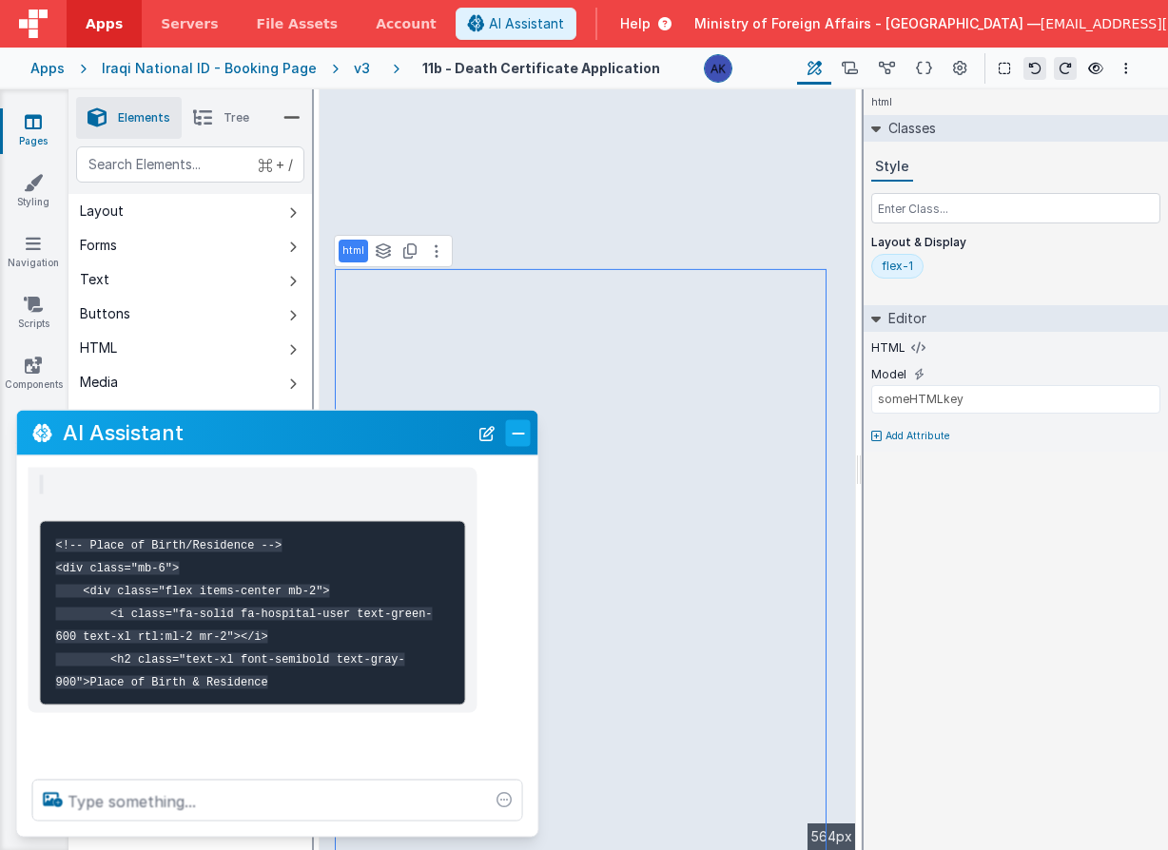
click at [512, 439] on button "Close" at bounding box center [518, 432] width 25 height 27
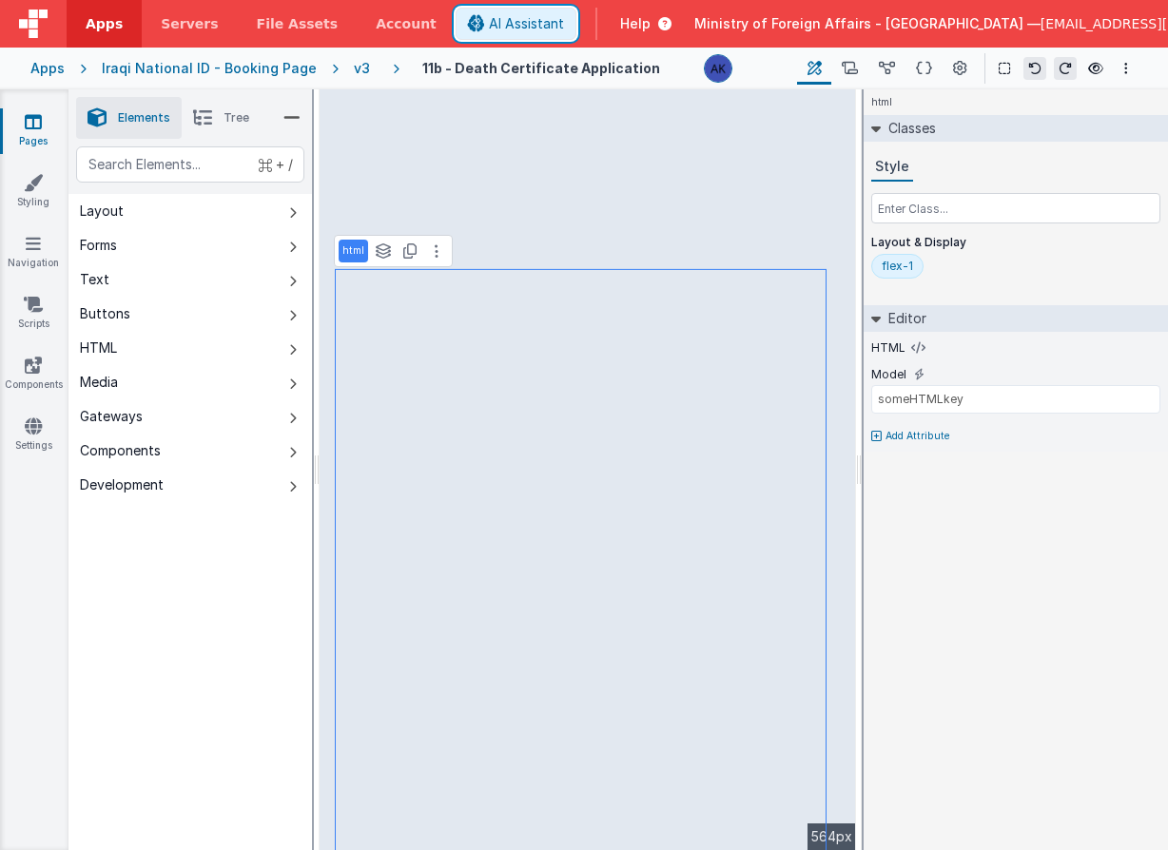
click at [564, 17] on span "AI Assistant" at bounding box center [526, 23] width 75 height 19
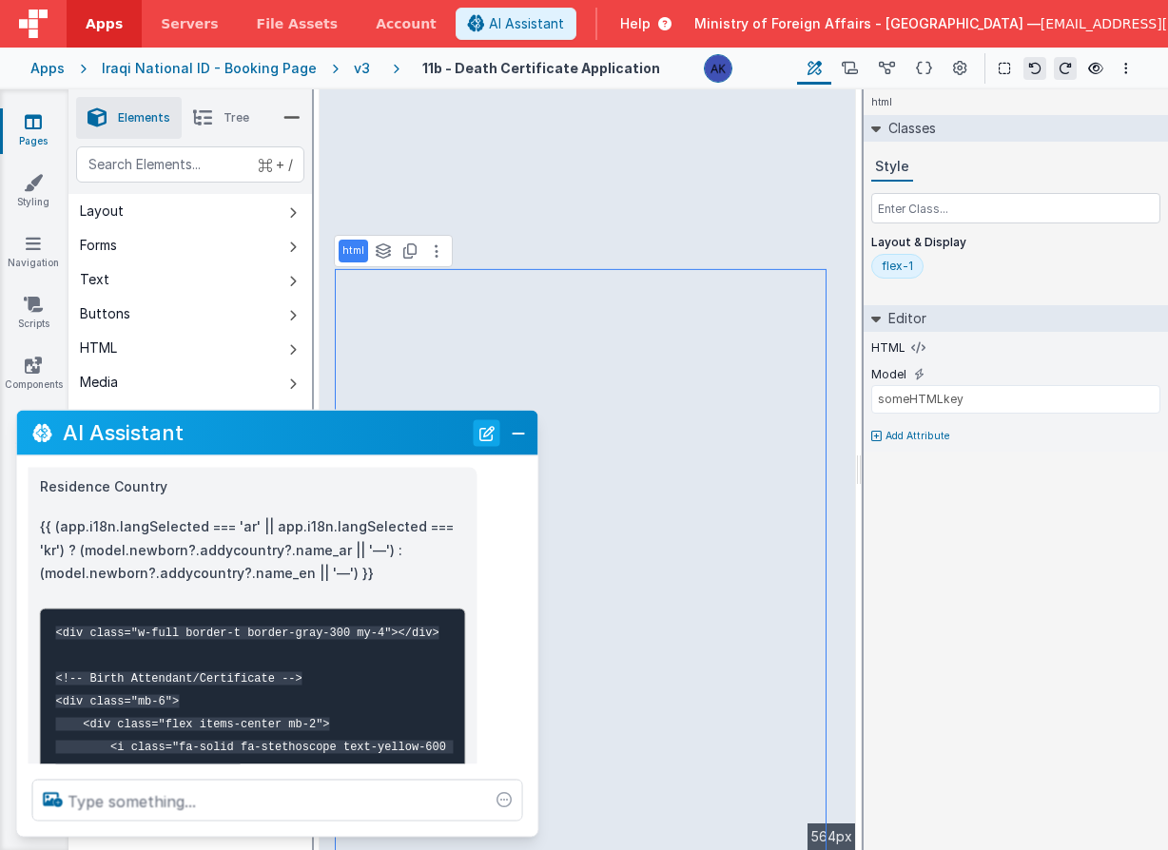
click at [489, 434] on button "New Chat" at bounding box center [487, 432] width 27 height 27
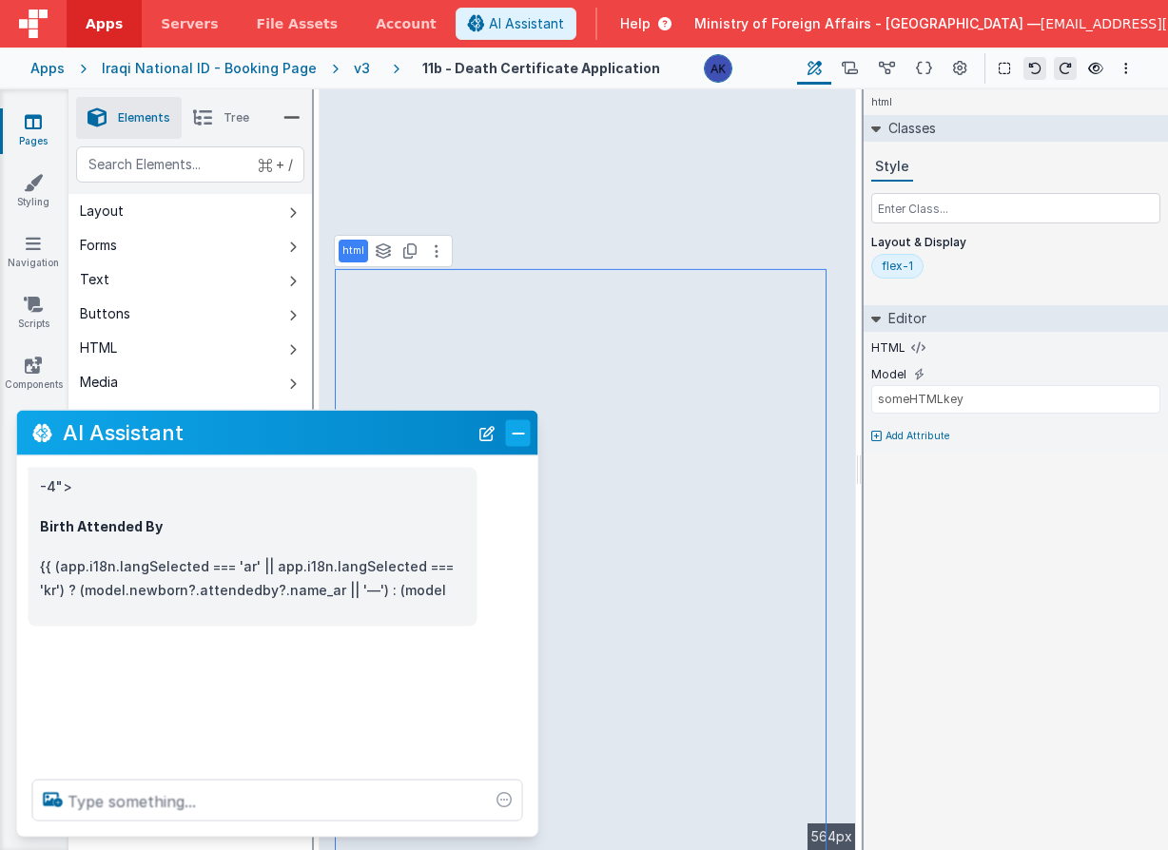
click at [514, 433] on button "Close" at bounding box center [518, 432] width 25 height 27
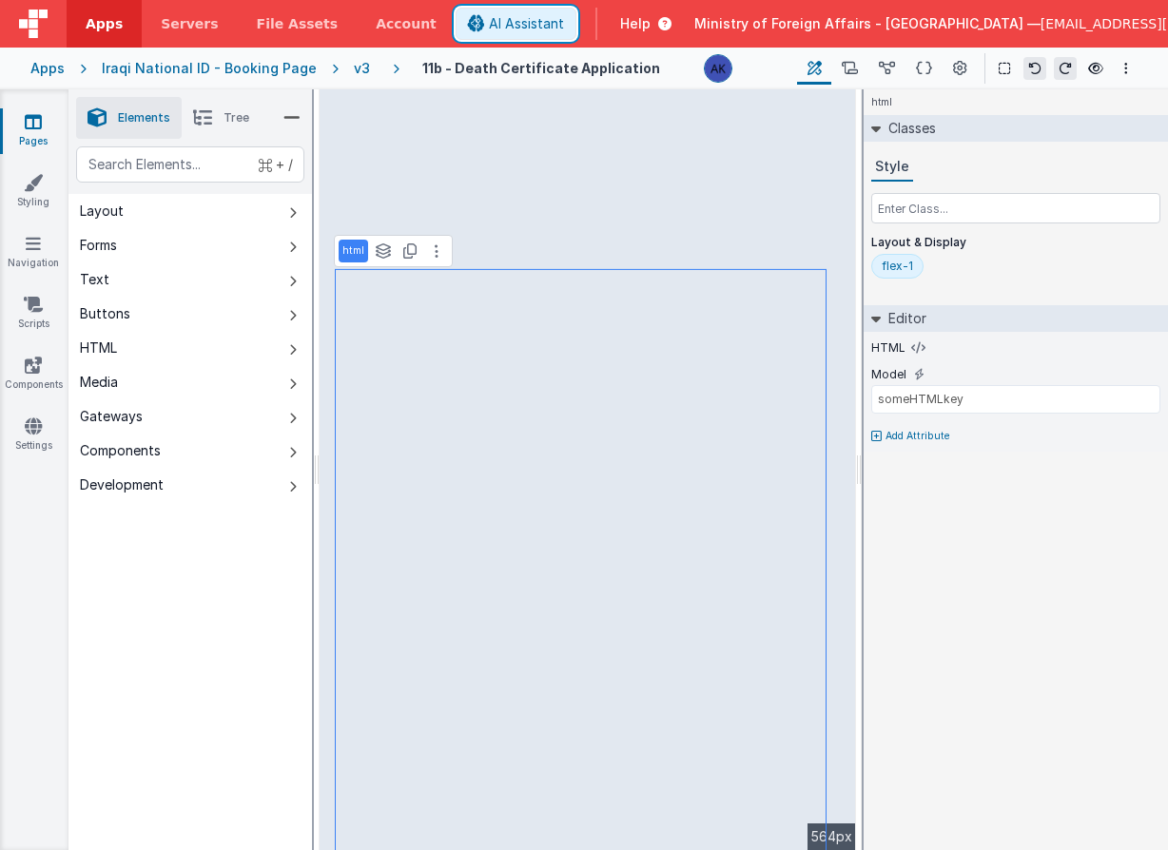
click at [564, 28] on span "AI Assistant" at bounding box center [526, 23] width 75 height 19
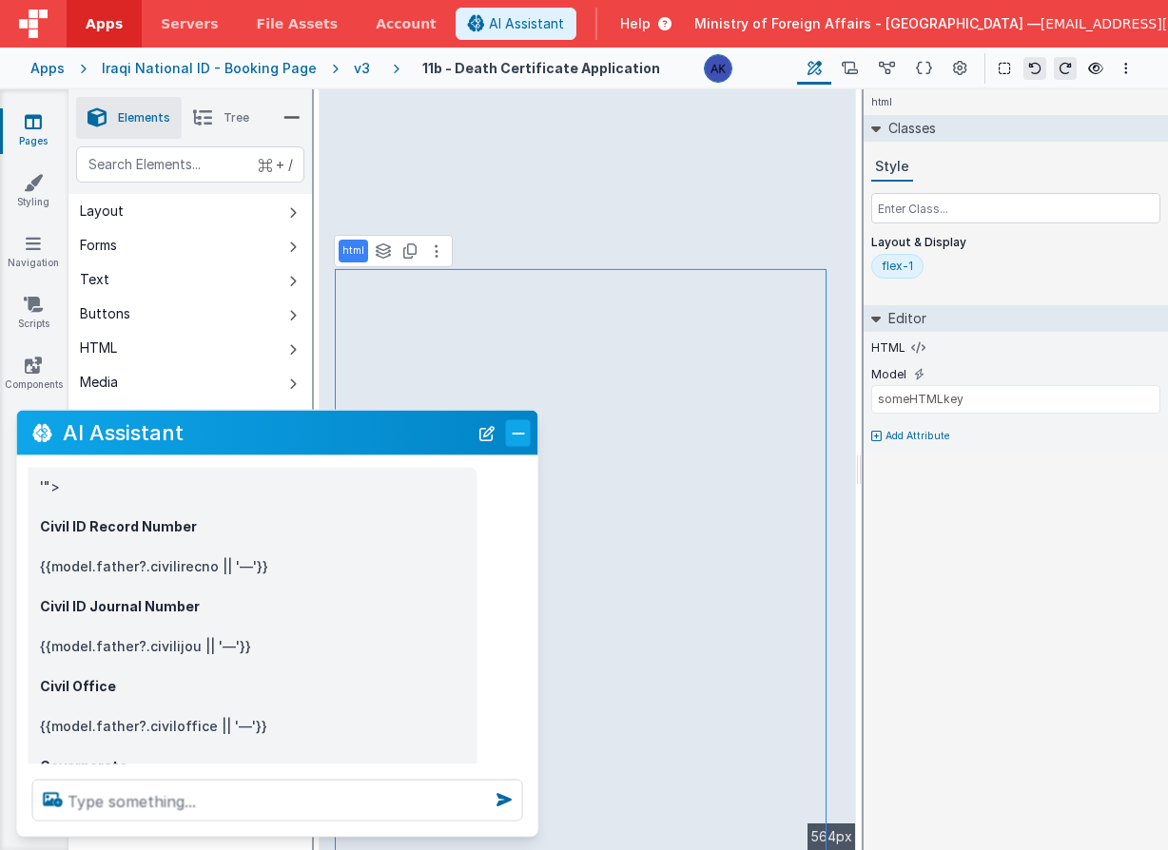
click at [512, 437] on button "Close" at bounding box center [518, 432] width 25 height 27
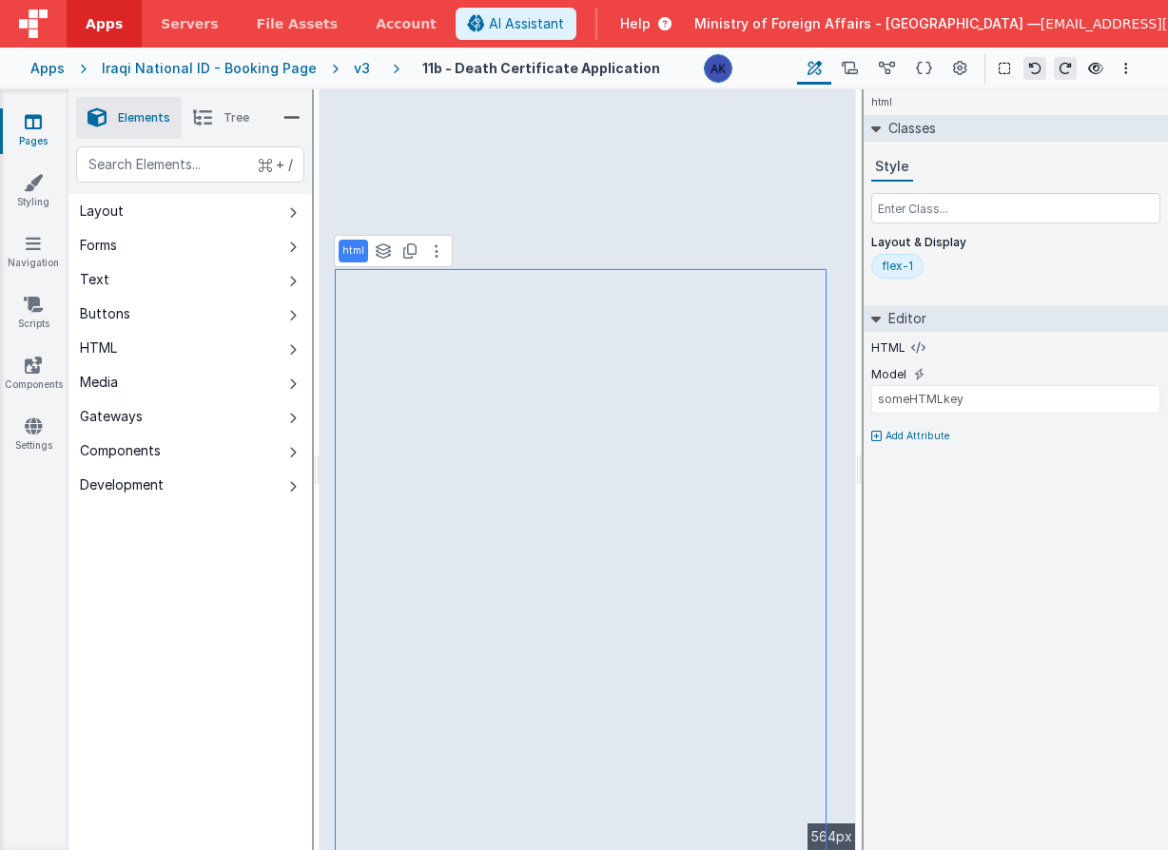
click at [354, 65] on div "v3" at bounding box center [366, 68] width 24 height 19
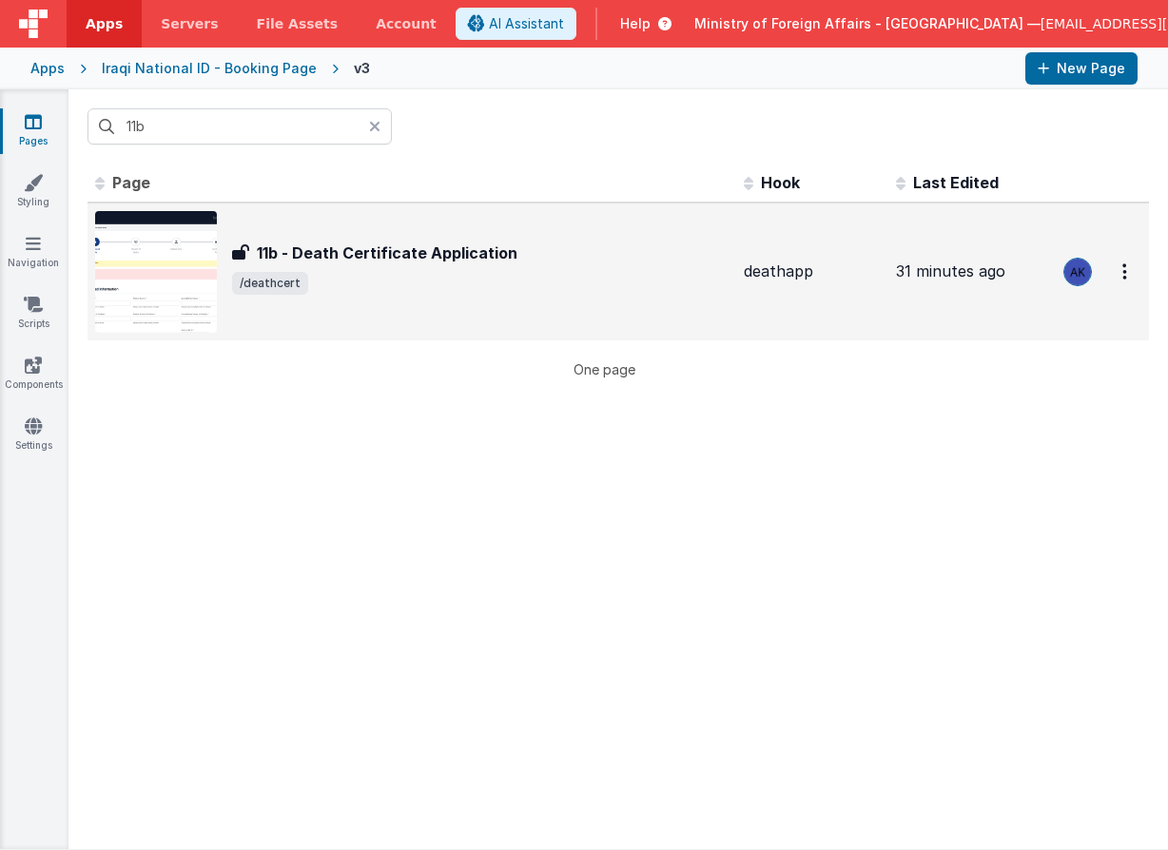
click at [136, 270] on img at bounding box center [156, 272] width 122 height 122
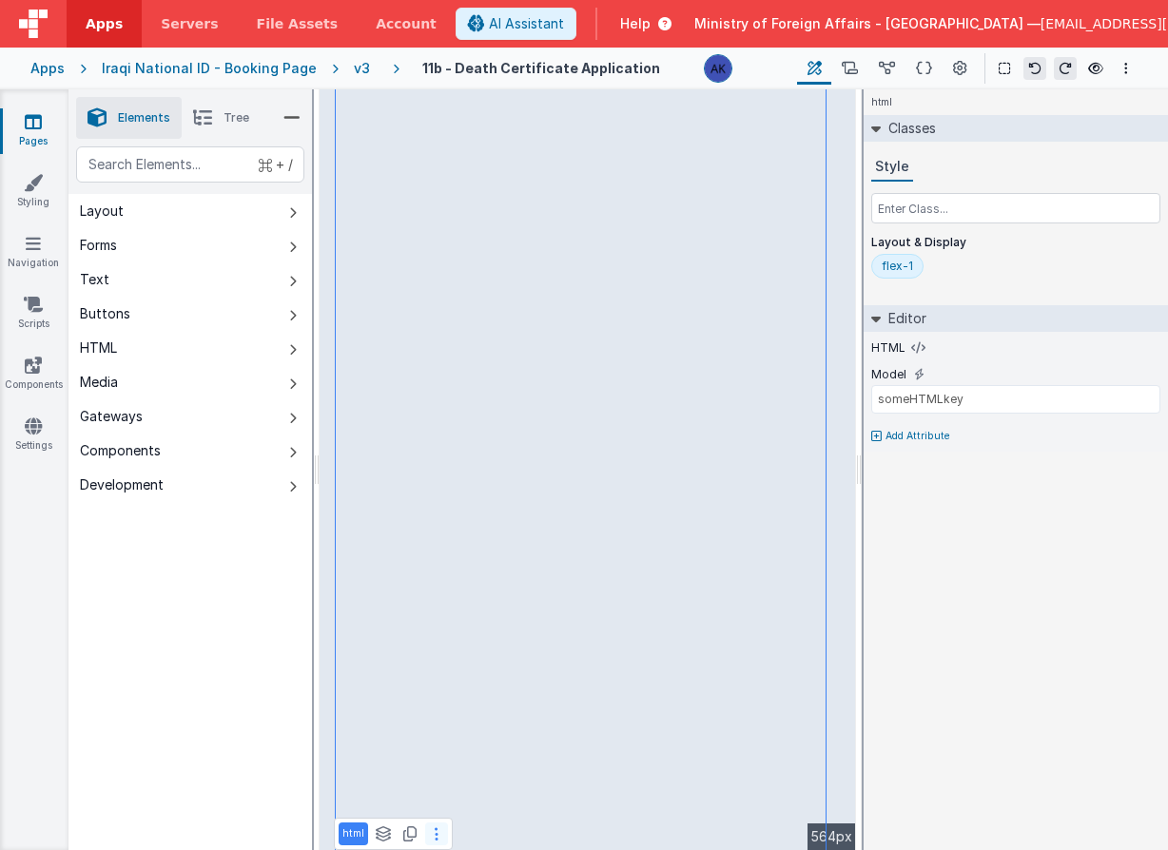
click at [428, 836] on button at bounding box center [436, 834] width 23 height 23
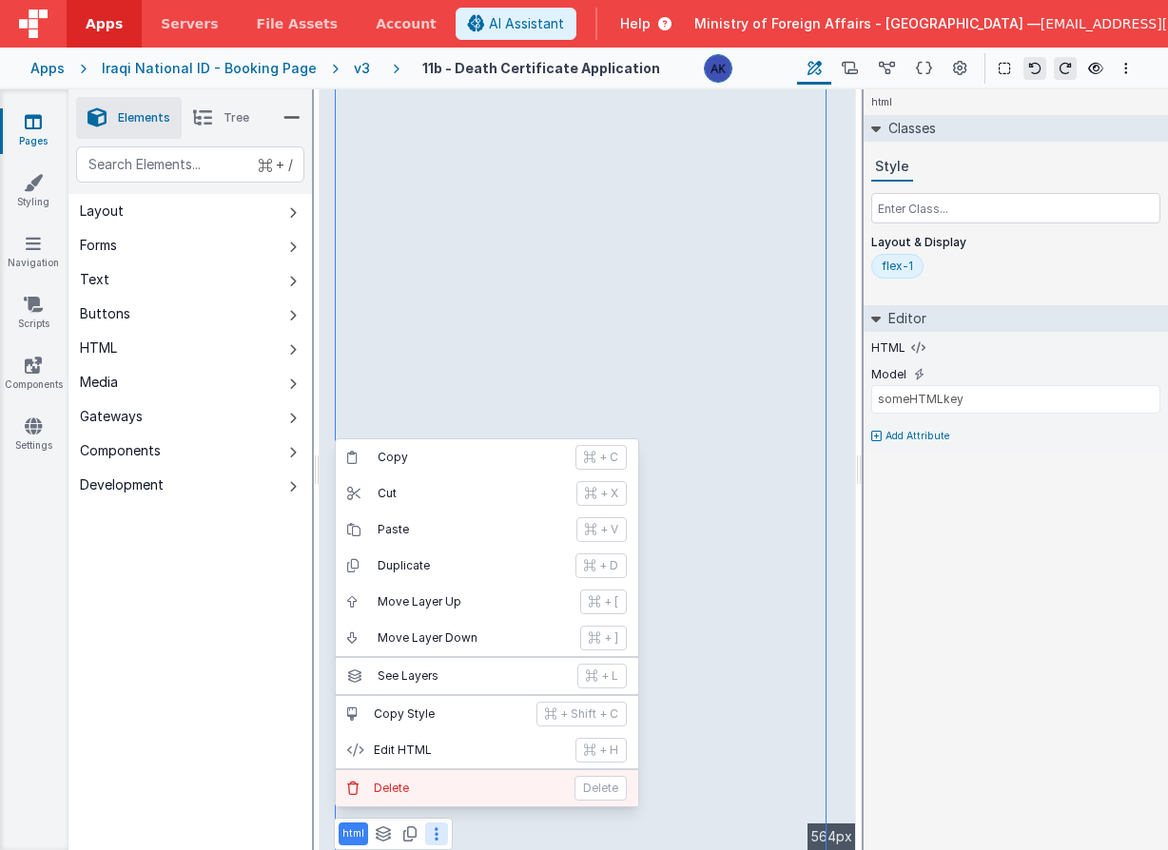
click at [432, 778] on button "[PERSON_NAME]" at bounding box center [487, 788] width 302 height 36
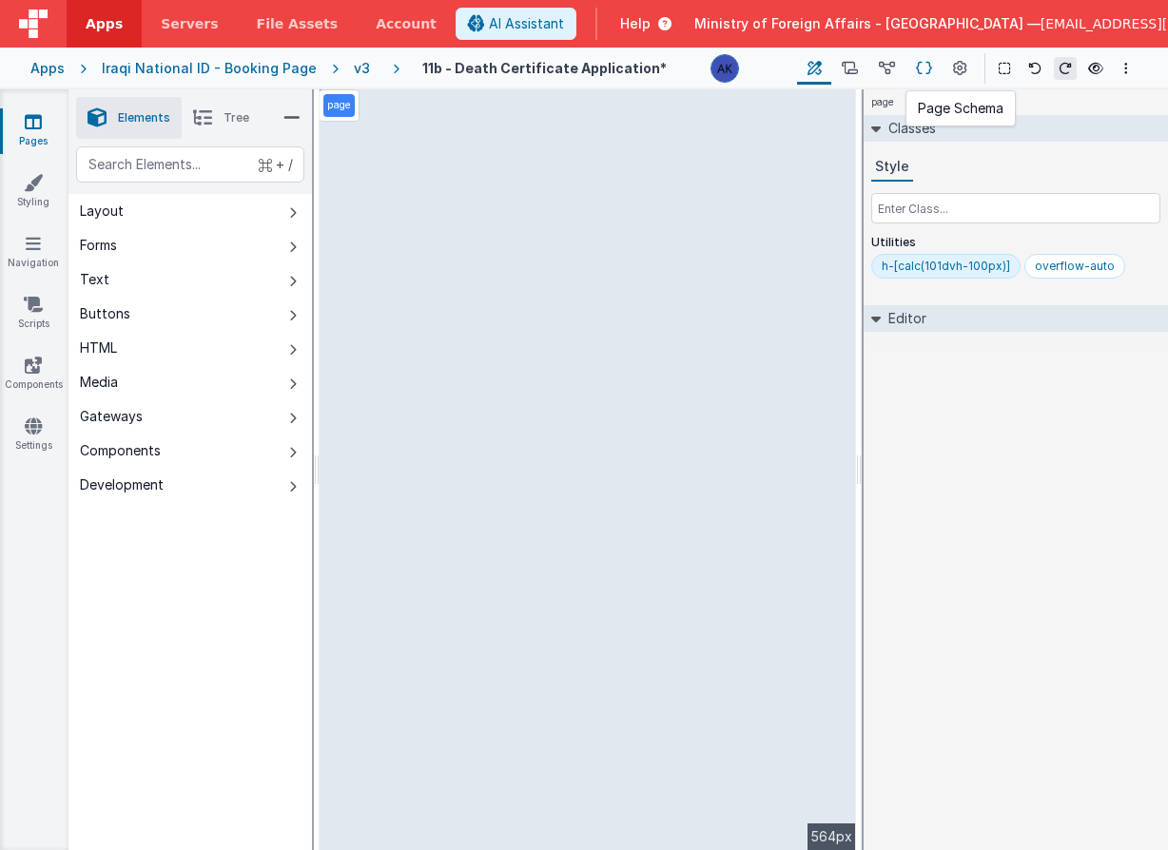
click at [930, 63] on icon at bounding box center [924, 69] width 16 height 20
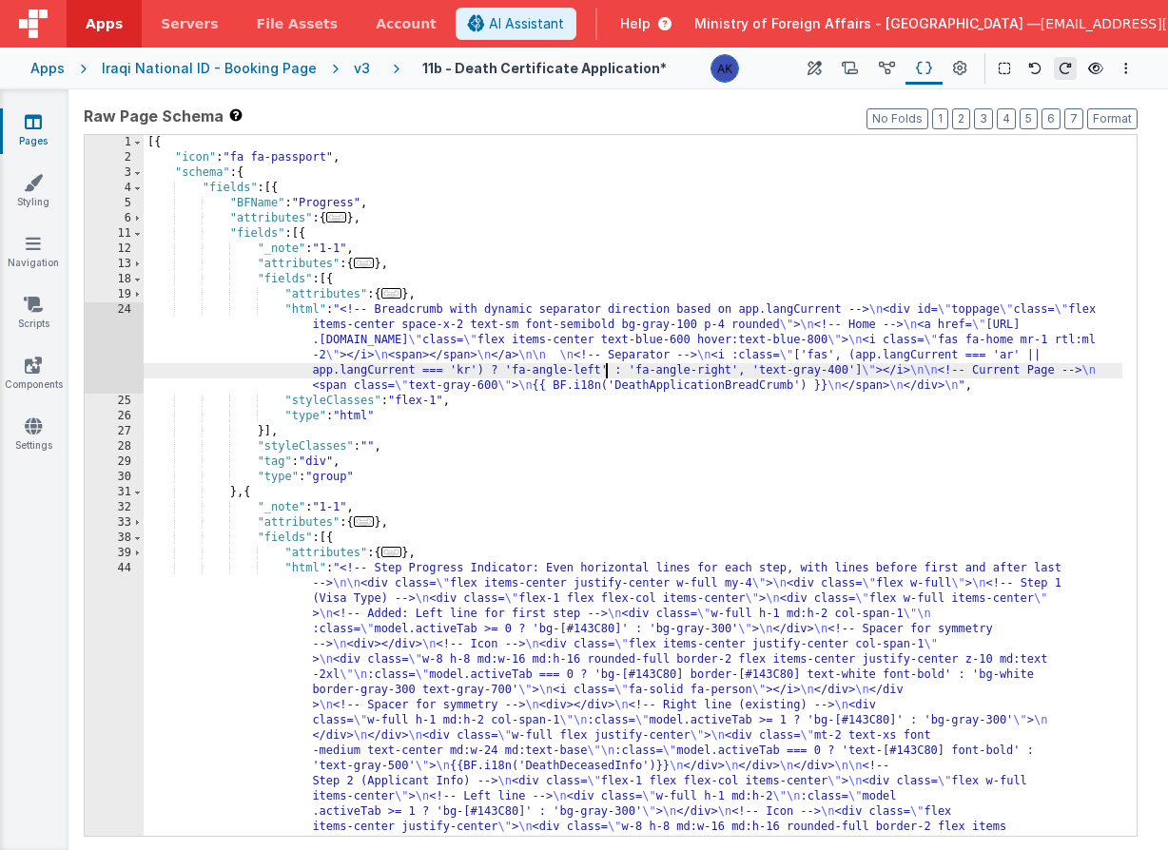
click at [605, 370] on div "[{ "icon" : "fa fa-passport" , "schema" : { "fields" : [{ "BFName" : "Progress"…" at bounding box center [633, 858] width 979 height 1447
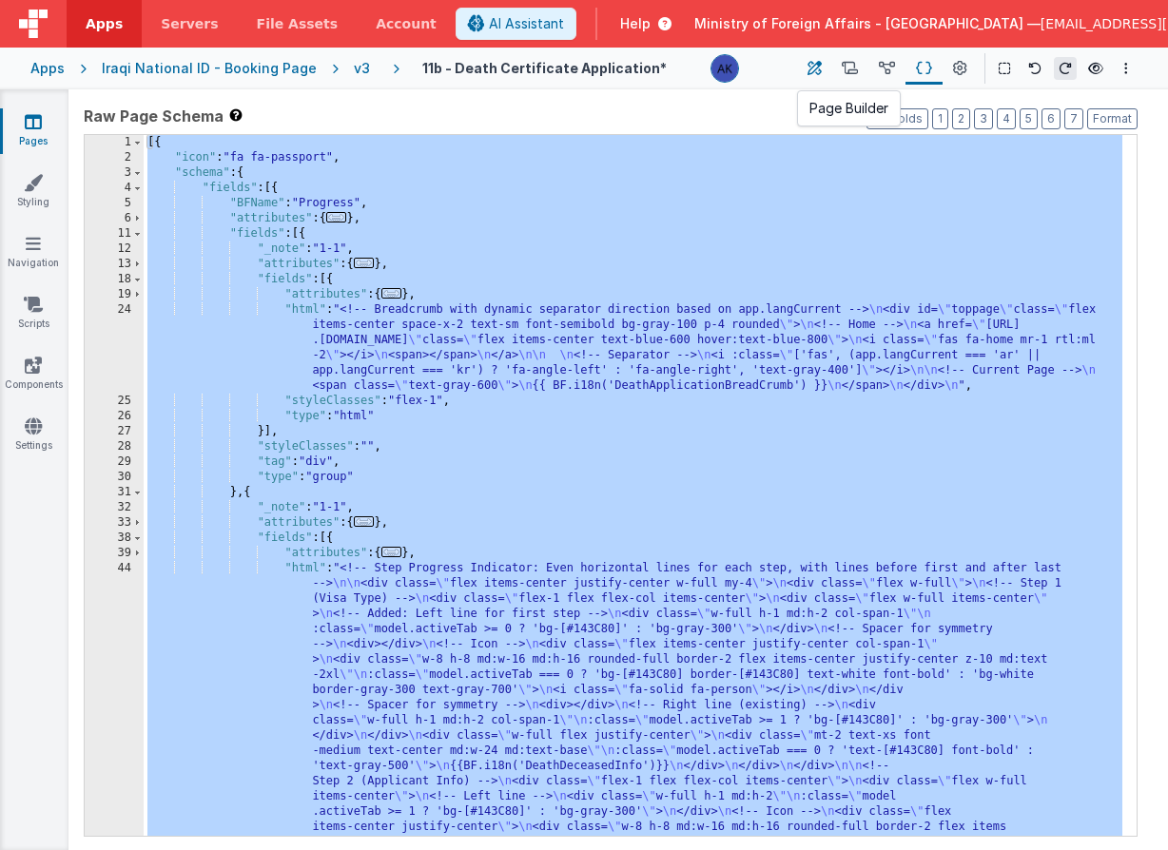
click at [824, 71] on button at bounding box center [814, 68] width 34 height 32
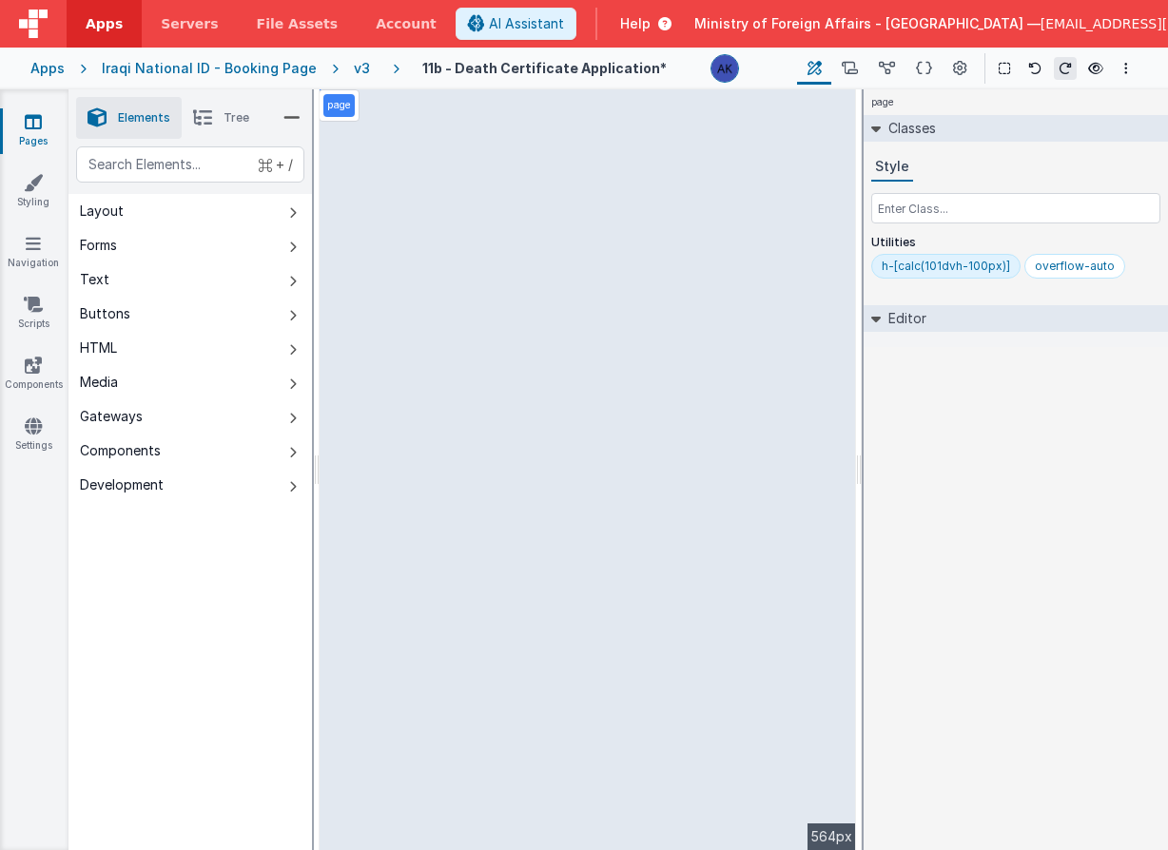
click at [354, 68] on div "v3" at bounding box center [366, 68] width 24 height 19
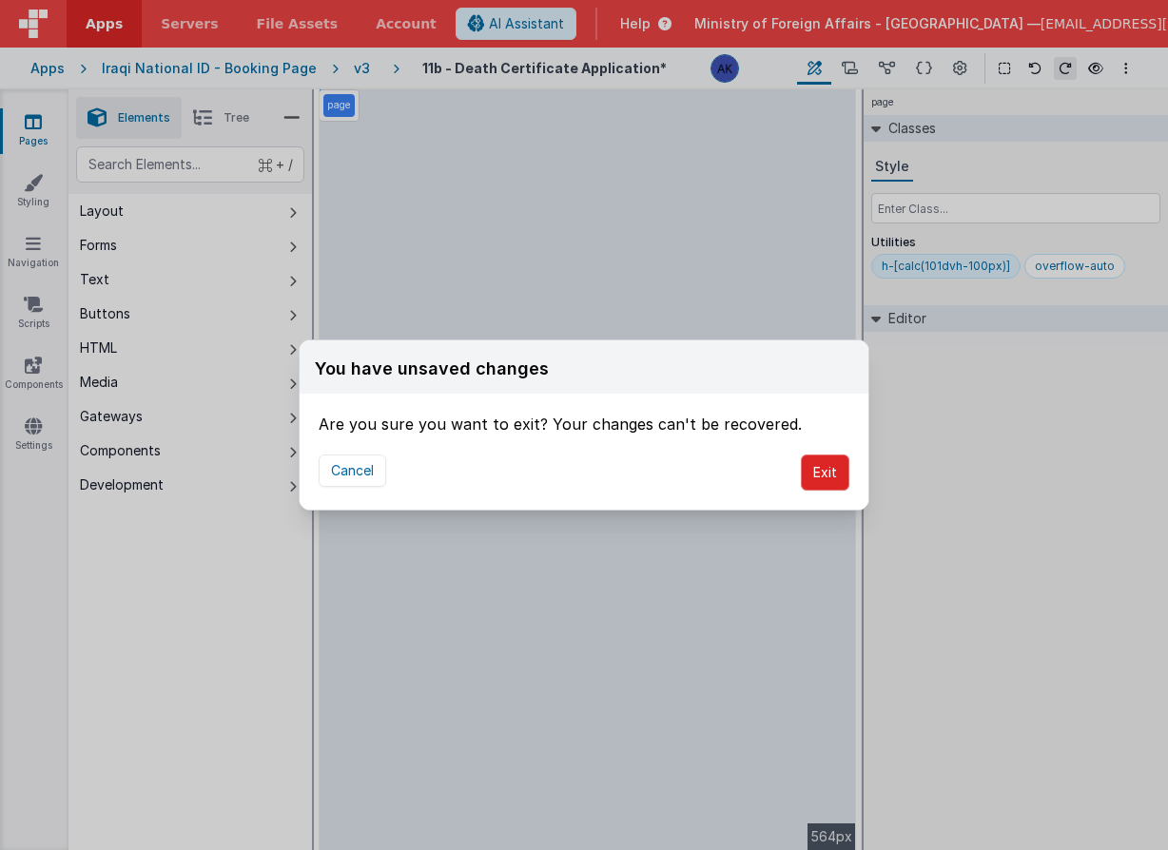
click at [811, 471] on button "Exit" at bounding box center [825, 473] width 49 height 36
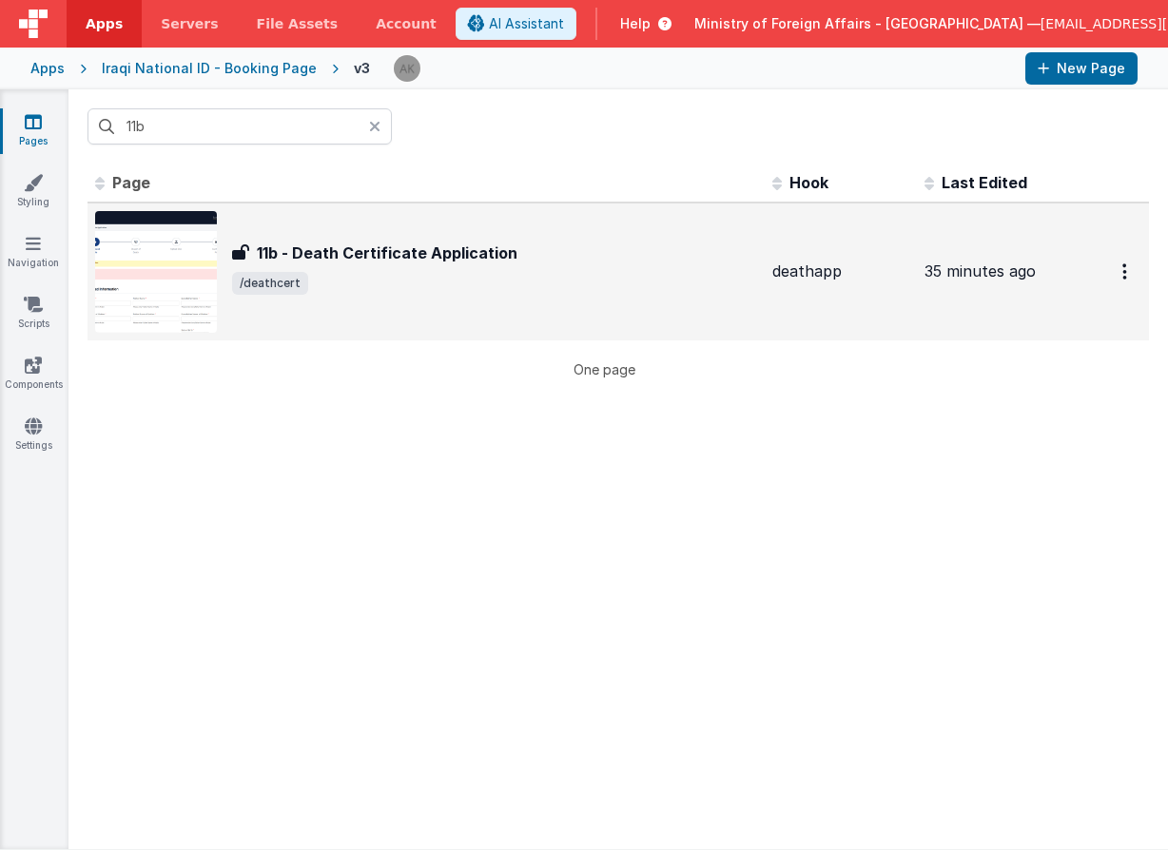
click at [157, 265] on img at bounding box center [156, 272] width 122 height 122
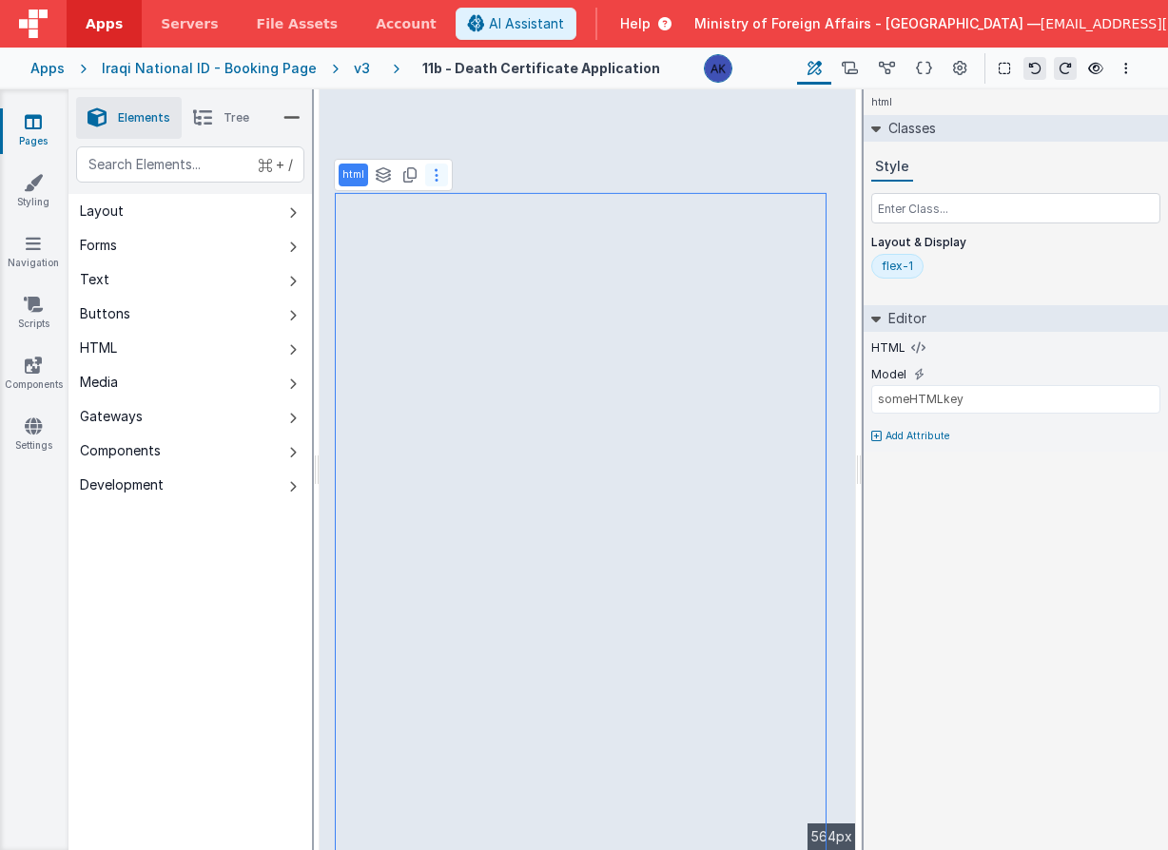
click at [438, 168] on button at bounding box center [436, 175] width 23 height 23
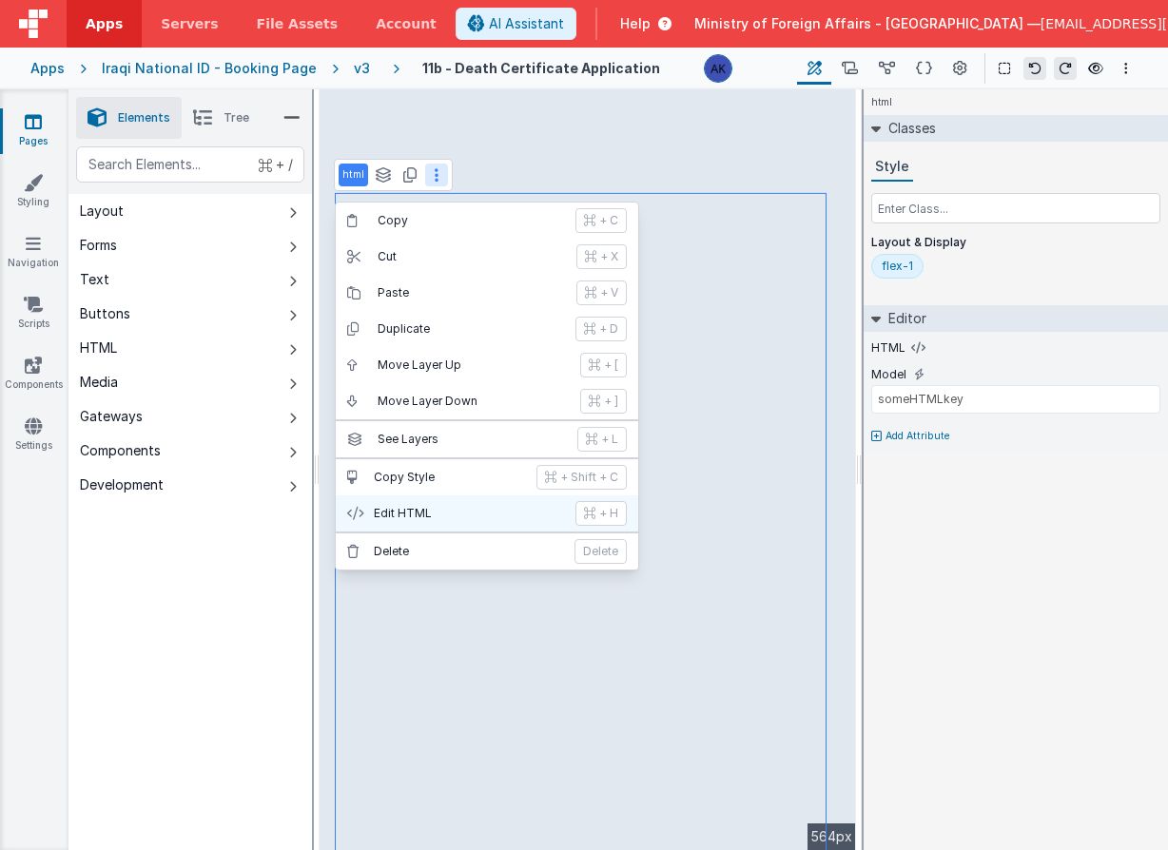
click at [476, 507] on p "Edit HTML" at bounding box center [469, 513] width 190 height 15
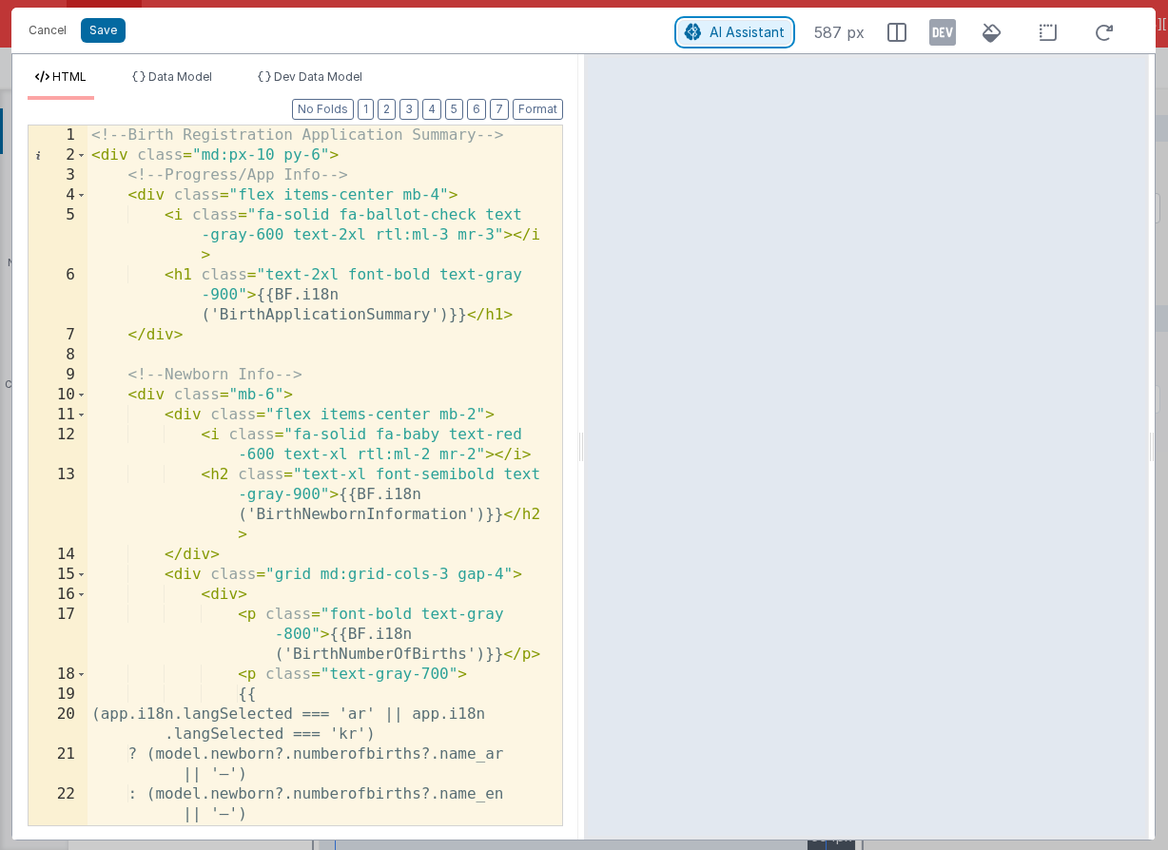
click at [724, 26] on span "AI Assistant" at bounding box center [746, 32] width 75 height 16
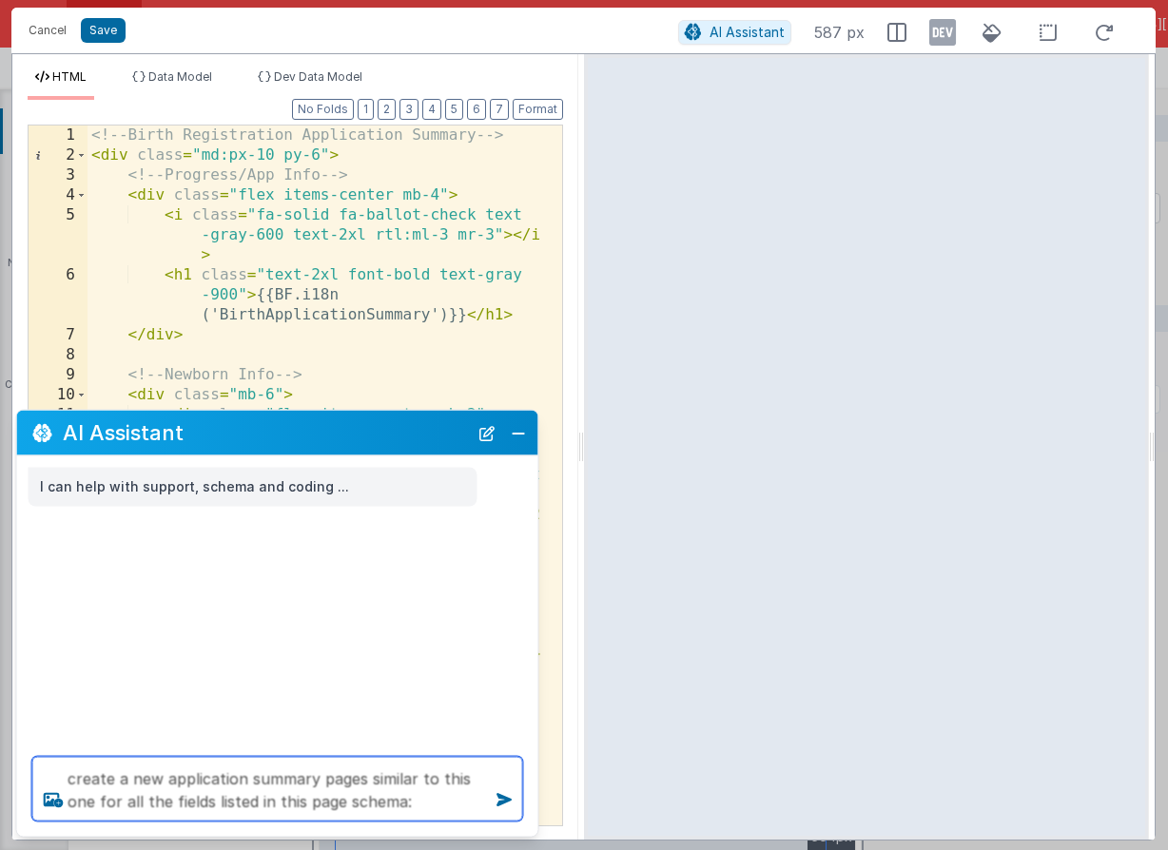
paste textarea "[{ "icon": "fa fa-passport", "schema": { "fields": [{ "BFName": "Progress", "at…"
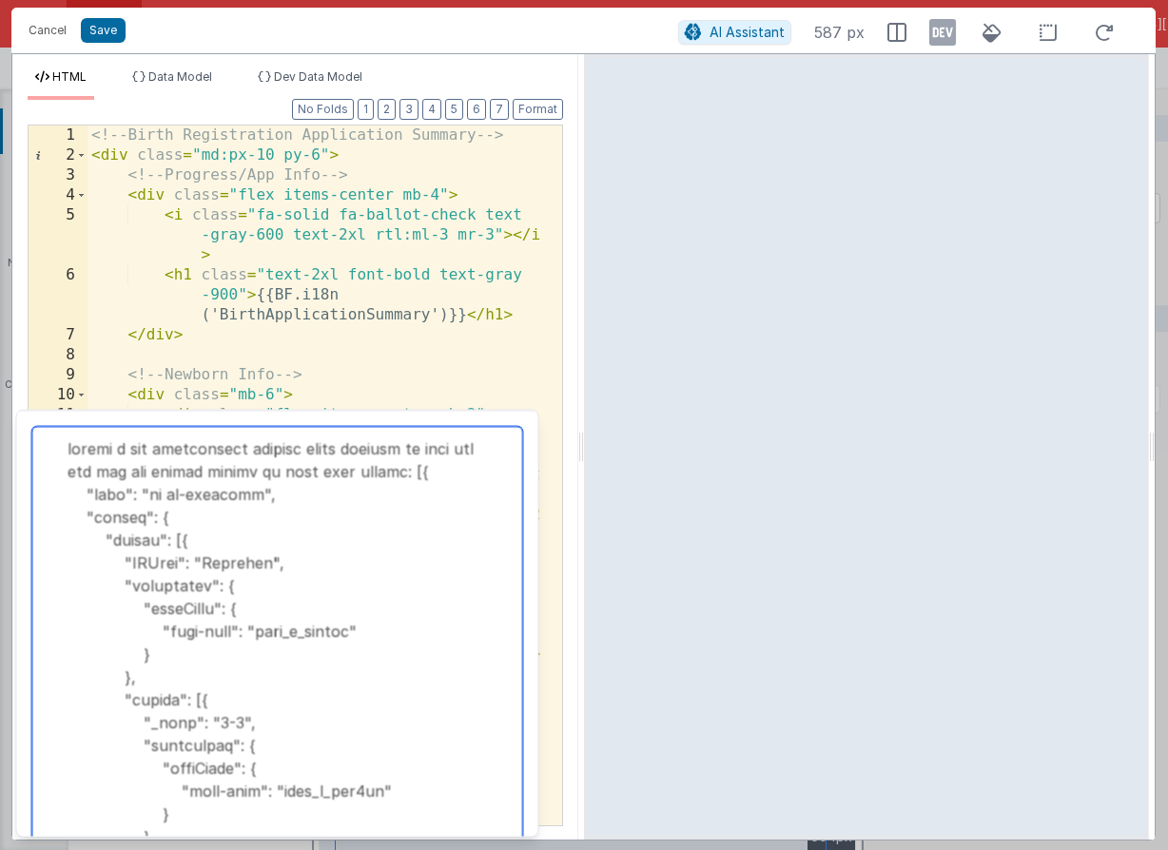
scroll to position [98251, 0]
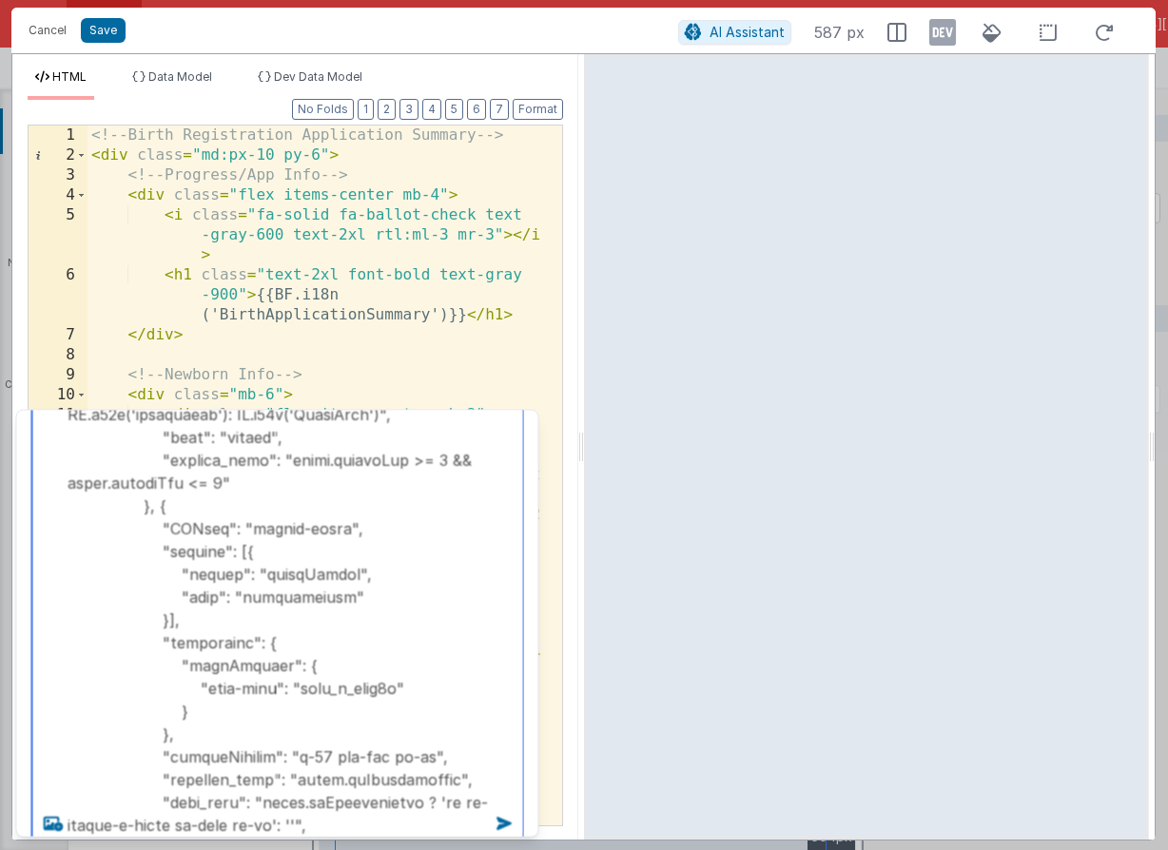
type textarea "create a new application summary pages similar to this one for all the fields l…"
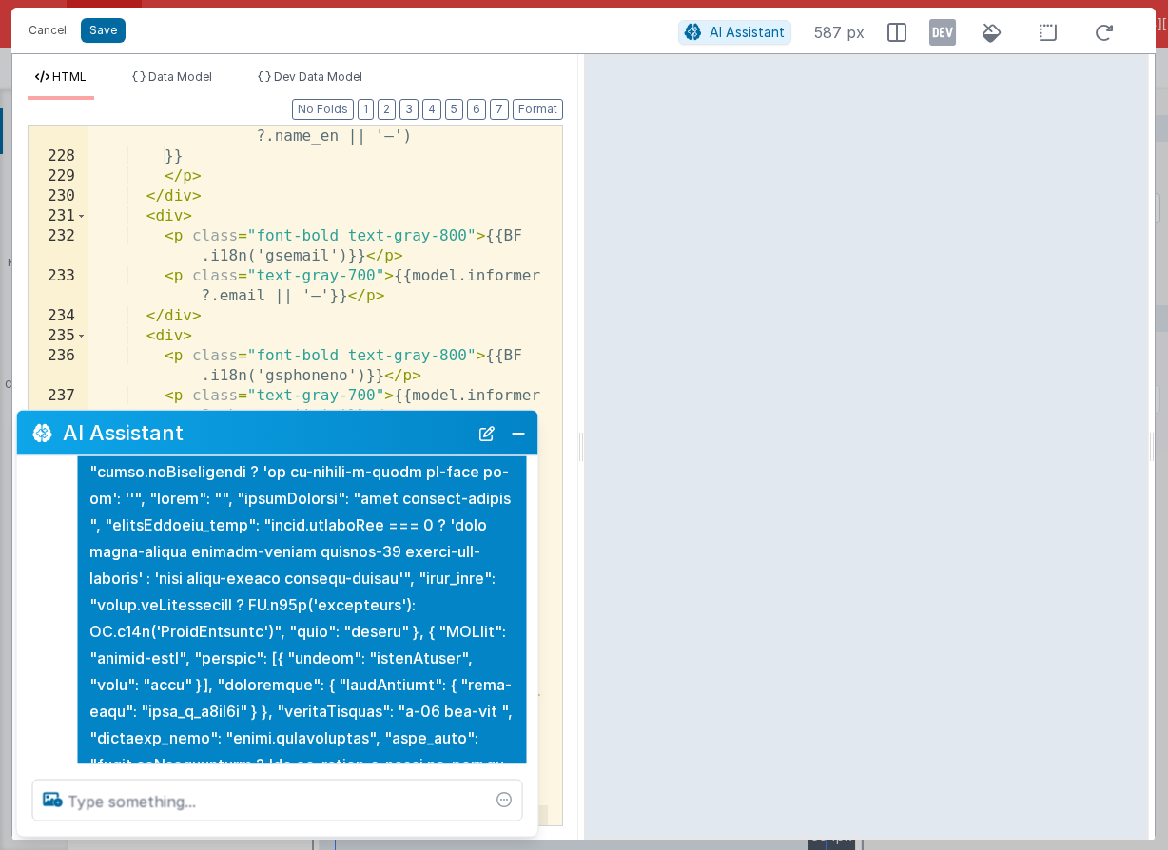
scroll to position [39353, 0]
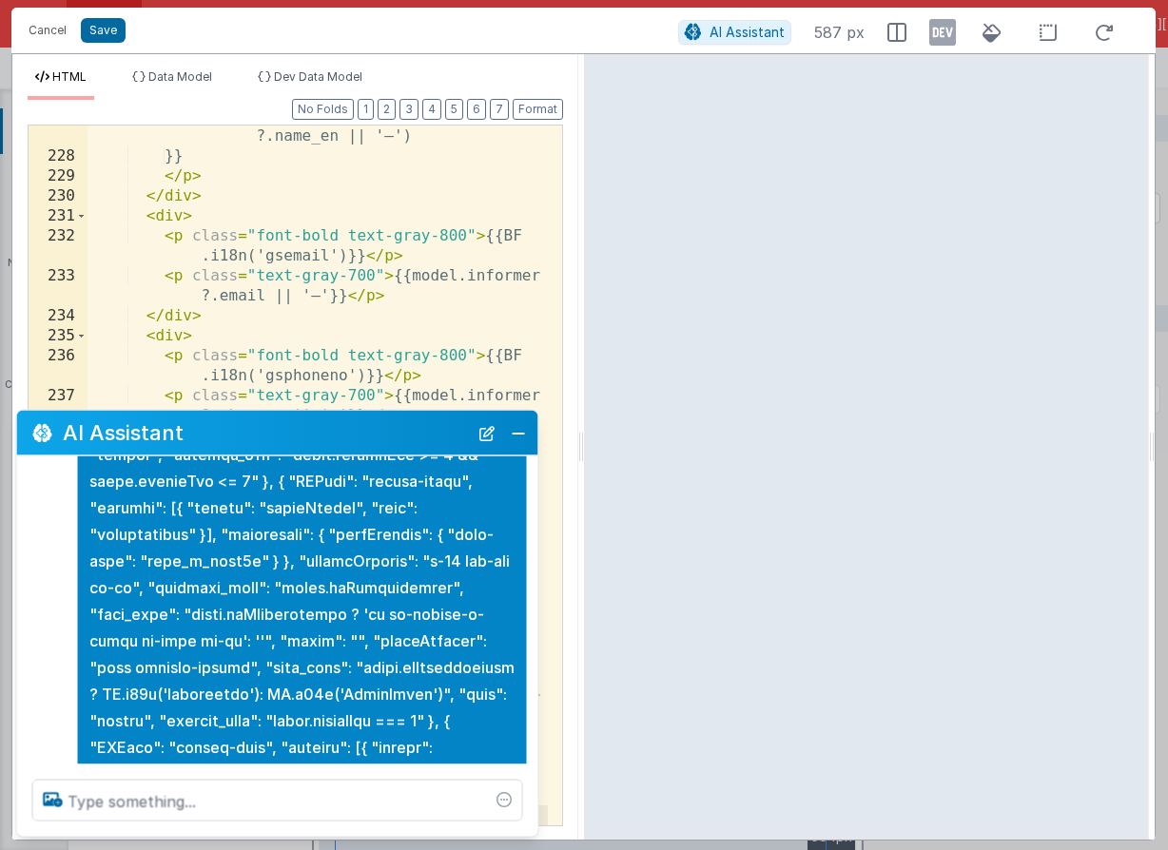
click at [515, 440] on button "Close" at bounding box center [518, 432] width 25 height 27
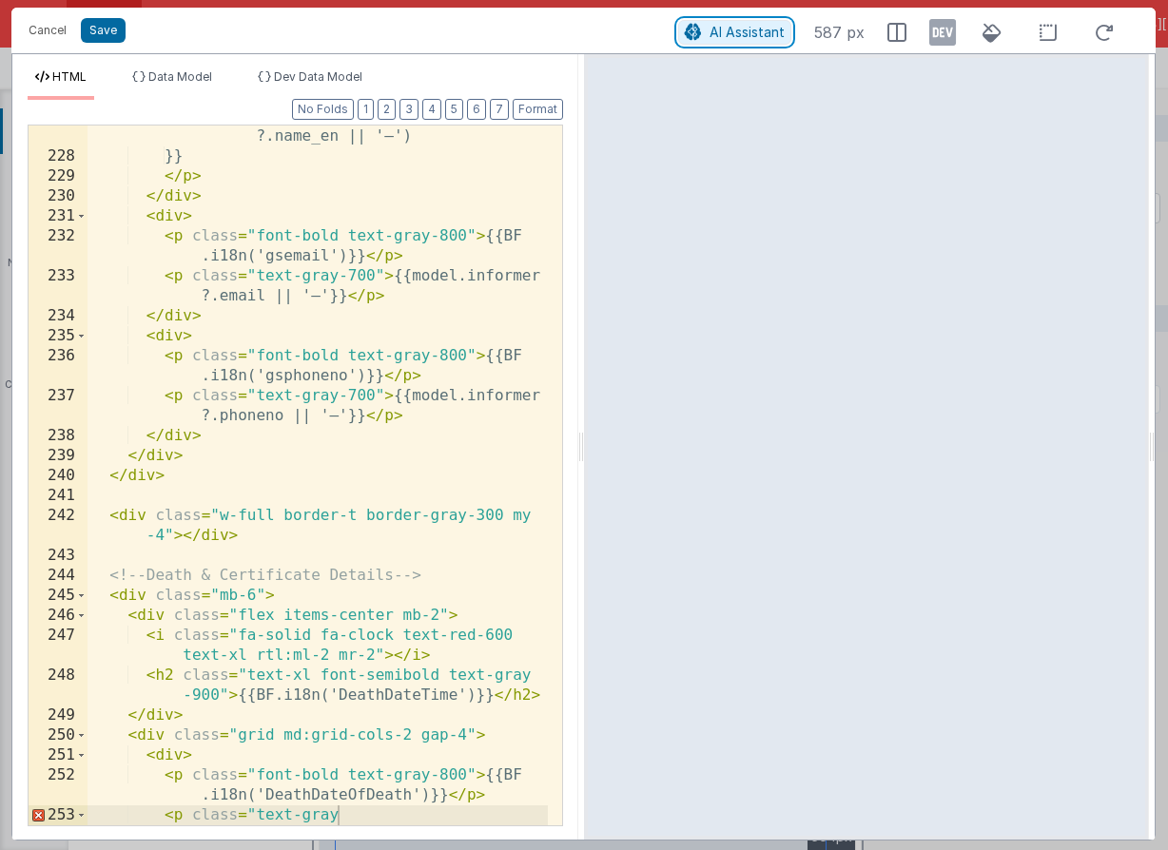
click at [742, 30] on span "AI Assistant" at bounding box center [746, 32] width 75 height 16
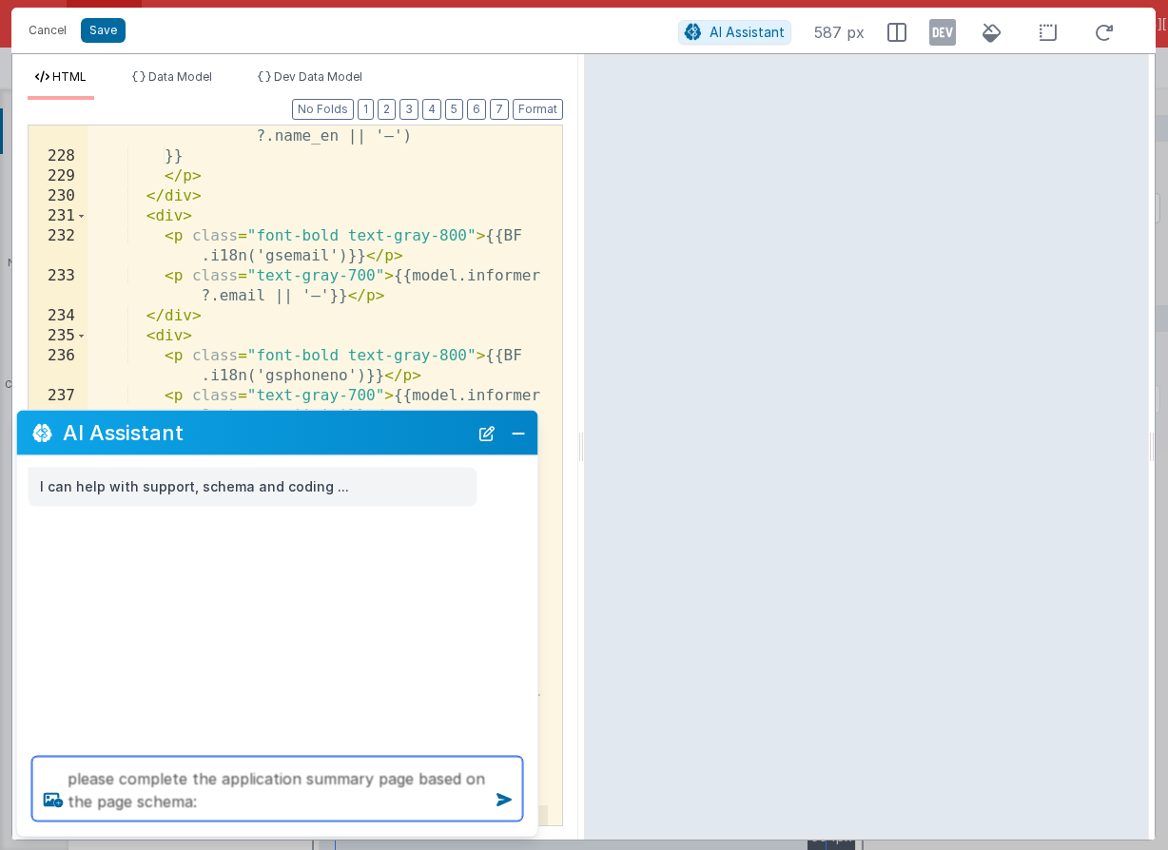
paste textarea "[{ "icon": "fa fa-passport", "schema": { "fields": [{ "BFName": "Progress", "at…"
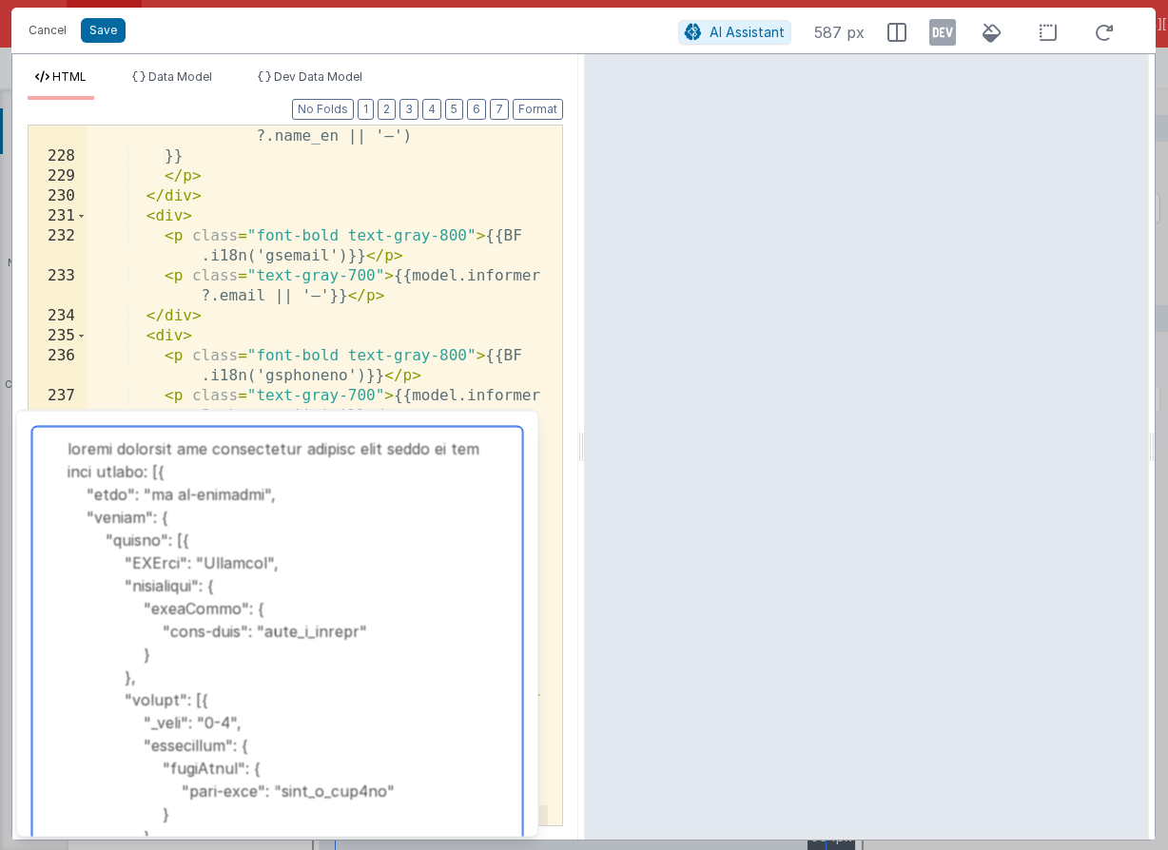
scroll to position [98251, 0]
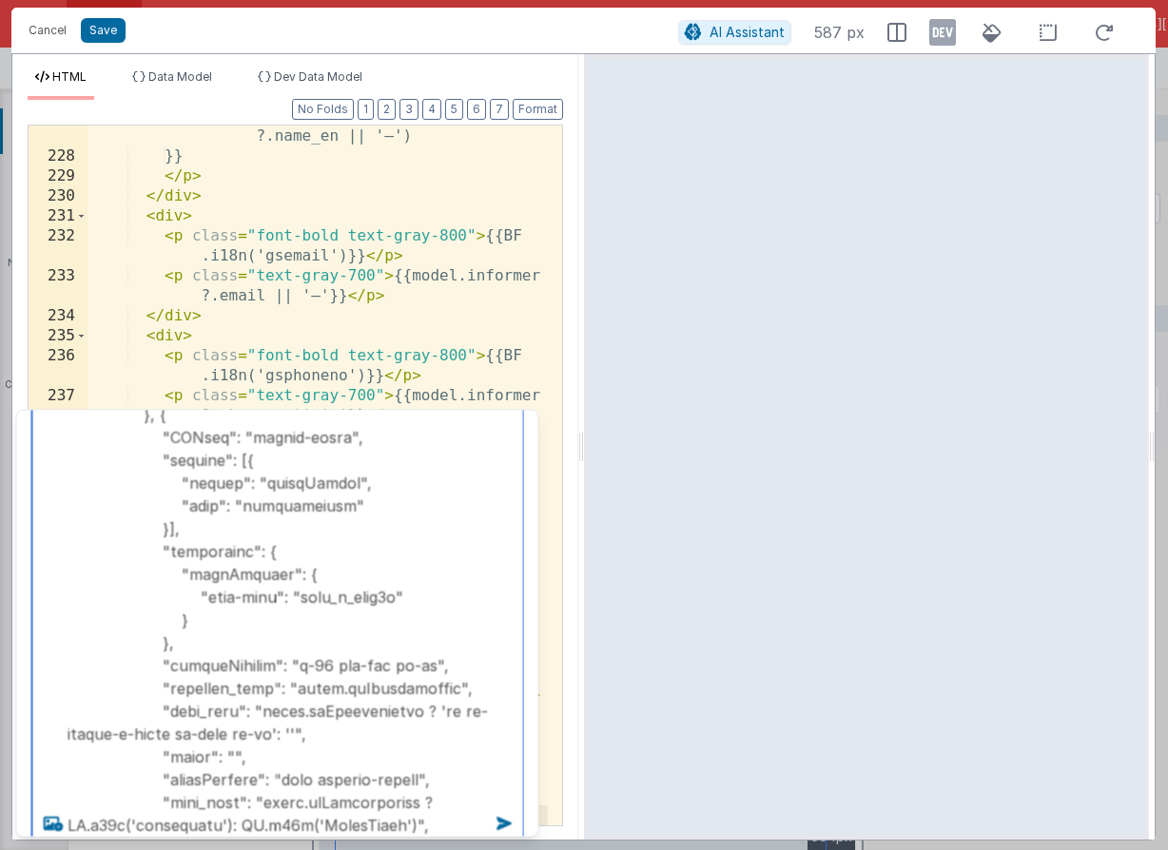
type textarea "please complete the application summary page based on the page schema: [{ "icon…"
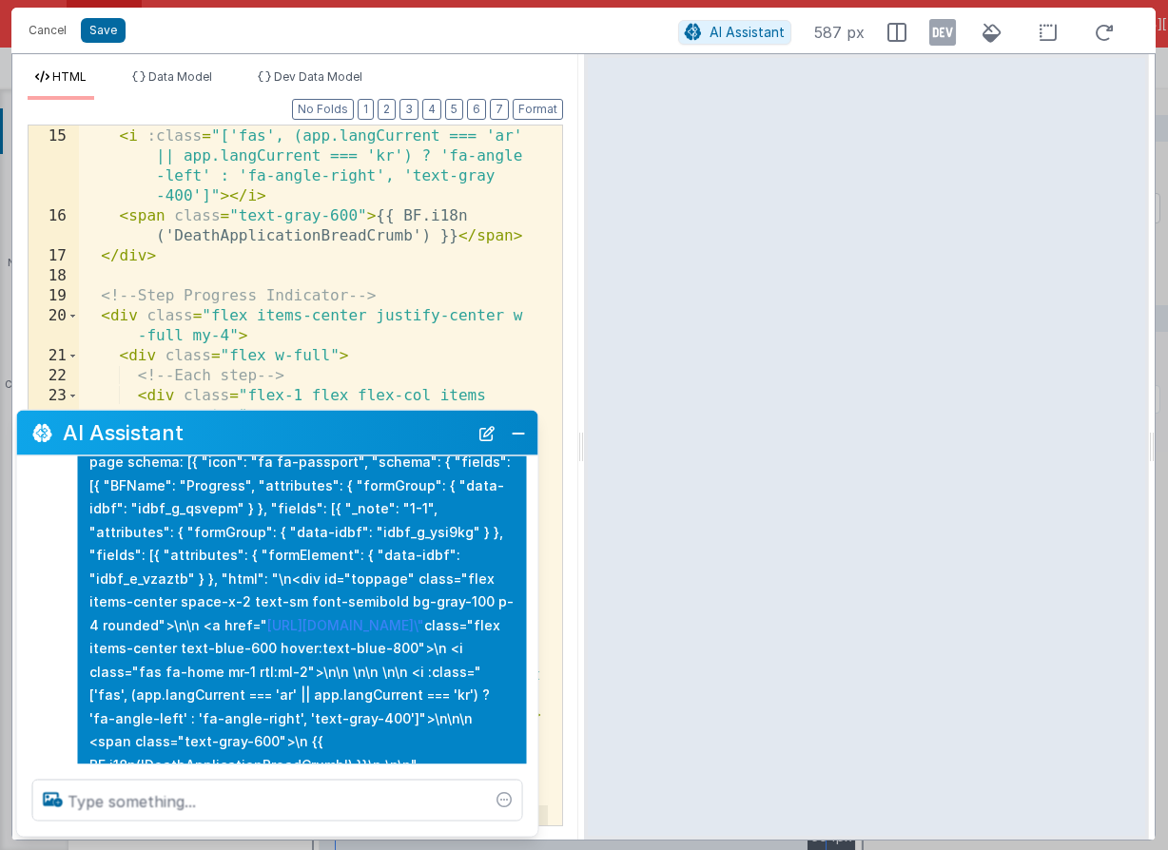
scroll to position [0, 0]
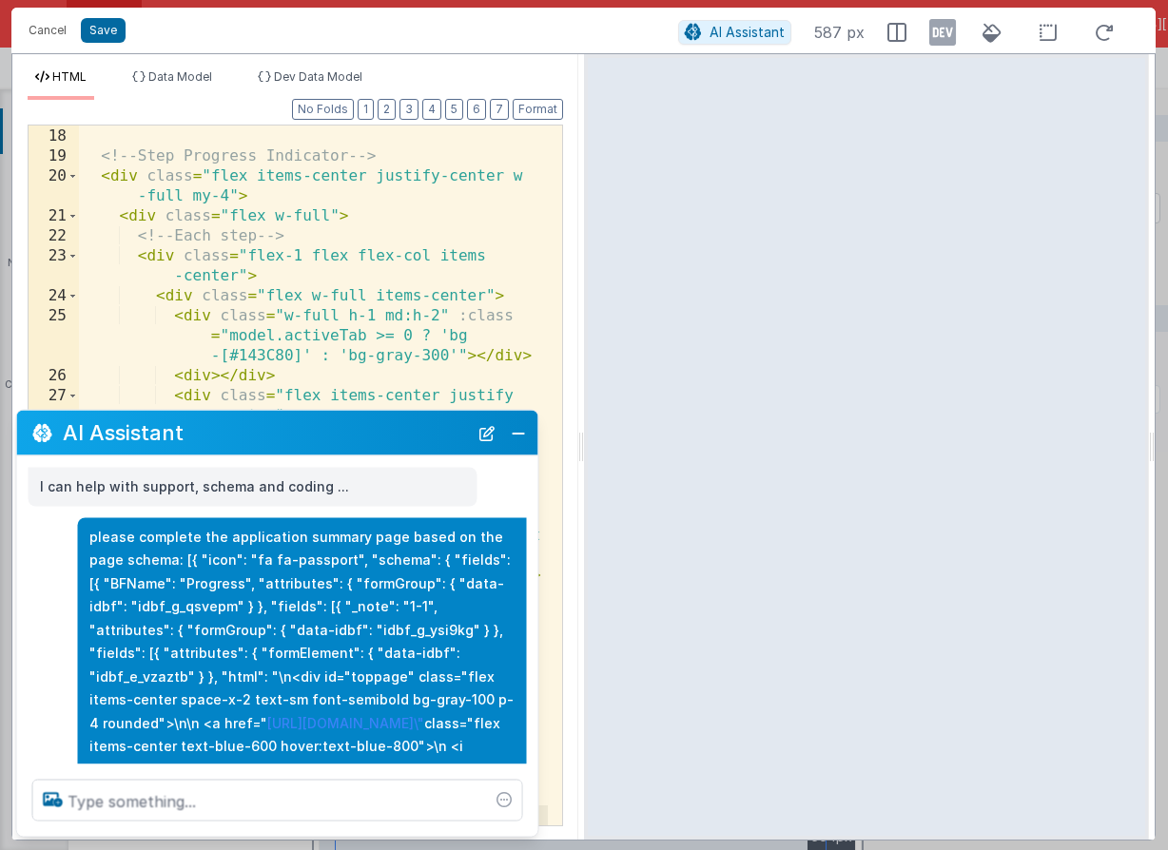
click at [522, 433] on button "Close" at bounding box center [518, 432] width 25 height 27
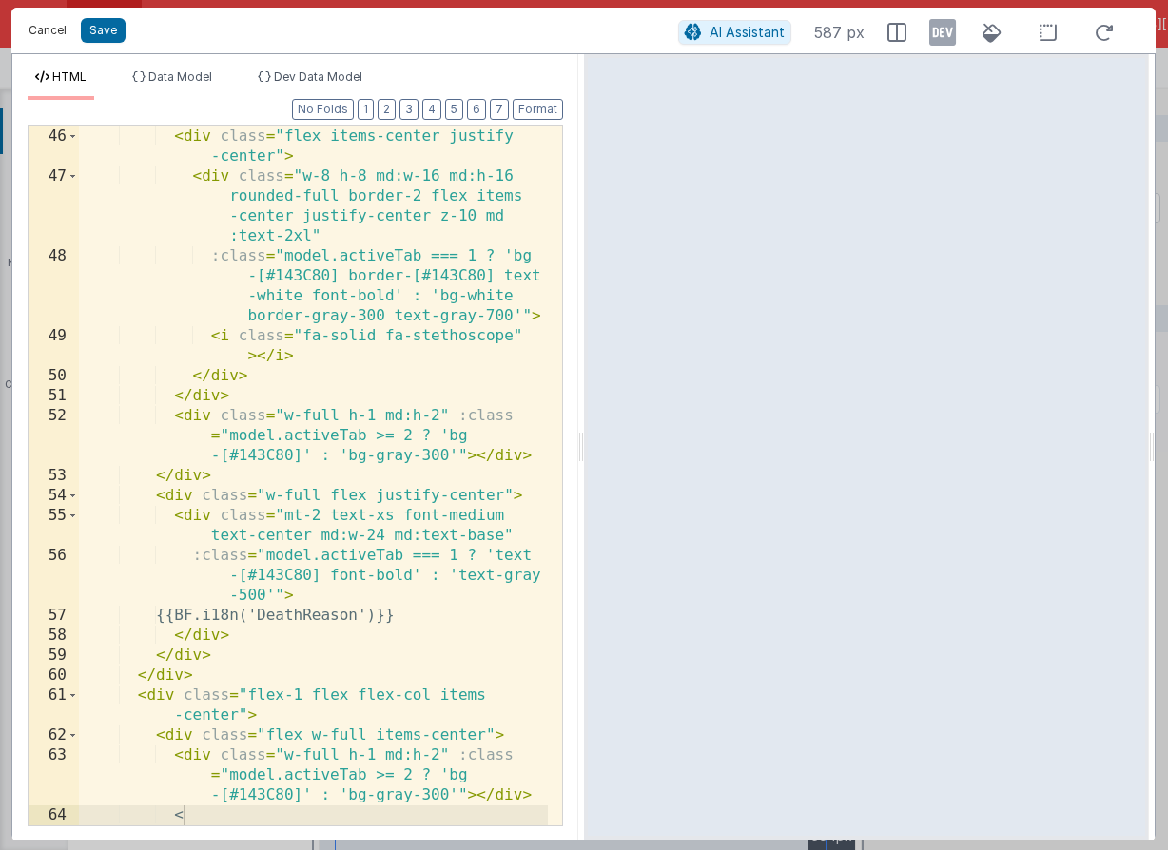
click at [33, 34] on button "Cancel" at bounding box center [47, 30] width 57 height 27
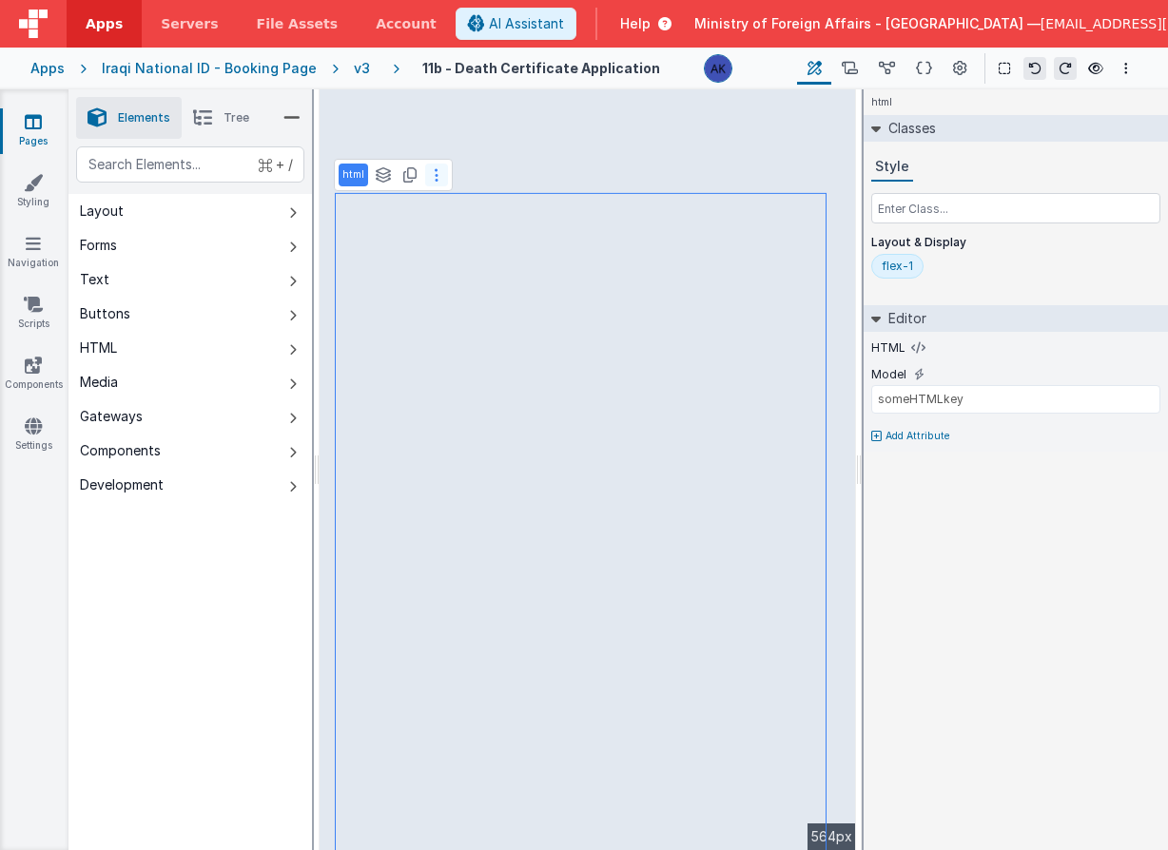
click at [426, 172] on button at bounding box center [436, 175] width 23 height 23
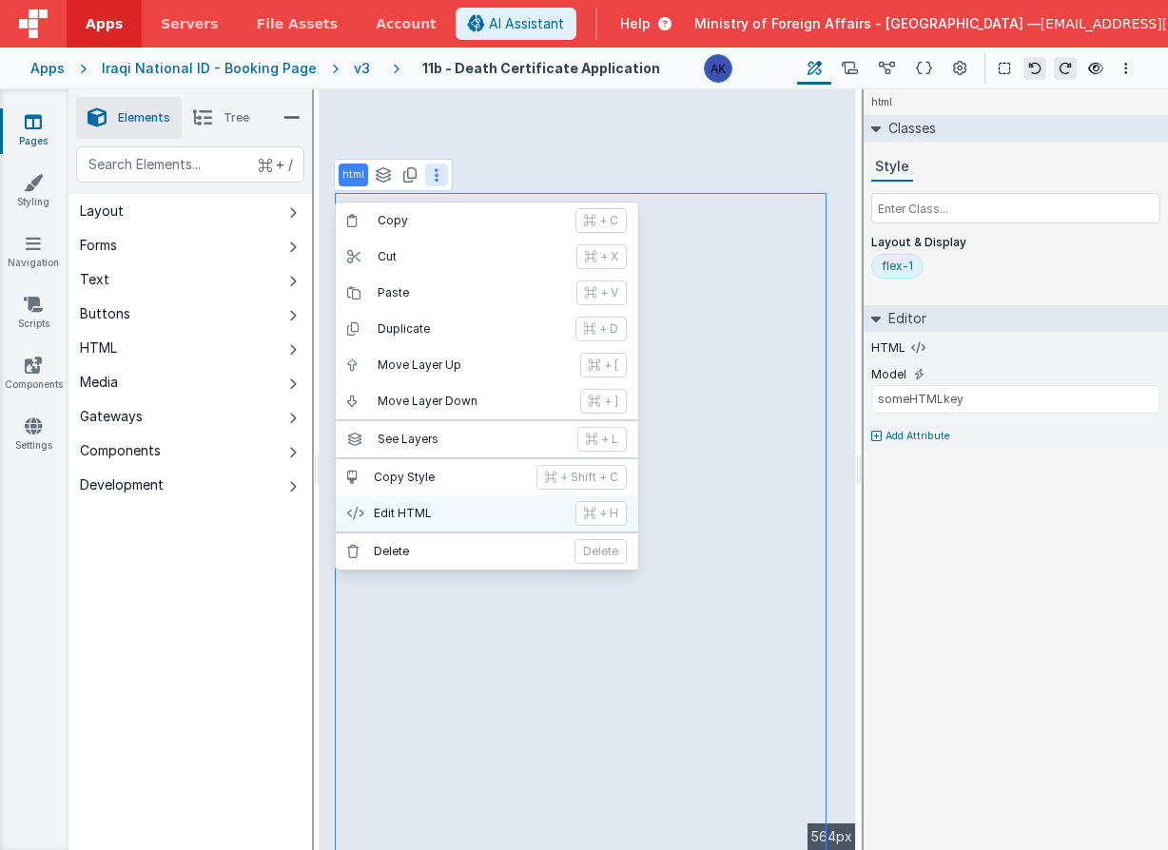
click at [435, 517] on p "Edit HTML" at bounding box center [469, 513] width 190 height 15
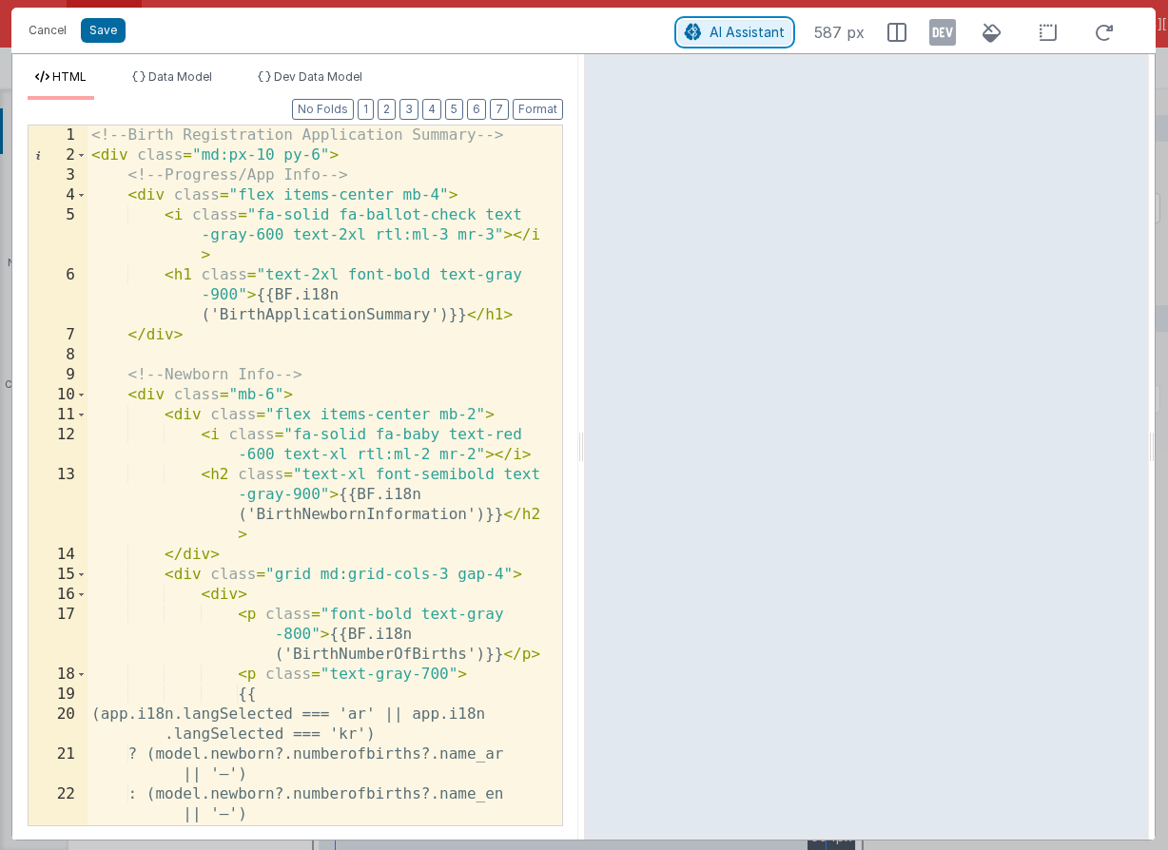
click at [742, 32] on span "AI Assistant" at bounding box center [746, 32] width 75 height 16
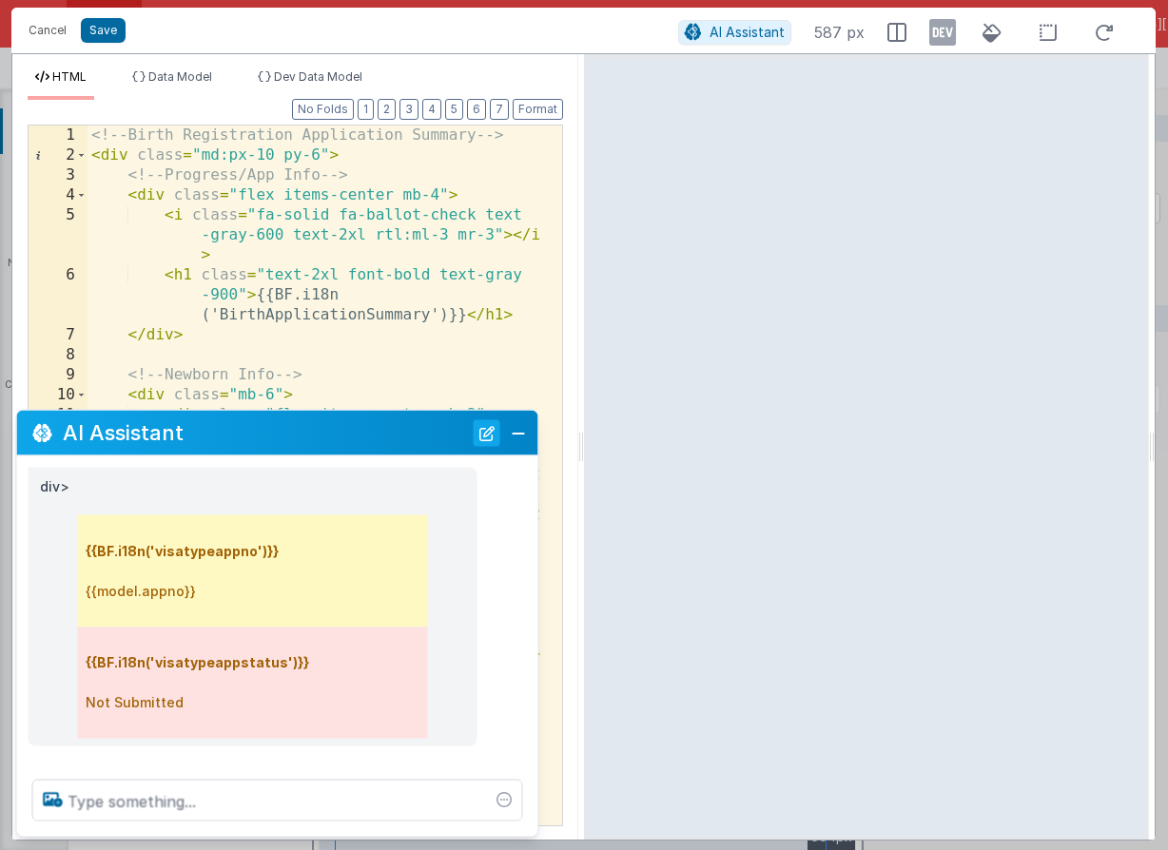
click at [484, 437] on button "New Chat" at bounding box center [487, 432] width 27 height 27
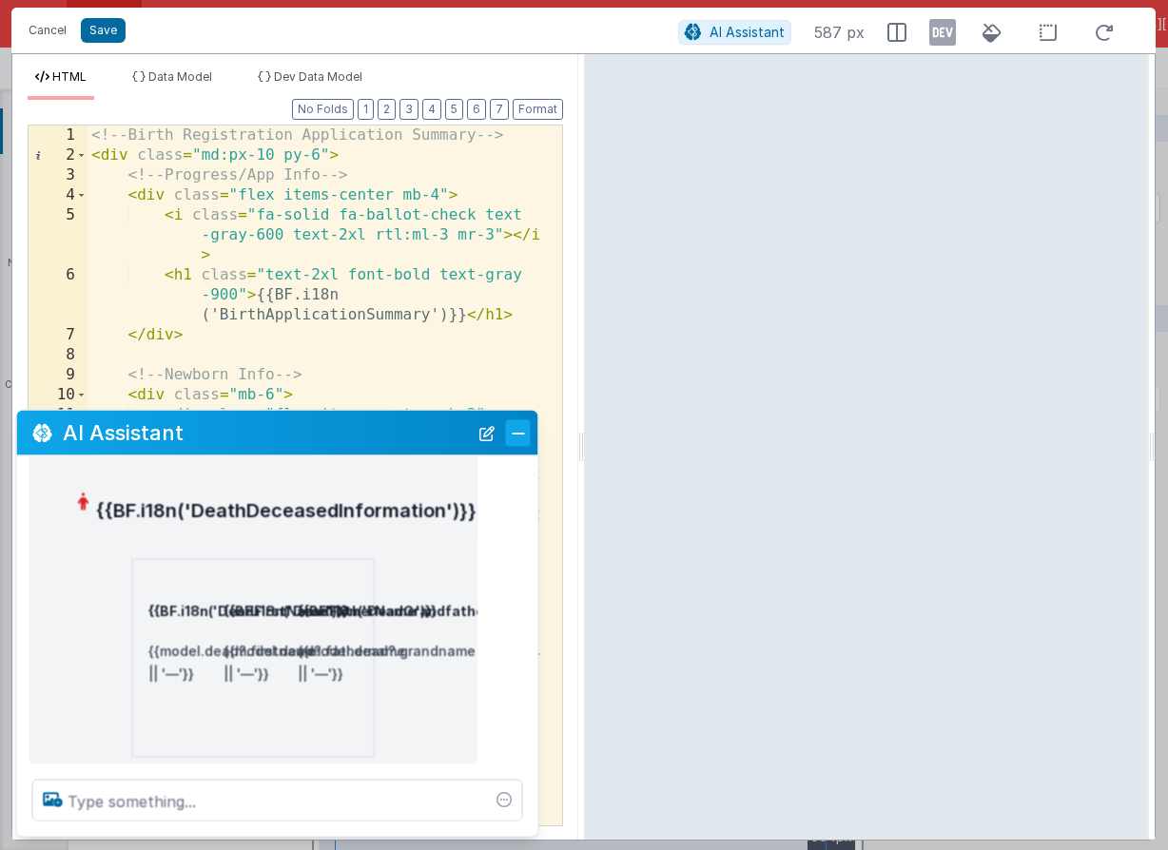
scroll to position [176, 0]
click at [528, 425] on button "Close" at bounding box center [518, 432] width 25 height 27
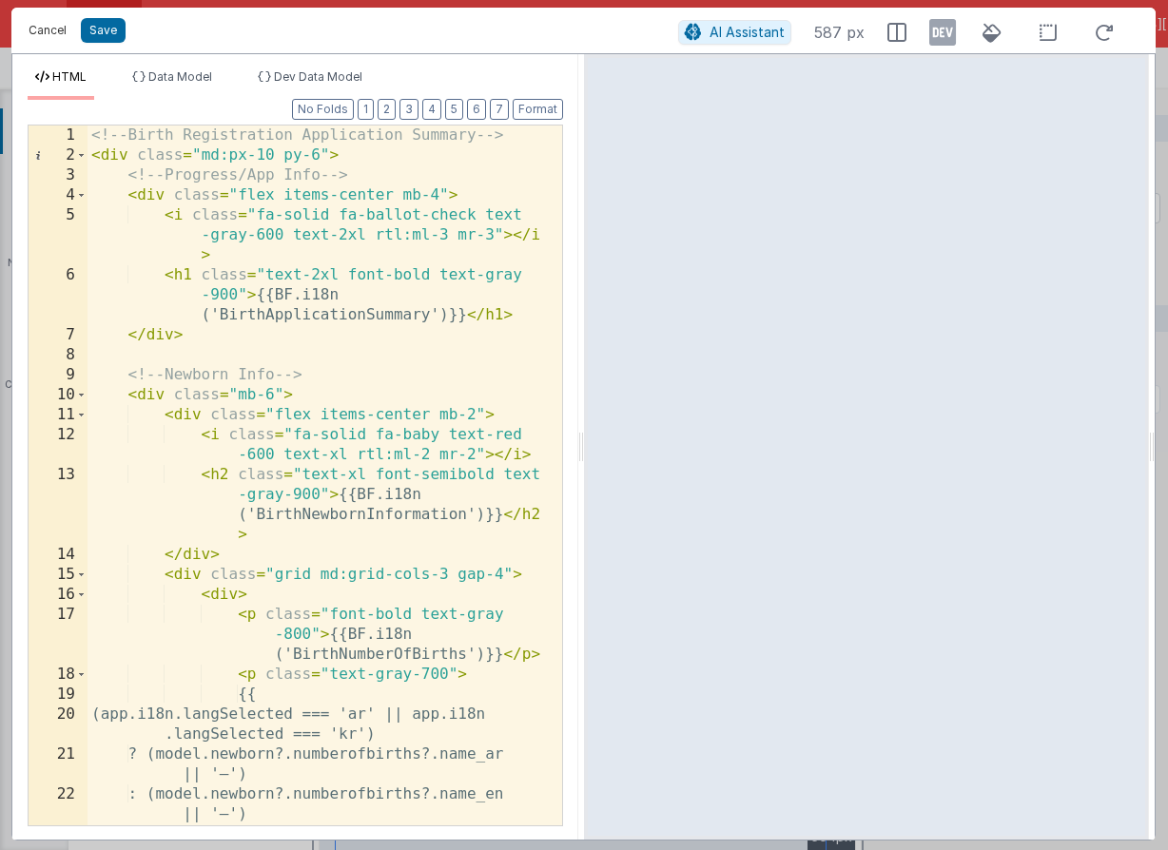
click at [50, 33] on button "Cancel" at bounding box center [47, 30] width 57 height 27
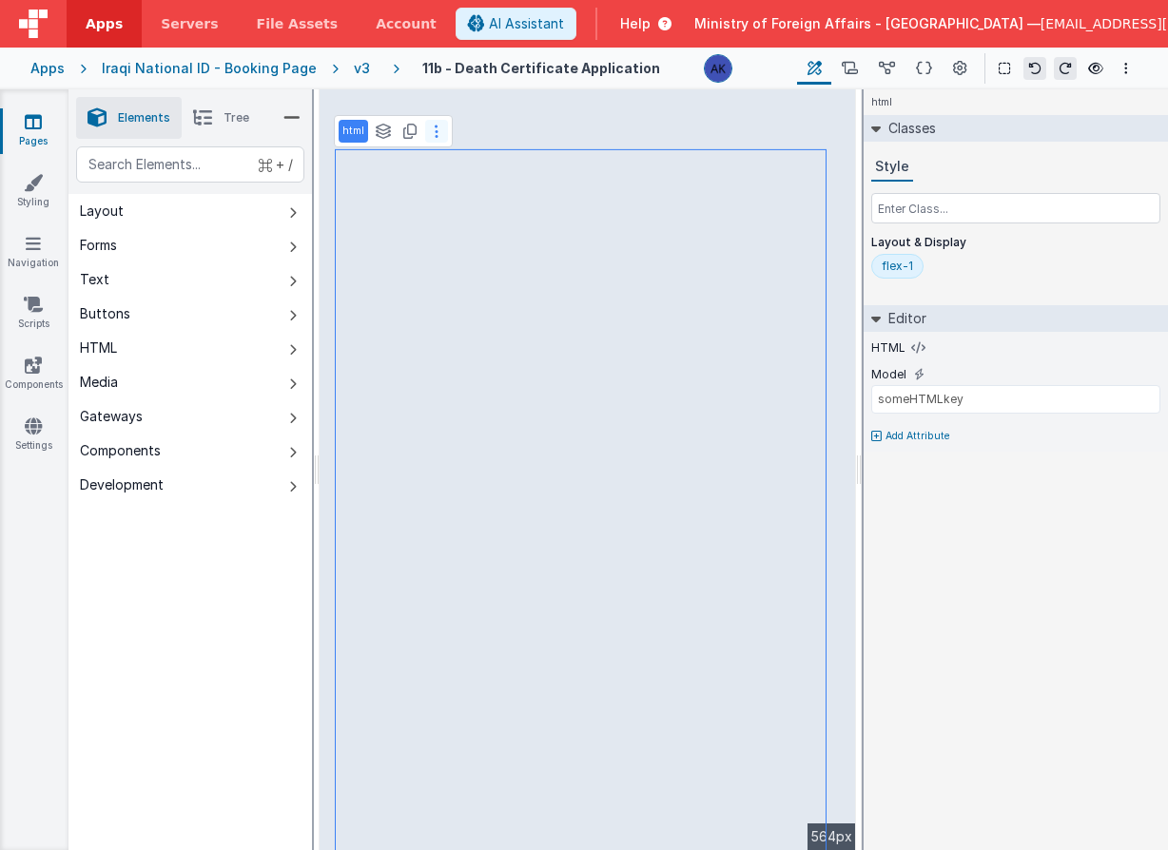
click at [432, 135] on button at bounding box center [436, 131] width 23 height 23
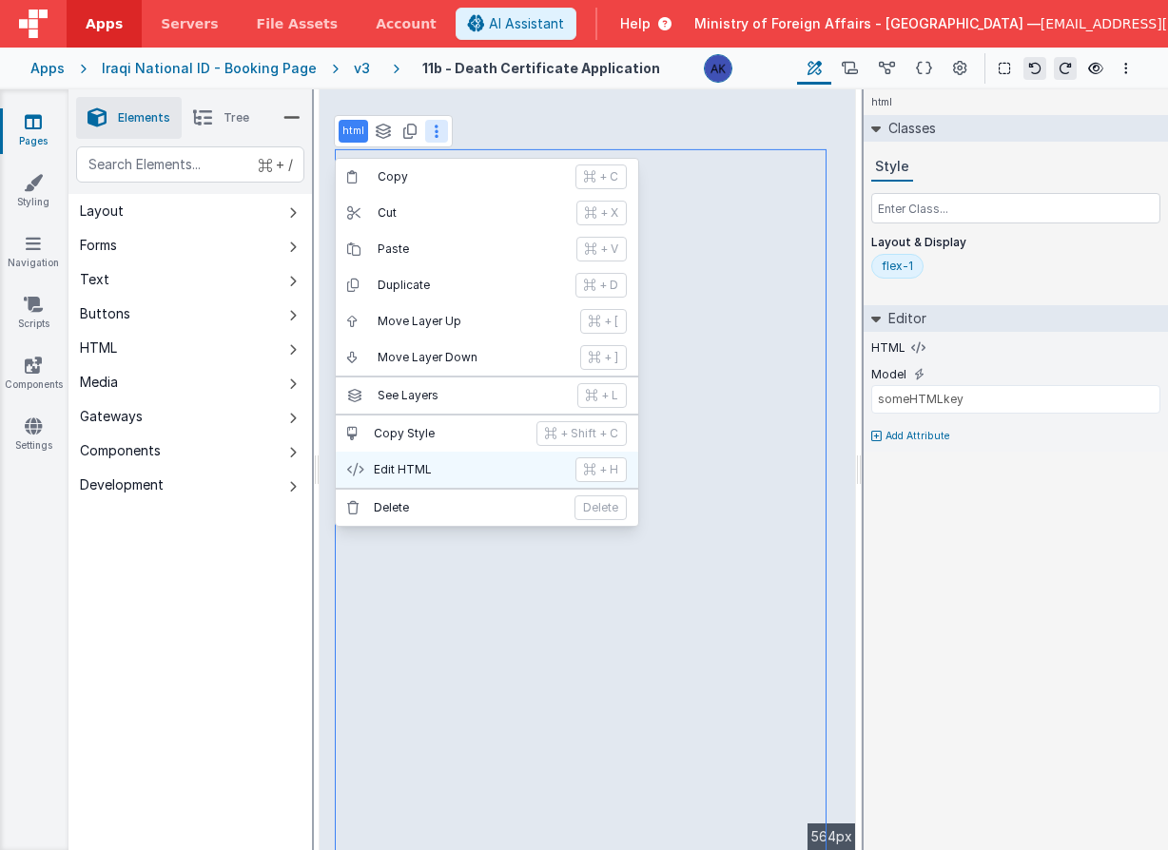
click at [459, 472] on p "Edit HTML" at bounding box center [469, 469] width 190 height 15
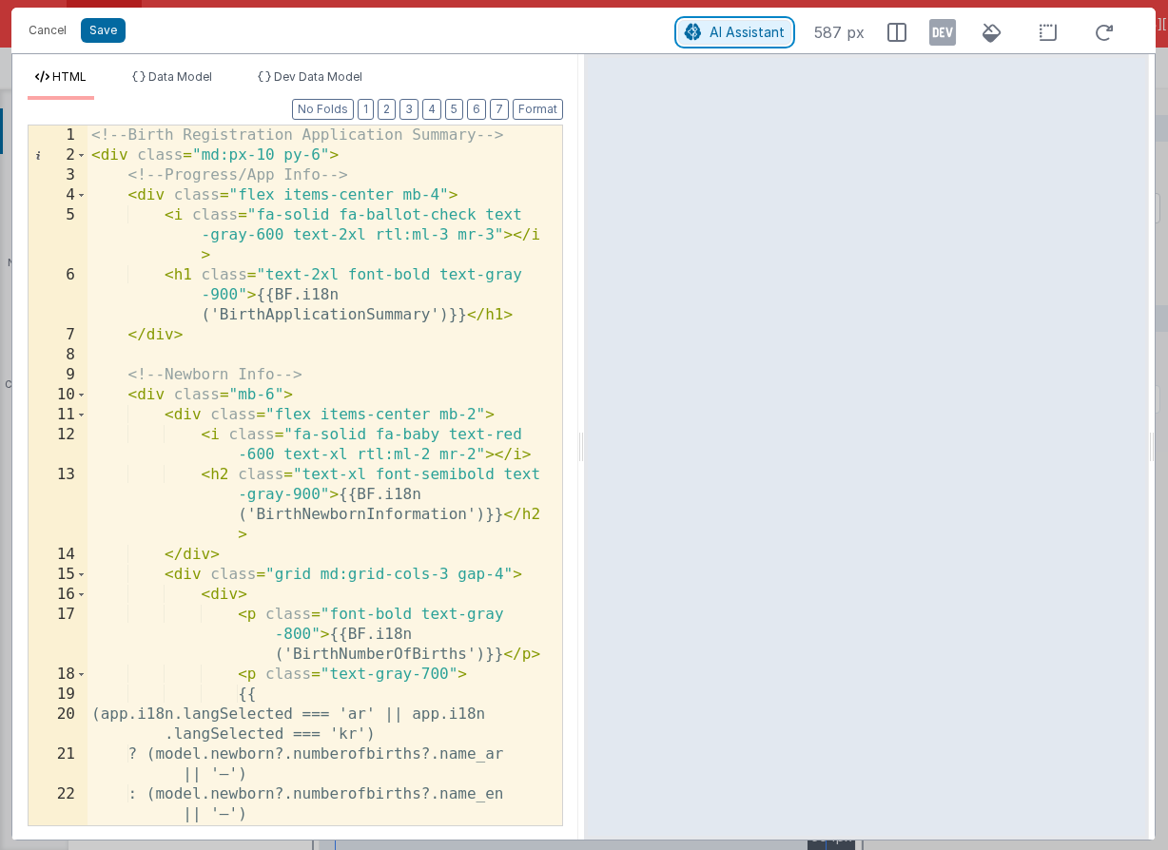
click at [713, 39] on span "AI Assistant" at bounding box center [746, 32] width 75 height 16
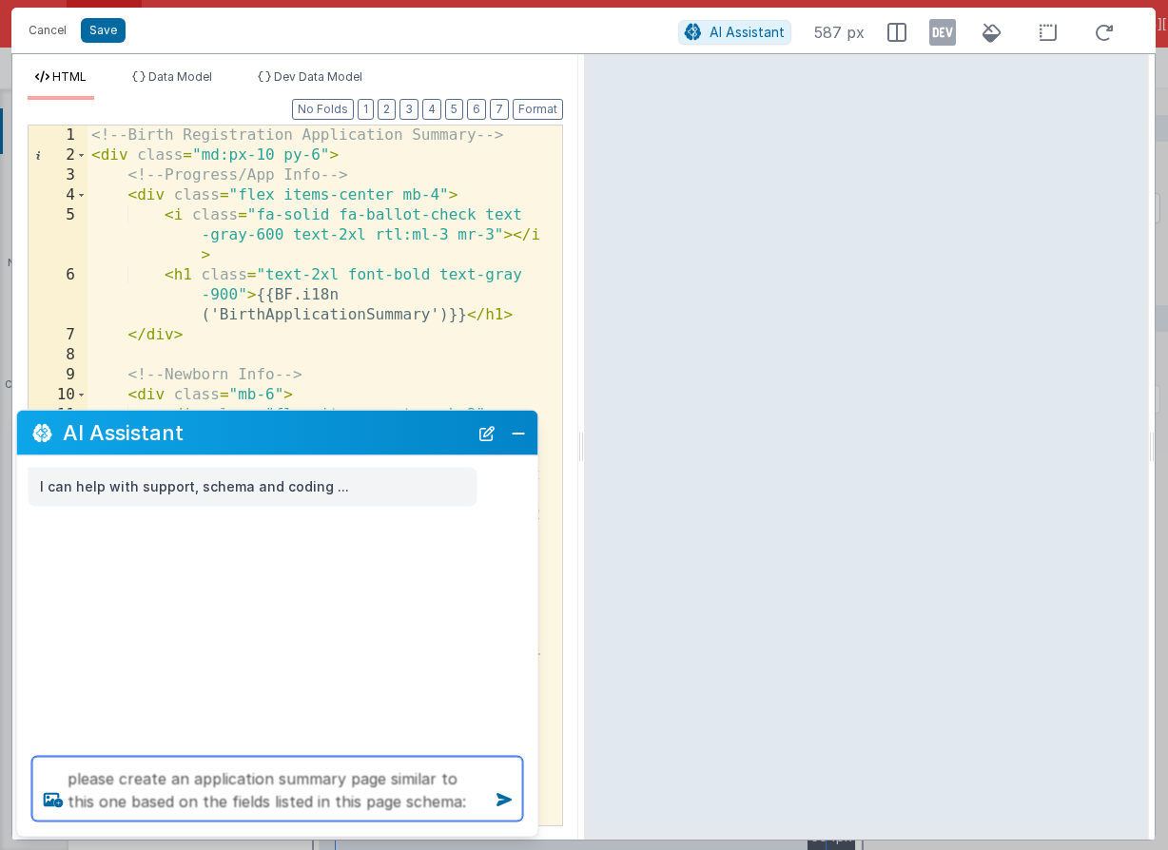
paste textarea "[{ "icon": "fa fa-passport", "schema": { "fields": [{ "BFName": "Progress", "at…"
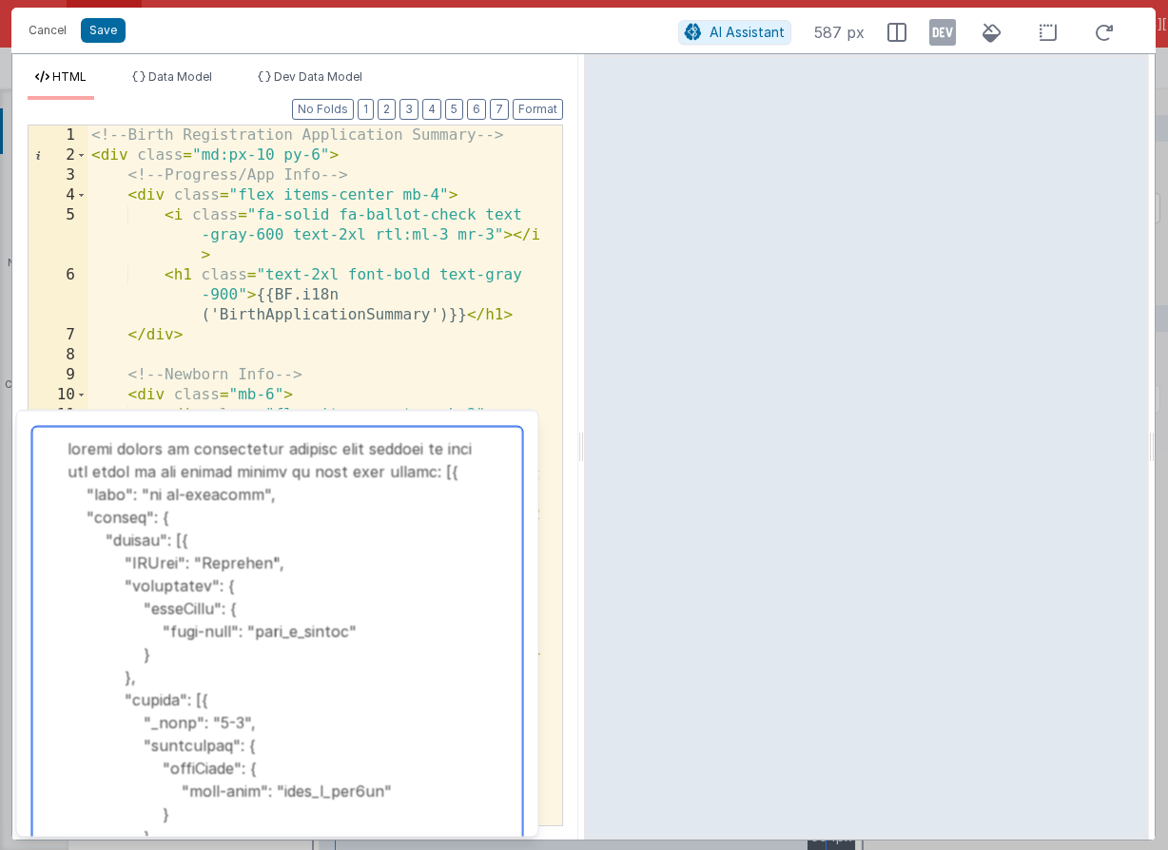
scroll to position [98251, 0]
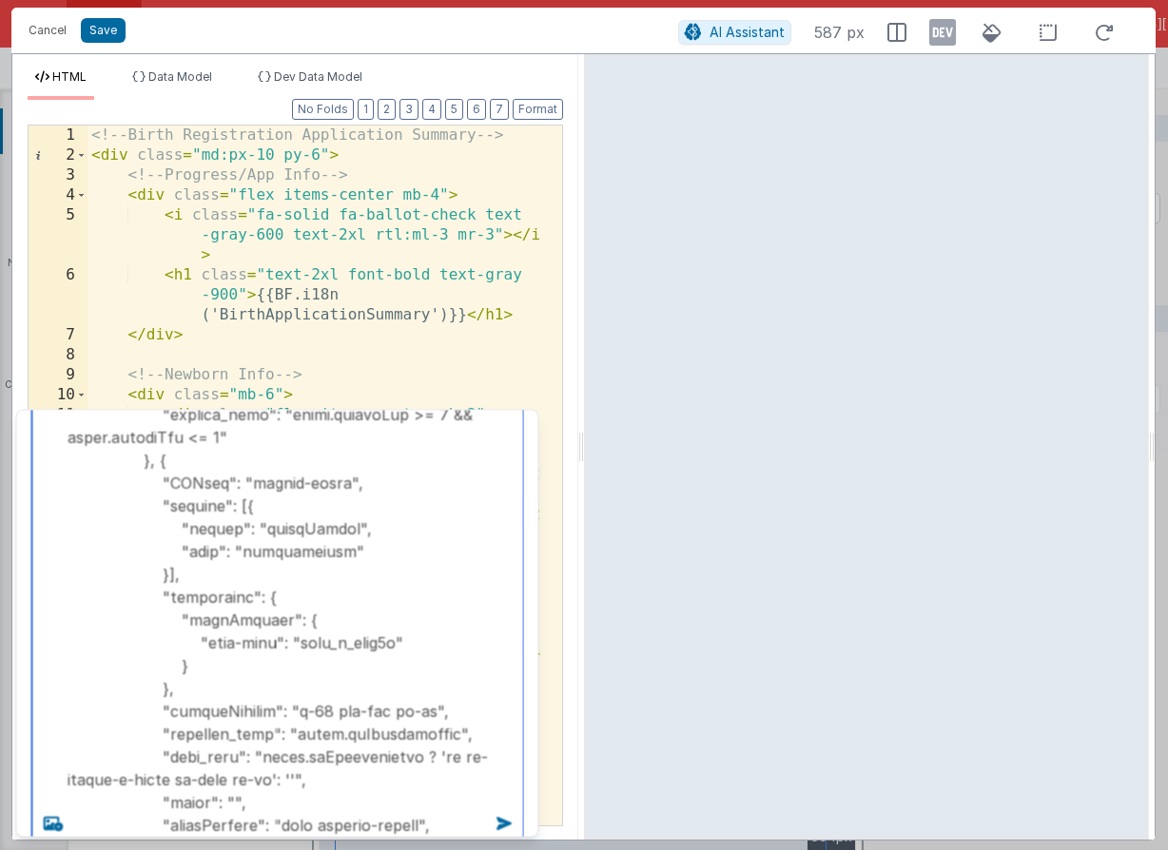
type textarea "please create an application summary page similar to this one based on the fiel…"
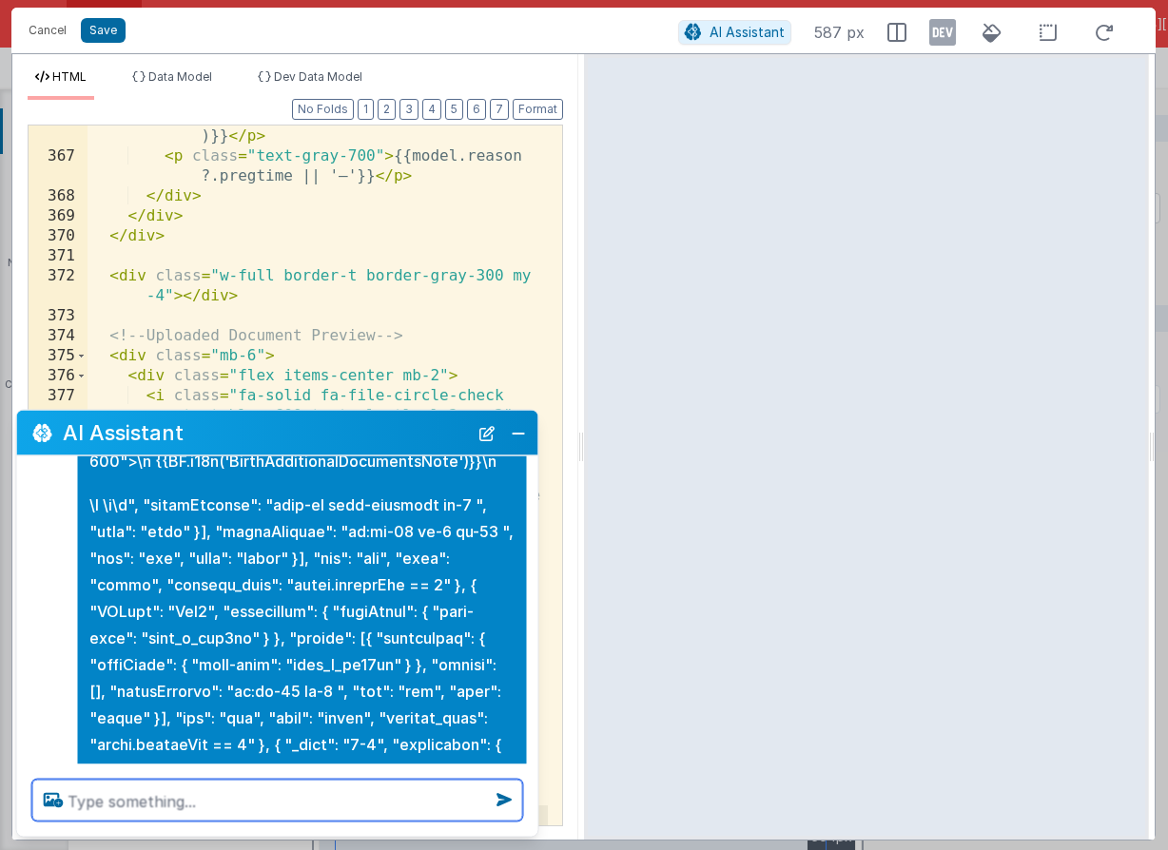
scroll to position [39273, 0]
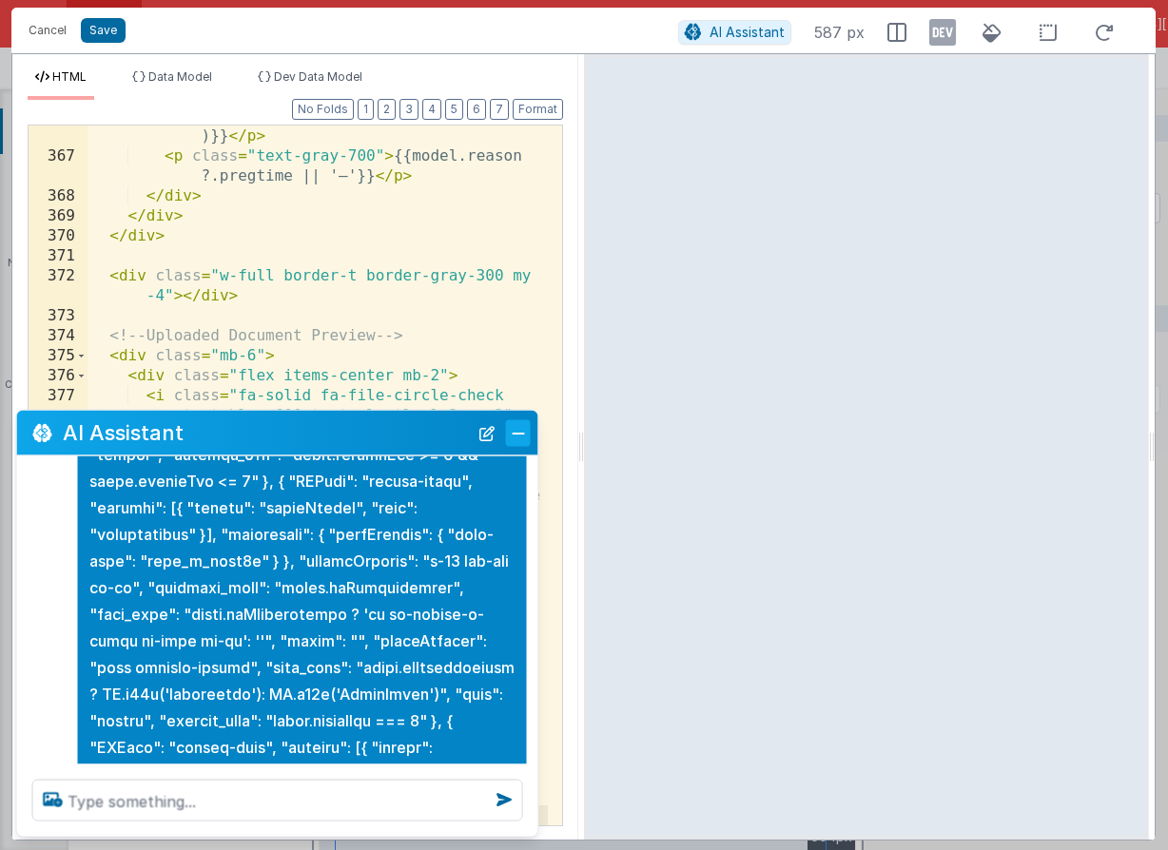
click at [522, 431] on button "Close" at bounding box center [518, 432] width 25 height 27
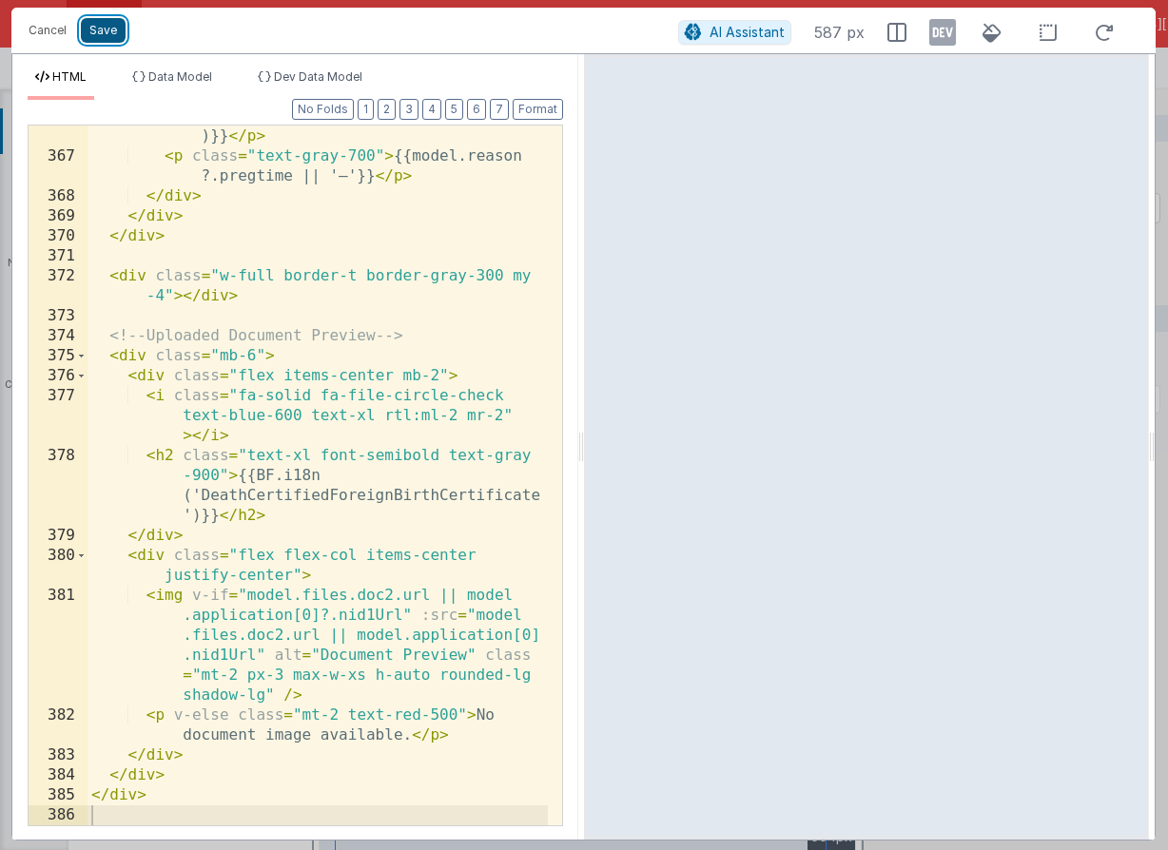
click at [98, 38] on button "Save" at bounding box center [103, 30] width 45 height 25
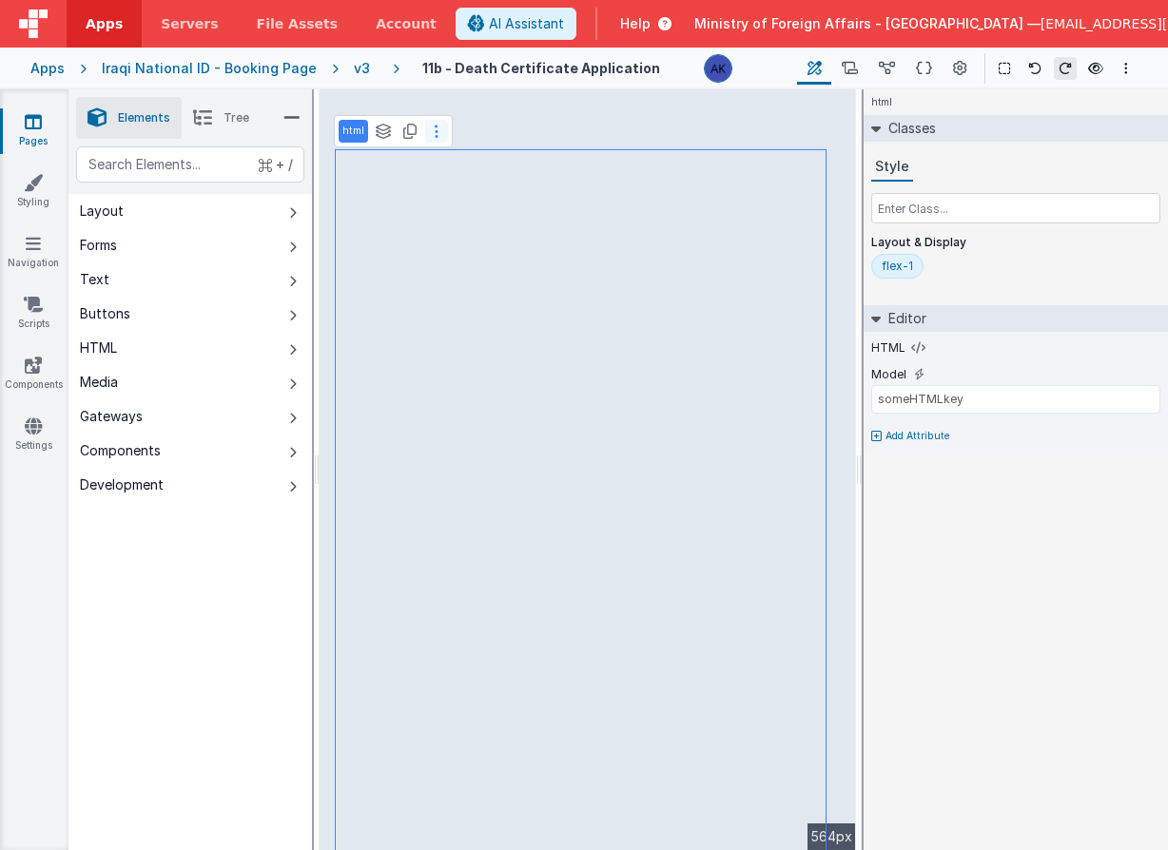
click at [435, 127] on icon at bounding box center [437, 131] width 4 height 15
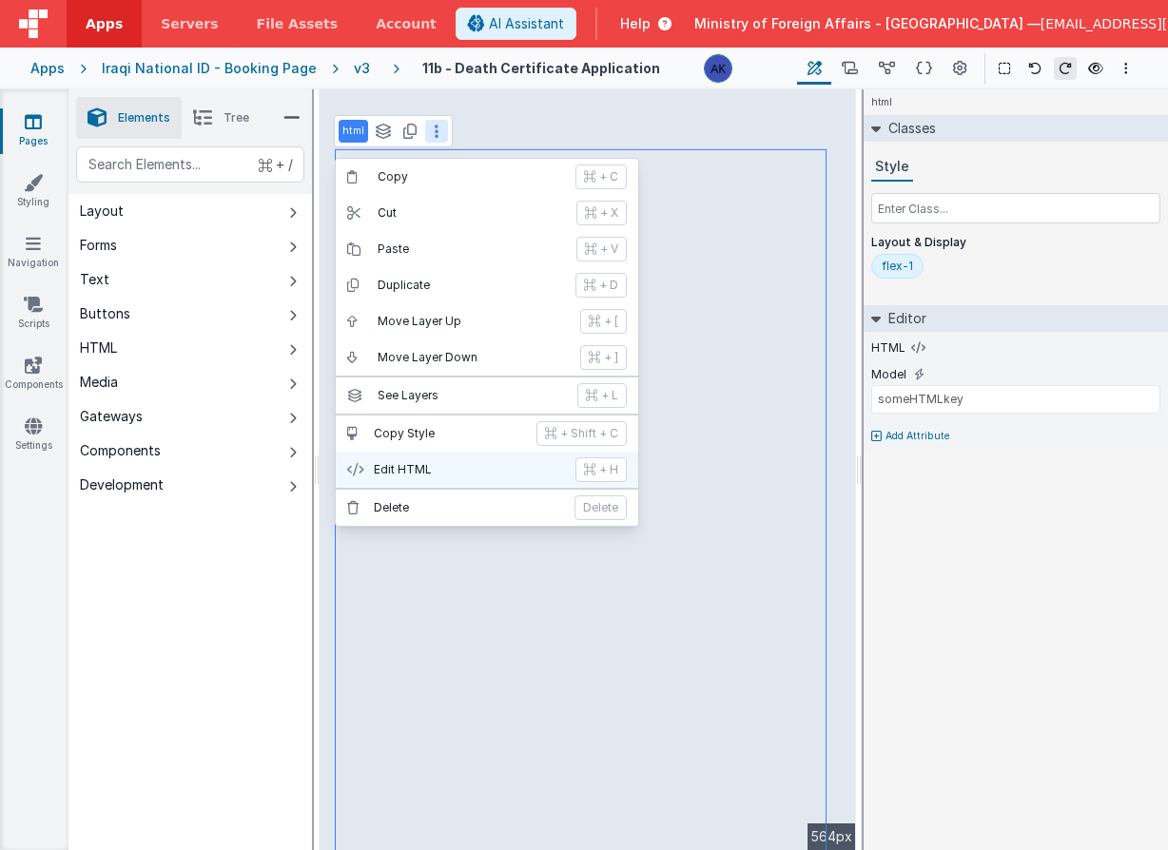
click at [503, 463] on p "Edit HTML" at bounding box center [469, 469] width 190 height 15
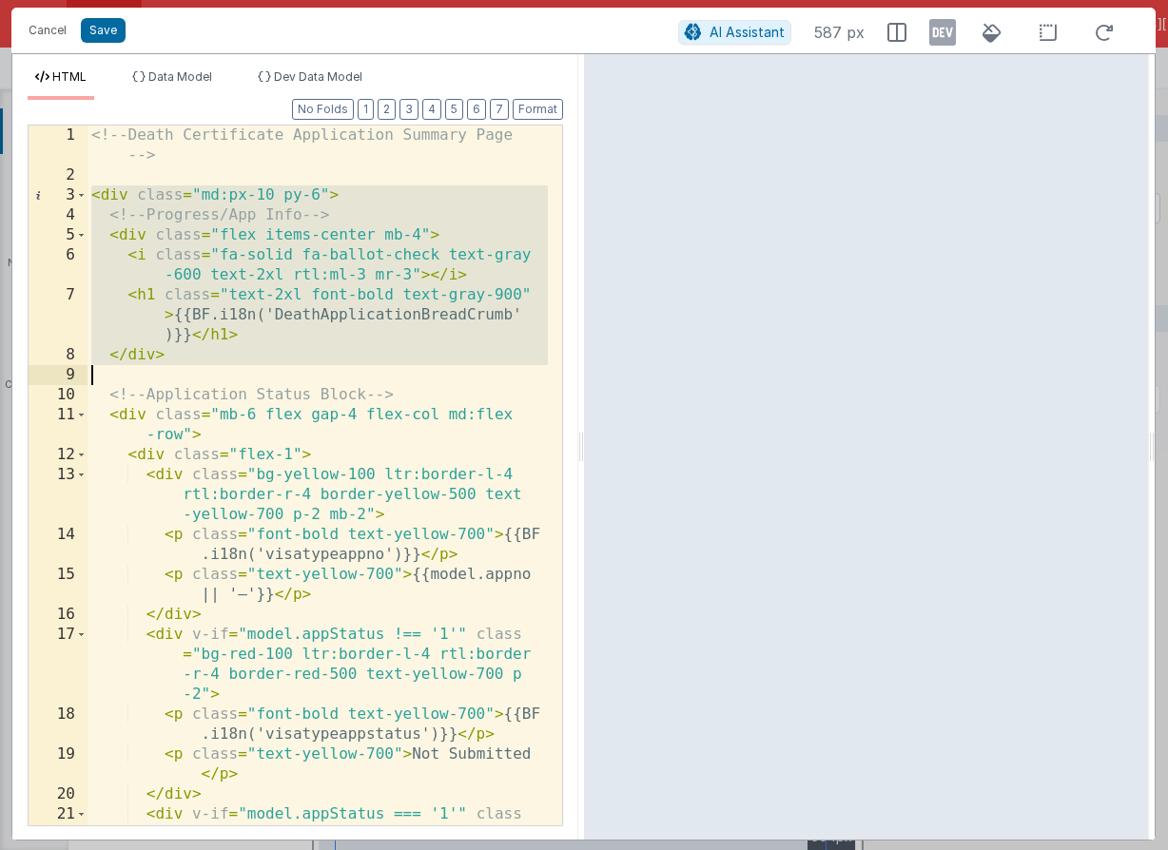
drag, startPoint x: 92, startPoint y: 196, endPoint x: 221, endPoint y: 370, distance: 216.3
click at [221, 370] on div "<!-- Death Certificate Application Summary Page --> < div class = "md:px-10 py-…" at bounding box center [317, 536] width 460 height 820
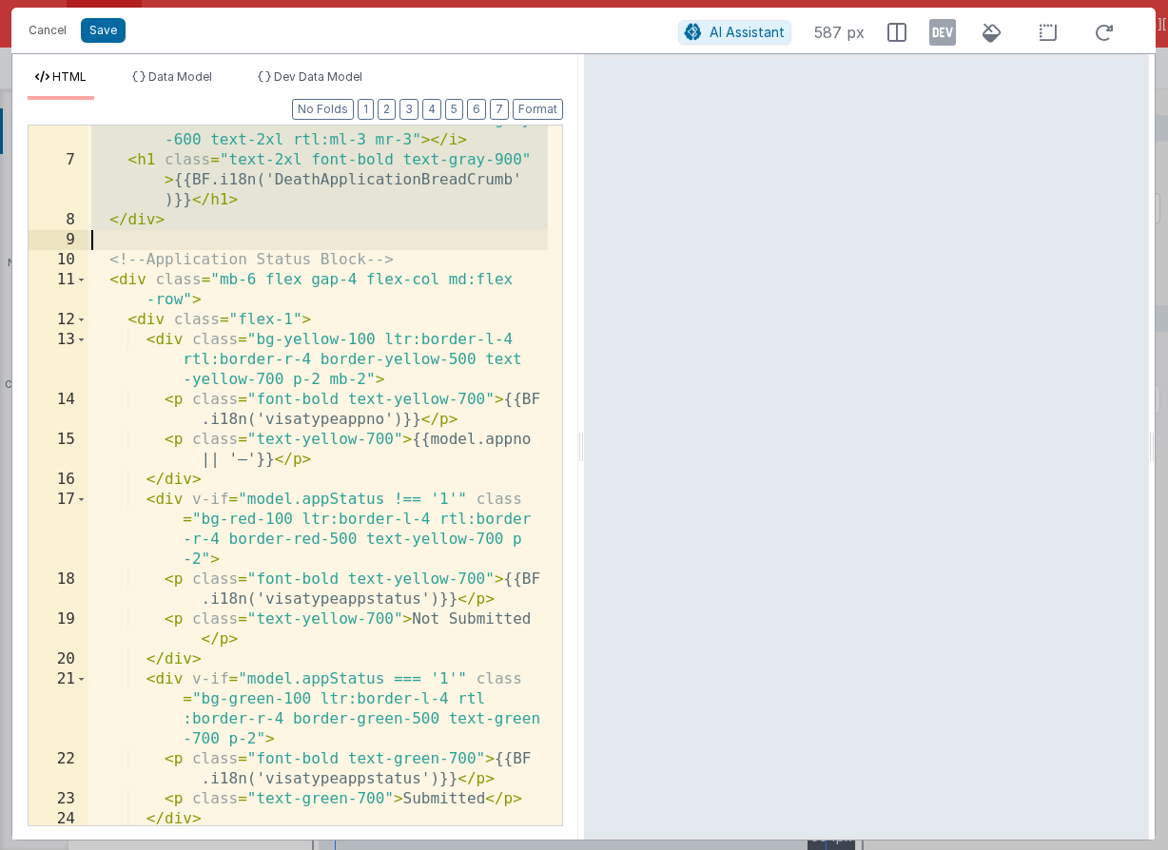
scroll to position [223, 0]
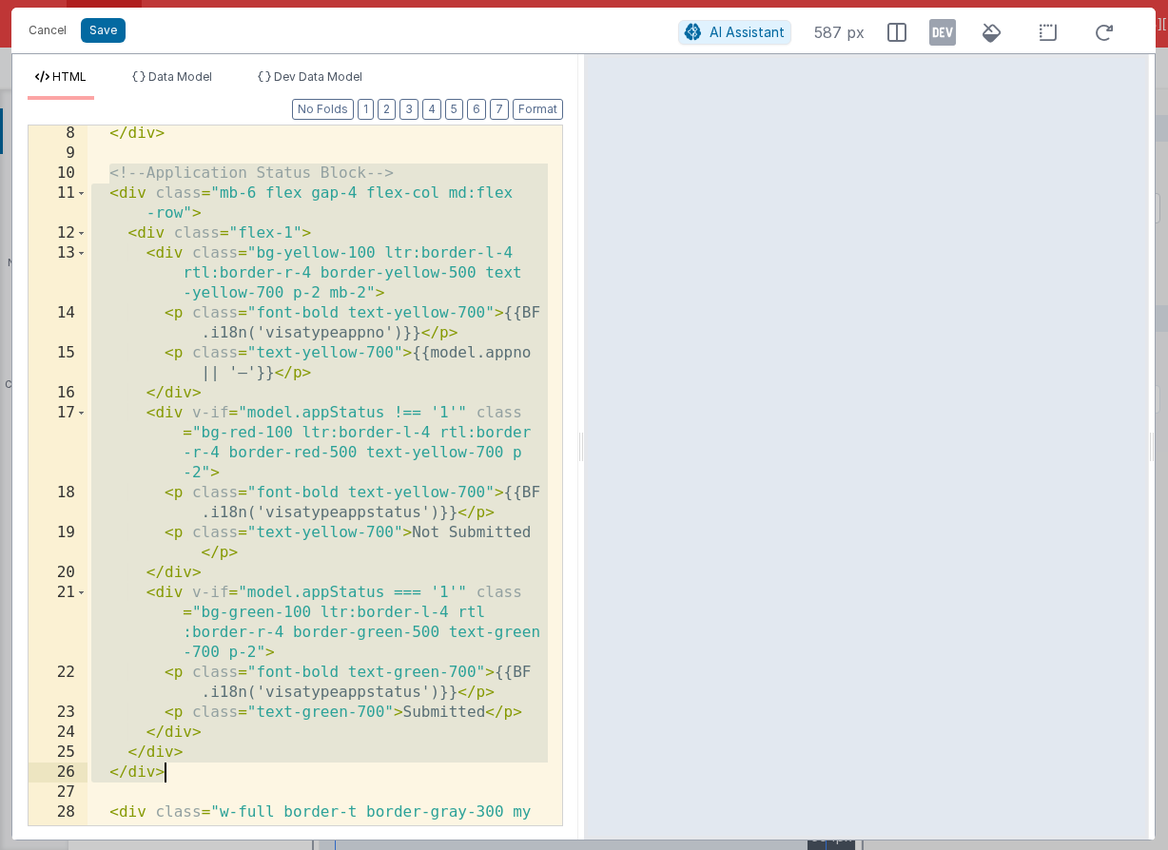
drag, startPoint x: 110, startPoint y: 177, endPoint x: 235, endPoint y: 782, distance: 617.6
click at [235, 782] on div "</ div > <!-- Application Status Block --> < div class = "mb-6 flex gap-4 flex-…" at bounding box center [317, 494] width 460 height 740
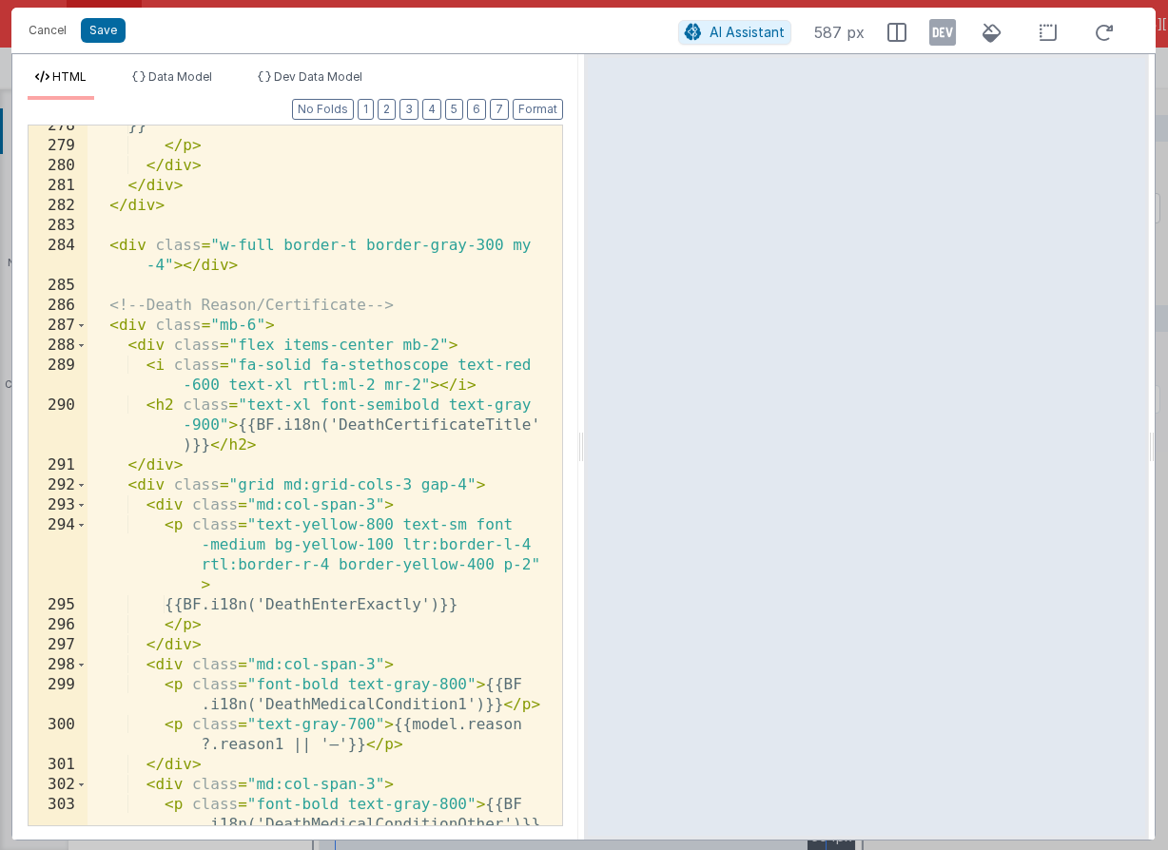
scroll to position [8179, 0]
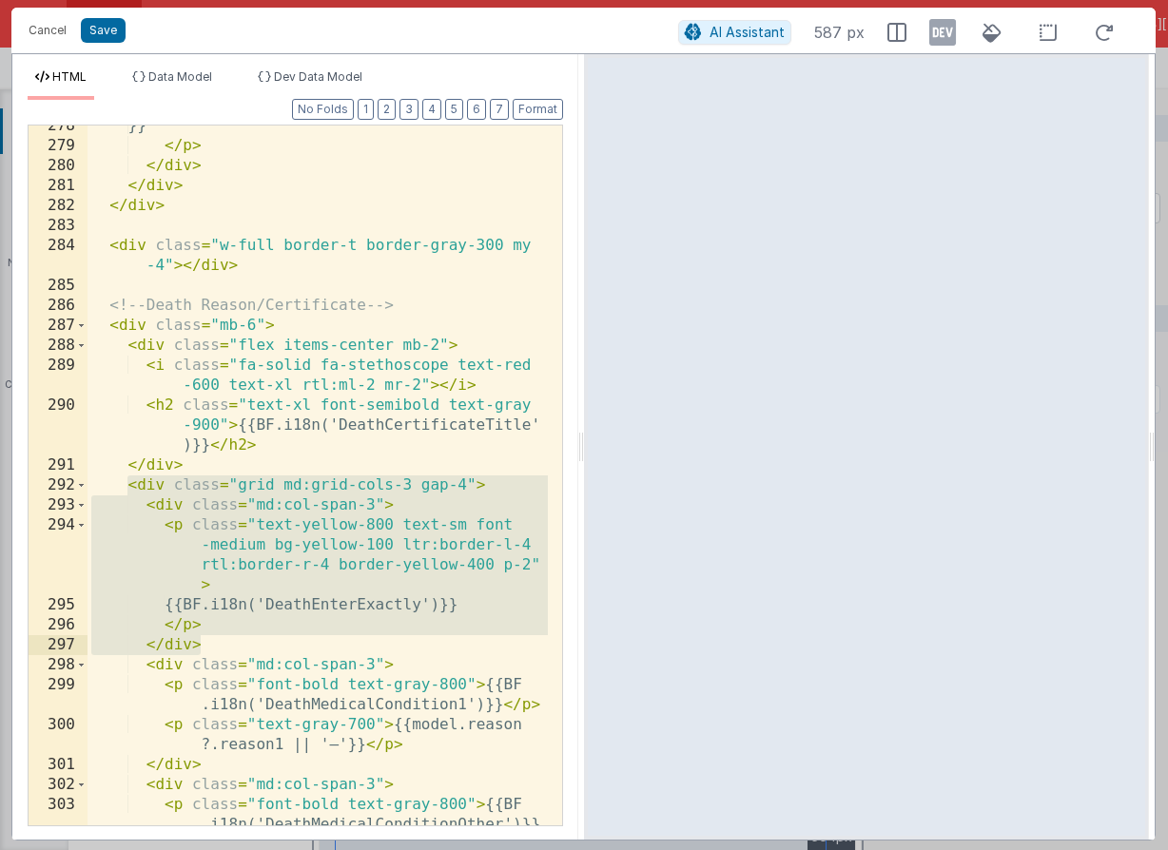
drag, startPoint x: 130, startPoint y: 479, endPoint x: 262, endPoint y: 645, distance: 211.8
click at [262, 645] on div "}} </ p > </ div > </ div > </ div > < div class = "w-full border-t border-gray…" at bounding box center [317, 506] width 460 height 780
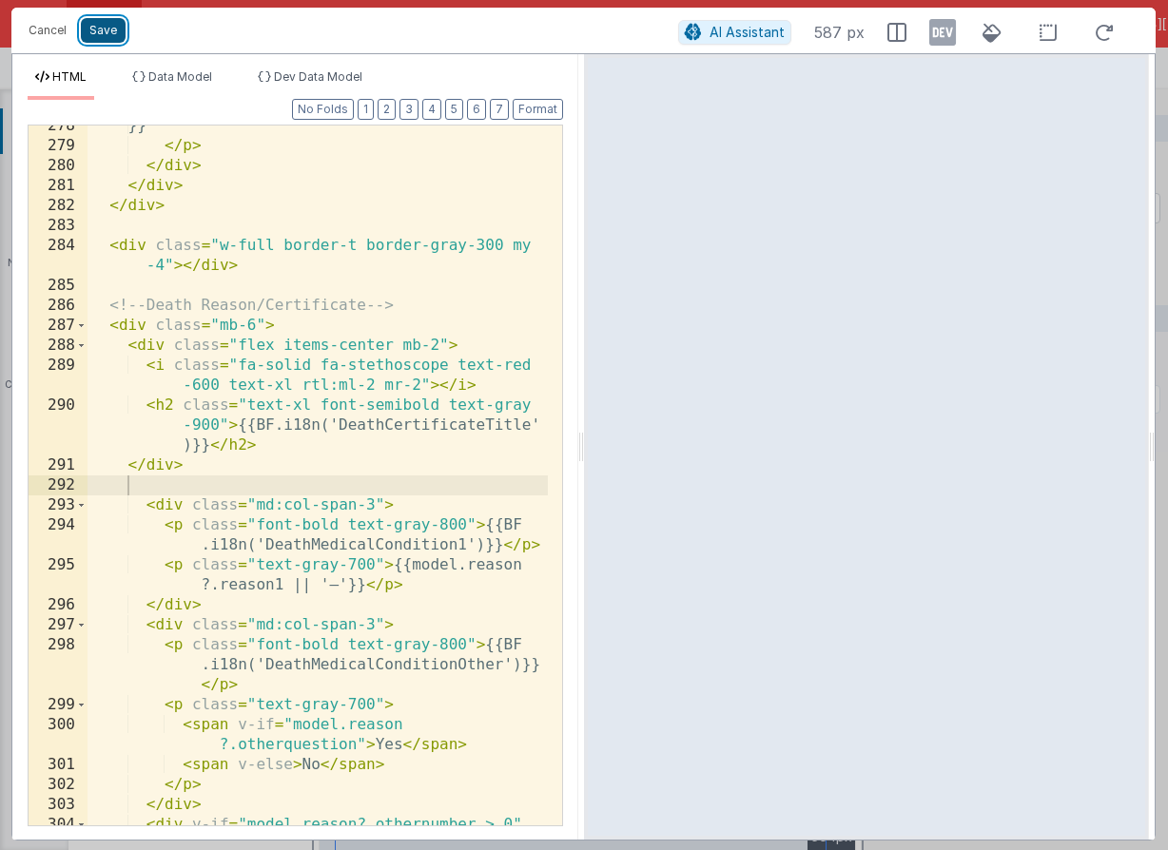
click at [111, 34] on button "Save" at bounding box center [103, 30] width 45 height 25
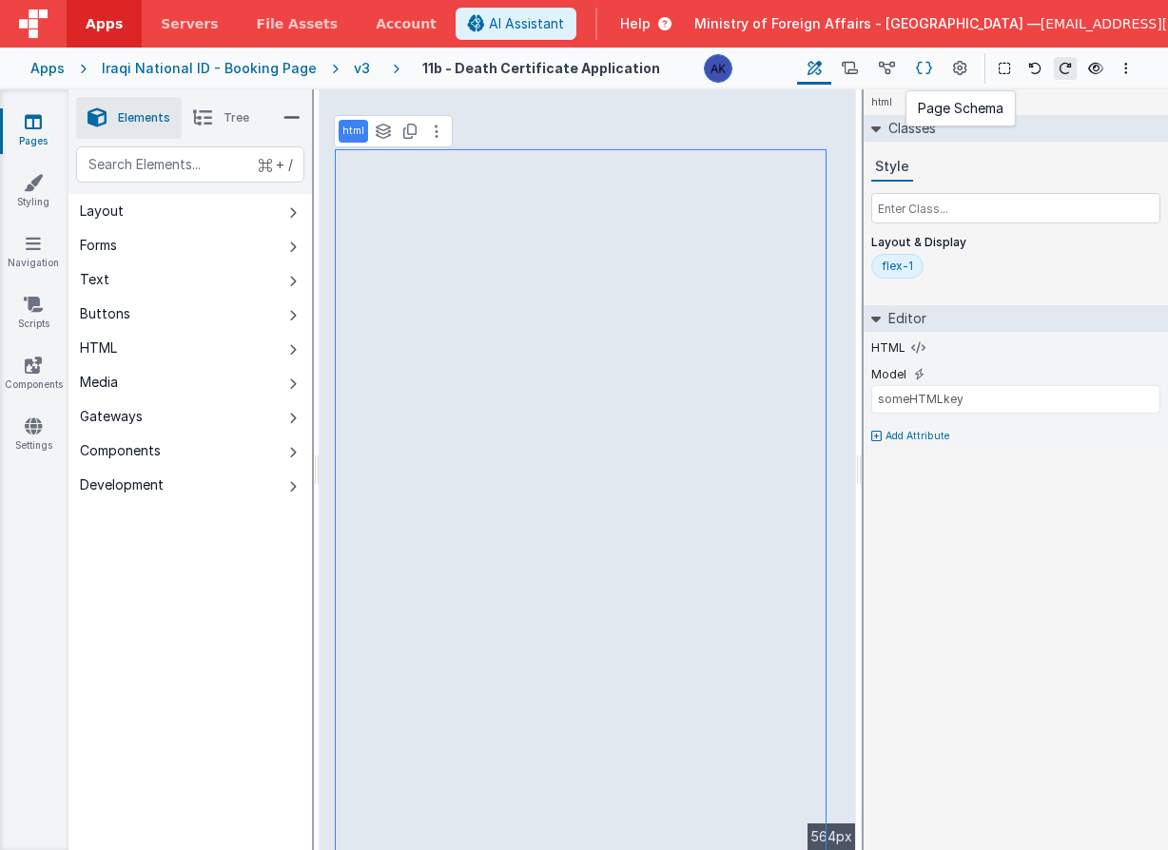
click at [924, 71] on icon at bounding box center [924, 69] width 16 height 20
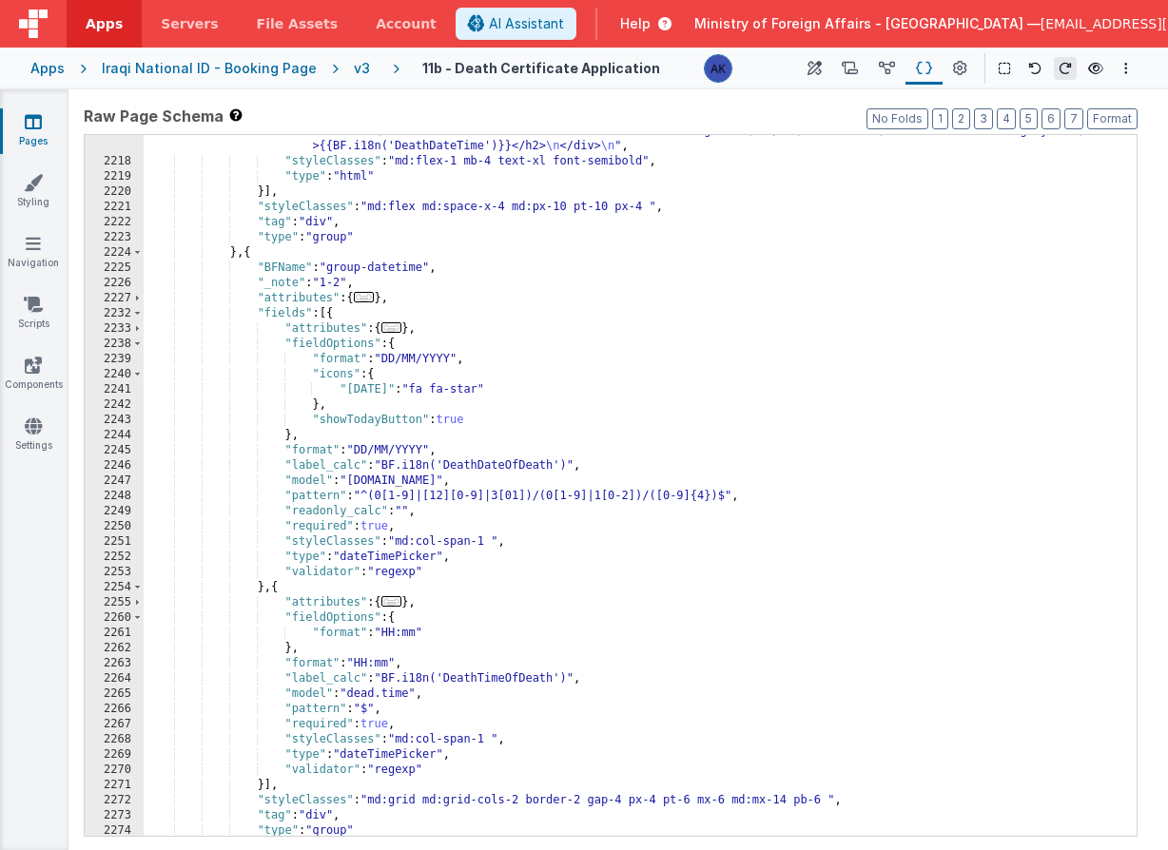
scroll to position [16972, 0]
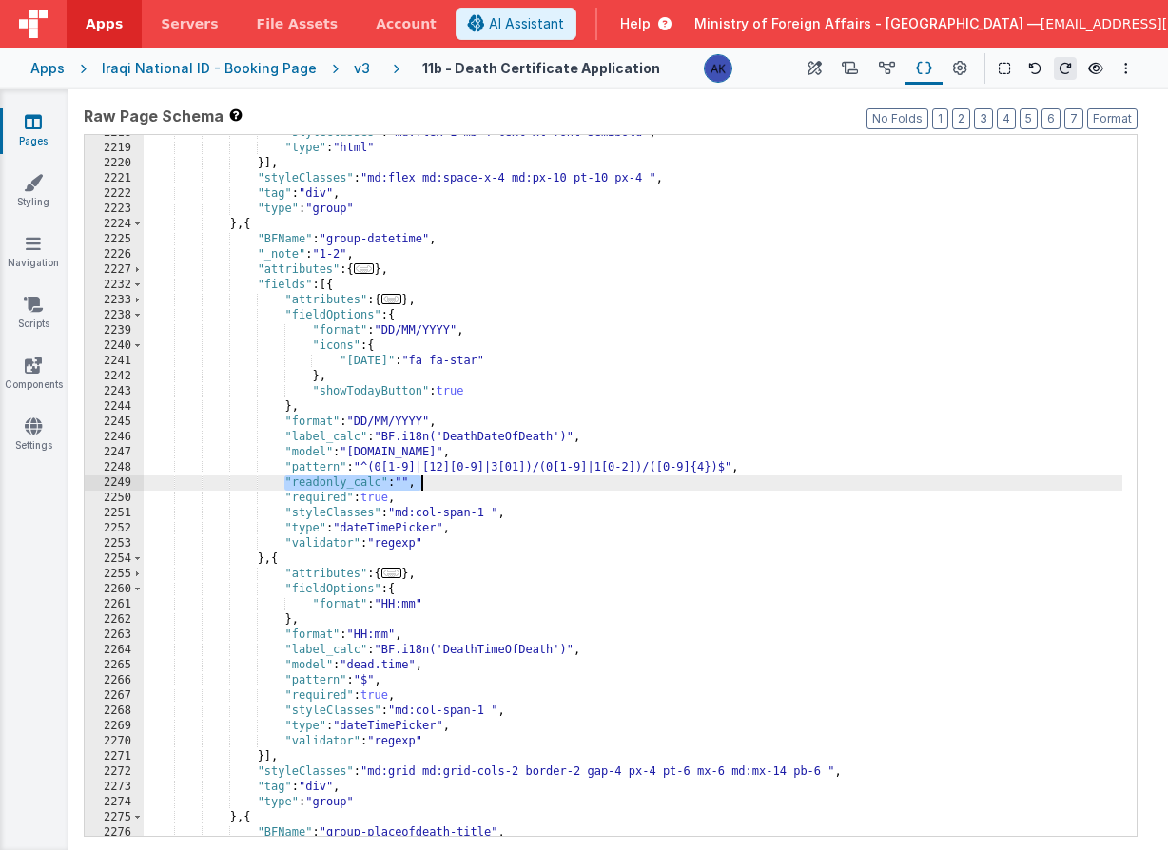
drag, startPoint x: 284, startPoint y: 482, endPoint x: 493, endPoint y: 485, distance: 208.3
click at [493, 485] on div ""styleClasses" : "md:flex-1 mb-4 text-xl font-semibold" , "type" : "html" }] , …" at bounding box center [633, 491] width 979 height 731
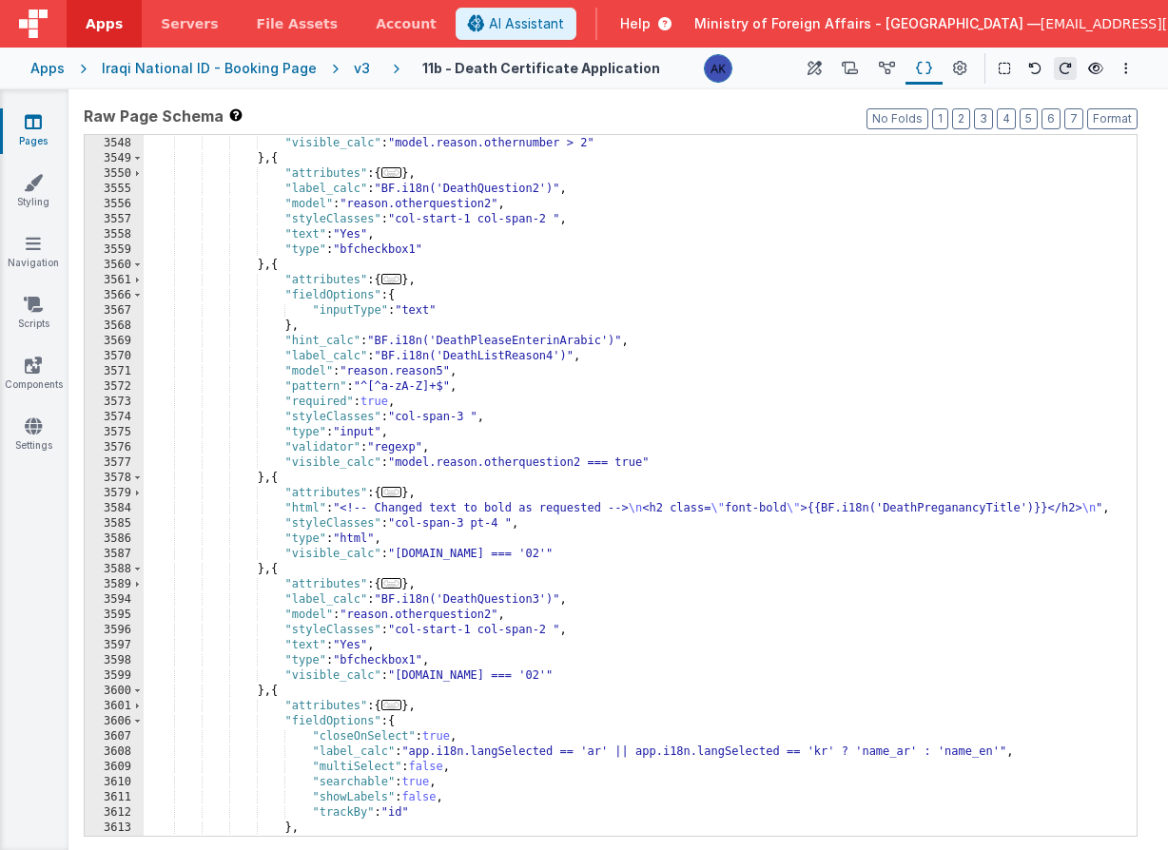
scroll to position [27409, 0]
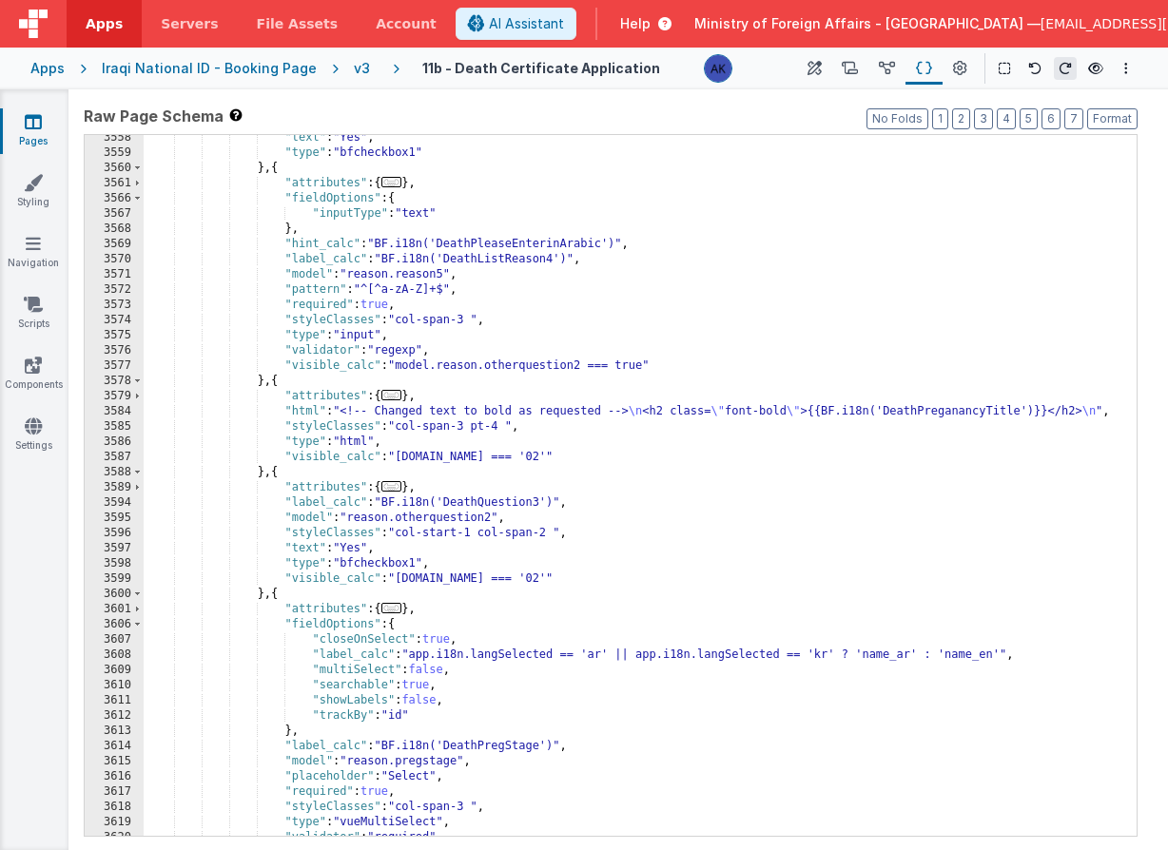
click at [494, 519] on div ""text" : "Yes" , "type" : "bfcheckbox1" } , { "attributes" : { ... } , "fieldOp…" at bounding box center [633, 495] width 979 height 731
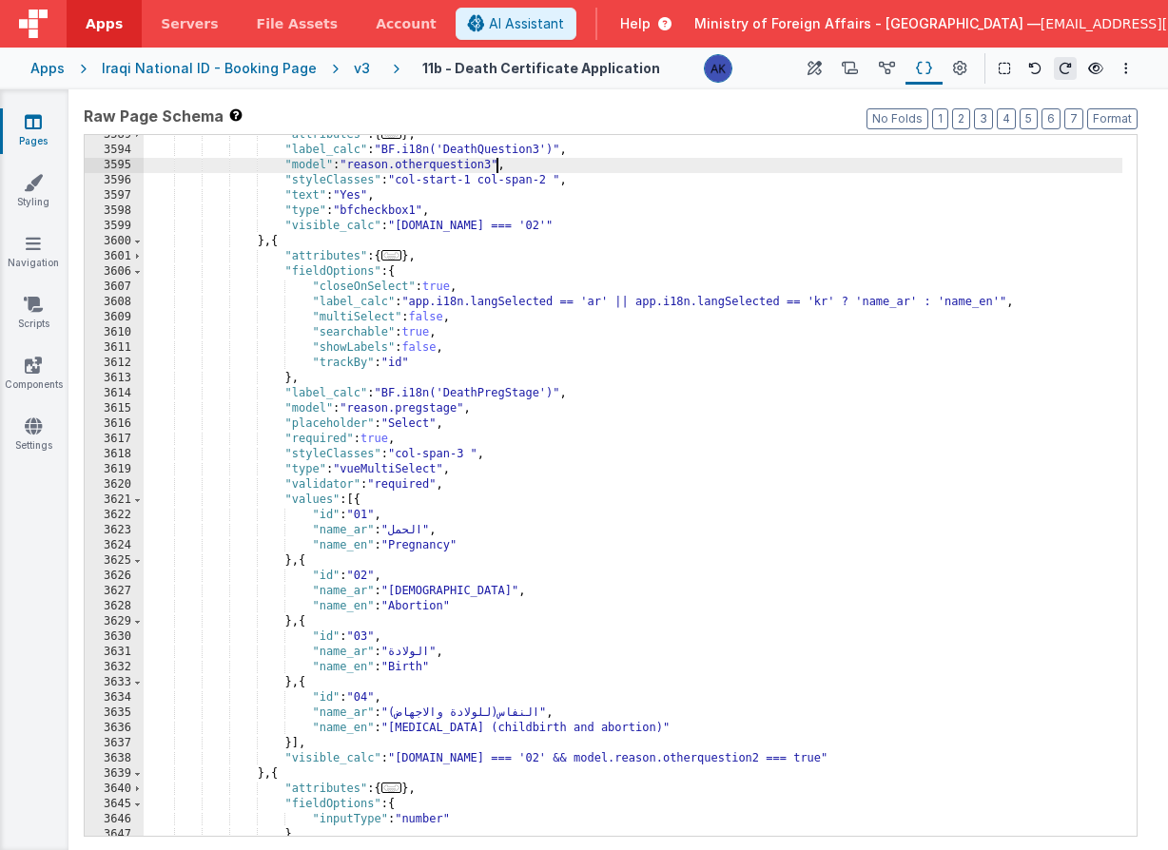
scroll to position [27605, 0]
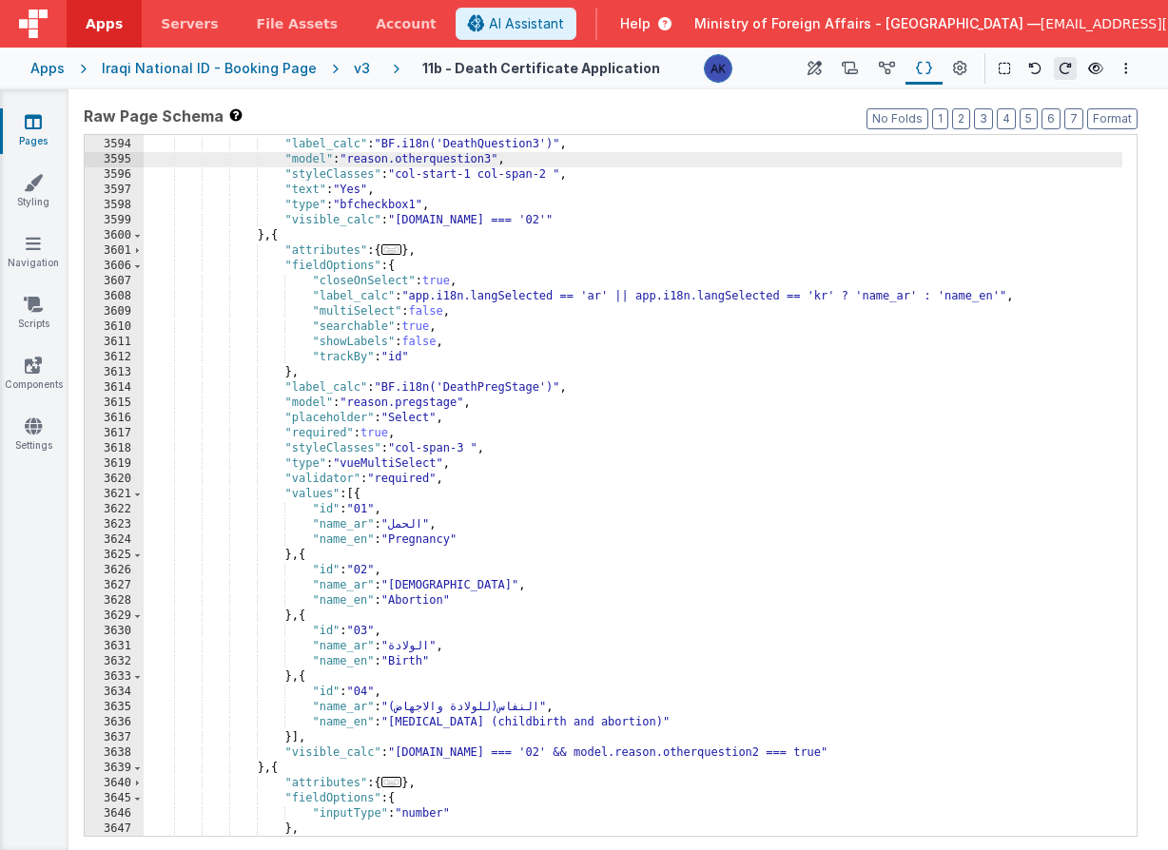
click at [811, 752] on div ""attributes" : { ... } , "label_calc" : "BF.i18n('DeathQuestion3')" , "model" :…" at bounding box center [633, 487] width 979 height 731
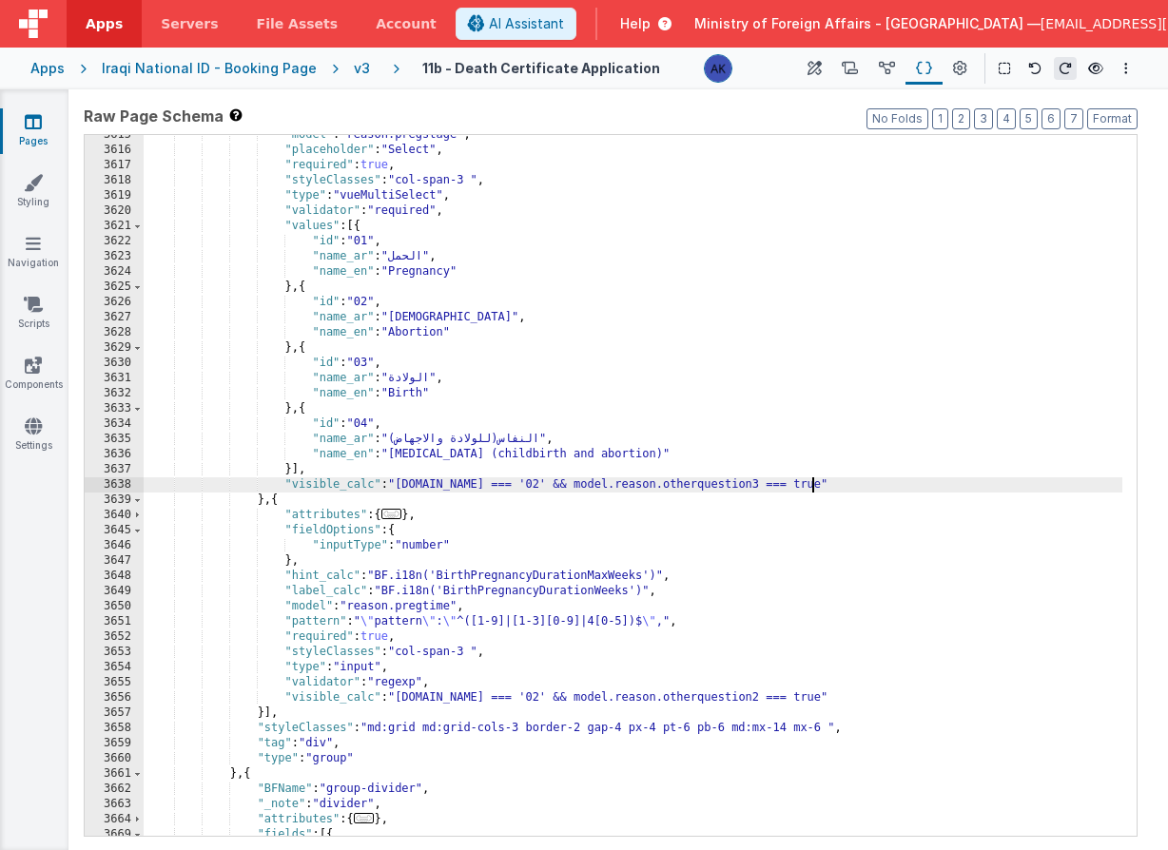
scroll to position [27751, 0]
click at [811, 695] on div ""model" : "reason.pregstage" , "placeholder" : "Select" , "required" : true , "…" at bounding box center [633, 492] width 979 height 731
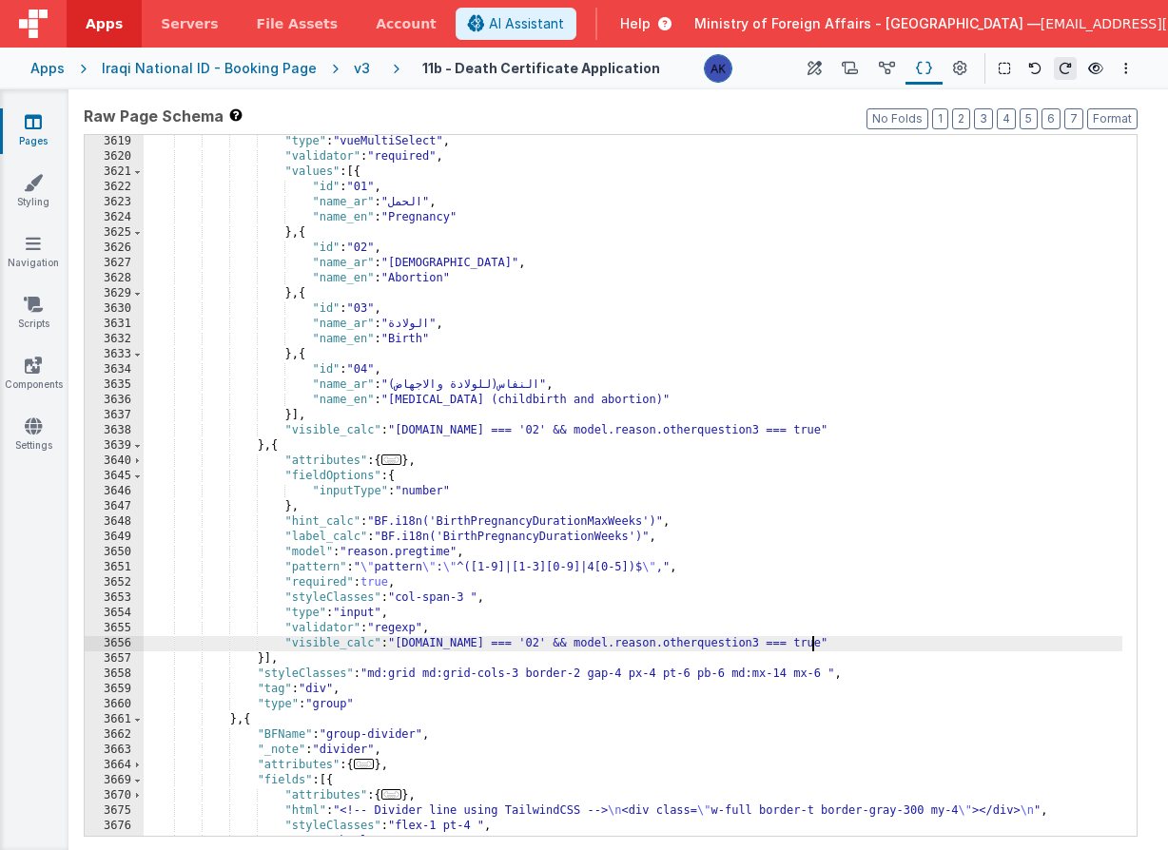
scroll to position [27781, 0]
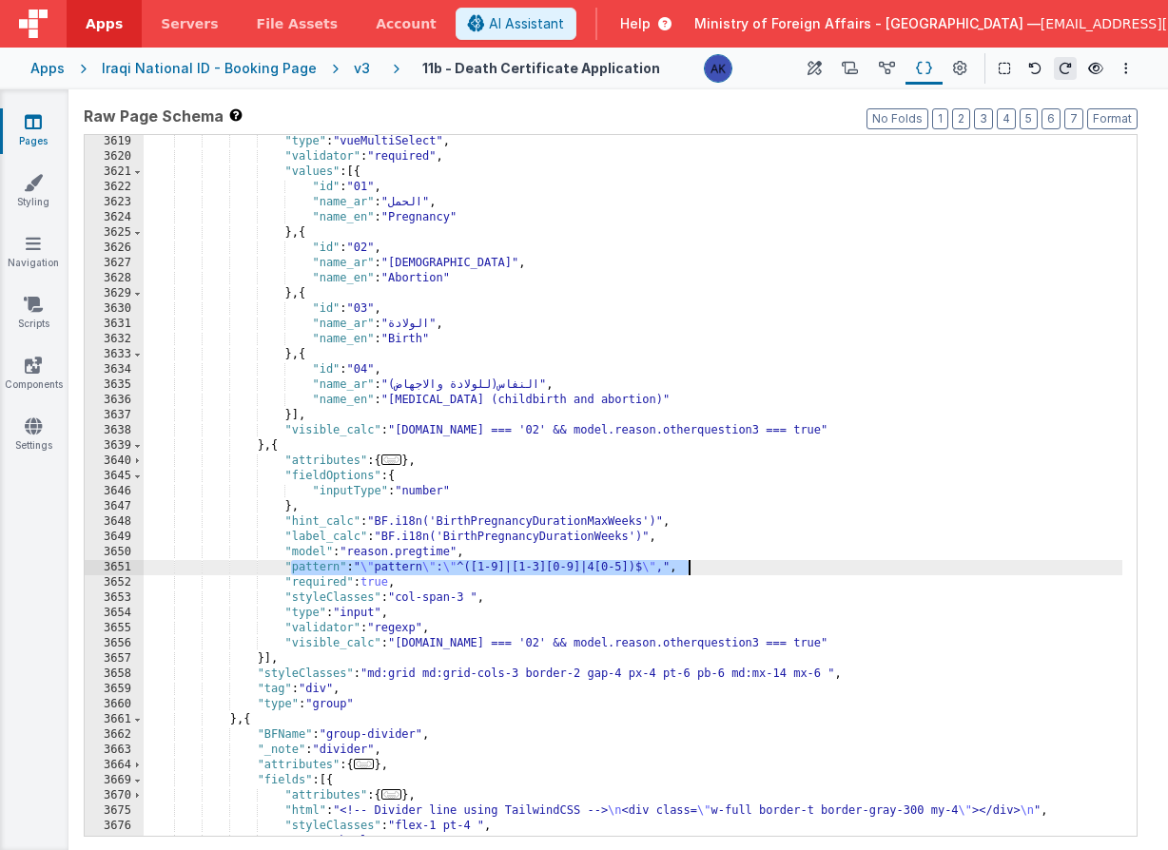
drag, startPoint x: 288, startPoint y: 566, endPoint x: 691, endPoint y: 567, distance: 403.3
click at [691, 567] on div ""type" : "vueMultiSelect" , "validator" : "required" , "values" : [{ "id" : "01…" at bounding box center [633, 499] width 979 height 731
click at [299, 567] on div ""type" : "vueMultiSelect" , "validator" : "required" , "values" : [{ "id" : "01…" at bounding box center [633, 499] width 979 height 731
click at [429, 459] on div ""type" : "vueMultiSelect" , "validator" : "required" , "values" : [{ "id" : "01…" at bounding box center [633, 499] width 979 height 731
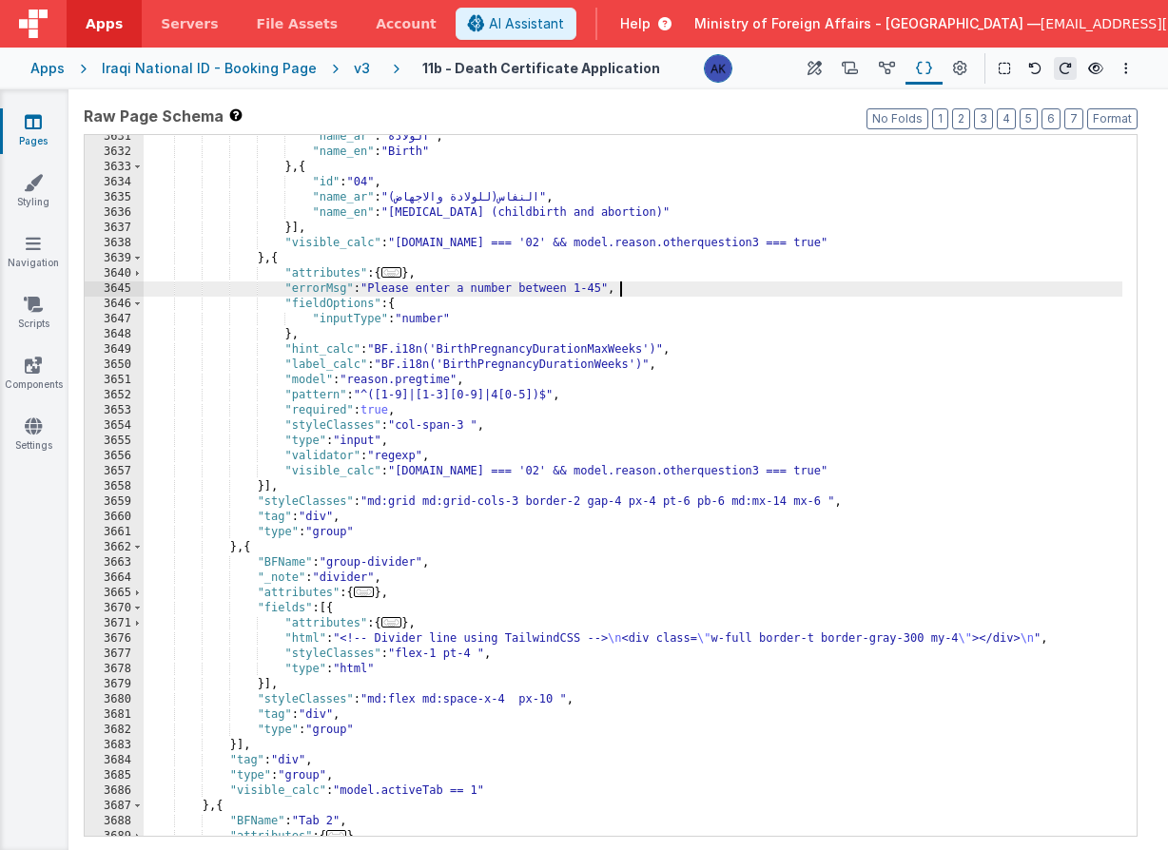
scroll to position [27965, 0]
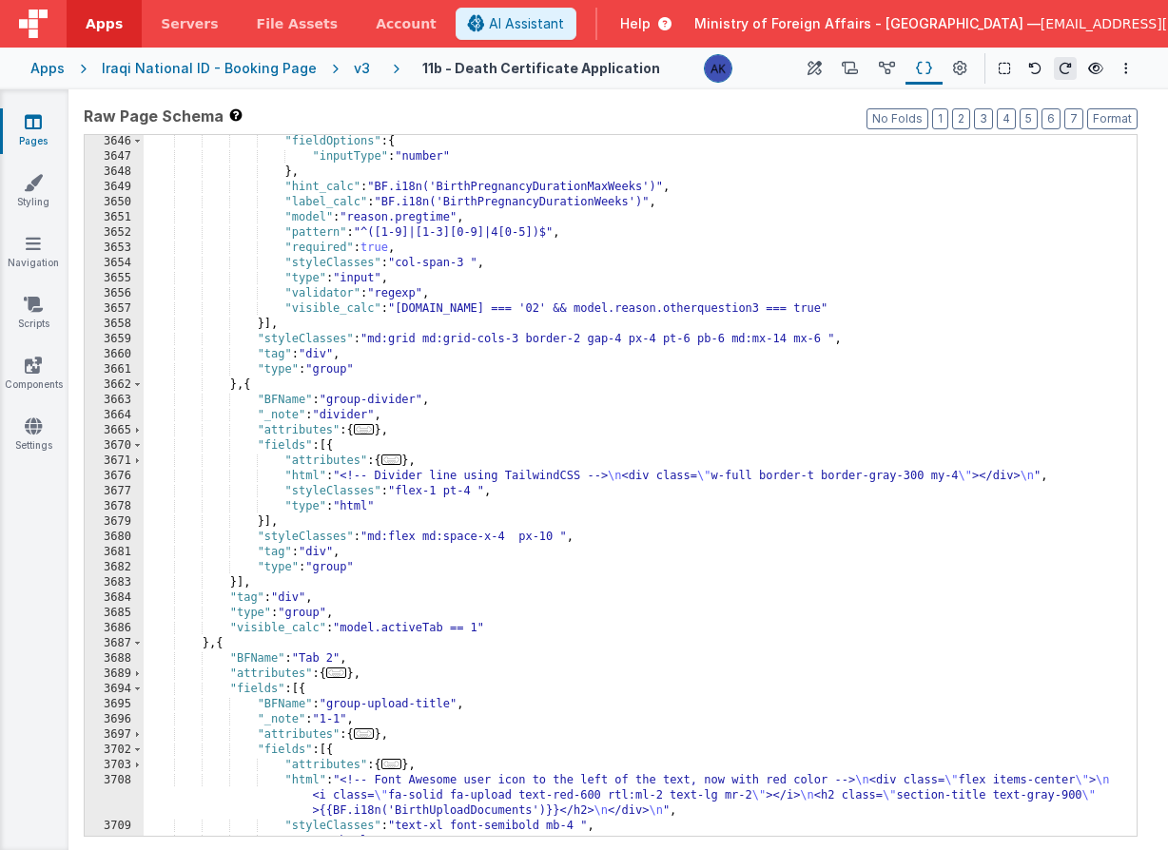
click at [354, 70] on div "v3" at bounding box center [366, 68] width 24 height 19
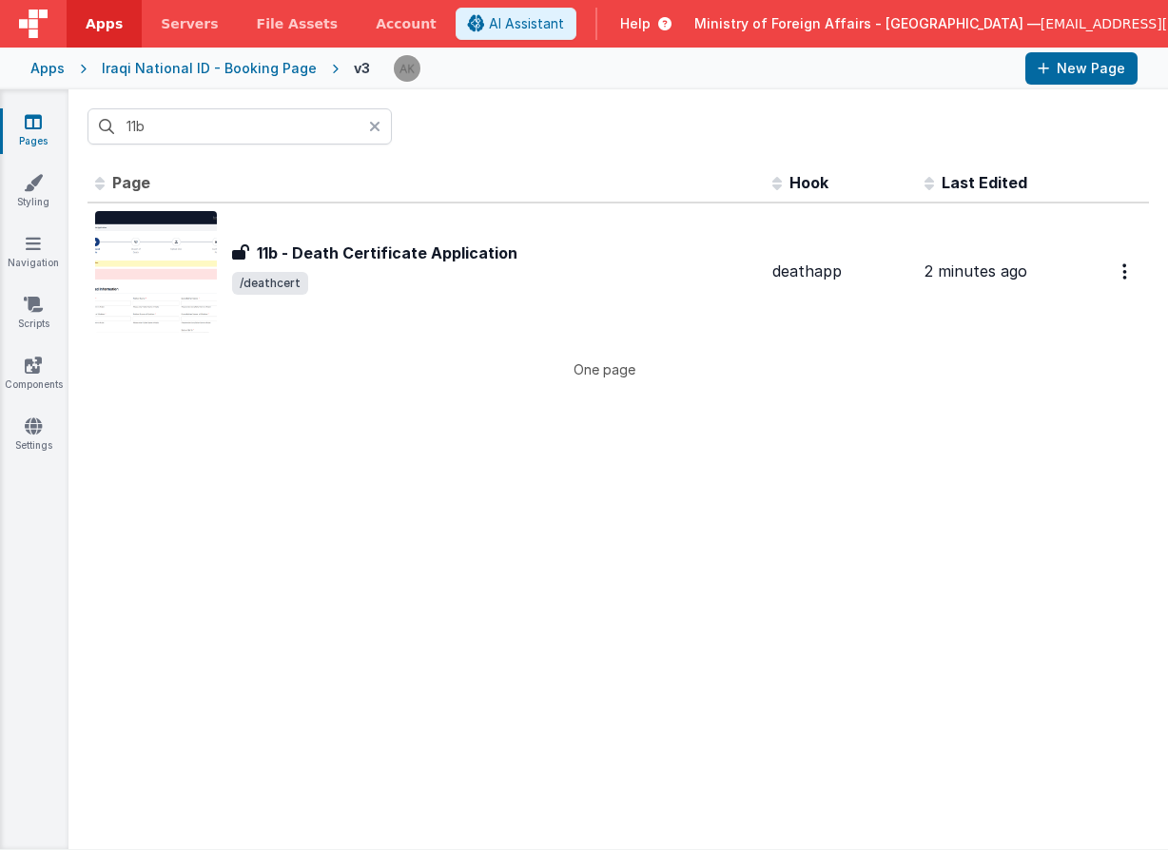
click at [370, 128] on icon at bounding box center [374, 126] width 11 height 15
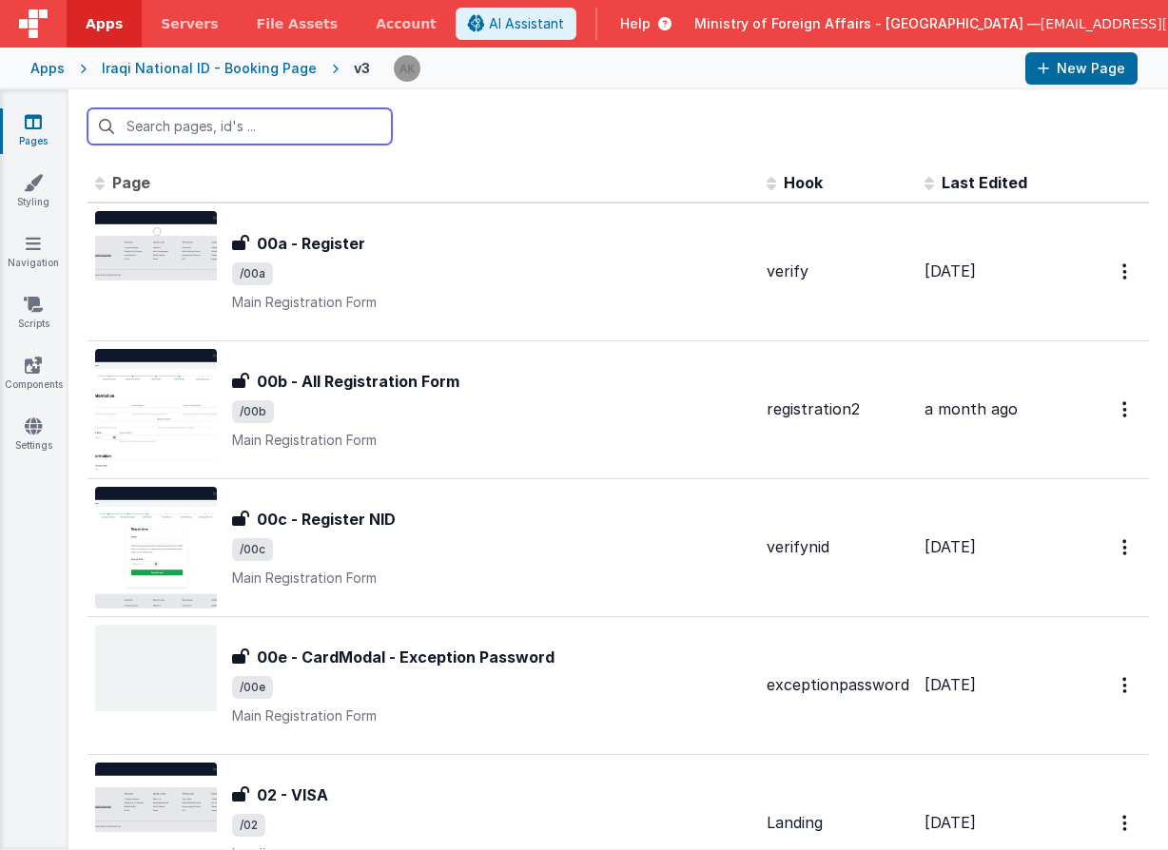
click at [321, 128] on input "text" at bounding box center [239, 126] width 304 height 36
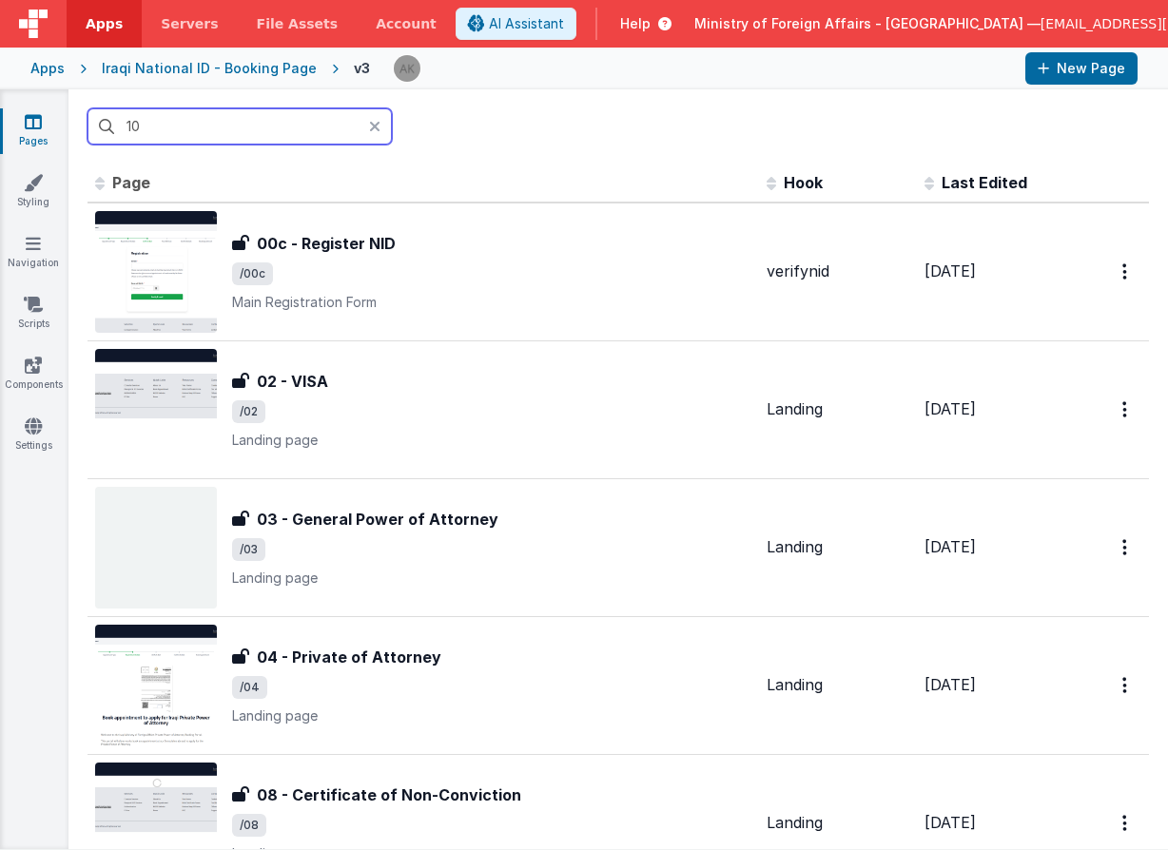
drag, startPoint x: 170, startPoint y: 128, endPoint x: 65, endPoint y: 119, distance: 106.0
click at [65, 119] on section "Pages Styling Navigation Scripts Components Settings 10 Id Page Description Hoo…" at bounding box center [584, 469] width 1168 height 760
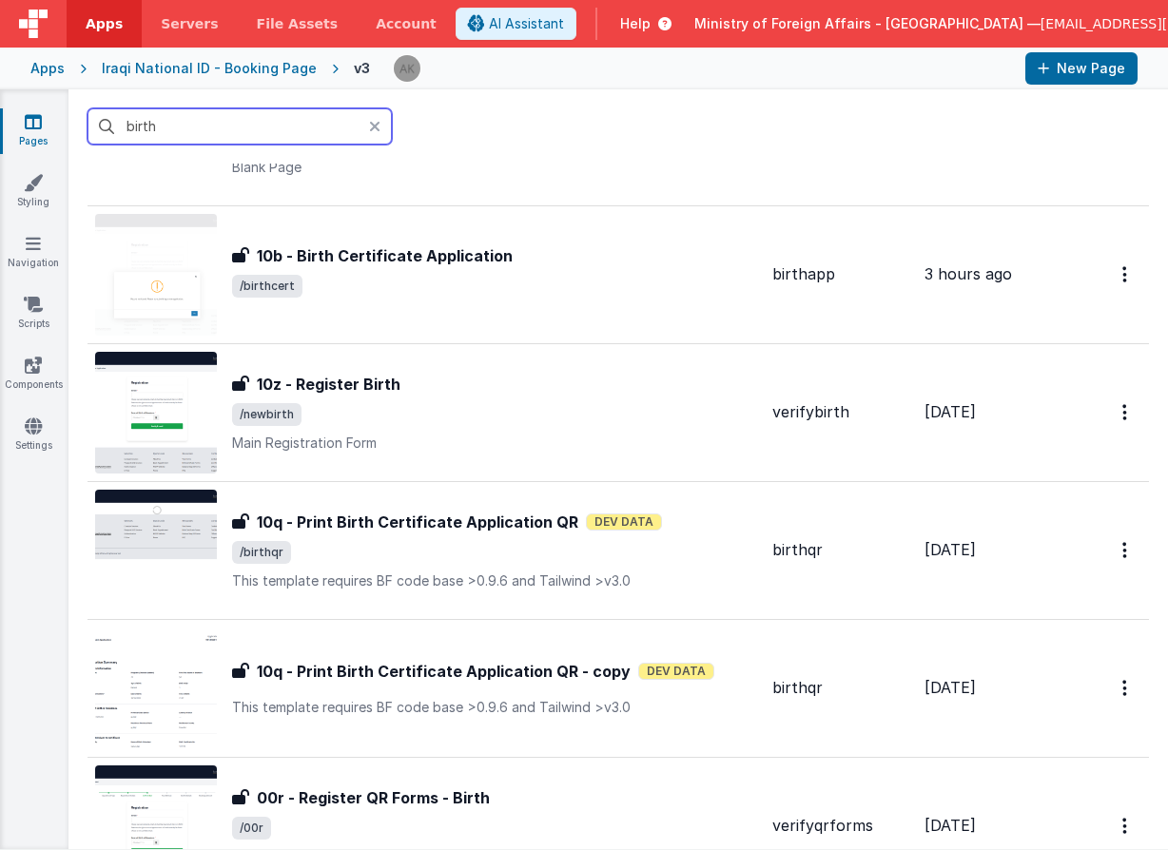
scroll to position [440, 0]
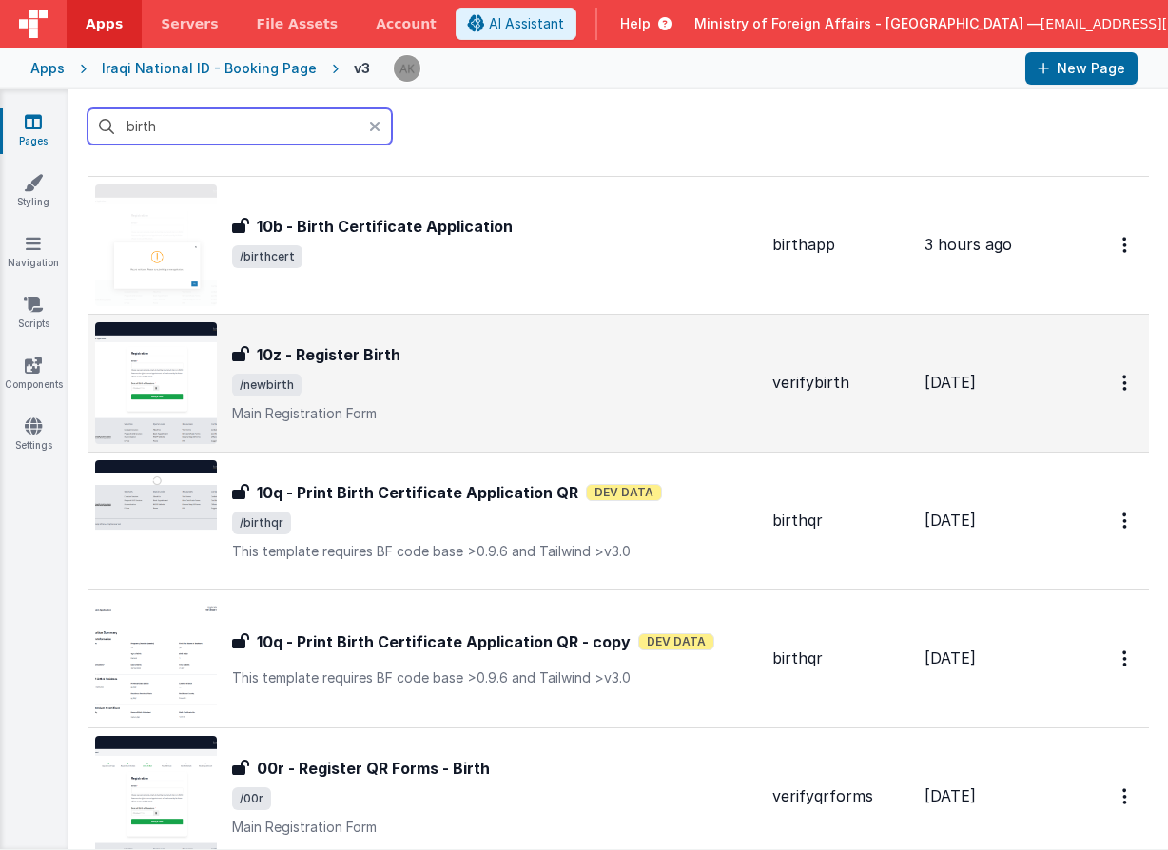
type input "birth"
click at [191, 395] on img at bounding box center [156, 383] width 122 height 122
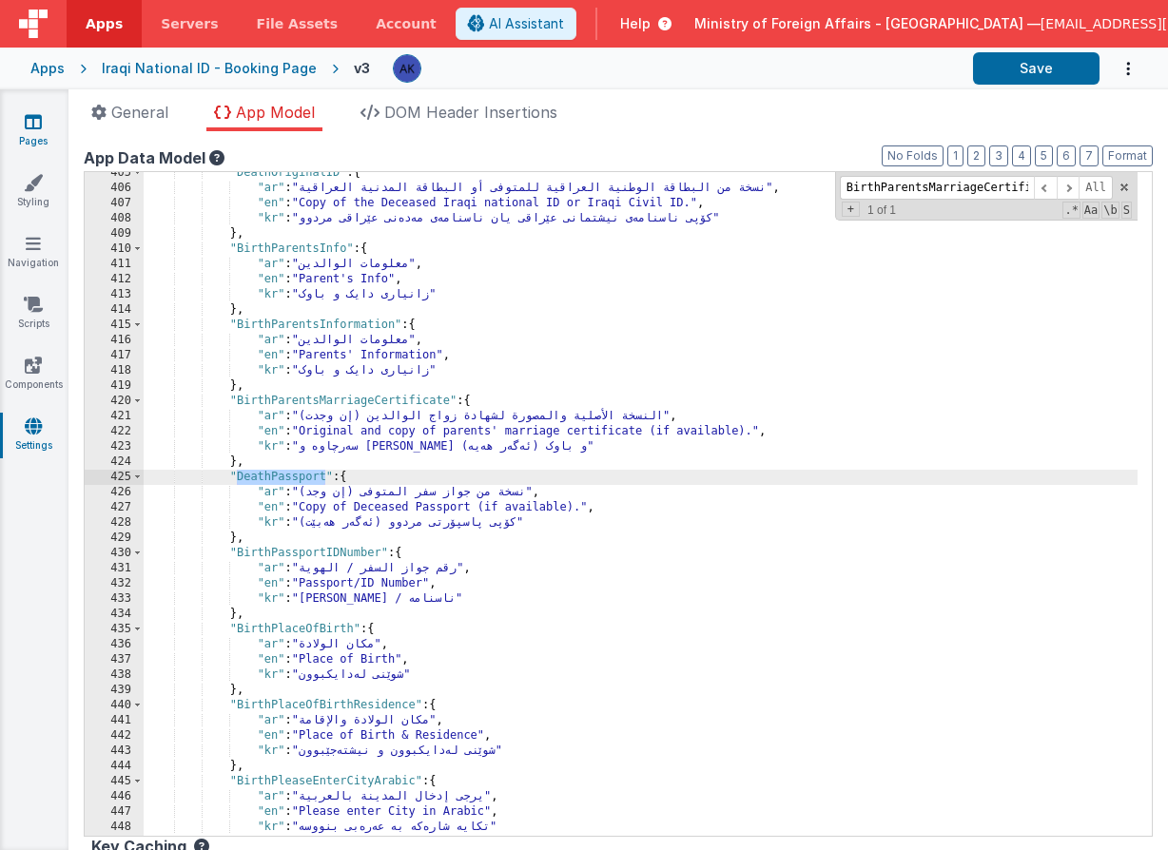
scroll to position [3847, 0]
click at [37, 126] on icon at bounding box center [33, 121] width 17 height 19
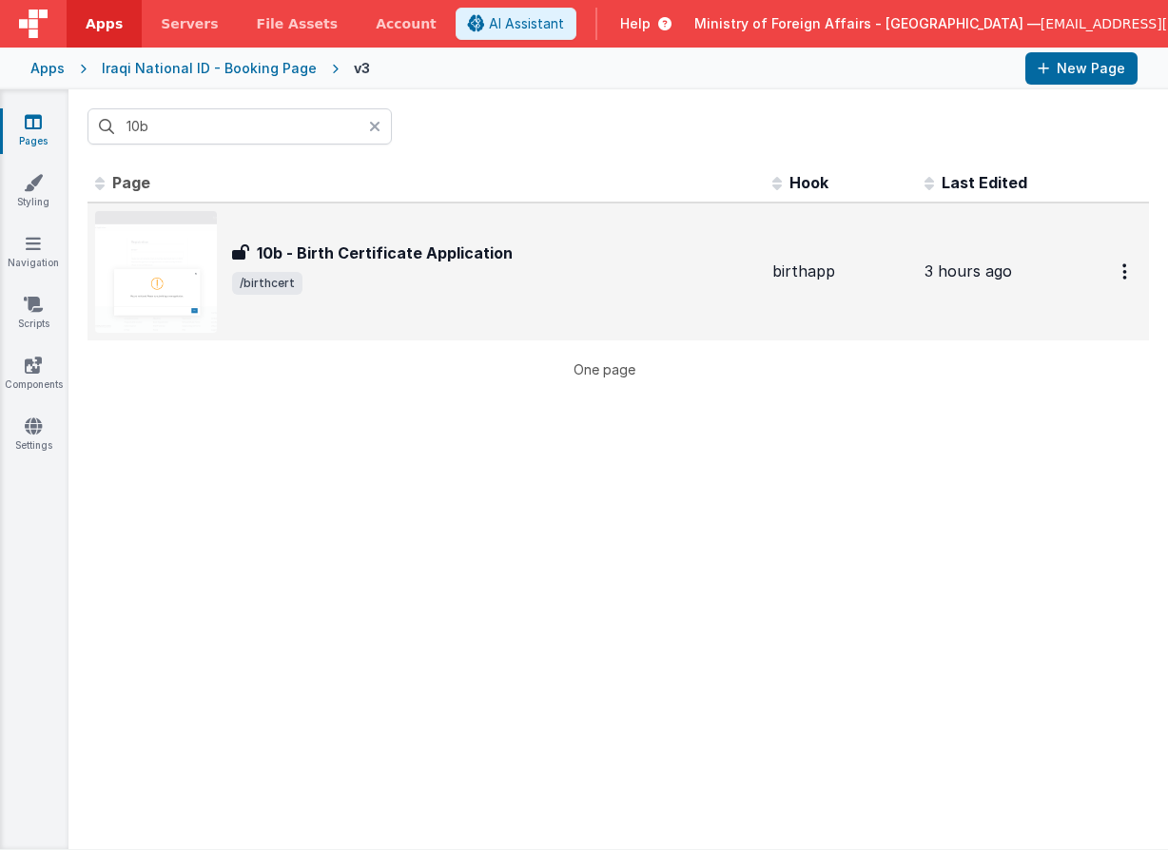
click at [197, 288] on img at bounding box center [156, 272] width 122 height 122
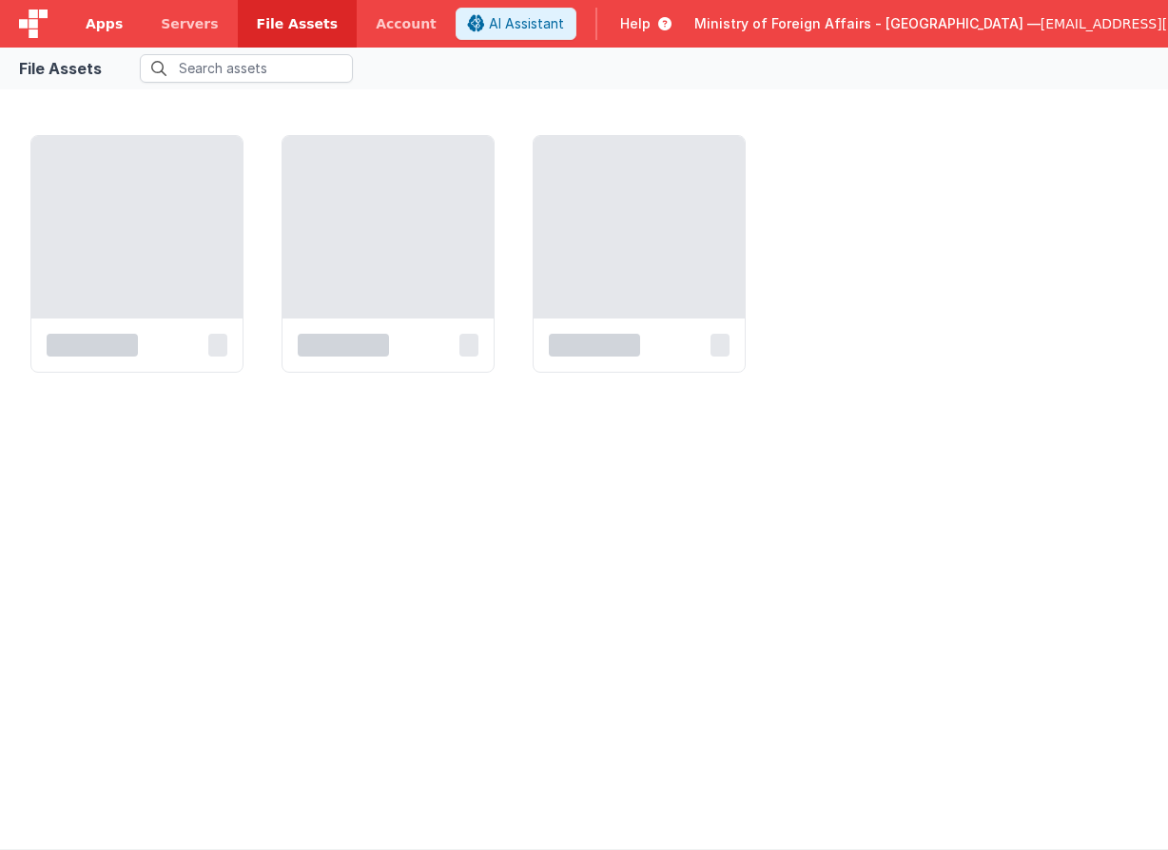
click at [121, 35] on link "Apps" at bounding box center [104, 24] width 75 height 48
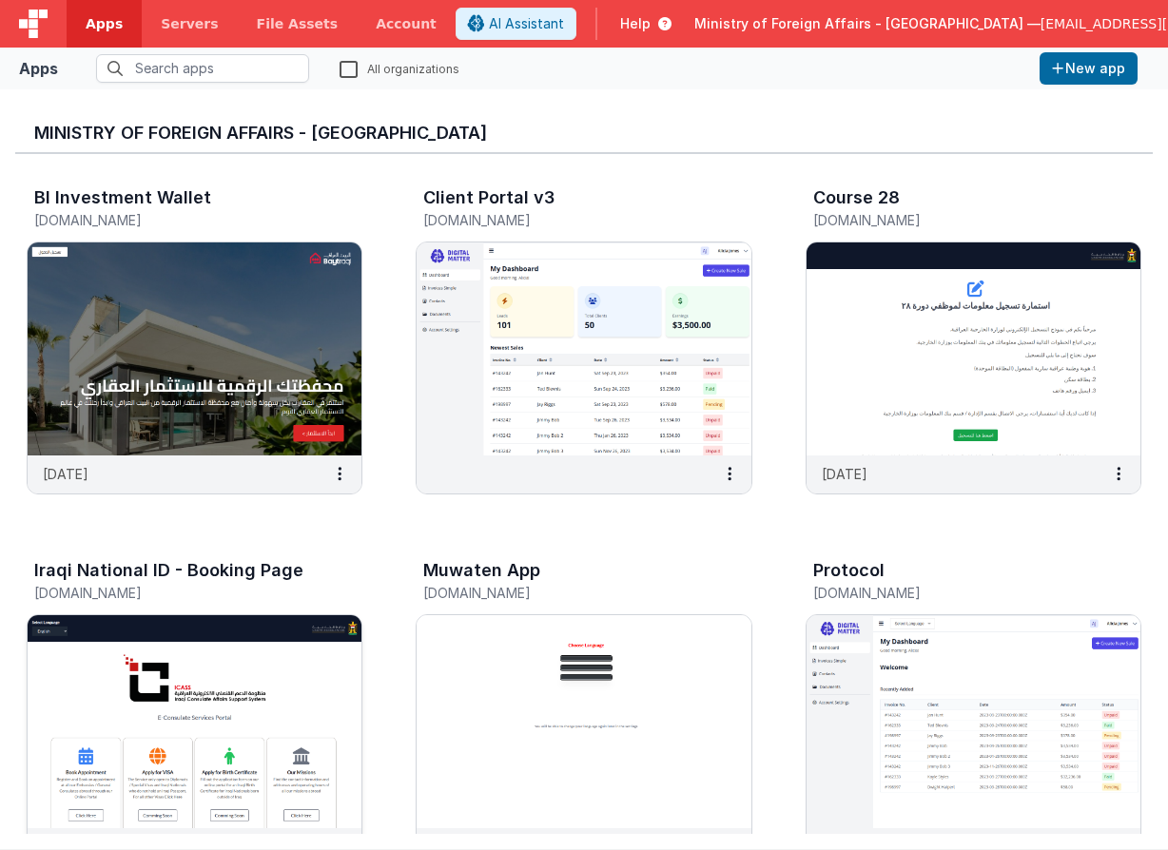
click at [293, 692] on img at bounding box center [195, 721] width 334 height 213
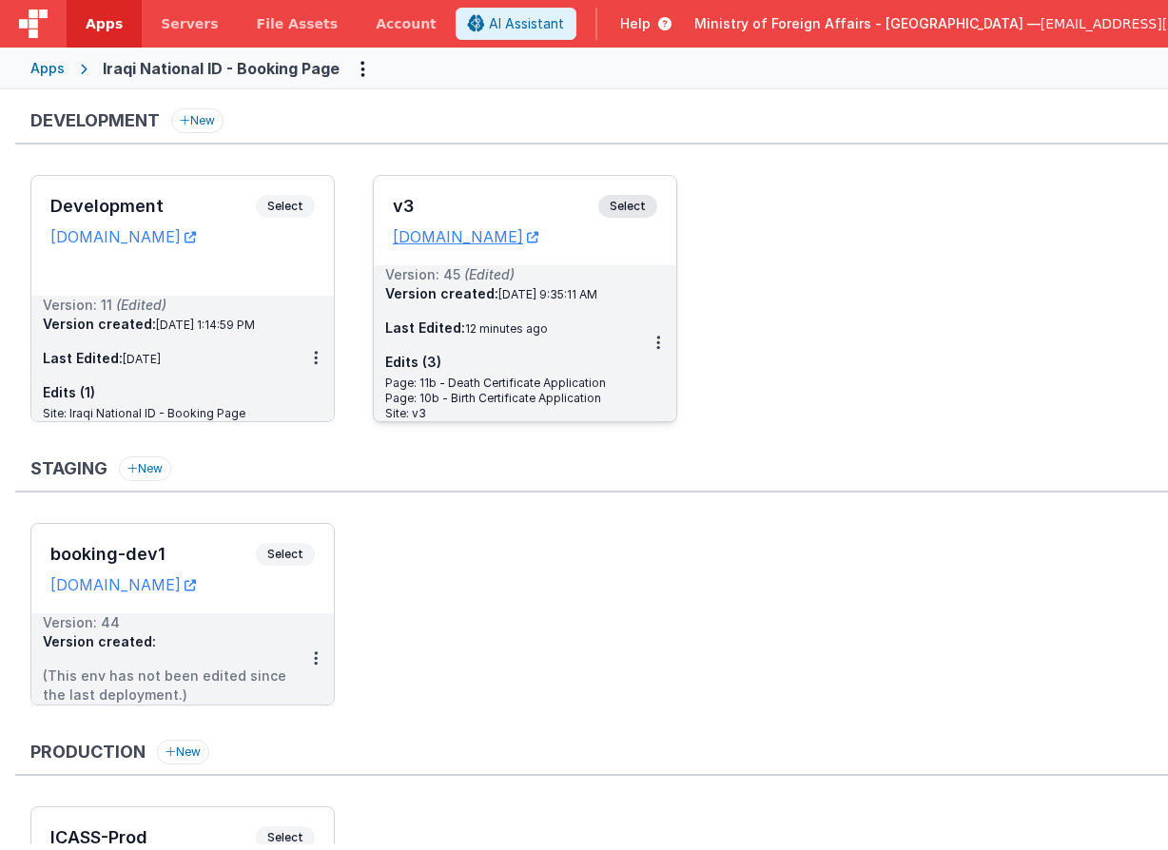
click at [637, 202] on span "Select" at bounding box center [627, 206] width 59 height 23
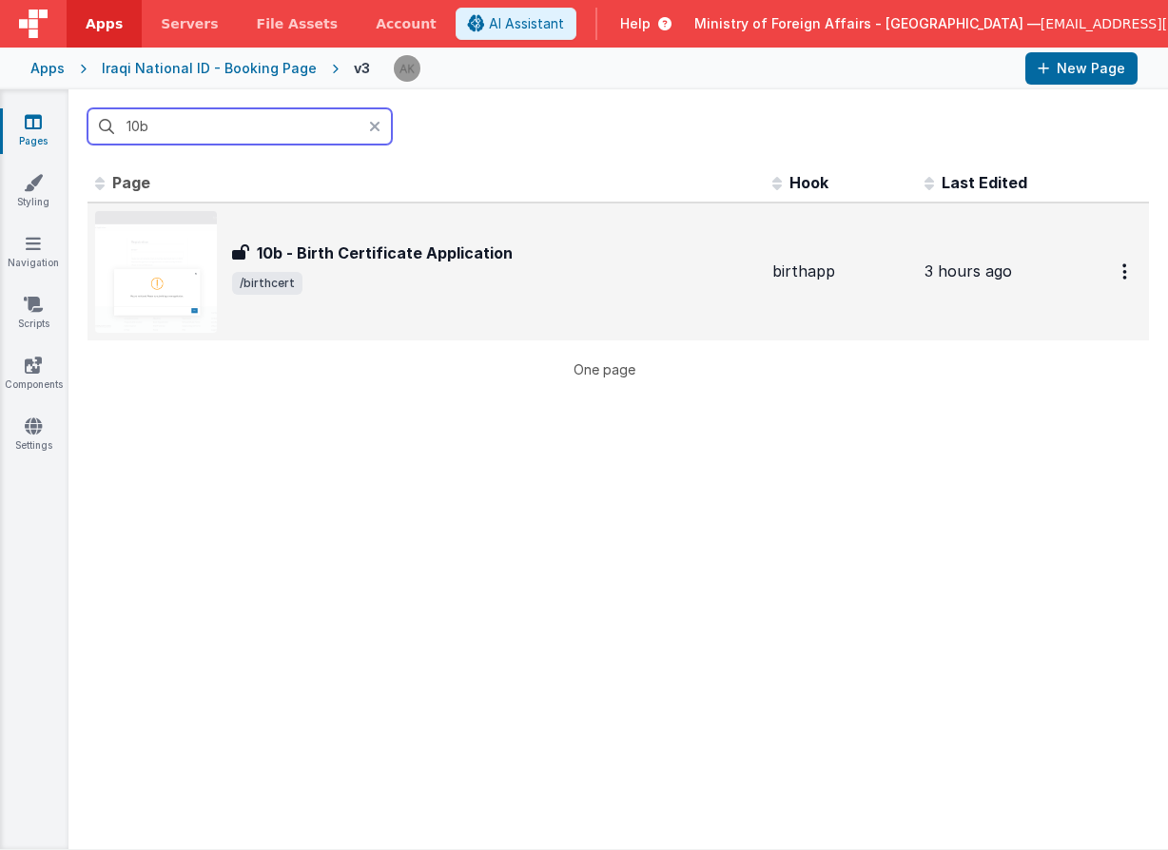
type input "10b"
click at [132, 287] on img at bounding box center [156, 272] width 122 height 122
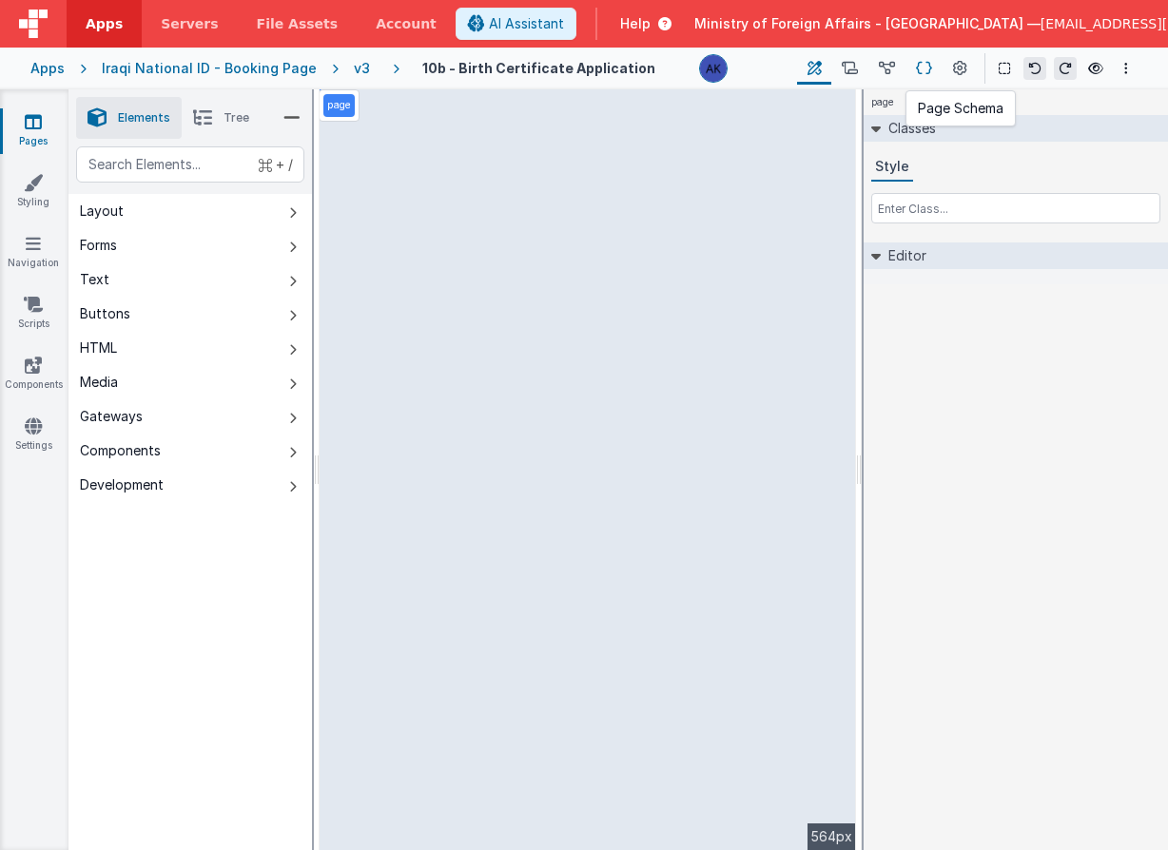
click at [918, 69] on icon at bounding box center [924, 69] width 16 height 20
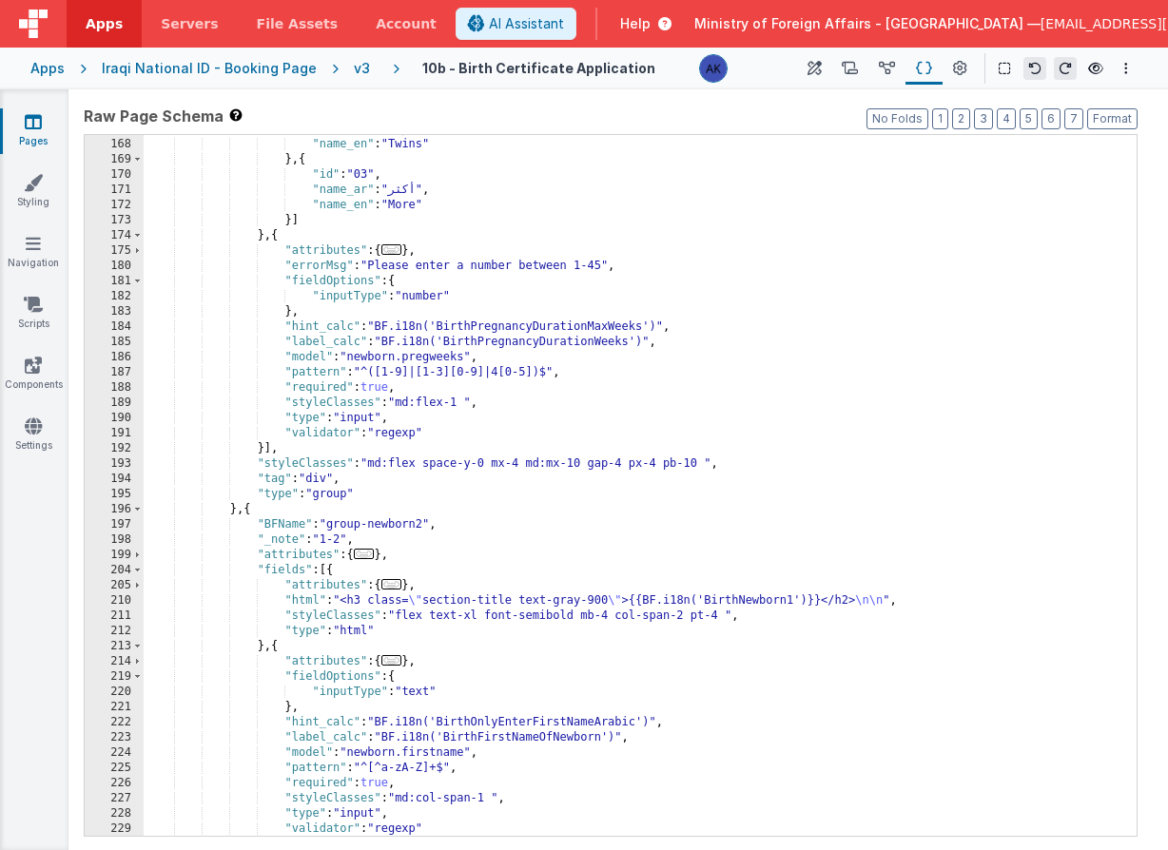
scroll to position [910, 0]
click at [365, 422] on div ""name_ar" : "توأم" , "name_en" : "Twins" } , { "id" : "03" , "name_ar" : "أكثر"…" at bounding box center [633, 487] width 979 height 731
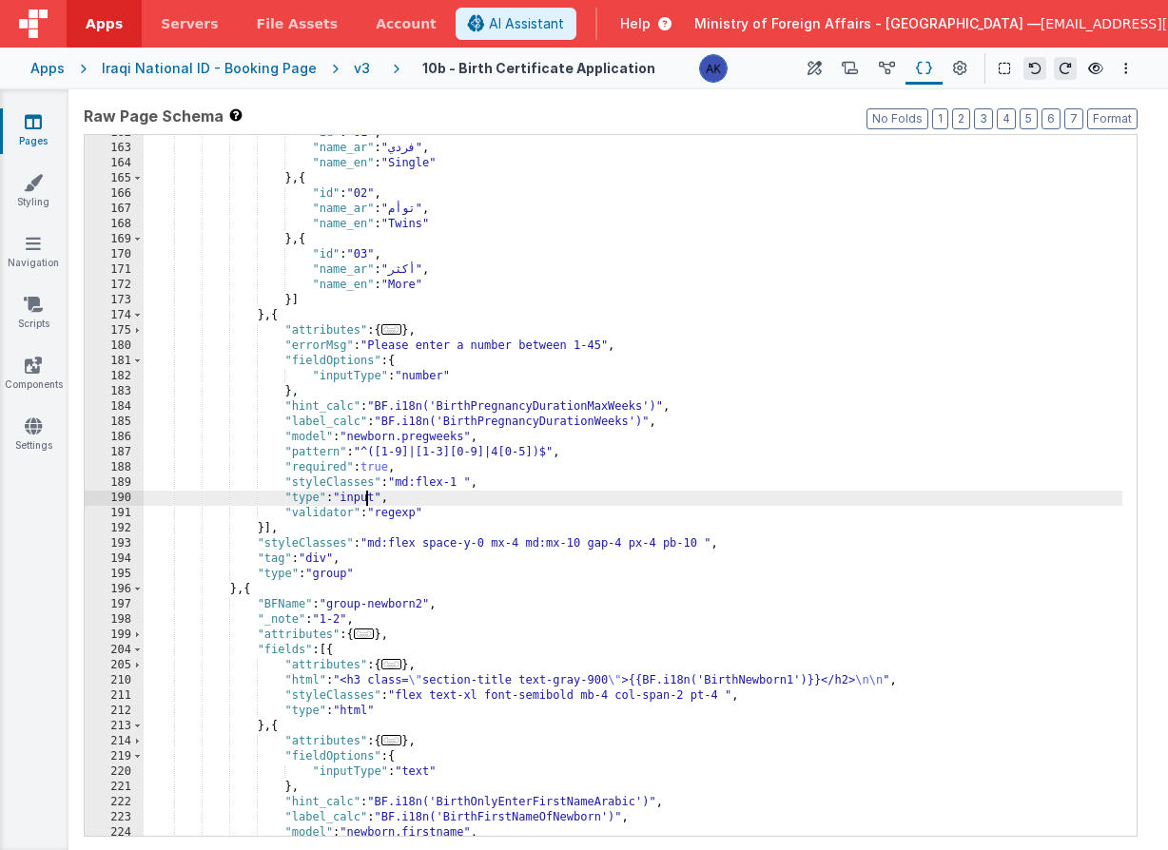
scroll to position [881, 0]
click at [330, 409] on div ""id" : "01" , "name_ar" : "فردي" , "name_en" : "Single" } , { "id" : "02" , "na…" at bounding box center [633, 491] width 979 height 731
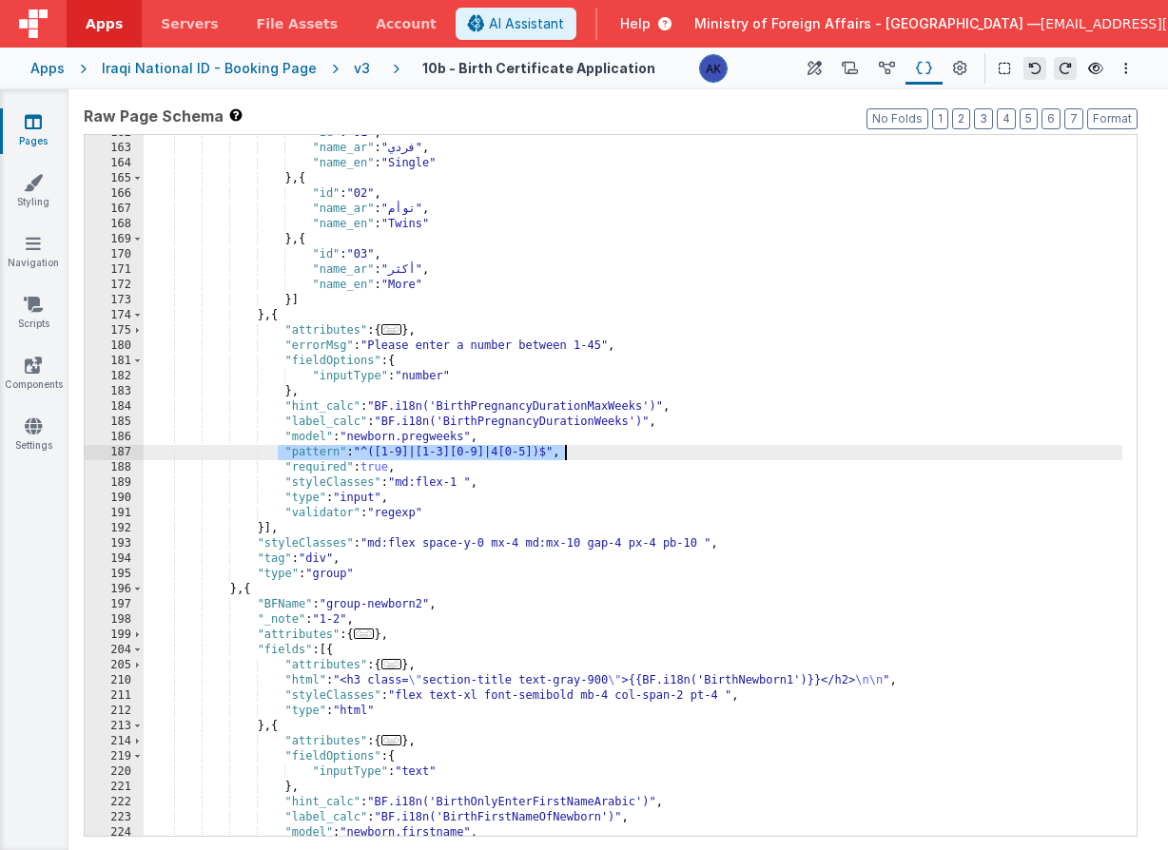
drag, startPoint x: 281, startPoint y: 453, endPoint x: 567, endPoint y: 455, distance: 286.3
click at [567, 455] on div ""id" : "01" , "name_ar" : "فردي" , "name_en" : "Single" } , { "id" : "02" , "na…" at bounding box center [633, 491] width 979 height 731
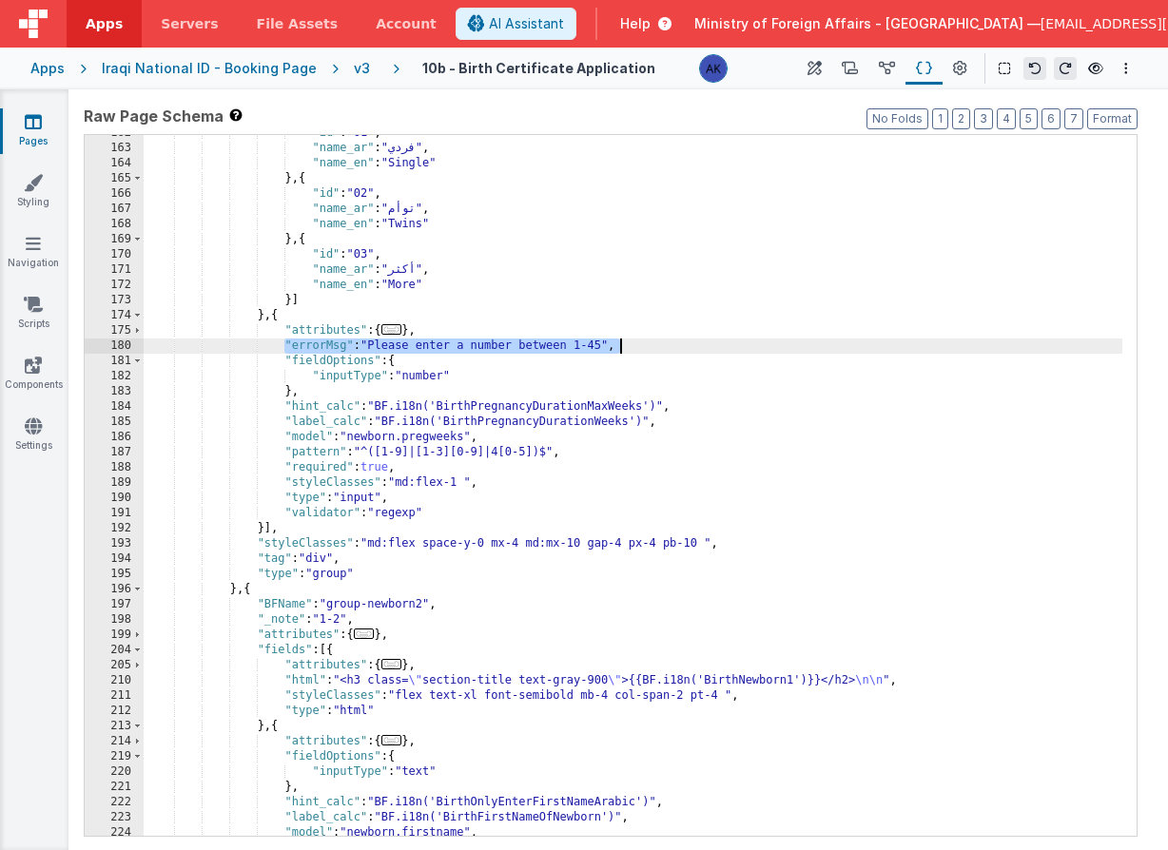
drag, startPoint x: 282, startPoint y: 345, endPoint x: 650, endPoint y: 346, distance: 368.1
click at [650, 346] on div ""id" : "01" , "name_ar" : "فردي" , "name_en" : "Single" } , { "id" : "02" , "na…" at bounding box center [633, 491] width 979 height 731
click at [57, 434] on link "Settings" at bounding box center [33, 436] width 68 height 38
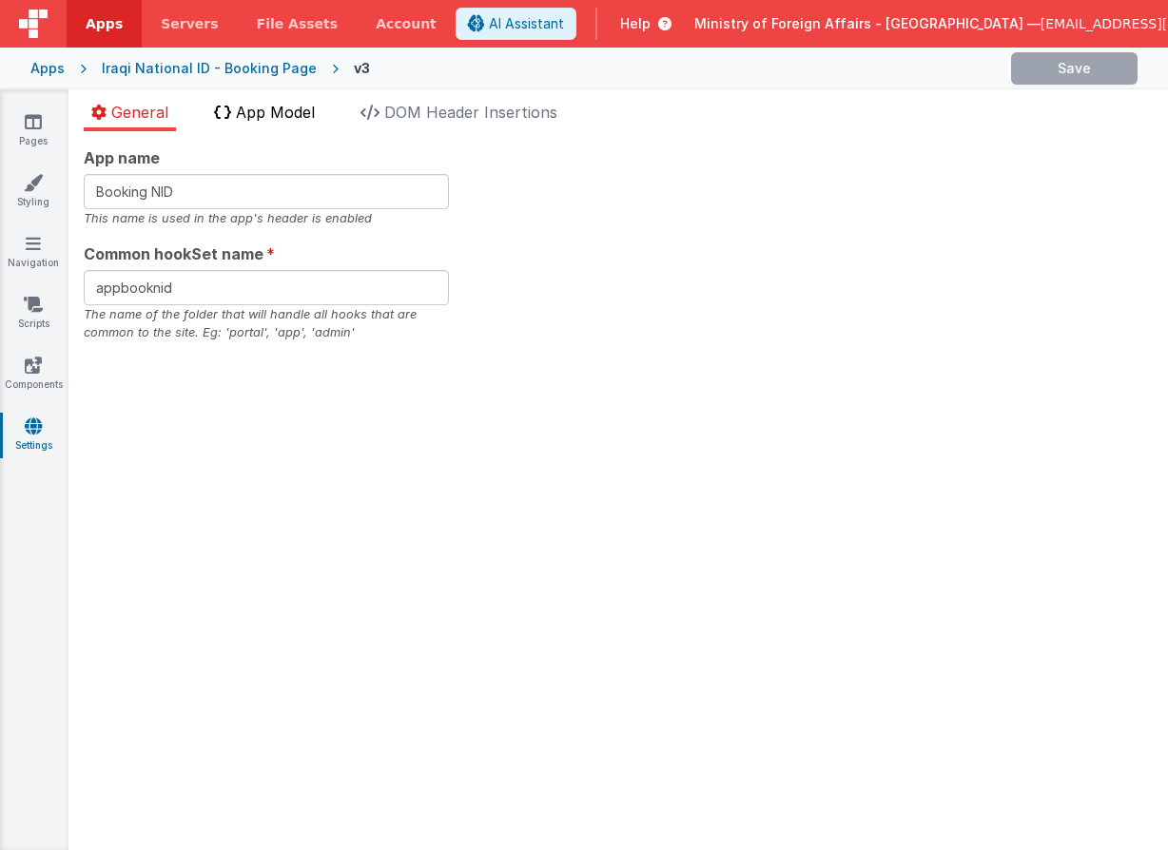
click at [282, 120] on span "App Model" at bounding box center [275, 112] width 79 height 19
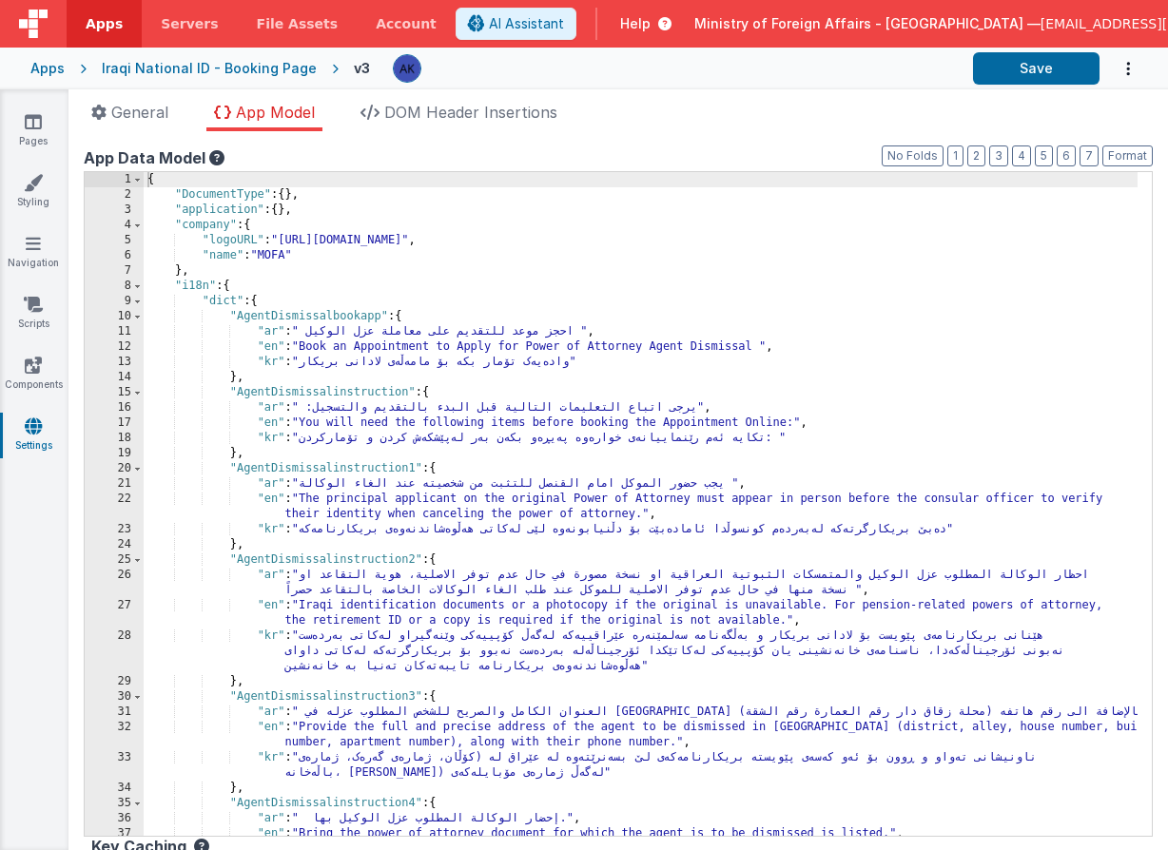
click at [911, 299] on div "{ "DocumentType" : { } , "application" : { } , "company" : { "logoURL" : "https…" at bounding box center [641, 519] width 994 height 694
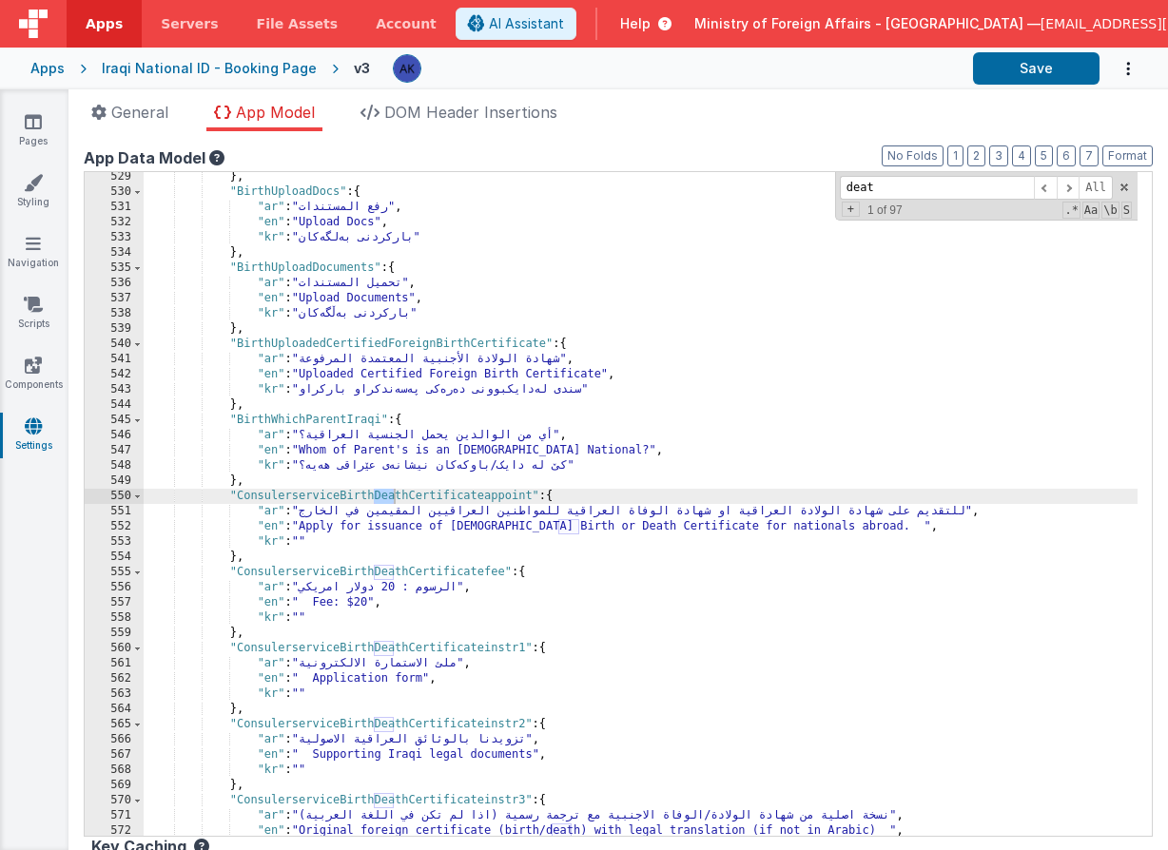
scroll to position [4974, 0]
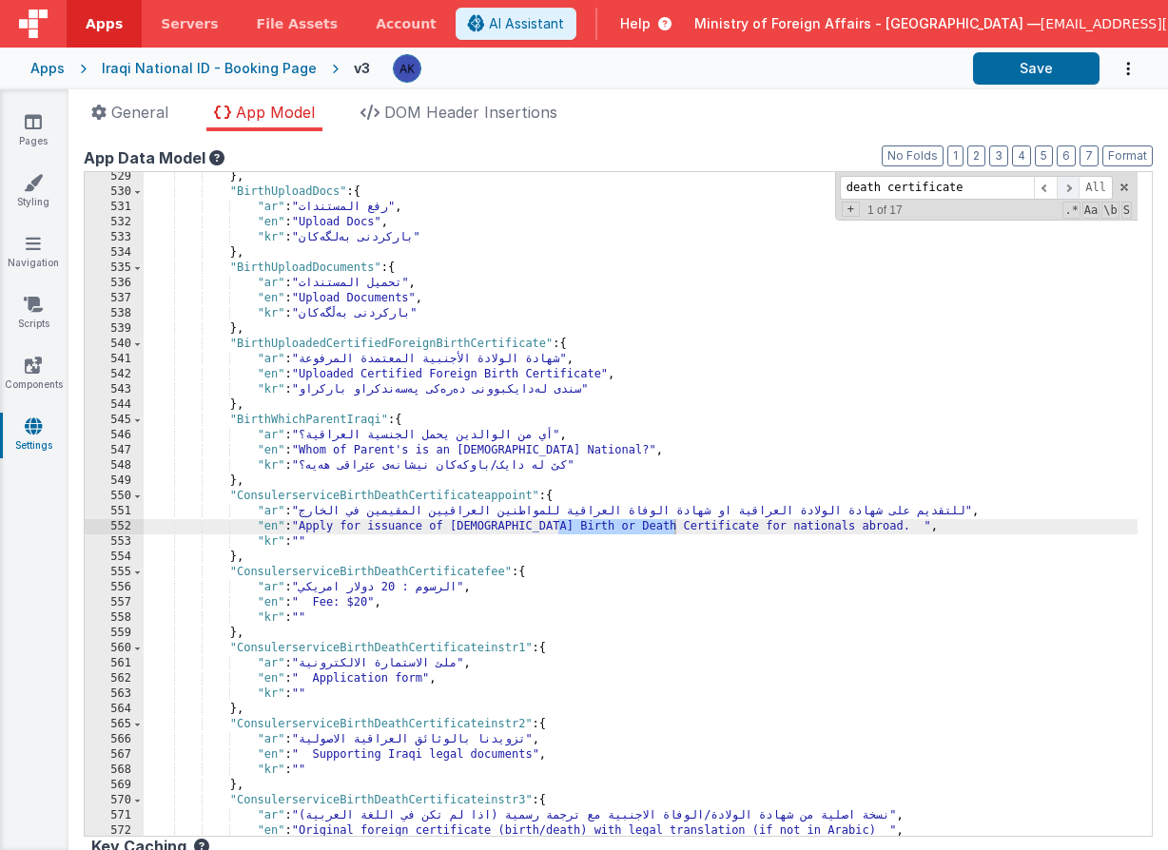
type input "death certificate"
click at [1057, 193] on span at bounding box center [1068, 188] width 23 height 24
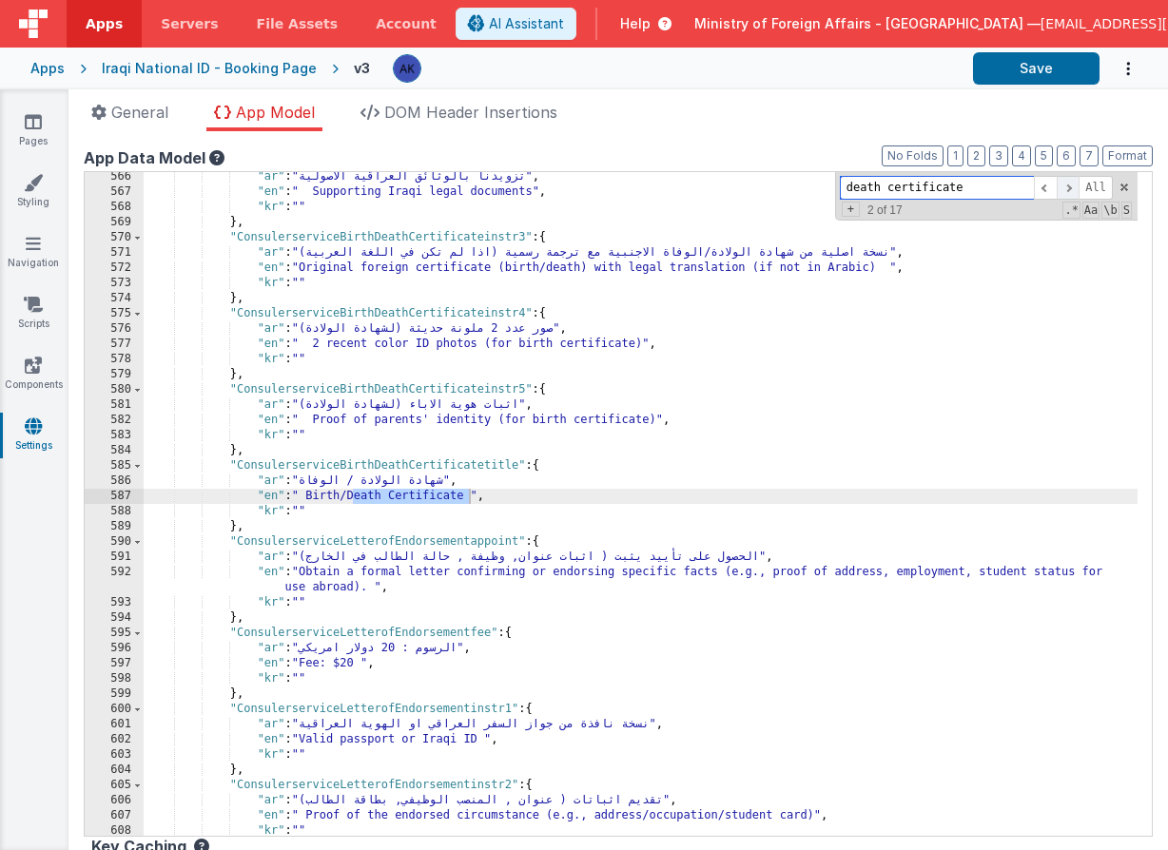
click at [1057, 193] on span at bounding box center [1068, 188] width 23 height 24
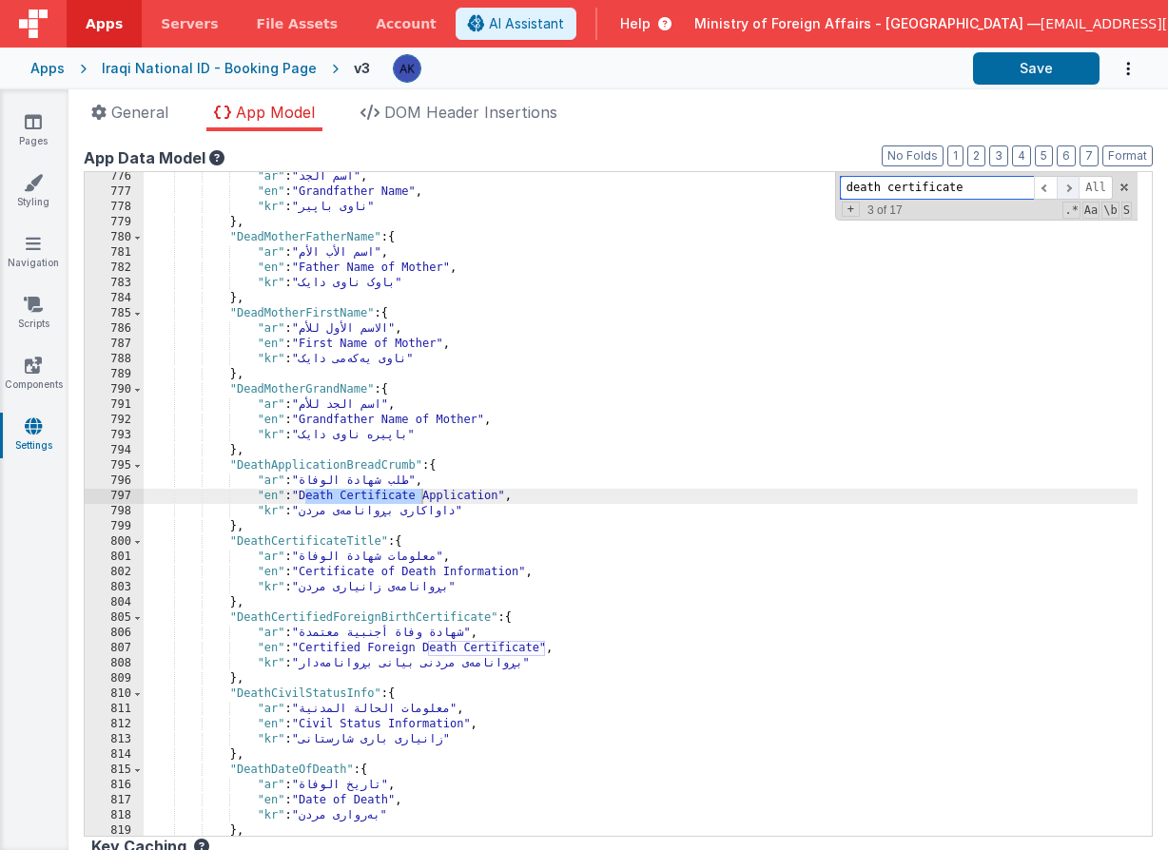
scroll to position [7245, 0]
click at [377, 463] on div ""ar" : "اسم الجد" , "en" : "Grandfather Name" , "kr" : "ناوی باپیر" } , "DeadMo…" at bounding box center [641, 516] width 994 height 694
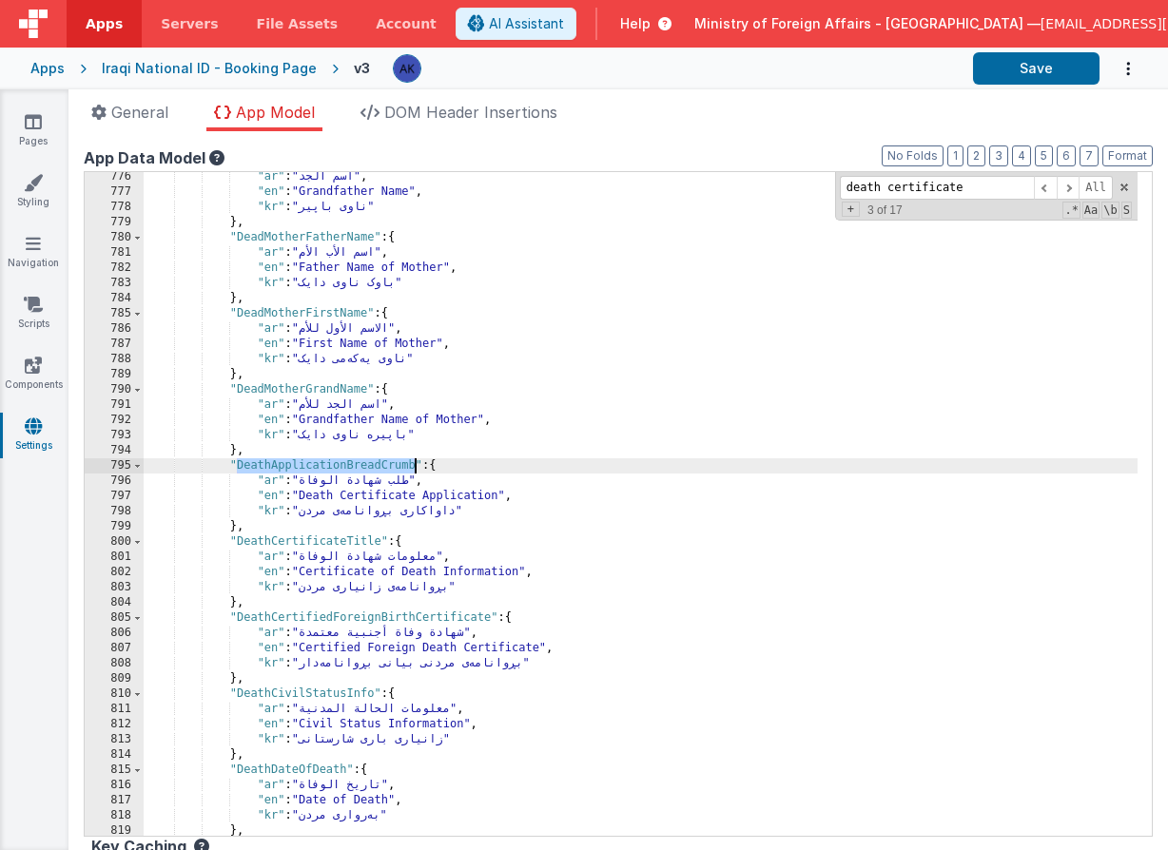
click at [377, 463] on div ""ar" : "اسم الجد" , "en" : "Grandfather Name" , "kr" : "ناوی باپیر" } , "DeadMo…" at bounding box center [641, 516] width 994 height 694
click at [924, 181] on input "death certificate" at bounding box center [937, 188] width 194 height 24
paste input "BirthNewBornDob"
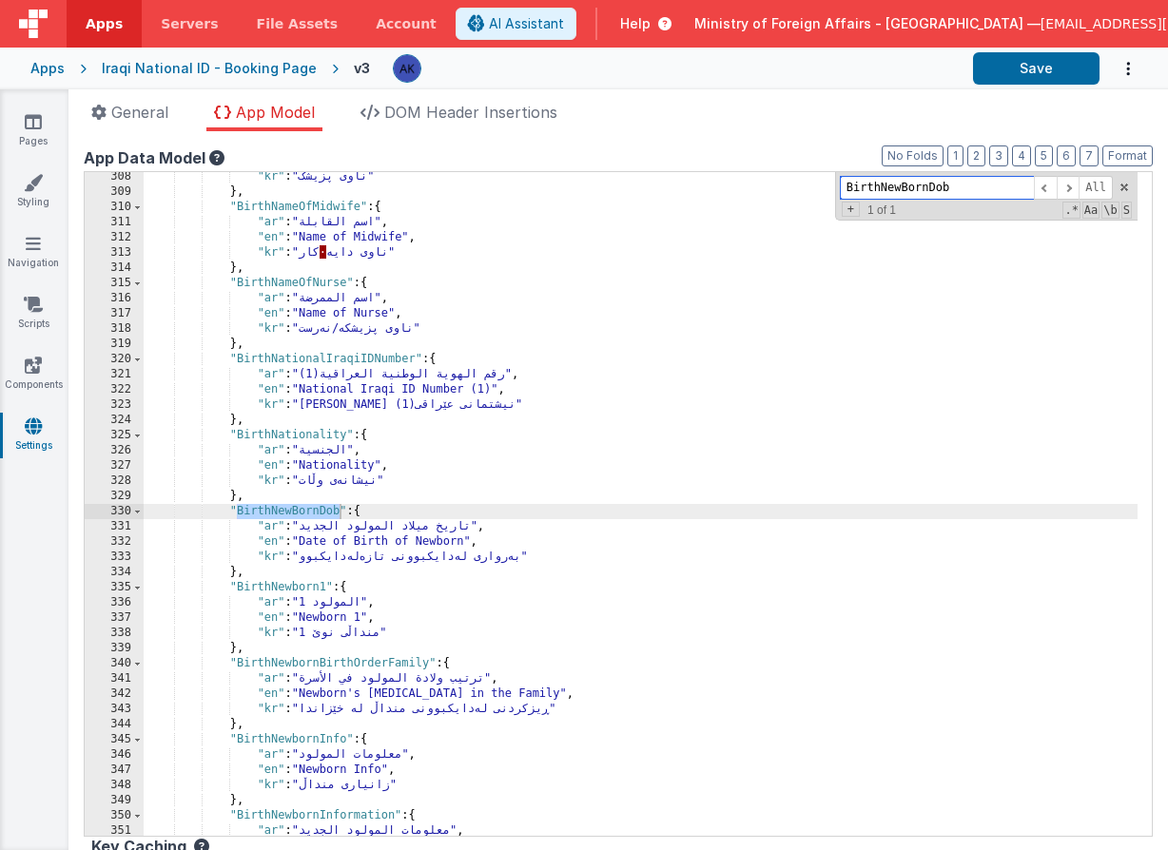
scroll to position [2905, 0]
type input "BirthNewBornDob"
click at [228, 510] on div ""kr" : "ناوی پزیشک" } , "BirthNameOfMidwife" : { "ar" : "اسم القابلة" , "en" : …" at bounding box center [641, 516] width 994 height 694
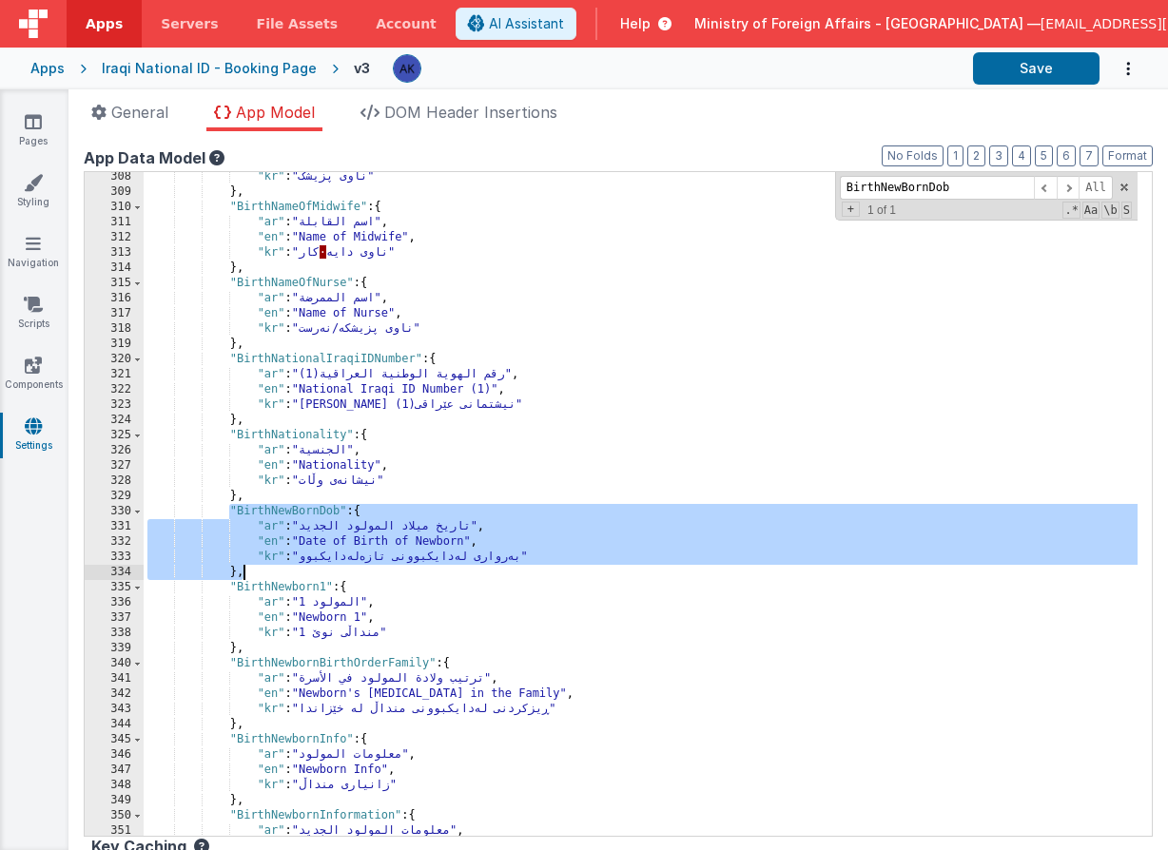
drag, startPoint x: 230, startPoint y: 510, endPoint x: 265, endPoint y: 565, distance: 65.4
click at [265, 565] on div ""kr" : "ناوی پزیشک" } , "BirthNameOfMidwife" : { "ar" : "اسم القابلة" , "en" : …" at bounding box center [641, 516] width 994 height 694
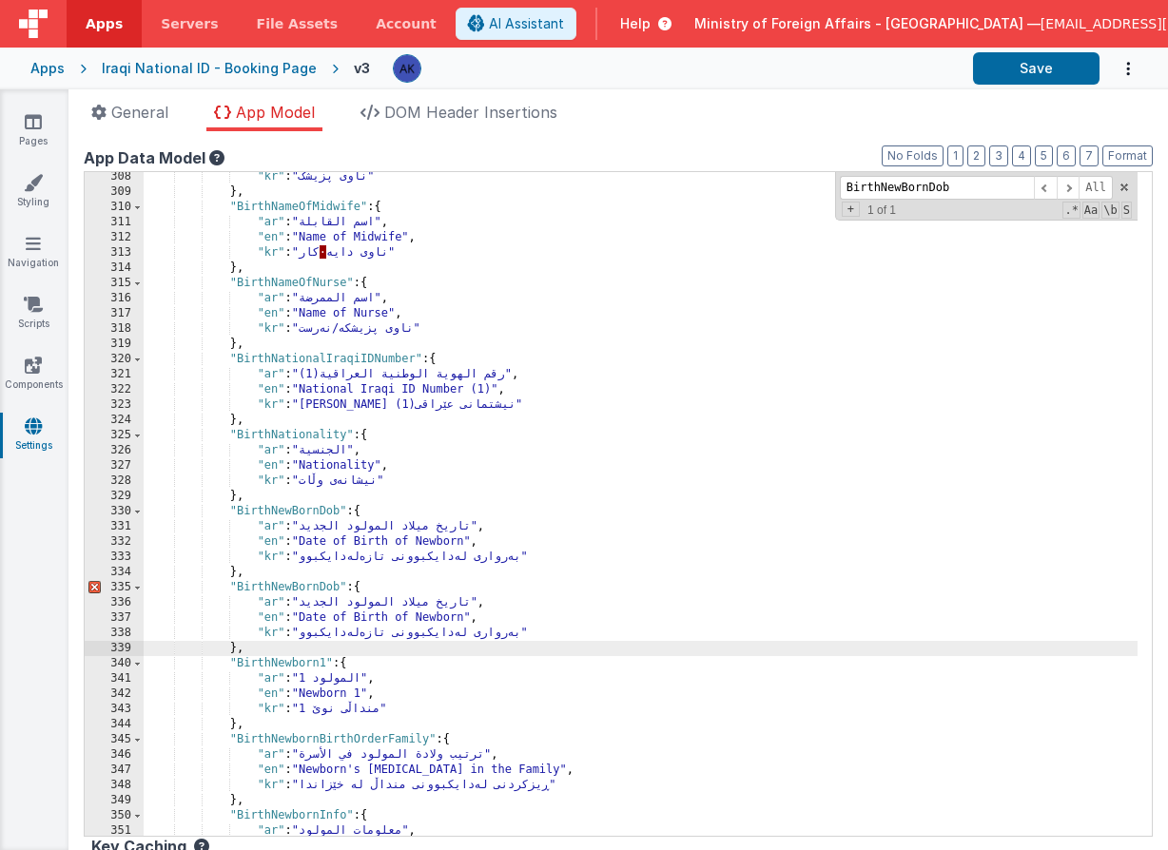
click at [267, 587] on div ""kr" : "ناوی پزیشک" } , "BirthNameOfMidwife" : { "ar" : "اسم القابلة" , "en" : …" at bounding box center [641, 516] width 994 height 694
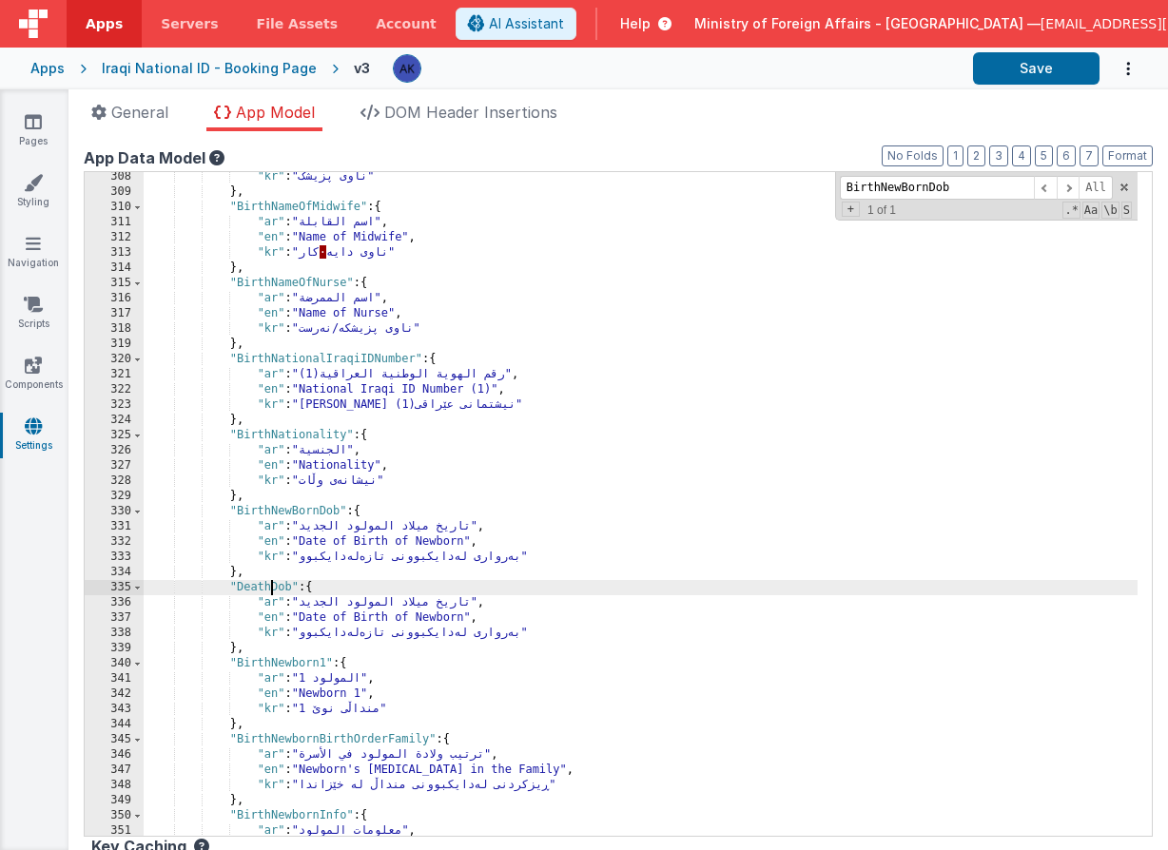
click at [446, 616] on div ""kr" : "ناوی پزیشک" } , "BirthNameOfMidwife" : { "ar" : "اسم القابلة" , "en" : …" at bounding box center [641, 516] width 994 height 694
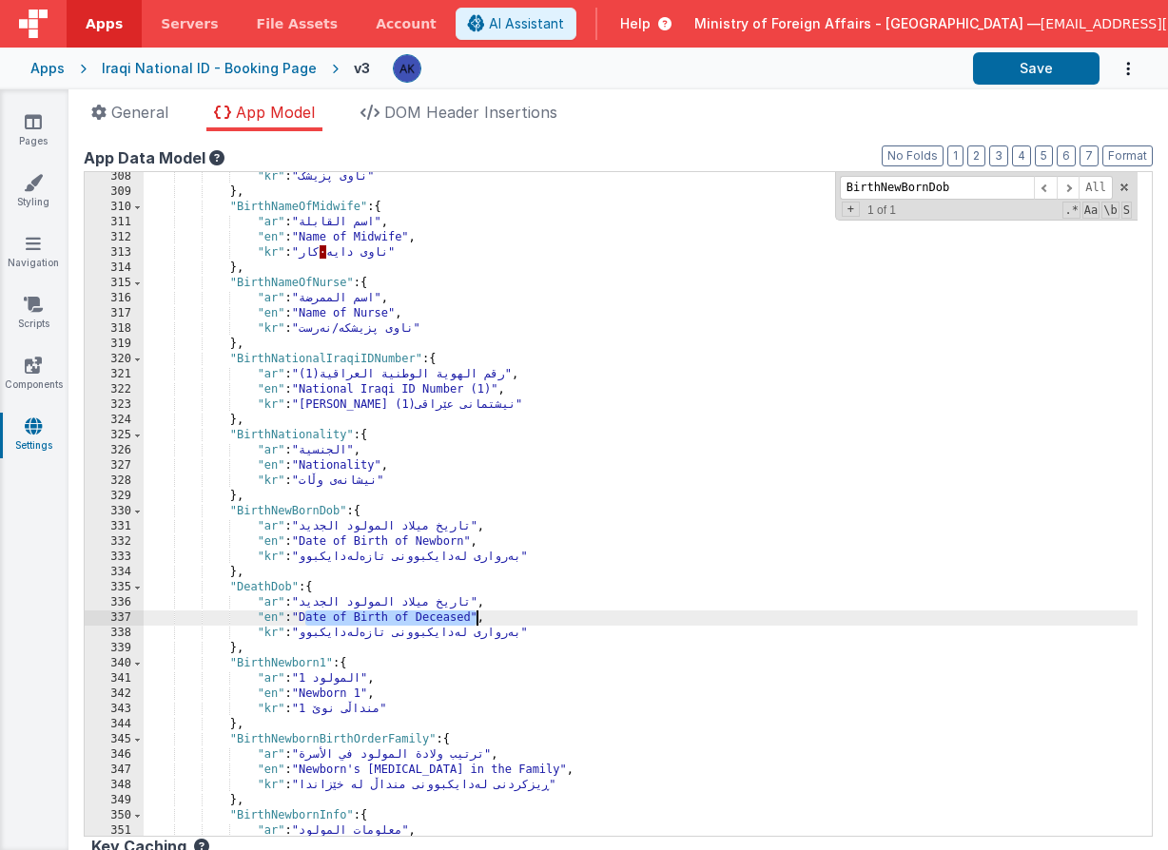
drag, startPoint x: 306, startPoint y: 620, endPoint x: 475, endPoint y: 615, distance: 168.4
click at [475, 615] on div ""kr" : "ناوی پزیشک" } , "BirthNameOfMidwife" : { "ar" : "اسم القابلة" , "en" : …" at bounding box center [641, 516] width 994 height 694
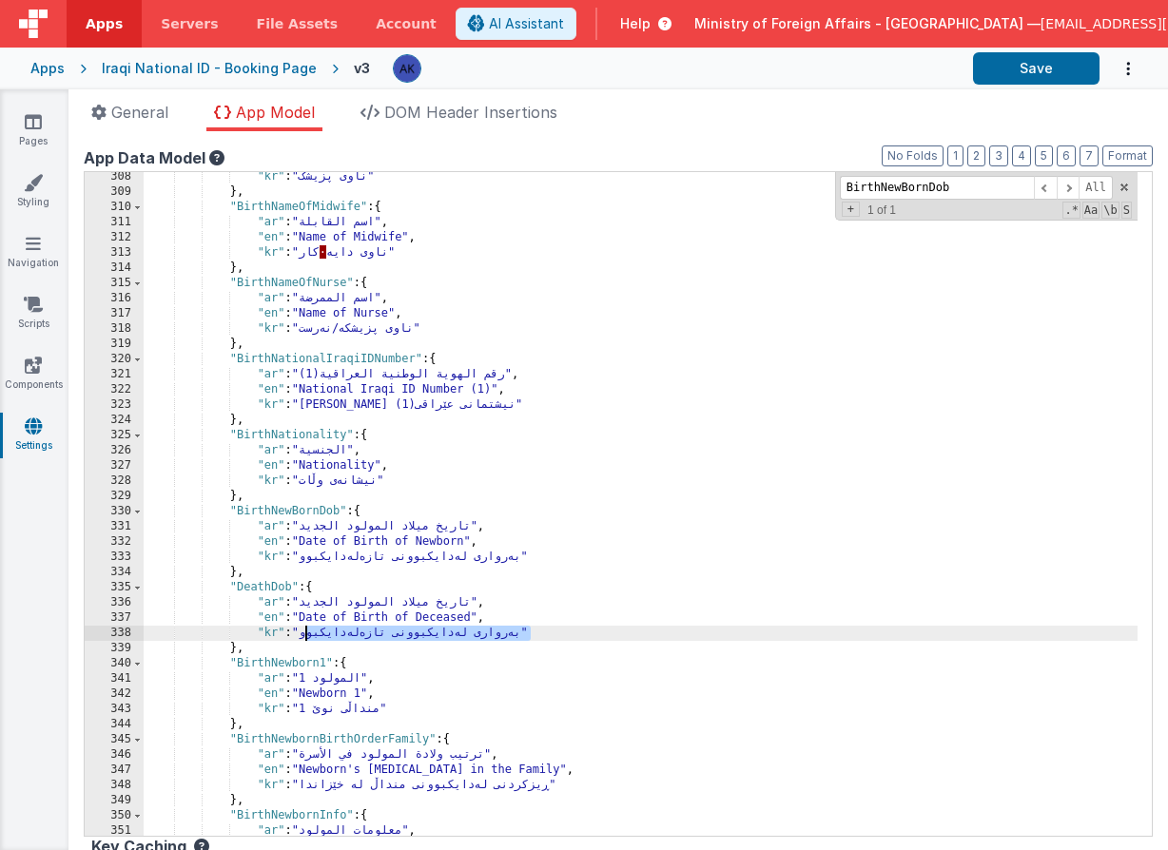
drag, startPoint x: 306, startPoint y: 632, endPoint x: 529, endPoint y: 634, distance: 222.6
click at [529, 634] on div ""kr" : "ناوی پزیشک" } , "BirthNameOfMidwife" : { "ar" : "اسم القابلة" , "en" : …" at bounding box center [641, 516] width 994 height 694
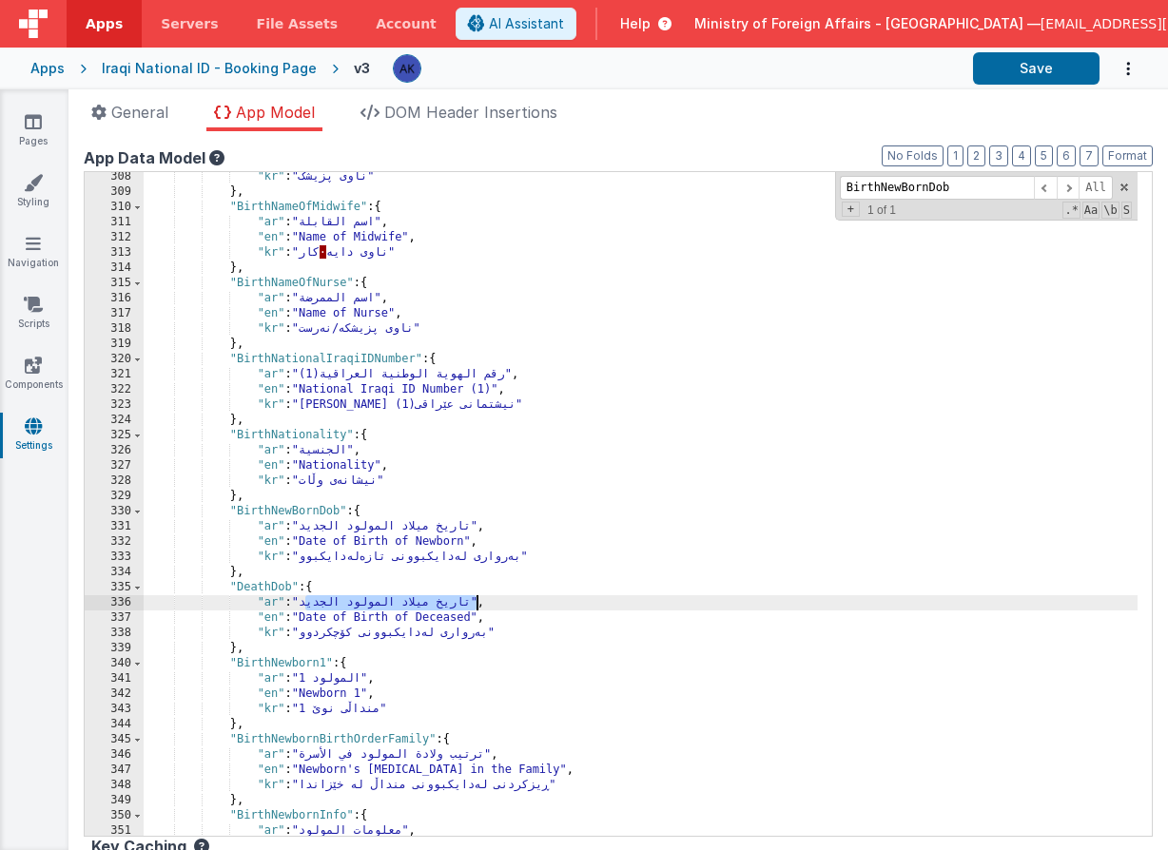
drag, startPoint x: 307, startPoint y: 601, endPoint x: 476, endPoint y: 600, distance: 169.3
click at [476, 600] on div ""kr" : "ناوی پزیشک" } , "BirthNameOfMidwife" : { "ar" : "اسم القابلة" , "en" : …" at bounding box center [641, 516] width 994 height 694
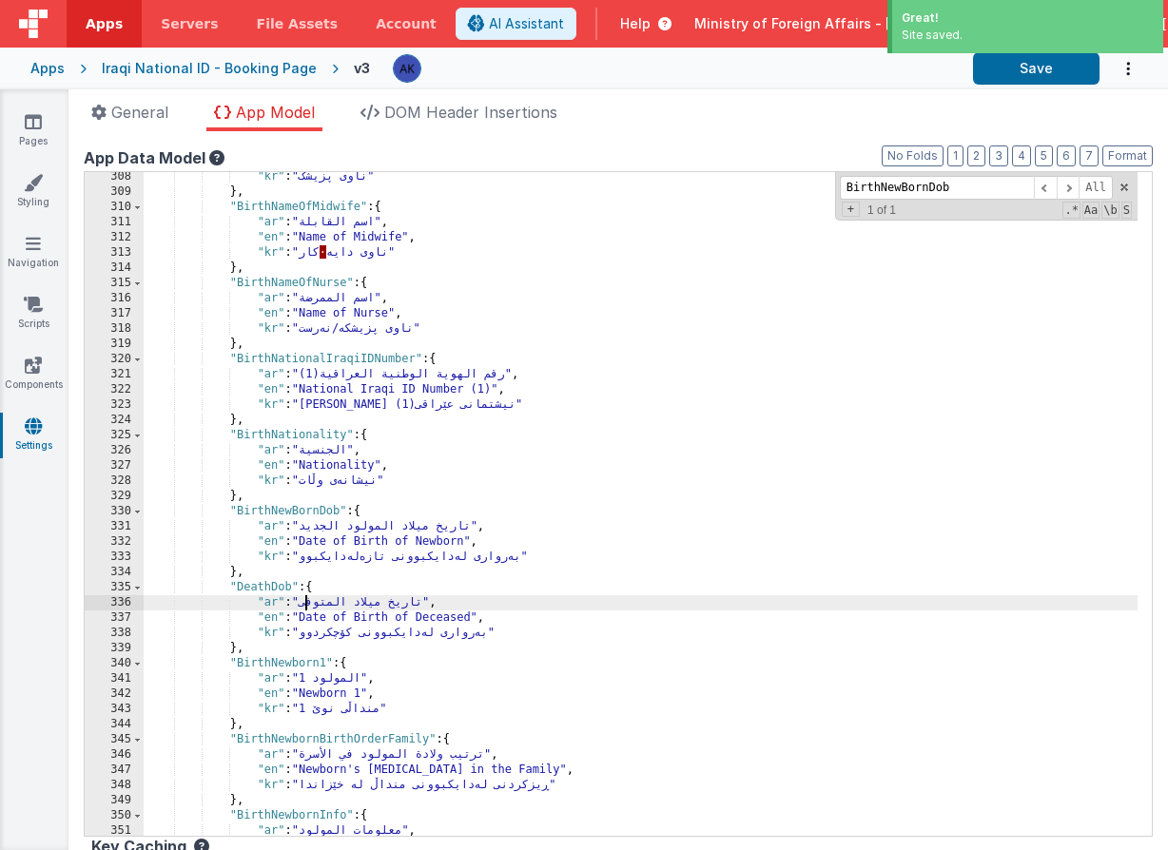
click at [278, 584] on div ""kr" : "ناوی پزیشک" } , "BirthNameOfMidwife" : { "ar" : "اسم القابلة" , "en" : …" at bounding box center [641, 516] width 994 height 694
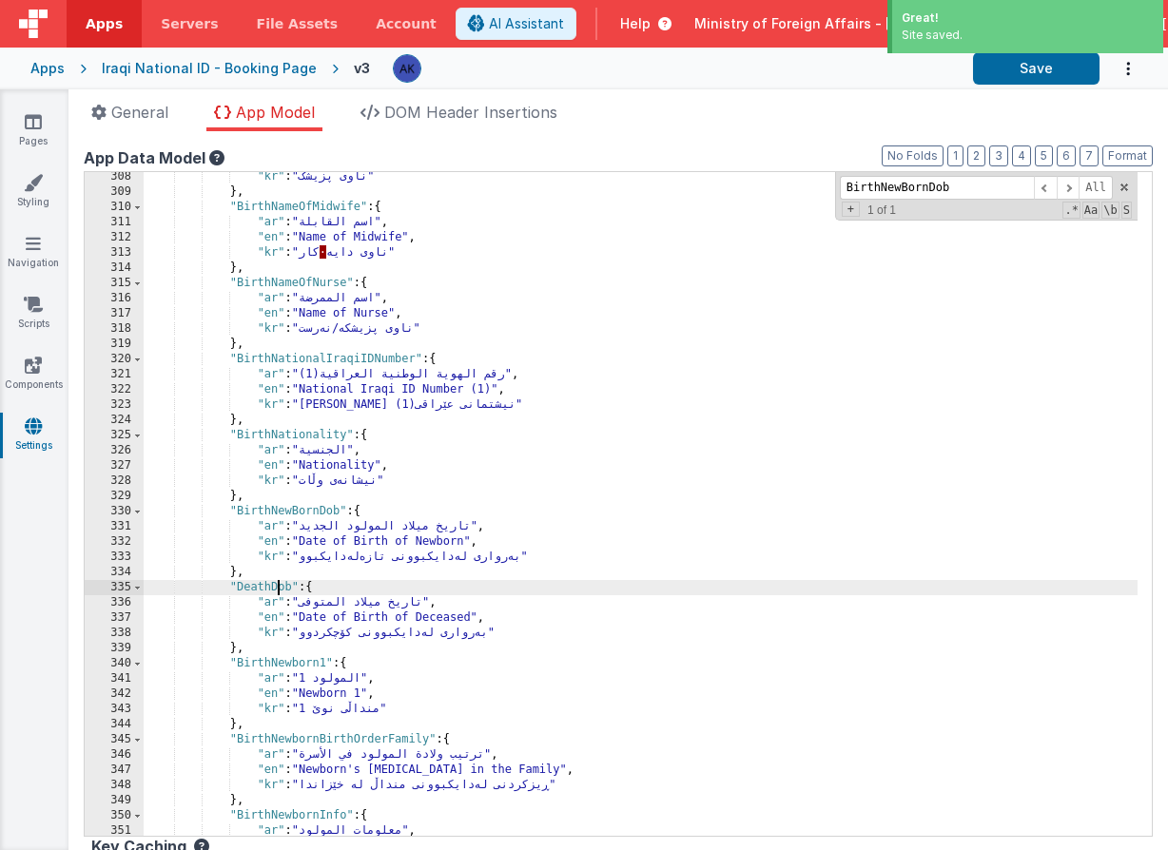
click at [278, 584] on div ""kr" : "ناوی پزیشک" } , "BirthNameOfMidwife" : { "ar" : "اسم القابلة" , "en" : …" at bounding box center [641, 516] width 994 height 694
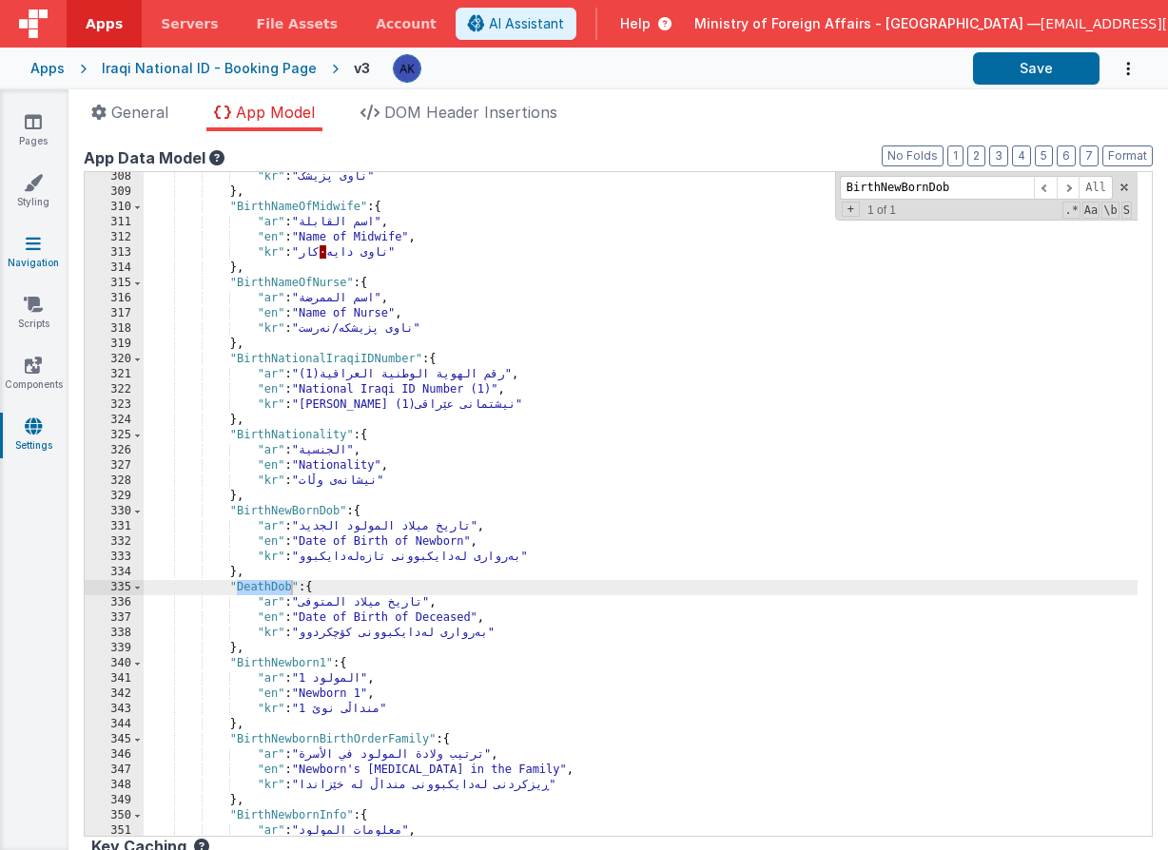
click at [29, 246] on icon at bounding box center [33, 243] width 15 height 19
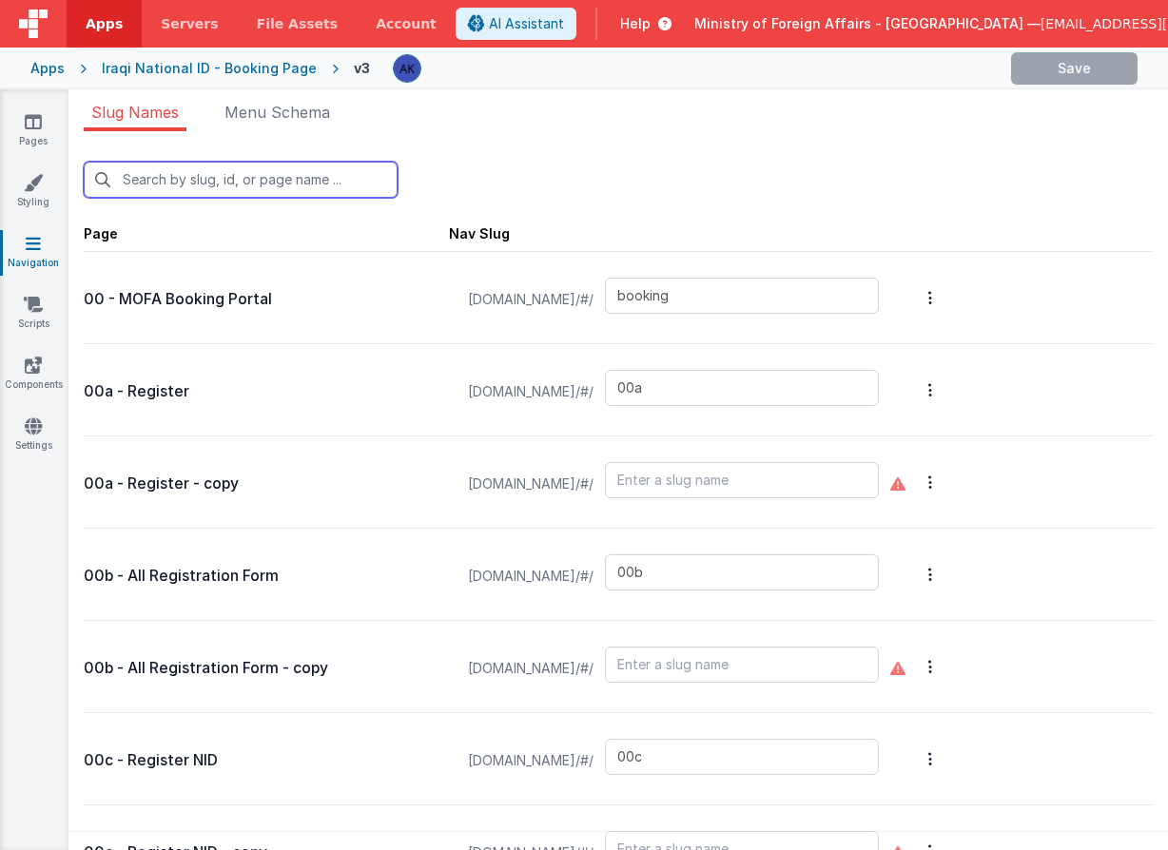
click at [321, 178] on input "text" at bounding box center [241, 180] width 314 height 36
type input "b"
type input "02"
type input "03"
type input "04"
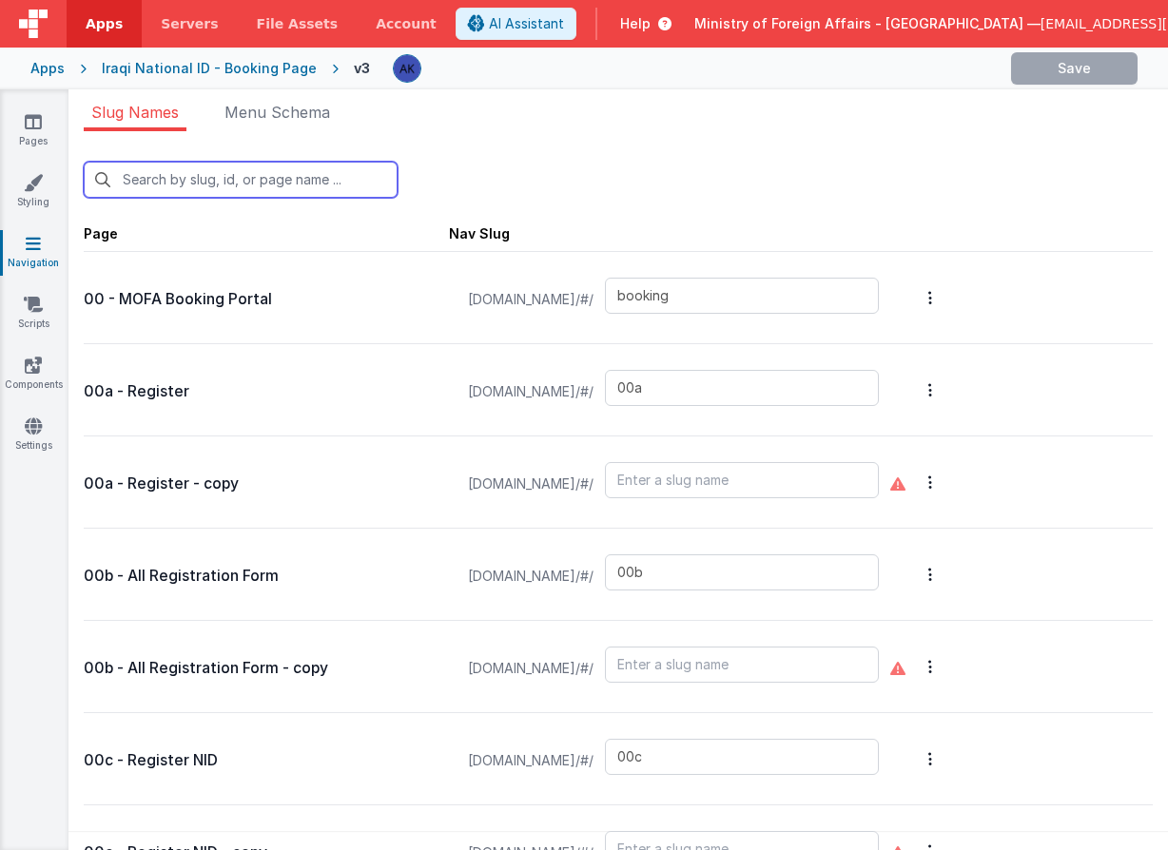
type input "05"
type input "07"
type input "08"
type input "09"
type input "10"
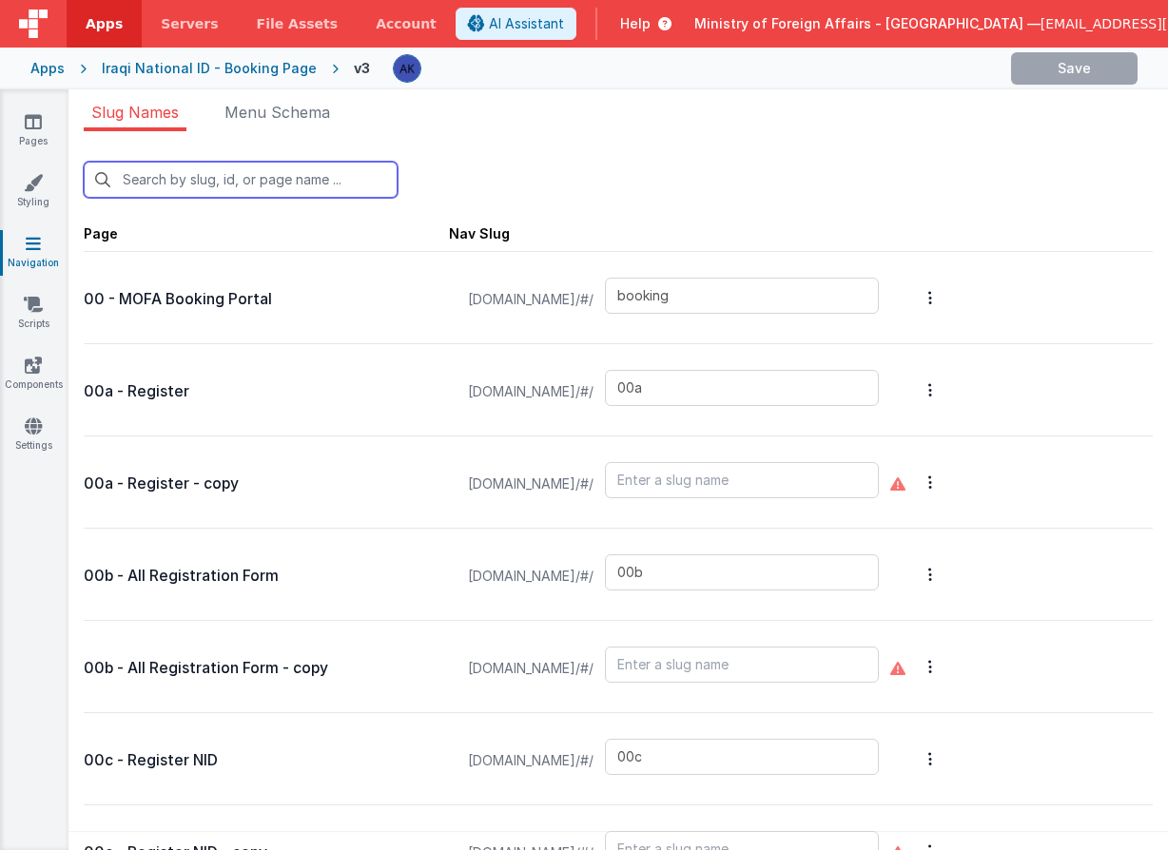
type input "birthcert"
type input "10i"
type input "birthqr"
type input "newbirth"
type input "11"
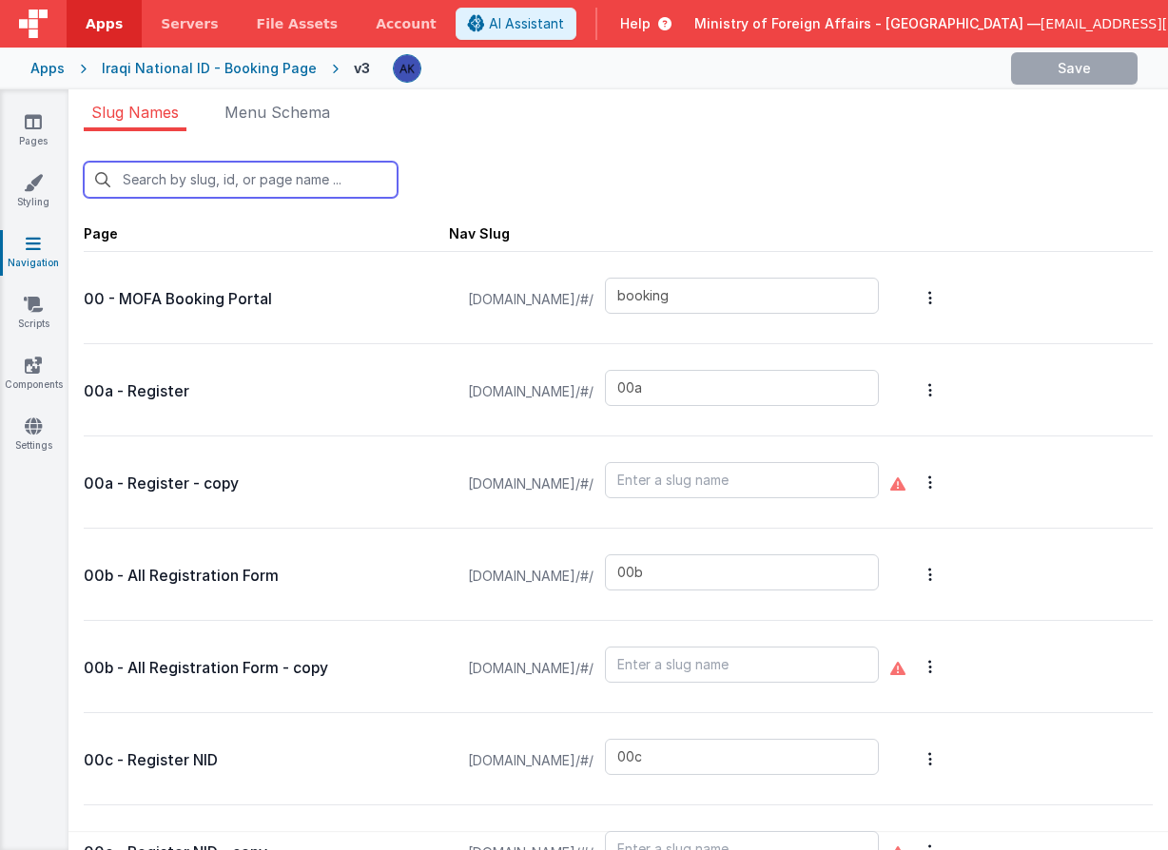
type input "deathcert"
type input "12"
type input "16"
type input "20"
type input "qrscanner"
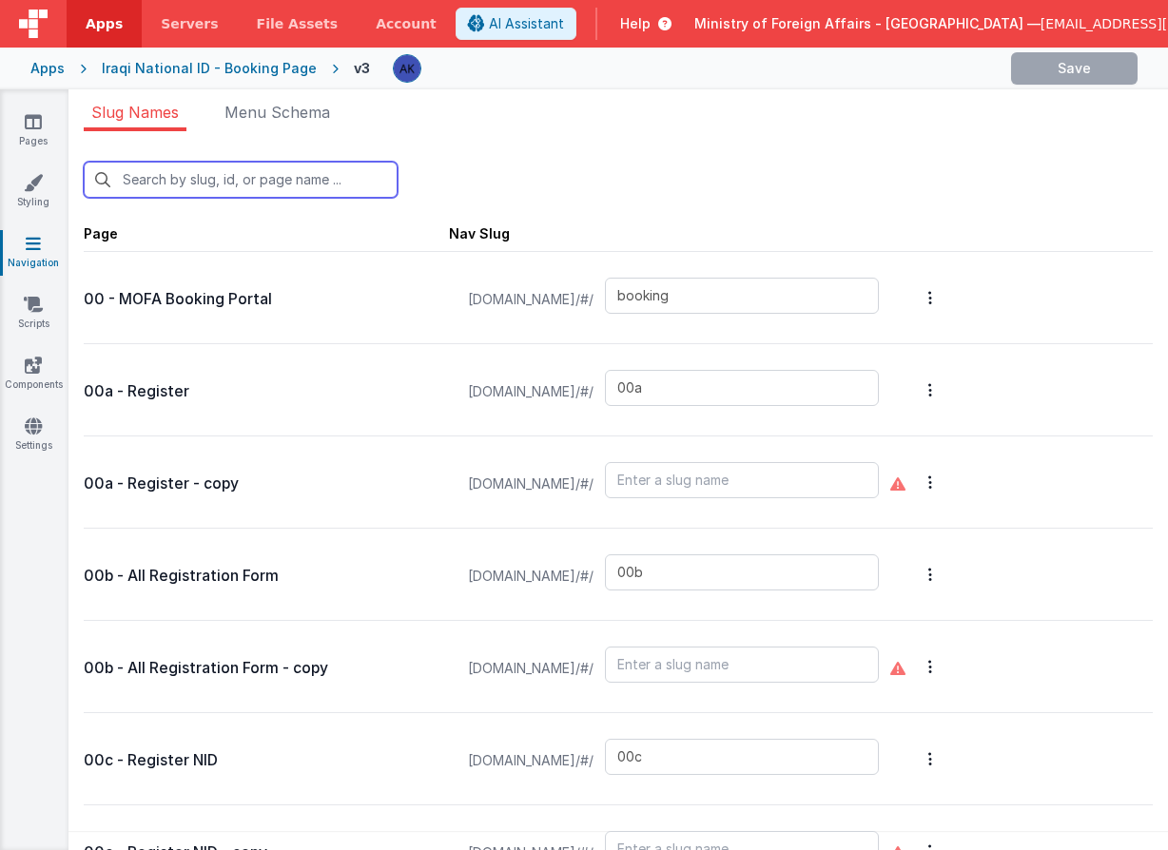
type input "20b"
type input "21"
type input "22"
type input "test2"
type input "aboutus"
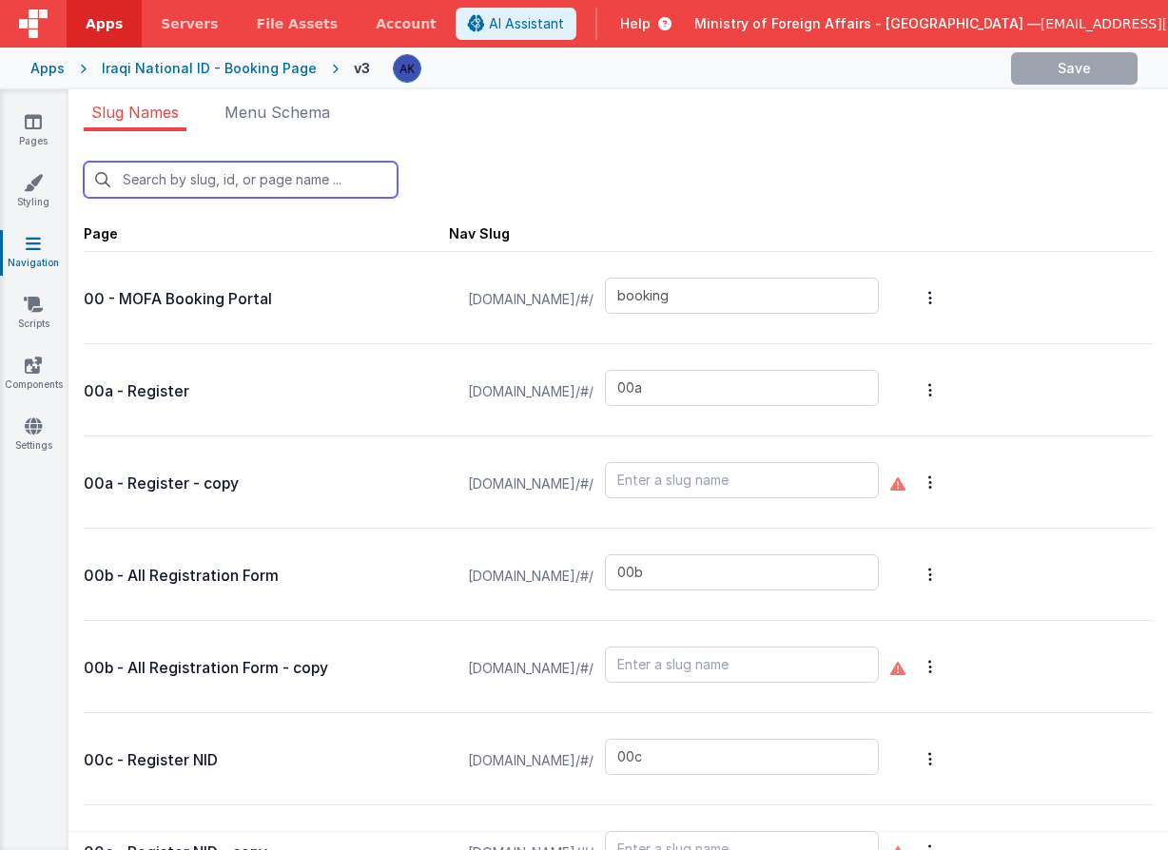
type input "authenticationservices"
type input "birth"
type input "birthapp"
type input "bookinglist"
type input "bookinglistpos"
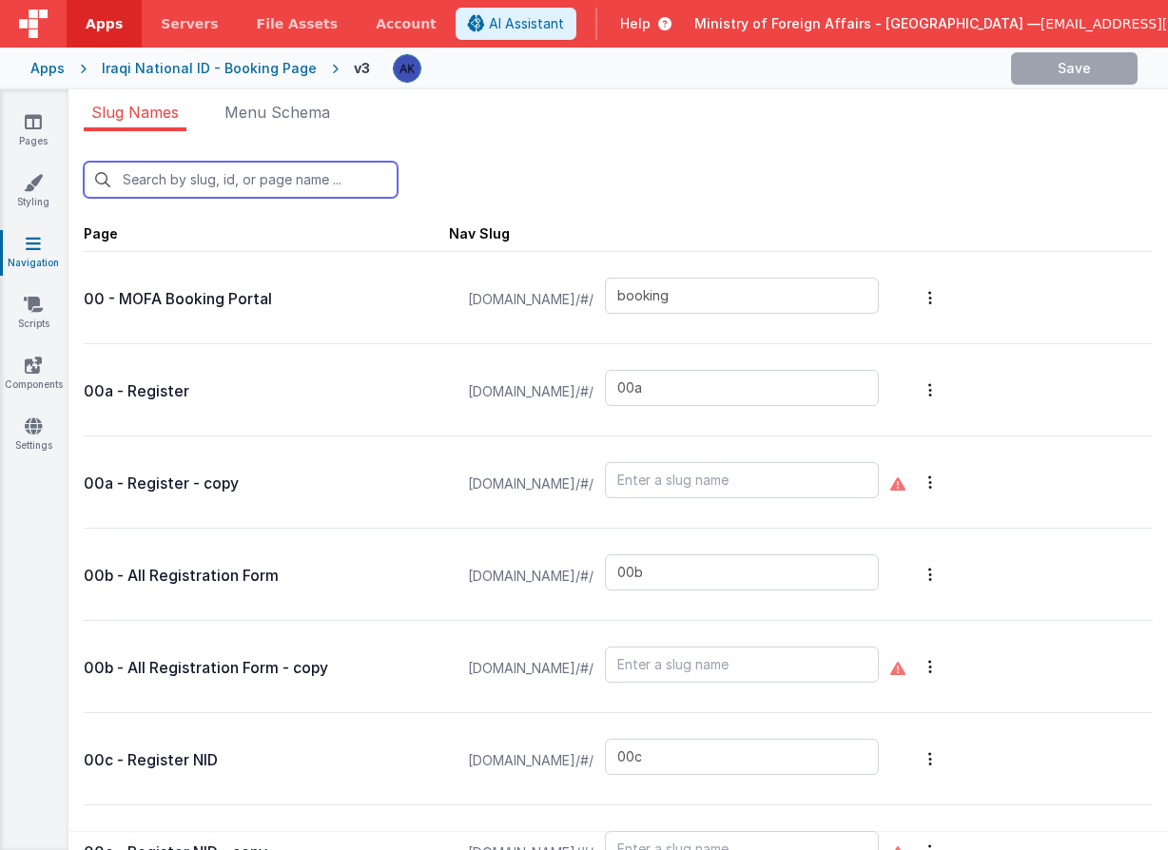
type input "confirmationpage"
type input "bookingqr"
type input "bookingqrpos"
type input "bookingqr2"
type input "checkin"
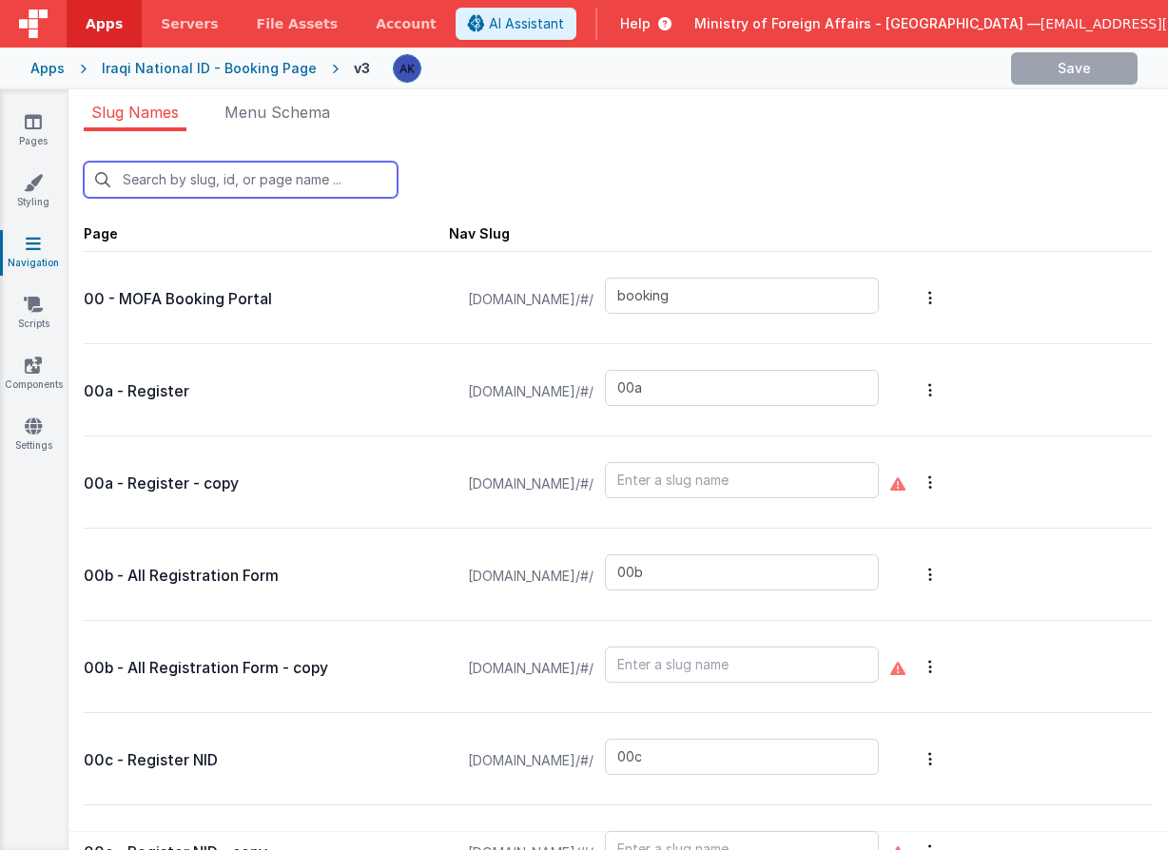
type input "consularservices"
type input "contactus"
type input "faq"
type input "t"
type input "default"
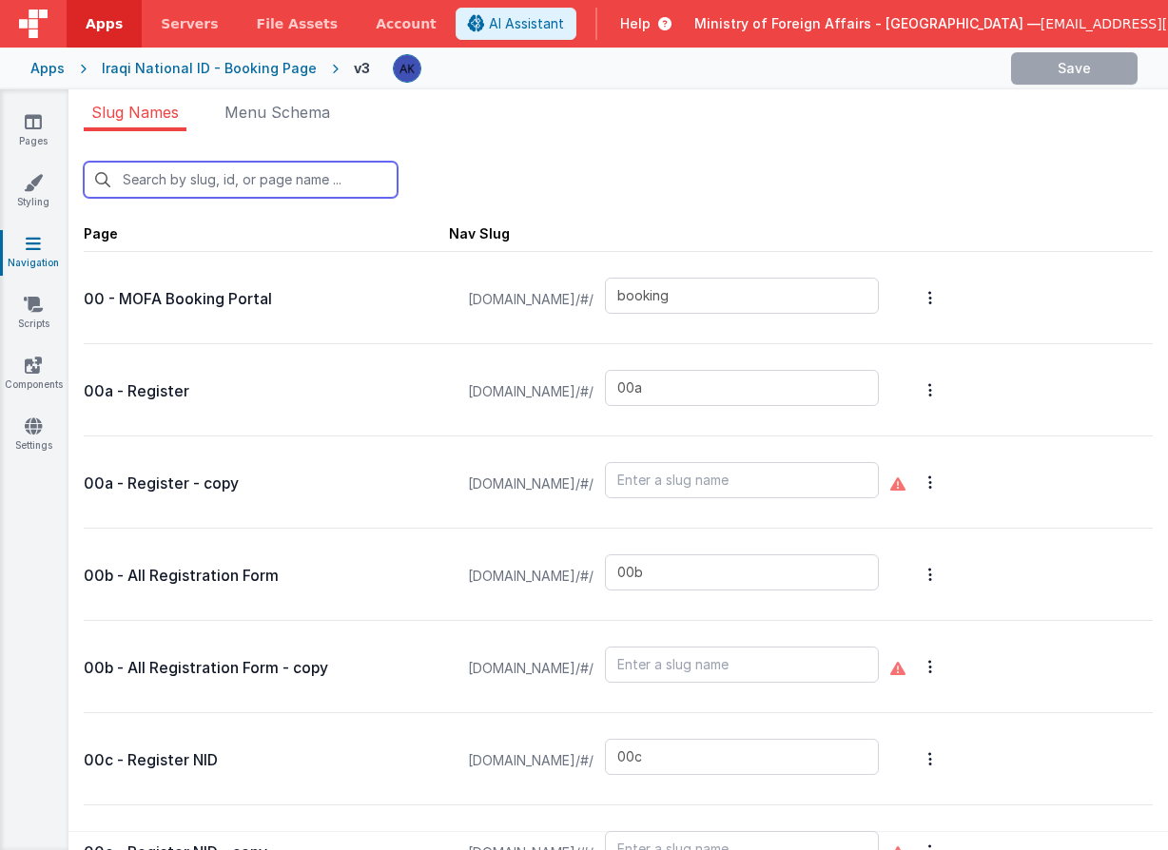
type input "missionchoice2"
type input "missions"
type input "missiondetails"
type input "offices"
type input "officesdetails"
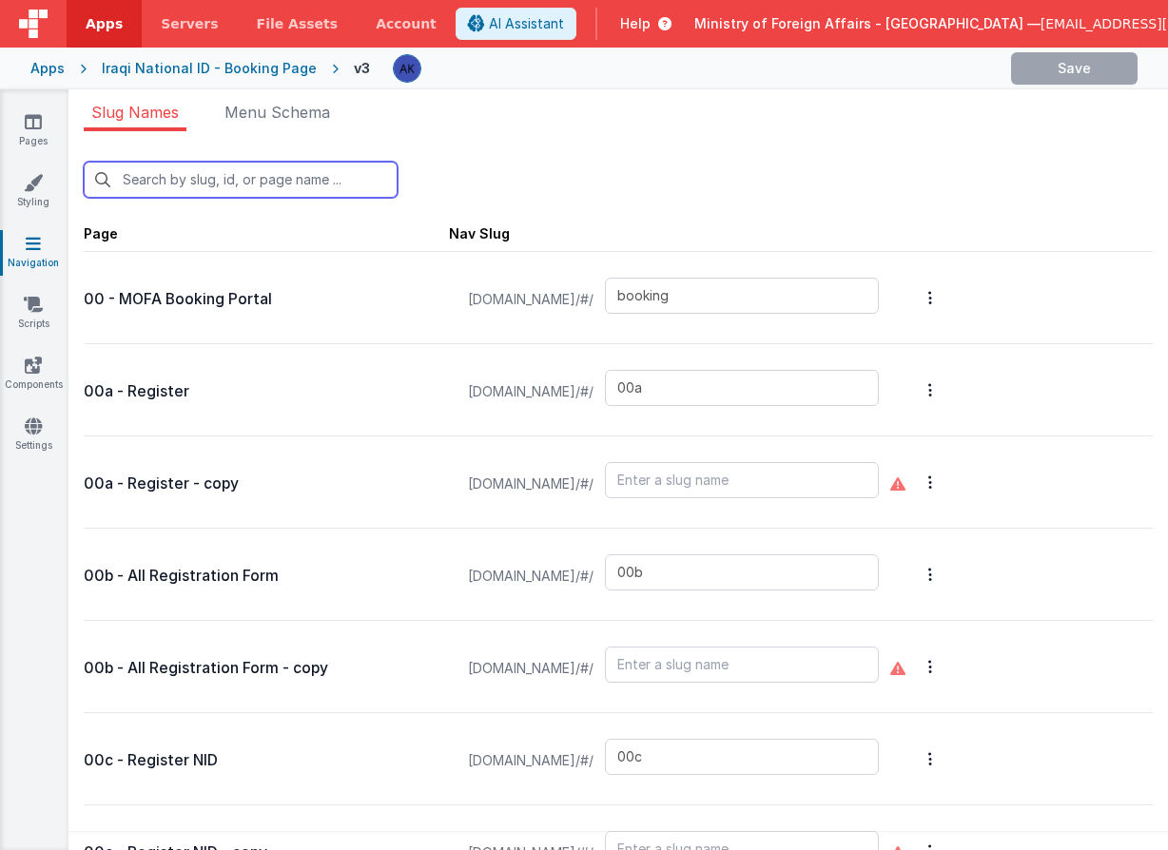
type input "passportservices"
type input "qrscannerAR"
type input "support"
type input "confirmation"
type input "defaultAR"
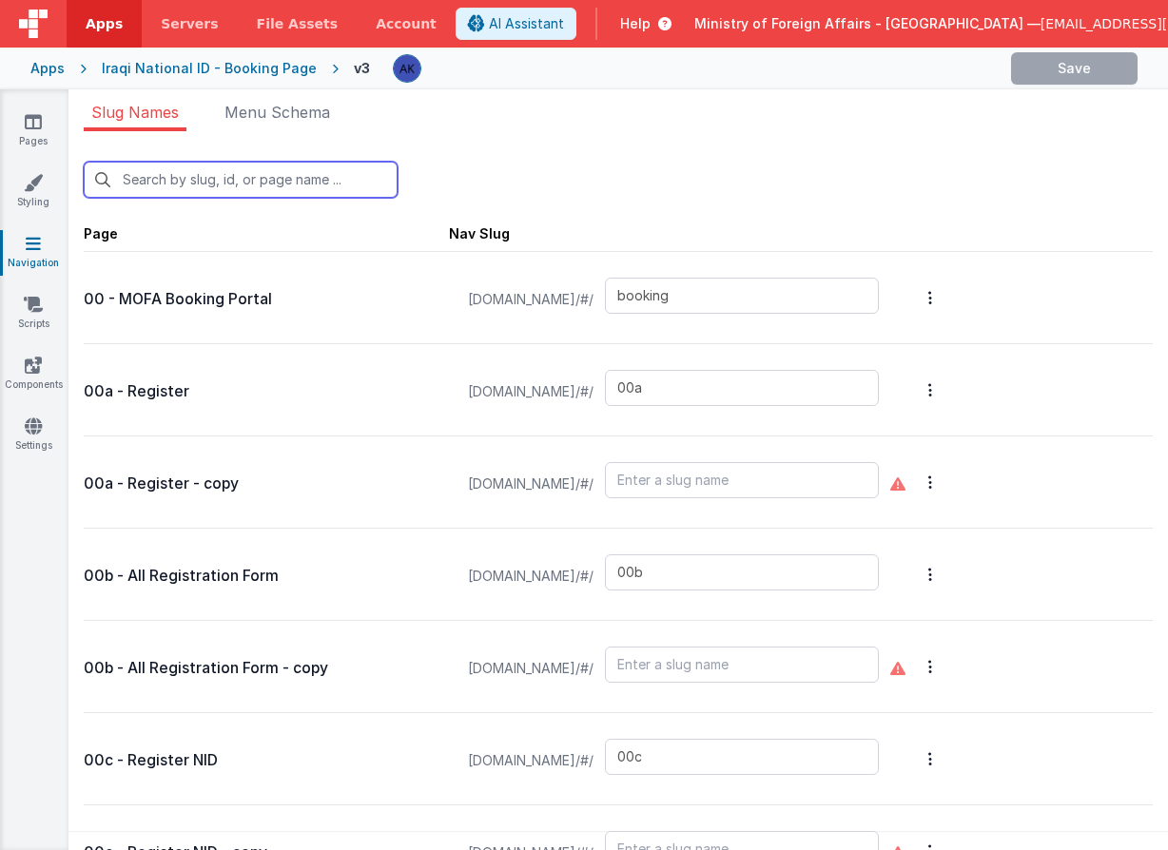
type input "test"
type input "test-login"
type input "visaapp"
type input "bi"
type input "00r"
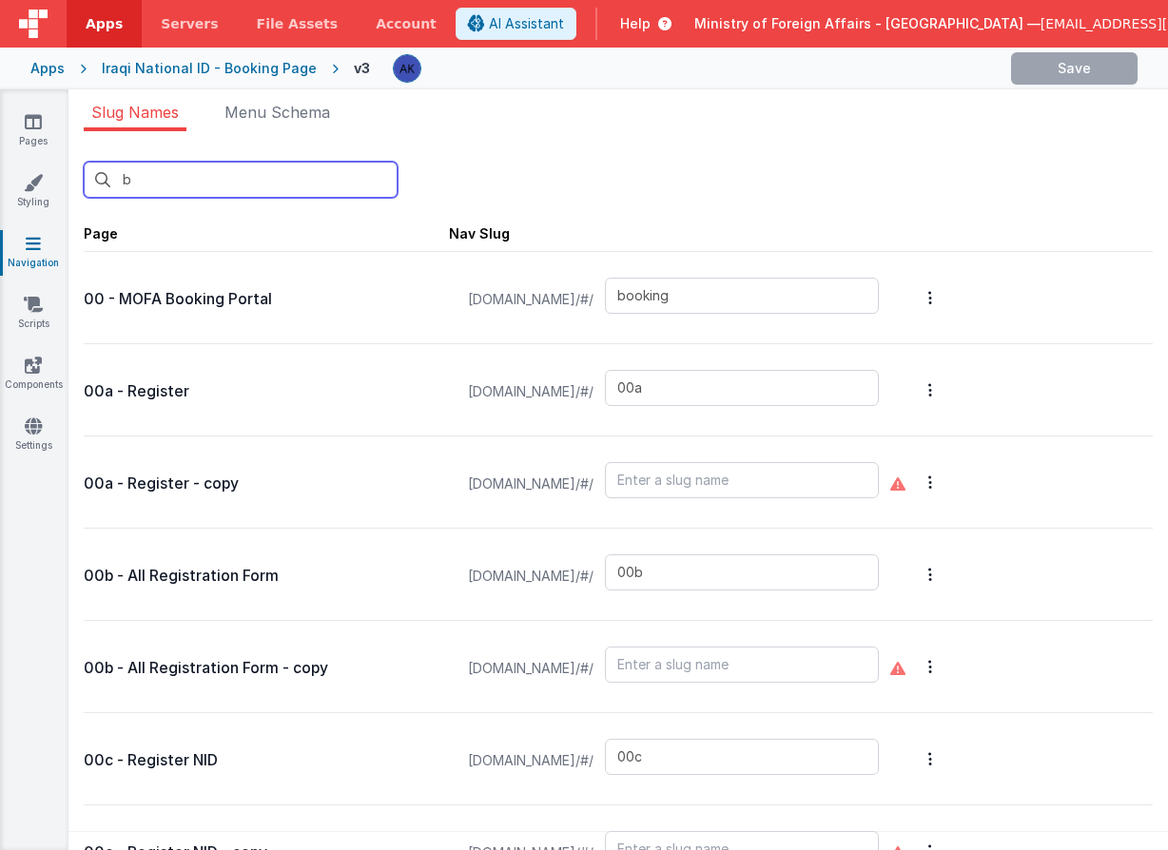
type input "10"
type input "birthcert"
type input "birthqr"
type input "newbirth"
type input "birth"
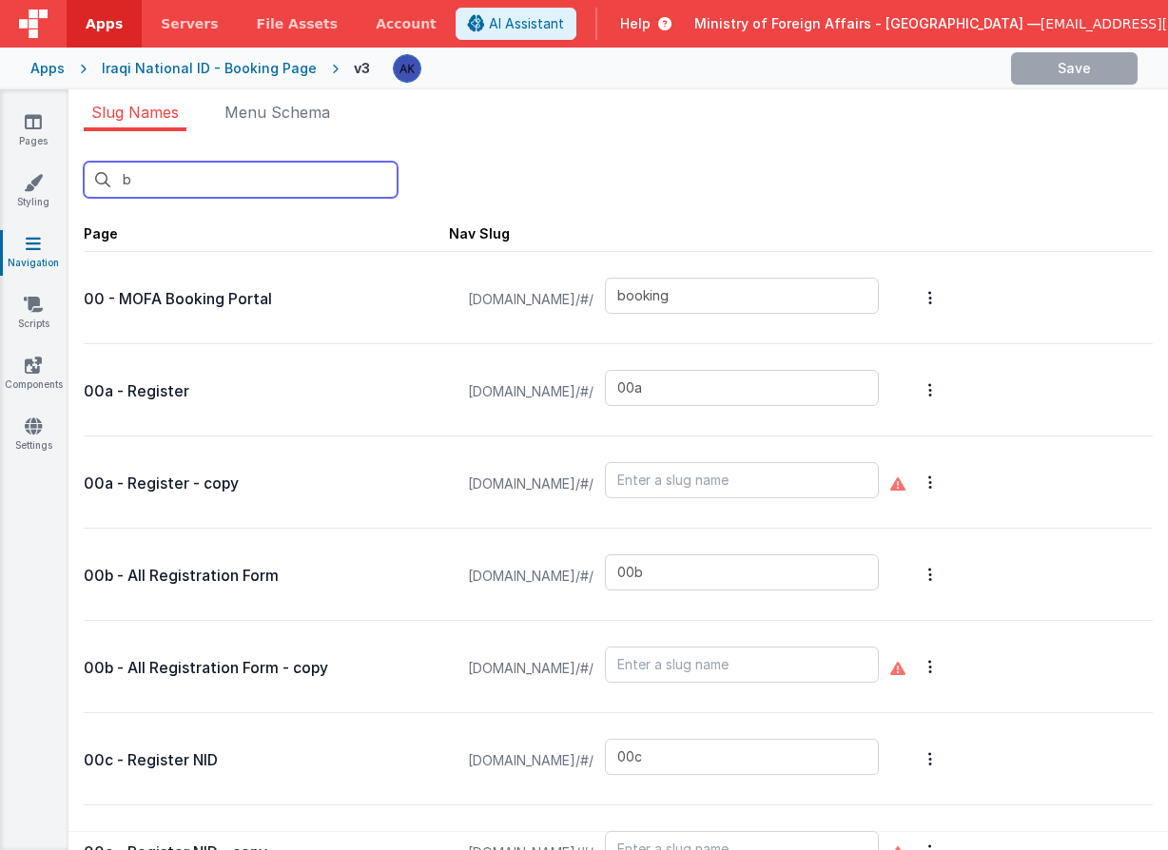
type input "birthapp"
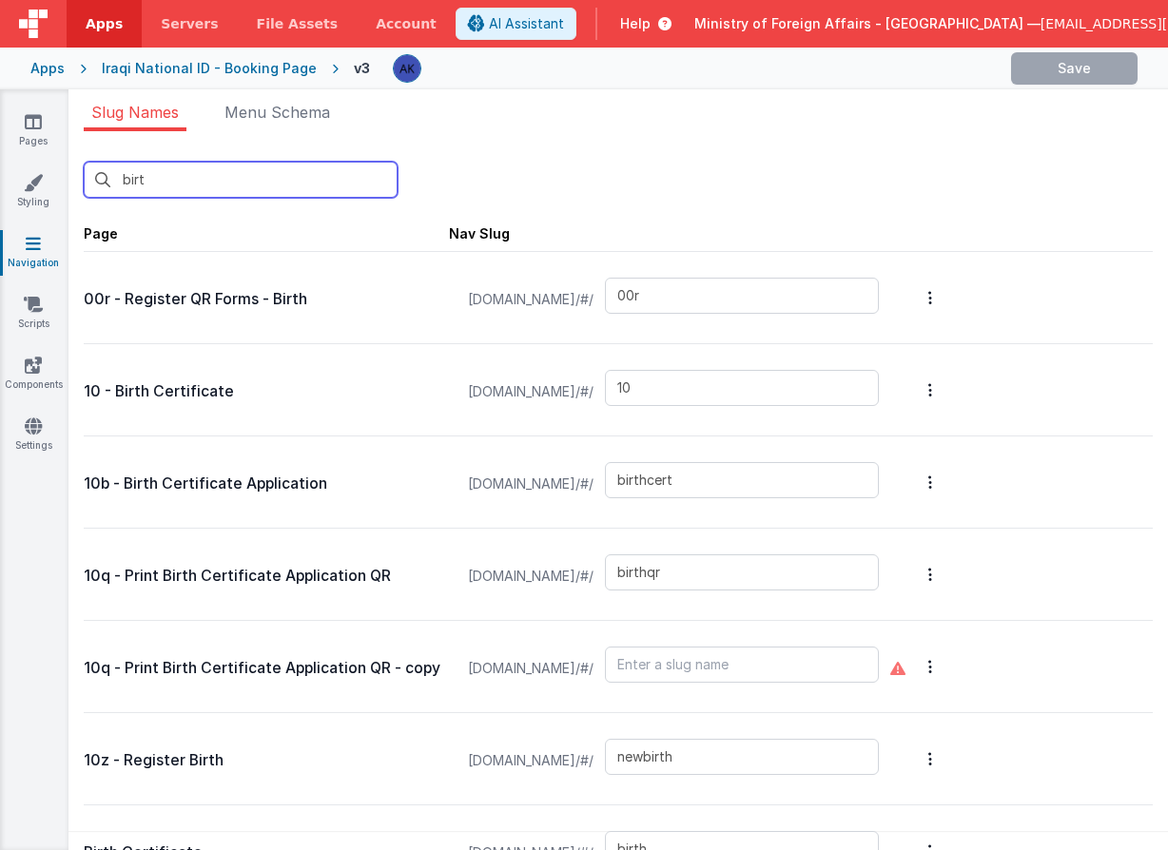
type input "birth"
type input "00r"
type input "10"
type input "birthcert"
type input "birthqr"
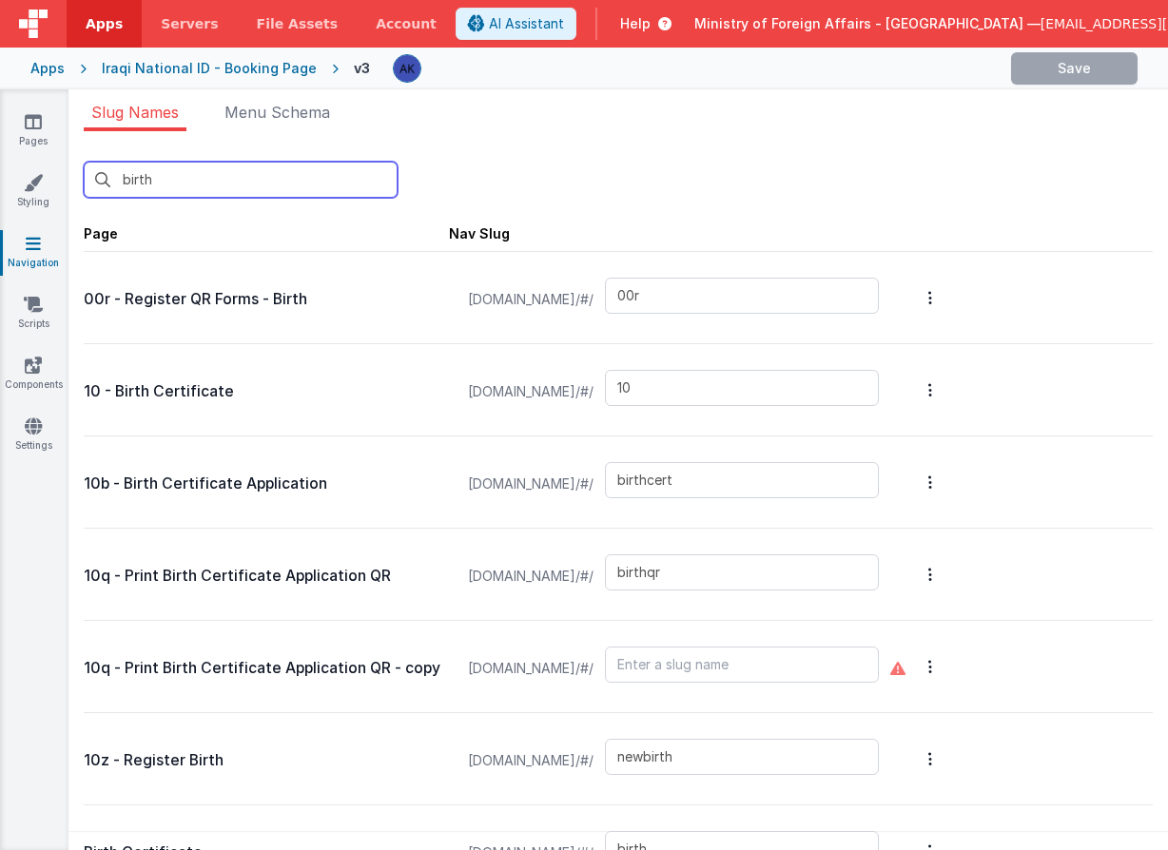
type input "newbirth"
type input "birth"
drag, startPoint x: 81, startPoint y: 165, endPoint x: 5, endPoint y: 157, distance: 76.5
click at [5, 157] on section "Pages Styling Navigation Scripts Components Settings Slug Names Menu Schema bir…" at bounding box center [584, 469] width 1168 height 761
type input "d"
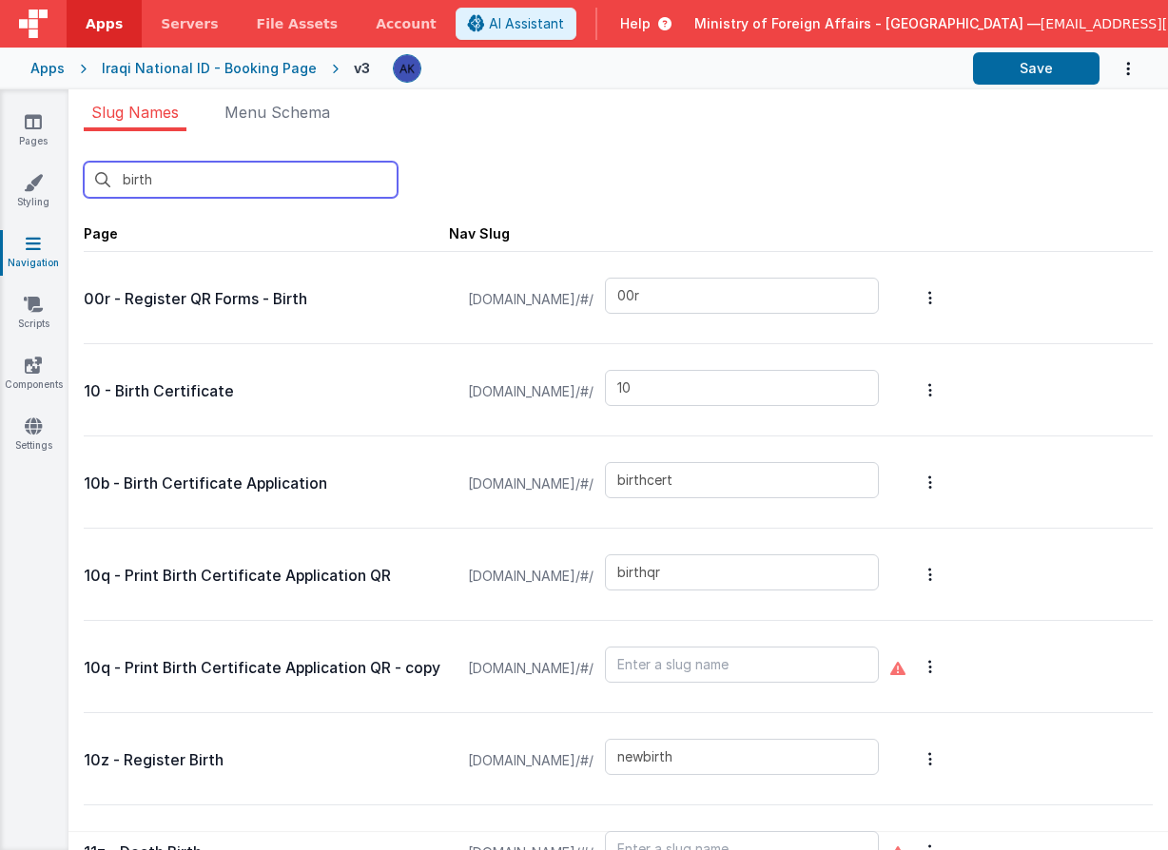
type input "booking"
type input "00a"
type input "00c"
type input "visa"
type input "00e"
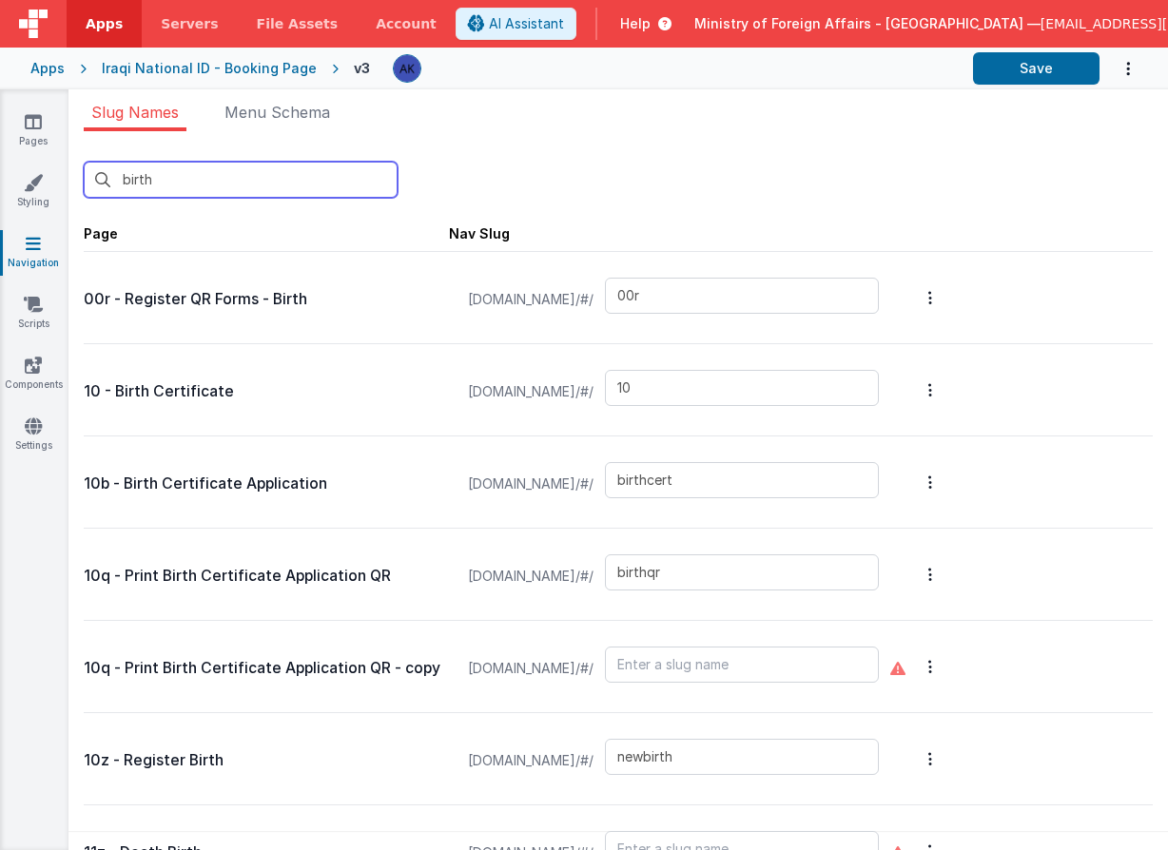
type input "00f"
type input "de"
type input "00g"
type input "qrscanforms"
type input "03"
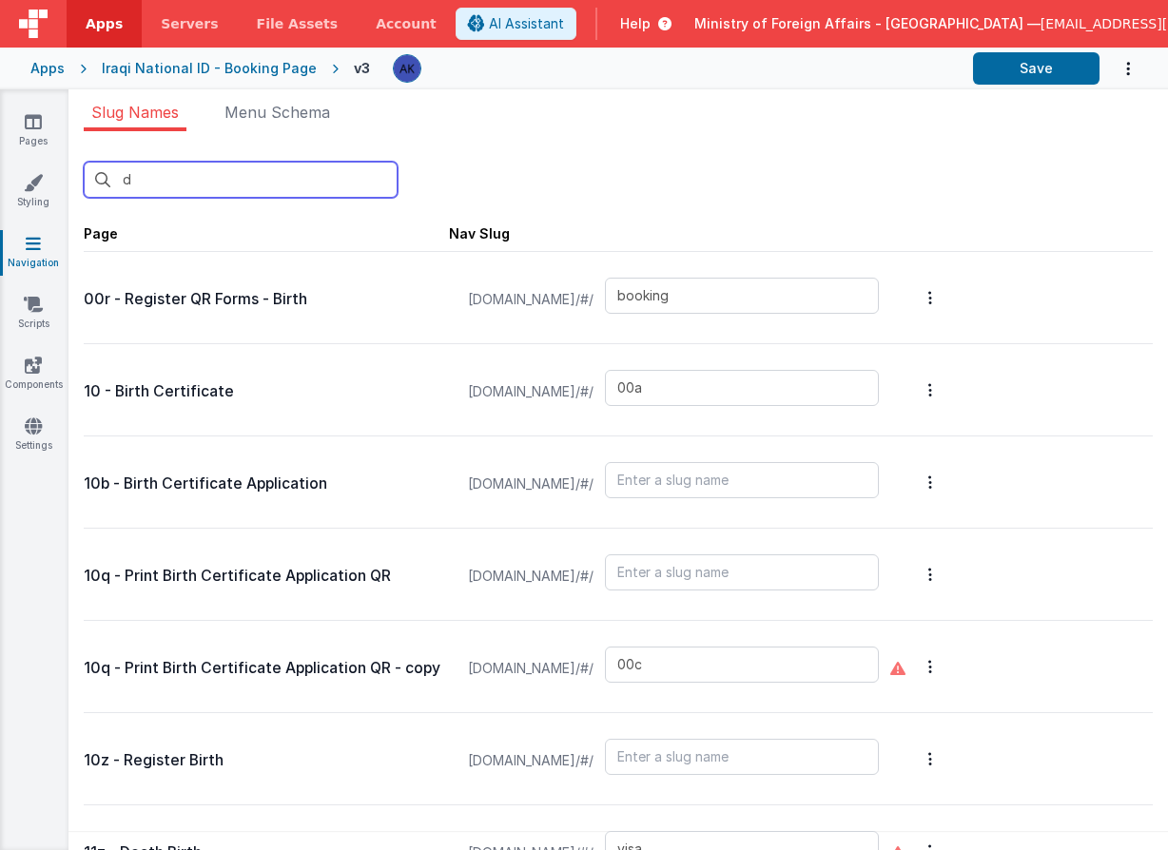
type input "04"
type input "10"
type input "11"
type input "deathcert"
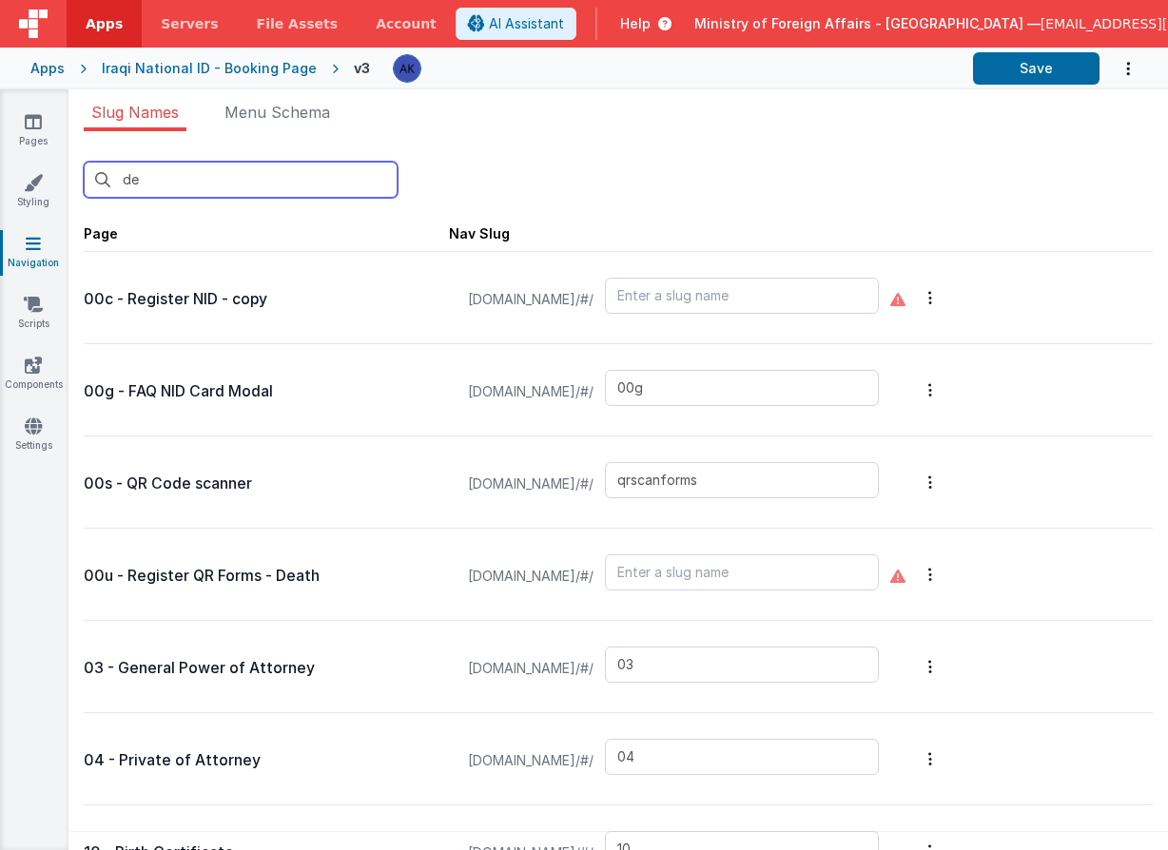
type input "dea"
type input "11"
type input "deathcert"
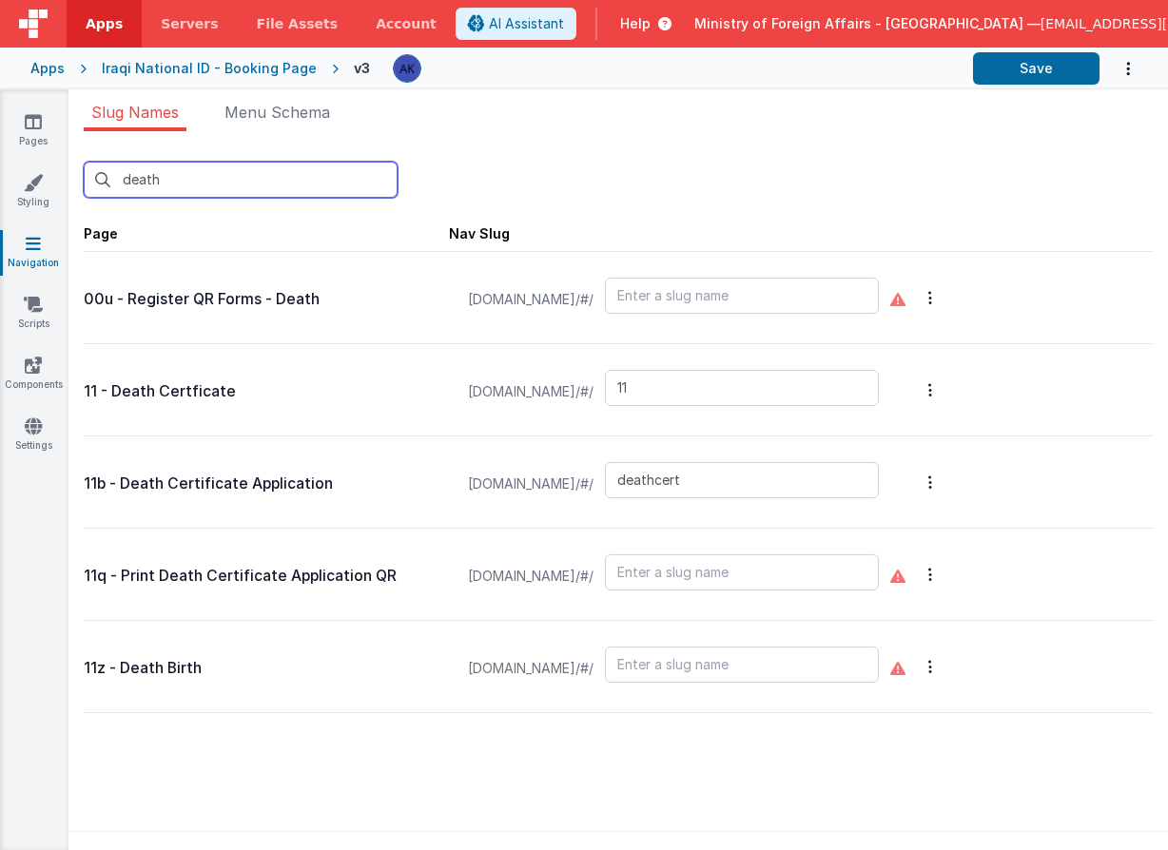
scroll to position [1, 0]
drag, startPoint x: 76, startPoint y: 174, endPoint x: 55, endPoint y: 170, distance: 21.3
click at [55, 170] on section "Pages Styling Navigation Scripts Components Settings Slug Names Menu Schema dea…" at bounding box center [584, 469] width 1168 height 761
type input "death"
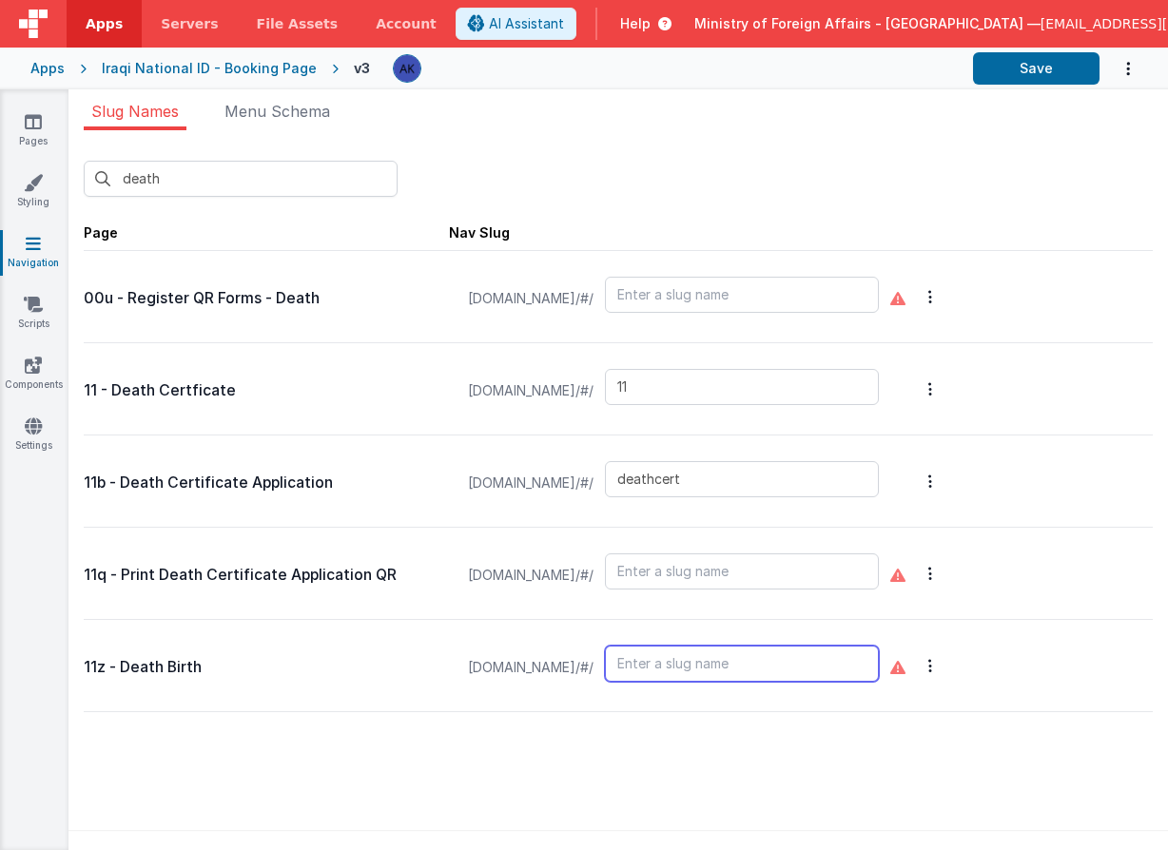
click at [833, 662] on input "text" at bounding box center [742, 664] width 274 height 36
type input "newdeath"
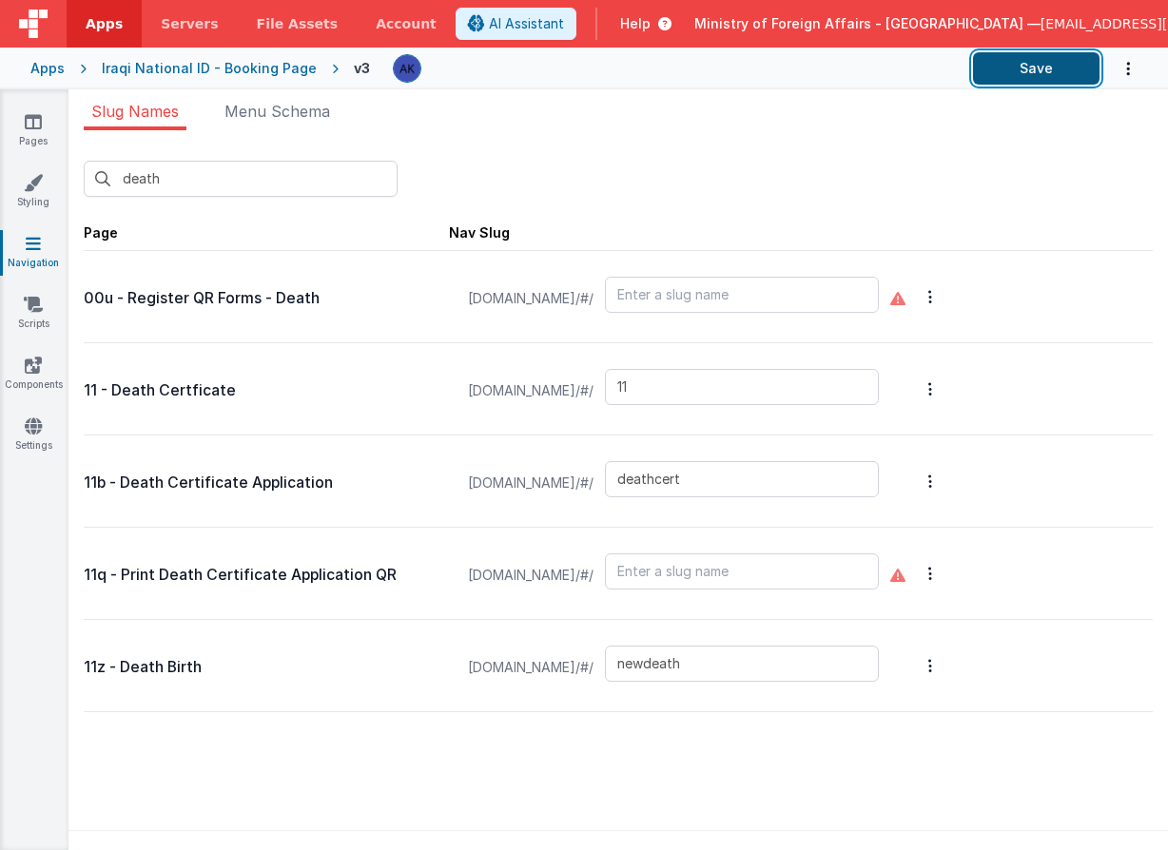
click at [1076, 66] on button "Save" at bounding box center [1036, 68] width 126 height 32
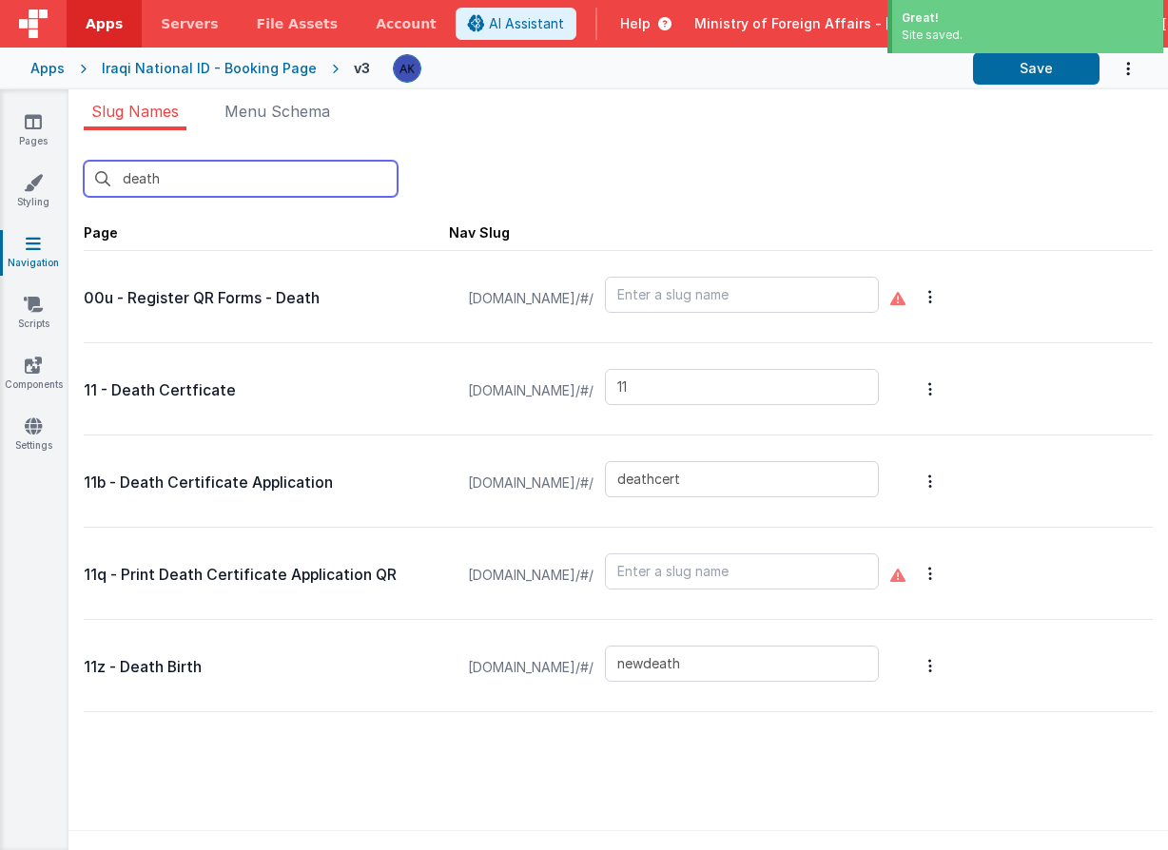
click at [245, 189] on input "death" at bounding box center [241, 179] width 314 height 36
click at [245, 188] on input "death" at bounding box center [241, 179] width 314 height 36
type input "b"
type input "booking"
type input "00a"
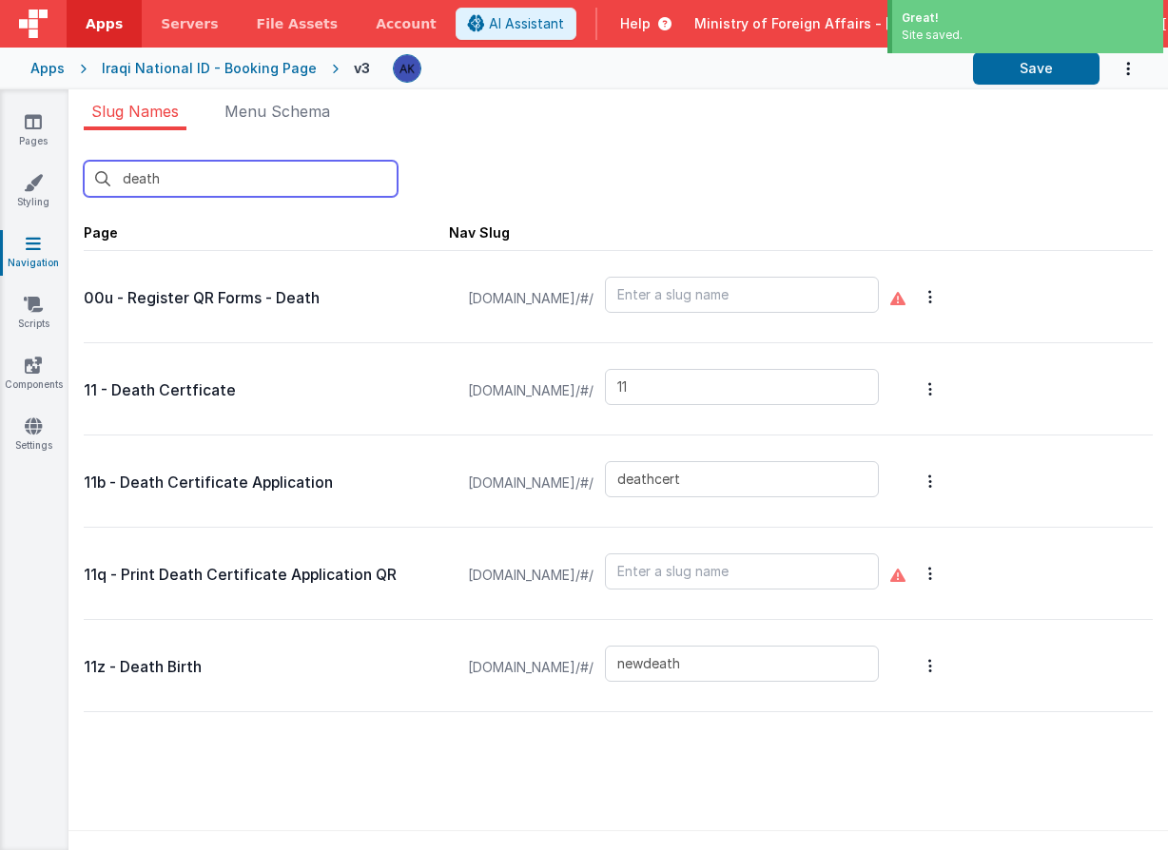
type input "00b"
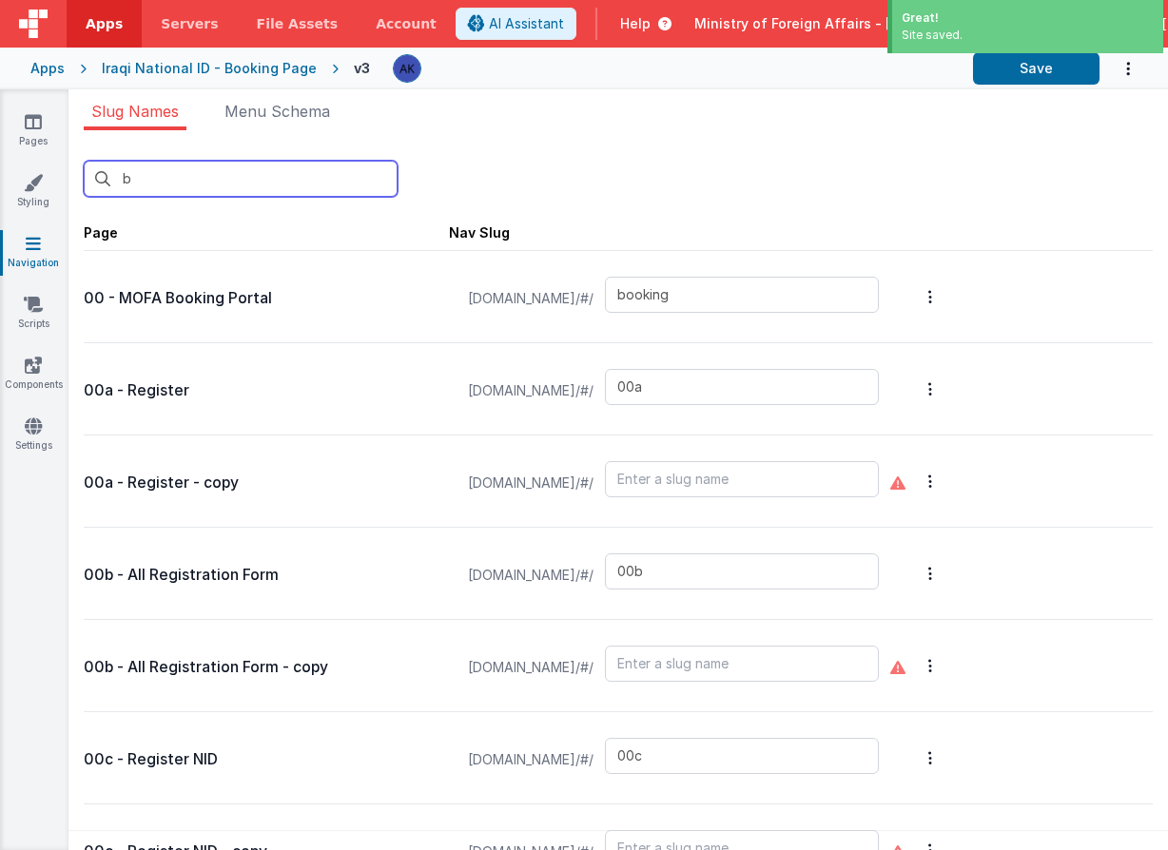
type input "bi"
type input "00r"
type input "10"
type input "birthcert"
type input "birthqr"
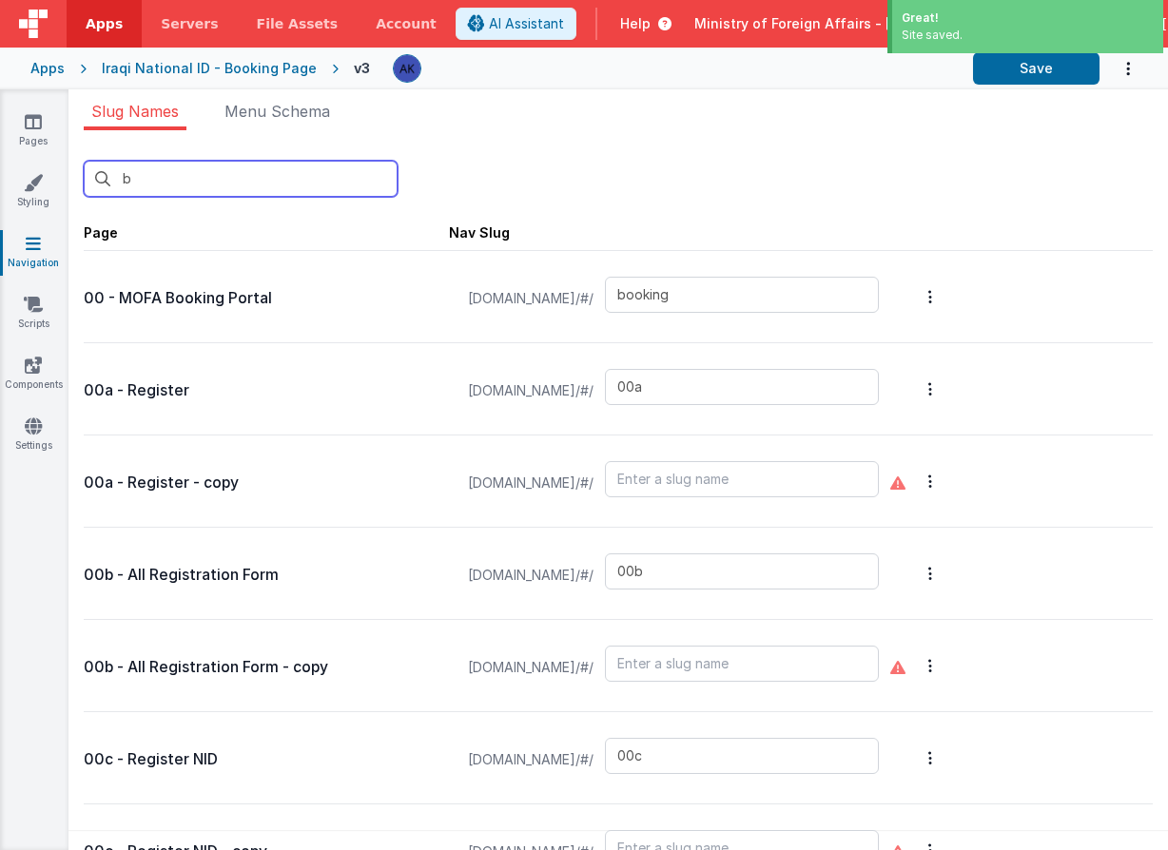
type input "newbirth"
type input "newdeath"
type input "birth"
type input "birthapp"
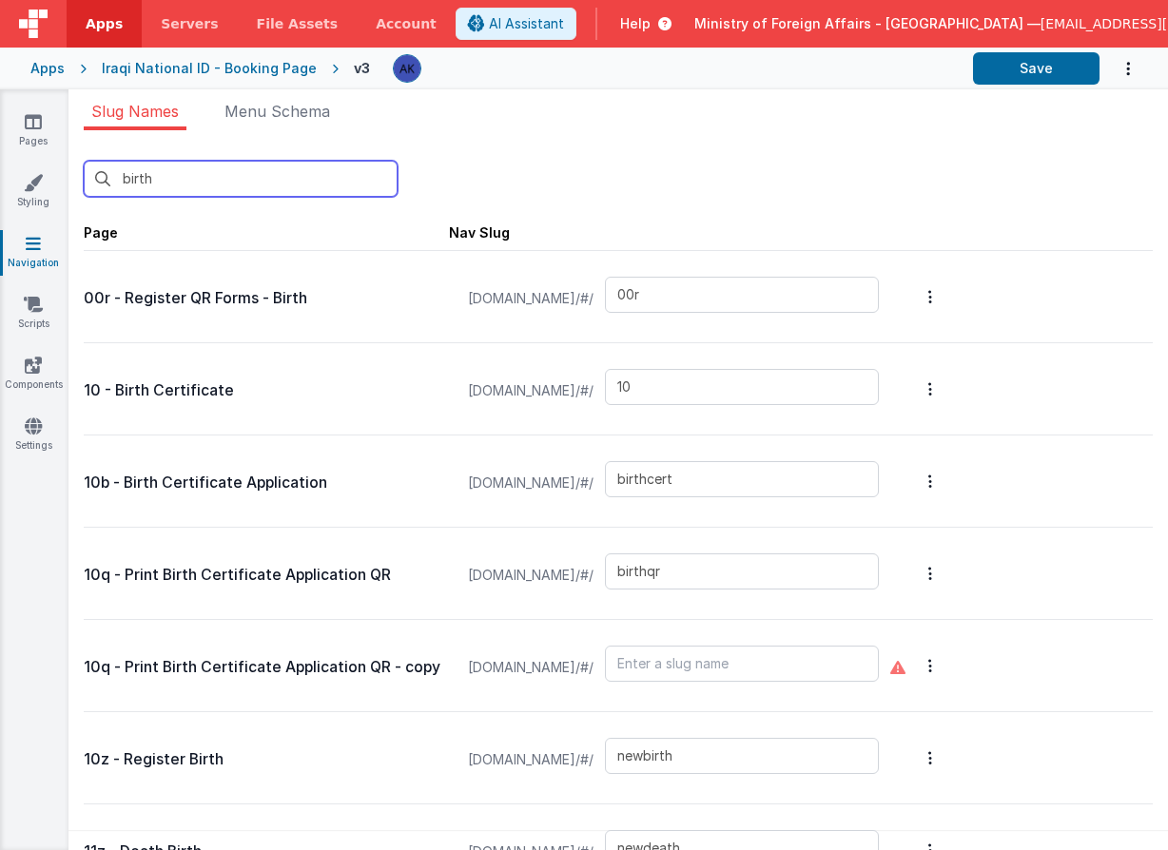
drag, startPoint x: 259, startPoint y: 184, endPoint x: 53, endPoint y: 167, distance: 206.1
click at [53, 167] on section "Pages Styling Navigation Scripts Components Settings Slug Names Menu Schema bir…" at bounding box center [584, 469] width 1168 height 761
type input "d"
type input "booking"
type input "00a"
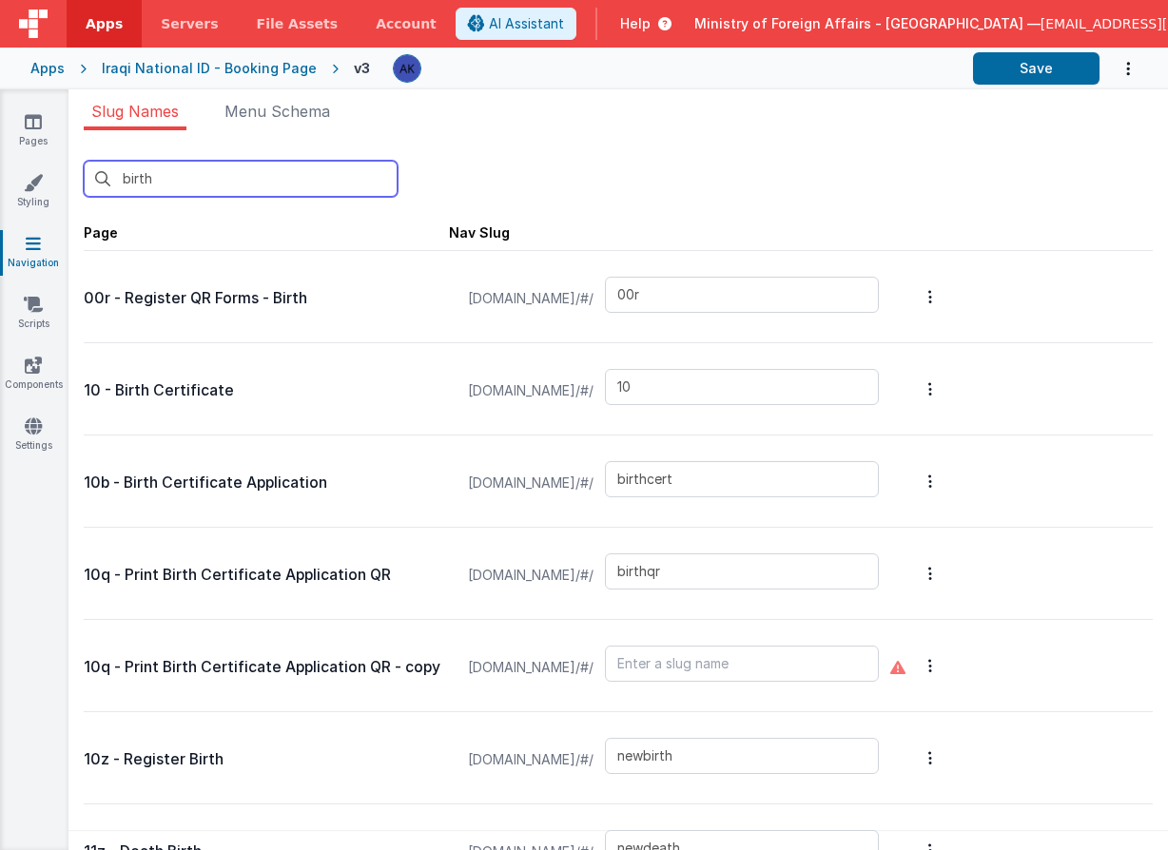
type input "00c"
type input "visa"
type input "00e"
type input "00f"
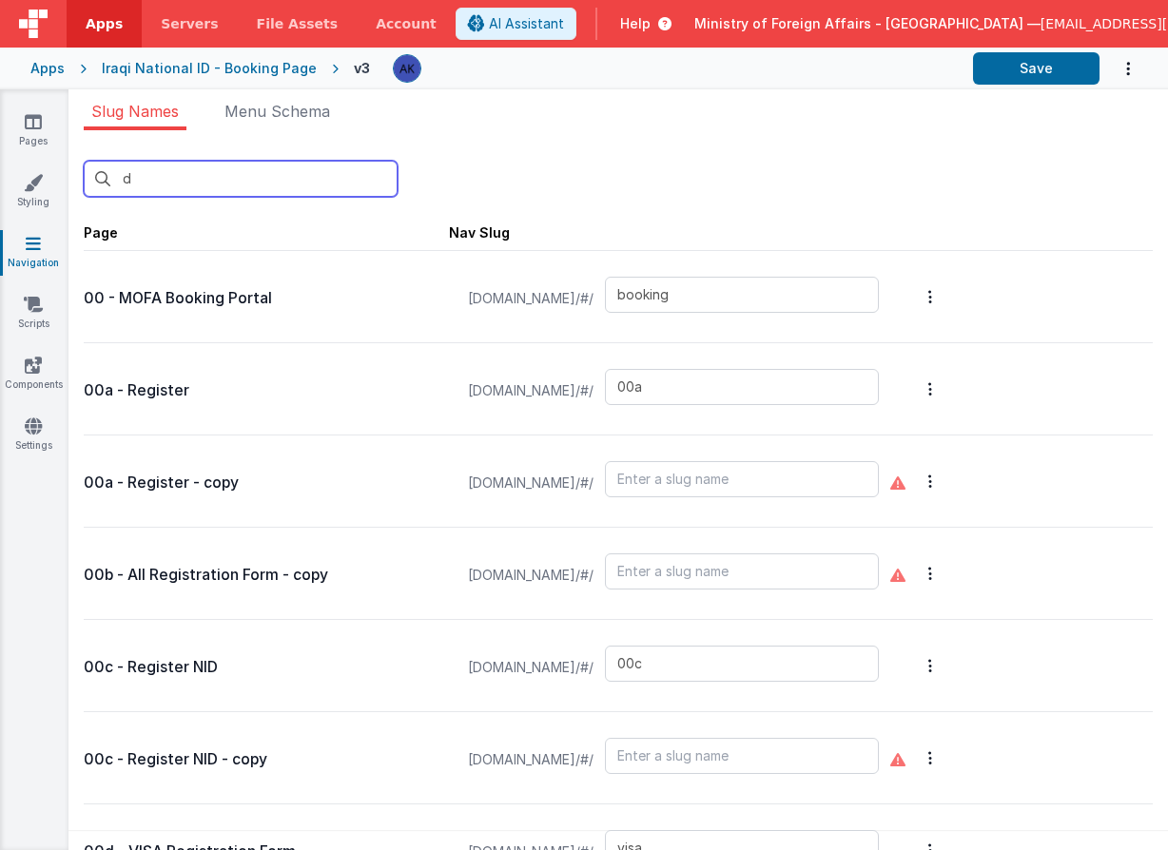
type input "de"
type input "00g"
type input "qrscanforms"
type input "03"
type input "04"
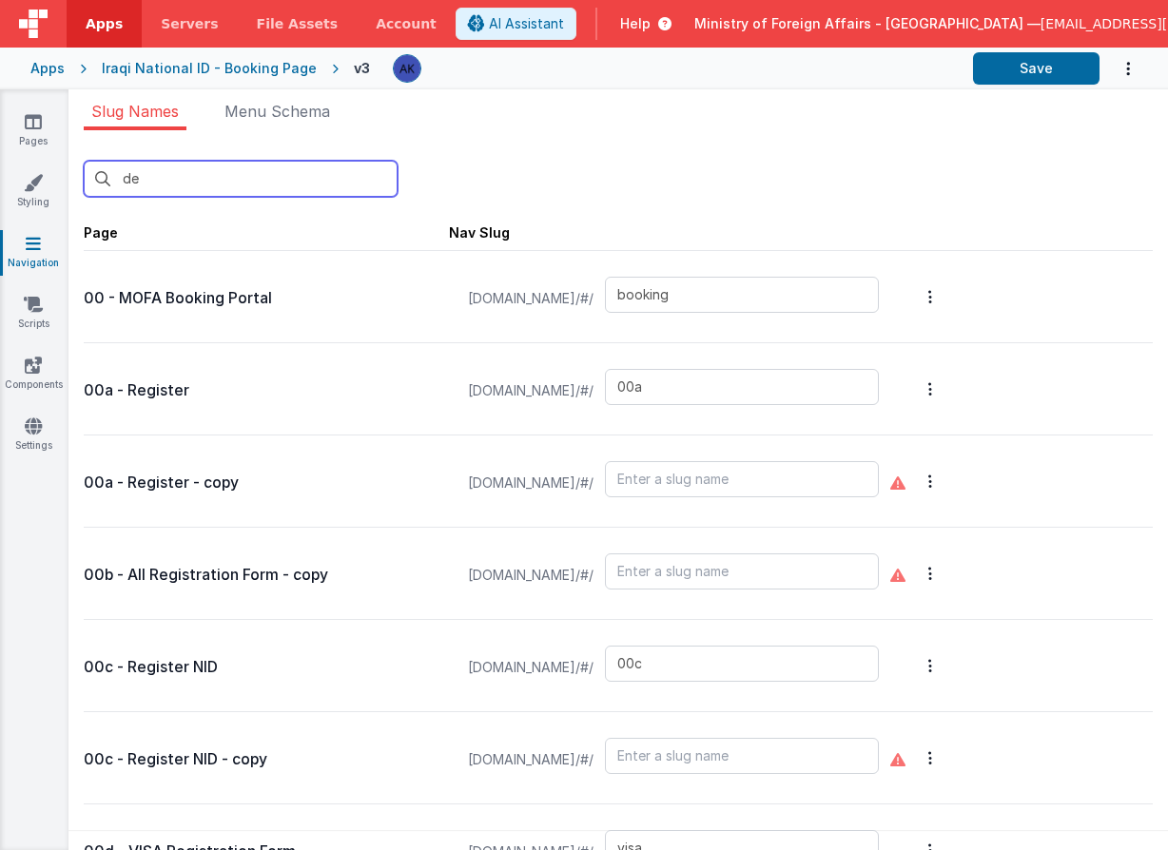
type input "10"
type input "11"
type input "deathcert"
type input "newdeath"
type input "qrscanner"
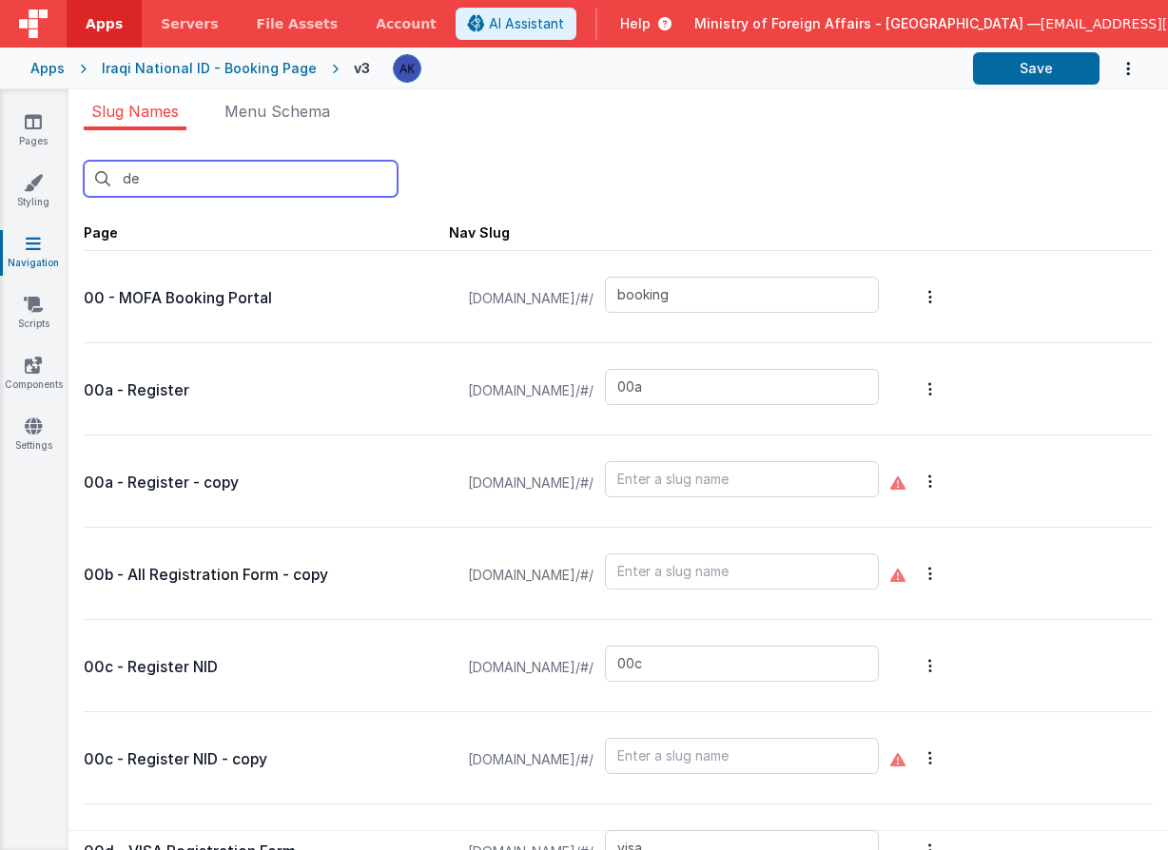
type input "default"
type input "missions"
type input "missiondetails"
type input "officesdetails"
type input "passportservices"
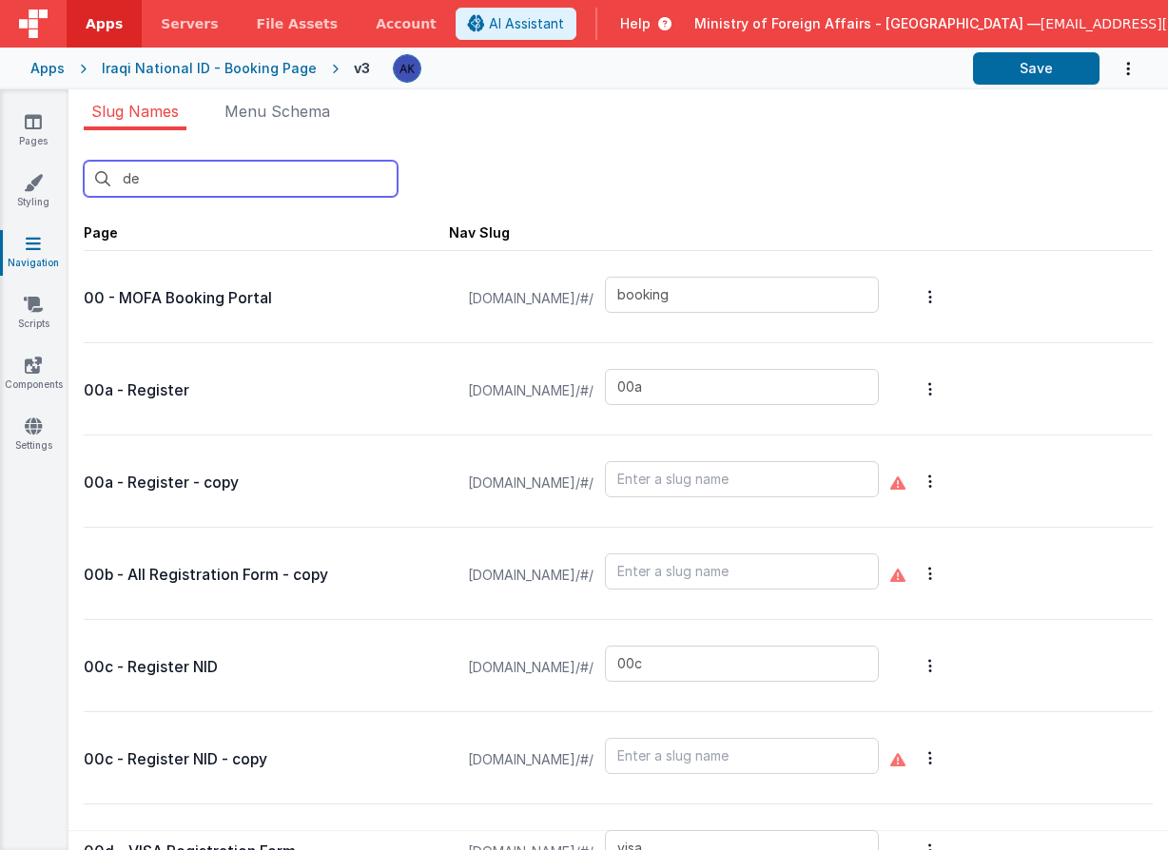
type input "qrscannerAR"
type input "support"
type input "confirmation"
type input "defaultAR"
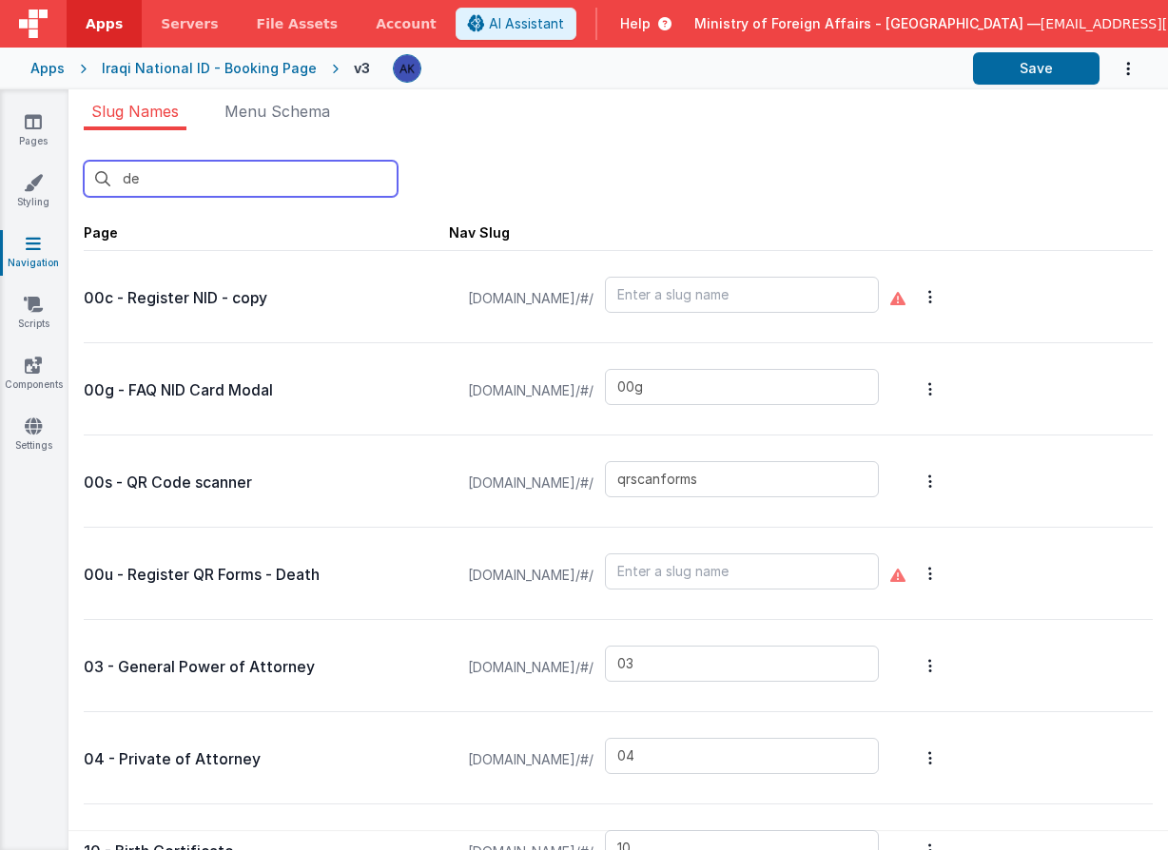
type input "dea"
type input "11"
type input "deathcert"
type input "newdeath"
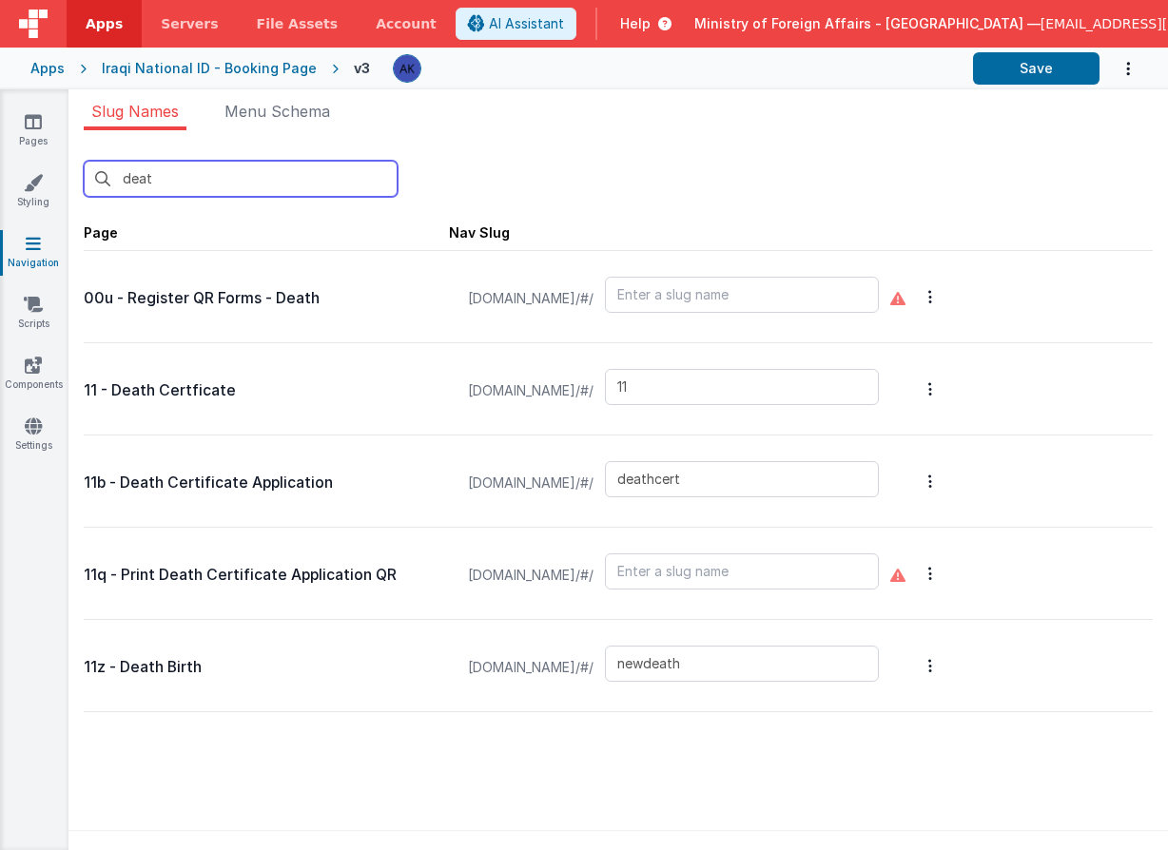
type input "death"
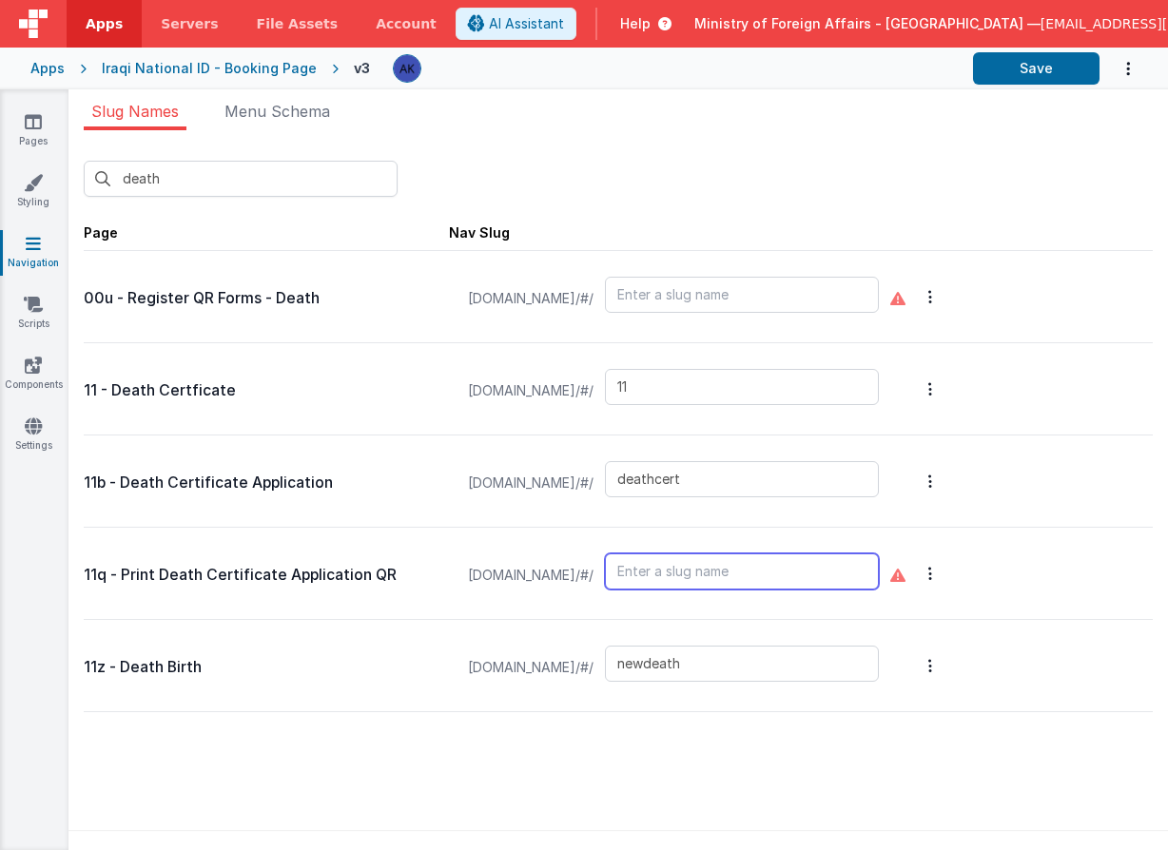
click at [849, 565] on input "text" at bounding box center [742, 572] width 274 height 36
type input "deathqr"
click at [962, 185] on div "death New Slug" at bounding box center [618, 179] width 1069 height 36
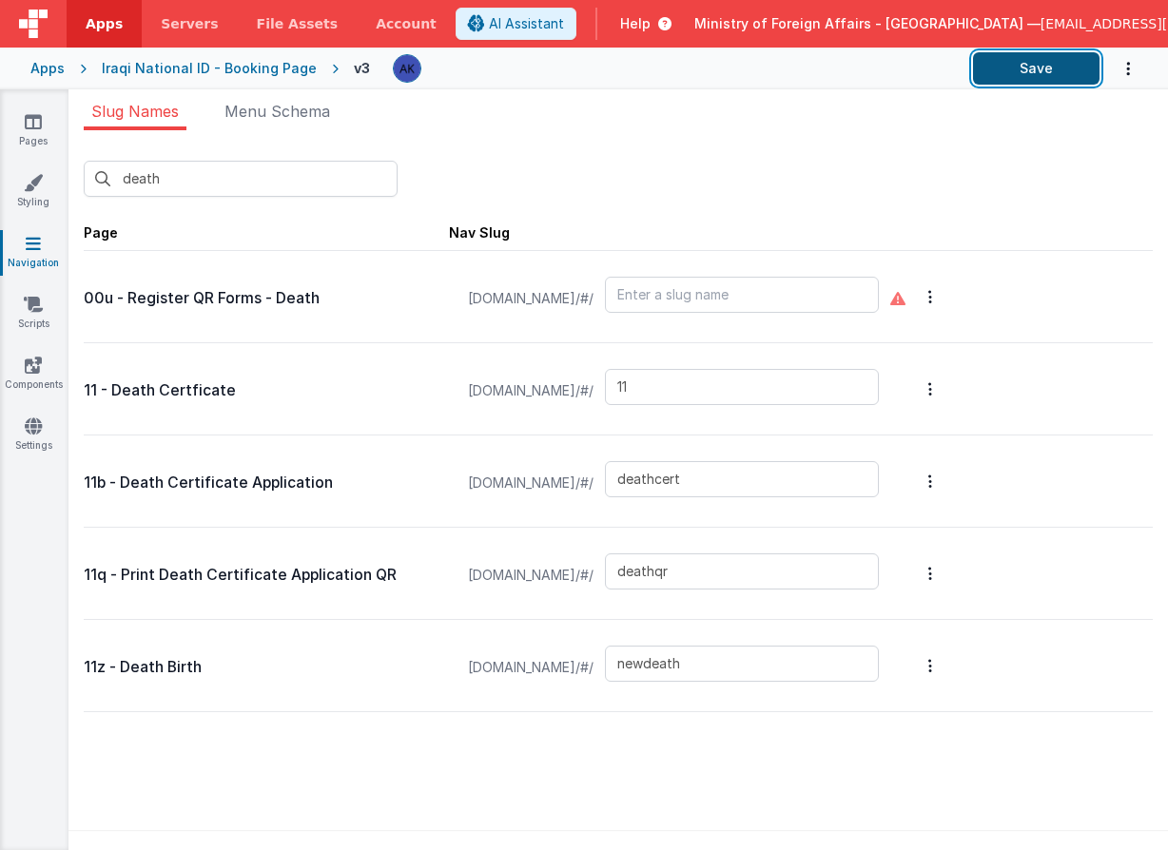
click at [1073, 71] on button "Save" at bounding box center [1036, 68] width 126 height 32
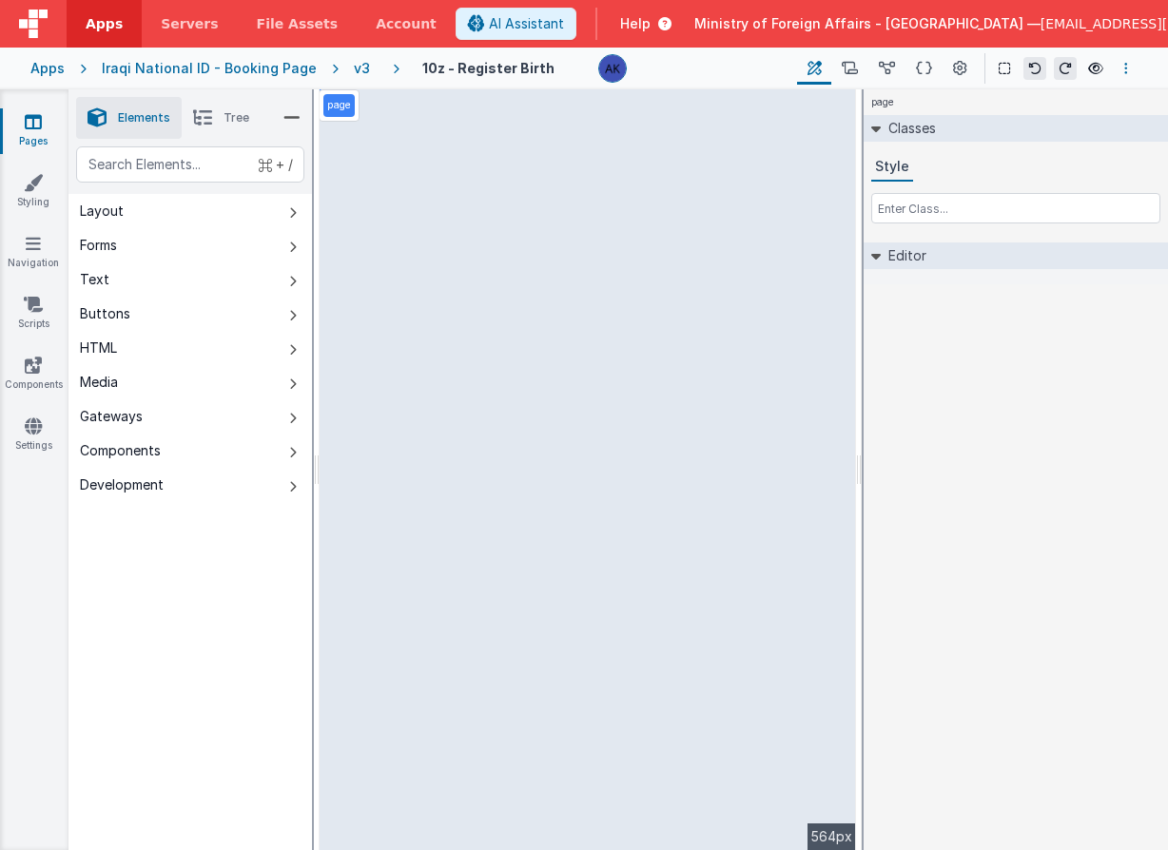
click at [1118, 68] on button "Options" at bounding box center [1126, 68] width 23 height 23
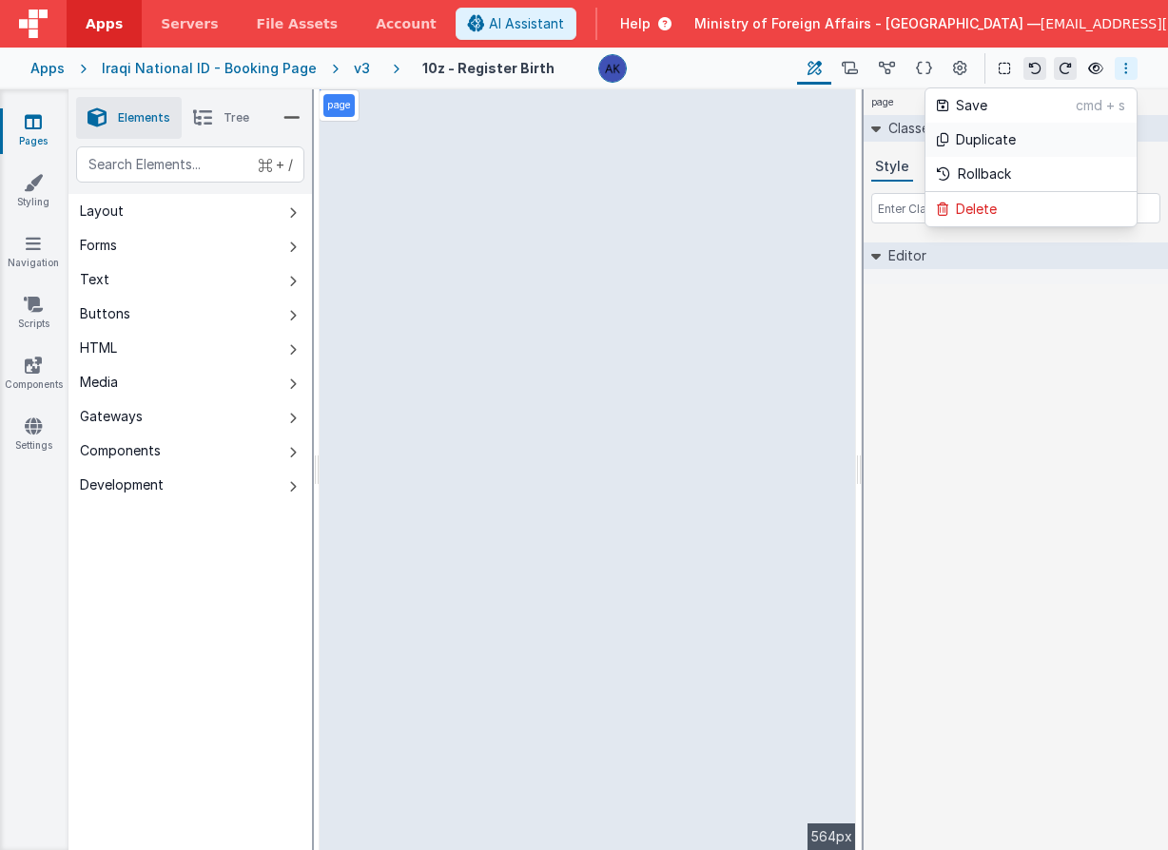
click at [1032, 143] on link "Duplicate" at bounding box center [1030, 140] width 211 height 34
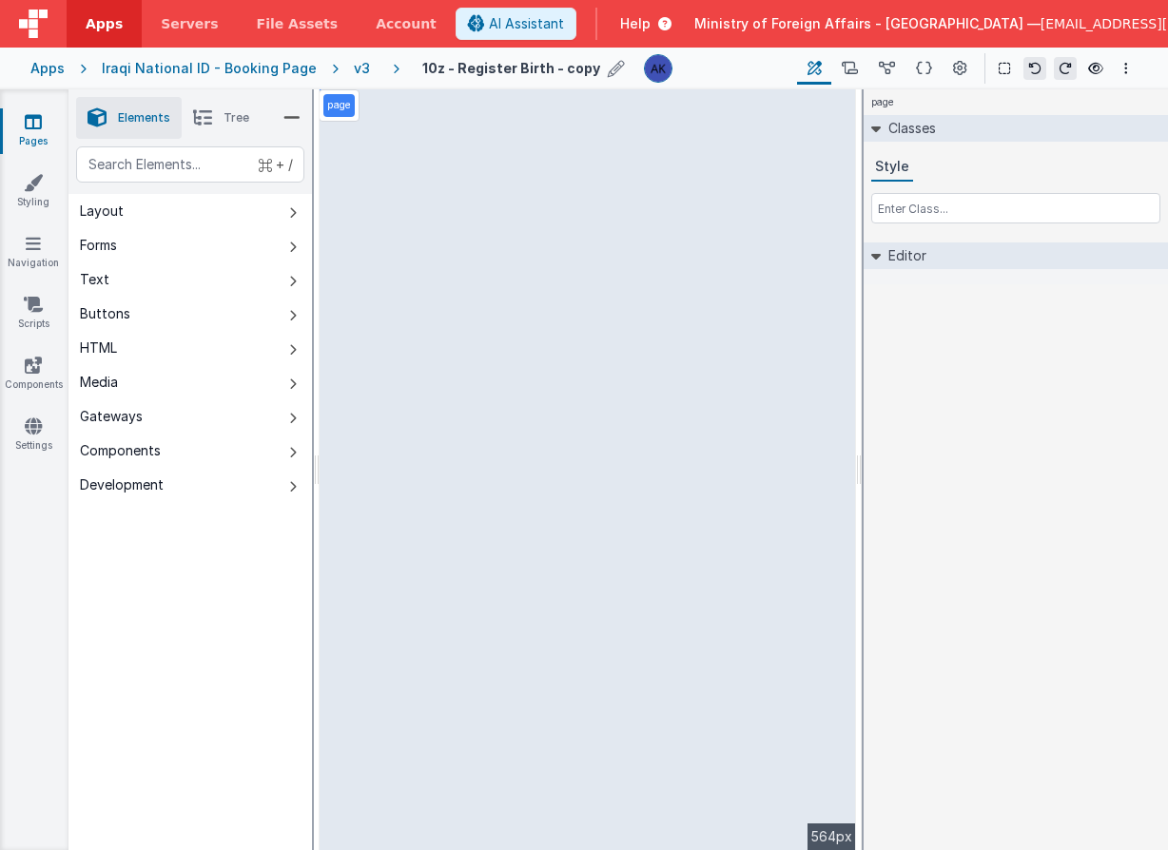
click at [608, 69] on icon at bounding box center [616, 68] width 17 height 27
type input "11z - Death Birth"
click at [543, 65] on icon at bounding box center [550, 68] width 15 height 27
click at [962, 78] on icon at bounding box center [960, 69] width 14 height 20
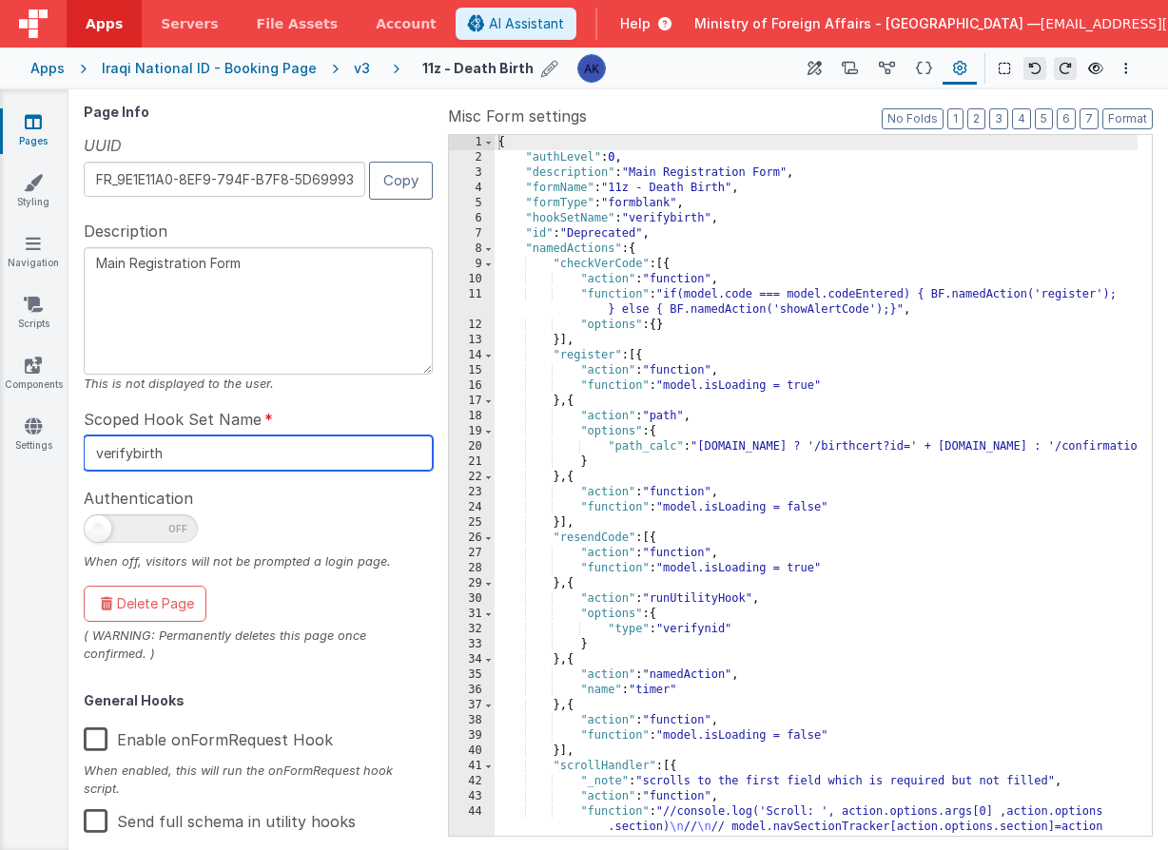
click at [169, 461] on input "verifybirth" at bounding box center [258, 453] width 349 height 35
type input "verifydeath"
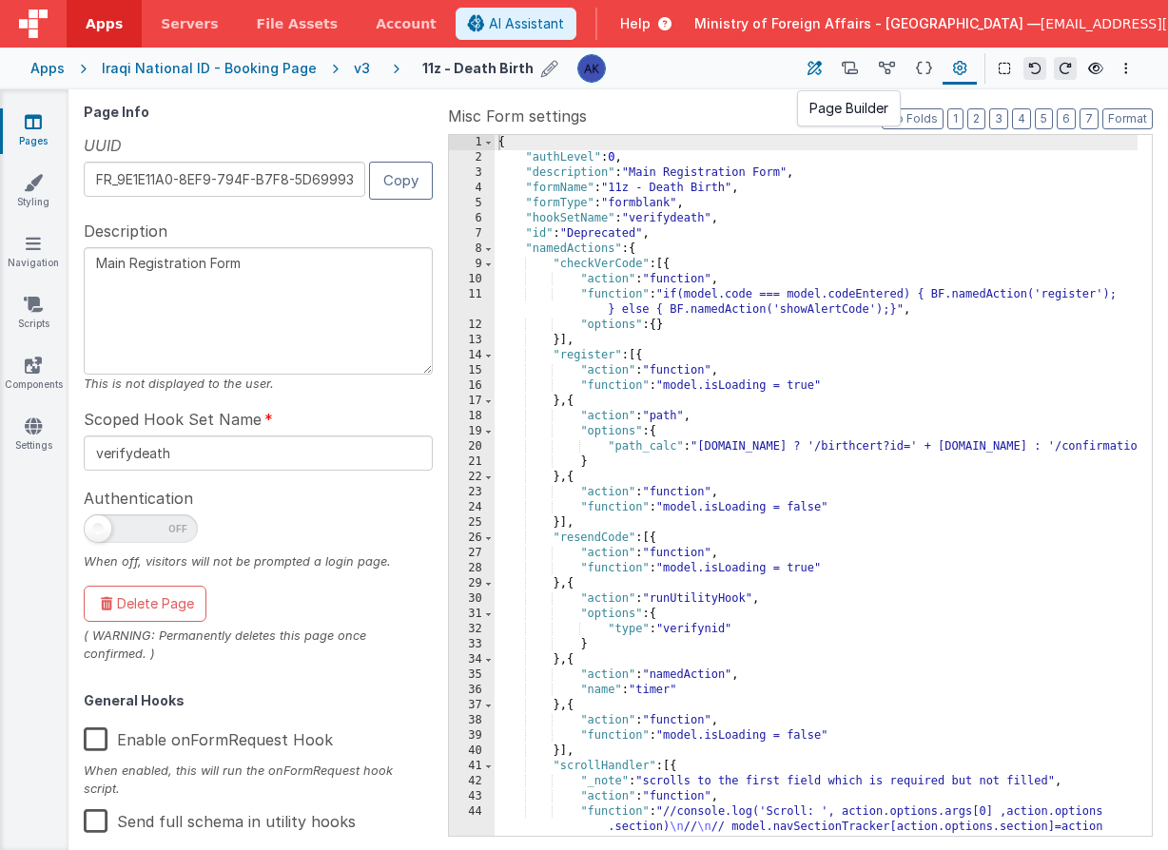
click at [807, 70] on button at bounding box center [814, 68] width 34 height 32
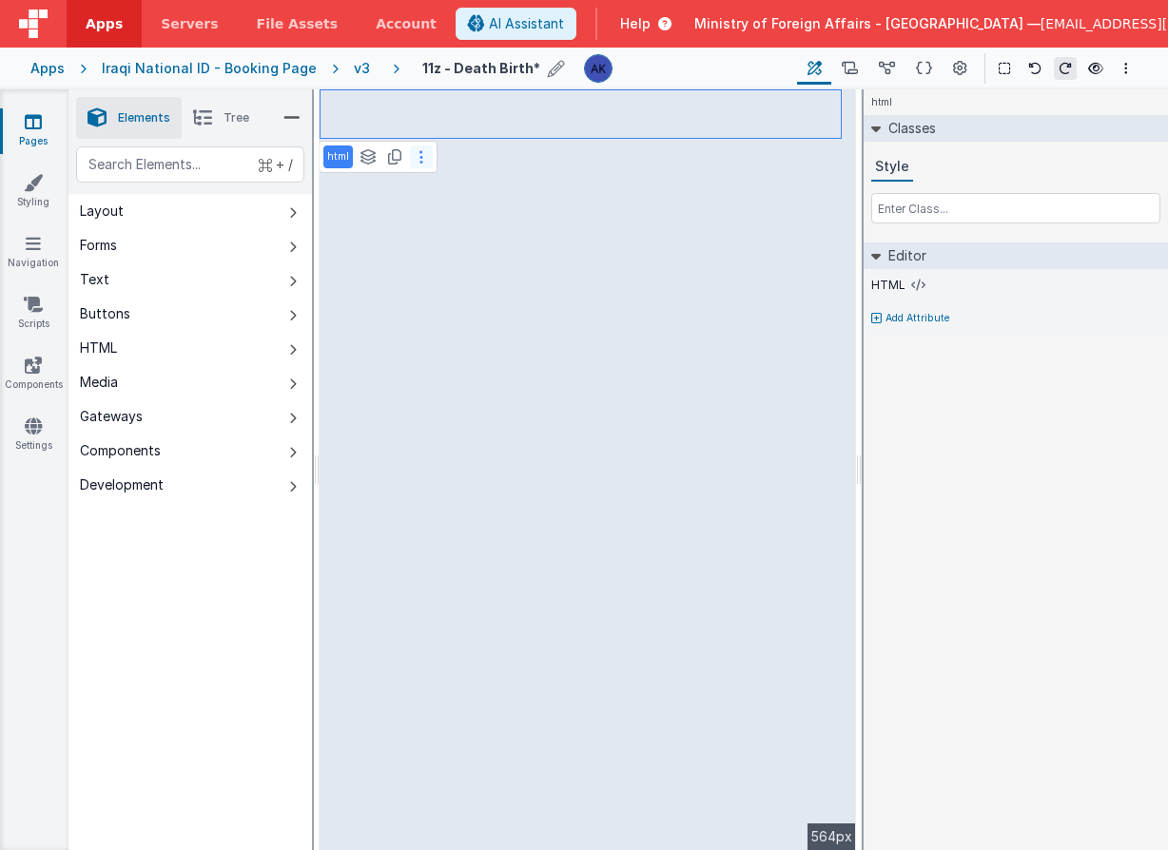
click at [421, 157] on button at bounding box center [421, 157] width 23 height 23
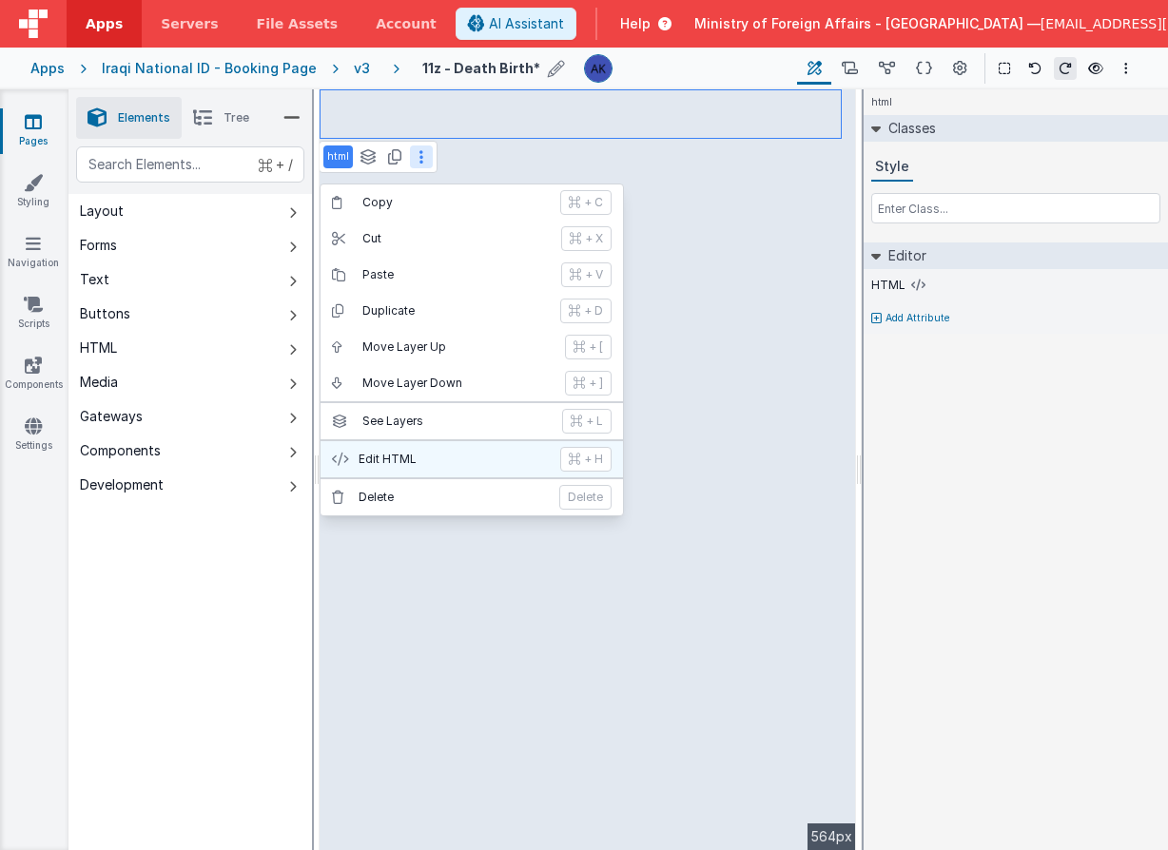
click at [487, 450] on button "Edit HTML + H" at bounding box center [472, 459] width 302 height 36
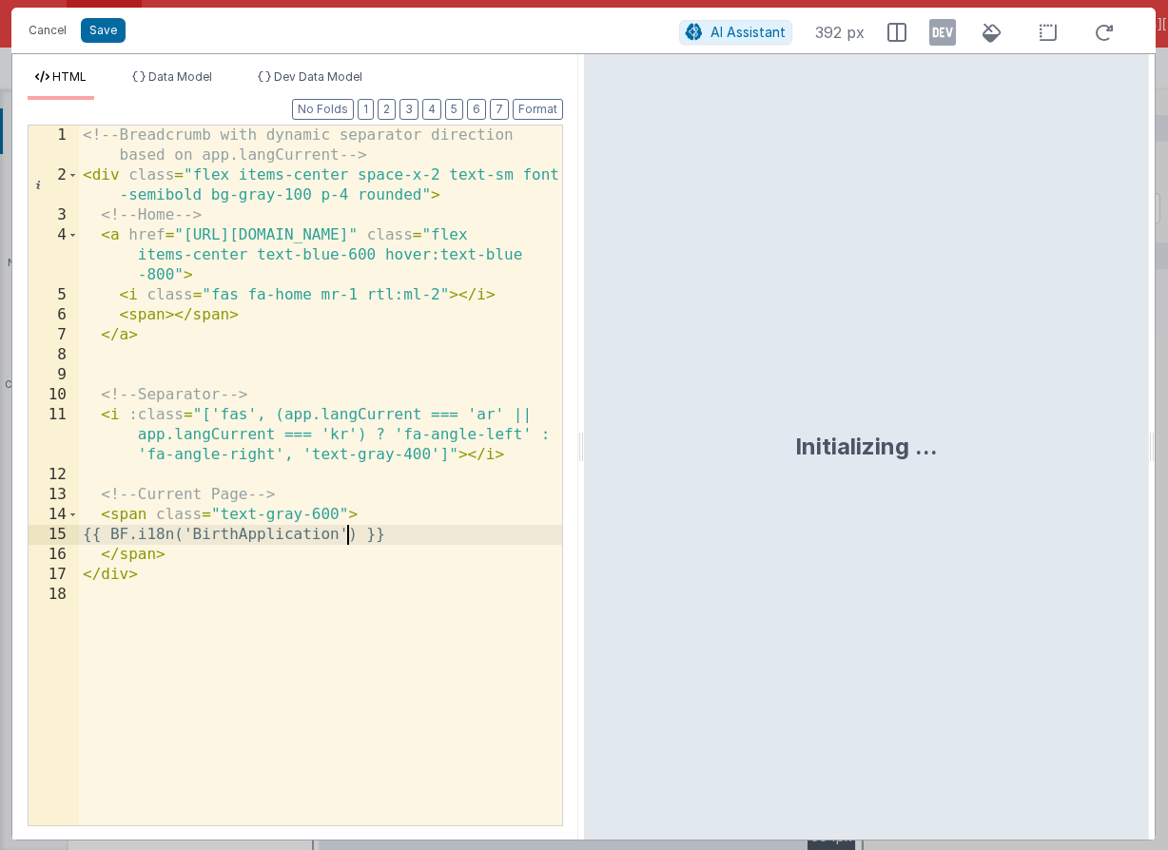
click at [349, 540] on div "<!-- Breadcrumb with dynamic separator direction based on app.langCurrent --> <…" at bounding box center [320, 506] width 483 height 760
click at [88, 29] on button "Save" at bounding box center [103, 30] width 45 height 25
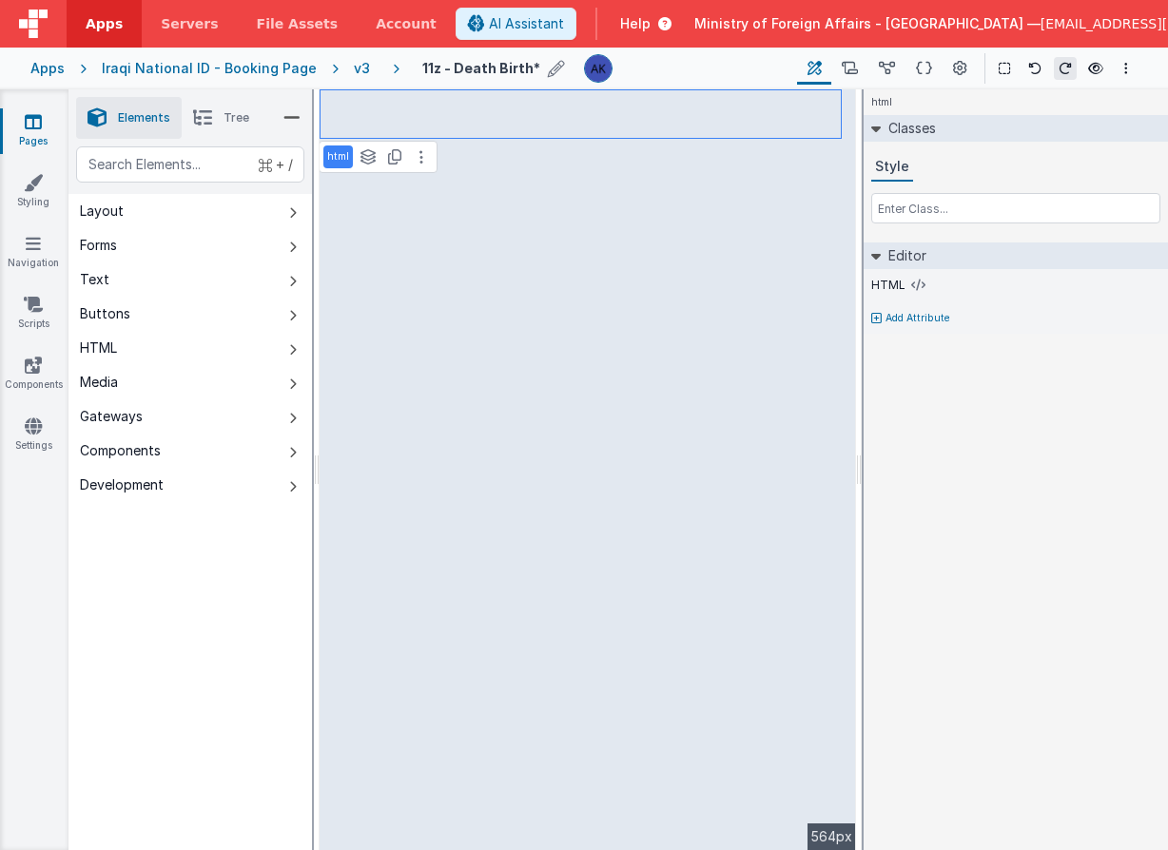
select select "email"
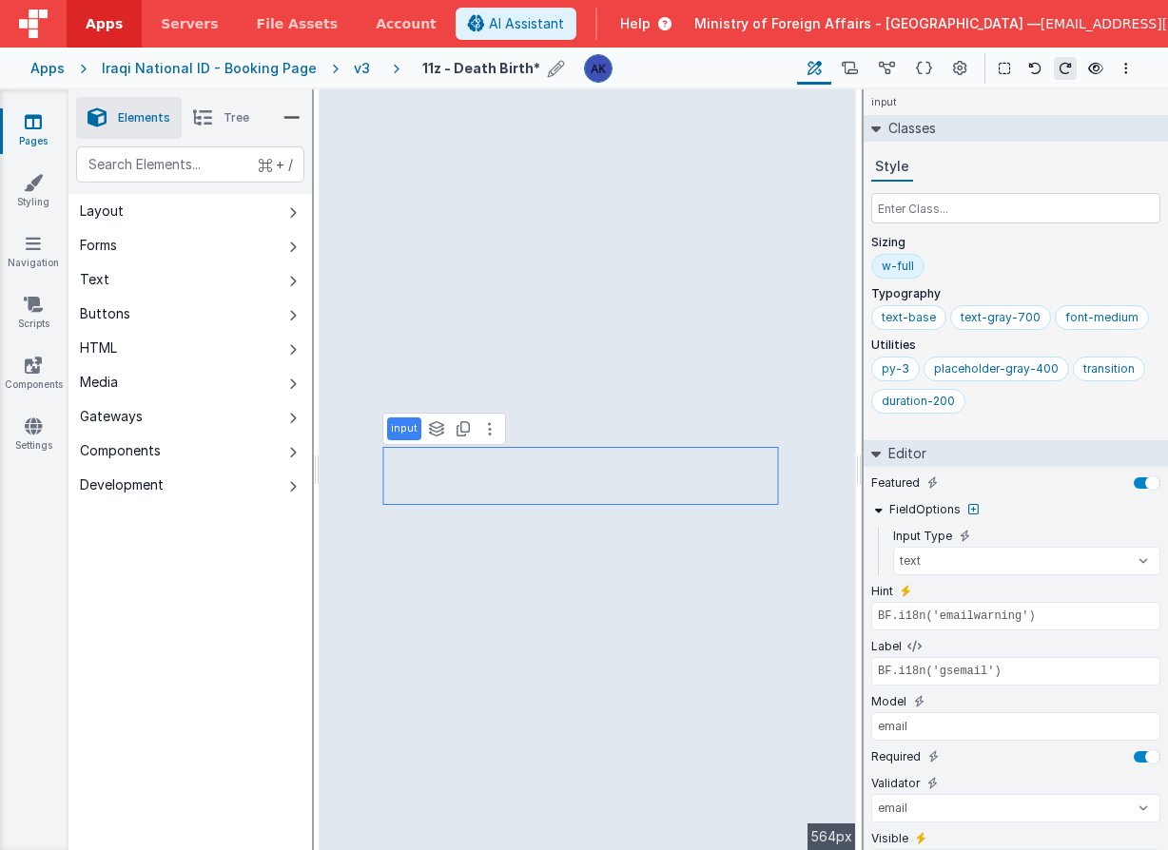
type input "true"
type input "DD/MM/YYYY"
select select "regexp"
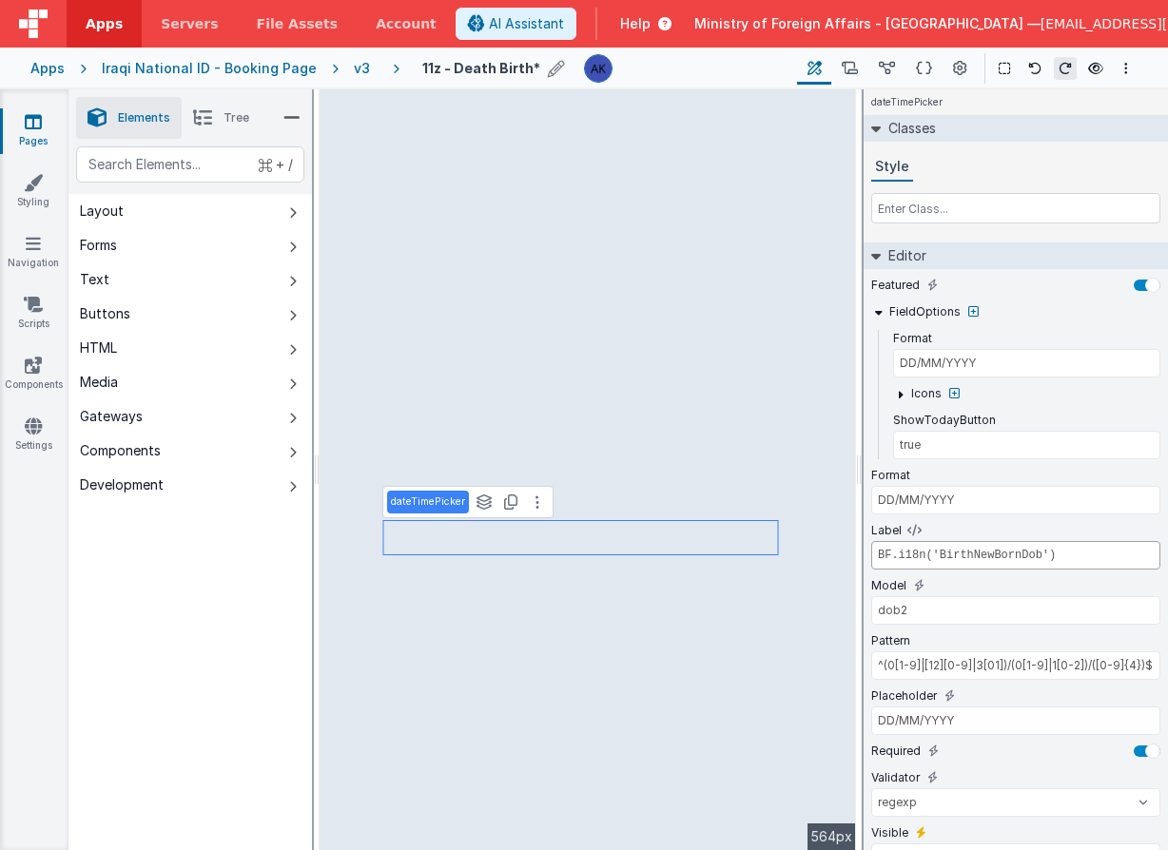
click at [997, 549] on input "BF.i18n('BirthNewBornDob')" at bounding box center [1015, 555] width 289 height 29
click at [981, 553] on input "BF.i18n('BirthNewBornDob')" at bounding box center [1015, 555] width 289 height 29
paste input "Death"
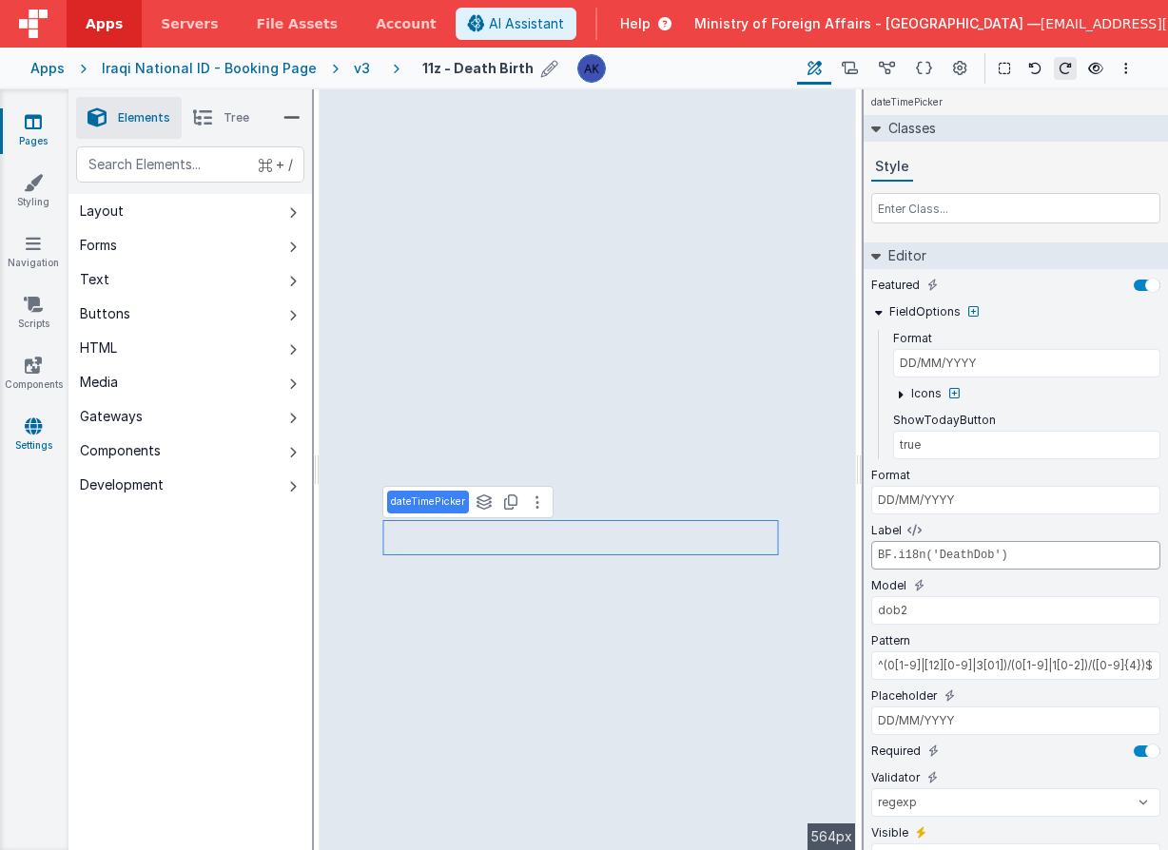
type input "BF.i18n('DeathDob')"
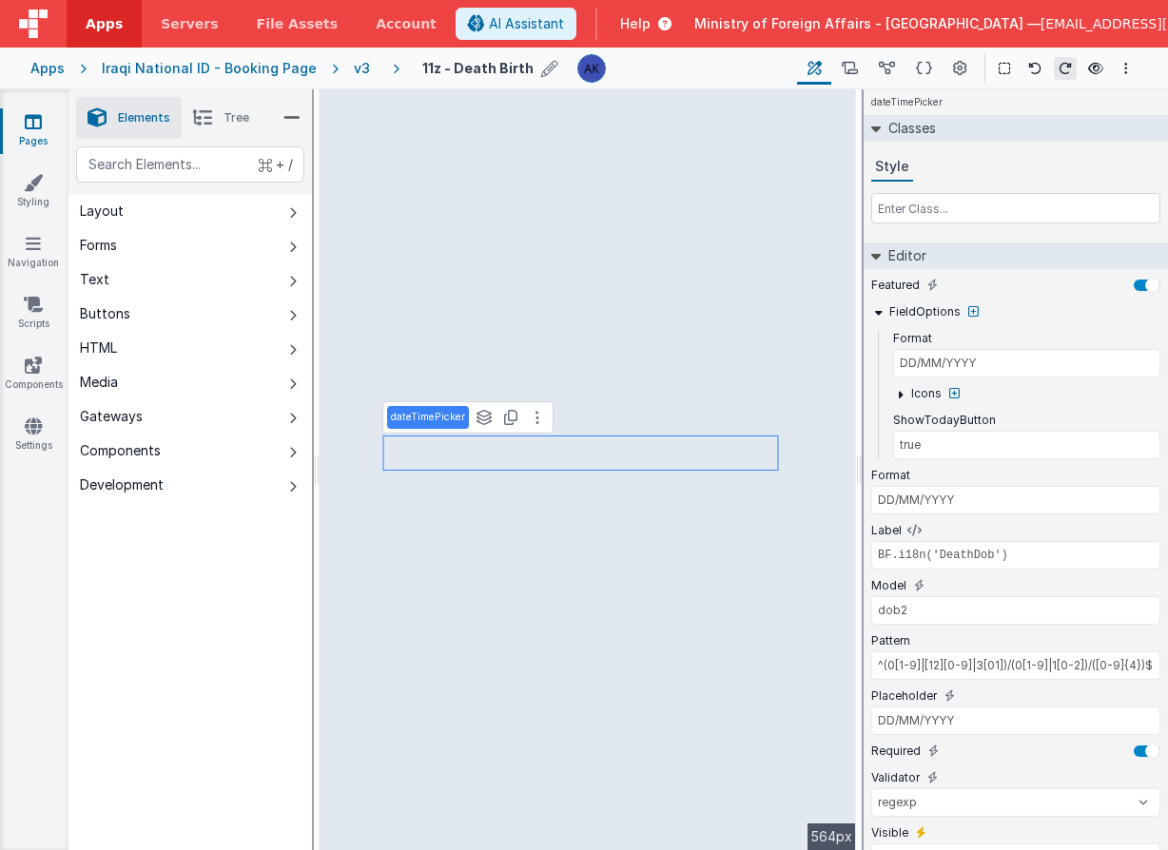
click at [354, 69] on div "v3" at bounding box center [366, 68] width 24 height 19
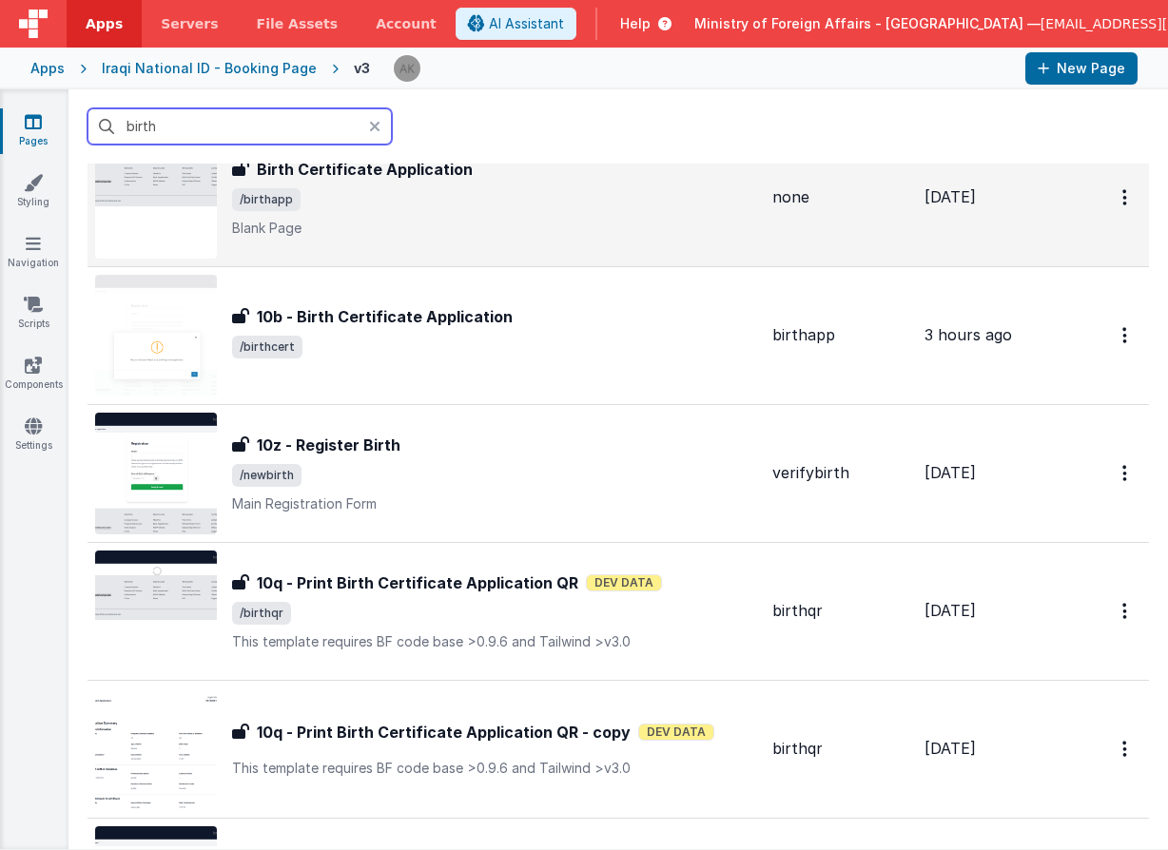
scroll to position [352, 0]
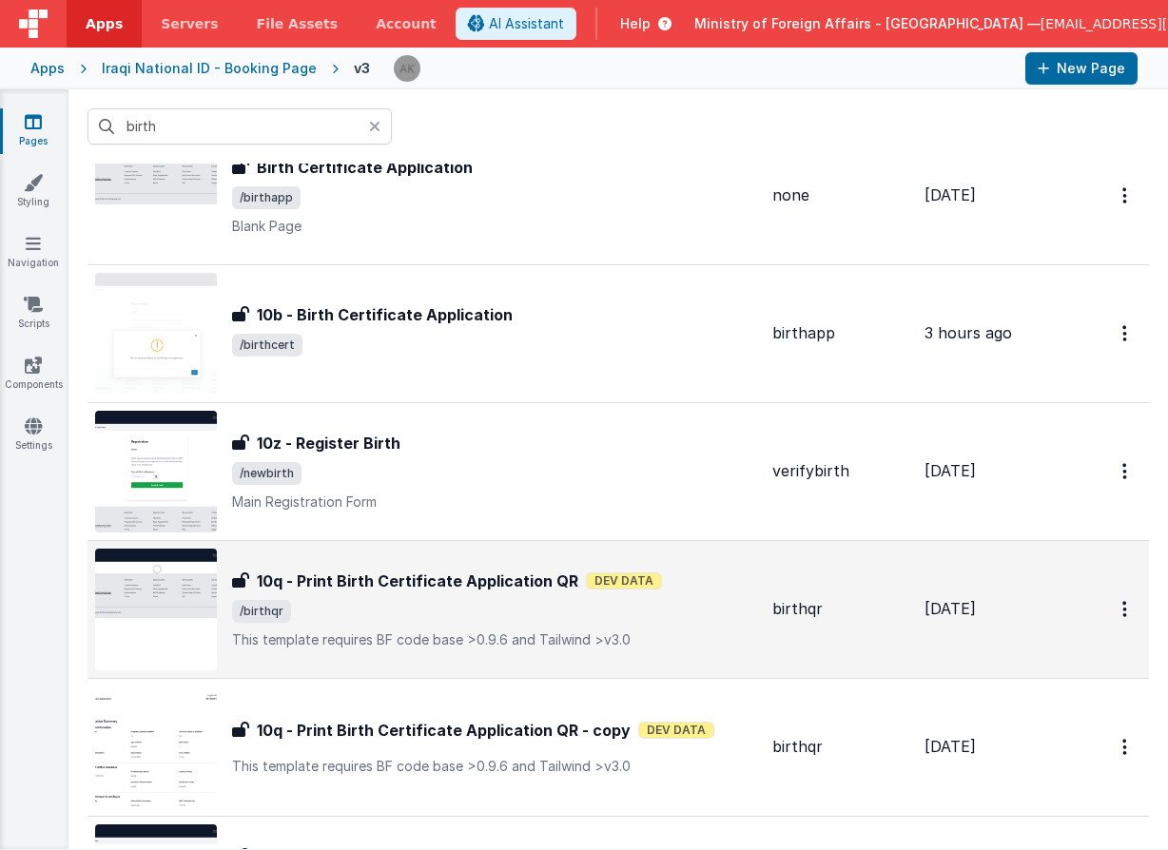
click at [192, 615] on img at bounding box center [156, 610] width 122 height 122
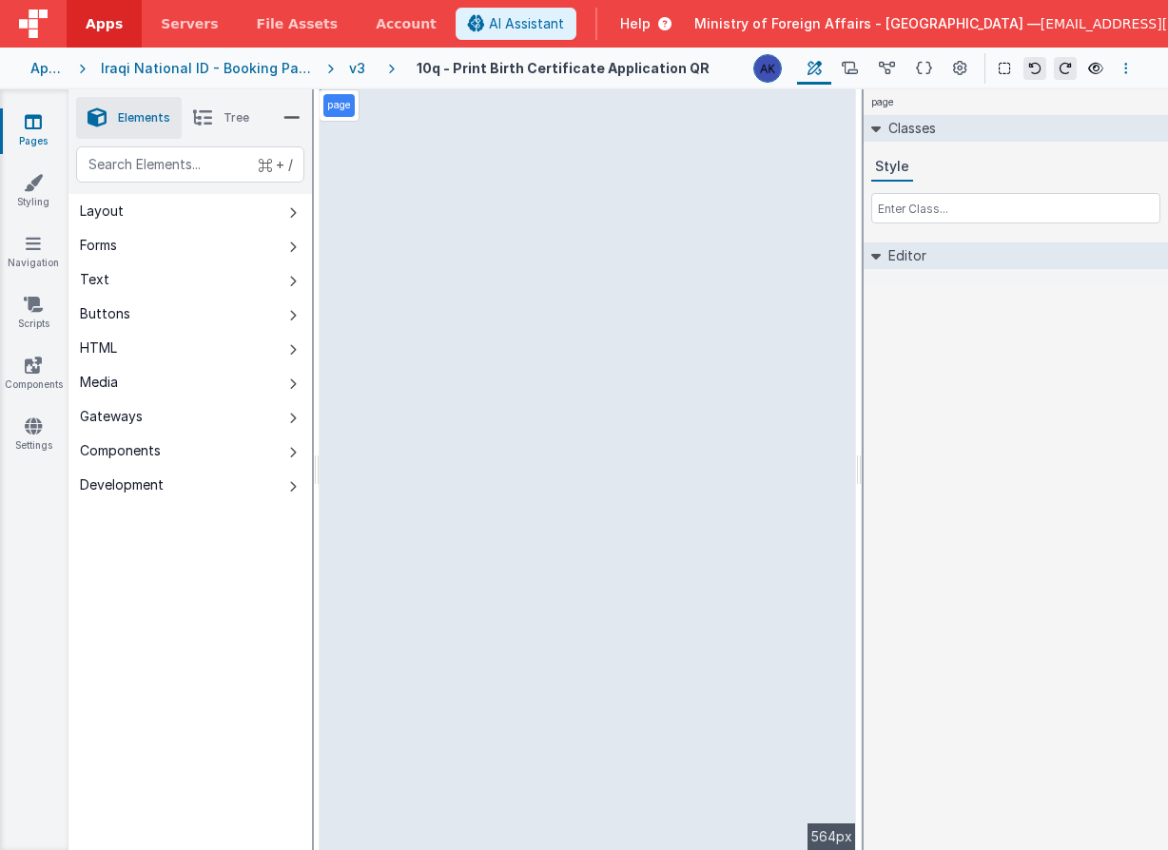
click at [1124, 65] on icon "Options" at bounding box center [1126, 68] width 4 height 13
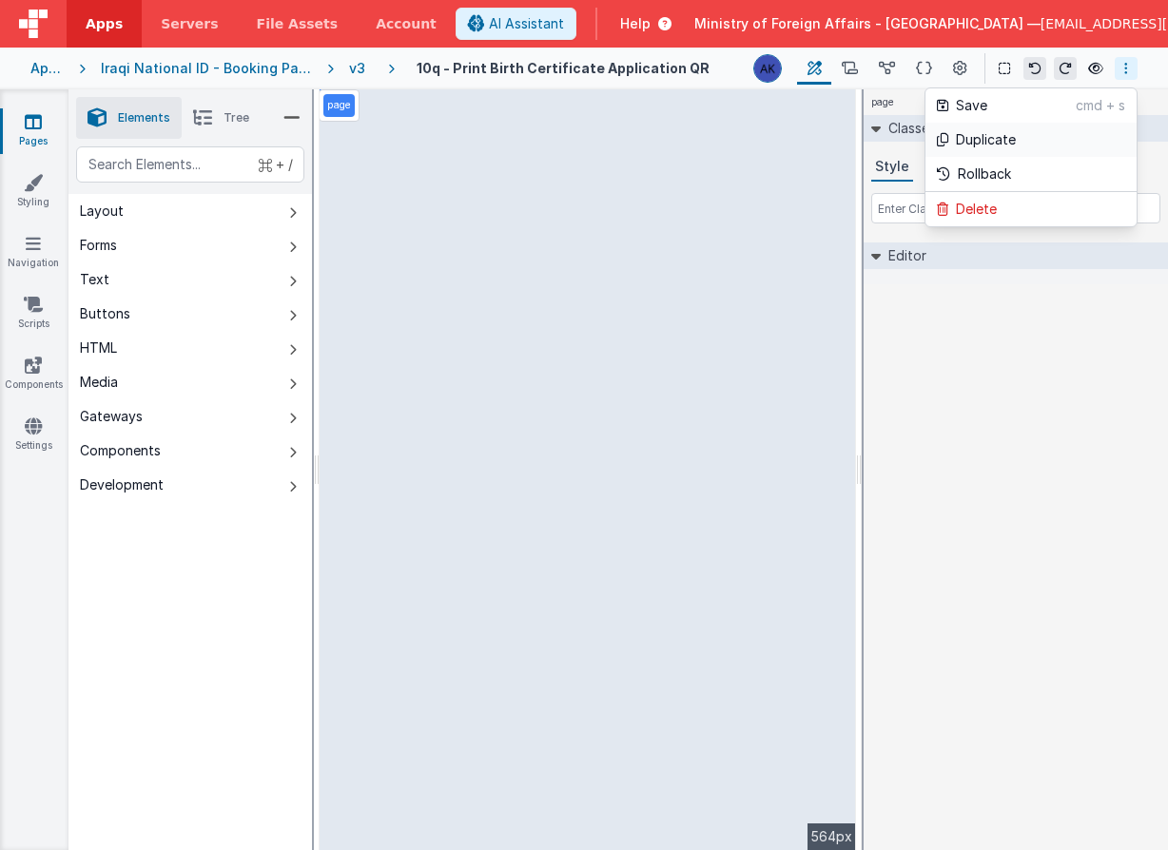
click at [1022, 135] on link "Duplicate" at bounding box center [1030, 140] width 211 height 34
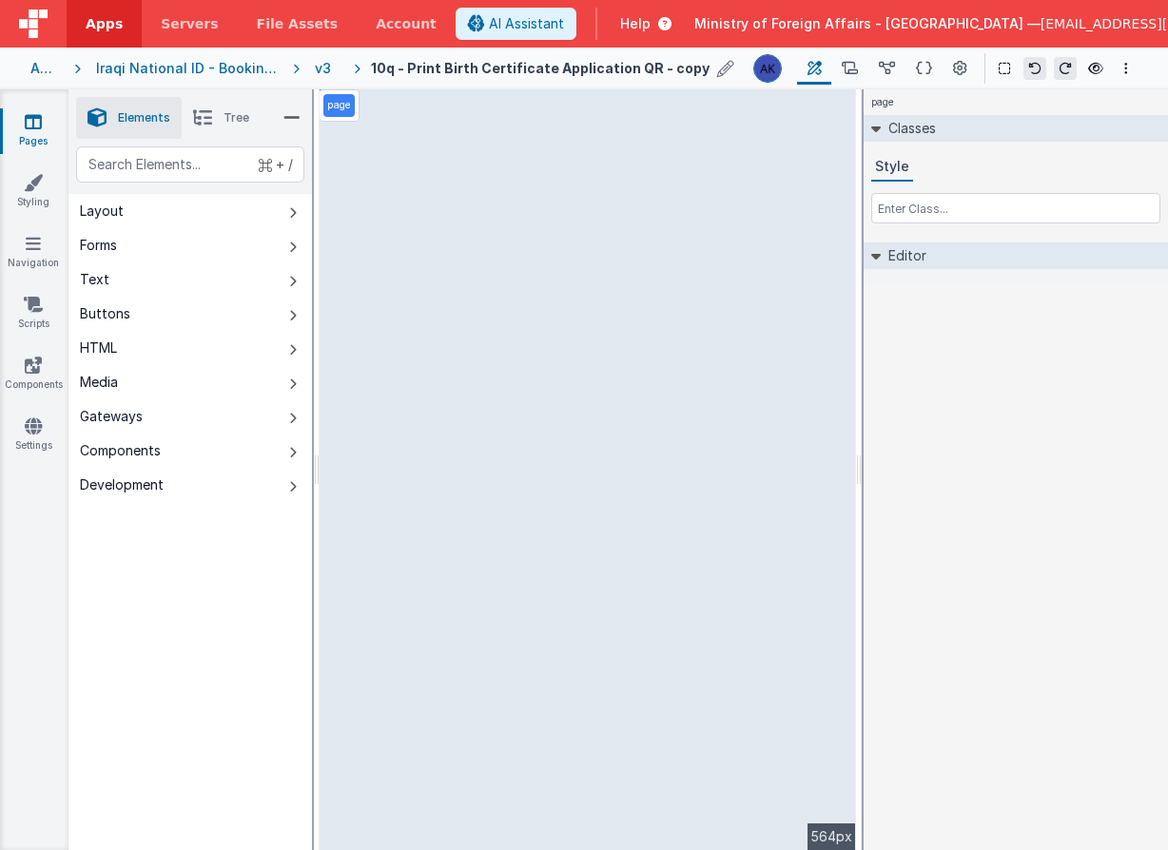
click at [727, 71] on icon at bounding box center [725, 68] width 17 height 27
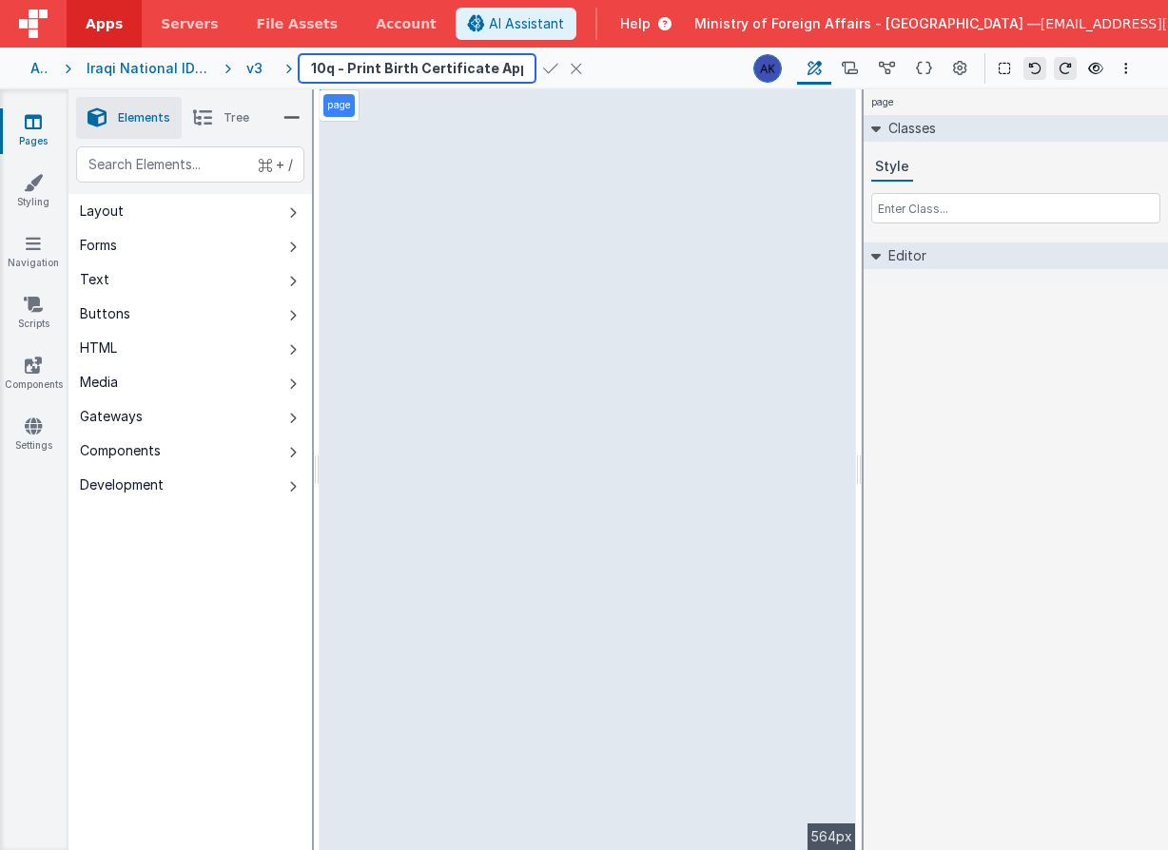
scroll to position [0, 158]
drag, startPoint x: 474, startPoint y: 68, endPoint x: 434, endPoint y: 68, distance: 39.9
click at [434, 68] on input "10q - Print Birth Certificate Application QR - copy" at bounding box center [417, 68] width 237 height 29
drag, startPoint x: 366, startPoint y: 62, endPoint x: 270, endPoint y: 67, distance: 96.2
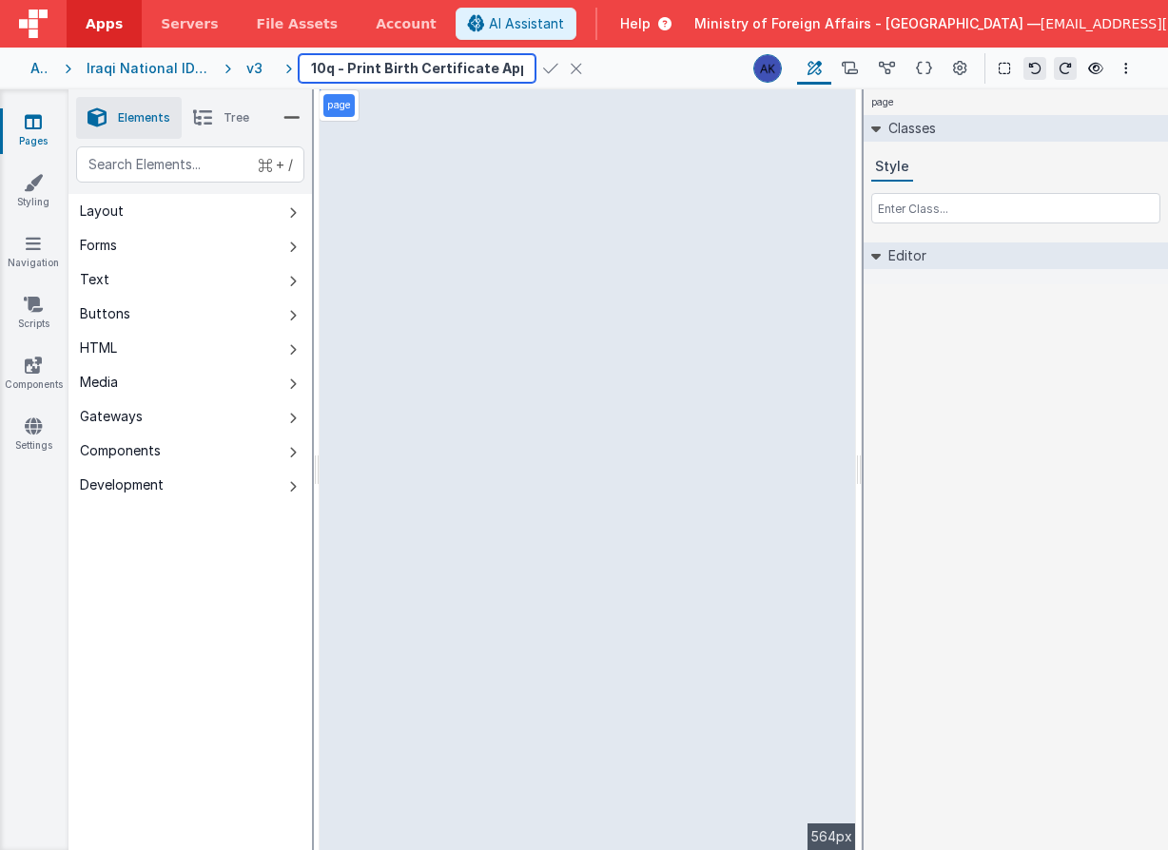
click at [270, 67] on div "Apps Iraqi National ID - Booking Page v3 10q - Print Birth Certificate Applicat…" at bounding box center [584, 69] width 1168 height 42
click at [364, 69] on input "10q - Print Birth Certificate Application QR" at bounding box center [417, 68] width 237 height 29
click at [407, 66] on input "10q - Print Birth Certificate Application QR" at bounding box center [417, 68] width 237 height 29
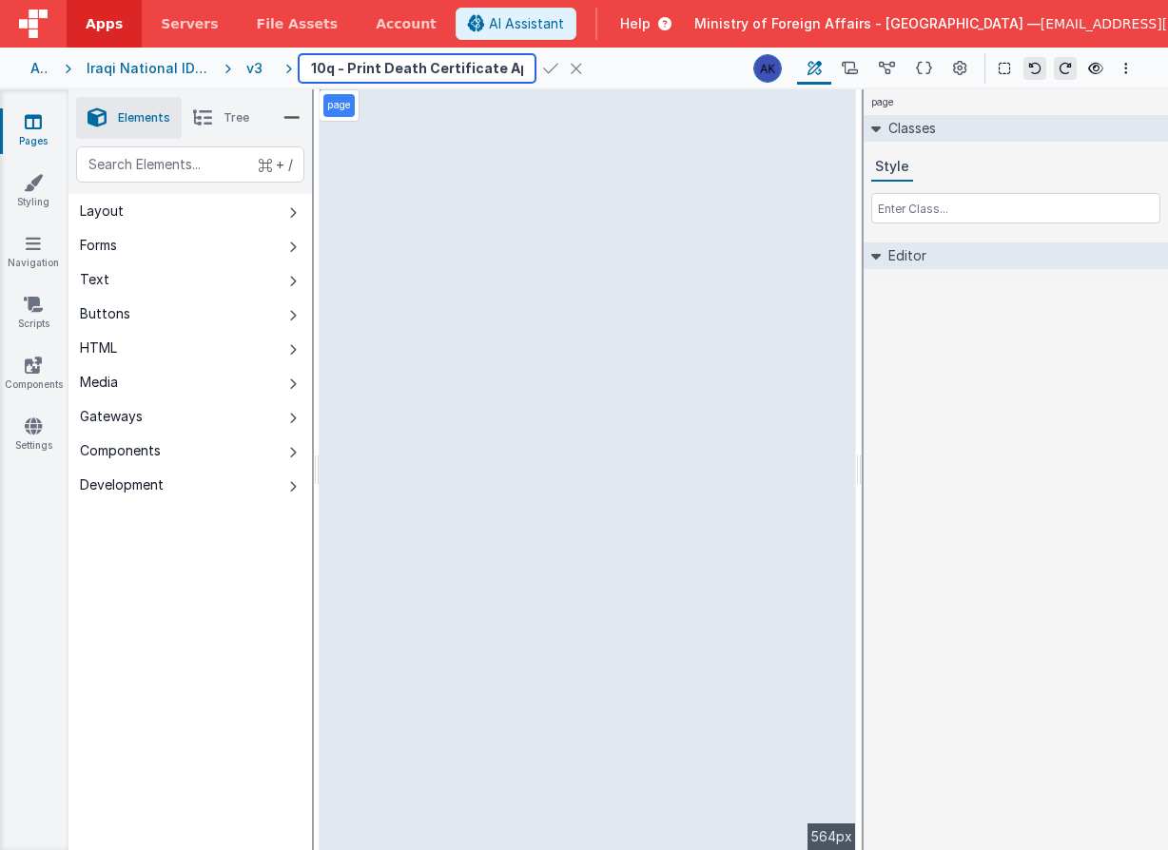
click at [326, 67] on input "10q - Print Death Certificate Application QR" at bounding box center [417, 68] width 237 height 29
type input "11q - Print Death Certificate Application QR"
click at [543, 69] on icon at bounding box center [550, 68] width 15 height 27
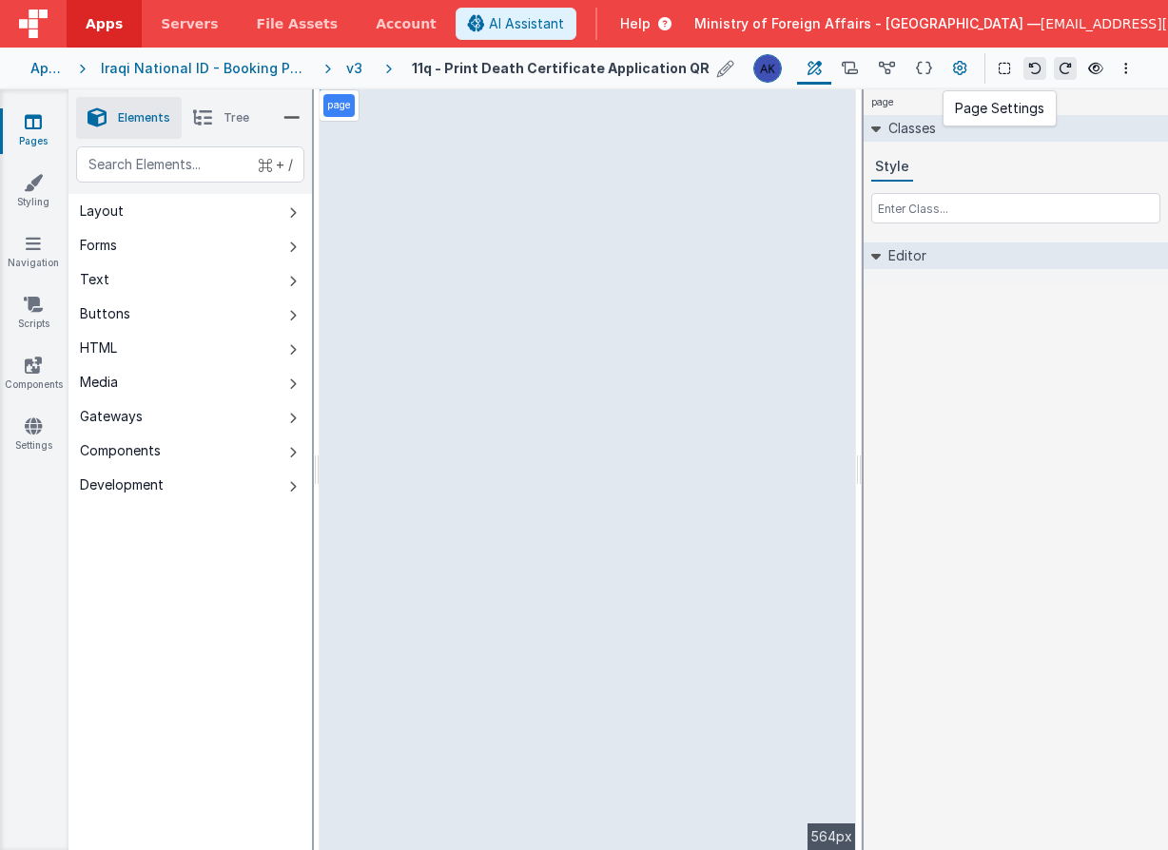
click at [961, 68] on icon at bounding box center [960, 69] width 14 height 20
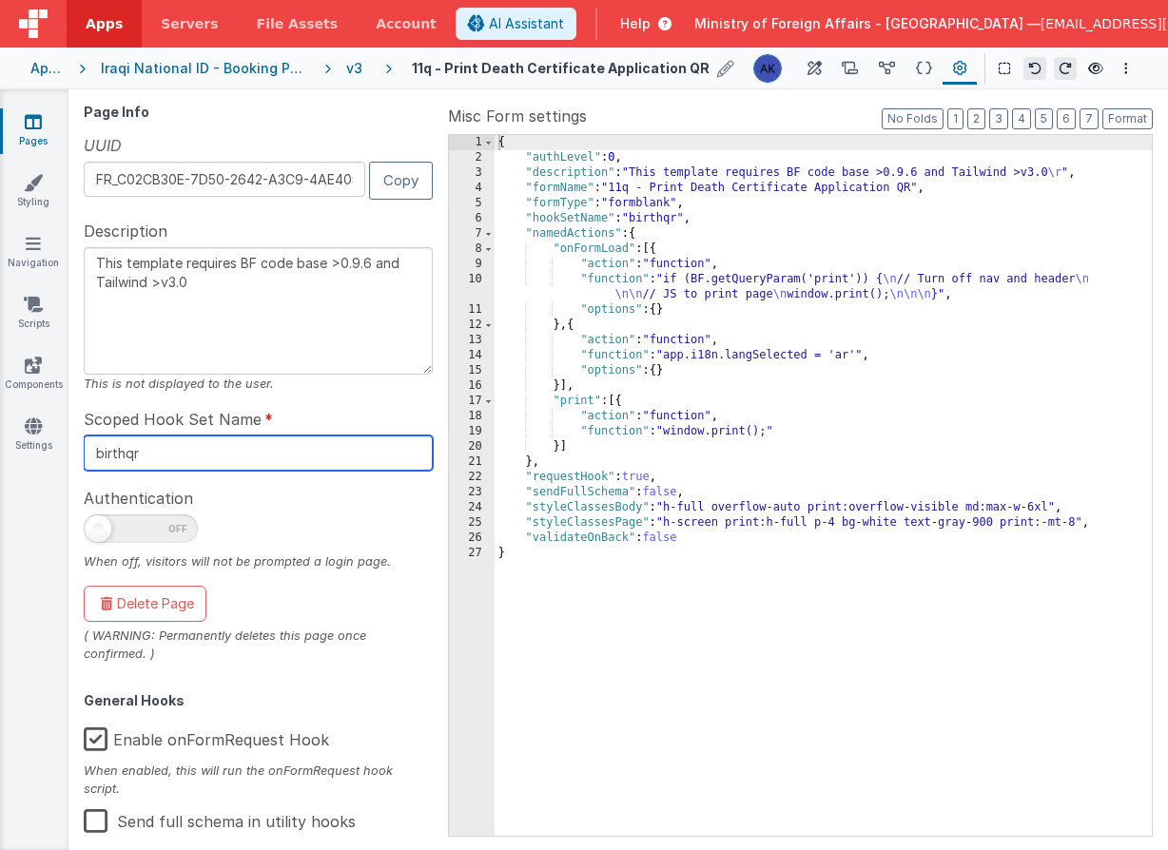
click at [106, 451] on input "birthqr" at bounding box center [258, 453] width 349 height 35
type textarea "This template requires BF code base >0.9.6 and Tailwind >v3.0"
type input "birtqr"
type textarea "This template requires BF code base >0.9.6 and Tailwind >v3.0"
type input "birqr"
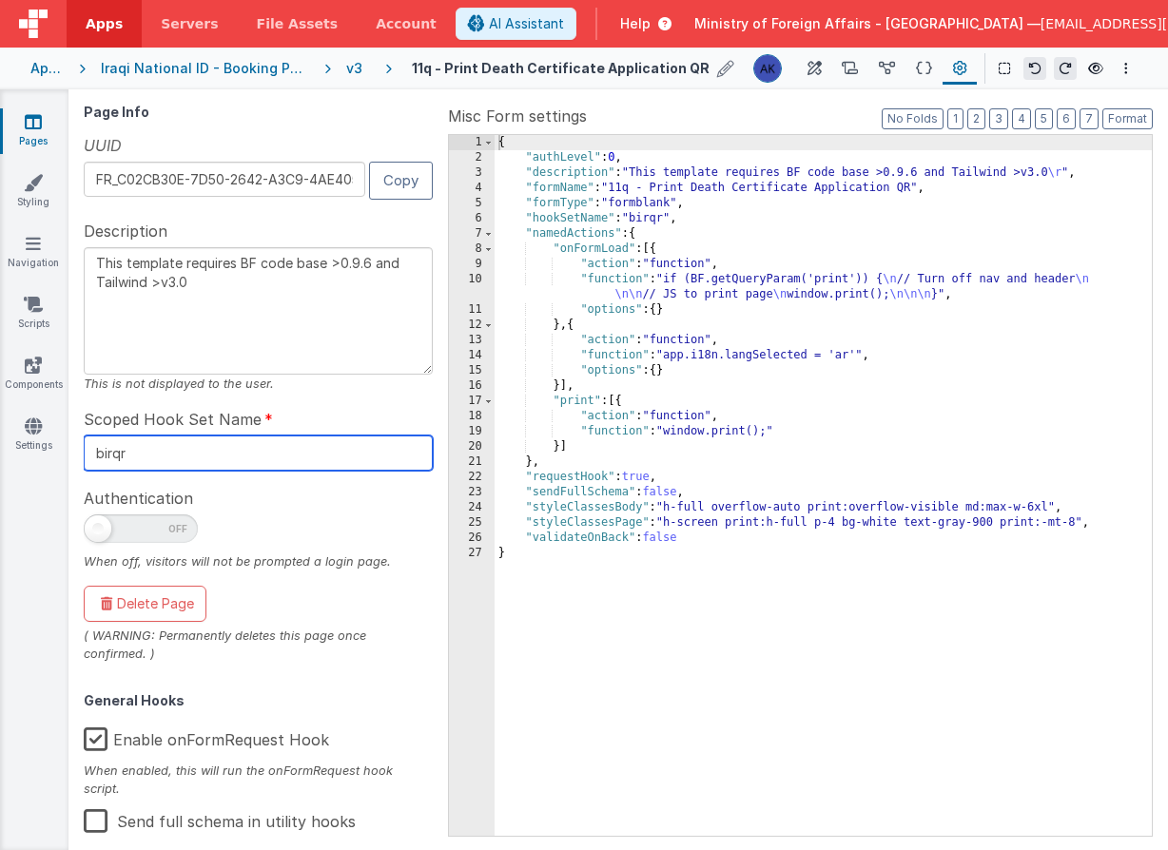
type textarea "This template requires BF code base >0.9.6 and Tailwind >v3.0"
type input "biqr"
type textarea "This template requires BF code base >0.9.6 and Tailwind >v3.0"
type input "bqr"
type textarea "This template requires BF code base >0.9.6 and Tailwind >v3.0"
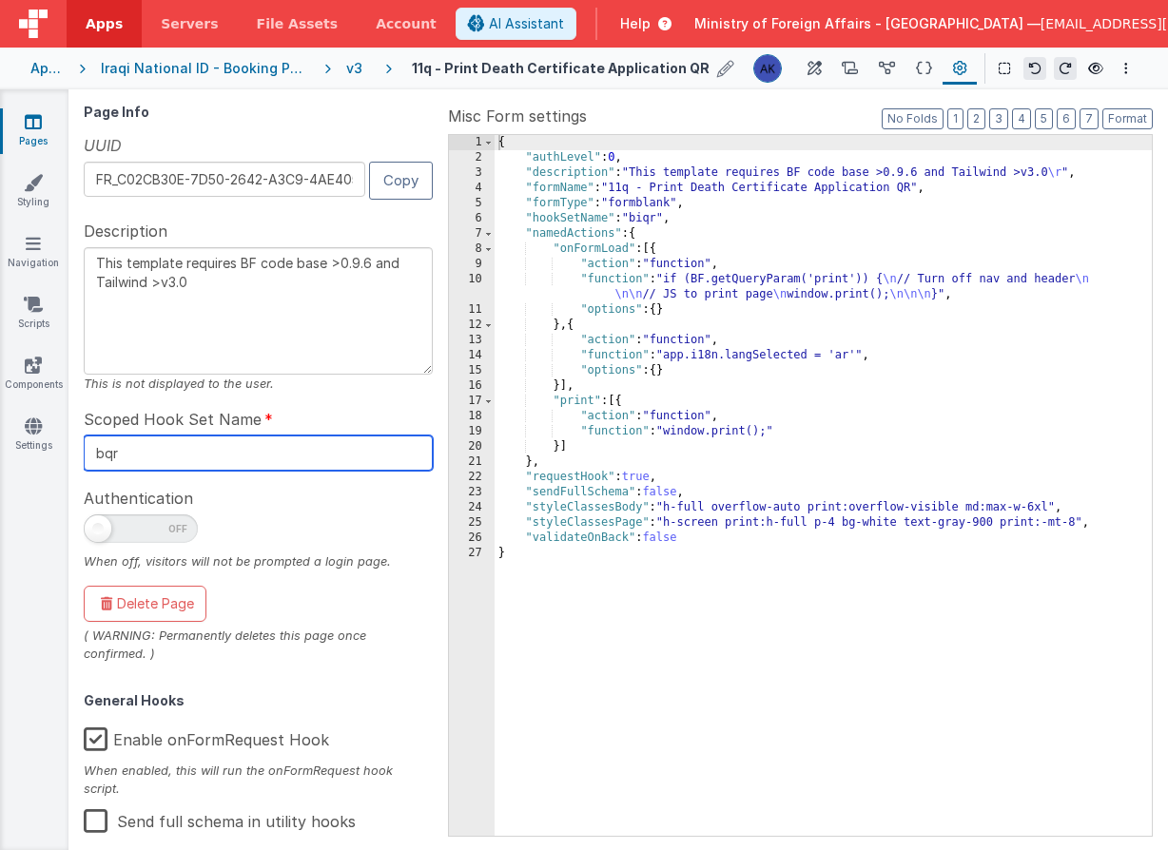
type input "qr"
type textarea "This template requires BF code base >0.9.6 and Tailwind >v3.0"
type input "dqr"
type textarea "This template requires BF code base >0.9.6 and Tailwind >v3.0"
type input "deqr"
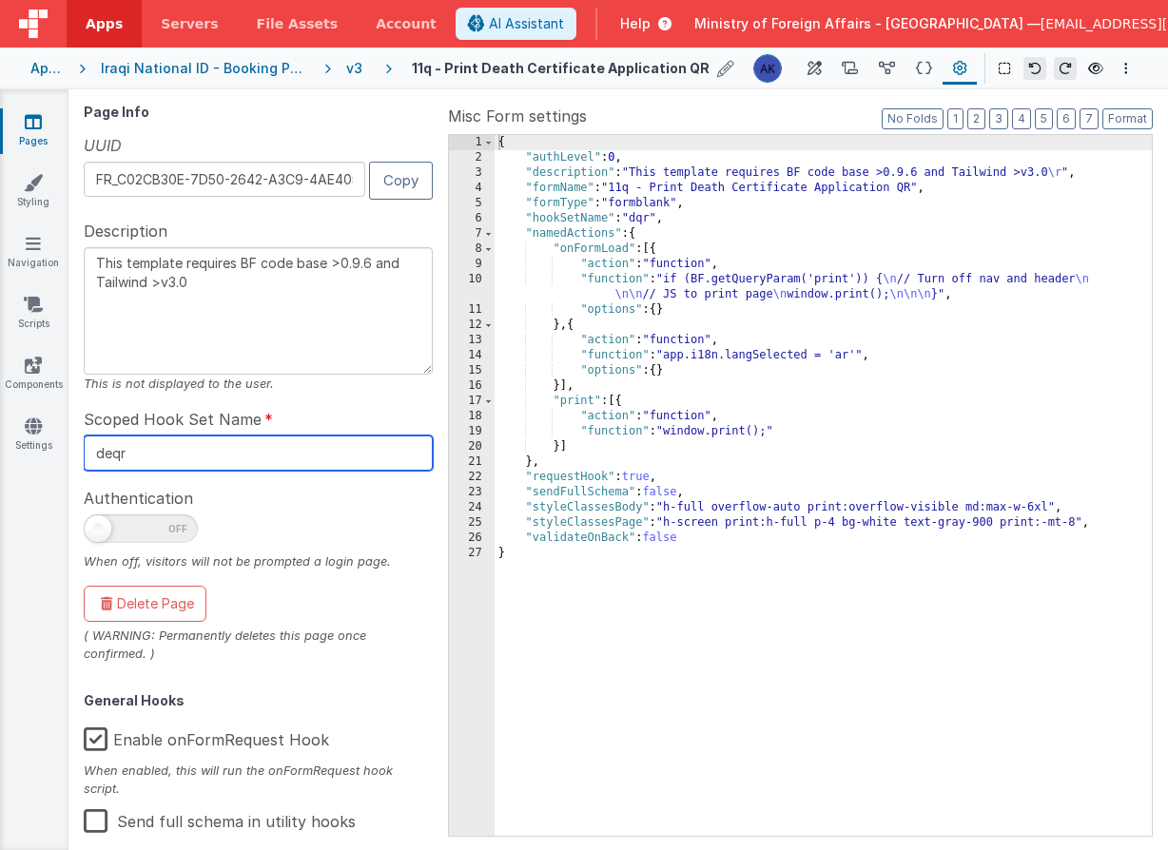
type textarea "This template requires BF code base >0.9.6 and Tailwind >v3.0"
type input "deaqr"
type textarea "This template requires BF code base >0.9.6 and Tailwind >v3.0"
type input "deatqr"
type textarea "This template requires BF code base >0.9.6 and Tailwind >v3.0"
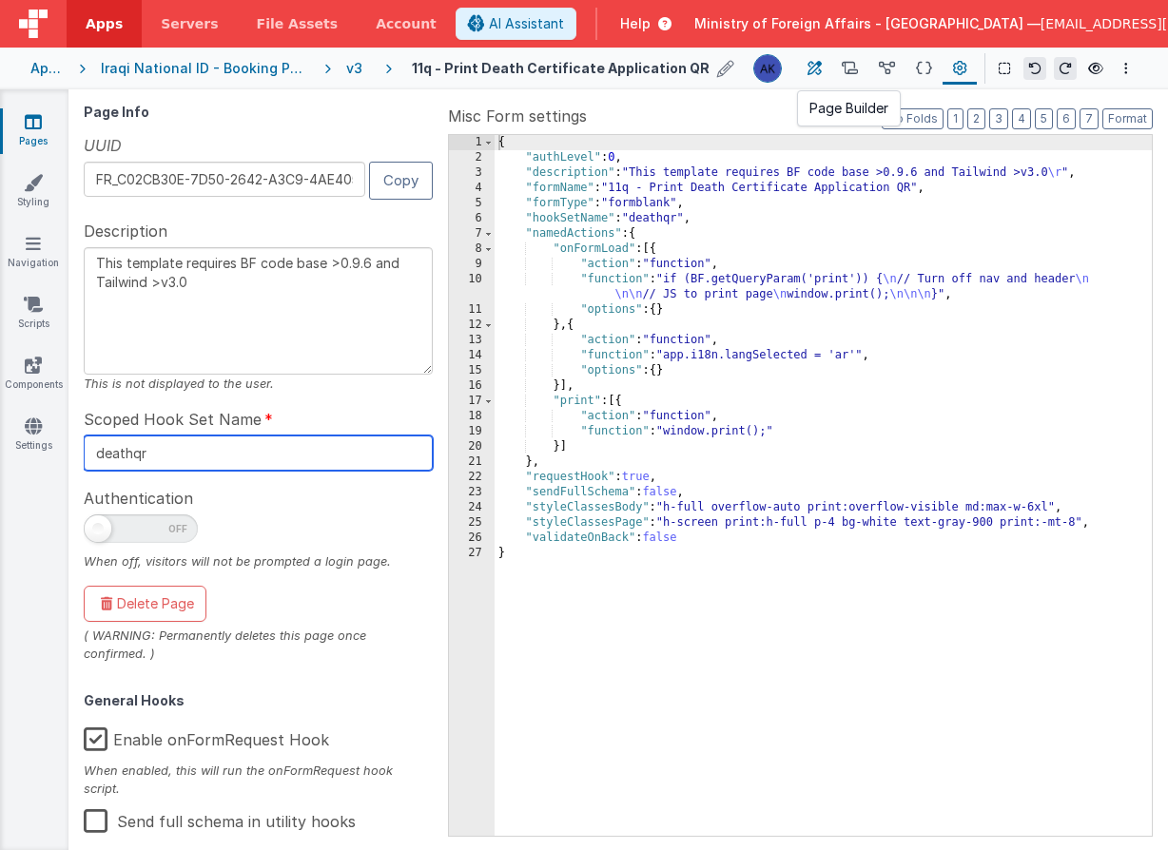
type input "deathqr"
click at [823, 71] on button at bounding box center [814, 68] width 34 height 32
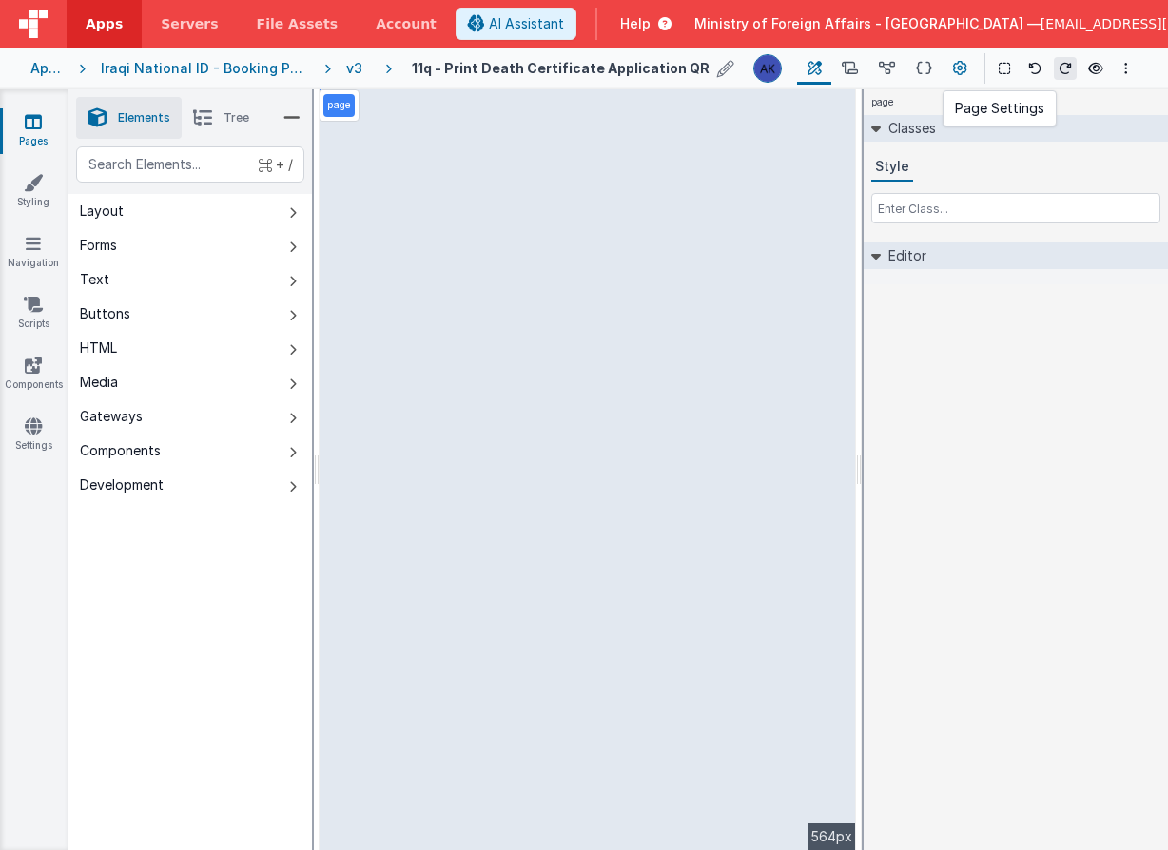
click at [967, 71] on button at bounding box center [960, 68] width 34 height 32
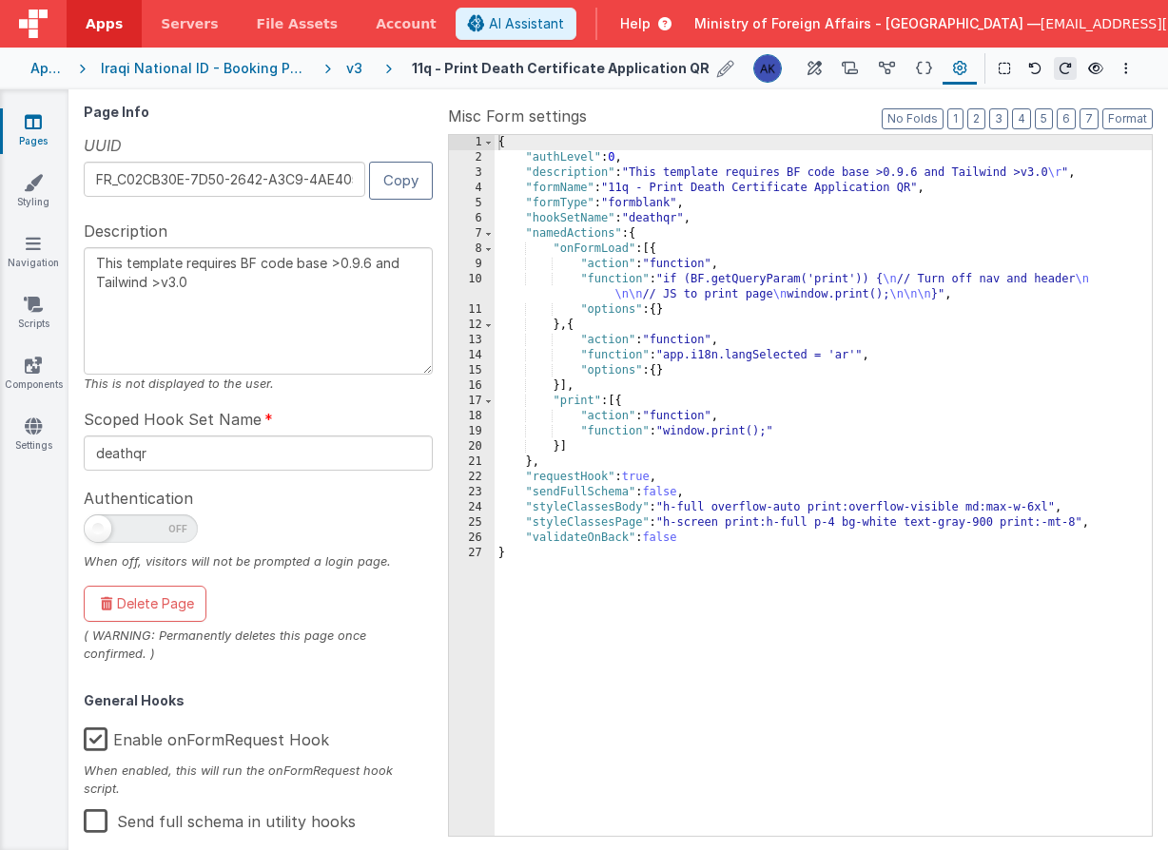
click at [346, 68] on div "v3" at bounding box center [358, 68] width 24 height 19
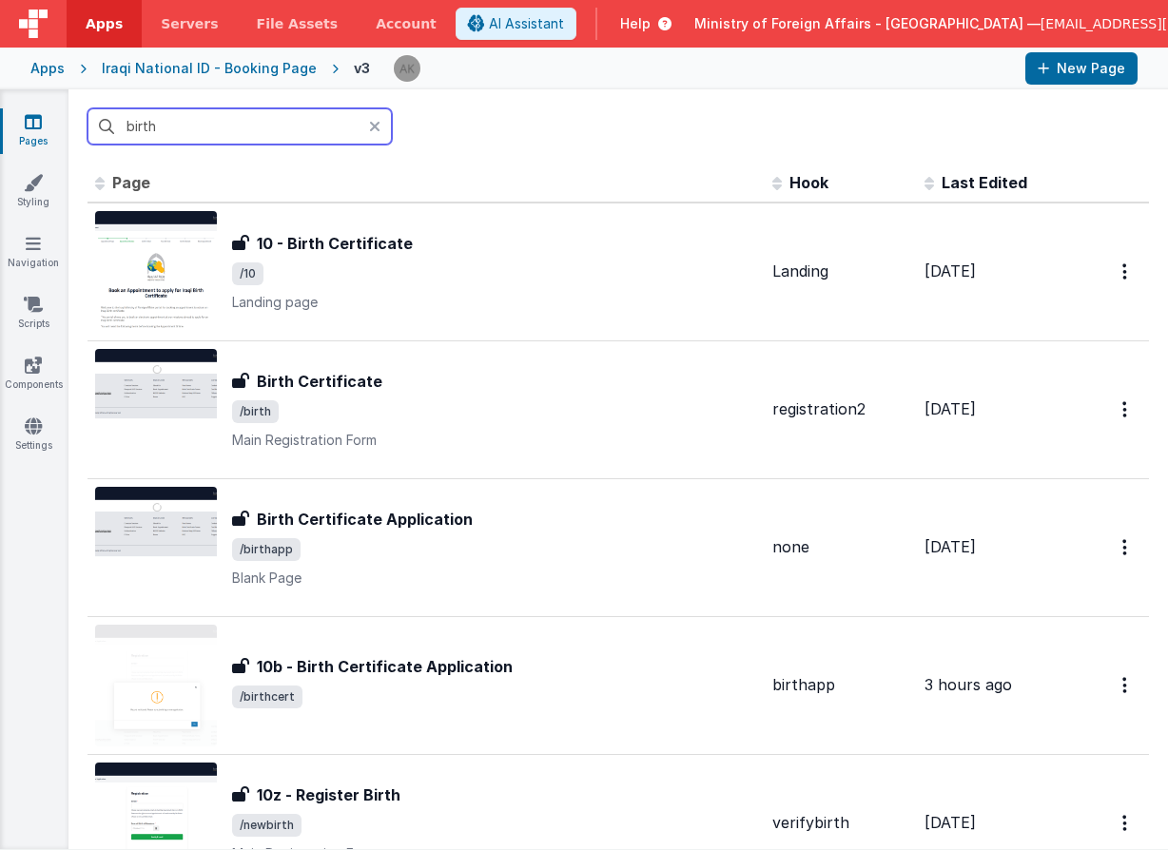
click at [275, 133] on input "birth" at bounding box center [239, 126] width 304 height 36
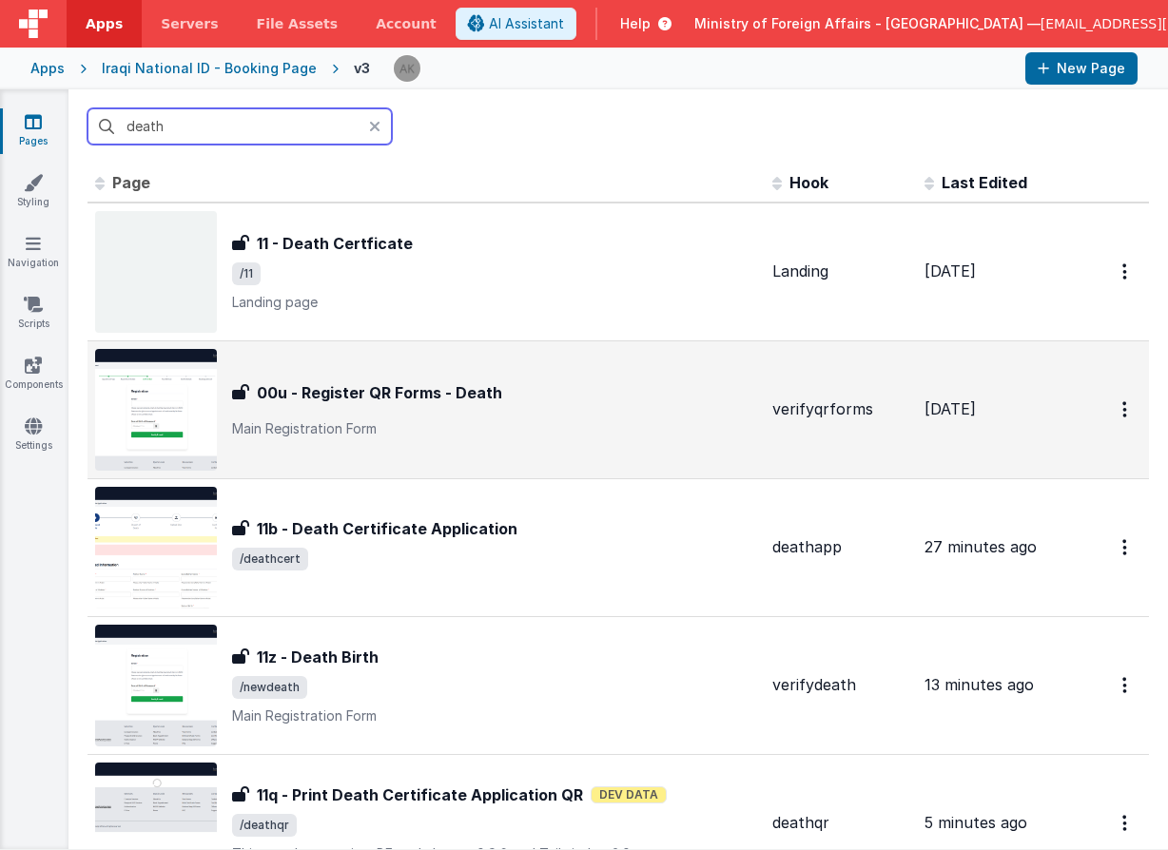
scroll to position [128, 0]
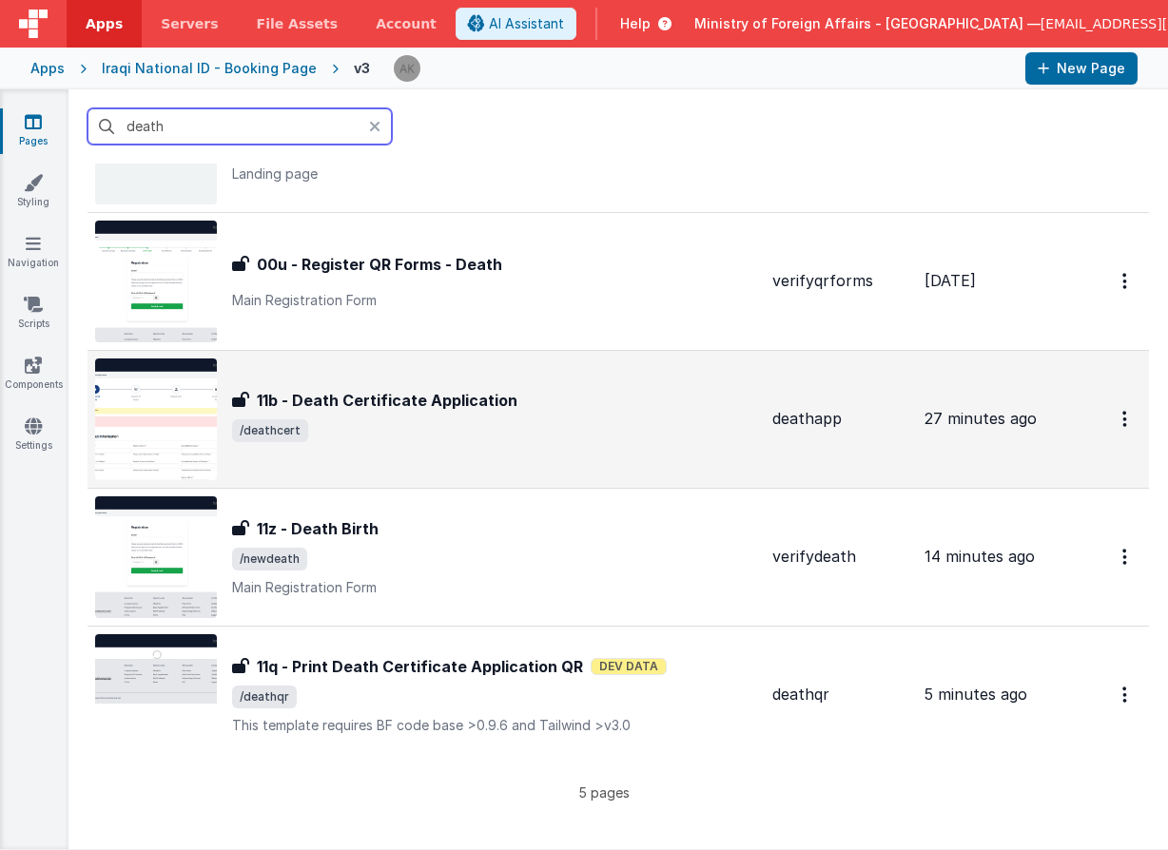
type input "death"
click at [147, 430] on img at bounding box center [156, 420] width 122 height 122
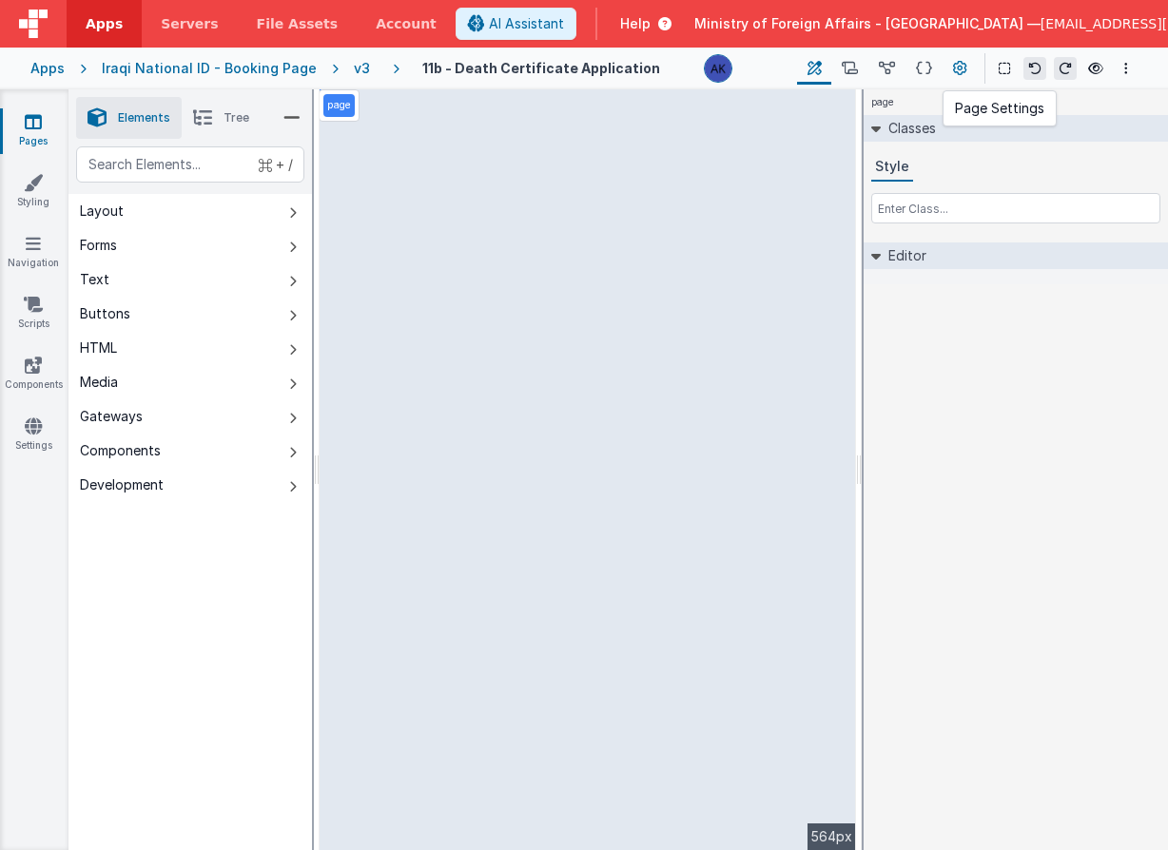
click at [953, 70] on icon at bounding box center [960, 69] width 14 height 20
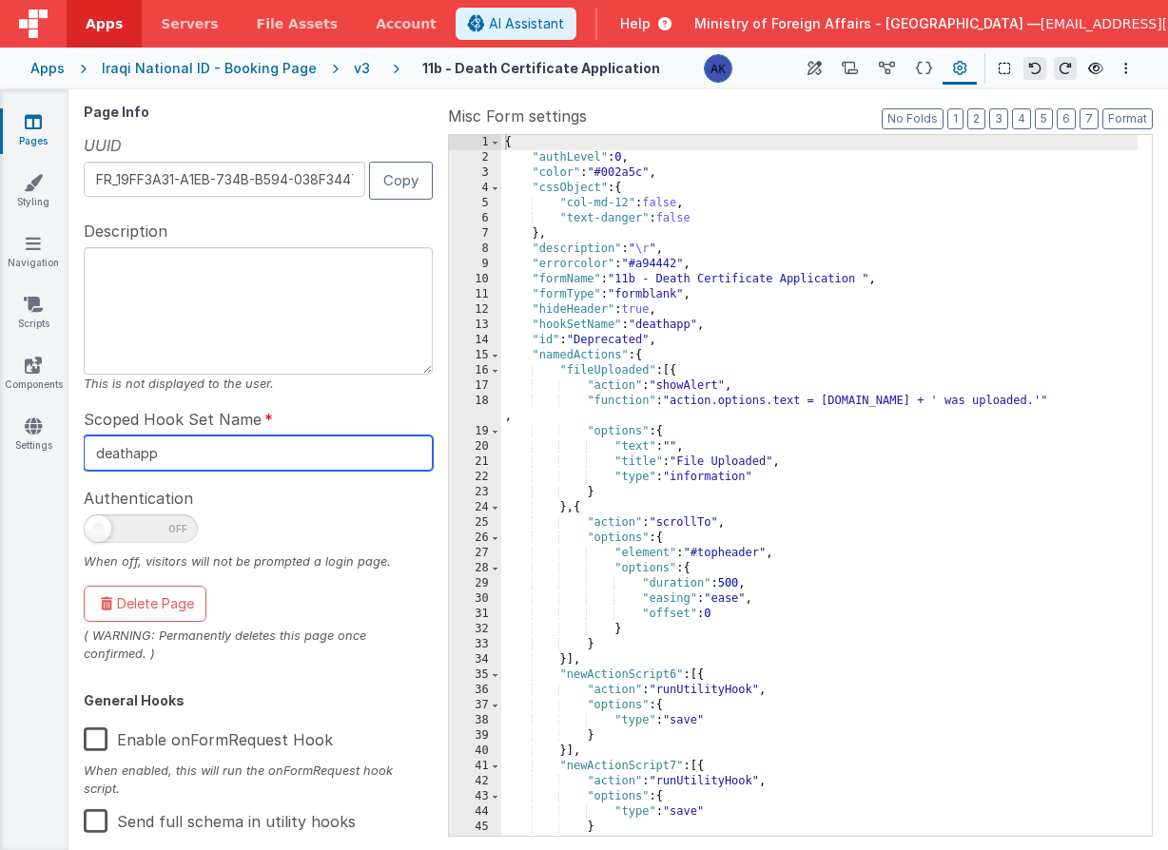
click at [219, 453] on input "deathapp" at bounding box center [258, 453] width 349 height 35
click at [217, 453] on input "deathapp" at bounding box center [258, 453] width 349 height 35
click at [356, 69] on div "v3" at bounding box center [366, 68] width 24 height 19
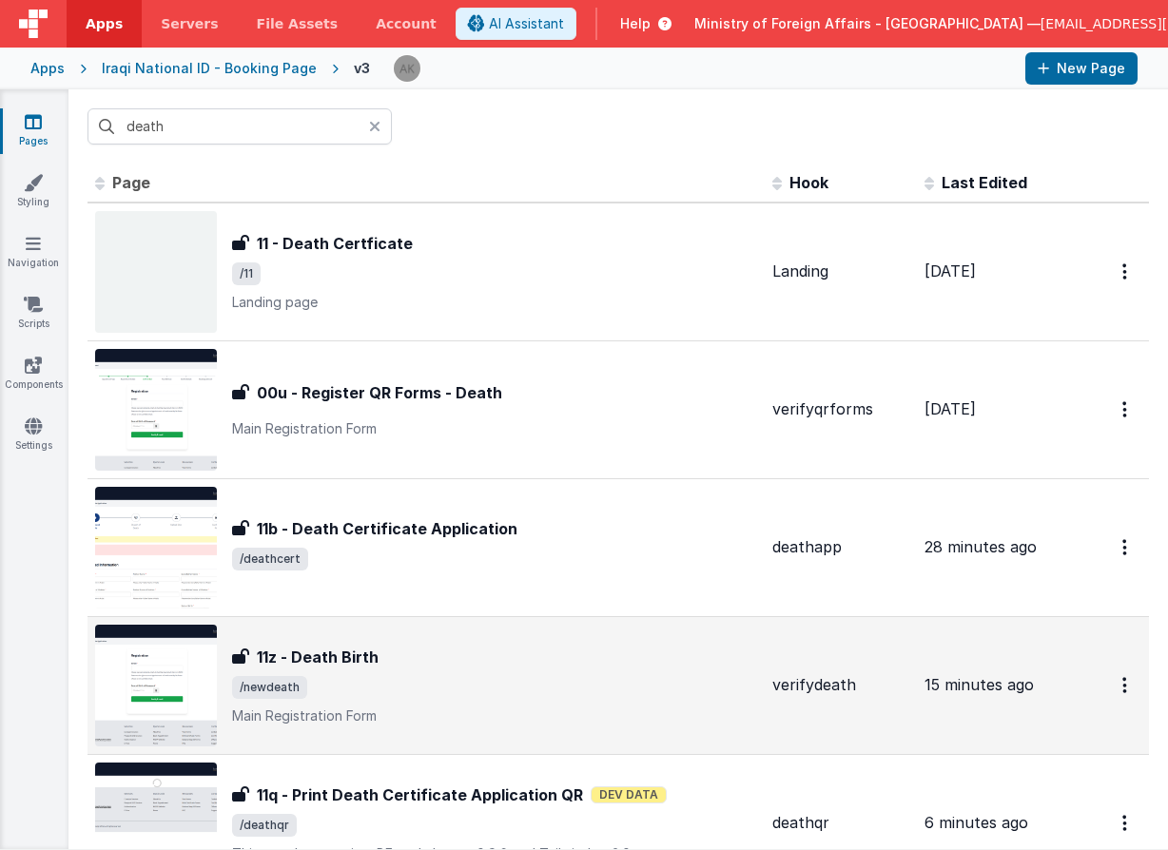
click at [186, 641] on img at bounding box center [156, 686] width 122 height 122
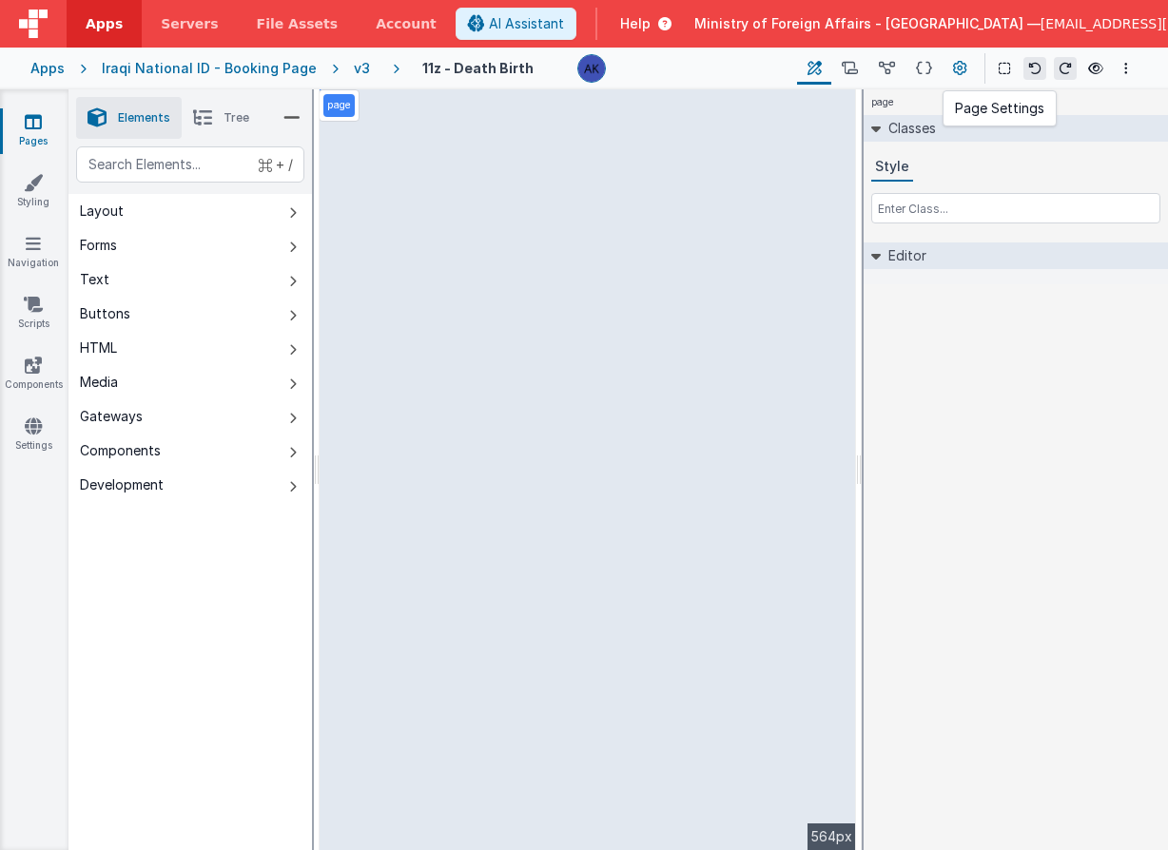
click at [958, 75] on icon at bounding box center [960, 69] width 14 height 20
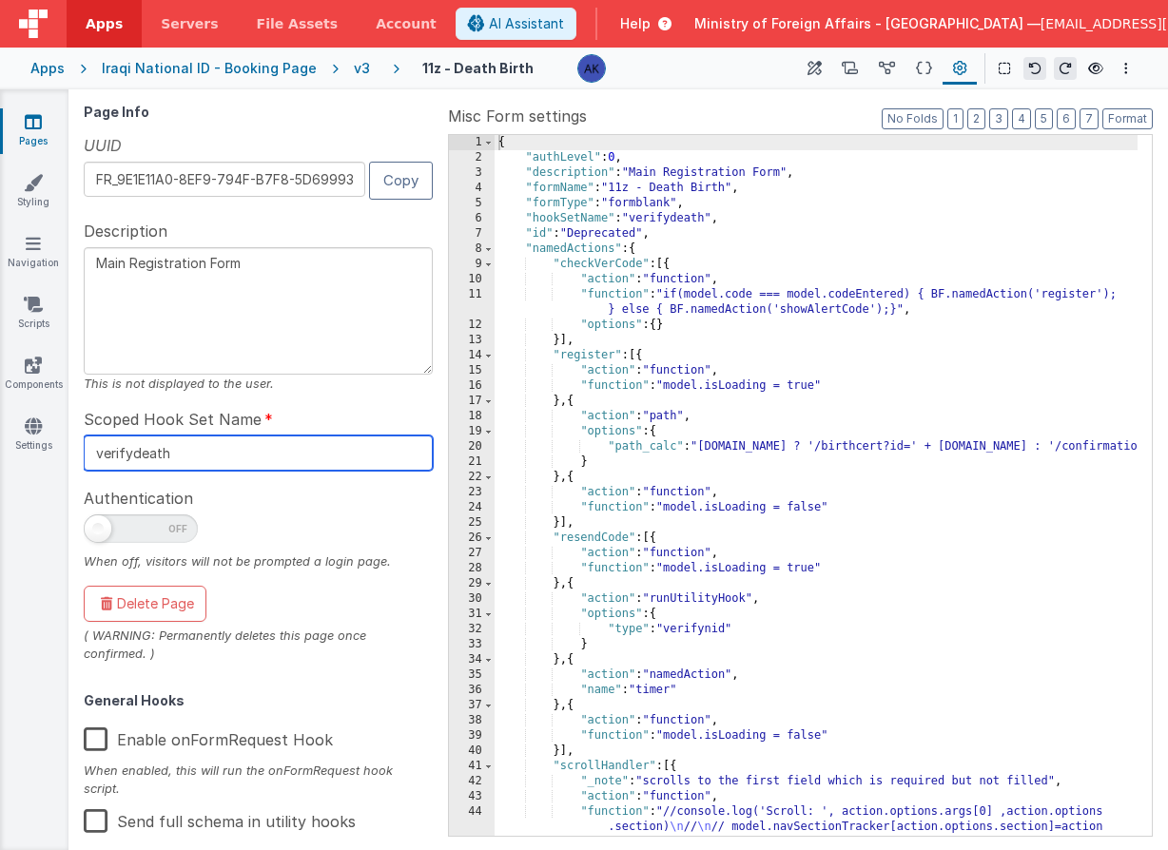
click at [286, 443] on input "verifydeath" at bounding box center [258, 453] width 349 height 35
